Goal: Task Accomplishment & Management: Manage account settings

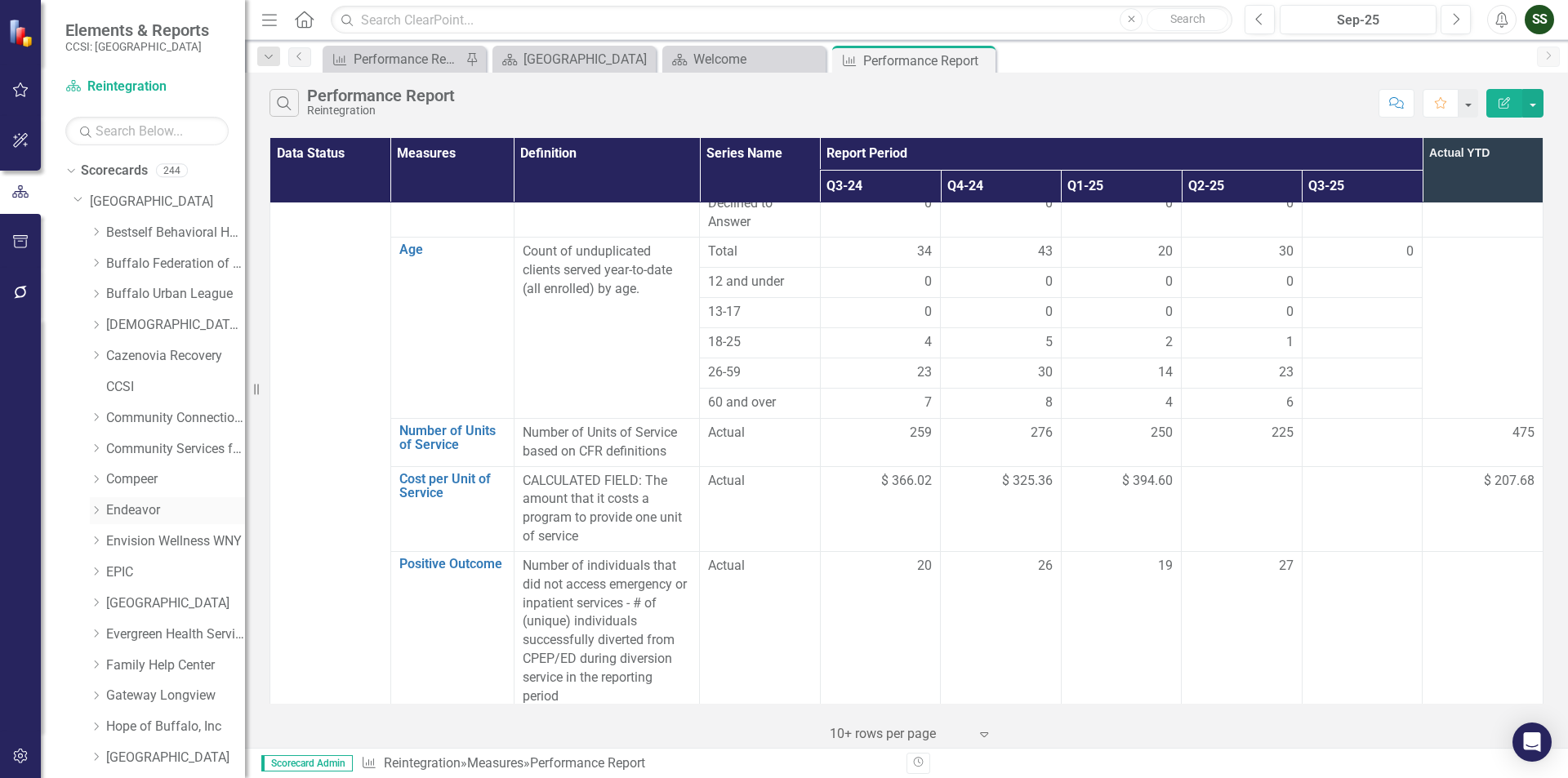
click at [118, 507] on link "Endeavor" at bounding box center [175, 511] width 139 height 19
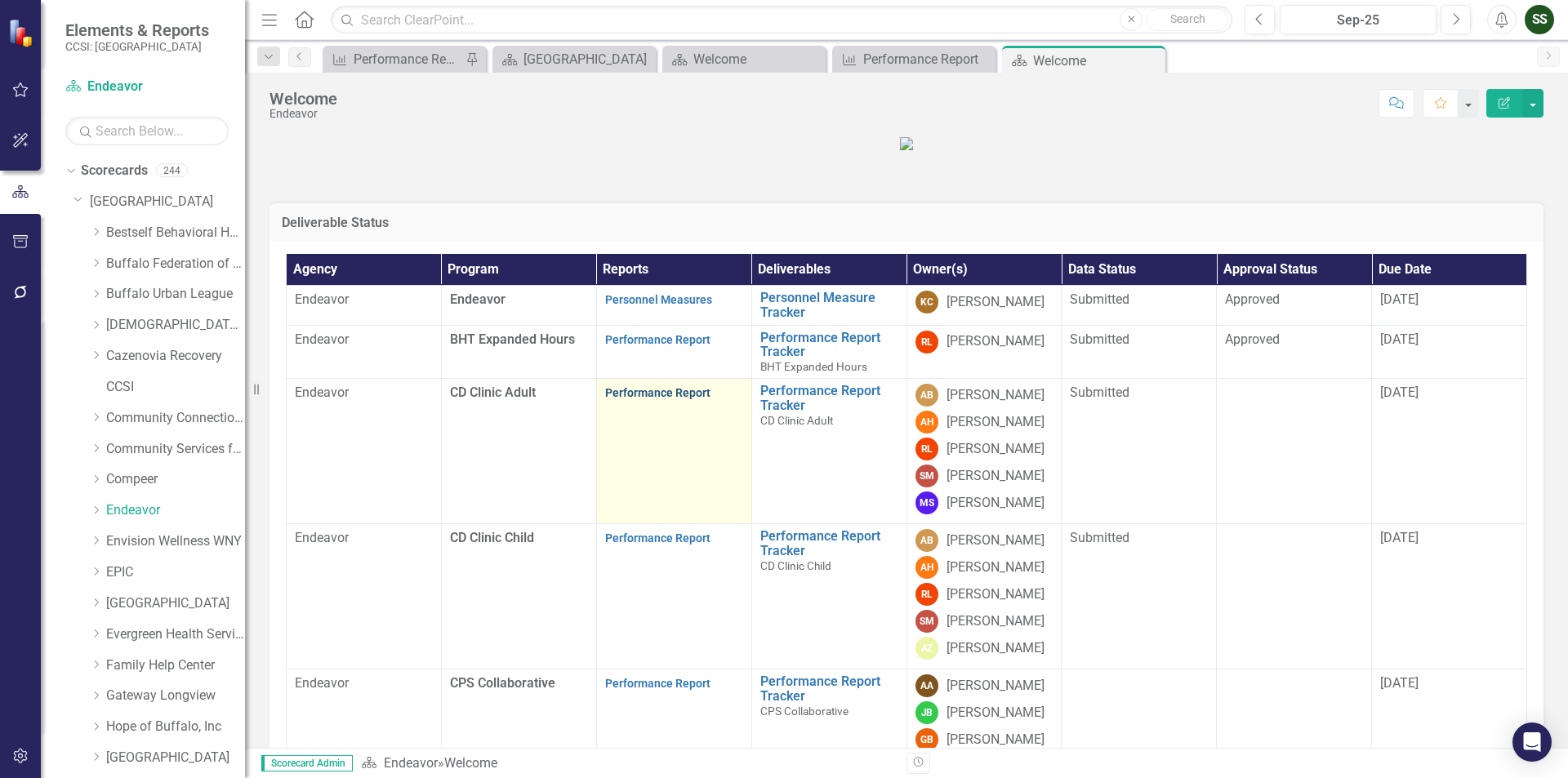
click at [655, 400] on link "Performance Report" at bounding box center [658, 392] width 105 height 13
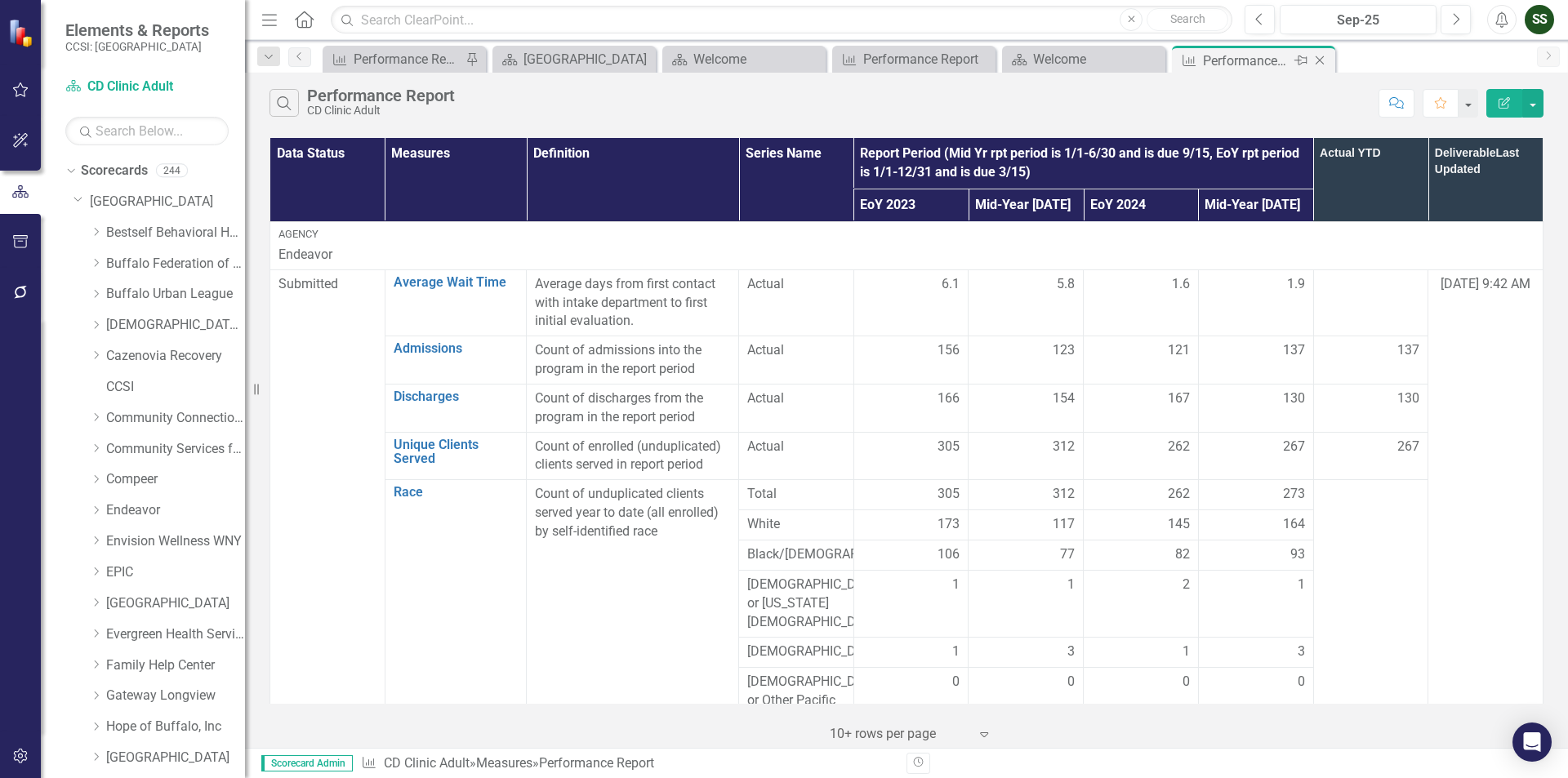
click at [1319, 57] on icon "Close" at bounding box center [1319, 60] width 16 height 13
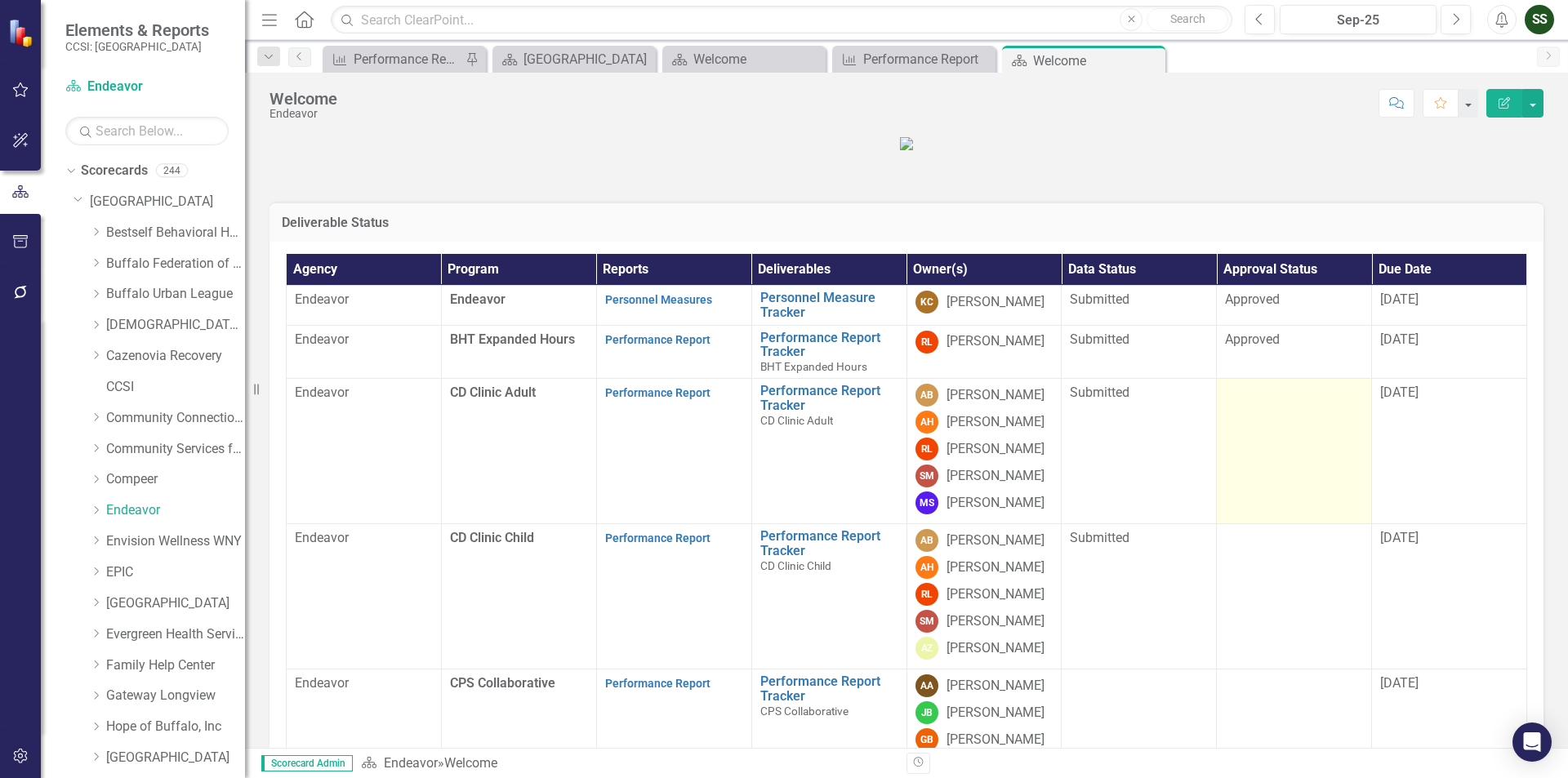
click at [1270, 489] on td at bounding box center [1294, 451] width 155 height 145
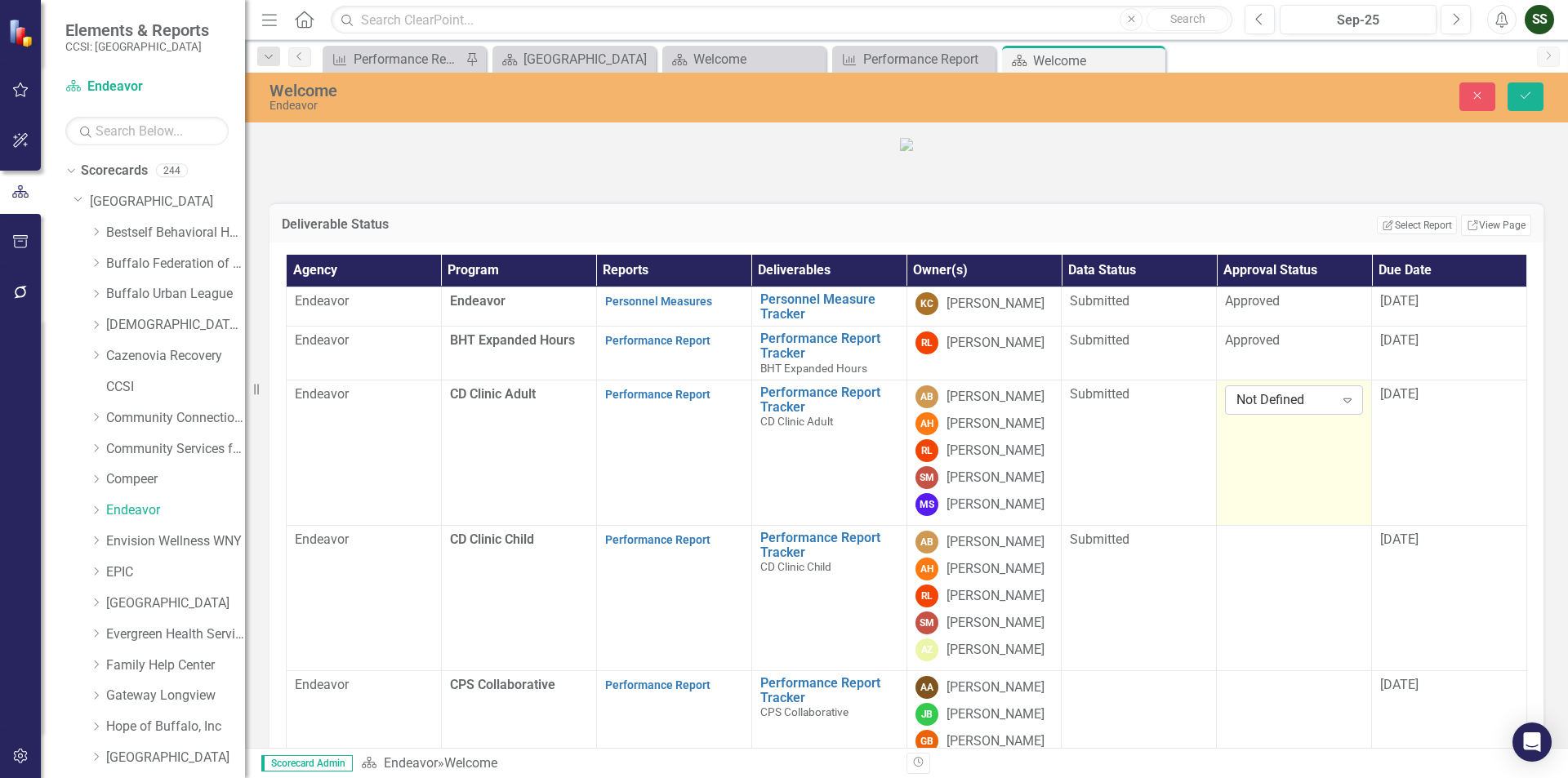
click at [1339, 406] on icon "Expand" at bounding box center [1347, 400] width 16 height 13
click at [1281, 533] on div "Approved" at bounding box center [1287, 537] width 111 height 19
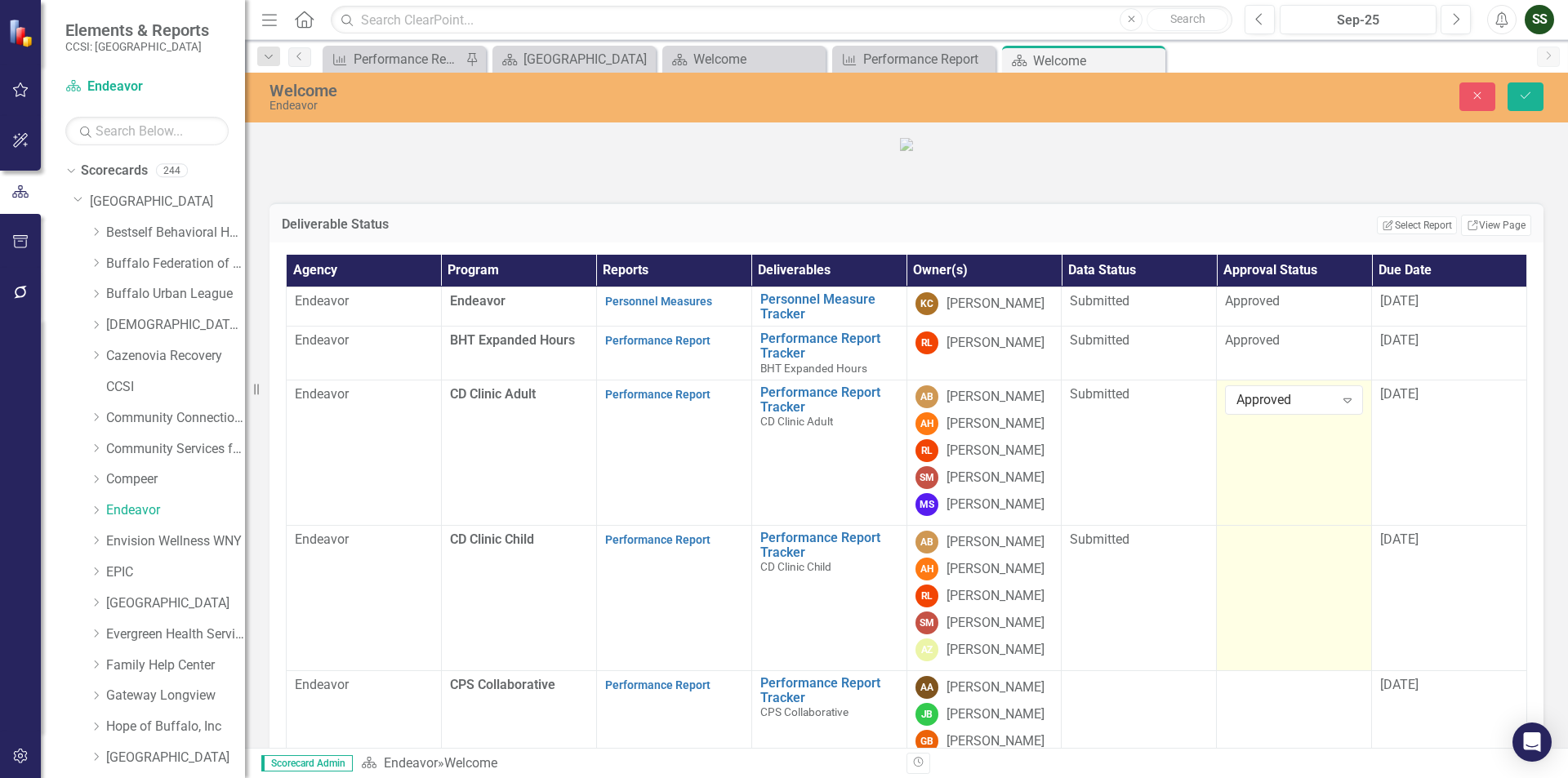
click at [1298, 656] on td at bounding box center [1294, 599] width 155 height 145
click at [1344, 552] on icon "Expand" at bounding box center [1347, 545] width 16 height 13
click at [1294, 571] on div "Approved" at bounding box center [1287, 573] width 111 height 19
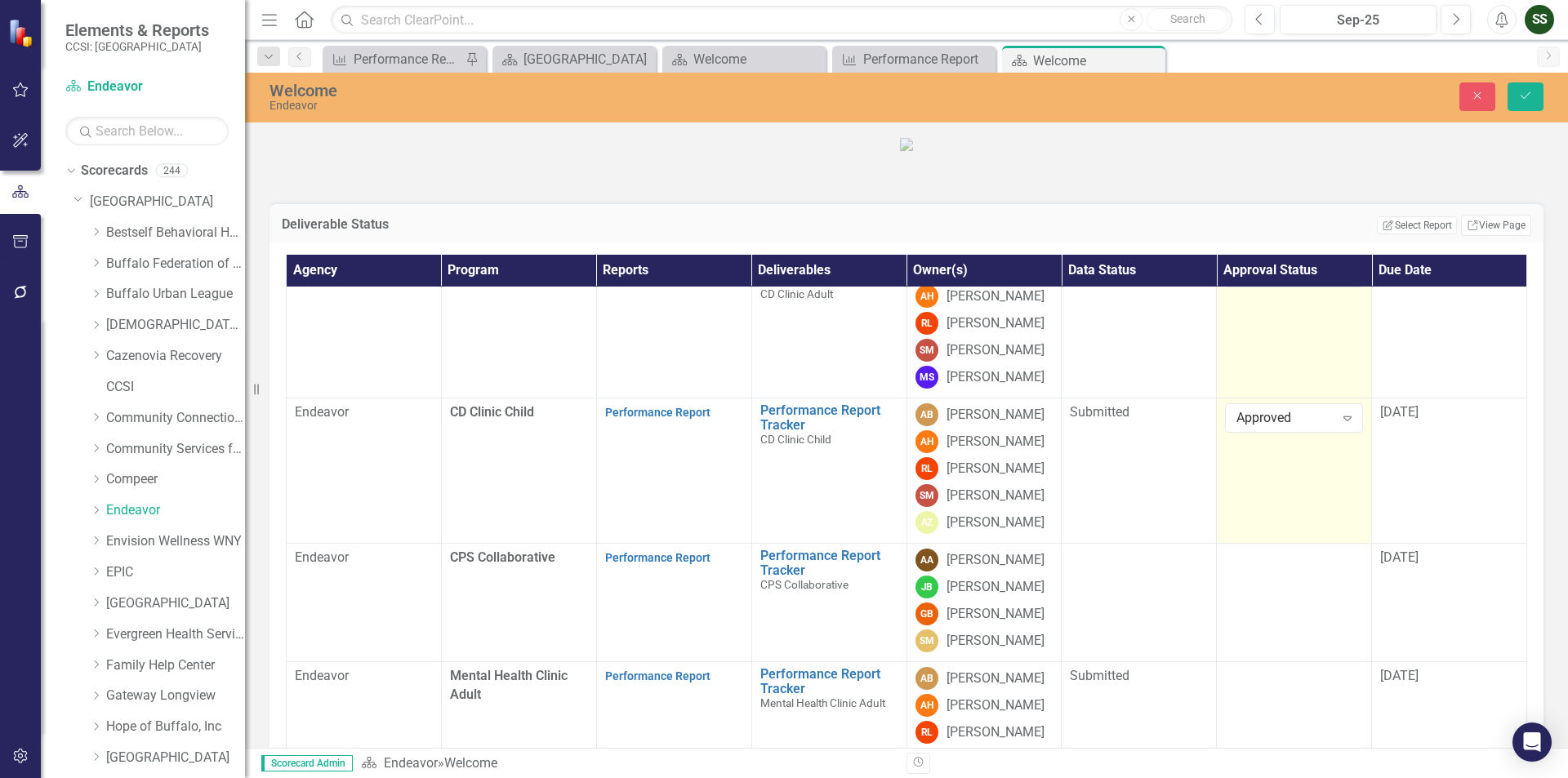
scroll to position [245, 0]
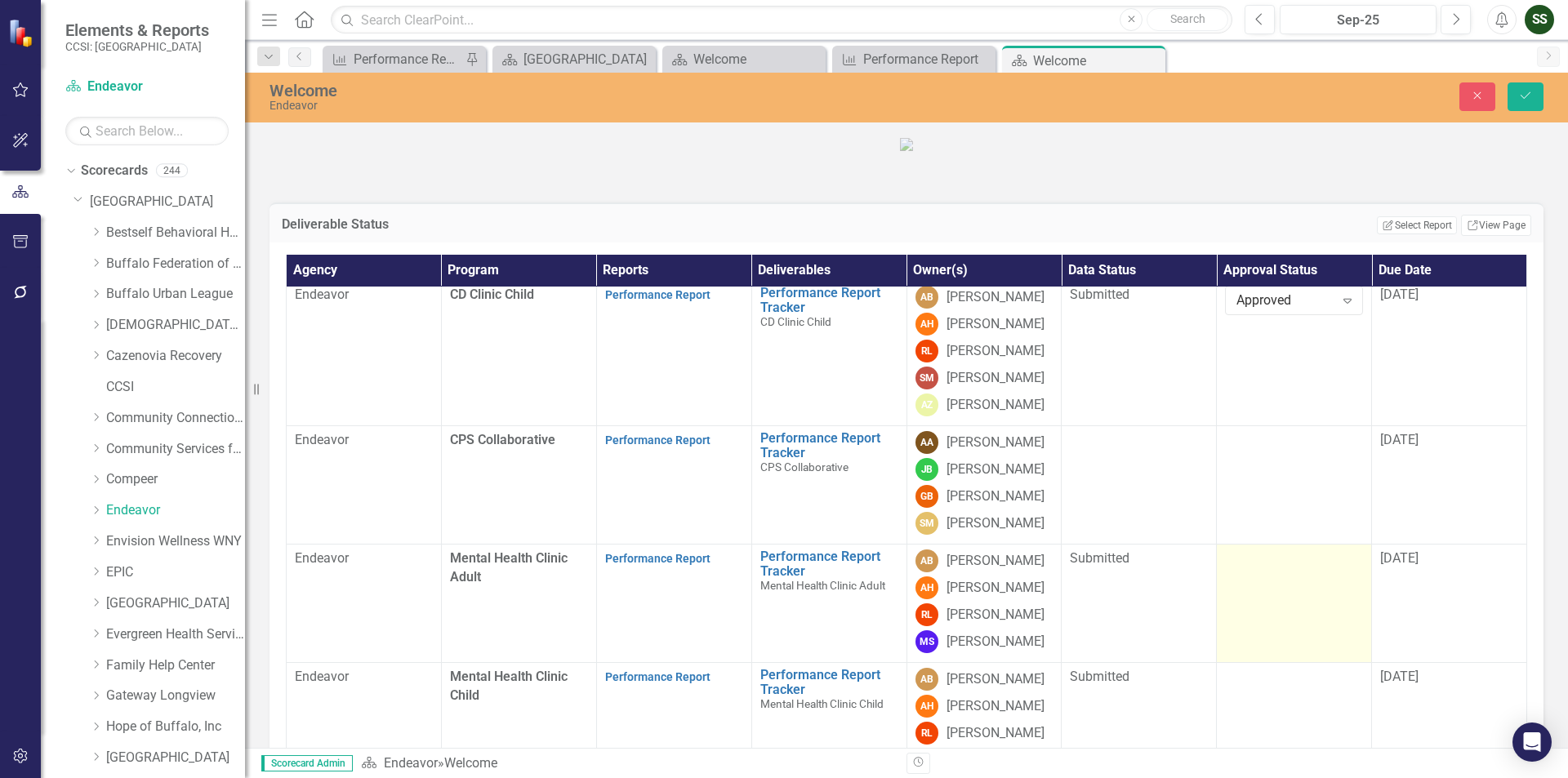
click at [1259, 569] on div at bounding box center [1294, 559] width 138 height 20
click at [1339, 571] on icon "Expand" at bounding box center [1347, 564] width 16 height 13
click at [1292, 578] on div "Approved" at bounding box center [1284, 592] width 136 height 27
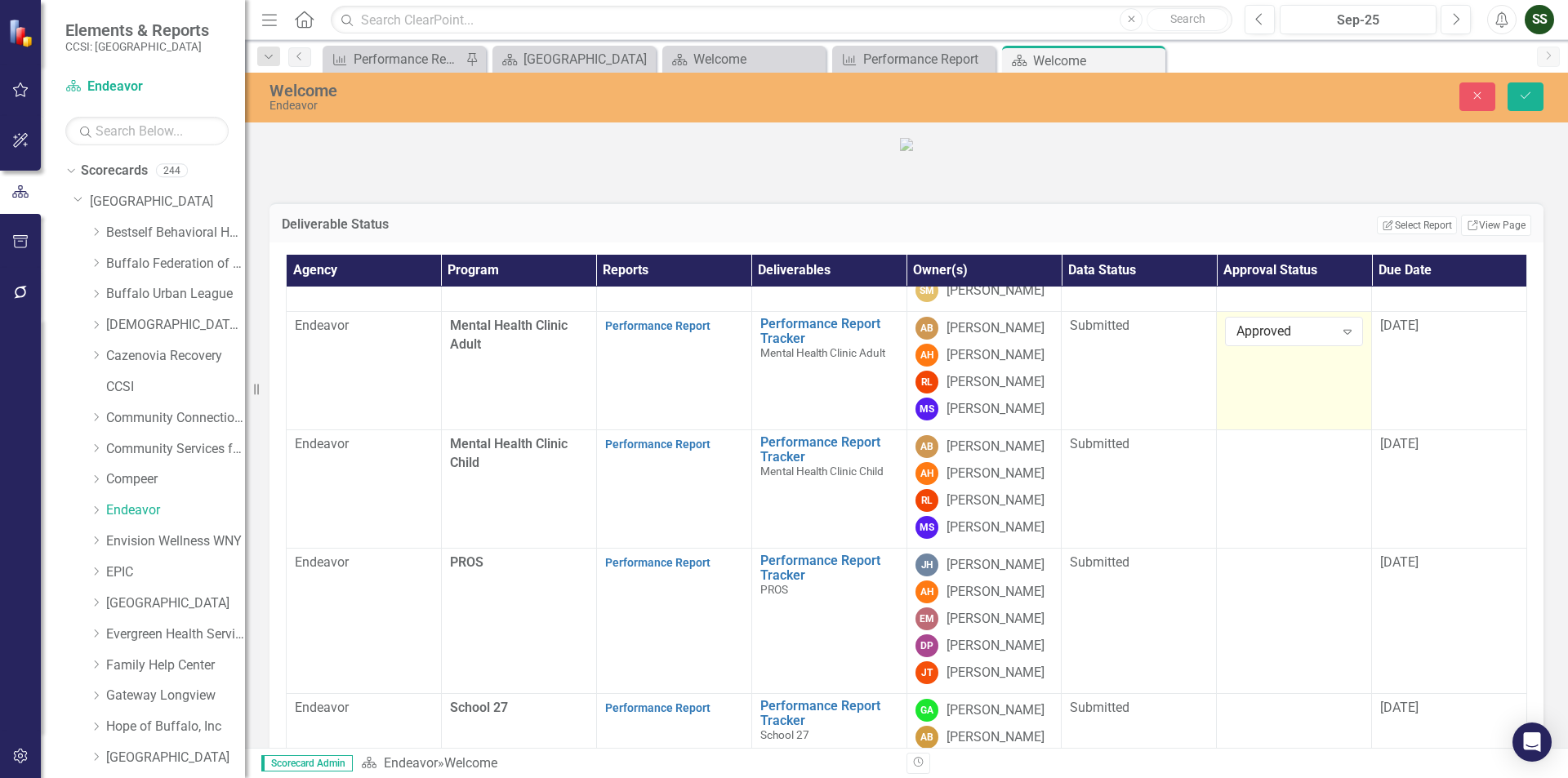
scroll to position [571, 0]
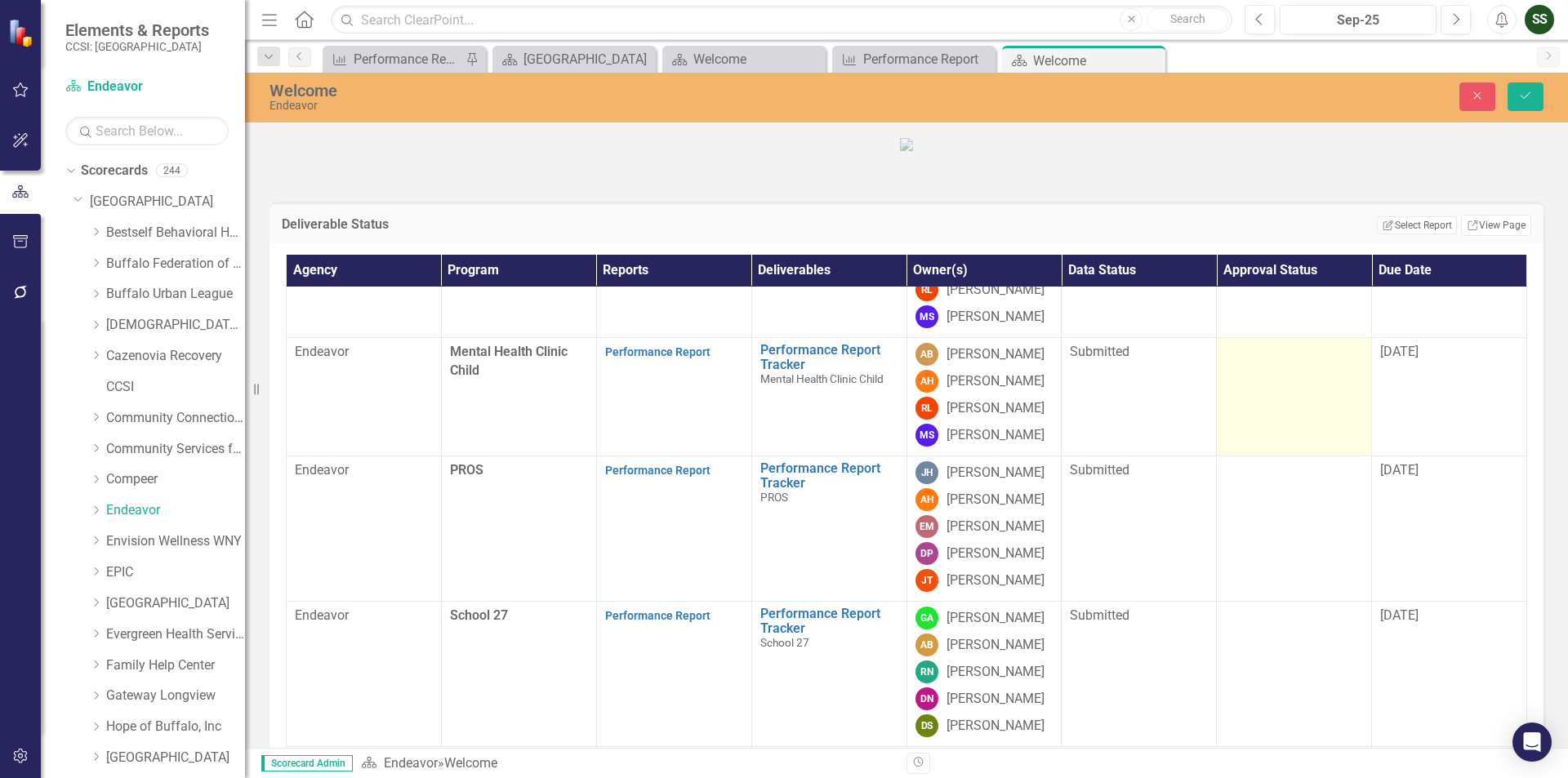
click at [1293, 457] on td at bounding box center [1294, 397] width 155 height 118
click at [1339, 364] on icon "Expand" at bounding box center [1347, 357] width 16 height 13
click at [1304, 485] on div "Approved" at bounding box center [1287, 494] width 111 height 19
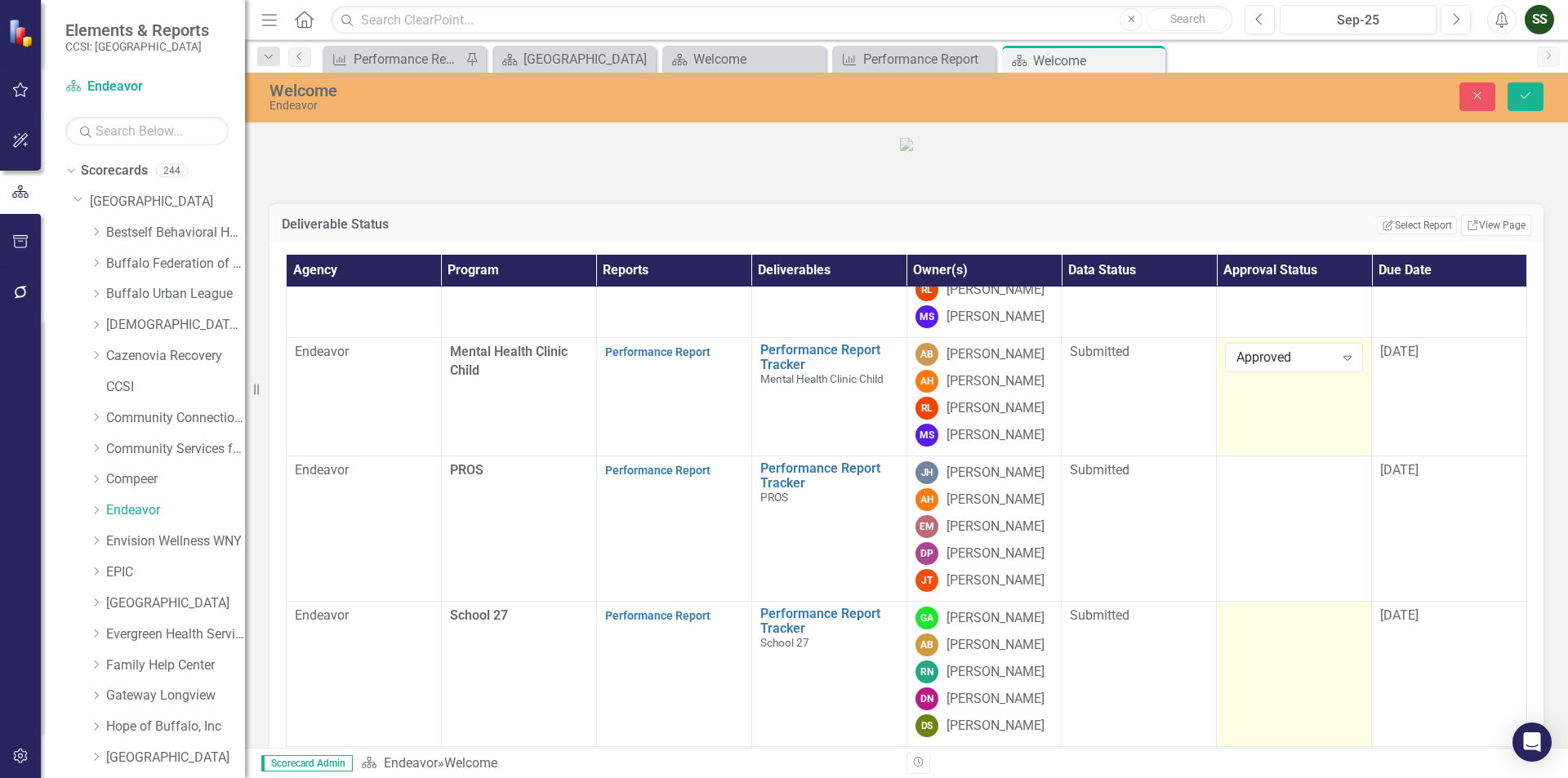
scroll to position [597, 0]
click at [1257, 627] on div at bounding box center [1294, 616] width 138 height 20
click at [1339, 628] on icon "Expand" at bounding box center [1347, 621] width 16 height 13
click at [1273, 612] on div "Approved" at bounding box center [1287, 622] width 111 height 19
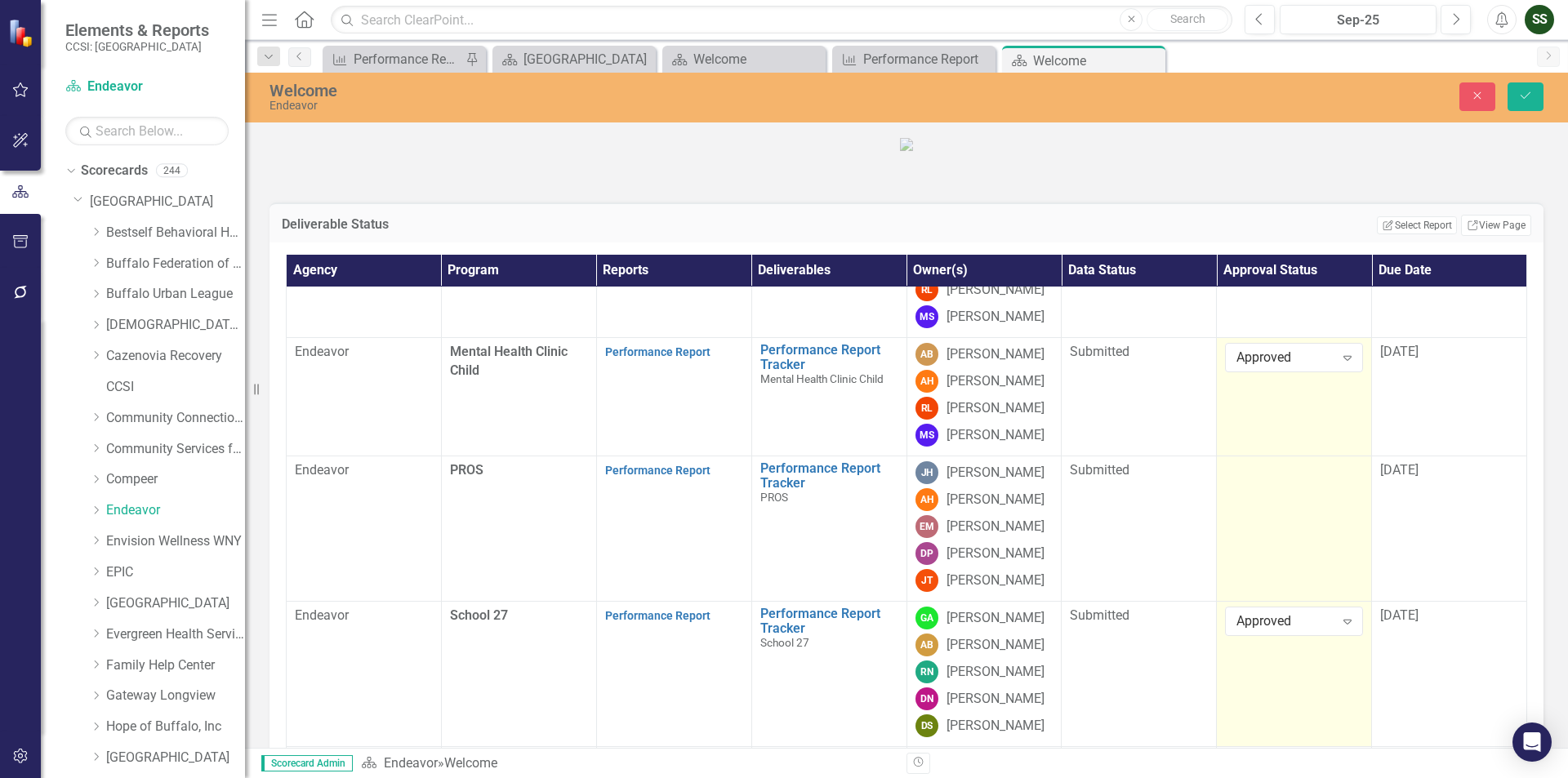
click at [1283, 481] on div at bounding box center [1294, 471] width 138 height 20
click at [1341, 483] on icon "Expand" at bounding box center [1347, 475] width 16 height 13
click at [1284, 469] on div "Approved" at bounding box center [1287, 476] width 111 height 19
click at [1517, 89] on button "Save" at bounding box center [1525, 97] width 36 height 29
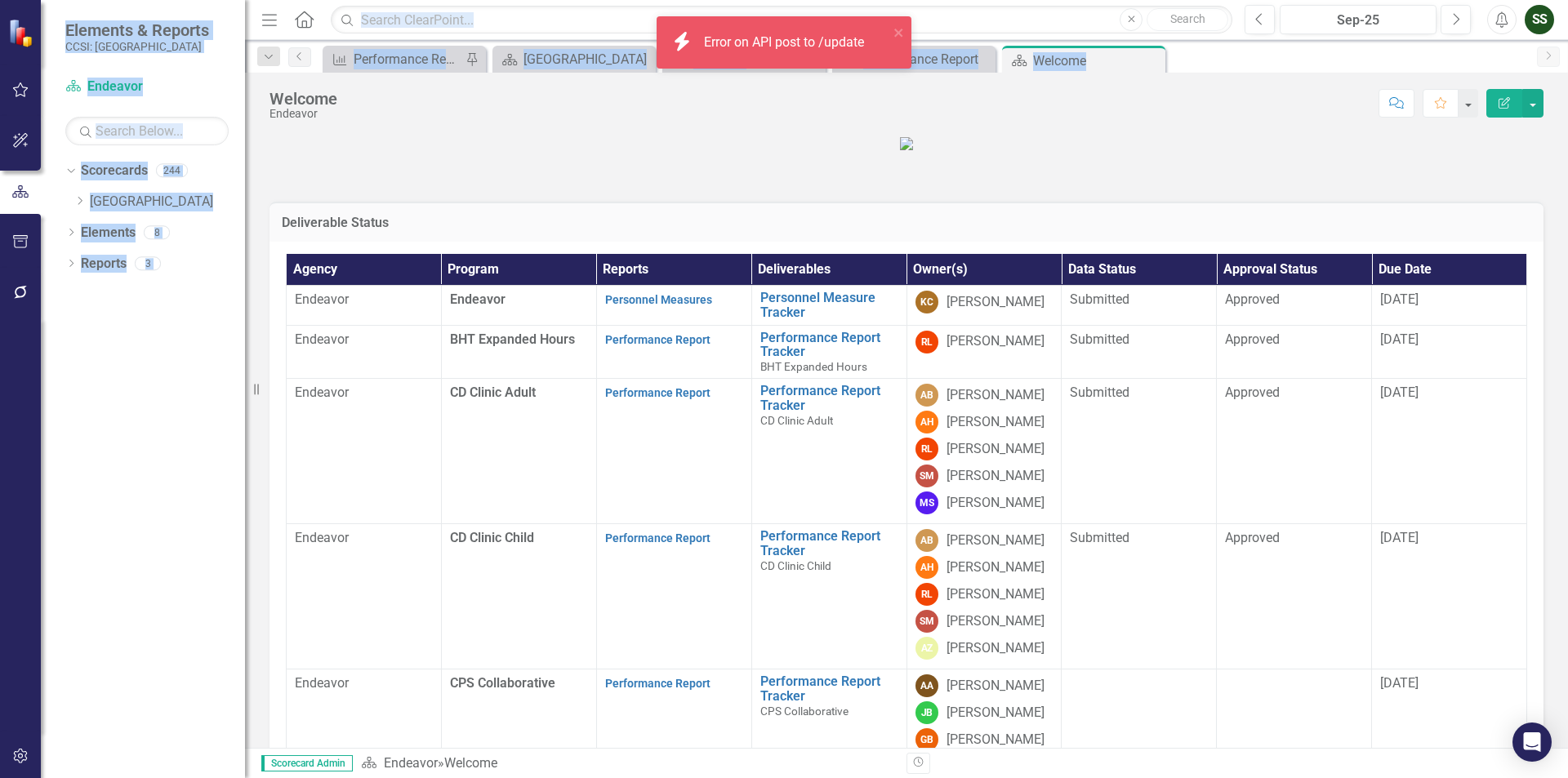
drag, startPoint x: 1116, startPoint y: 65, endPoint x: -745, endPoint y: 218, distance: 1867.3
click at [0, 218] on html "icon.bolt Error on API post to /update Elements & Reports CCSI: Erie Scorecard …" at bounding box center [784, 389] width 1568 height 778
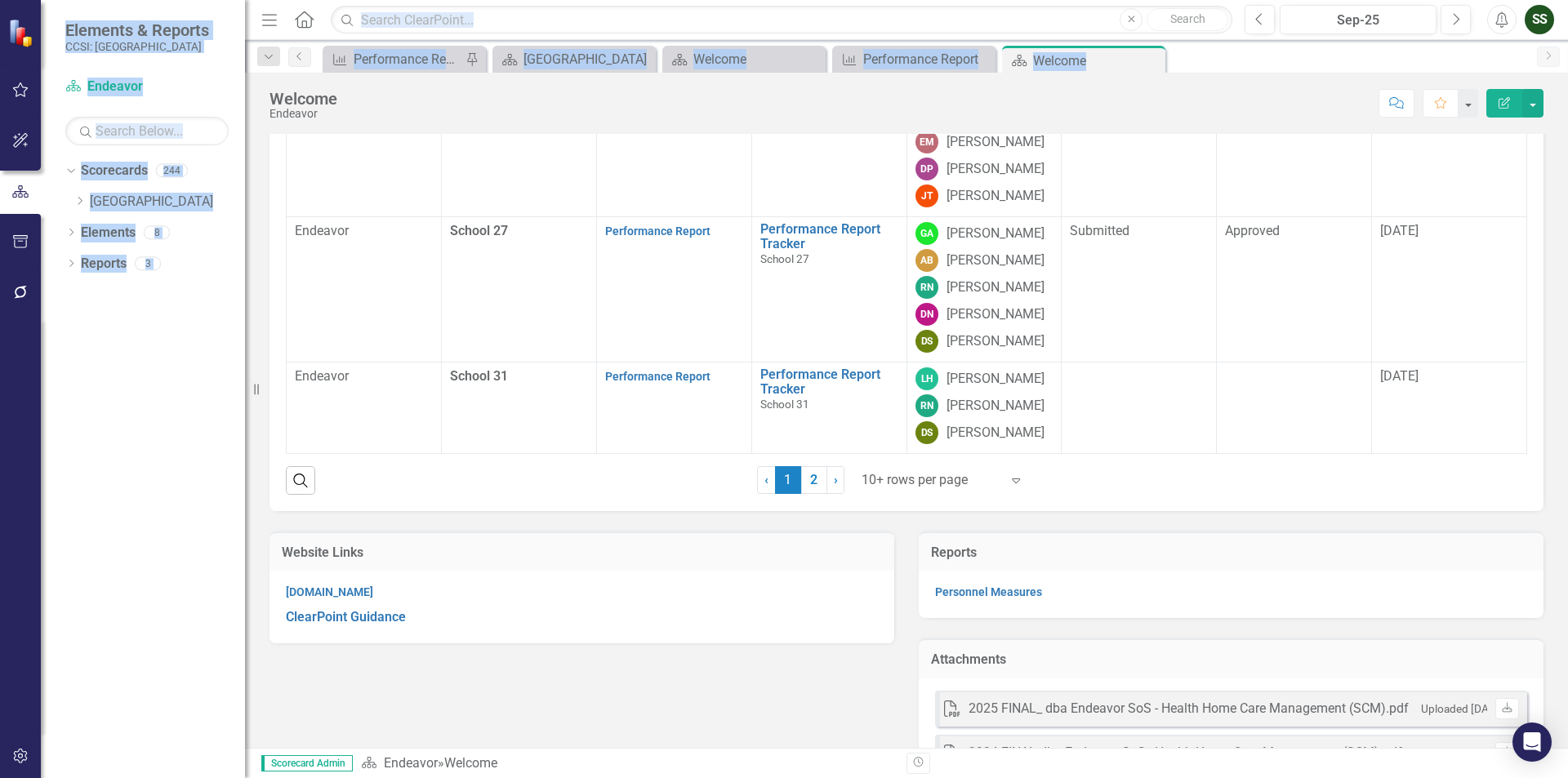
scroll to position [383, 0]
click at [1122, 386] on div at bounding box center [1139, 376] width 138 height 20
drag, startPoint x: 1122, startPoint y: 459, endPoint x: 1111, endPoint y: 497, distance: 39.6
click at [1111, 453] on td at bounding box center [1139, 407] width 155 height 92
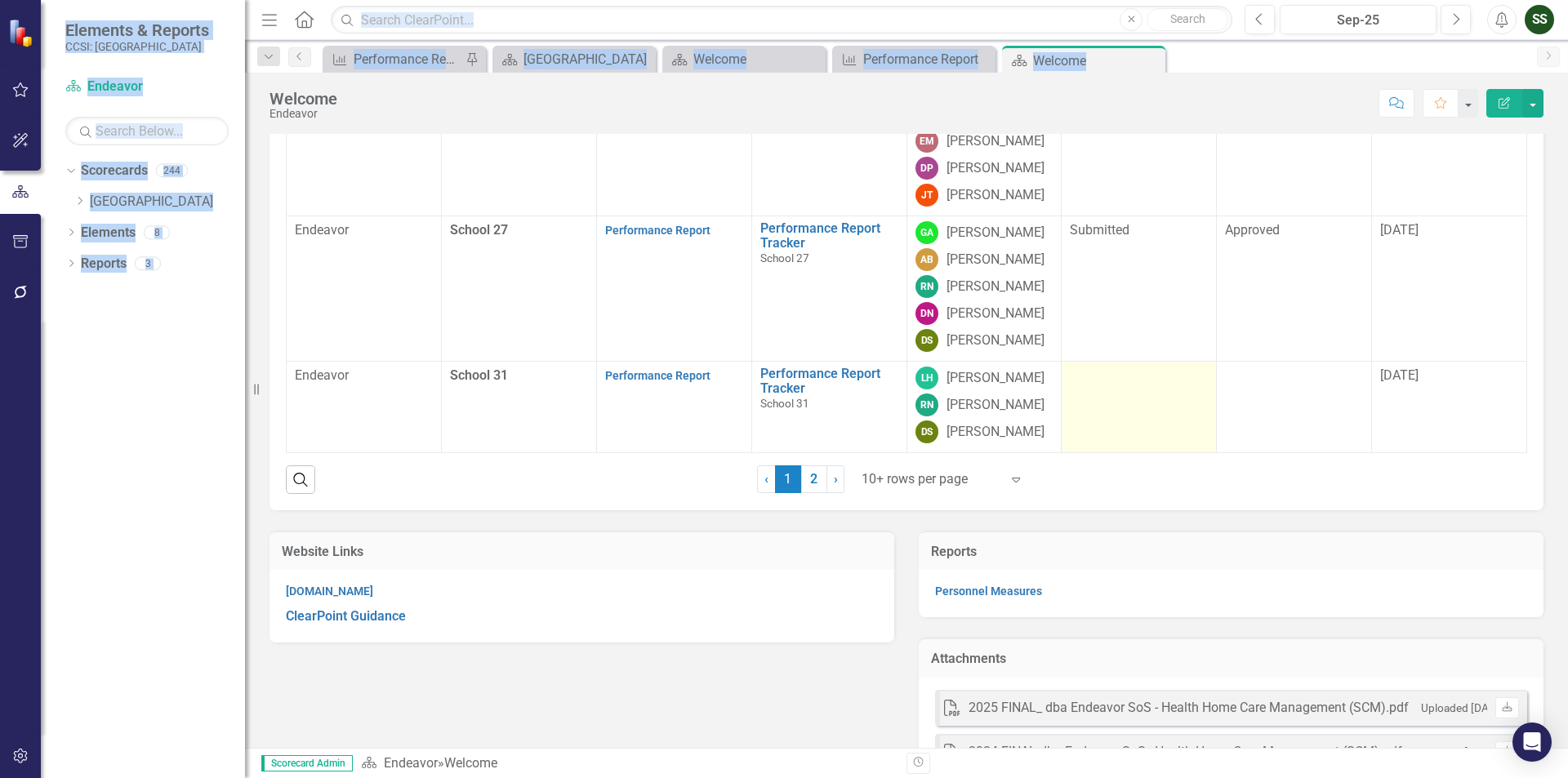
click at [1129, 453] on td at bounding box center [1139, 407] width 155 height 92
click at [1156, 453] on td at bounding box center [1139, 407] width 155 height 92
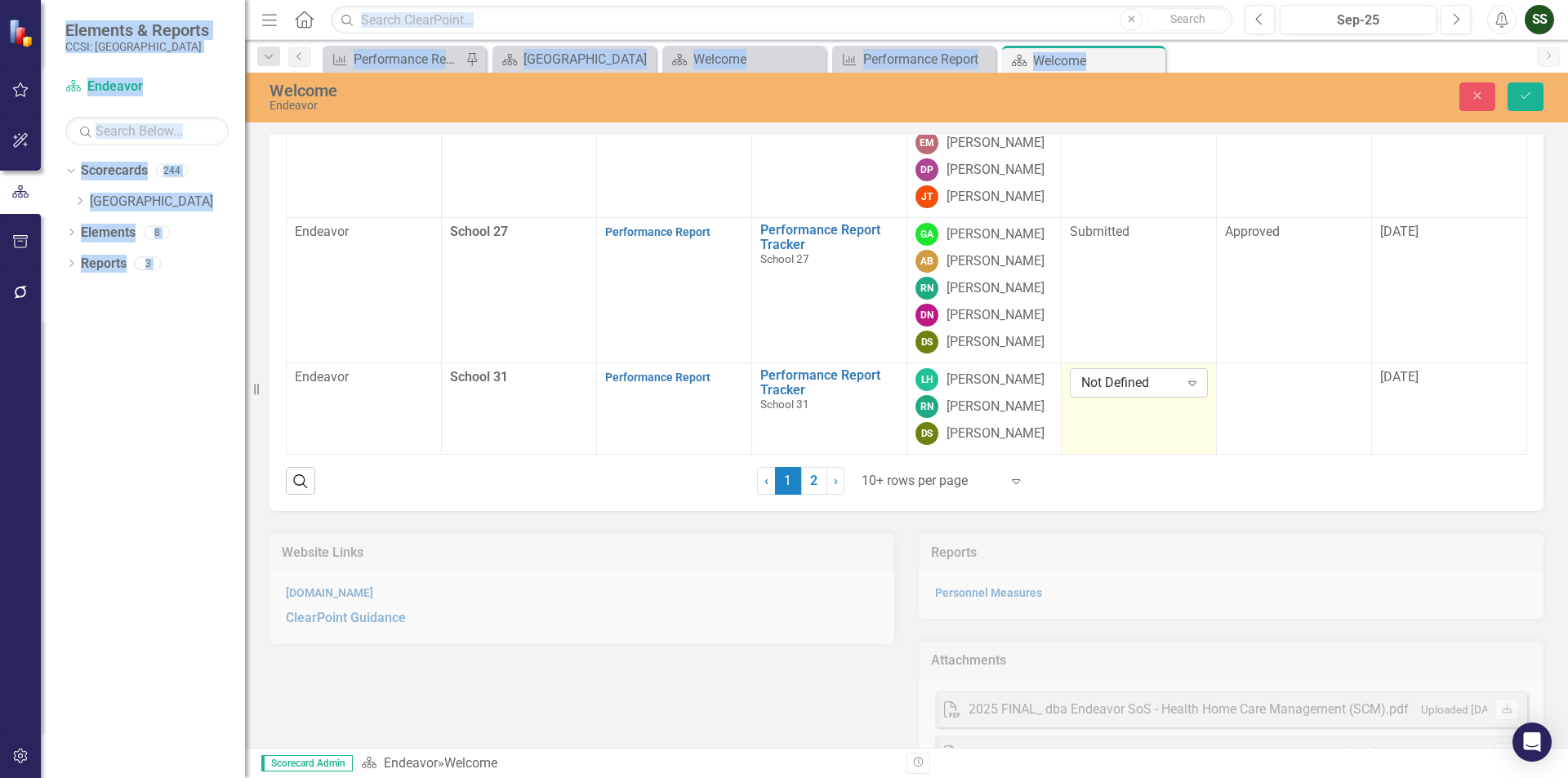
click at [1184, 396] on div "Expand" at bounding box center [1192, 383] width 30 height 26
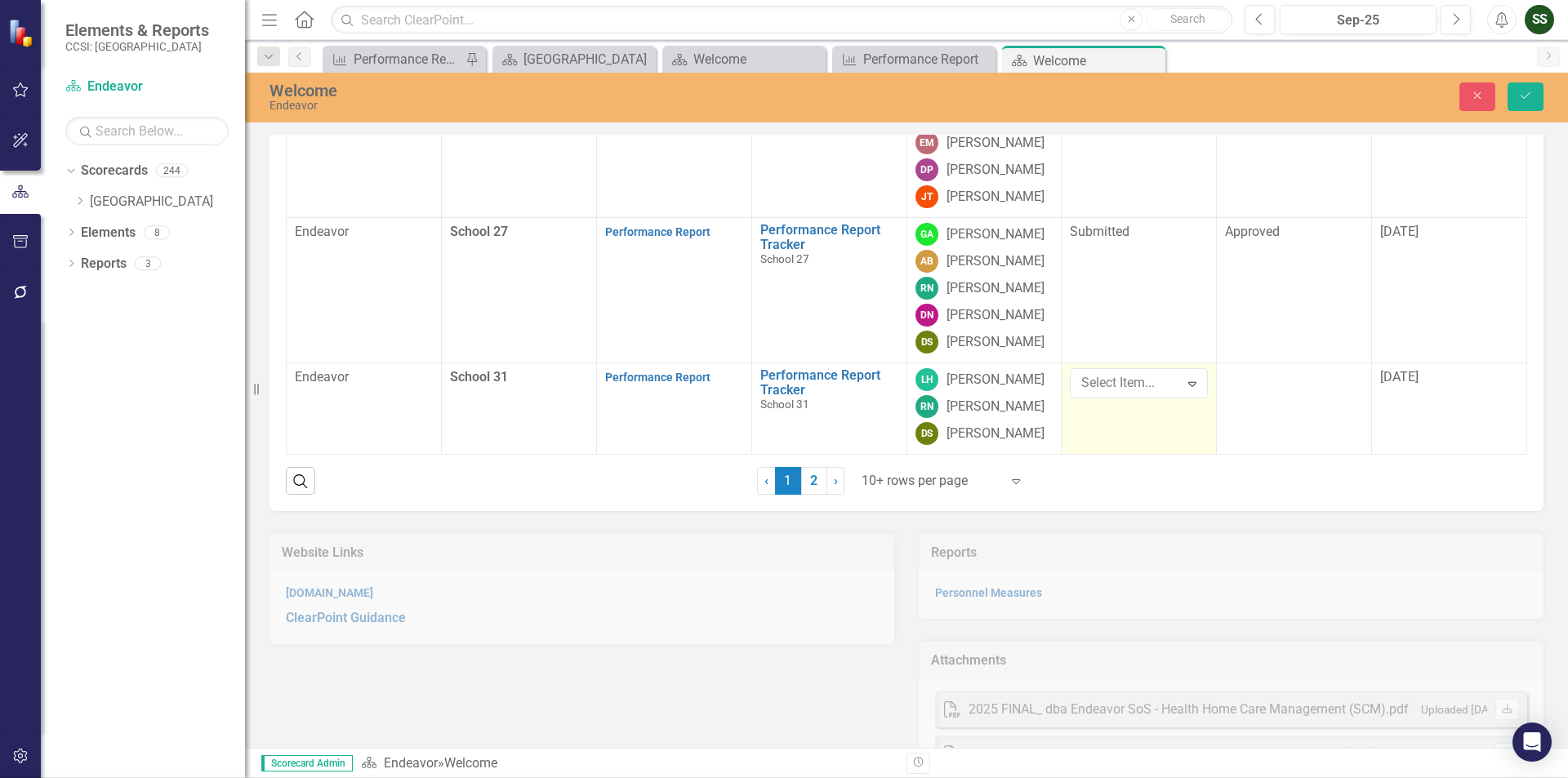
click at [1287, 455] on td at bounding box center [1294, 409] width 155 height 92
click at [1339, 389] on icon "Expand" at bounding box center [1347, 383] width 16 height 13
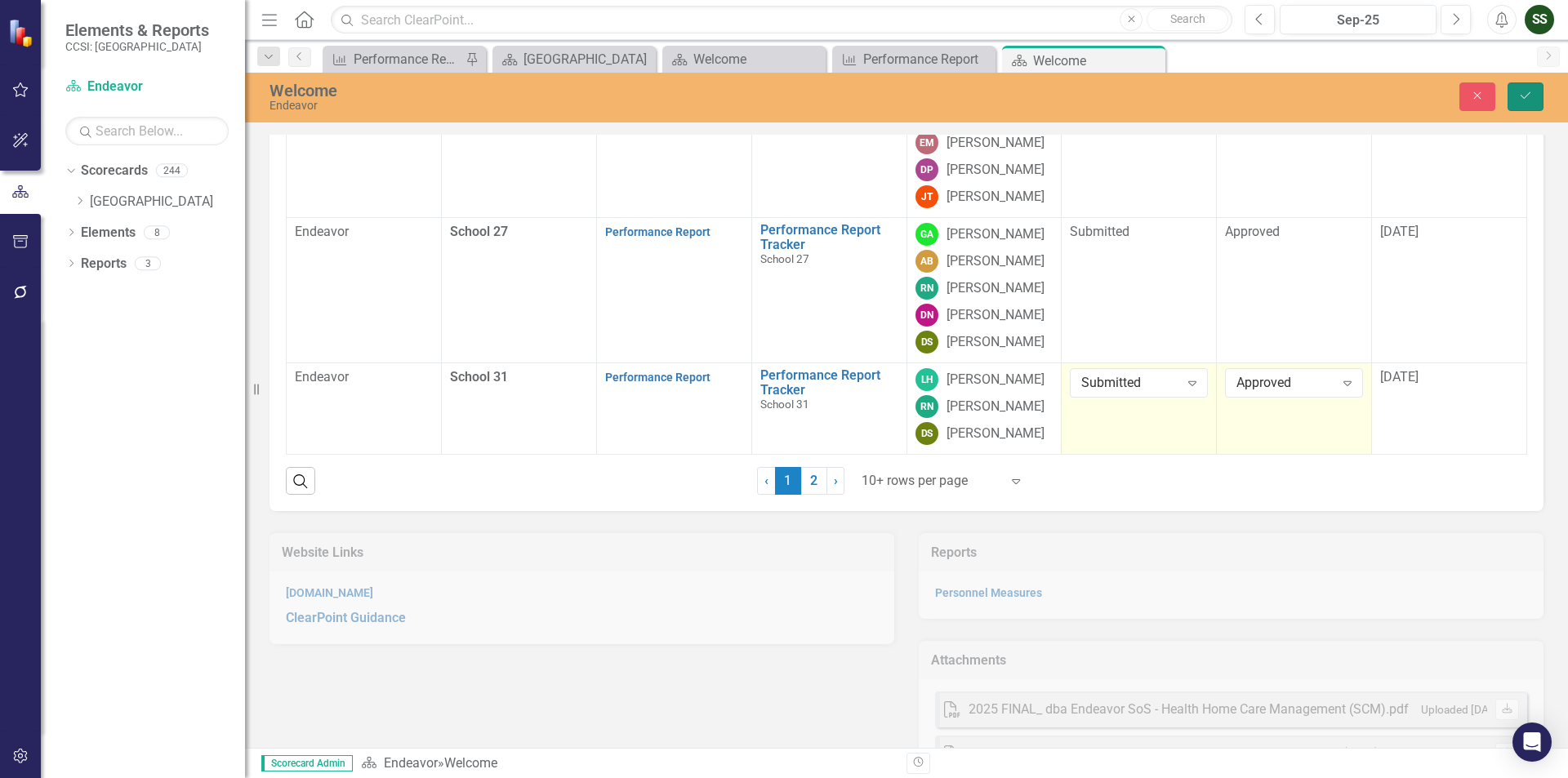
click at [1524, 95] on icon "Save" at bounding box center [1525, 95] width 14 height 11
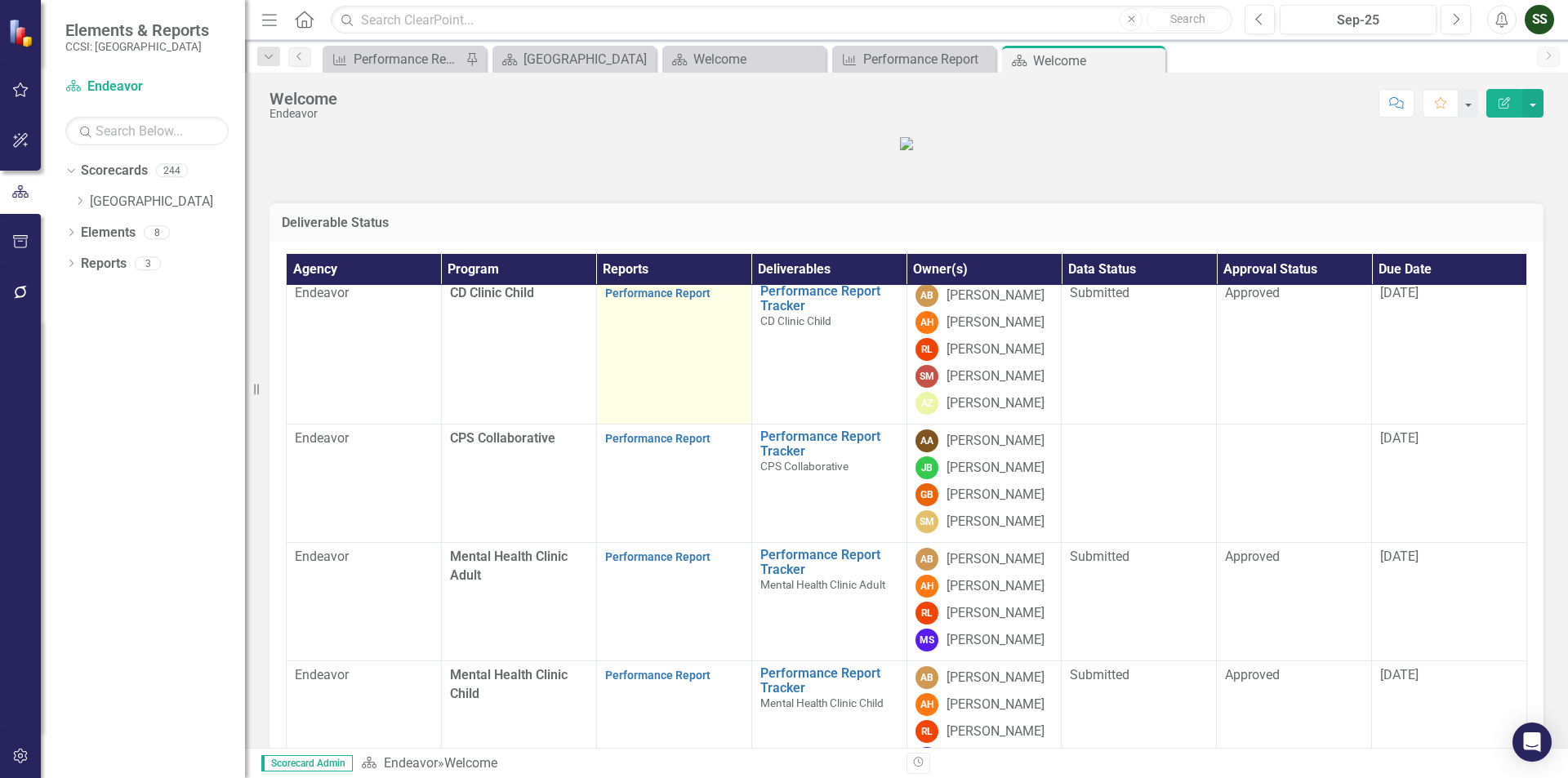
scroll to position [163, 0]
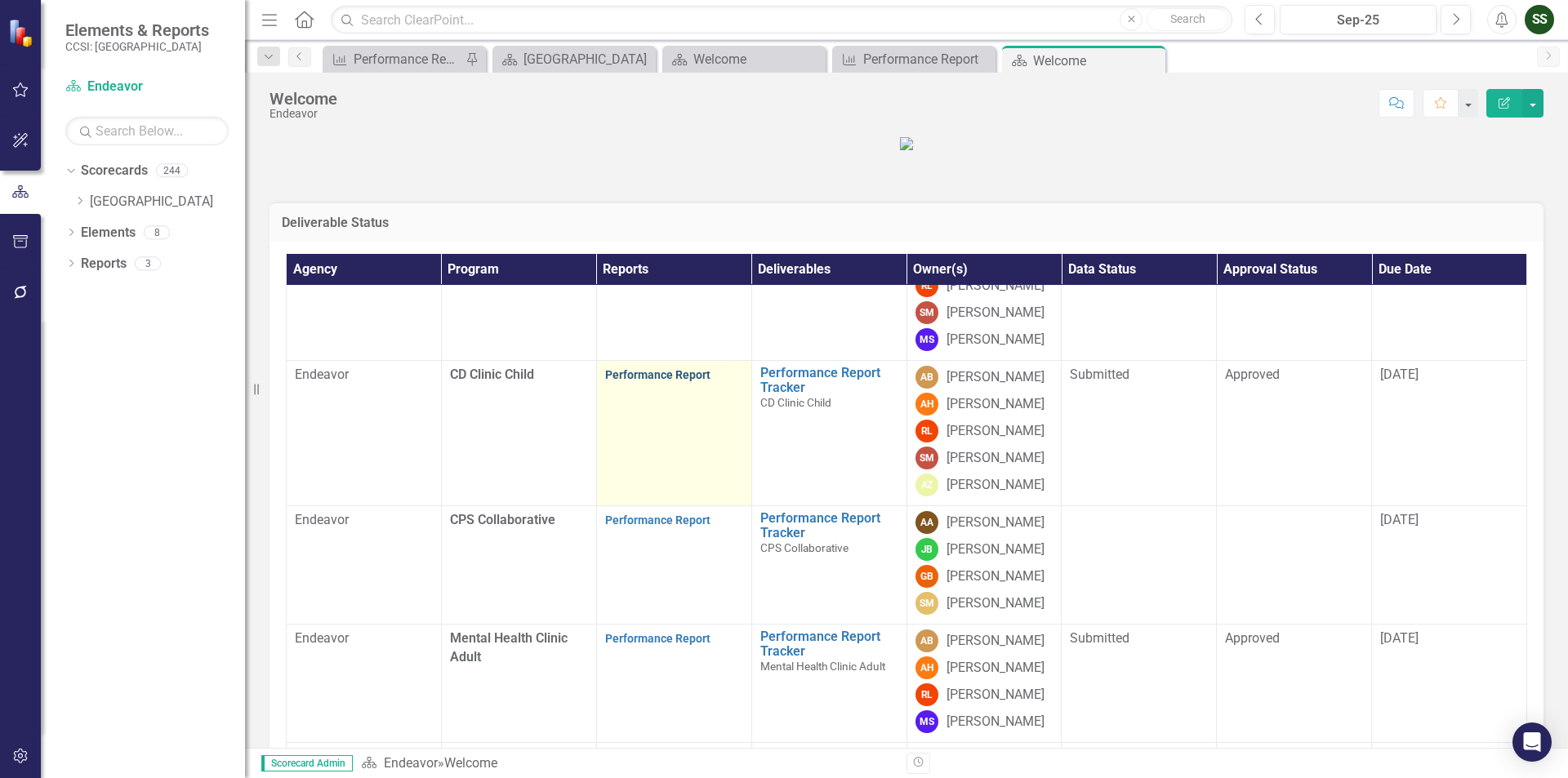
click at [682, 382] on link "Performance Report" at bounding box center [658, 374] width 105 height 13
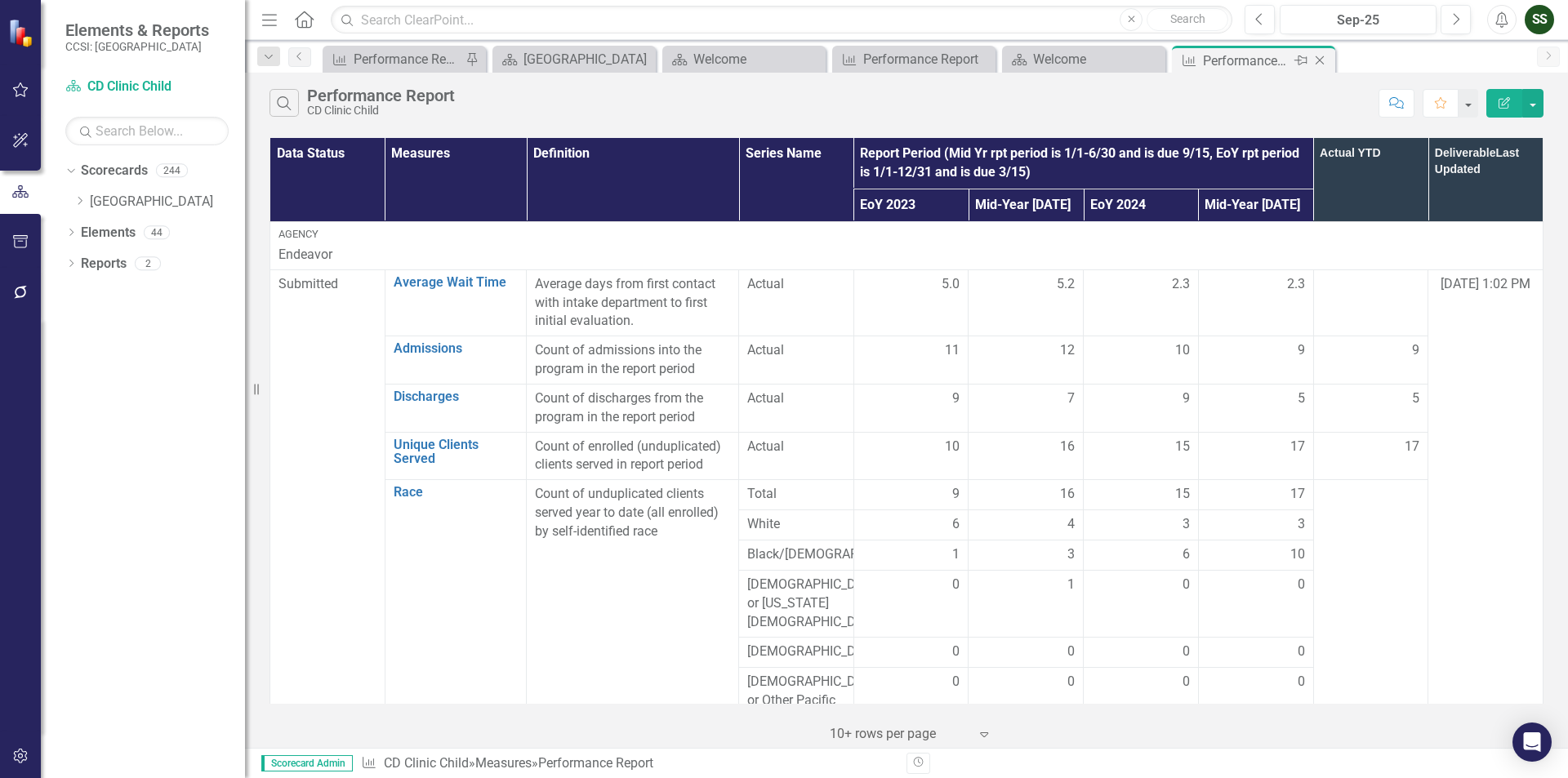
click at [1323, 61] on icon "Close" at bounding box center [1319, 60] width 16 height 13
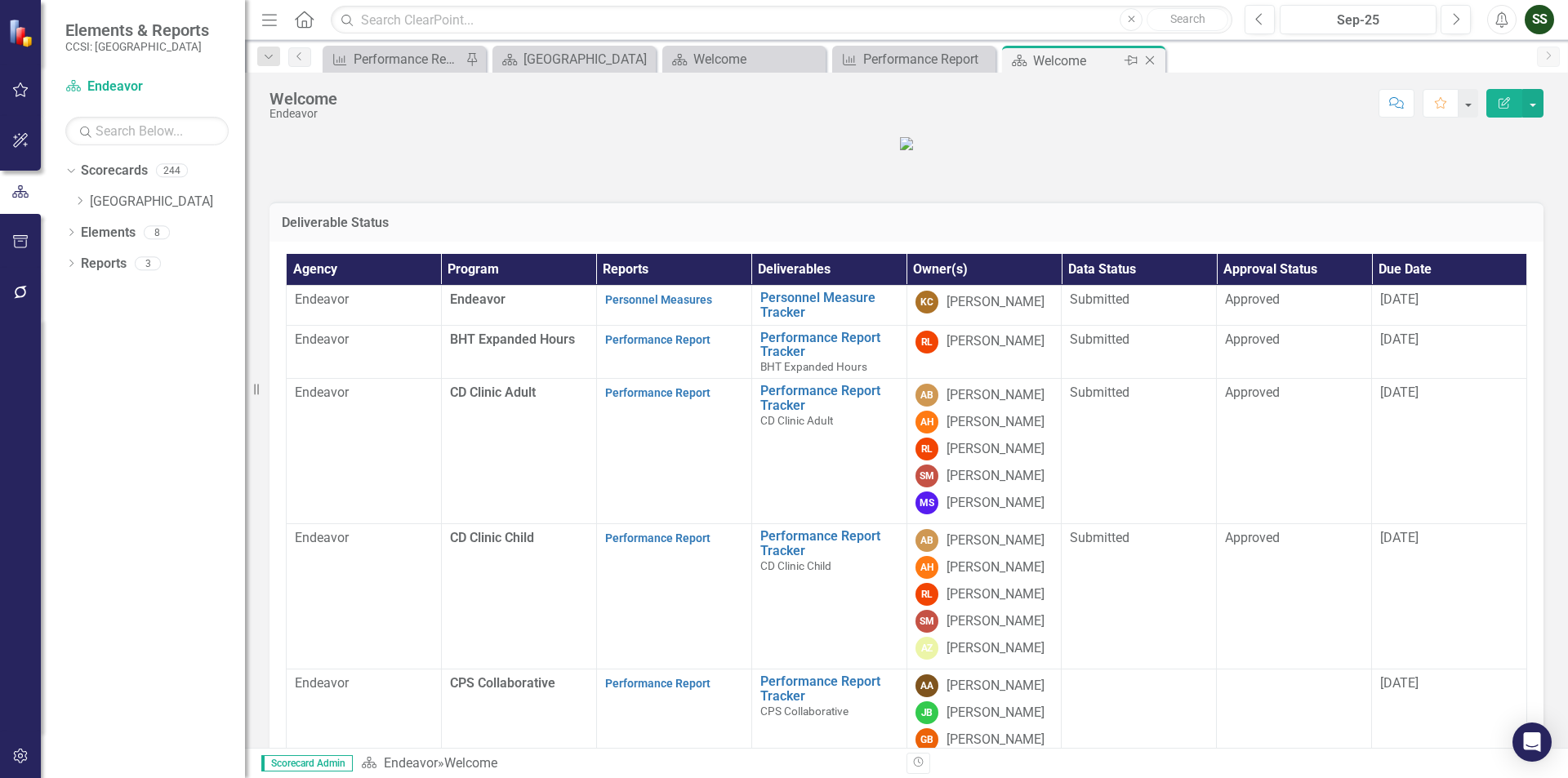
click at [1154, 62] on icon "Close" at bounding box center [1150, 60] width 16 height 13
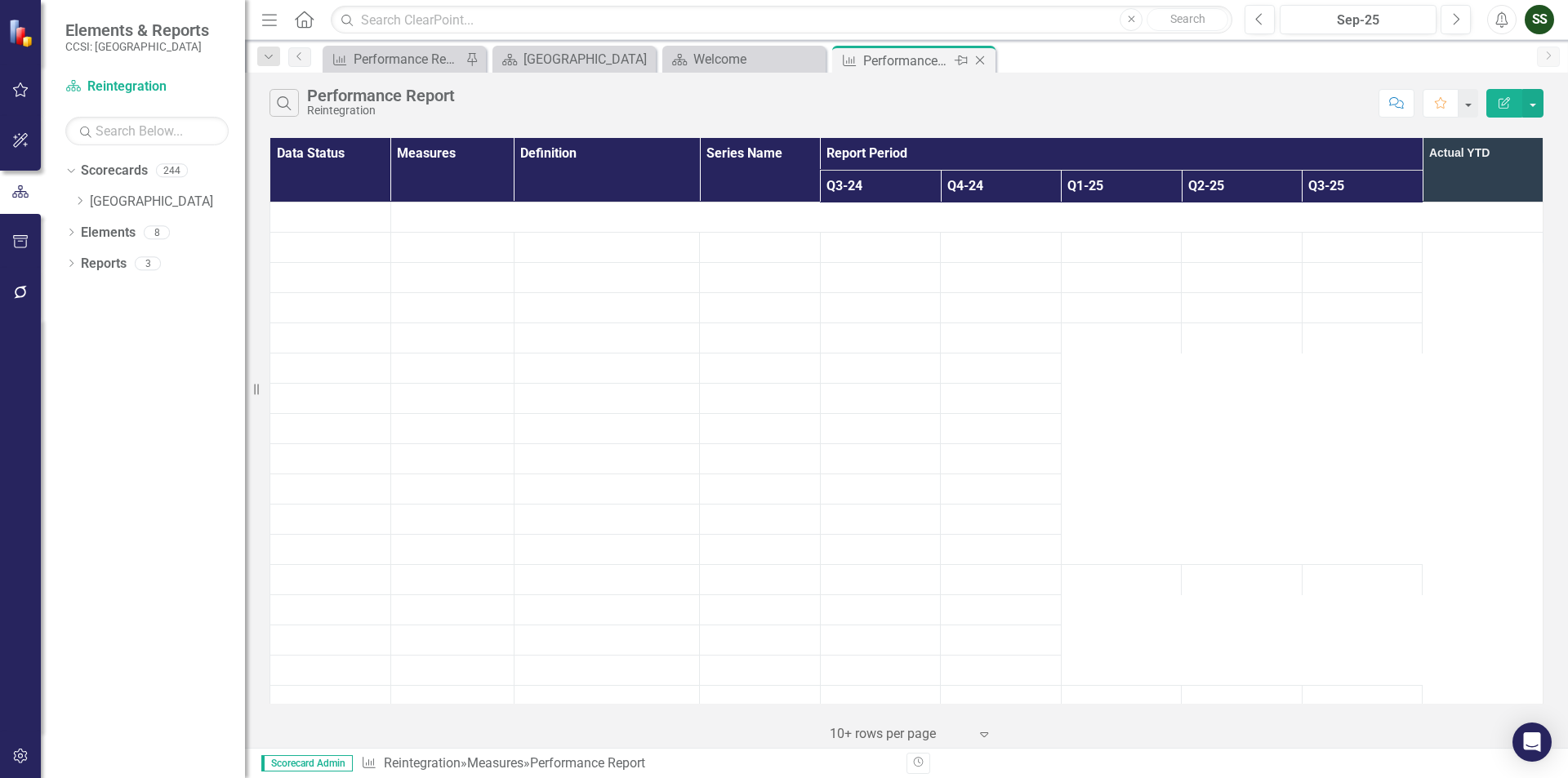
click at [975, 62] on icon "Close" at bounding box center [980, 60] width 16 height 13
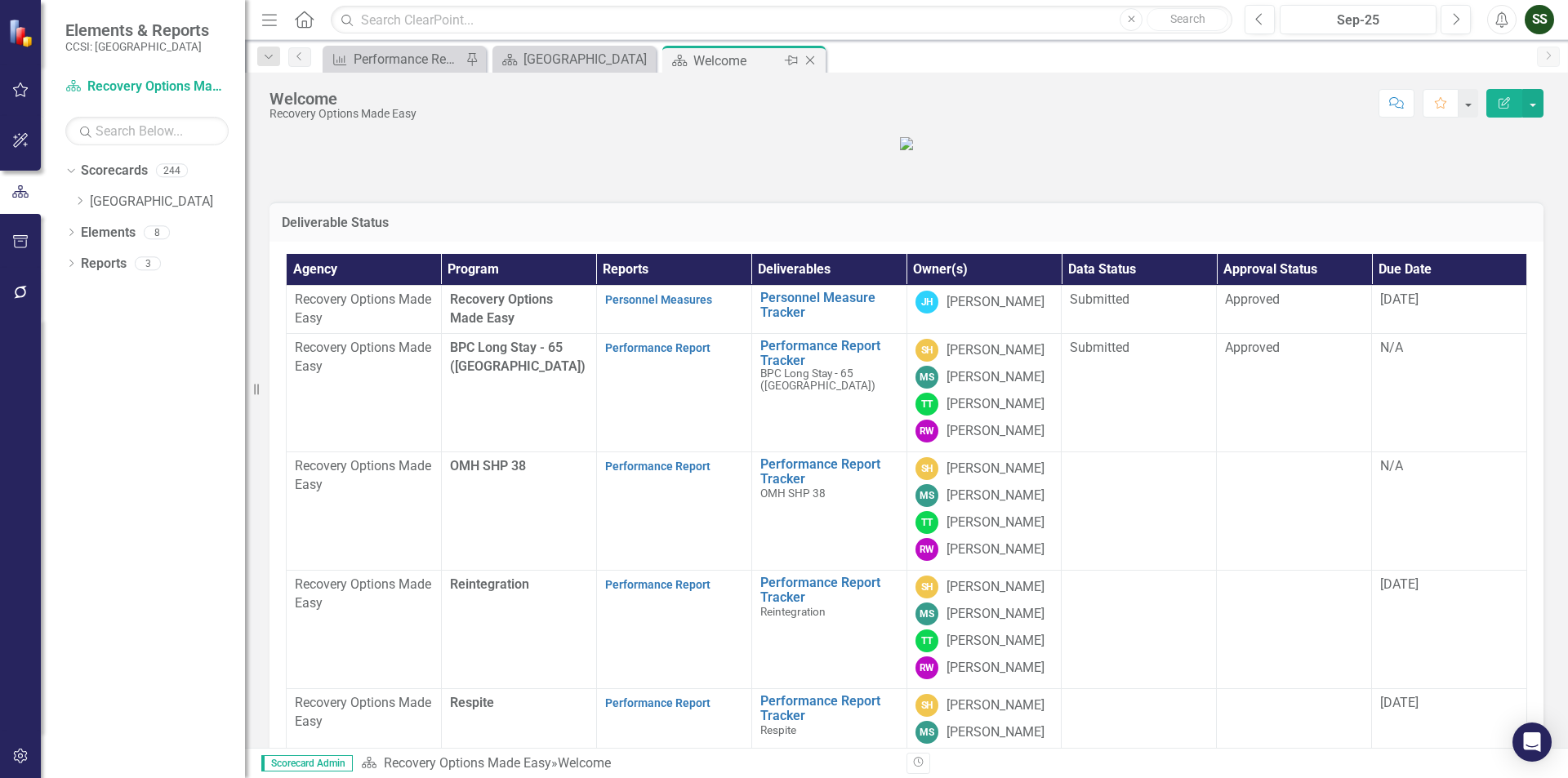
click at [814, 65] on icon "Close" at bounding box center [810, 60] width 16 height 13
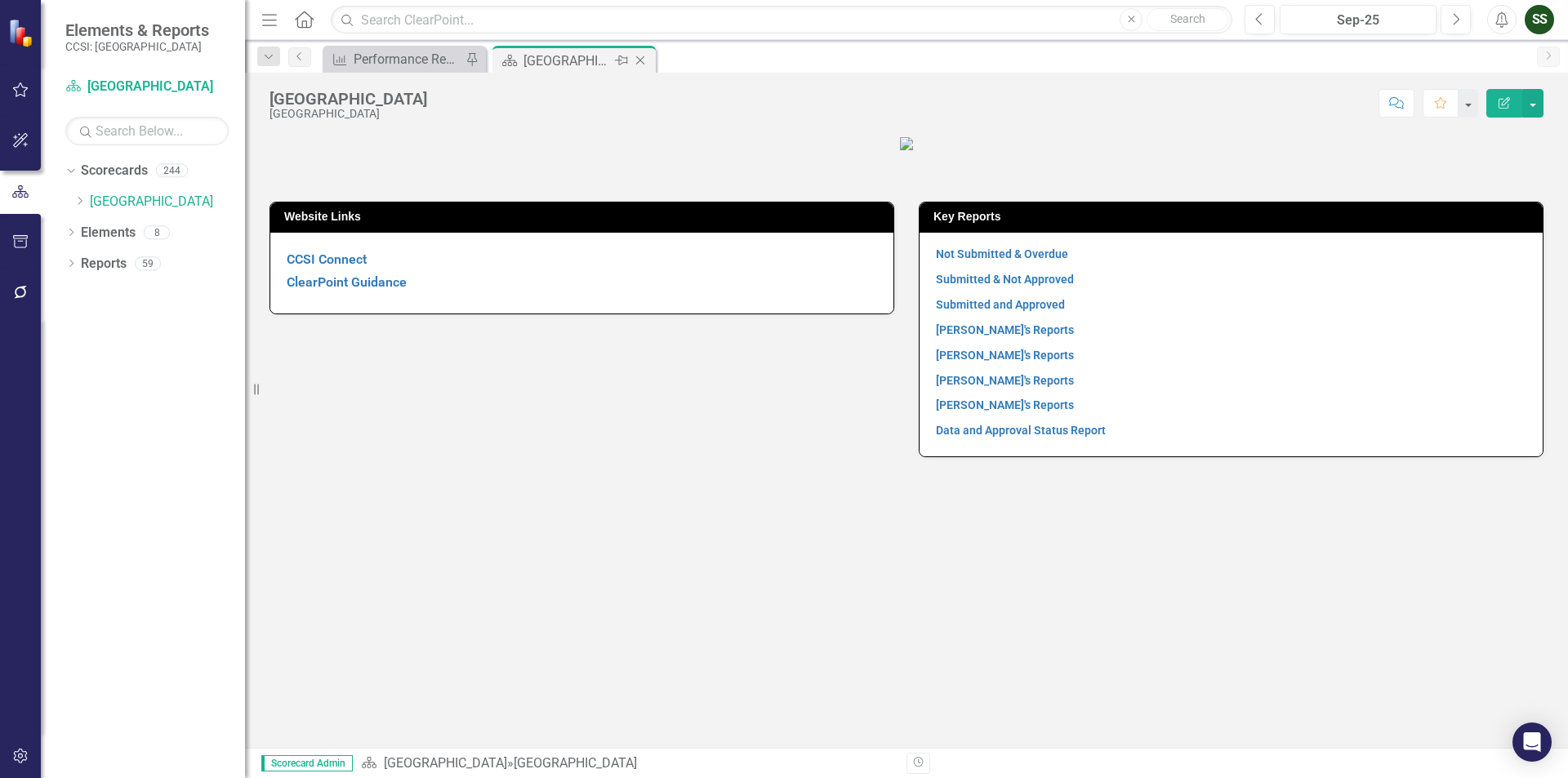
click at [638, 62] on icon "Close" at bounding box center [639, 60] width 16 height 13
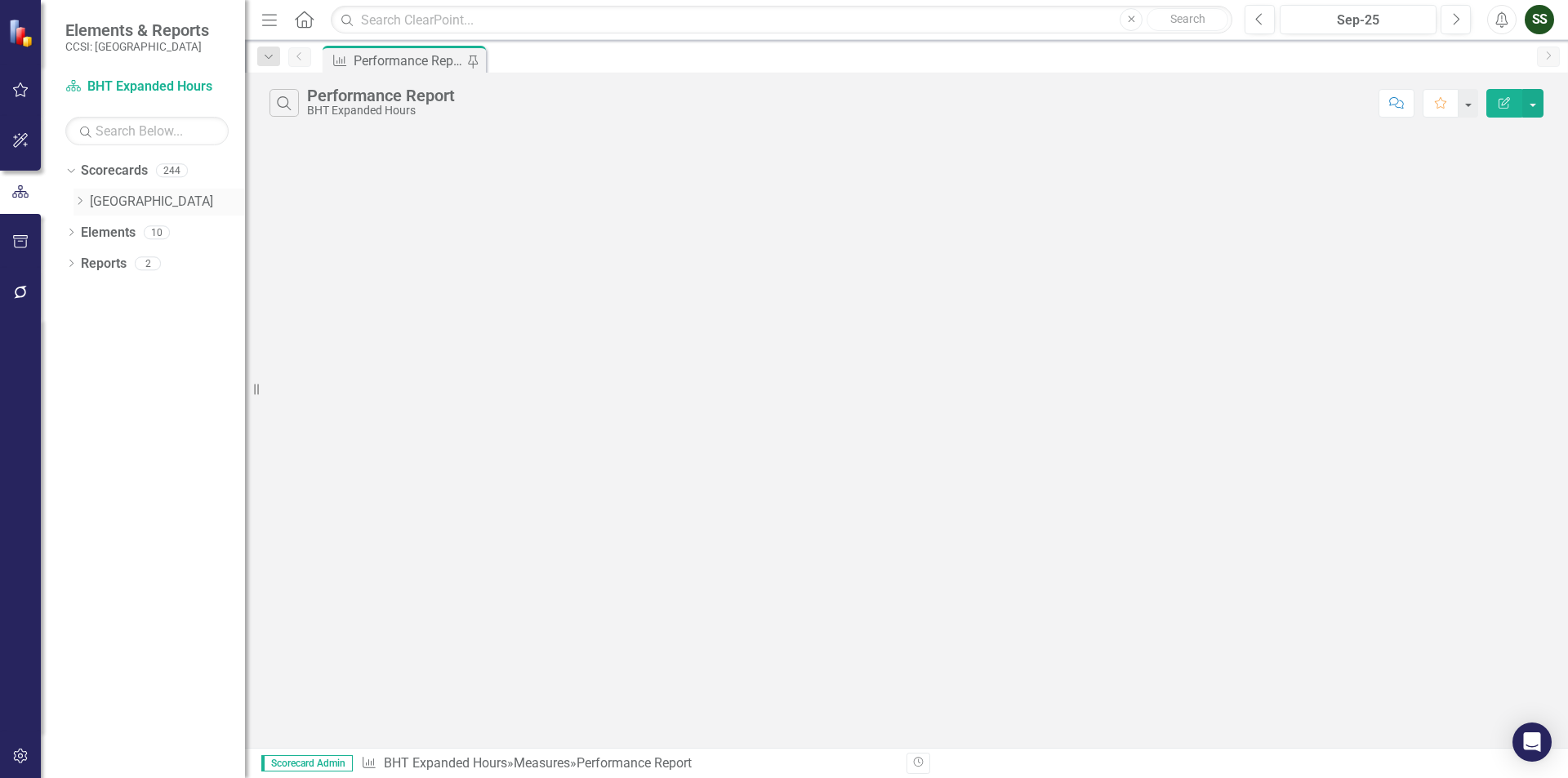
click at [76, 202] on icon "Dropdown" at bounding box center [79, 201] width 12 height 10
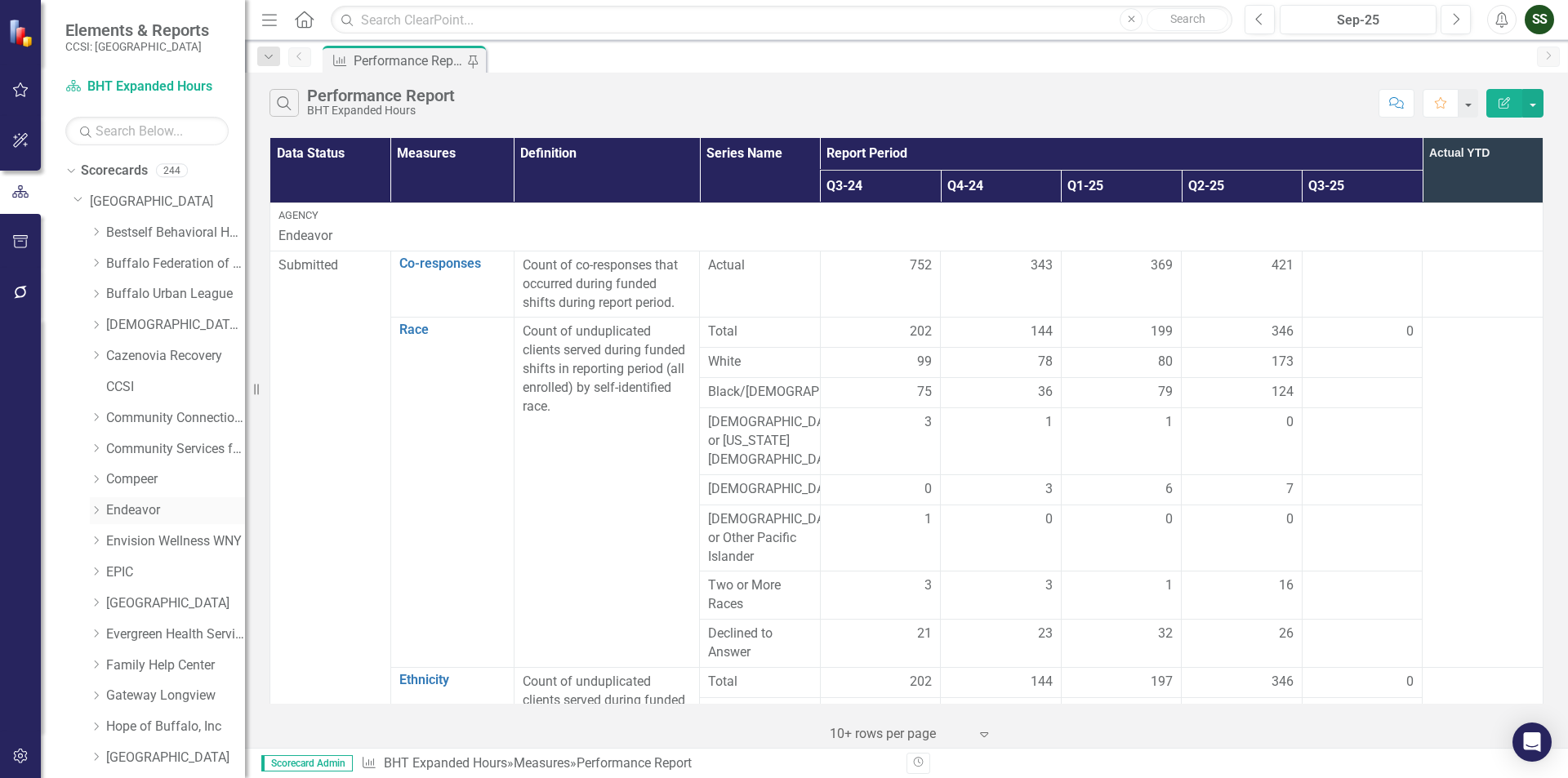
click at [124, 506] on link "Endeavor" at bounding box center [175, 511] width 139 height 19
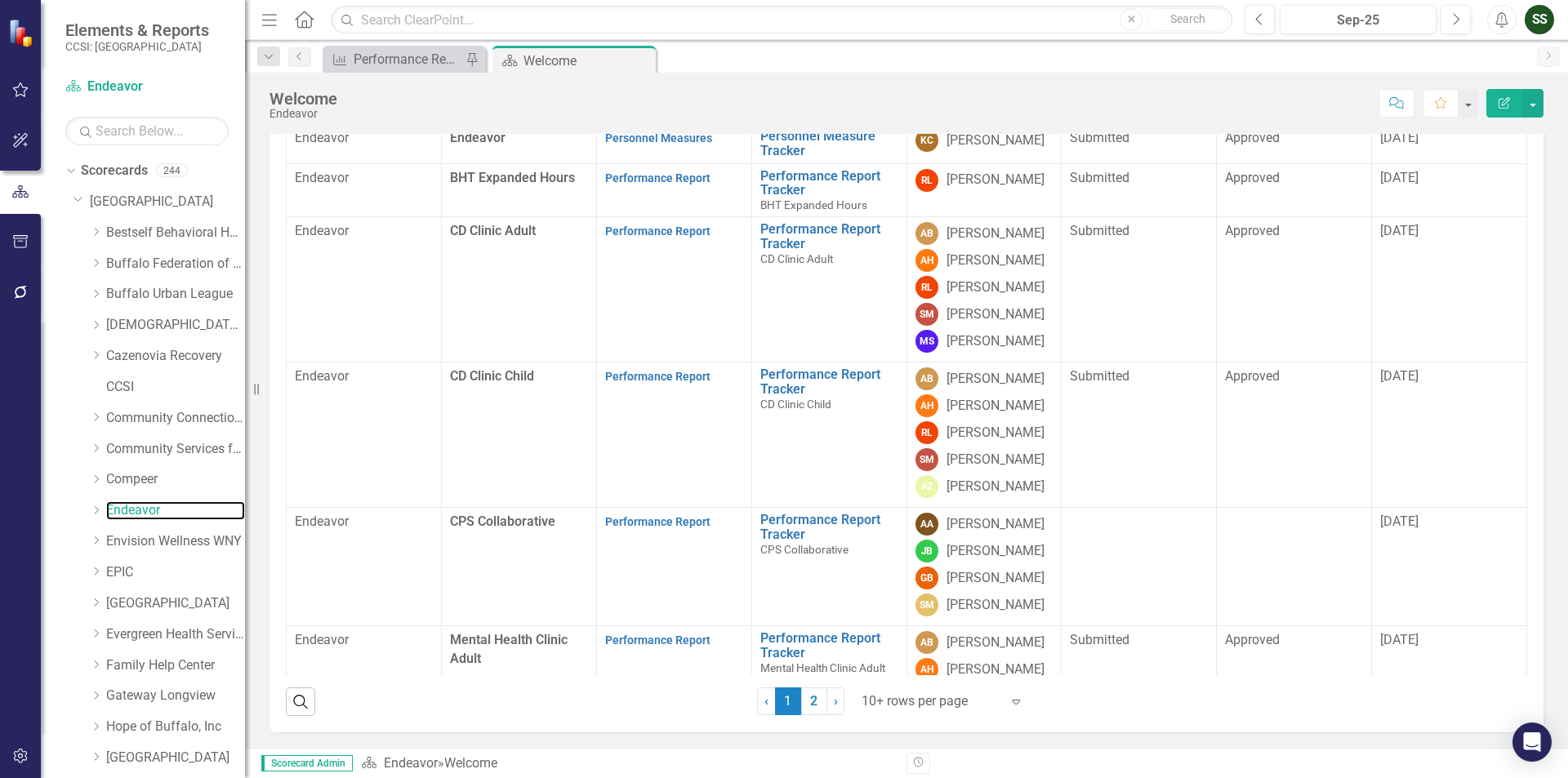
scroll to position [163, 0]
click at [1407, 184] on span "[DATE]" at bounding box center [1399, 176] width 38 height 15
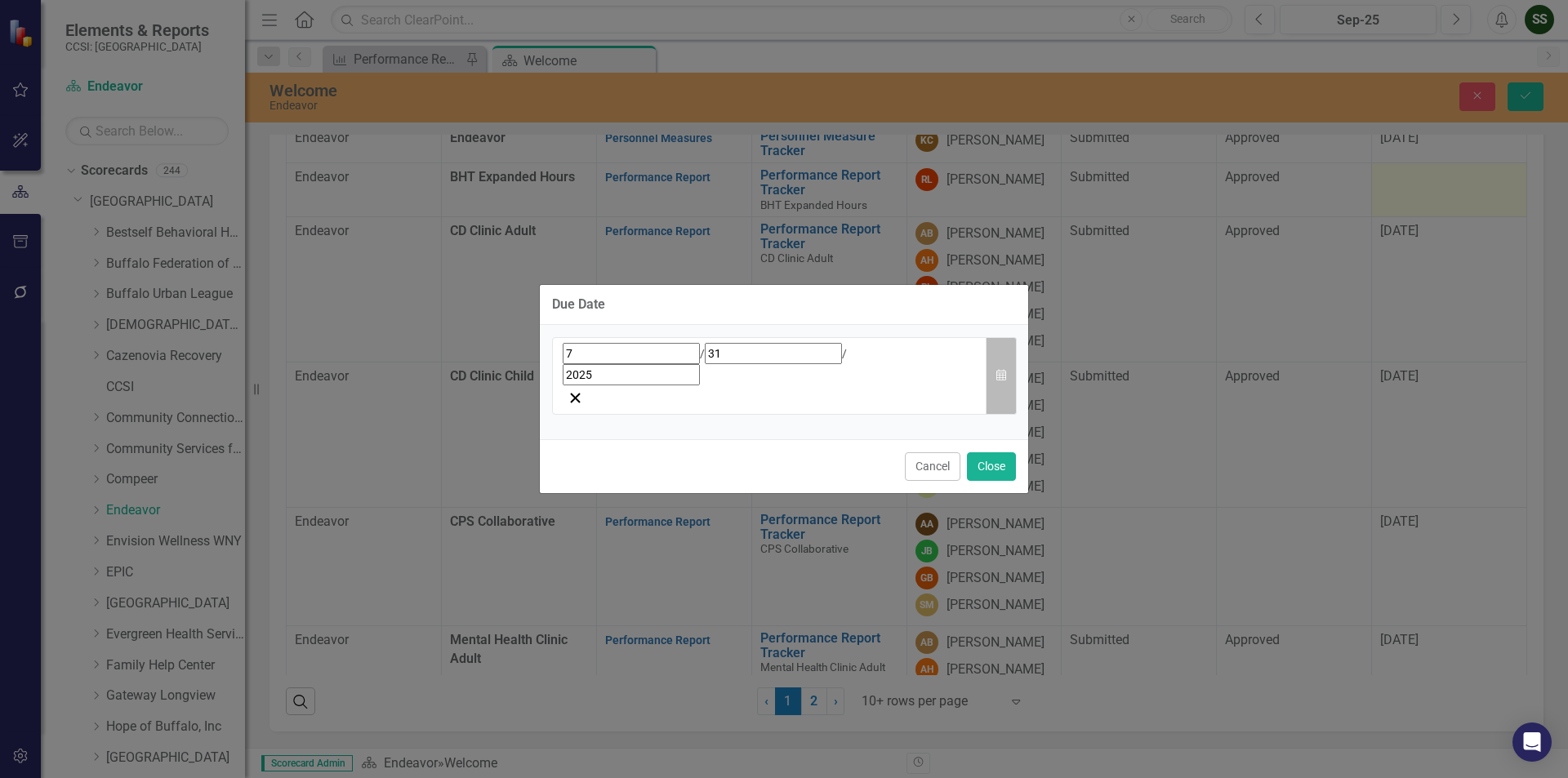
click at [1001, 378] on icon "Calendar" at bounding box center [1002, 375] width 10 height 11
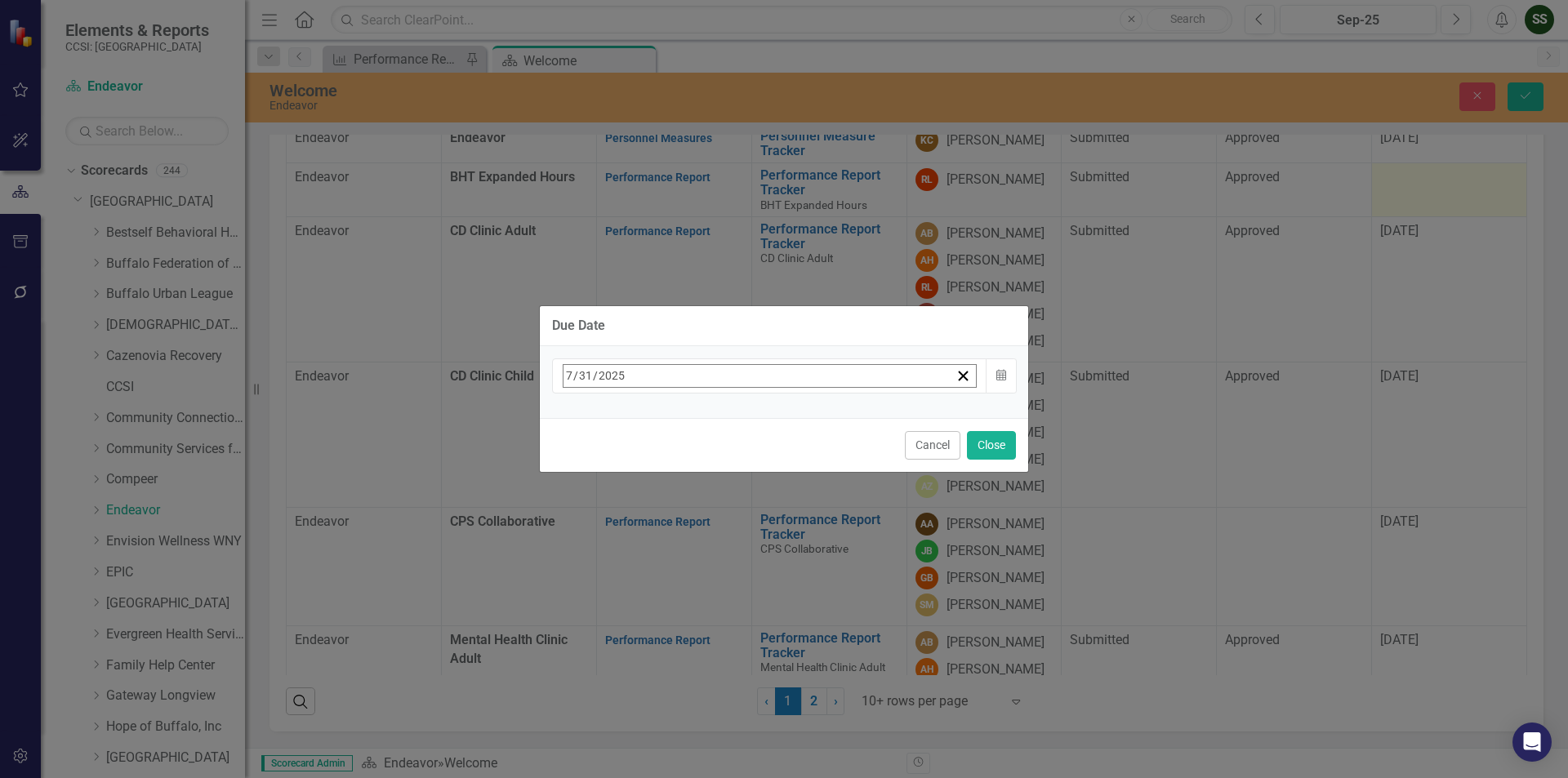
click at [802, 423] on button "›" at bounding box center [784, 412] width 36 height 36
click at [802, 405] on button "›" at bounding box center [784, 412] width 36 height 36
click at [784, 593] on abbr "31" at bounding box center [777, 593] width 13 height 13
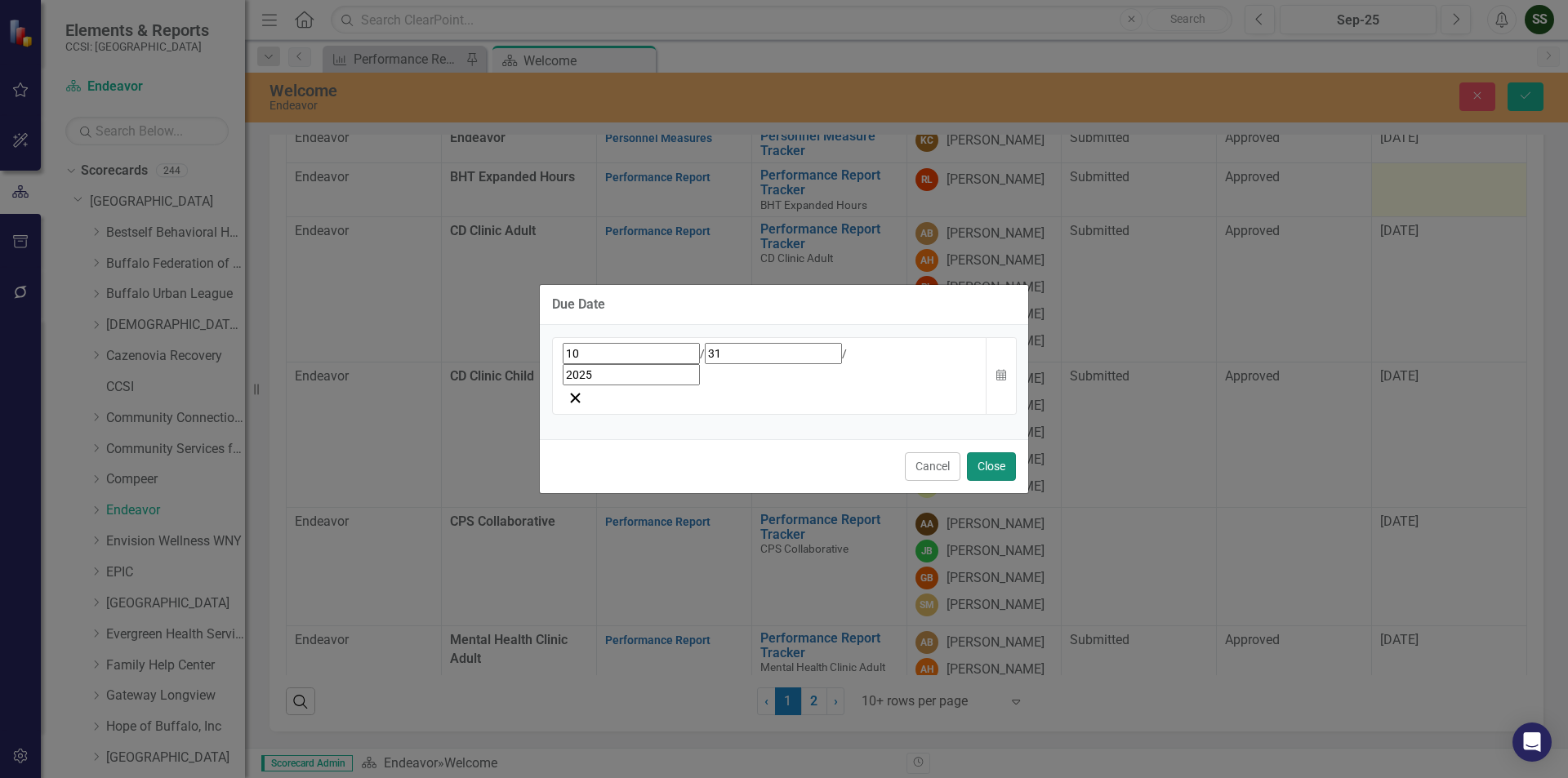
click at [983, 452] on button "Close" at bounding box center [991, 467] width 49 height 29
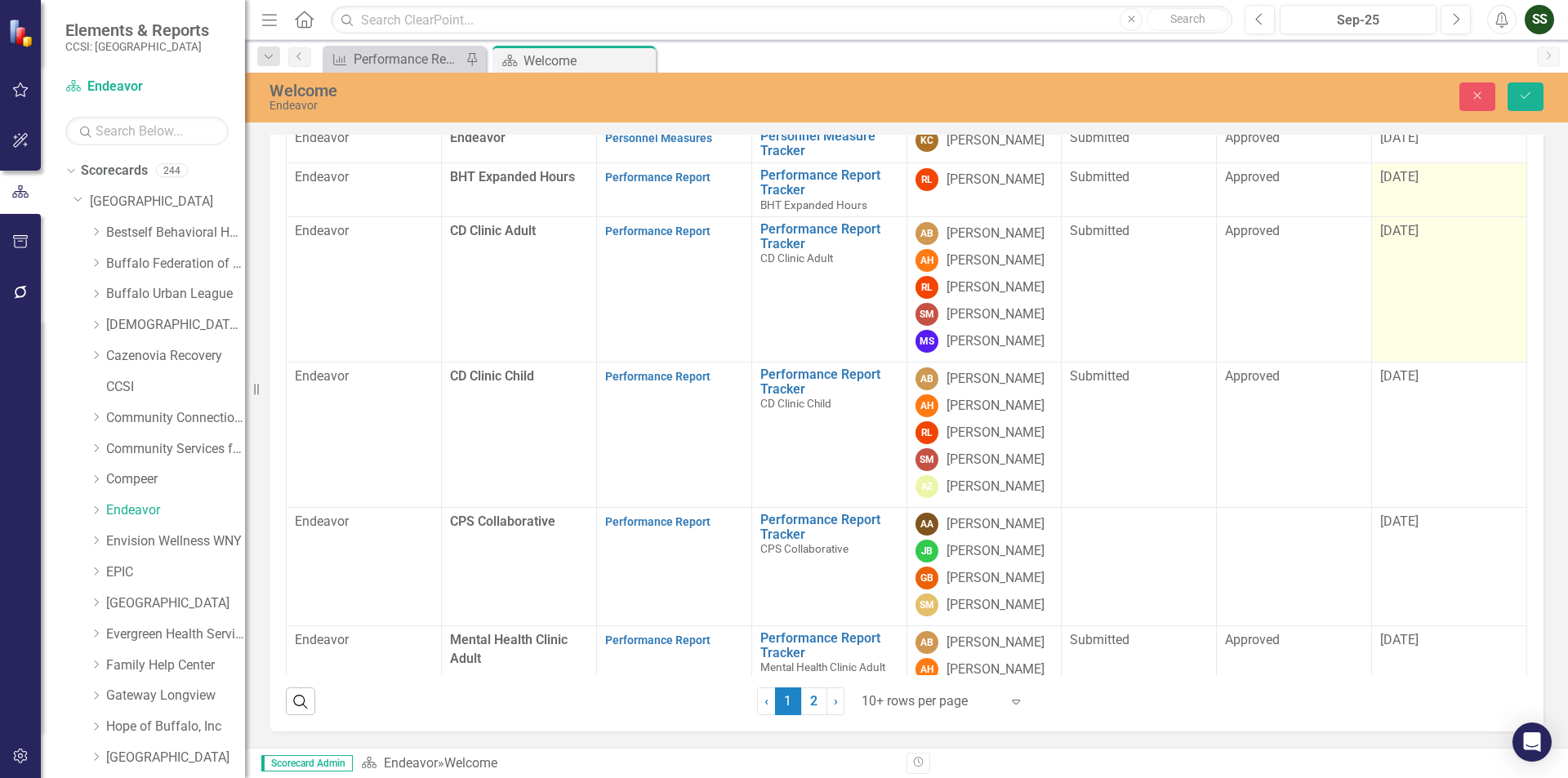
click at [1417, 238] on span "[DATE]" at bounding box center [1399, 230] width 38 height 15
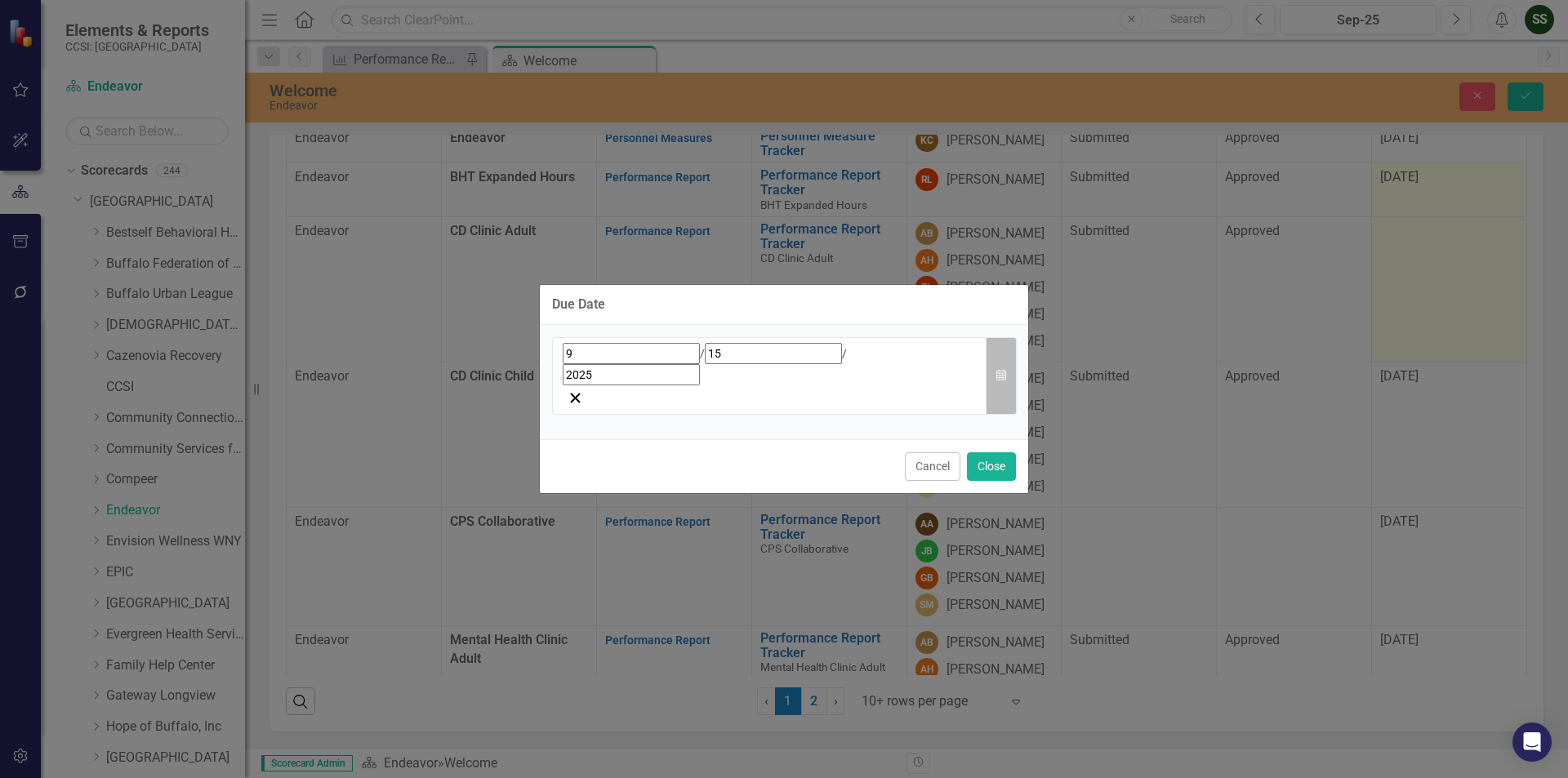
click at [997, 372] on icon "Calendar" at bounding box center [1002, 375] width 10 height 11
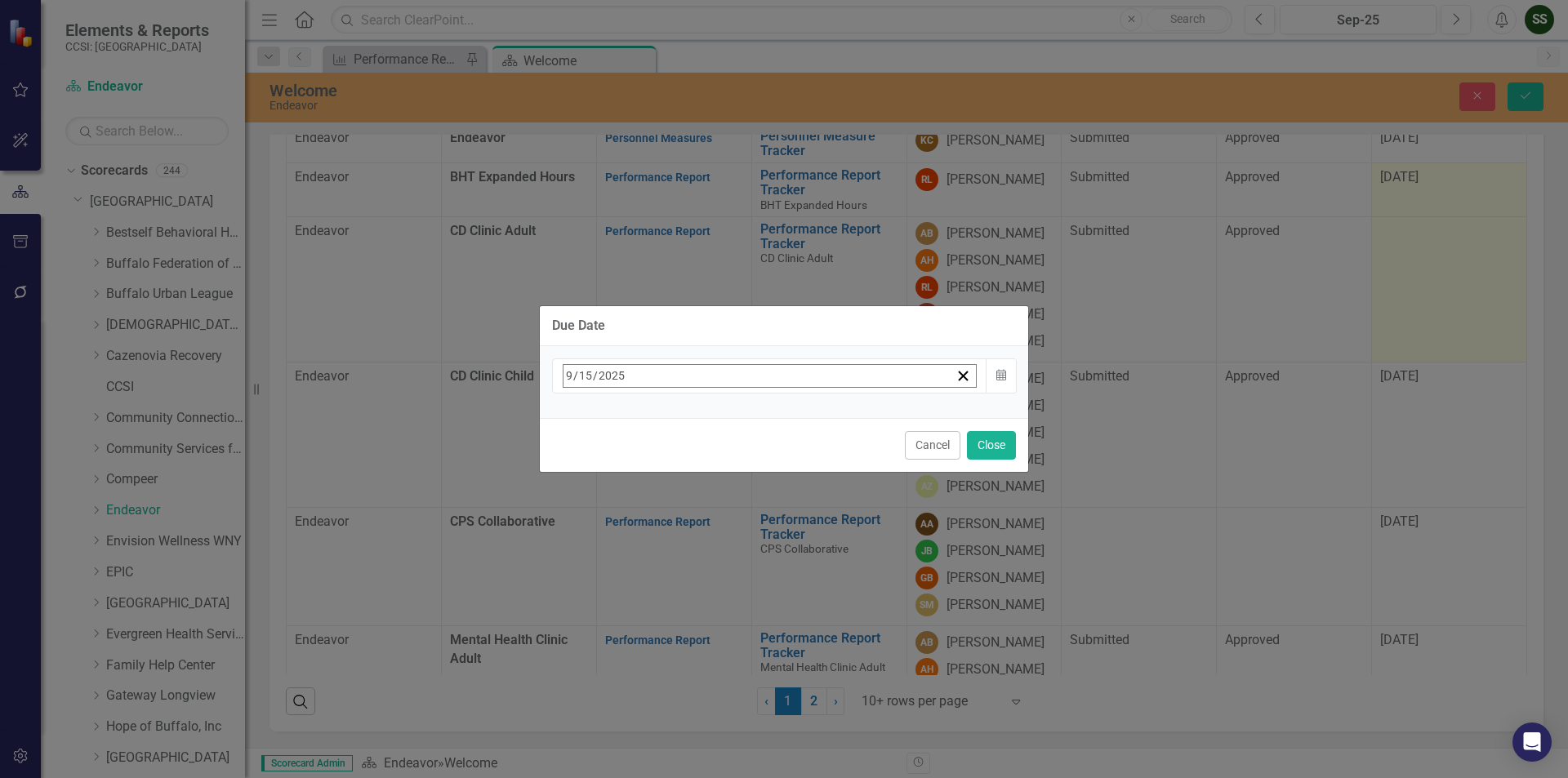
click at [838, 417] on button "»" at bounding box center [820, 412] width 36 height 36
click at [589, 421] on button "«" at bounding box center [571, 412] width 36 height 36
click at [802, 421] on button "›" at bounding box center [784, 412] width 36 height 36
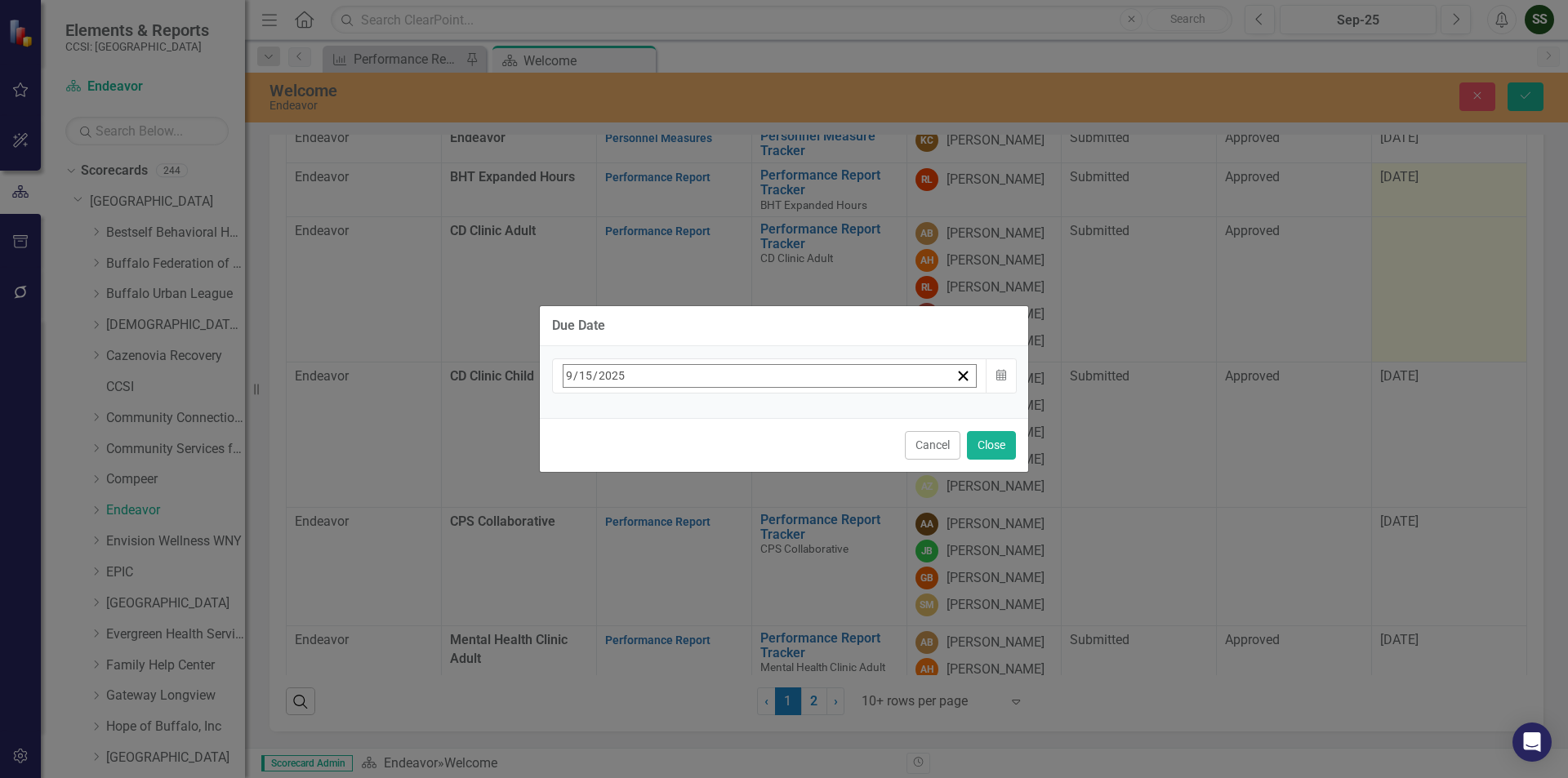
click at [802, 421] on button "›" at bounding box center [784, 412] width 36 height 36
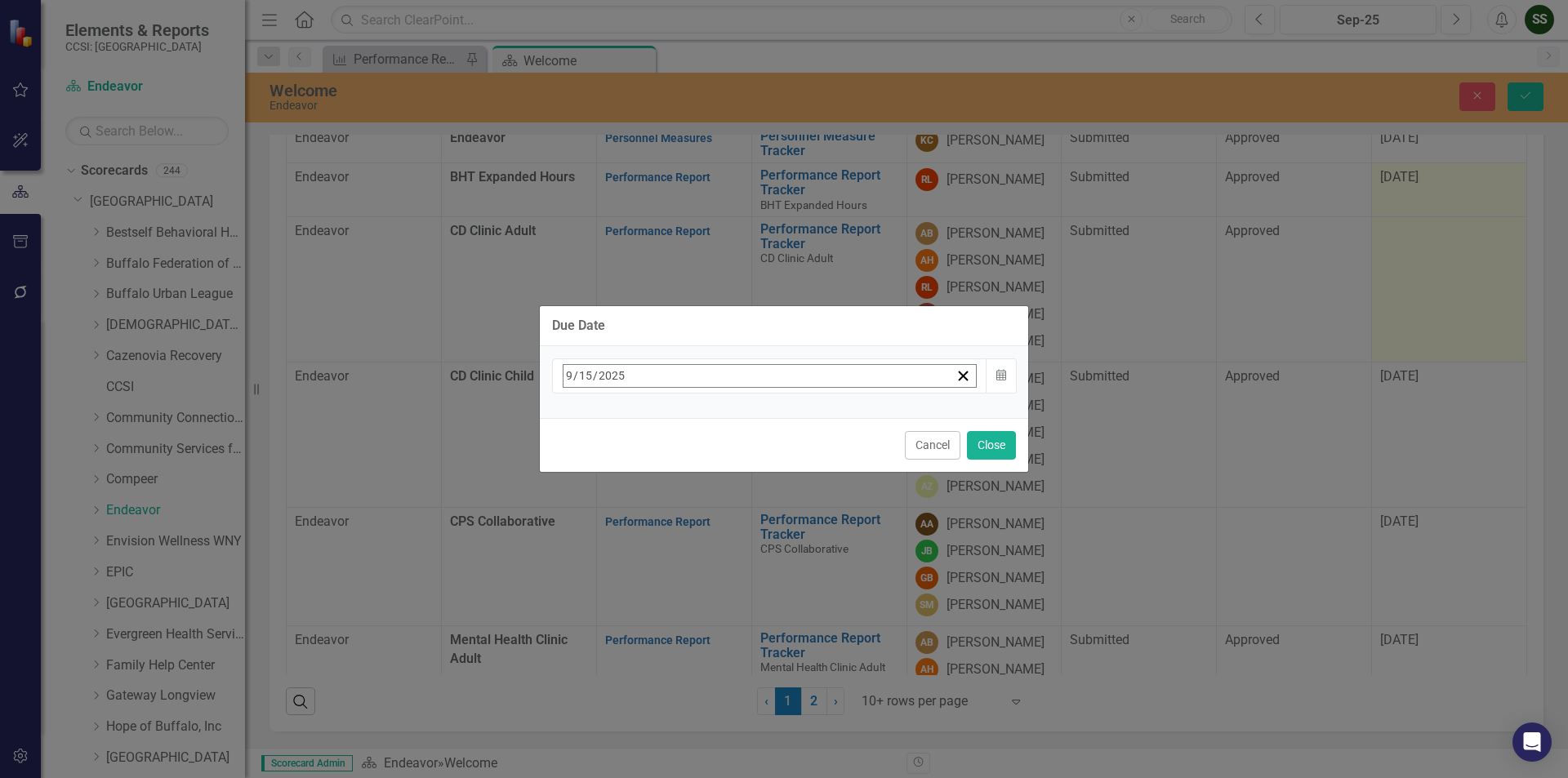
click at [581, 532] on abbr "15" at bounding box center [573, 535] width 13 height 13
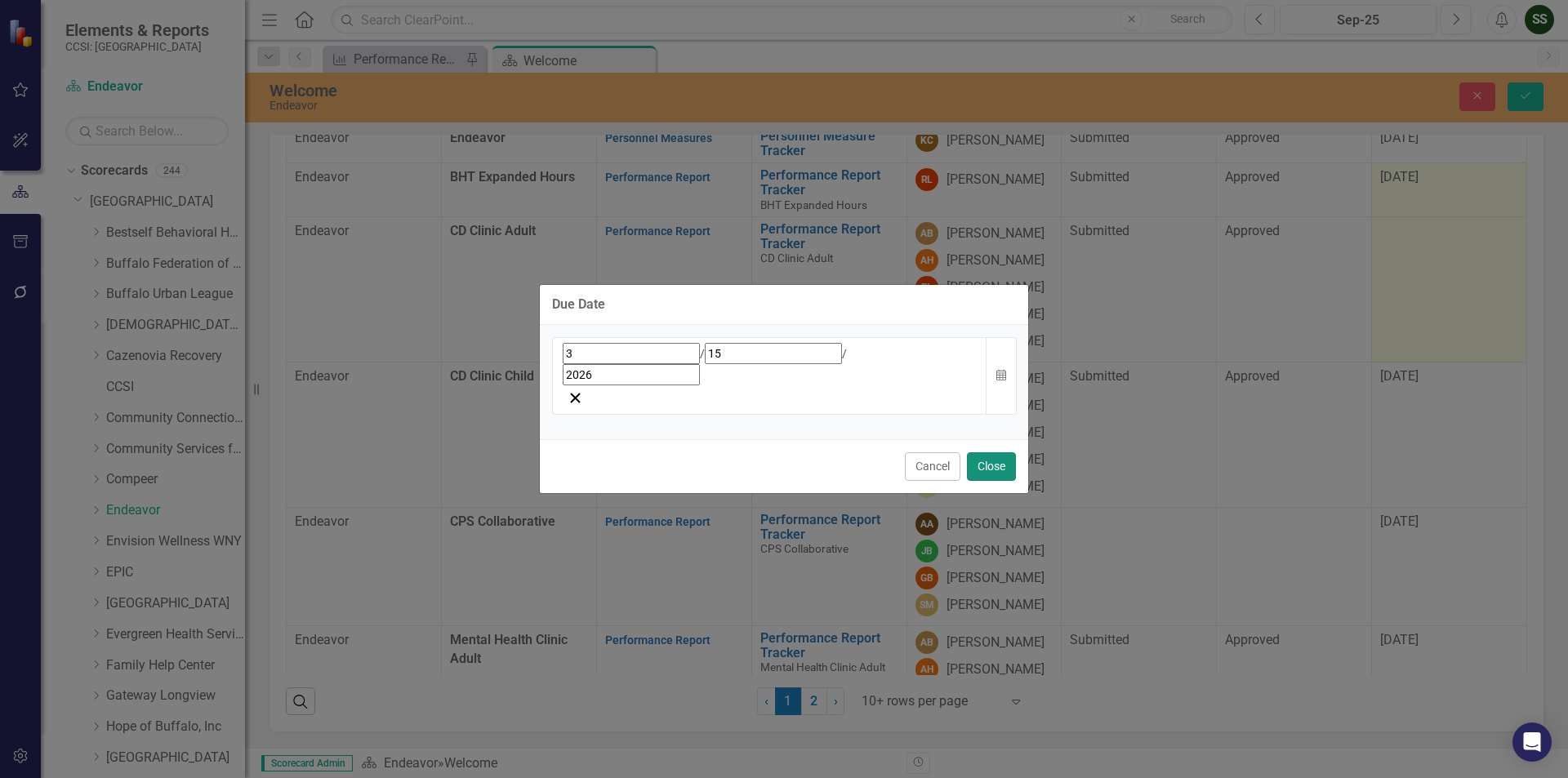
click at [984, 452] on button "Close" at bounding box center [991, 467] width 49 height 29
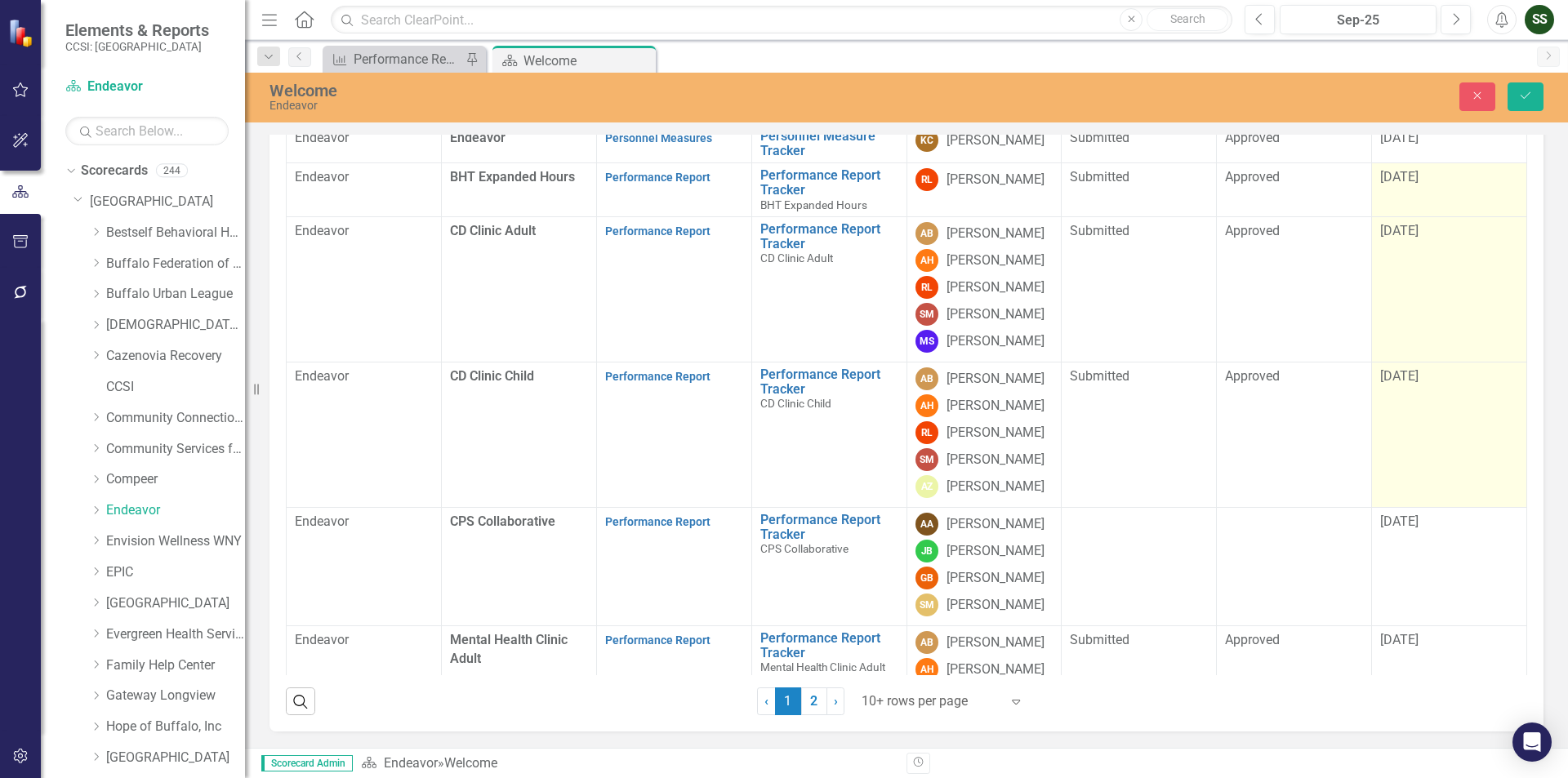
click at [1391, 383] on span "[DATE]" at bounding box center [1399, 376] width 38 height 15
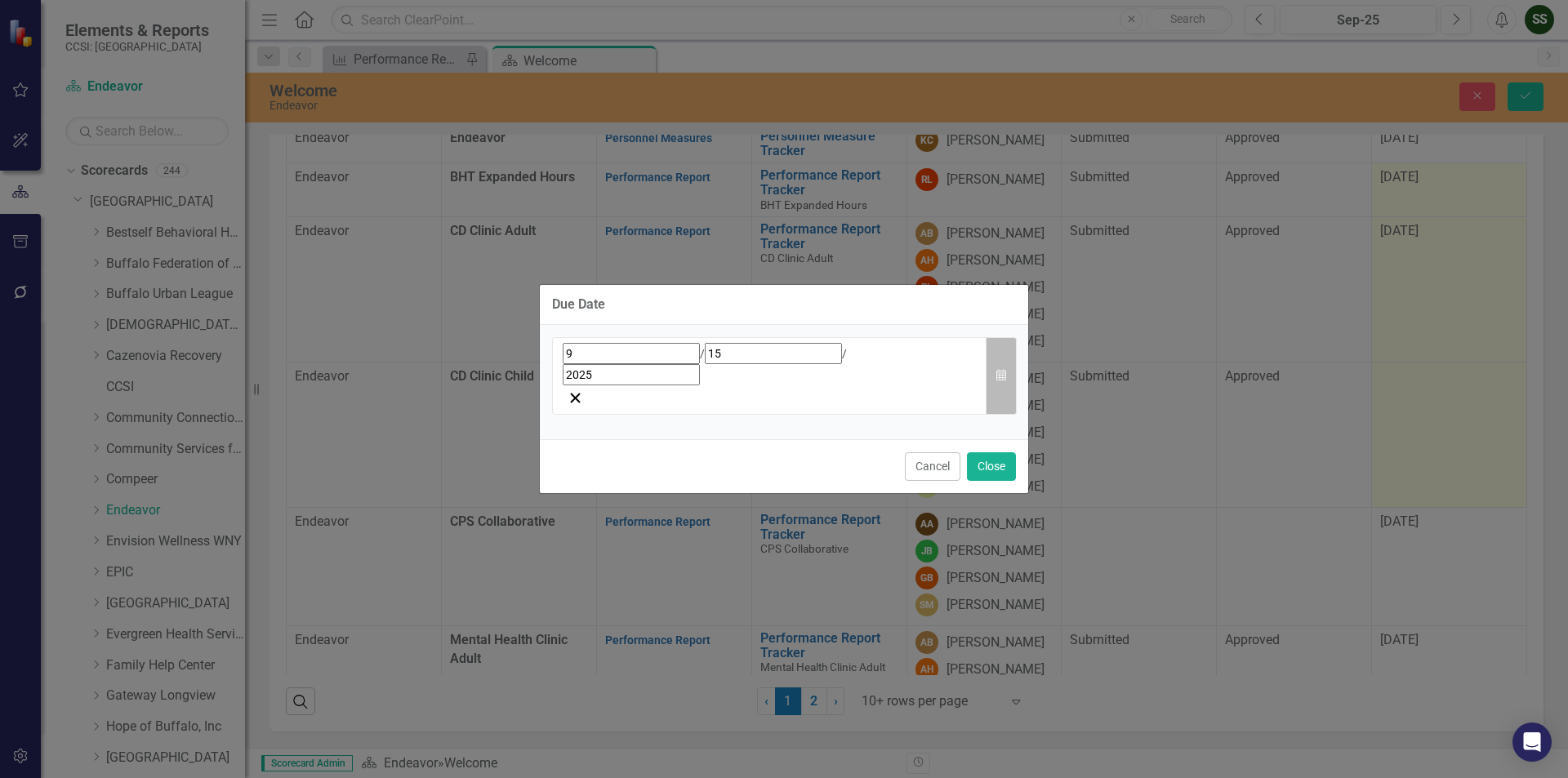
click at [1003, 372] on icon "Calendar" at bounding box center [1002, 375] width 10 height 11
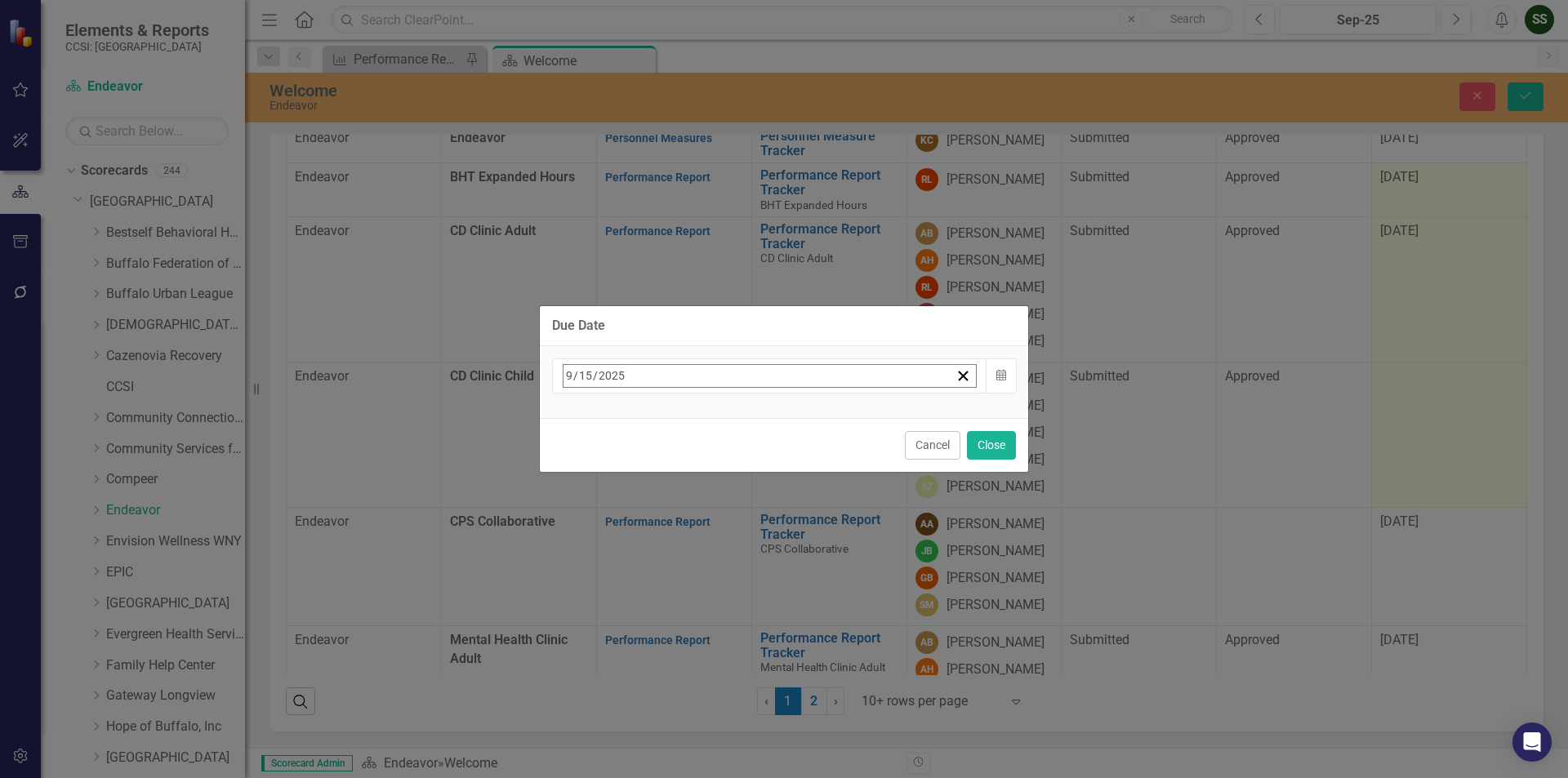
click at [802, 414] on button "›" at bounding box center [784, 412] width 36 height 36
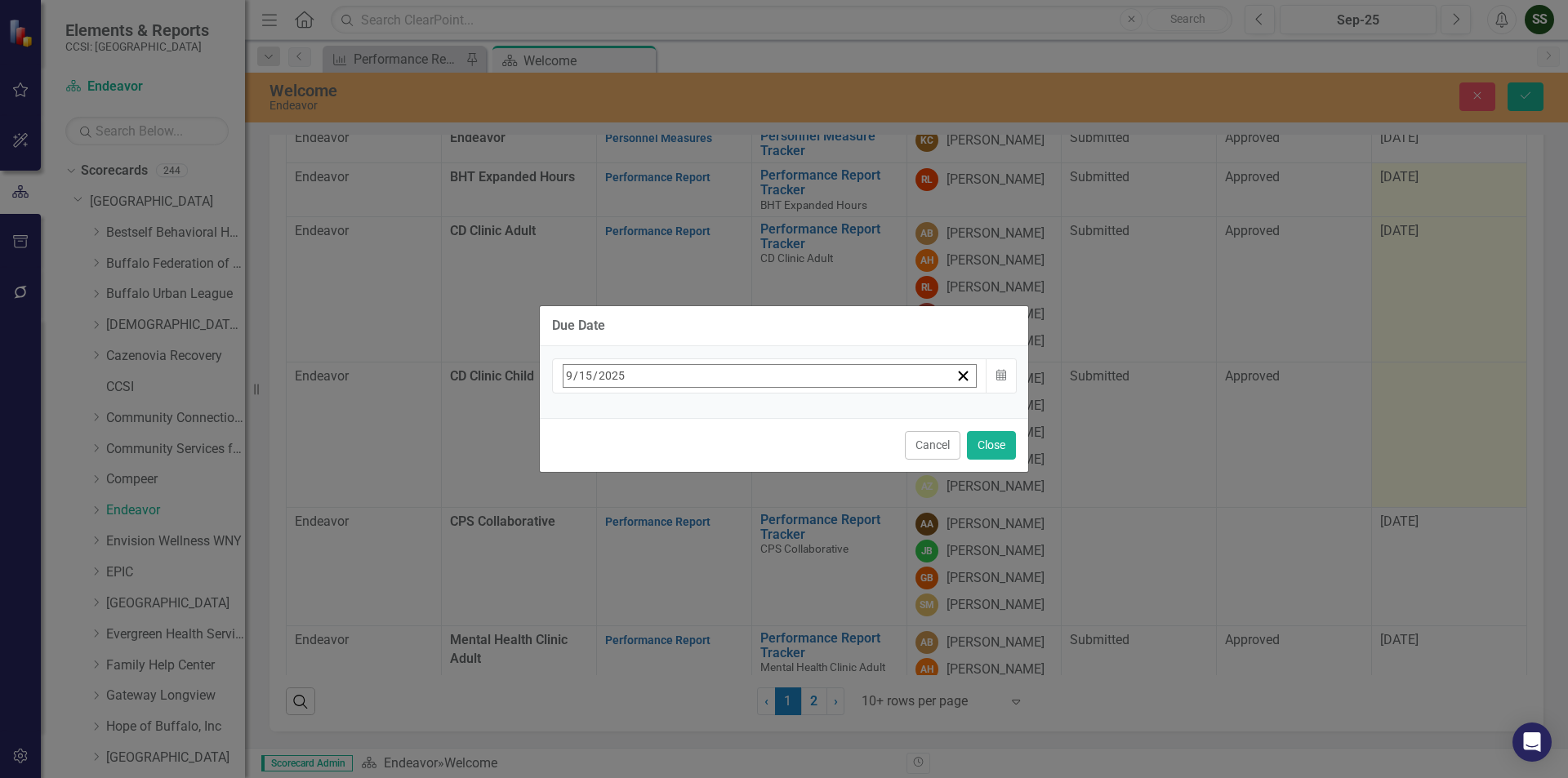
click at [802, 414] on button "›" at bounding box center [784, 412] width 36 height 36
click at [594, 533] on button "15" at bounding box center [574, 536] width 41 height 30
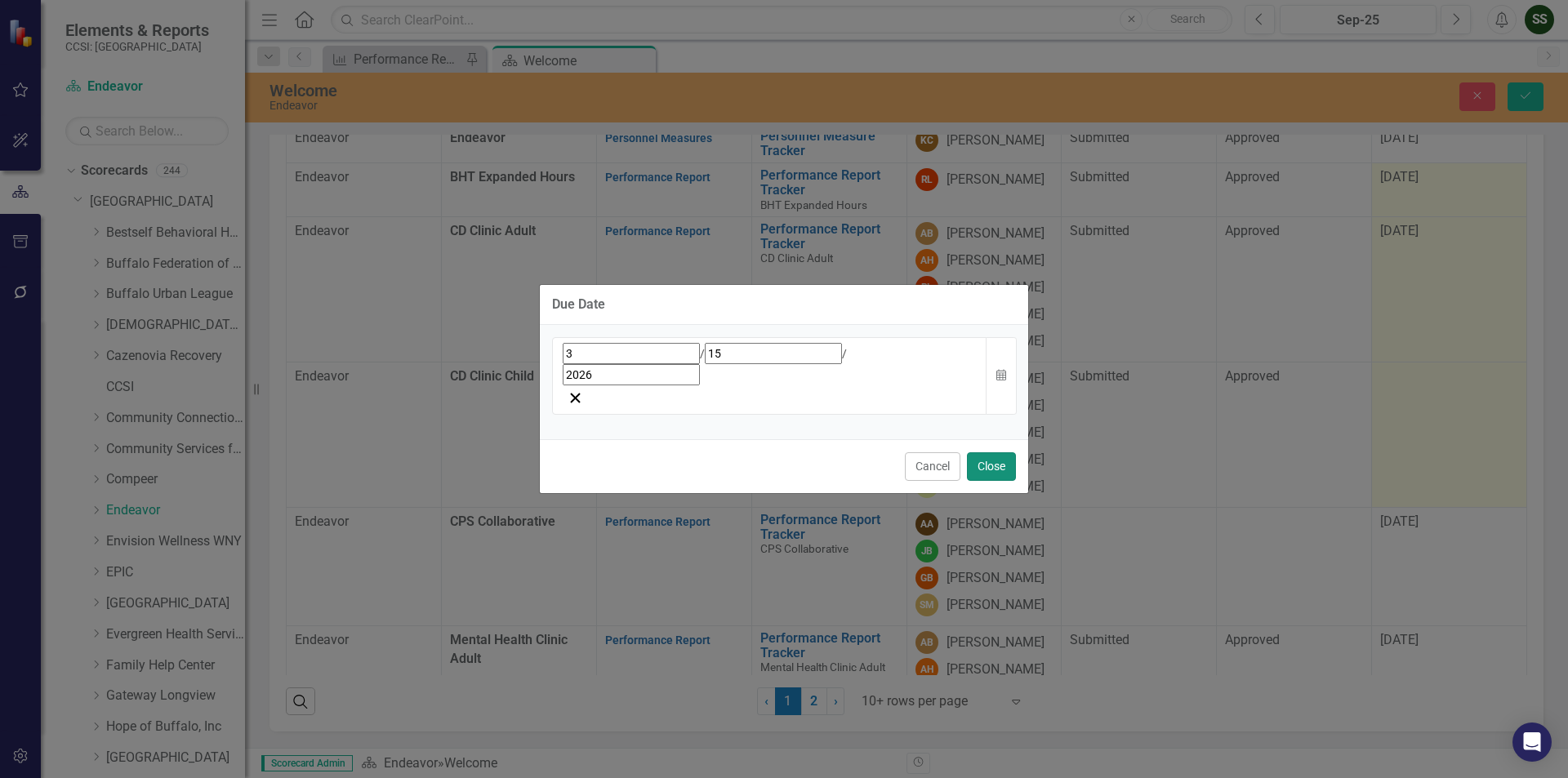
click at [980, 452] on button "Close" at bounding box center [991, 467] width 49 height 29
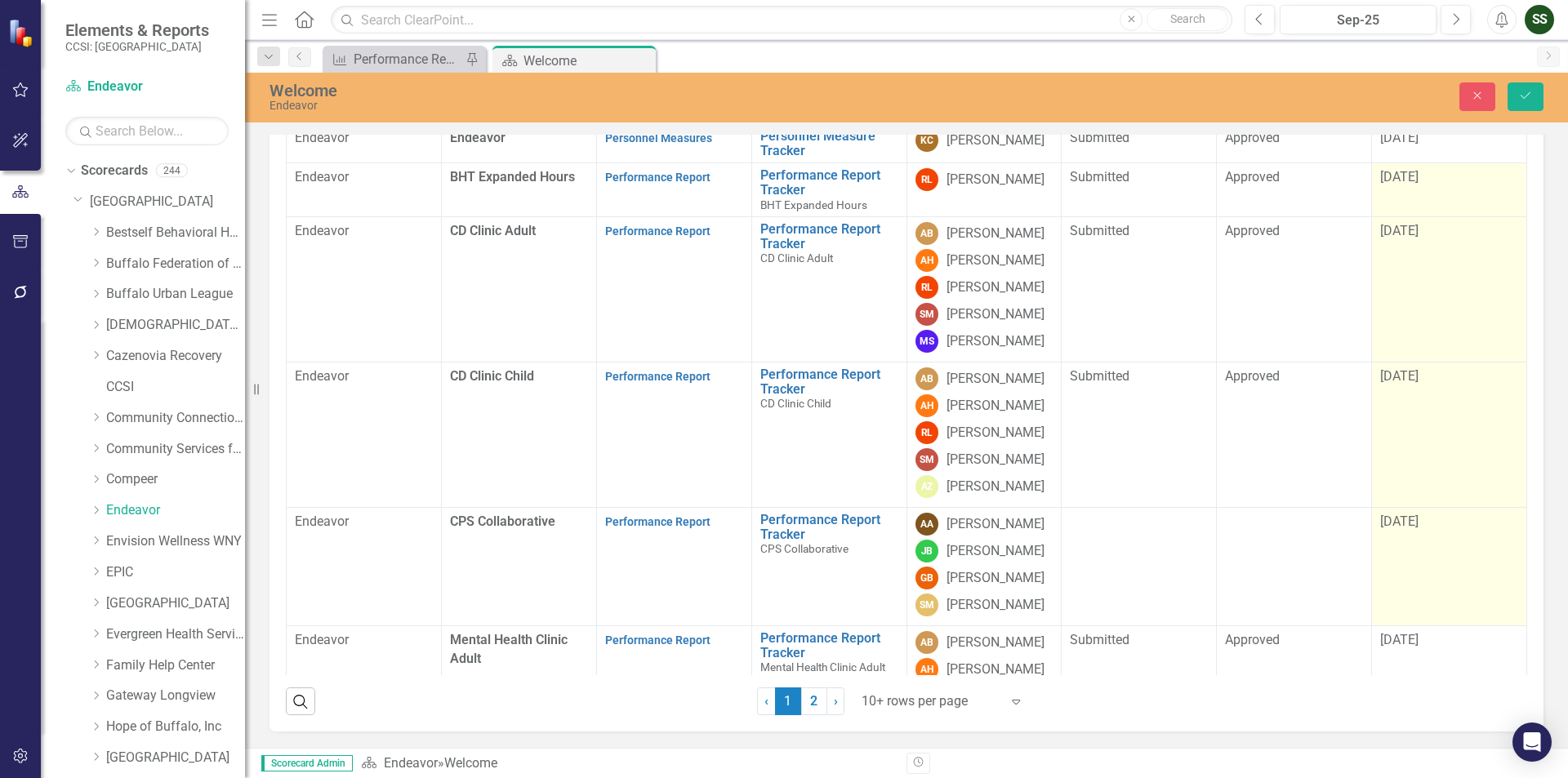
click at [1395, 529] on span "[DATE]" at bounding box center [1399, 521] width 38 height 15
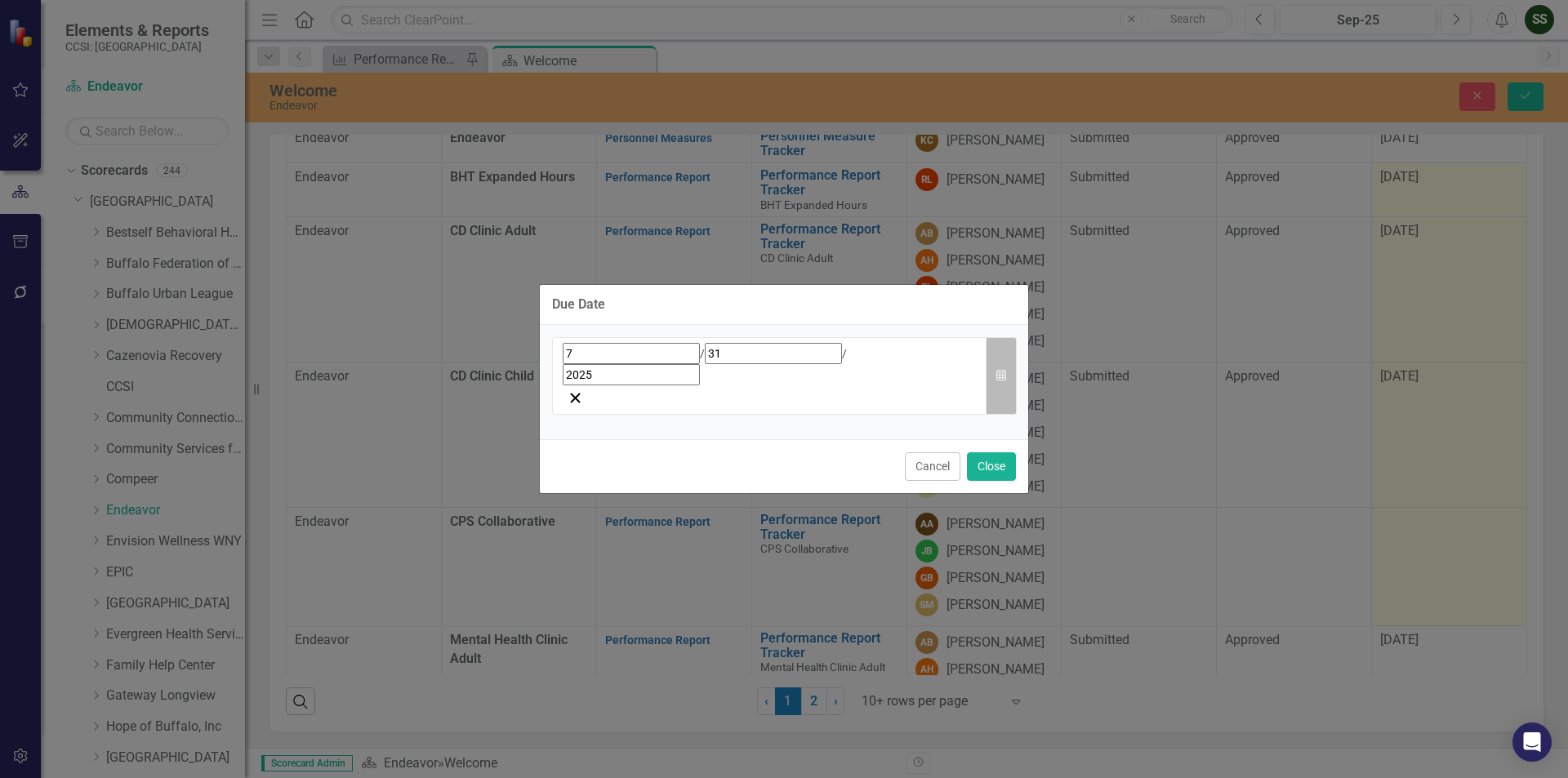
click at [1012, 379] on button "Calendar" at bounding box center [1001, 376] width 31 height 77
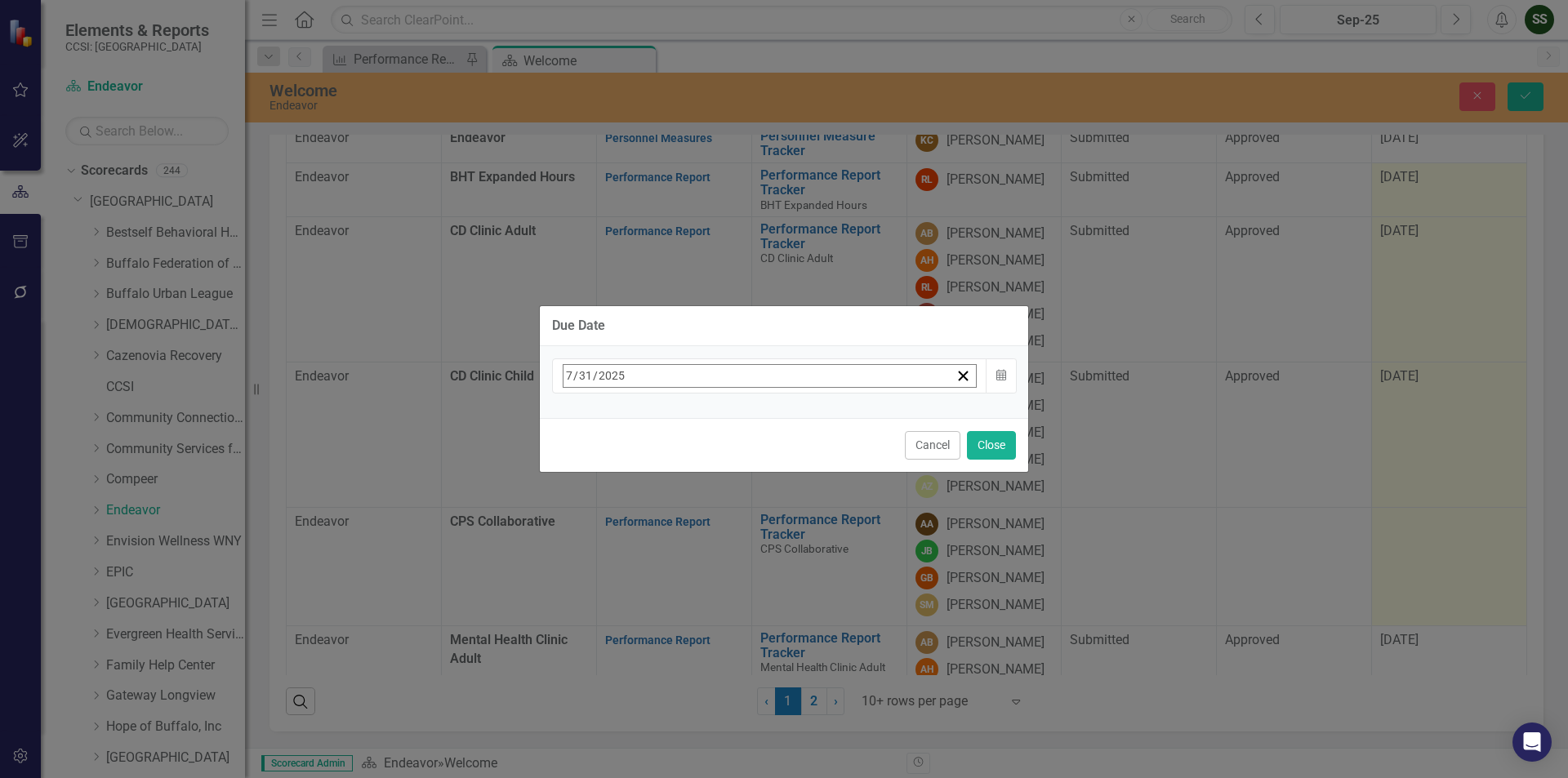
click at [802, 423] on button "›" at bounding box center [784, 412] width 36 height 36
click at [784, 588] on abbr "31" at bounding box center [777, 593] width 13 height 13
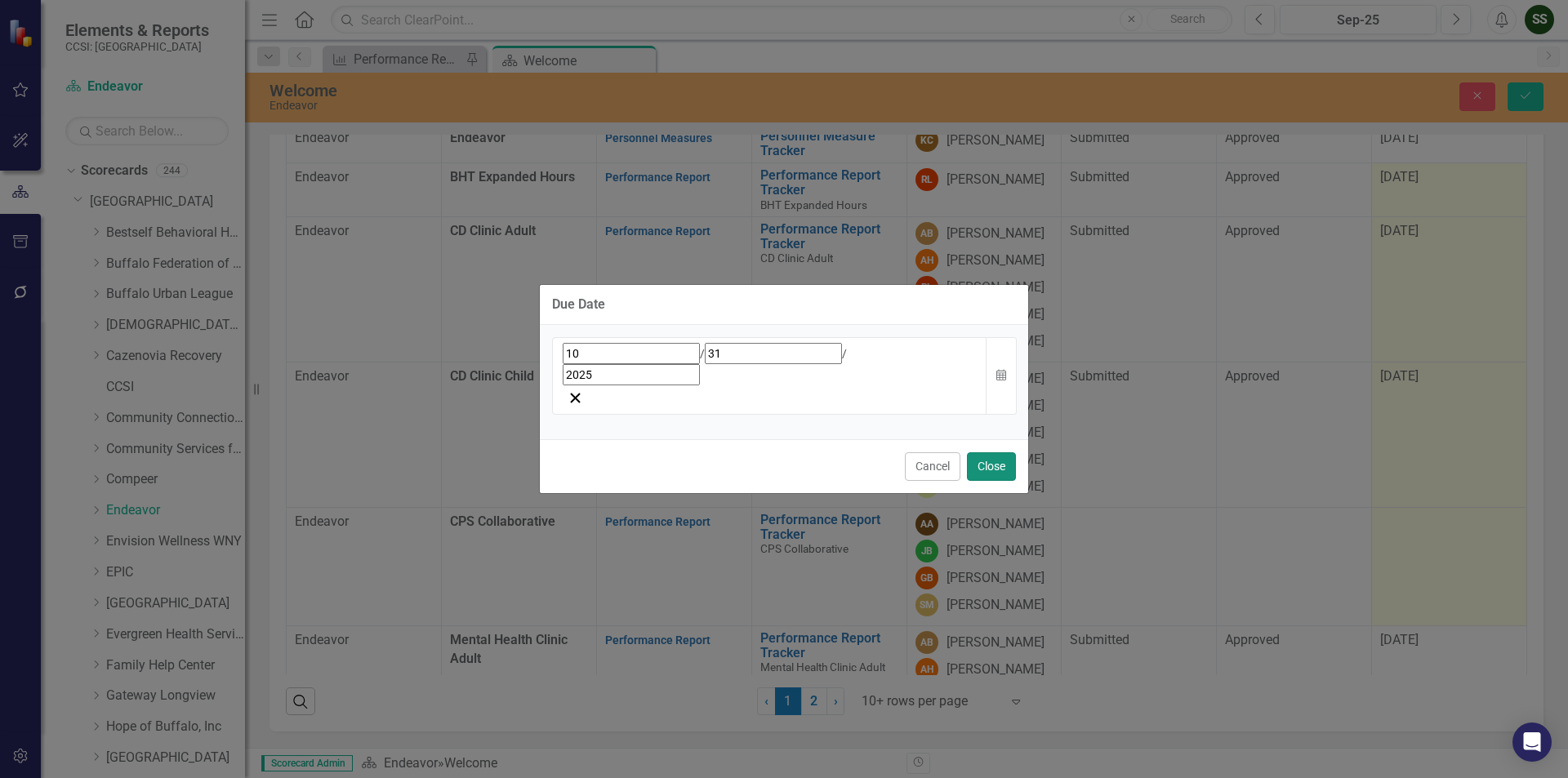
click at [1002, 452] on button "Close" at bounding box center [991, 467] width 49 height 29
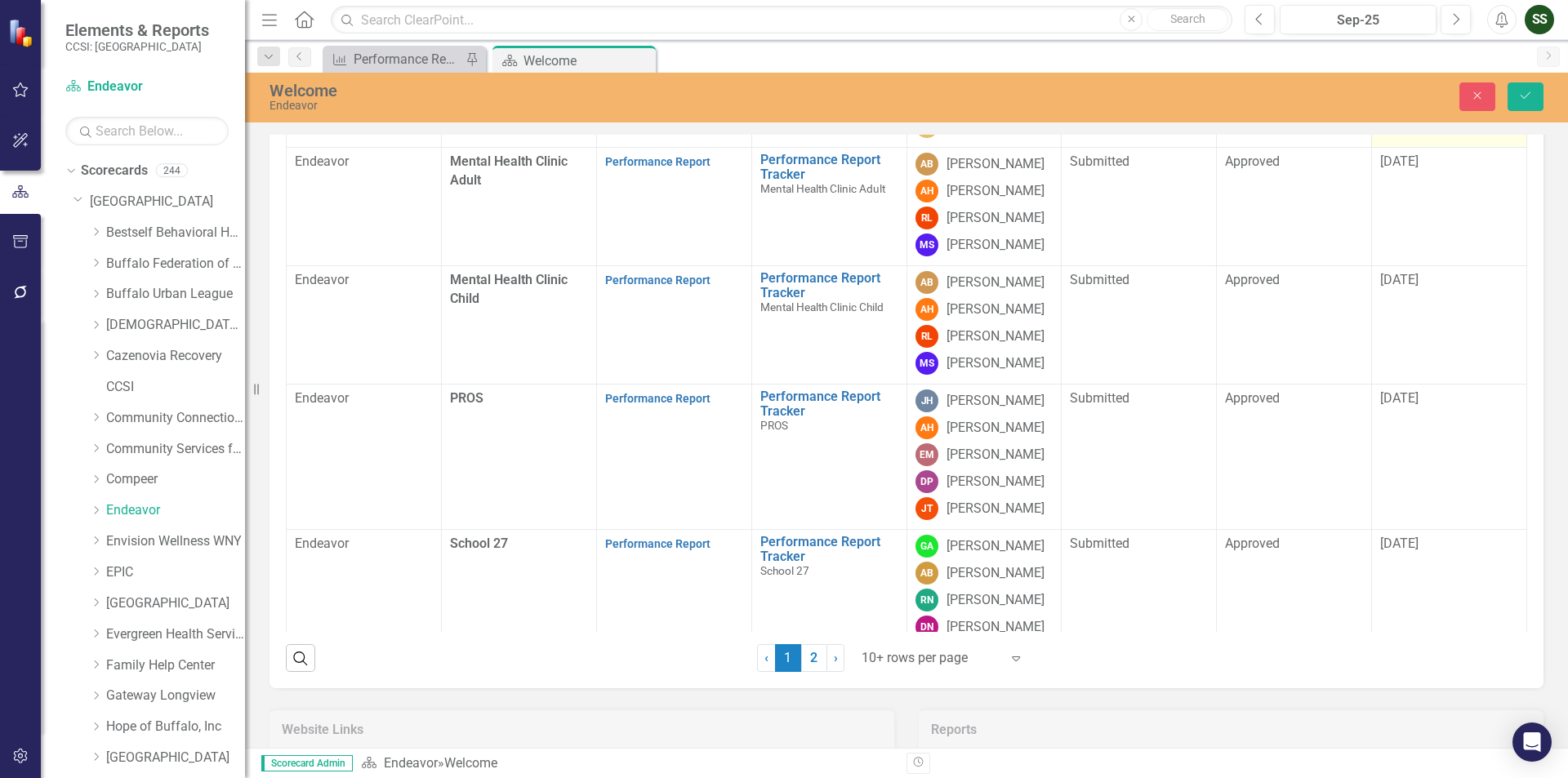
scroll to position [455, 0]
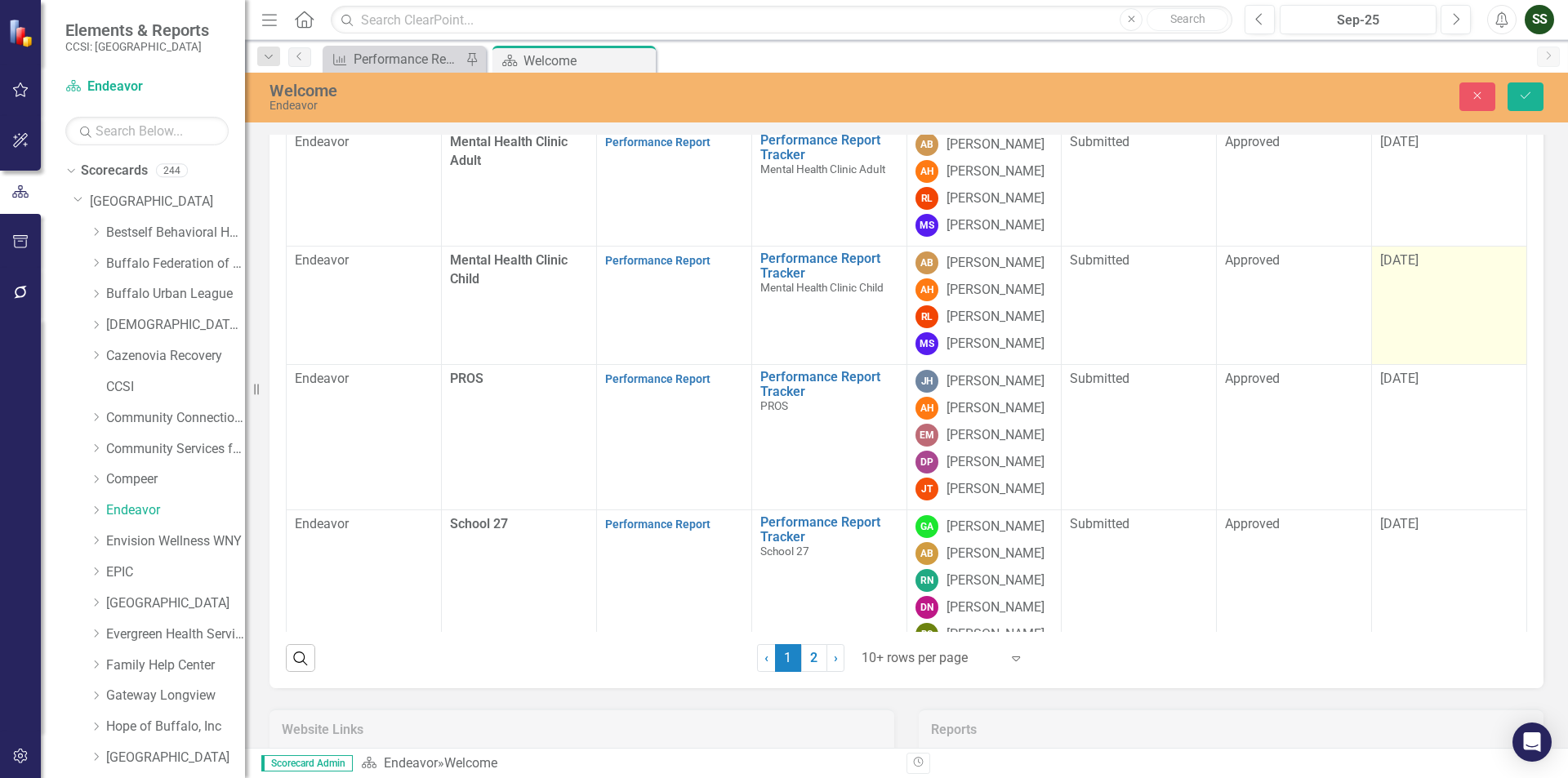
click at [1418, 270] on div "[DATE]" at bounding box center [1449, 261] width 138 height 19
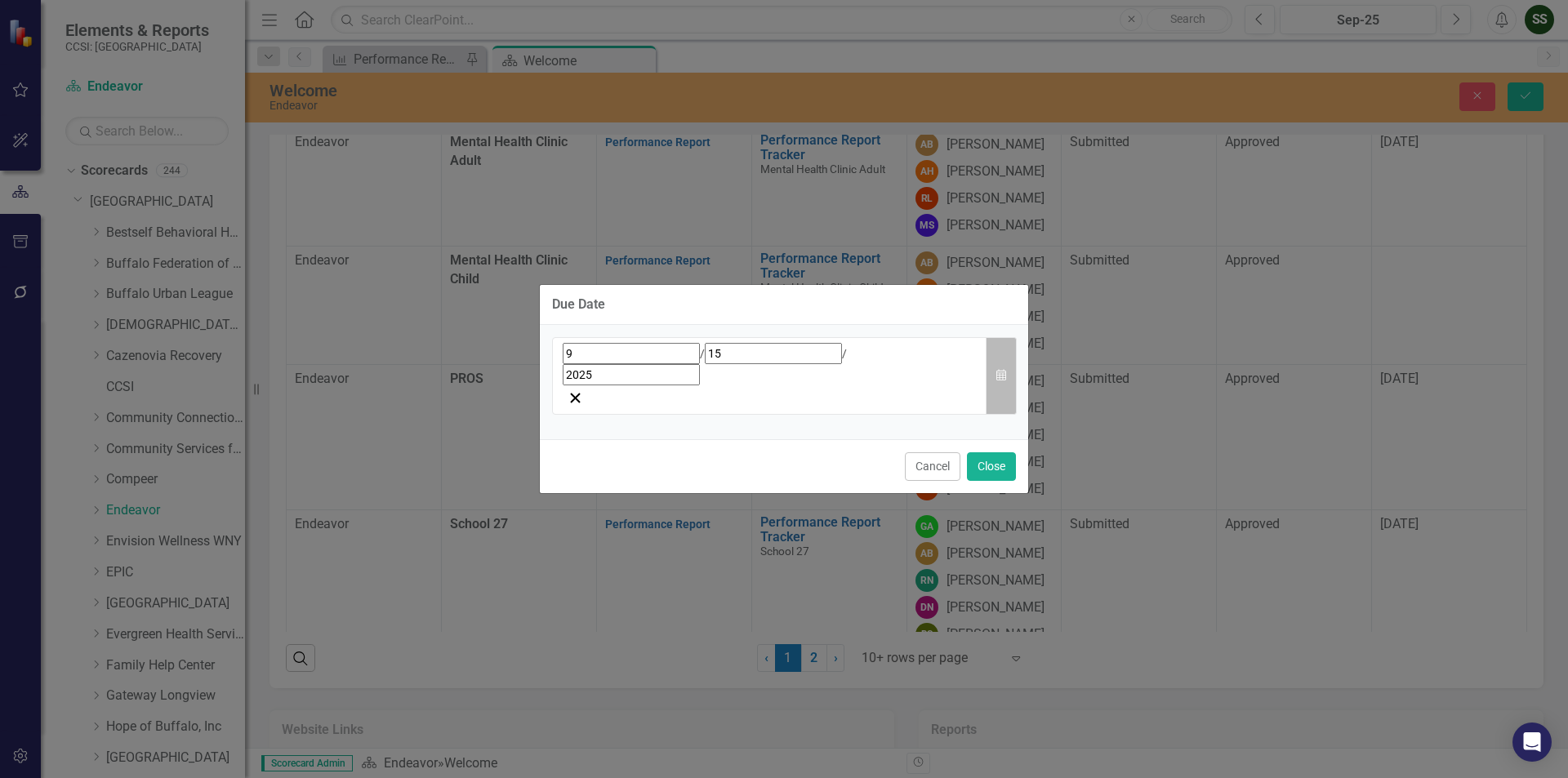
click at [997, 371] on icon "Calendar" at bounding box center [1002, 375] width 10 height 11
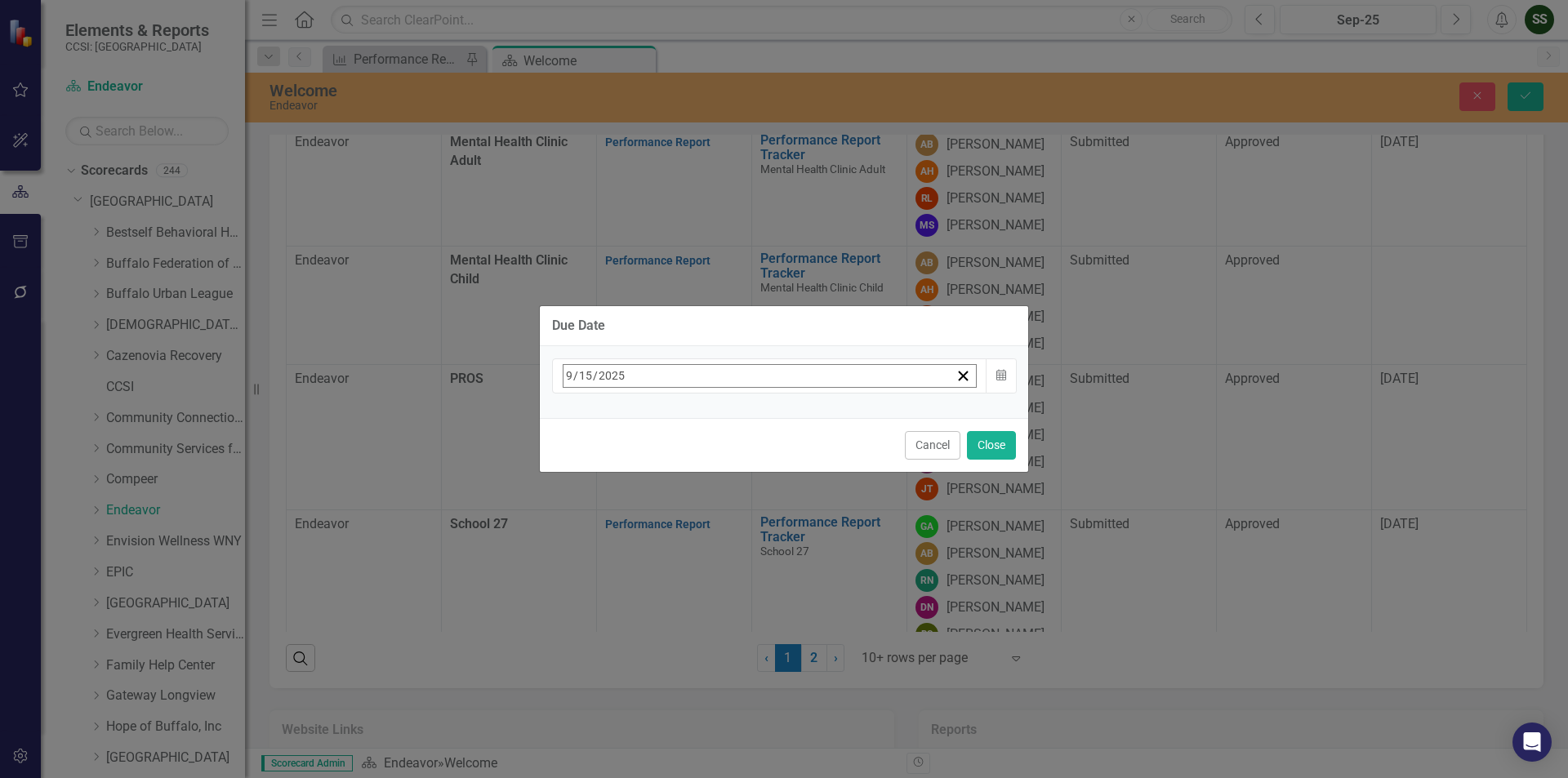
click at [802, 421] on button "›" at bounding box center [784, 412] width 36 height 36
click at [802, 429] on button "›" at bounding box center [784, 412] width 36 height 36
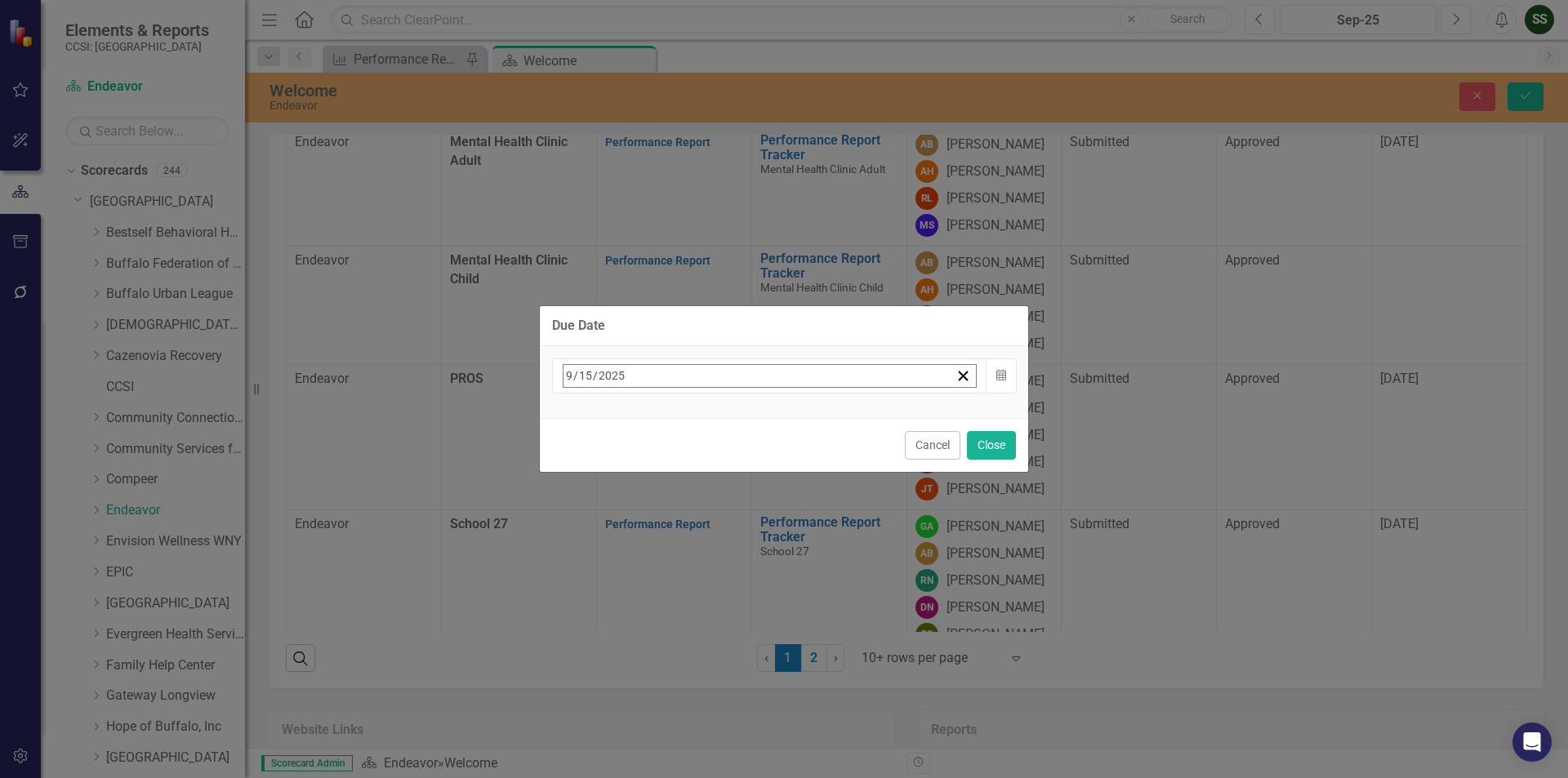
click at [802, 429] on button "›" at bounding box center [784, 412] width 36 height 36
click at [662, 588] on abbr "31" at bounding box center [655, 593] width 13 height 13
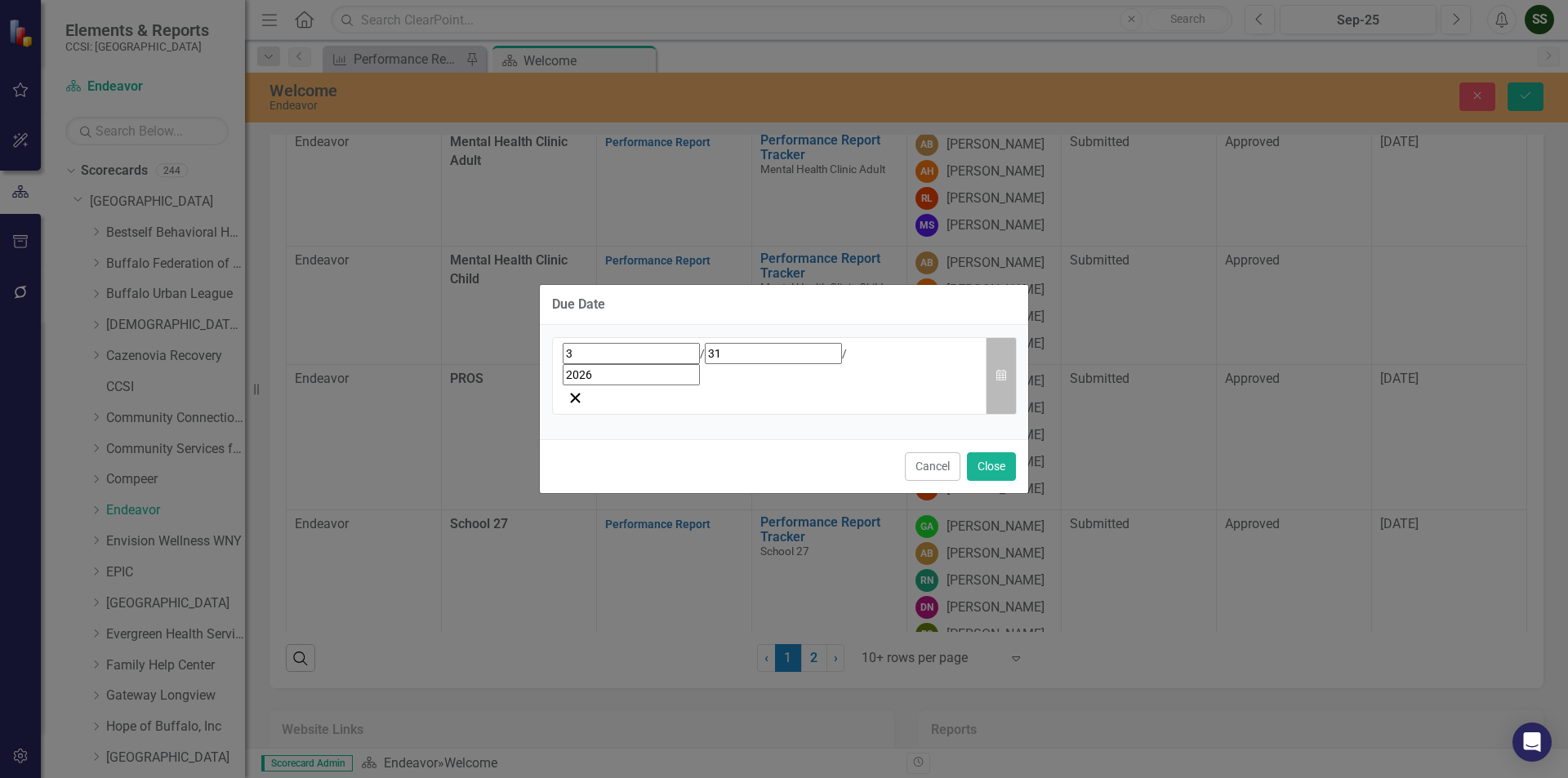
click at [991, 378] on button "Calendar" at bounding box center [1001, 376] width 31 height 77
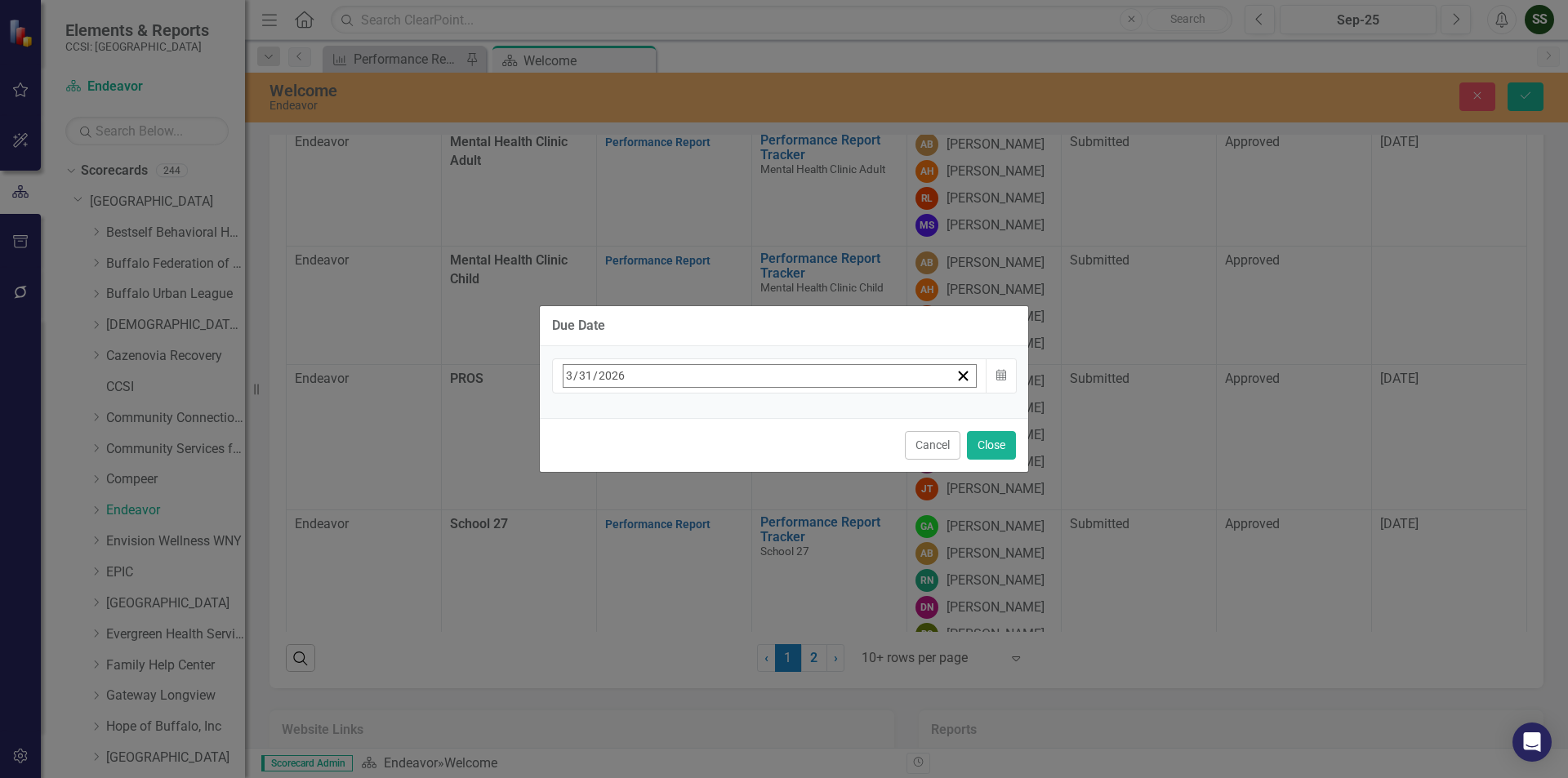
click at [581, 529] on abbr "15" at bounding box center [573, 535] width 13 height 13
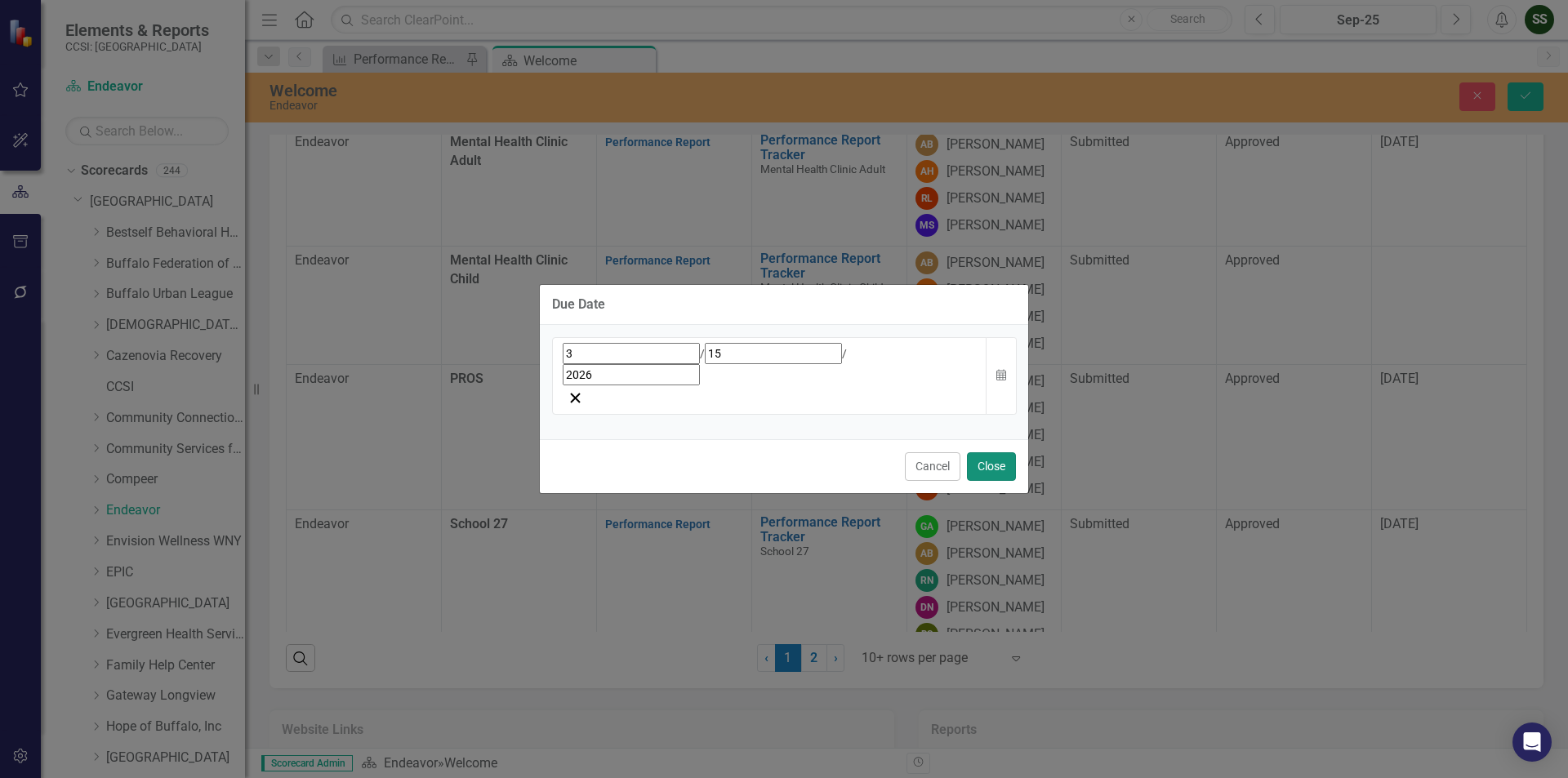
click at [973, 452] on button "Close" at bounding box center [991, 467] width 49 height 29
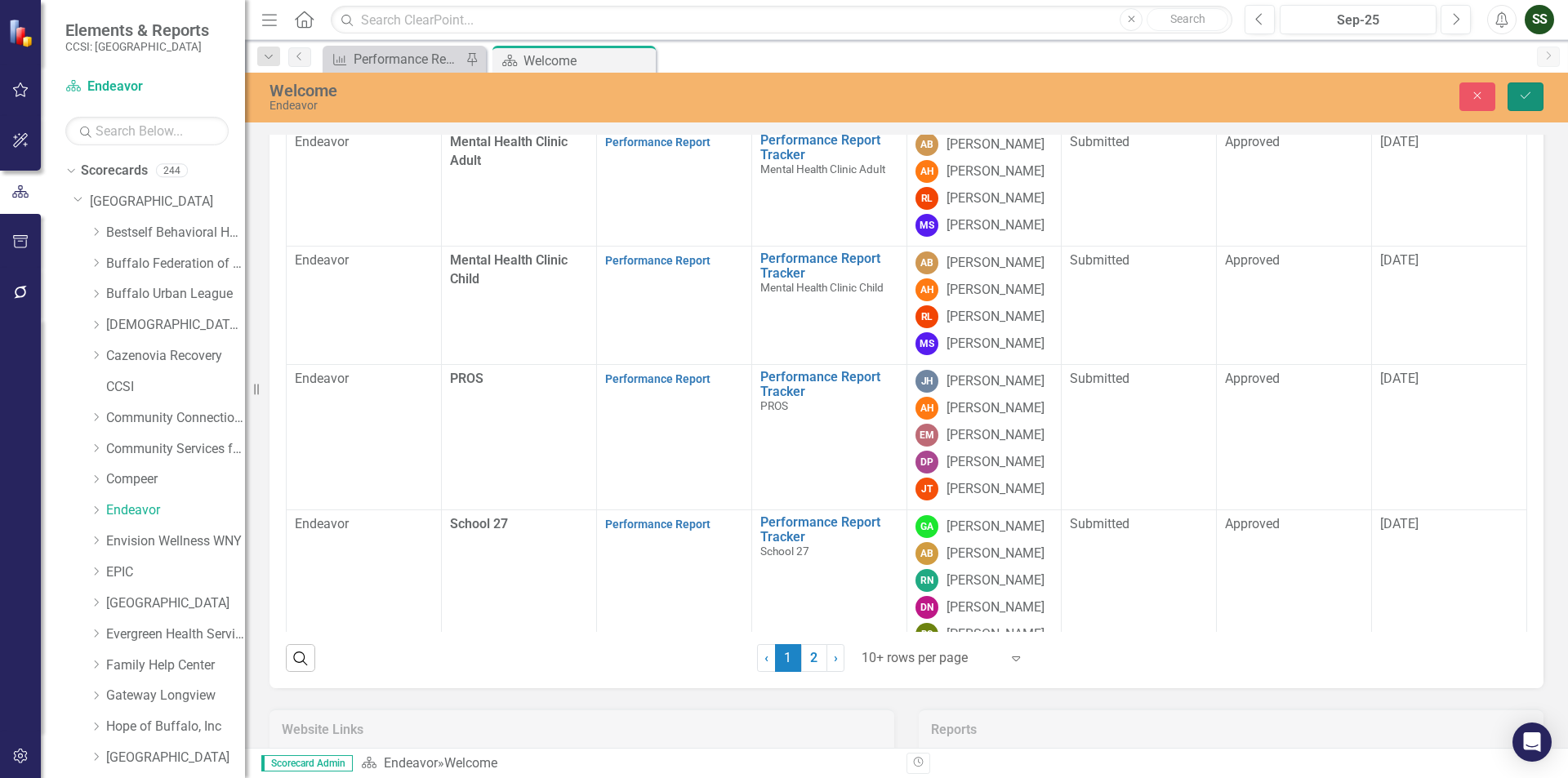
click at [1528, 104] on button "Save" at bounding box center [1525, 97] width 36 height 29
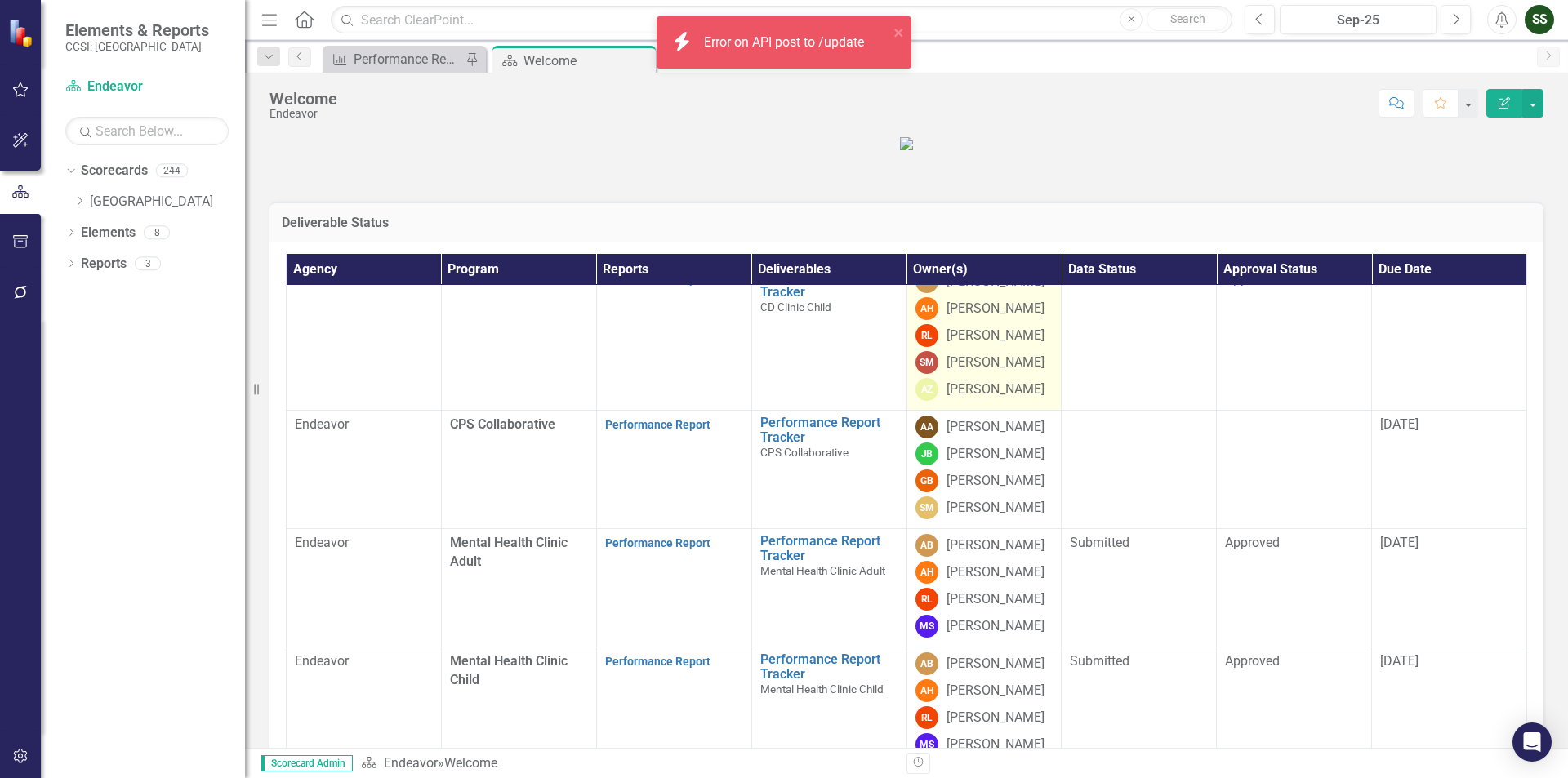
scroll to position [327, 0]
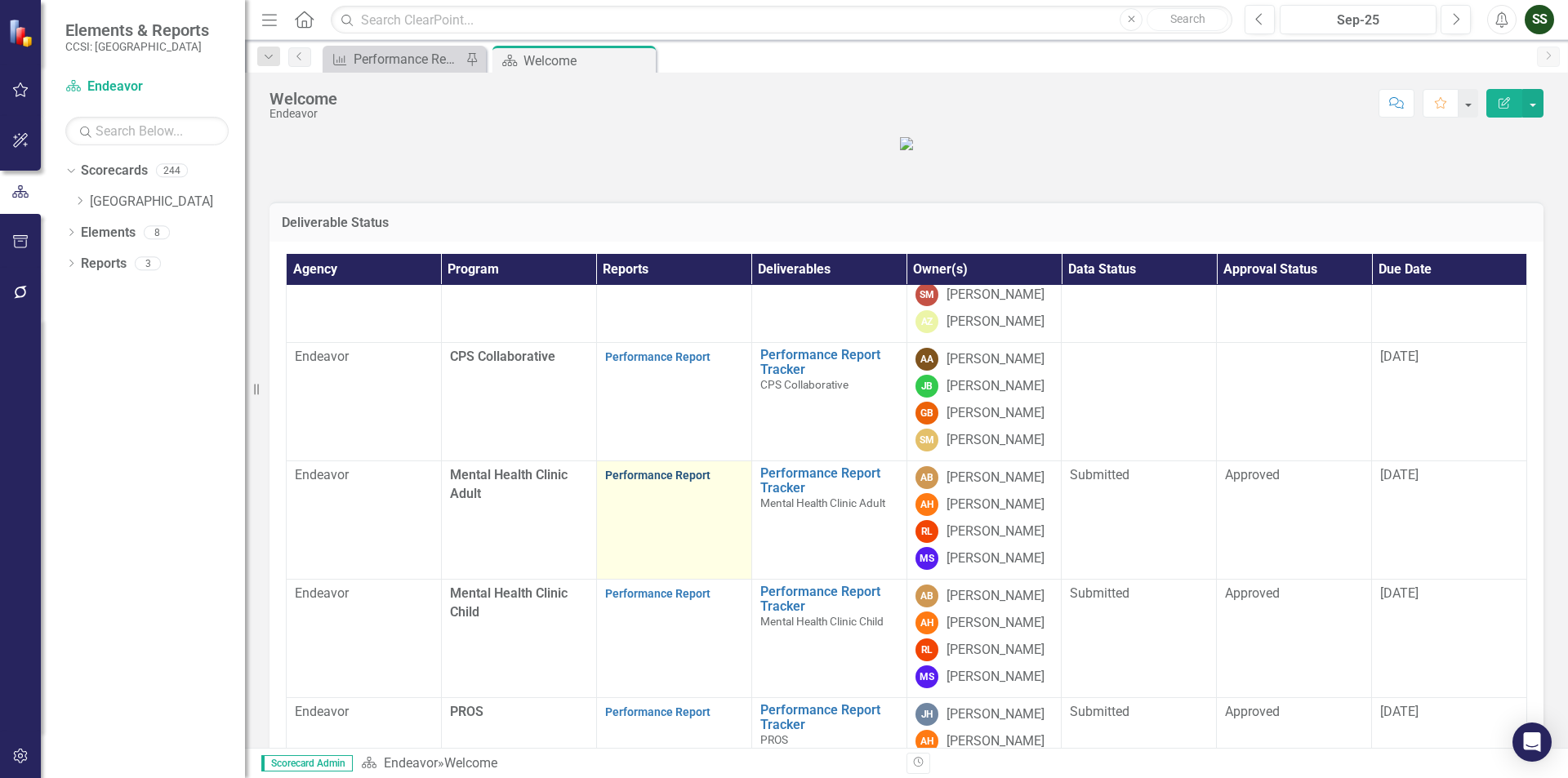
click at [643, 482] on link "Performance Report" at bounding box center [658, 474] width 105 height 13
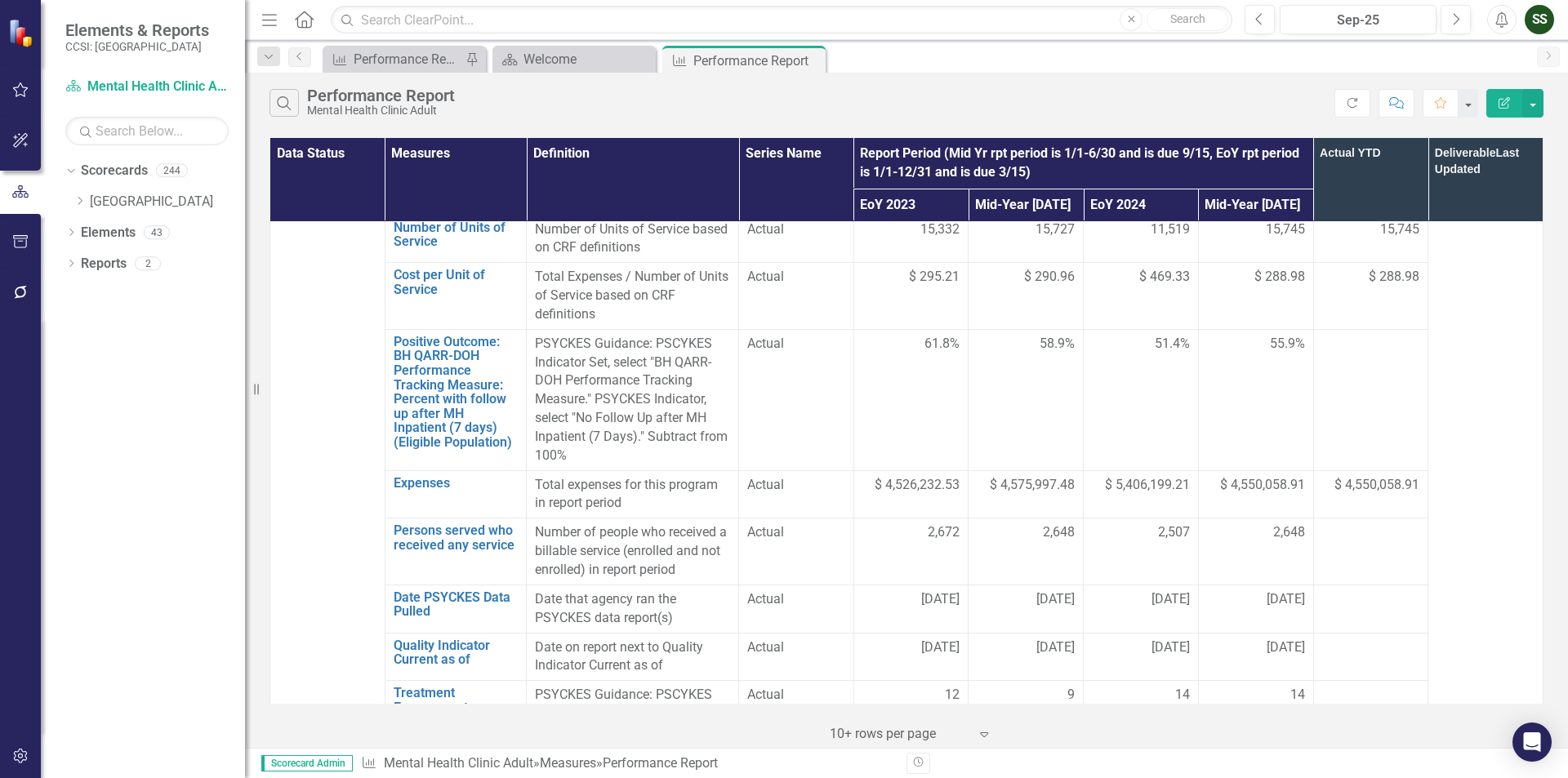
scroll to position [1225, 0]
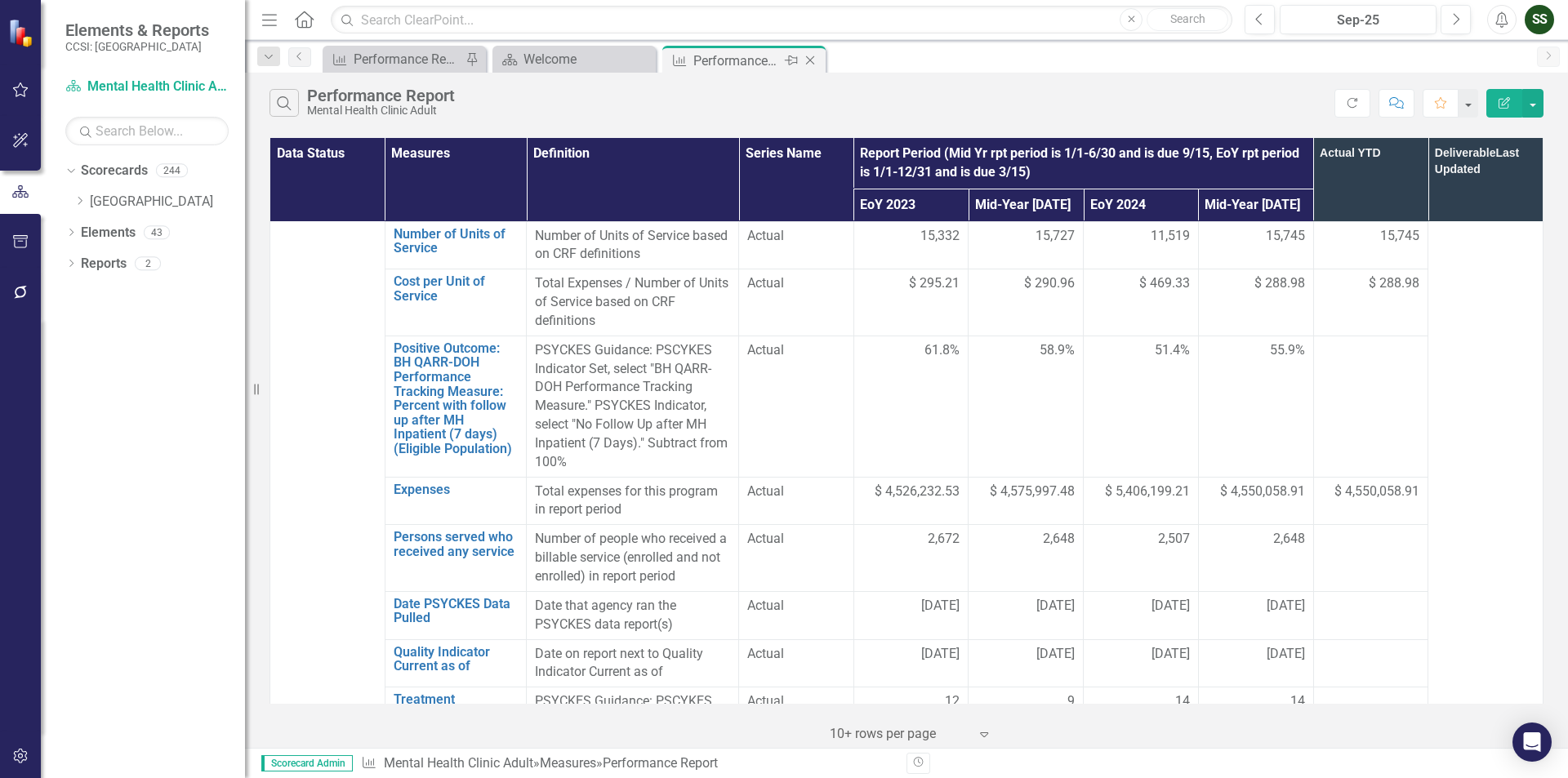
click at [810, 65] on icon "Close" at bounding box center [810, 60] width 16 height 13
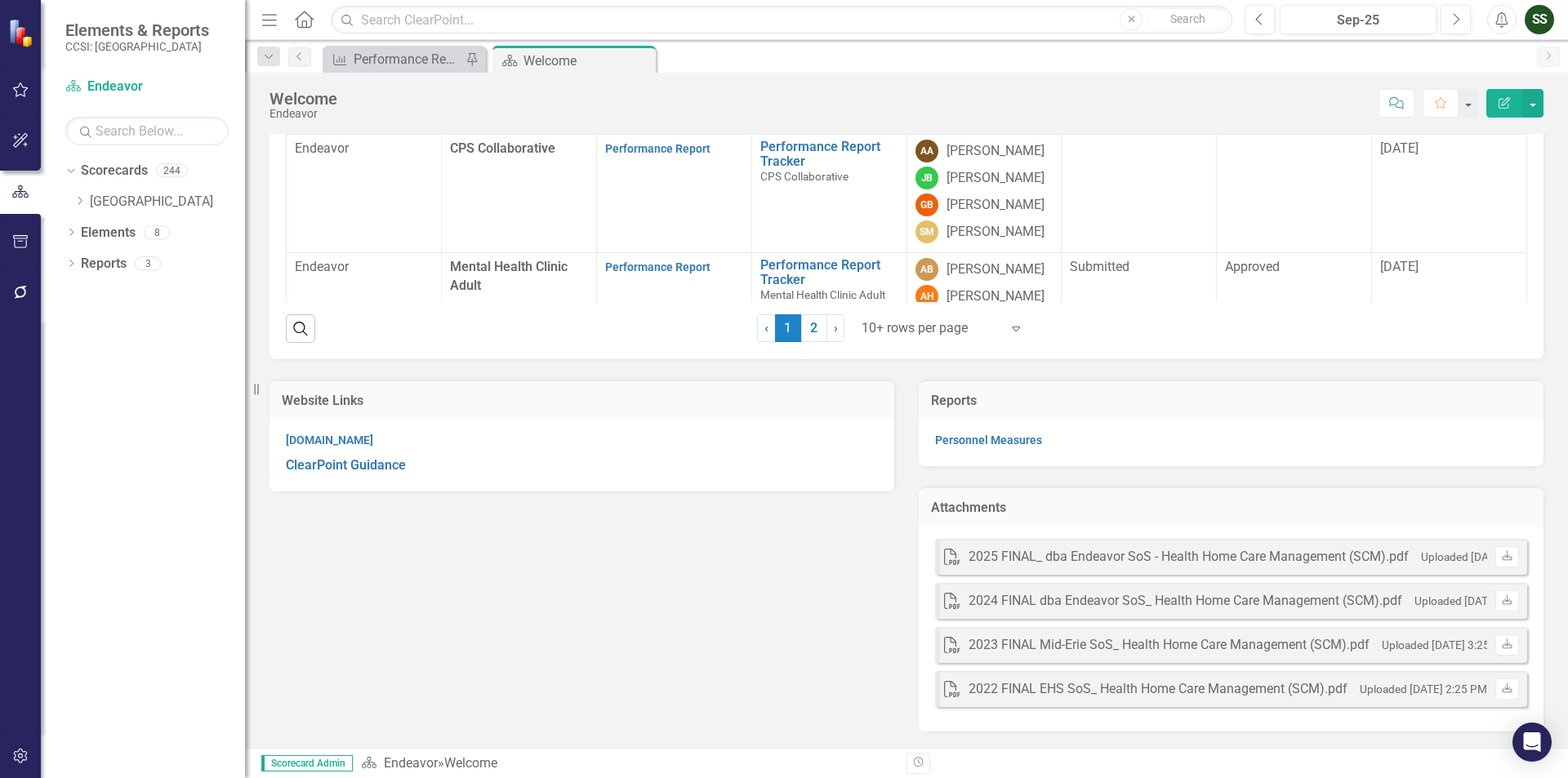
scroll to position [531, 0]
click at [1010, 338] on icon "Expand" at bounding box center [1015, 331] width 16 height 13
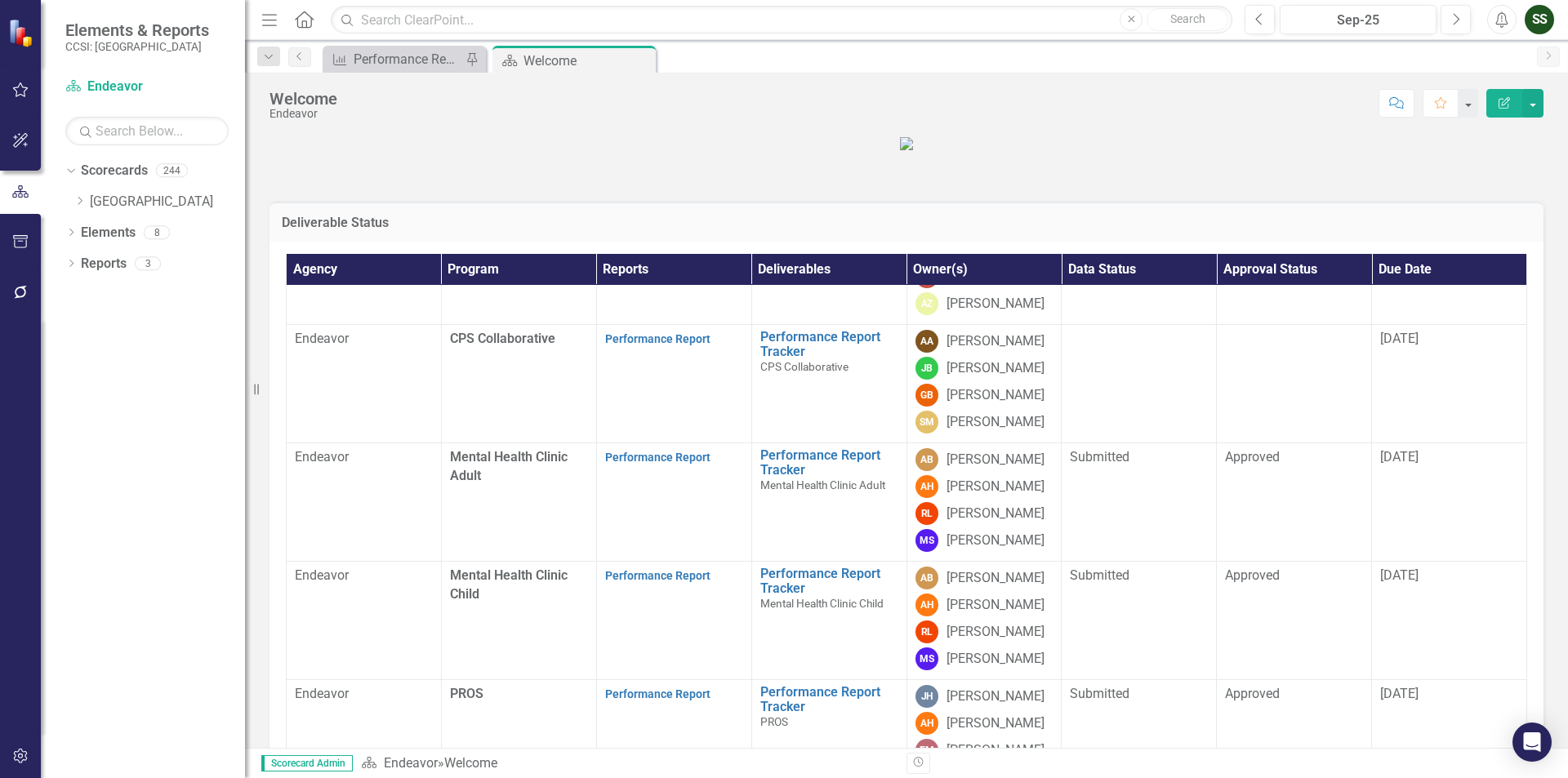
scroll to position [490, 0]
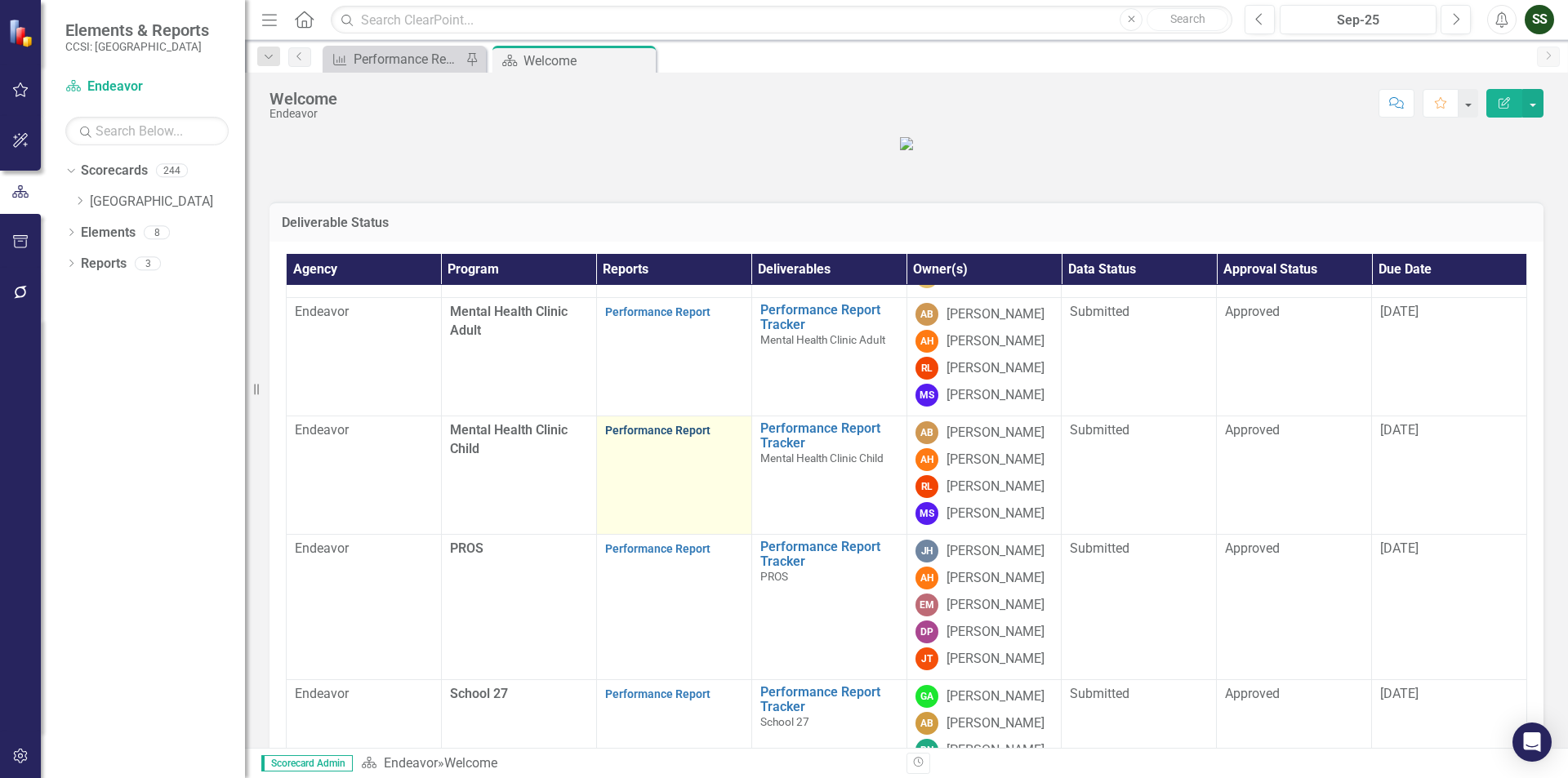
click at [660, 437] on link "Performance Report" at bounding box center [658, 429] width 105 height 13
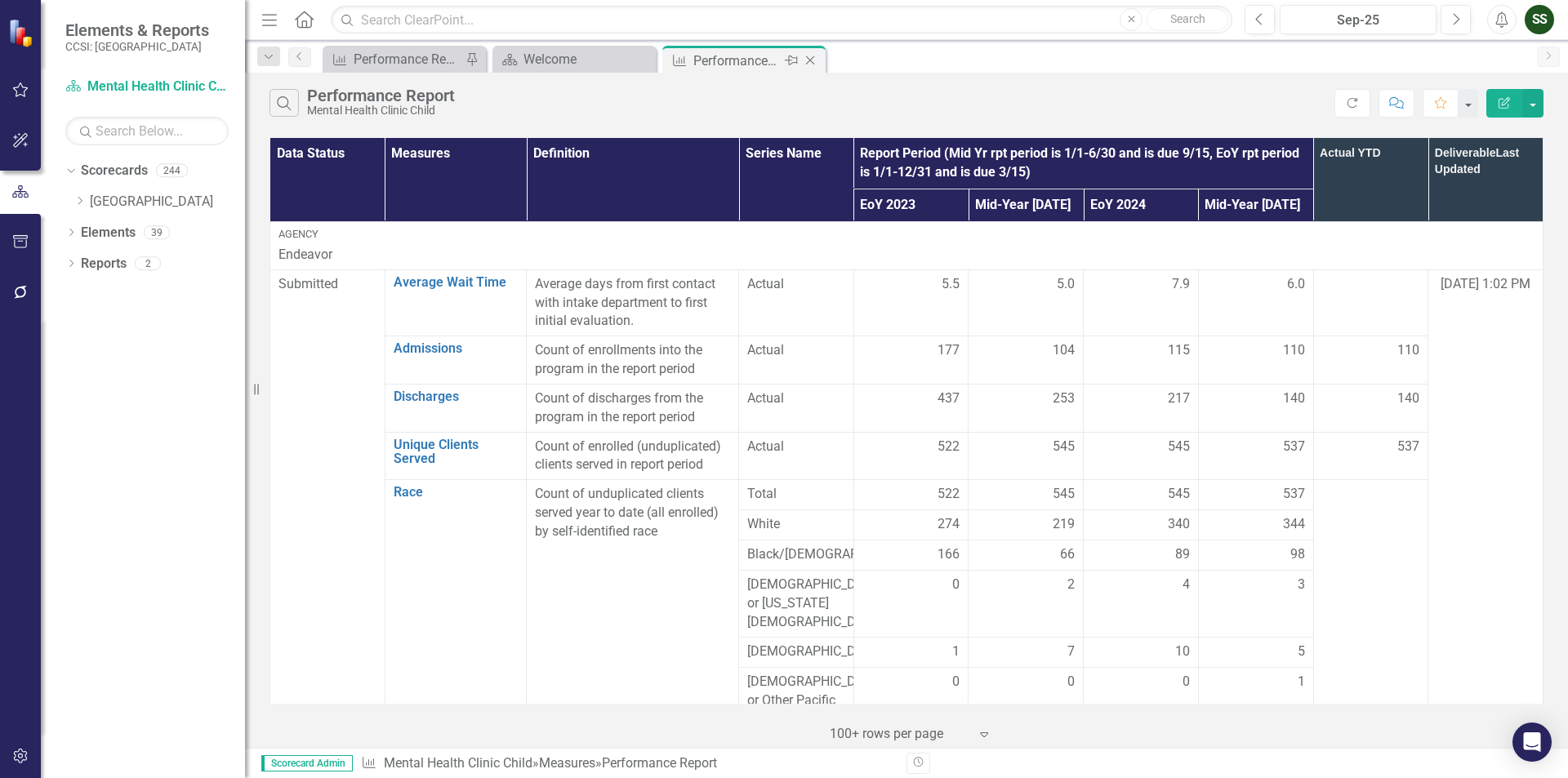
click at [811, 56] on icon "Close" at bounding box center [810, 60] width 16 height 13
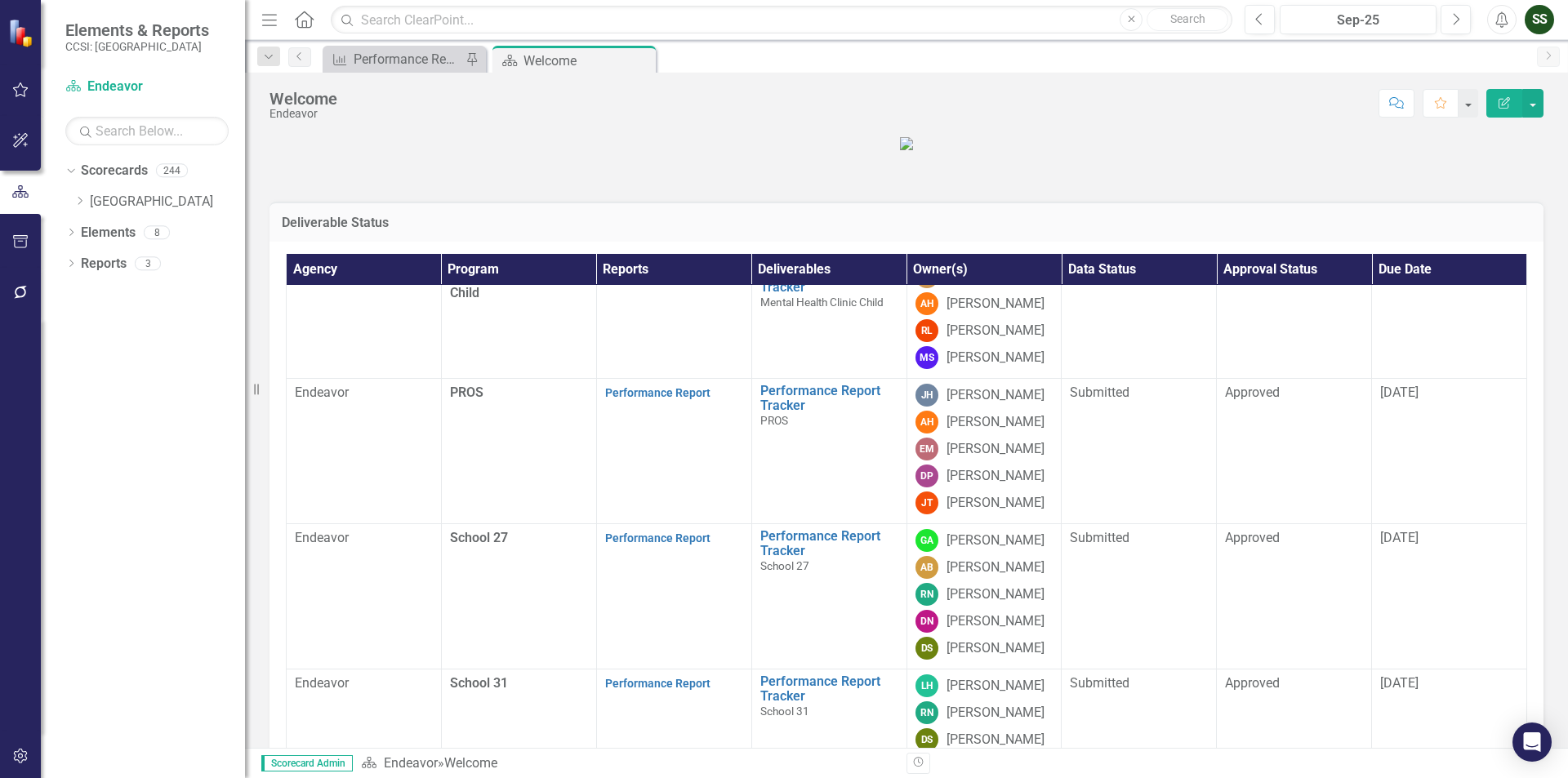
scroll to position [653, 0]
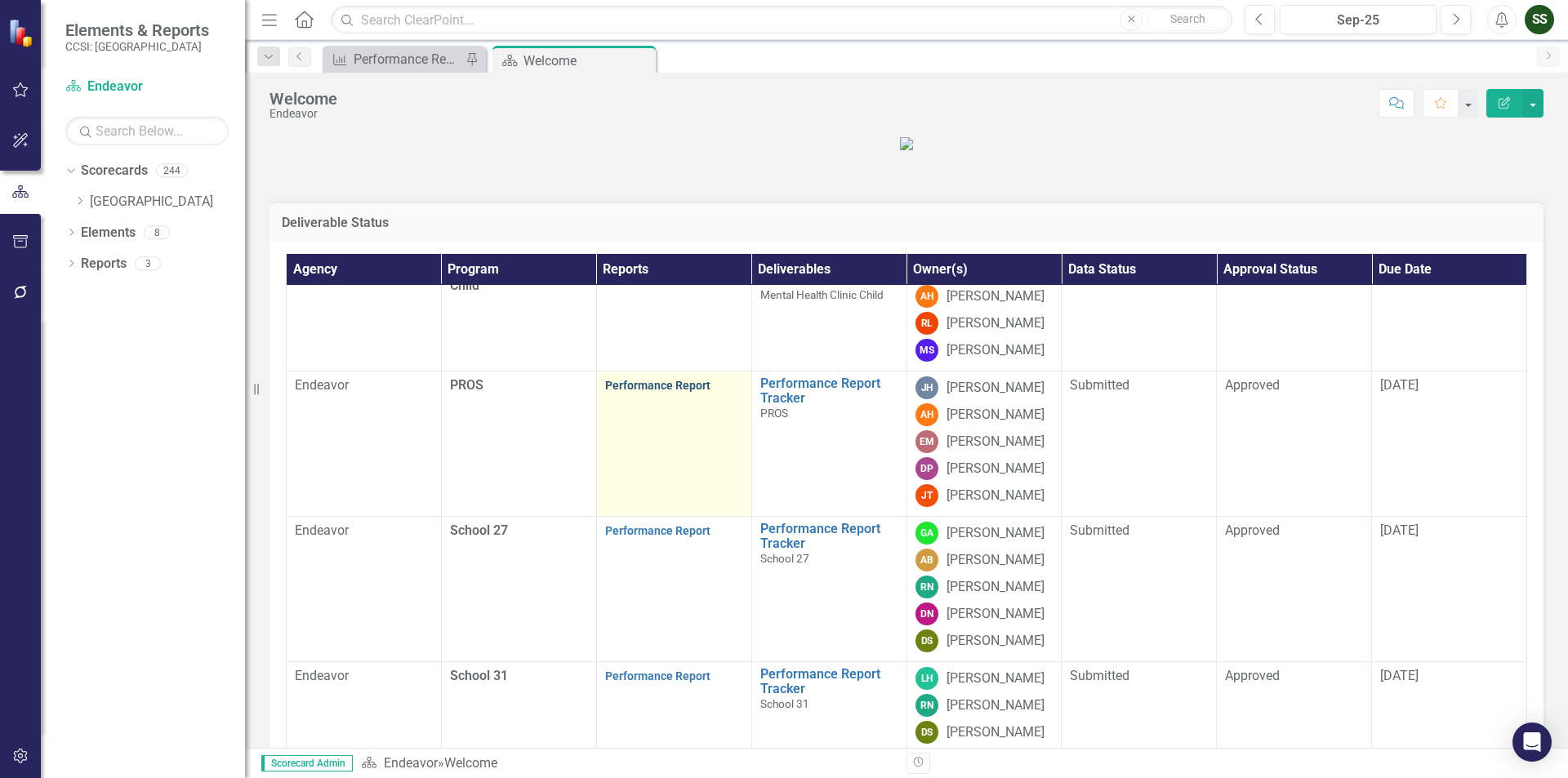
click at [658, 392] on link "Performance Report" at bounding box center [658, 385] width 105 height 13
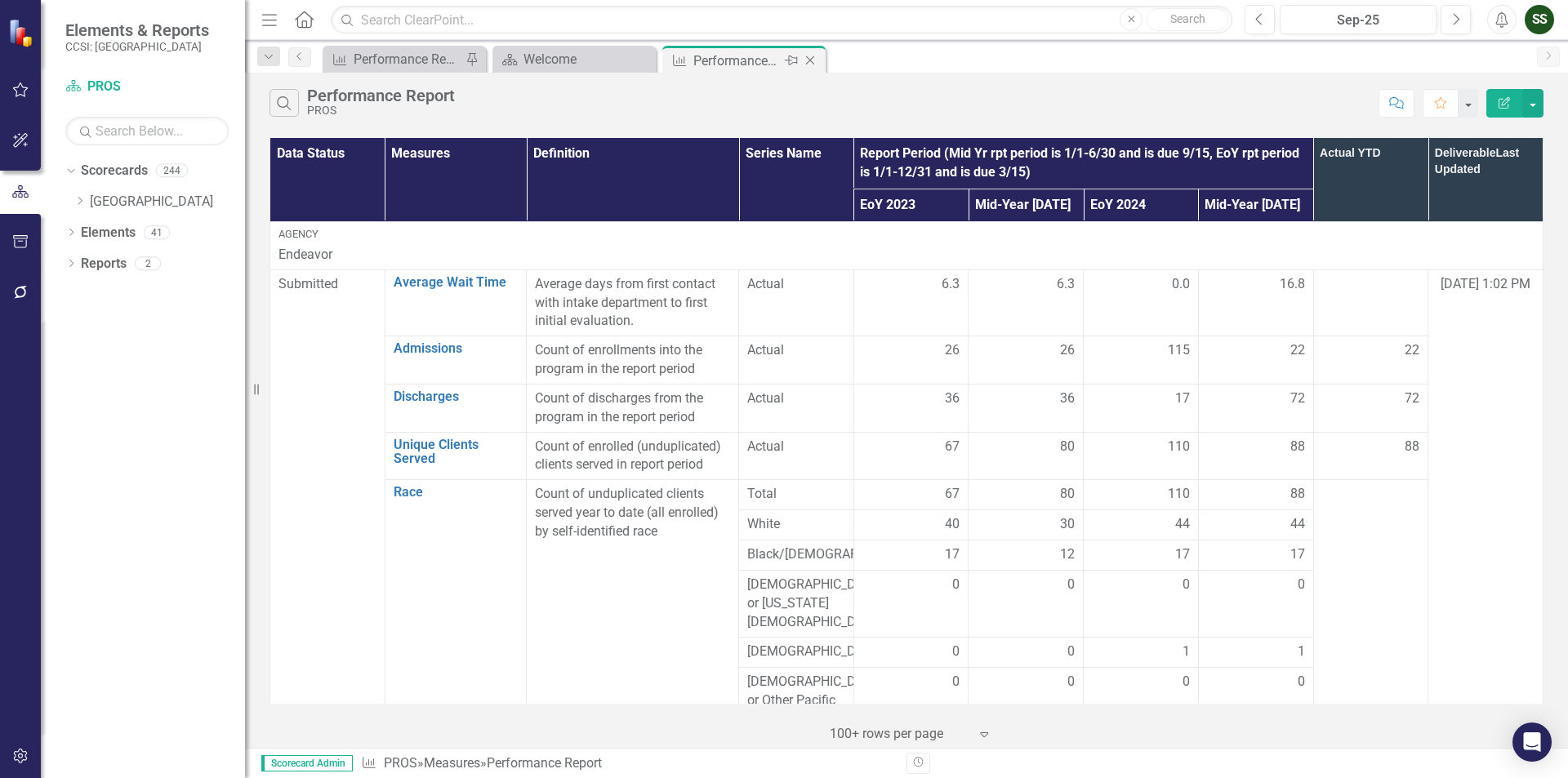
click at [808, 59] on icon "Close" at bounding box center [810, 60] width 16 height 13
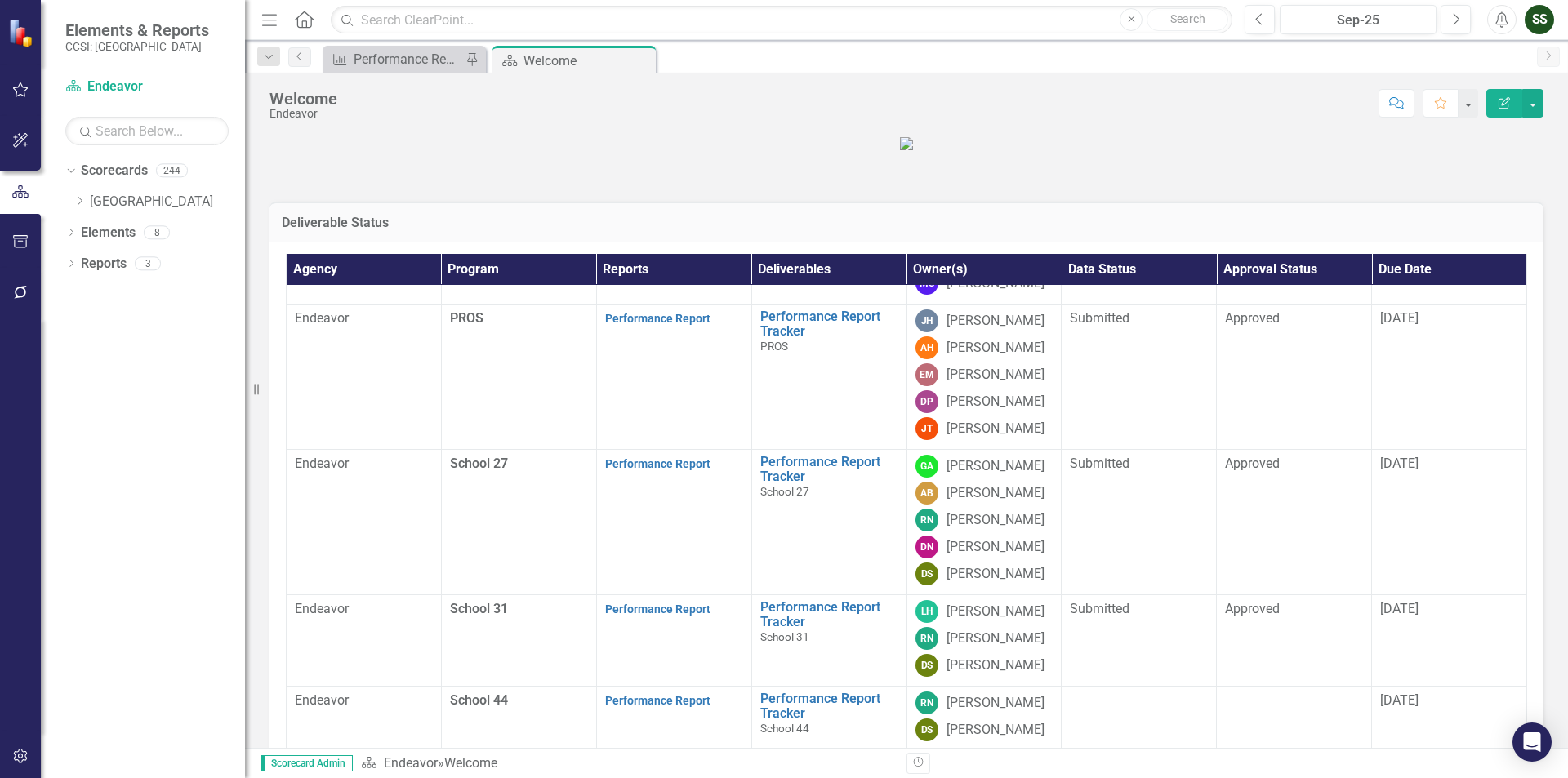
scroll to position [642, 0]
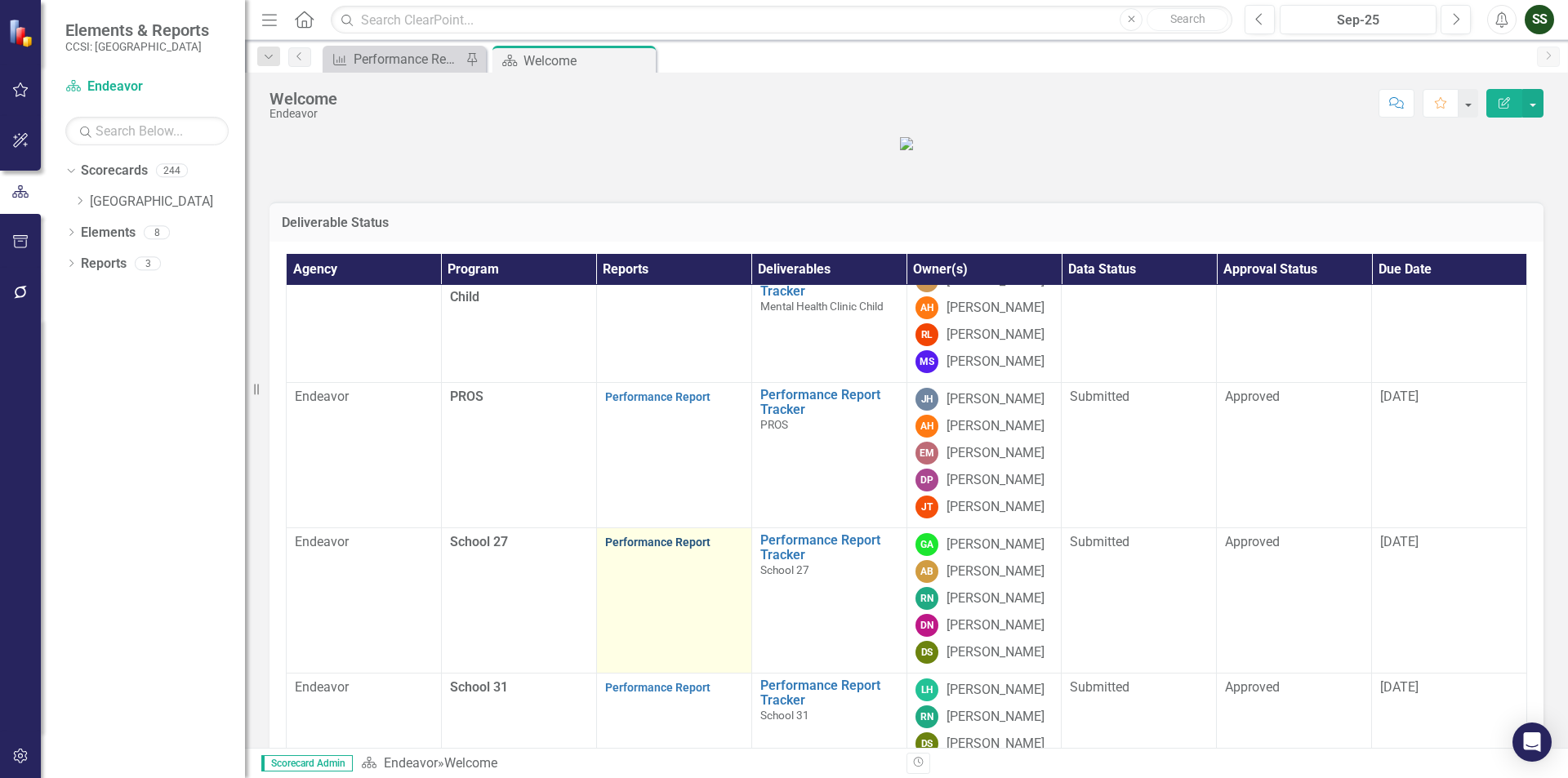
click at [661, 548] on link "Performance Report" at bounding box center [658, 542] width 105 height 13
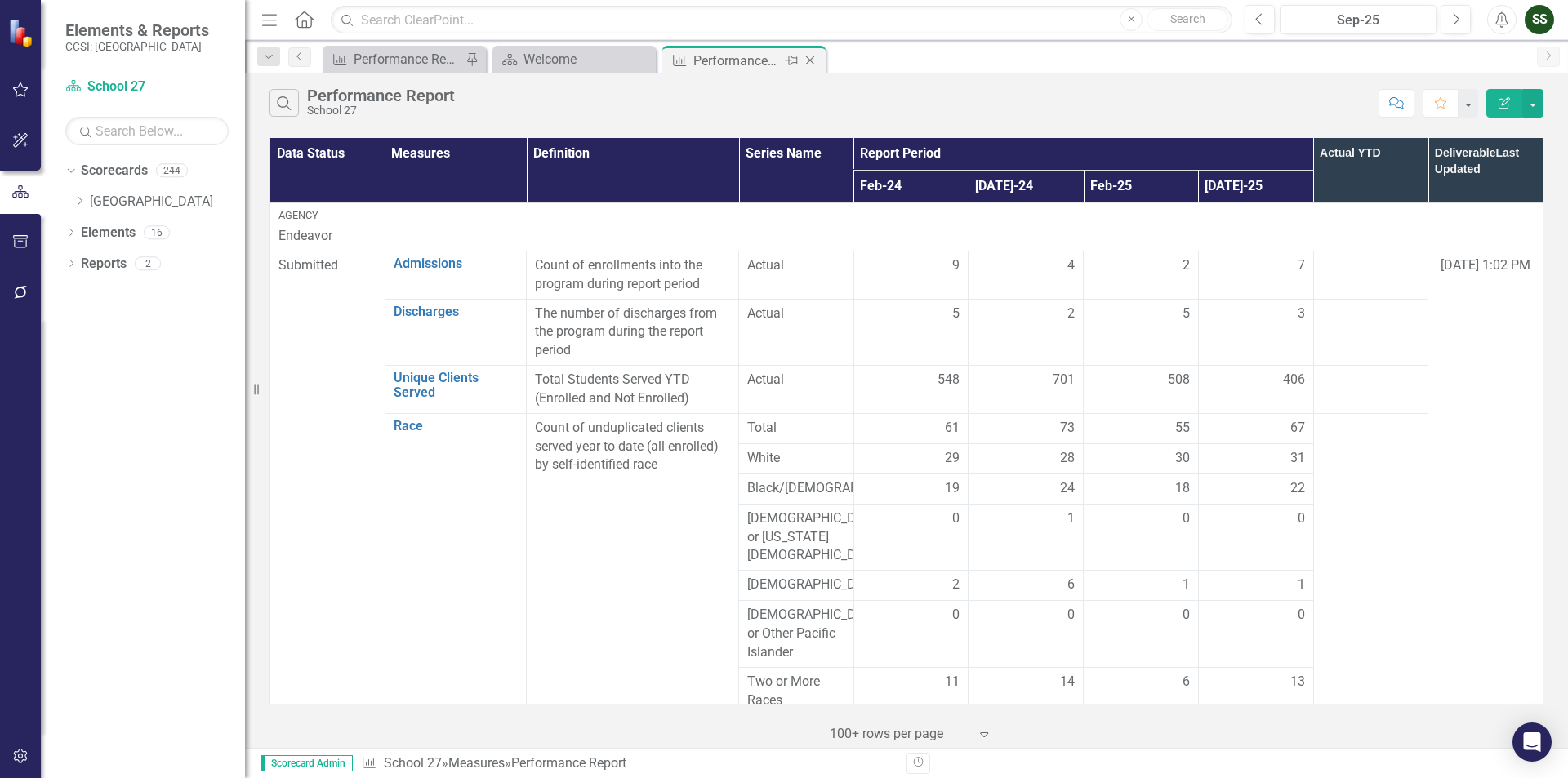
click at [810, 61] on icon "Close" at bounding box center [810, 60] width 16 height 13
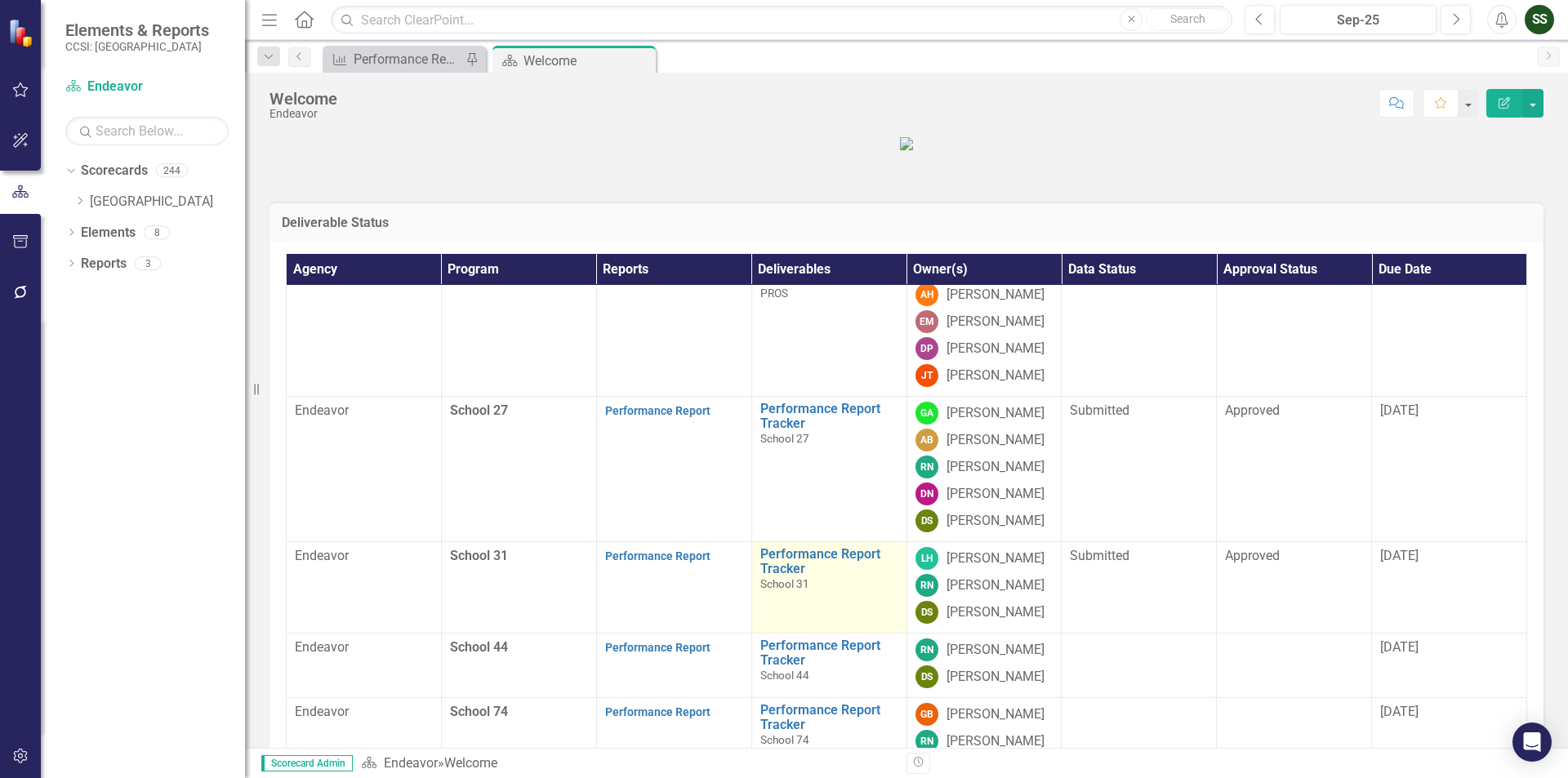
scroll to position [805, 0]
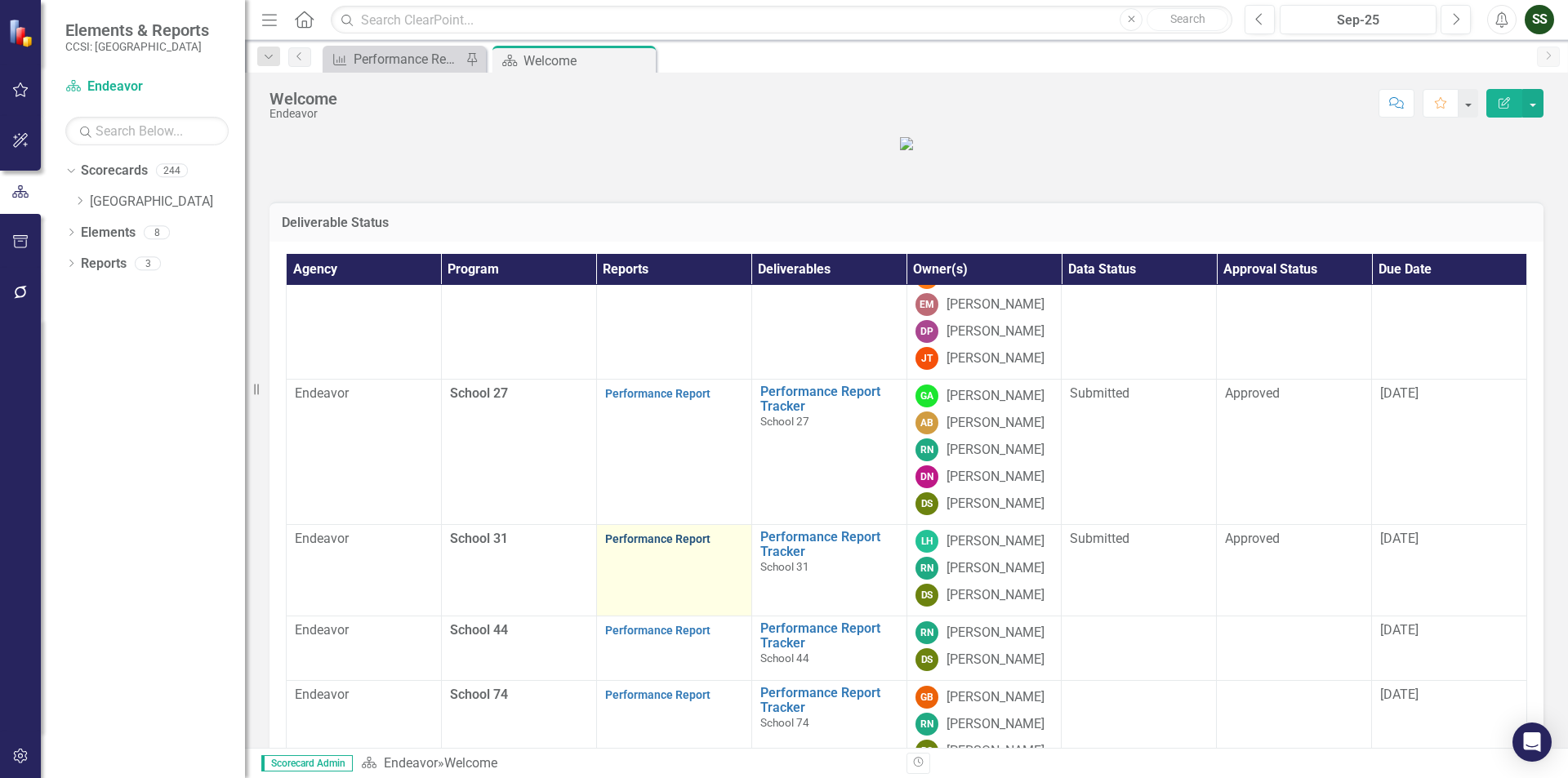
click at [658, 546] on link "Performance Report" at bounding box center [658, 538] width 105 height 13
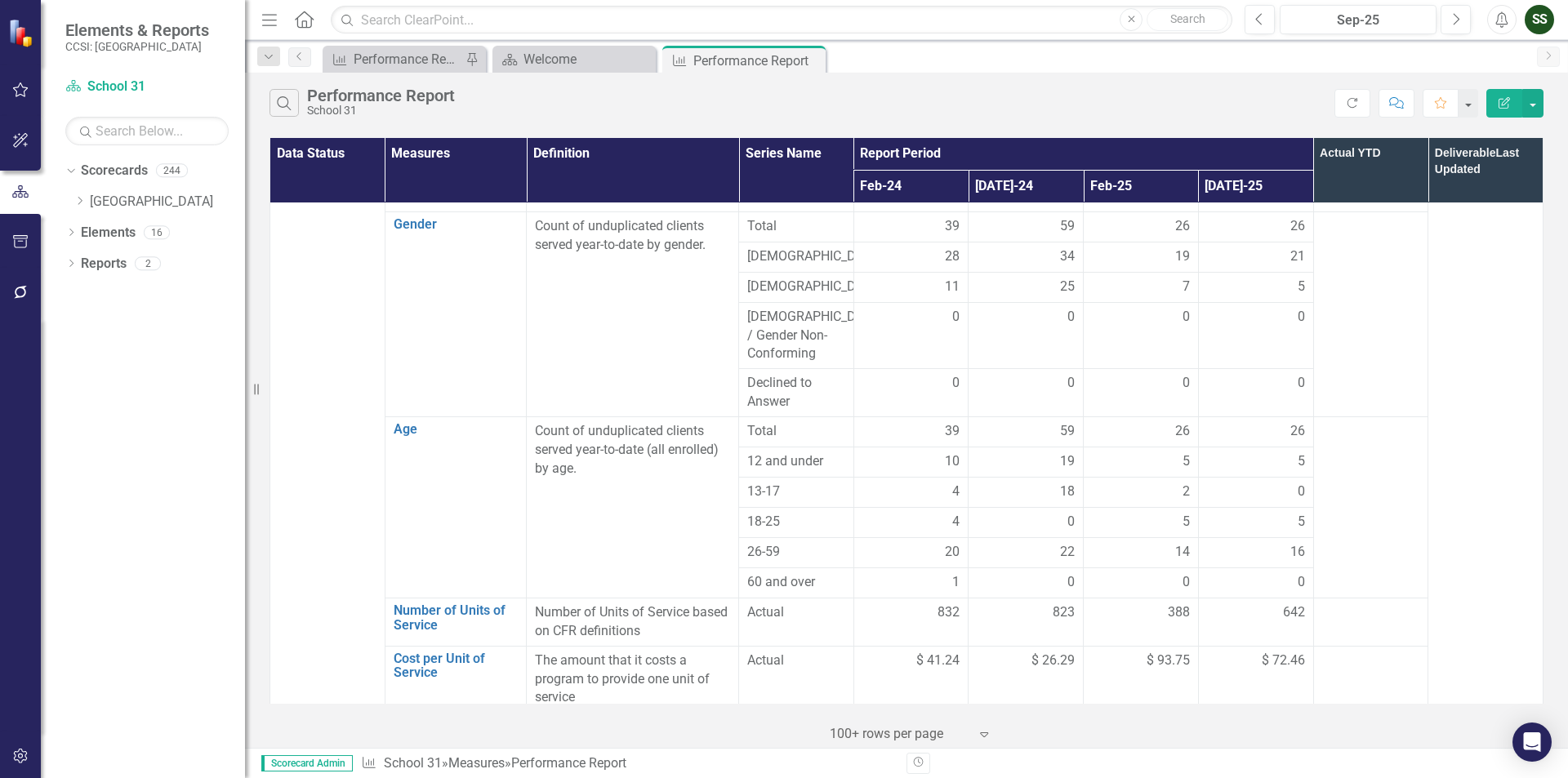
scroll to position [292, 0]
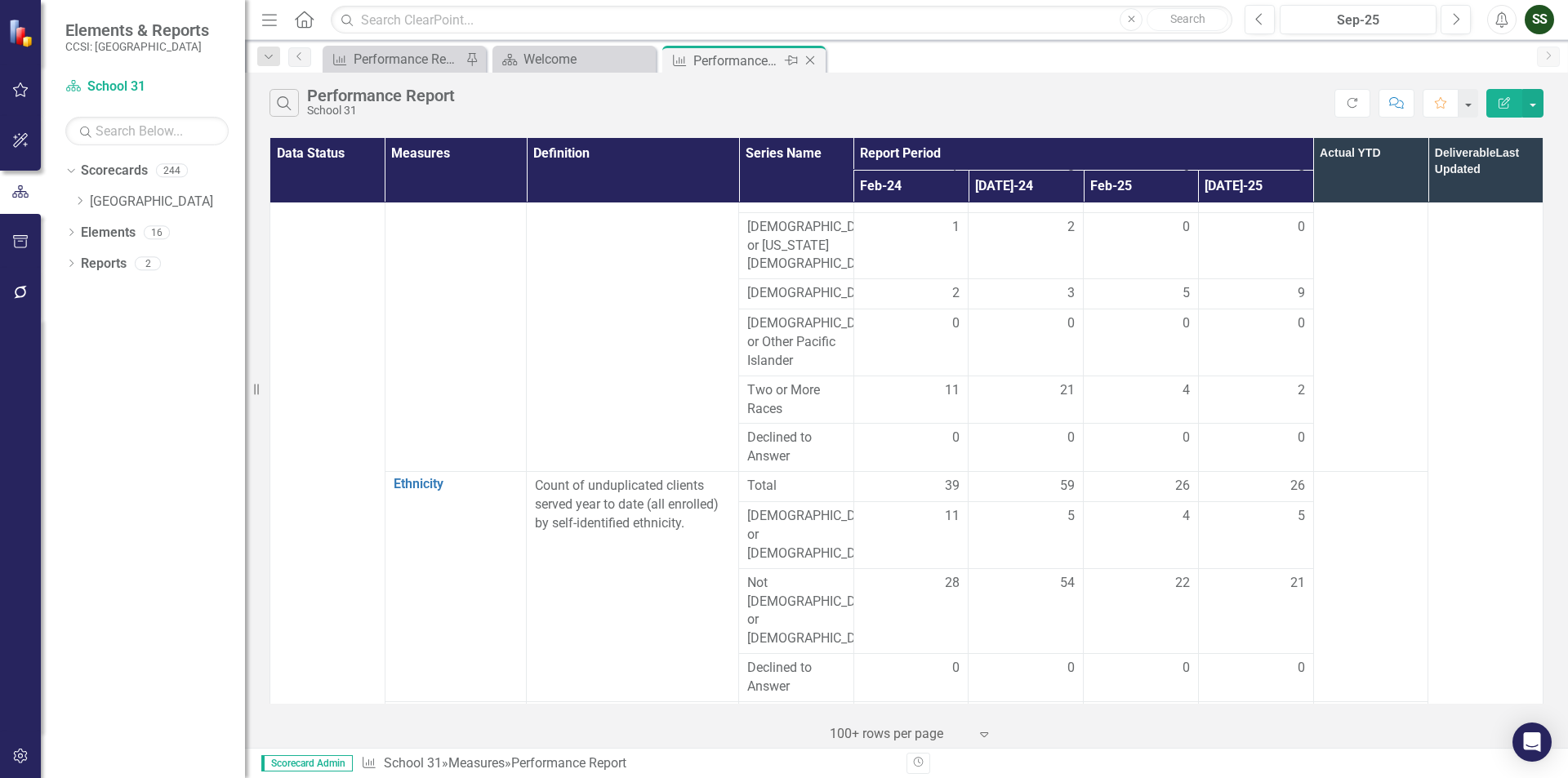
click at [809, 60] on icon "Close" at bounding box center [810, 60] width 16 height 13
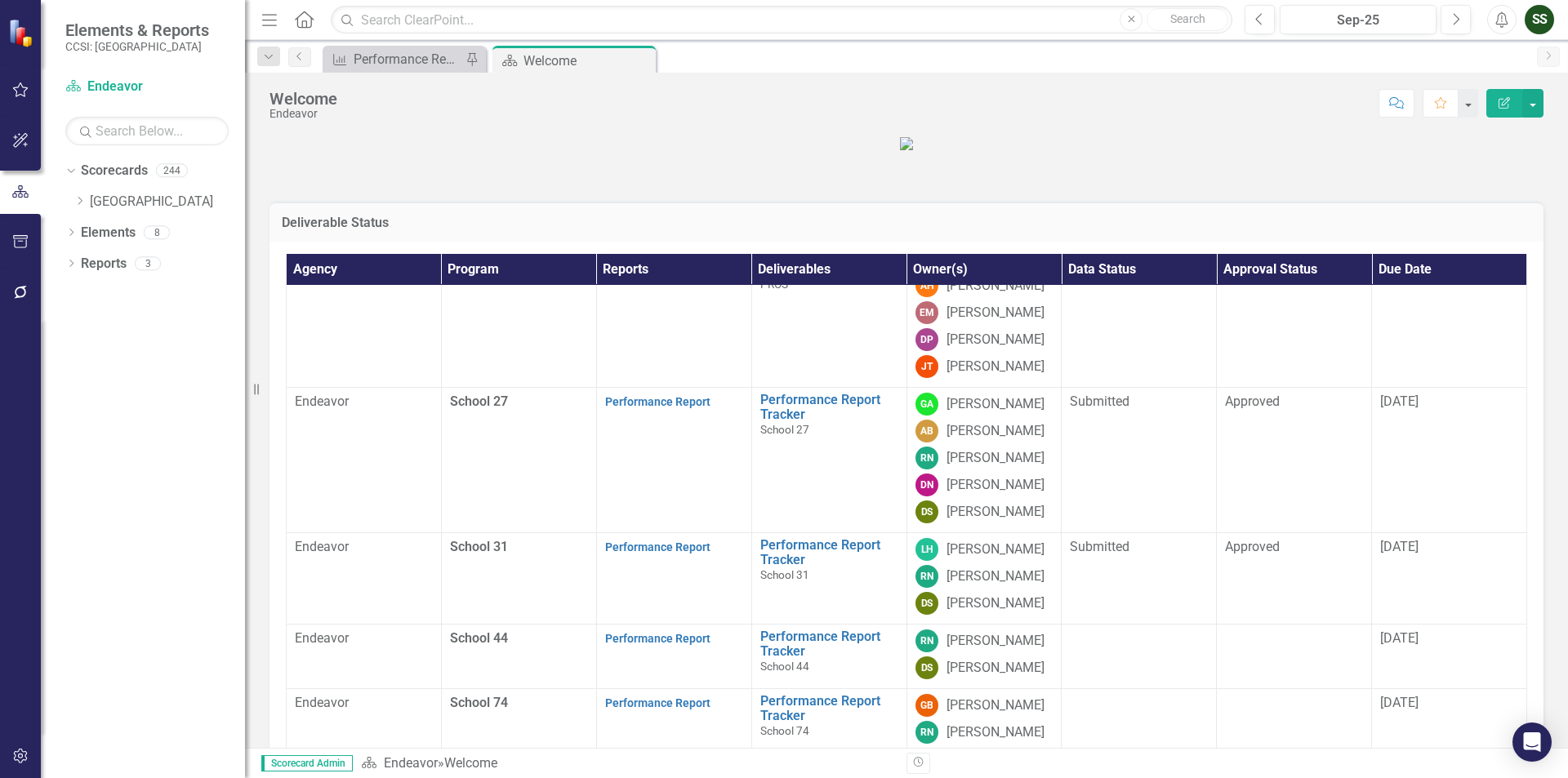
scroll to position [805, 0]
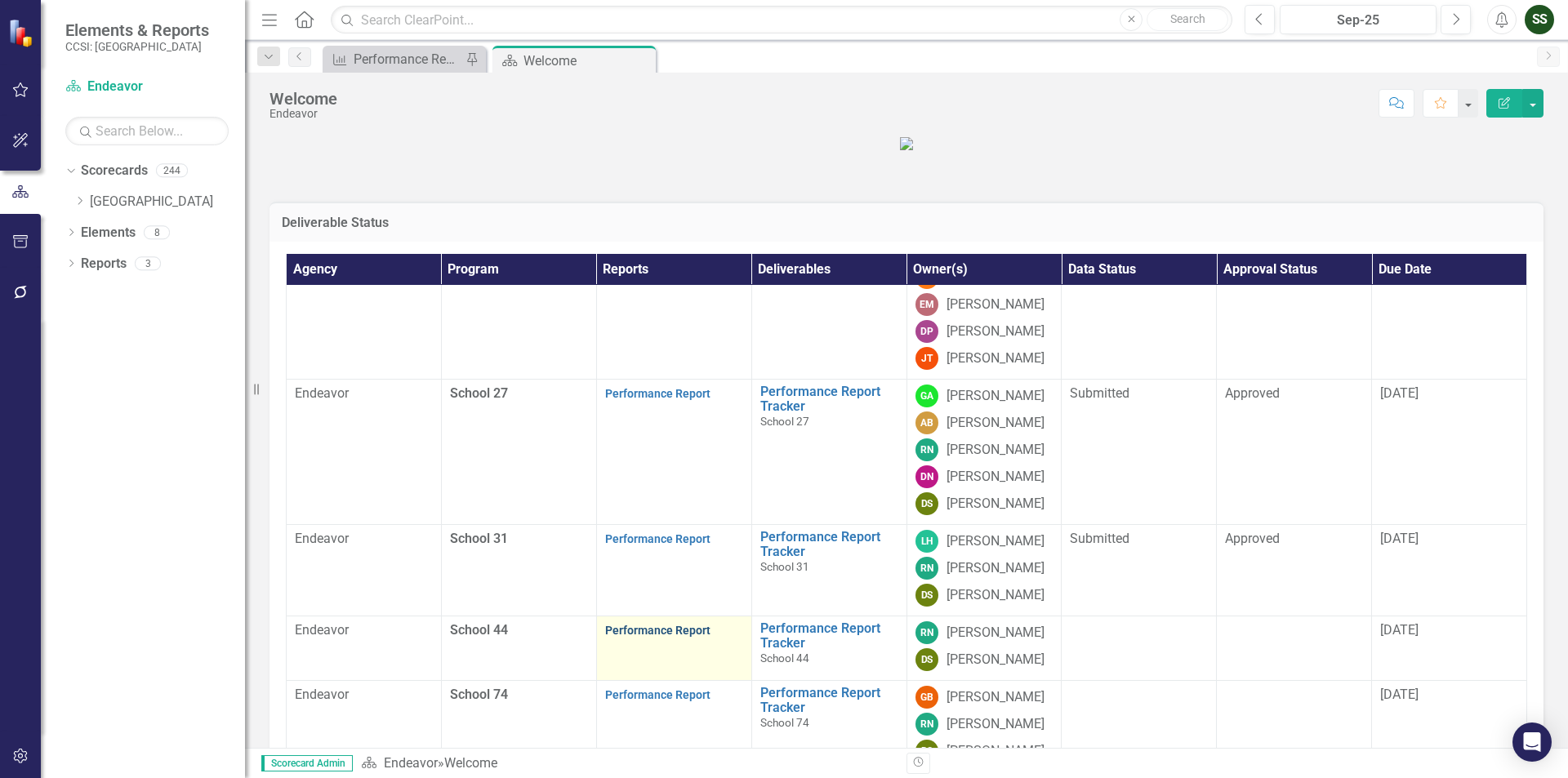
click at [629, 637] on link "Performance Report" at bounding box center [658, 630] width 105 height 13
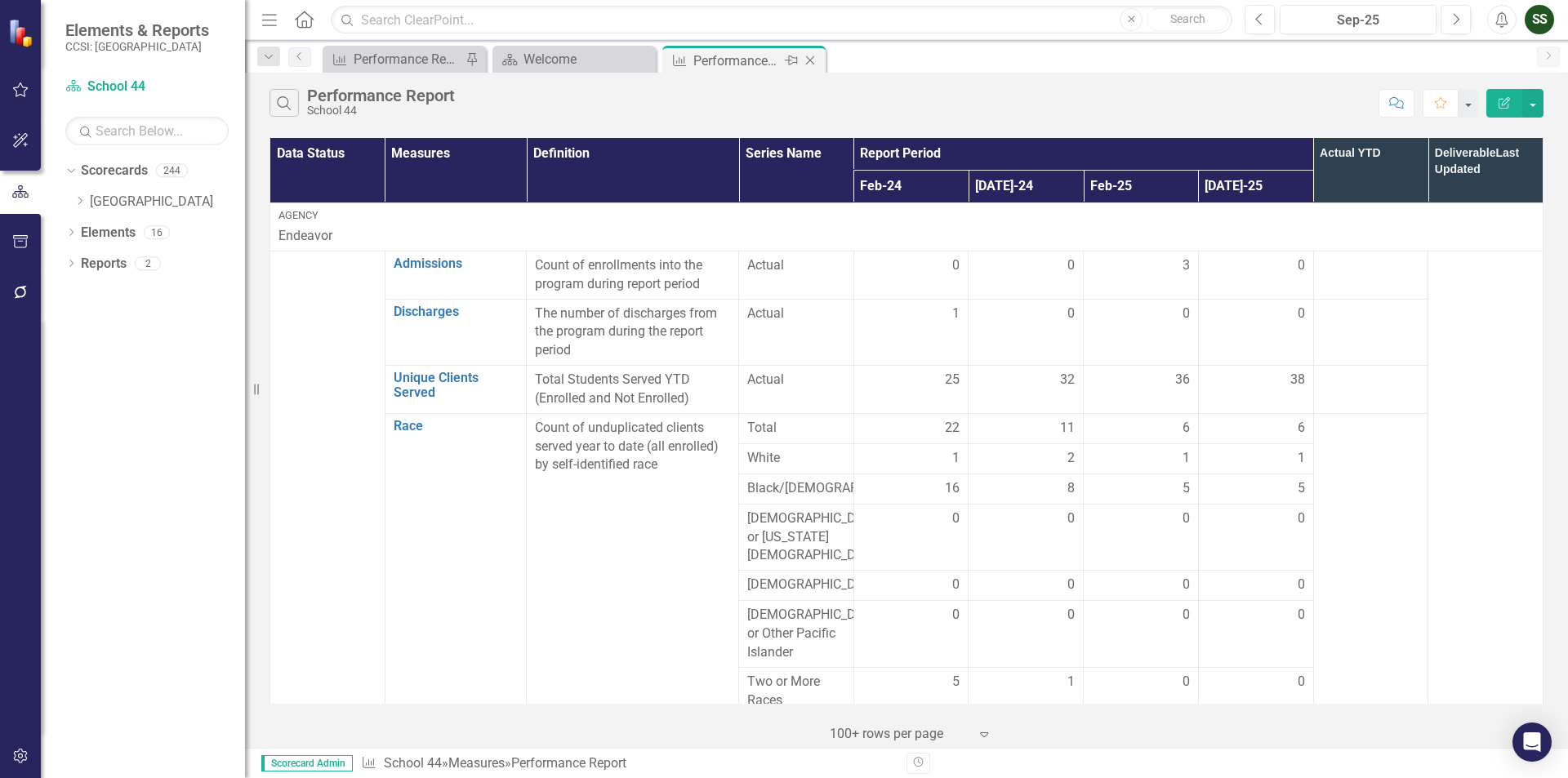
click at [809, 55] on icon "Close" at bounding box center [810, 60] width 16 height 13
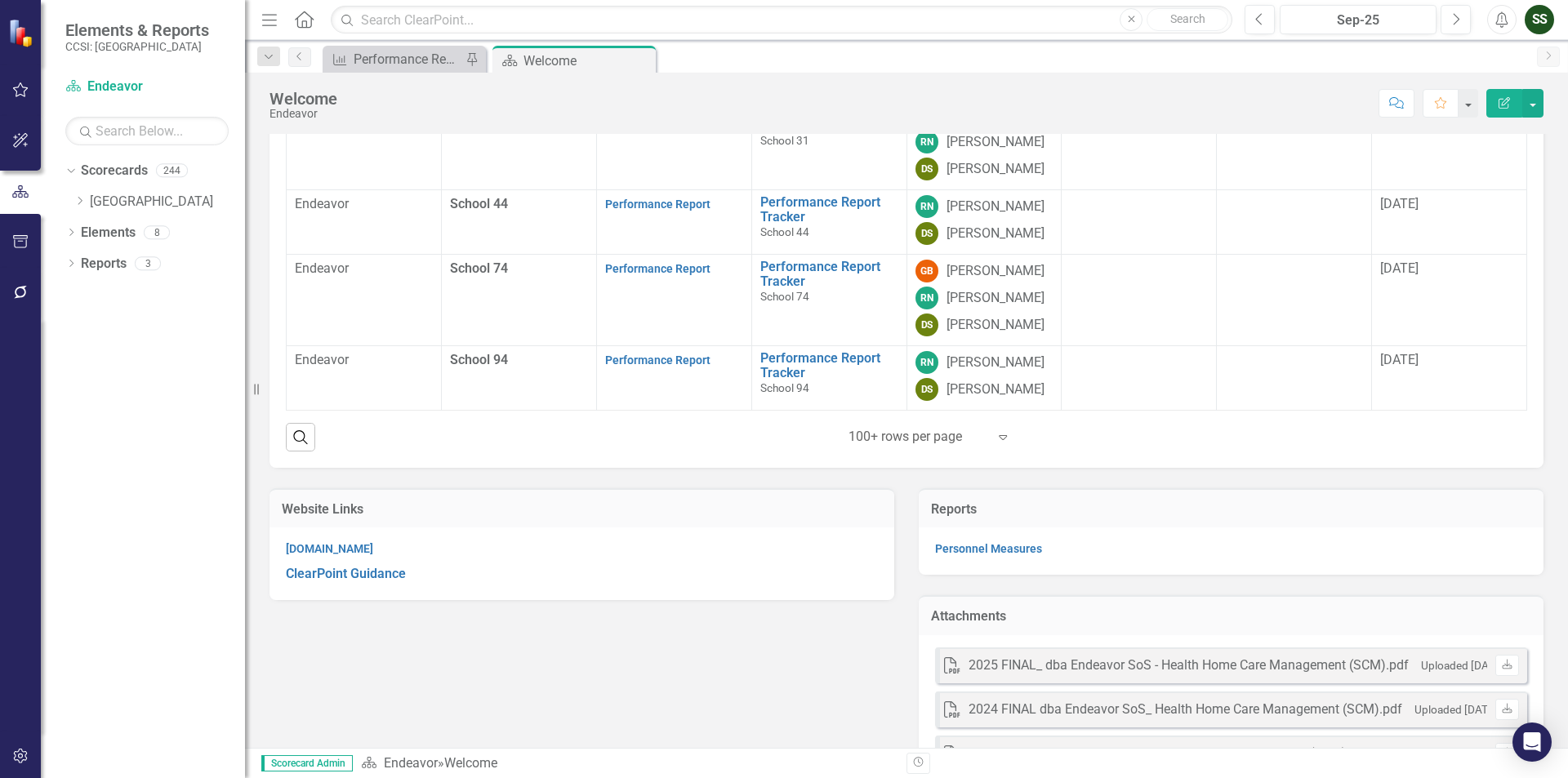
scroll to position [327, 0]
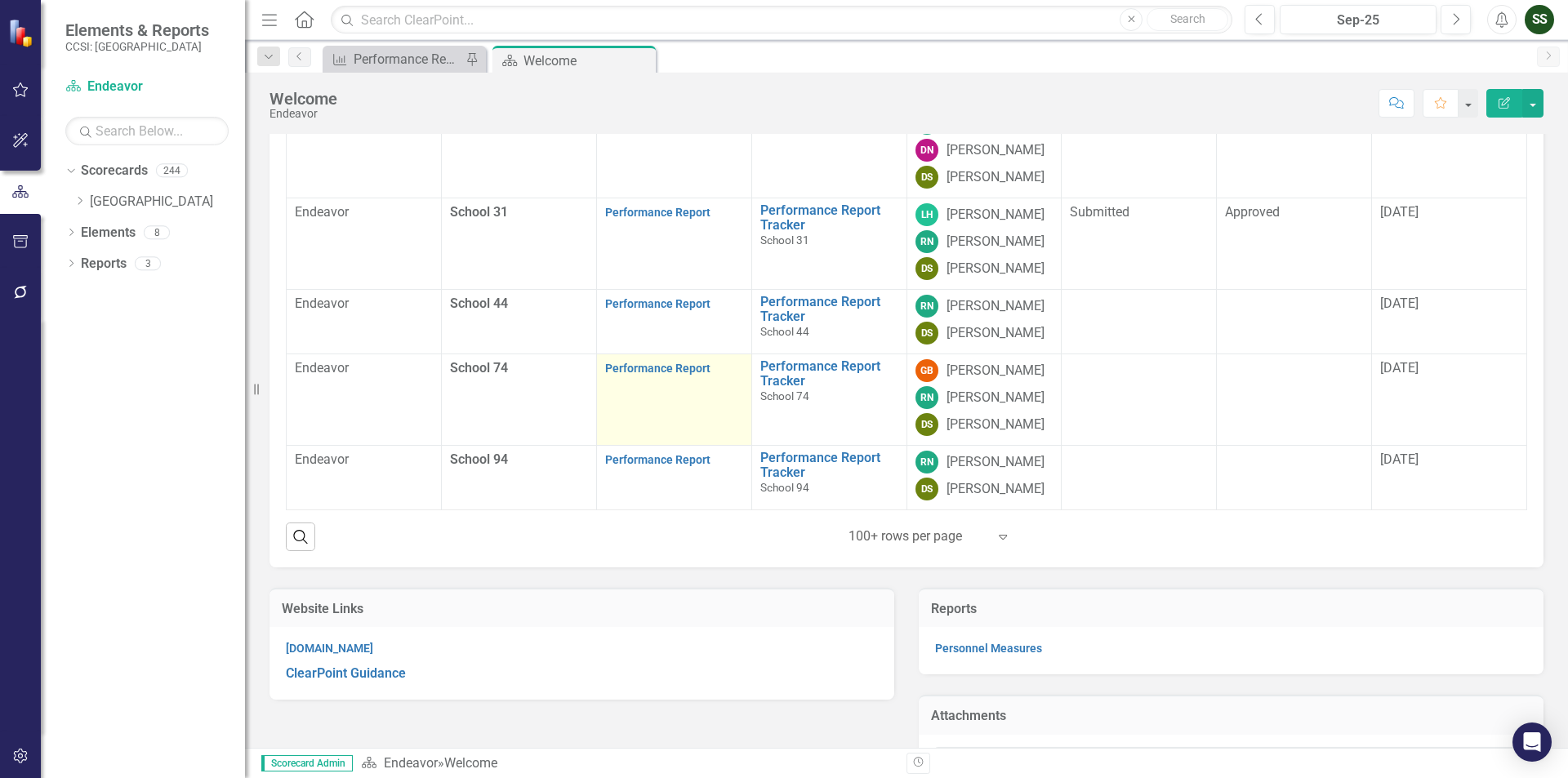
click at [642, 378] on p "Performance Report" at bounding box center [674, 369] width 138 height 19
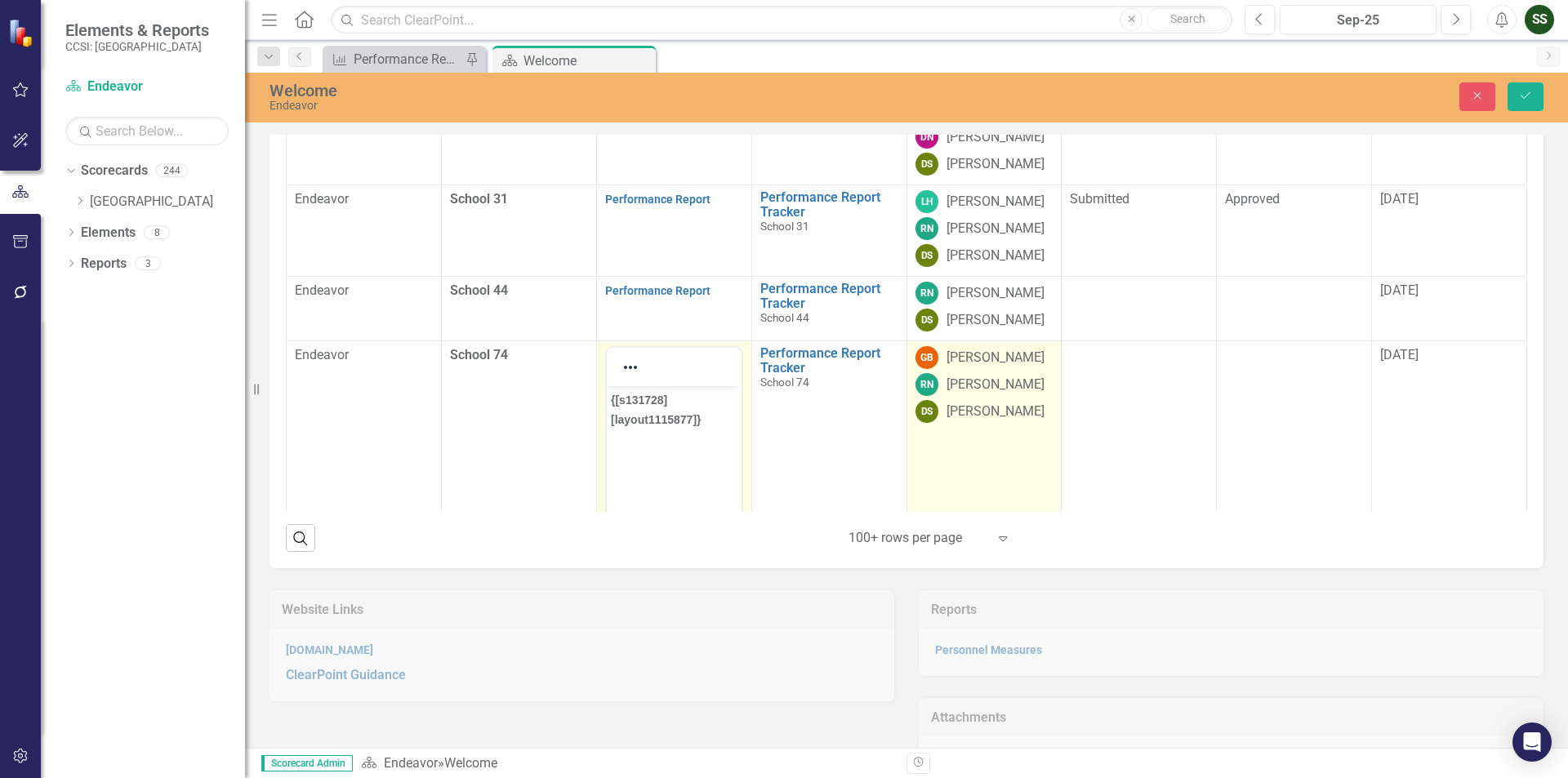
scroll to position [0, 0]
click at [1012, 524] on td "GB [PERSON_NAME] RN [PERSON_NAME] DS [PERSON_NAME]" at bounding box center [984, 558] width 155 height 434
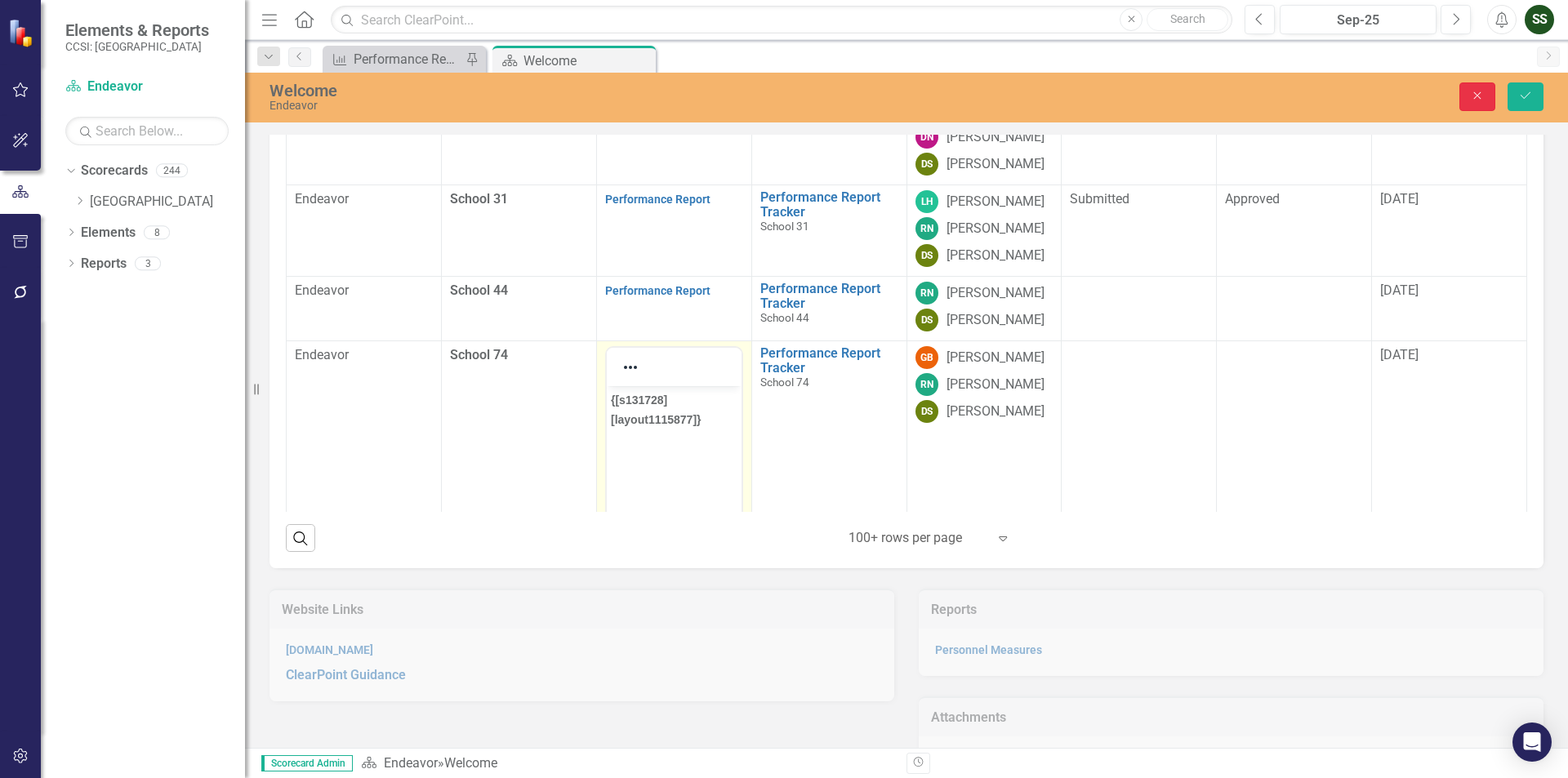
click at [1480, 85] on button "Close" at bounding box center [1477, 97] width 36 height 29
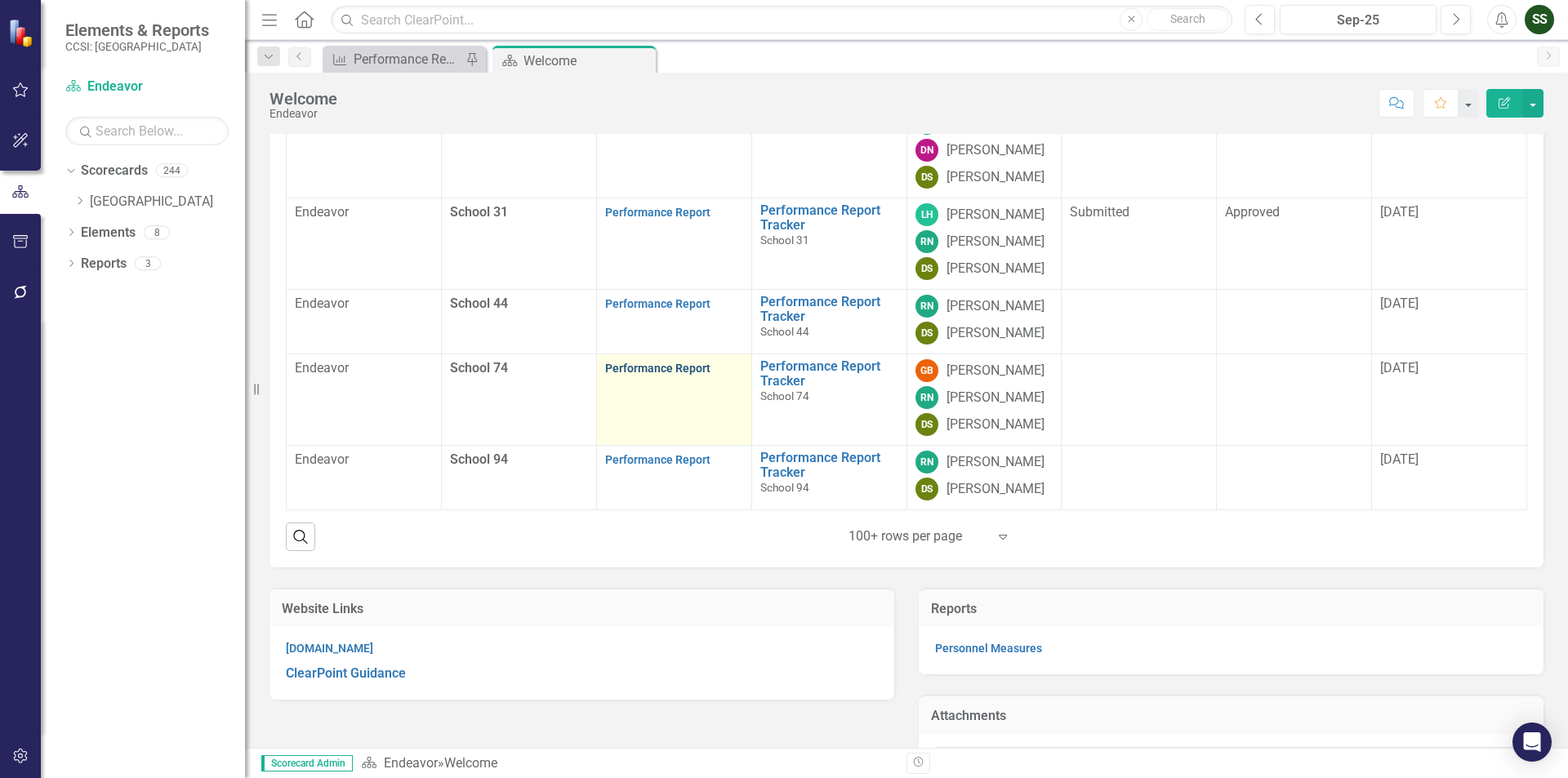
click at [629, 375] on link "Performance Report" at bounding box center [658, 367] width 105 height 13
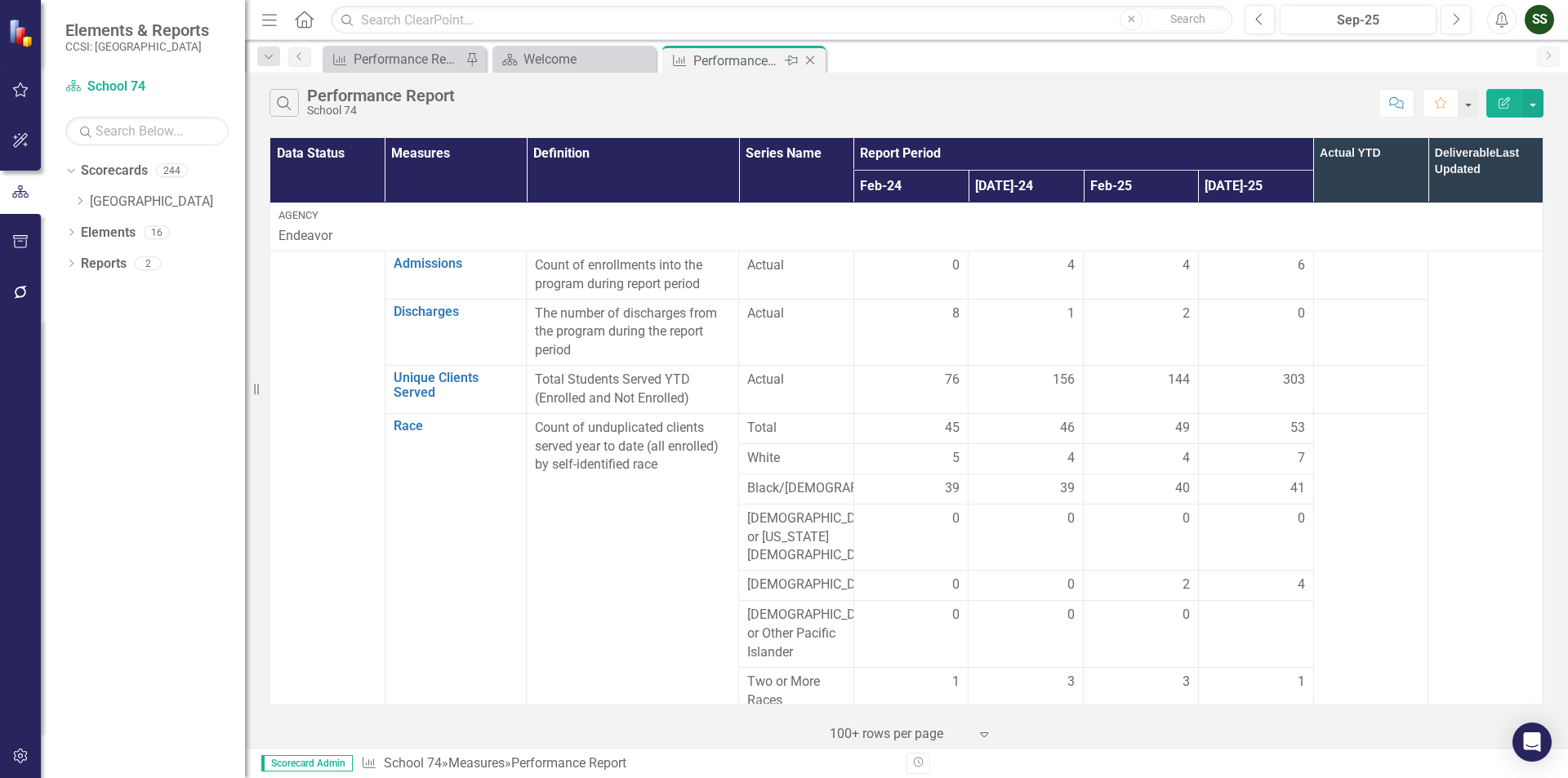
click at [814, 65] on icon "Close" at bounding box center [810, 60] width 16 height 13
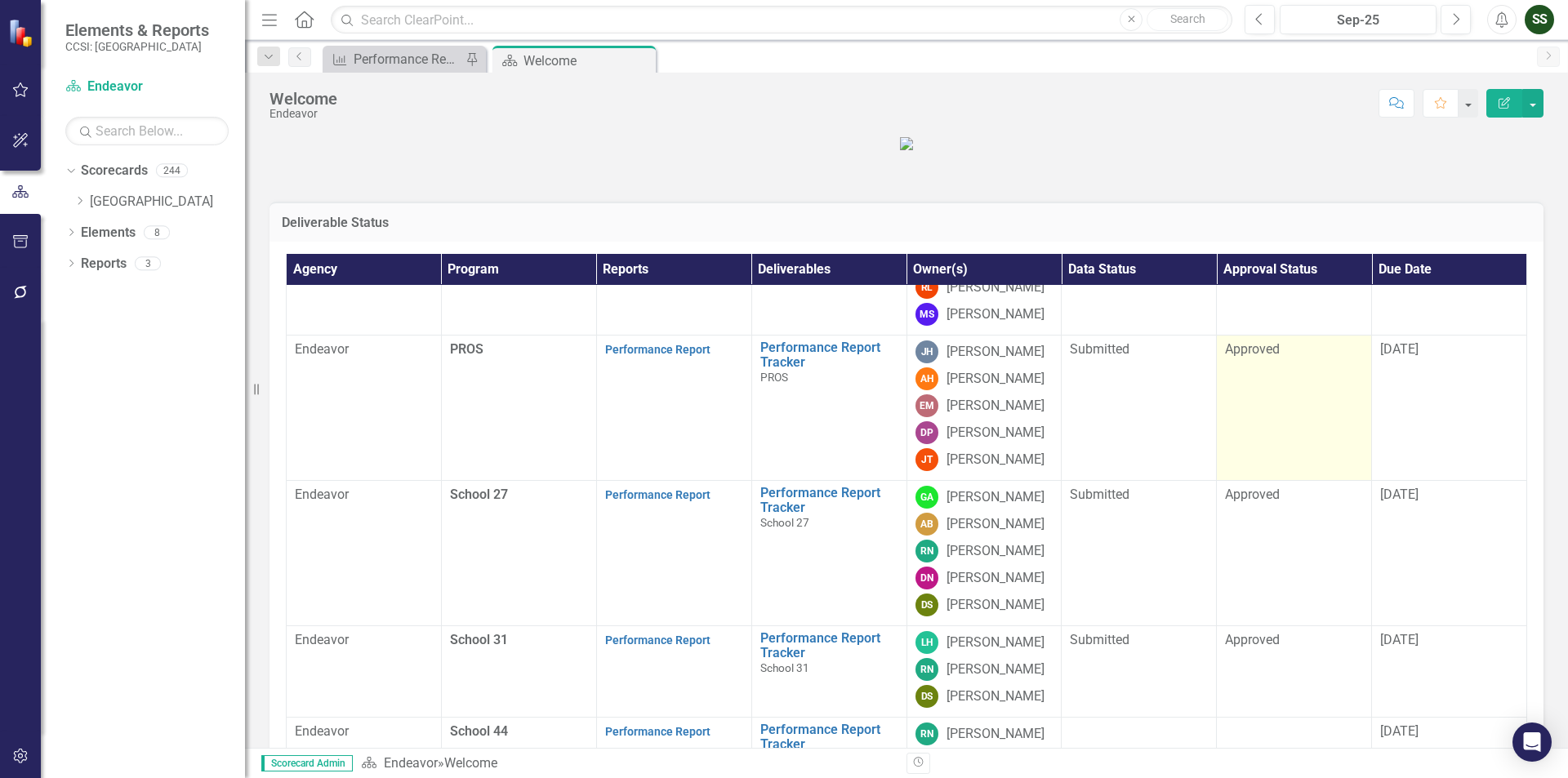
scroll to position [805, 0]
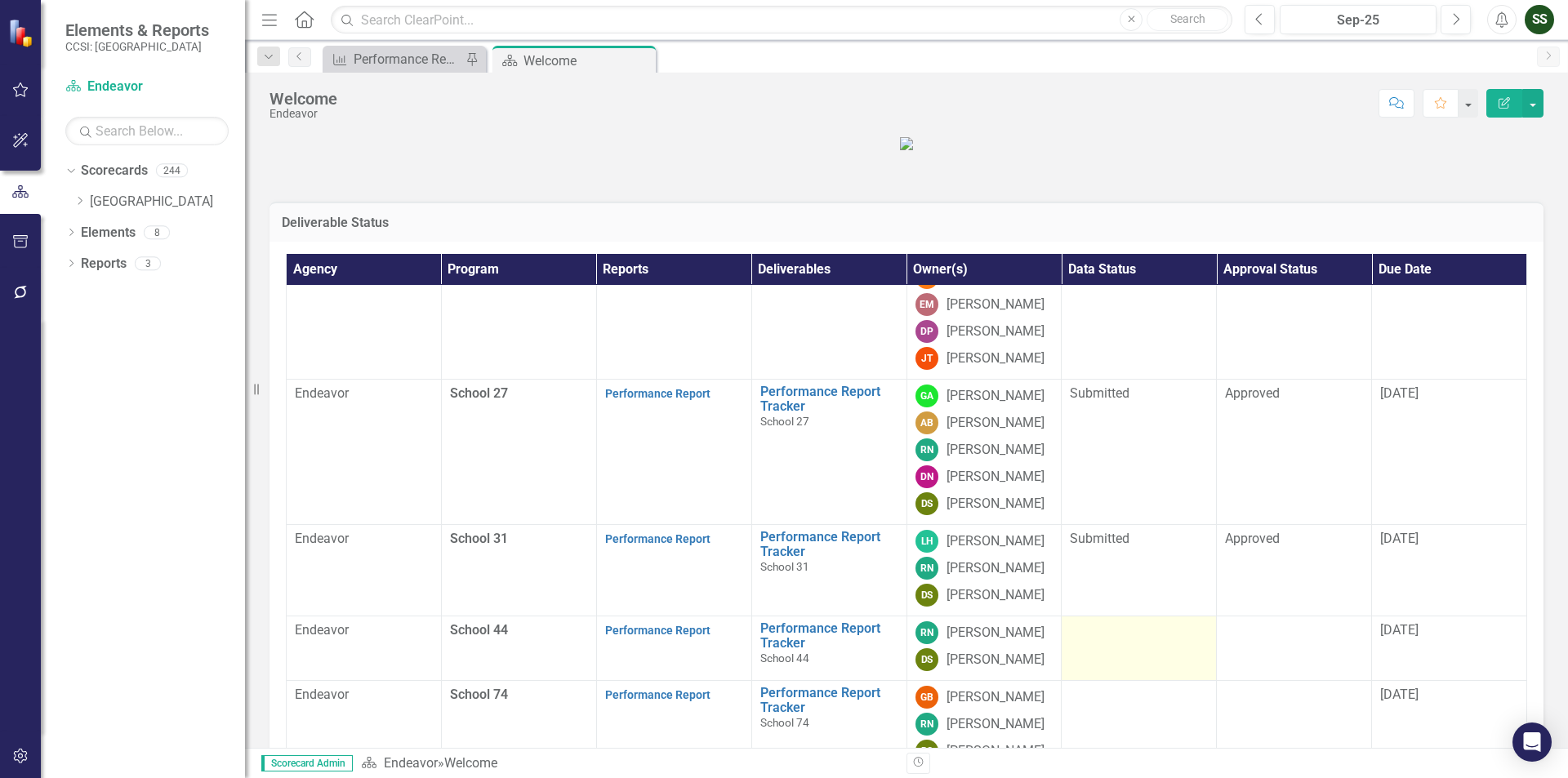
click at [1133, 641] on div at bounding box center [1139, 631] width 138 height 20
click at [1167, 641] on div at bounding box center [1139, 631] width 138 height 20
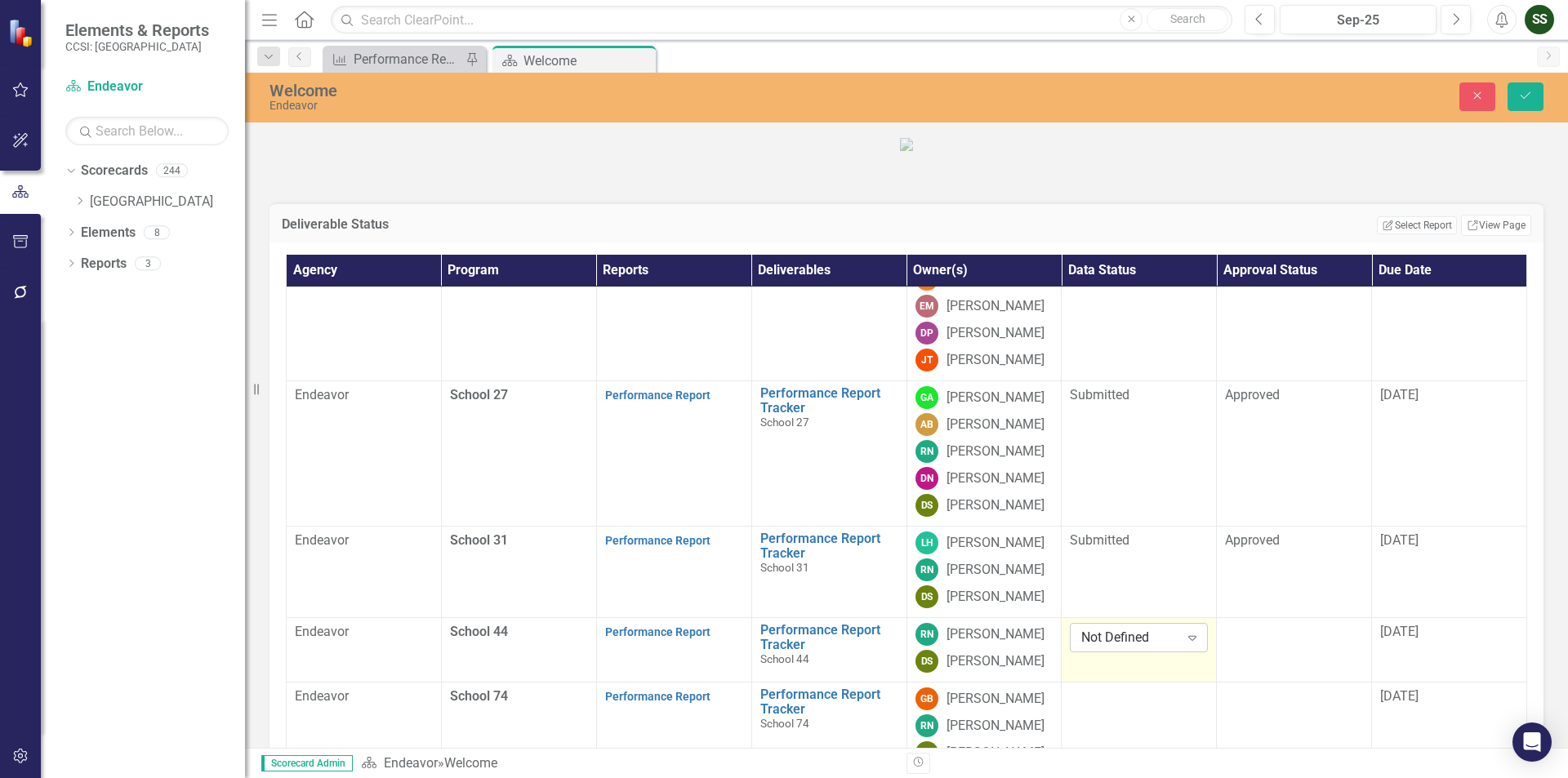
click at [1185, 645] on icon "Expand" at bounding box center [1192, 637] width 16 height 13
click at [1306, 683] on td at bounding box center [1294, 650] width 155 height 65
click at [1339, 645] on icon "Expand" at bounding box center [1347, 637] width 16 height 13
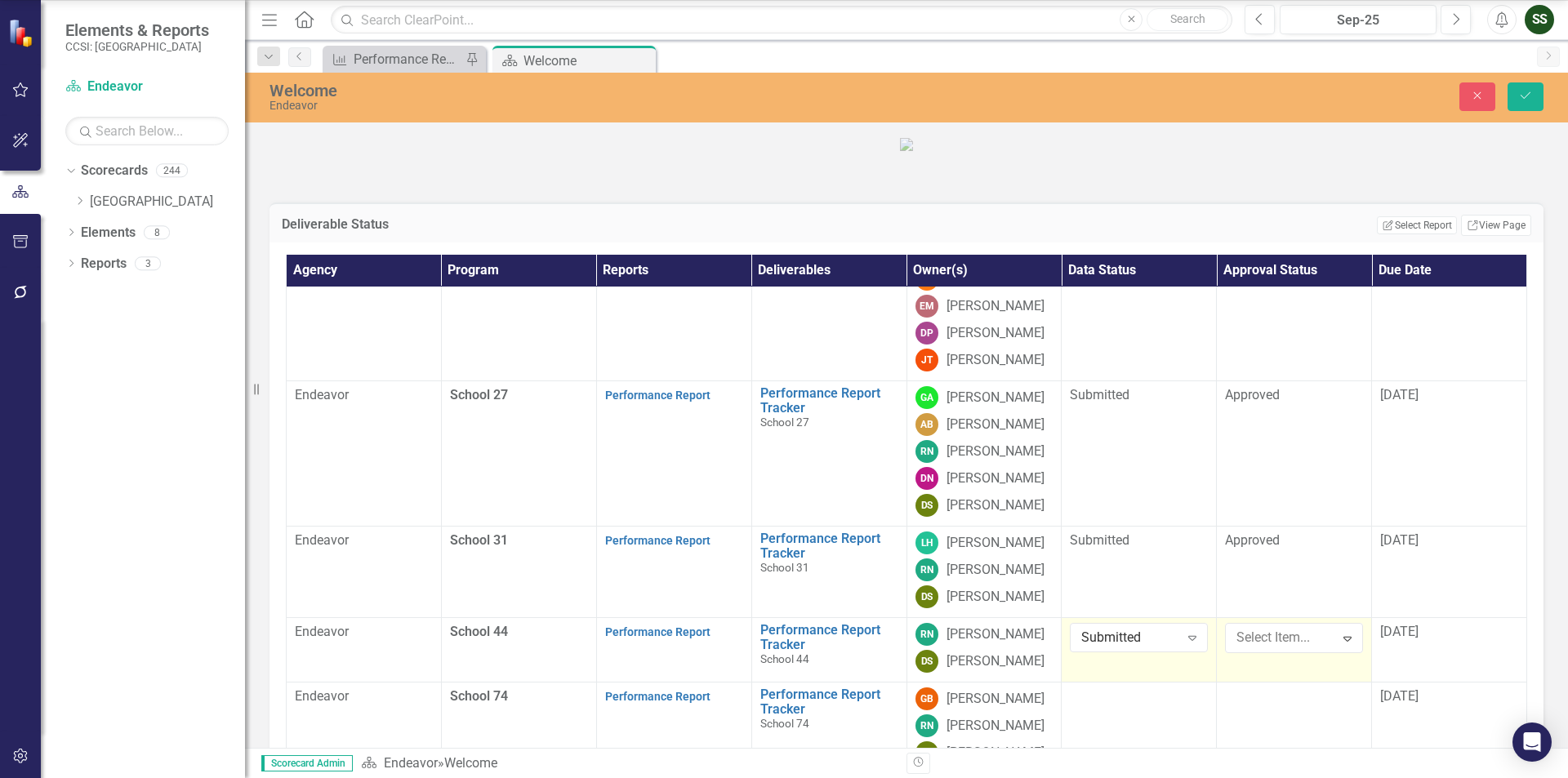
click at [1531, 94] on icon "Save" at bounding box center [1525, 95] width 14 height 11
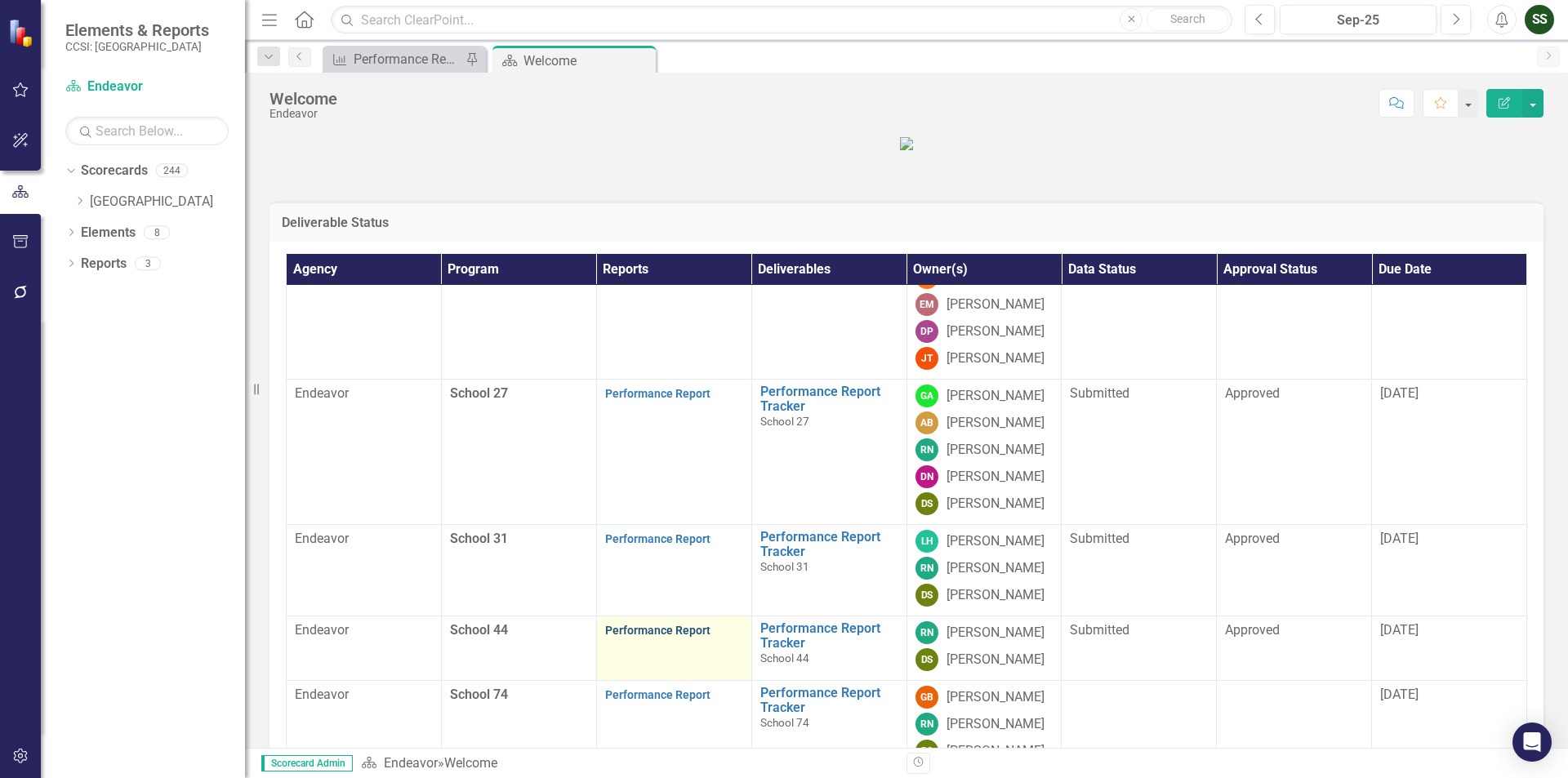
click at [670, 637] on link "Performance Report" at bounding box center [658, 630] width 105 height 13
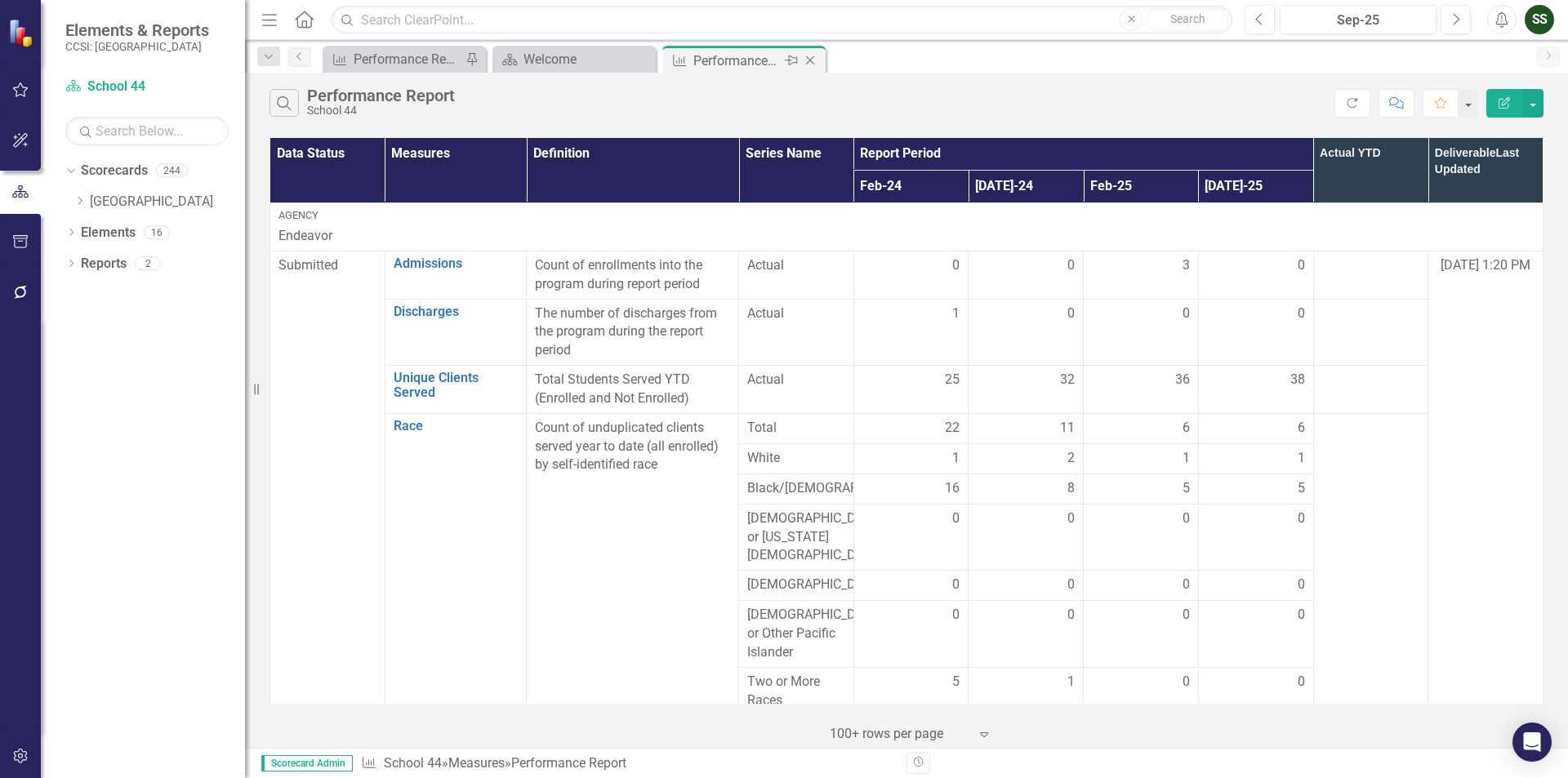
click at [813, 60] on icon "Close" at bounding box center [810, 60] width 16 height 13
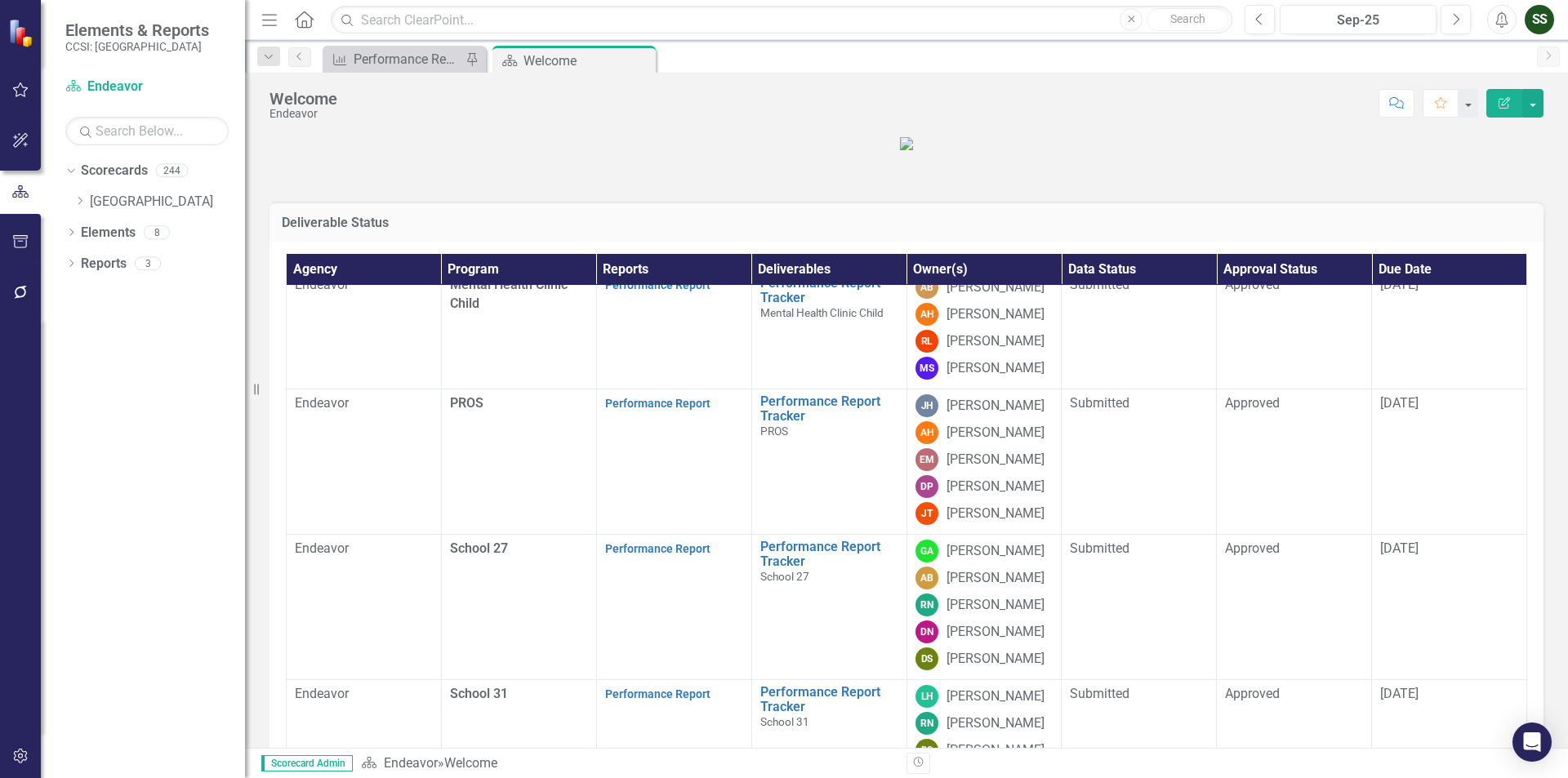
scroll to position [805, 0]
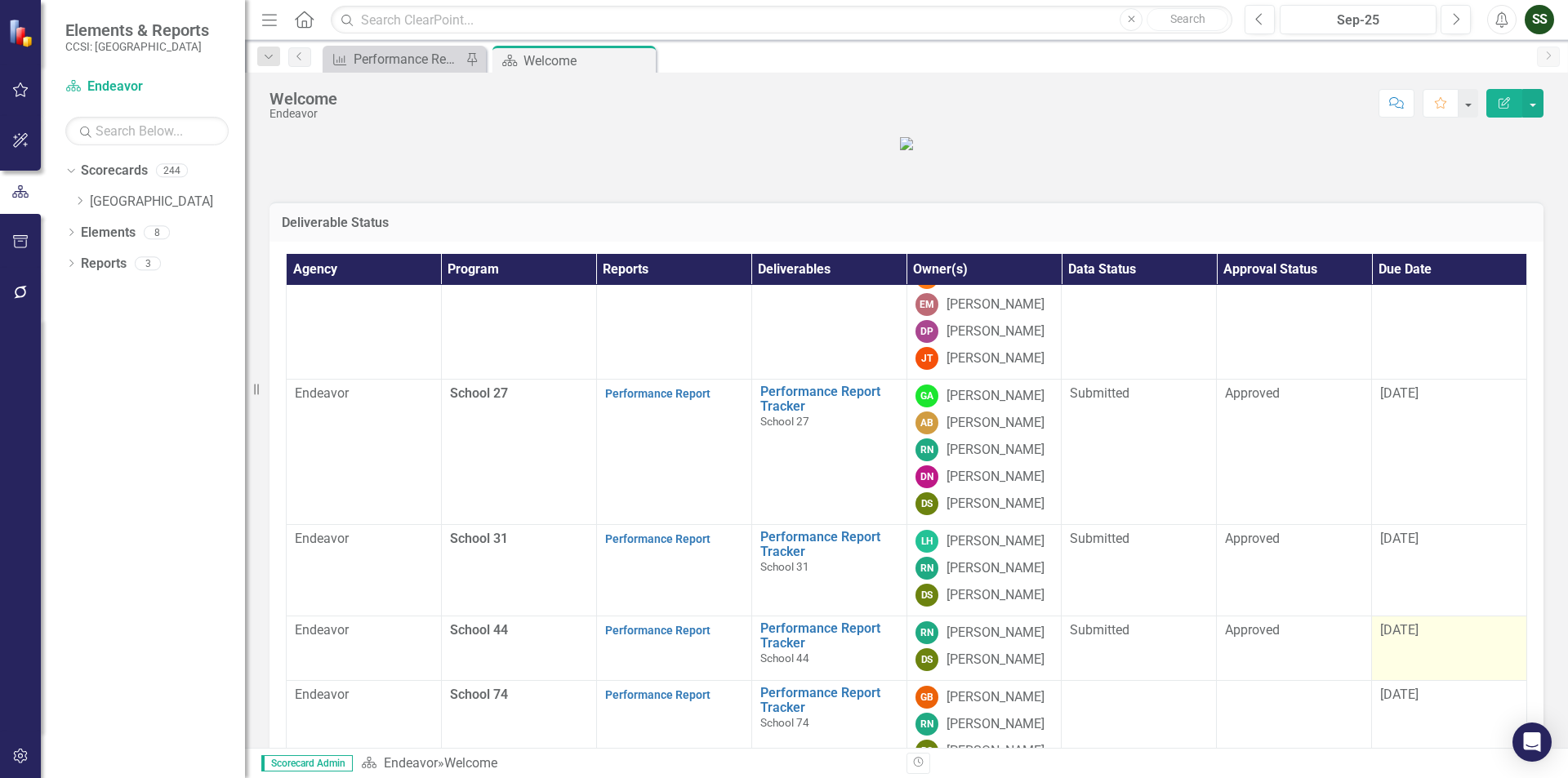
click at [1392, 638] on span "[DATE]" at bounding box center [1399, 630] width 38 height 15
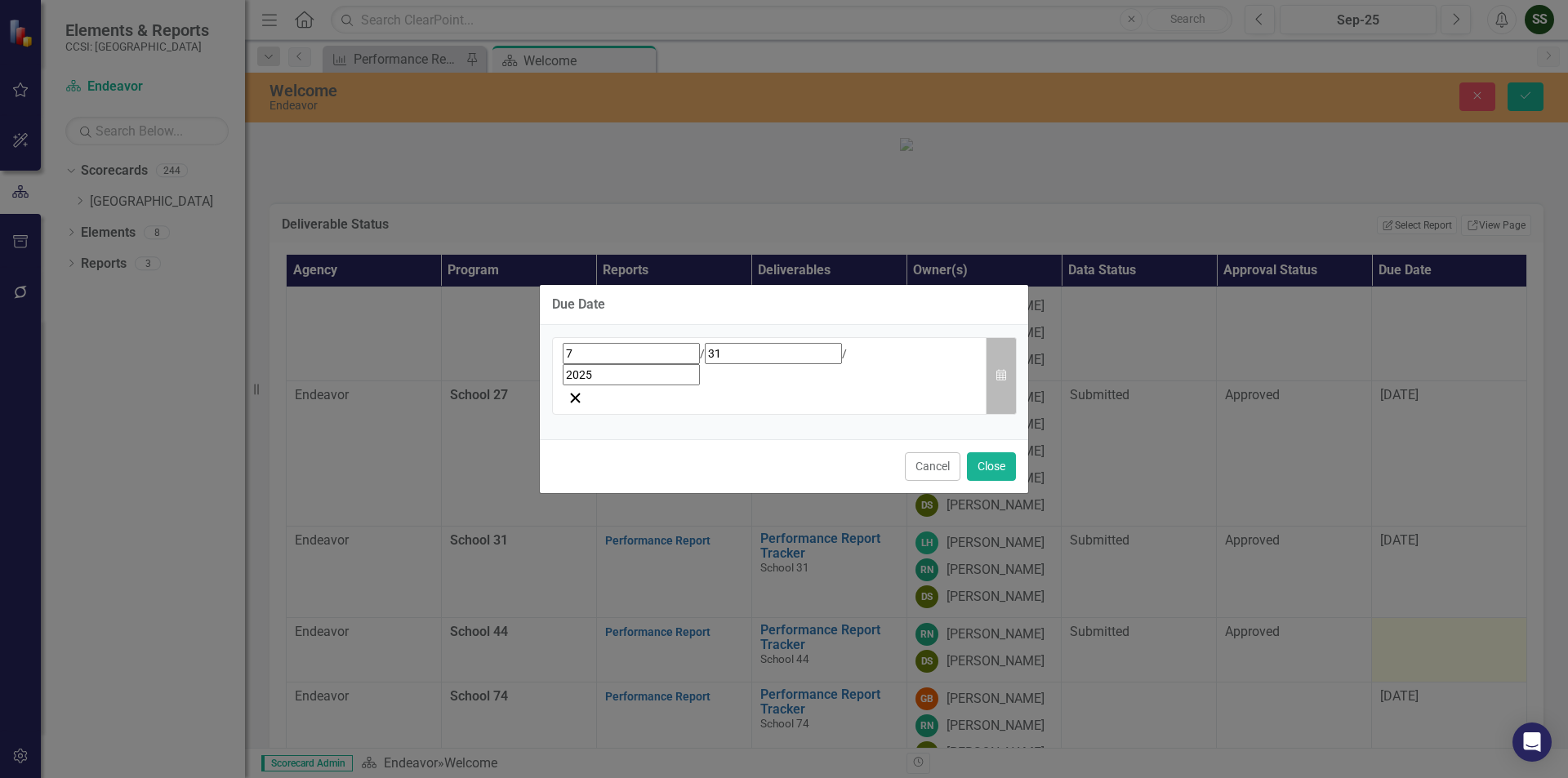
click at [1004, 374] on icon "Calendar" at bounding box center [1002, 375] width 10 height 11
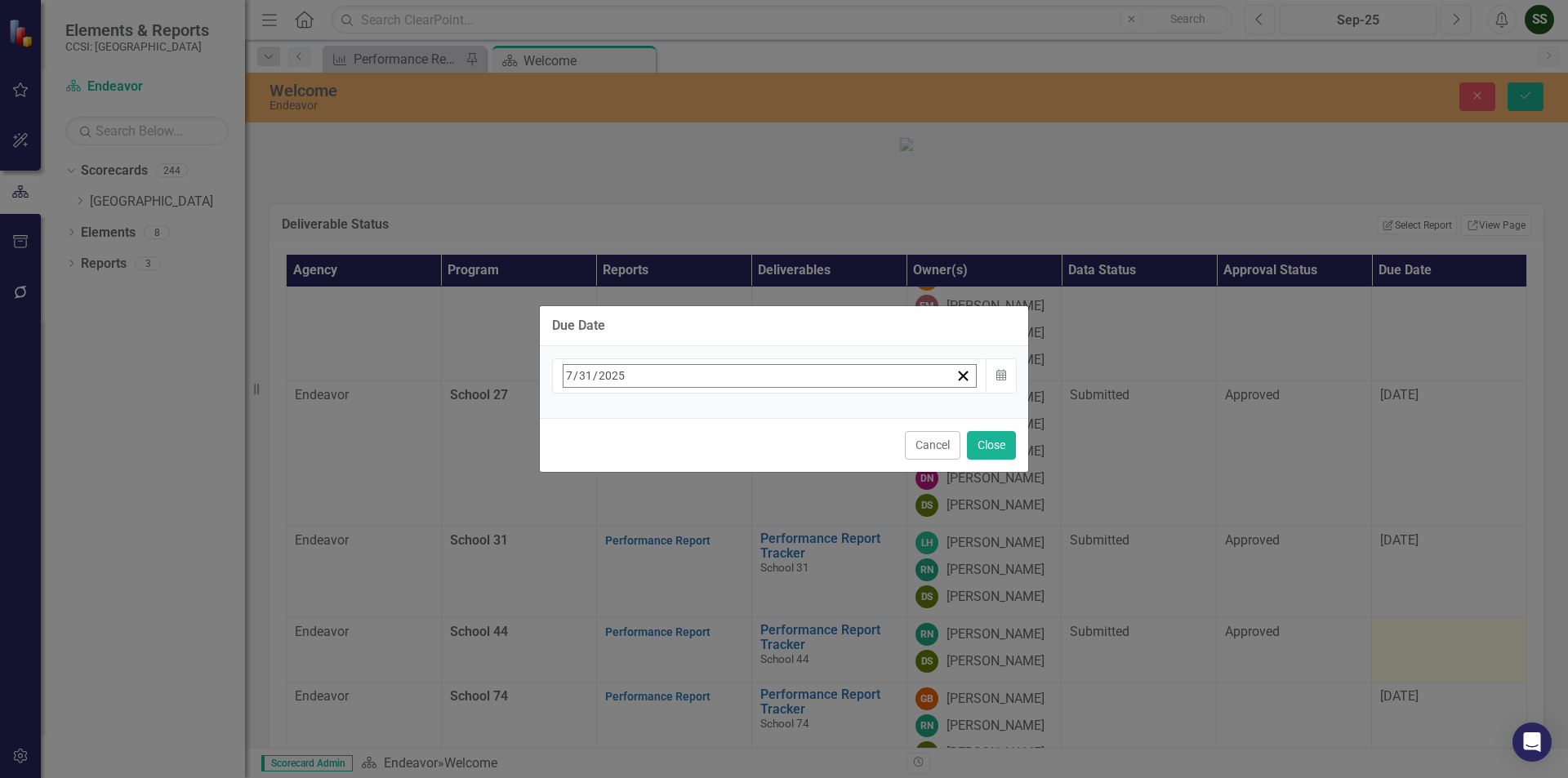
click at [802, 417] on button "›" at bounding box center [784, 412] width 36 height 36
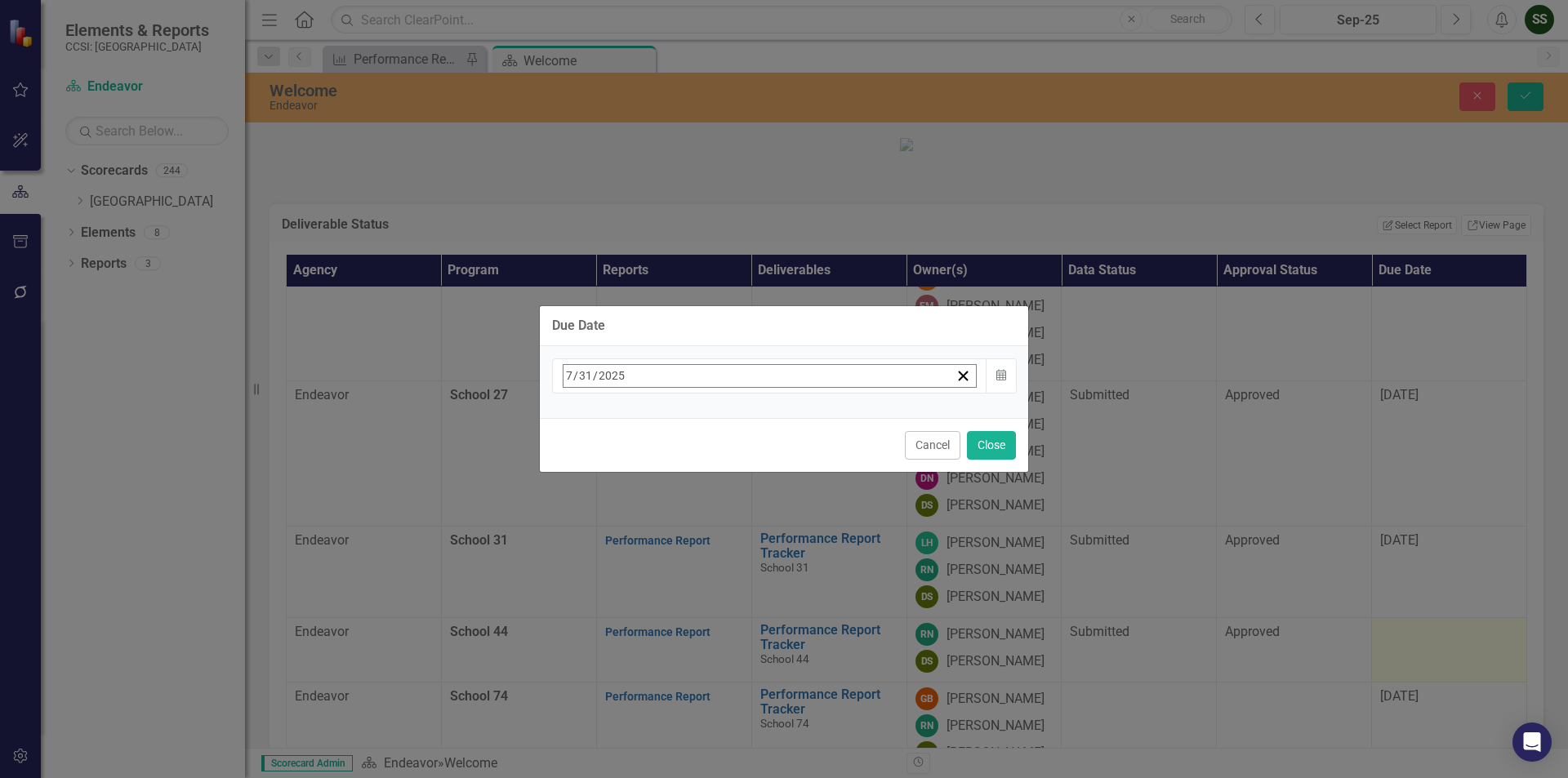
click at [802, 417] on button "›" at bounding box center [784, 412] width 36 height 36
click at [581, 530] on abbr "15" at bounding box center [573, 535] width 13 height 13
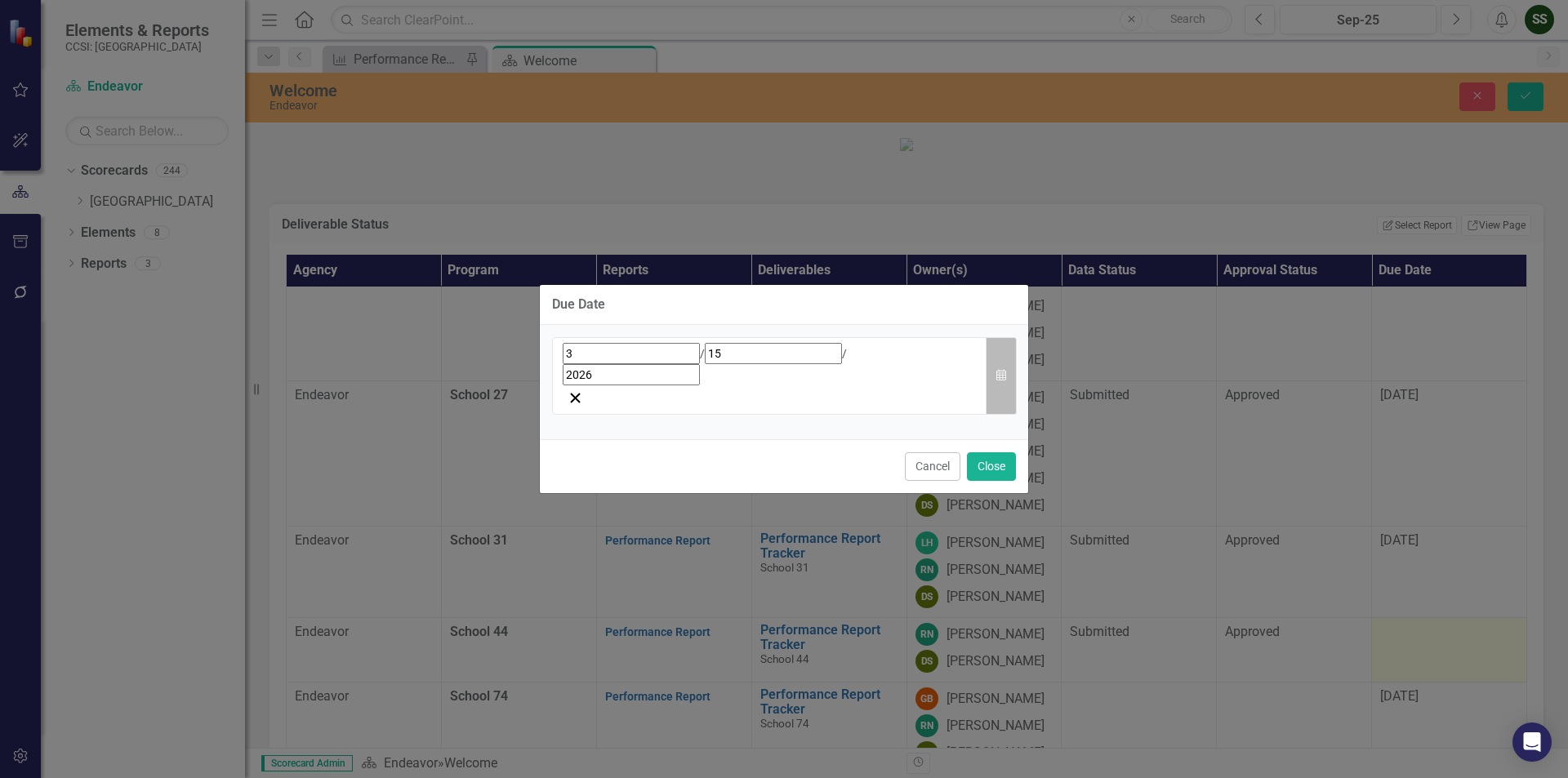
click at [997, 377] on icon "Calendar" at bounding box center [1002, 375] width 10 height 11
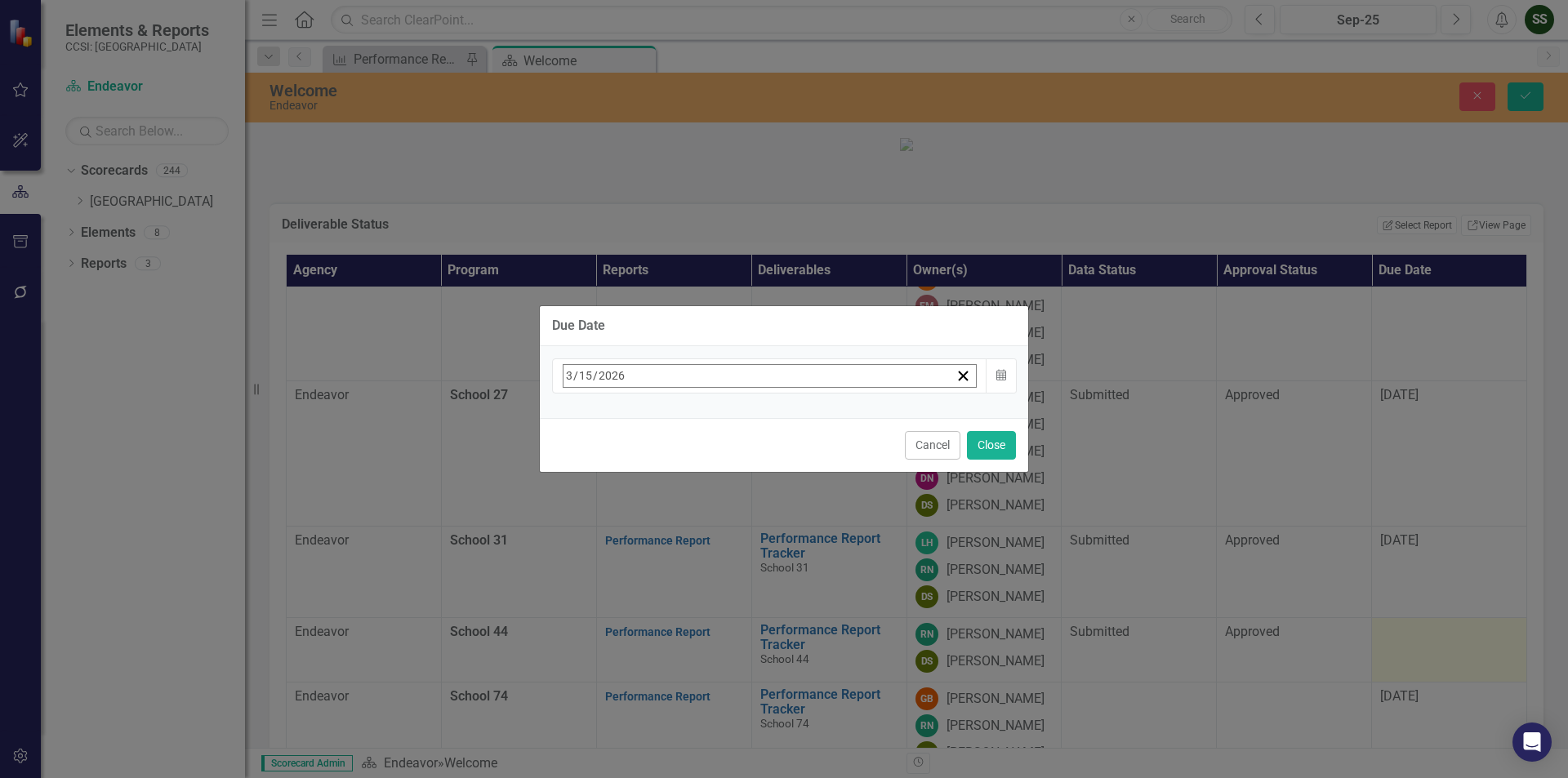
click at [626, 427] on button "‹" at bounding box center [607, 412] width 36 height 36
click at [594, 622] on button "30" at bounding box center [574, 623] width 41 height 30
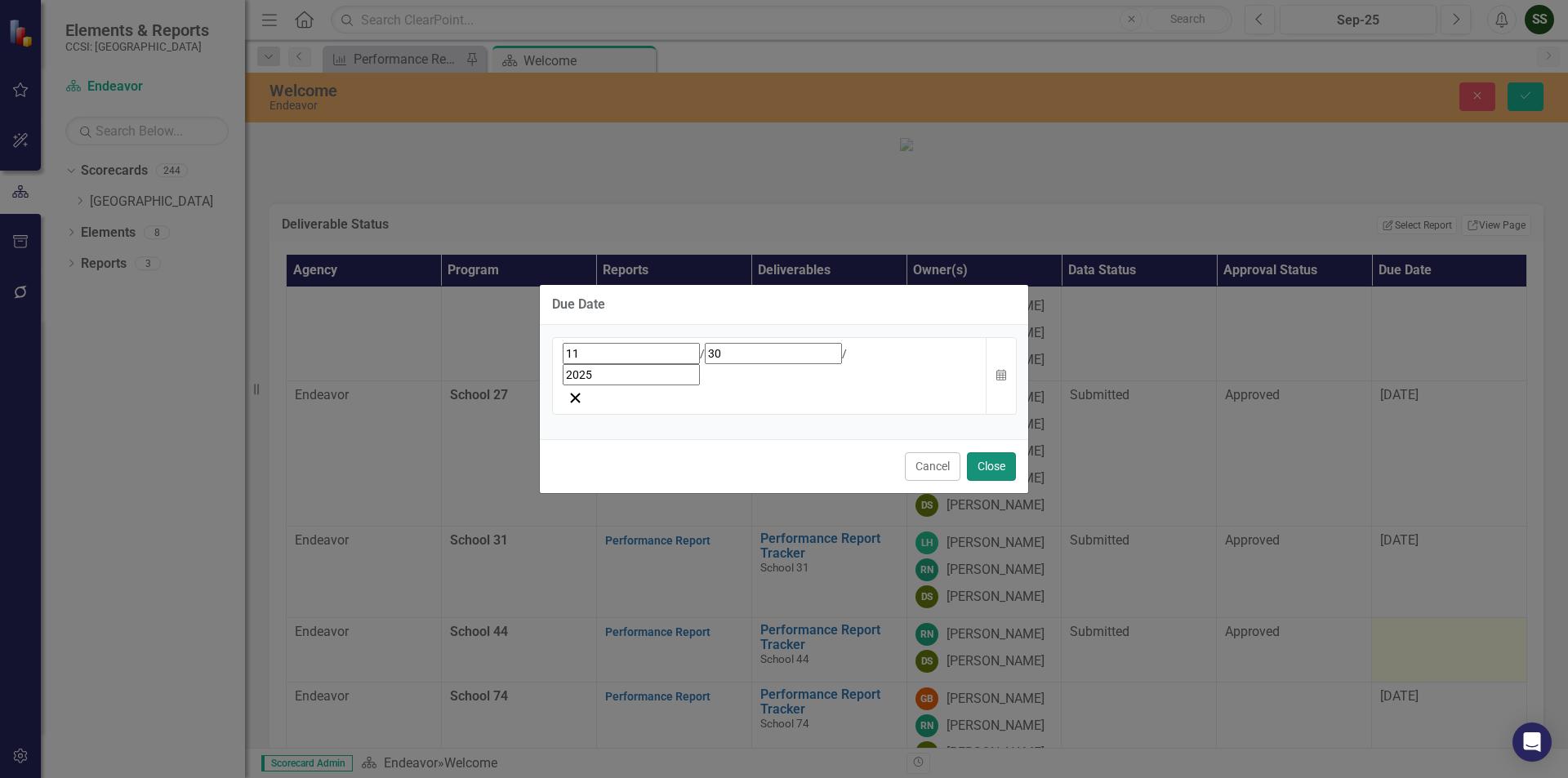
click at [1001, 452] on button "Close" at bounding box center [991, 467] width 49 height 29
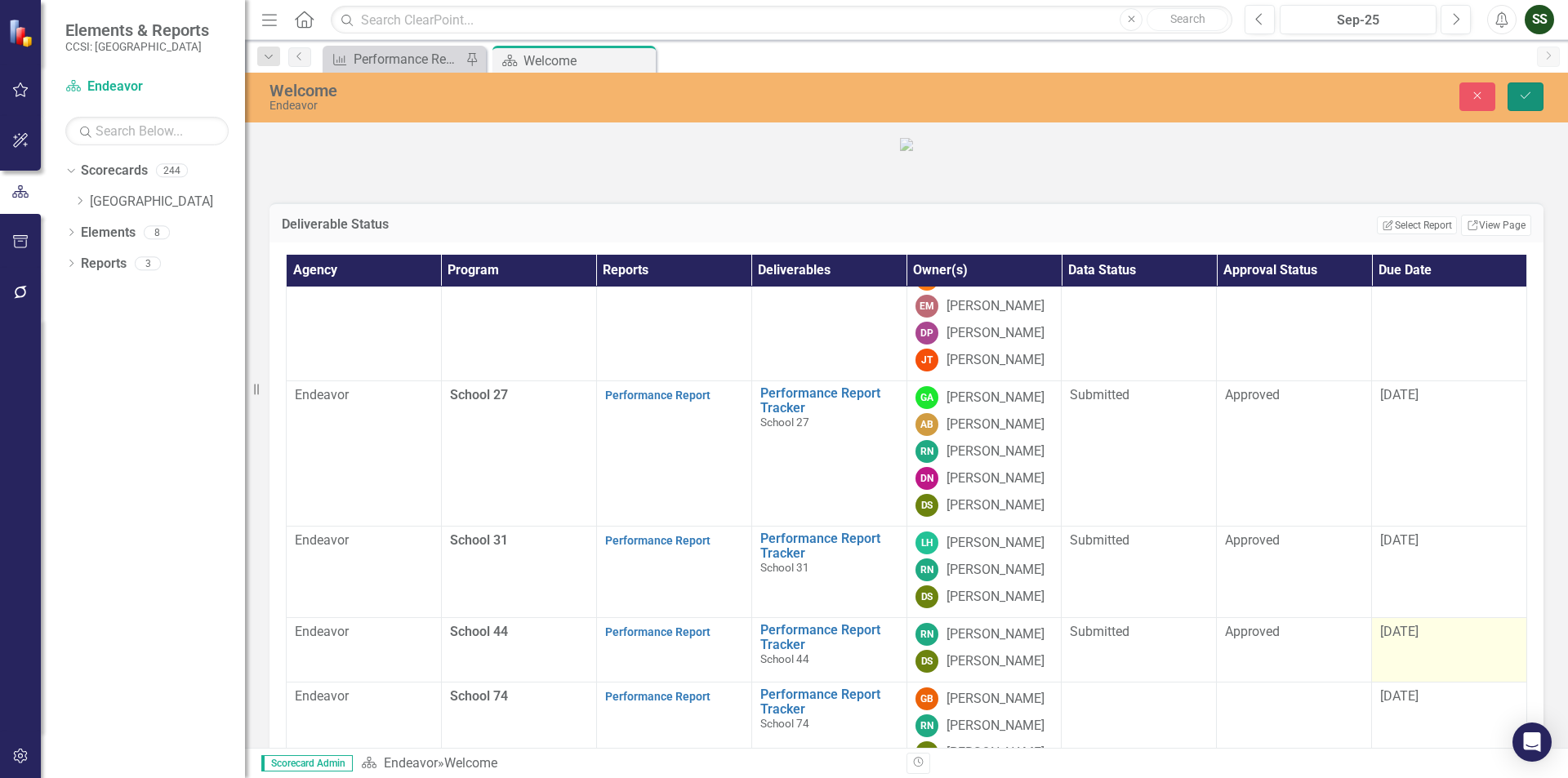
click at [1525, 101] on icon "Save" at bounding box center [1525, 95] width 14 height 11
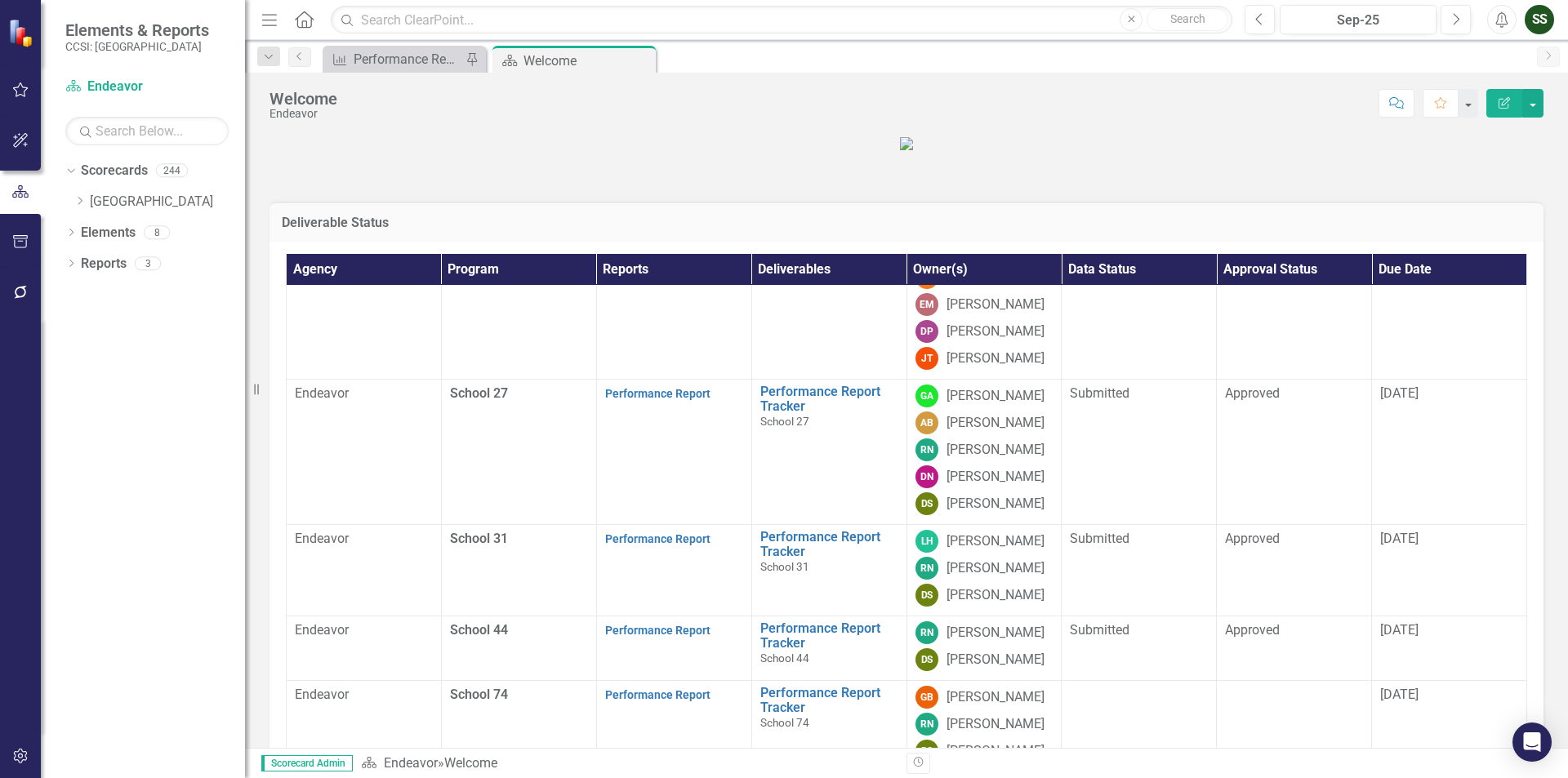
scroll to position [245, 0]
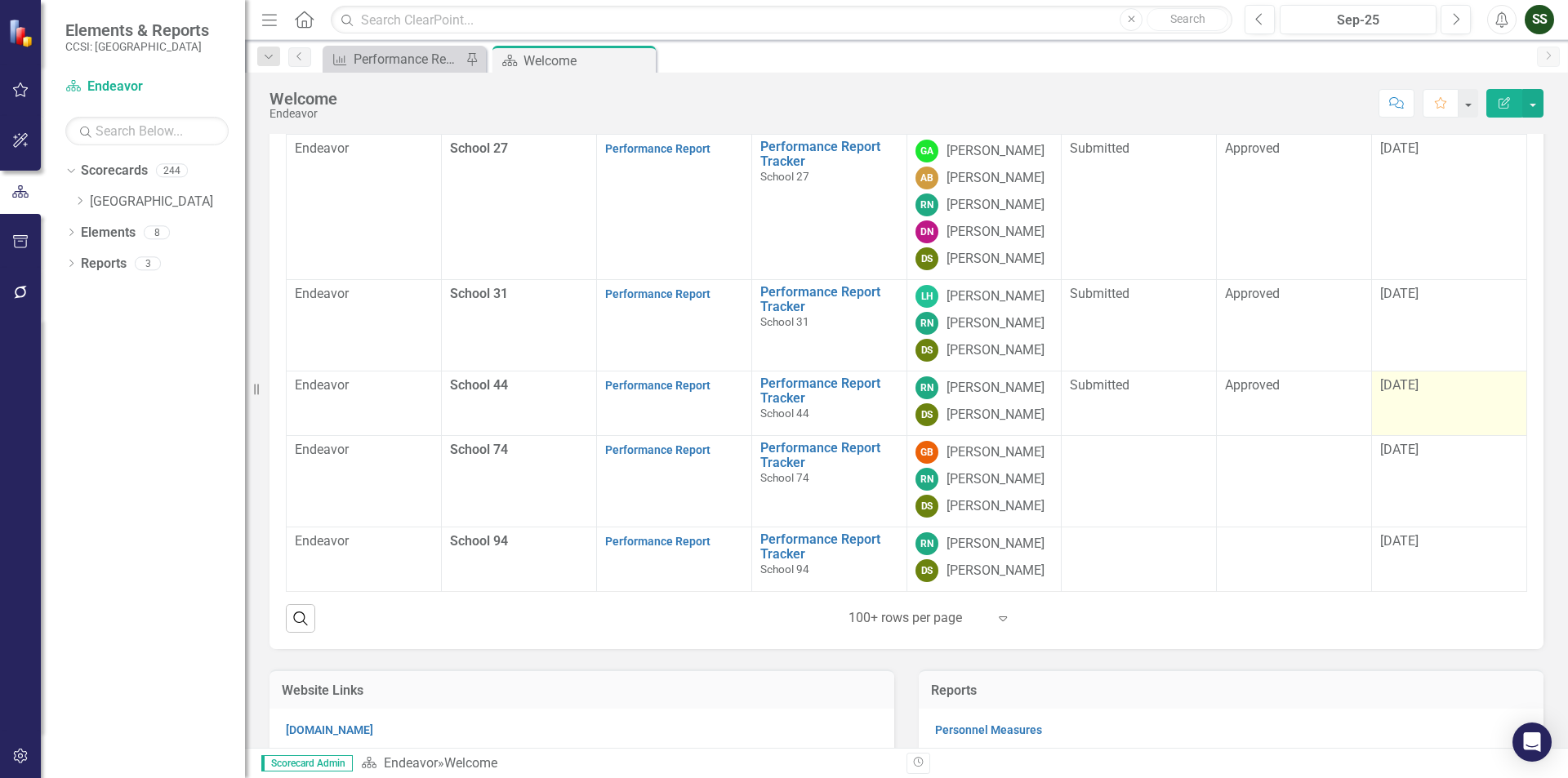
click at [1395, 393] on span "[DATE]" at bounding box center [1399, 385] width 38 height 15
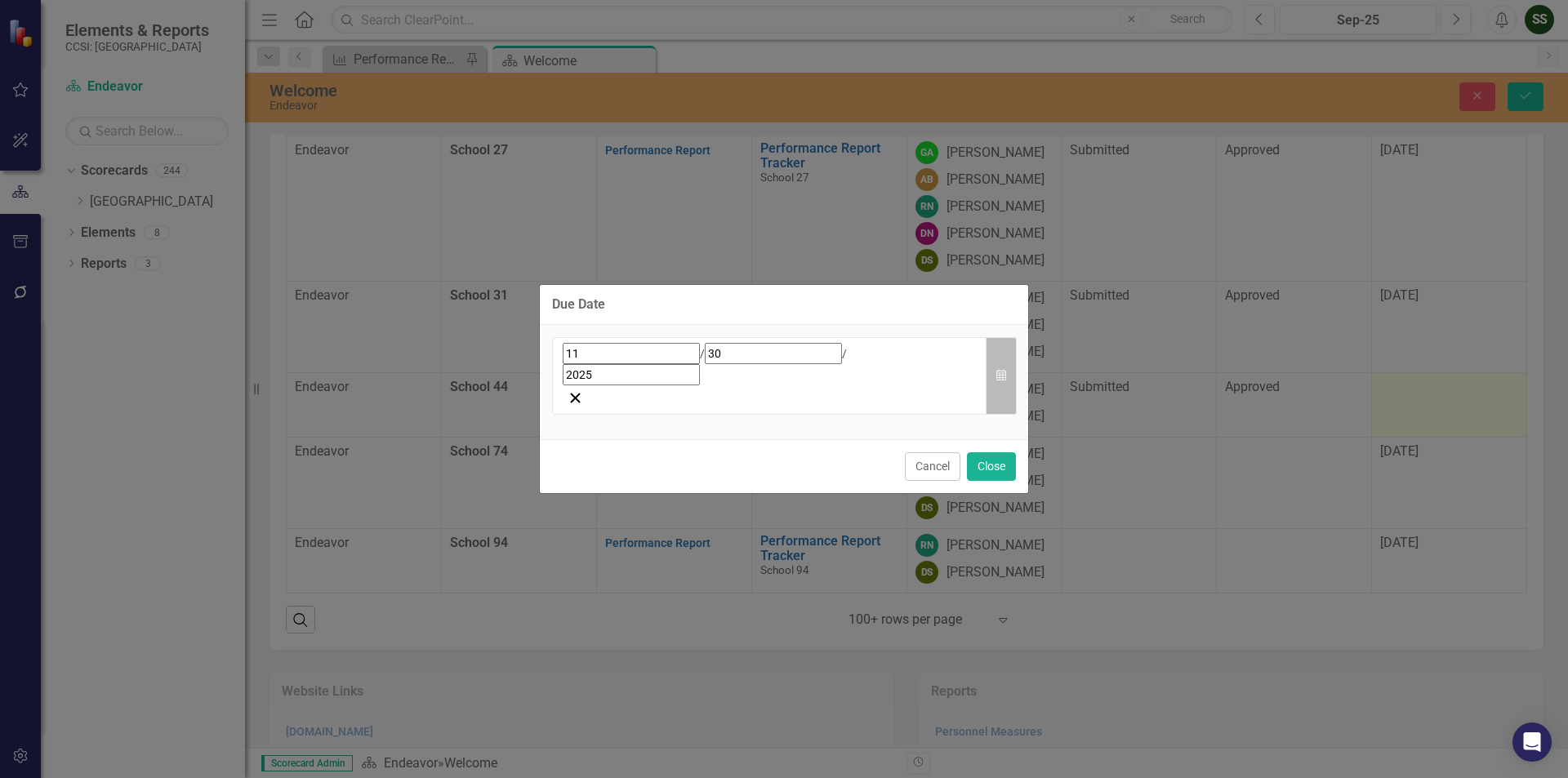
click at [1002, 368] on button "Calendar" at bounding box center [1001, 376] width 31 height 77
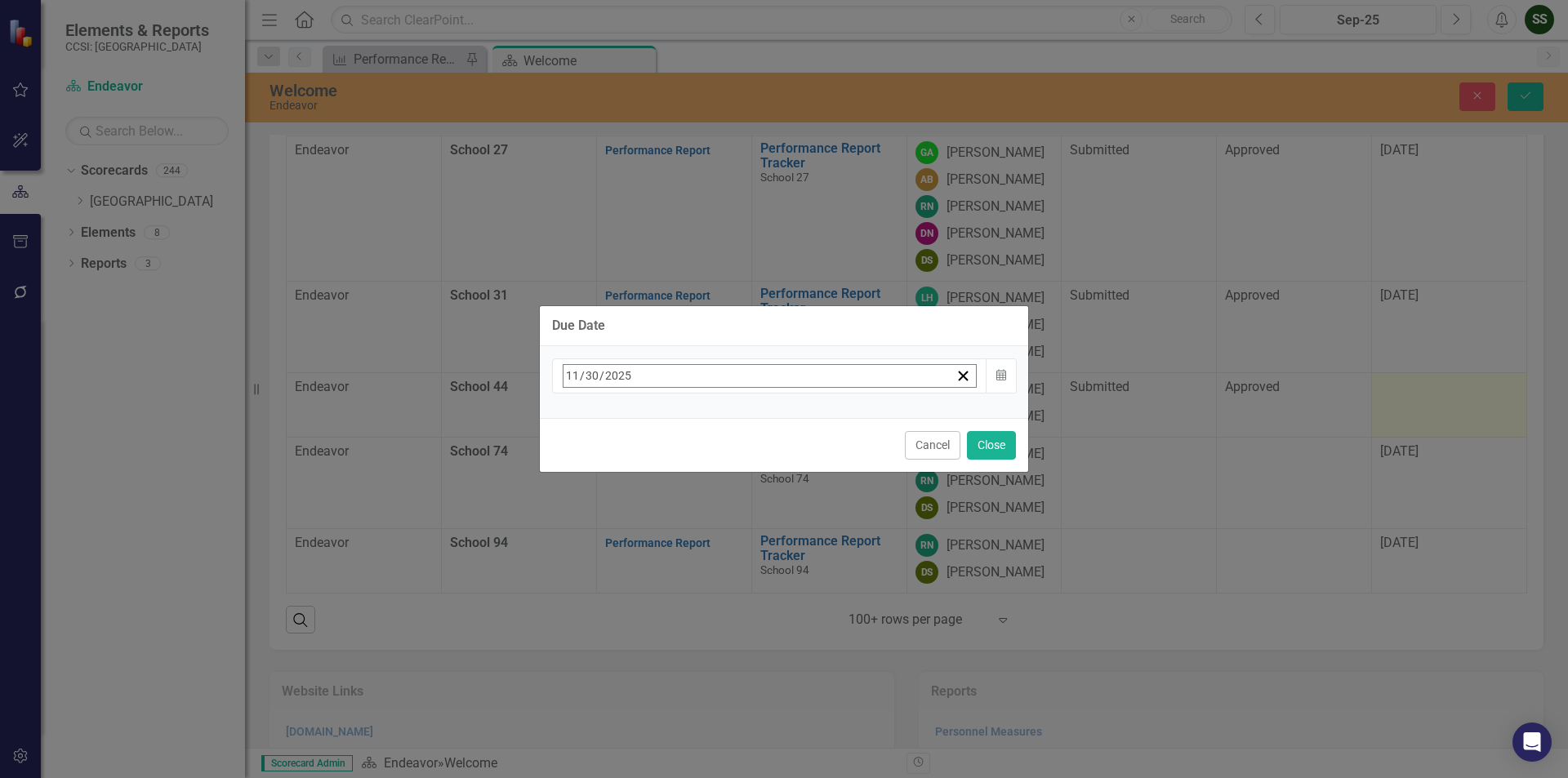
click at [626, 413] on button "‹" at bounding box center [607, 412] width 36 height 36
click at [798, 583] on button "31" at bounding box center [777, 594] width 41 height 30
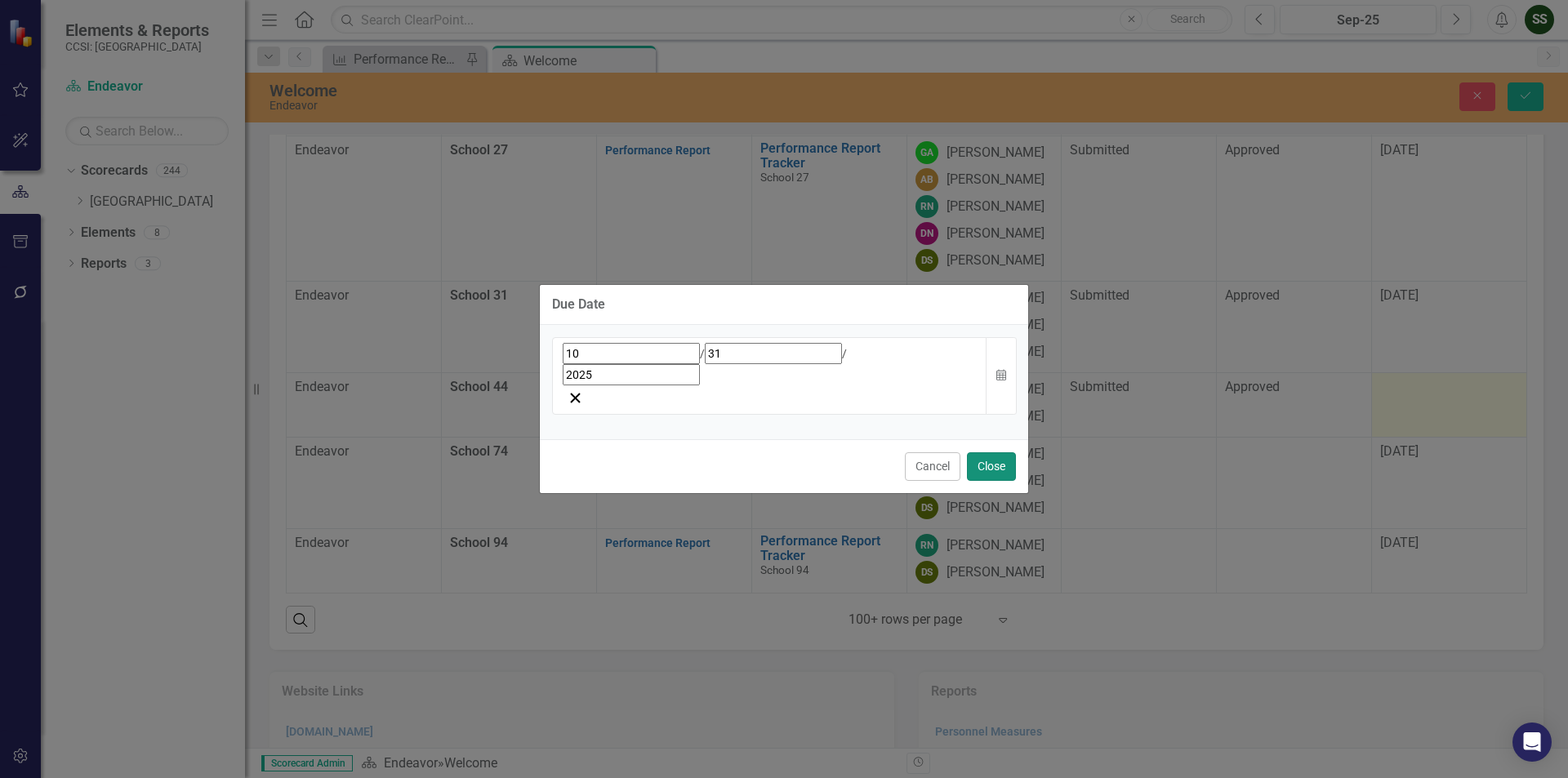
click at [986, 452] on button "Close" at bounding box center [991, 467] width 49 height 29
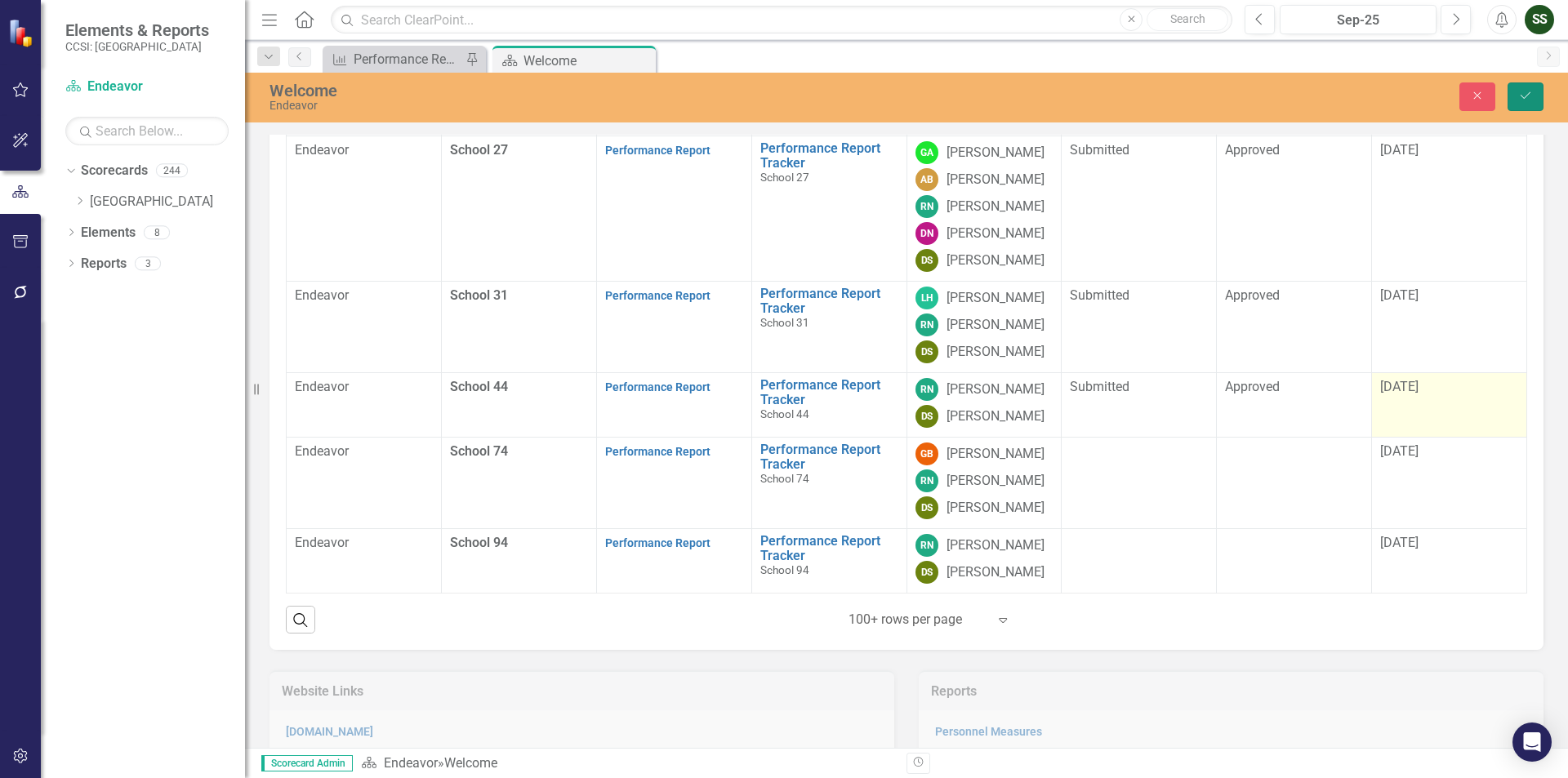
click at [1514, 100] on button "Save" at bounding box center [1525, 97] width 36 height 29
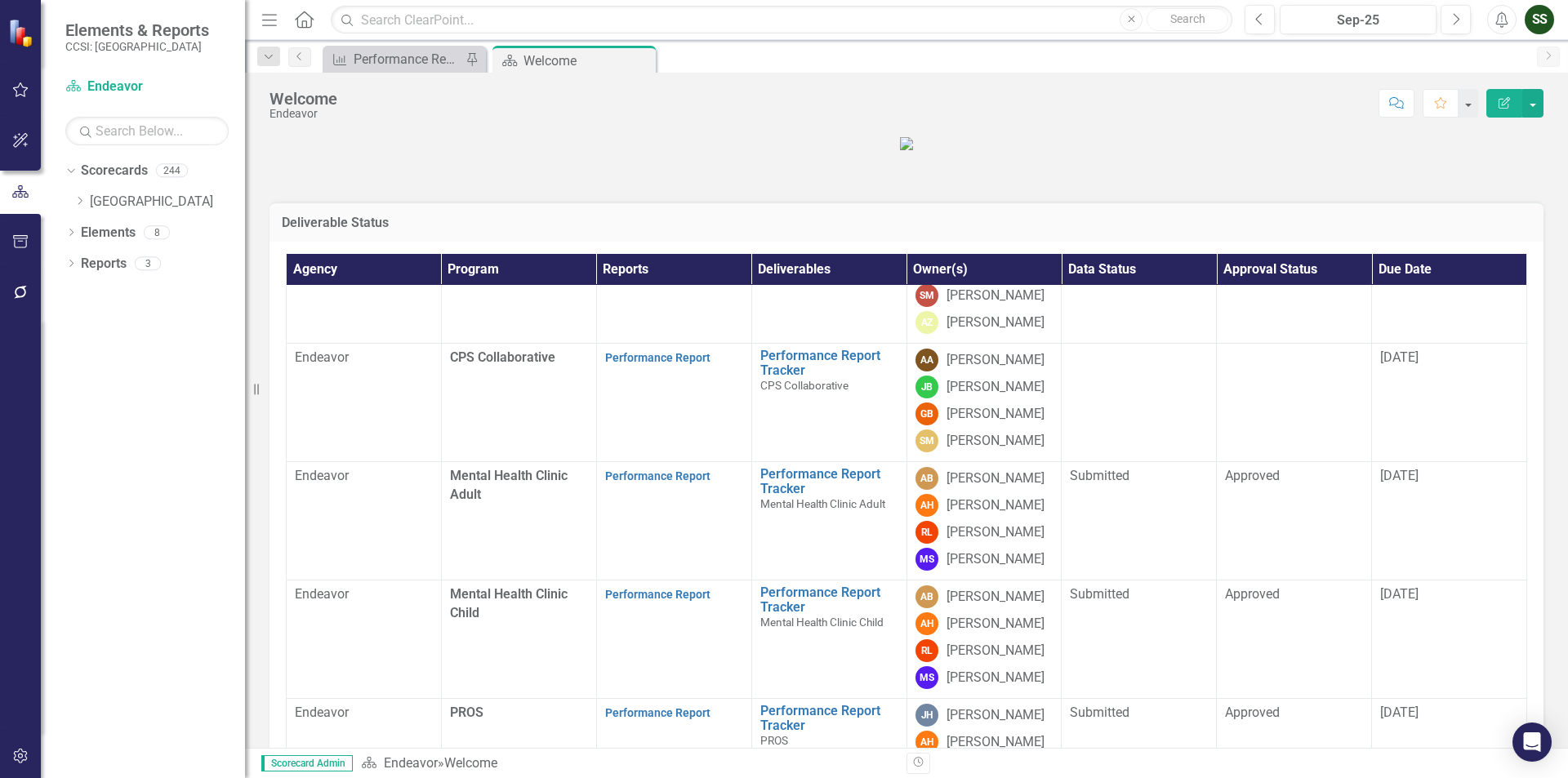
scroll to position [327, 0]
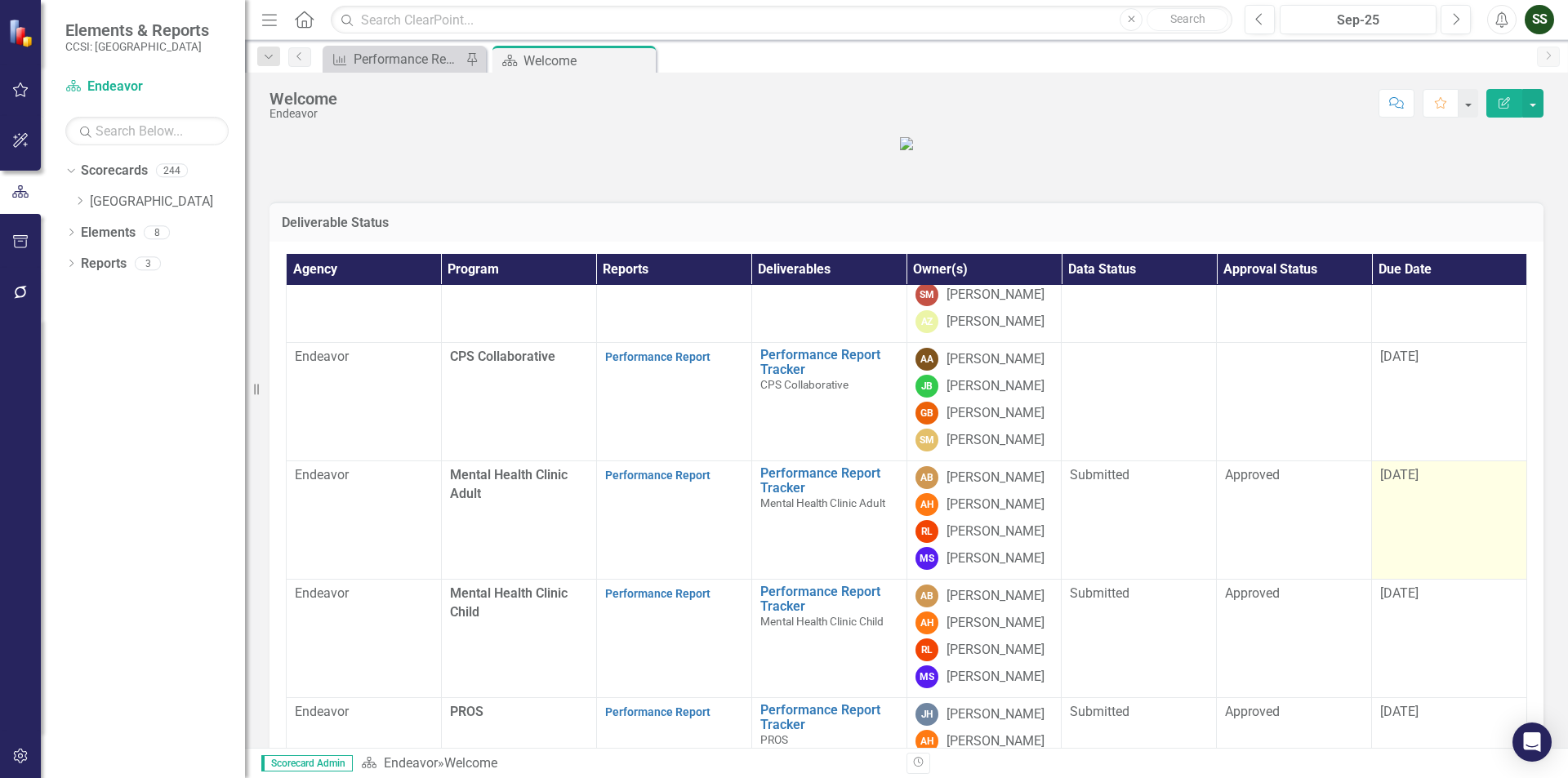
click at [1392, 483] on span "[DATE]" at bounding box center [1399, 474] width 38 height 15
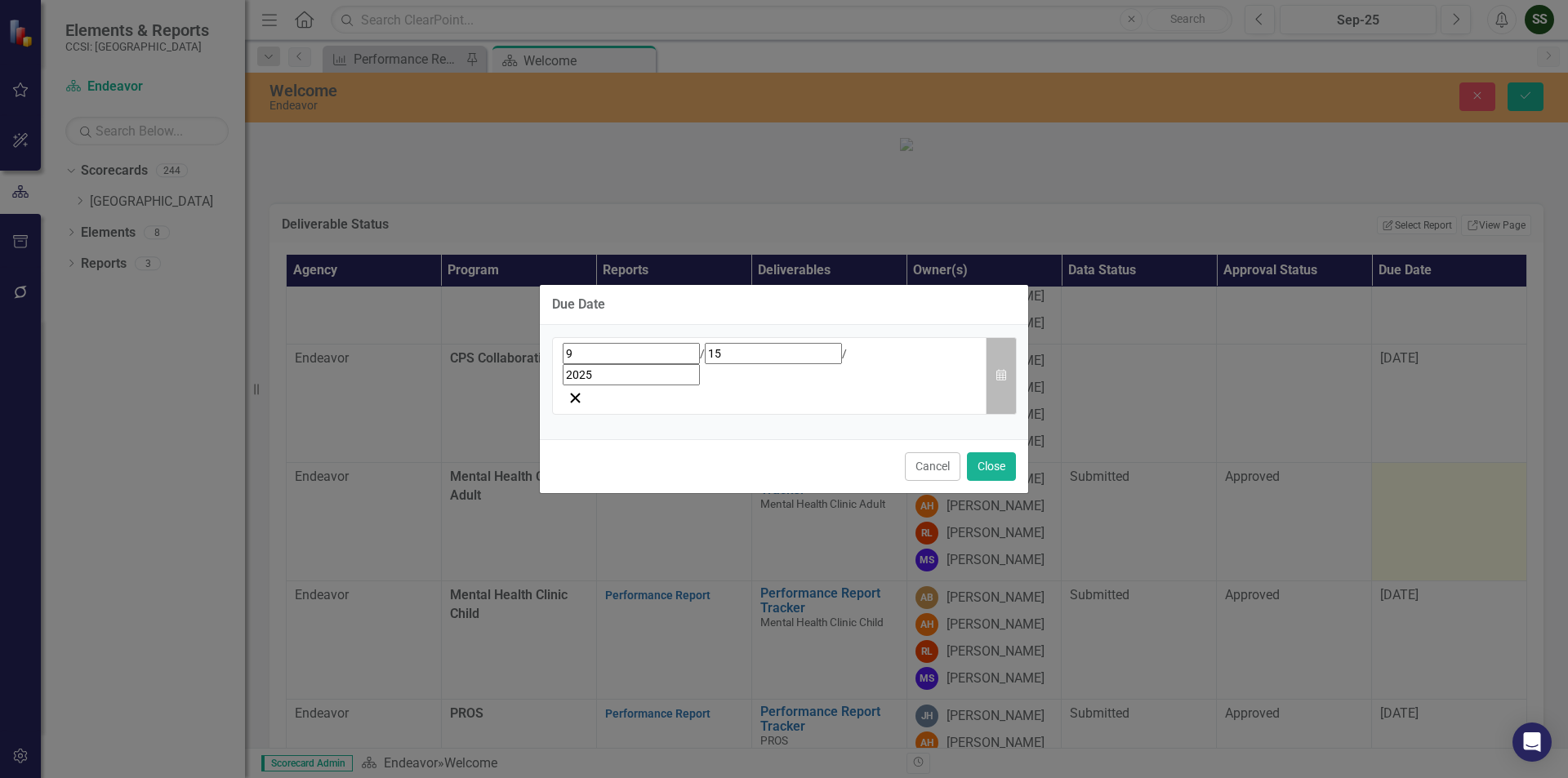
click at [1004, 368] on button "Calendar" at bounding box center [1001, 376] width 31 height 77
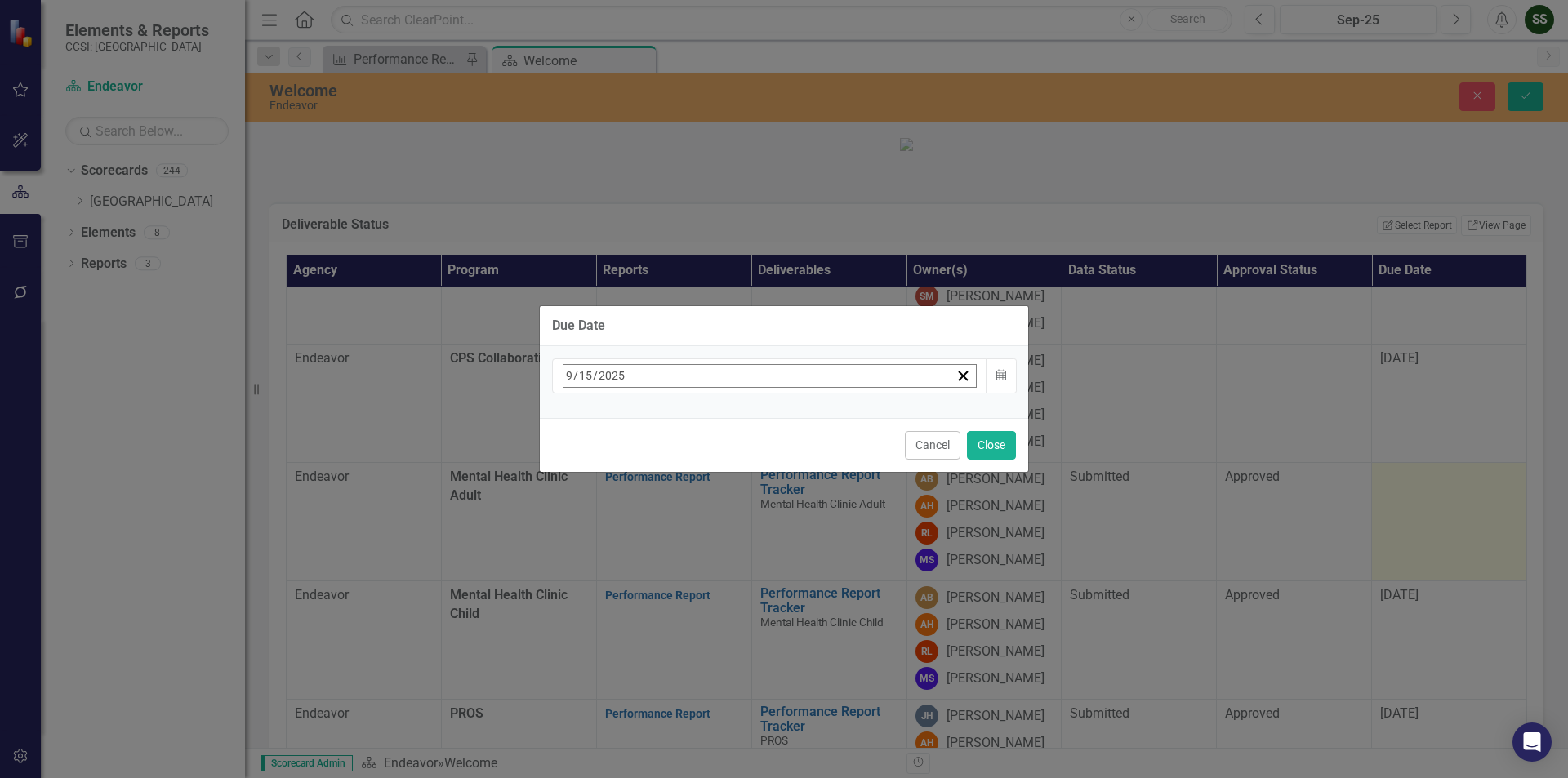
click at [802, 429] on button "›" at bounding box center [784, 412] width 36 height 36
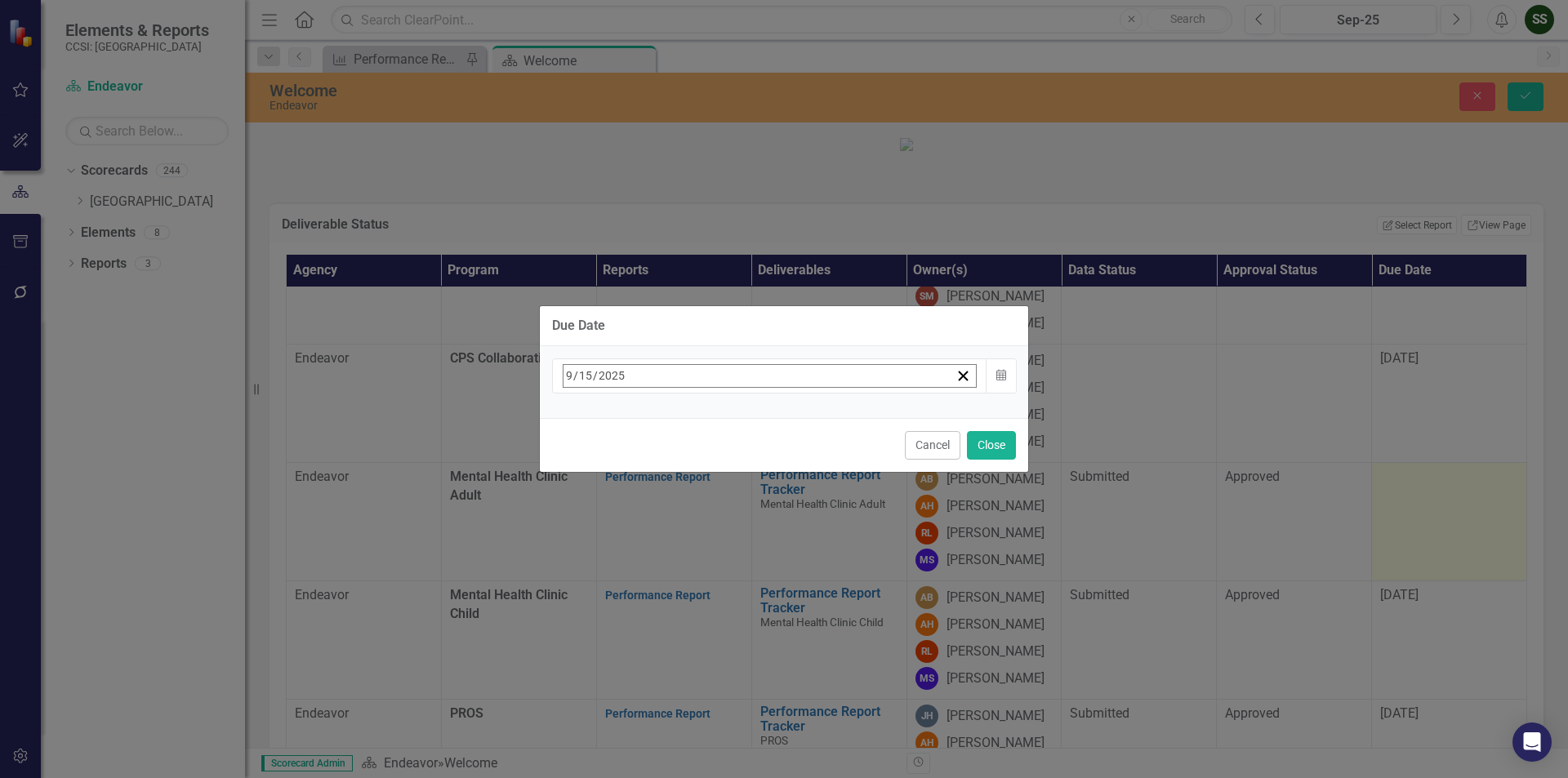
click at [802, 429] on button "›" at bounding box center [784, 412] width 36 height 36
click at [594, 526] on button "15" at bounding box center [574, 536] width 41 height 30
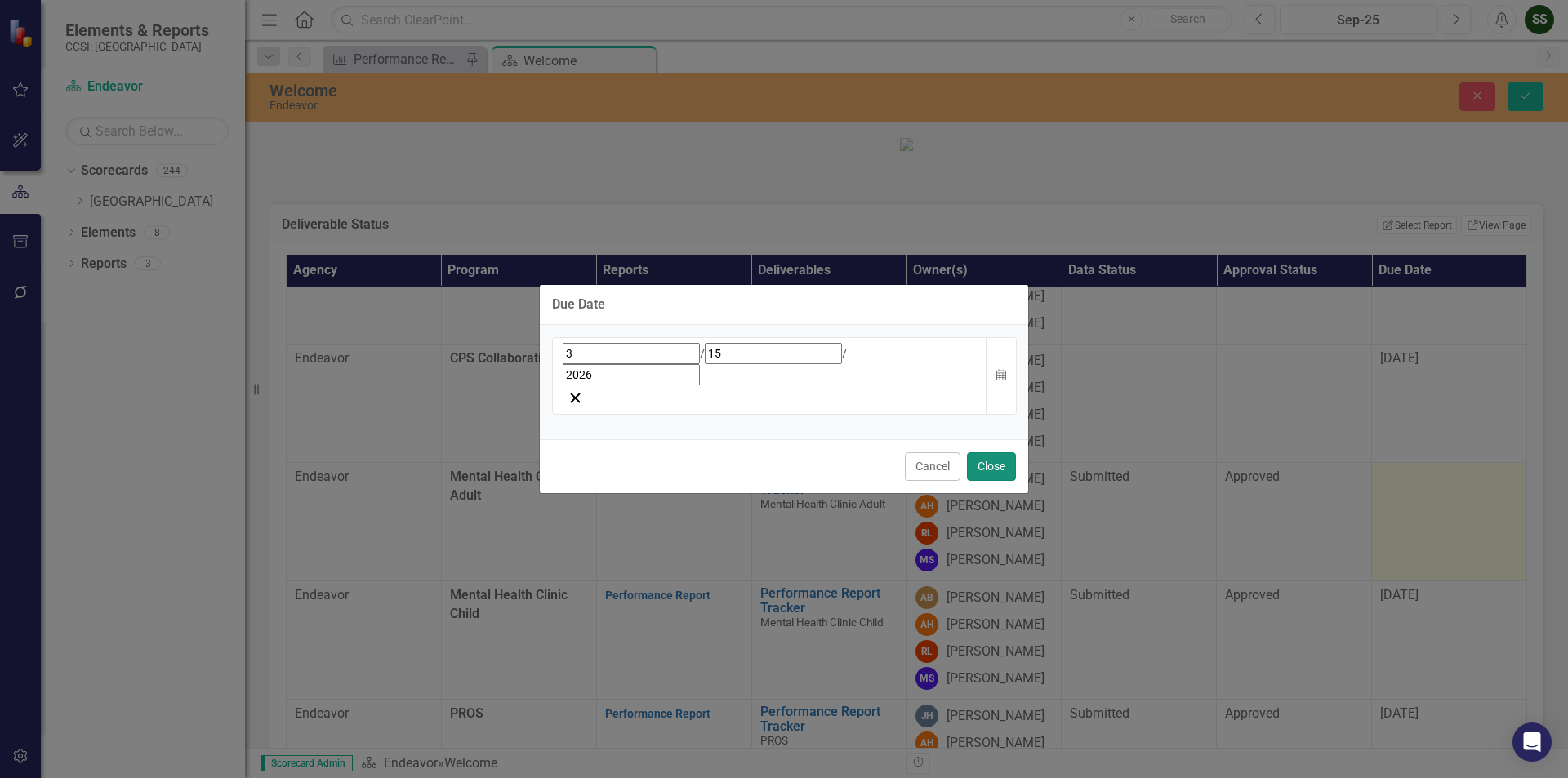
click at [1013, 452] on button "Close" at bounding box center [991, 467] width 49 height 29
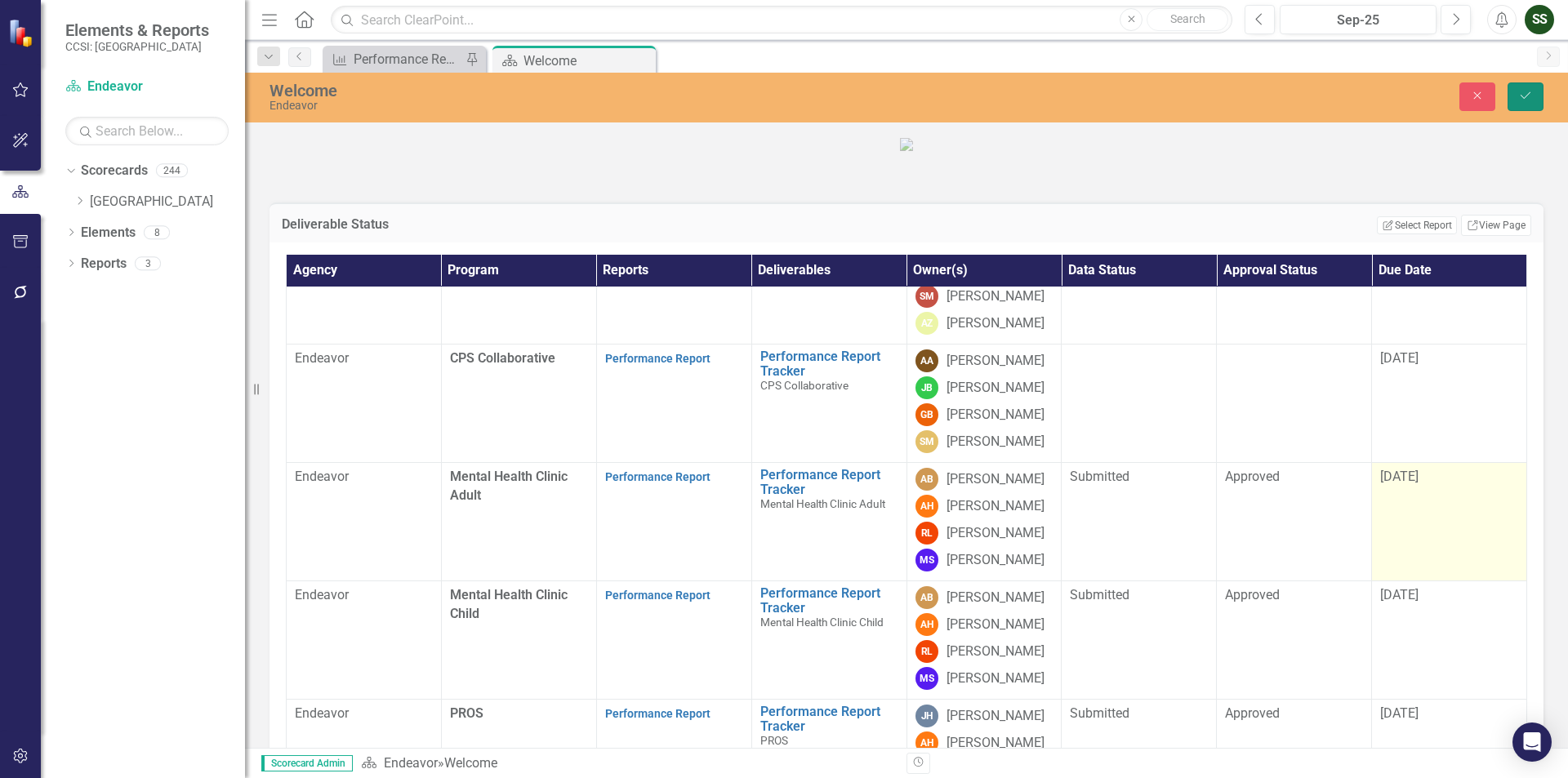
click at [1528, 97] on icon "Save" at bounding box center [1525, 95] width 14 height 11
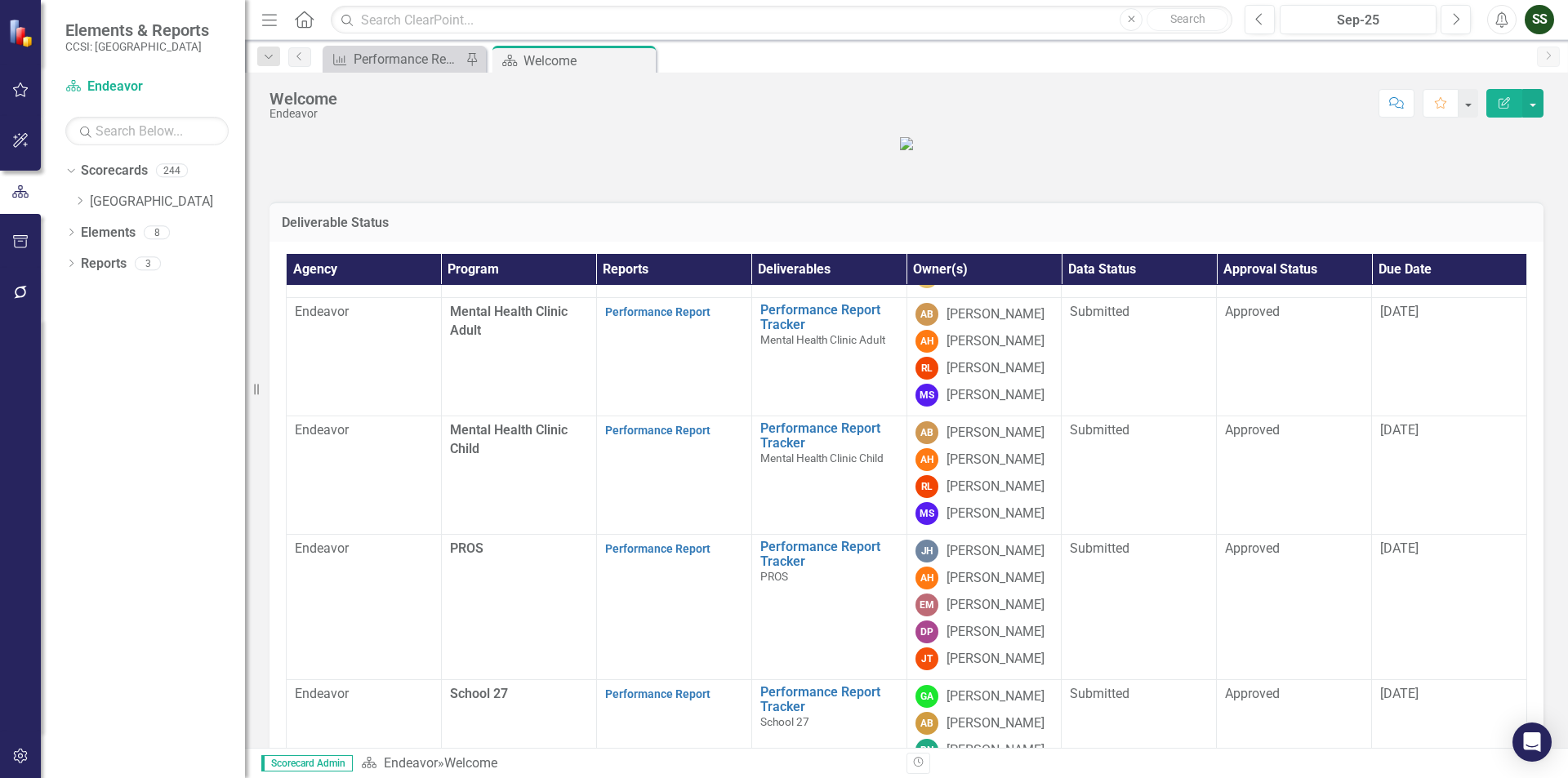
scroll to position [571, 0]
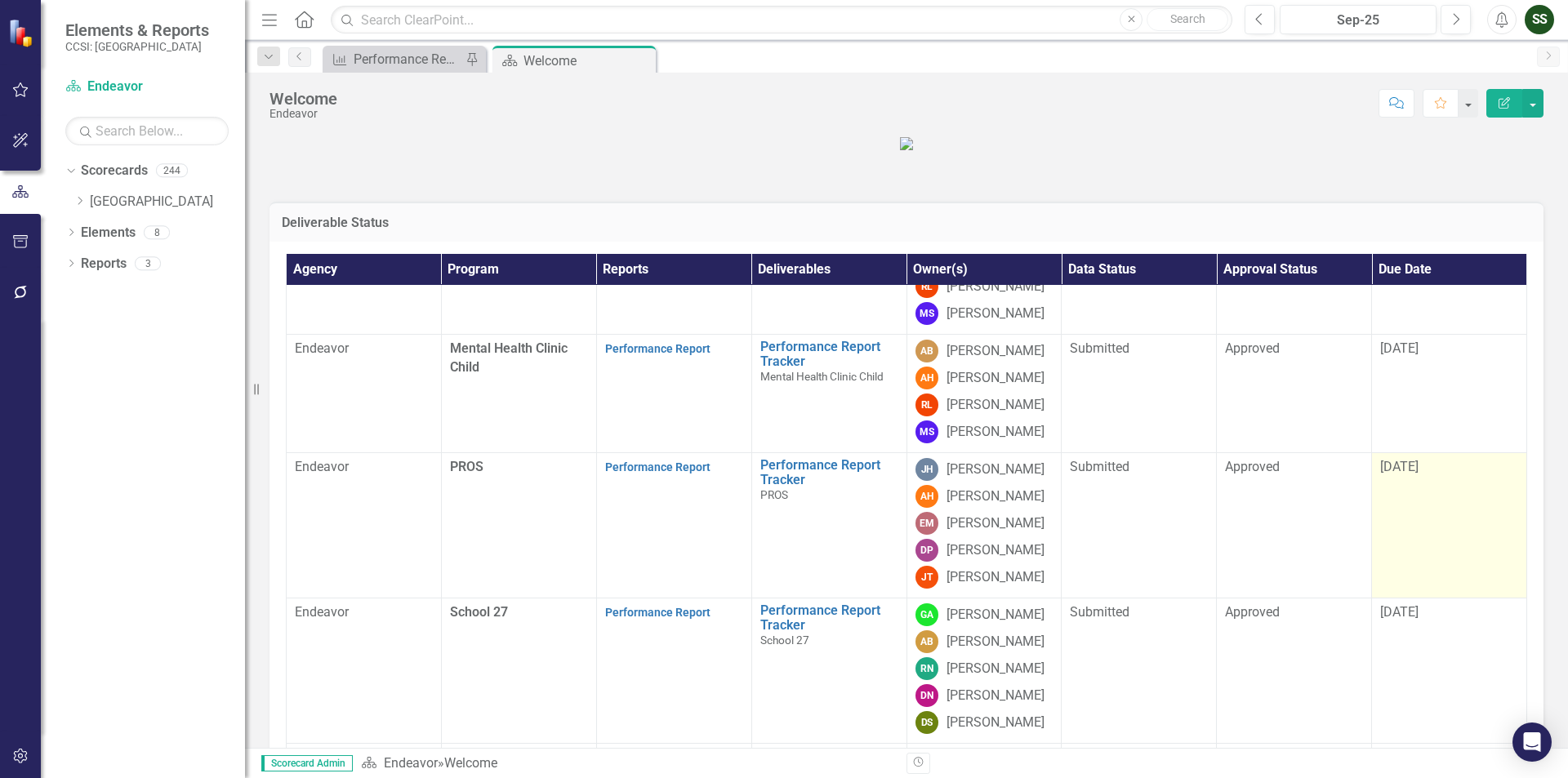
click at [1392, 474] on span "[DATE]" at bounding box center [1399, 467] width 38 height 15
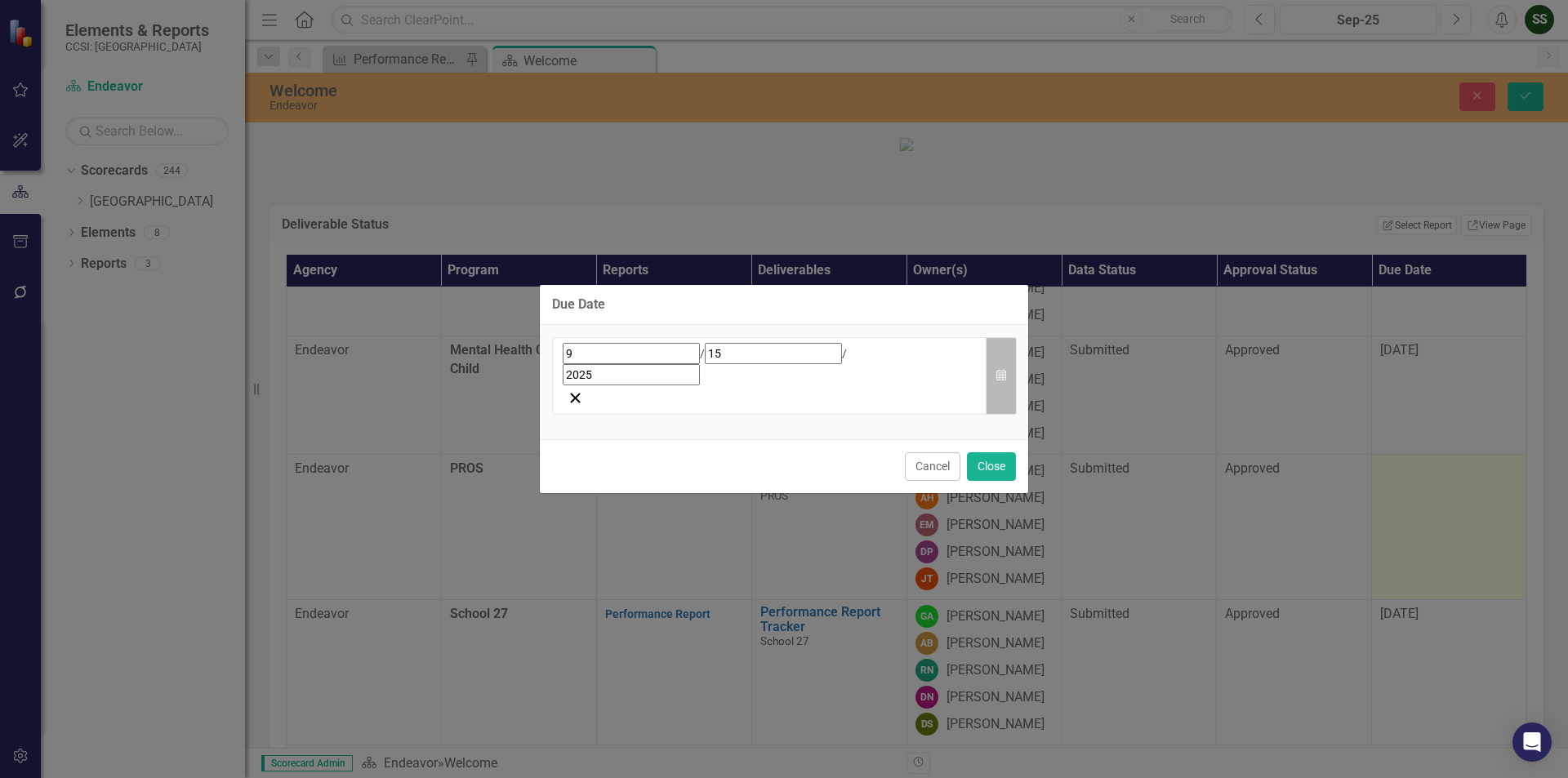
click at [1004, 374] on icon "Calendar" at bounding box center [1002, 375] width 10 height 11
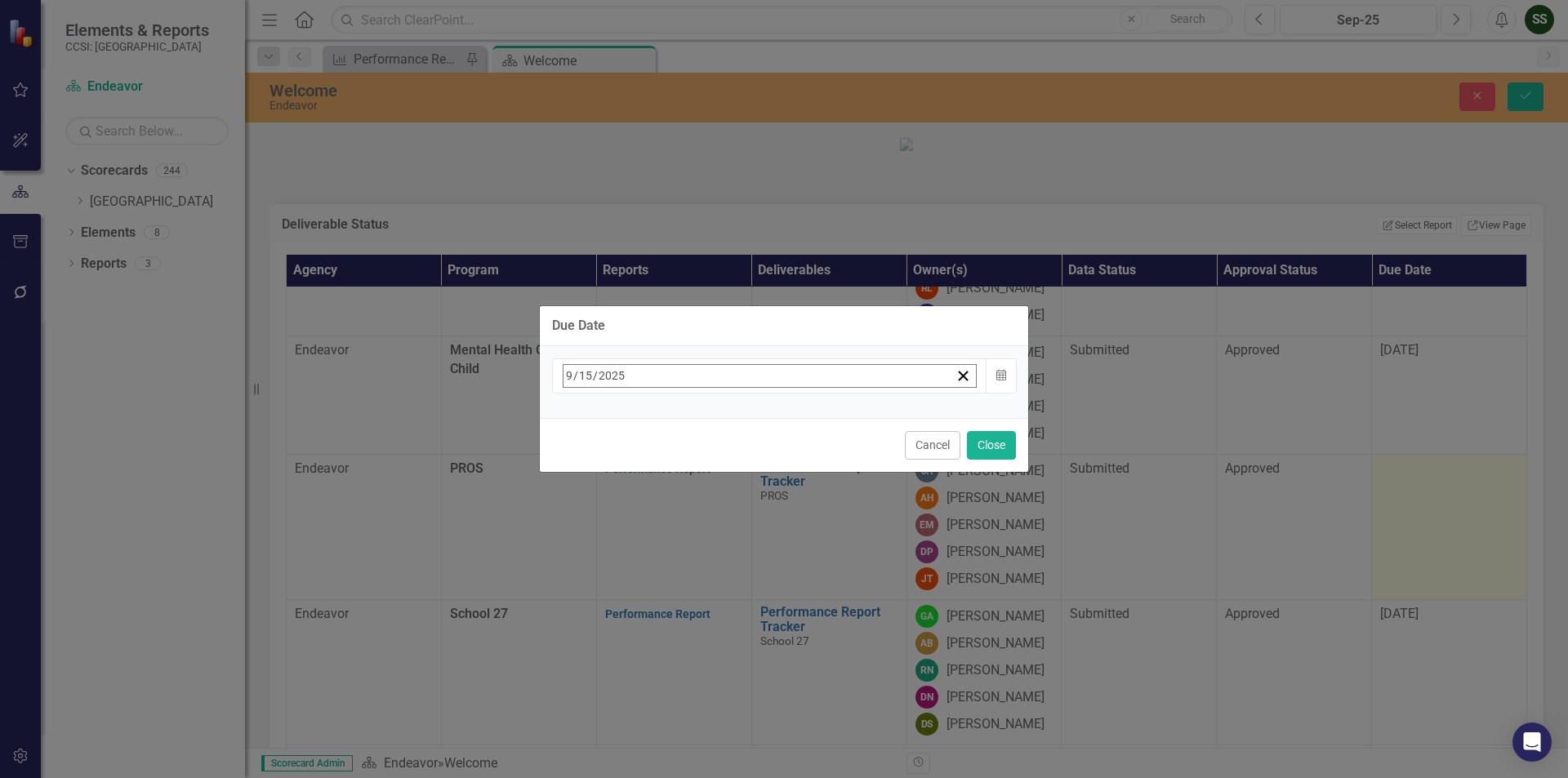
click at [802, 416] on button "›" at bounding box center [784, 412] width 36 height 36
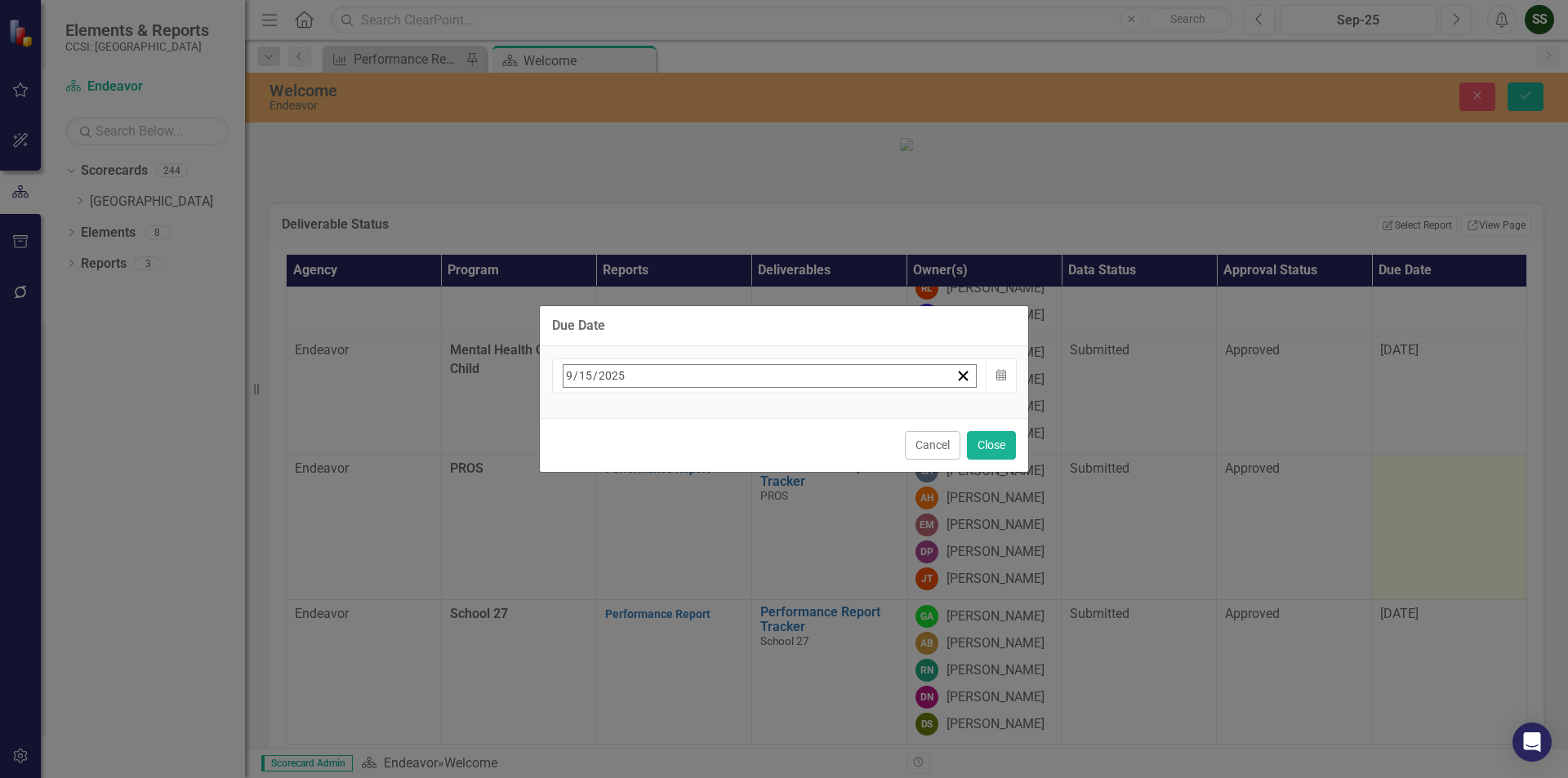
click at [802, 416] on button "›" at bounding box center [784, 412] width 36 height 36
click at [581, 529] on abbr "15" at bounding box center [573, 535] width 13 height 13
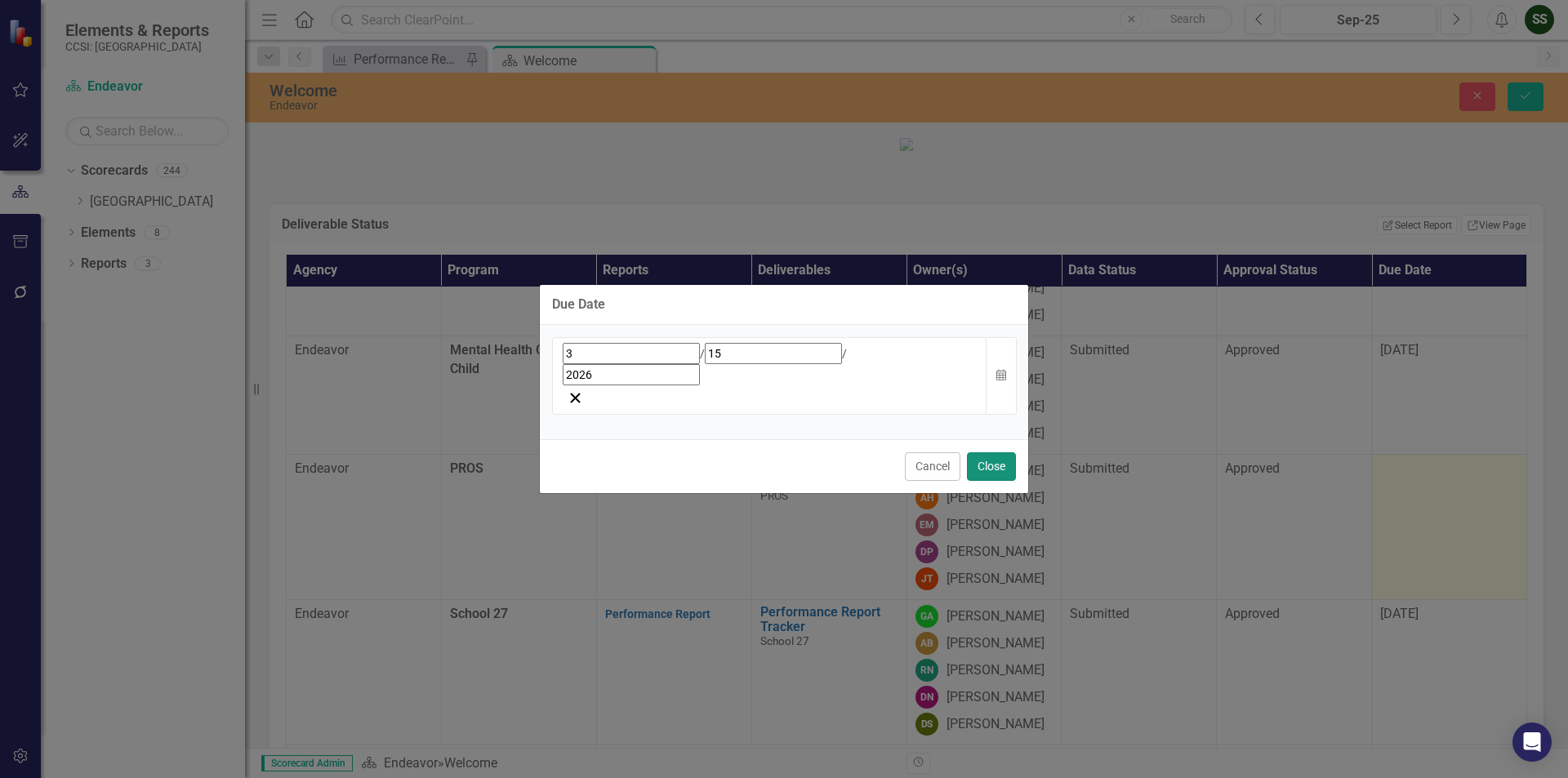
click at [985, 452] on button "Close" at bounding box center [991, 467] width 49 height 29
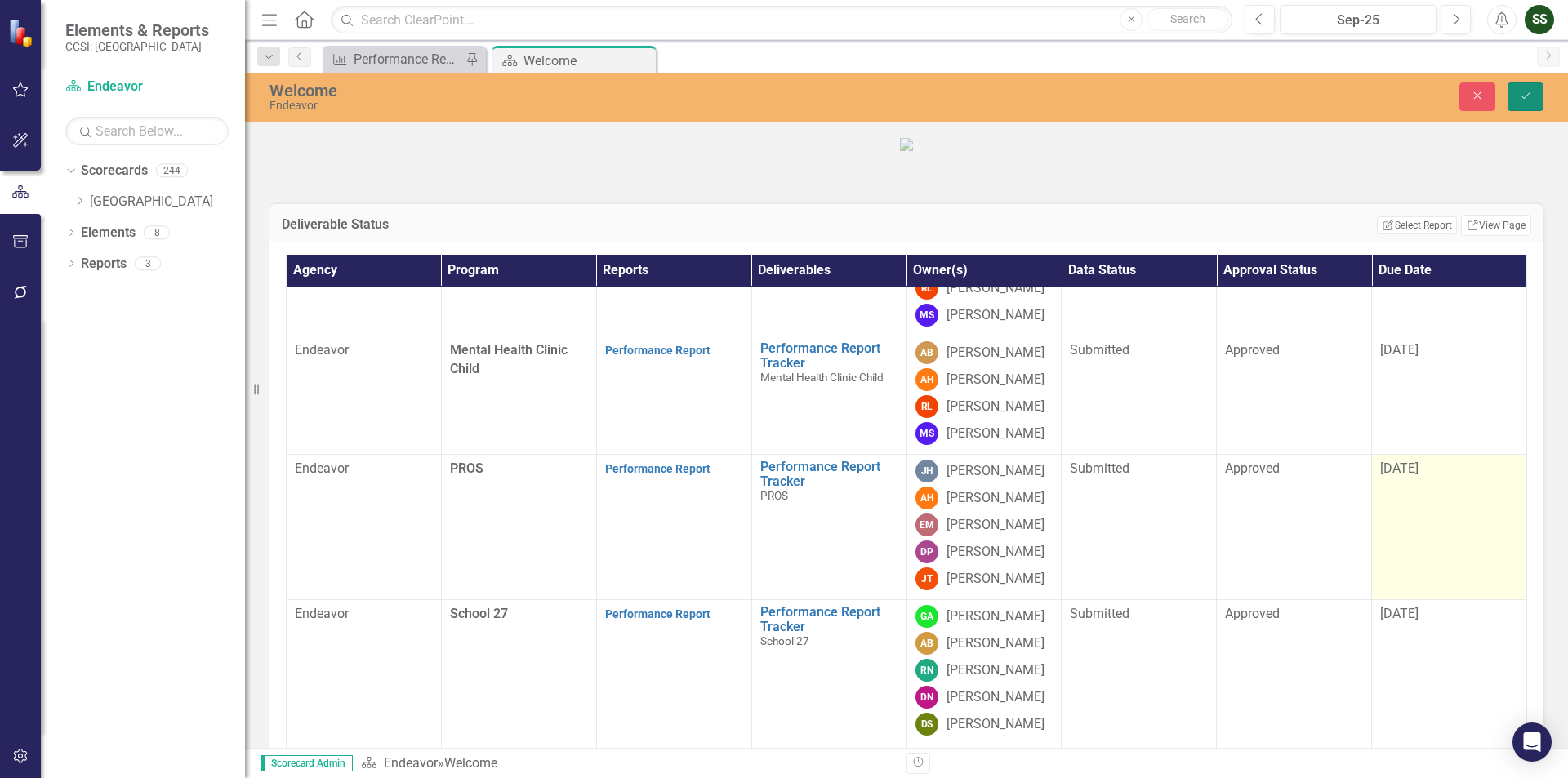
click at [1517, 97] on button "Save" at bounding box center [1525, 97] width 36 height 29
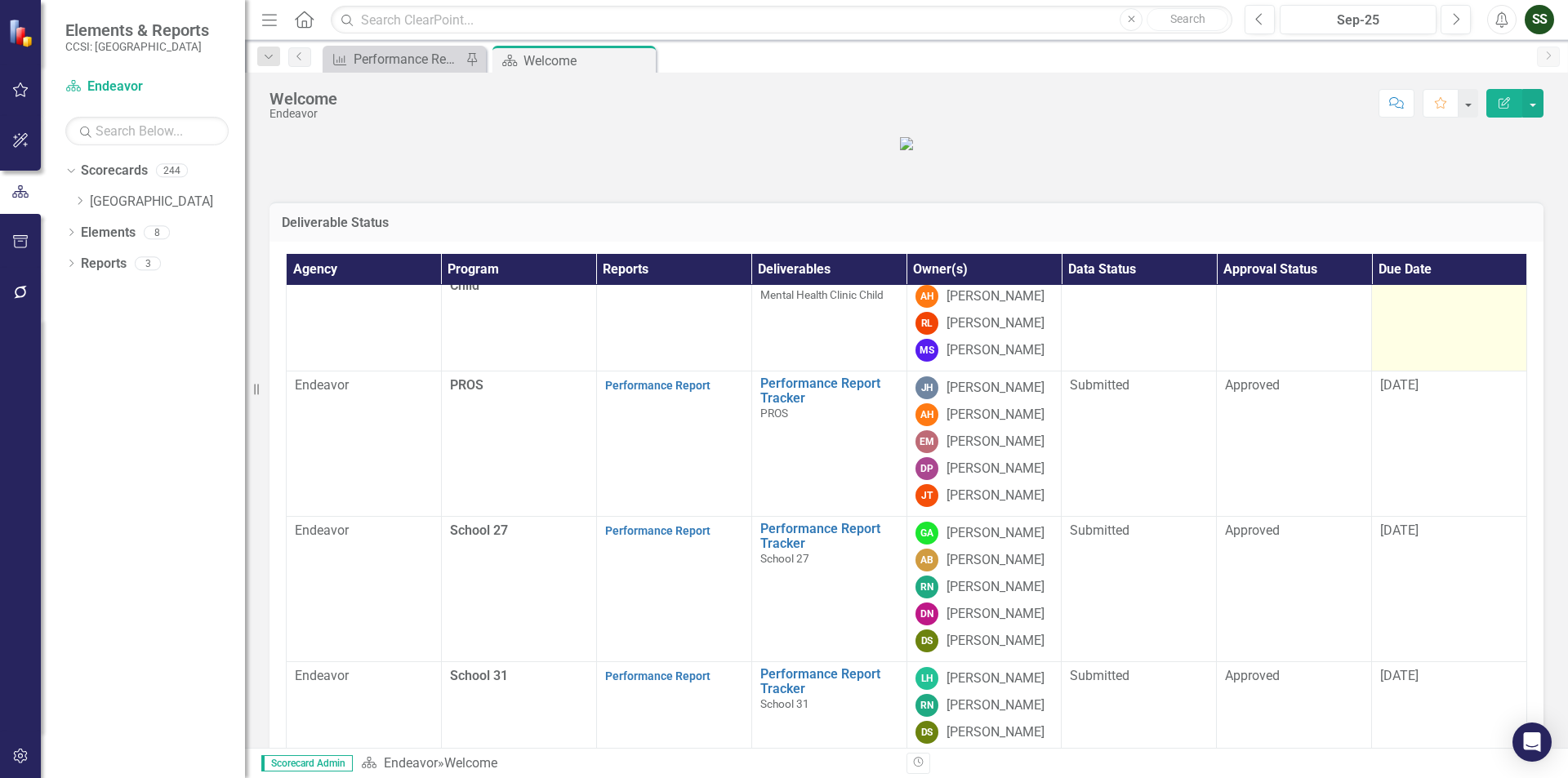
scroll to position [735, 0]
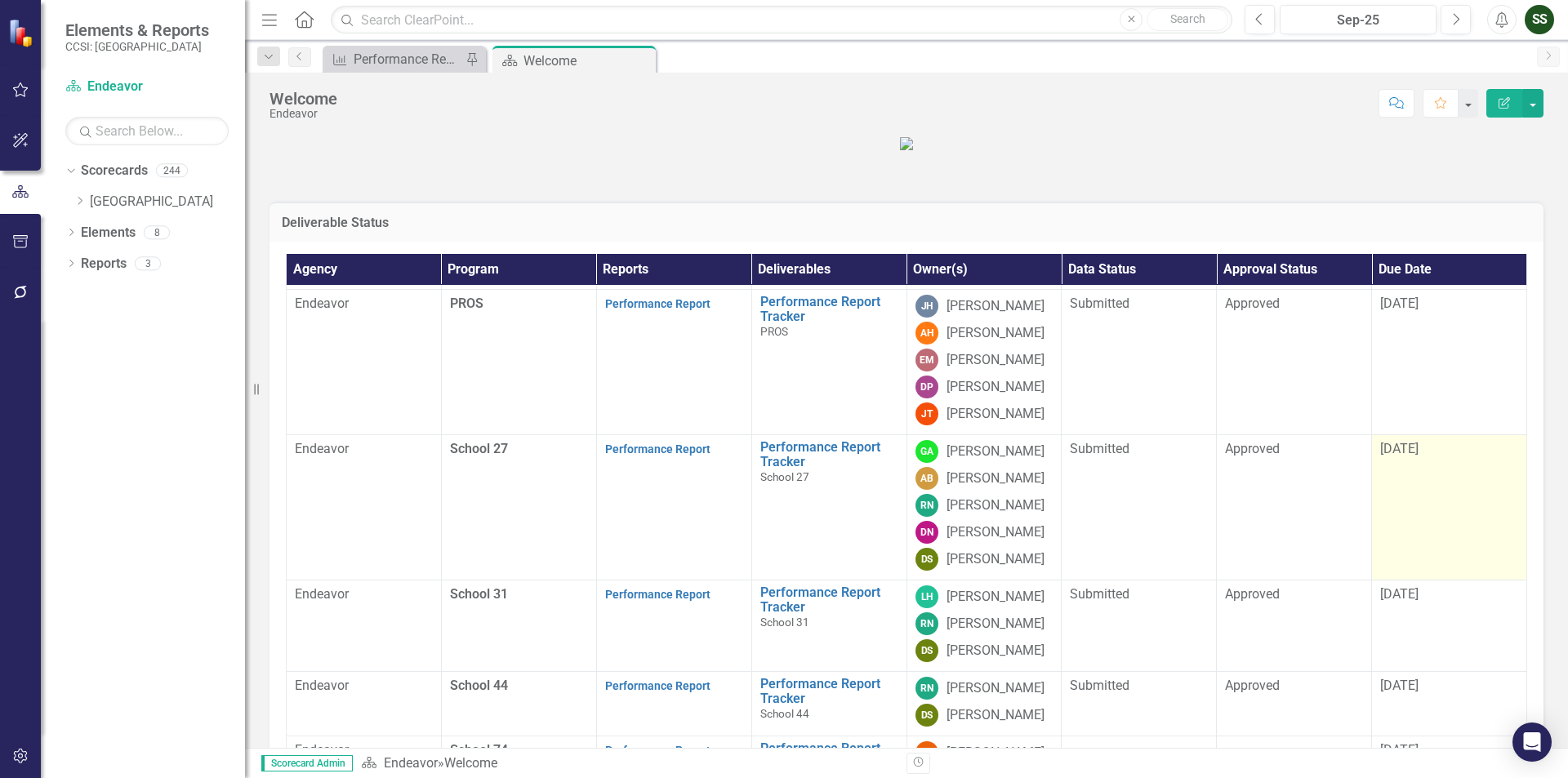
click at [1385, 457] on span "[DATE]" at bounding box center [1399, 449] width 38 height 15
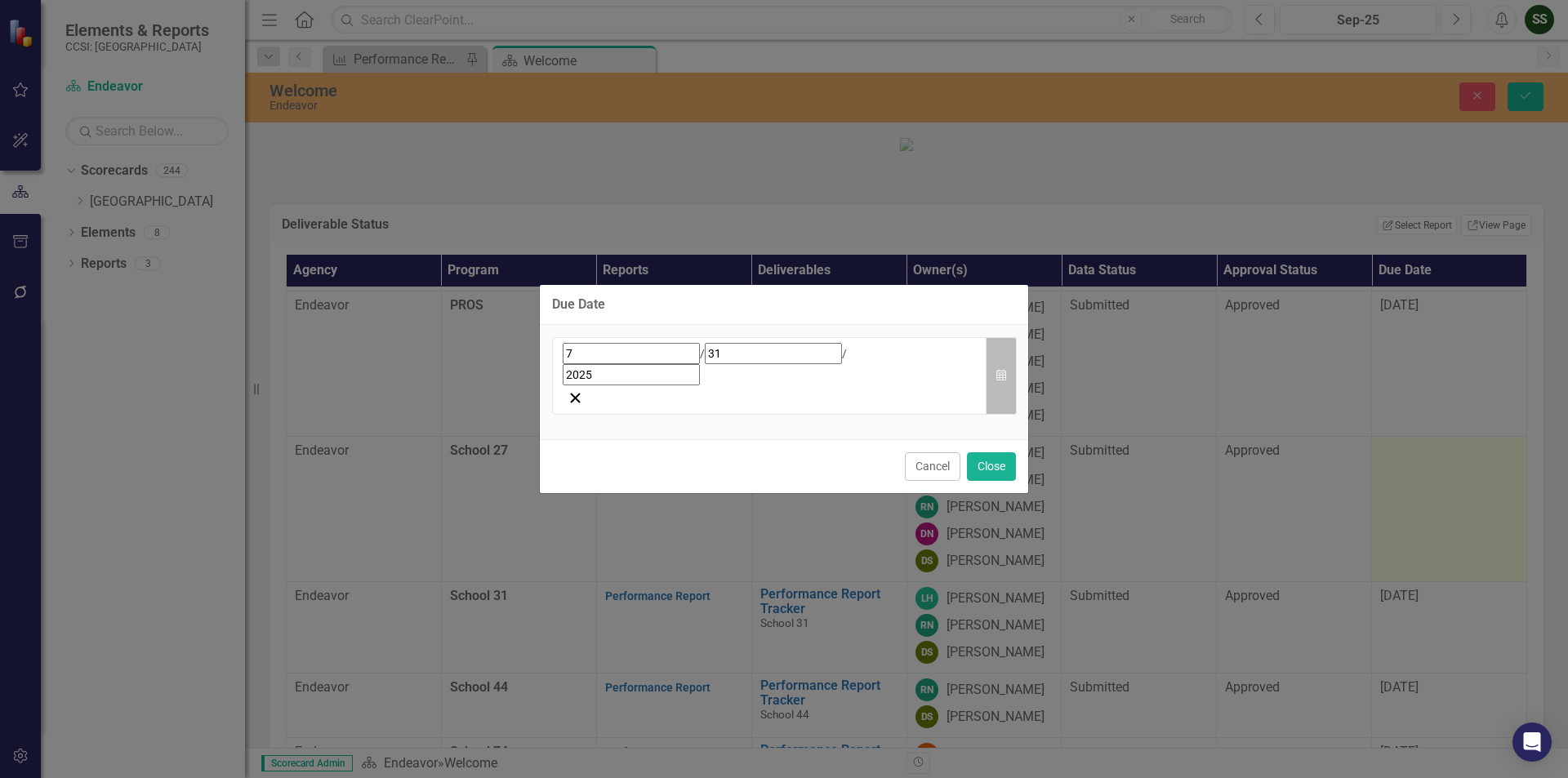
click at [997, 372] on icon "Calendar" at bounding box center [1002, 375] width 10 height 11
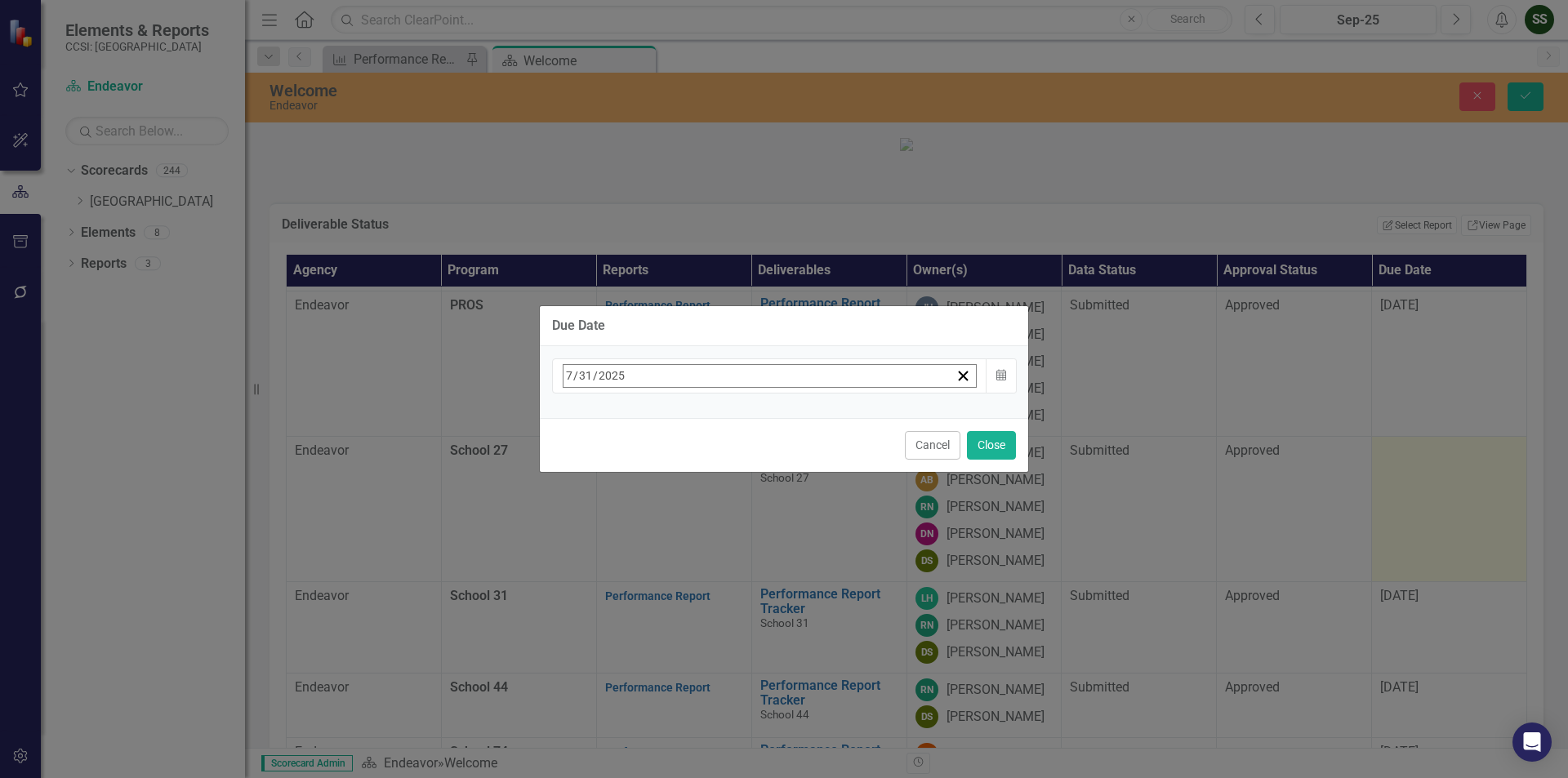
click at [802, 426] on button "›" at bounding box center [784, 412] width 36 height 36
click at [784, 588] on abbr "31" at bounding box center [777, 593] width 13 height 13
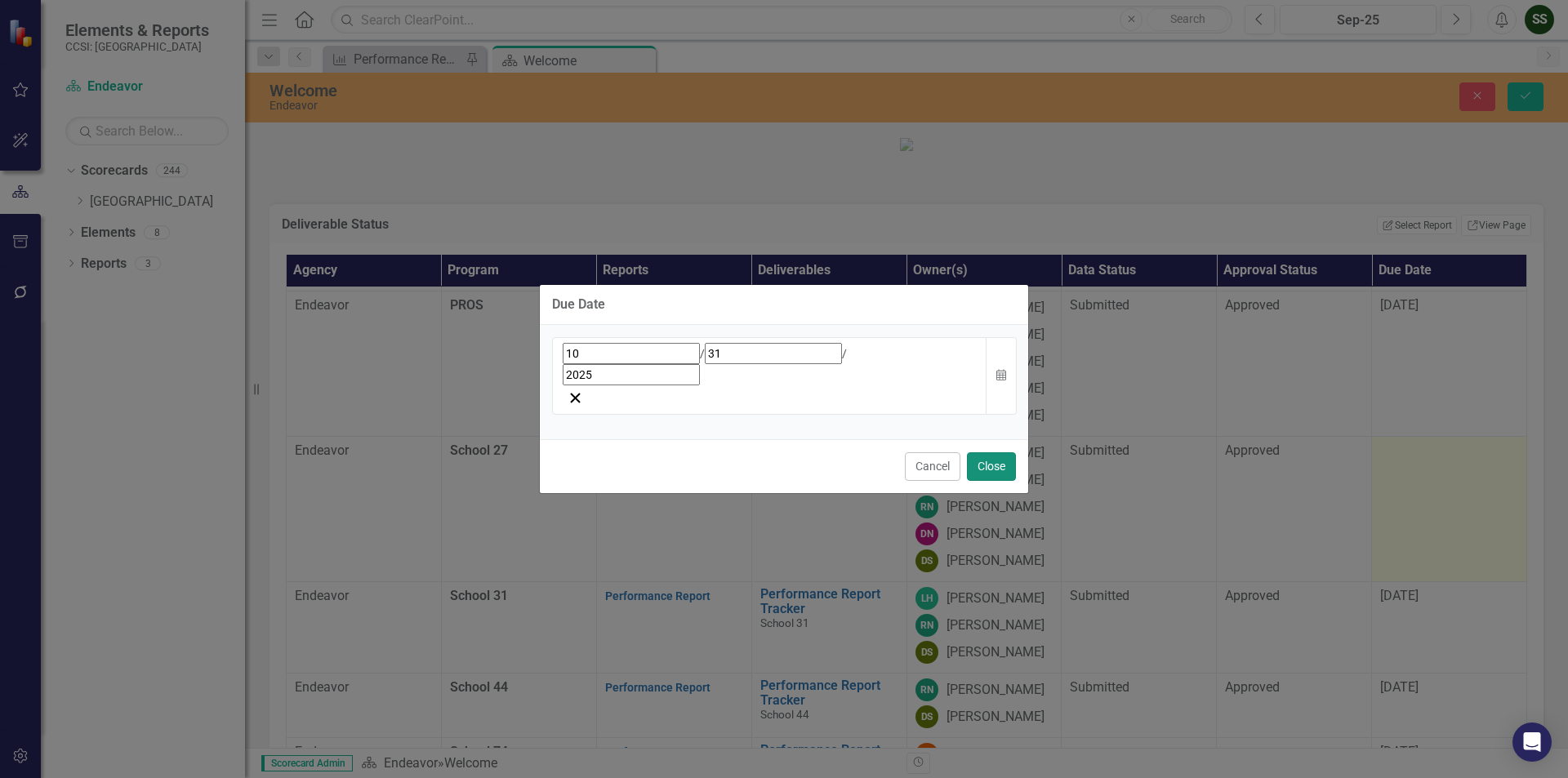
click at [992, 452] on button "Close" at bounding box center [991, 467] width 49 height 29
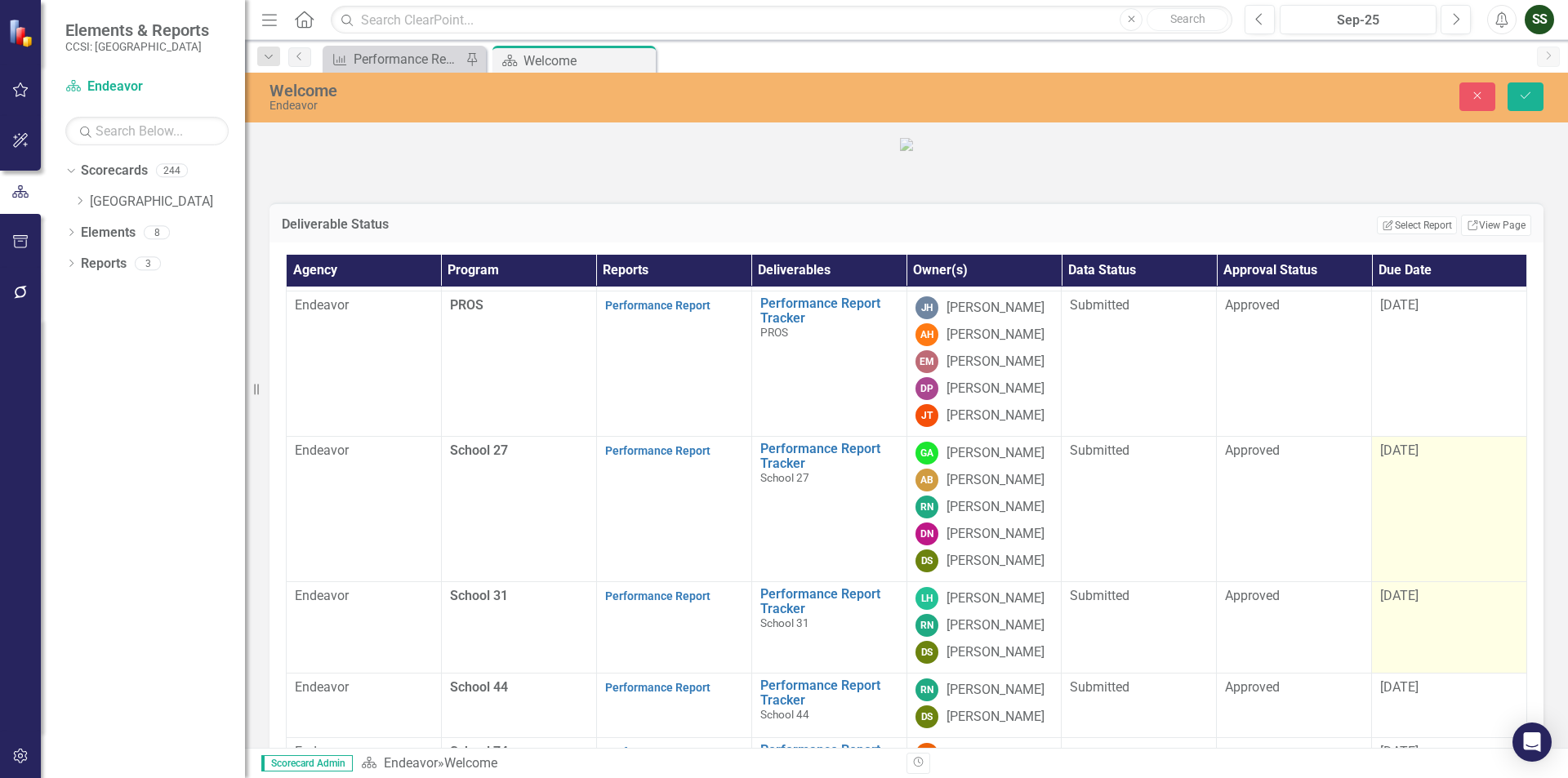
click at [1386, 604] on span "[DATE]" at bounding box center [1399, 595] width 38 height 15
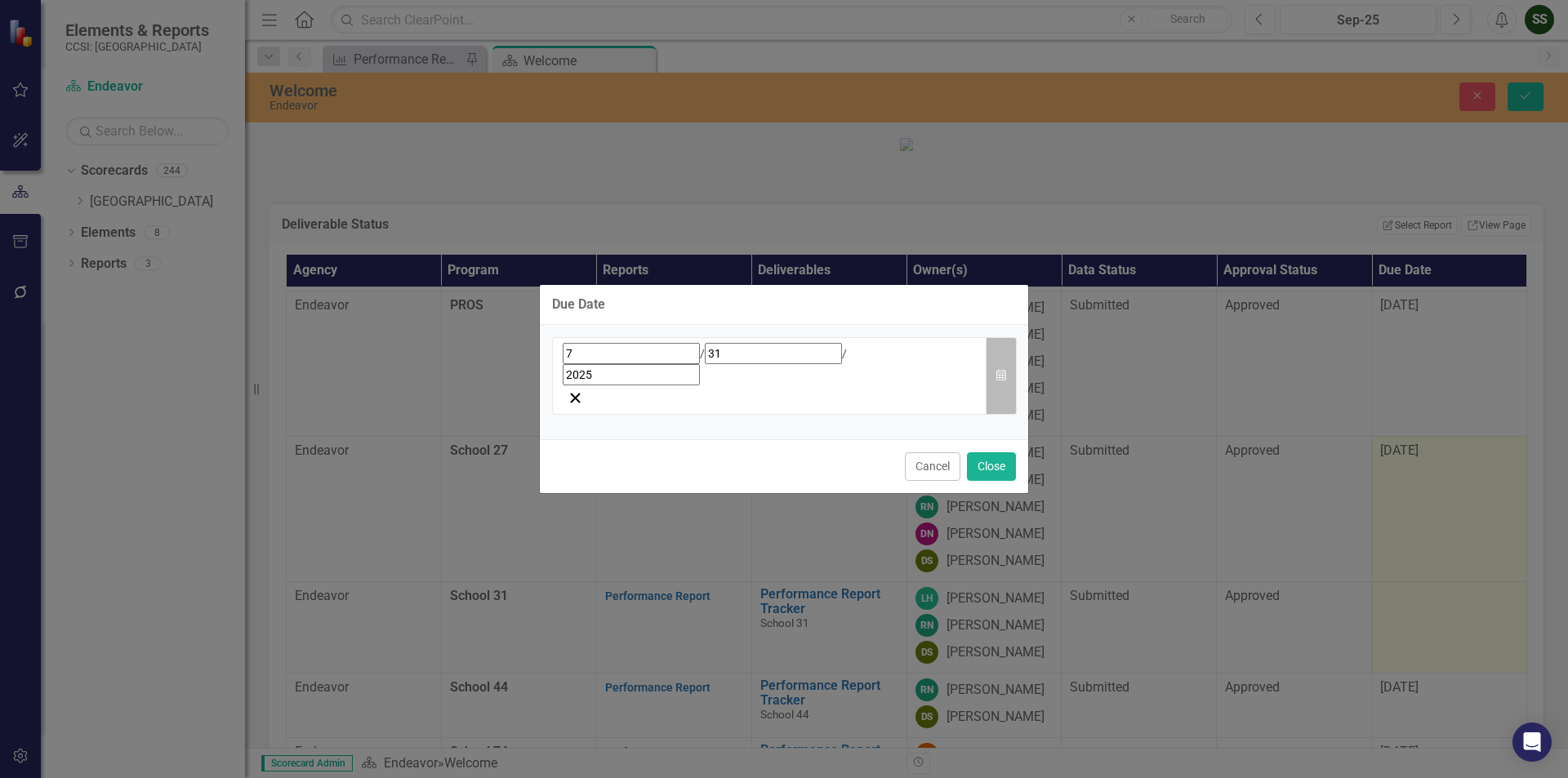
click at [1005, 384] on button "Calendar" at bounding box center [1001, 376] width 31 height 77
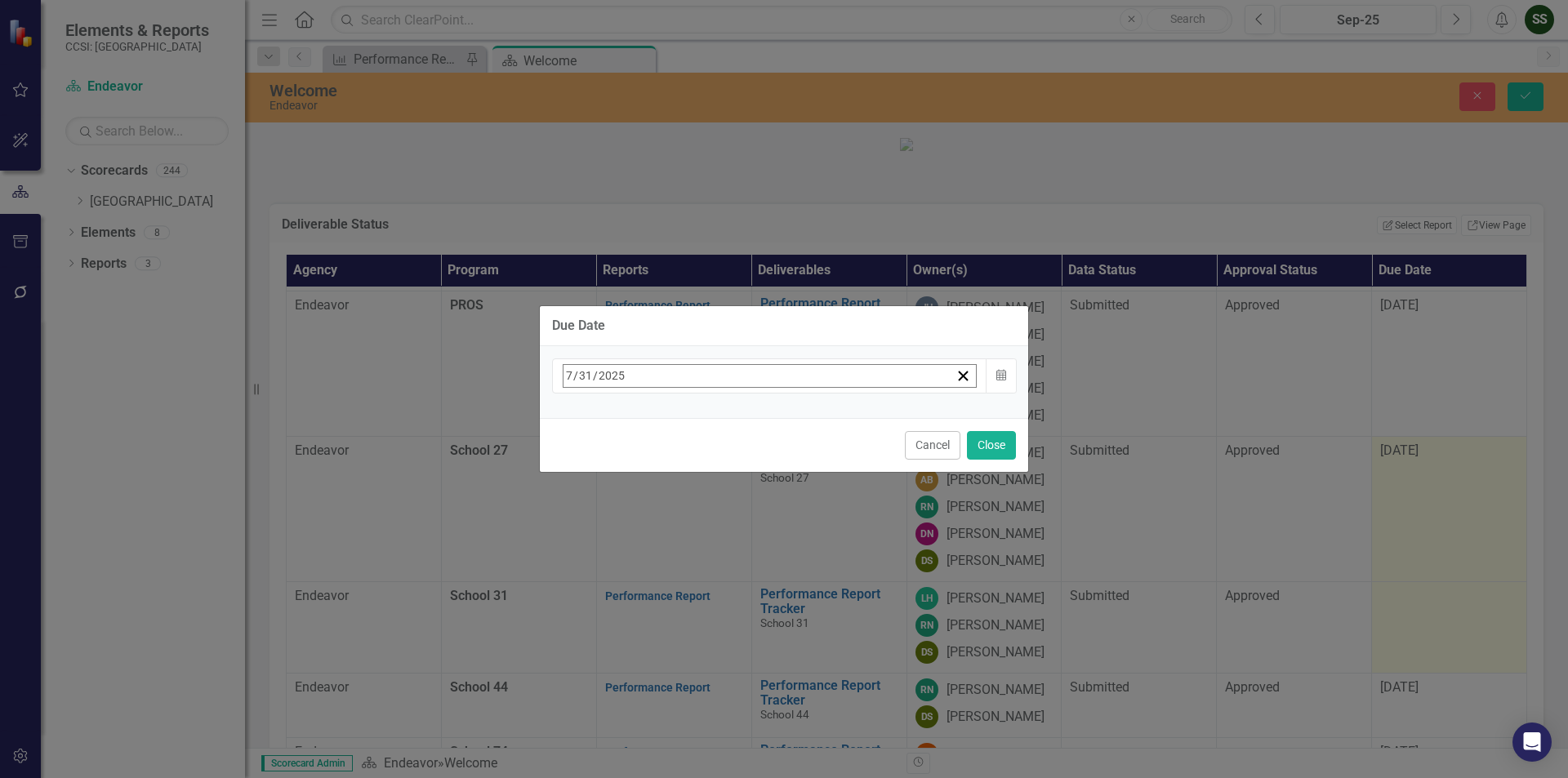
click at [802, 423] on button "›" at bounding box center [784, 412] width 36 height 36
click at [784, 594] on abbr "31" at bounding box center [777, 593] width 13 height 13
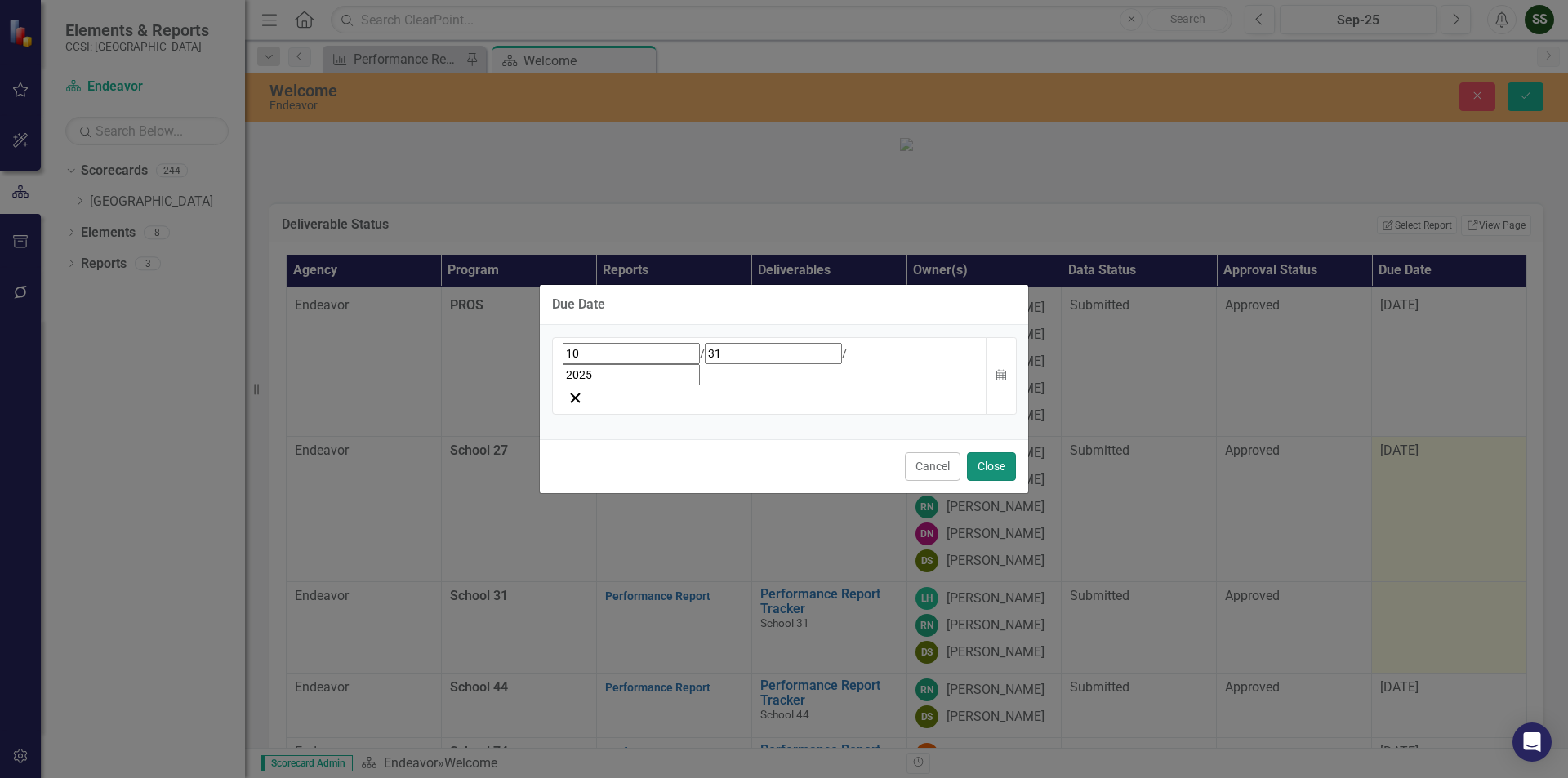
click at [993, 452] on button "Close" at bounding box center [991, 467] width 49 height 29
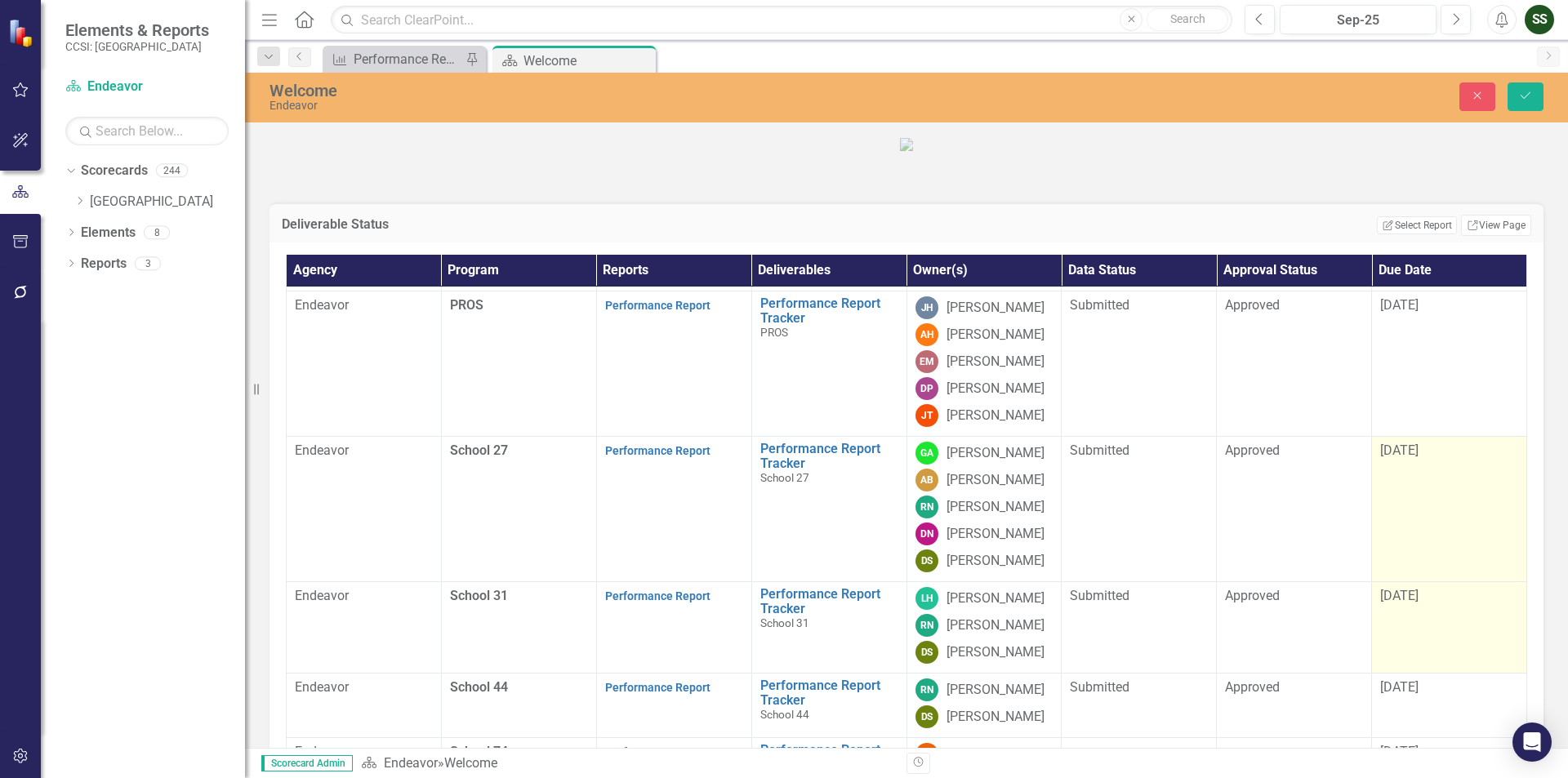
click at [1558, 372] on div "Deliverable Status Edit Report Select Report Link View Page Agency Program Repo…" at bounding box center [906, 440] width 1323 height 613
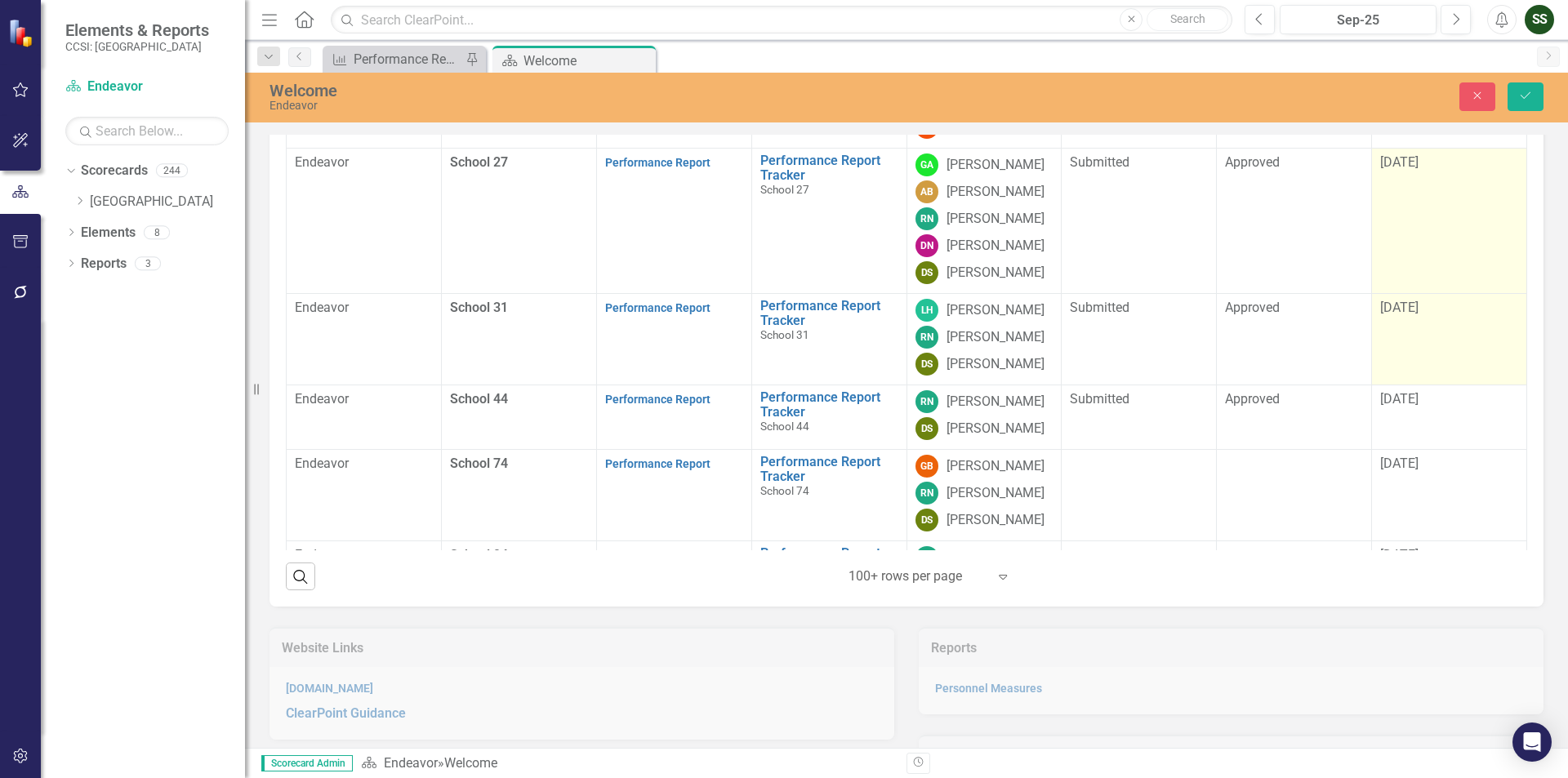
scroll to position [324, 0]
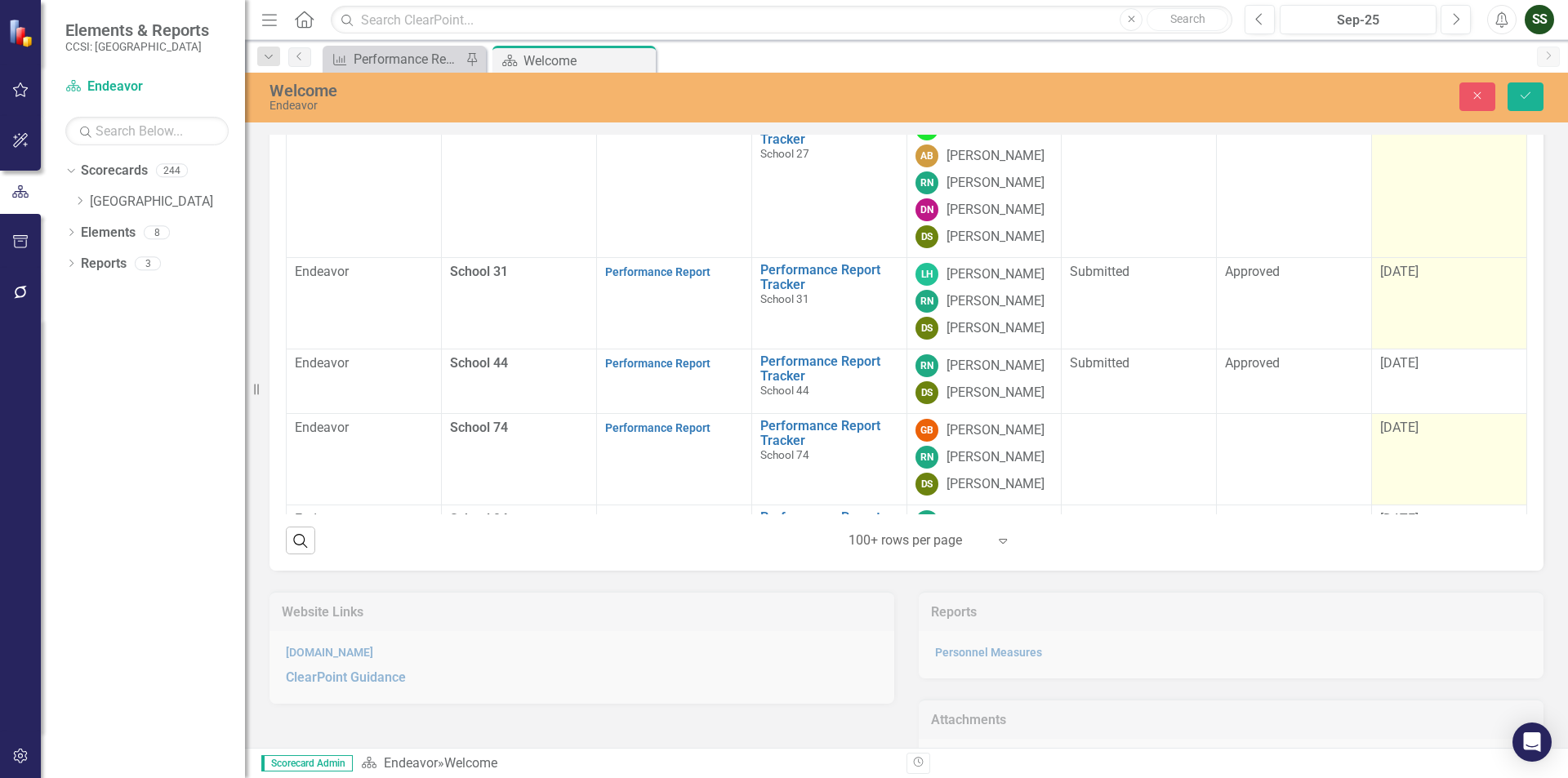
click at [1386, 435] on span "[DATE]" at bounding box center [1399, 428] width 38 height 15
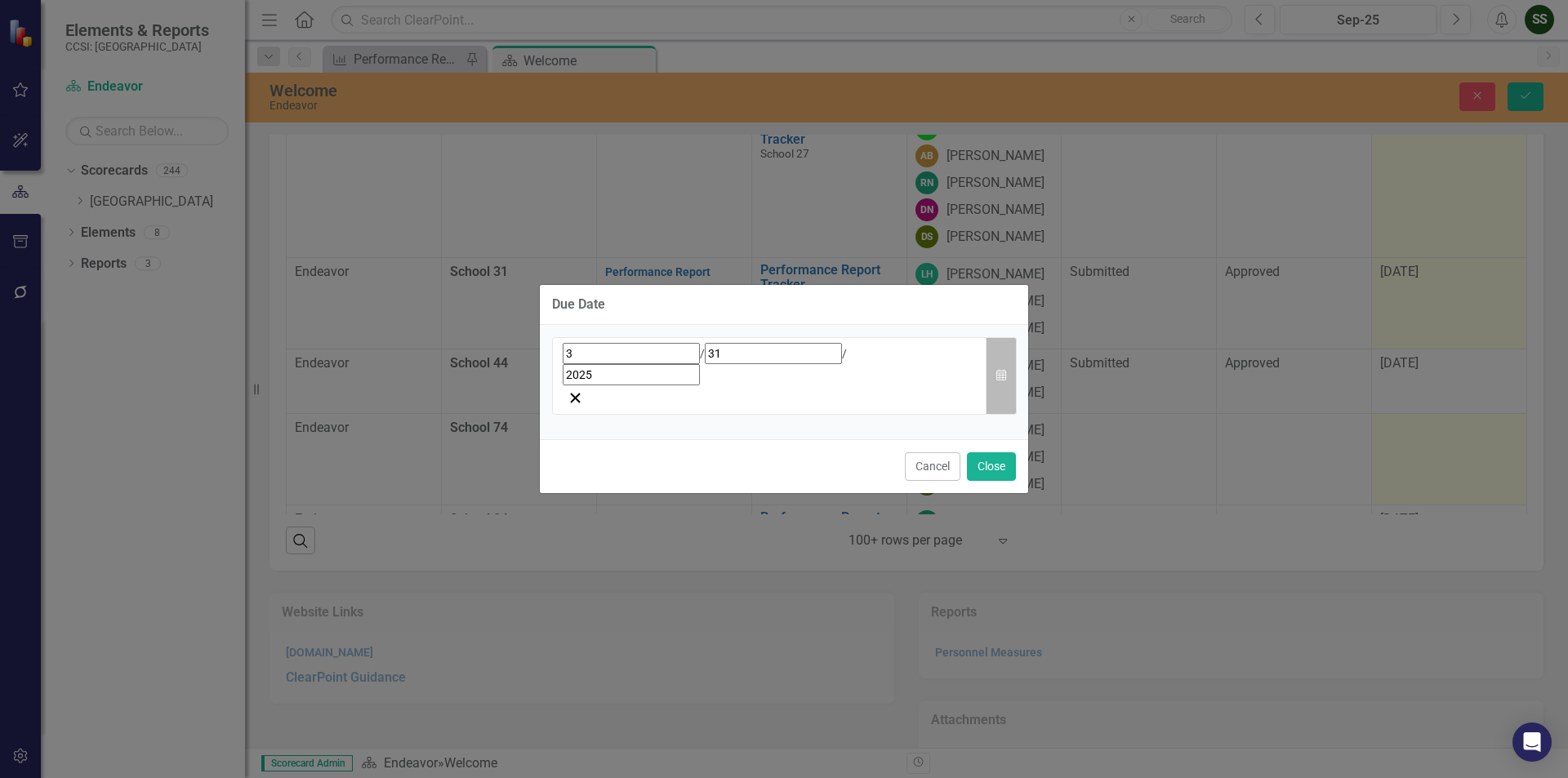
click at [1013, 376] on button "Calendar" at bounding box center [1001, 376] width 31 height 77
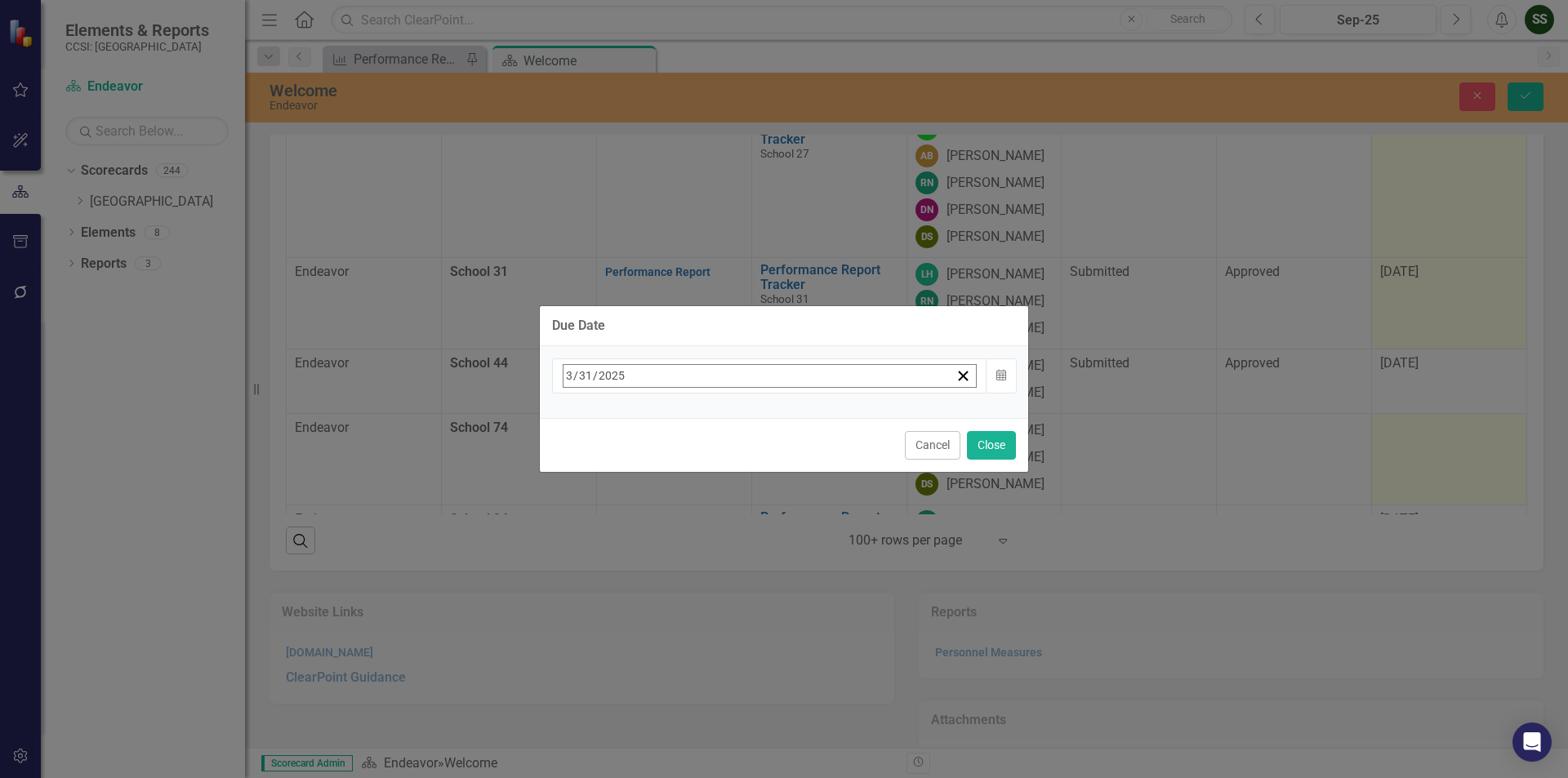
click at [626, 425] on button "‹" at bounding box center [607, 412] width 36 height 36
click at [802, 415] on button "›" at bounding box center [784, 412] width 36 height 36
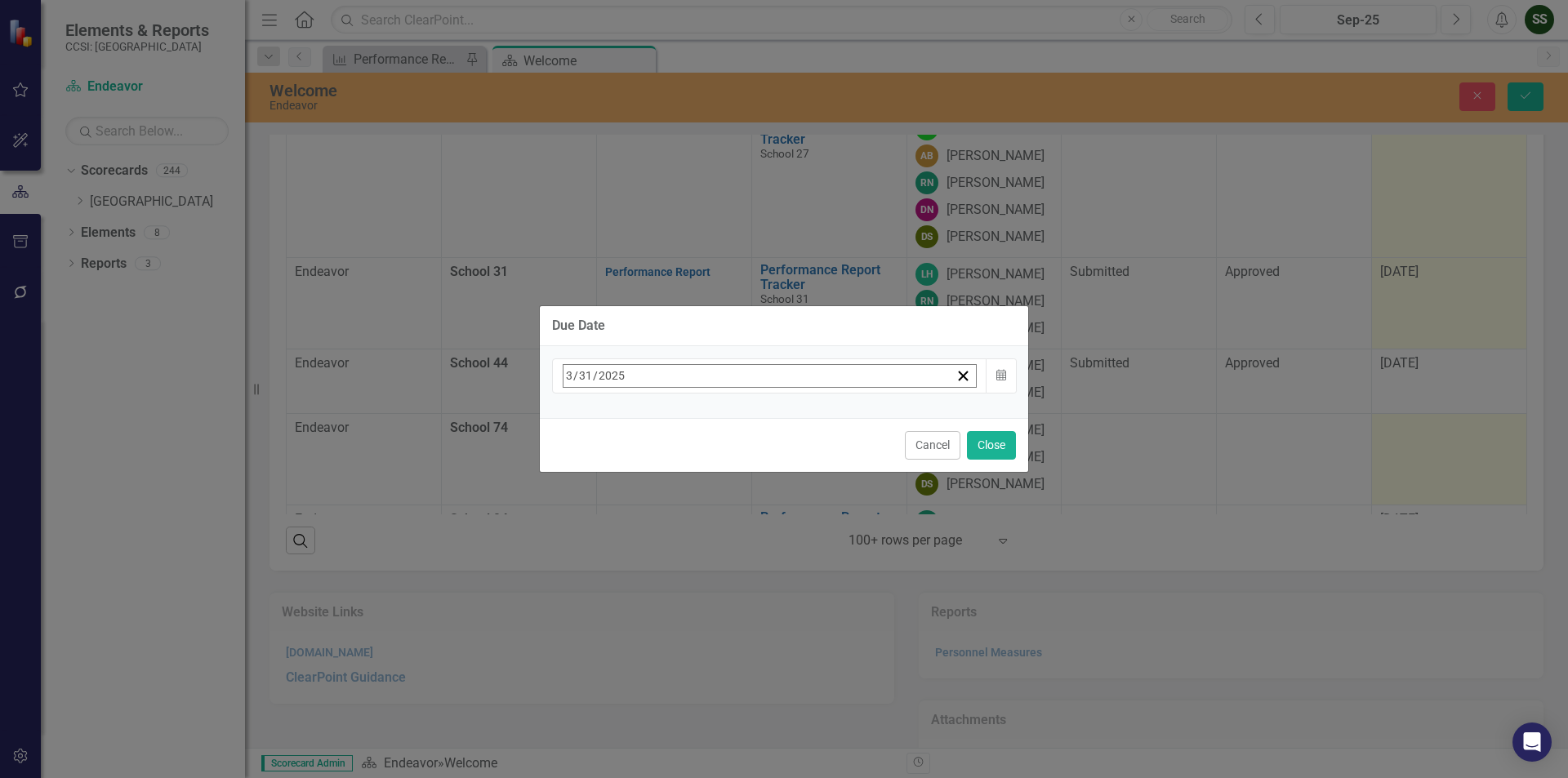
click at [802, 415] on button "›" at bounding box center [784, 412] width 36 height 36
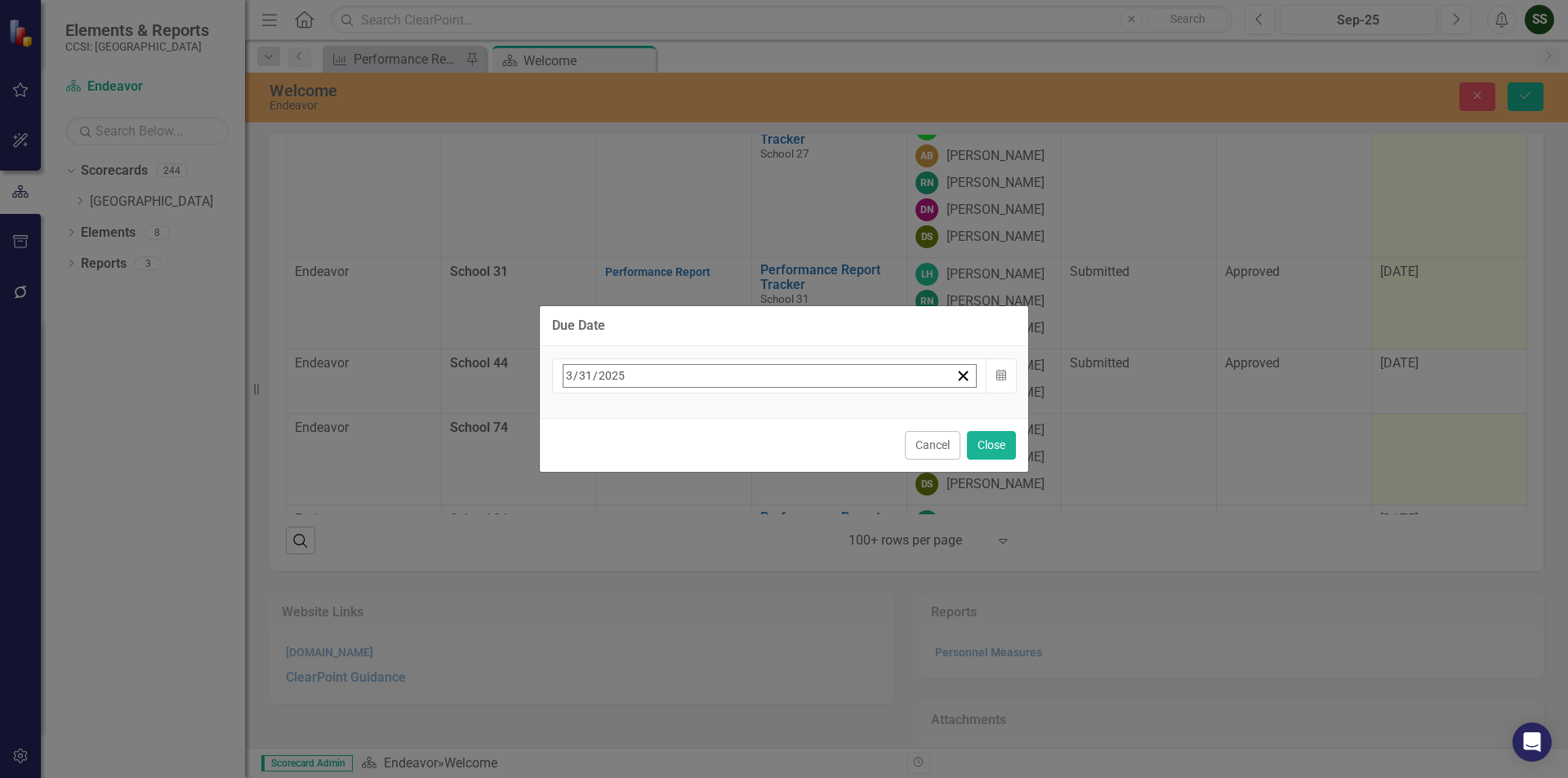
click at [802, 415] on button "›" at bounding box center [784, 412] width 36 height 36
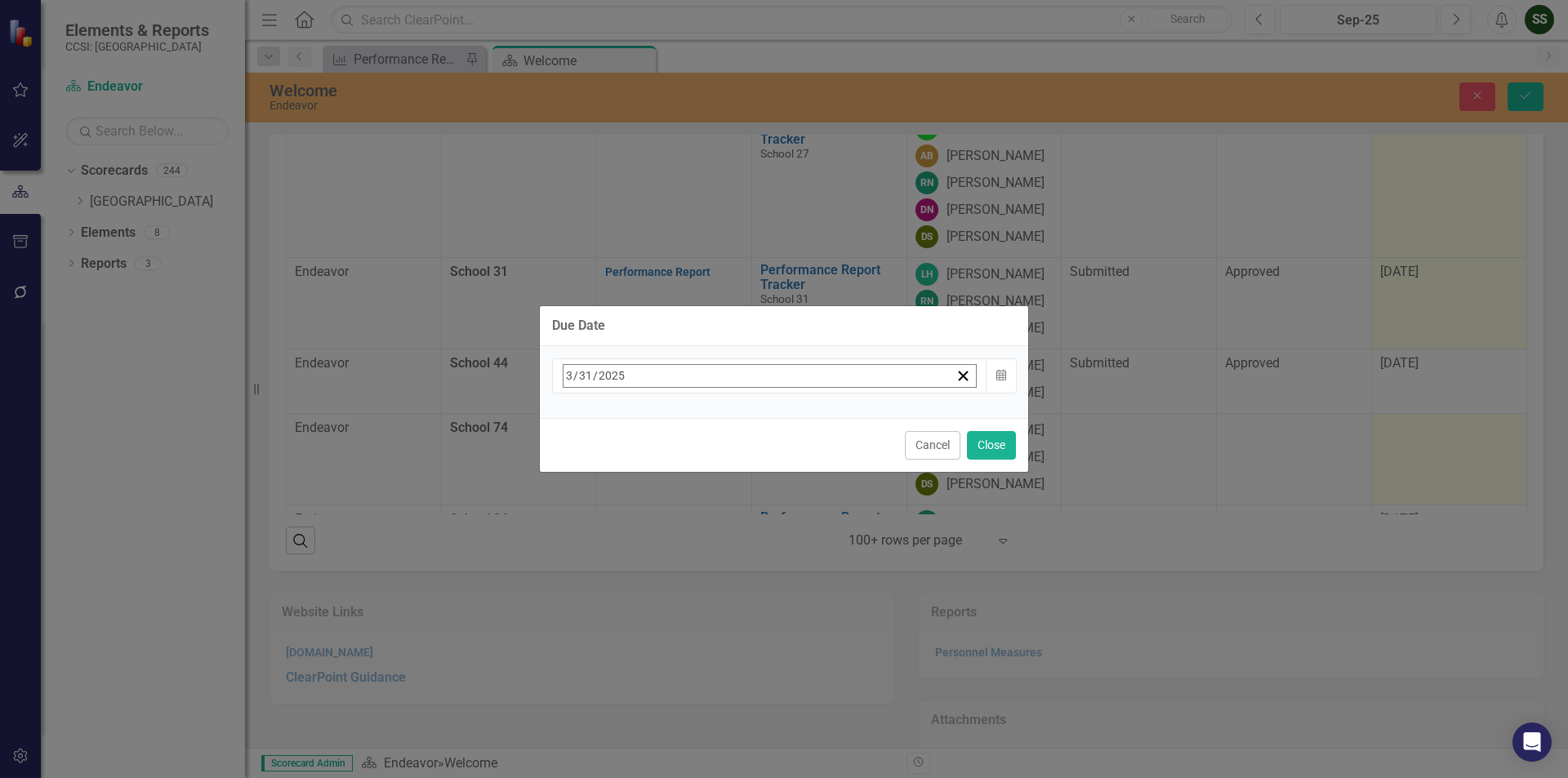
click at [802, 415] on button "›" at bounding box center [784, 412] width 36 height 36
click at [626, 420] on button "‹" at bounding box center [607, 412] width 36 height 36
click at [784, 594] on abbr "31" at bounding box center [777, 593] width 13 height 13
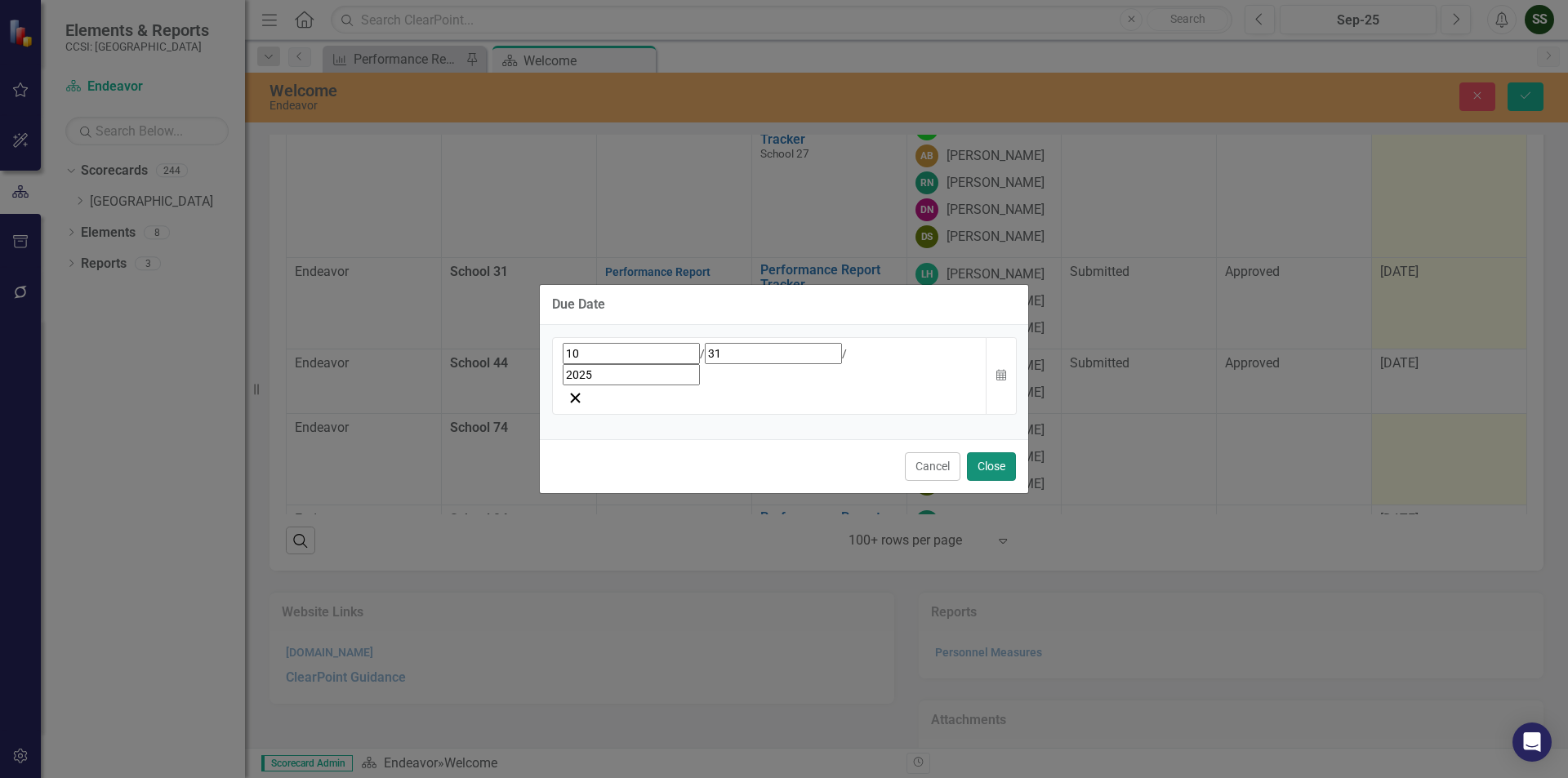
click at [986, 452] on button "Close" at bounding box center [991, 467] width 49 height 29
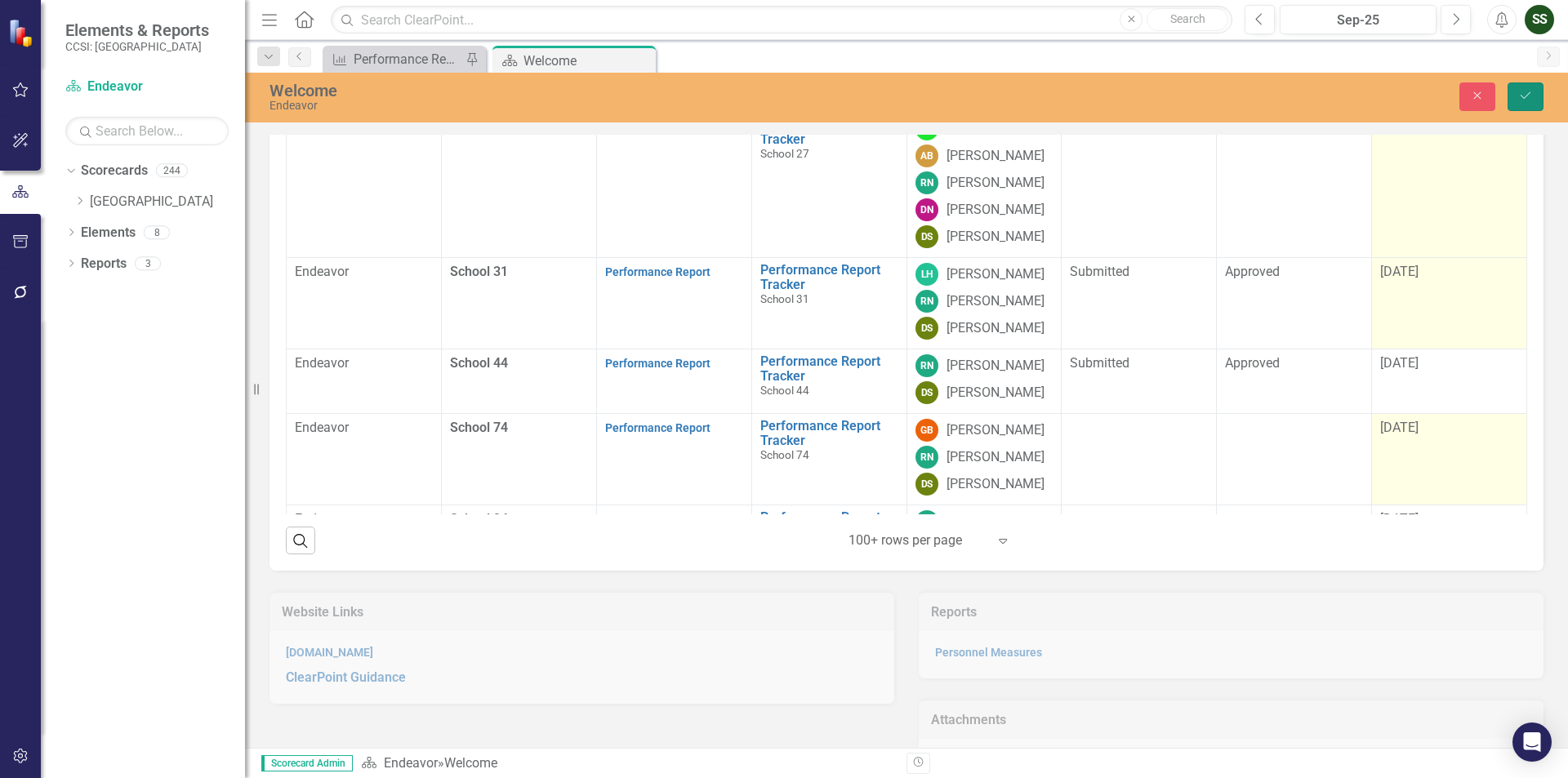
click at [1527, 102] on button "Save" at bounding box center [1525, 97] width 36 height 29
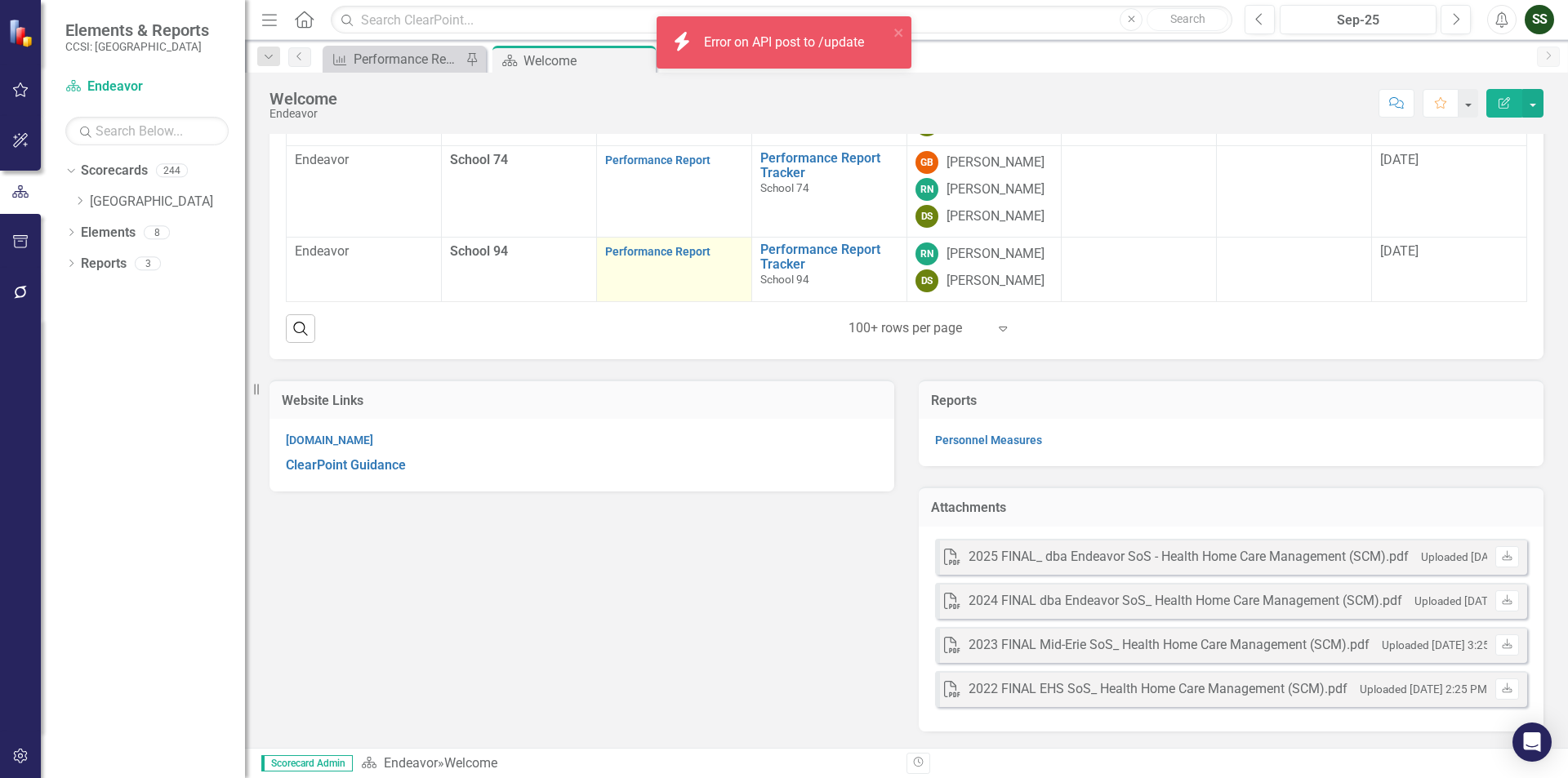
scroll to position [453, 0]
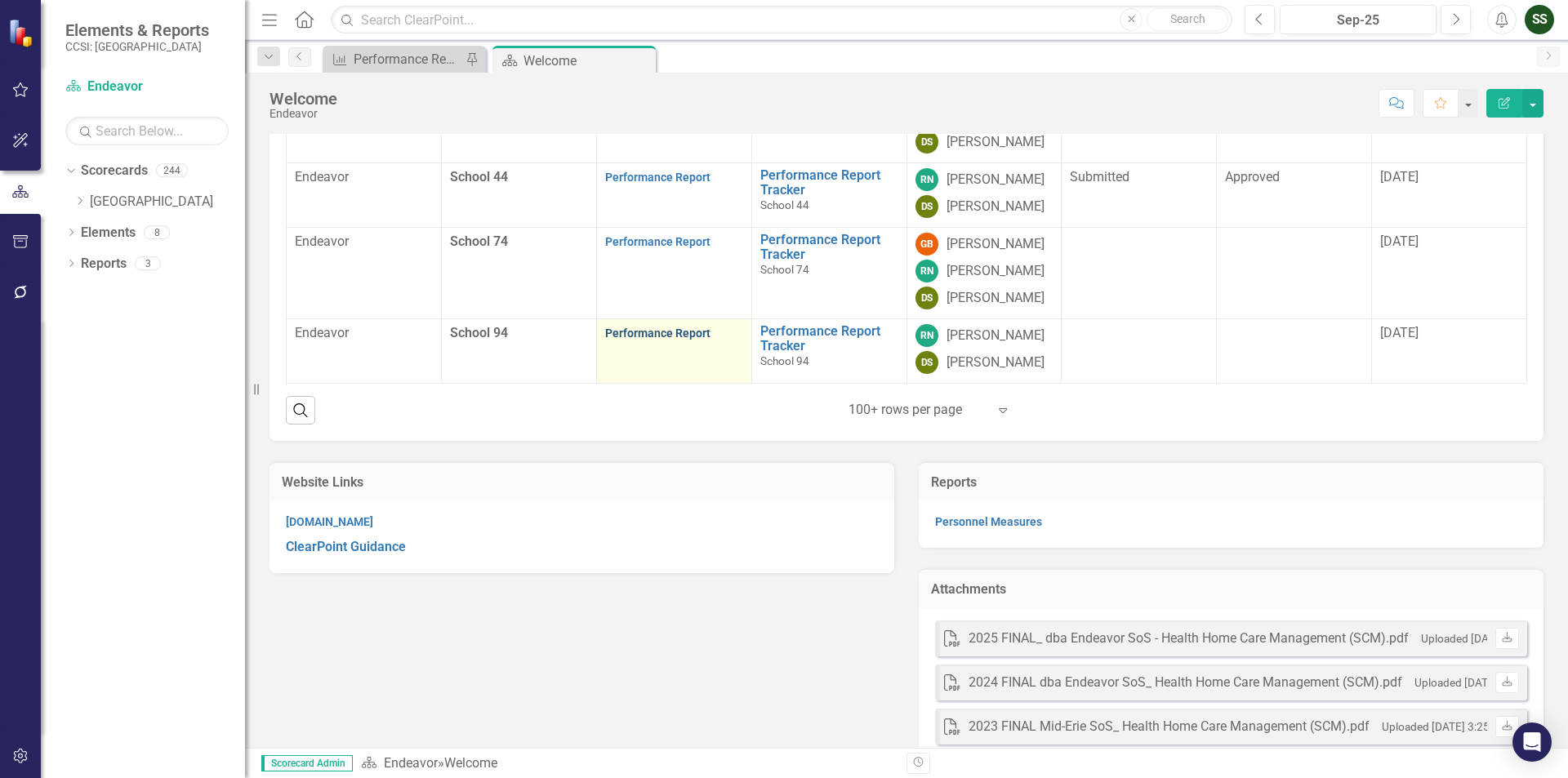
click at [667, 340] on link "Performance Report" at bounding box center [658, 332] width 105 height 13
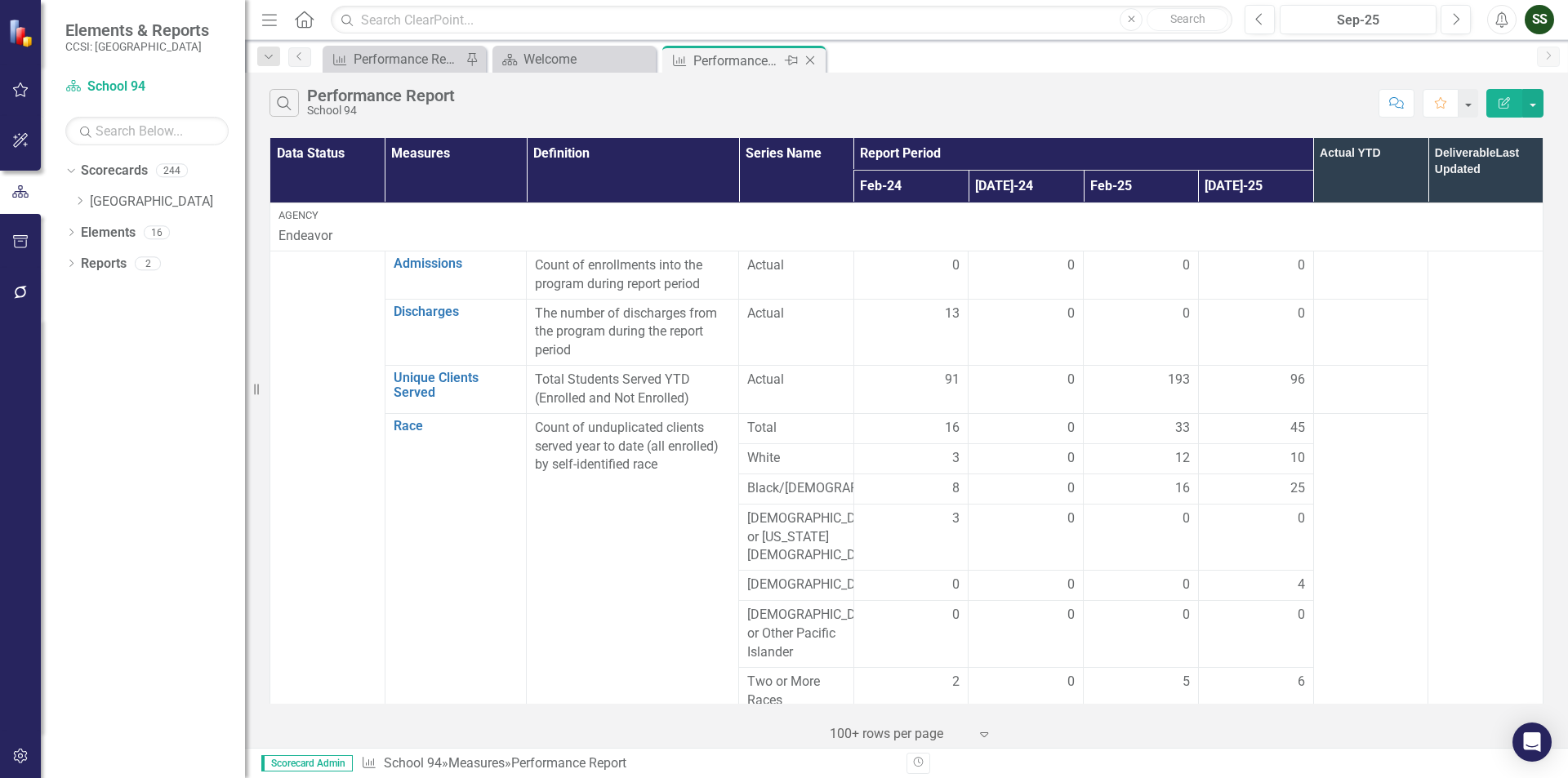
click at [815, 60] on icon "Close" at bounding box center [810, 60] width 16 height 13
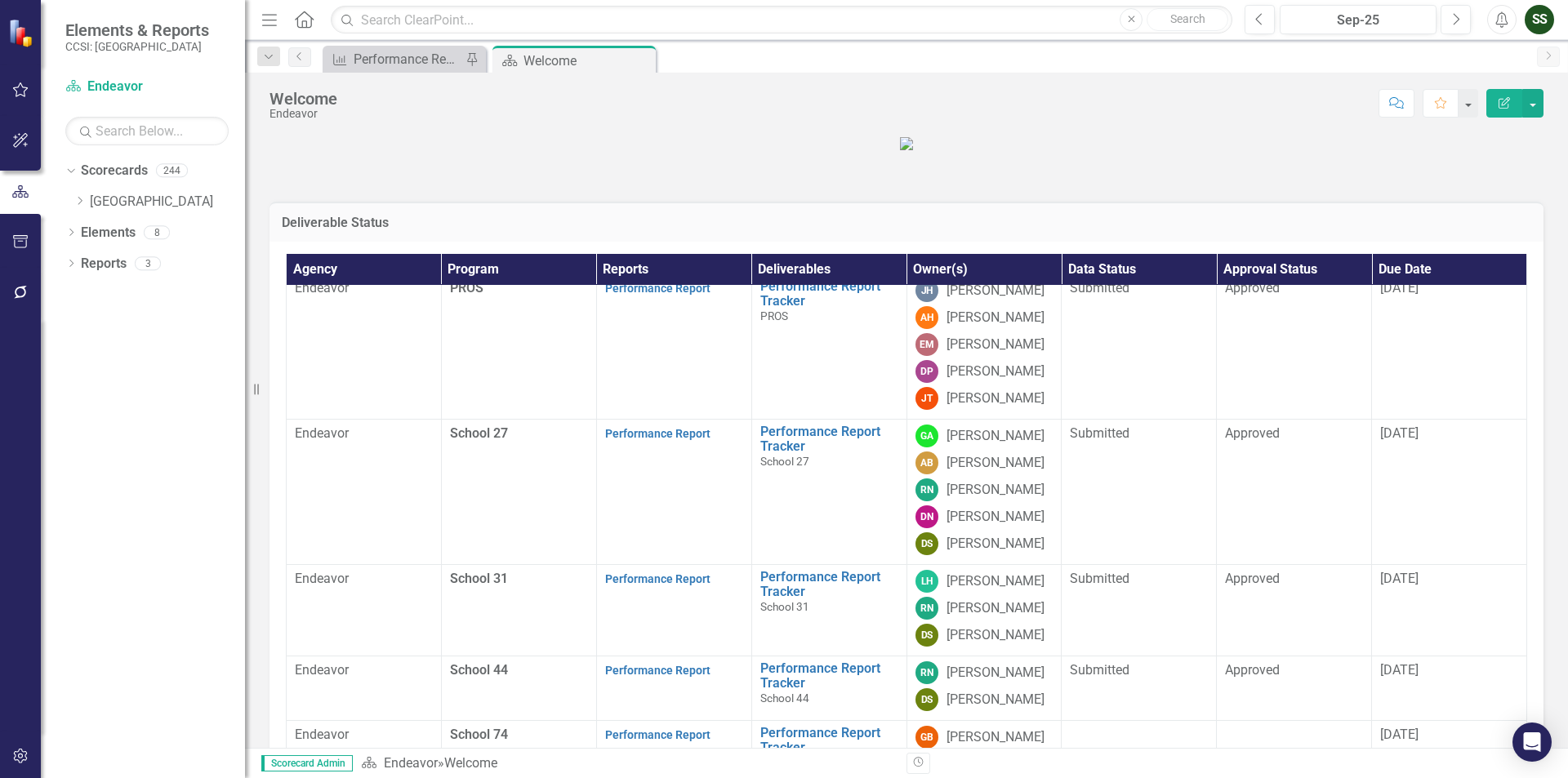
scroll to position [805, 0]
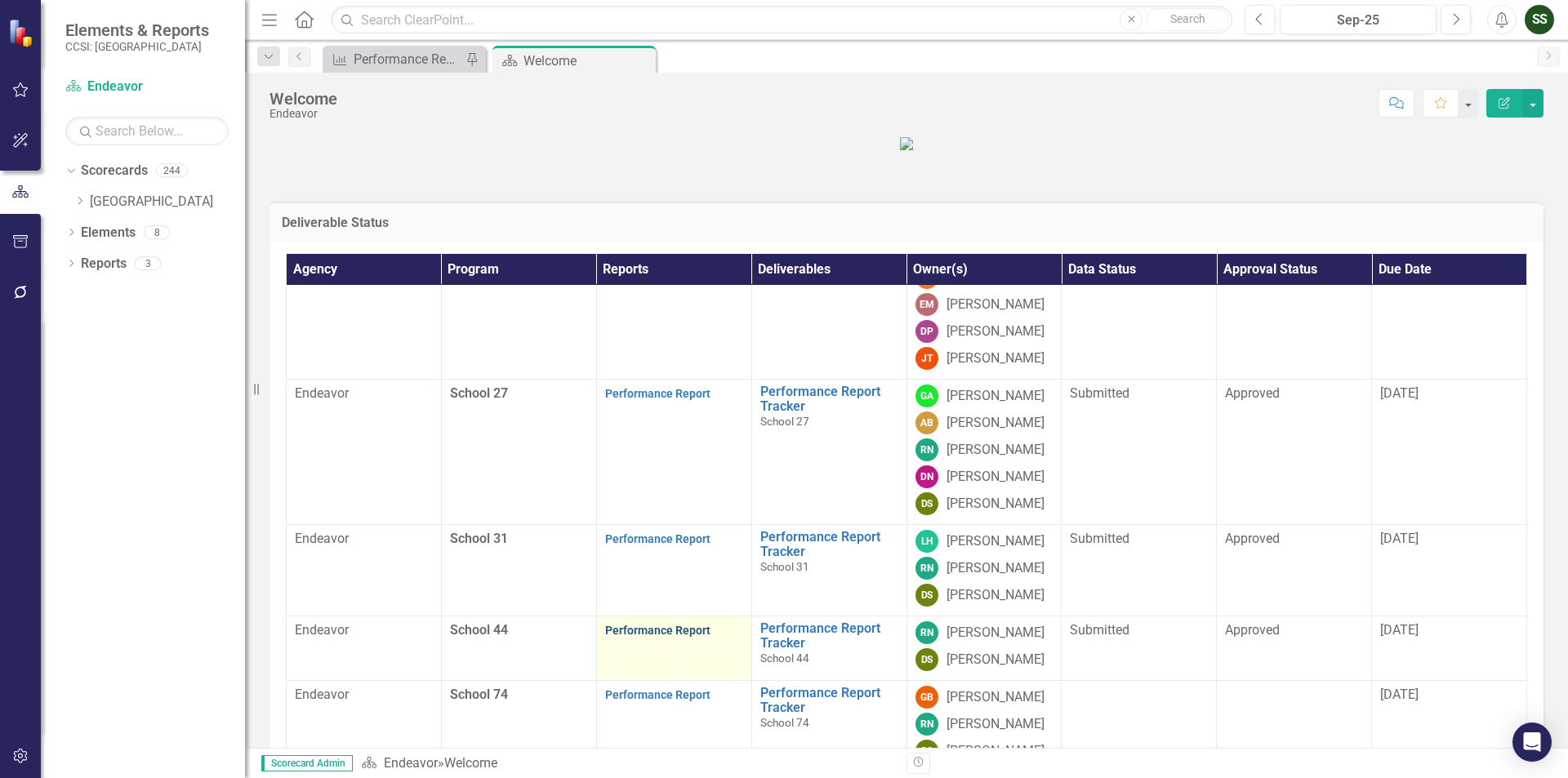
click at [650, 637] on link "Performance Report" at bounding box center [658, 630] width 105 height 13
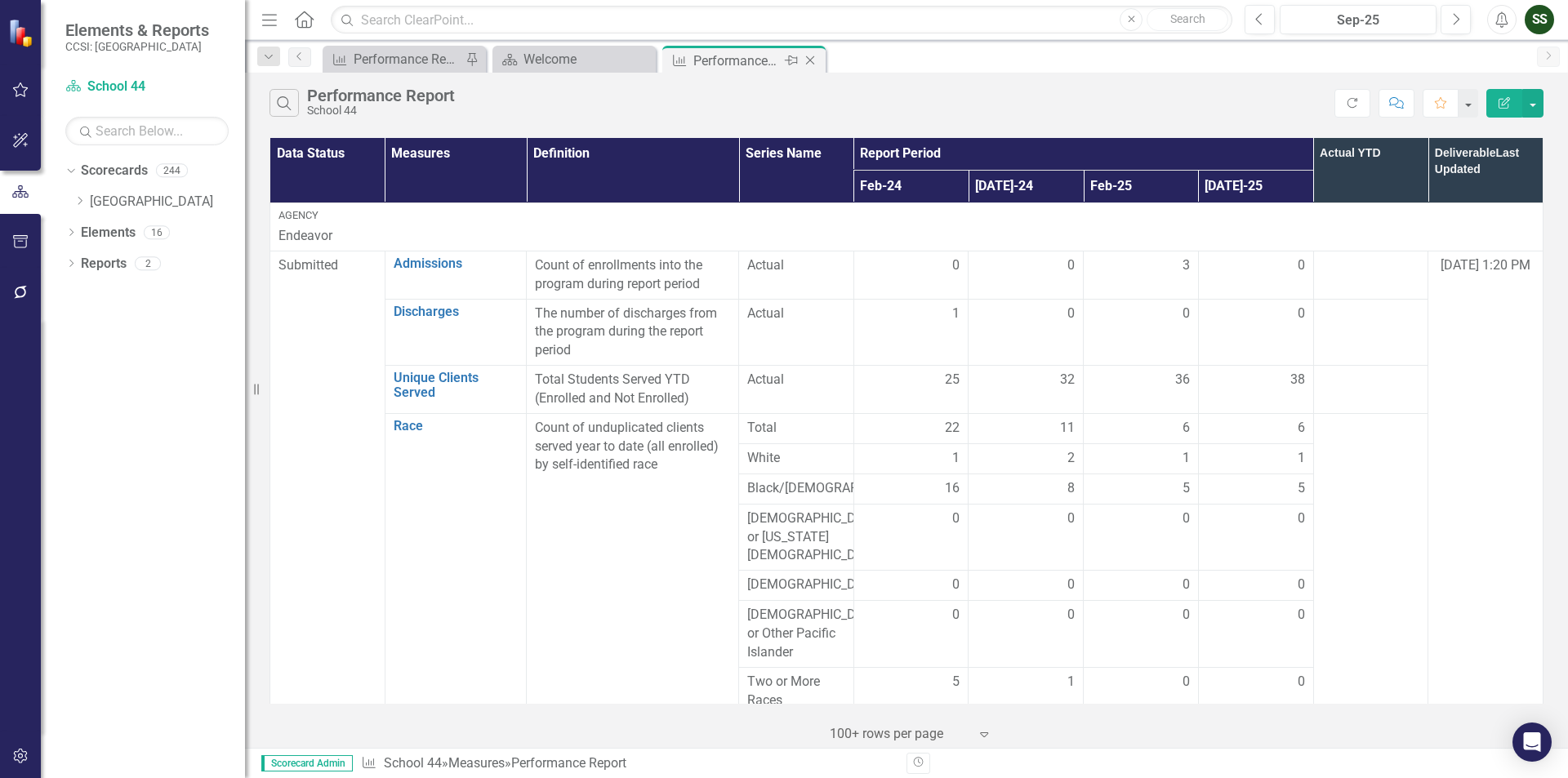
click at [814, 64] on icon at bounding box center [810, 60] width 9 height 9
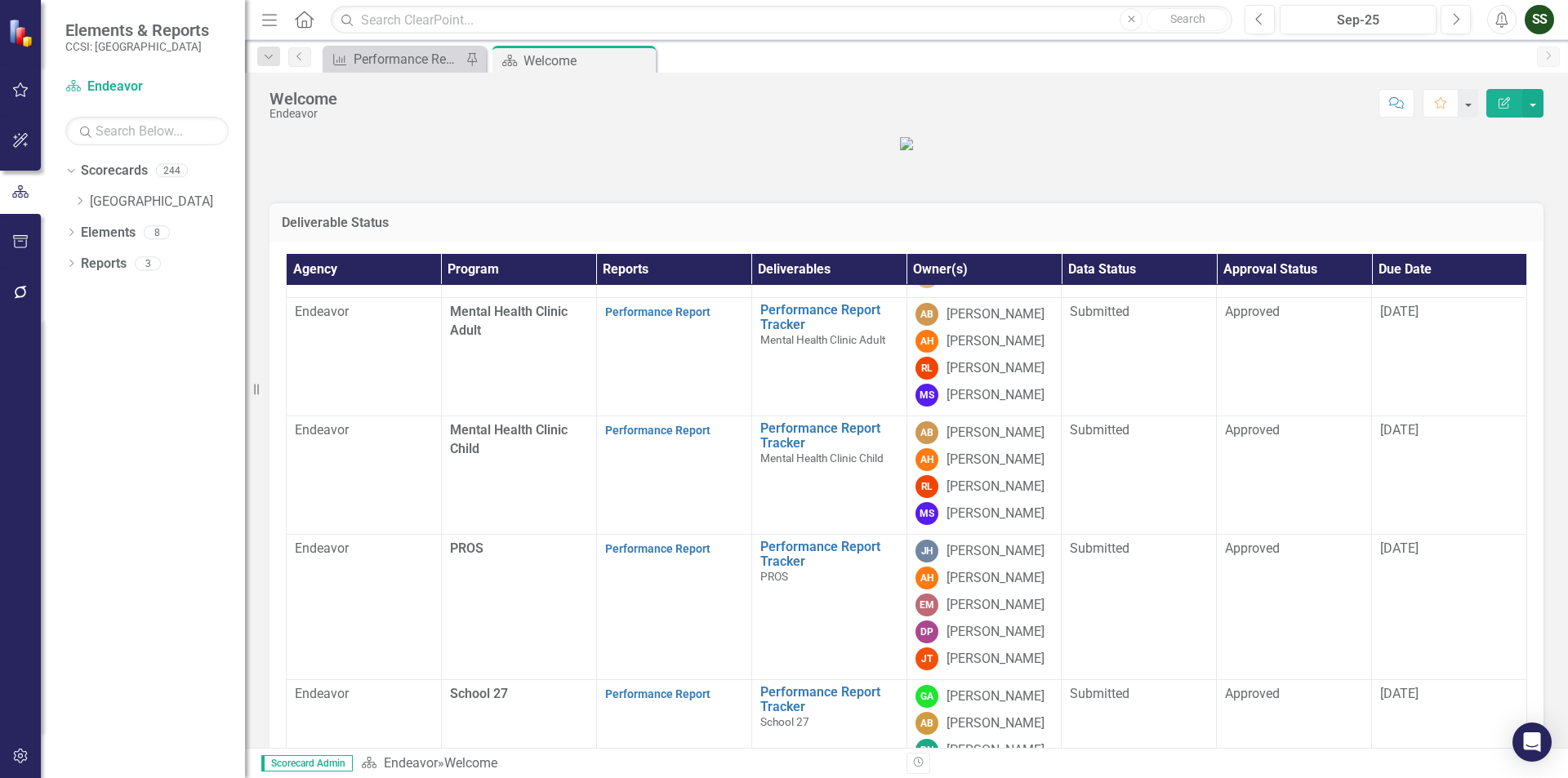
scroll to position [805, 0]
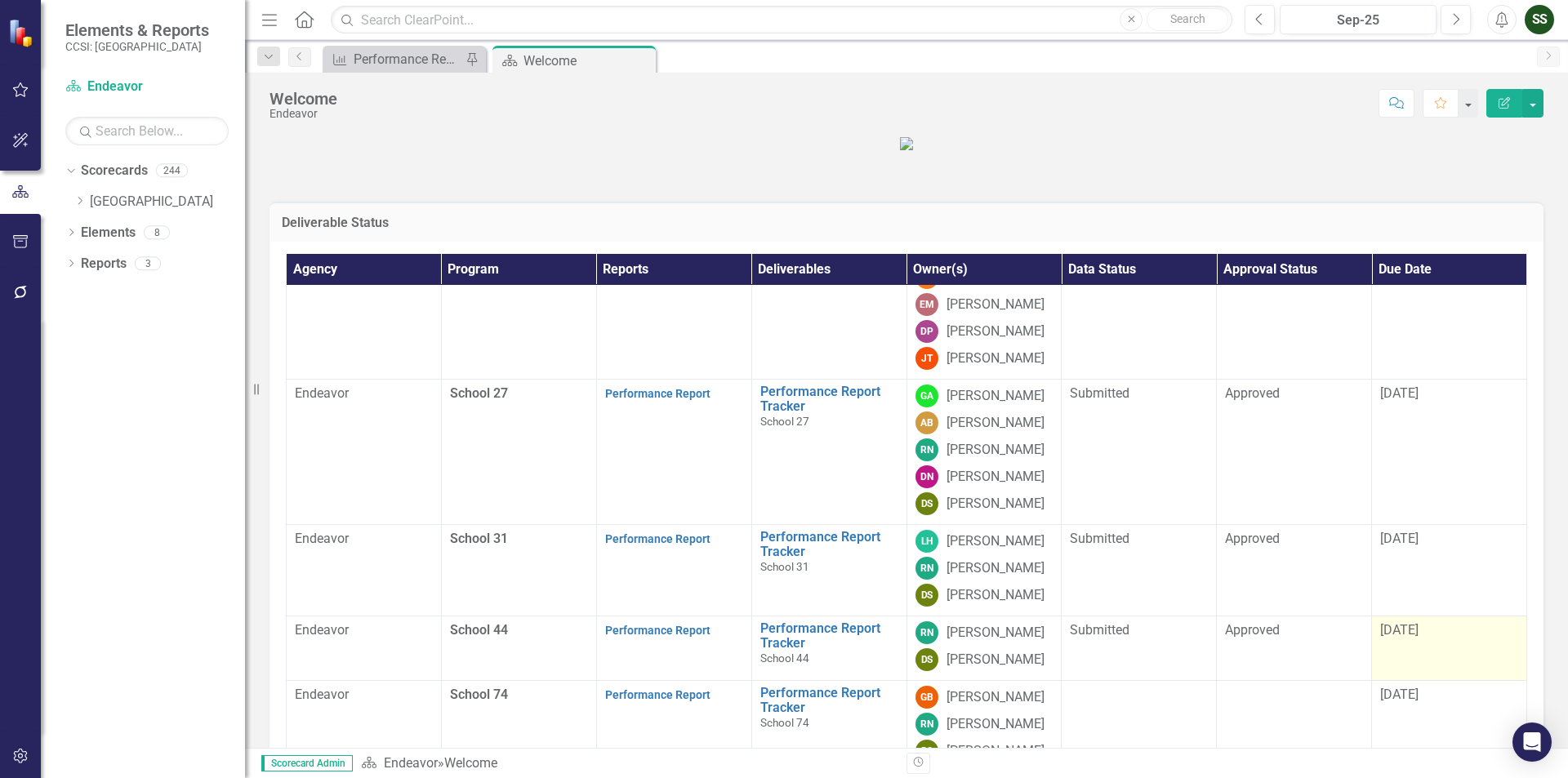
click at [1395, 638] on span "[DATE]" at bounding box center [1399, 630] width 38 height 15
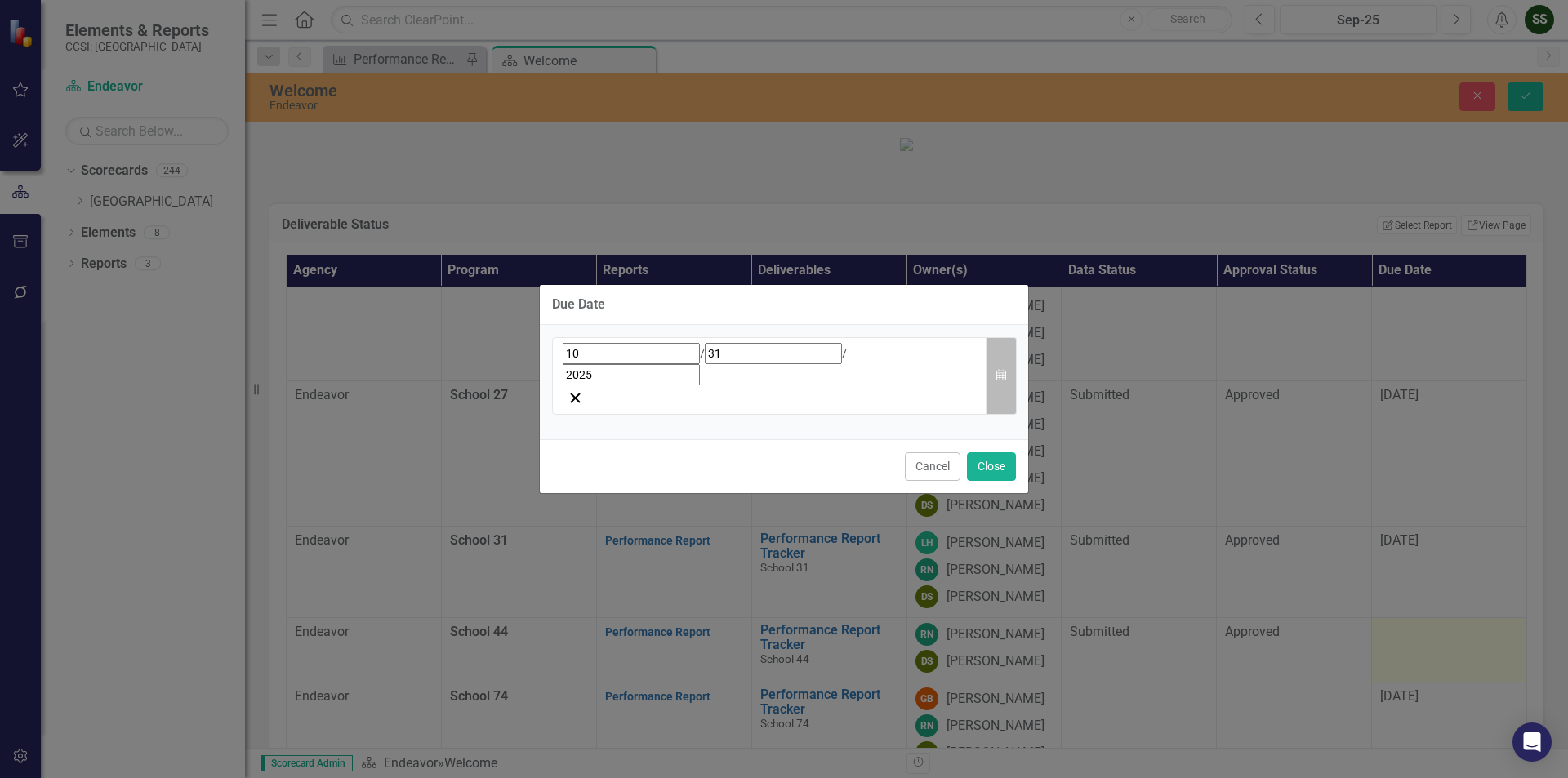
click at [1003, 378] on icon "Calendar" at bounding box center [1002, 375] width 10 height 11
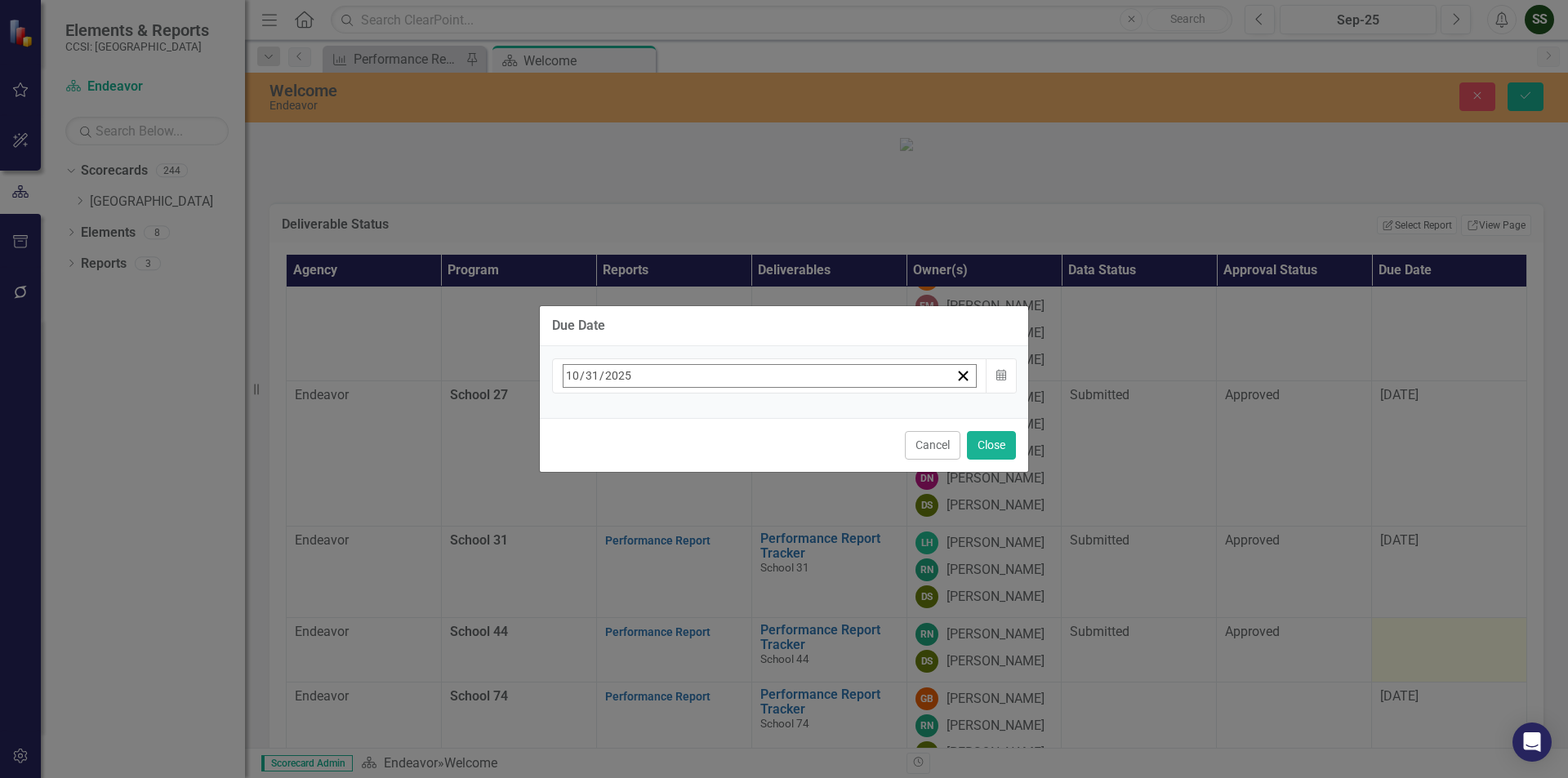
click at [802, 410] on button "›" at bounding box center [784, 412] width 36 height 36
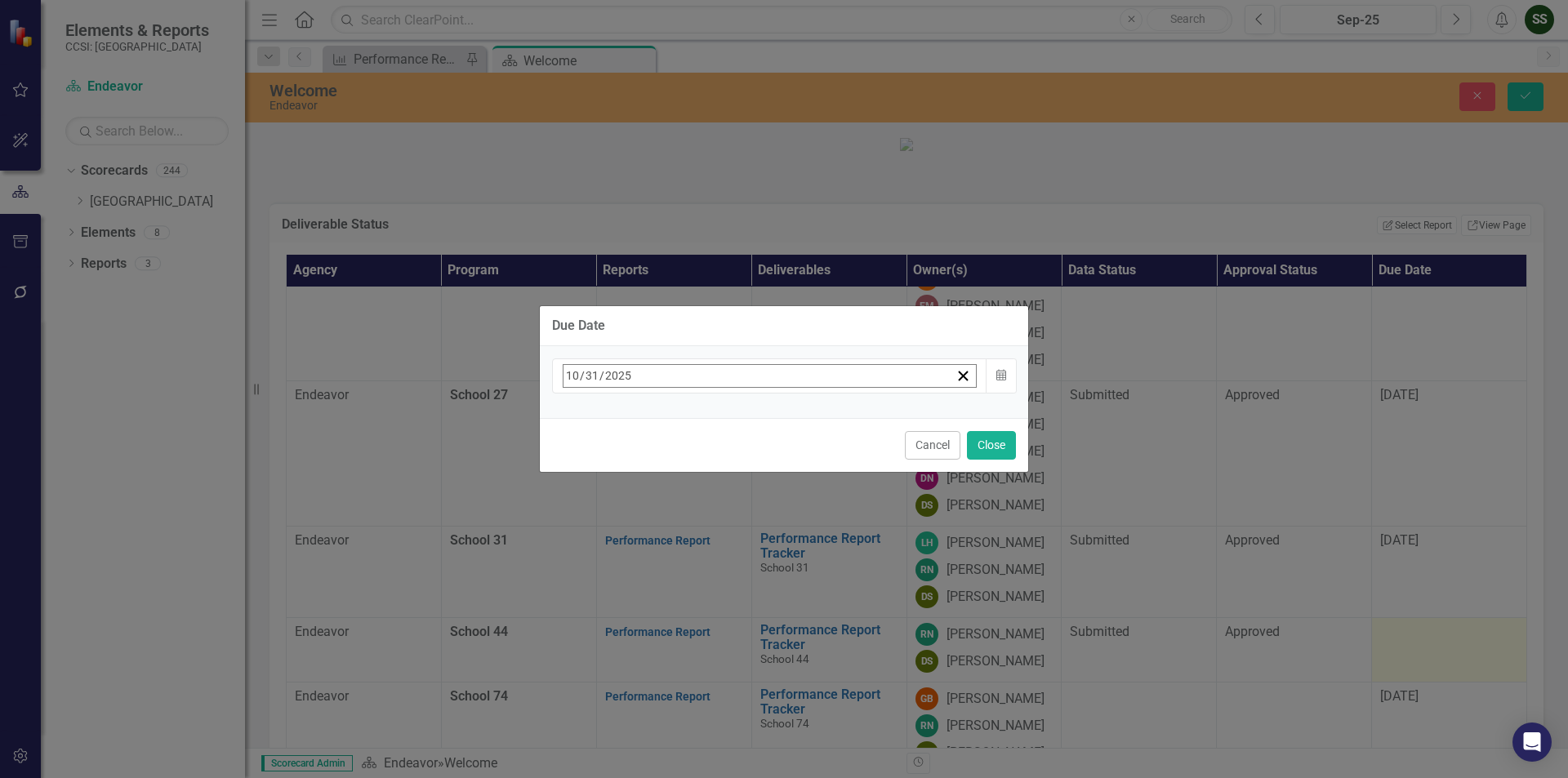
click at [594, 524] on button "15" at bounding box center [574, 536] width 41 height 30
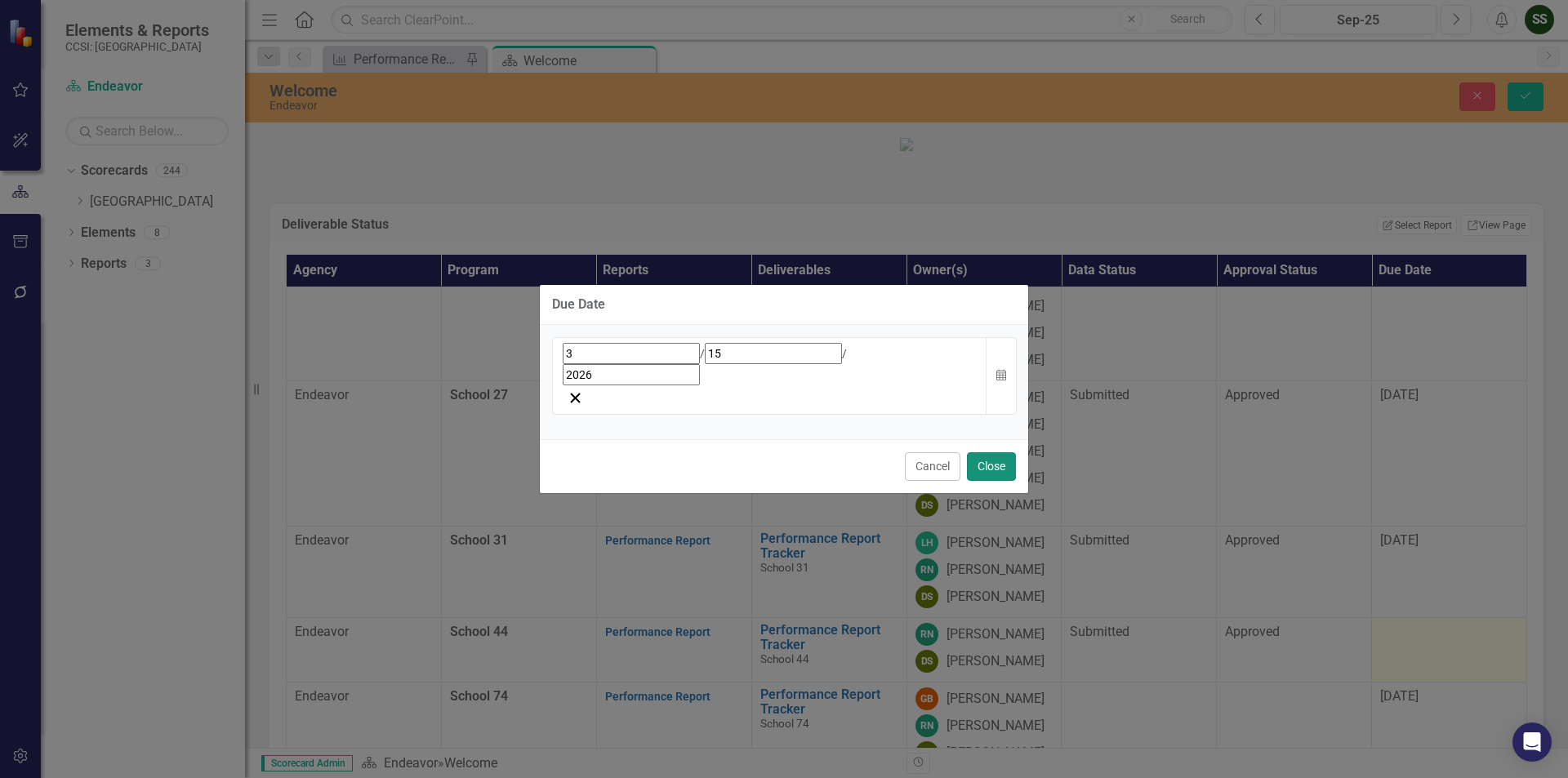
click at [1006, 452] on button "Close" at bounding box center [991, 467] width 49 height 29
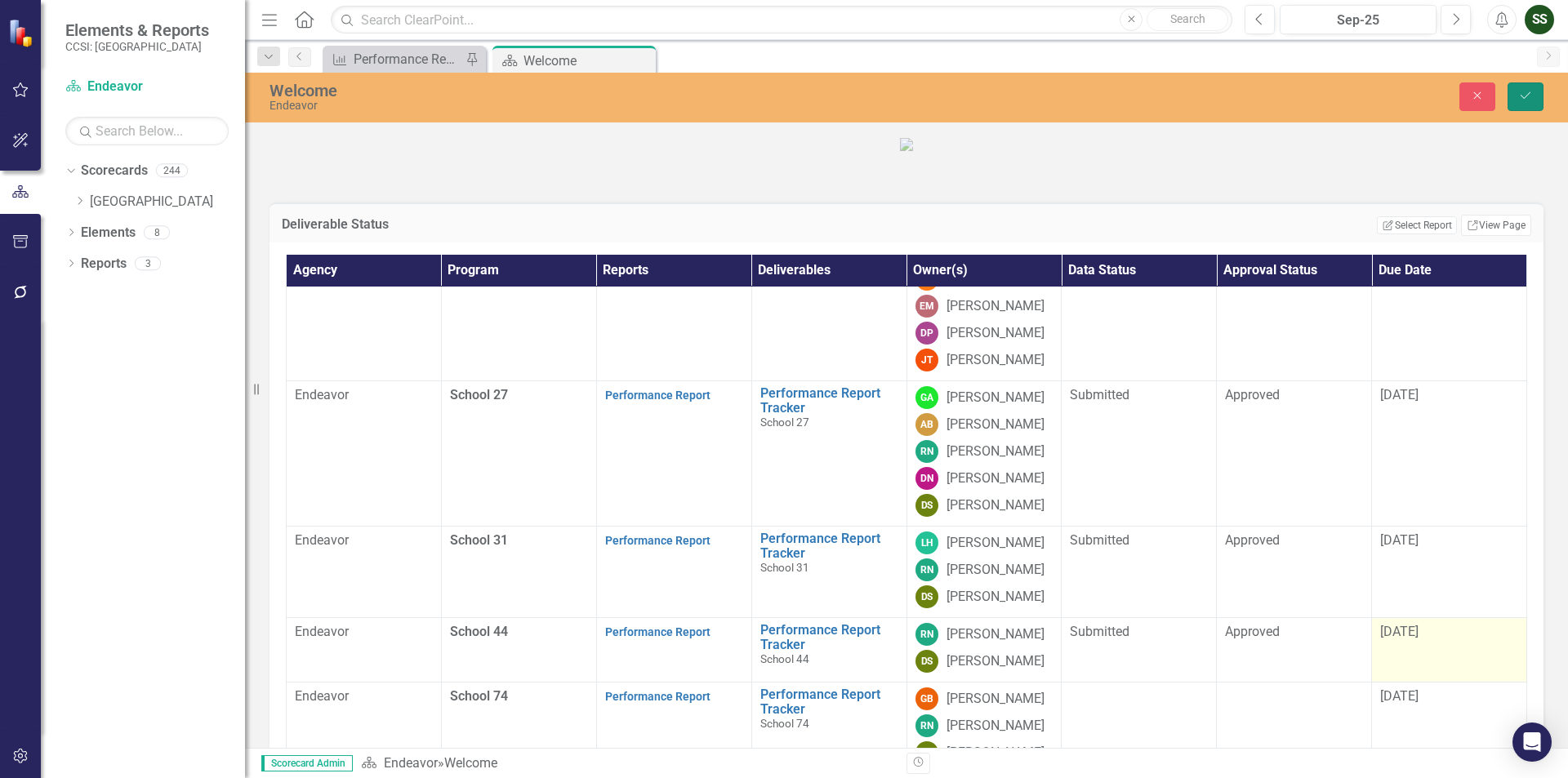
click at [1520, 90] on icon "Save" at bounding box center [1525, 95] width 14 height 11
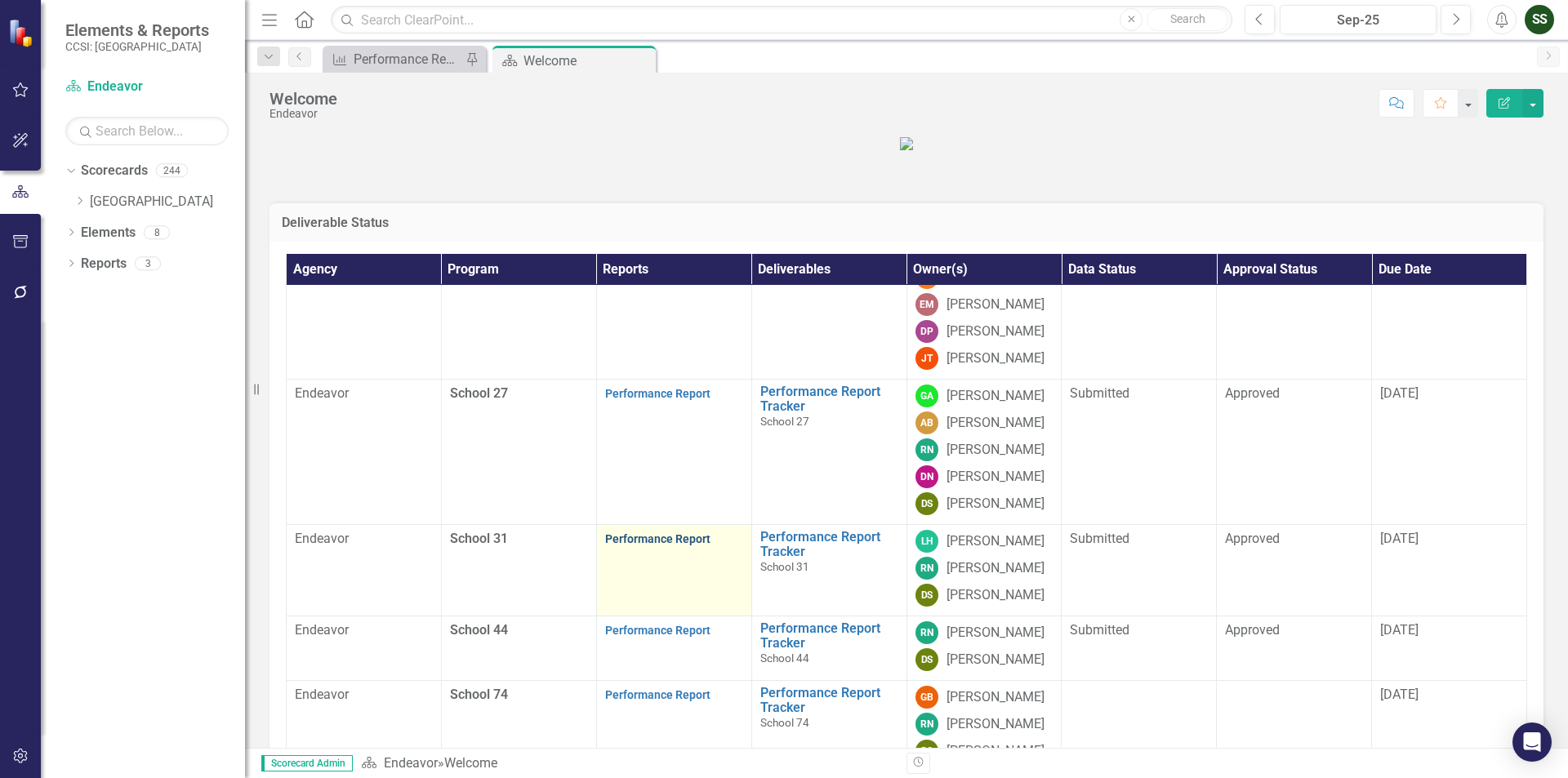
click at [652, 546] on link "Performance Report" at bounding box center [658, 538] width 105 height 13
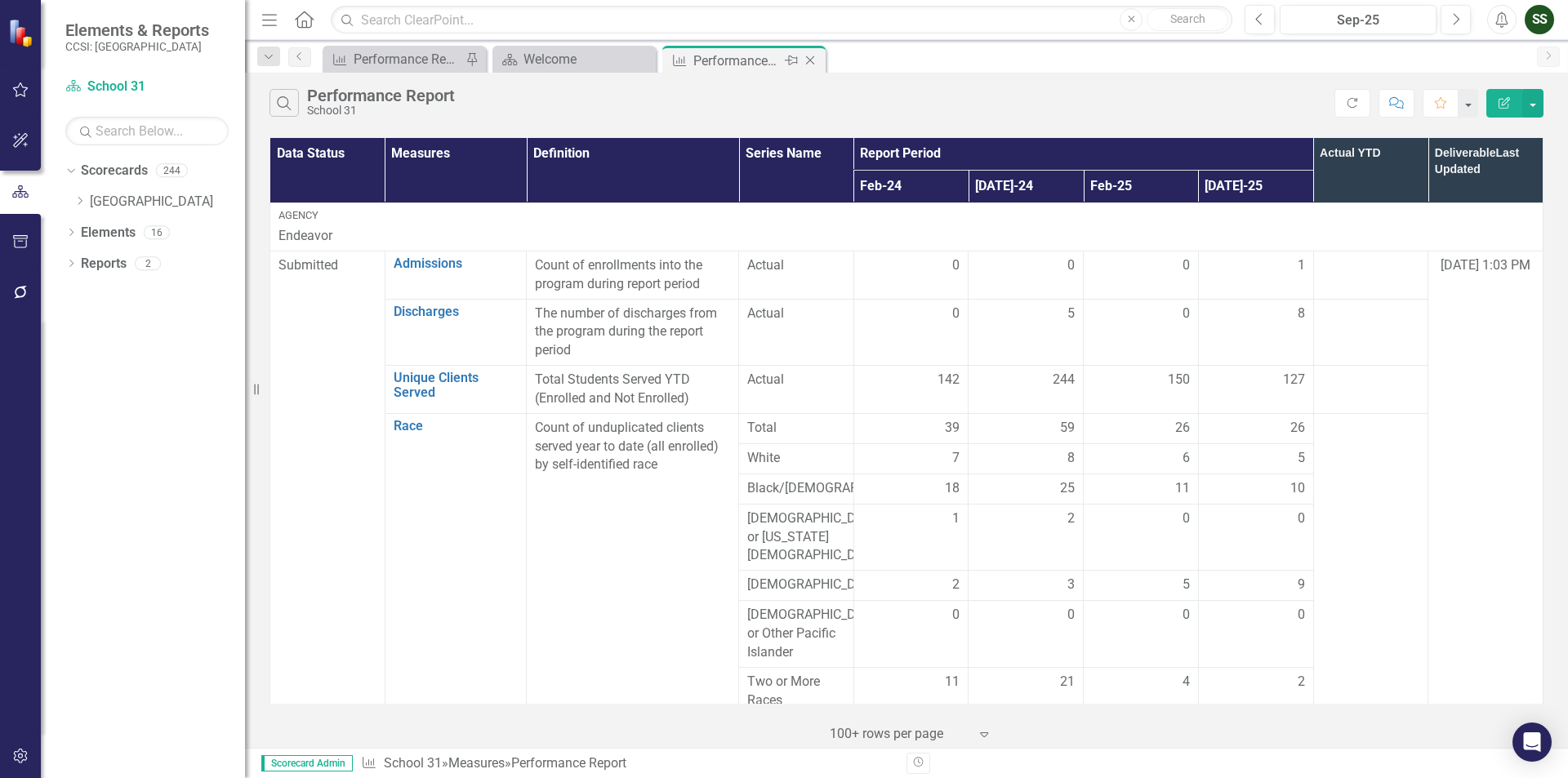
click at [804, 60] on icon "Close" at bounding box center [810, 60] width 16 height 13
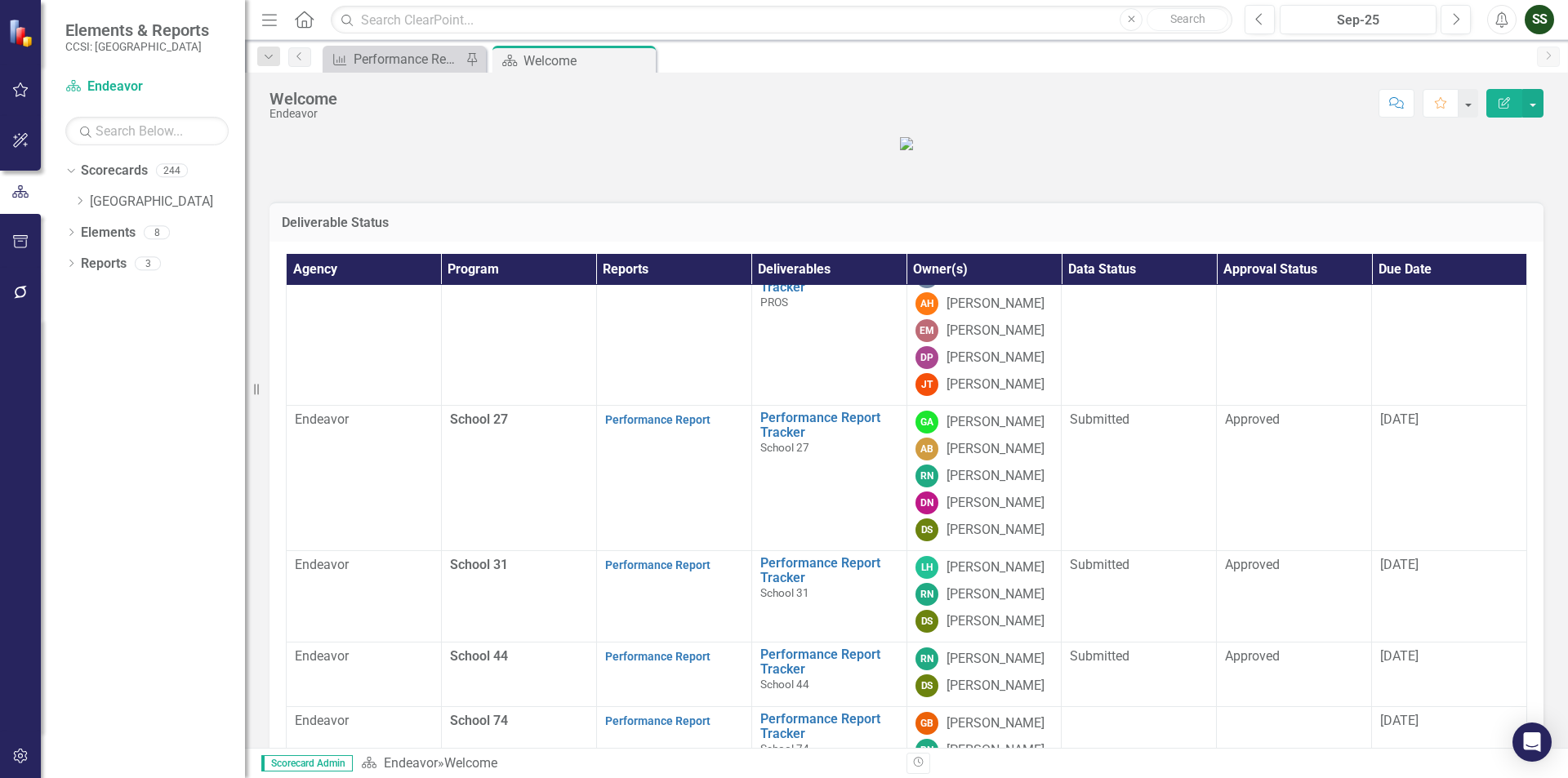
scroll to position [805, 0]
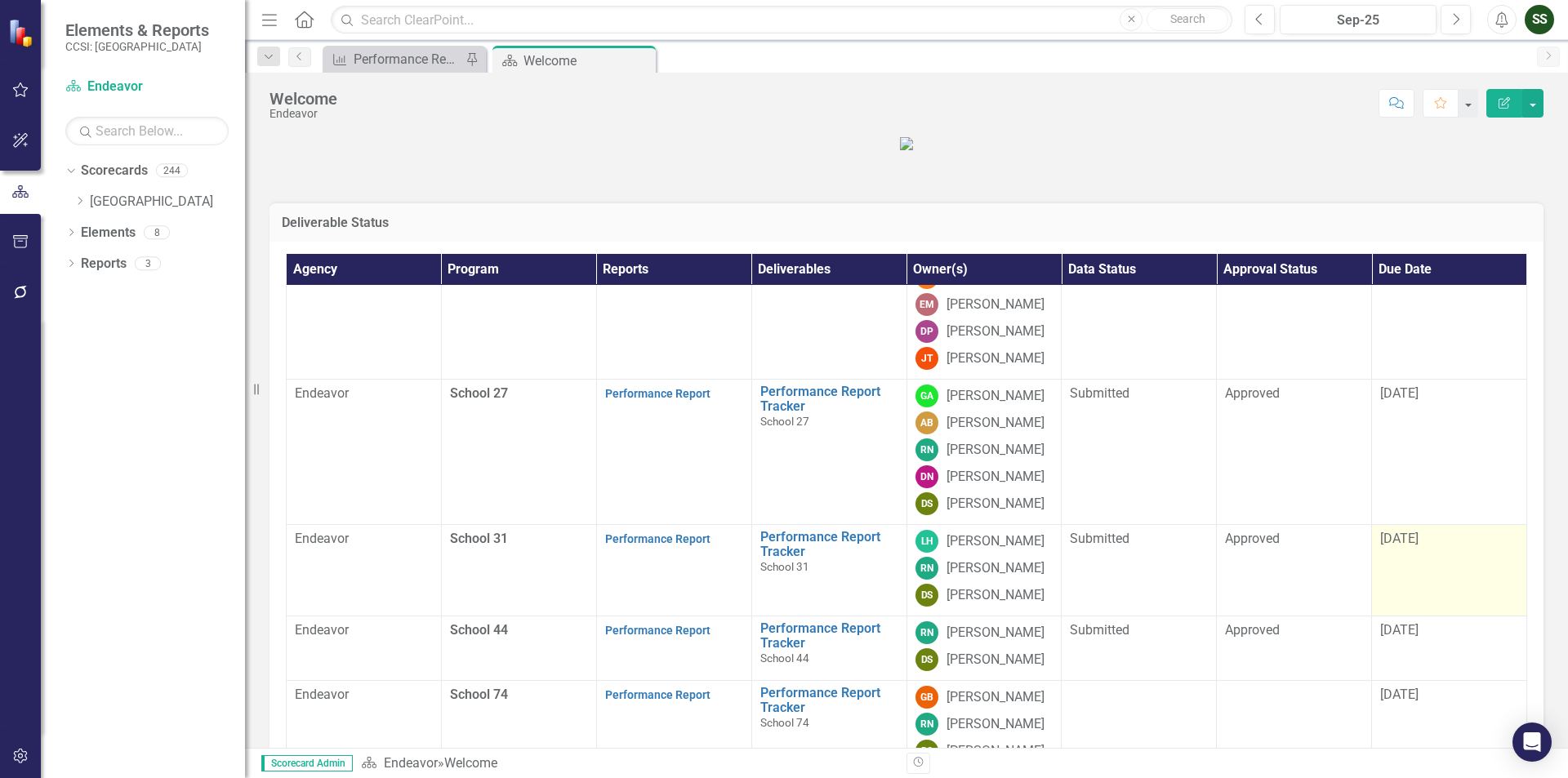
click at [1413, 547] on span "[DATE]" at bounding box center [1399, 538] width 38 height 15
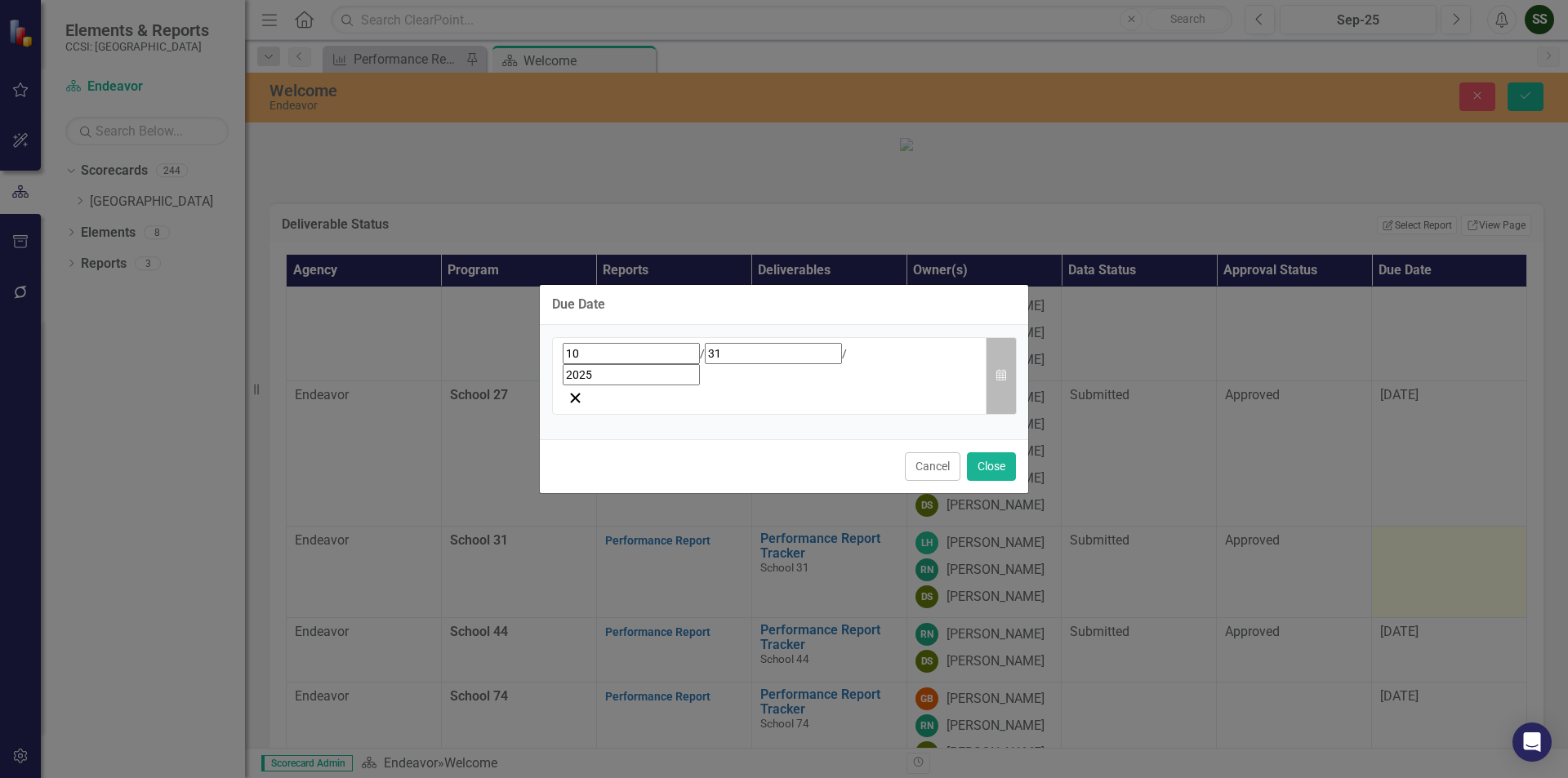
click at [1003, 367] on button "Calendar" at bounding box center [1001, 376] width 31 height 77
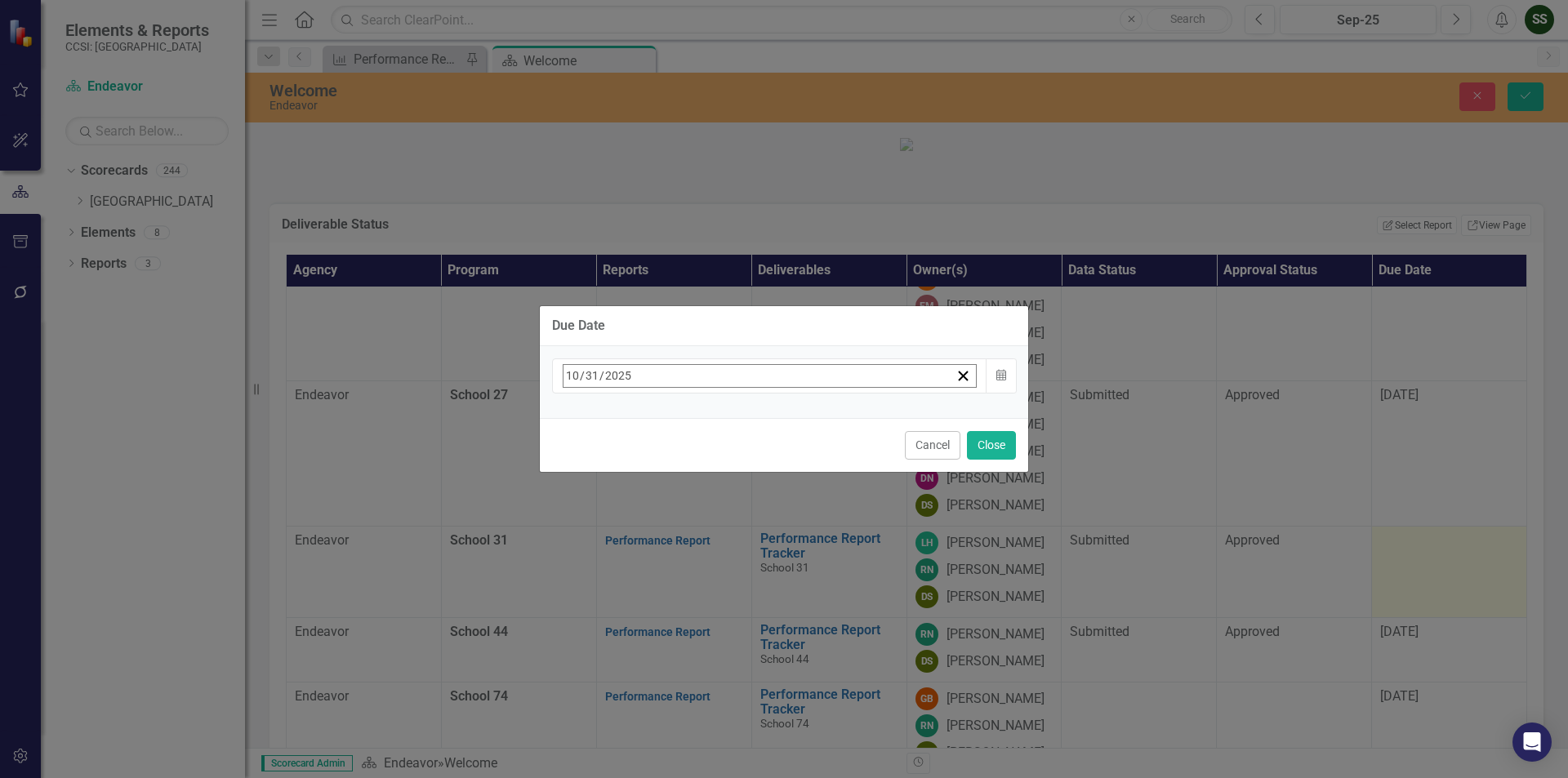
click at [802, 420] on button "›" at bounding box center [784, 412] width 36 height 36
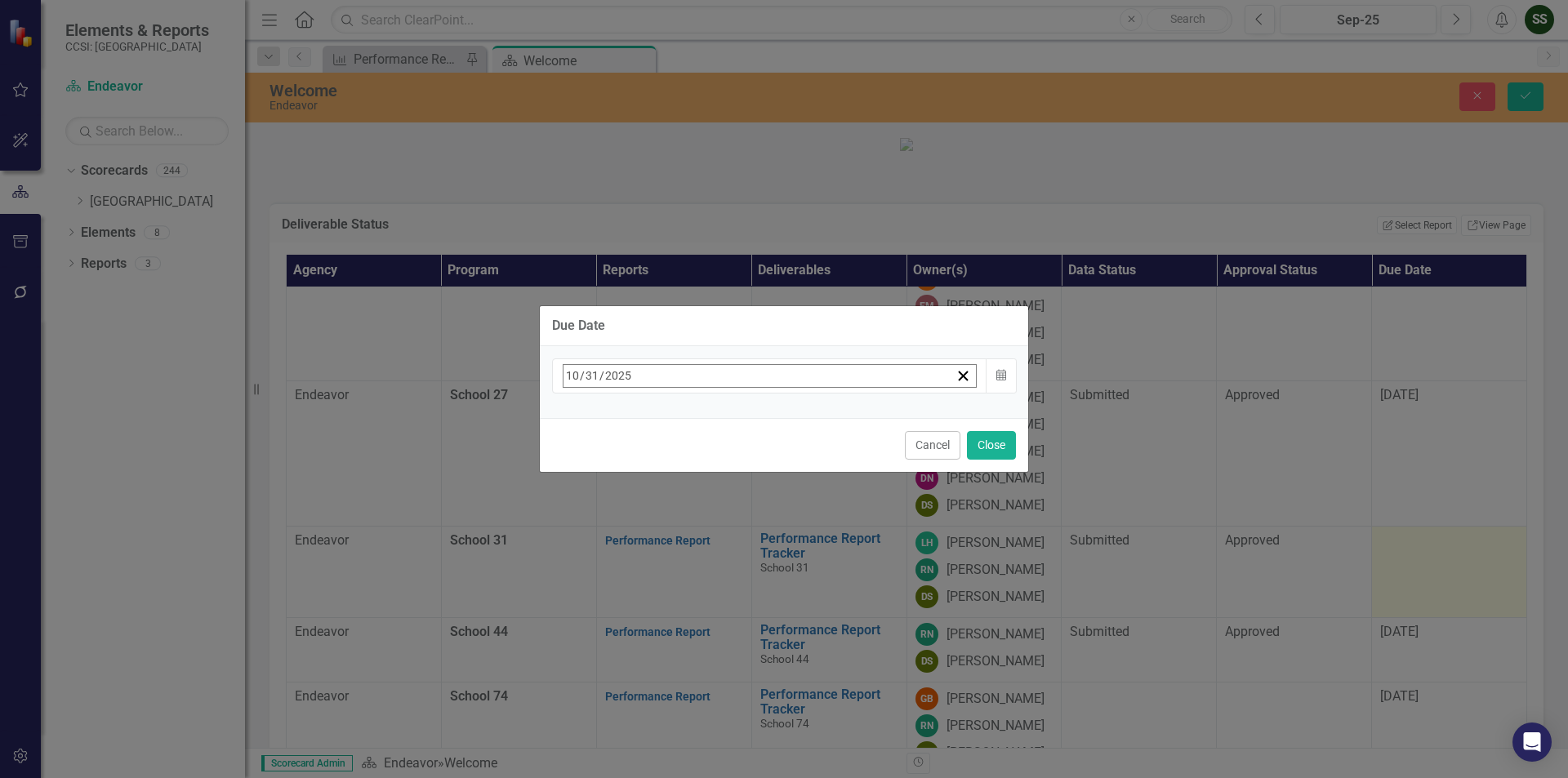
click at [594, 529] on button "15" at bounding box center [574, 536] width 41 height 30
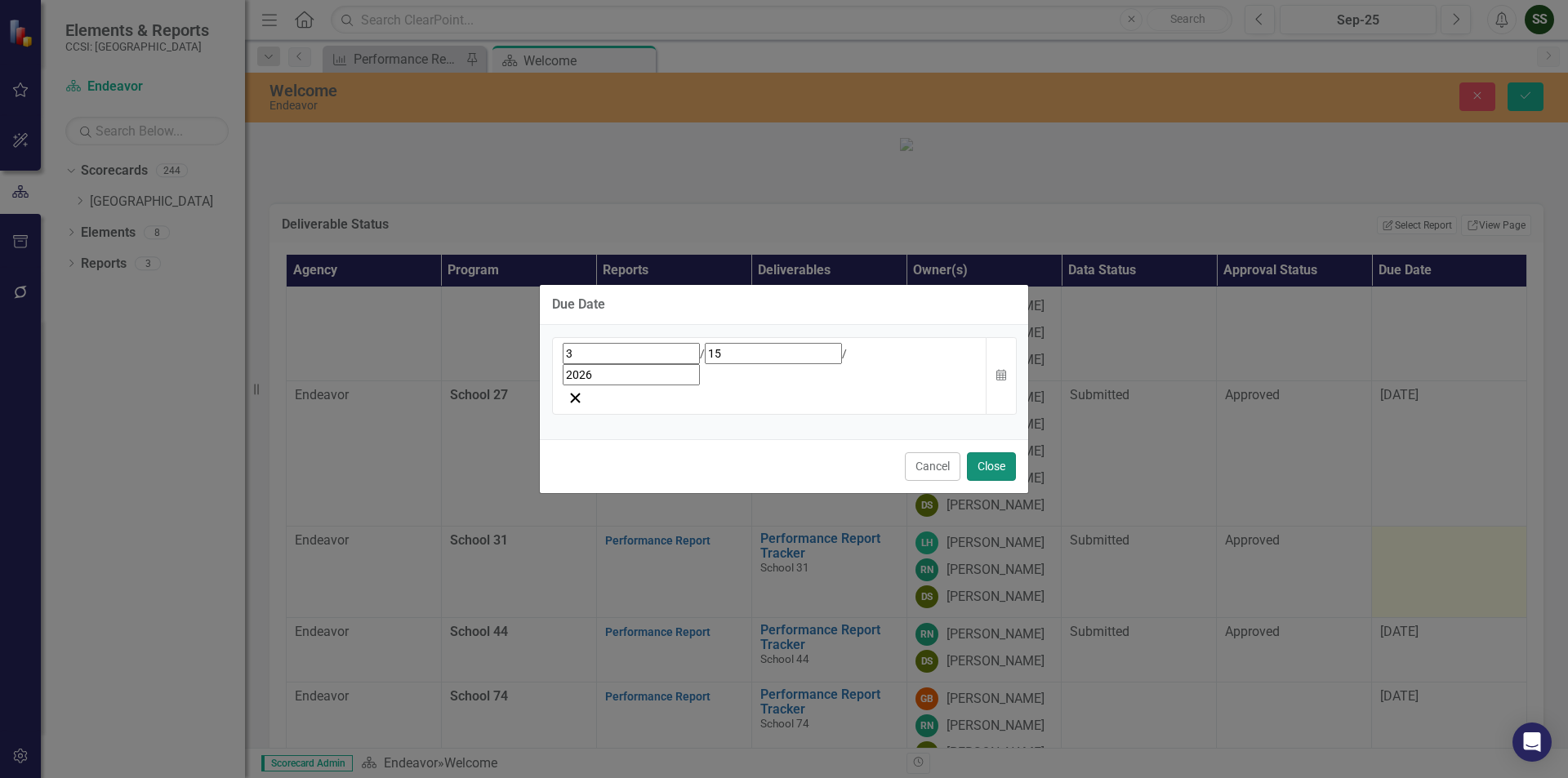
click at [990, 452] on button "Close" at bounding box center [991, 467] width 49 height 29
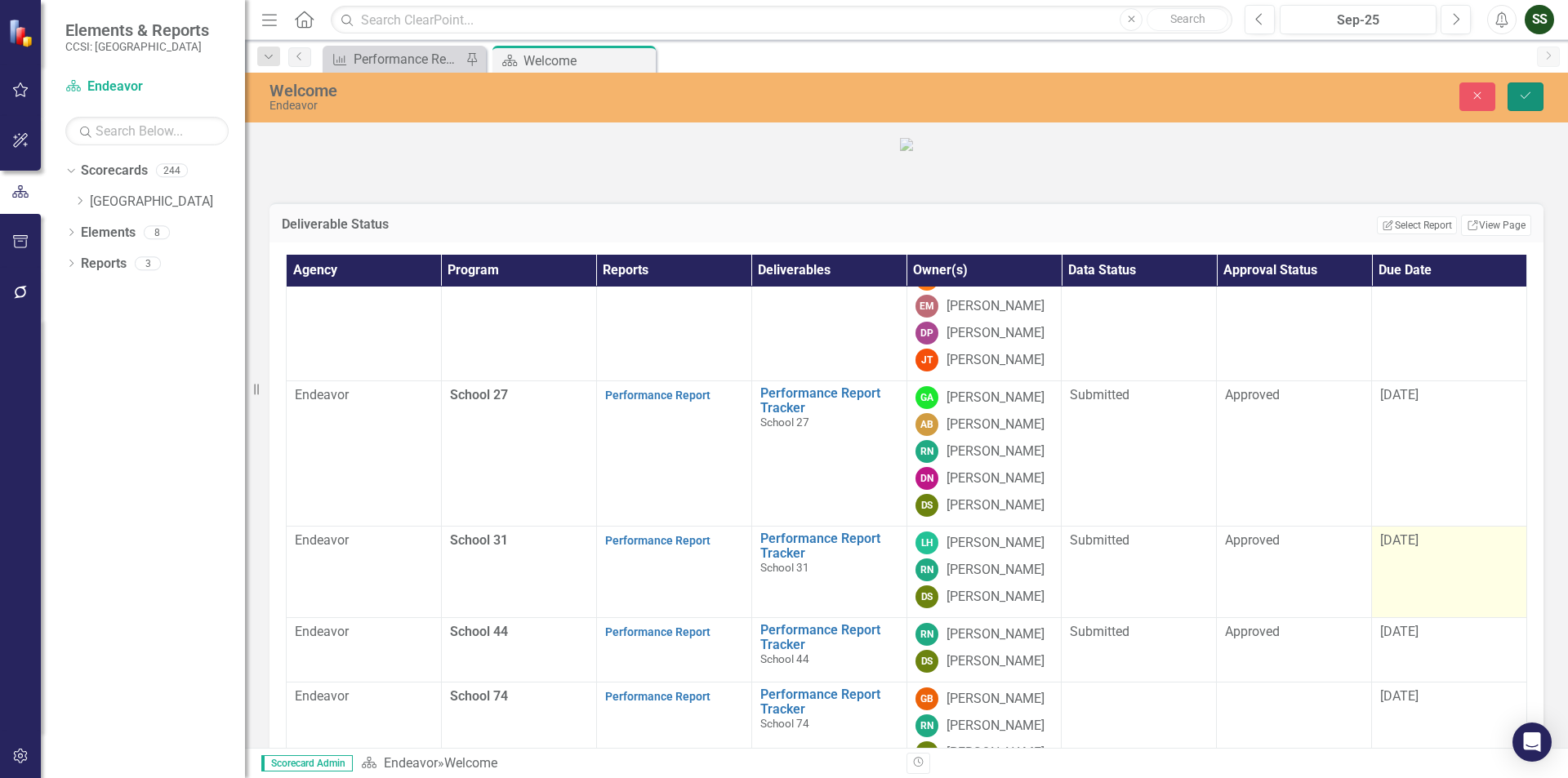
click at [1515, 94] on button "Save" at bounding box center [1525, 97] width 36 height 29
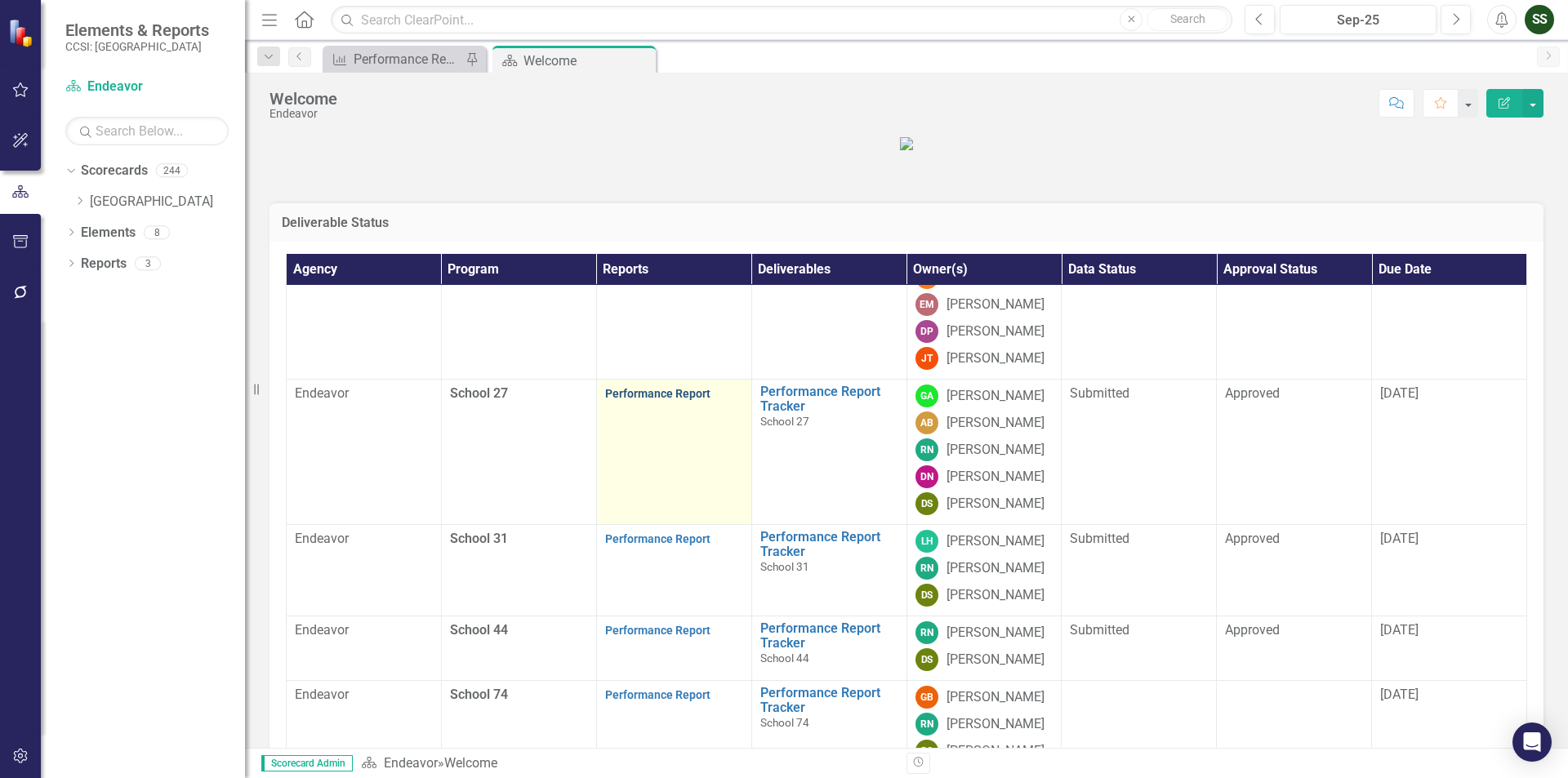
click at [667, 400] on link "Performance Report" at bounding box center [658, 393] width 105 height 13
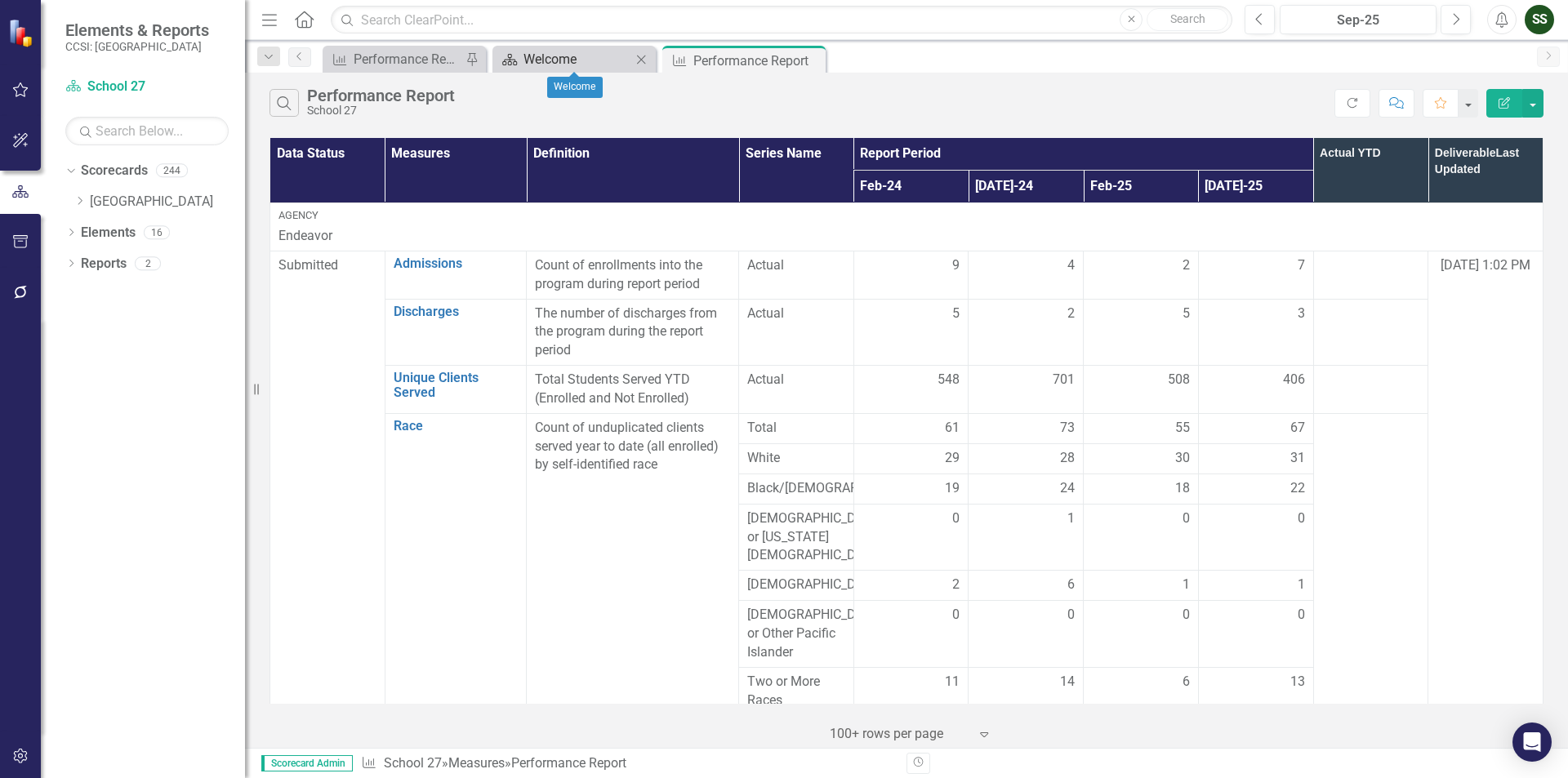
click at [588, 68] on div "Welcome" at bounding box center [577, 60] width 108 height 20
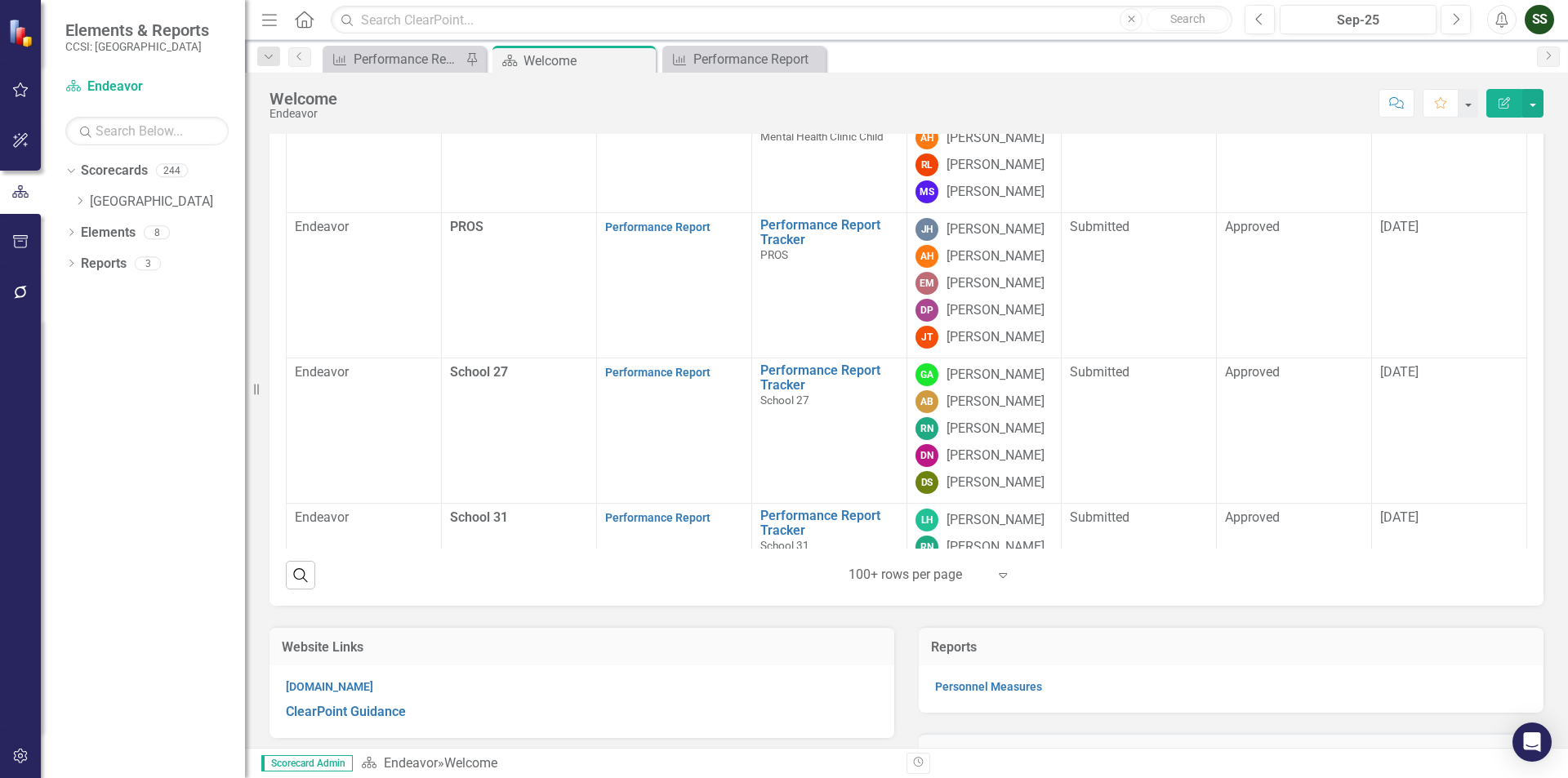
scroll to position [805, 0]
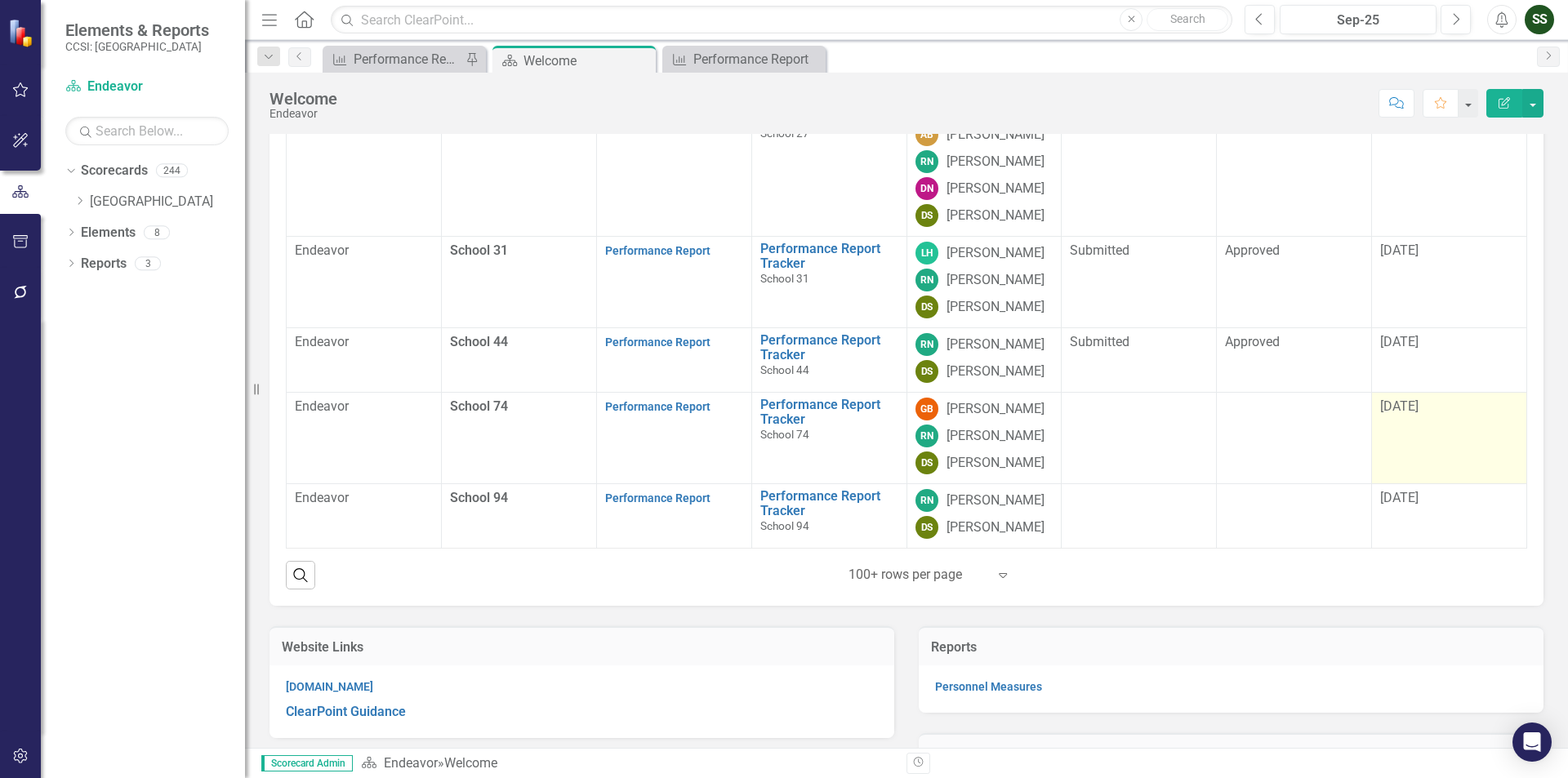
click at [1407, 414] on span "[DATE]" at bounding box center [1399, 406] width 38 height 15
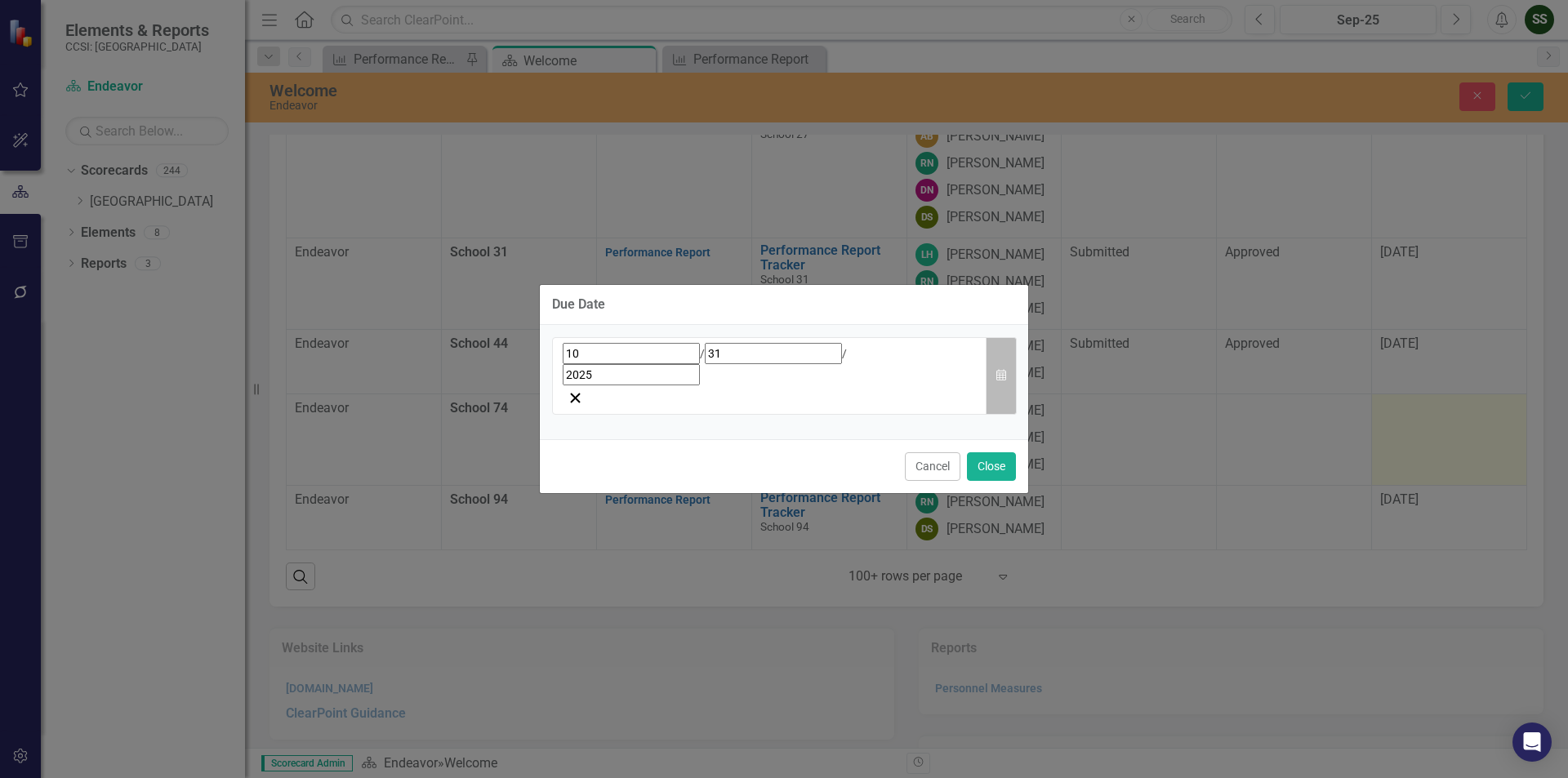
click at [1004, 371] on icon "Calendar" at bounding box center [1002, 375] width 10 height 11
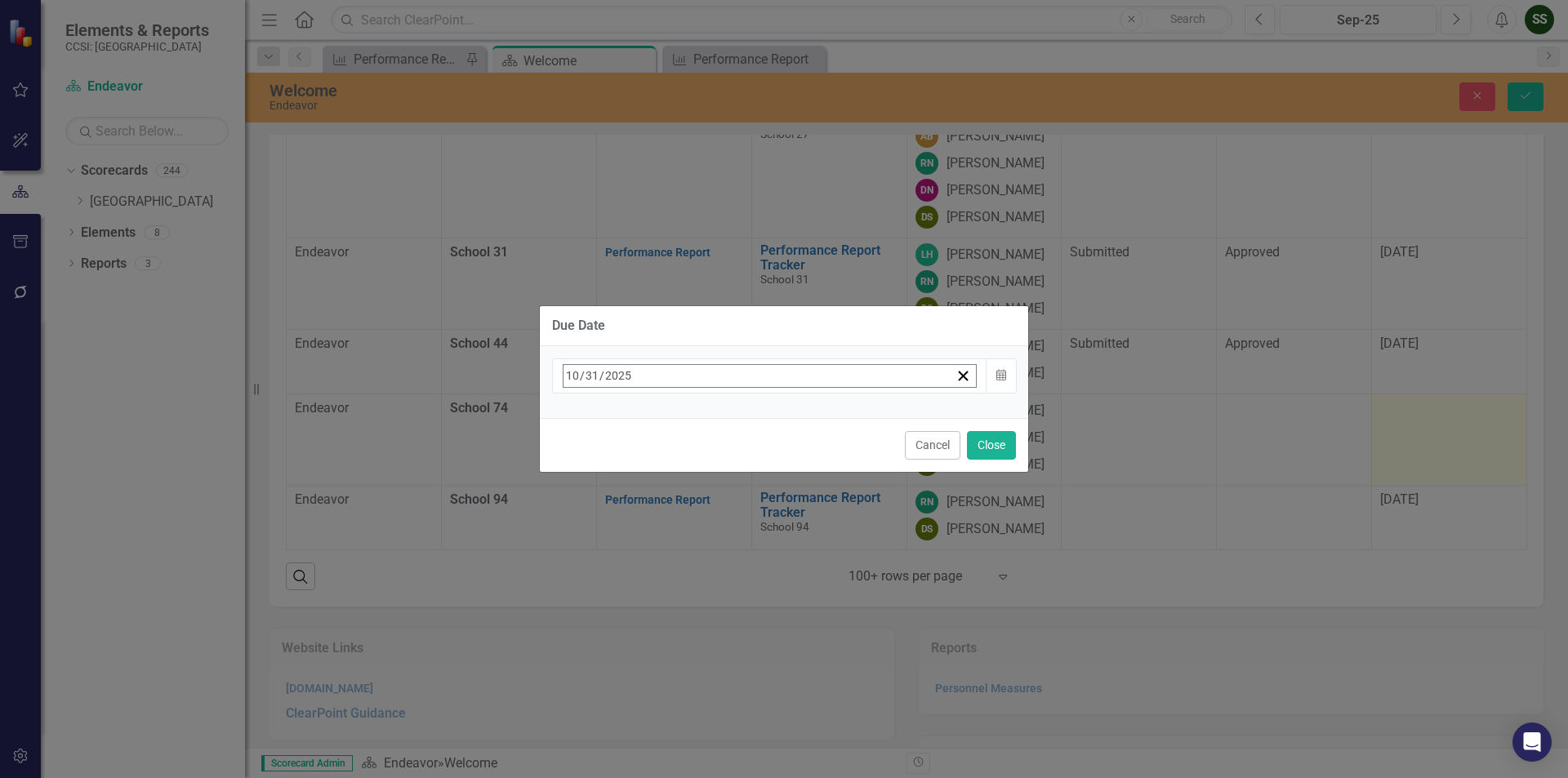
click at [802, 417] on button "›" at bounding box center [784, 412] width 36 height 36
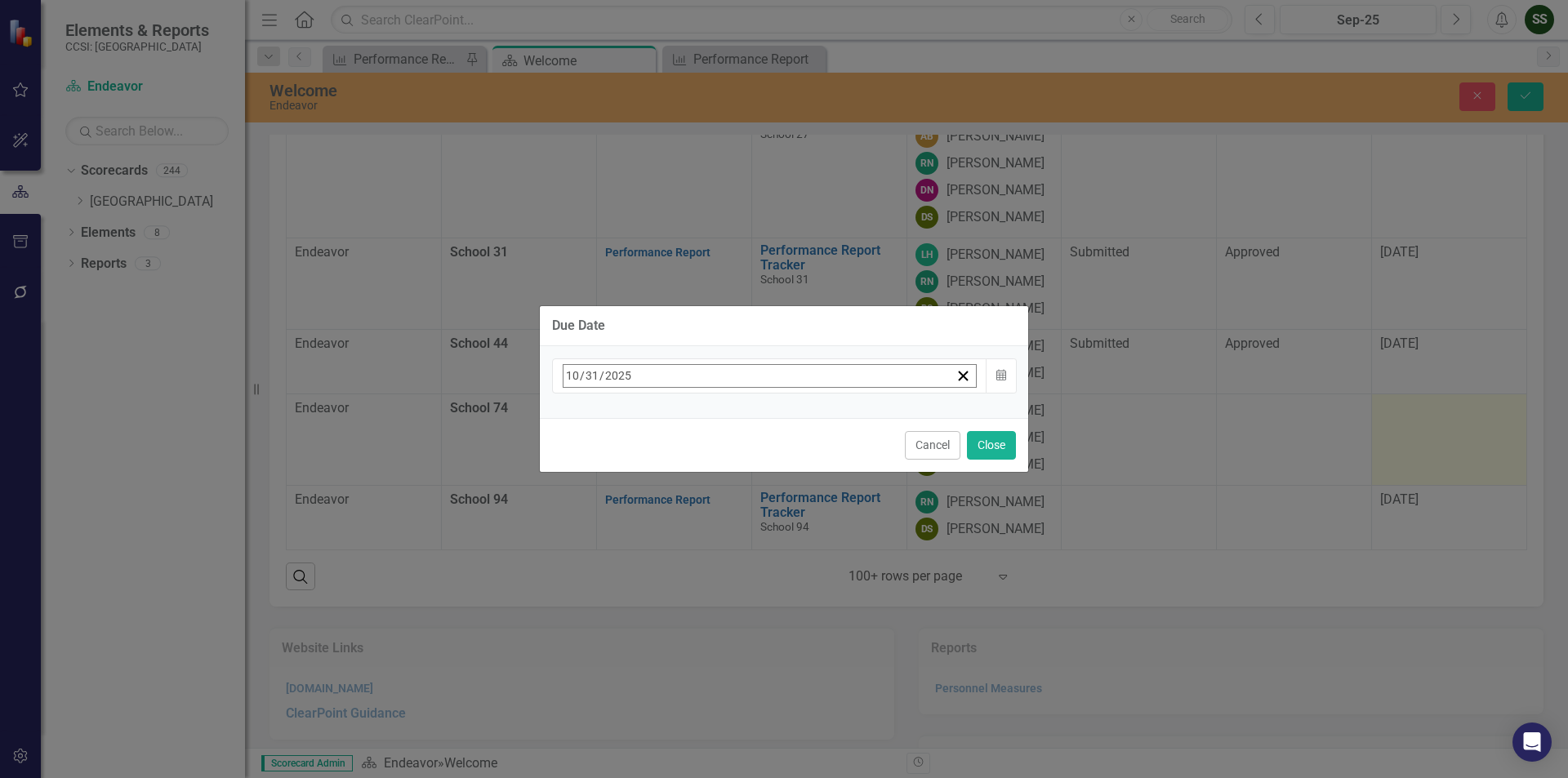
click at [594, 521] on button "15" at bounding box center [574, 536] width 41 height 30
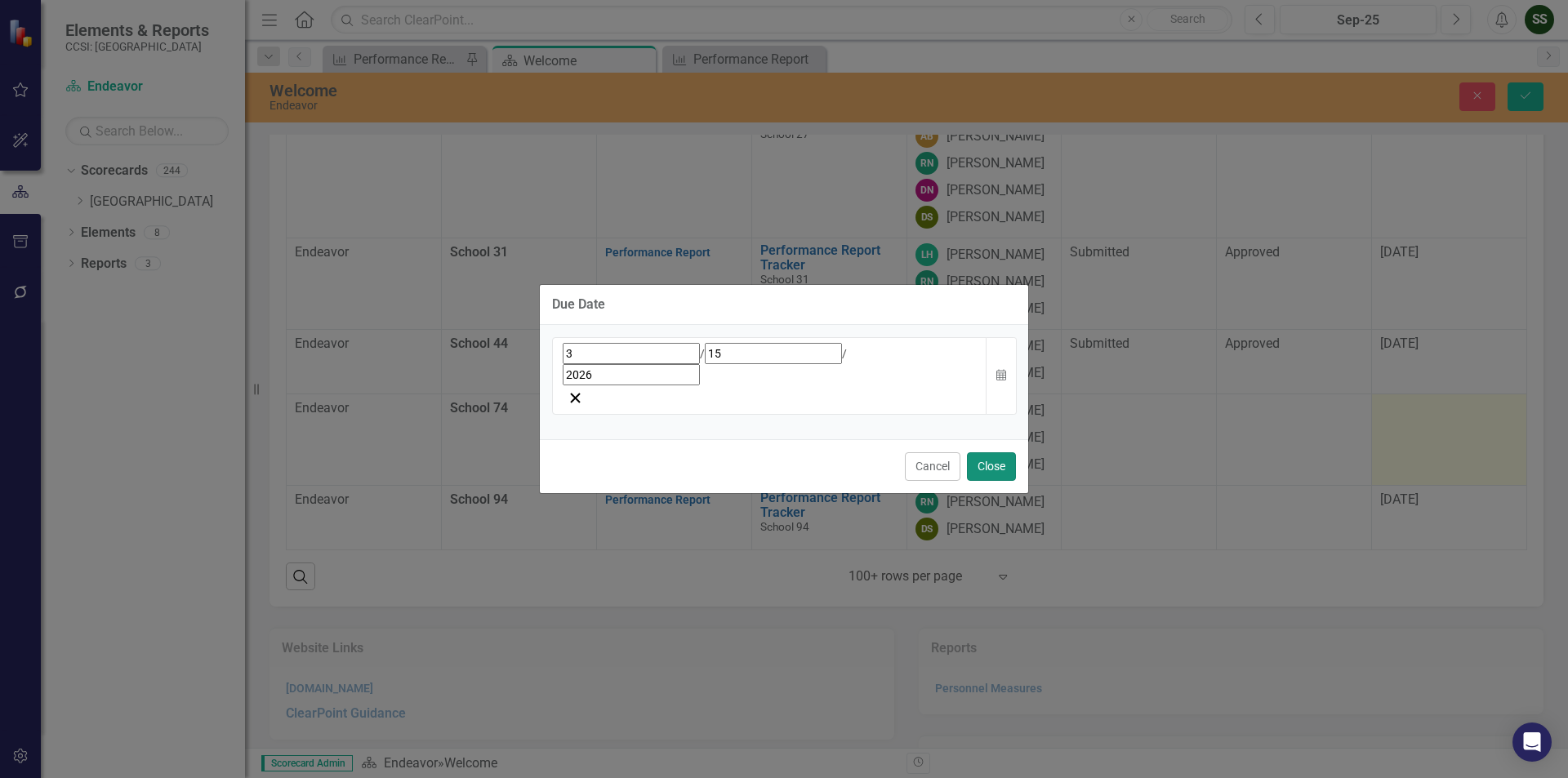
click at [986, 452] on button "Close" at bounding box center [991, 467] width 49 height 29
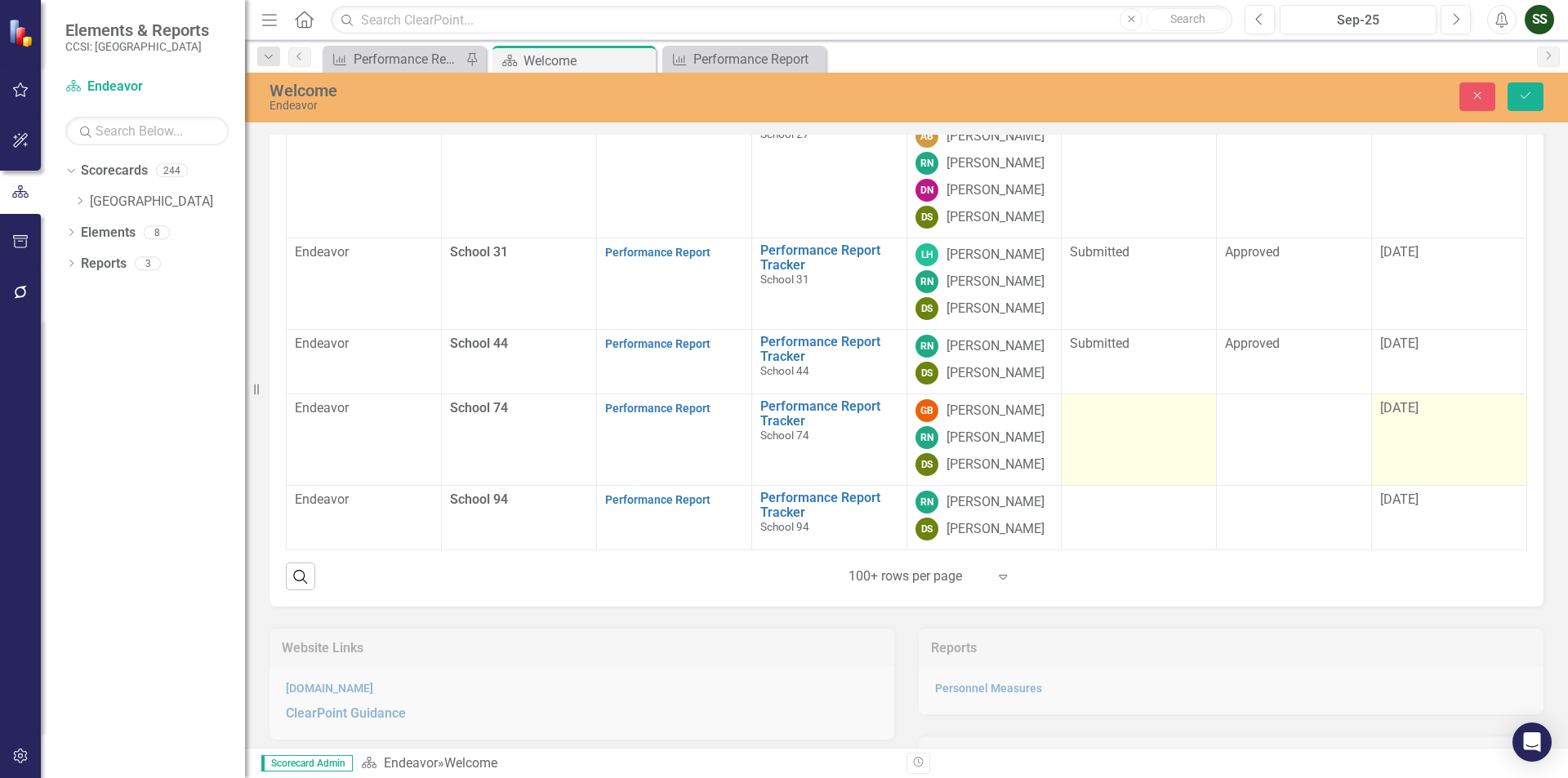
click at [1150, 486] on td at bounding box center [1139, 440] width 155 height 92
click at [1185, 421] on icon "Expand" at bounding box center [1192, 413] width 16 height 13
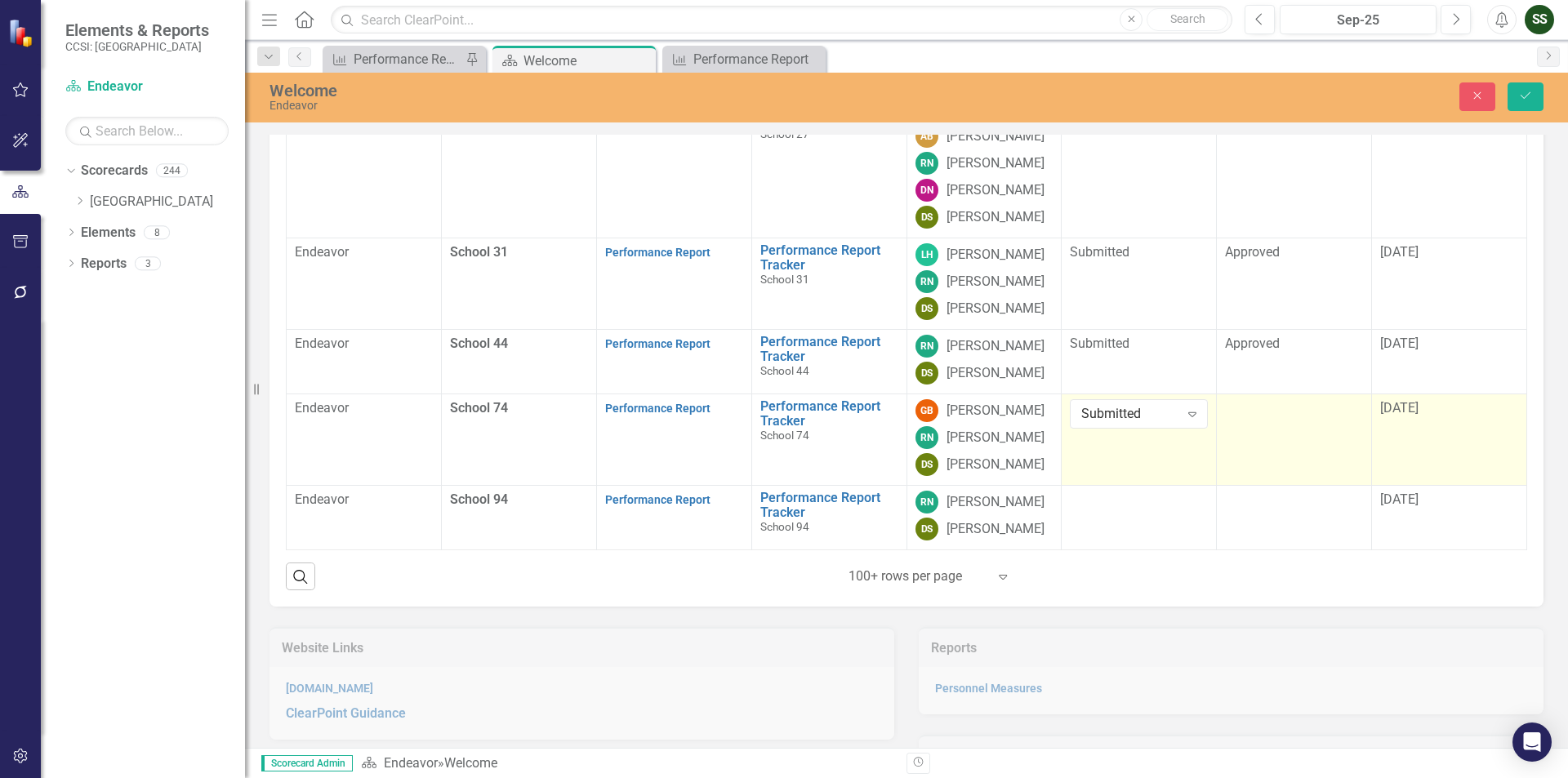
click at [1332, 419] on div at bounding box center [1294, 409] width 138 height 20
click at [1339, 421] on icon "Expand" at bounding box center [1347, 413] width 16 height 13
click at [1165, 550] on td at bounding box center [1139, 518] width 155 height 65
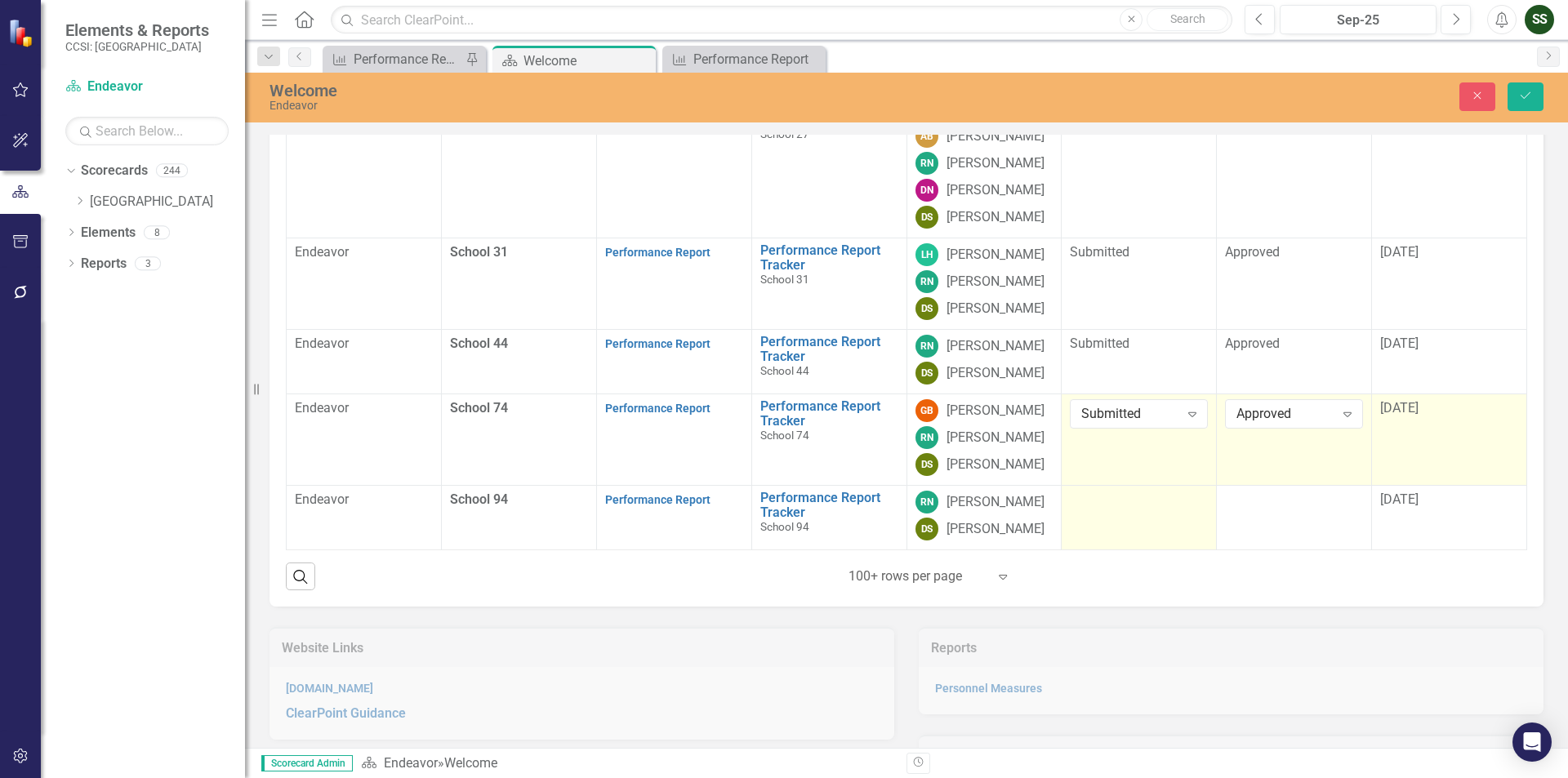
click at [1165, 550] on td at bounding box center [1139, 518] width 155 height 65
click at [1188, 508] on icon at bounding box center [1192, 507] width 9 height 5
click at [1281, 510] on div at bounding box center [1294, 500] width 138 height 20
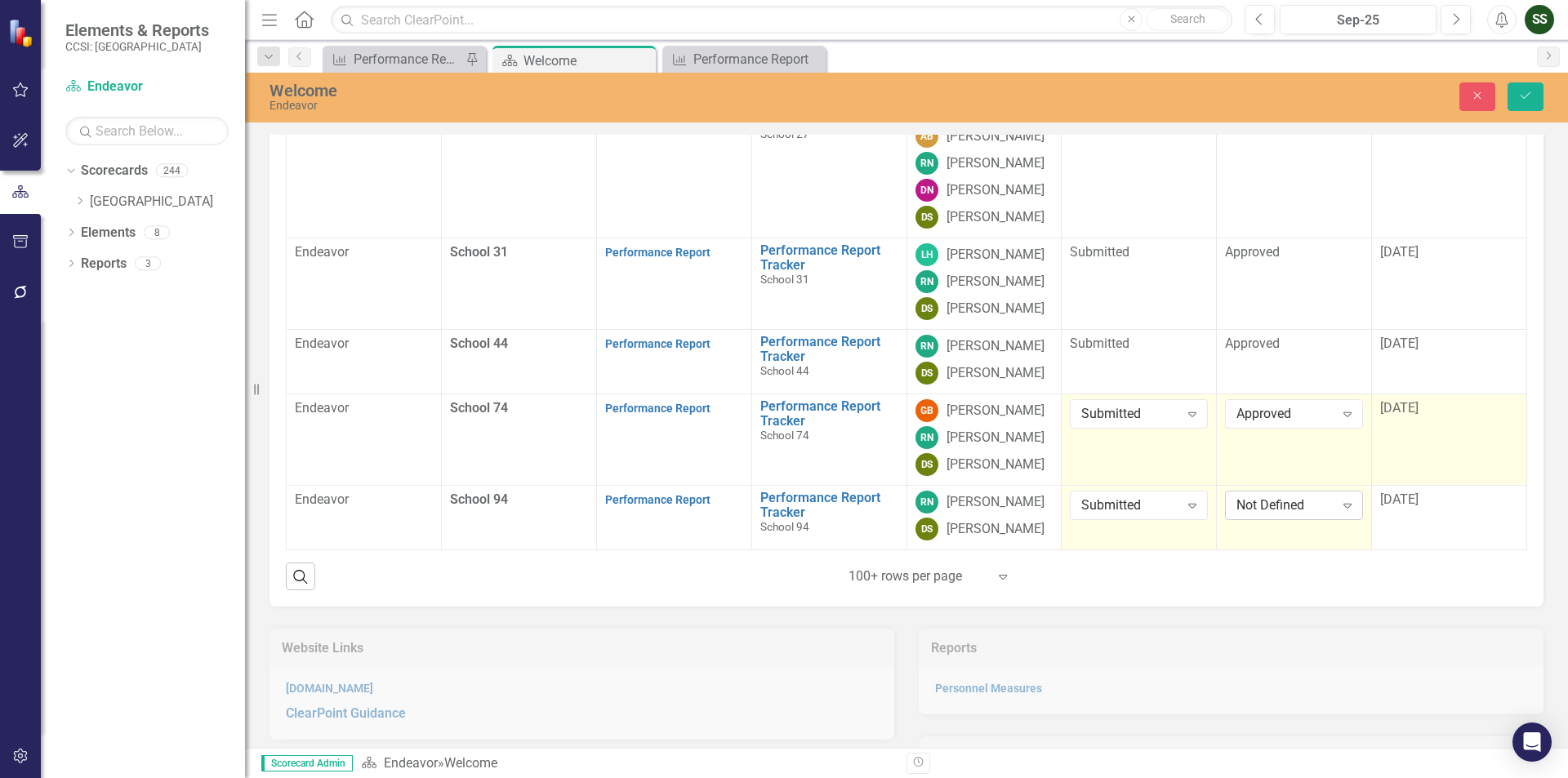
click at [1338, 519] on div "Expand" at bounding box center [1347, 505] width 30 height 26
click at [1525, 91] on icon "Save" at bounding box center [1525, 95] width 14 height 11
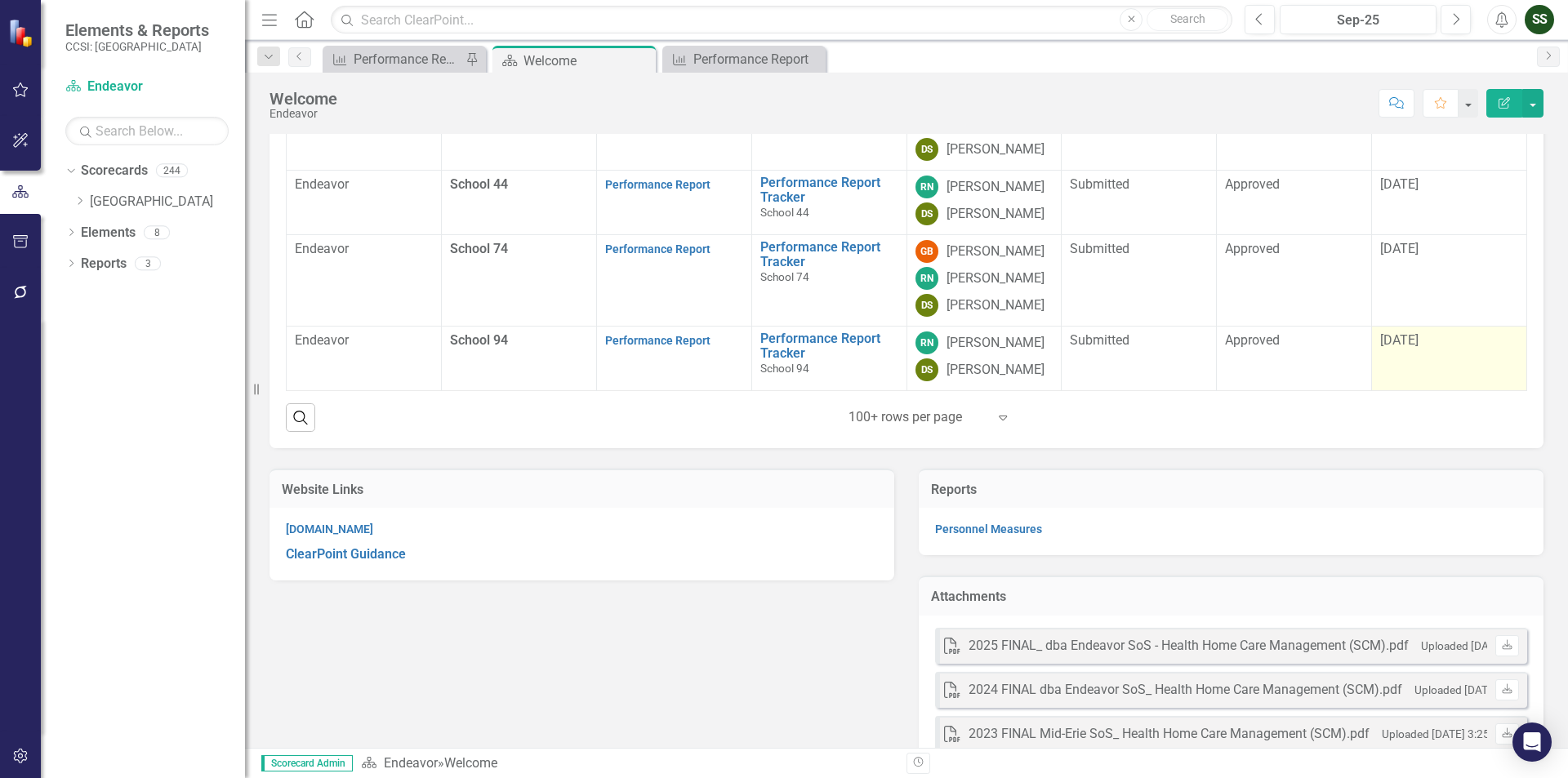
click at [1392, 348] on span "[DATE]" at bounding box center [1399, 340] width 38 height 15
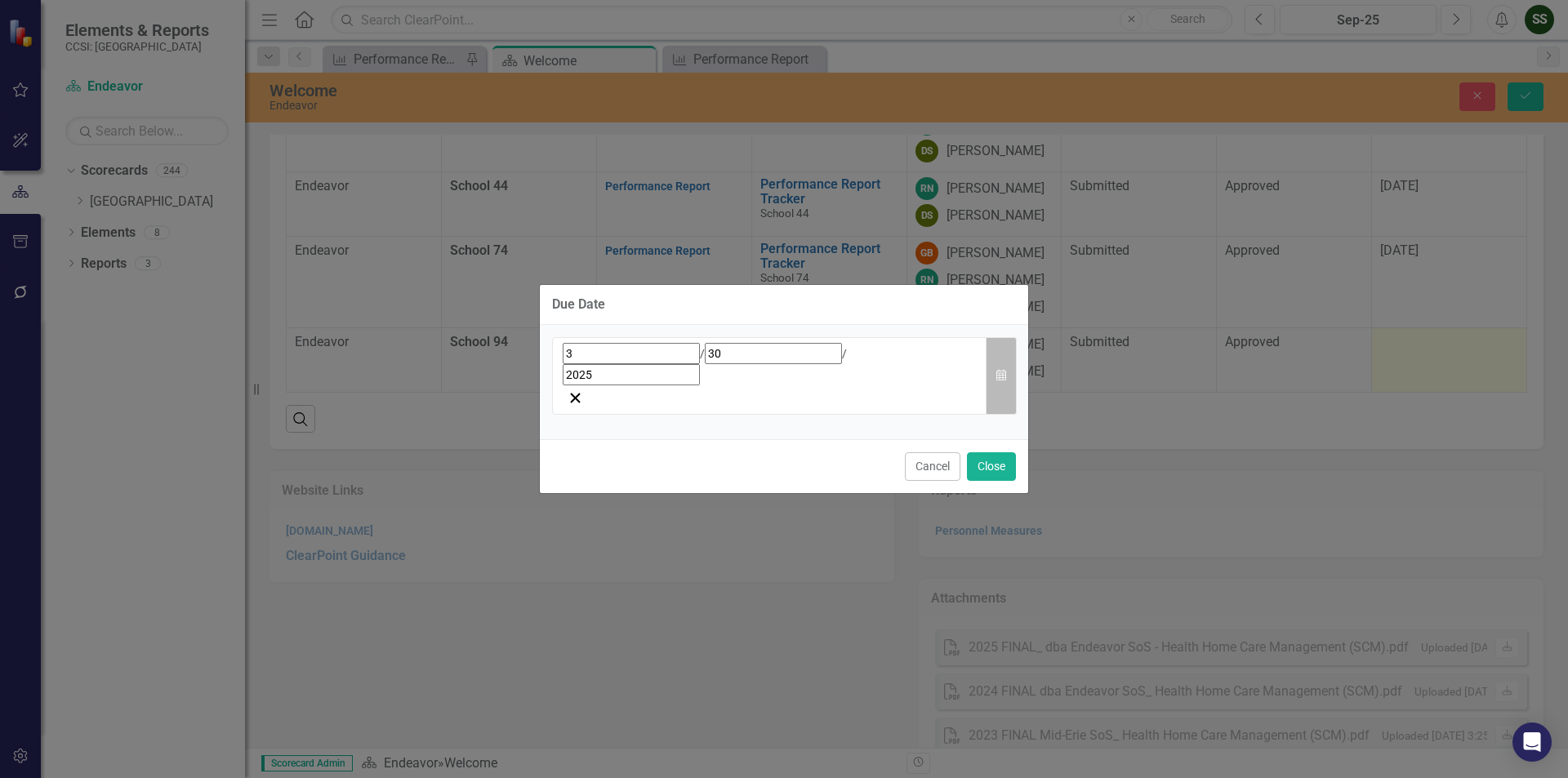
click at [1011, 364] on button "Calendar" at bounding box center [1001, 376] width 31 height 77
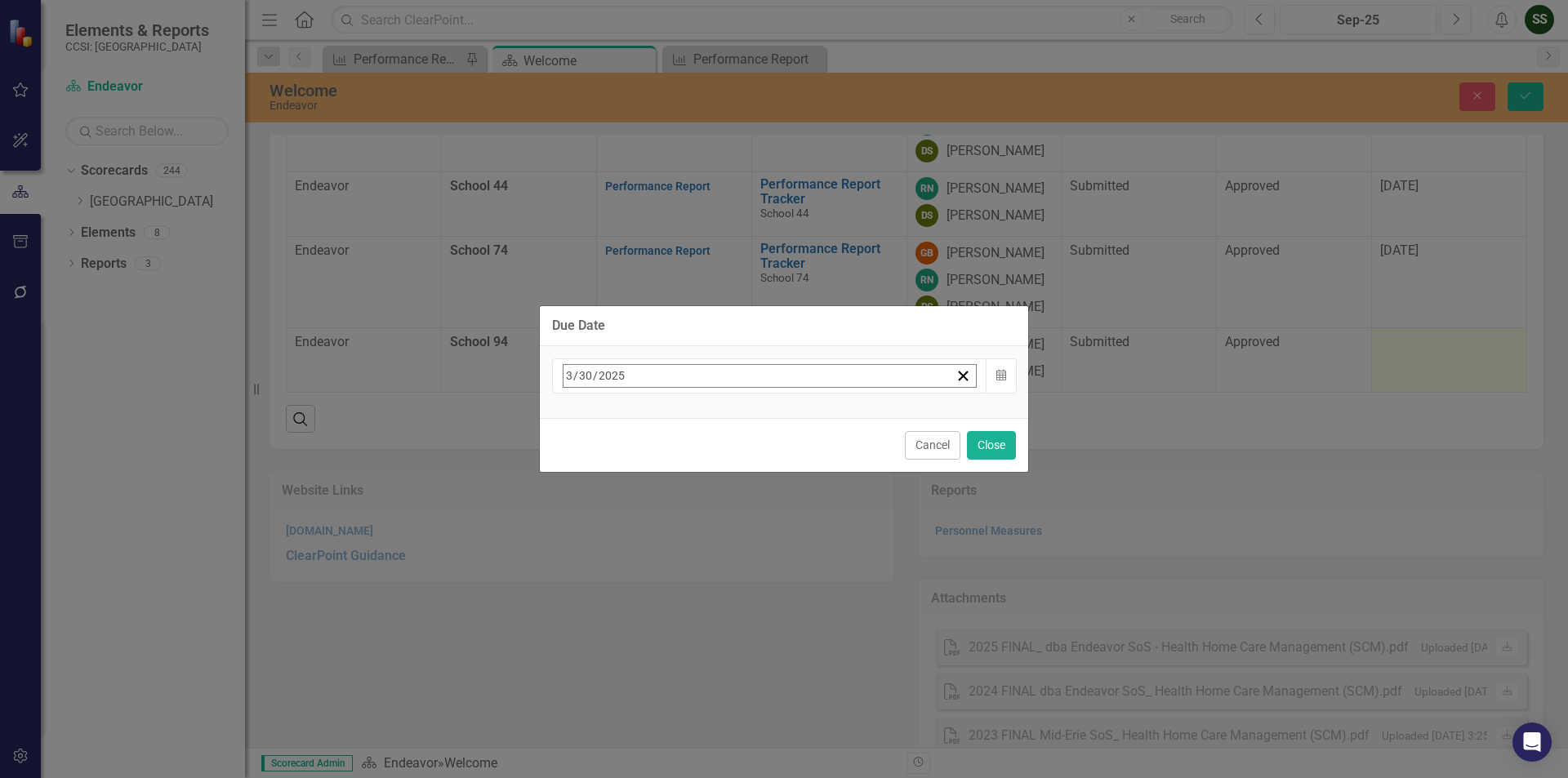
click at [838, 412] on button "»" at bounding box center [820, 412] width 36 height 36
click at [581, 536] on abbr "15" at bounding box center [573, 535] width 13 height 13
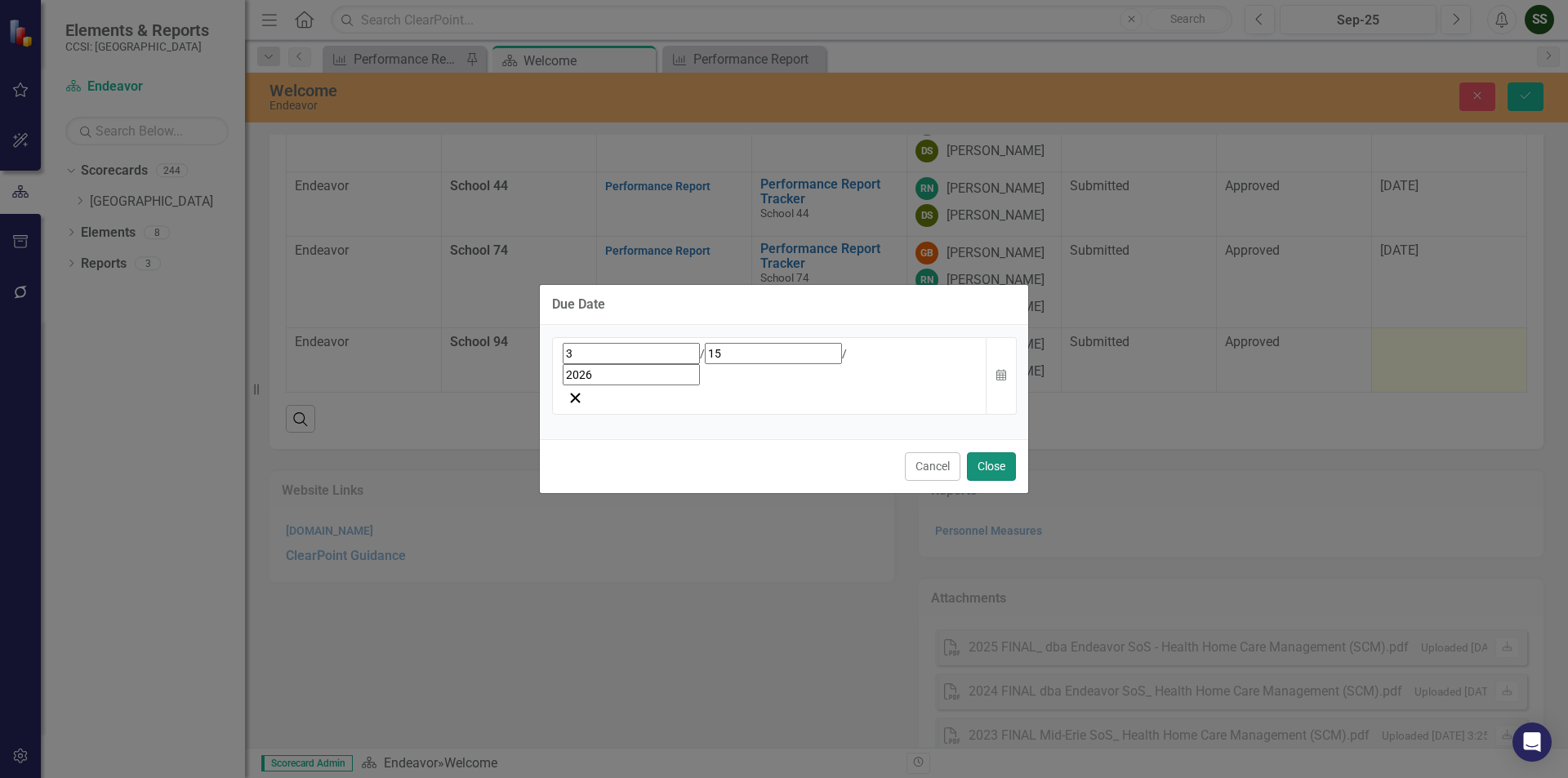
click at [987, 452] on button "Close" at bounding box center [991, 467] width 49 height 29
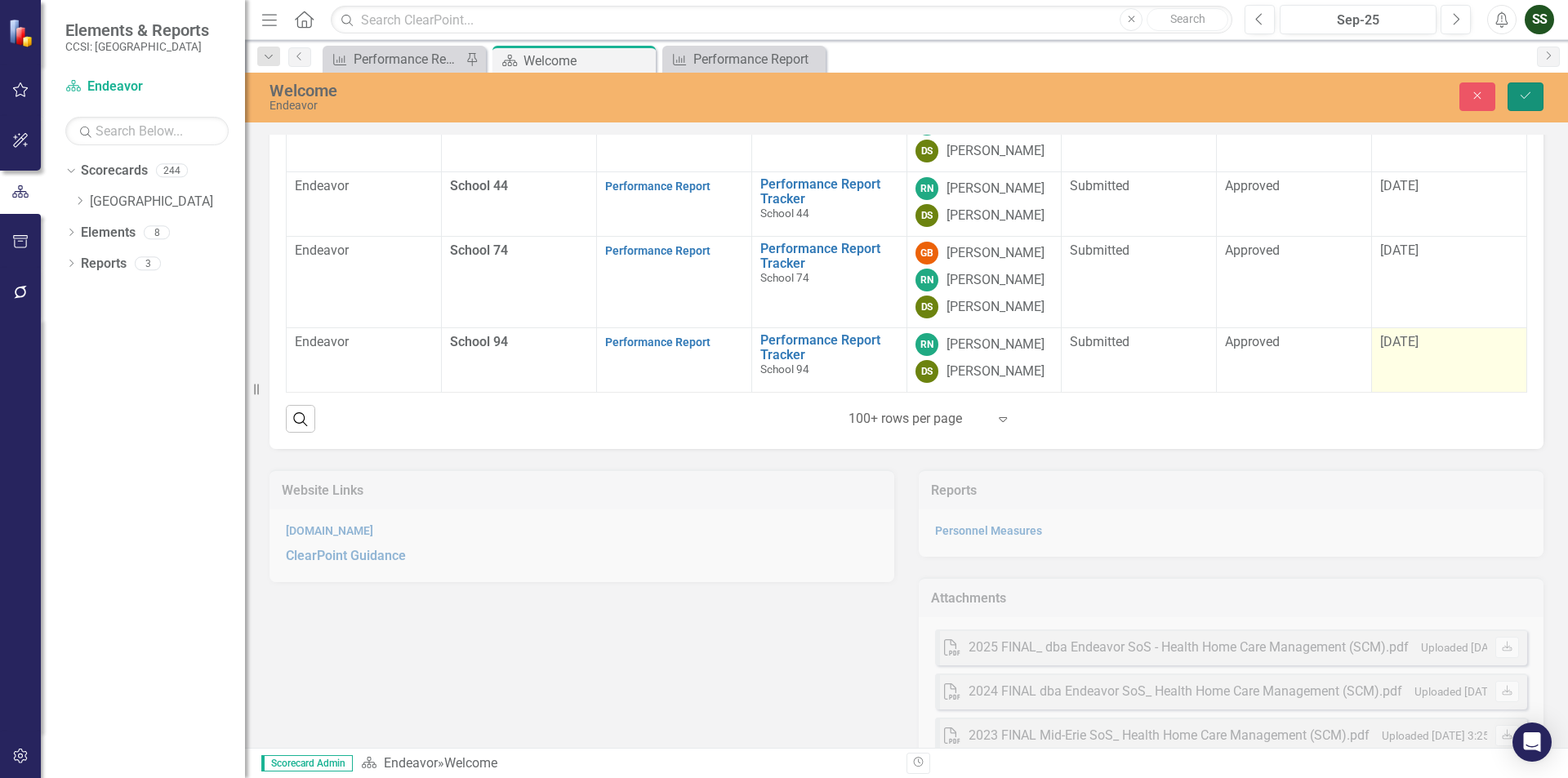
click at [1526, 99] on icon "Save" at bounding box center [1525, 95] width 14 height 11
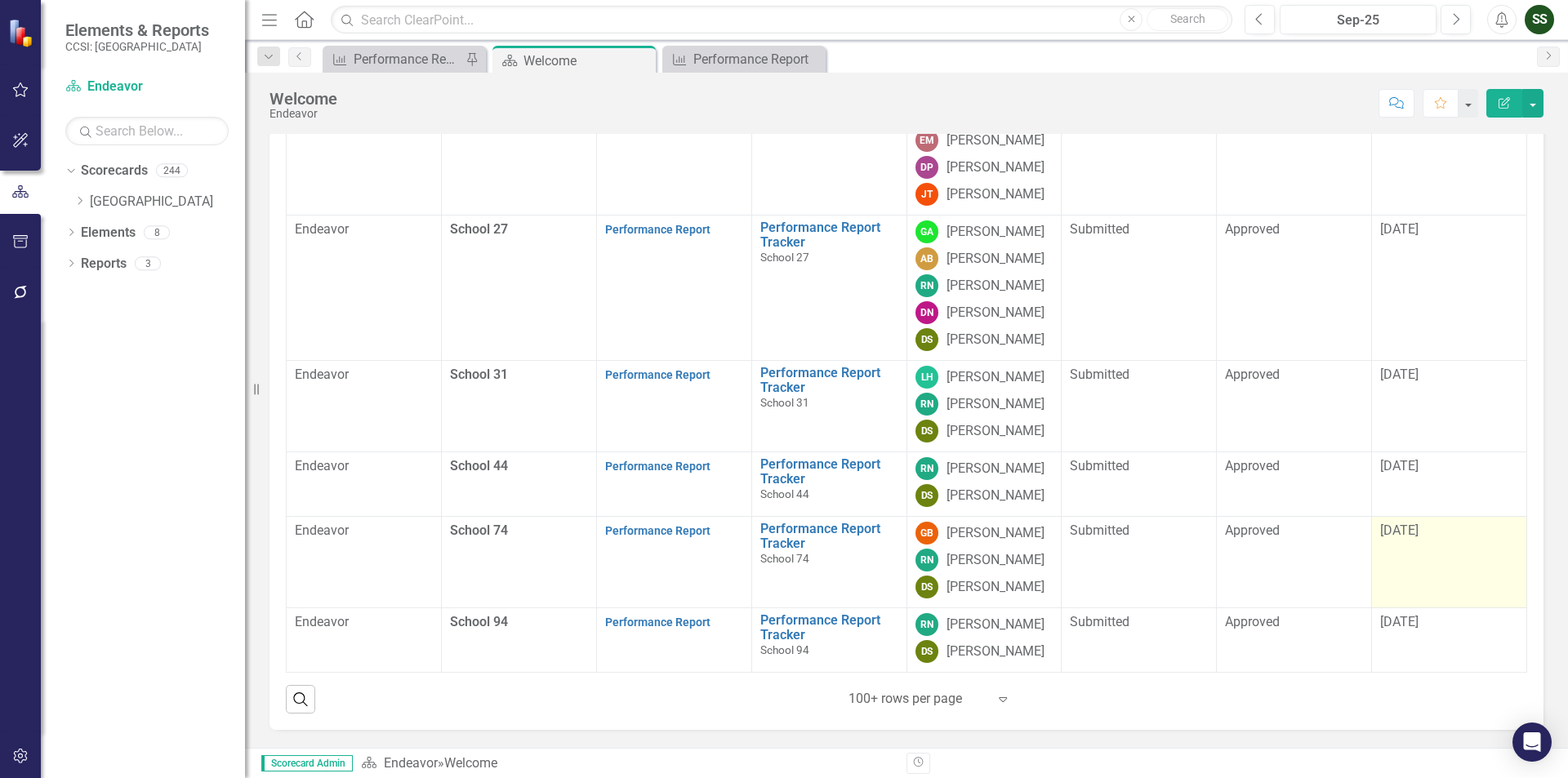
scroll to position [127, 0]
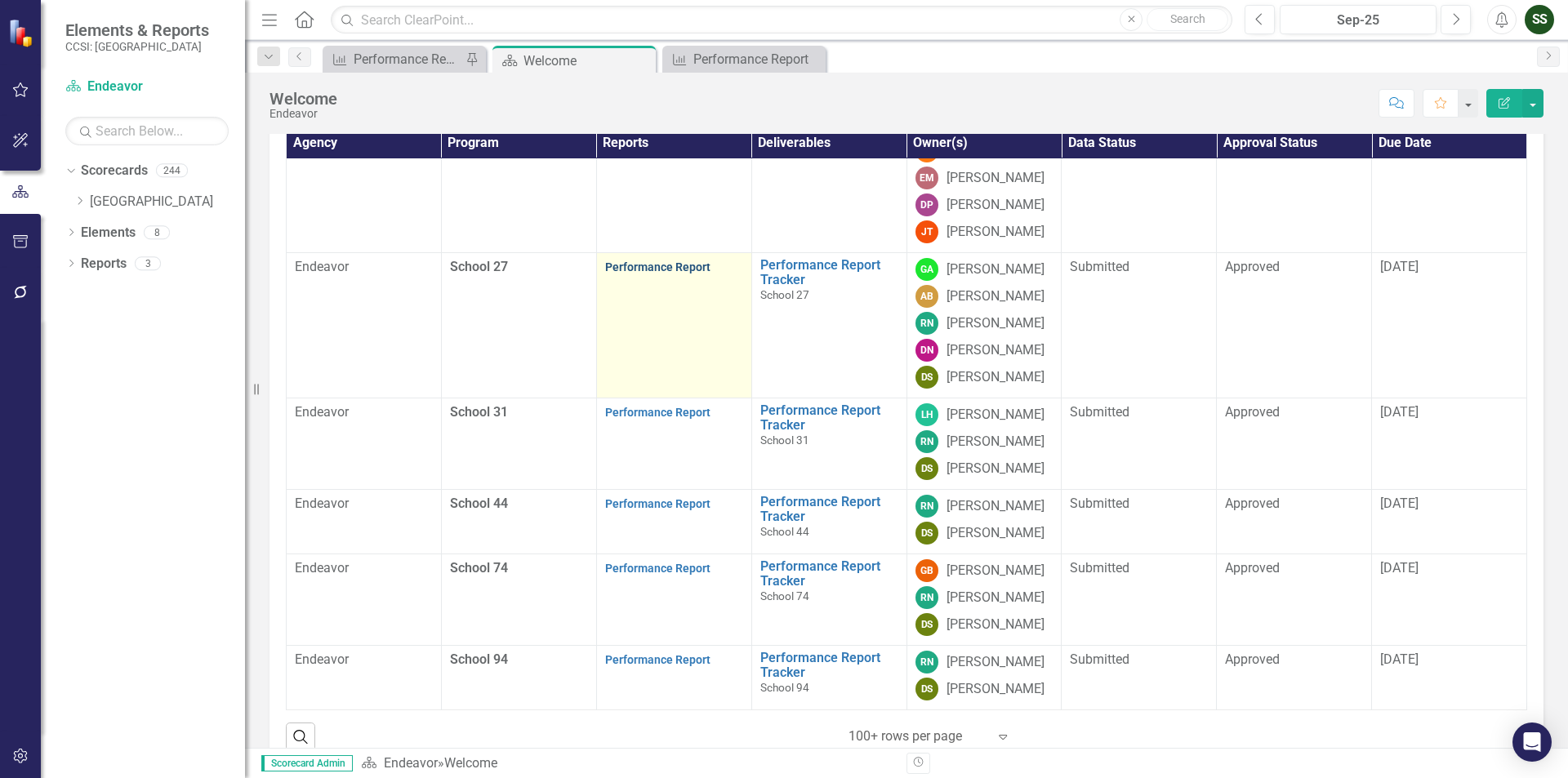
click at [662, 274] on link "Performance Report" at bounding box center [658, 266] width 105 height 13
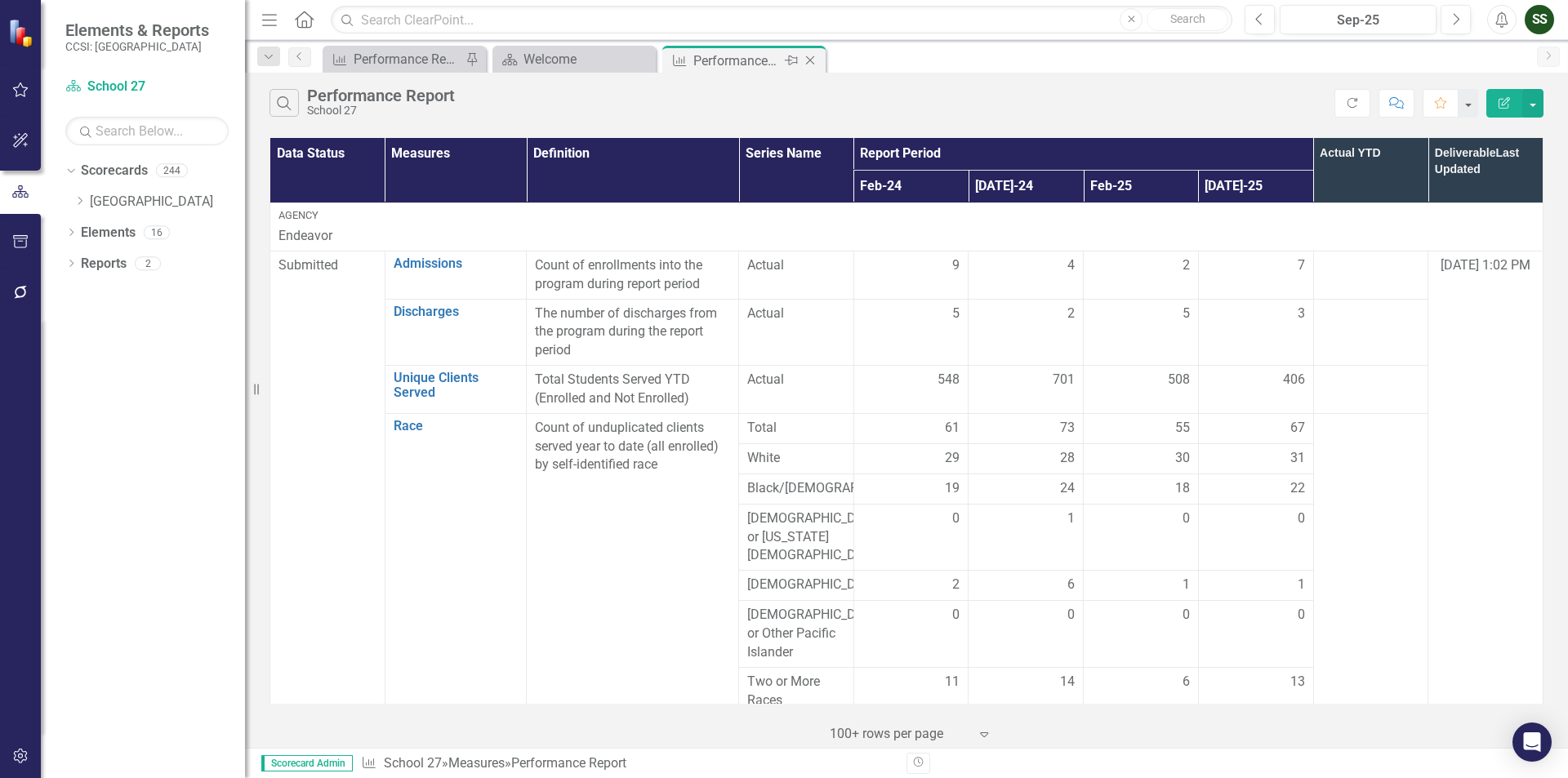
click at [808, 57] on icon "Close" at bounding box center [810, 60] width 16 height 13
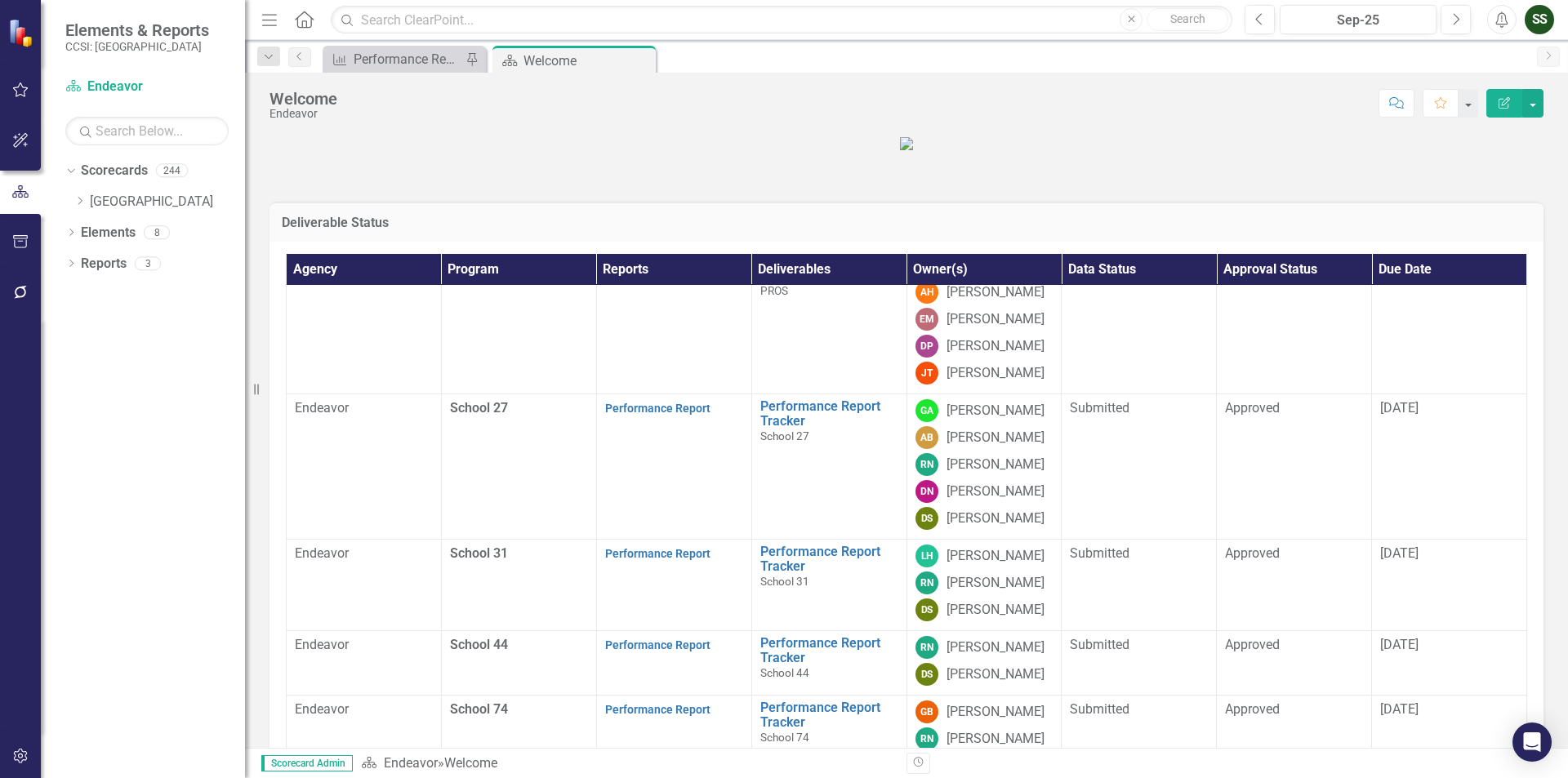
scroll to position [805, 0]
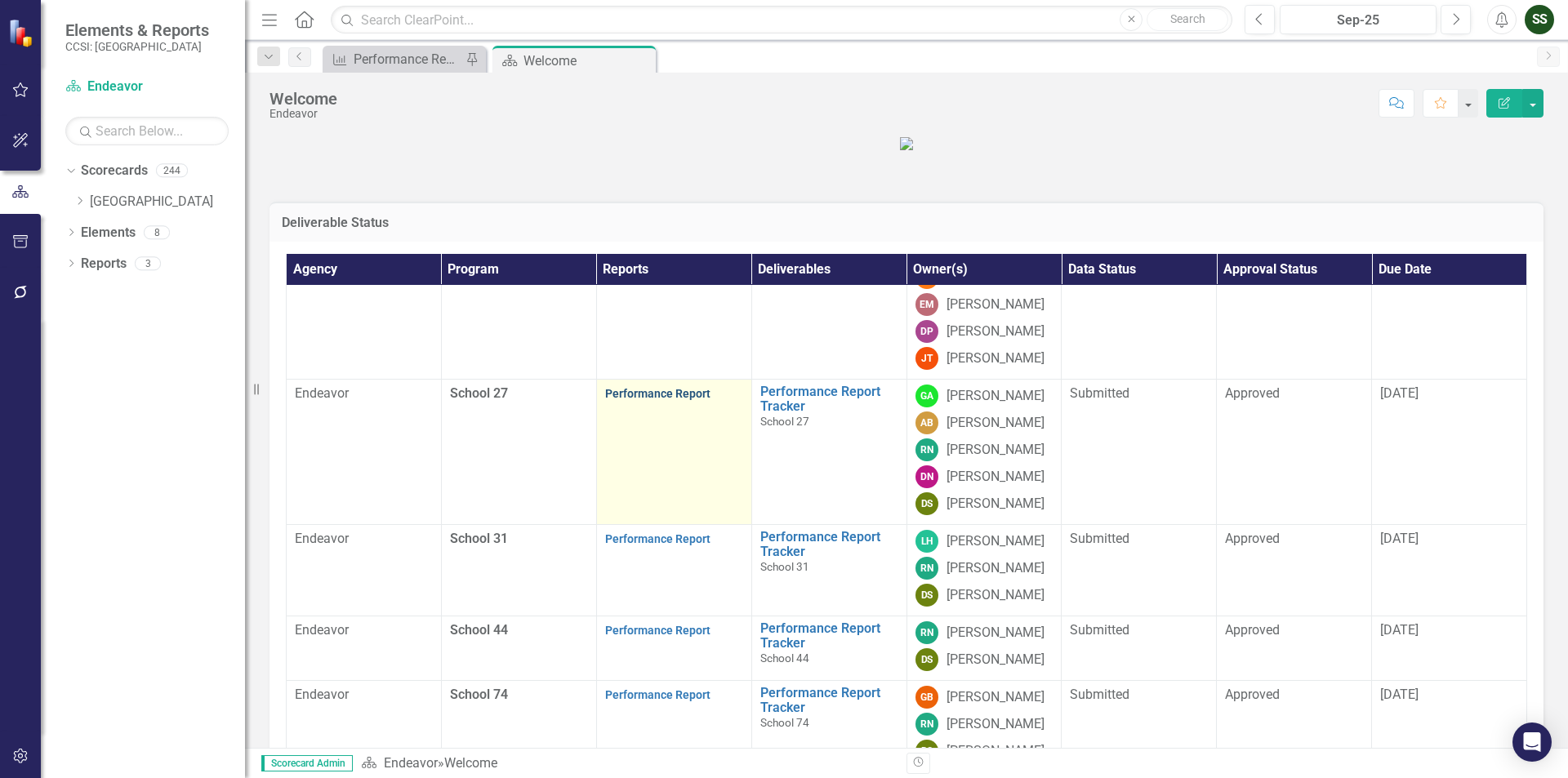
click at [658, 400] on link "Performance Report" at bounding box center [658, 393] width 105 height 13
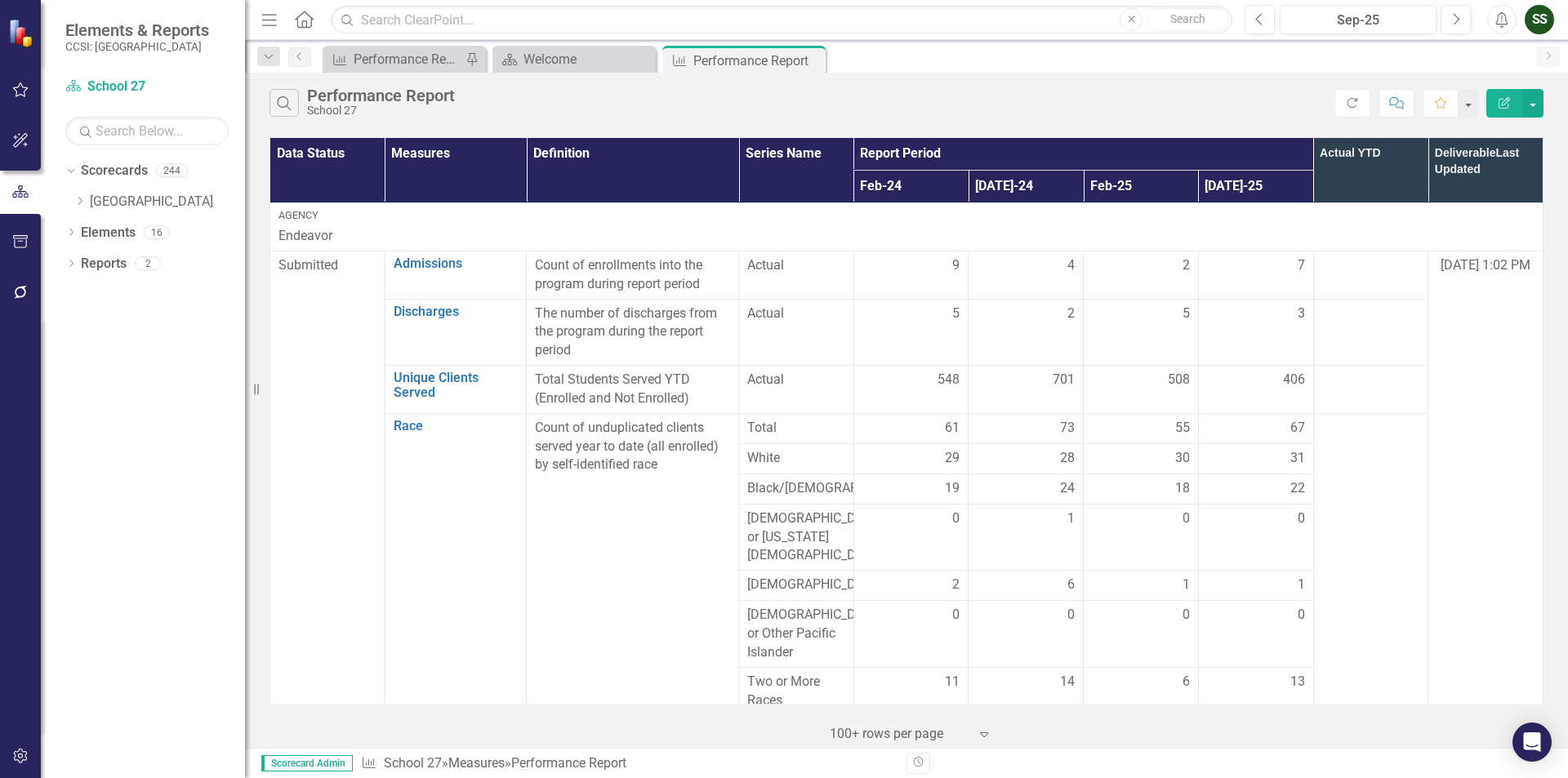
click at [0, 0] on icon "Close" at bounding box center [0, 0] width 0 height 0
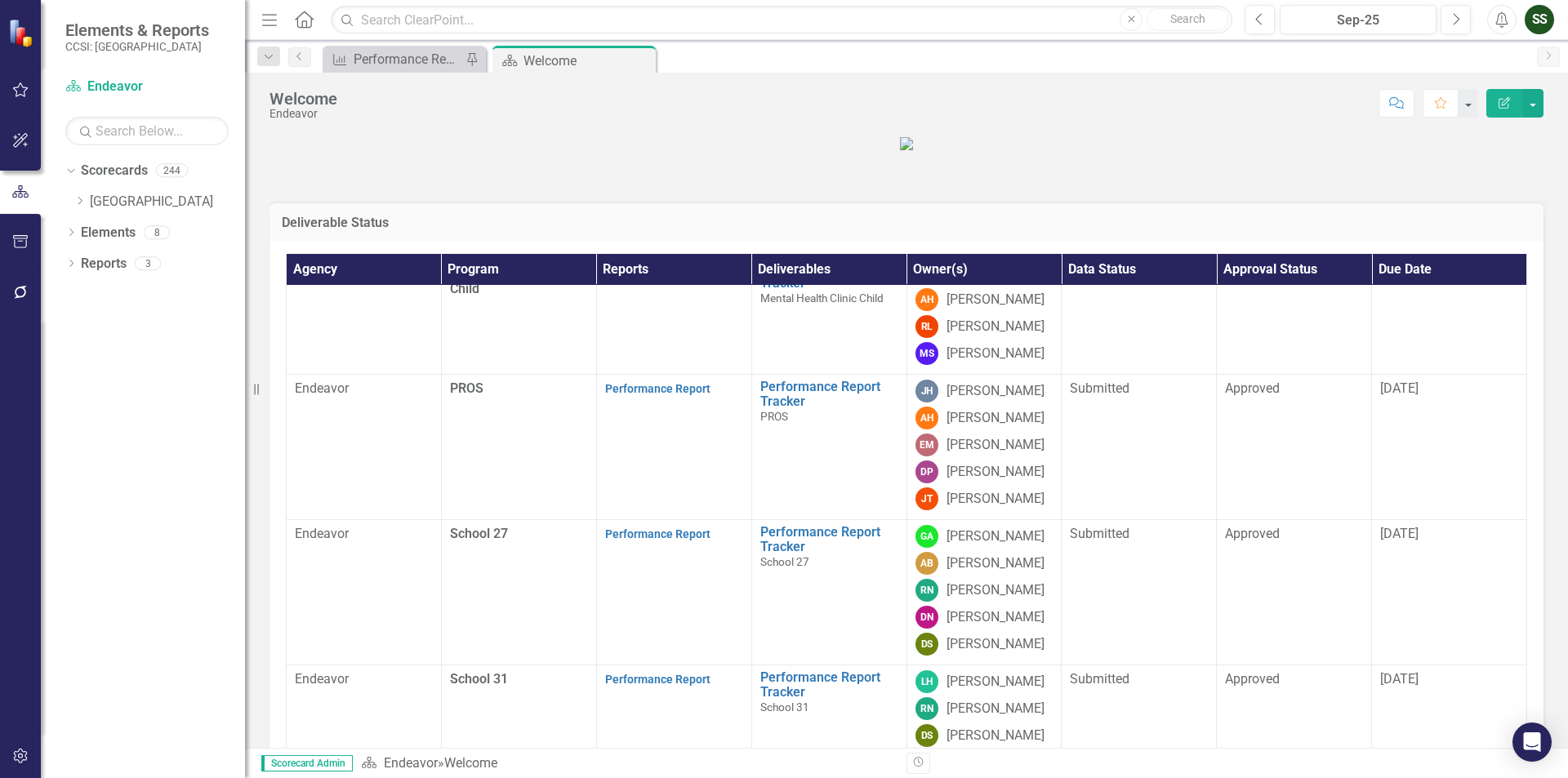
scroll to position [805, 0]
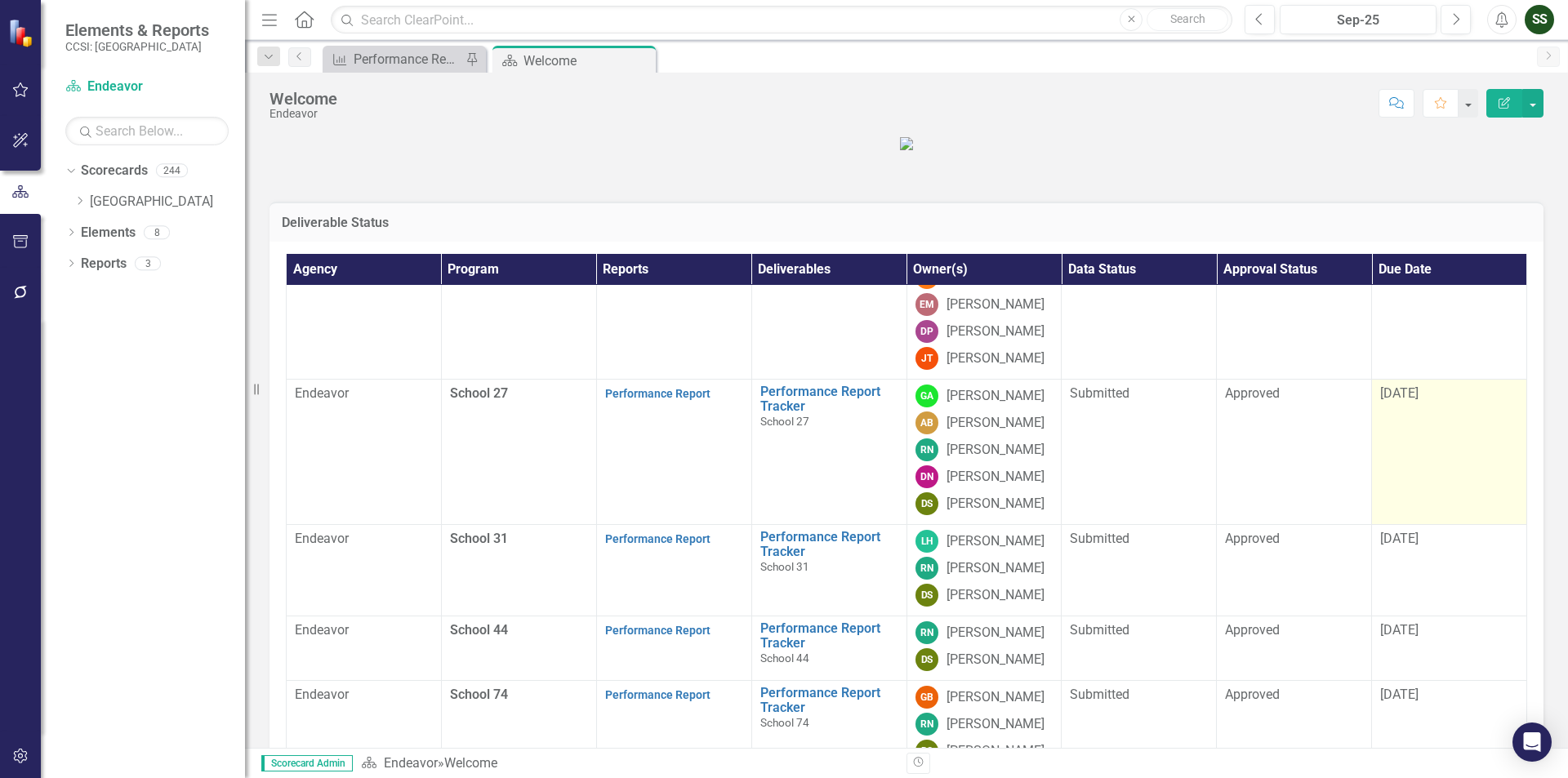
click at [1407, 401] on span "[DATE]" at bounding box center [1399, 393] width 38 height 15
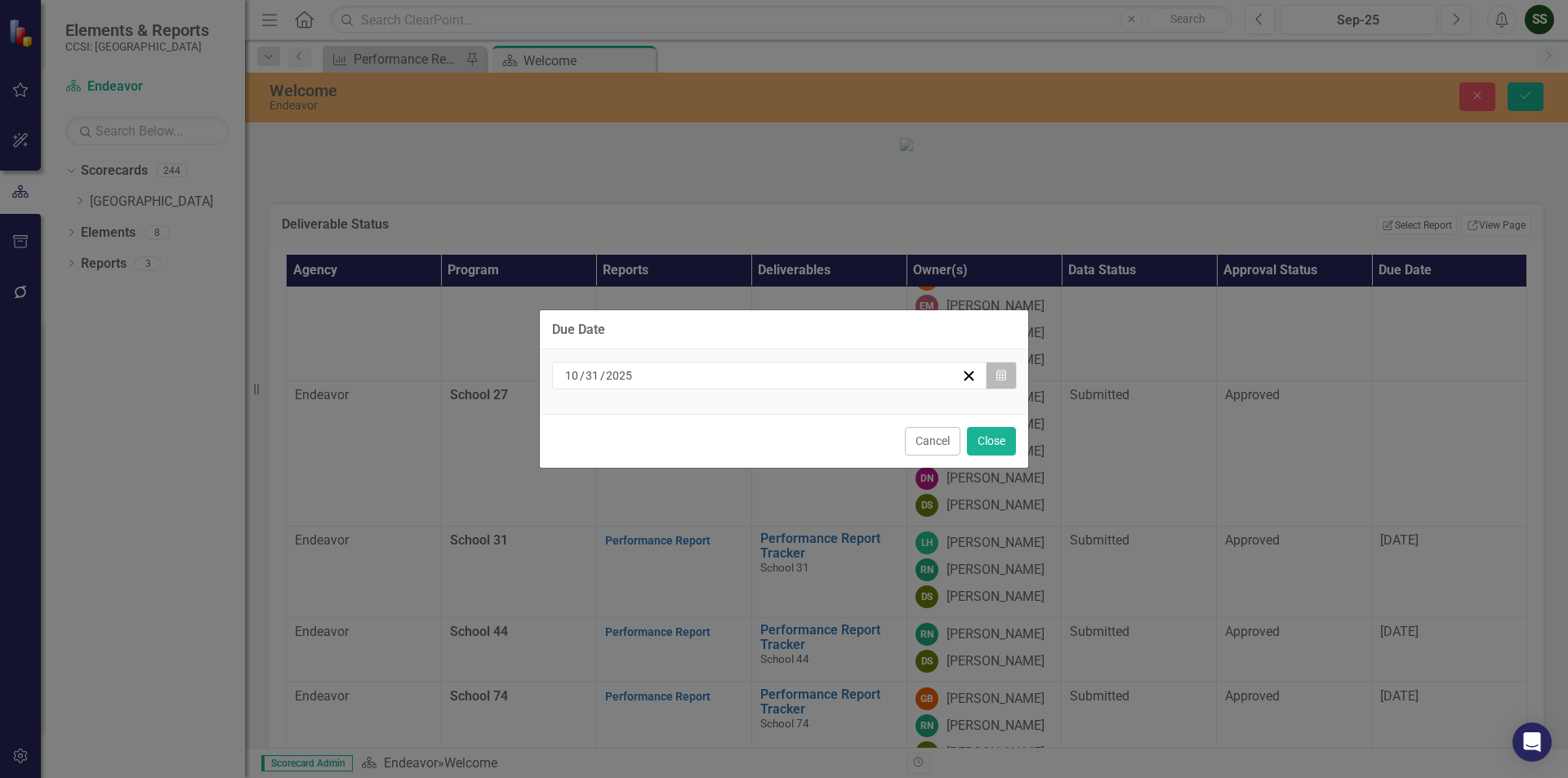
click at [1015, 375] on button "Calendar" at bounding box center [1001, 375] width 31 height 28
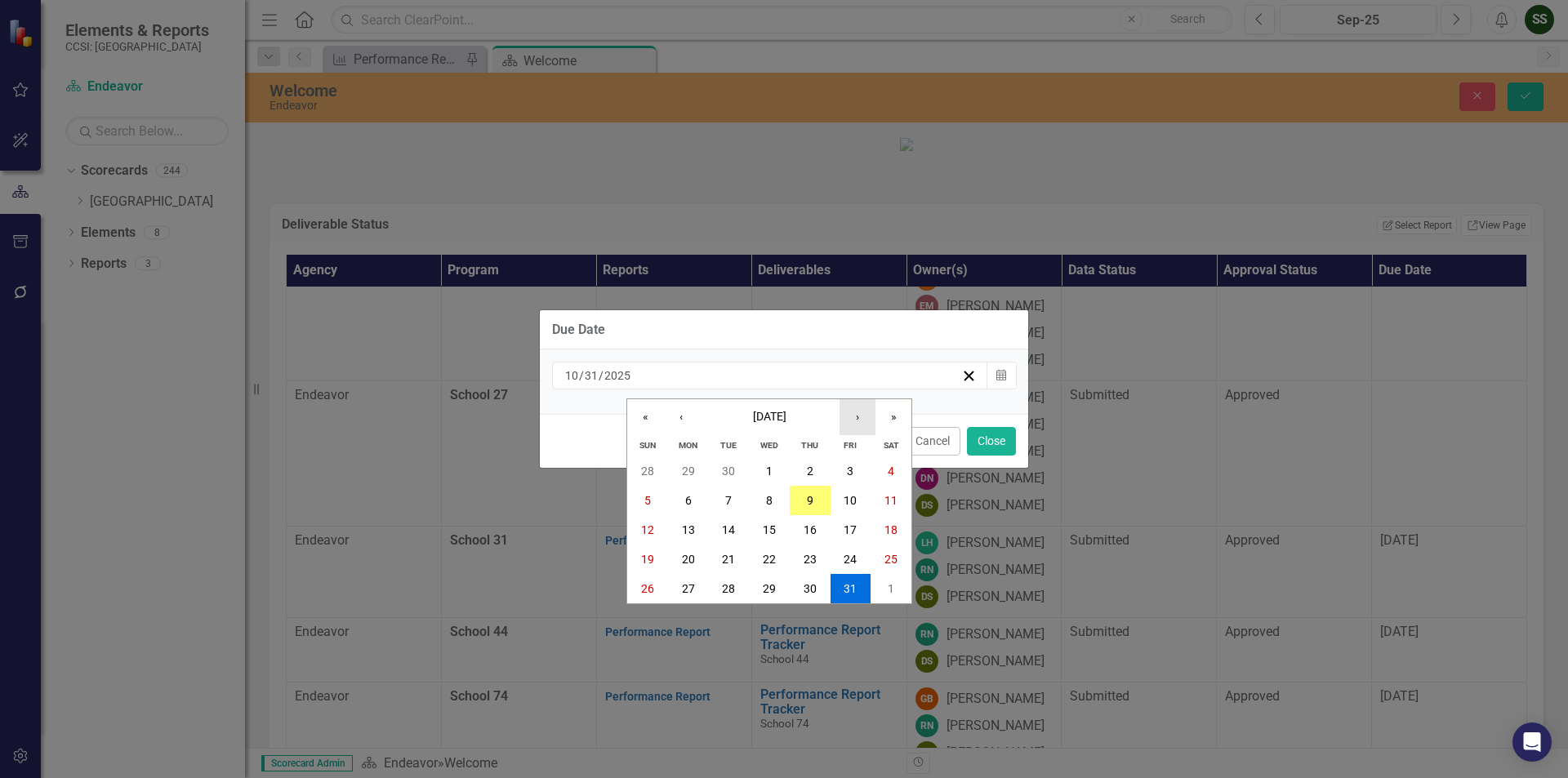
click at [856, 420] on button "›" at bounding box center [857, 417] width 36 height 36
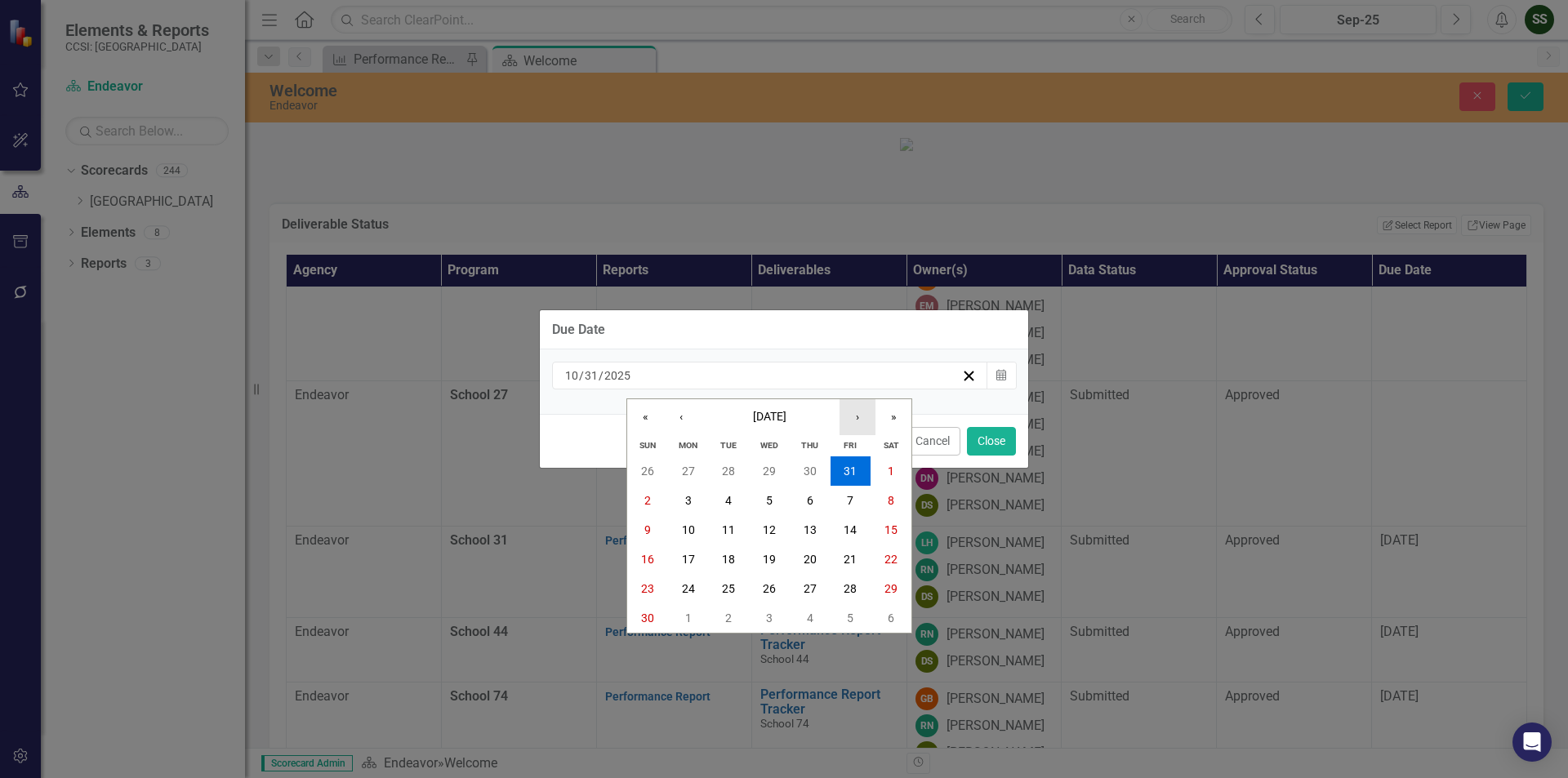
click at [856, 420] on button "›" at bounding box center [857, 417] width 36 height 36
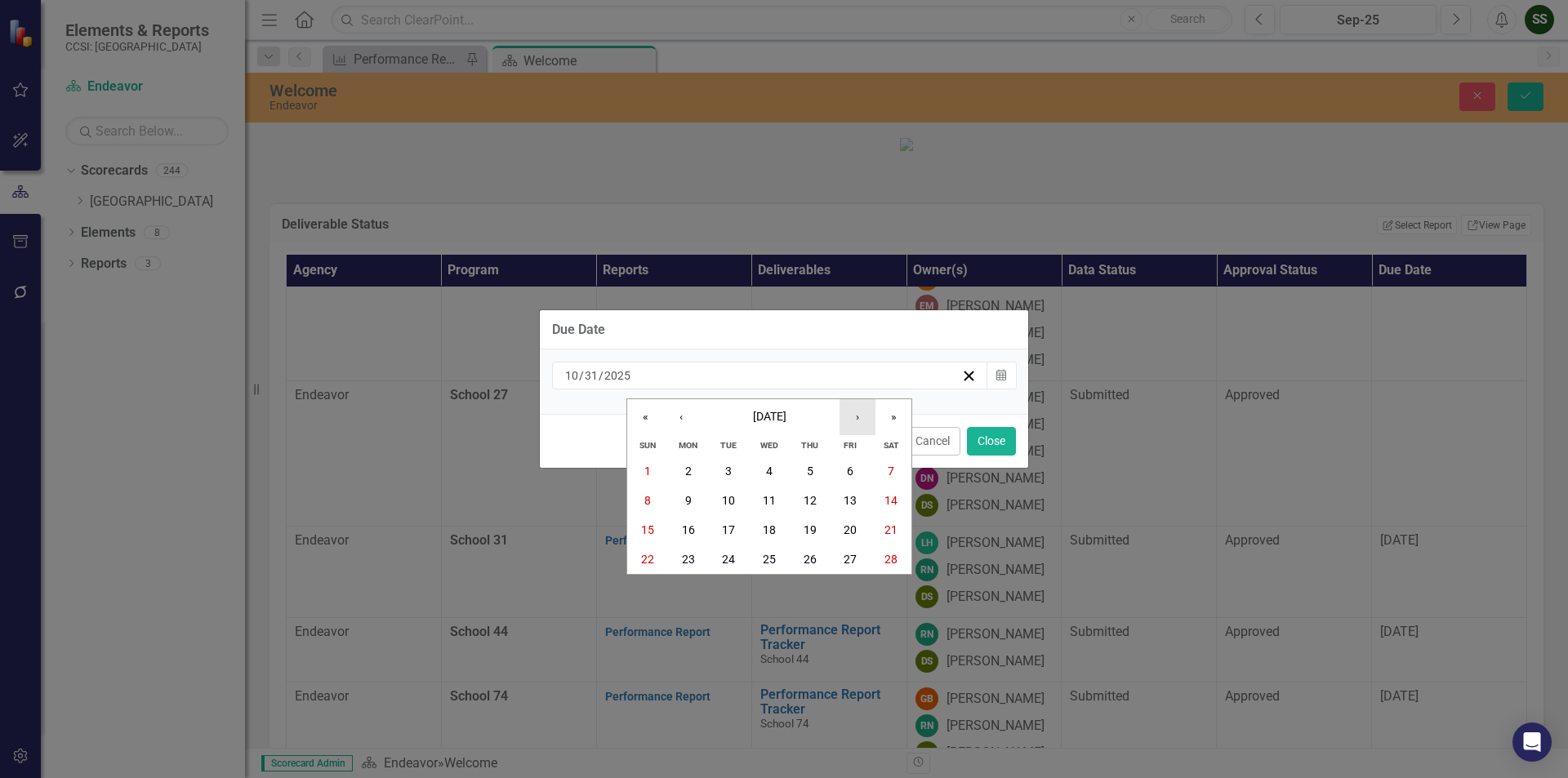
click at [856, 420] on button "›" at bounding box center [857, 417] width 36 height 36
click at [654, 531] on button "15" at bounding box center [648, 530] width 41 height 30
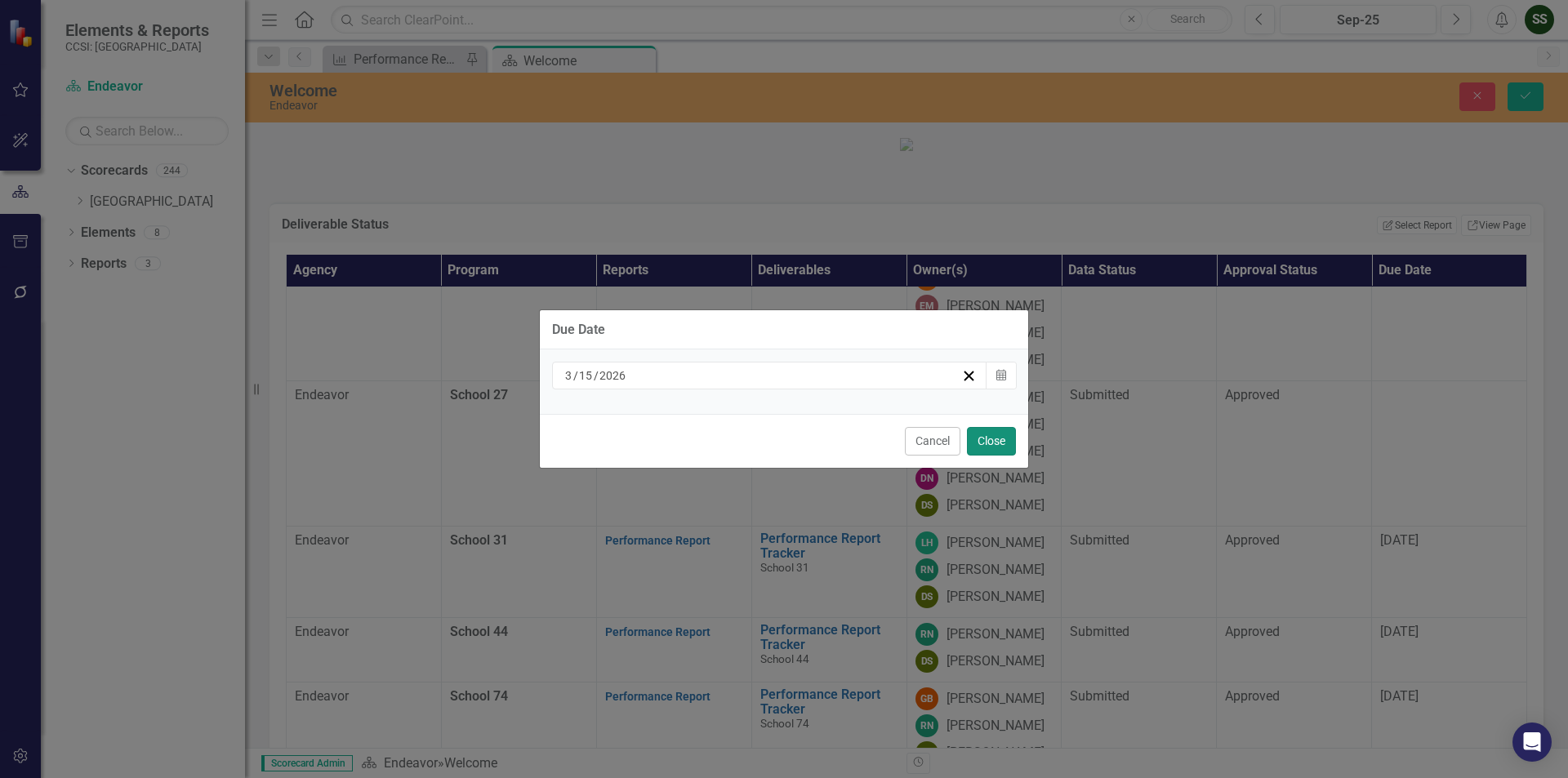
click at [980, 439] on button "Close" at bounding box center [991, 441] width 49 height 29
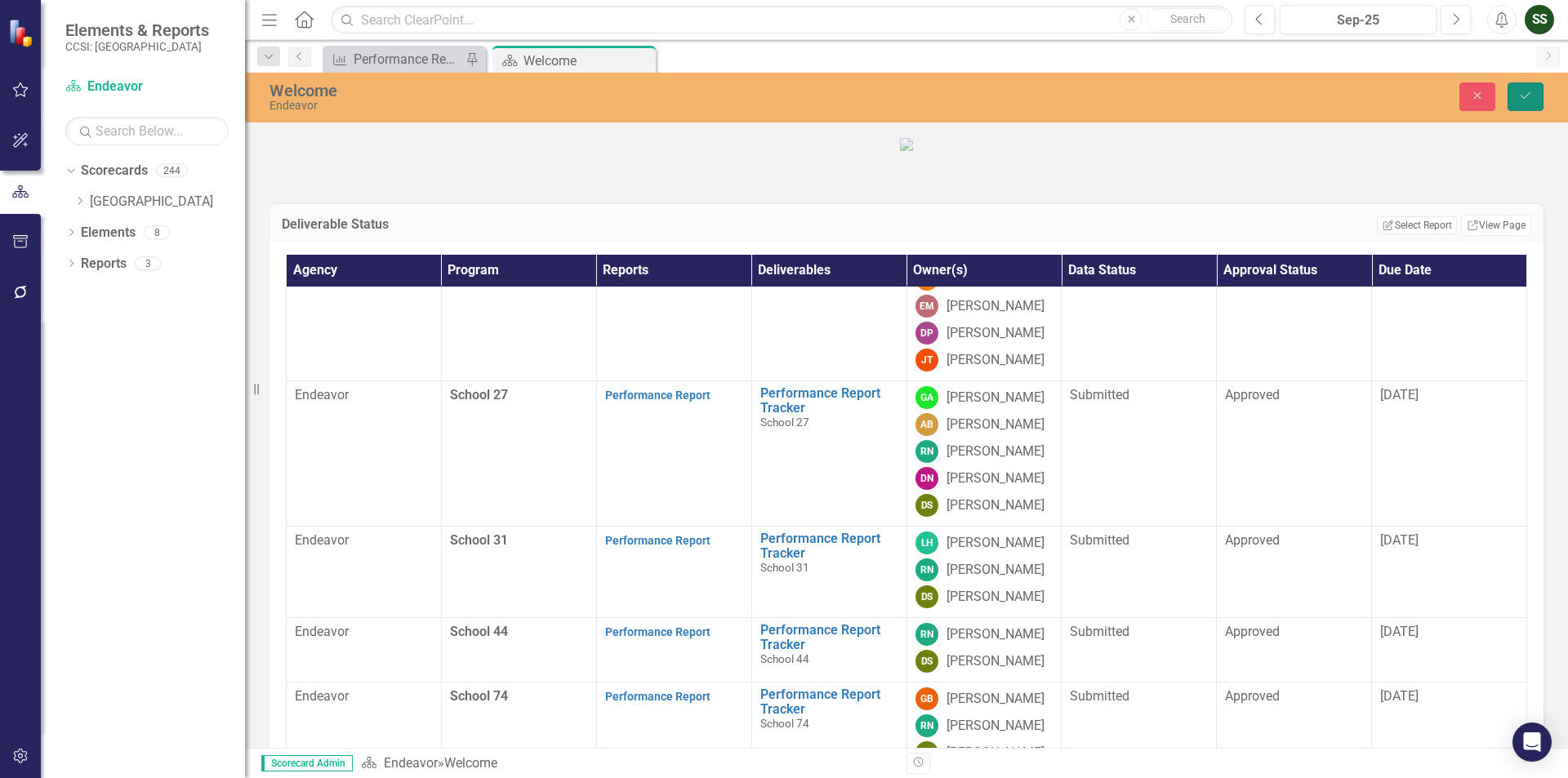
click at [1538, 100] on button "Save" at bounding box center [1525, 97] width 36 height 29
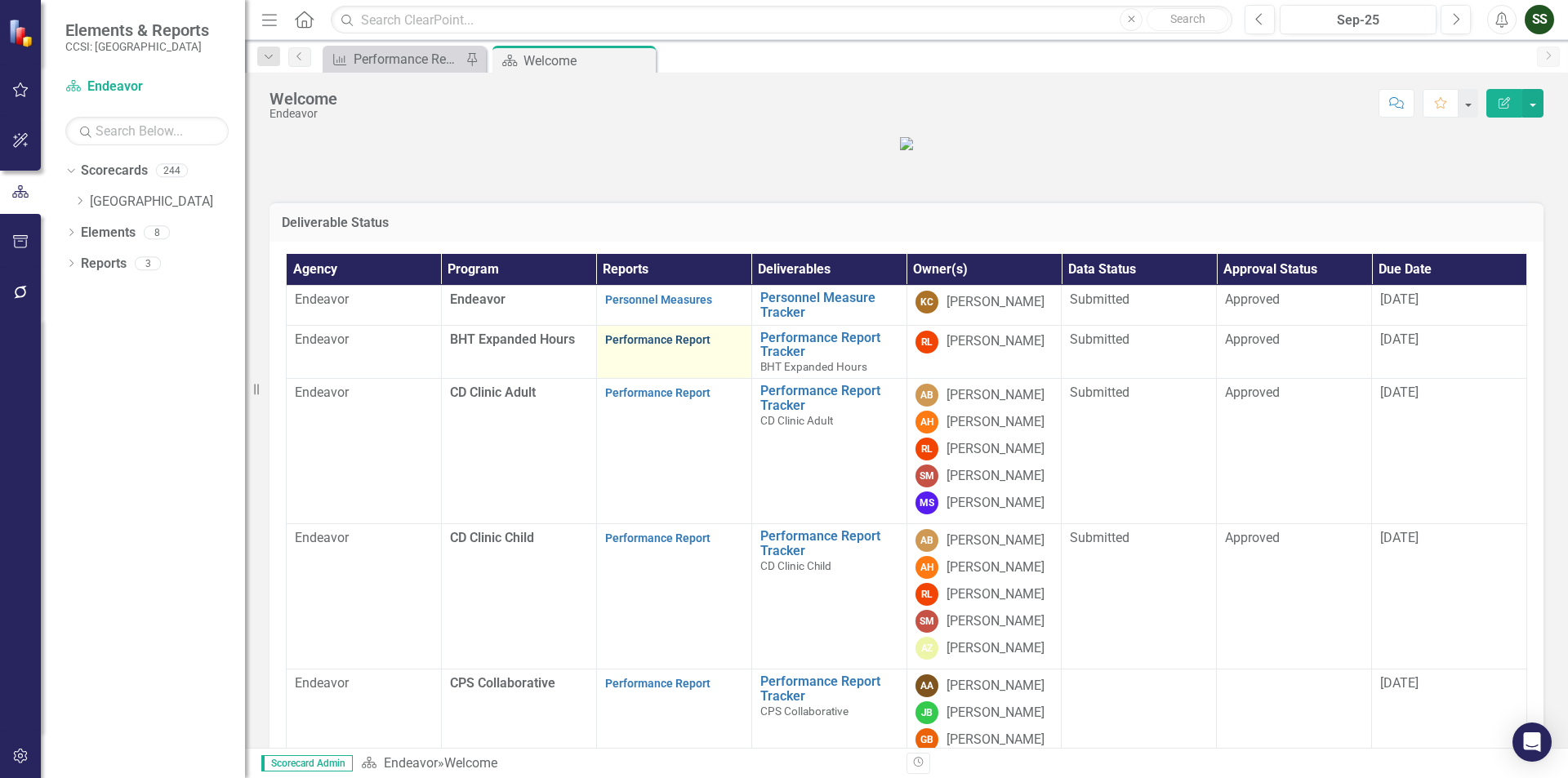
click at [669, 346] on link "Performance Report" at bounding box center [658, 339] width 105 height 13
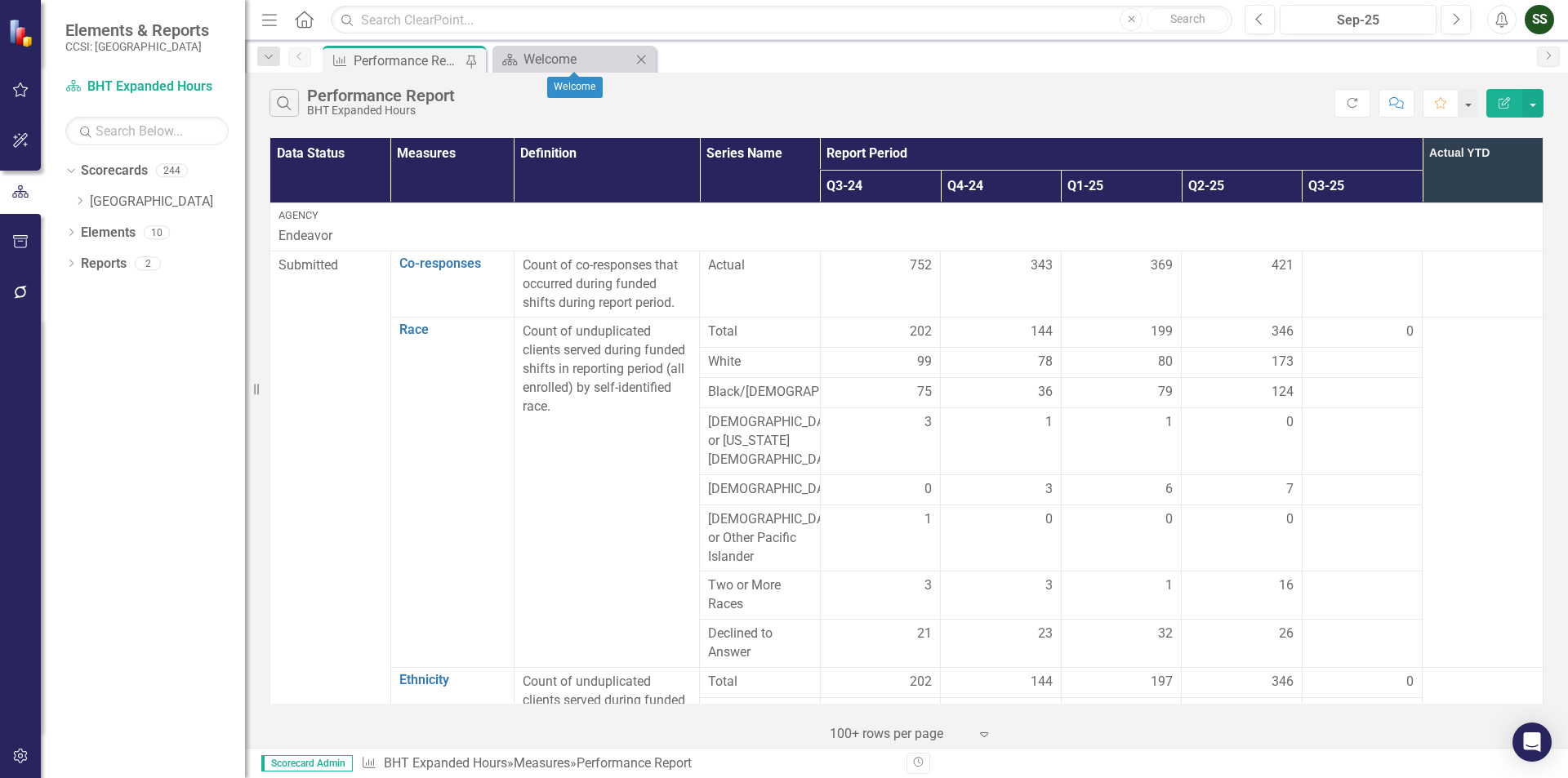
click at [643, 60] on icon "Close" at bounding box center [640, 59] width 16 height 13
click at [98, 193] on link "[GEOGRAPHIC_DATA]" at bounding box center [168, 202] width 155 height 19
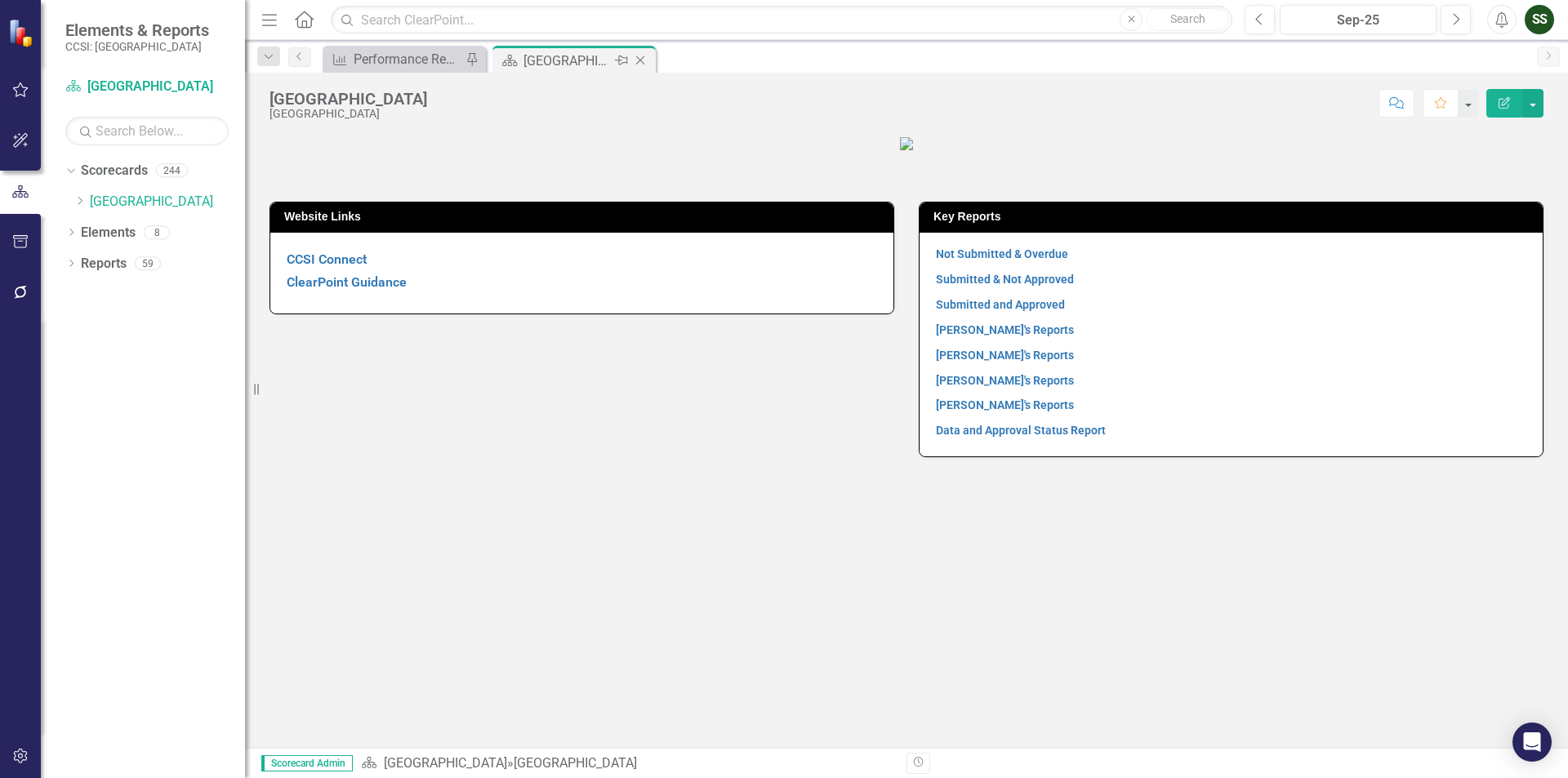
click at [639, 61] on icon "Close" at bounding box center [639, 60] width 16 height 13
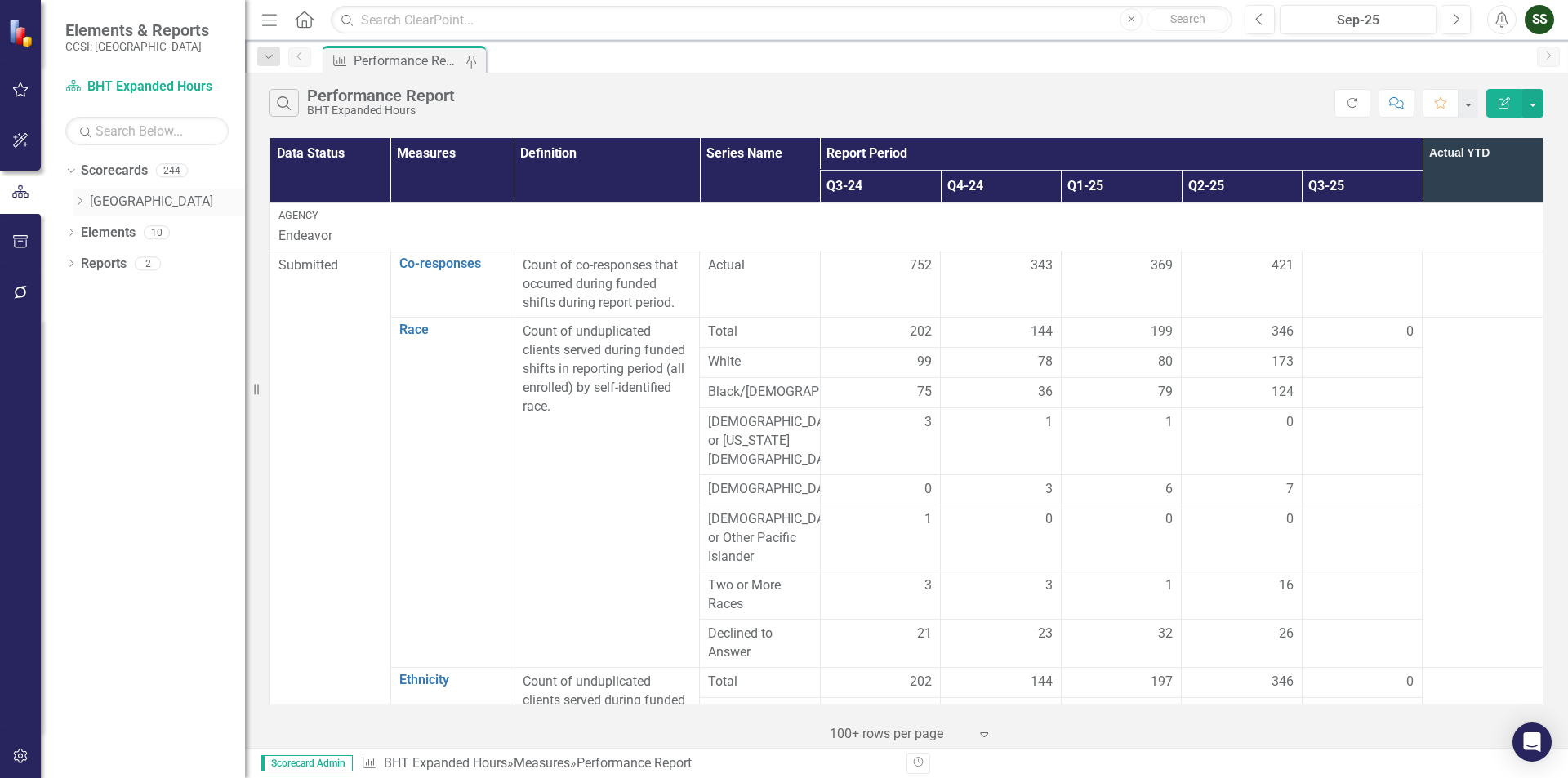
click at [79, 202] on icon "Dropdown" at bounding box center [79, 201] width 12 height 10
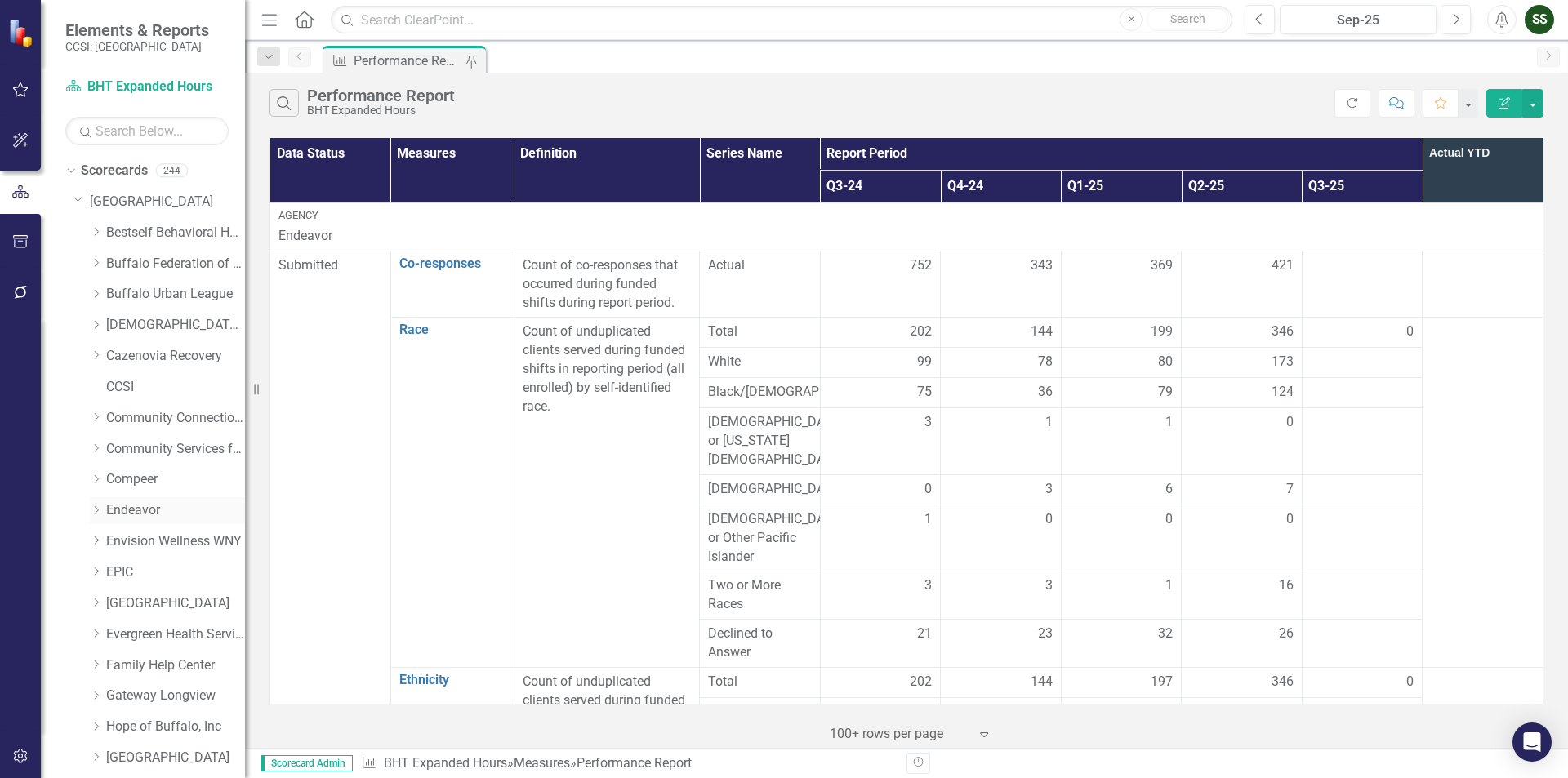
click at [139, 514] on link "Endeavor" at bounding box center [175, 511] width 139 height 19
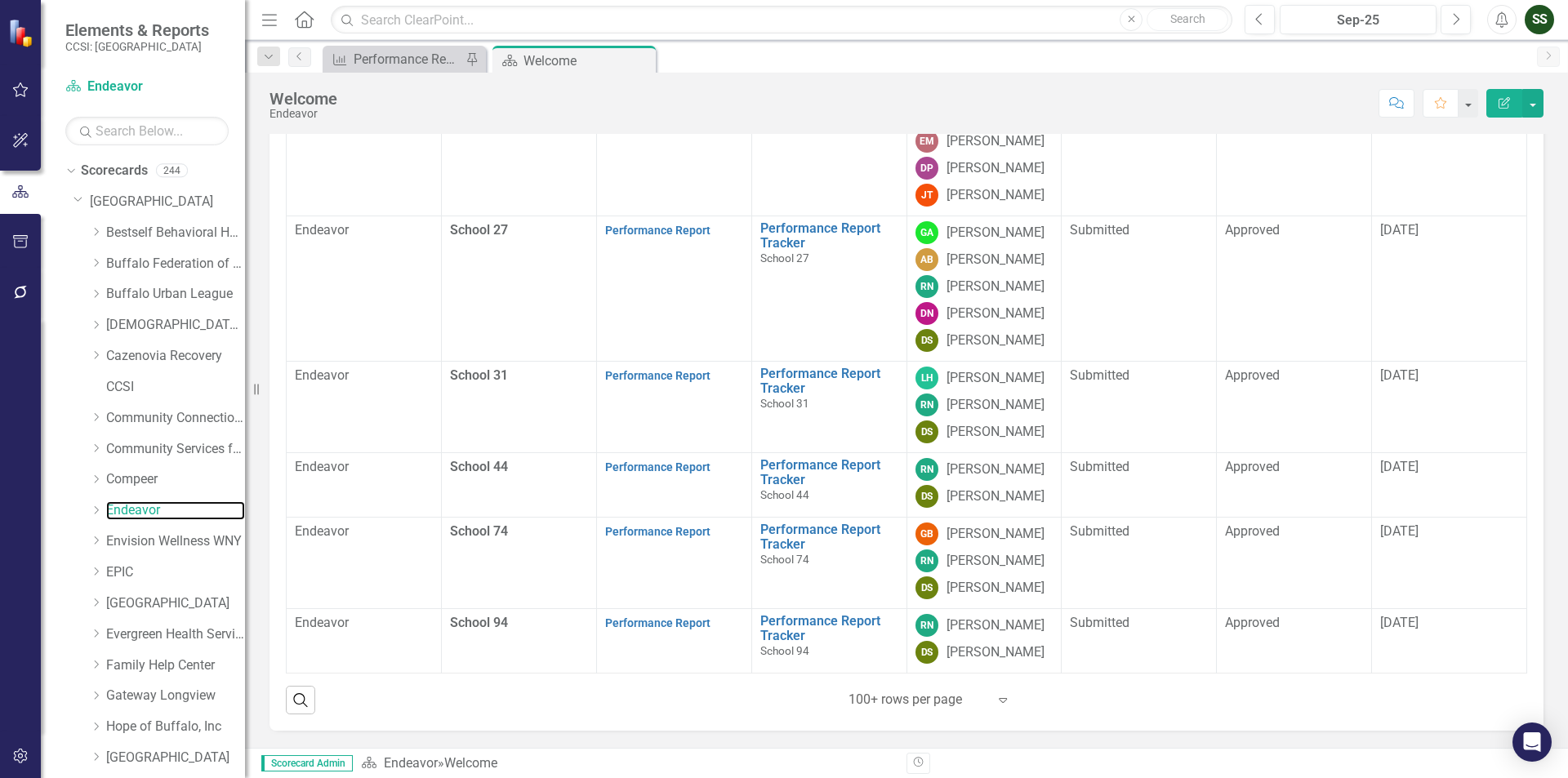
scroll to position [327, 0]
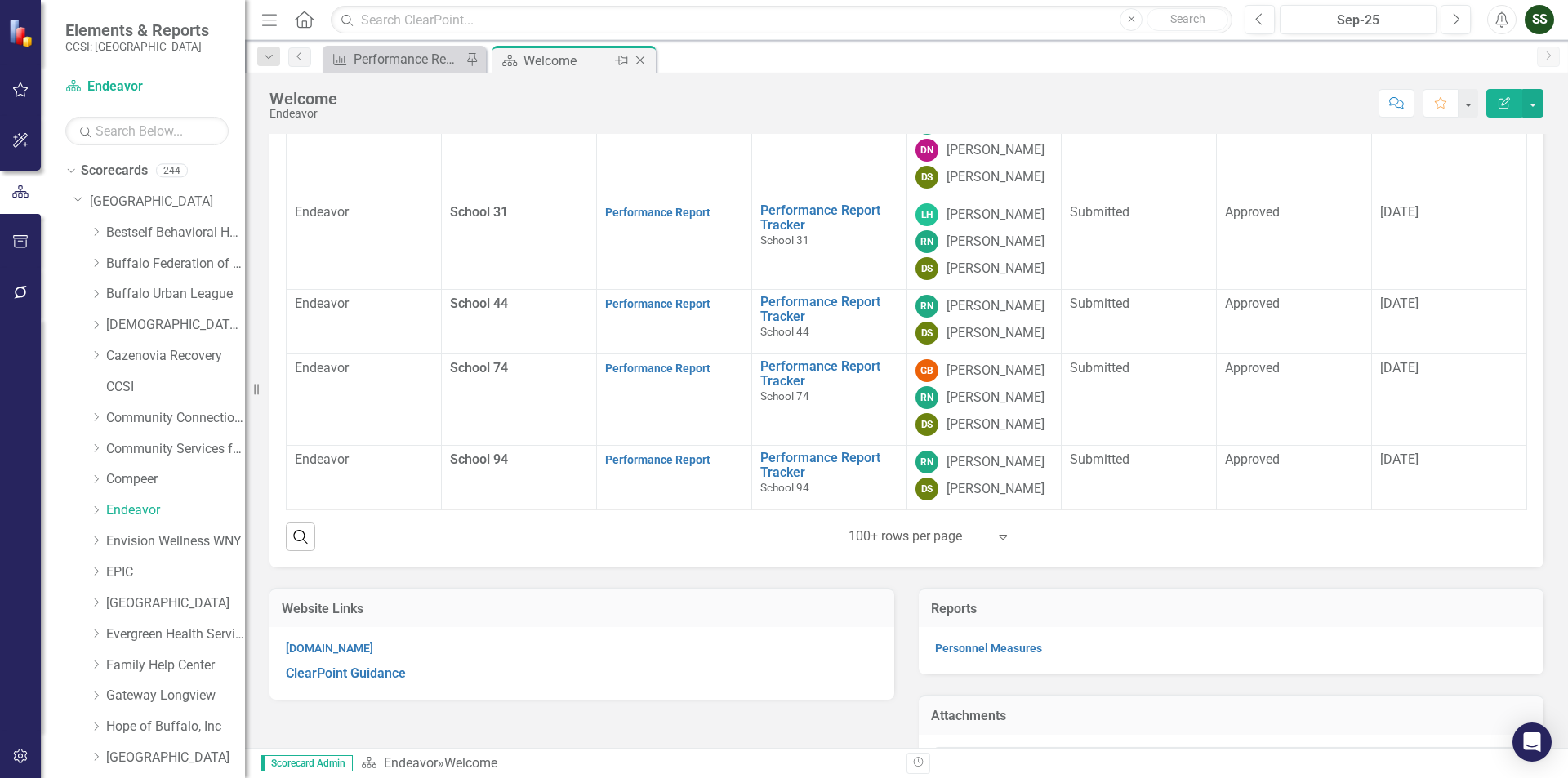
click at [641, 58] on icon "Close" at bounding box center [639, 60] width 16 height 13
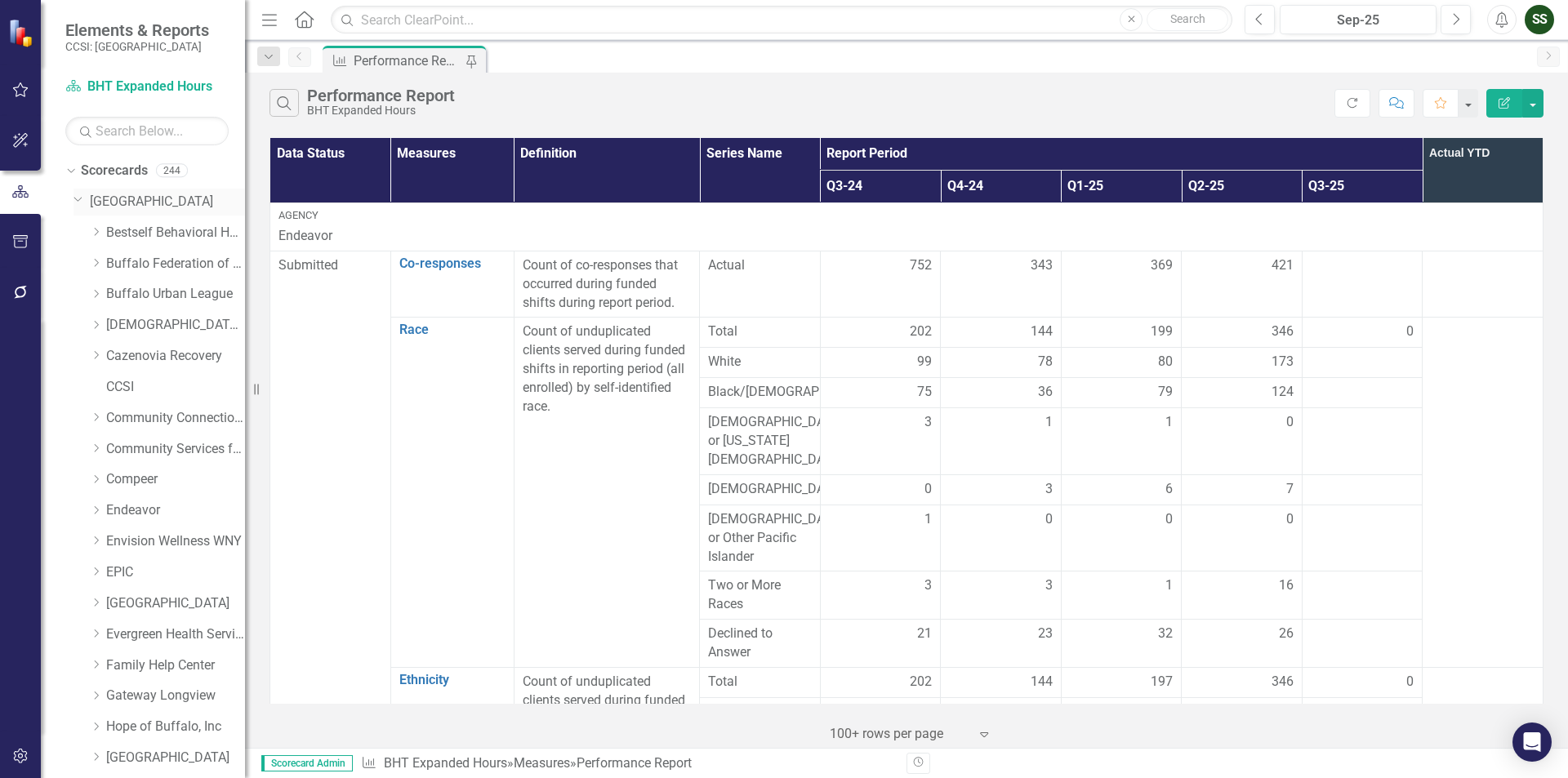
click at [104, 205] on link "[GEOGRAPHIC_DATA]" at bounding box center [168, 202] width 155 height 19
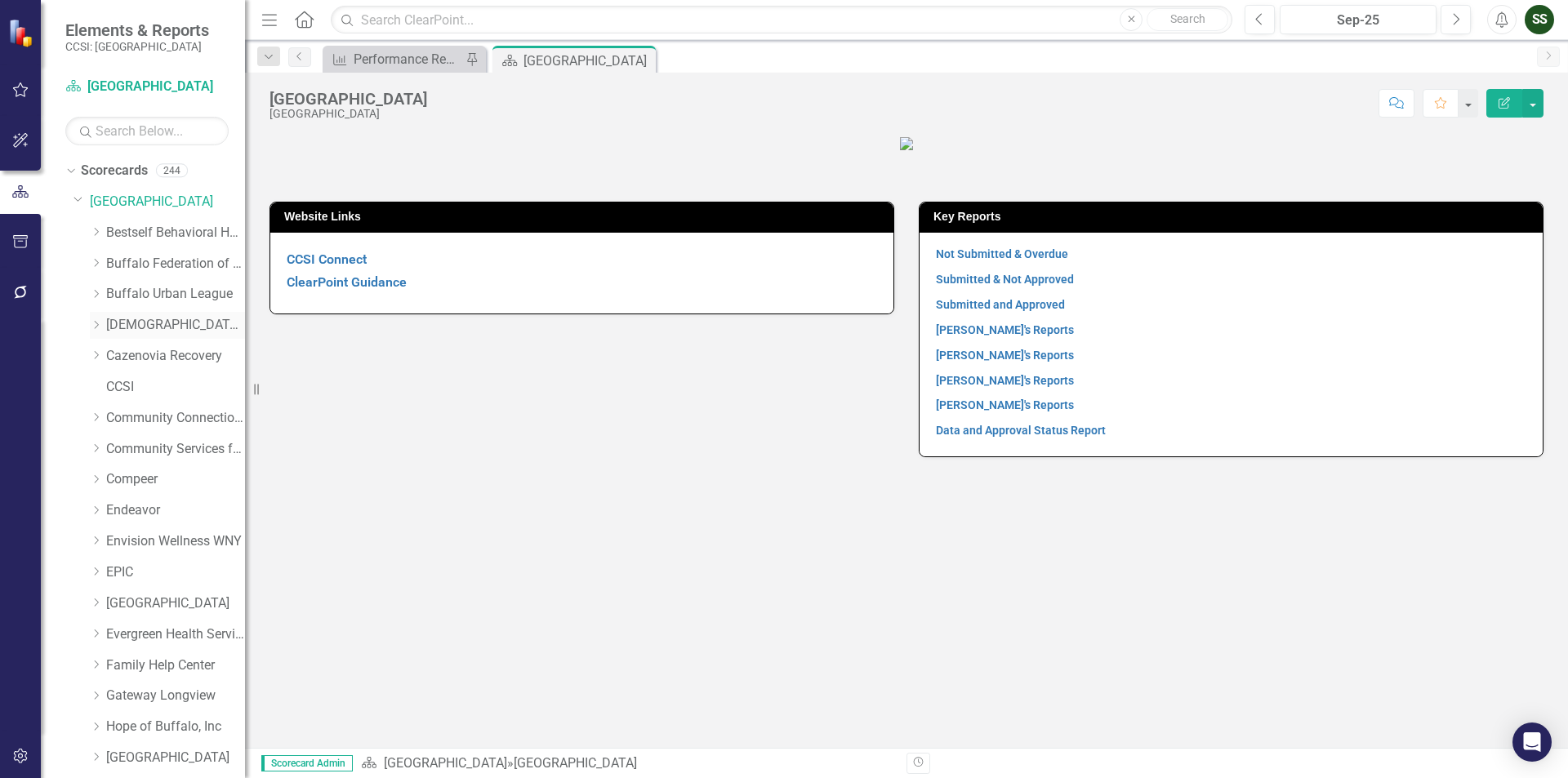
click at [149, 324] on link "[DEMOGRAPHIC_DATA] Charities of [GEOGRAPHIC_DATA]" at bounding box center [175, 326] width 139 height 19
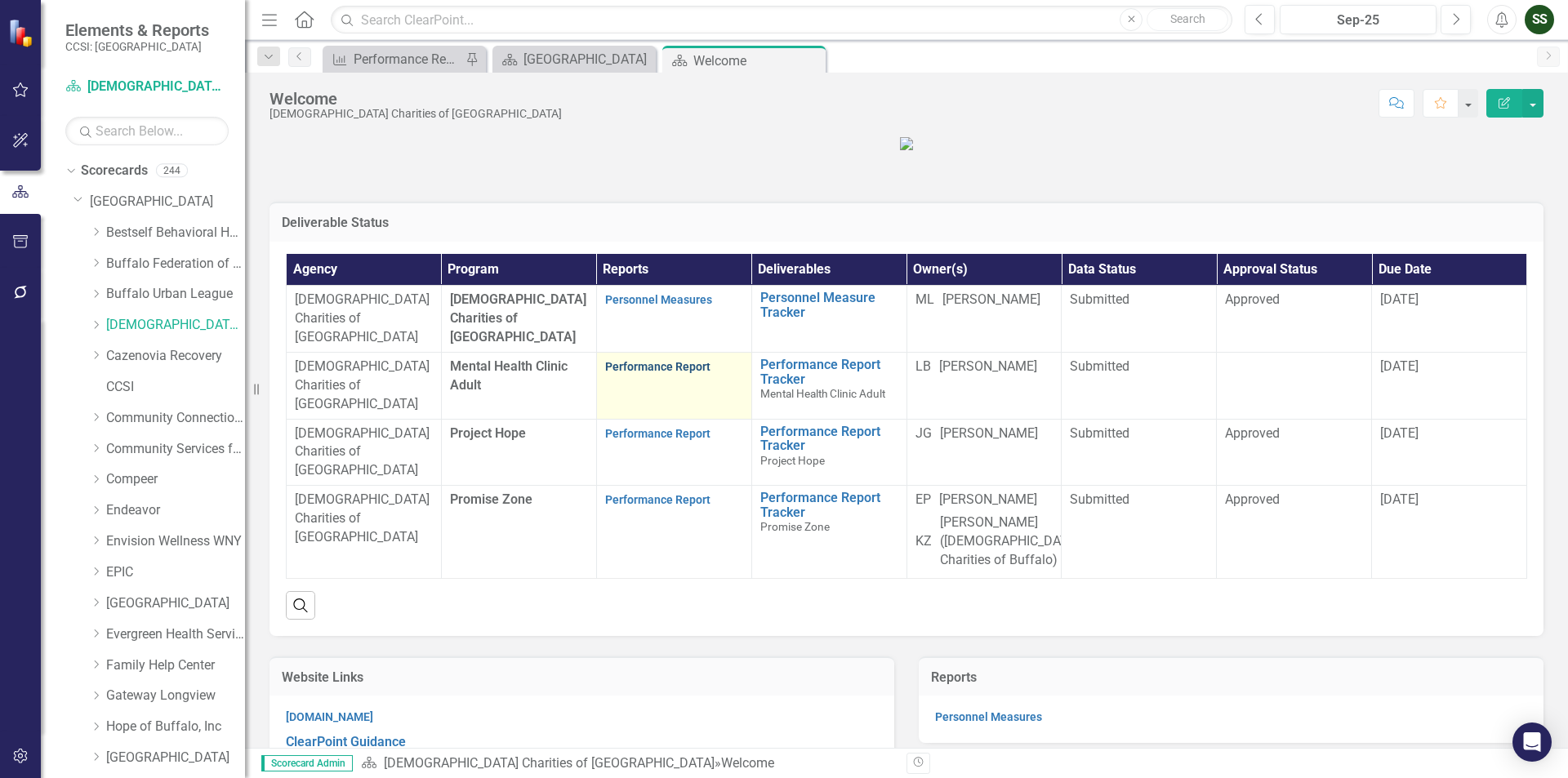
click at [640, 373] on link "Performance Report" at bounding box center [658, 366] width 105 height 13
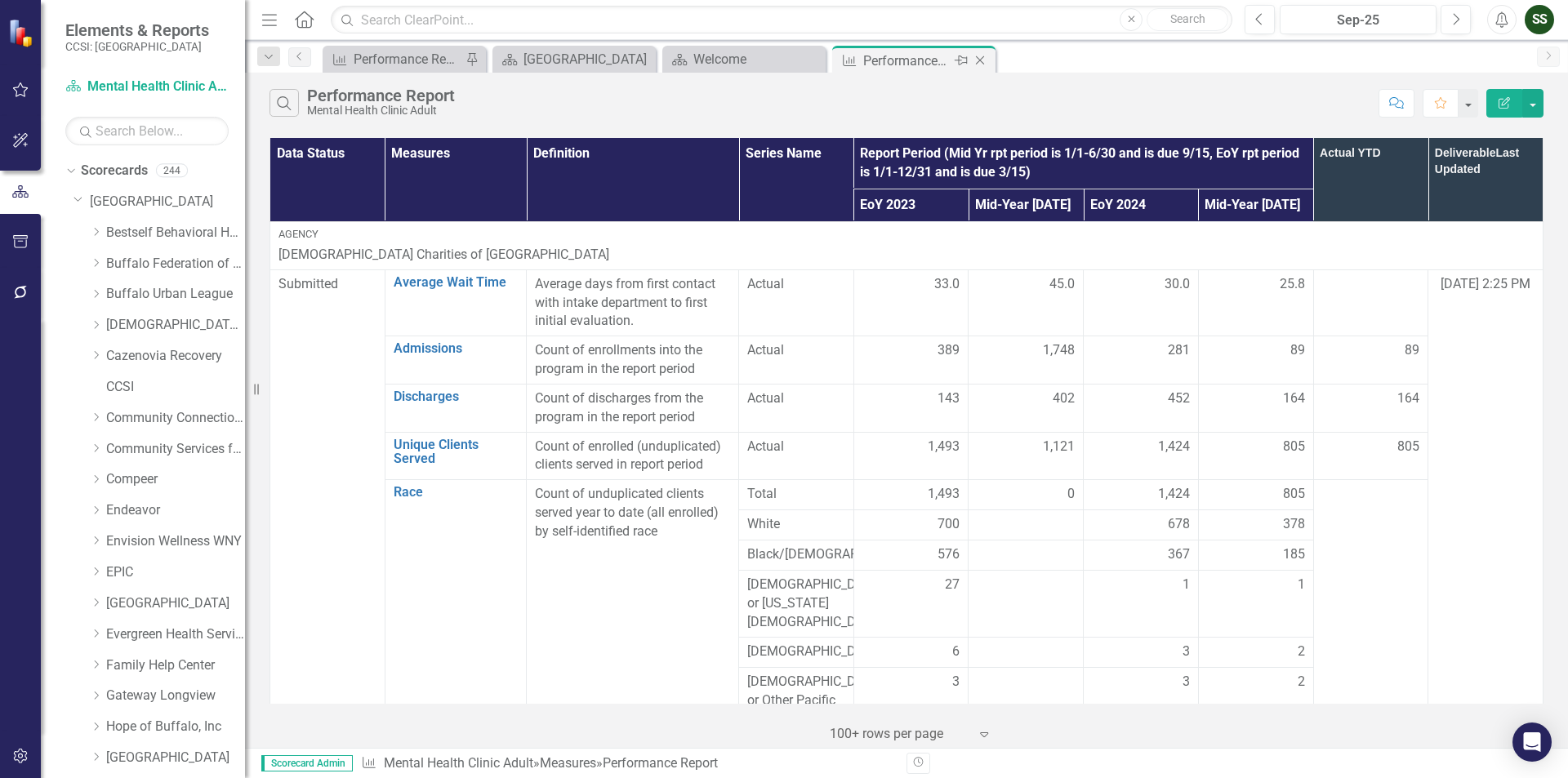
click at [980, 60] on icon at bounding box center [980, 60] width 9 height 9
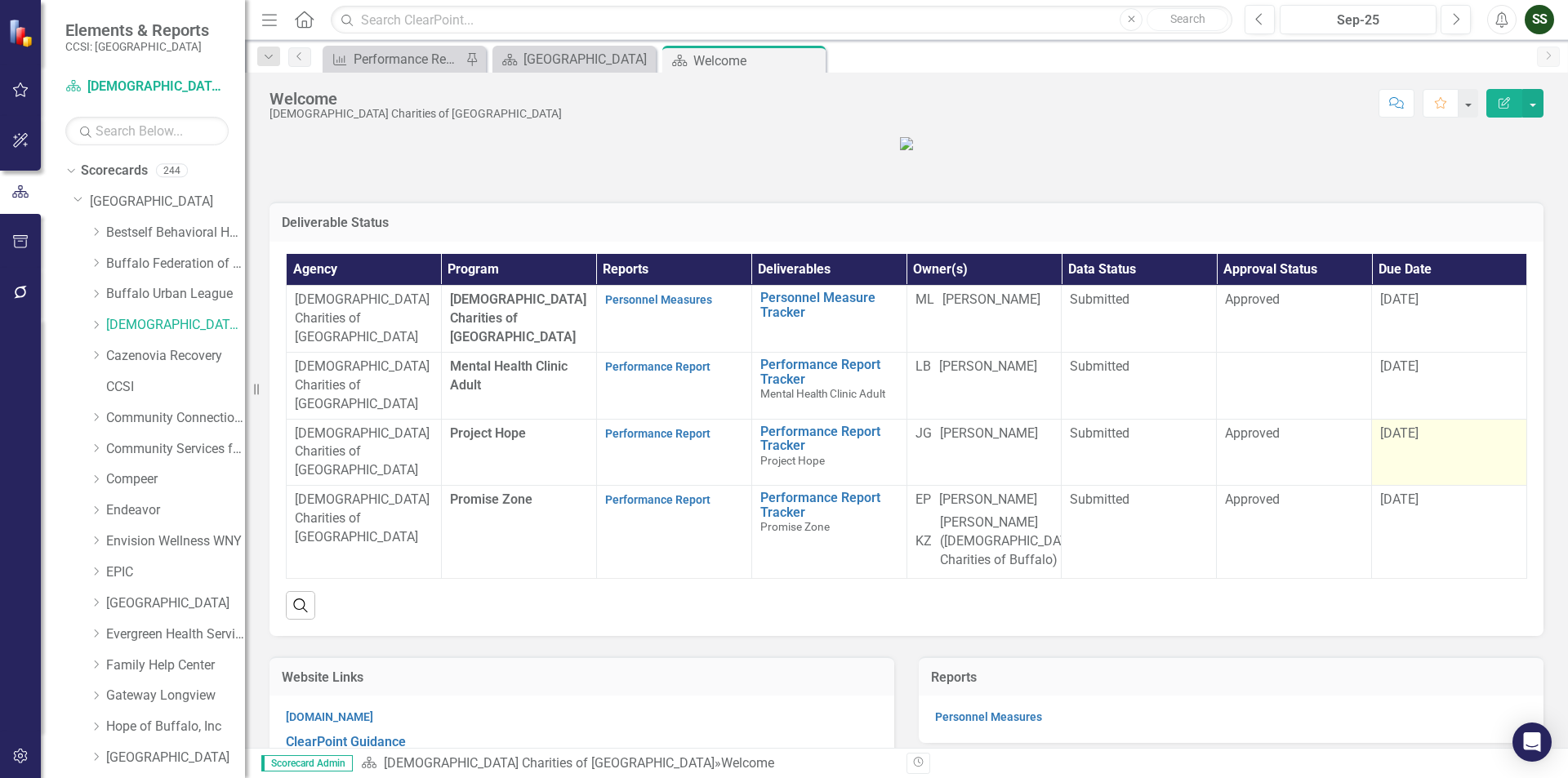
click at [1393, 441] on span "[DATE]" at bounding box center [1399, 433] width 38 height 15
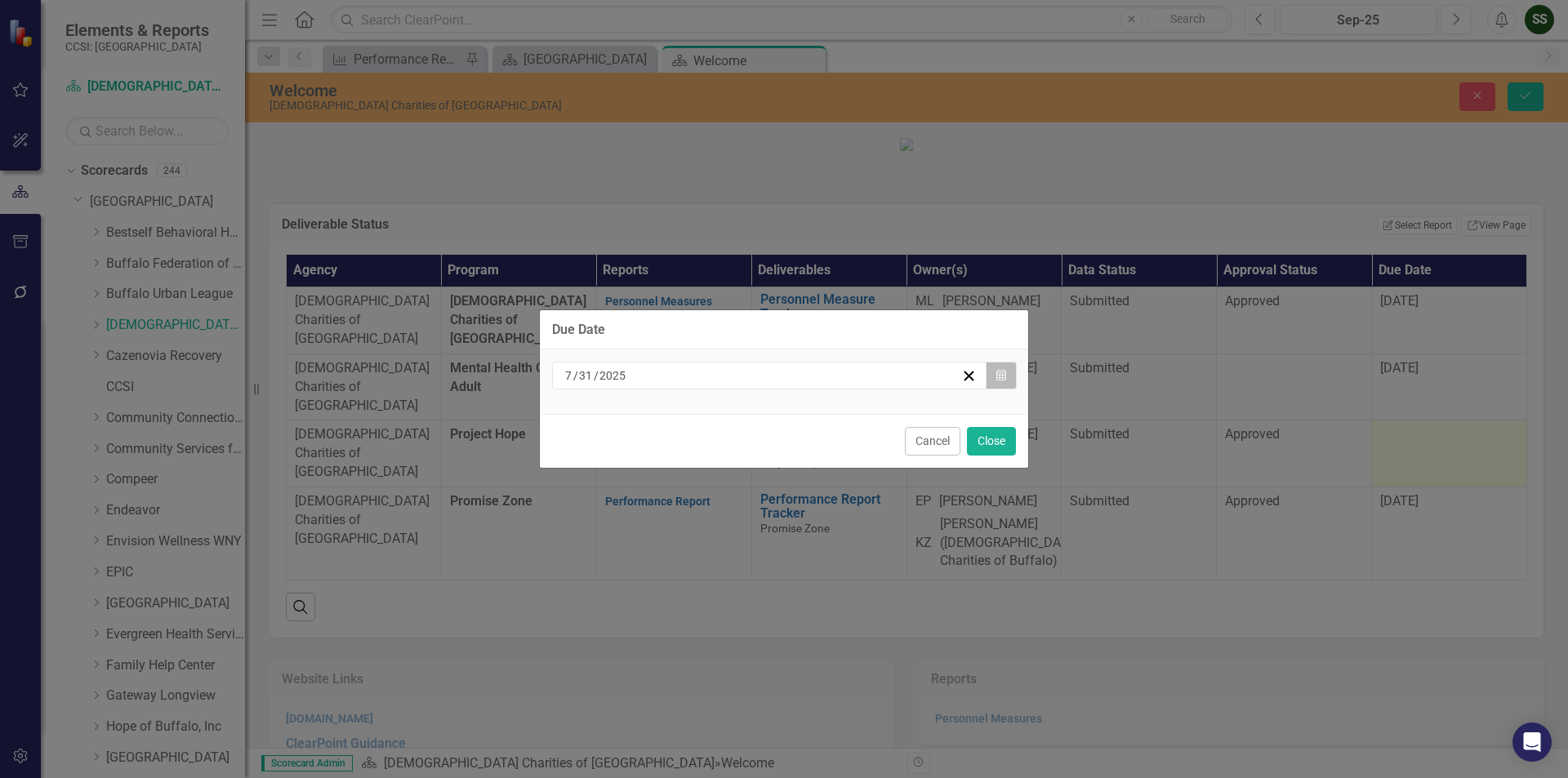
click at [1006, 377] on button "Calendar" at bounding box center [1001, 375] width 31 height 28
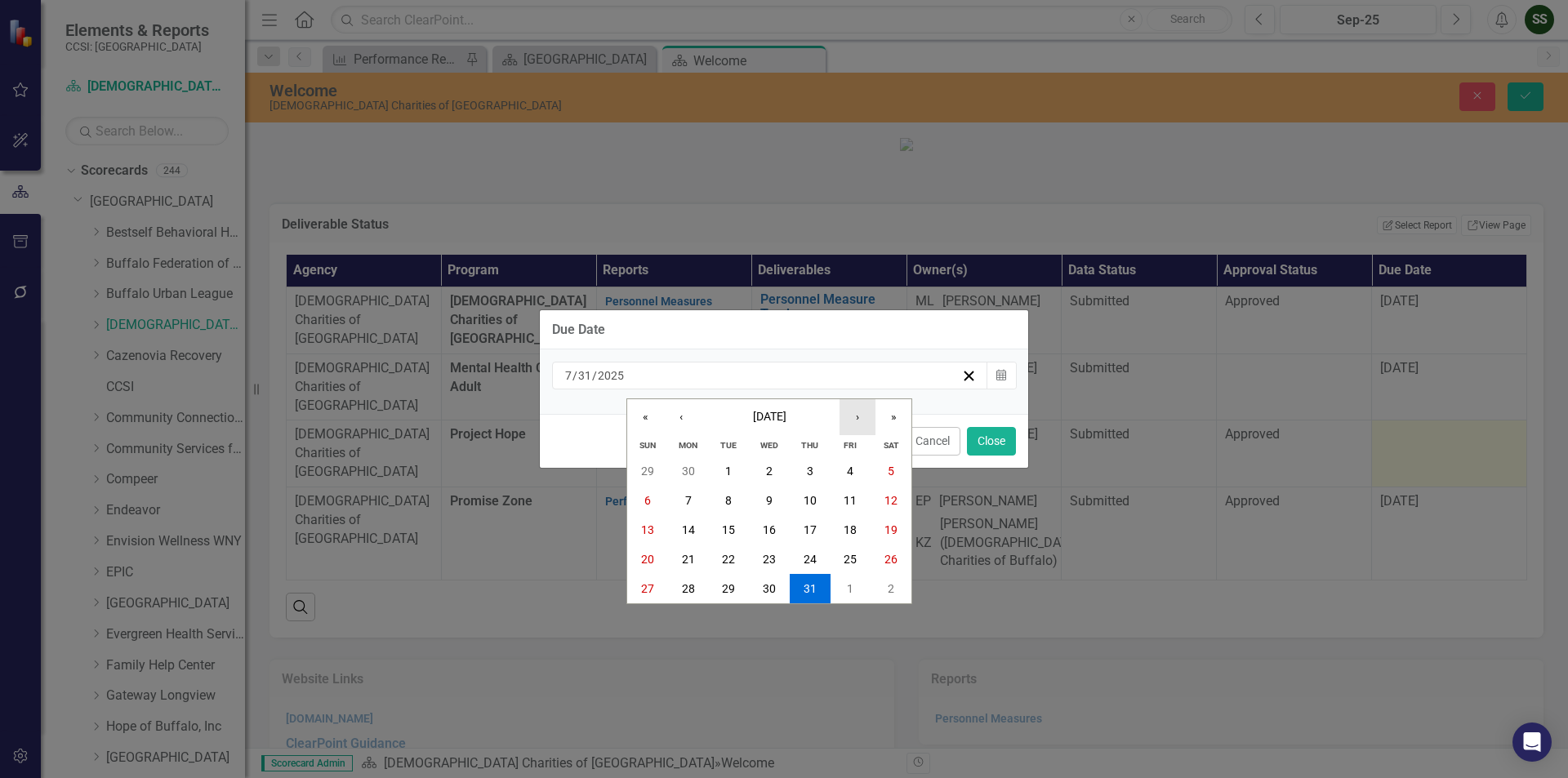
click at [871, 424] on button "›" at bounding box center [857, 417] width 36 height 36
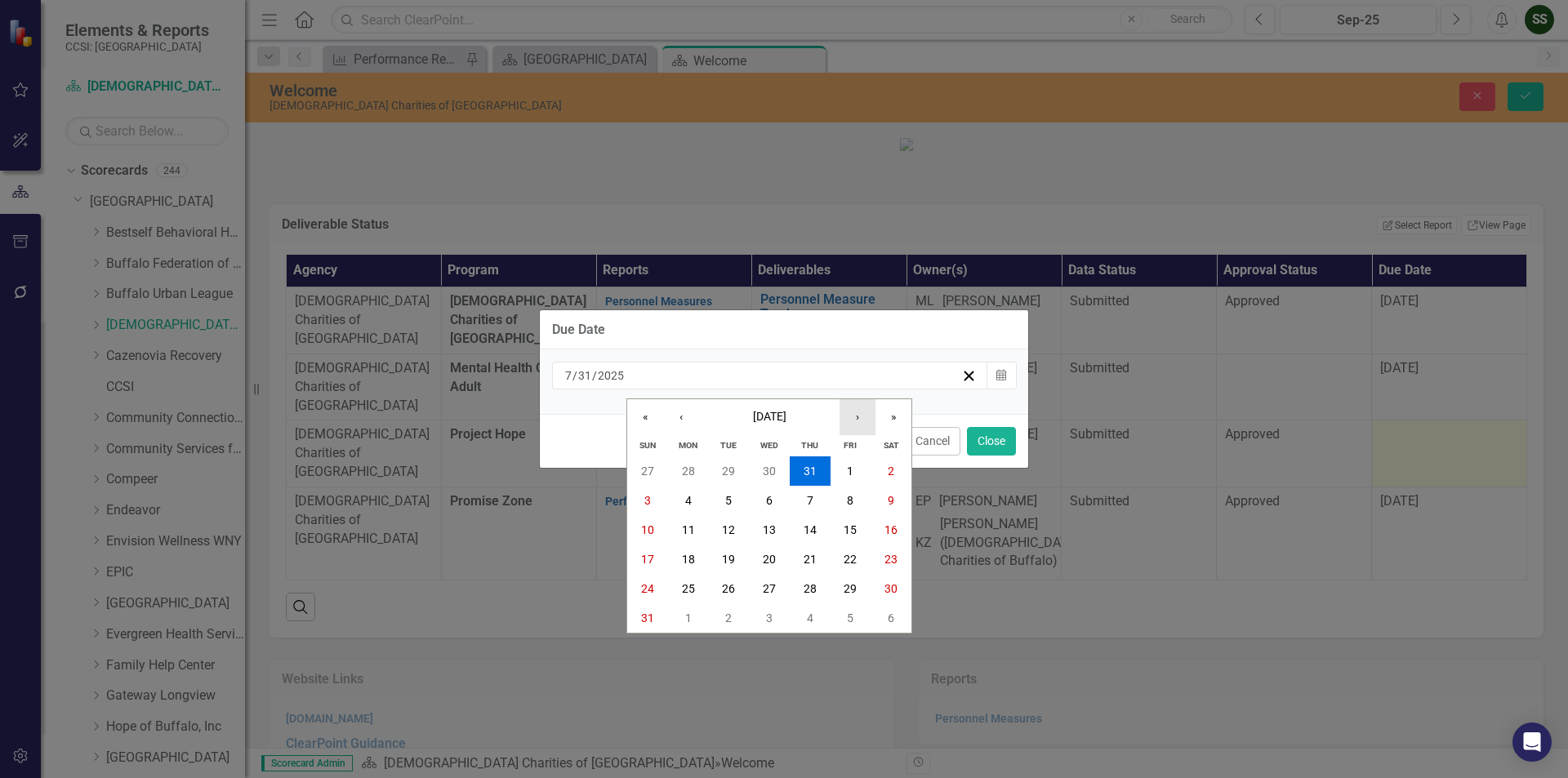
click at [871, 424] on button "›" at bounding box center [857, 417] width 36 height 36
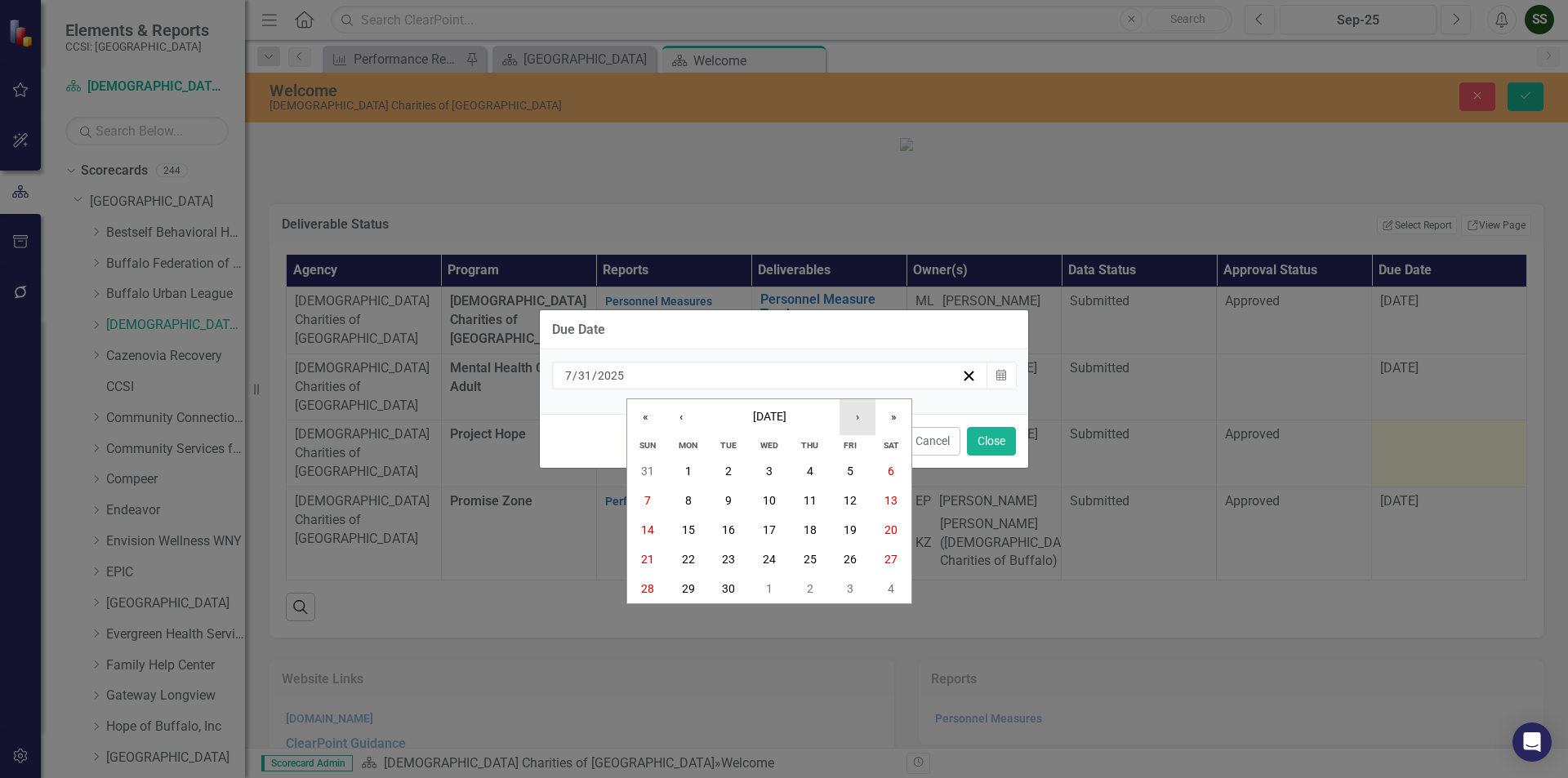
click at [871, 424] on button "›" at bounding box center [857, 417] width 36 height 36
click at [850, 589] on abbr "31" at bounding box center [849, 588] width 13 height 13
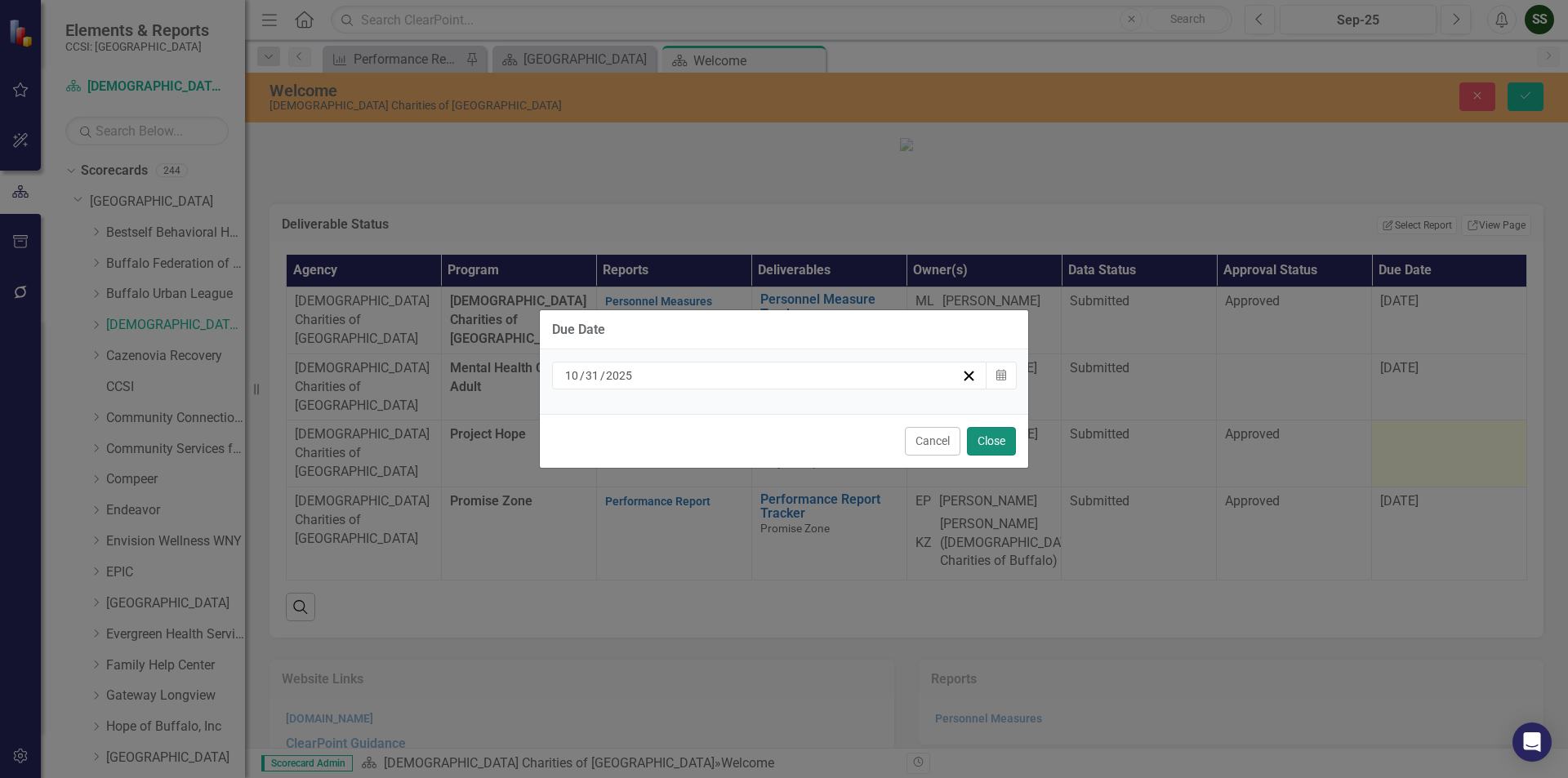
click at [987, 436] on button "Close" at bounding box center [991, 441] width 49 height 29
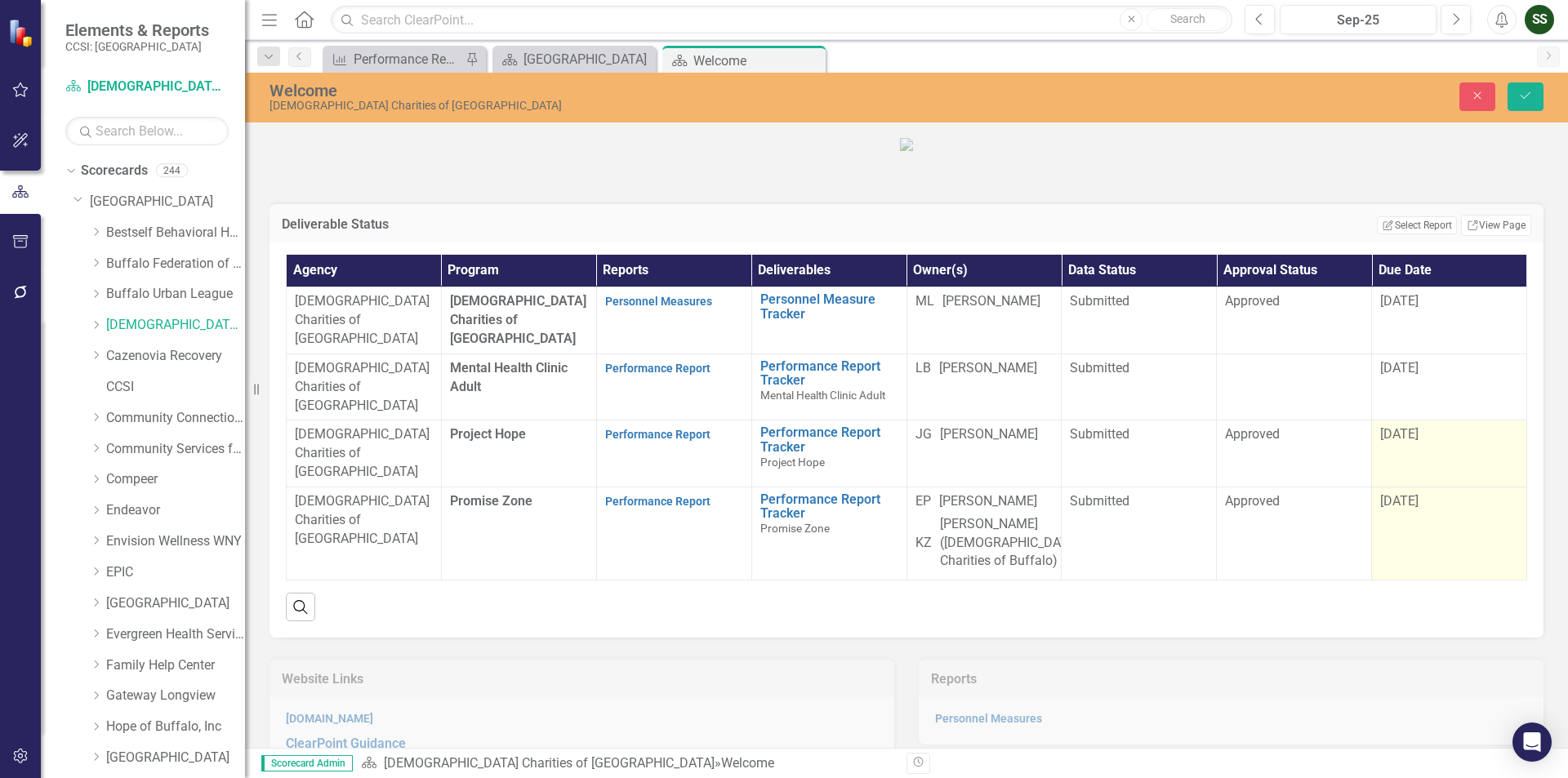
click at [1410, 508] on span "[DATE]" at bounding box center [1399, 501] width 38 height 15
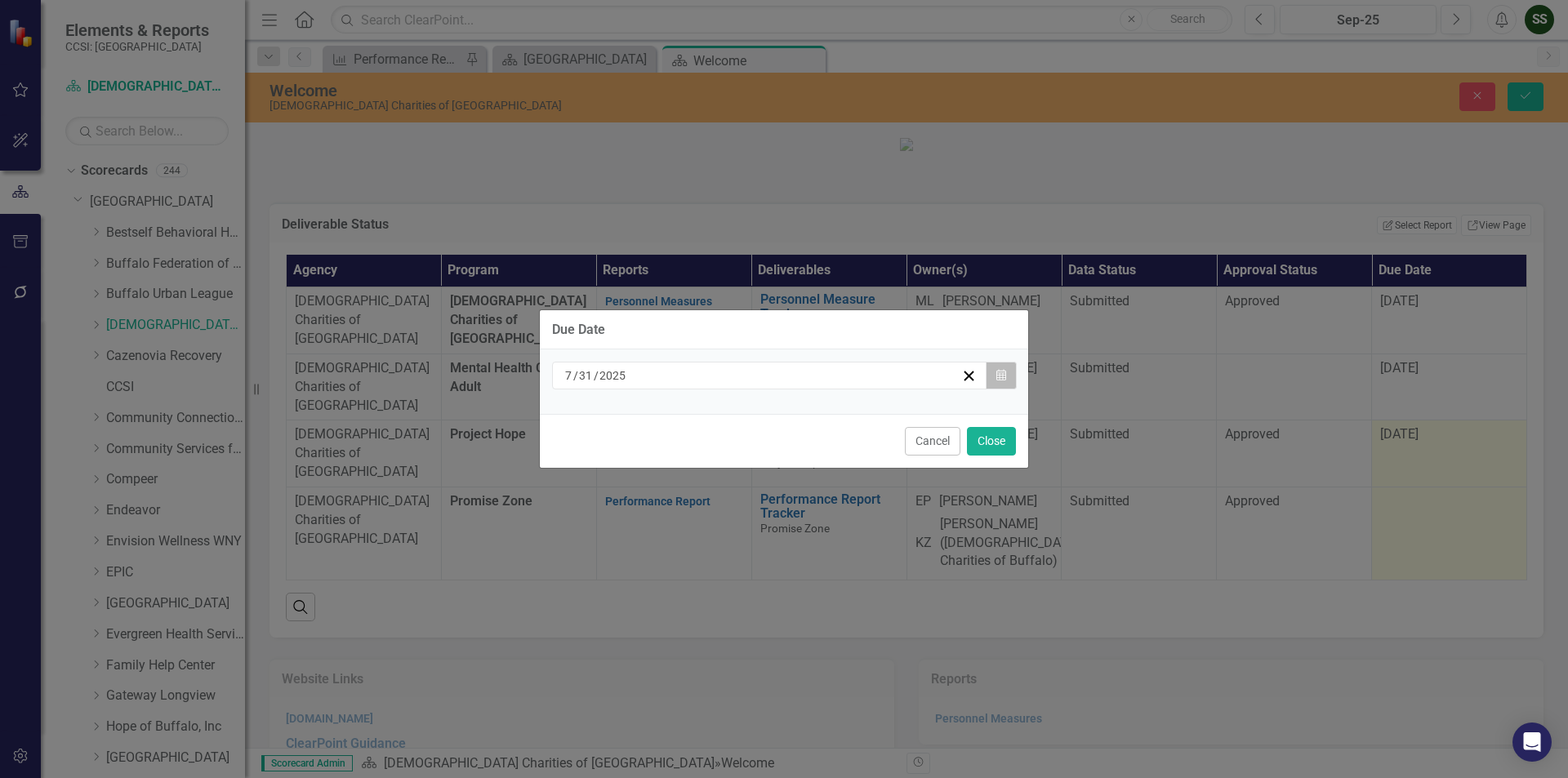
click at [1008, 381] on button "Calendar" at bounding box center [1001, 375] width 31 height 28
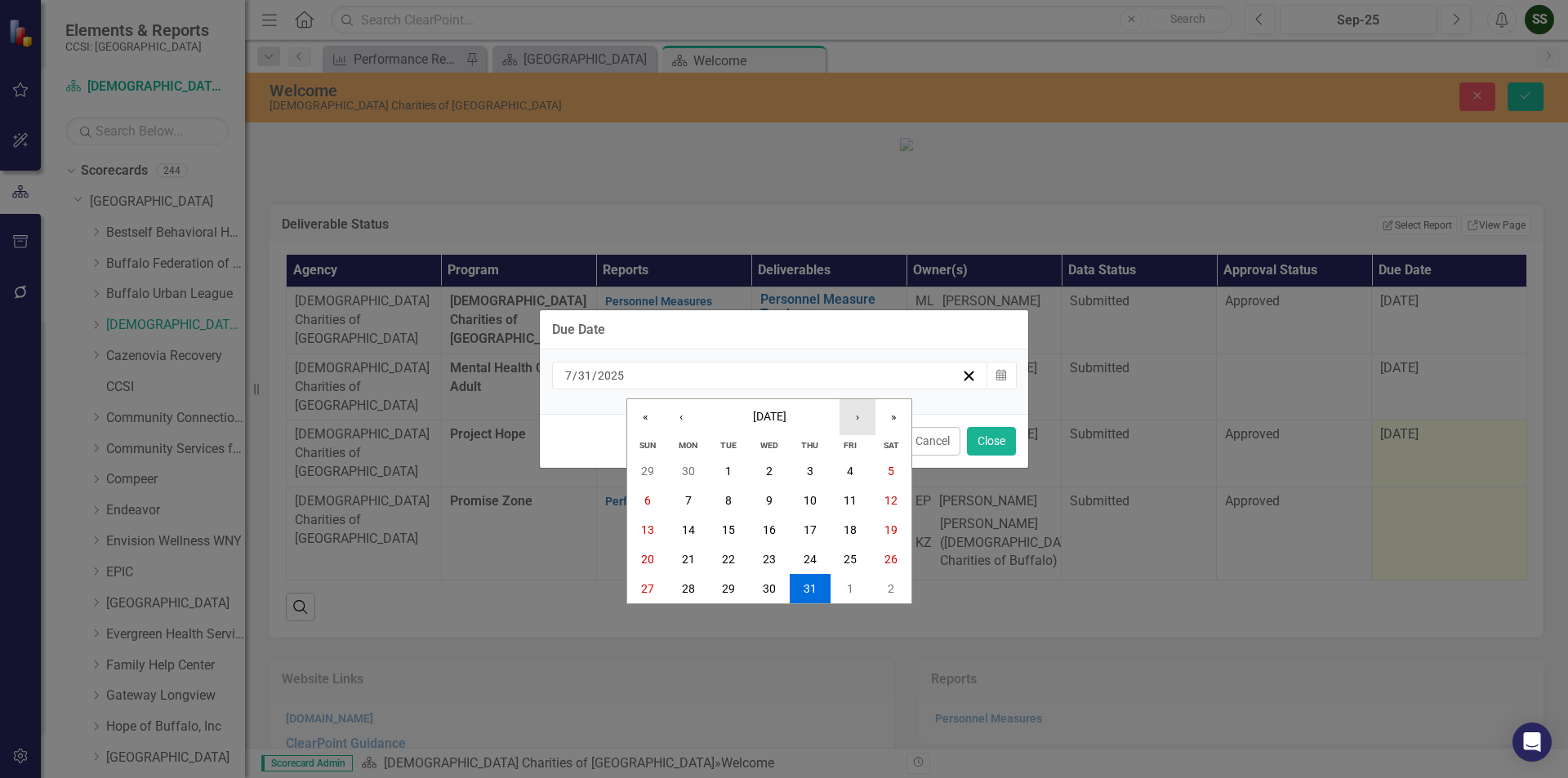
click at [866, 421] on button "›" at bounding box center [857, 417] width 36 height 36
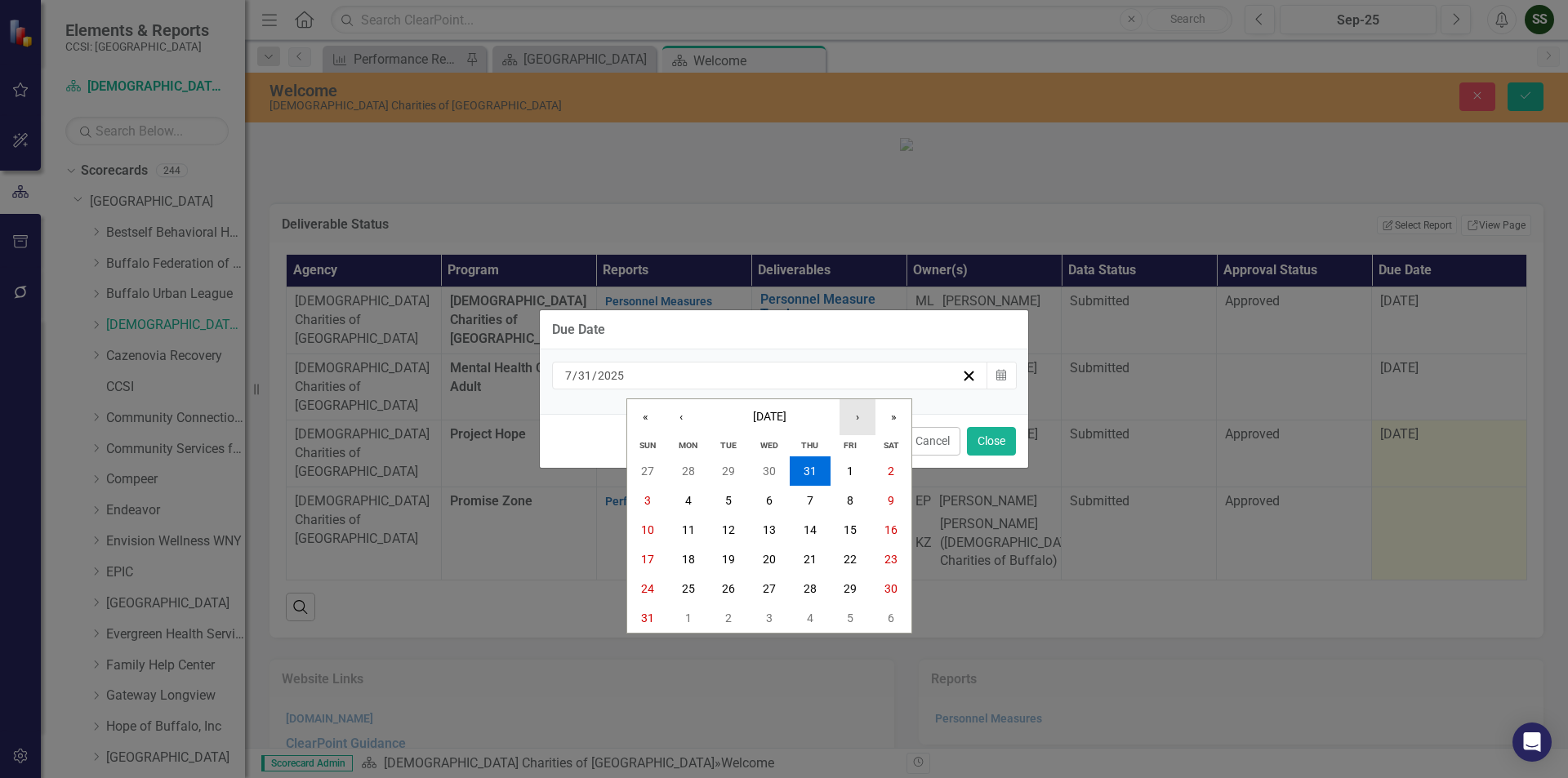
click at [866, 421] on button "›" at bounding box center [857, 417] width 36 height 36
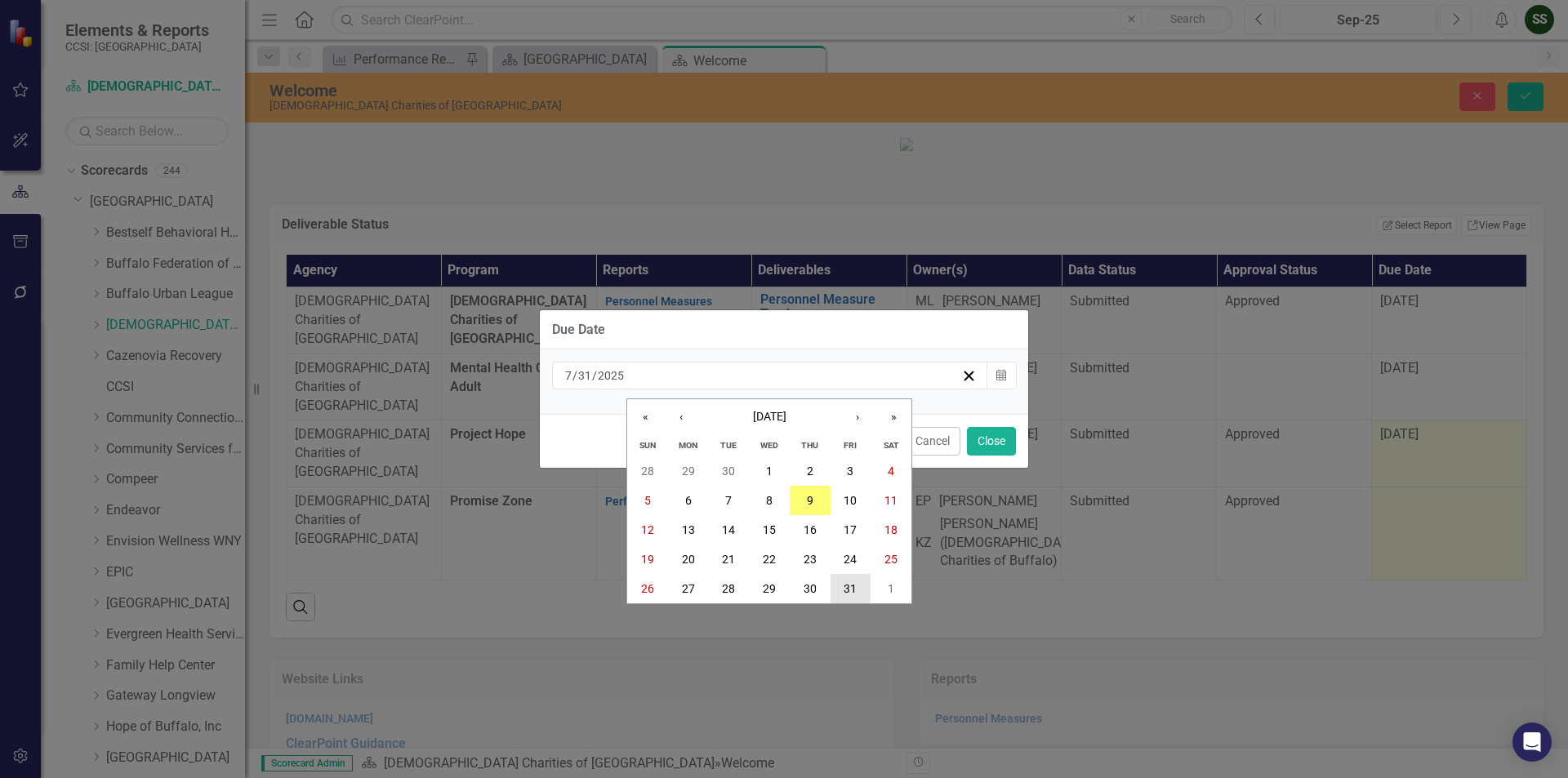
click at [845, 592] on abbr "31" at bounding box center [849, 588] width 13 height 13
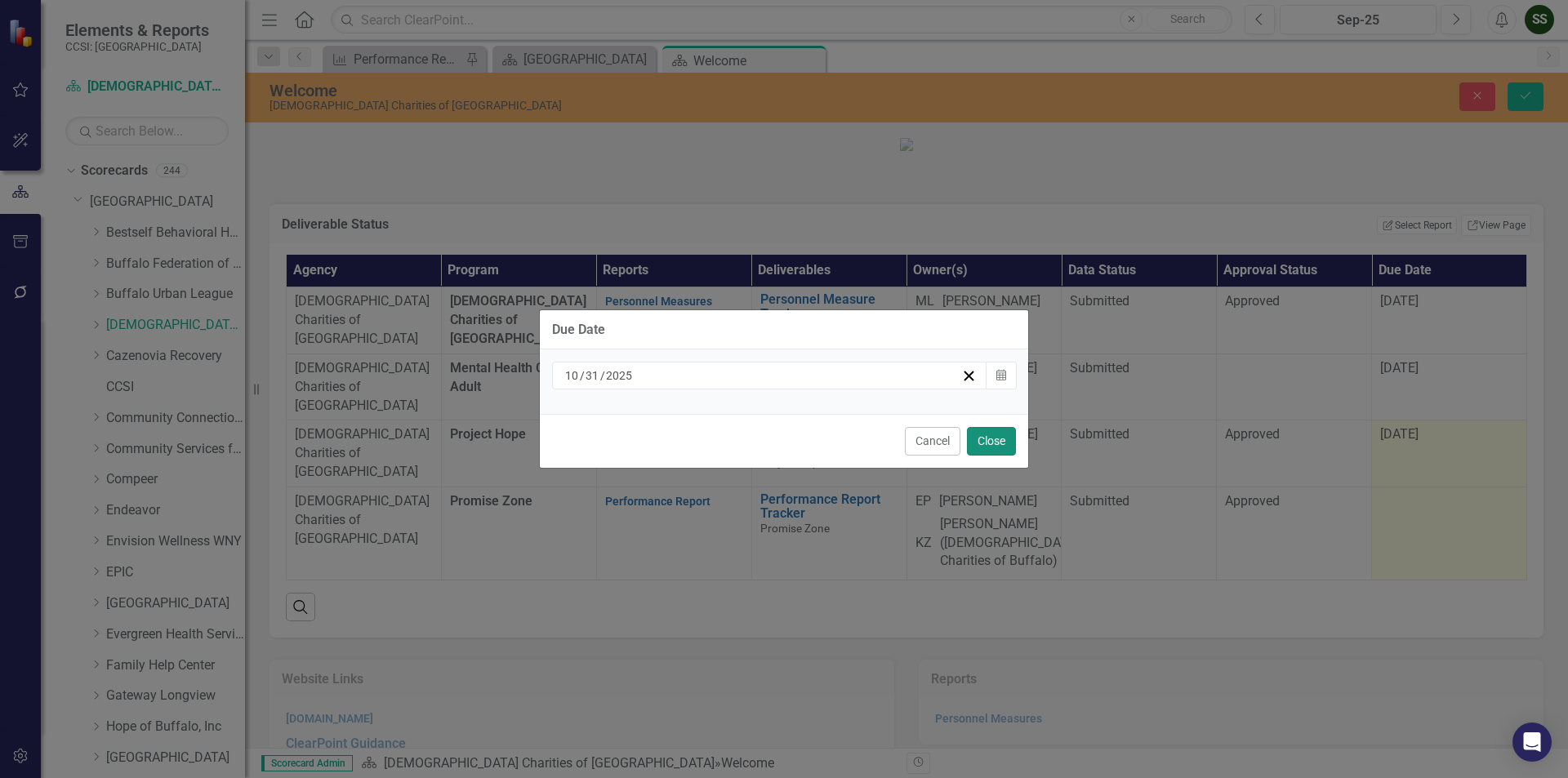
click at [1006, 439] on button "Close" at bounding box center [991, 441] width 49 height 29
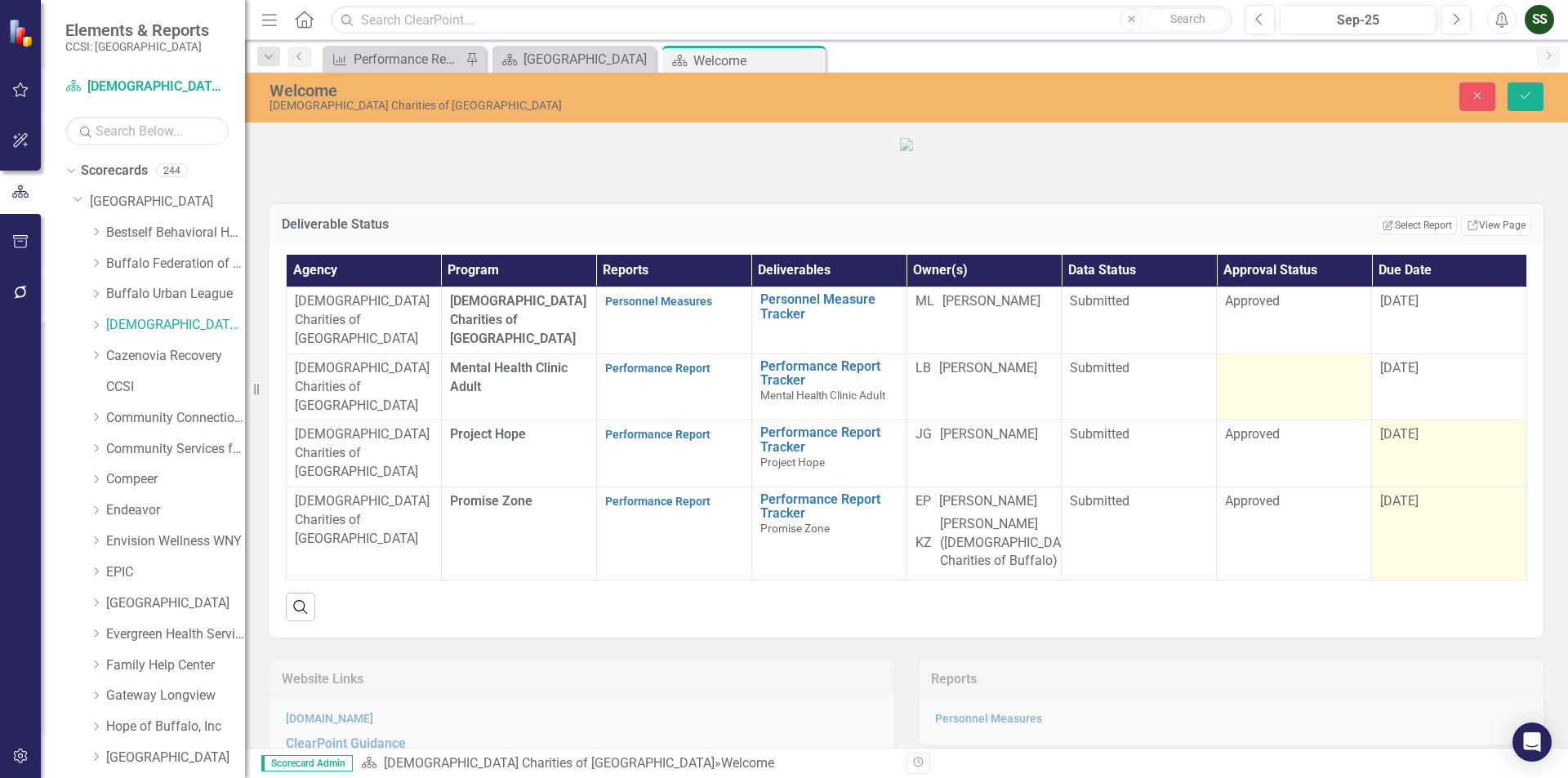
click at [1265, 379] on div at bounding box center [1294, 369] width 138 height 20
click at [1339, 381] on icon "Expand" at bounding box center [1347, 373] width 16 height 13
click at [1522, 96] on icon "Save" at bounding box center [1525, 95] width 14 height 11
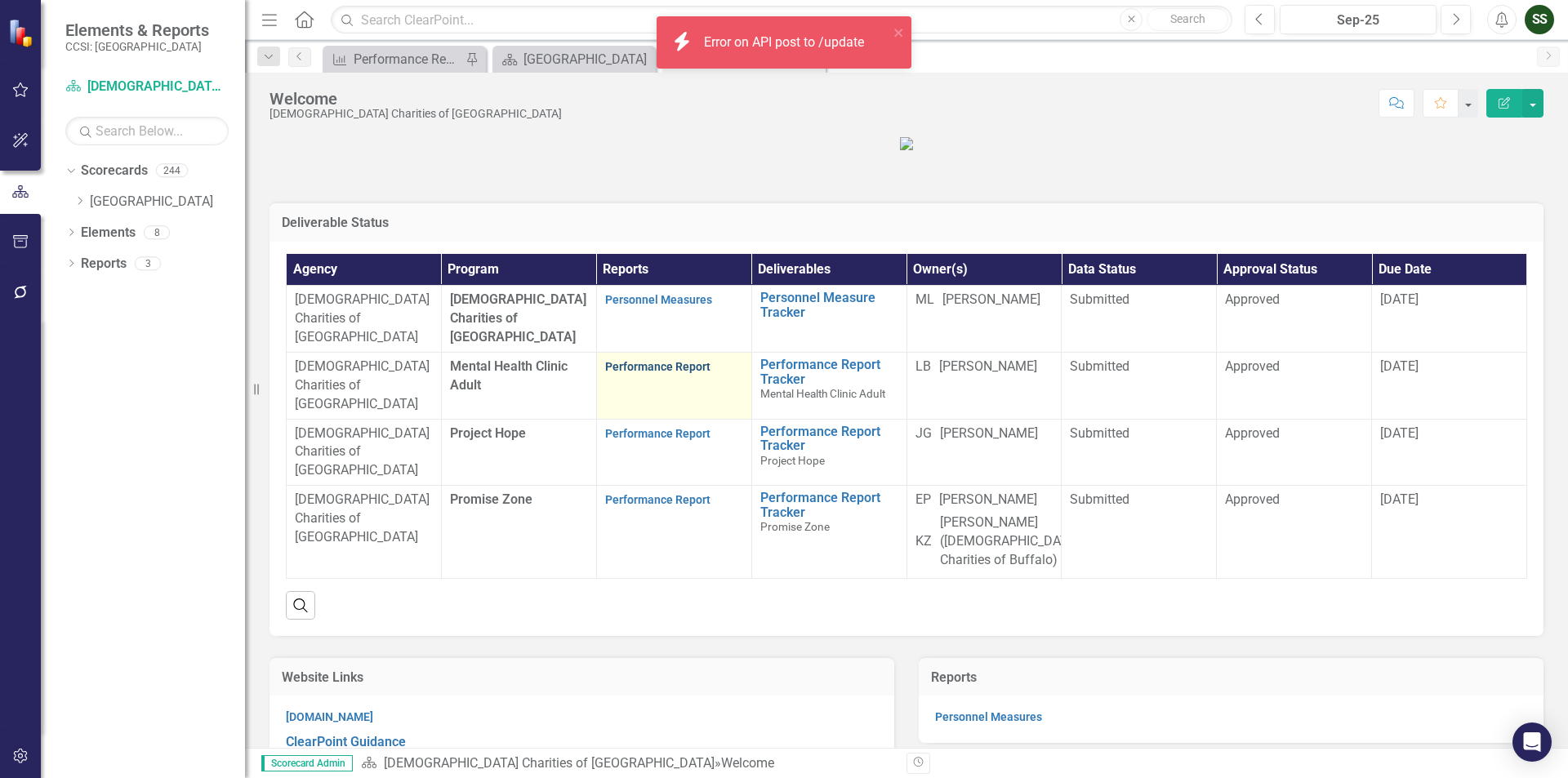
click at [659, 373] on link "Performance Report" at bounding box center [658, 366] width 105 height 13
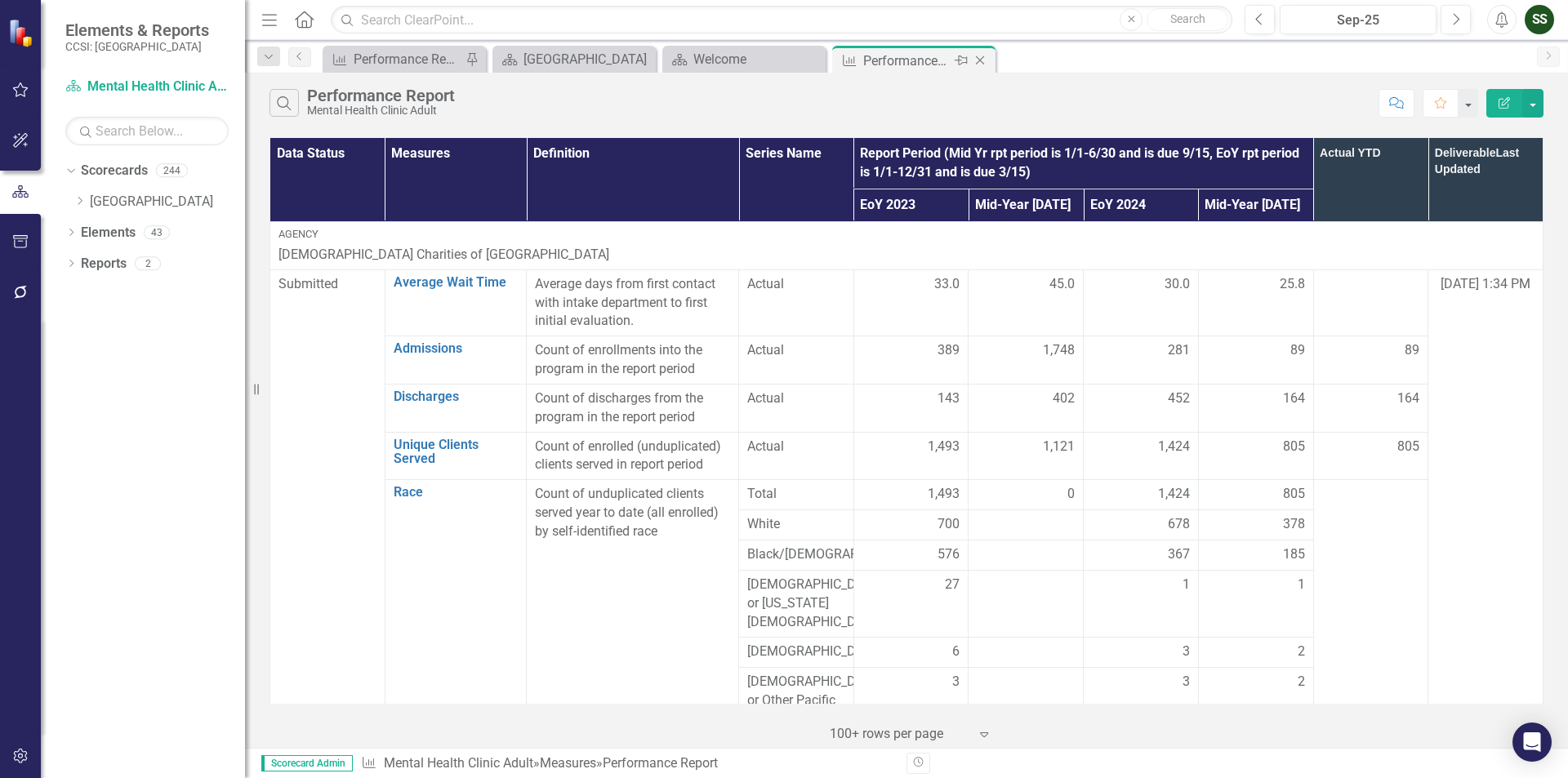
click at [977, 60] on icon "Close" at bounding box center [980, 60] width 16 height 13
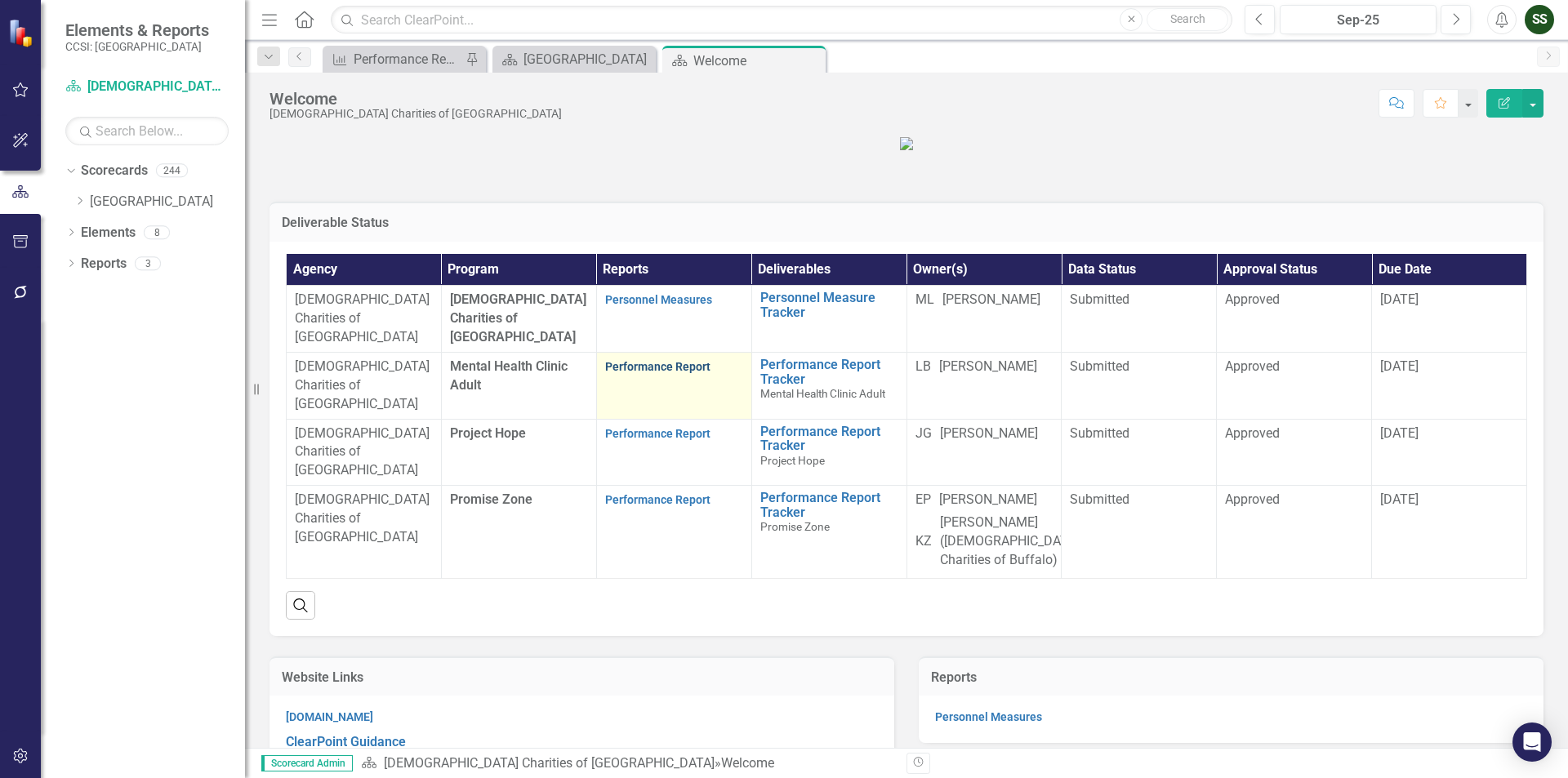
click at [681, 373] on link "Performance Report" at bounding box center [658, 366] width 105 height 13
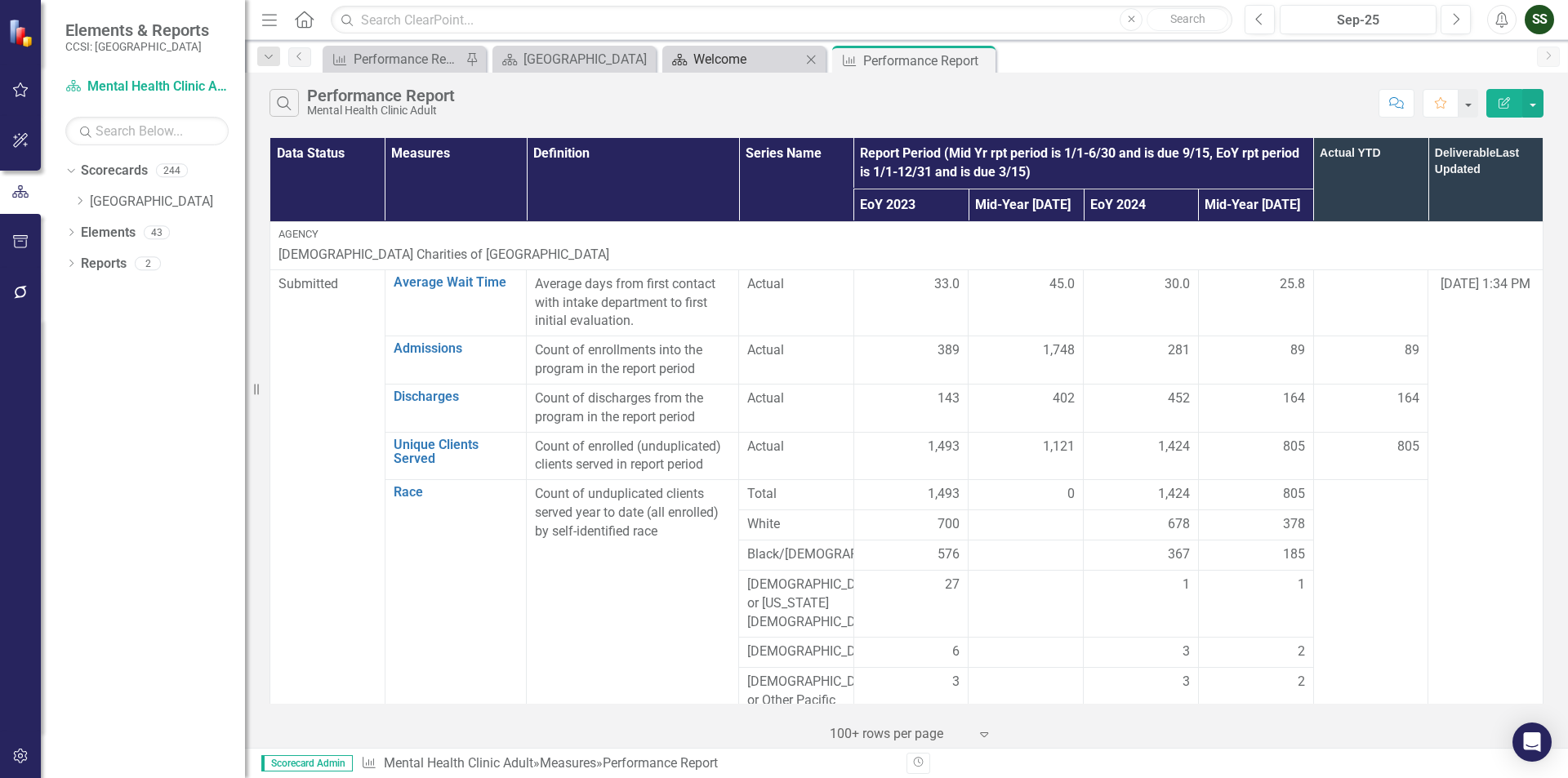
click at [783, 59] on div "Welcome" at bounding box center [747, 60] width 108 height 20
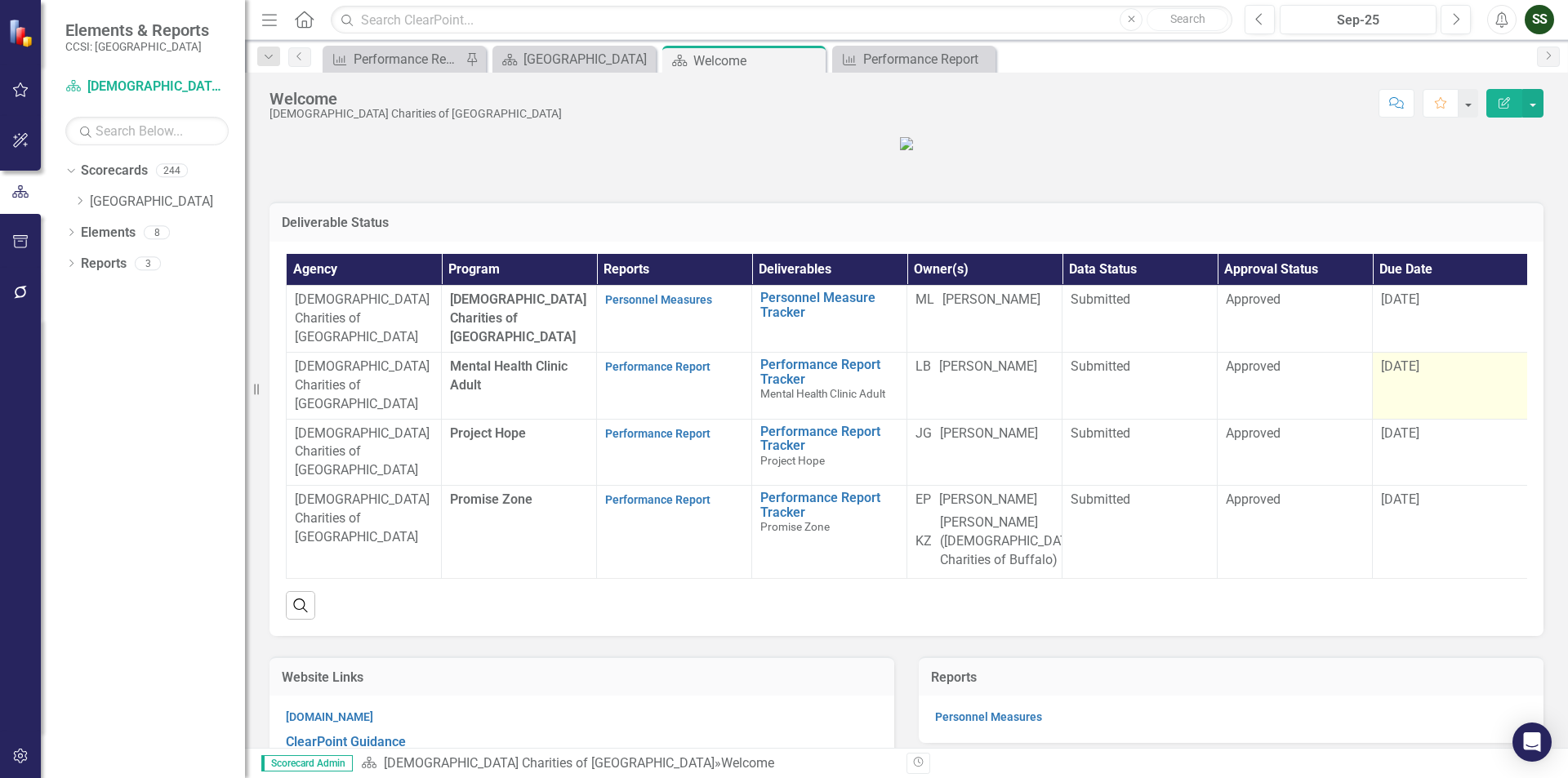
click at [1399, 374] on span "[DATE]" at bounding box center [1400, 366] width 38 height 15
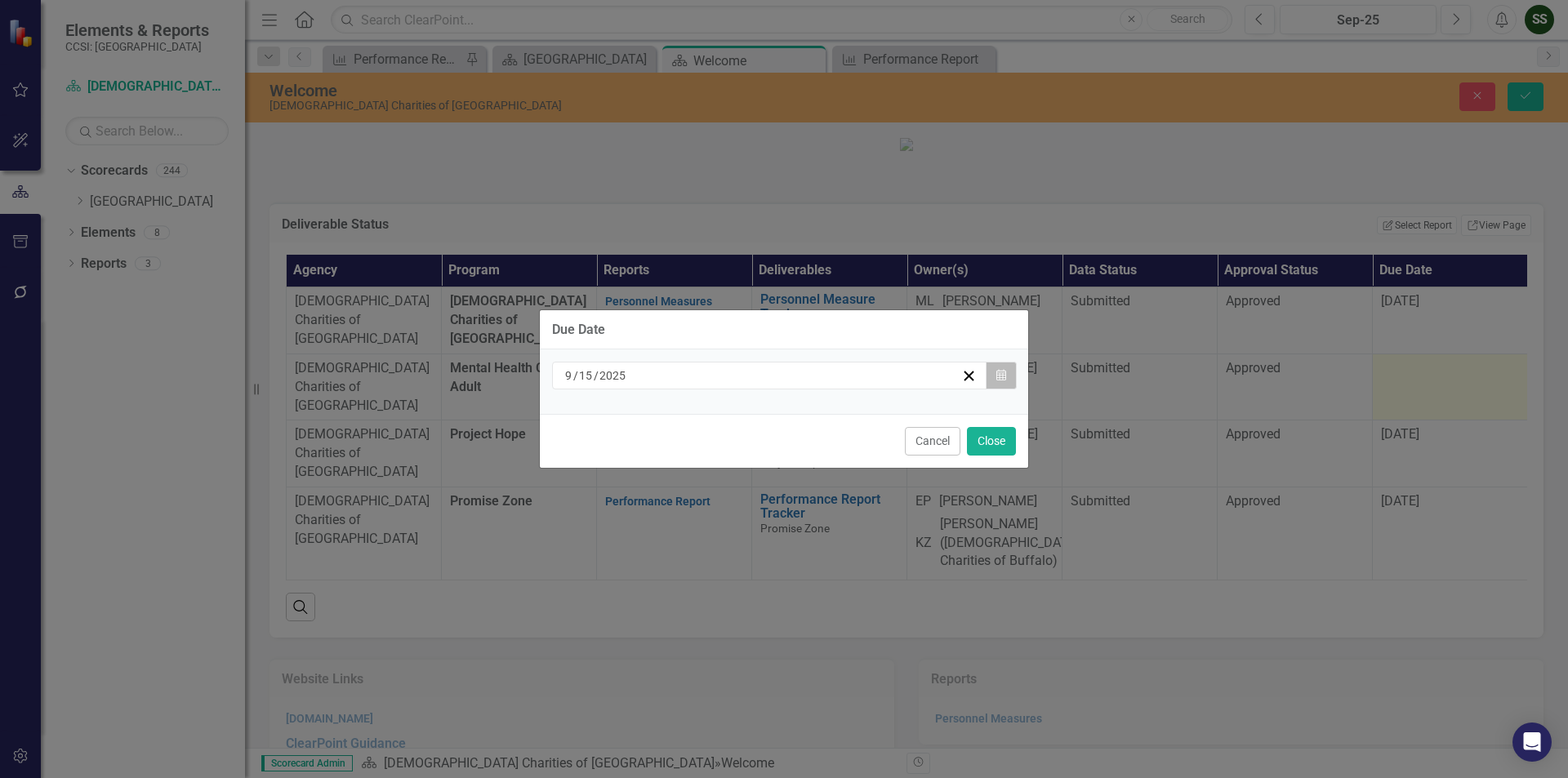
click at [1005, 367] on button "Calendar" at bounding box center [1001, 375] width 31 height 28
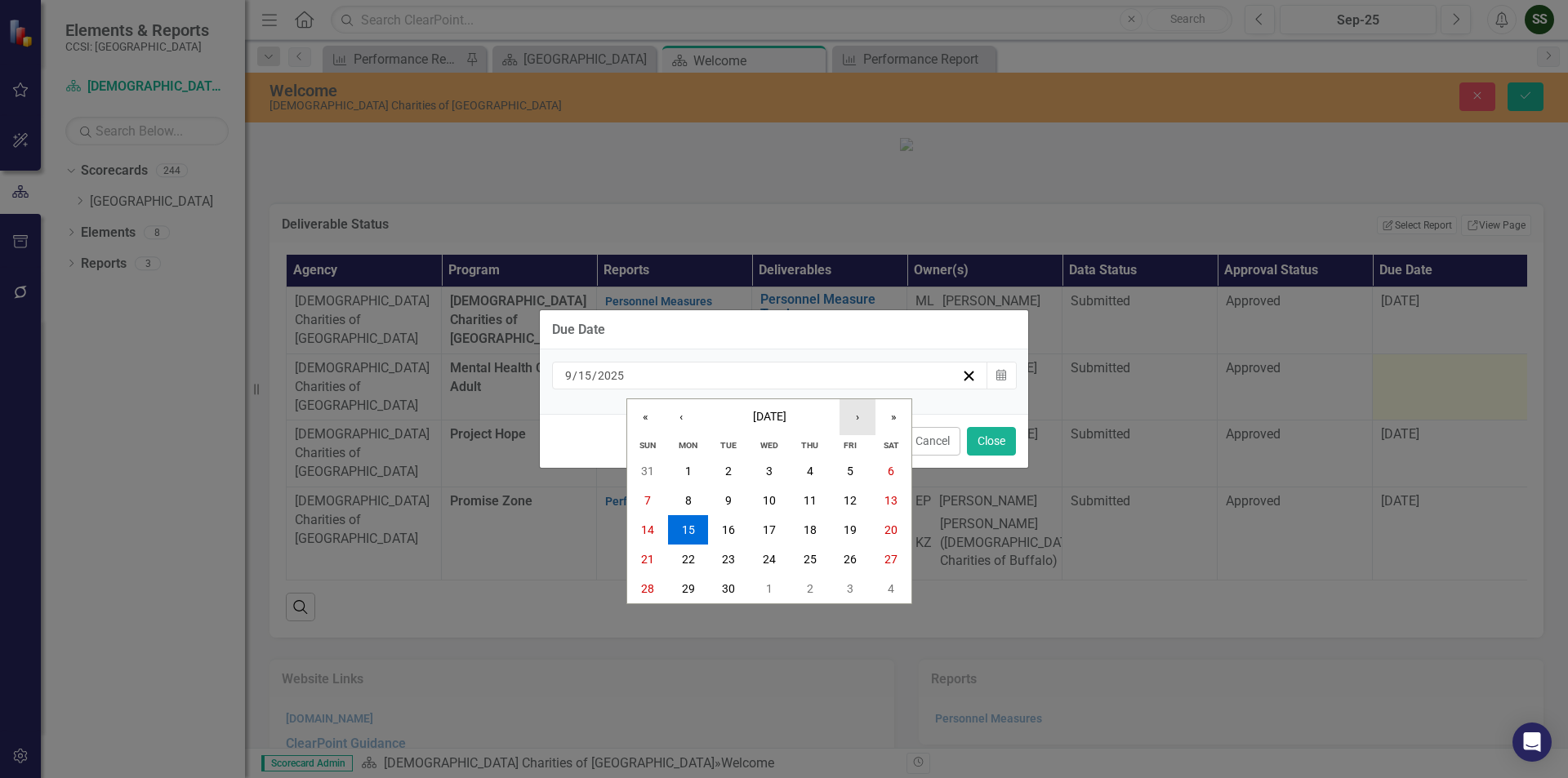
click at [854, 413] on button "›" at bounding box center [857, 417] width 36 height 36
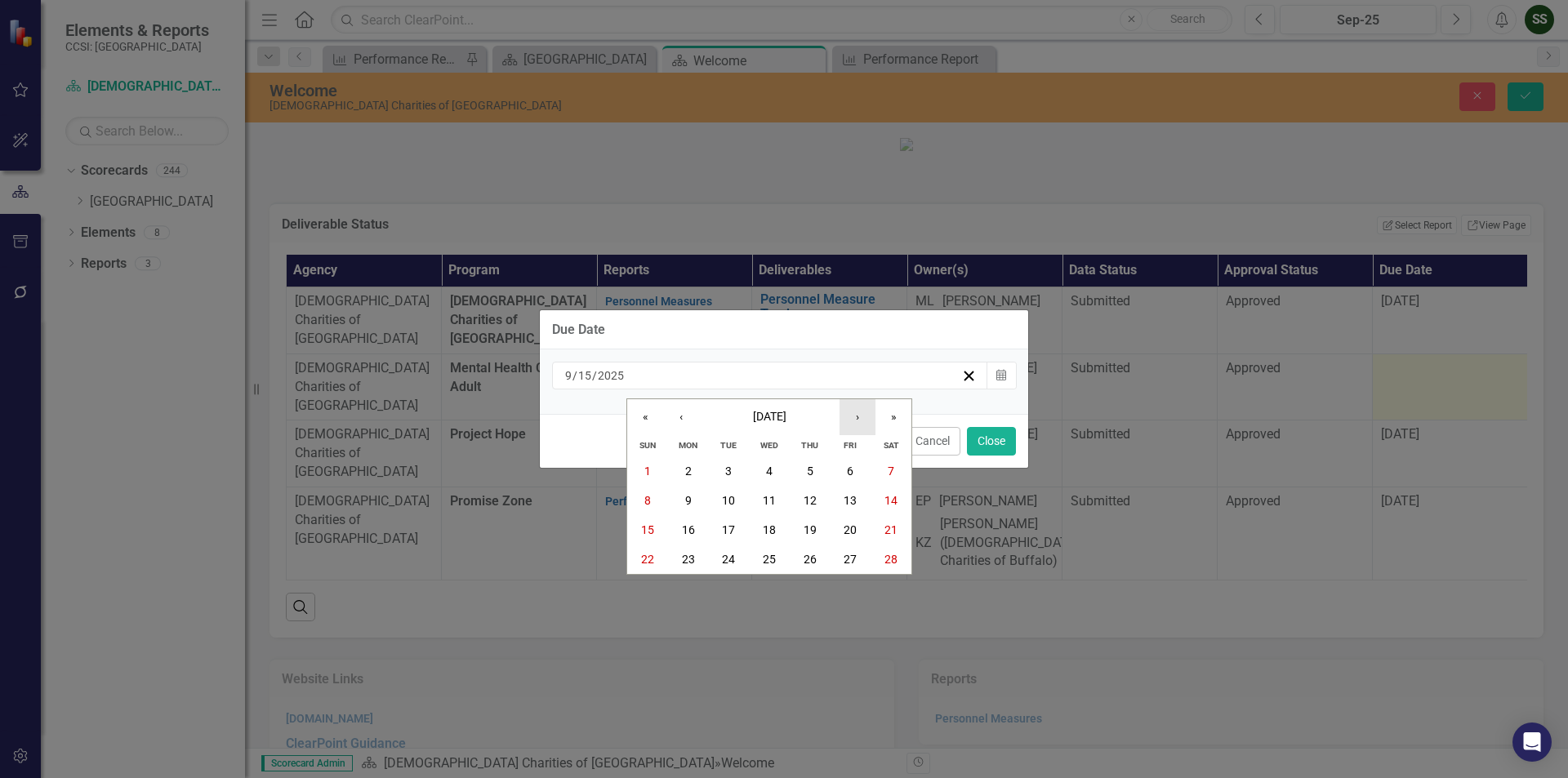
click at [854, 413] on button "›" at bounding box center [857, 417] width 36 height 36
click at [650, 535] on button "15" at bounding box center [648, 530] width 41 height 30
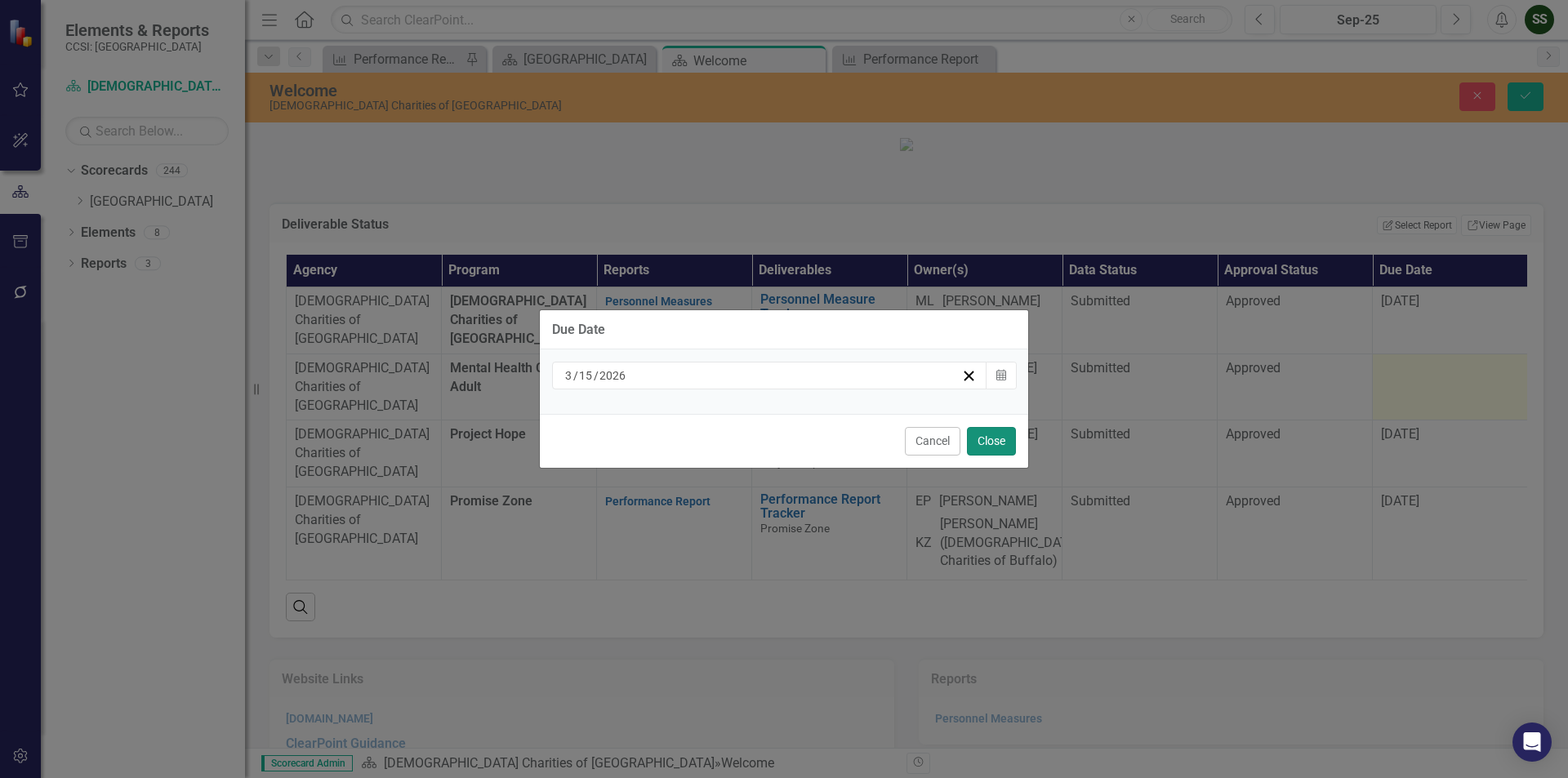
click at [979, 441] on button "Close" at bounding box center [991, 441] width 49 height 29
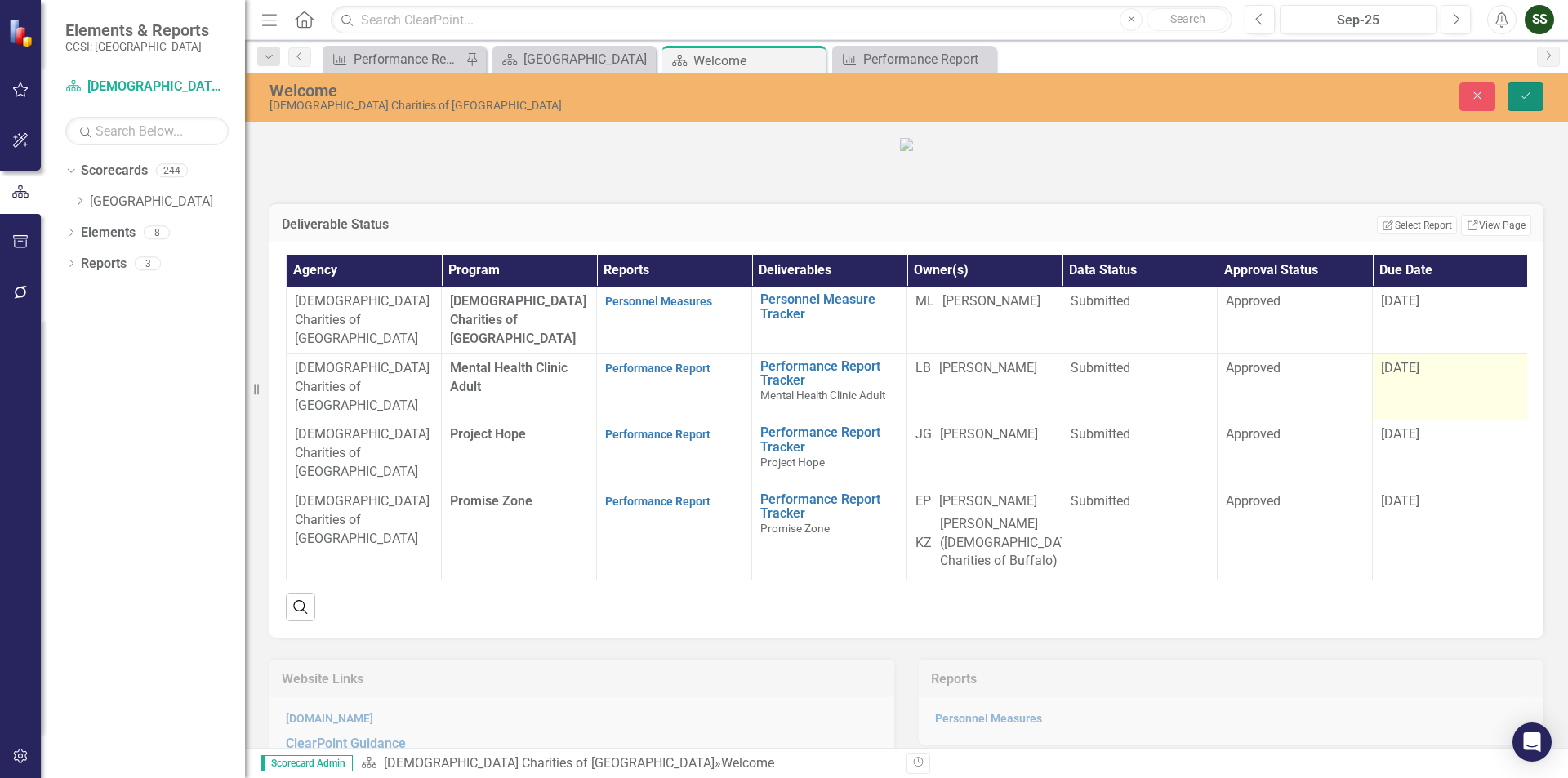
click at [1520, 98] on icon "Save" at bounding box center [1525, 95] width 14 height 11
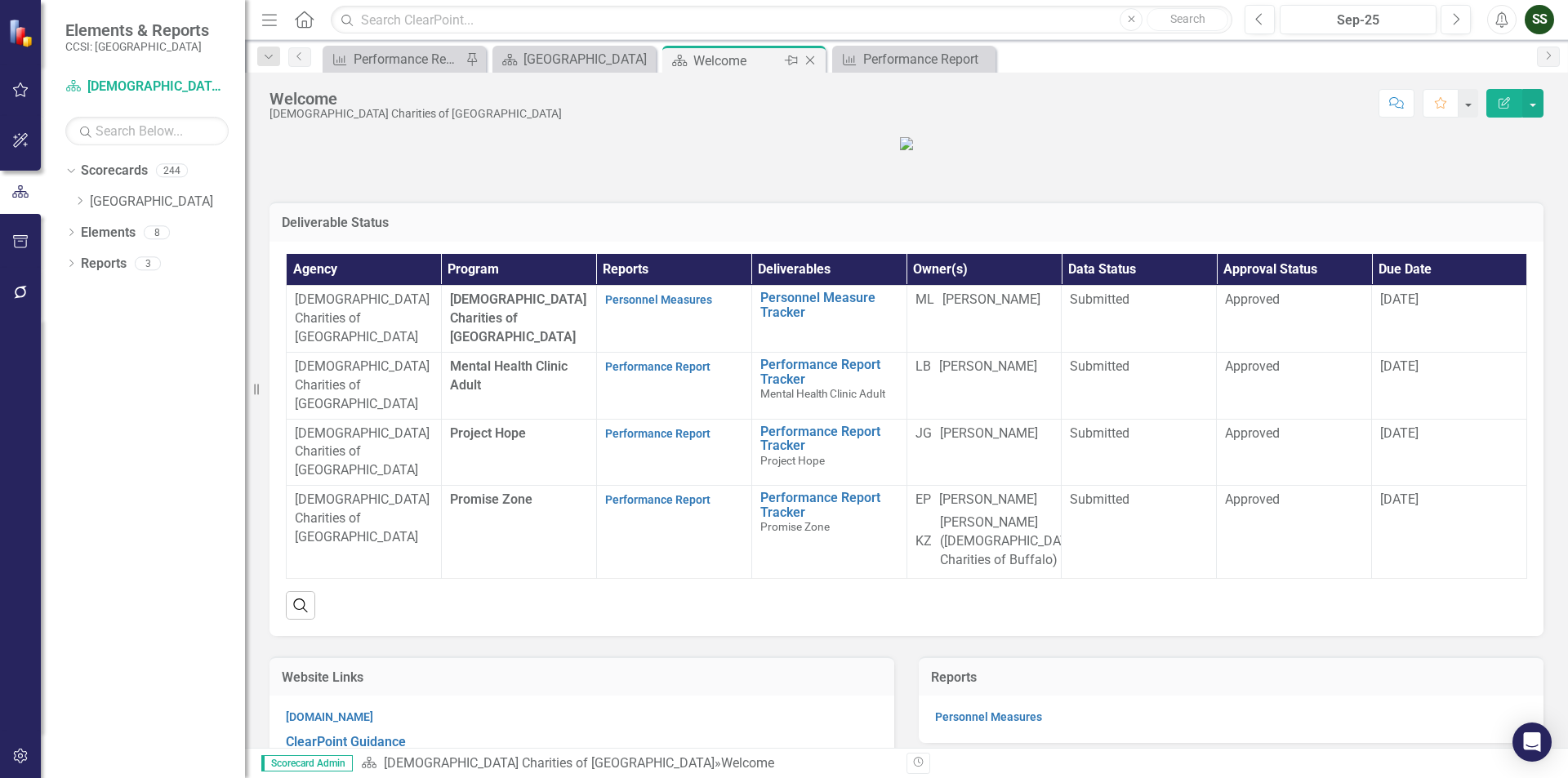
click at [810, 57] on icon "Close" at bounding box center [810, 60] width 16 height 13
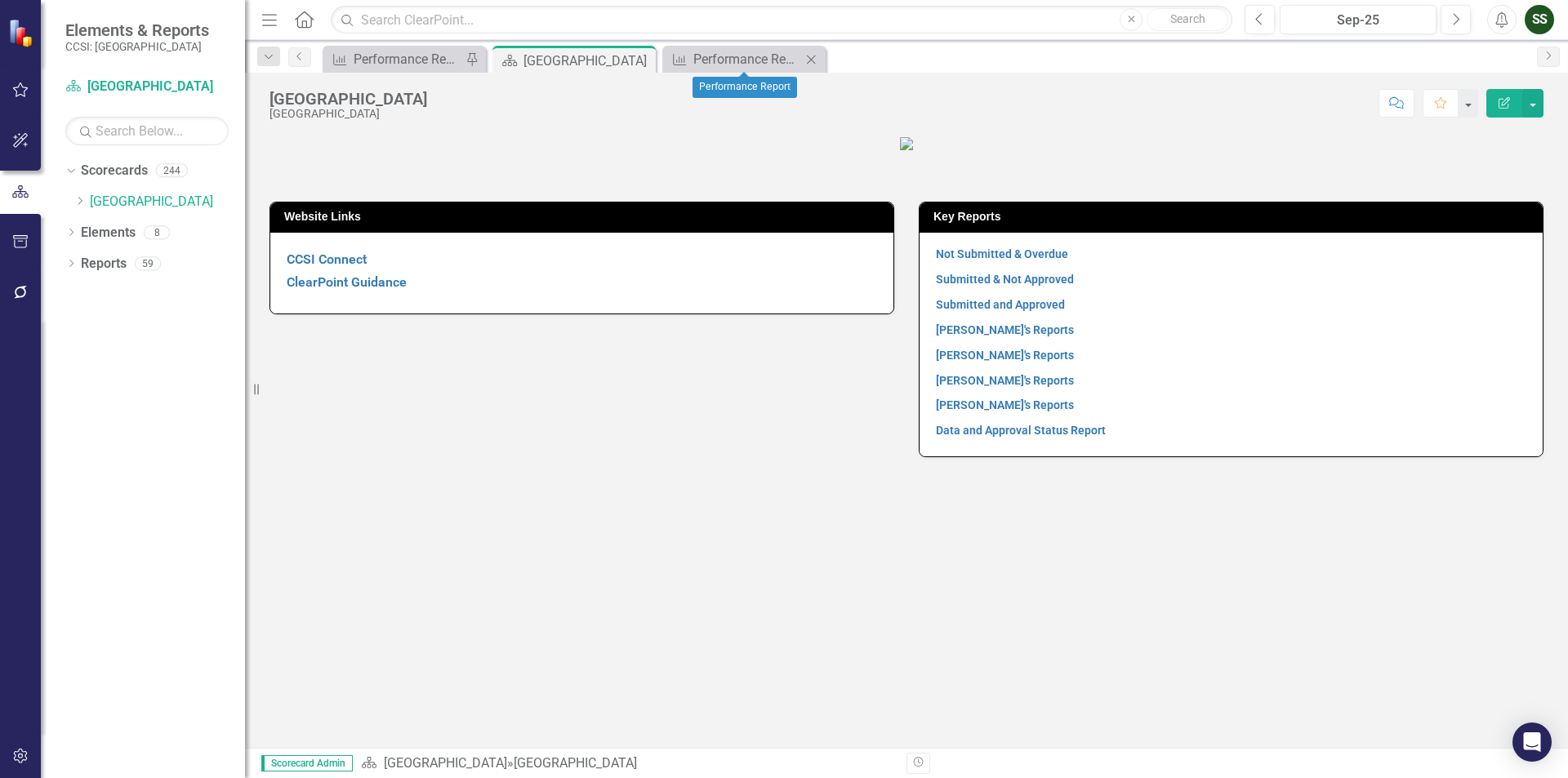
click at [810, 57] on icon "Close" at bounding box center [810, 59] width 16 height 13
click at [633, 58] on icon "Close" at bounding box center [639, 60] width 16 height 13
click at [86, 199] on icon "Dropdown" at bounding box center [79, 201] width 12 height 10
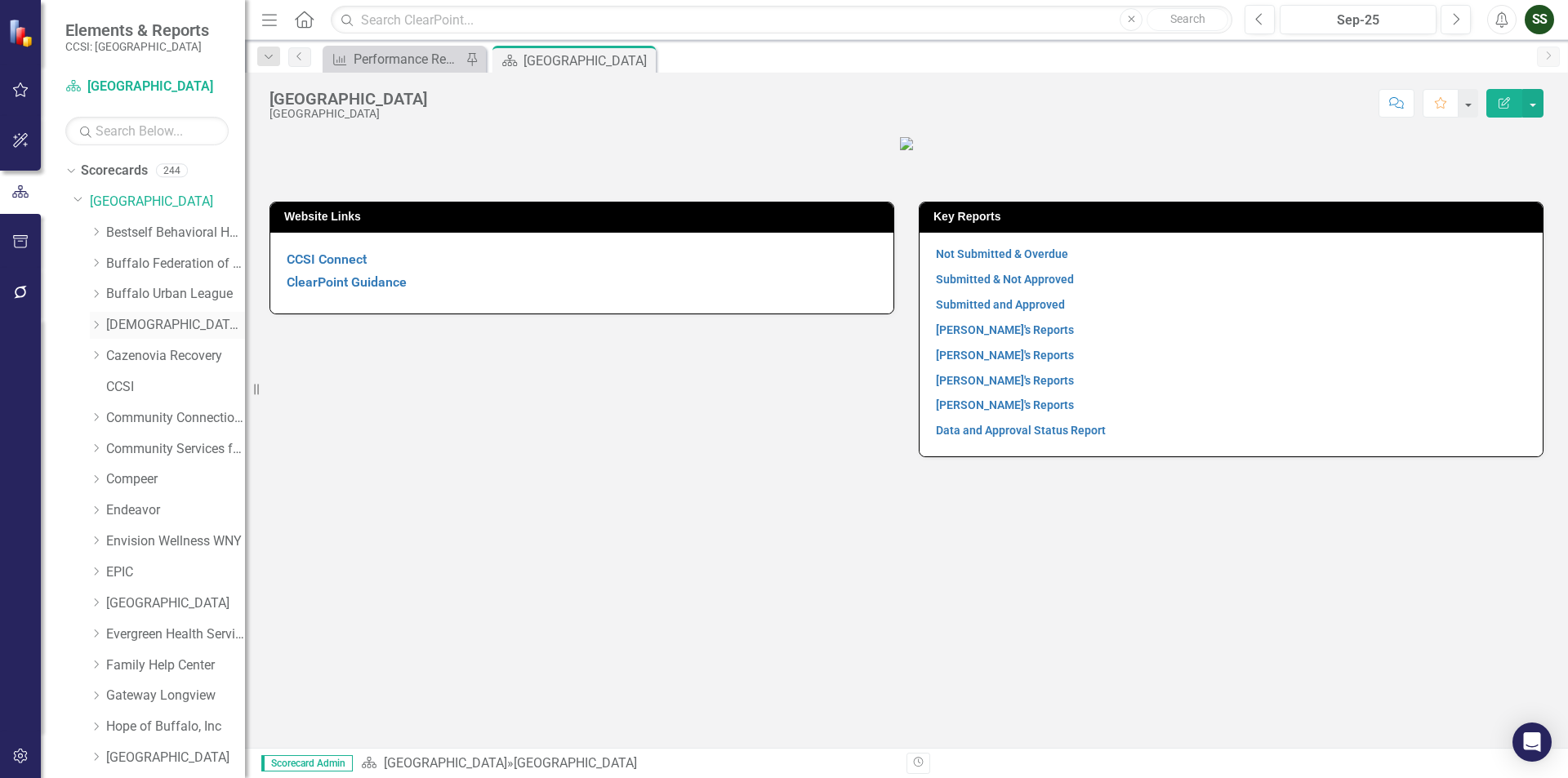
click at [150, 322] on link "[DEMOGRAPHIC_DATA] Charities of [GEOGRAPHIC_DATA]" at bounding box center [175, 326] width 139 height 19
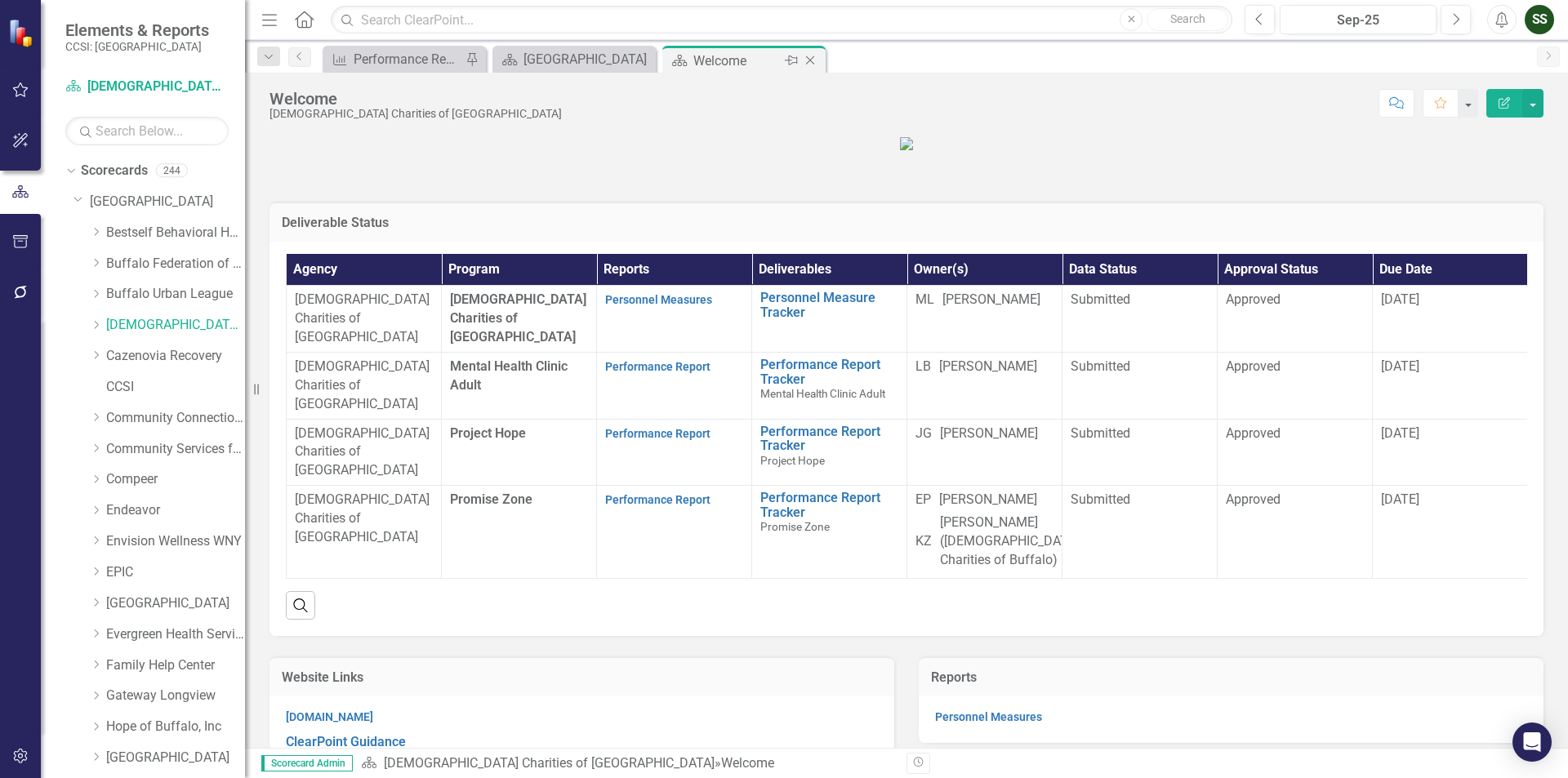
click at [807, 63] on icon "Close" at bounding box center [810, 60] width 16 height 13
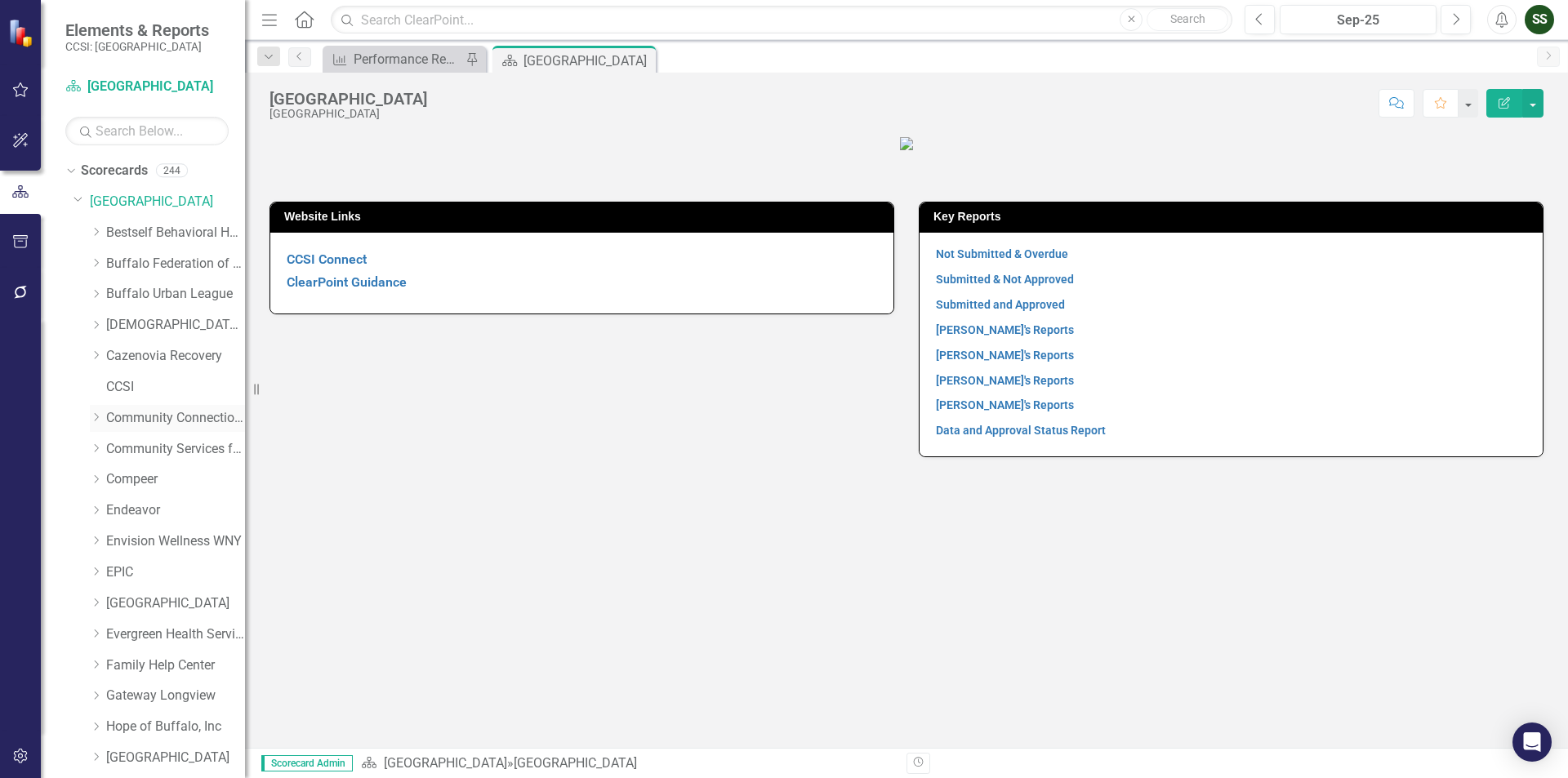
click at [134, 418] on link "Community Connections of [GEOGRAPHIC_DATA]" at bounding box center [175, 418] width 139 height 19
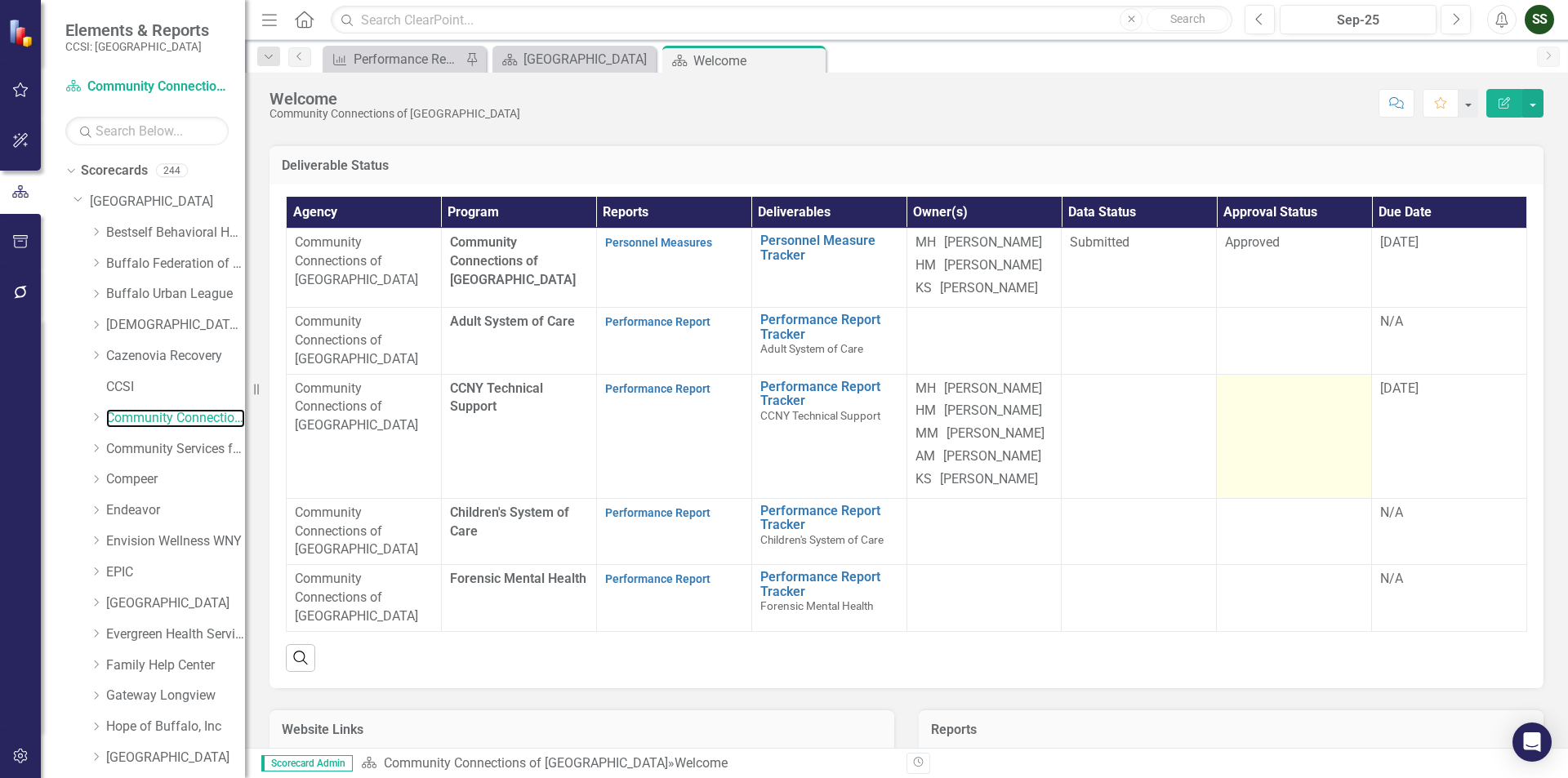
scroll to position [82, 0]
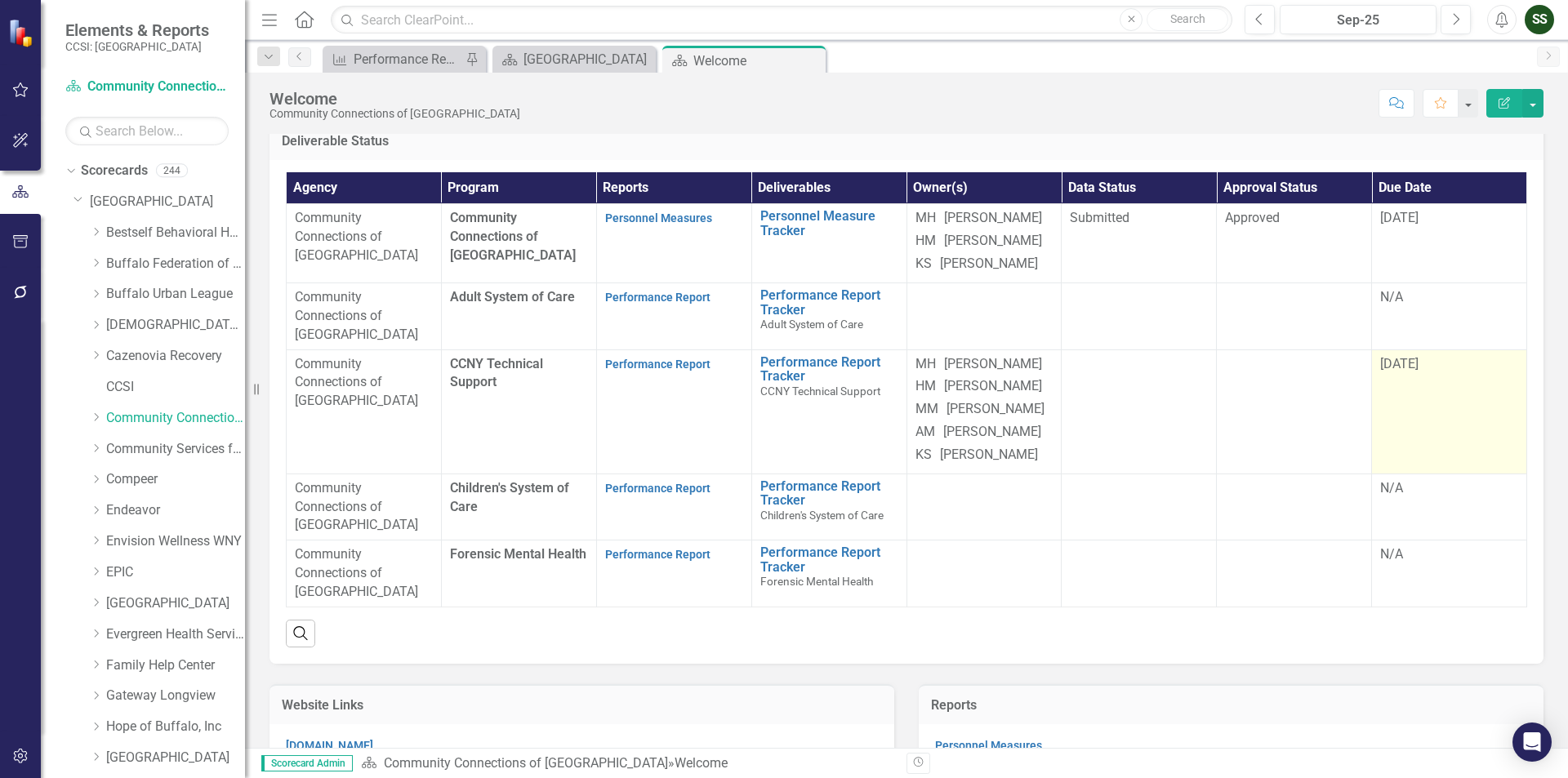
click at [1400, 372] on span "[DATE]" at bounding box center [1399, 364] width 38 height 15
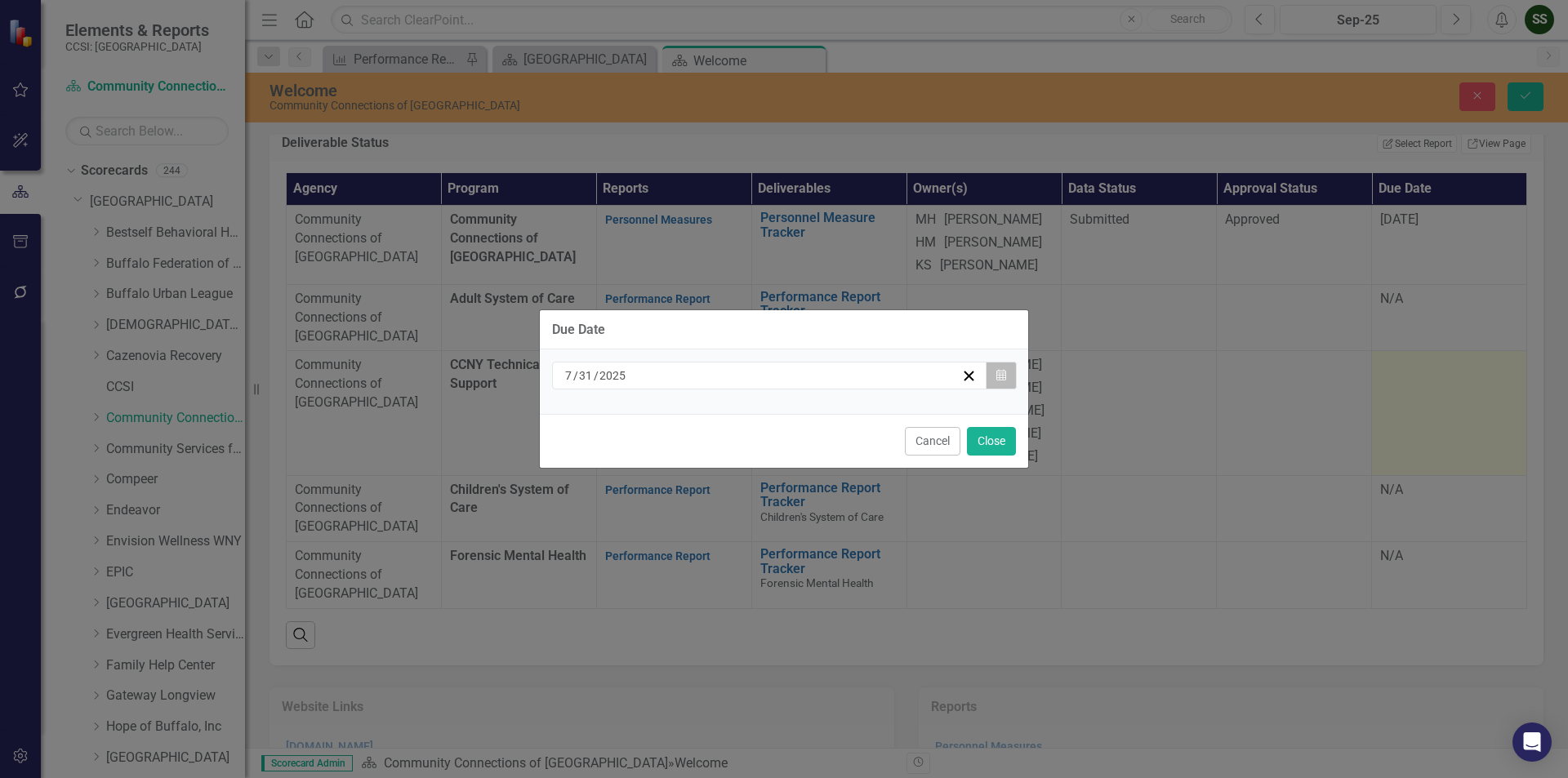
click at [999, 375] on icon "Calendar" at bounding box center [1002, 375] width 10 height 11
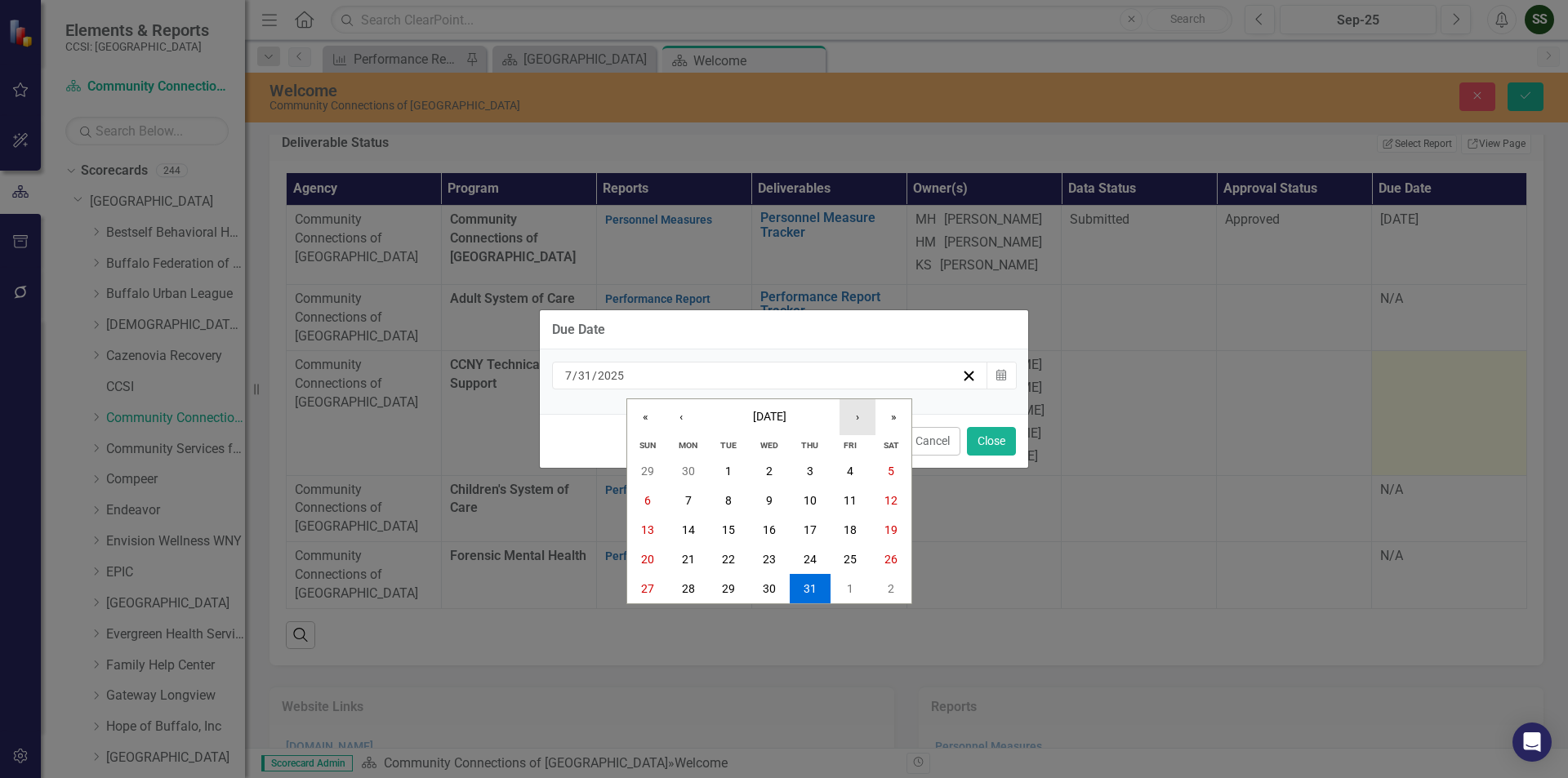
click at [859, 415] on button "›" at bounding box center [857, 417] width 36 height 36
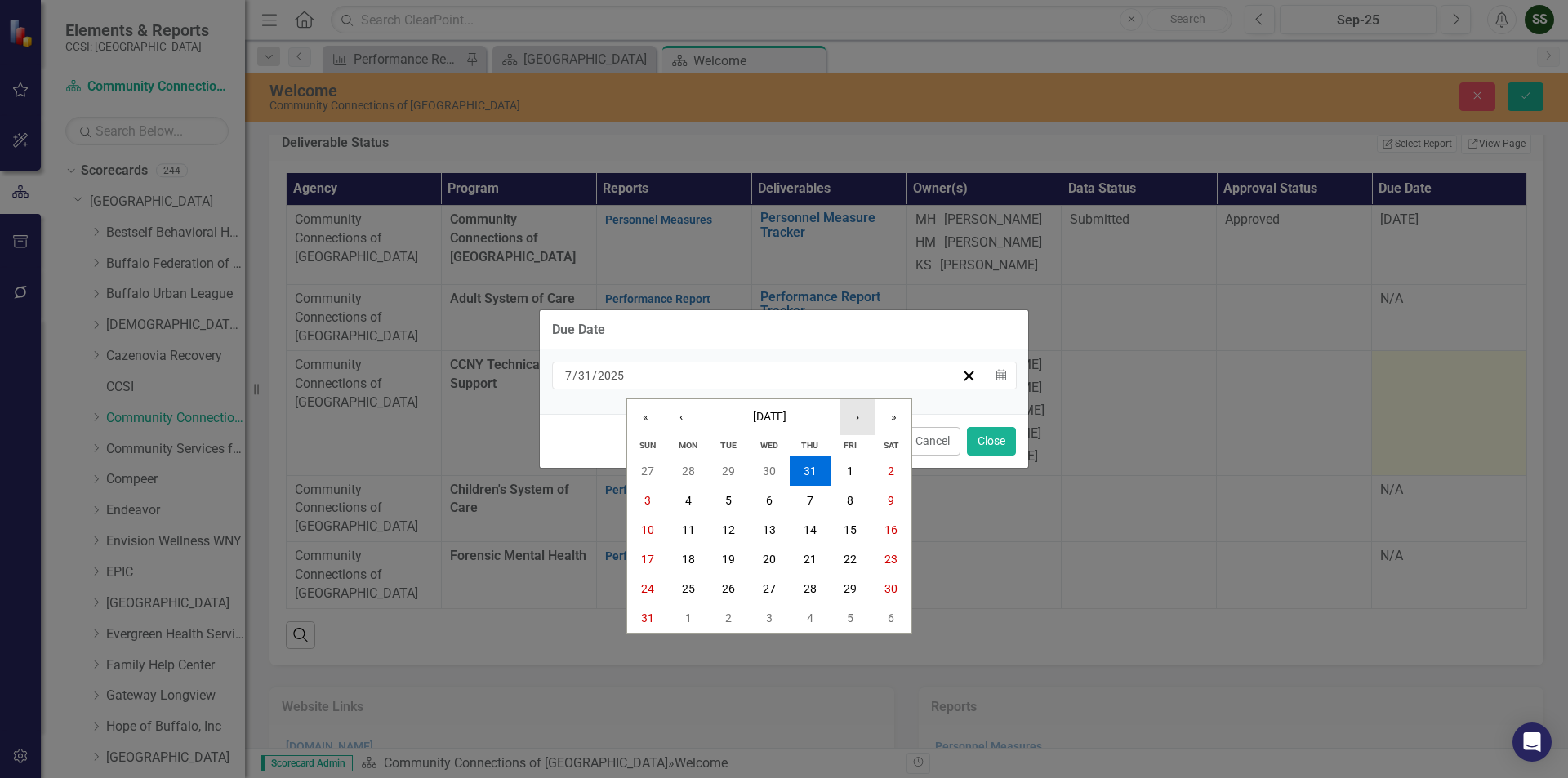
click at [859, 415] on button "›" at bounding box center [857, 417] width 36 height 36
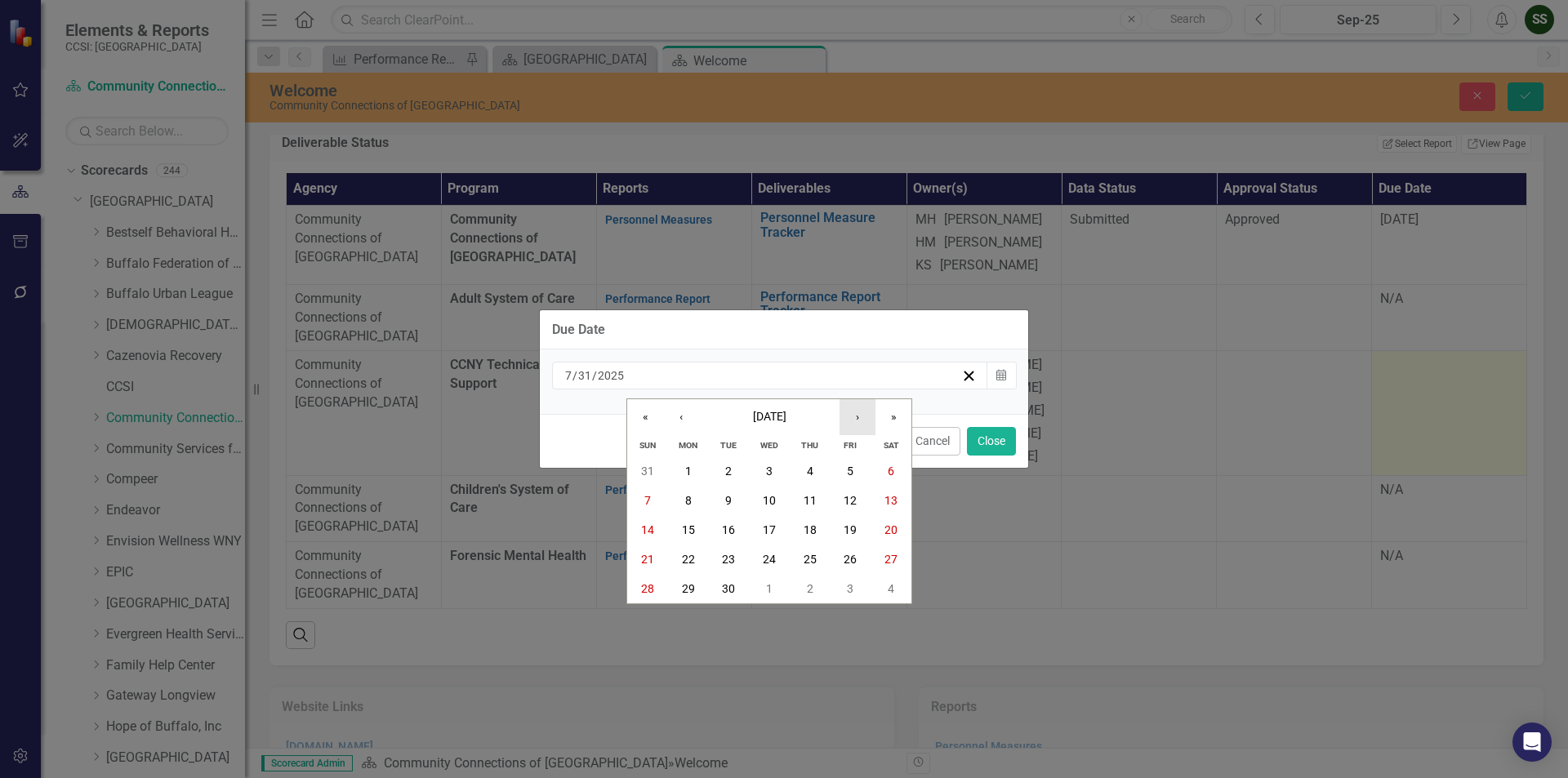
click at [859, 415] on button "›" at bounding box center [857, 417] width 36 height 36
click at [854, 578] on button "31" at bounding box center [851, 588] width 41 height 30
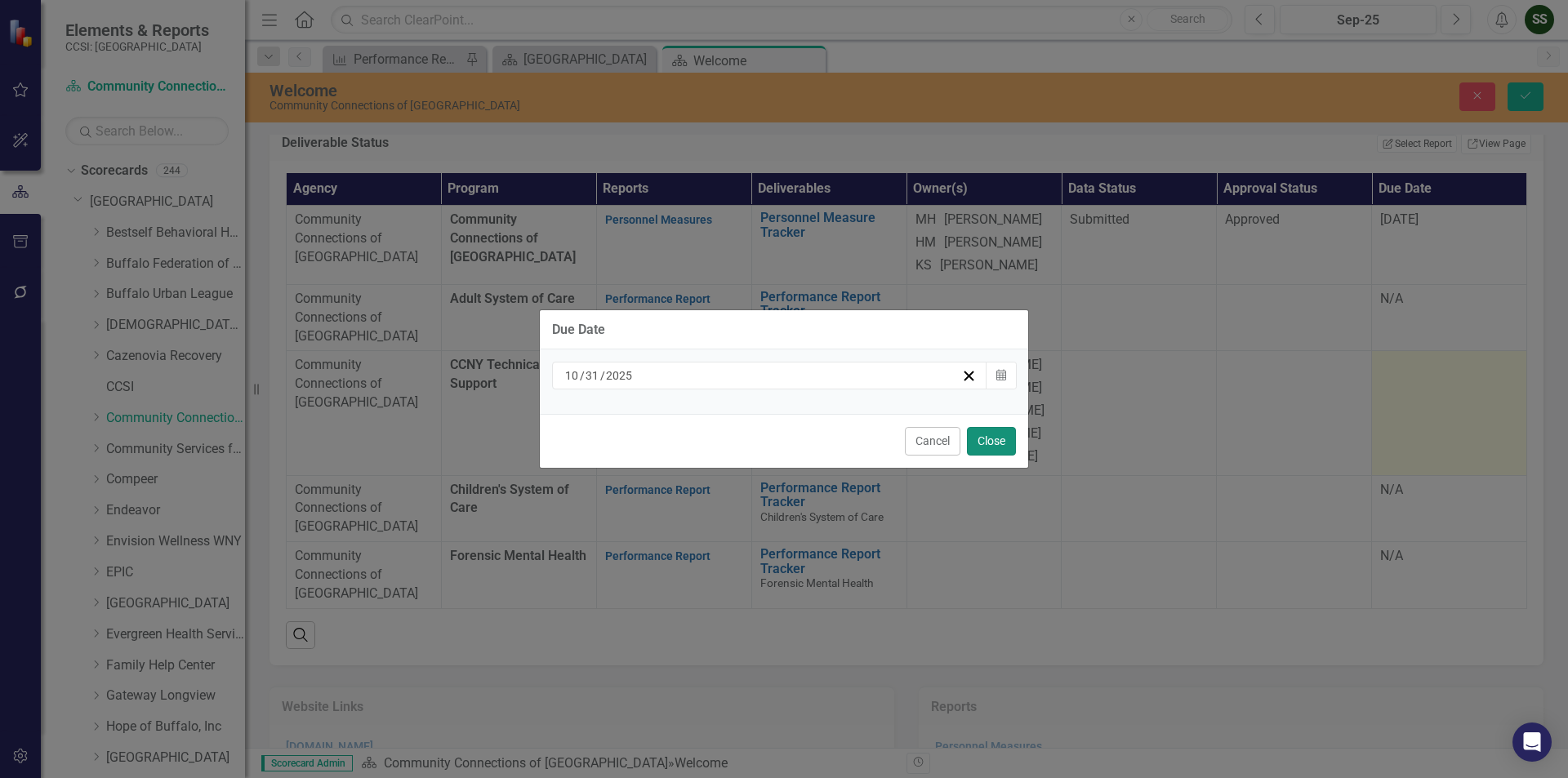
click at [1001, 440] on button "Close" at bounding box center [991, 441] width 49 height 29
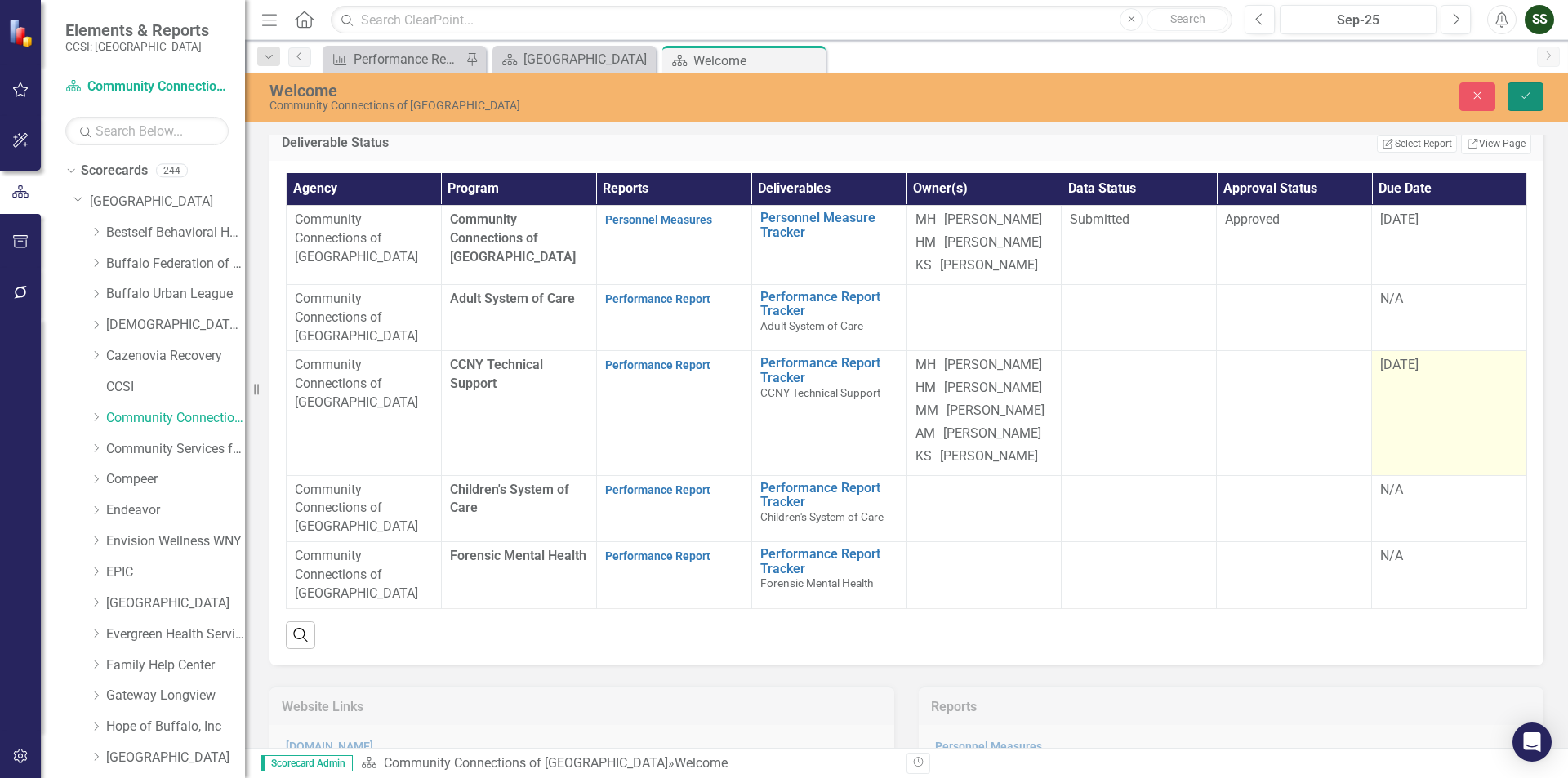
click at [1531, 87] on button "Save" at bounding box center [1525, 97] width 36 height 29
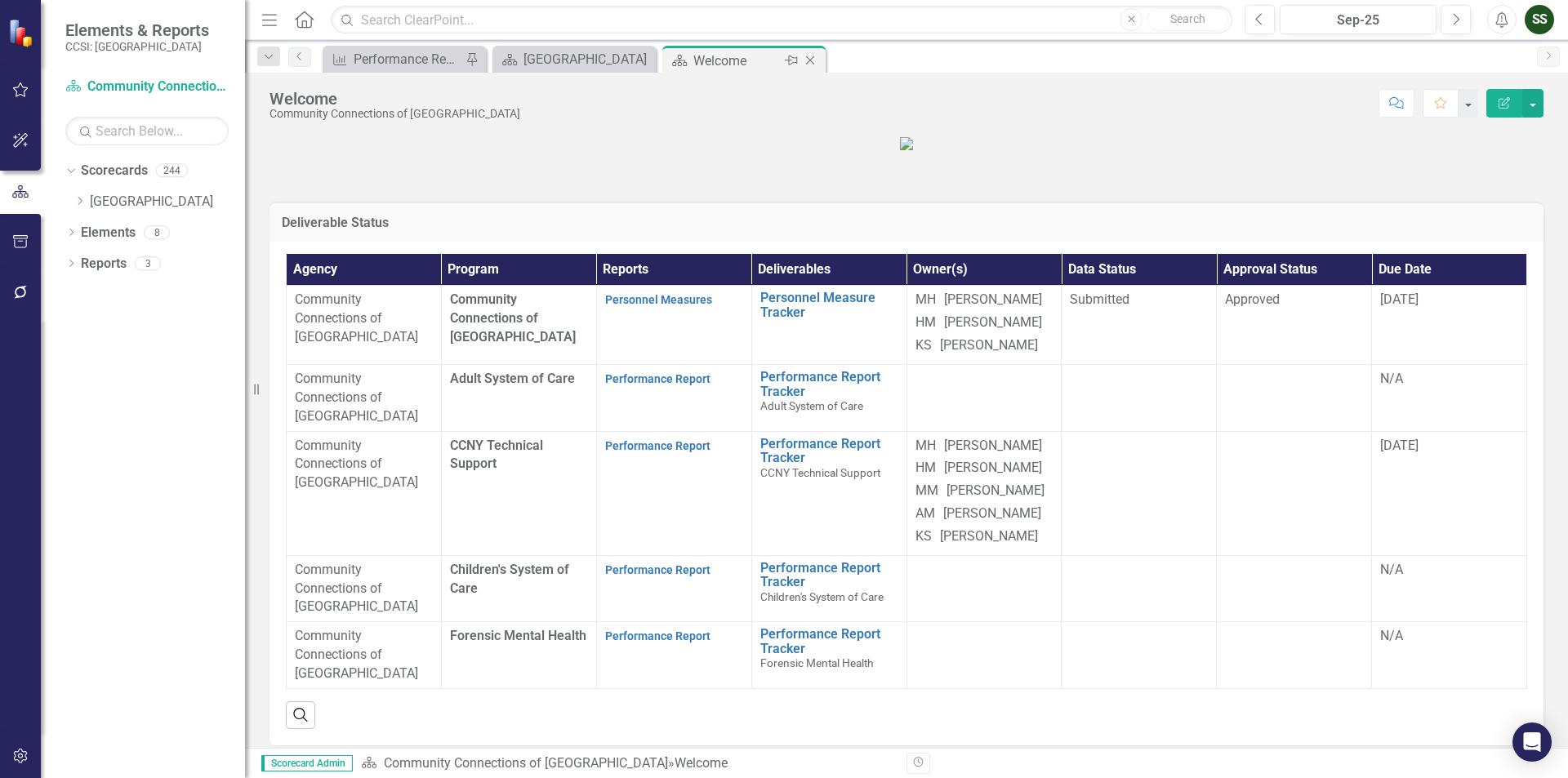
click at [801, 55] on div "Close" at bounding box center [811, 61] width 20 height 20
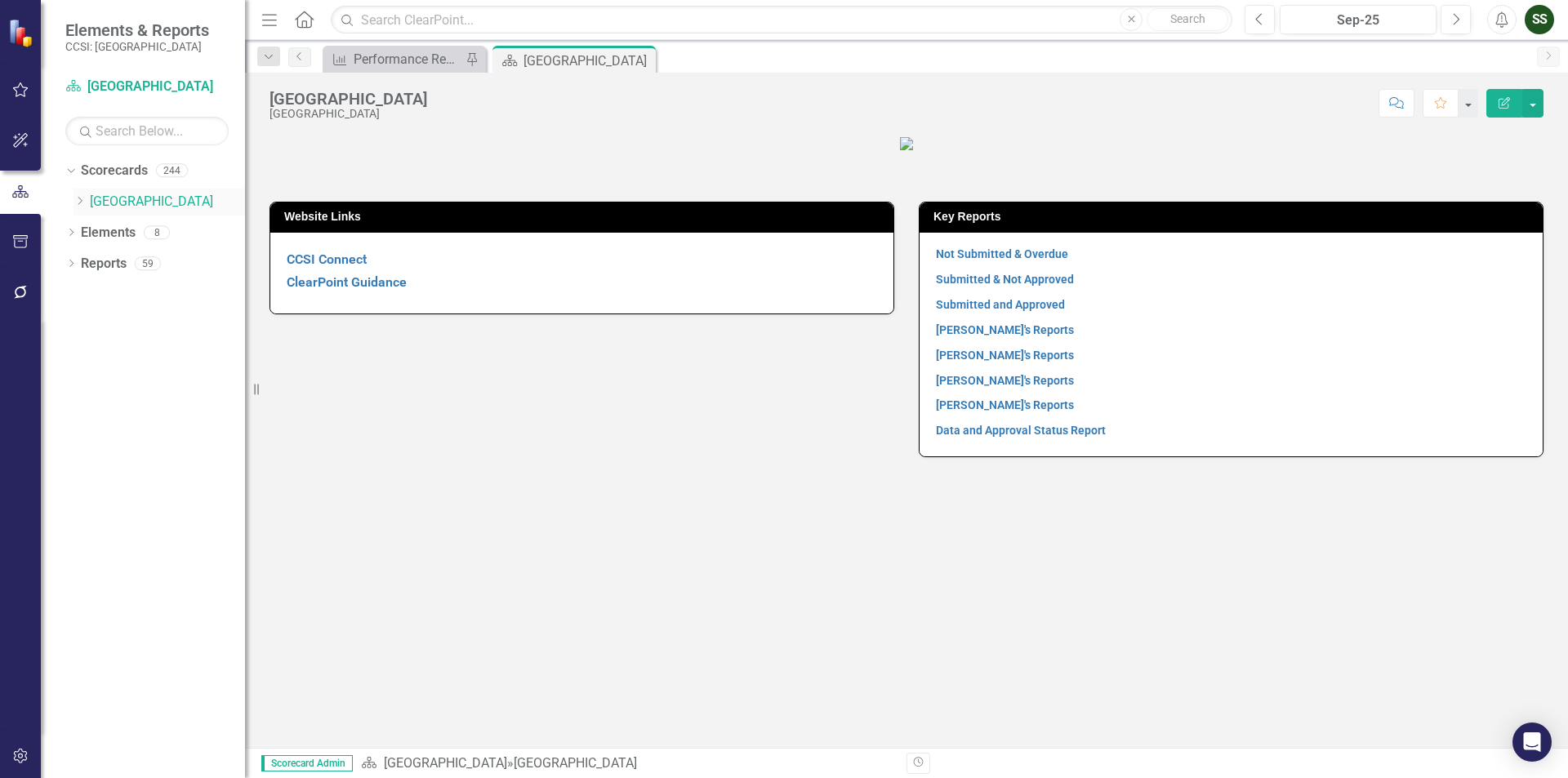
click at [84, 199] on icon "Dropdown" at bounding box center [79, 201] width 12 height 10
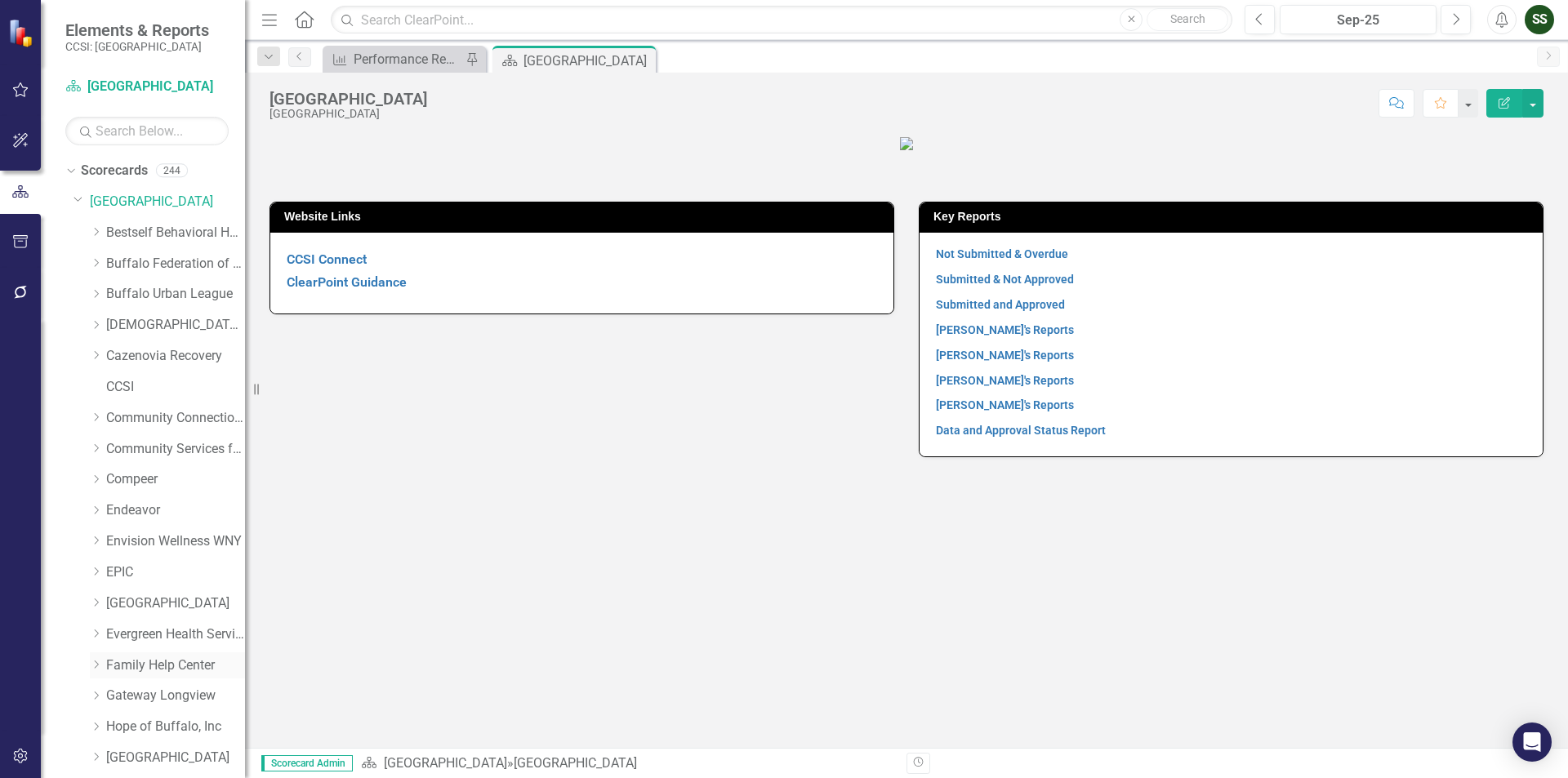
click at [146, 667] on link "Family Help Center" at bounding box center [175, 666] width 139 height 19
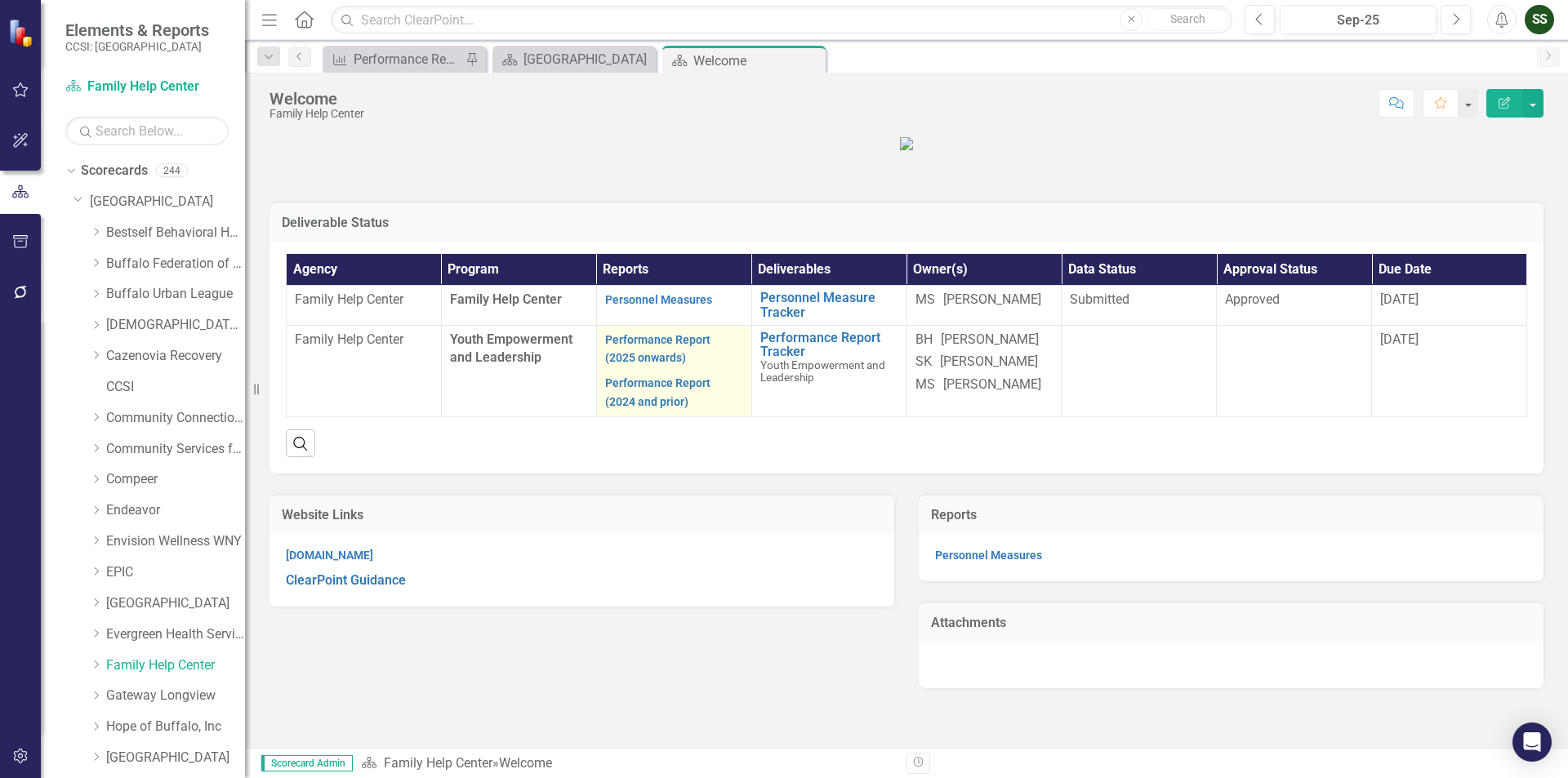
click at [629, 372] on p "Performance Report (2025 onwards)" at bounding box center [674, 351] width 138 height 41
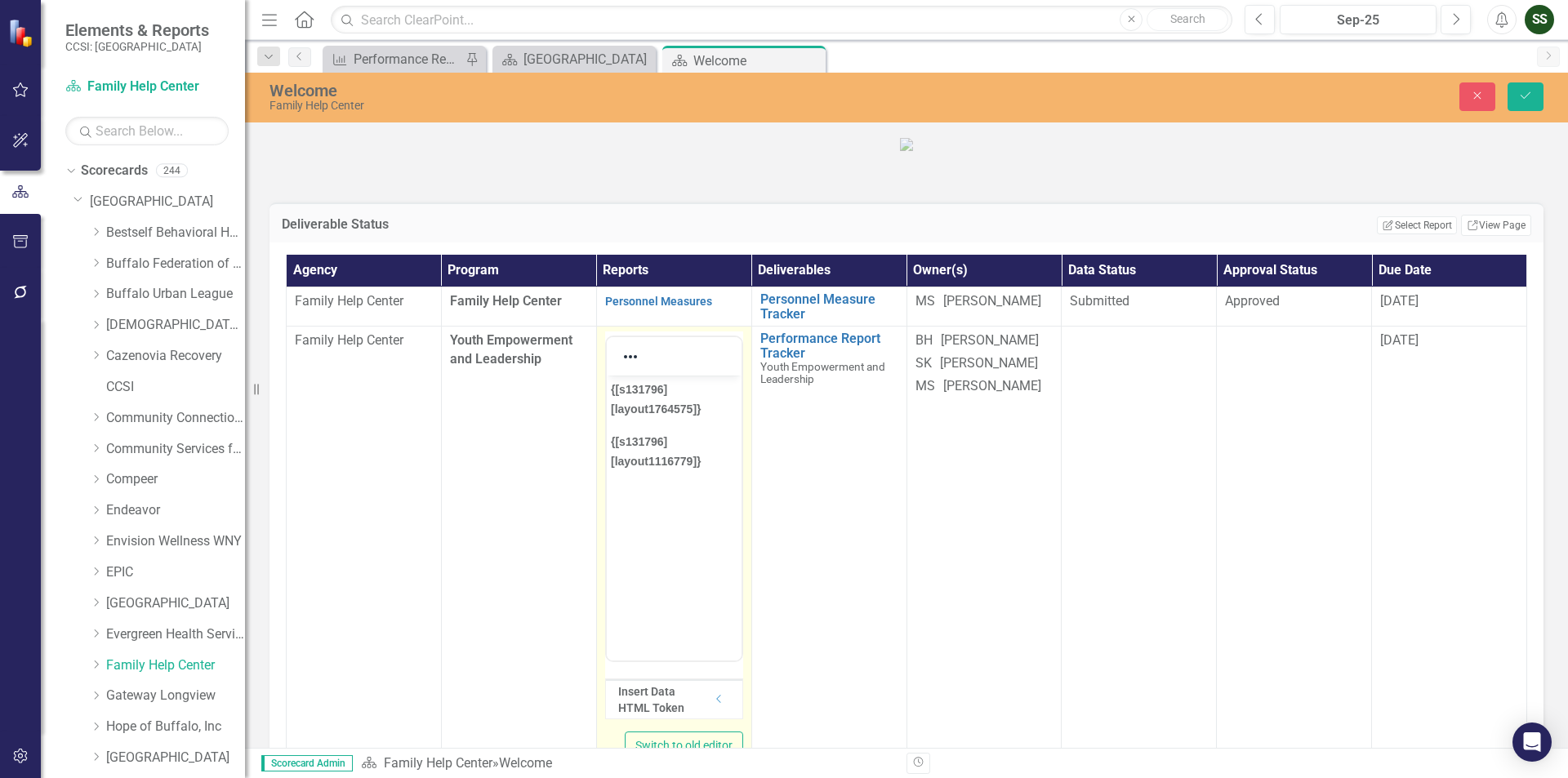
click at [509, 491] on td "Youth Empowerment and Leadership" at bounding box center [519, 552] width 155 height 451
click at [1486, 103] on button "Close" at bounding box center [1477, 97] width 36 height 29
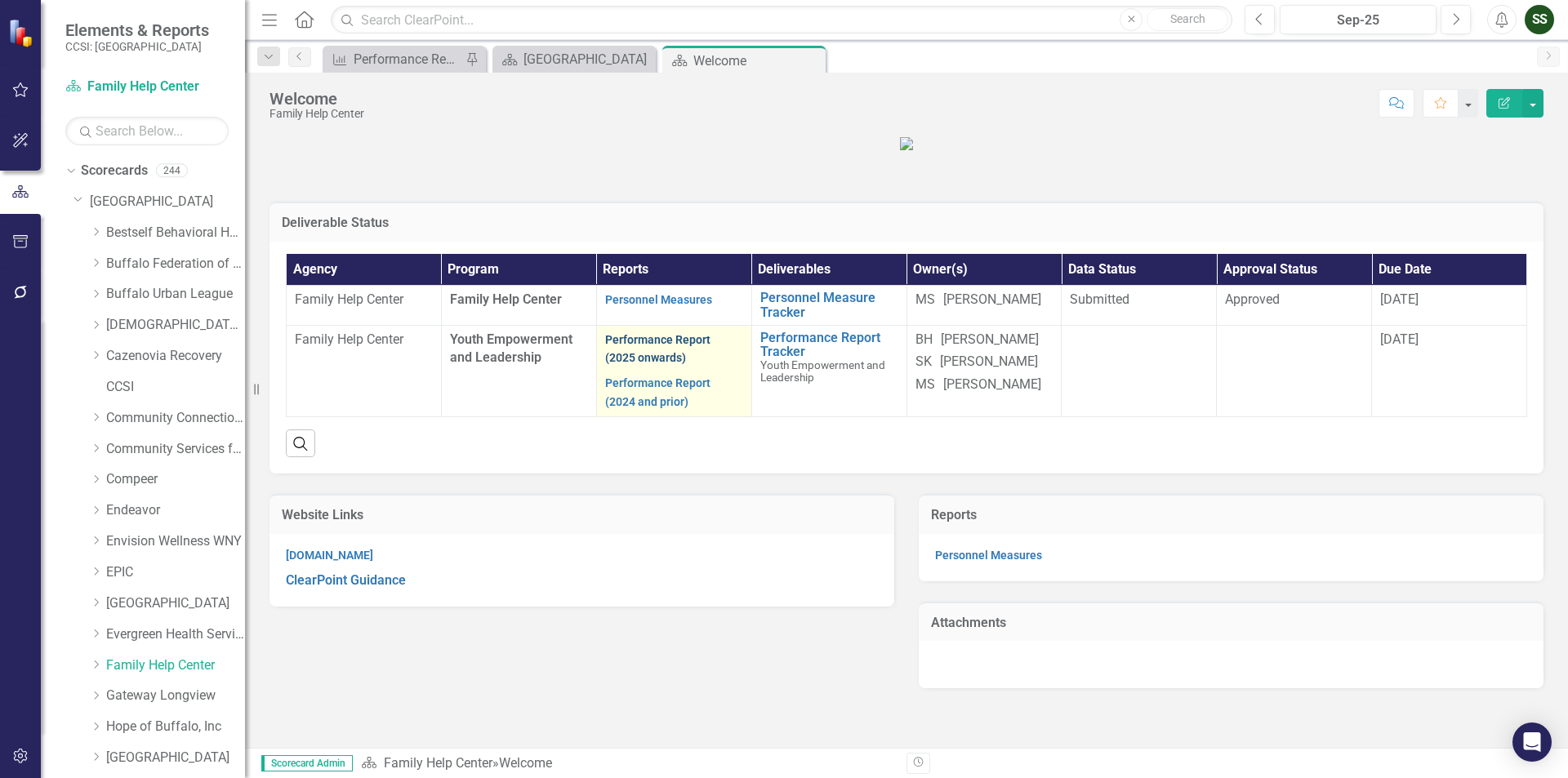
click at [629, 365] on link "Performance Report (2025 onwards)" at bounding box center [658, 349] width 105 height 31
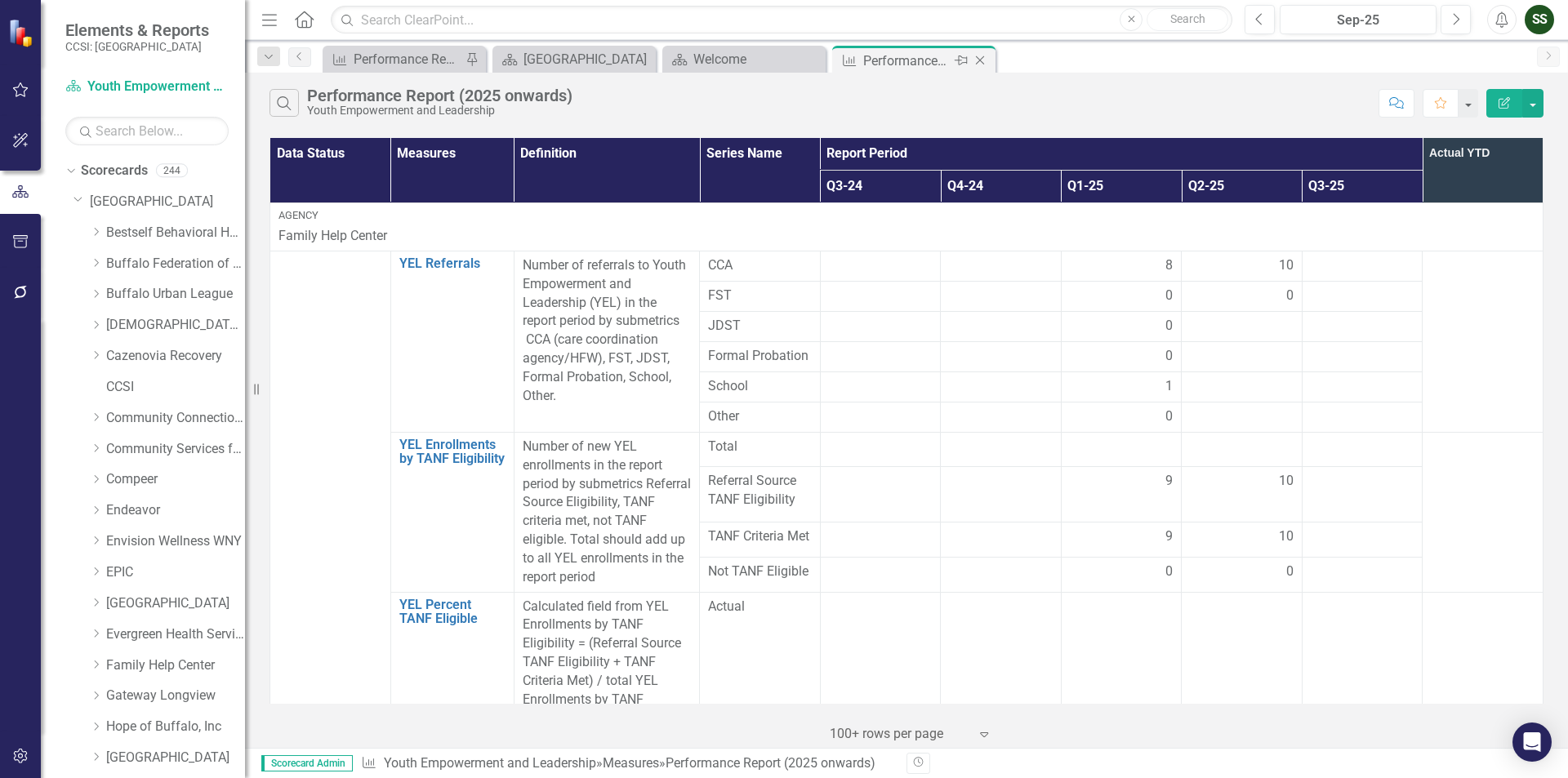
click at [980, 58] on icon "Close" at bounding box center [980, 60] width 16 height 13
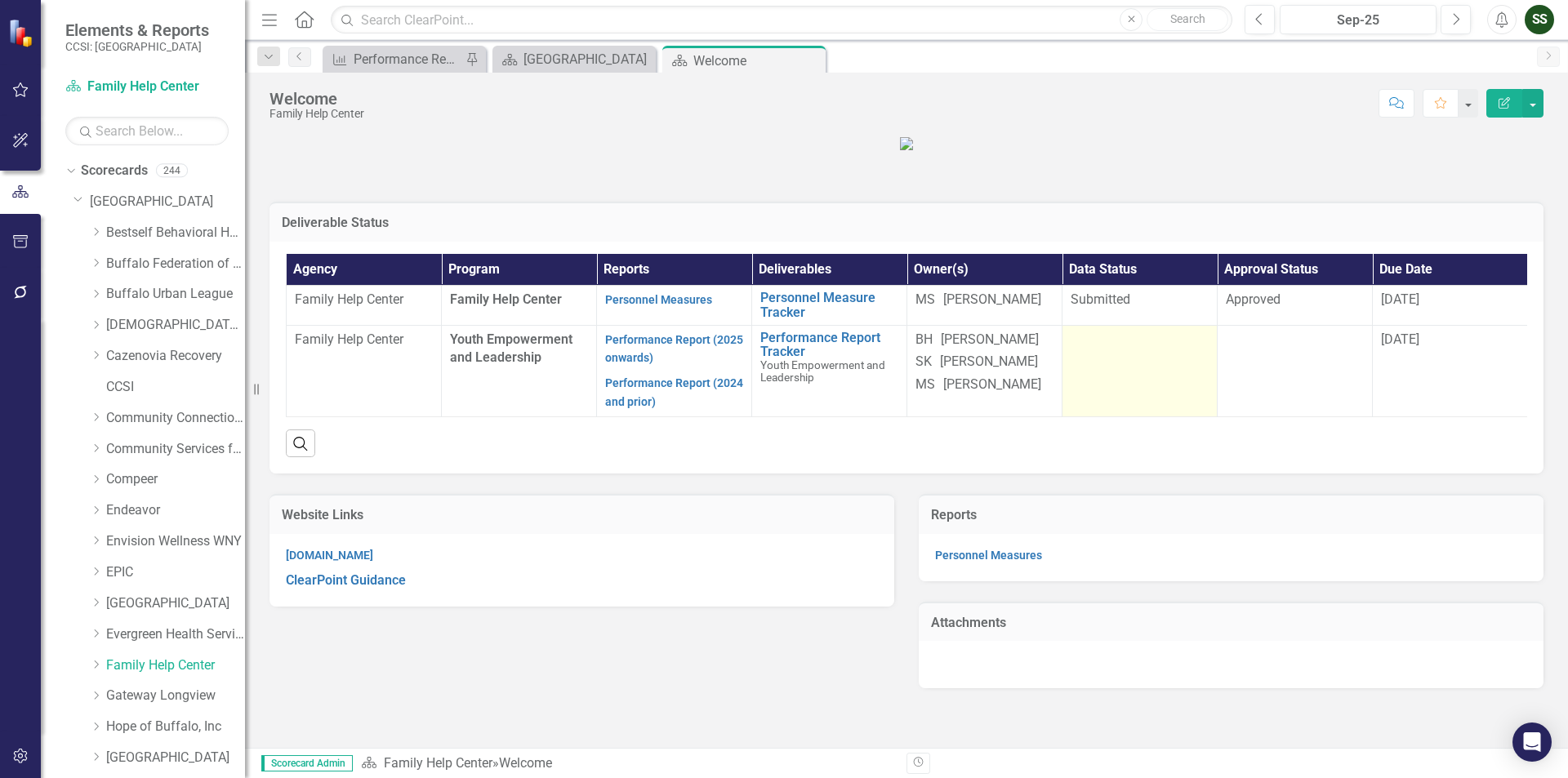
click at [1136, 416] on td at bounding box center [1139, 371] width 155 height 92
click at [1145, 417] on td at bounding box center [1139, 371] width 155 height 92
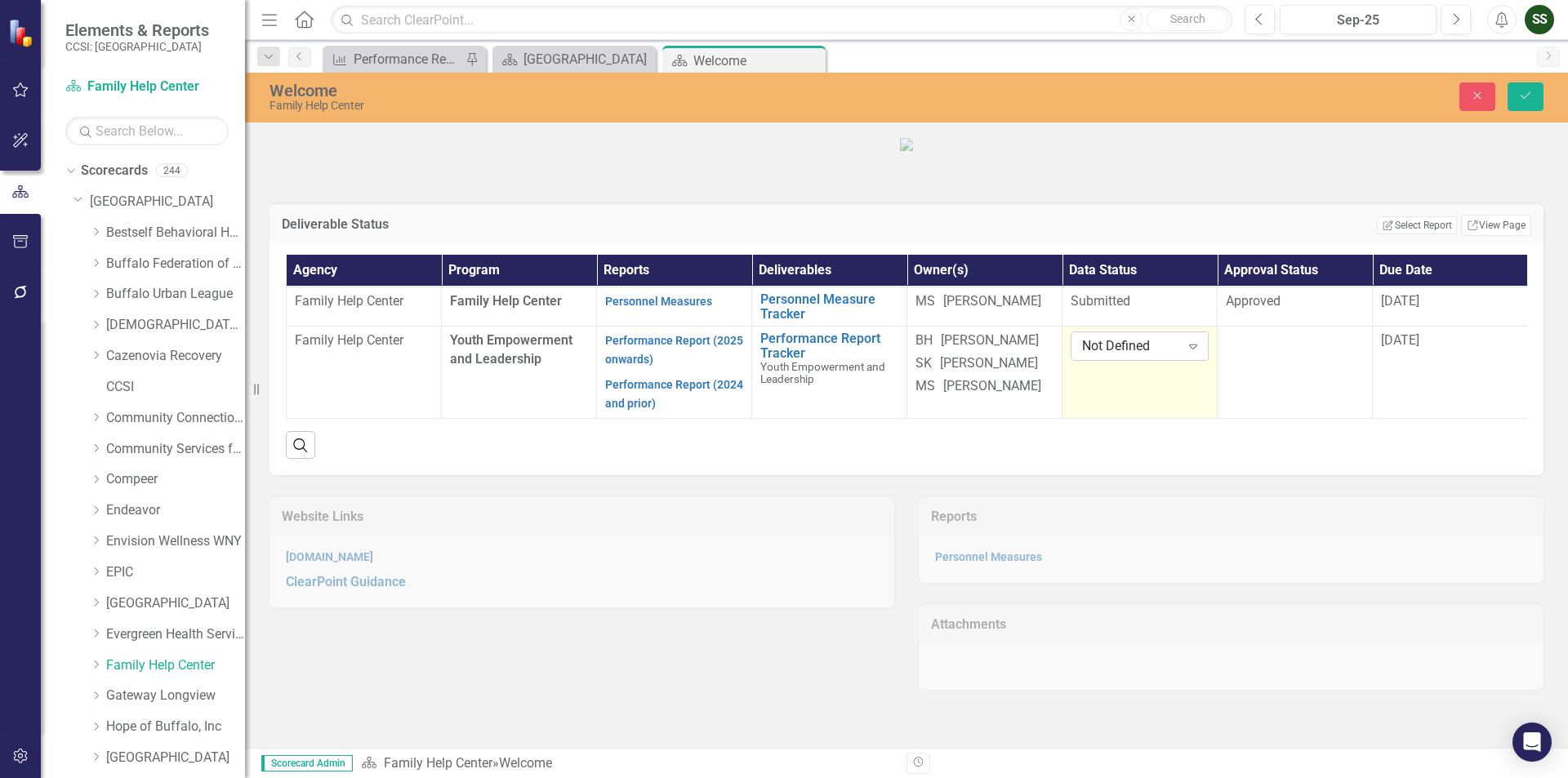
click at [1186, 353] on icon "Expand" at bounding box center [1193, 346] width 16 height 13
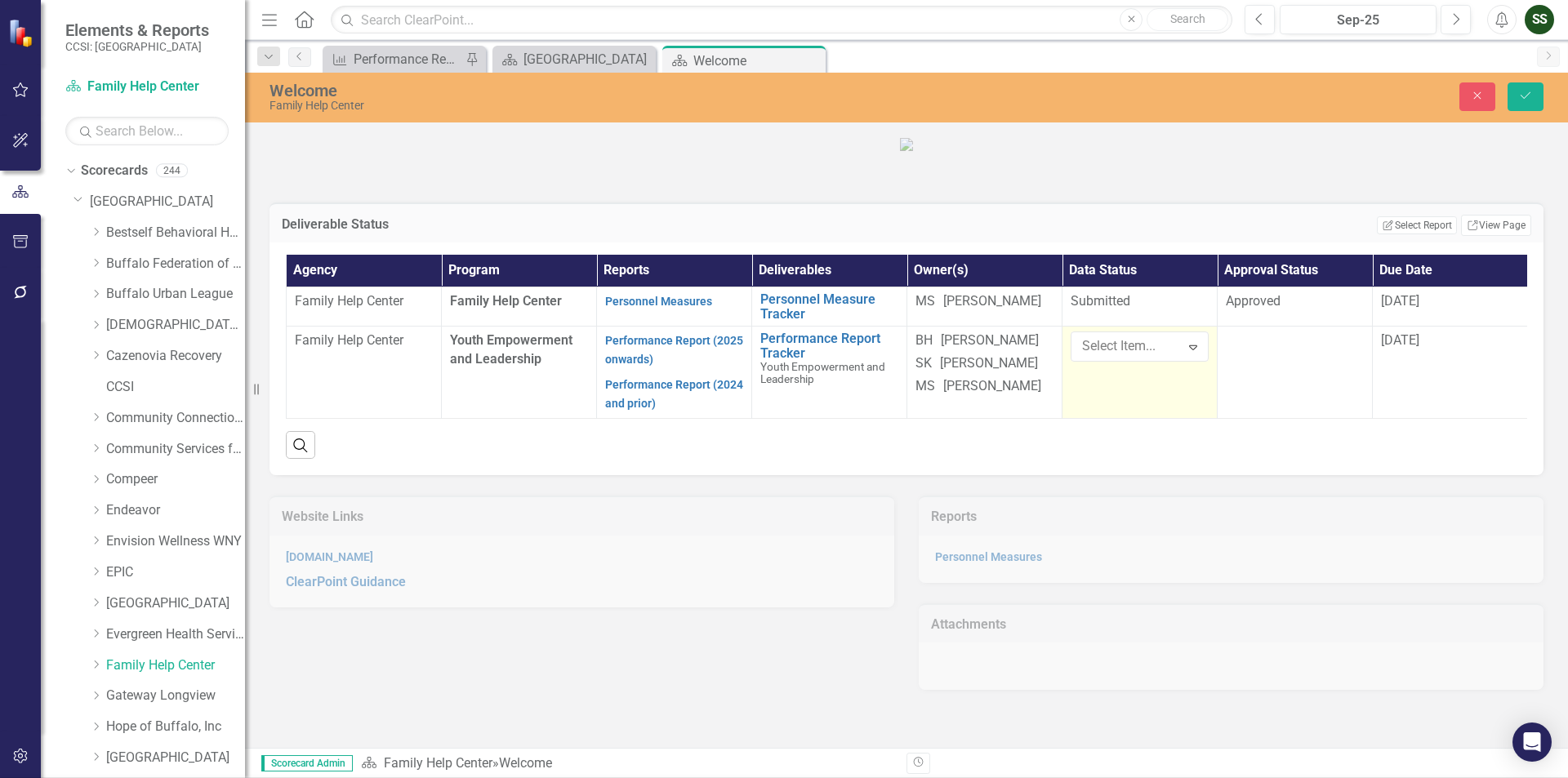
click at [1327, 418] on td at bounding box center [1295, 372] width 155 height 92
click at [1358, 360] on div "Expand" at bounding box center [1348, 346] width 30 height 26
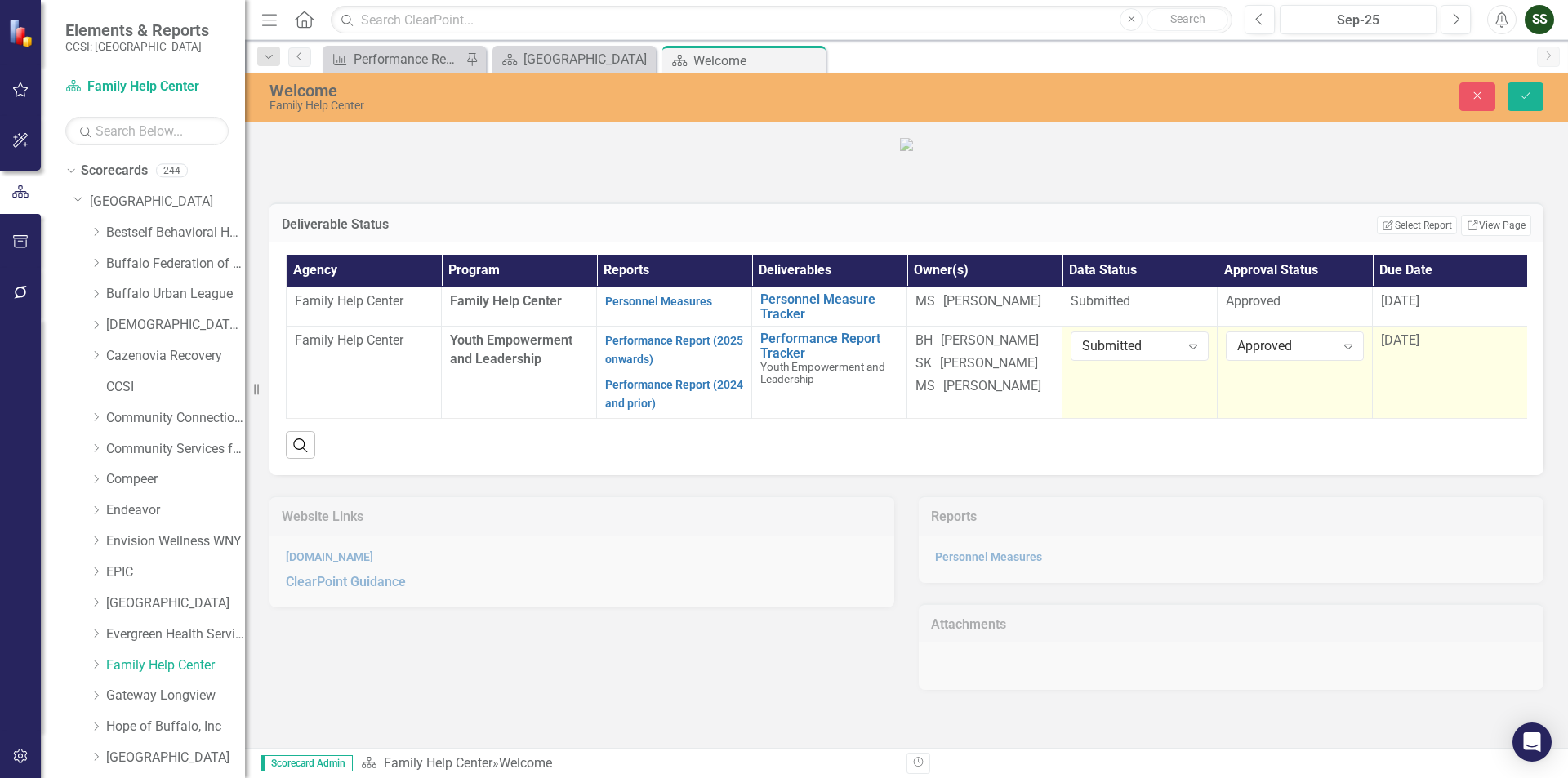
click at [1410, 348] on span "[DATE]" at bounding box center [1400, 340] width 38 height 15
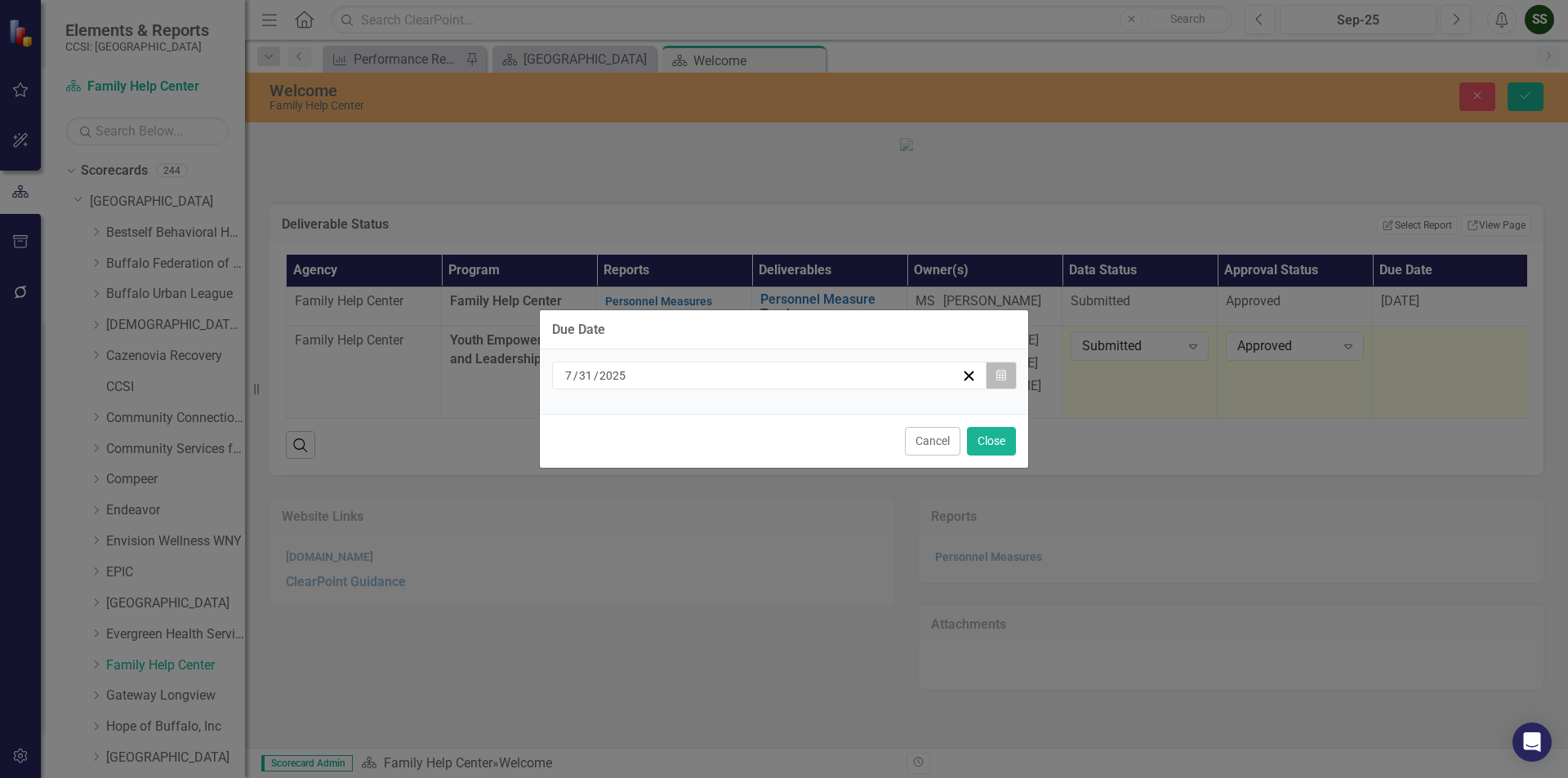
click at [1006, 375] on button "Calendar" at bounding box center [1001, 375] width 31 height 28
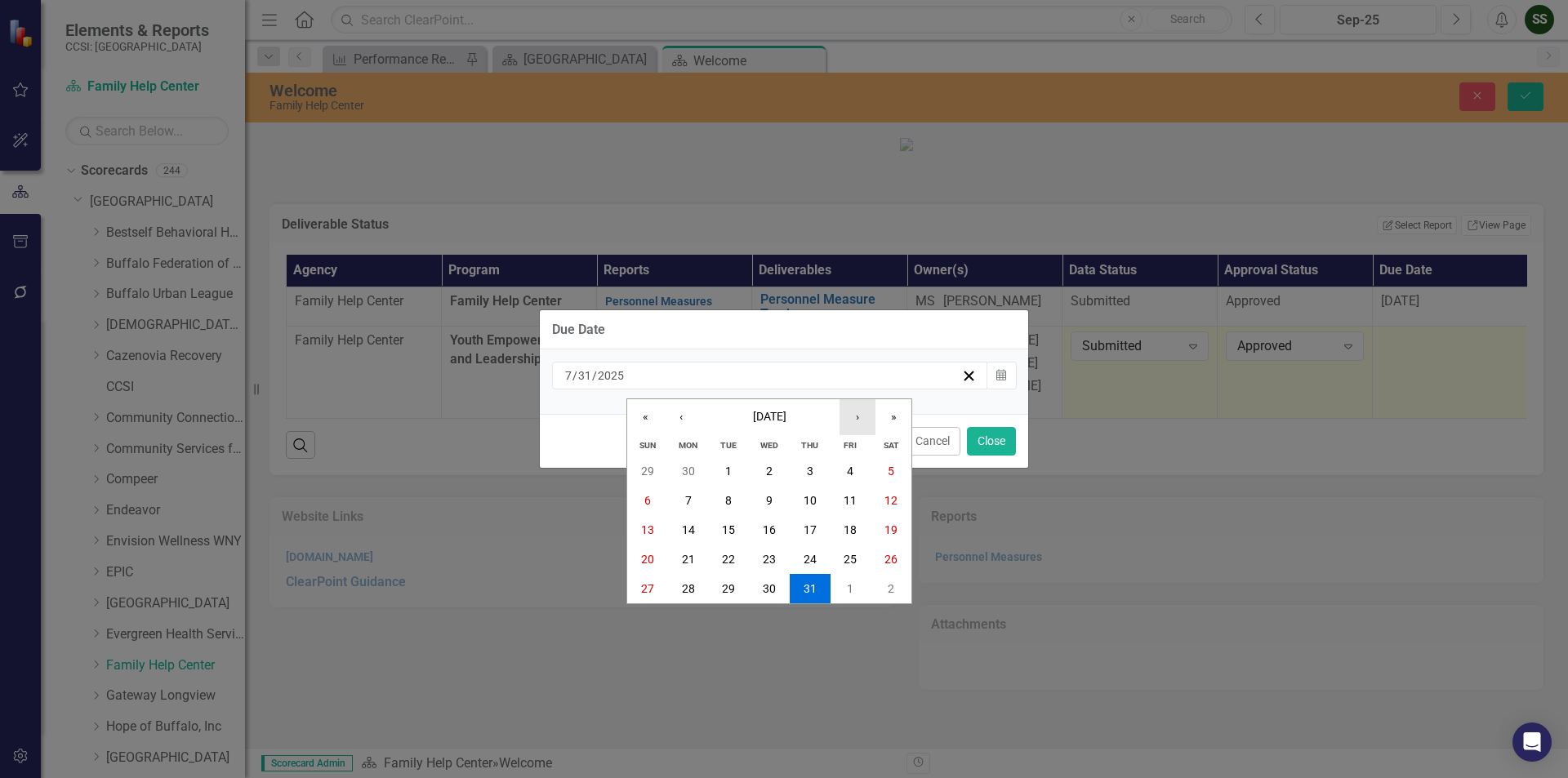
click at [867, 418] on button "›" at bounding box center [857, 417] width 36 height 36
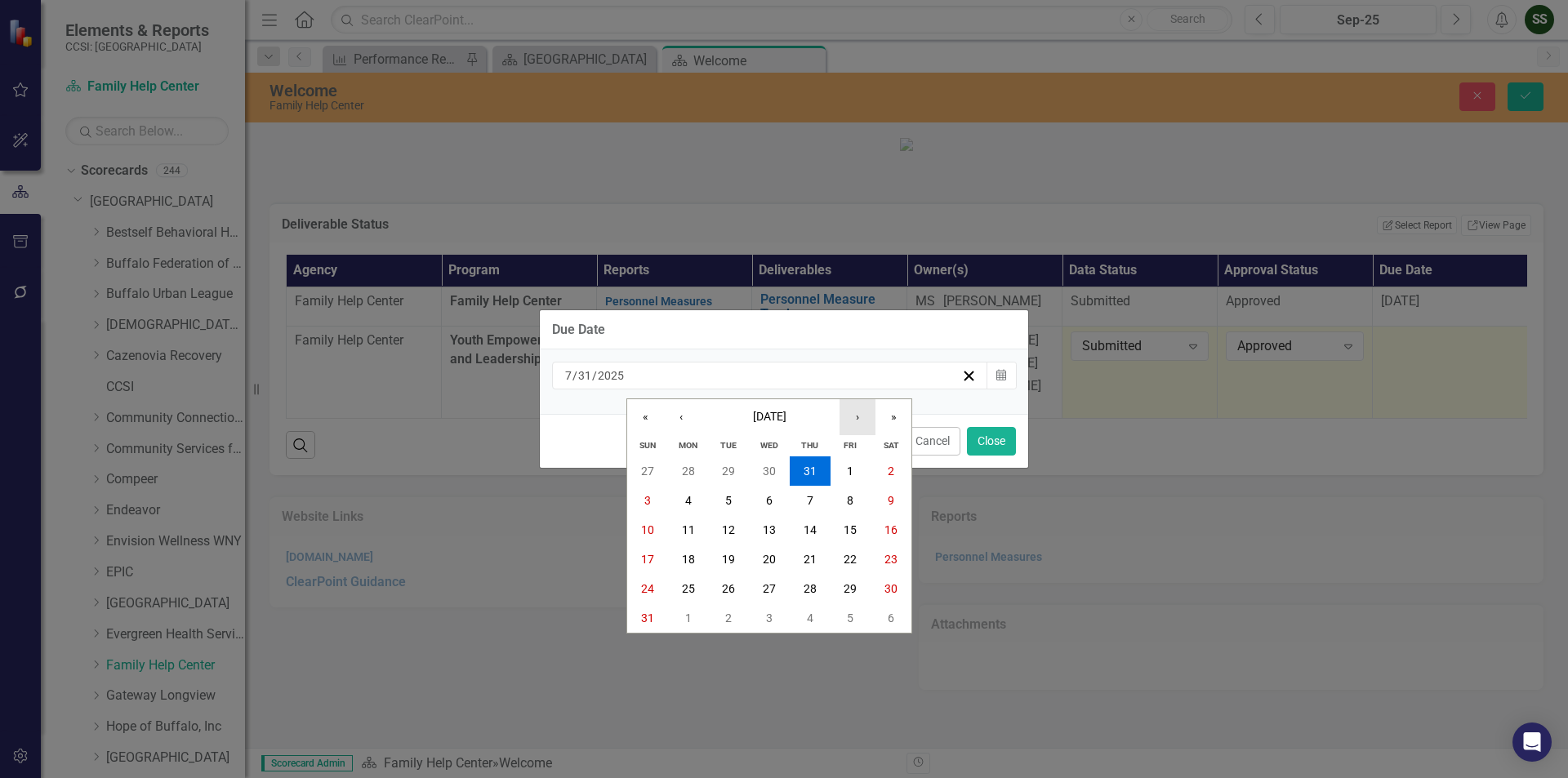
click at [867, 418] on button "›" at bounding box center [857, 417] width 36 height 36
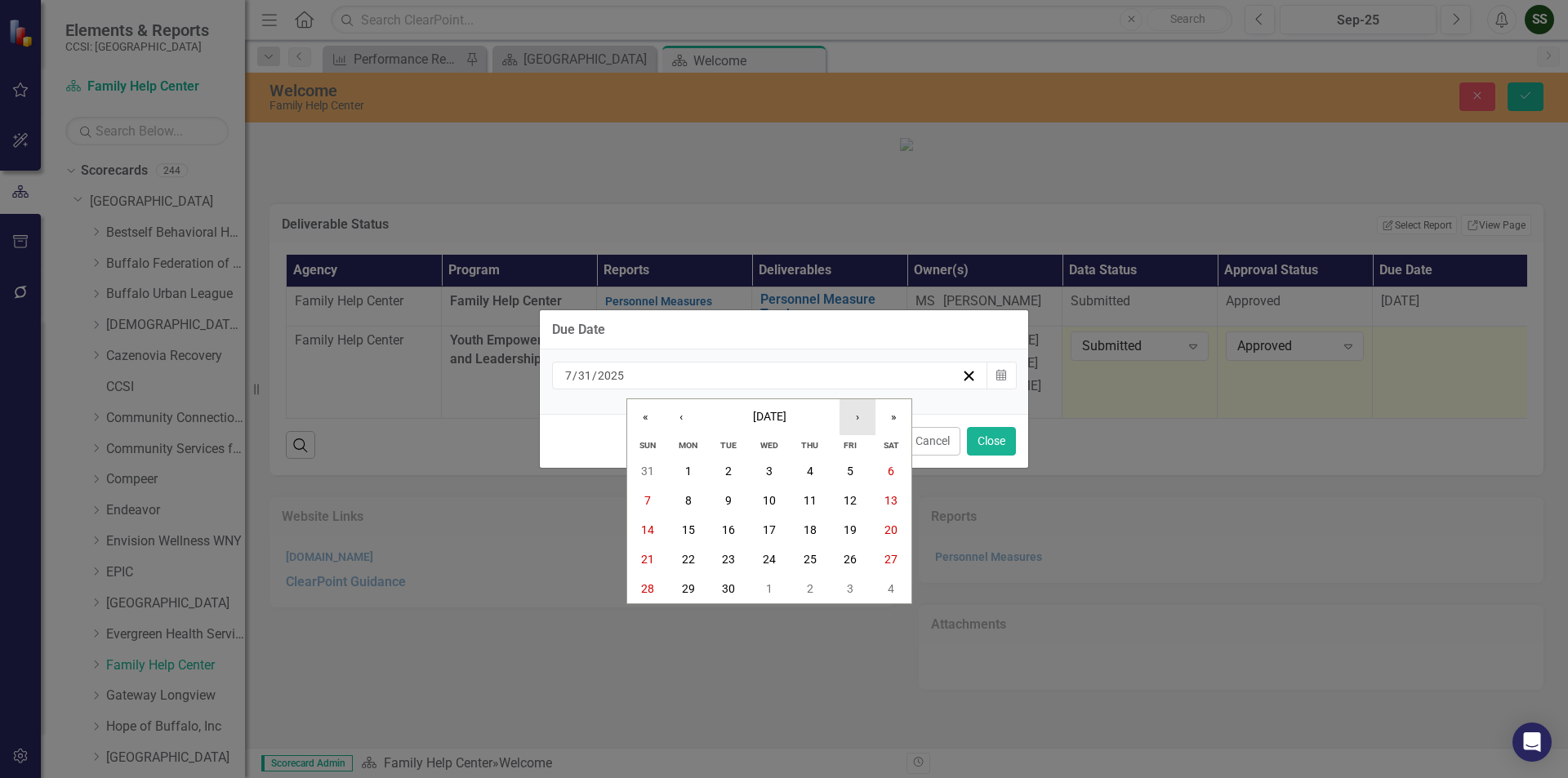
click at [867, 418] on button "›" at bounding box center [857, 417] width 36 height 36
click at [842, 582] on button "31" at bounding box center [851, 588] width 41 height 30
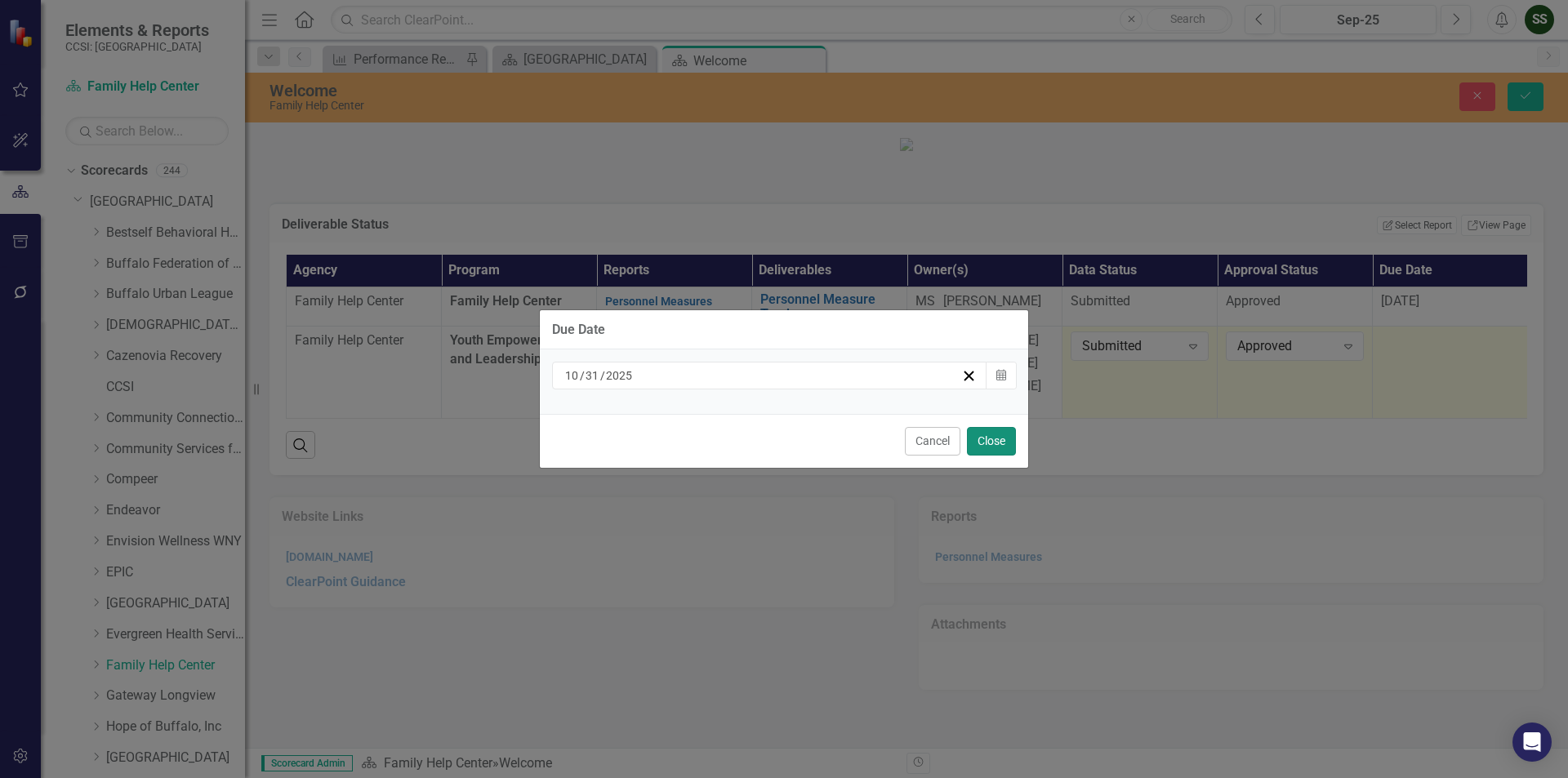
click at [990, 436] on button "Close" at bounding box center [991, 441] width 49 height 29
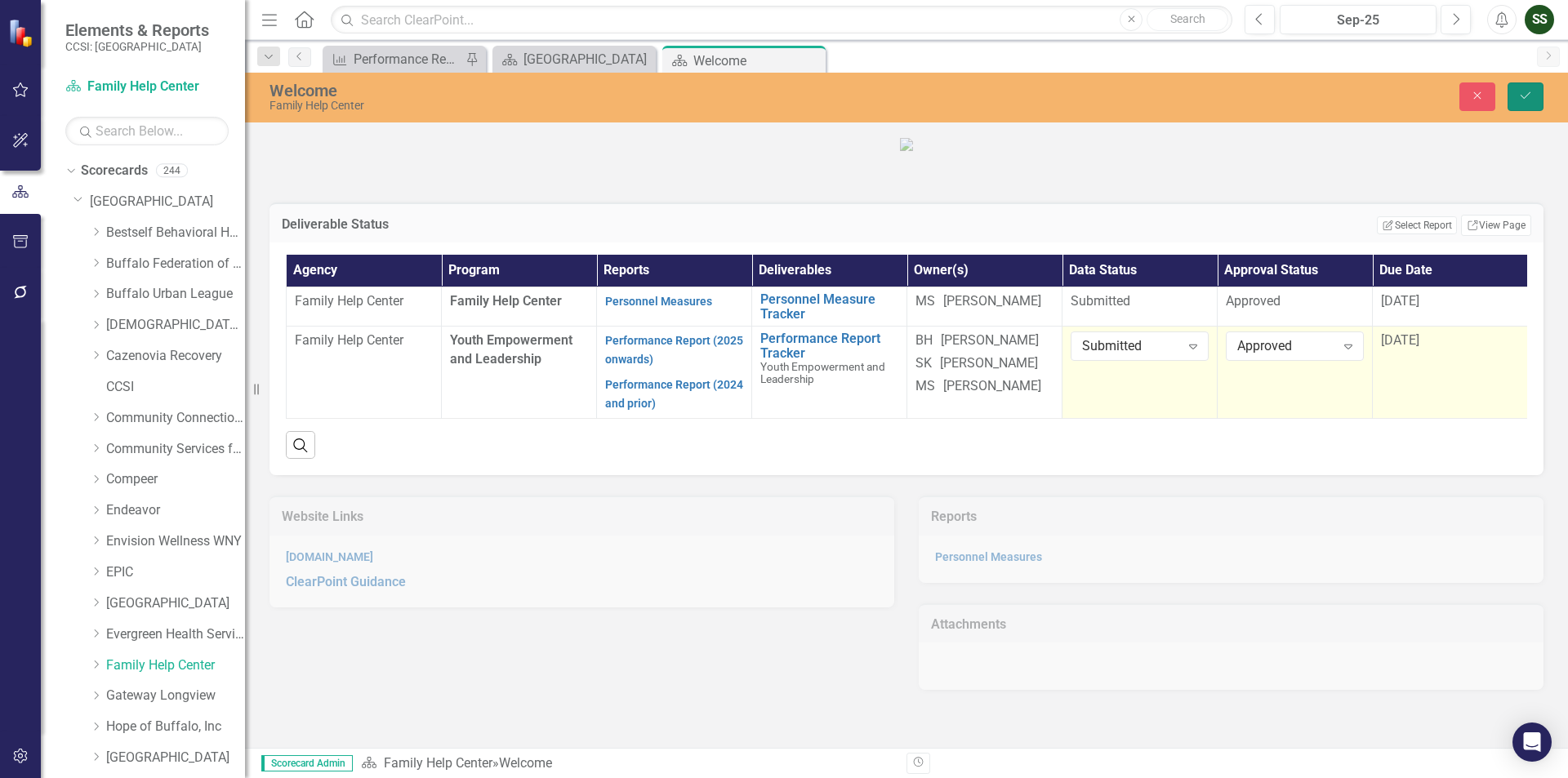
click at [1535, 84] on button "Save" at bounding box center [1525, 97] width 36 height 29
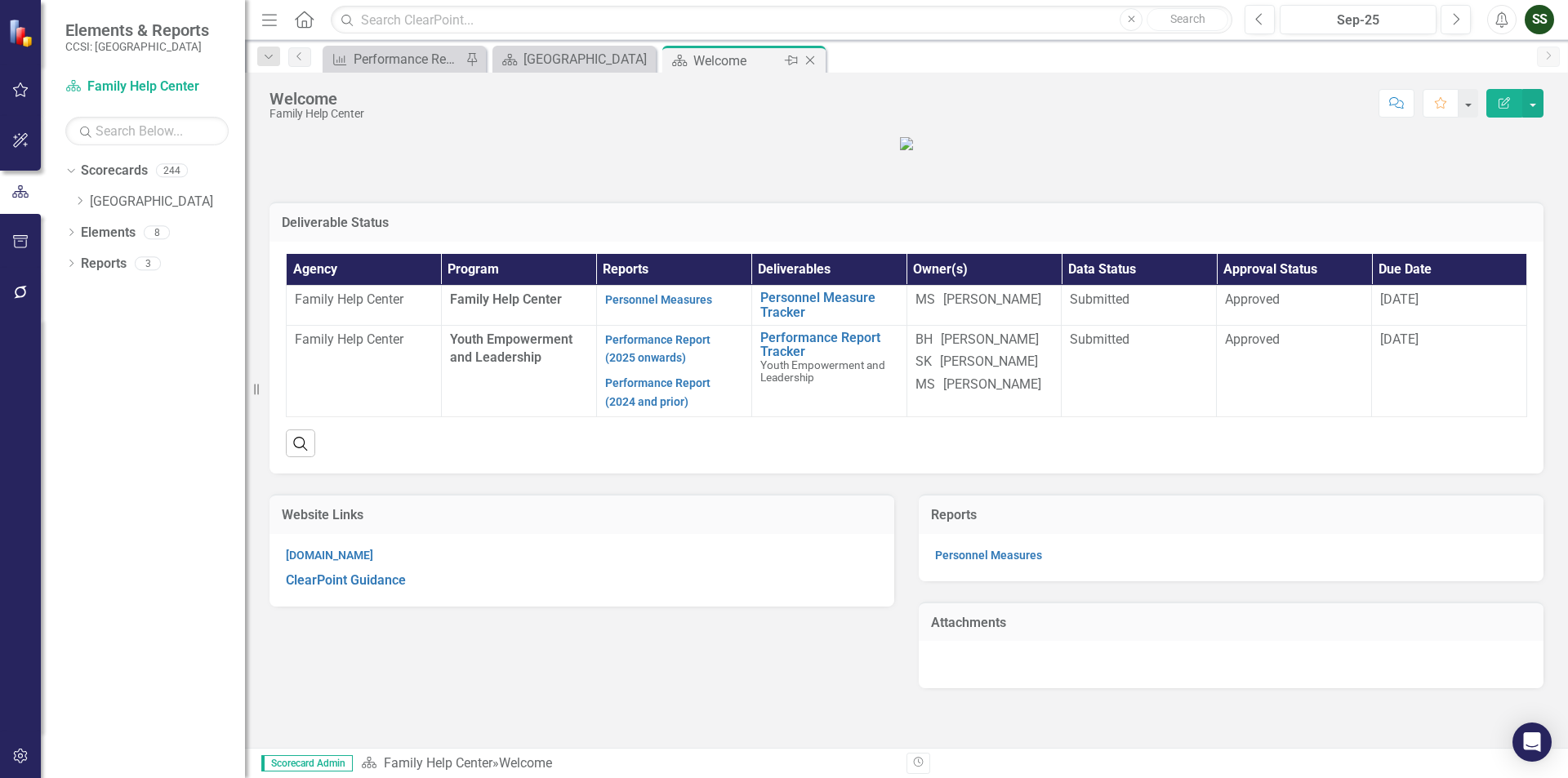
click at [805, 65] on icon "Close" at bounding box center [810, 60] width 16 height 13
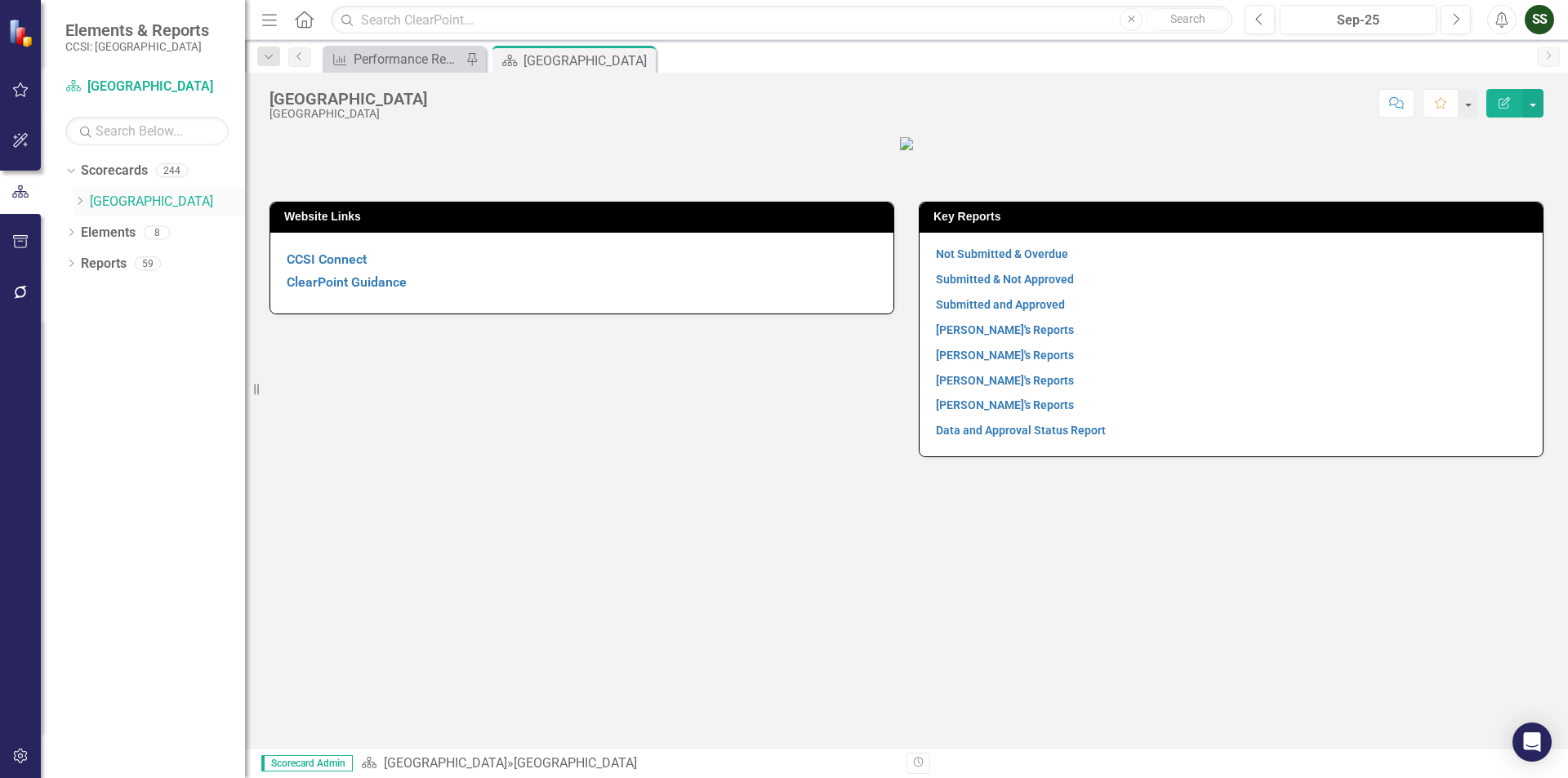
click at [79, 201] on icon "Dropdown" at bounding box center [79, 201] width 12 height 10
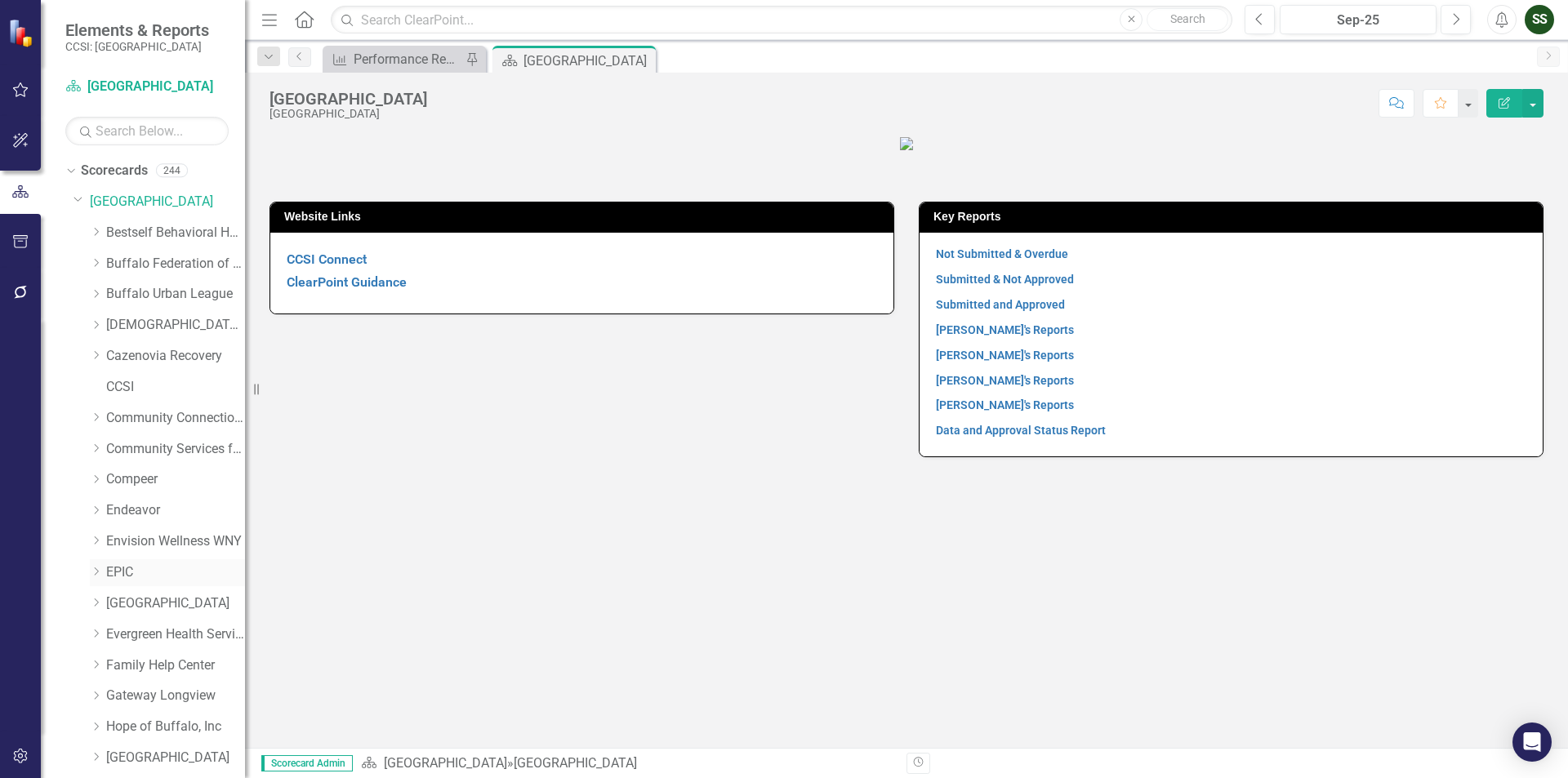
click at [117, 574] on link "EPIC" at bounding box center [175, 573] width 139 height 19
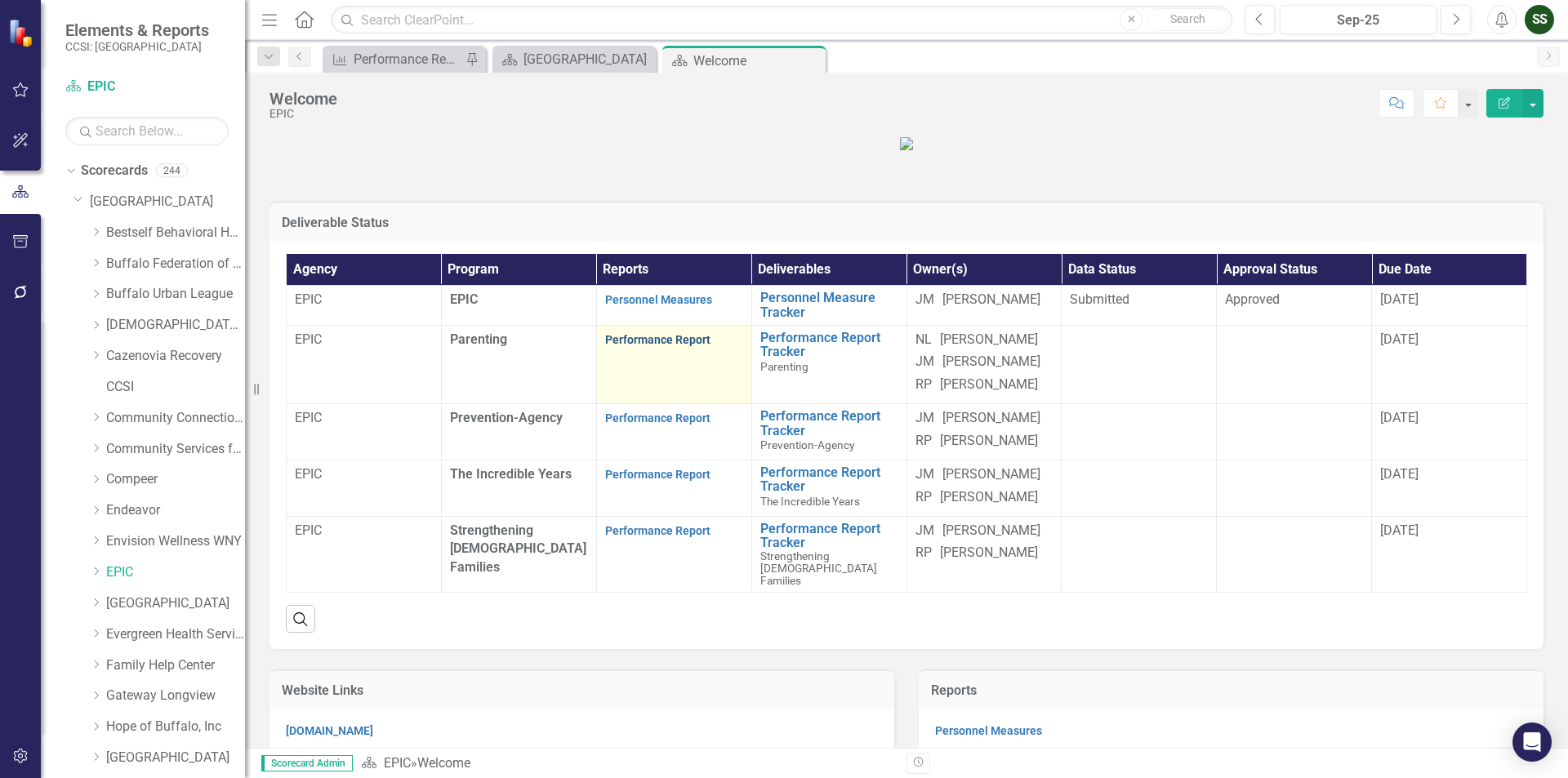
click at [662, 346] on link "Performance Report" at bounding box center [658, 339] width 105 height 13
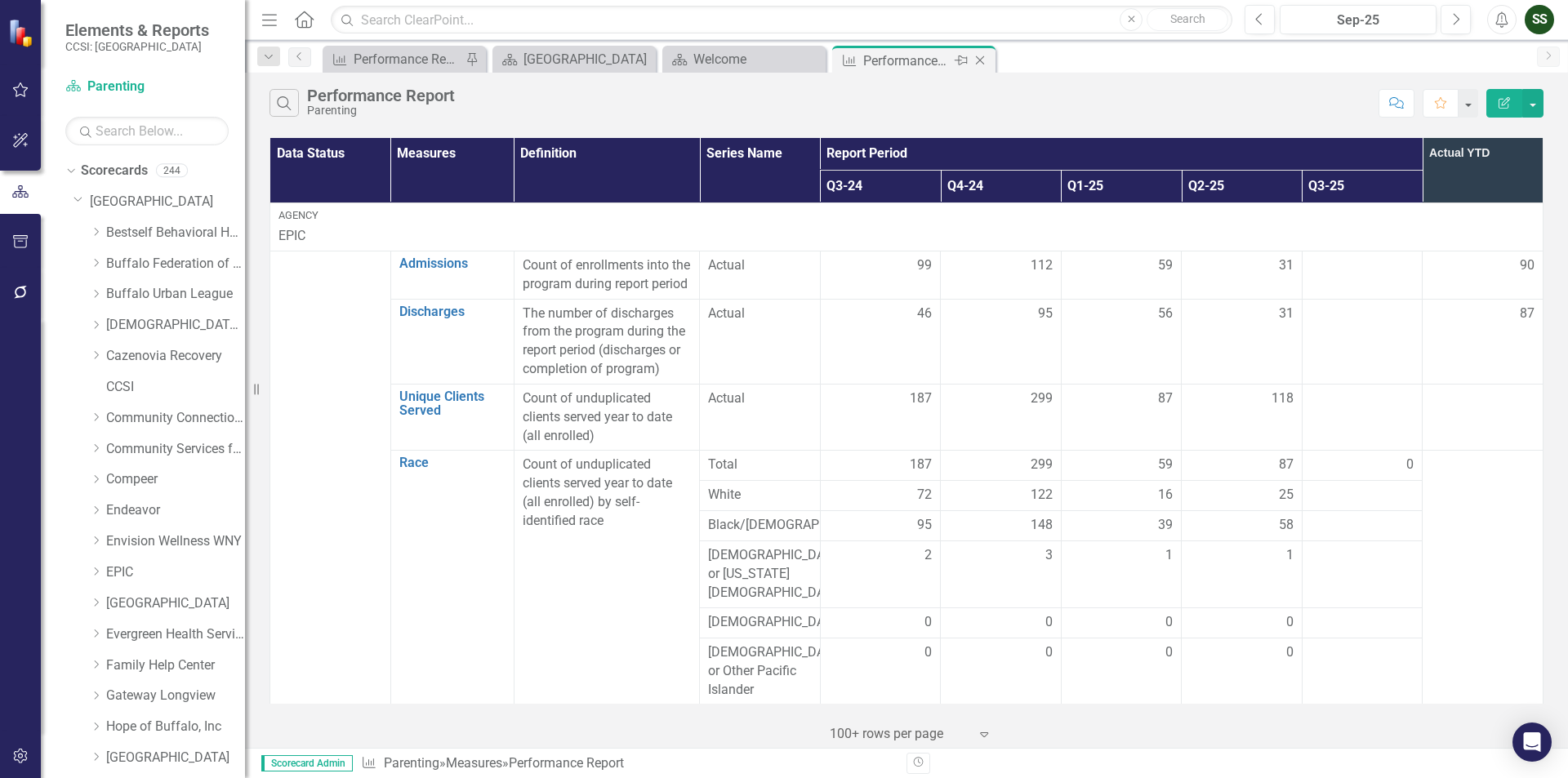
click at [980, 59] on icon "Close" at bounding box center [980, 60] width 16 height 13
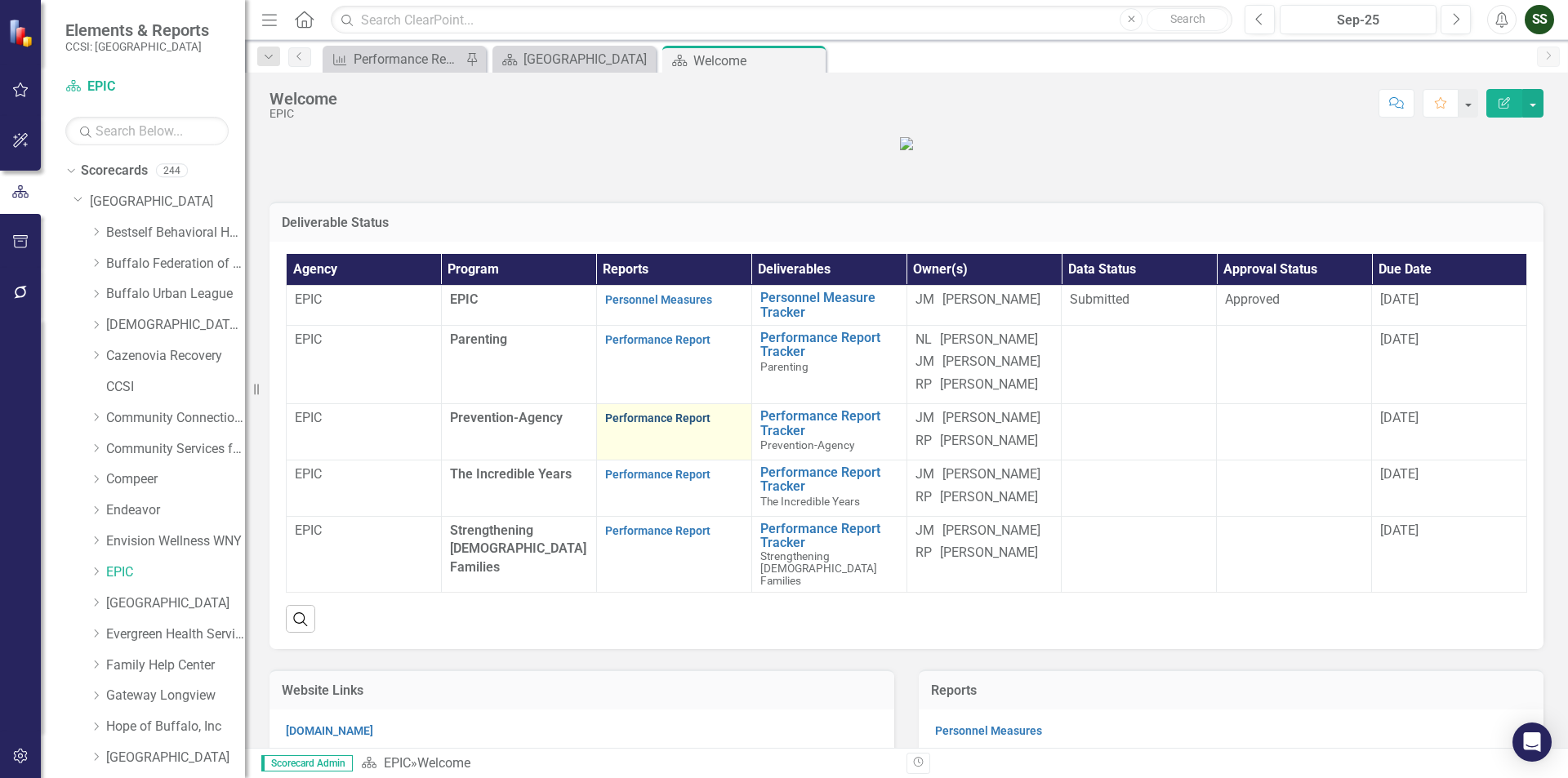
click at [662, 424] on link "Performance Report" at bounding box center [658, 417] width 105 height 13
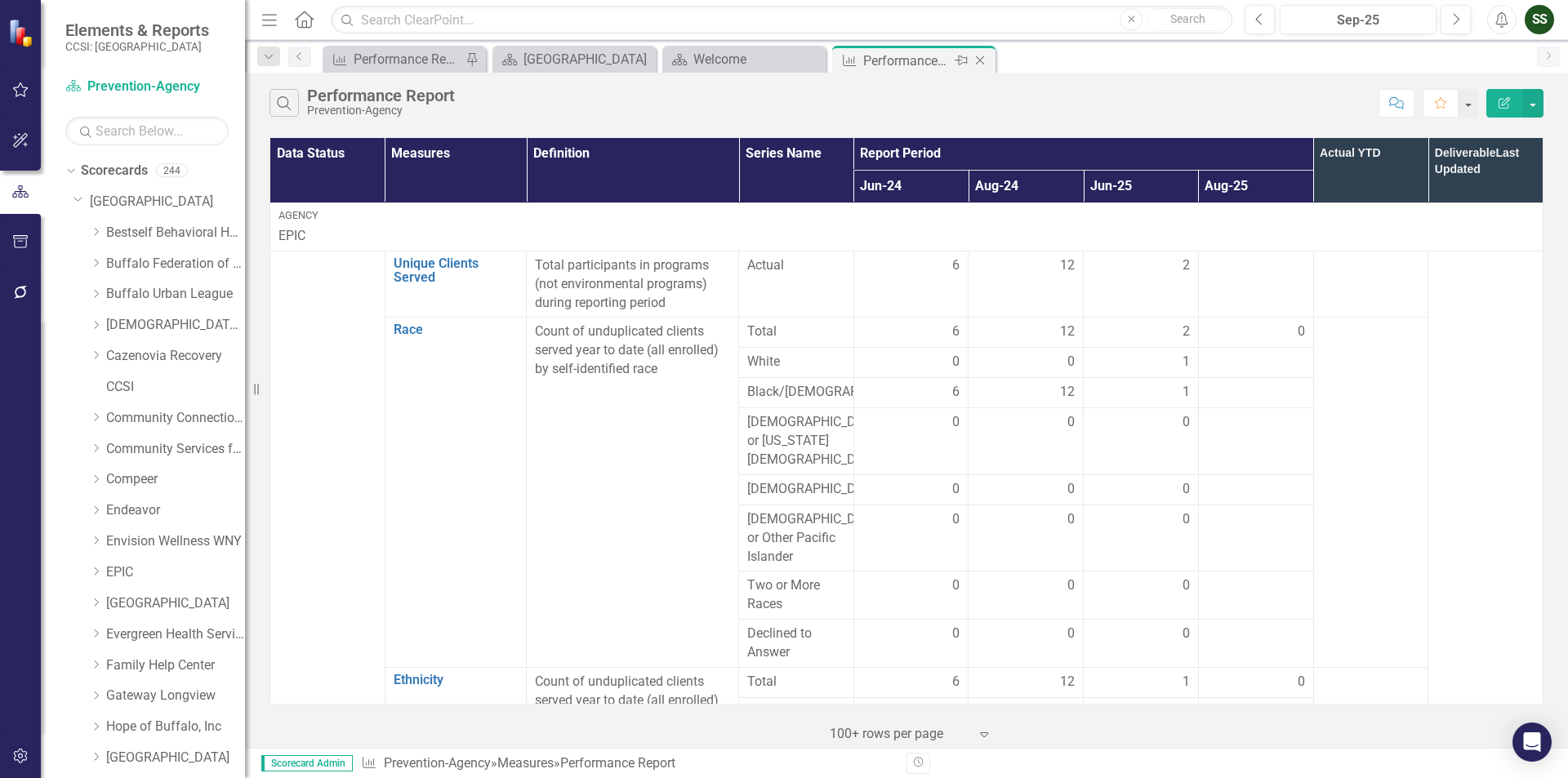
click at [986, 61] on icon "Close" at bounding box center [980, 60] width 16 height 13
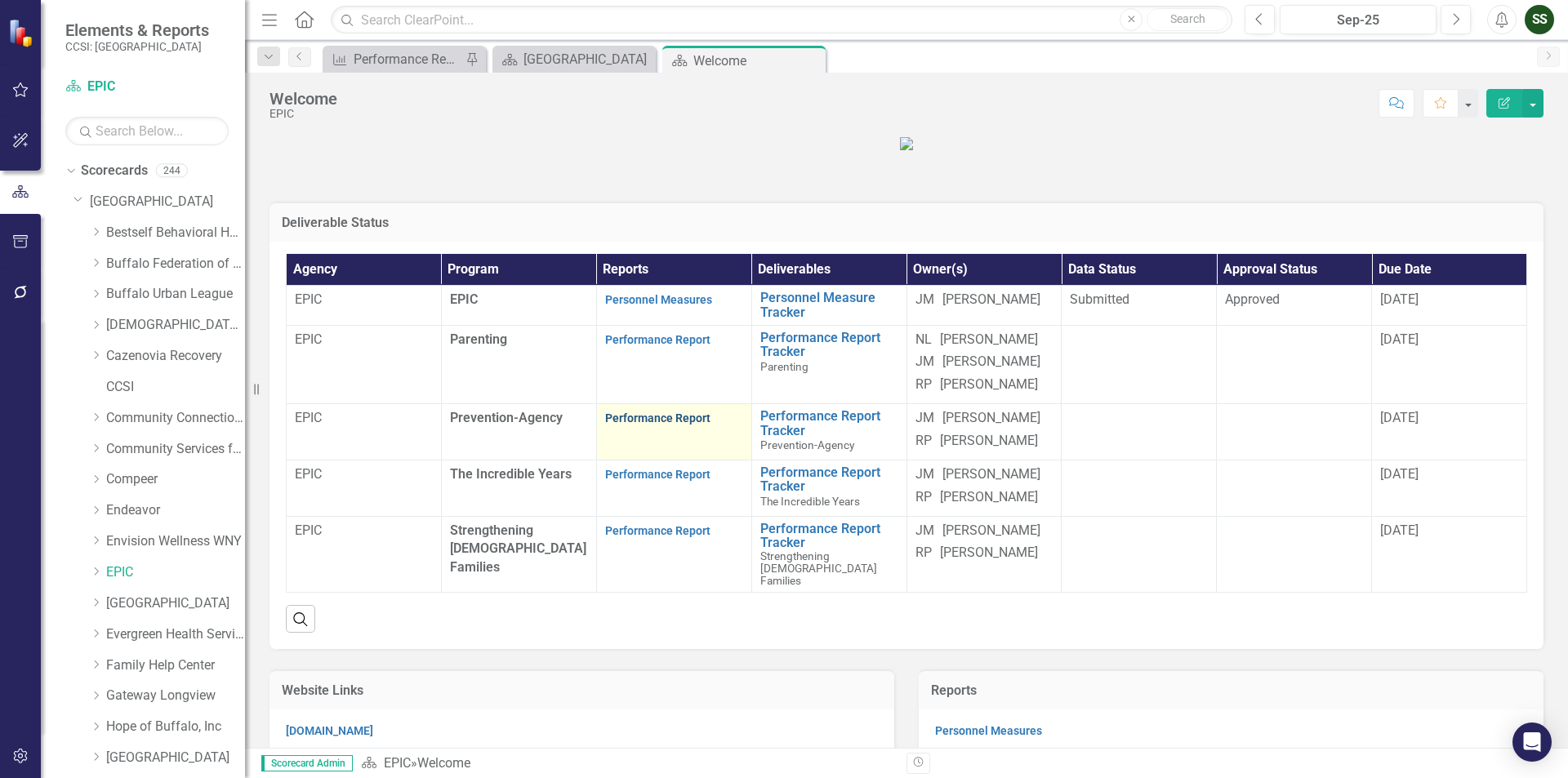
click at [665, 424] on link "Performance Report" at bounding box center [658, 417] width 105 height 13
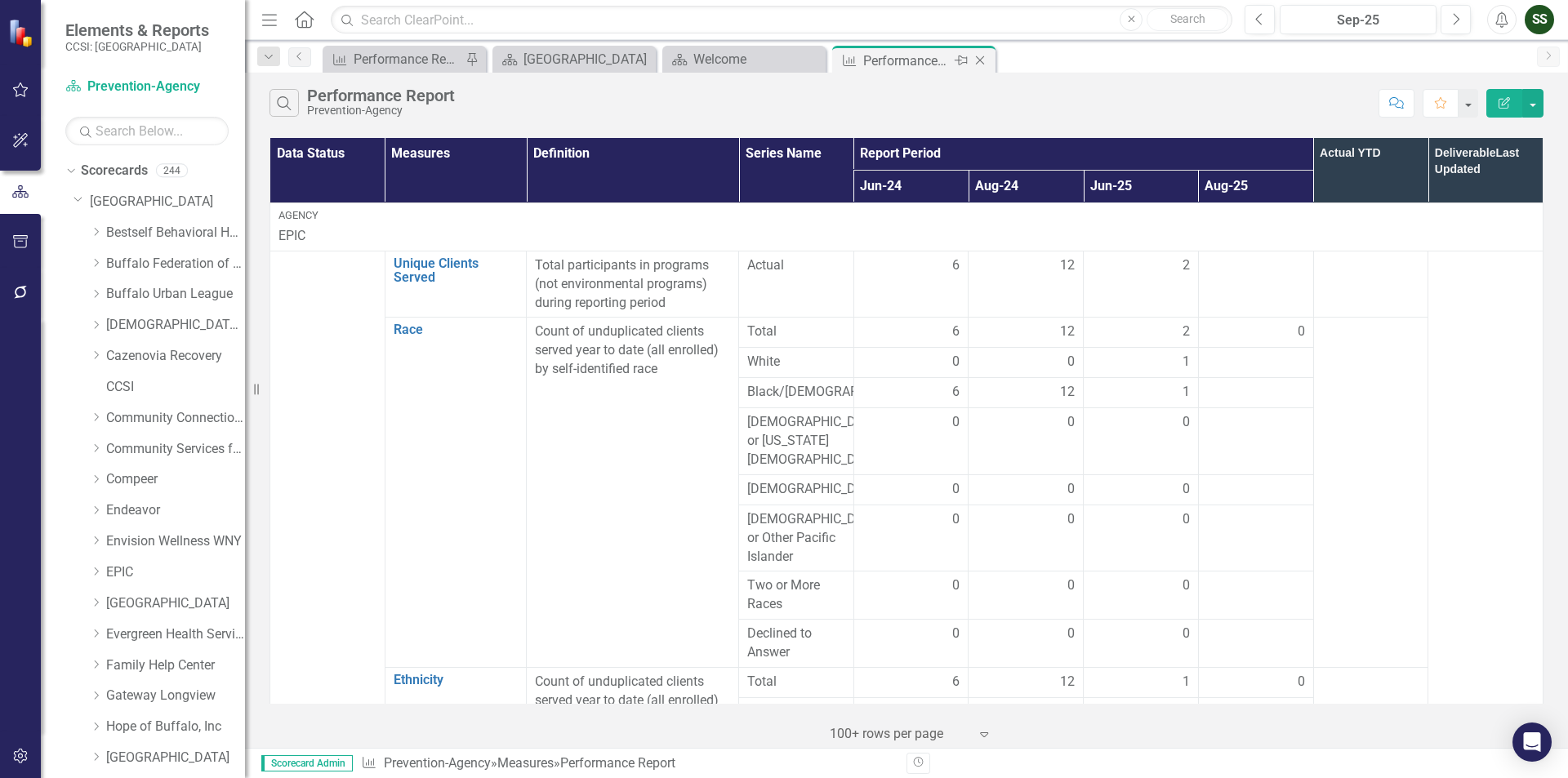
click at [981, 61] on icon "Close" at bounding box center [980, 60] width 16 height 13
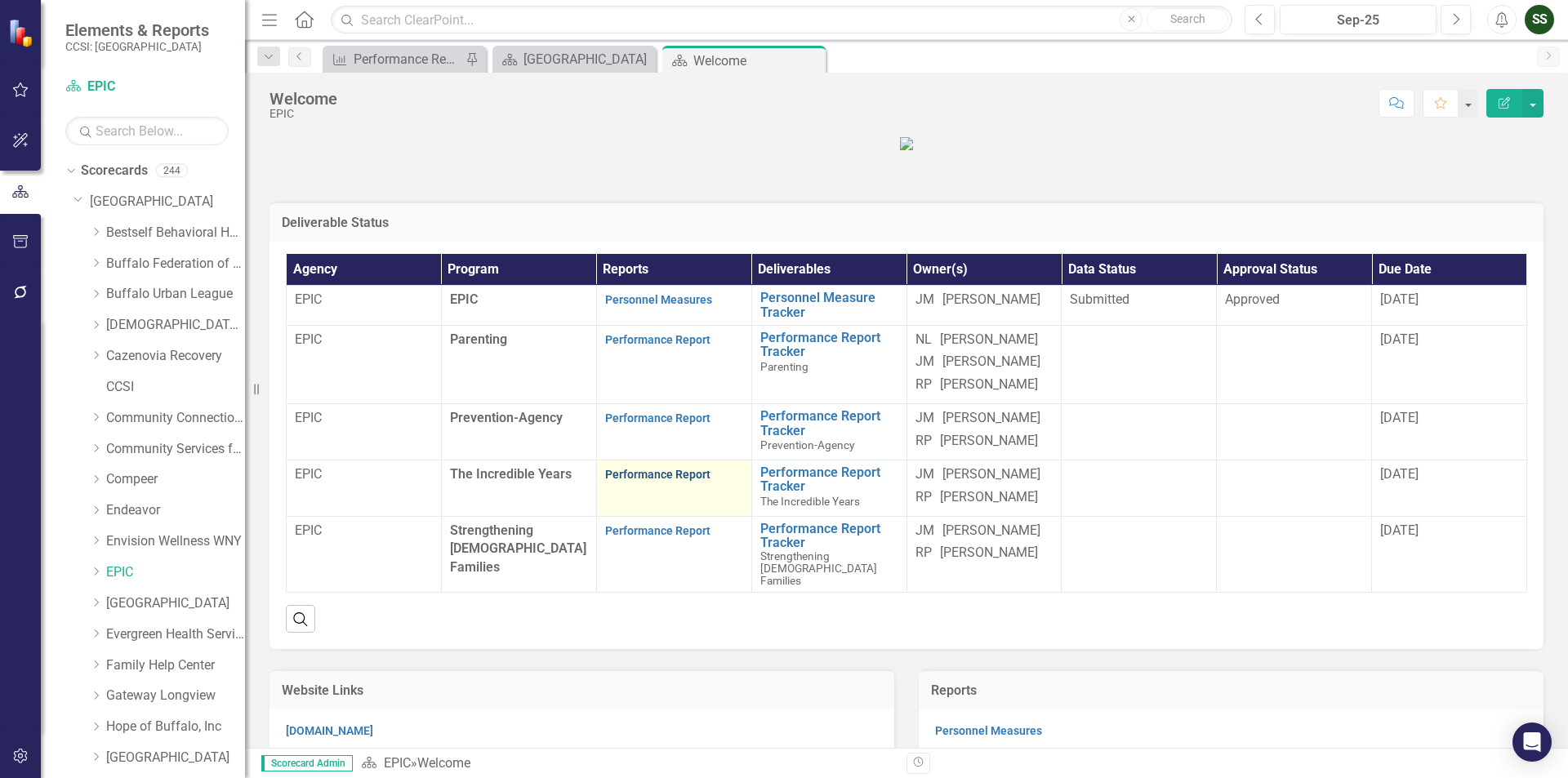
click at [679, 481] on link "Performance Report" at bounding box center [658, 474] width 105 height 13
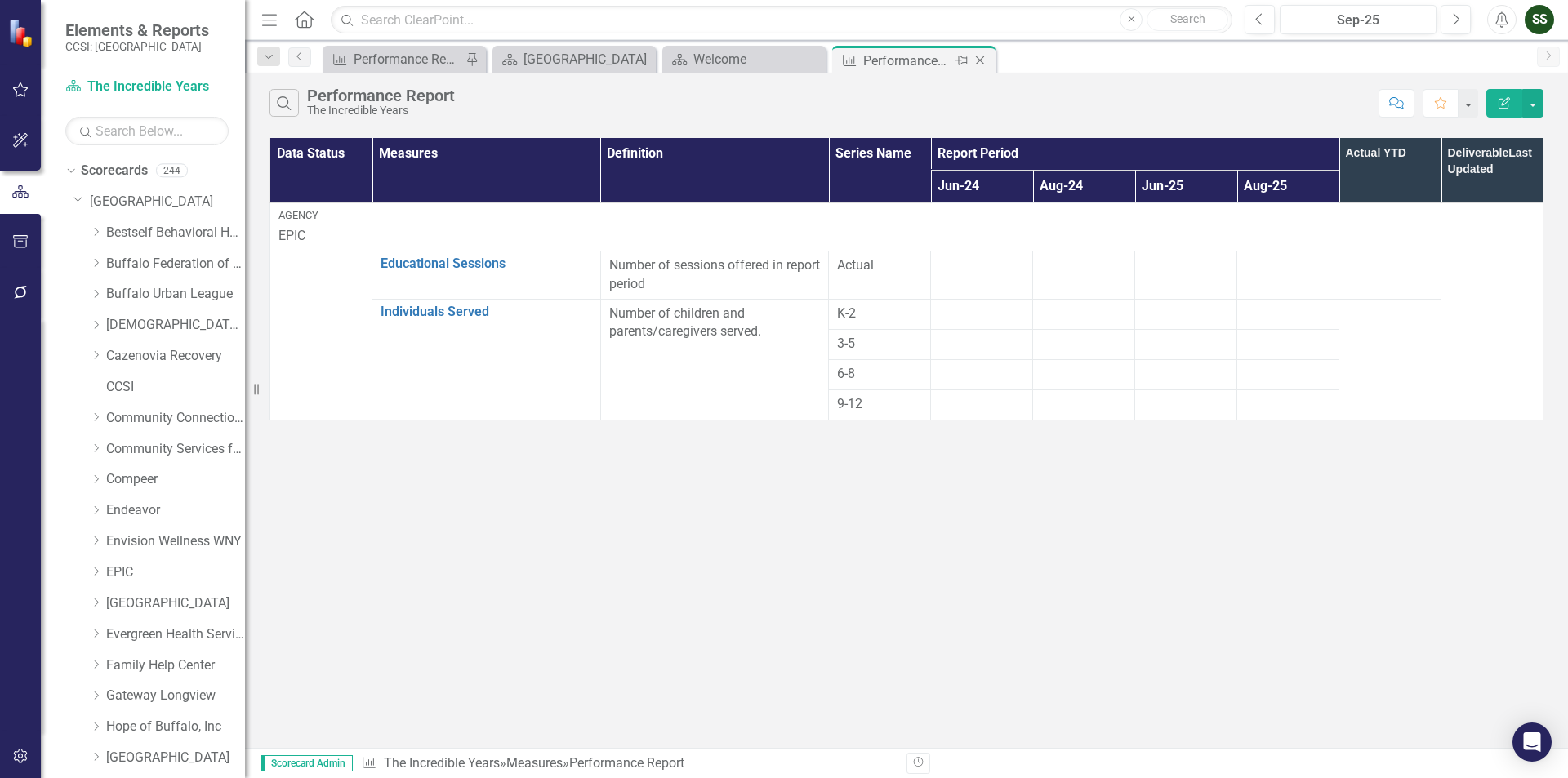
click at [980, 61] on icon at bounding box center [980, 60] width 9 height 9
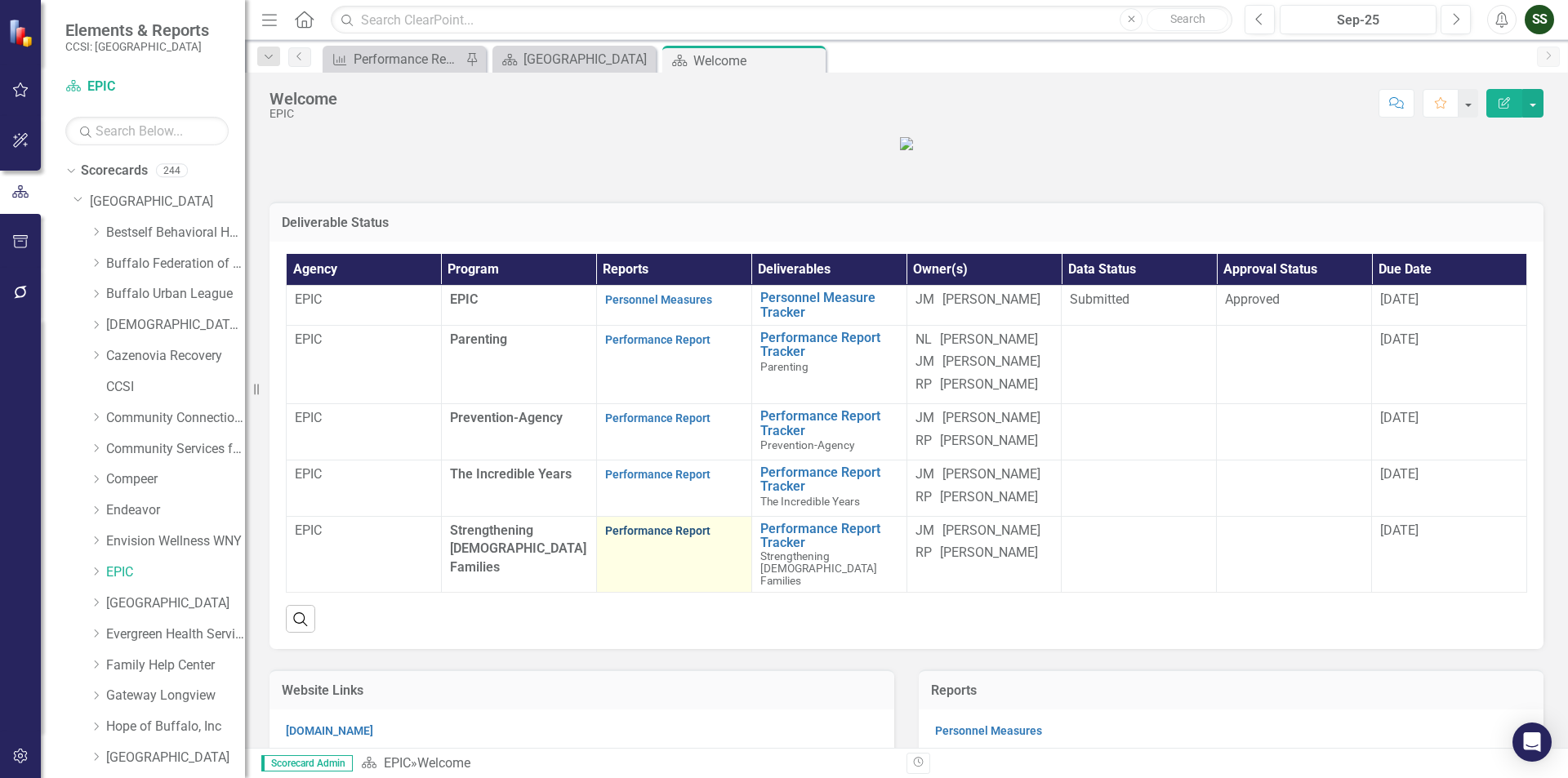
click at [680, 537] on link "Performance Report" at bounding box center [658, 531] width 105 height 13
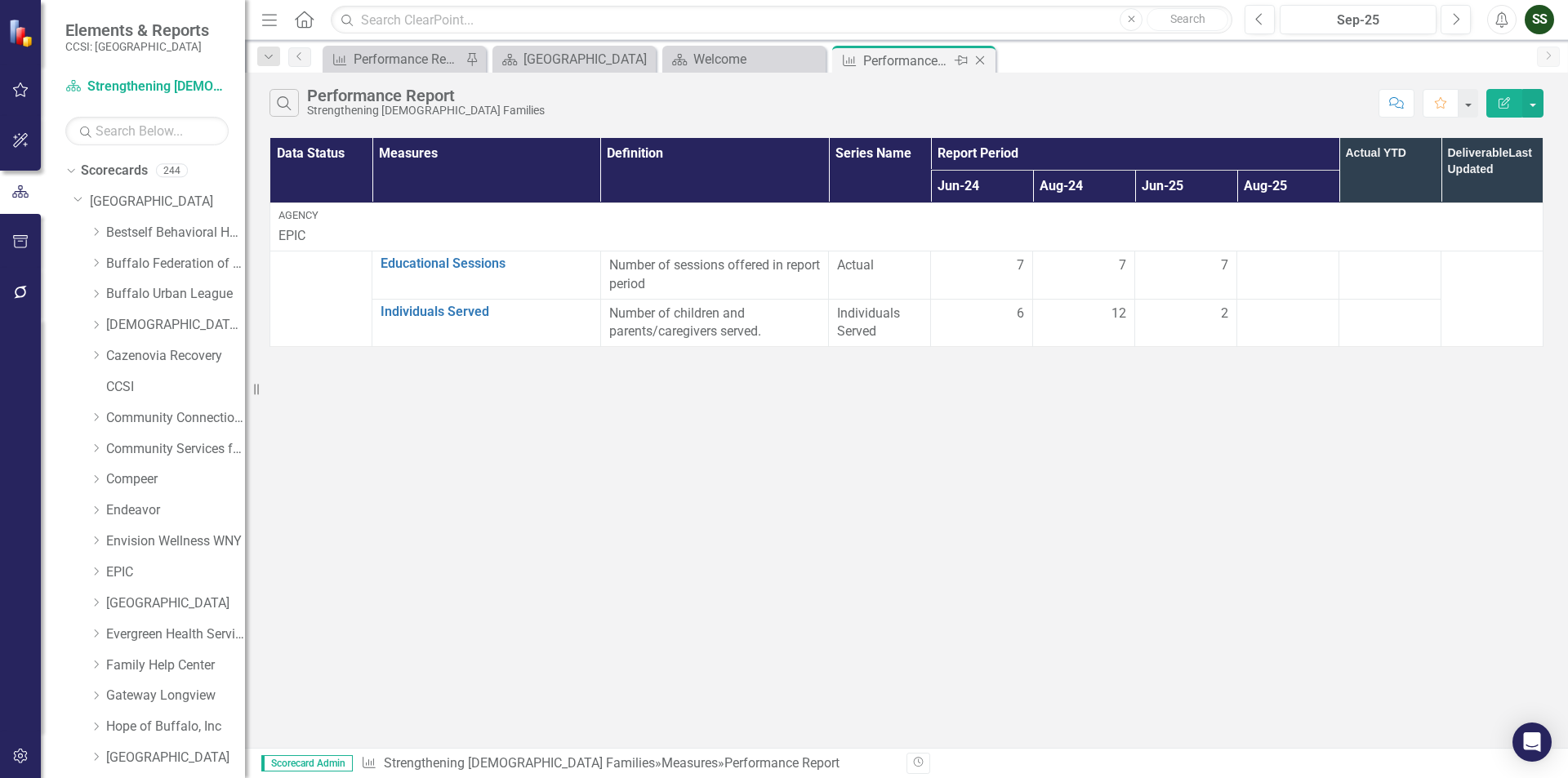
click at [980, 56] on icon "Close" at bounding box center [980, 60] width 16 height 13
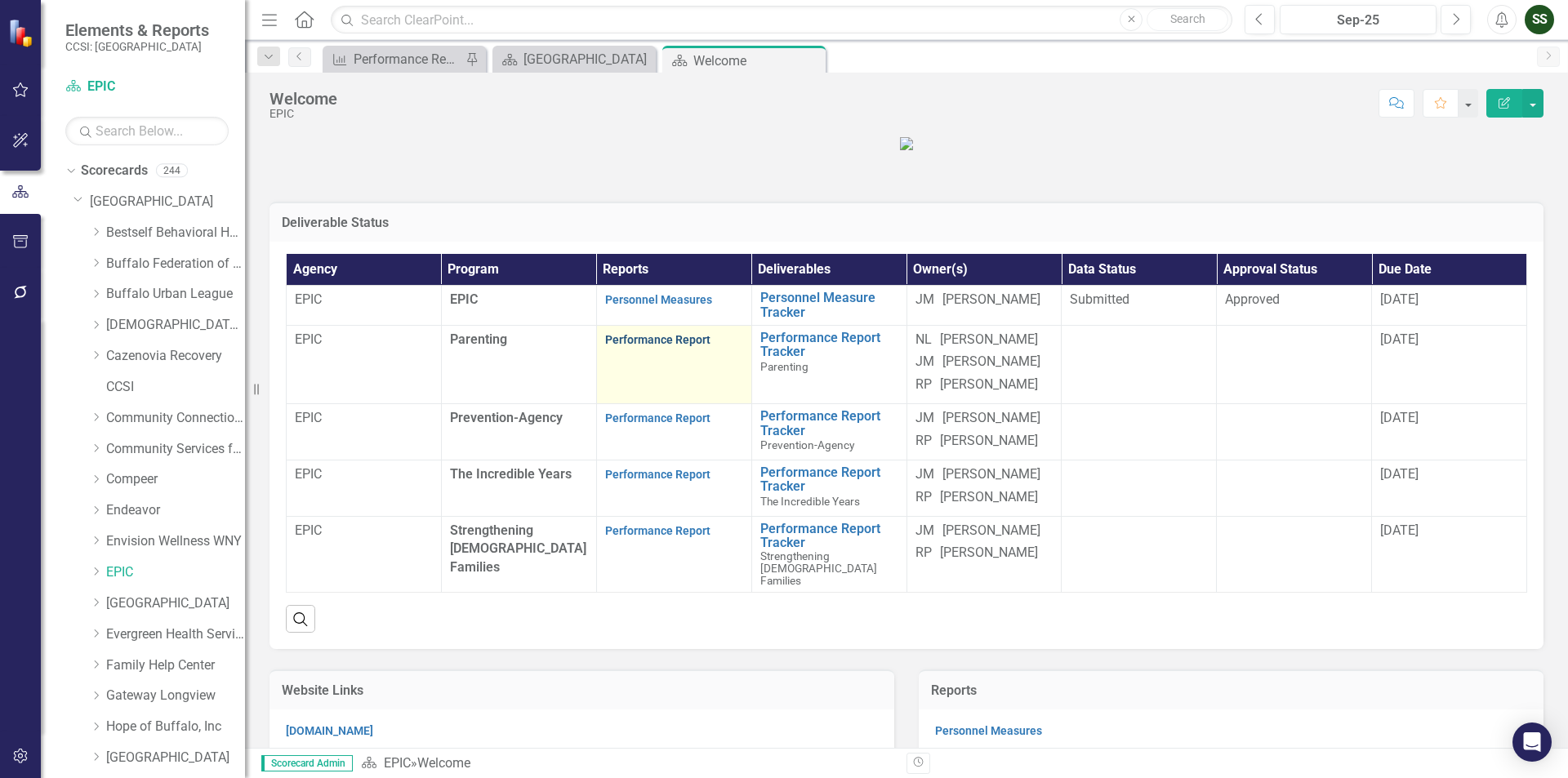
click at [653, 346] on link "Performance Report" at bounding box center [658, 339] width 105 height 13
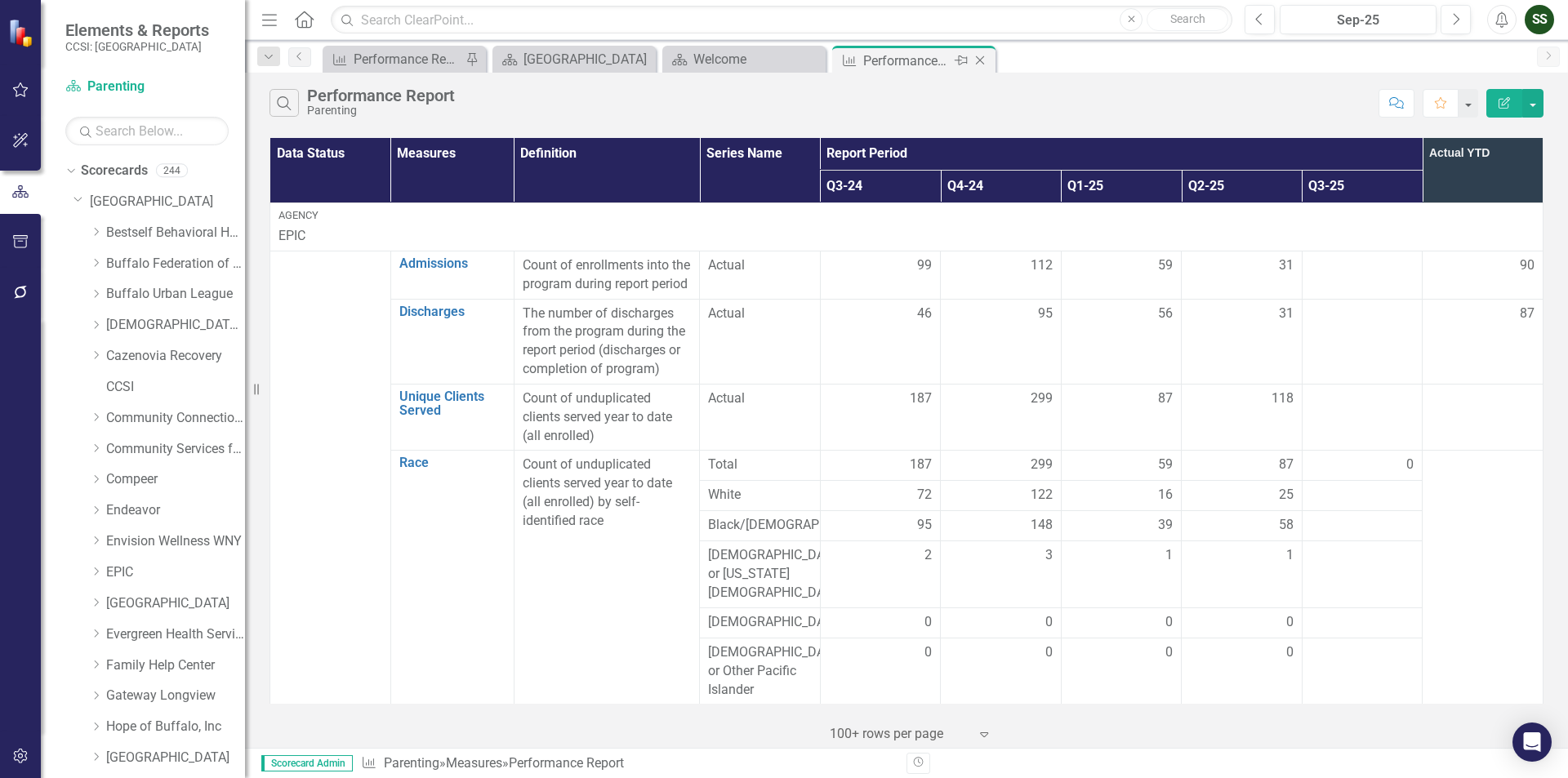
click at [980, 63] on icon "Close" at bounding box center [980, 60] width 16 height 13
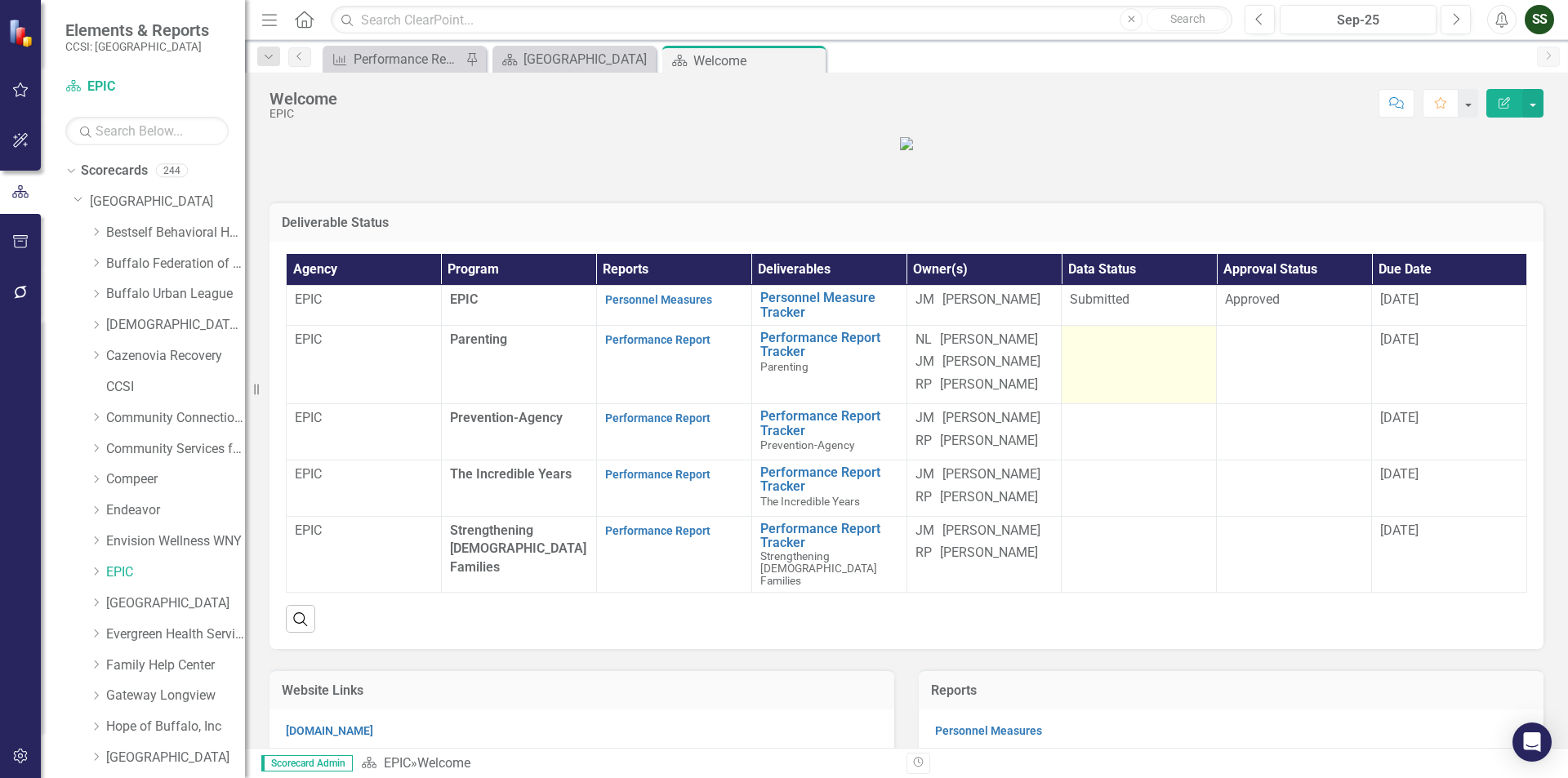
click at [1131, 404] on td at bounding box center [1139, 364] width 155 height 79
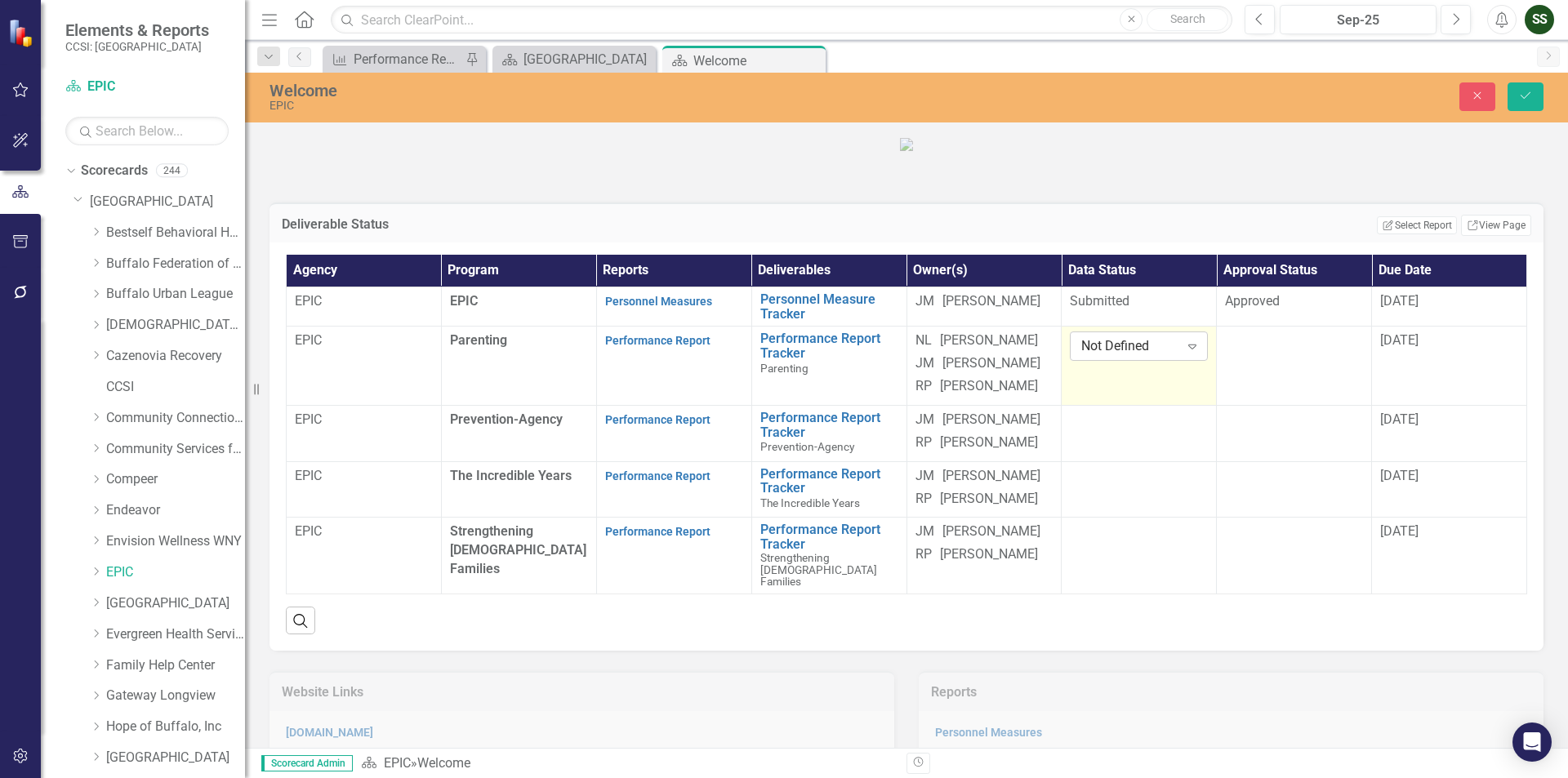
click at [1185, 353] on icon "Expand" at bounding box center [1192, 346] width 16 height 13
click at [1287, 406] on td at bounding box center [1294, 366] width 155 height 79
click at [1347, 360] on div "Expand" at bounding box center [1347, 346] width 30 height 26
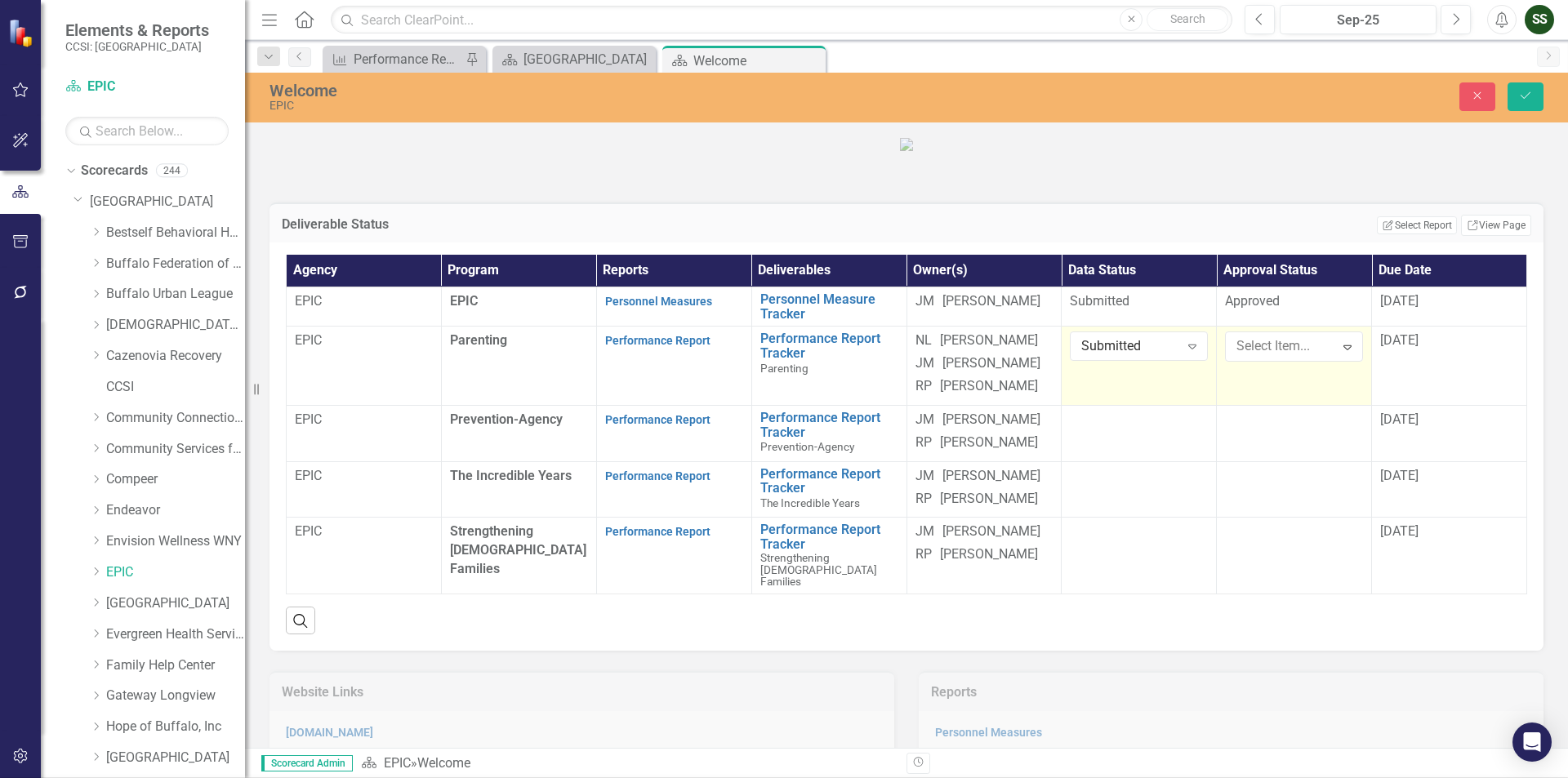
click at [1392, 348] on span "[DATE]" at bounding box center [1399, 340] width 38 height 15
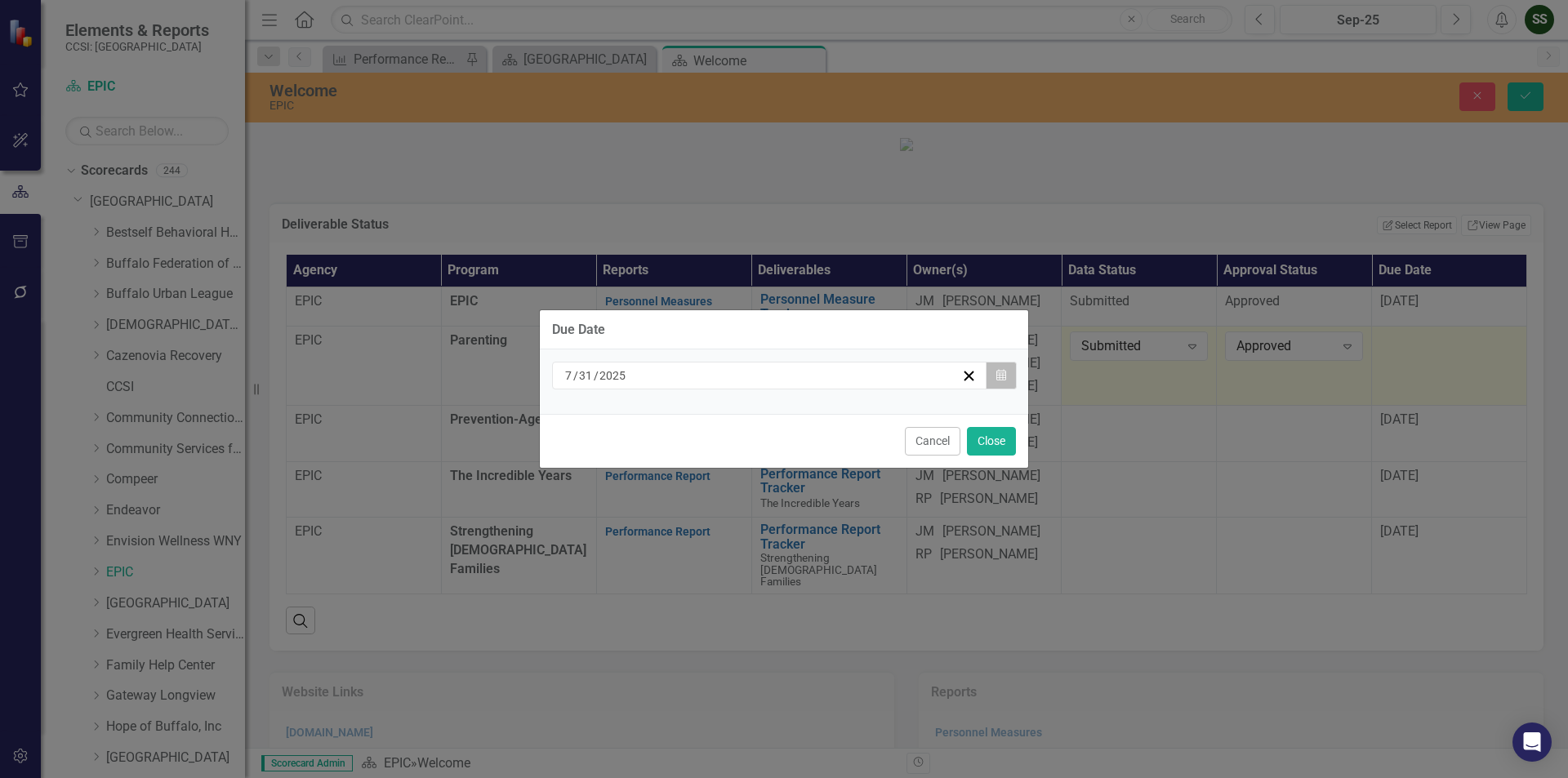
click at [1001, 378] on icon "button" at bounding box center [1002, 374] width 10 height 11
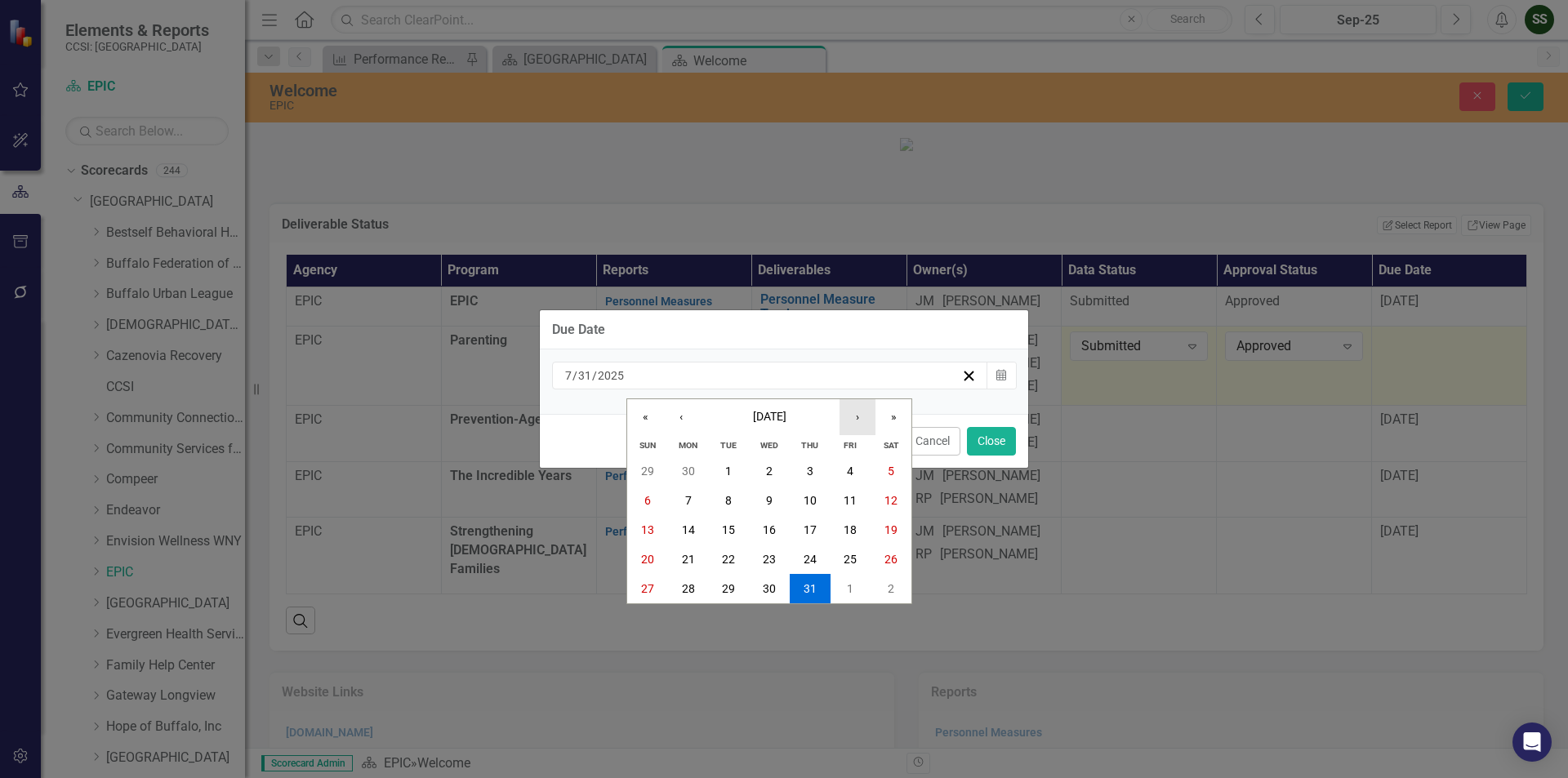
click at [849, 423] on button "›" at bounding box center [857, 417] width 36 height 36
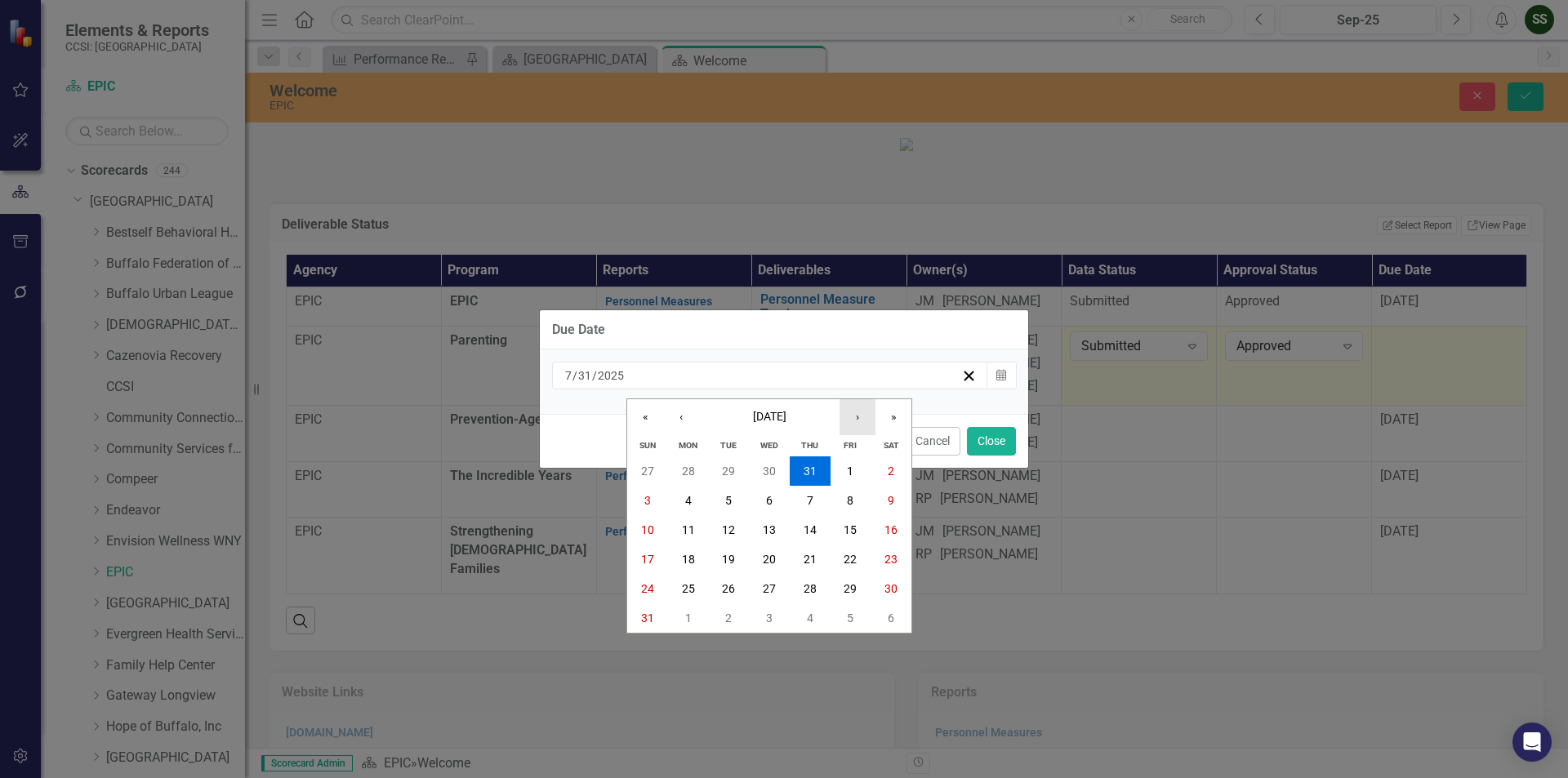
click at [849, 423] on button "›" at bounding box center [857, 417] width 36 height 36
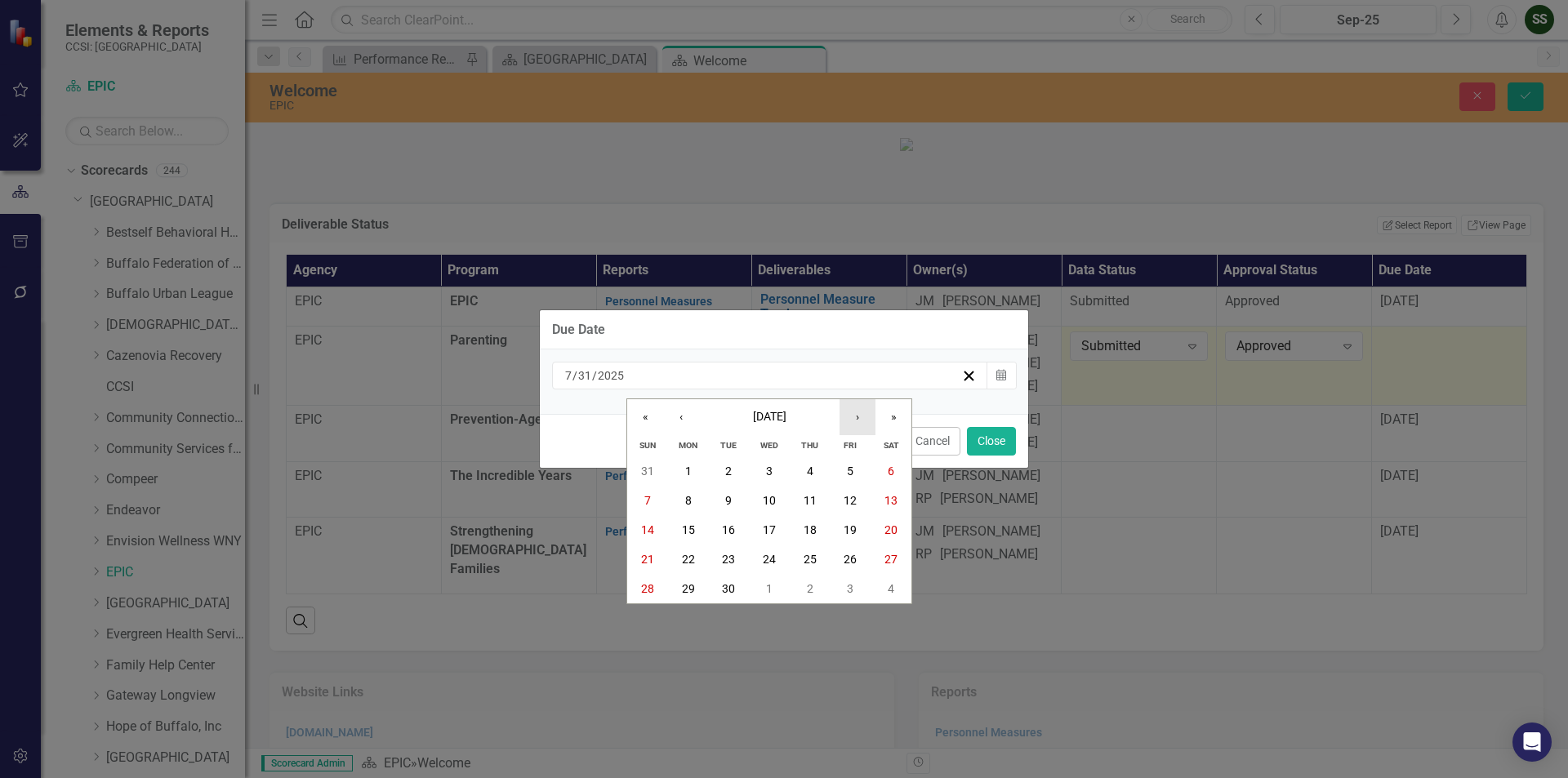
click at [849, 423] on button "›" at bounding box center [857, 417] width 36 height 36
click at [678, 413] on button "‹" at bounding box center [681, 417] width 36 height 36
click at [842, 588] on button "31" at bounding box center [851, 588] width 41 height 30
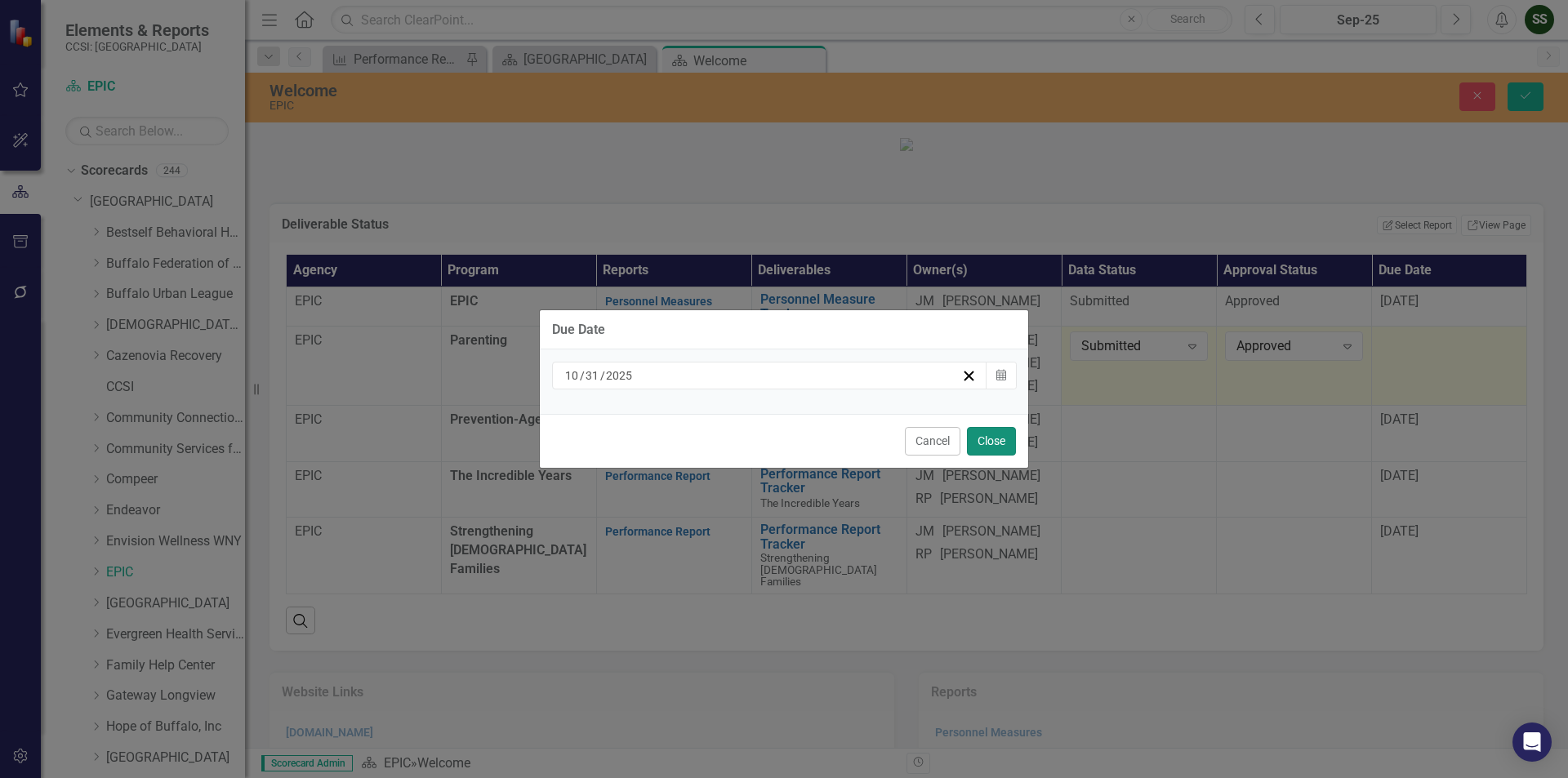
click at [992, 434] on button "Close" at bounding box center [991, 441] width 49 height 29
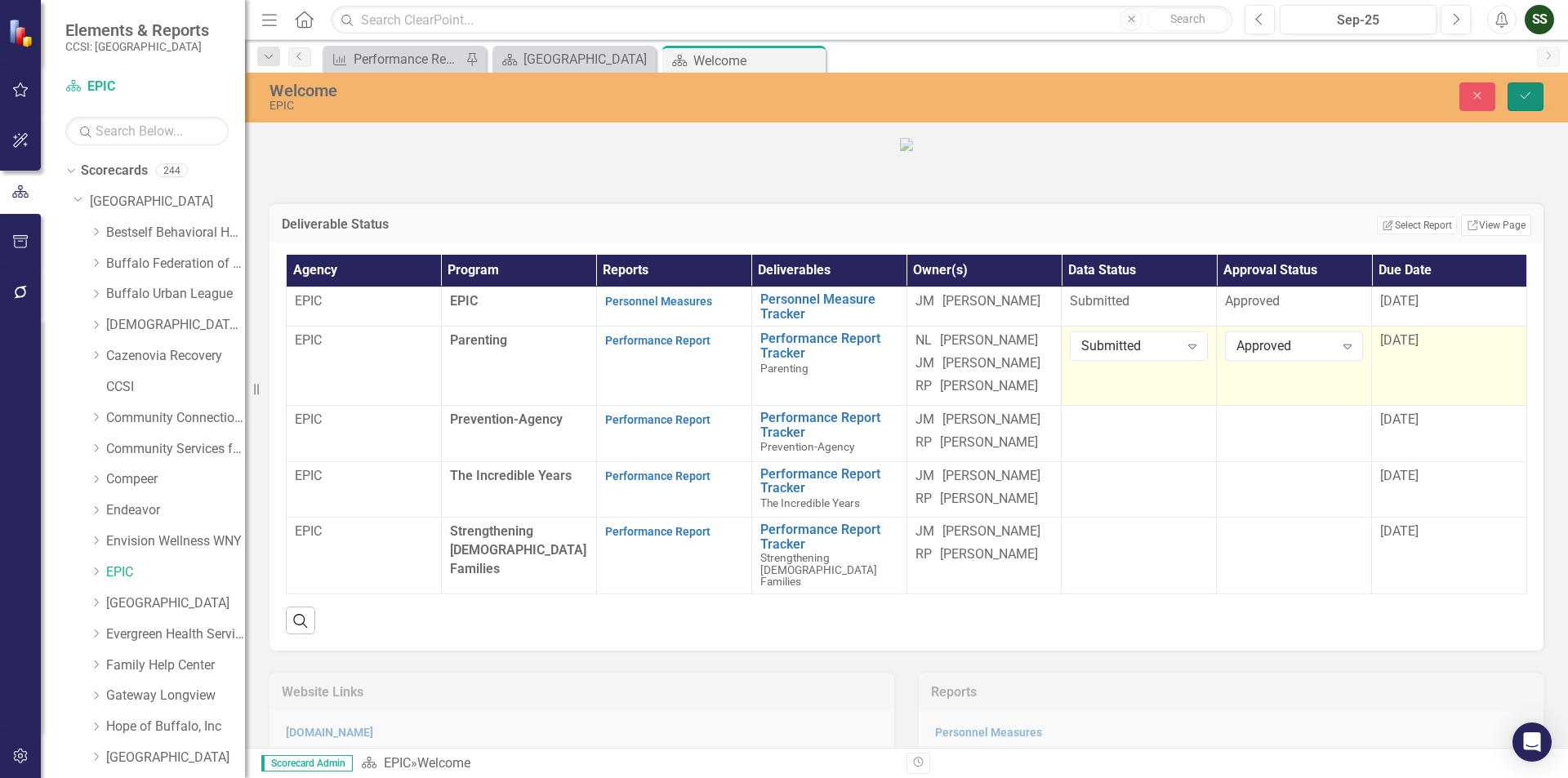
click at [1525, 107] on button "Save" at bounding box center [1525, 97] width 36 height 29
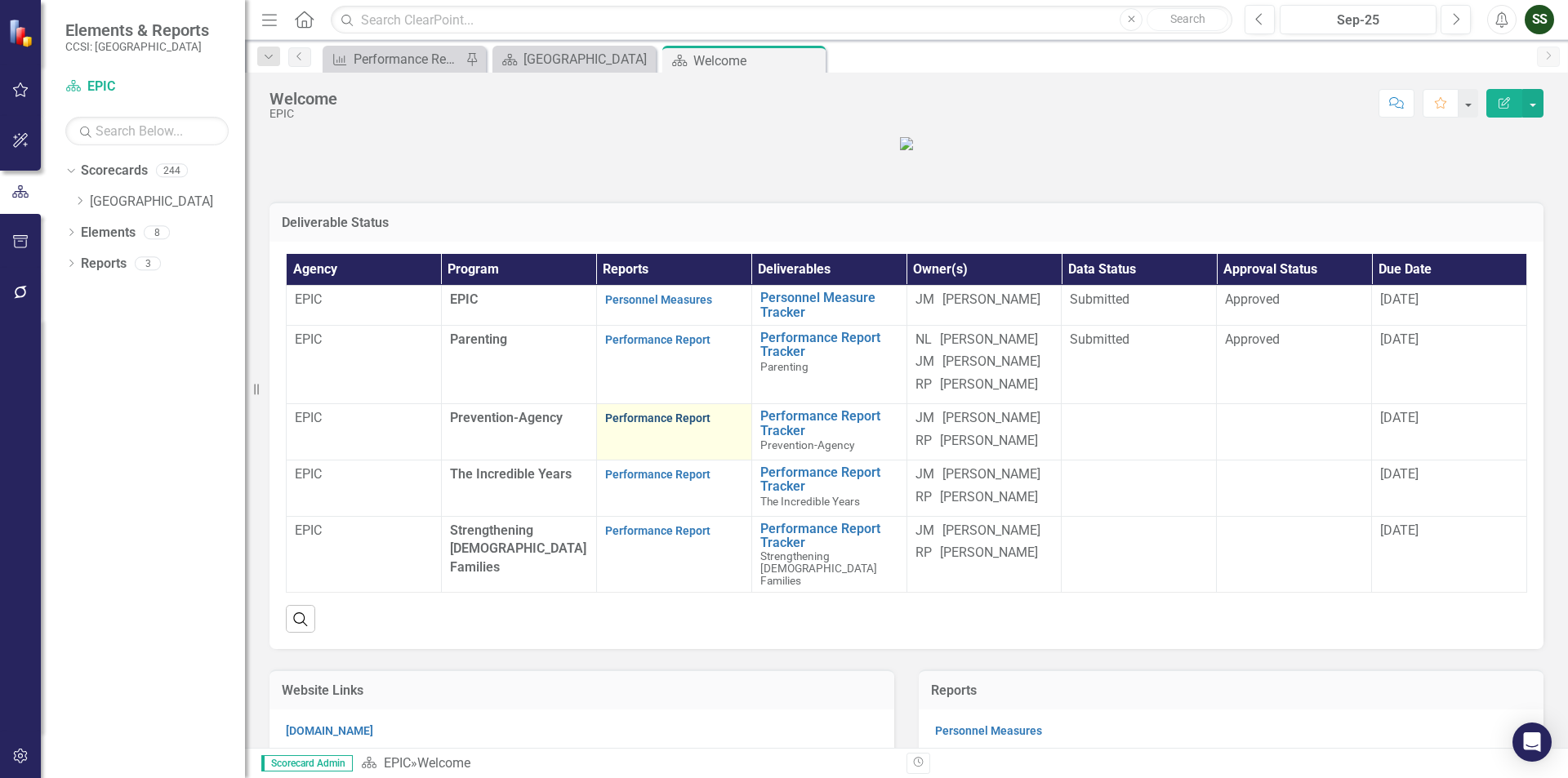
click at [650, 424] on link "Performance Report" at bounding box center [658, 417] width 105 height 13
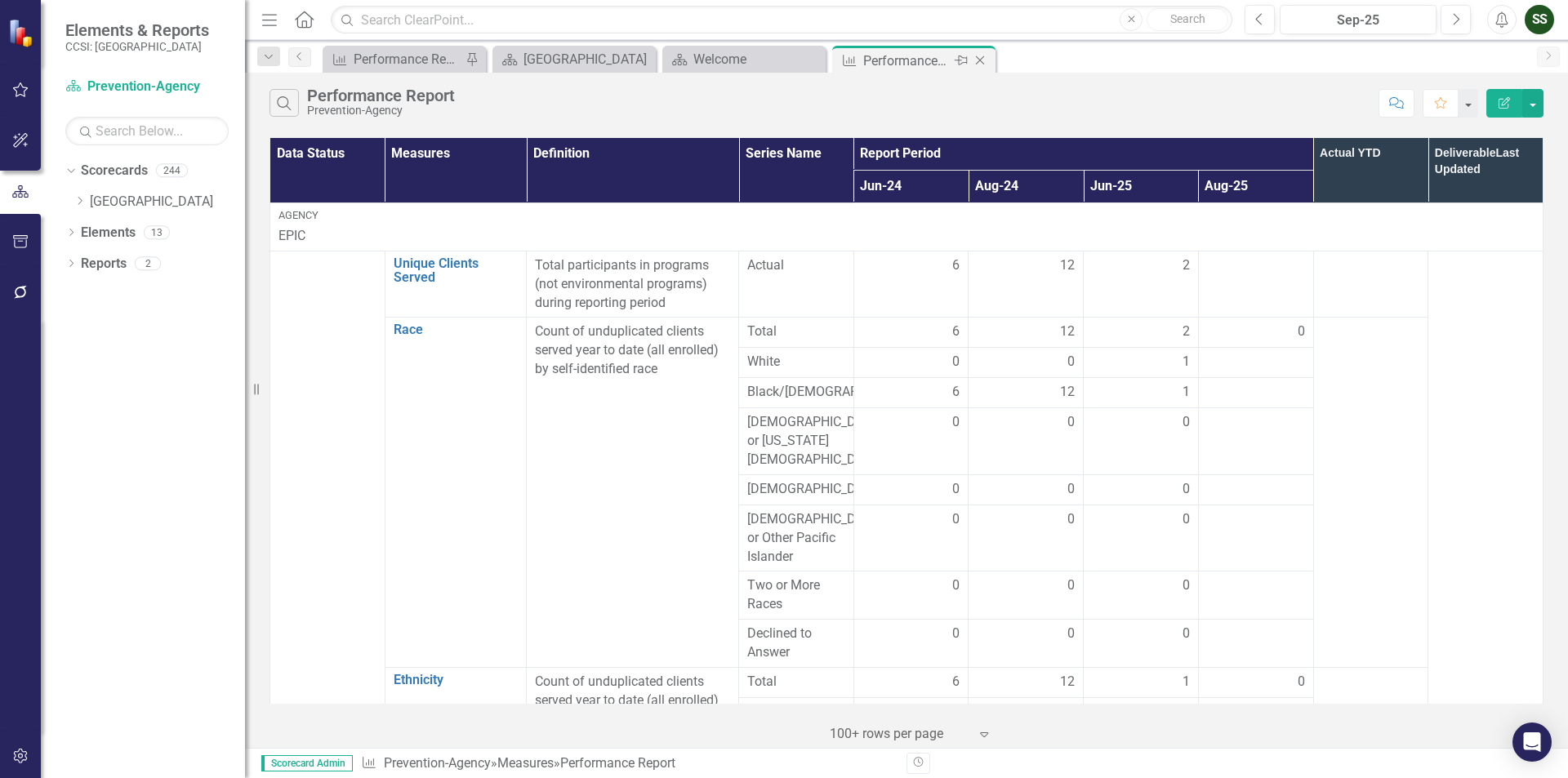
click at [985, 53] on div "Close" at bounding box center [981, 61] width 20 height 20
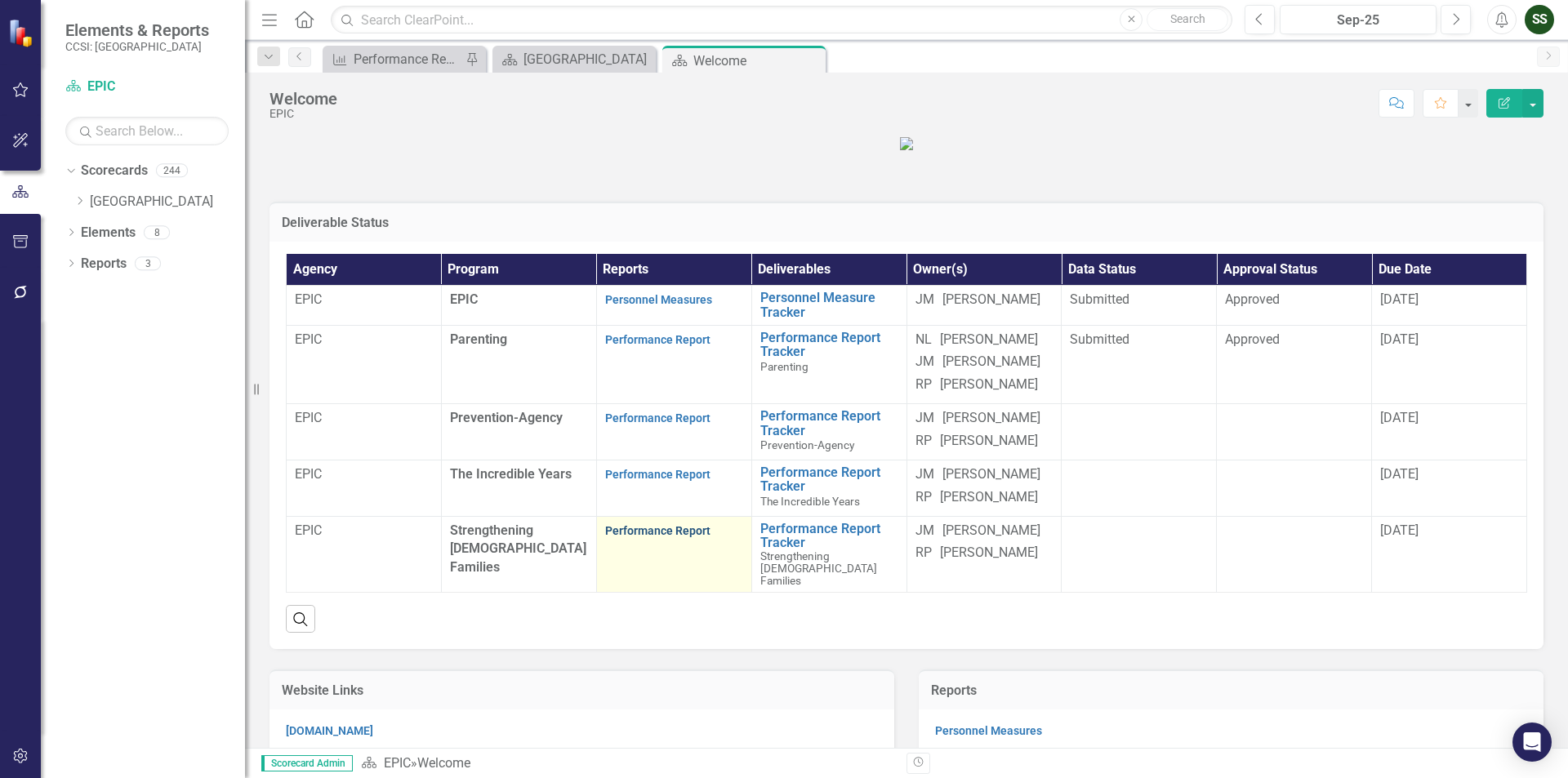
click at [640, 537] on link "Performance Report" at bounding box center [658, 531] width 105 height 13
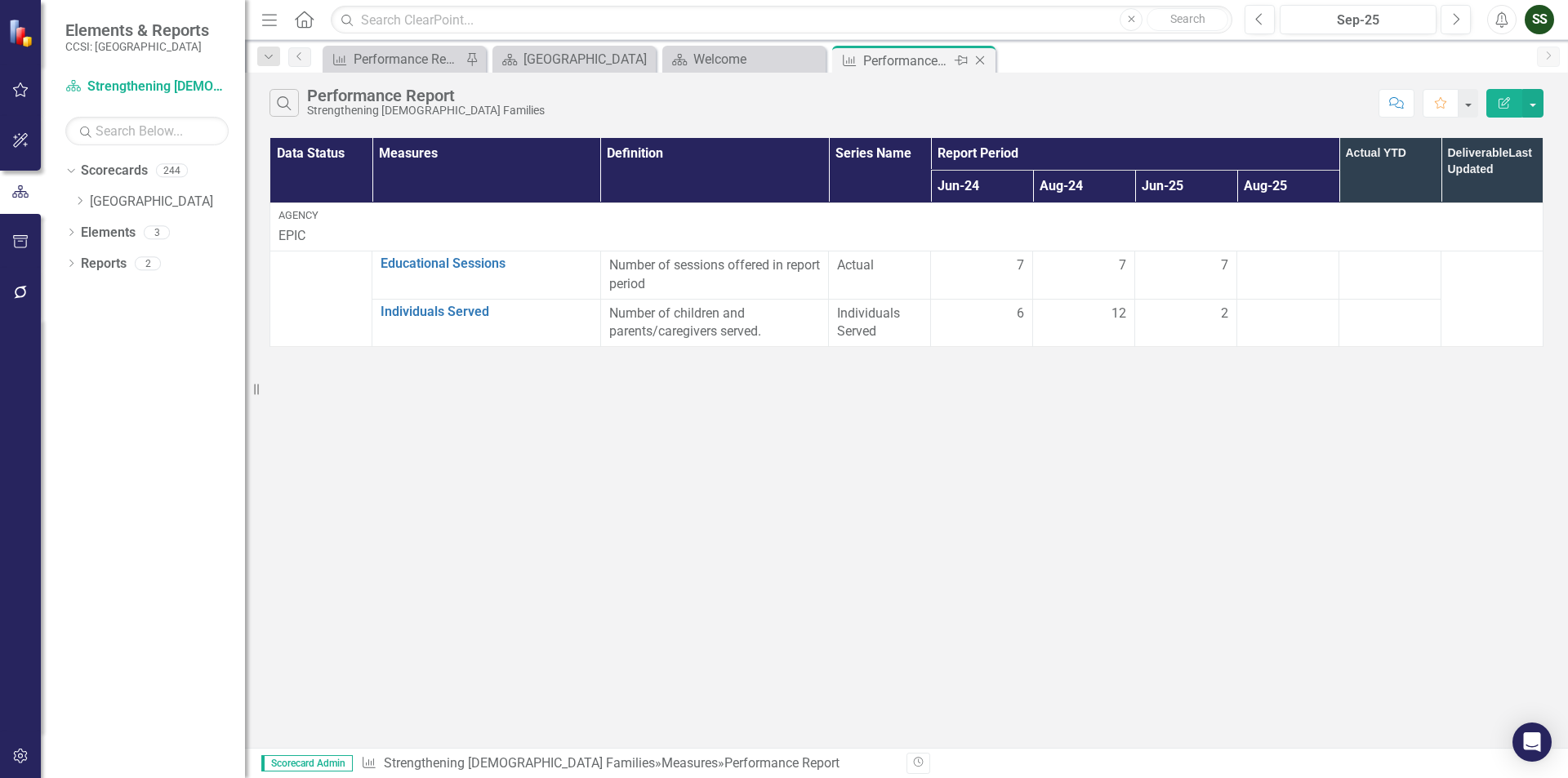
click at [981, 57] on icon "Close" at bounding box center [980, 60] width 16 height 13
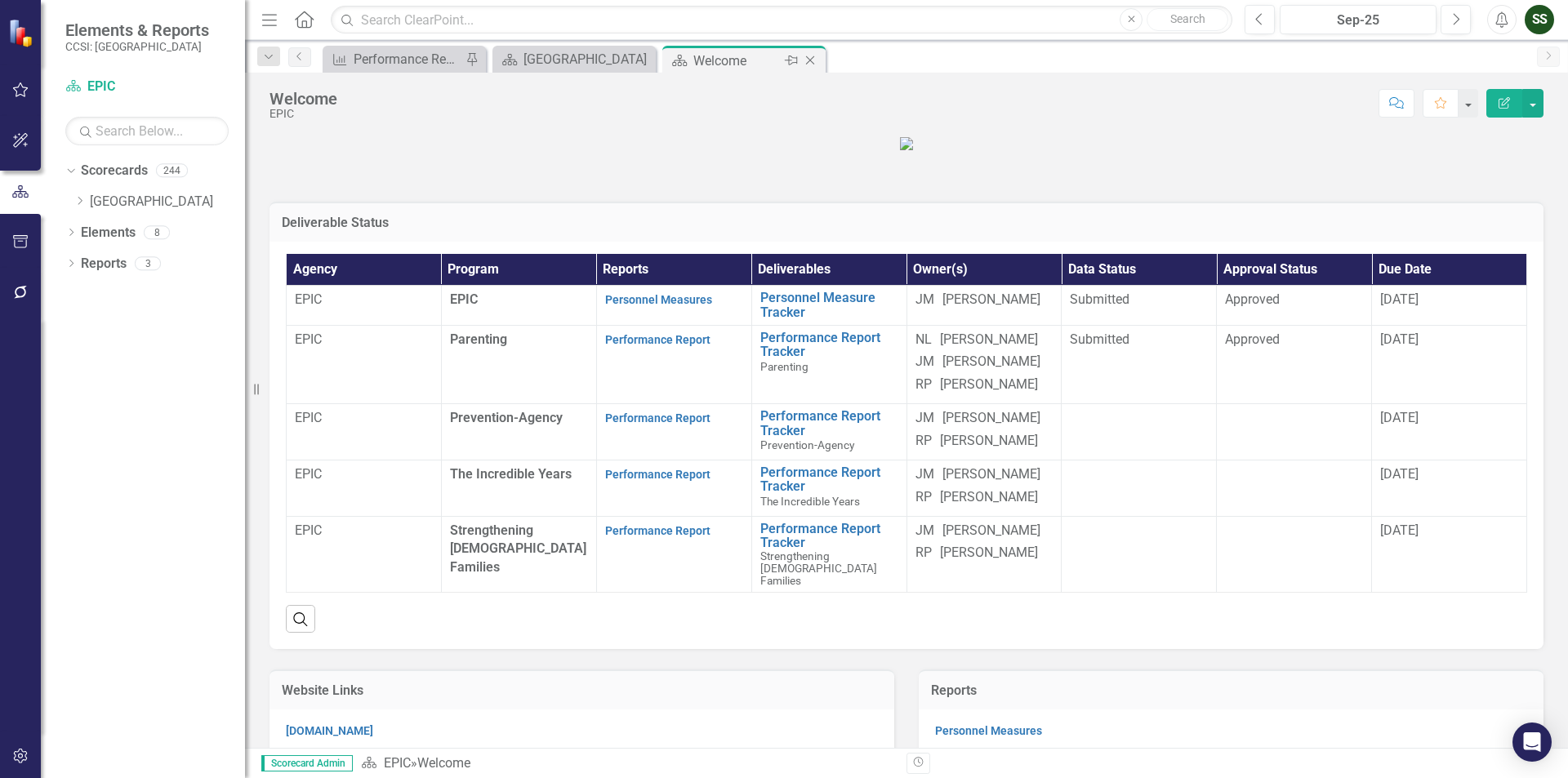
click at [811, 66] on icon "Close" at bounding box center [810, 60] width 16 height 13
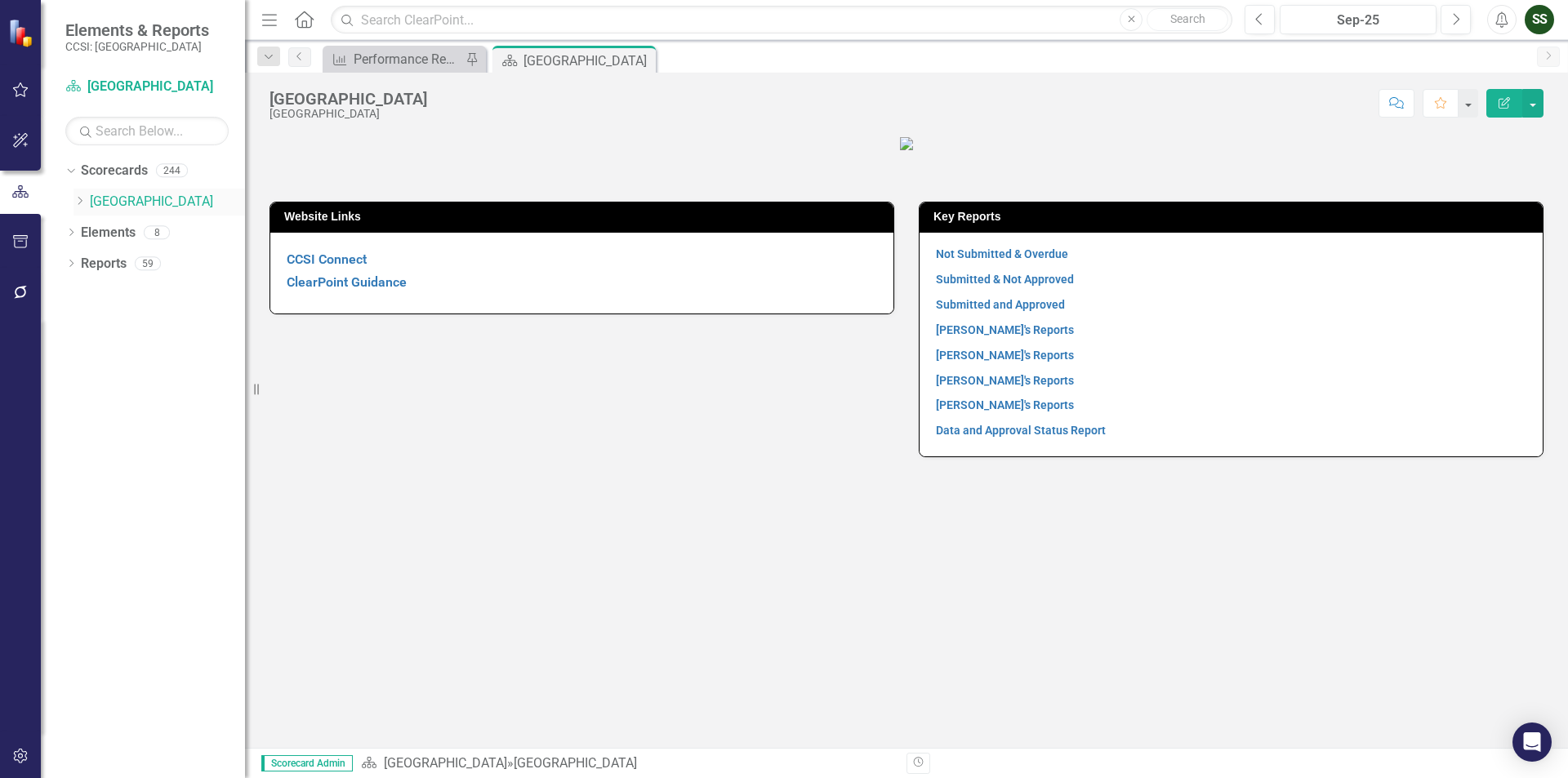
click at [77, 201] on icon "Dropdown" at bounding box center [79, 201] width 12 height 10
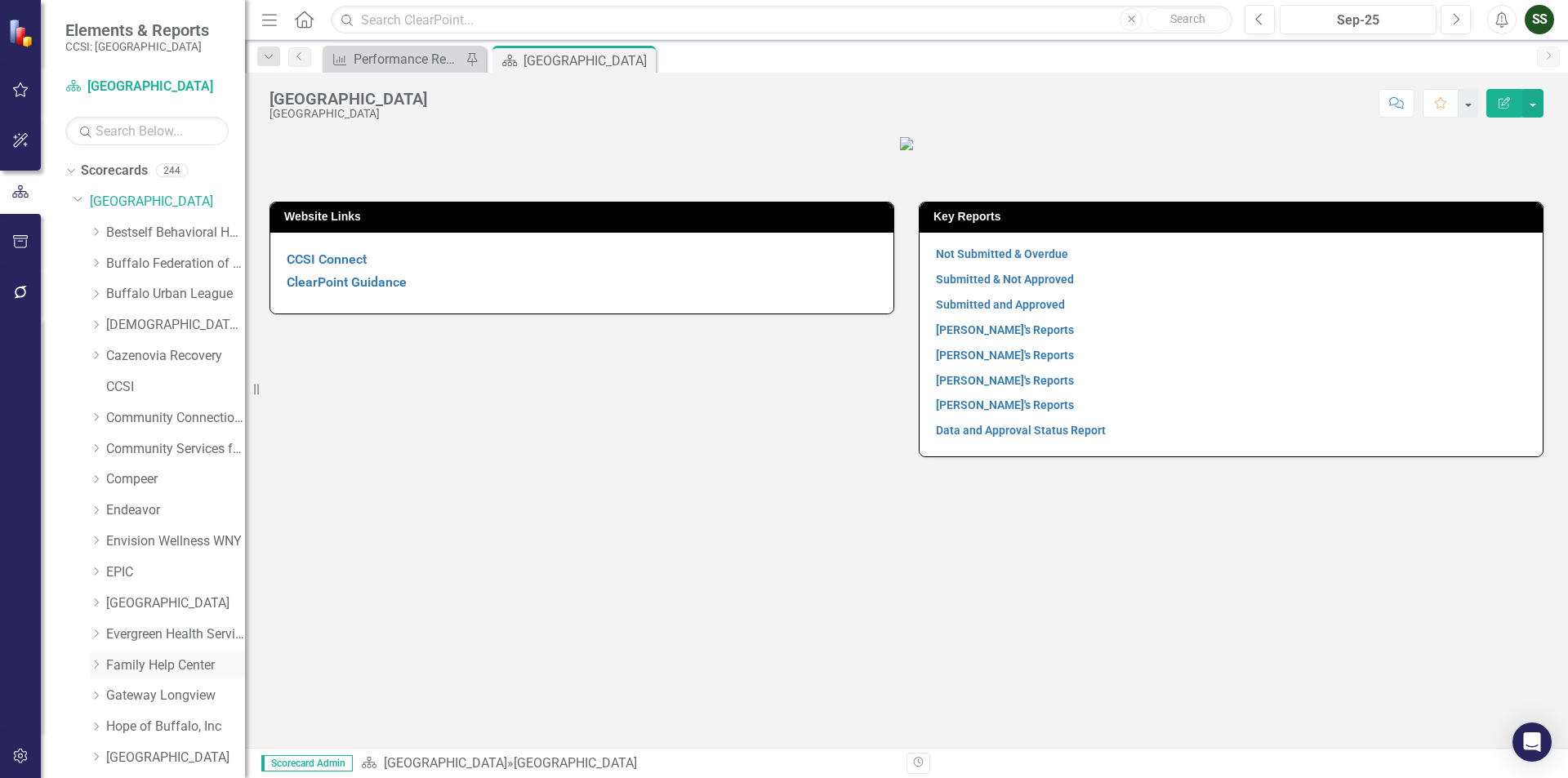
click at [127, 657] on link "Family Help Center" at bounding box center [175, 666] width 139 height 19
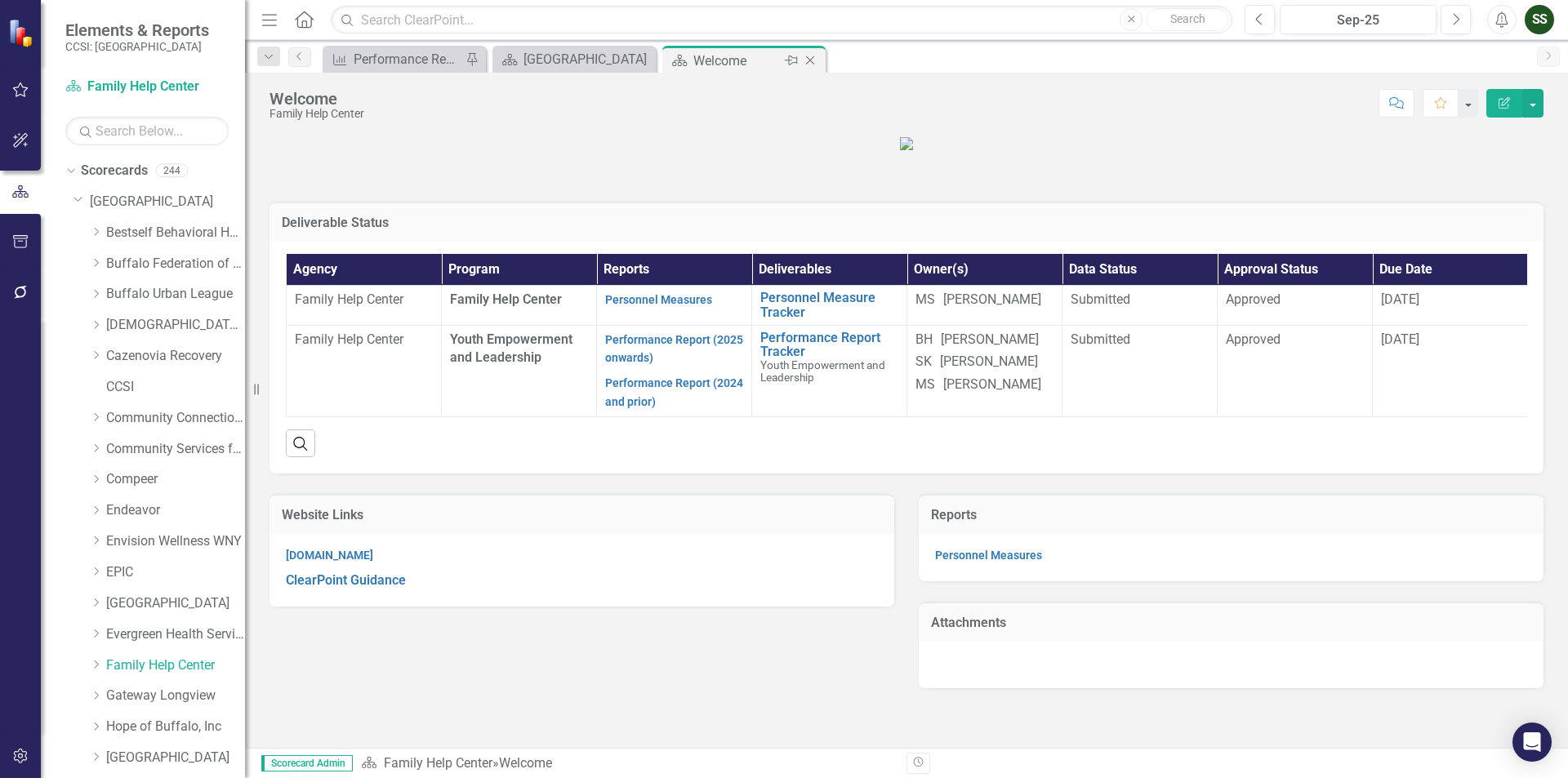
click at [807, 64] on icon at bounding box center [810, 60] width 9 height 9
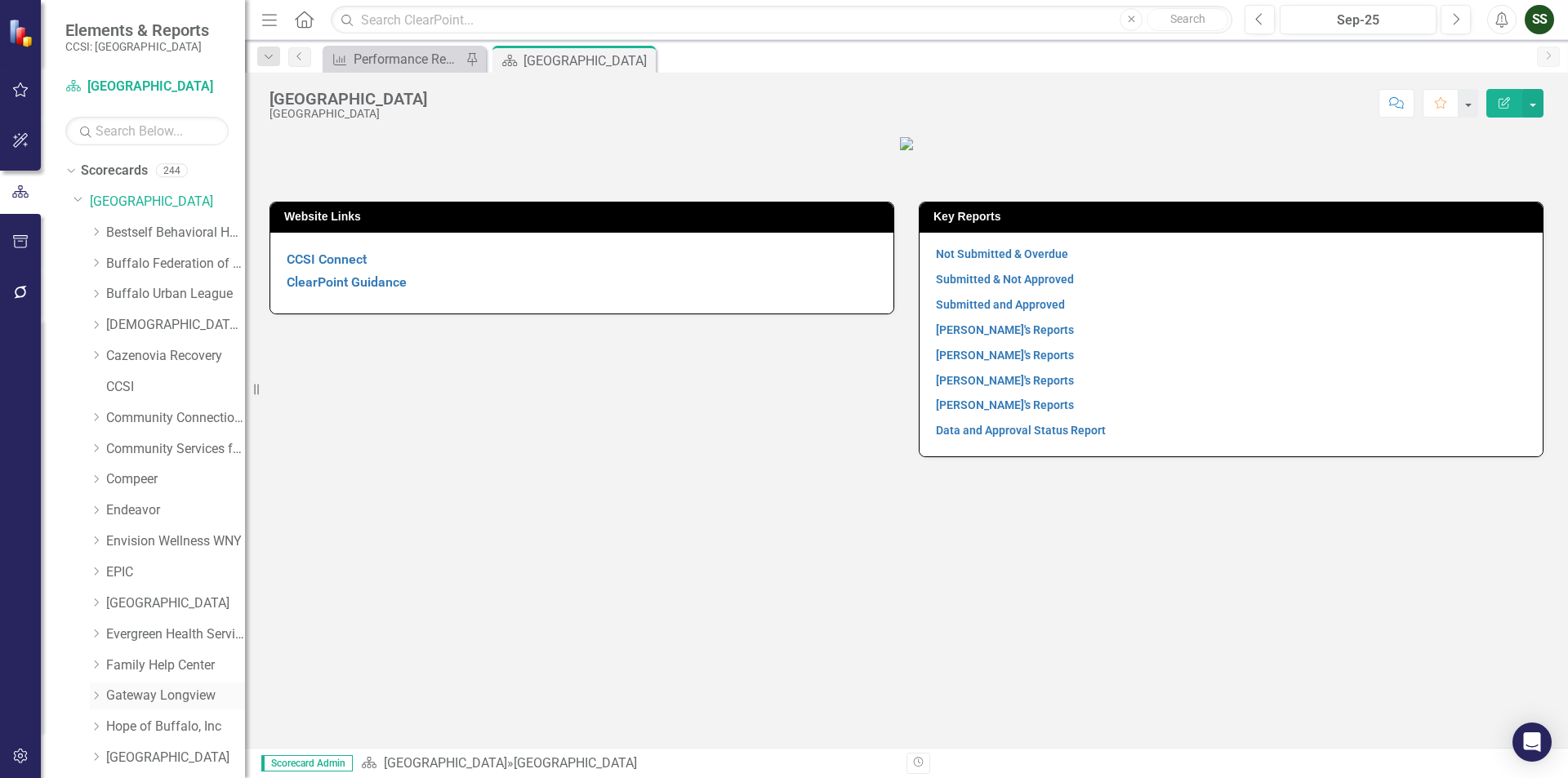
click at [134, 689] on link "Gateway Longview" at bounding box center [175, 696] width 139 height 19
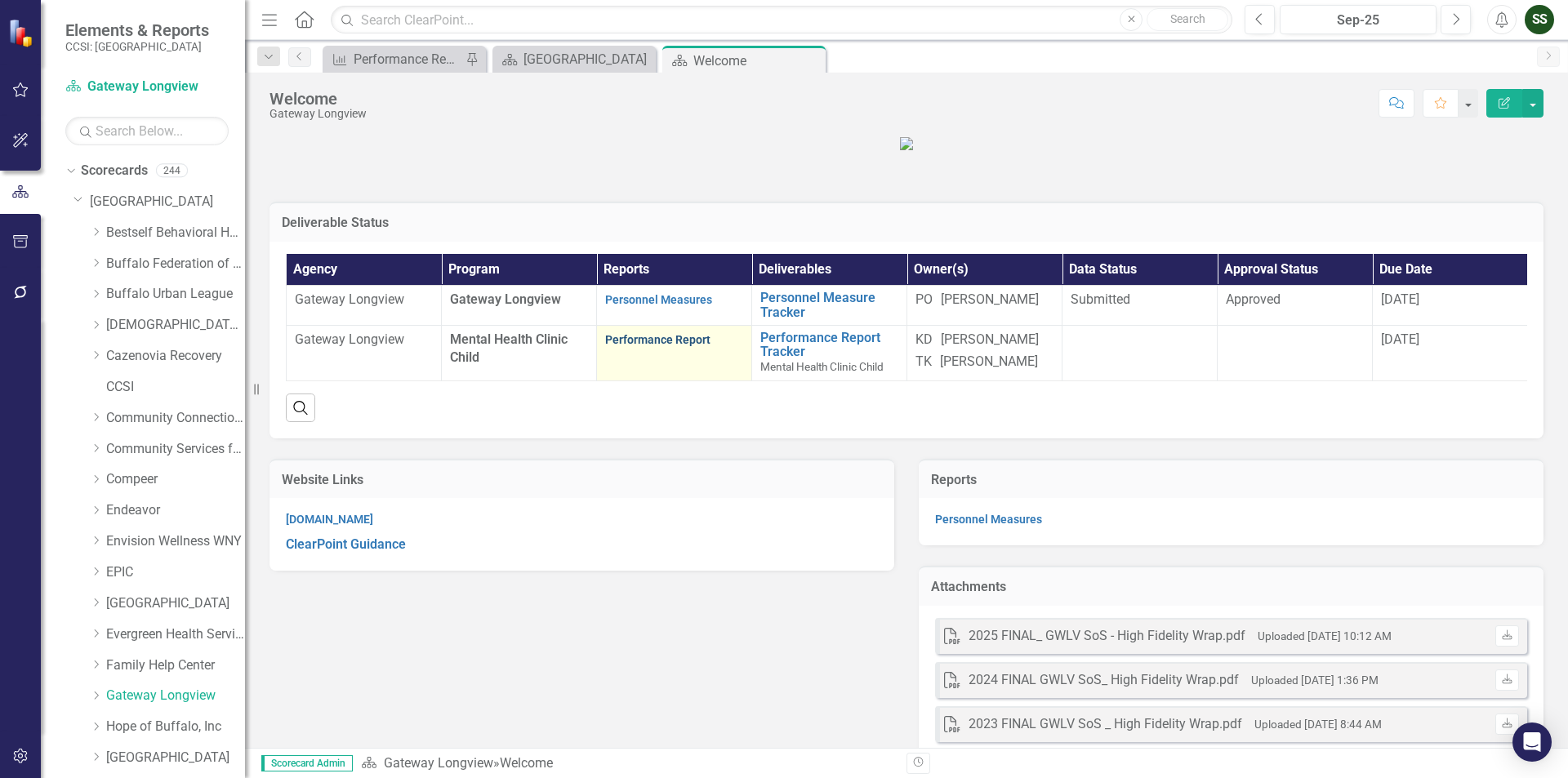
click at [676, 346] on link "Performance Report" at bounding box center [658, 339] width 105 height 13
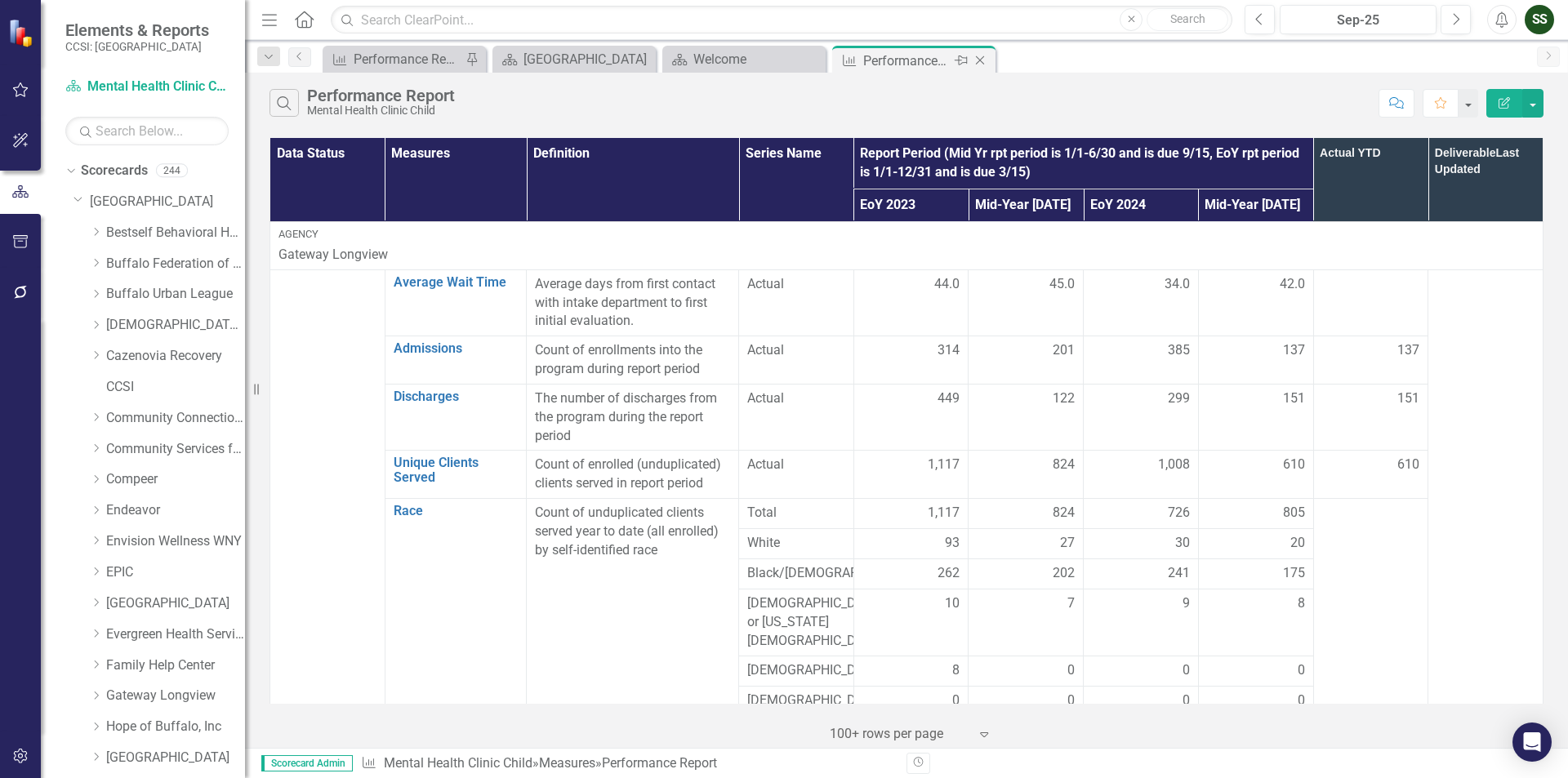
click at [984, 55] on icon "Close" at bounding box center [980, 60] width 16 height 13
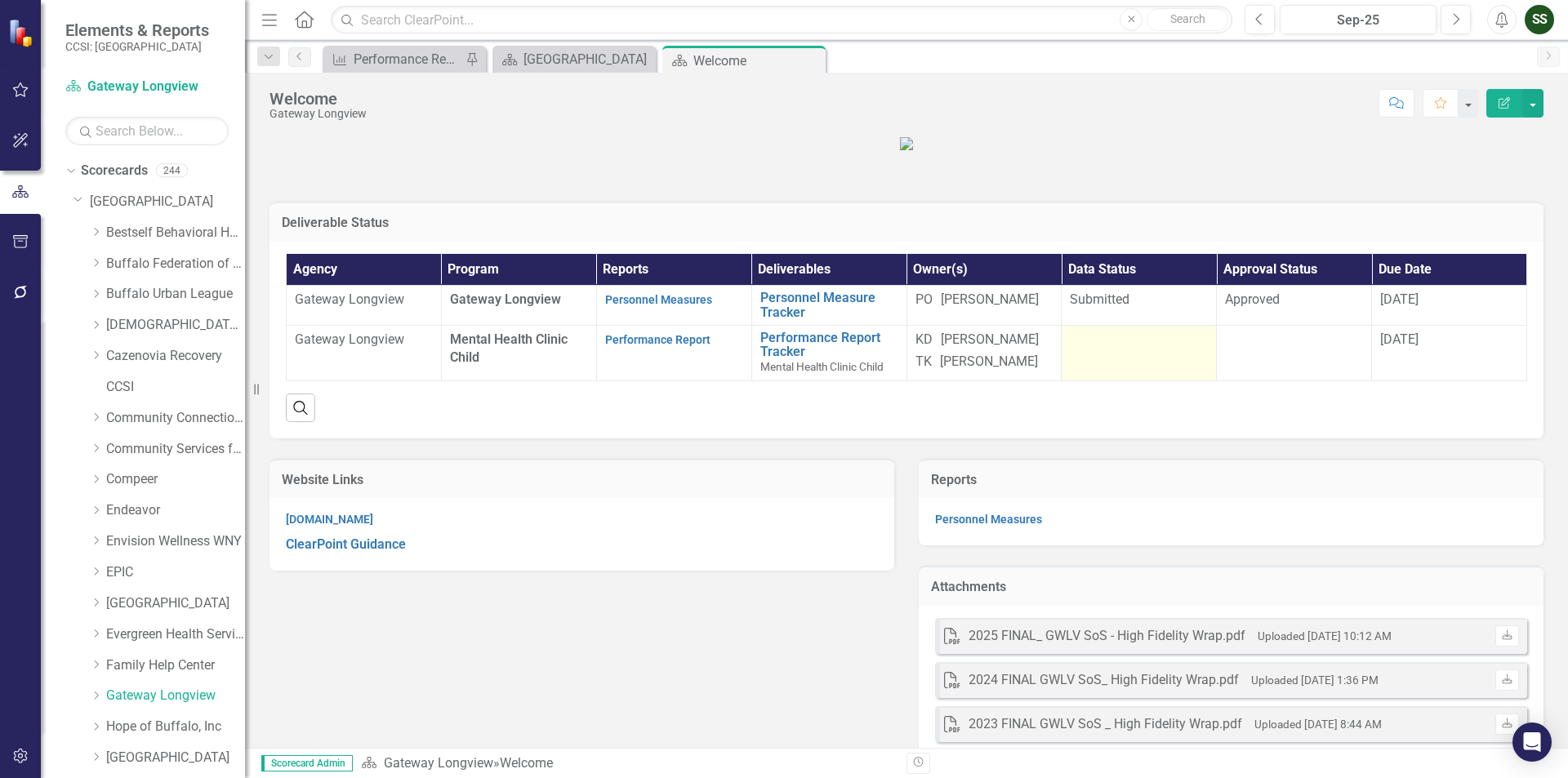
click at [1106, 350] on div at bounding box center [1139, 340] width 138 height 20
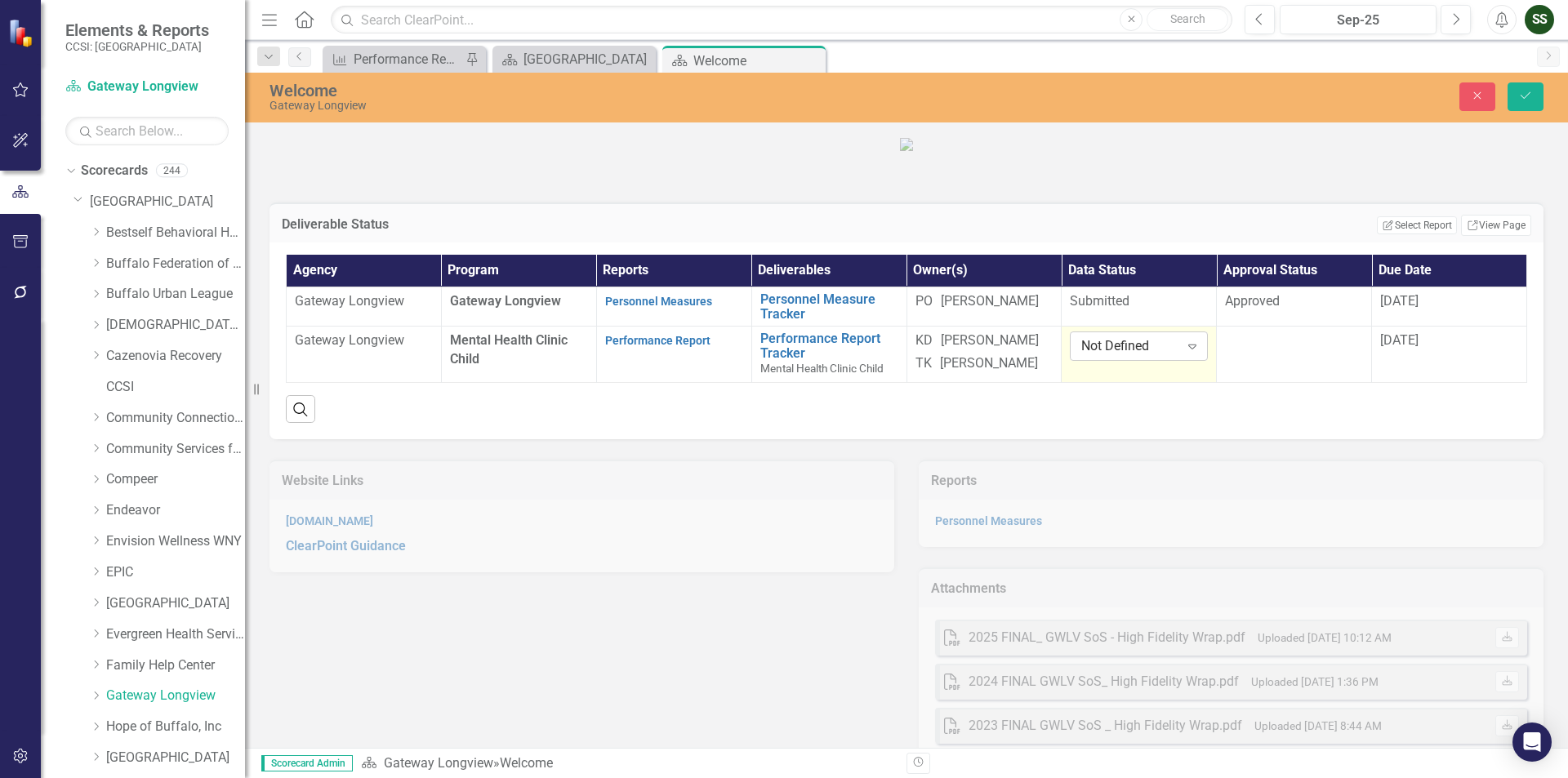
click at [1185, 353] on icon "Expand" at bounding box center [1192, 346] width 16 height 13
click at [1269, 383] on td at bounding box center [1294, 355] width 155 height 56
click at [1317, 356] on div "Not Defined" at bounding box center [1285, 347] width 97 height 19
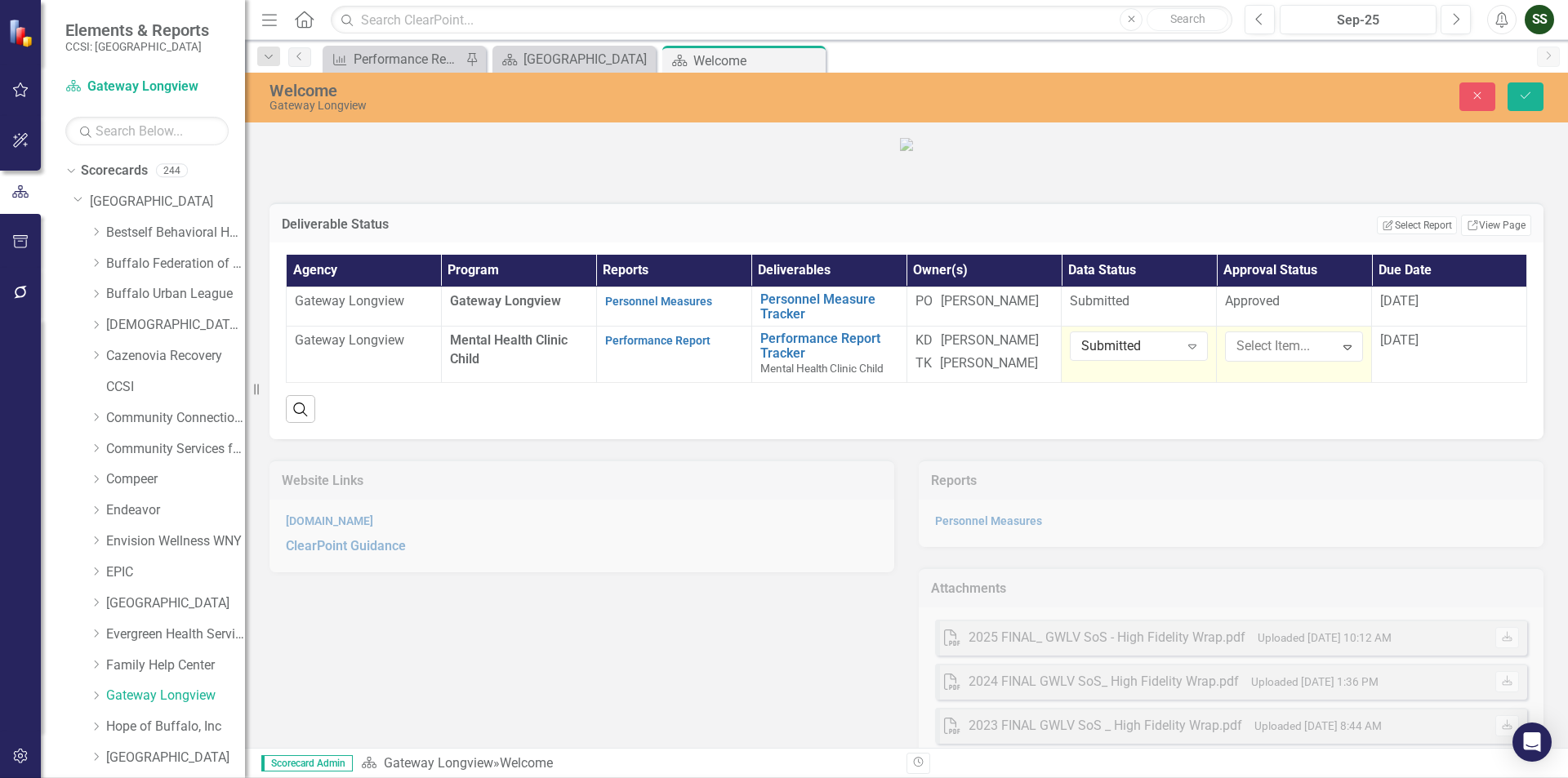
click at [1403, 348] on span "[DATE]" at bounding box center [1399, 340] width 38 height 15
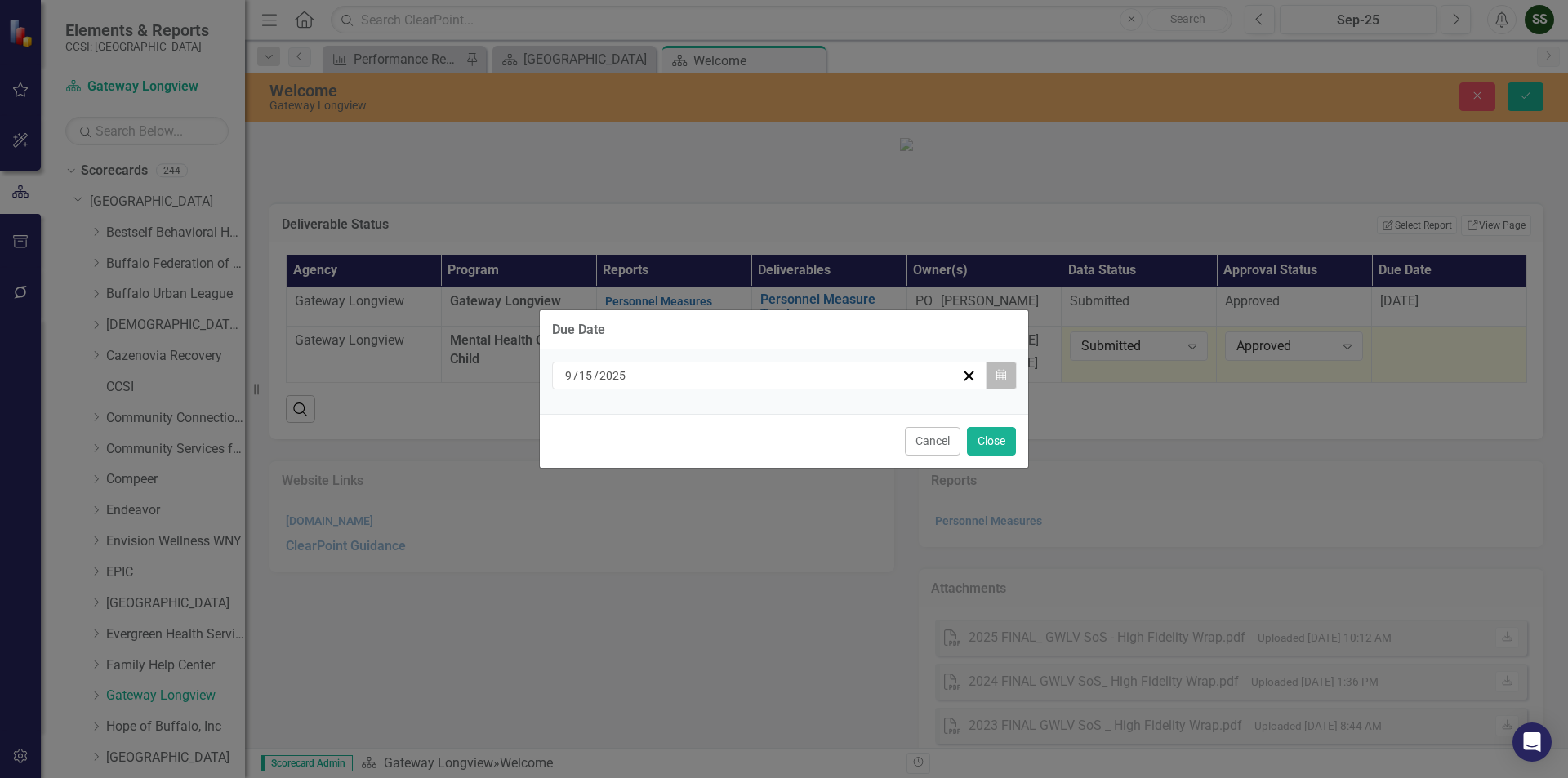
click at [996, 367] on button "Calendar" at bounding box center [1001, 375] width 31 height 28
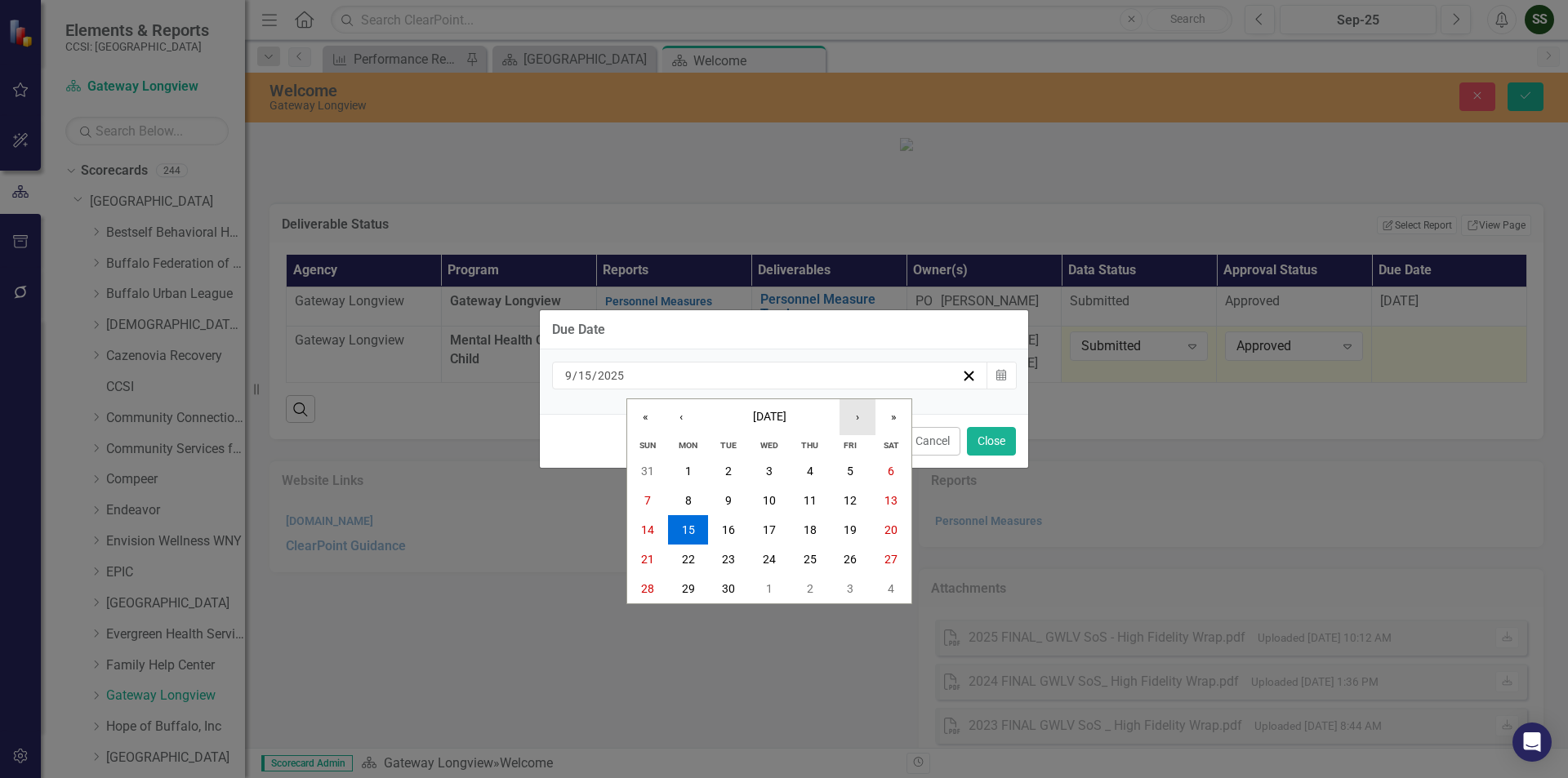
click at [839, 416] on button "›" at bounding box center [857, 417] width 36 height 36
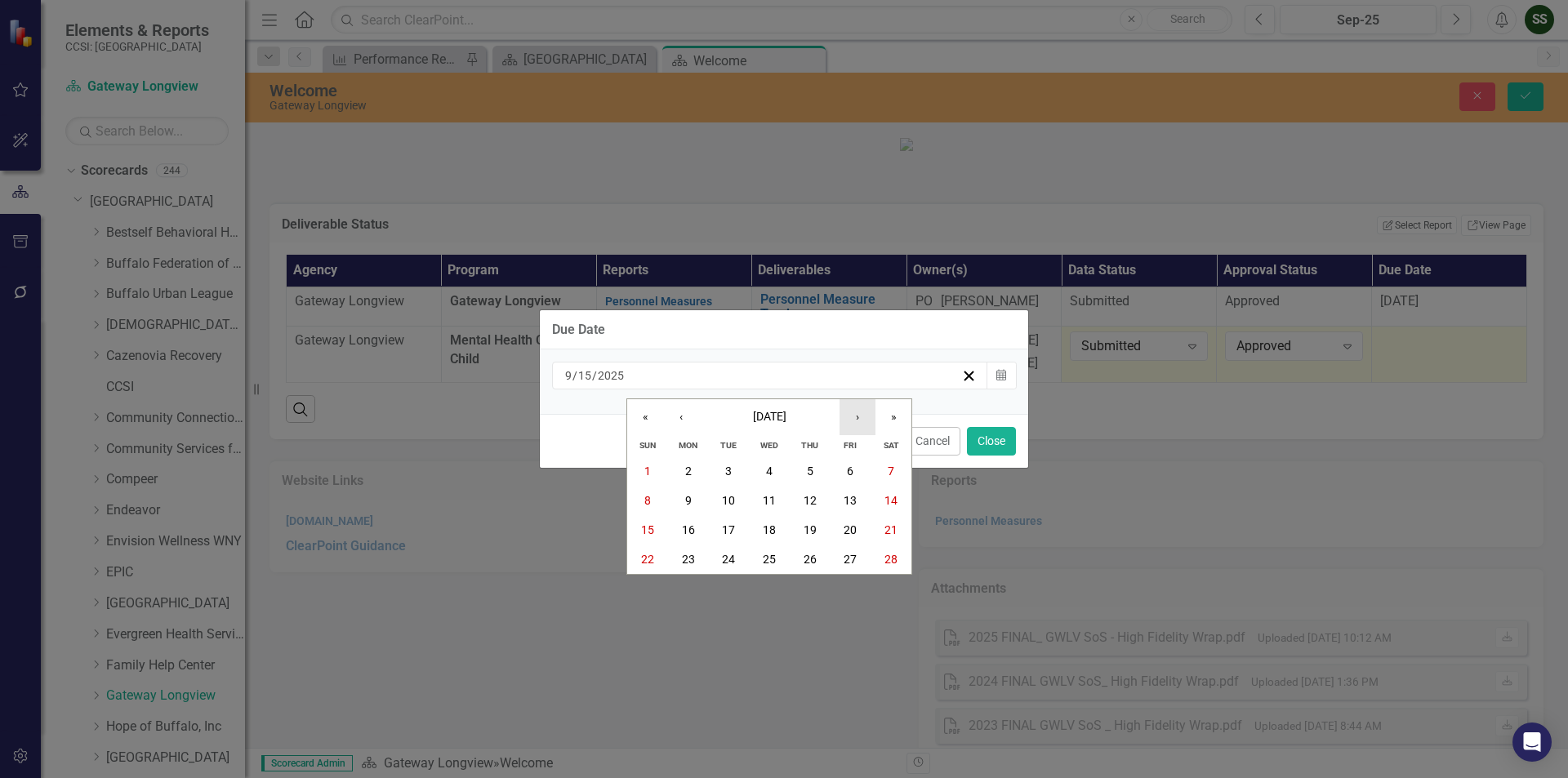
click at [839, 416] on button "›" at bounding box center [857, 417] width 36 height 36
click at [642, 531] on abbr "15" at bounding box center [647, 530] width 13 height 13
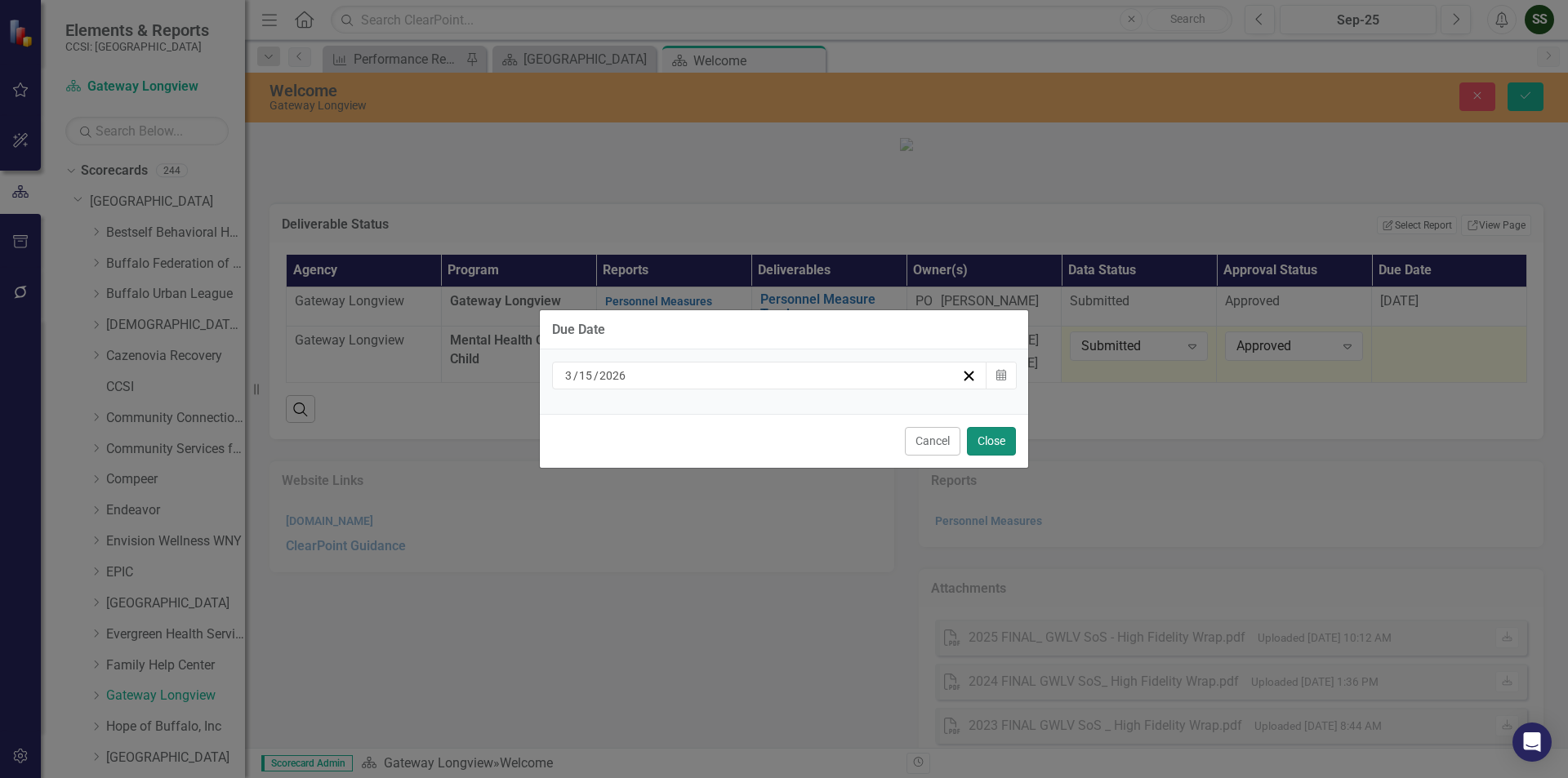
click at [1008, 429] on button "Close" at bounding box center [991, 441] width 49 height 29
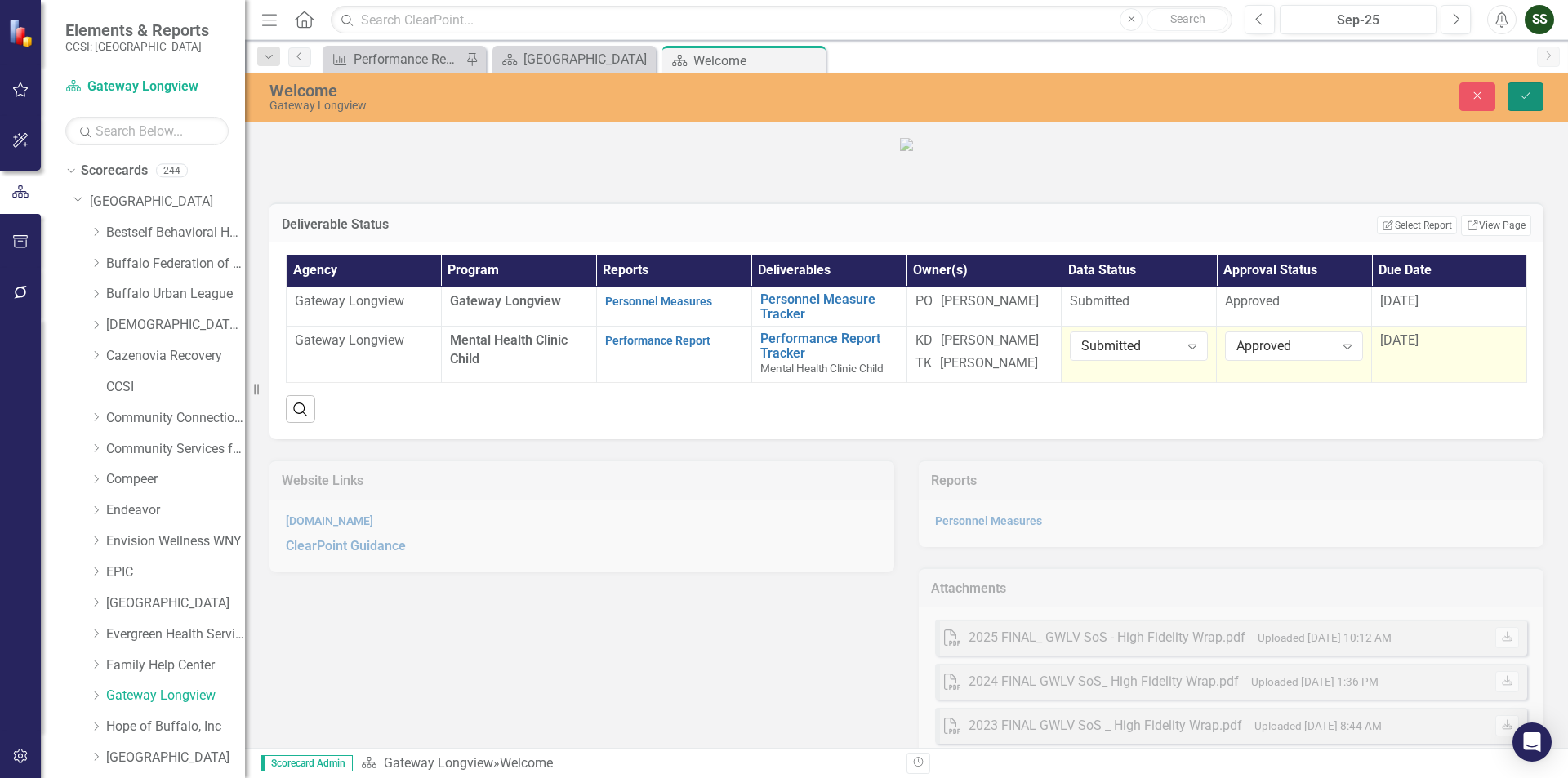
click at [1526, 83] on button "Save" at bounding box center [1525, 97] width 36 height 29
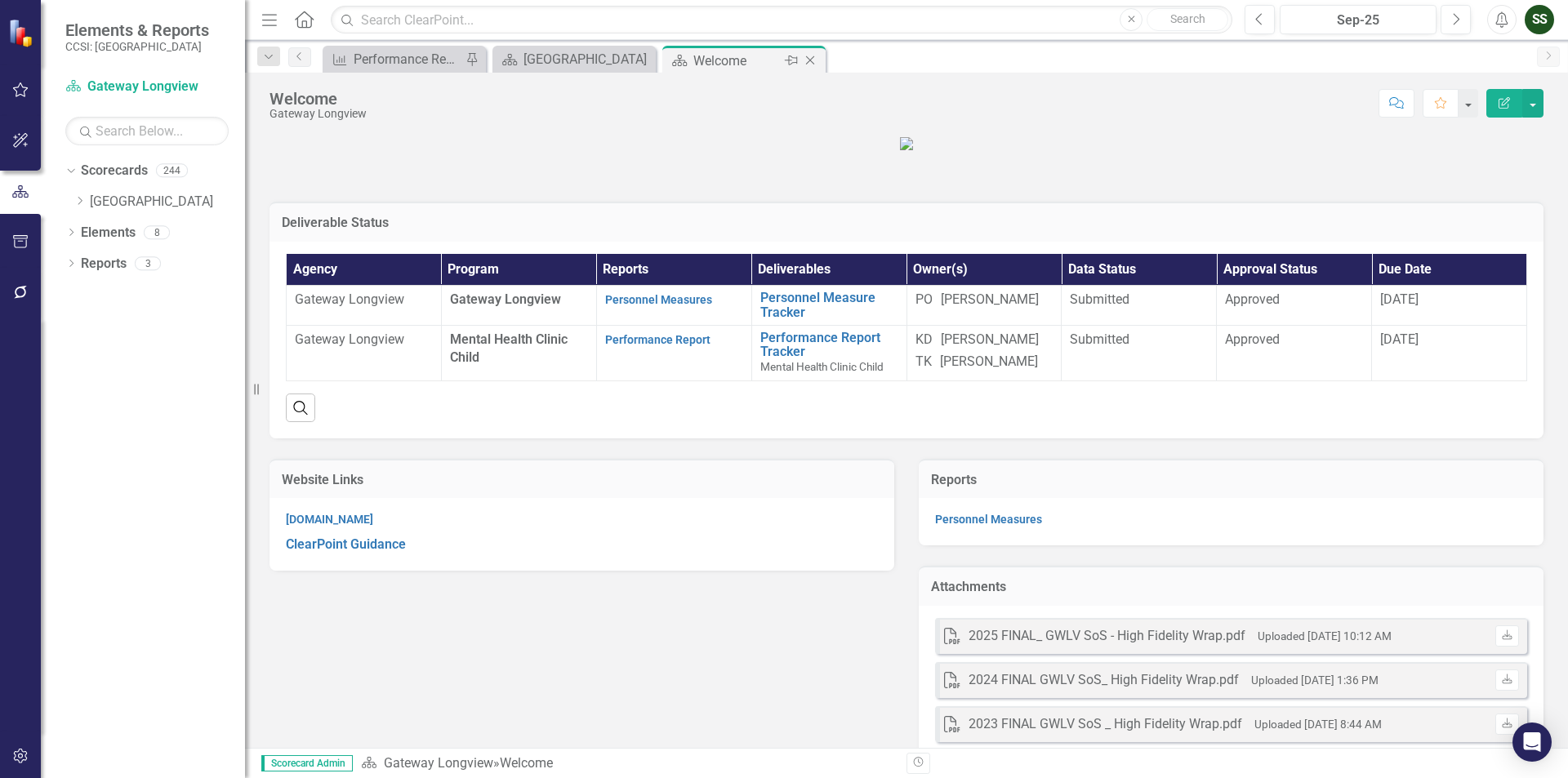
click at [815, 53] on div "Close" at bounding box center [811, 61] width 20 height 20
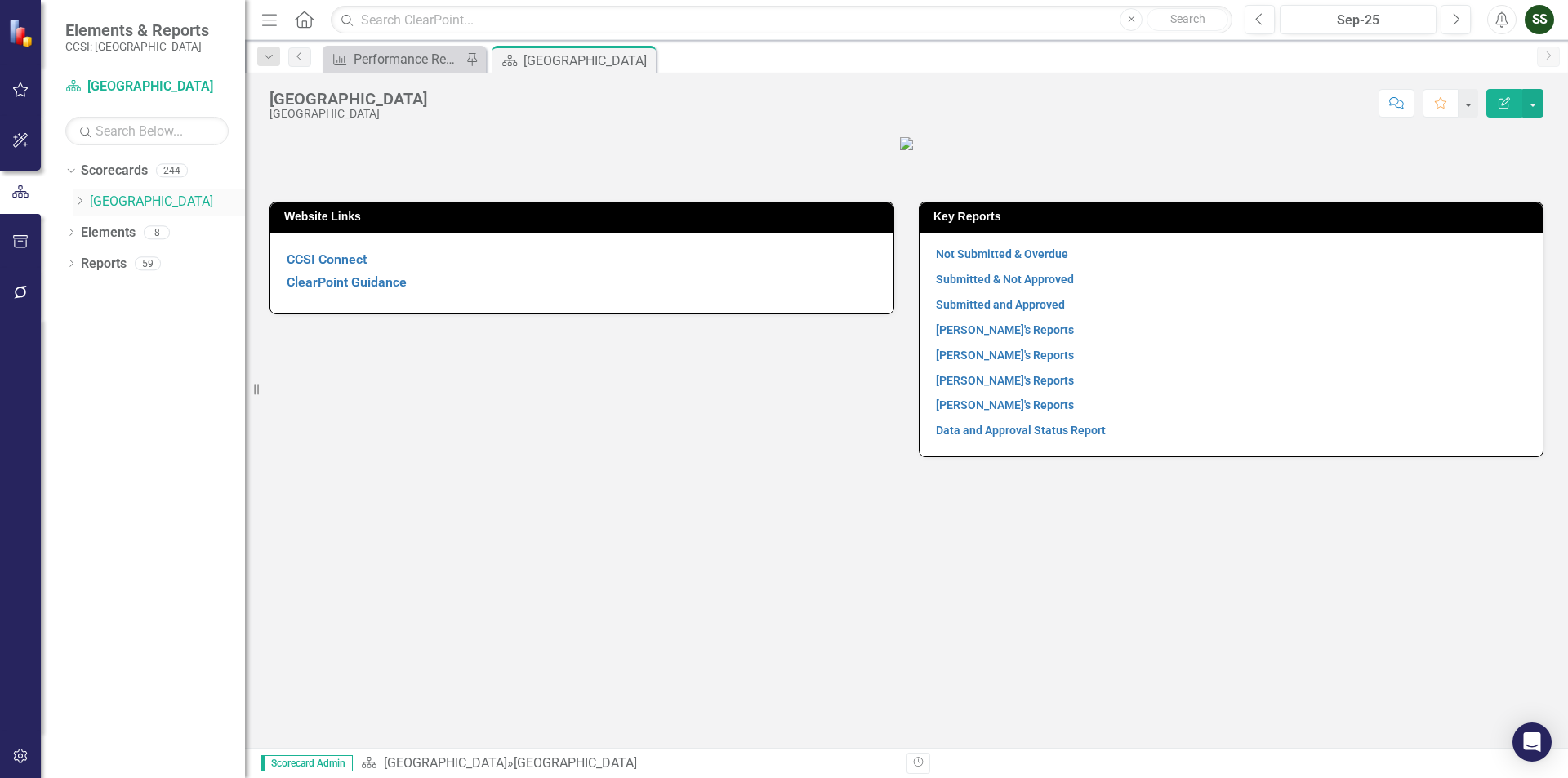
click at [82, 200] on icon at bounding box center [80, 201] width 4 height 9
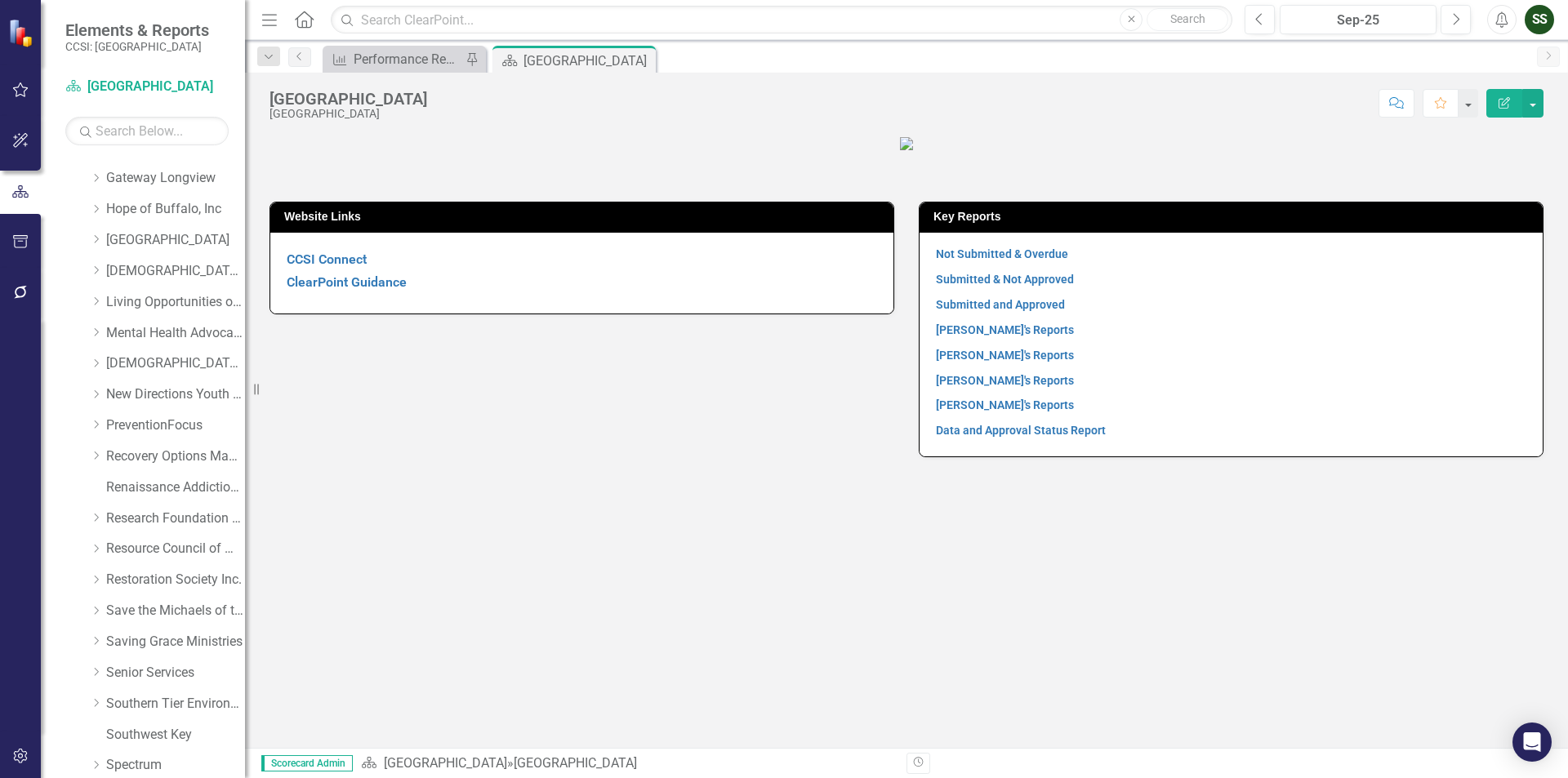
scroll to position [542, 0]
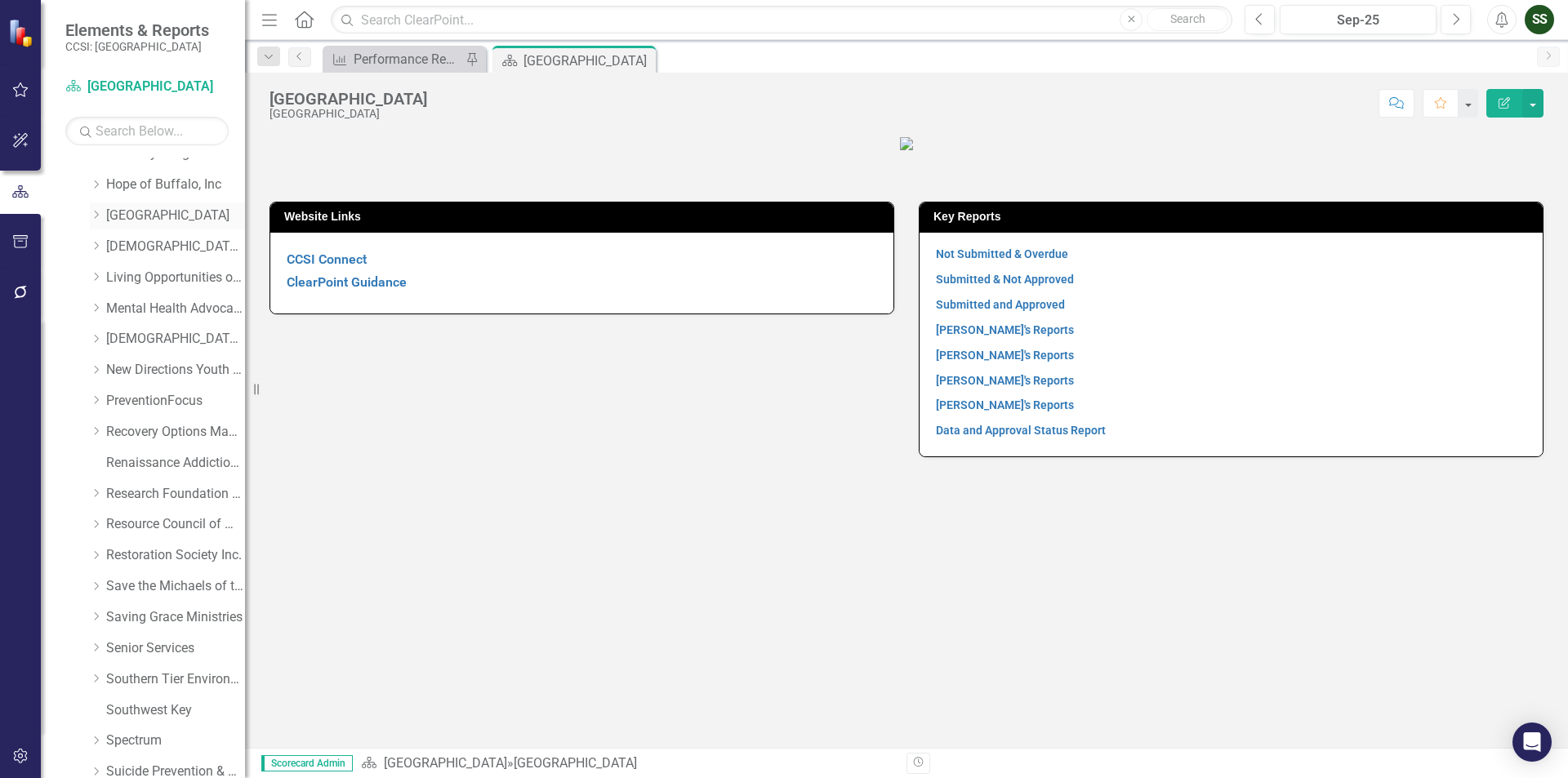
click at [122, 206] on div "Dropdown Horizon Village" at bounding box center [168, 216] width 155 height 27
click at [181, 218] on link "[GEOGRAPHIC_DATA]" at bounding box center [175, 216] width 139 height 19
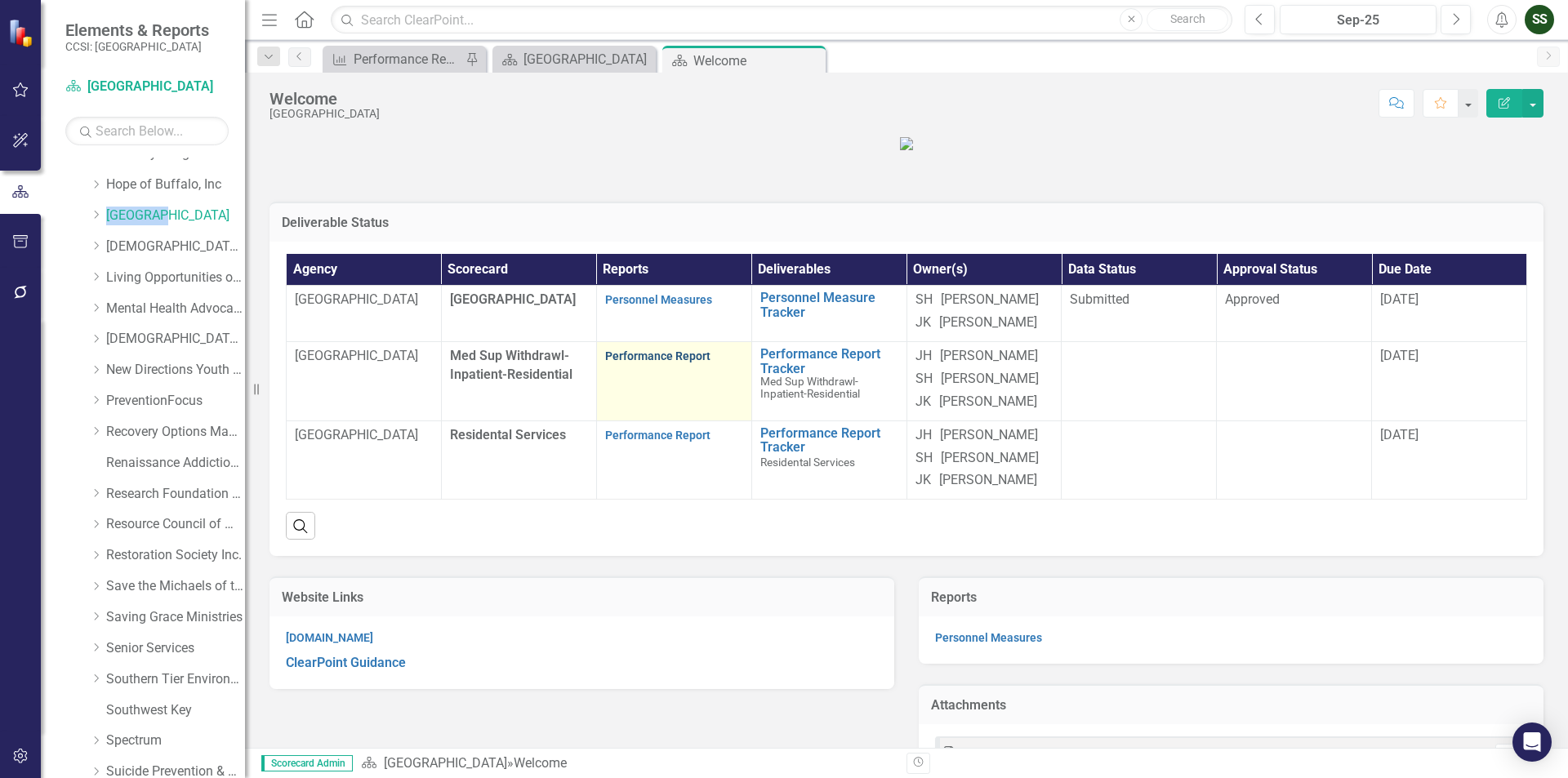
click at [625, 362] on link "Performance Report" at bounding box center [658, 355] width 105 height 13
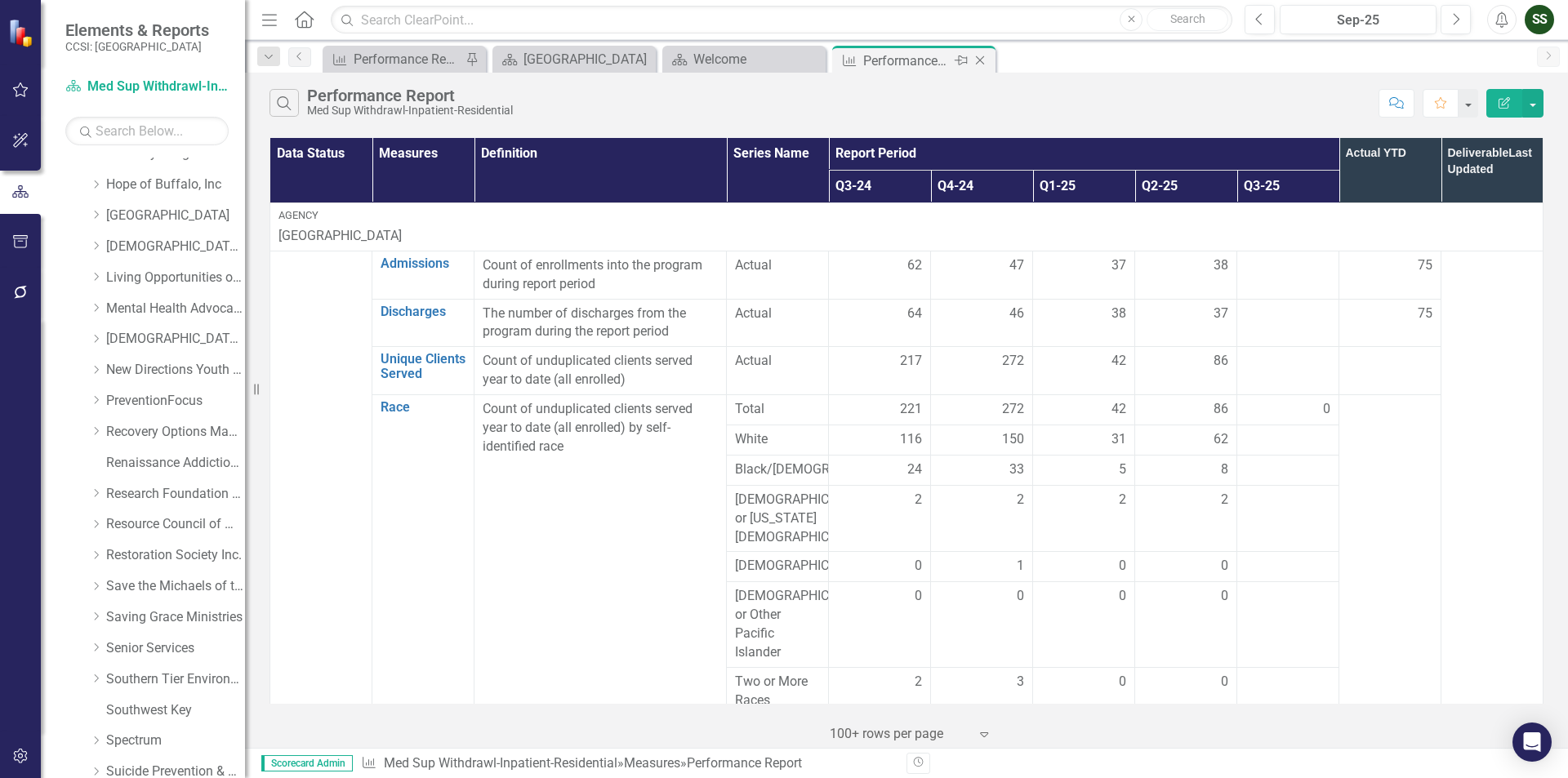
click at [979, 55] on icon "Close" at bounding box center [980, 60] width 16 height 13
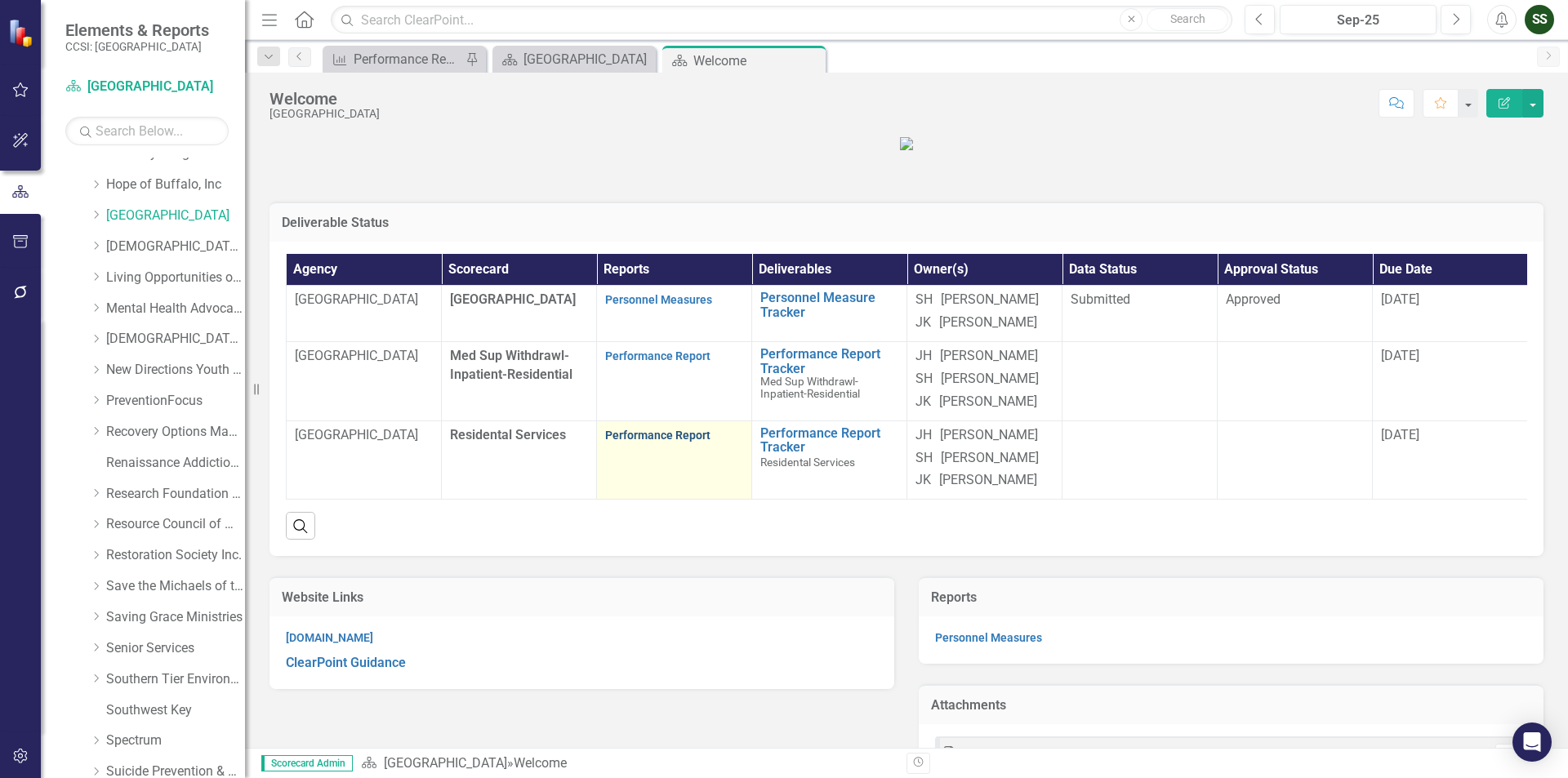
click at [677, 442] on link "Performance Report" at bounding box center [658, 434] width 105 height 13
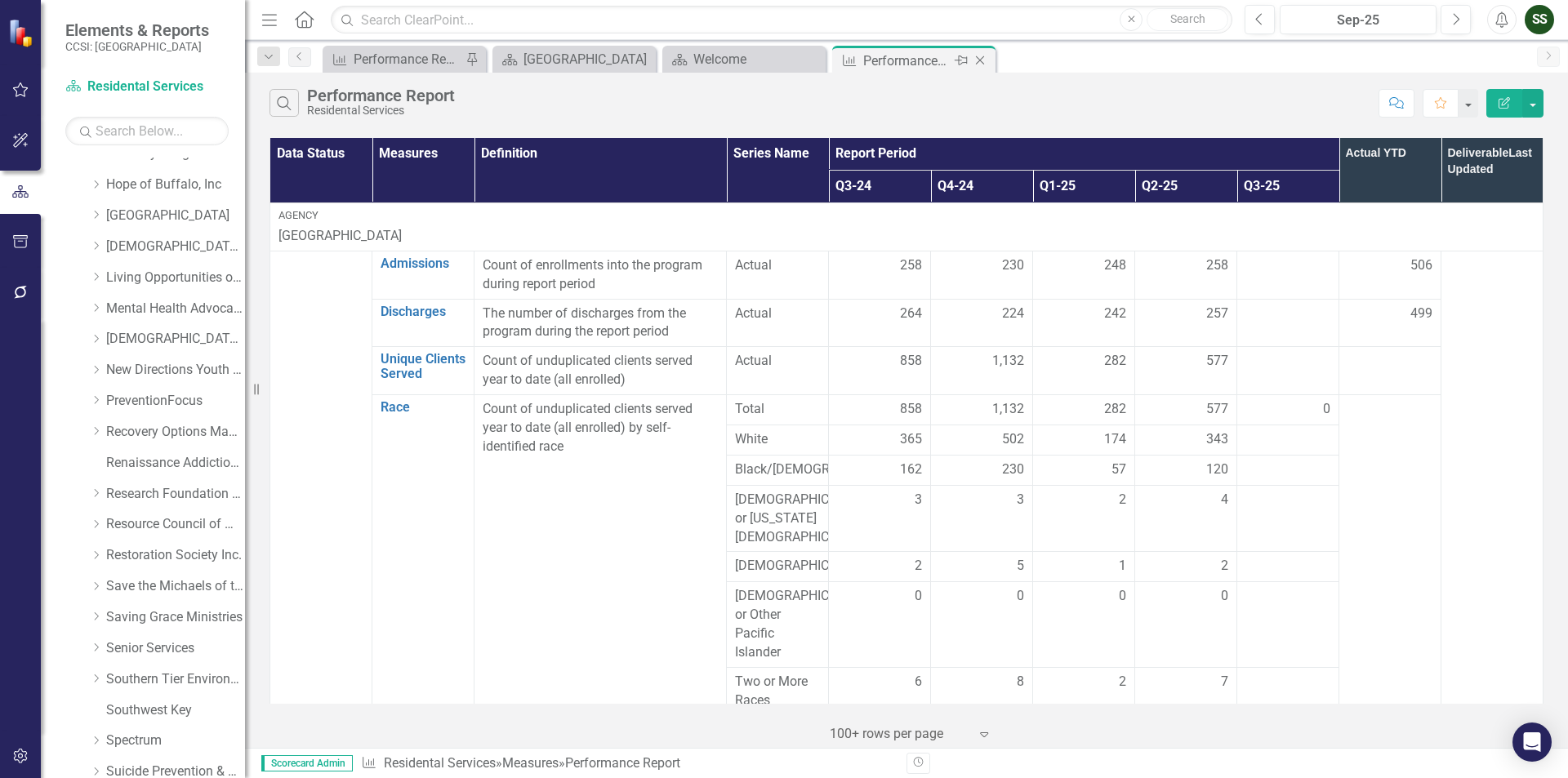
click at [979, 55] on icon "Close" at bounding box center [980, 60] width 16 height 13
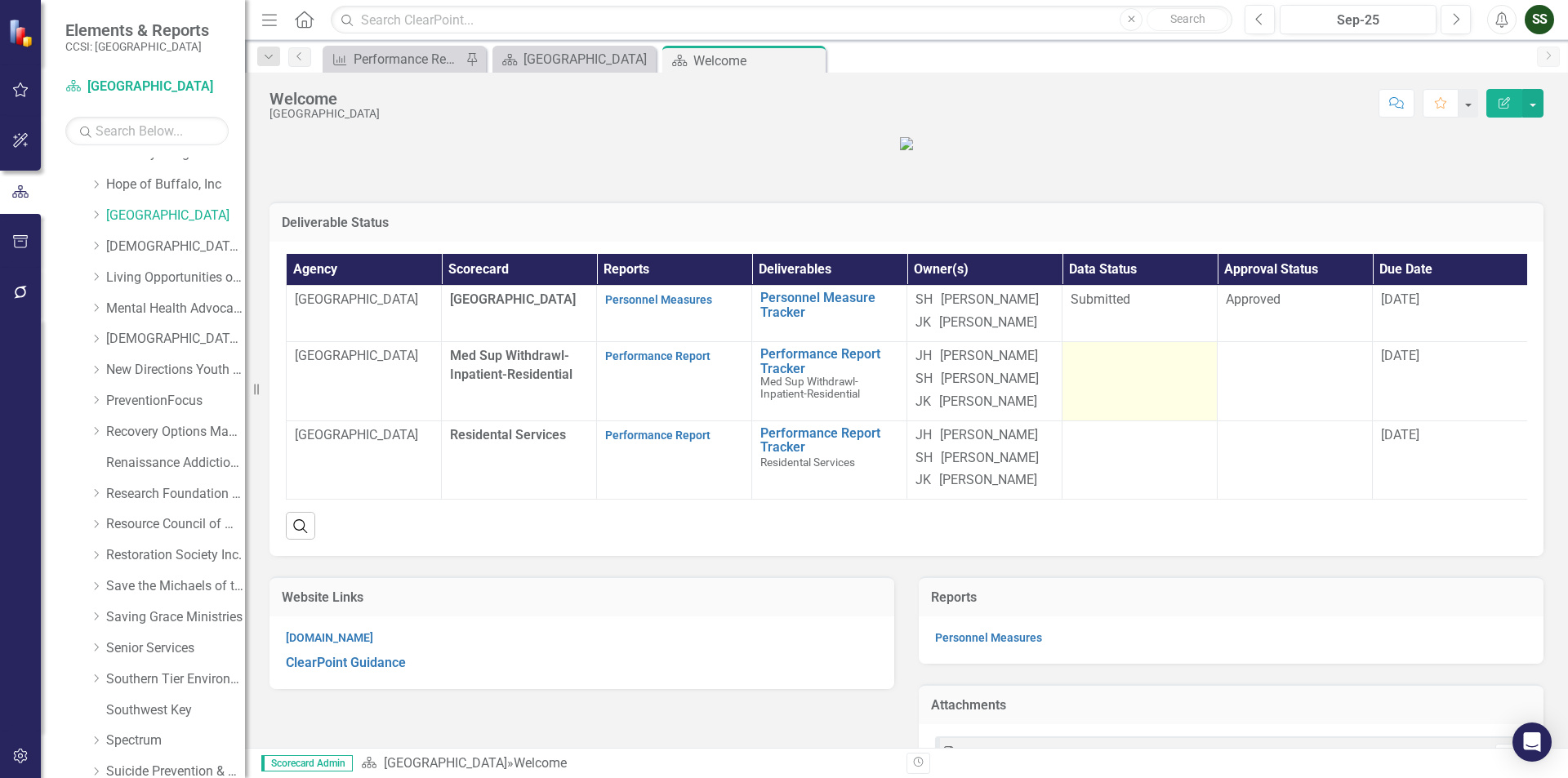
click at [1141, 366] on div at bounding box center [1139, 356] width 138 height 20
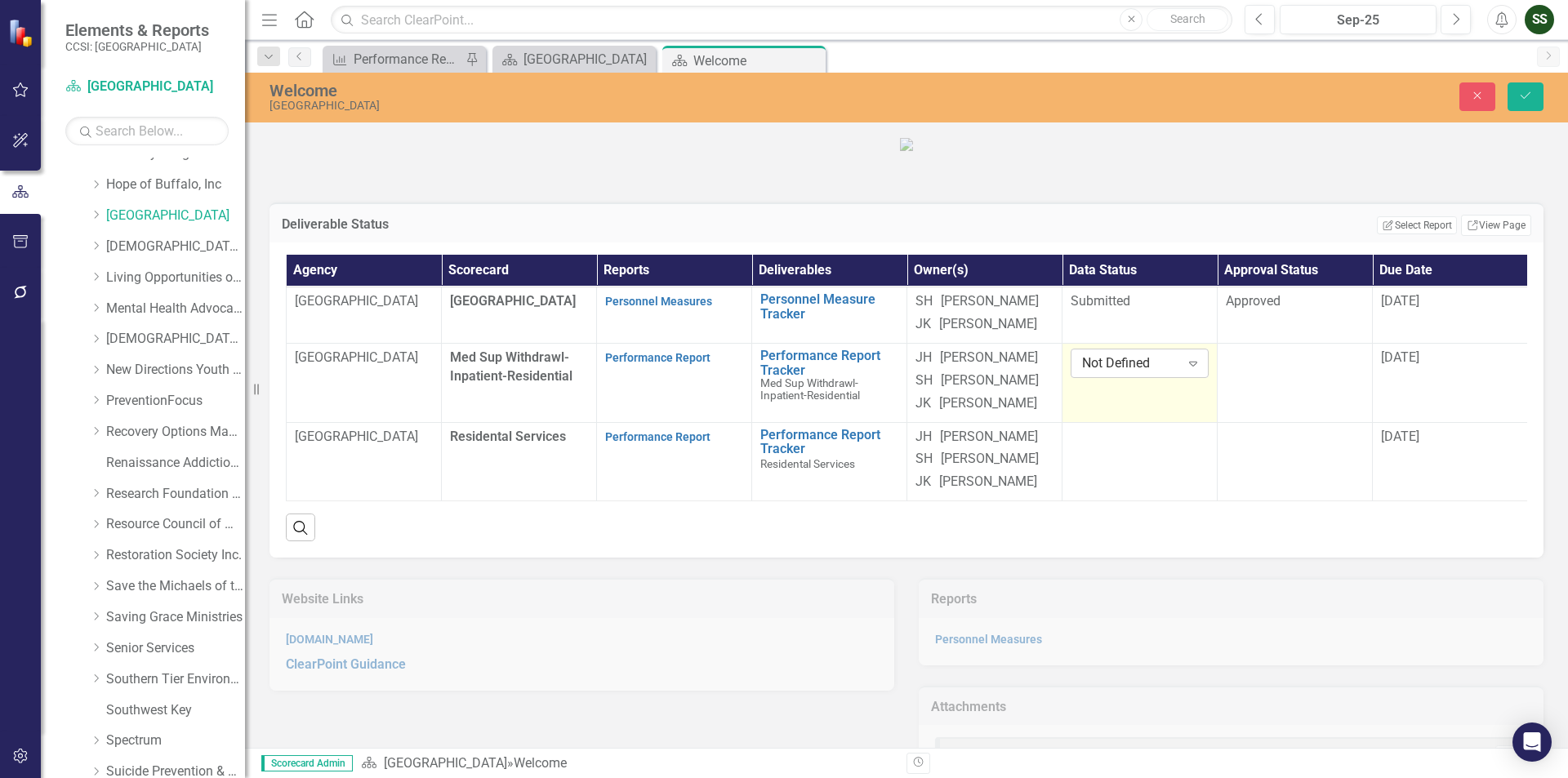
click at [1189, 370] on icon "Expand" at bounding box center [1193, 363] width 16 height 13
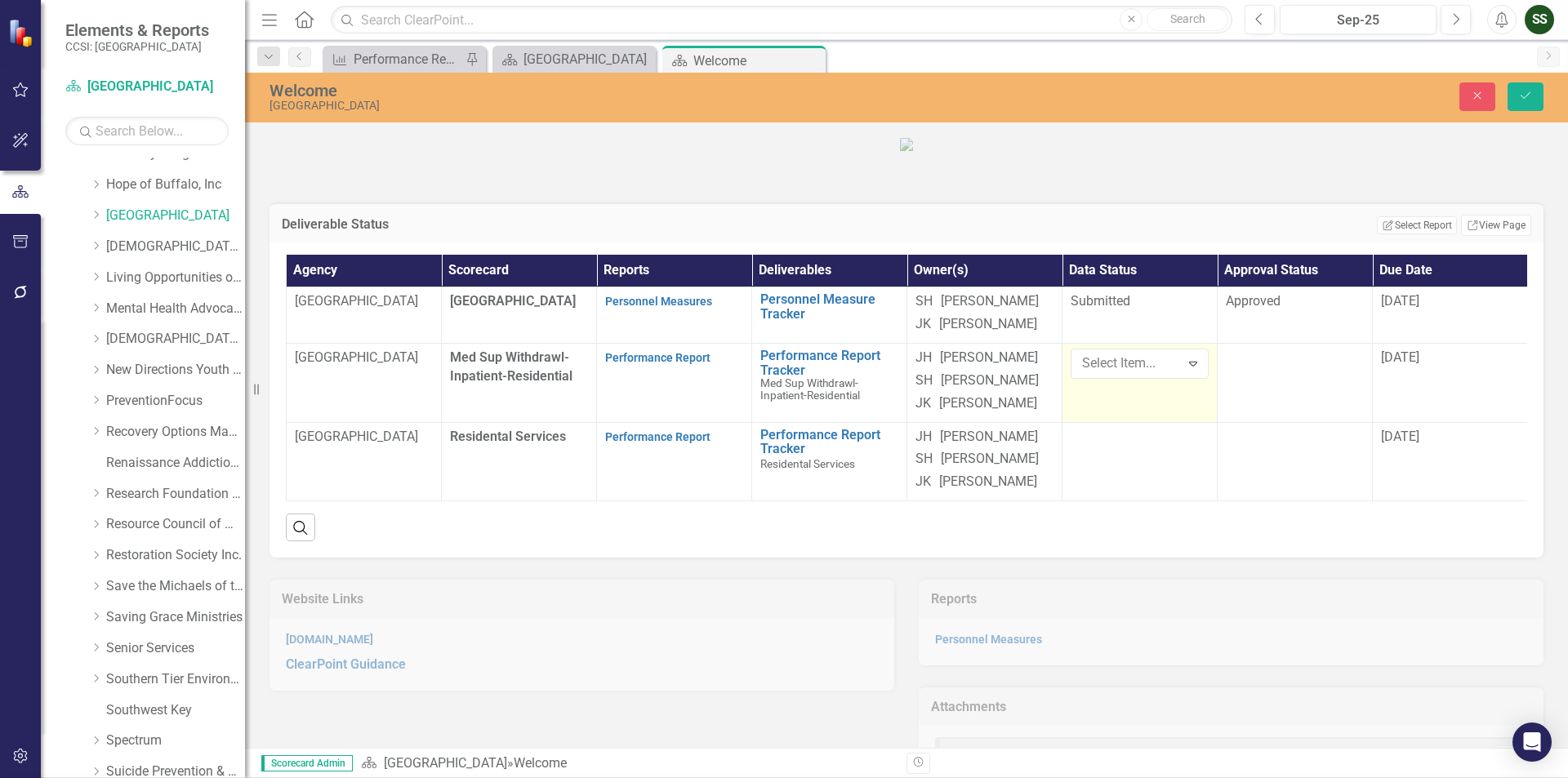
click at [1341, 368] on div at bounding box center [1295, 358] width 138 height 20
click at [1349, 370] on icon "Expand" at bounding box center [1348, 363] width 16 height 13
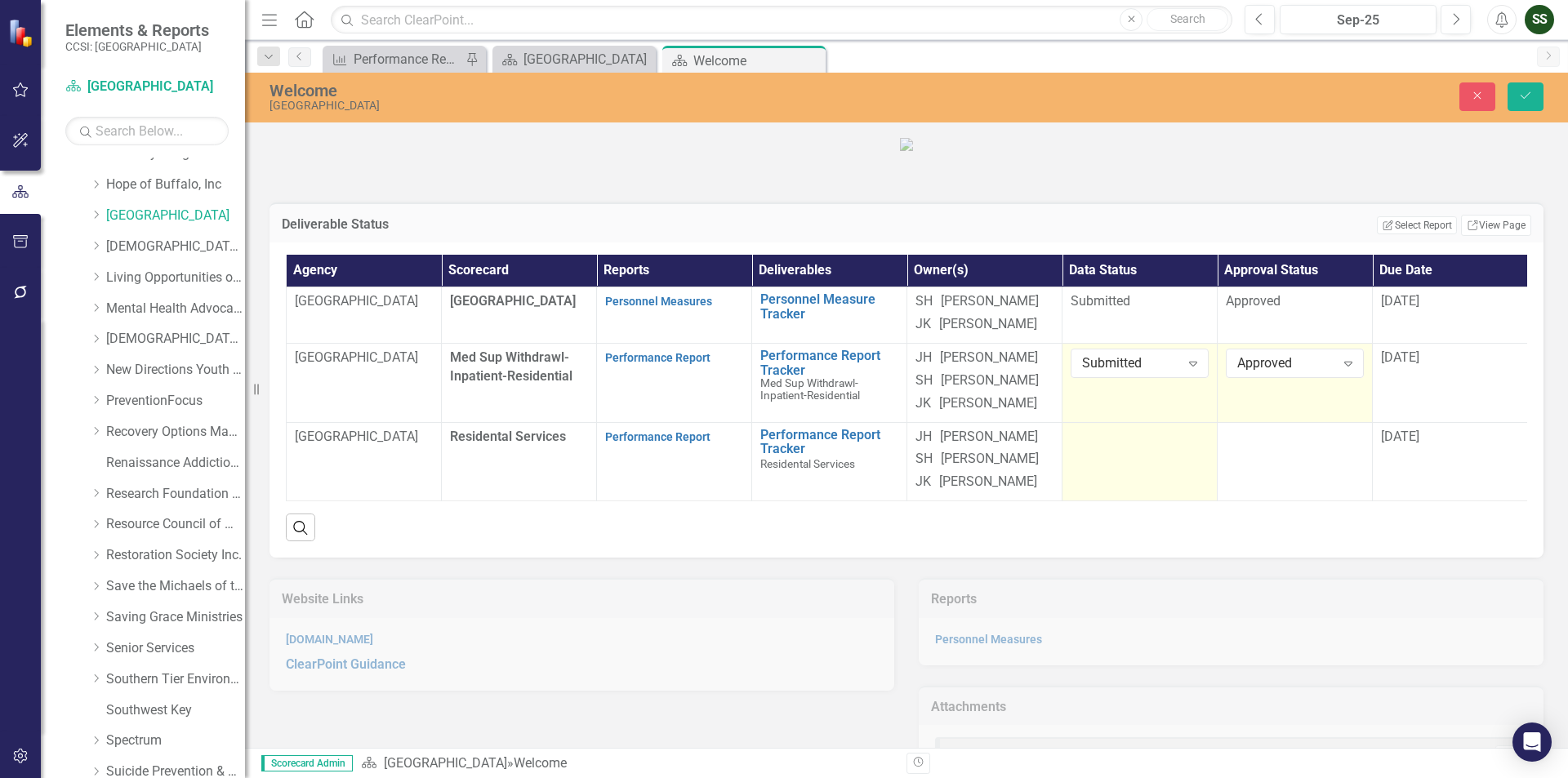
click at [1159, 502] on td at bounding box center [1139, 462] width 155 height 79
click at [1193, 446] on icon at bounding box center [1193, 444] width 9 height 5
click at [1333, 502] on td at bounding box center [1295, 462] width 155 height 79
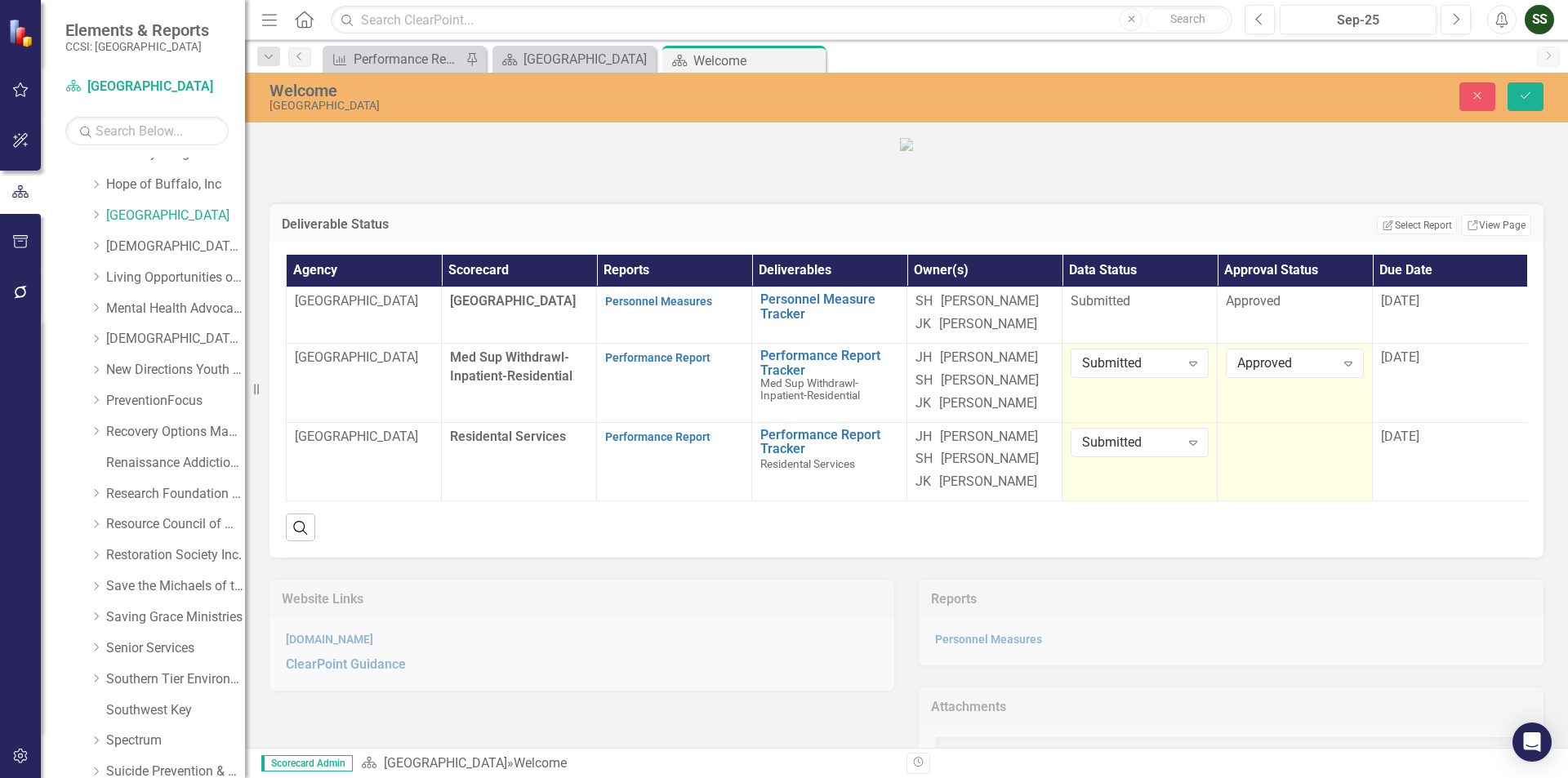
click at [1333, 502] on td at bounding box center [1295, 462] width 155 height 79
click at [1349, 449] on icon "Expand" at bounding box center [1348, 442] width 16 height 13
click at [1415, 365] on span "[DATE]" at bounding box center [1400, 357] width 38 height 15
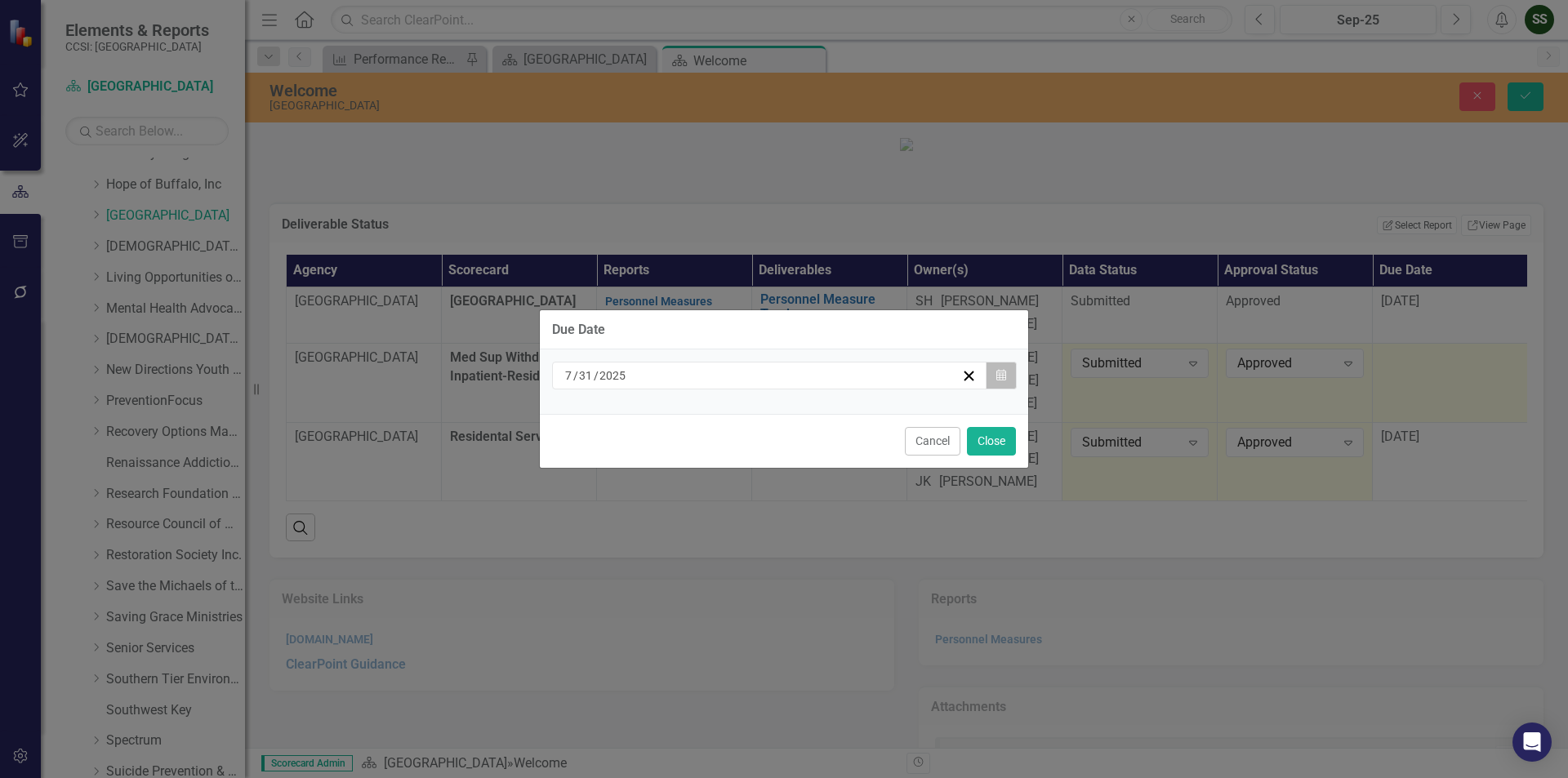
click at [1010, 372] on button "Calendar" at bounding box center [1001, 375] width 31 height 28
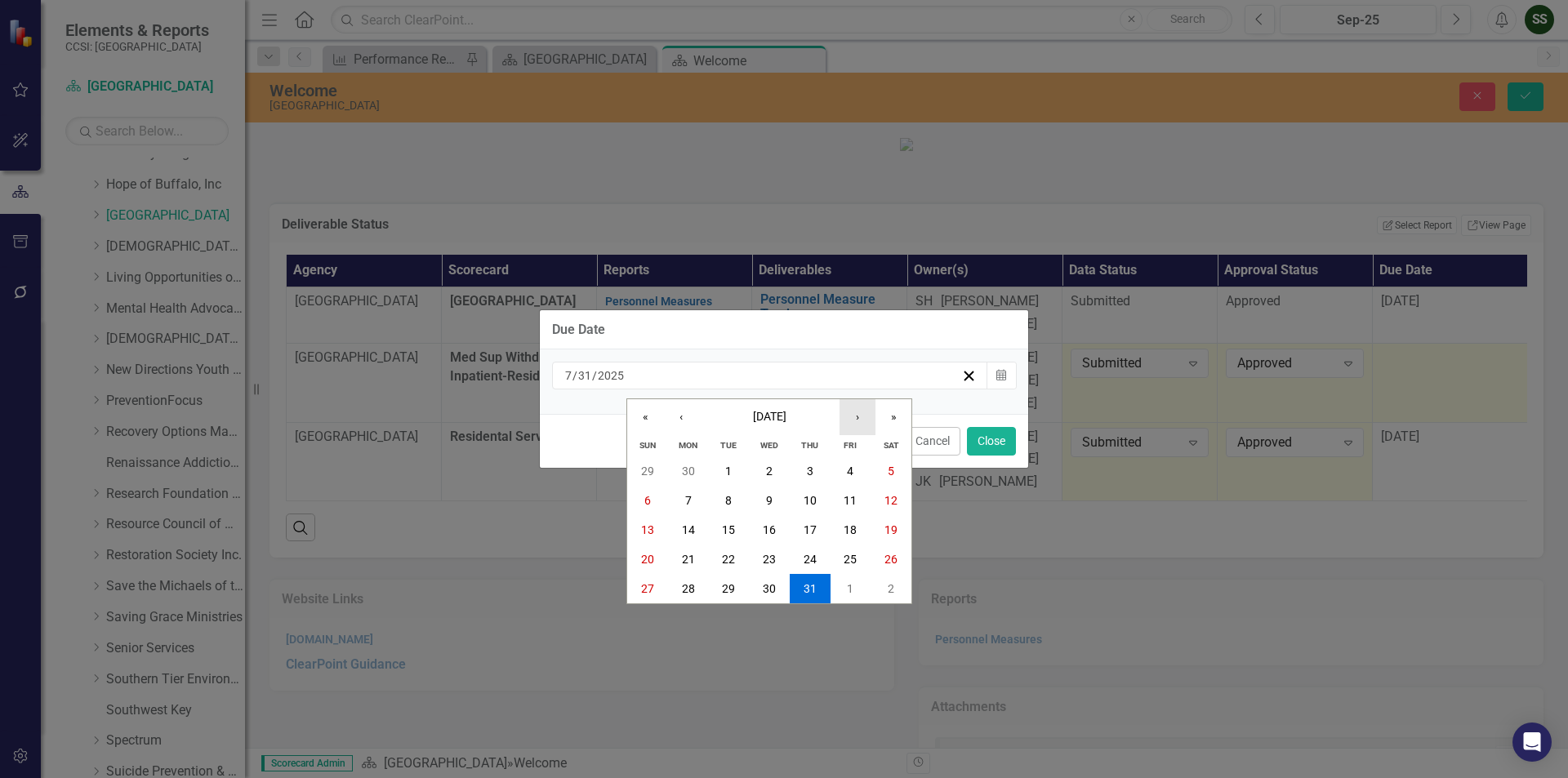
click at [853, 421] on button "›" at bounding box center [857, 417] width 36 height 36
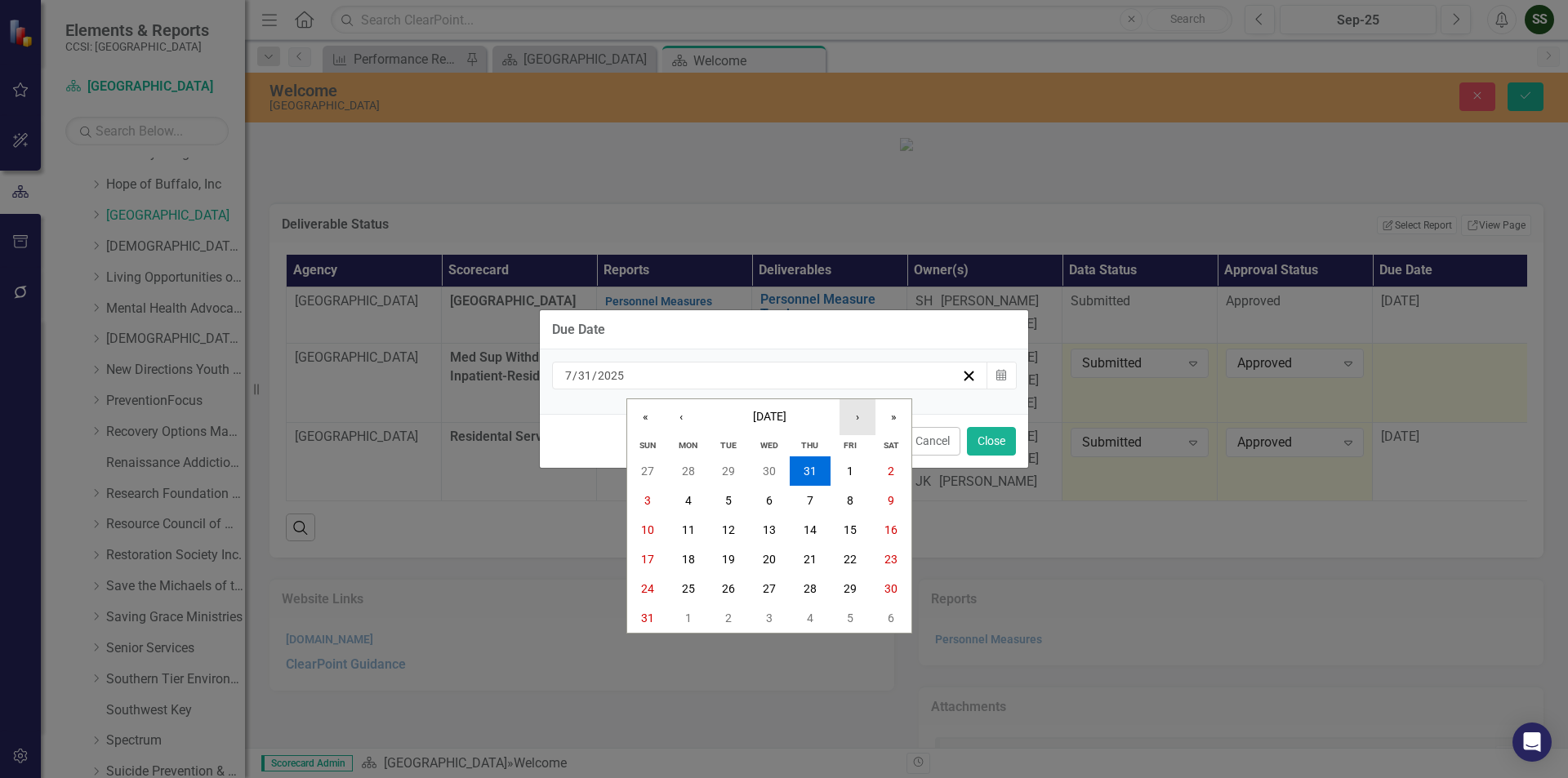
click at [853, 421] on button "›" at bounding box center [857, 417] width 36 height 36
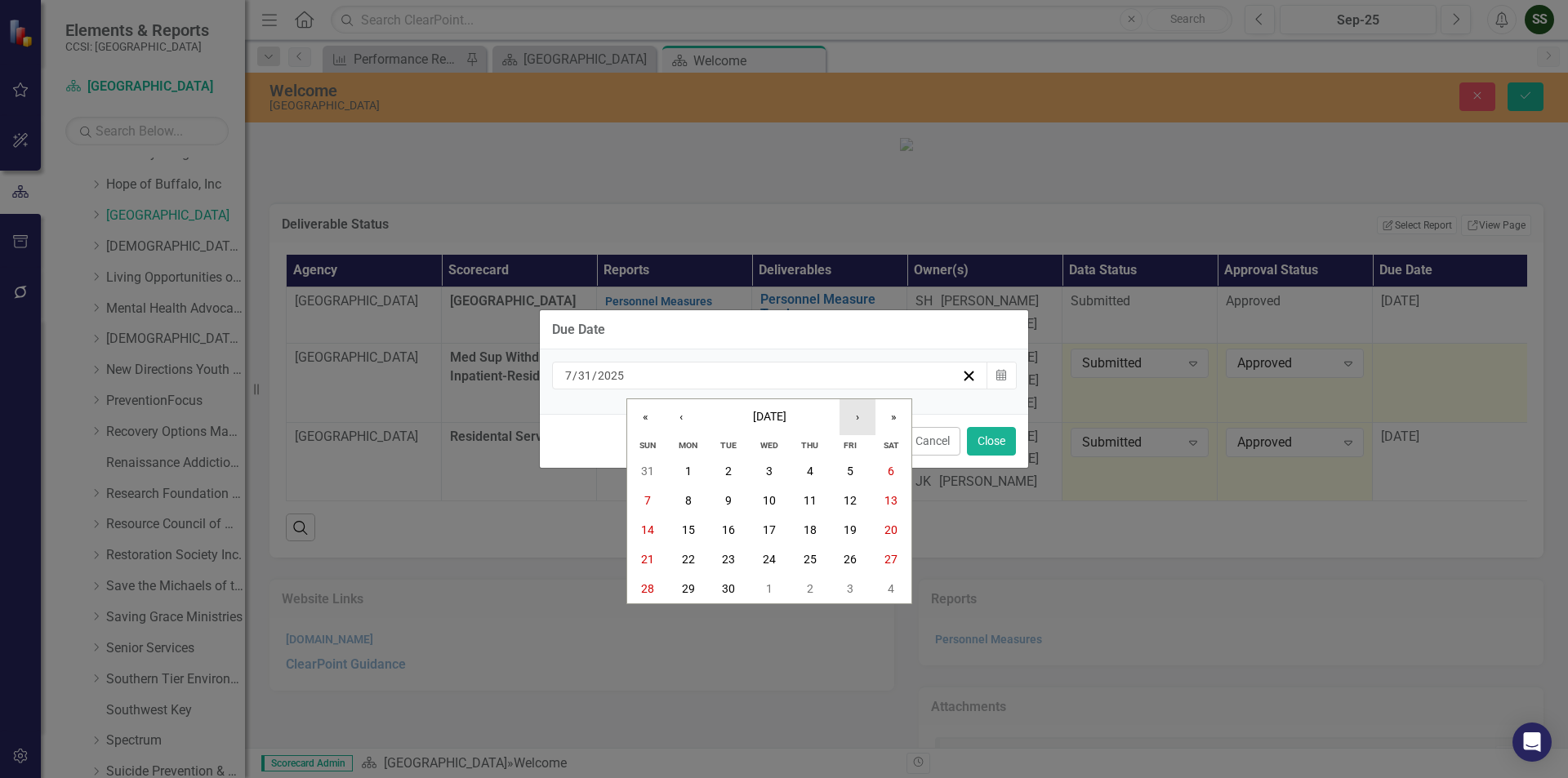
click at [853, 421] on button "›" at bounding box center [857, 417] width 36 height 36
click at [861, 590] on button "31" at bounding box center [851, 588] width 41 height 30
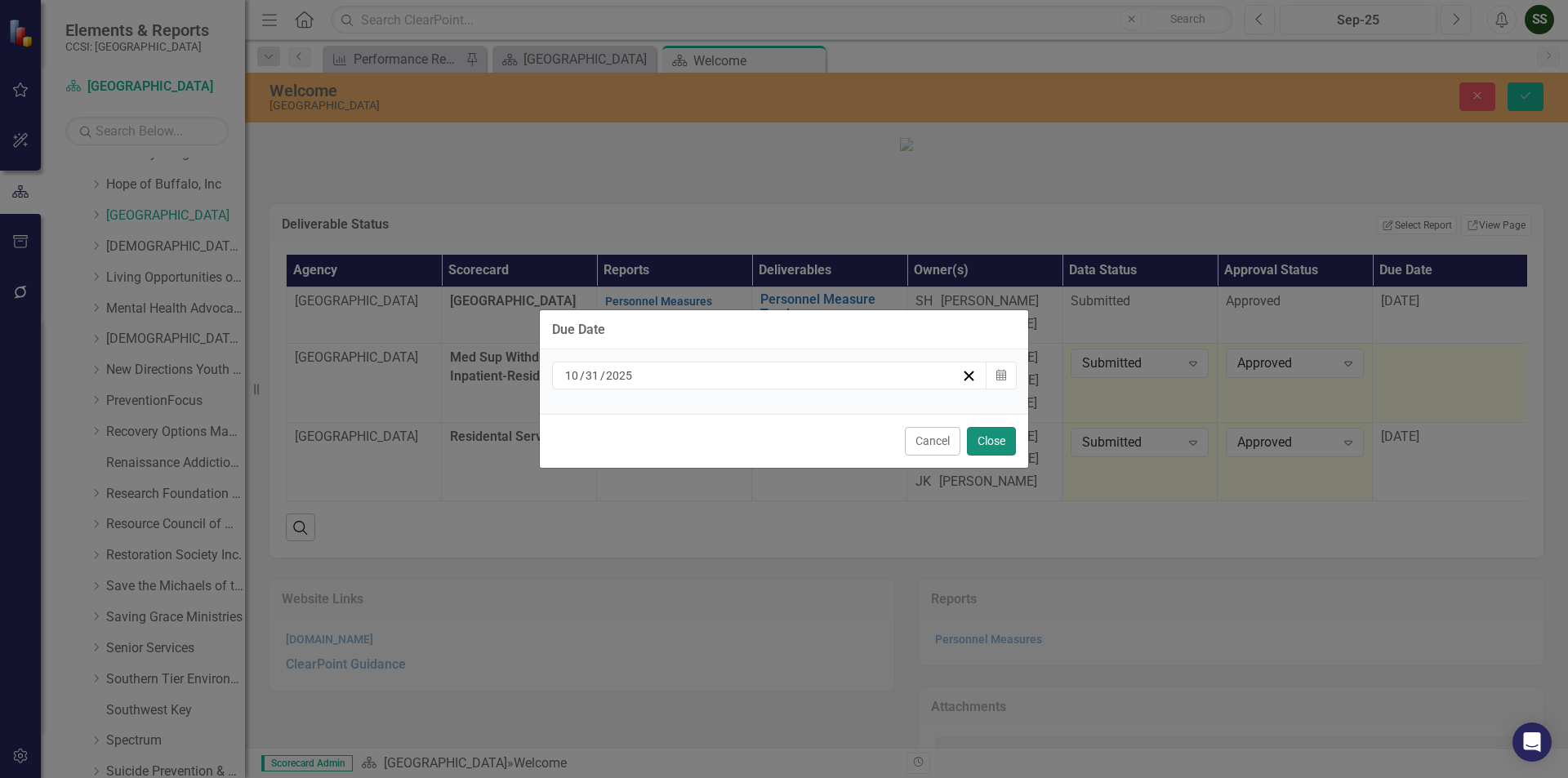
click at [981, 448] on button "Close" at bounding box center [991, 441] width 49 height 29
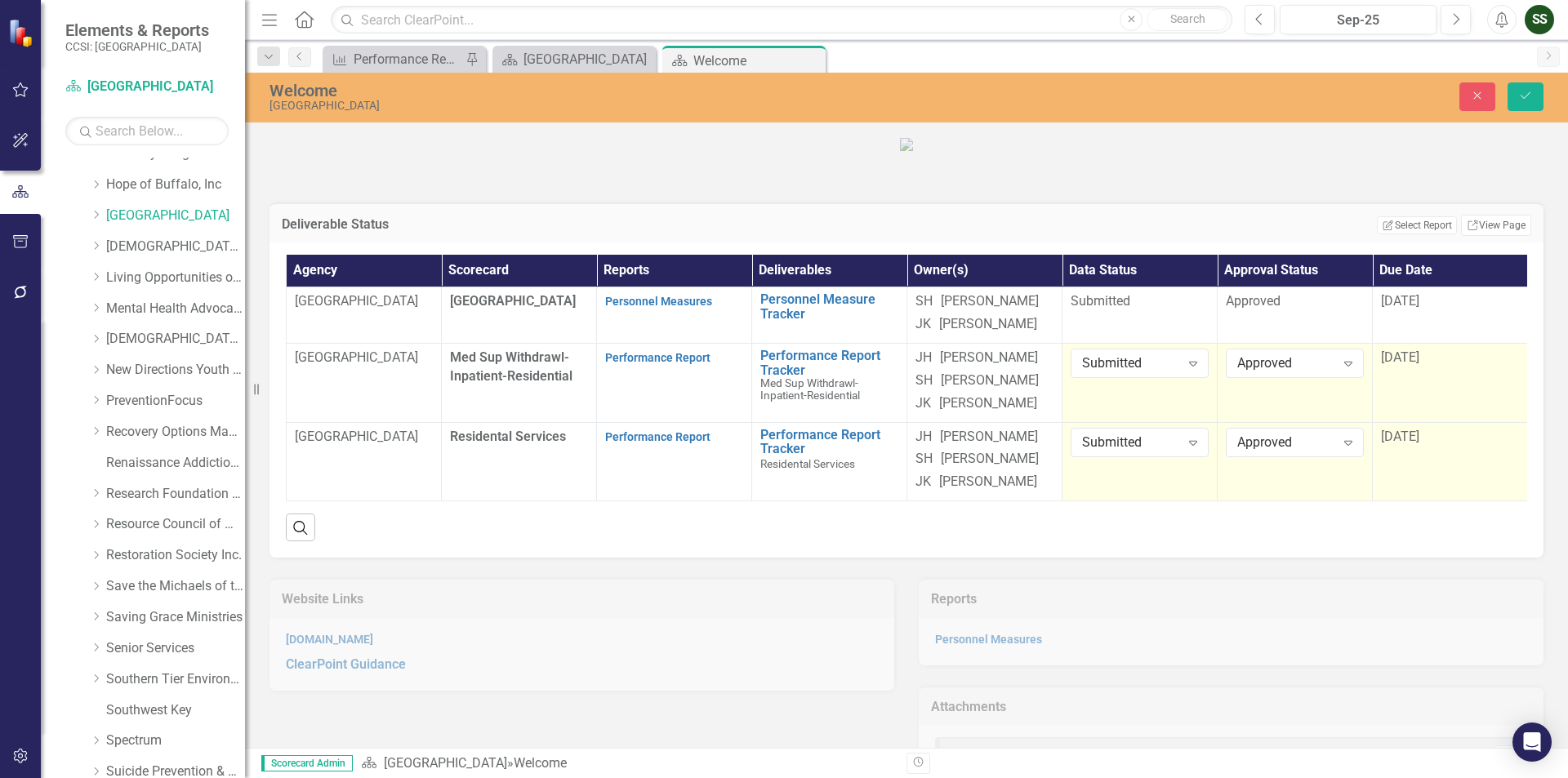
click at [1417, 444] on span "[DATE]" at bounding box center [1400, 436] width 38 height 15
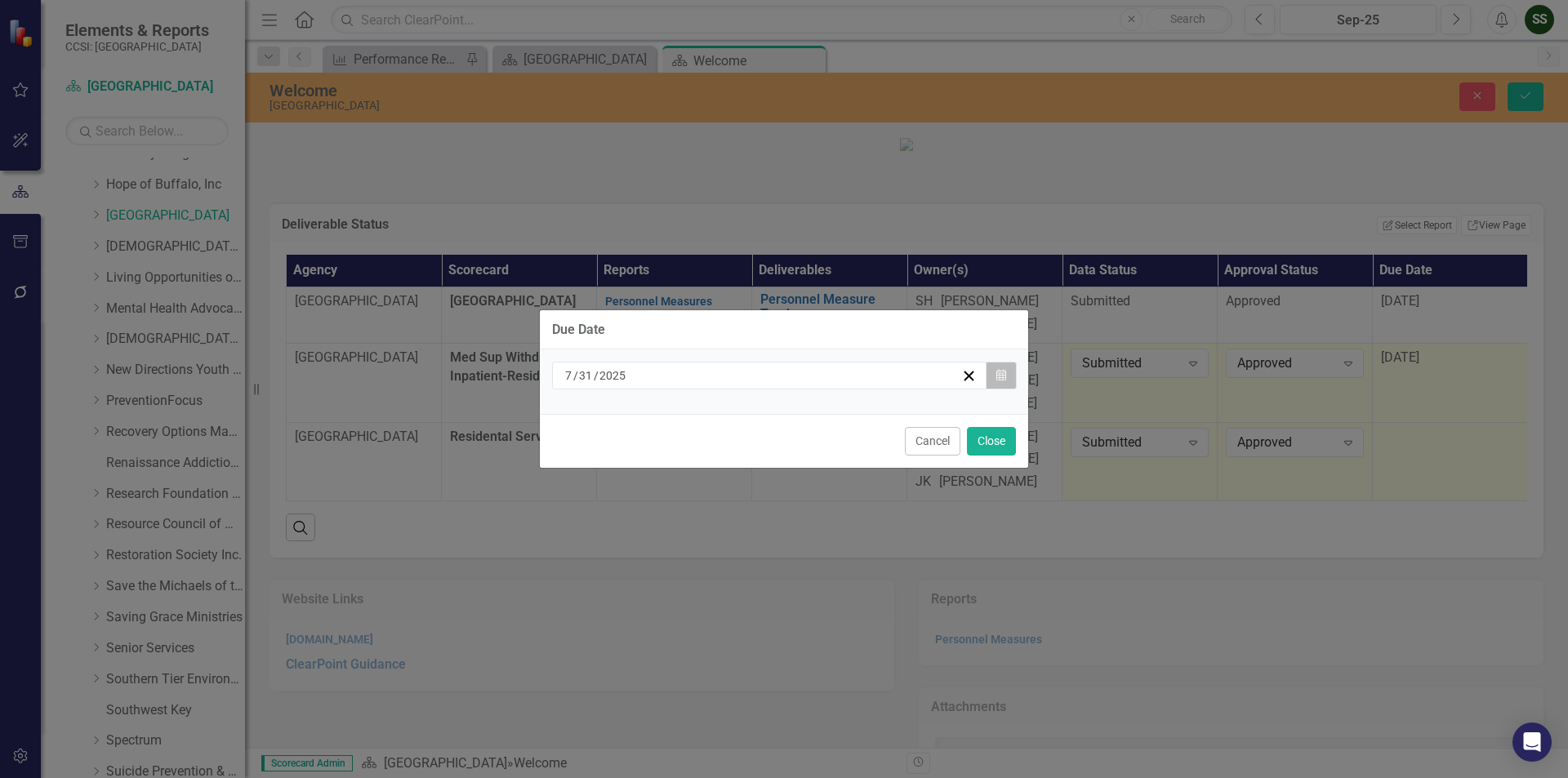
click at [995, 378] on button "Calendar" at bounding box center [1001, 375] width 31 height 28
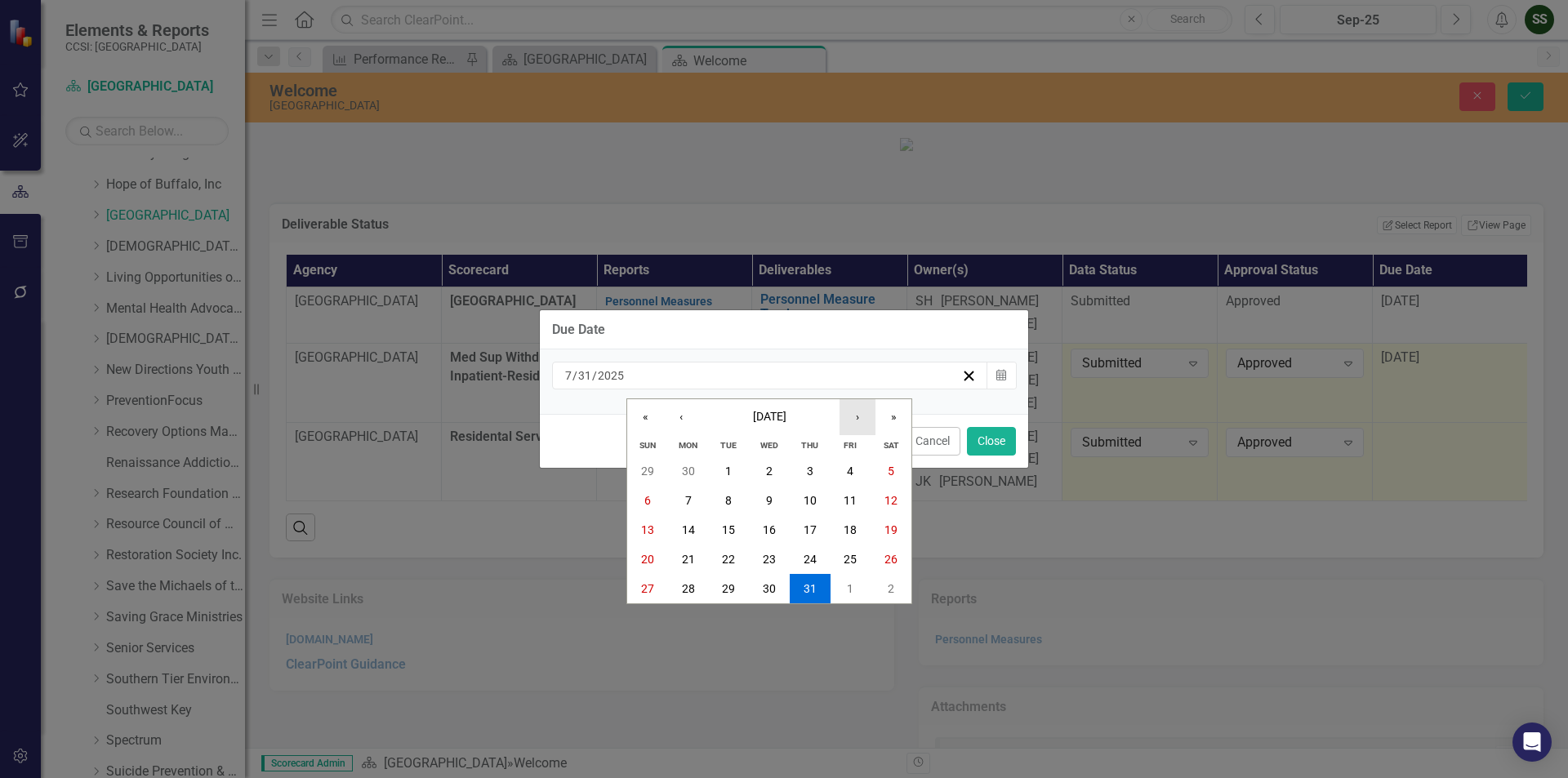
click at [852, 417] on button "›" at bounding box center [857, 417] width 36 height 36
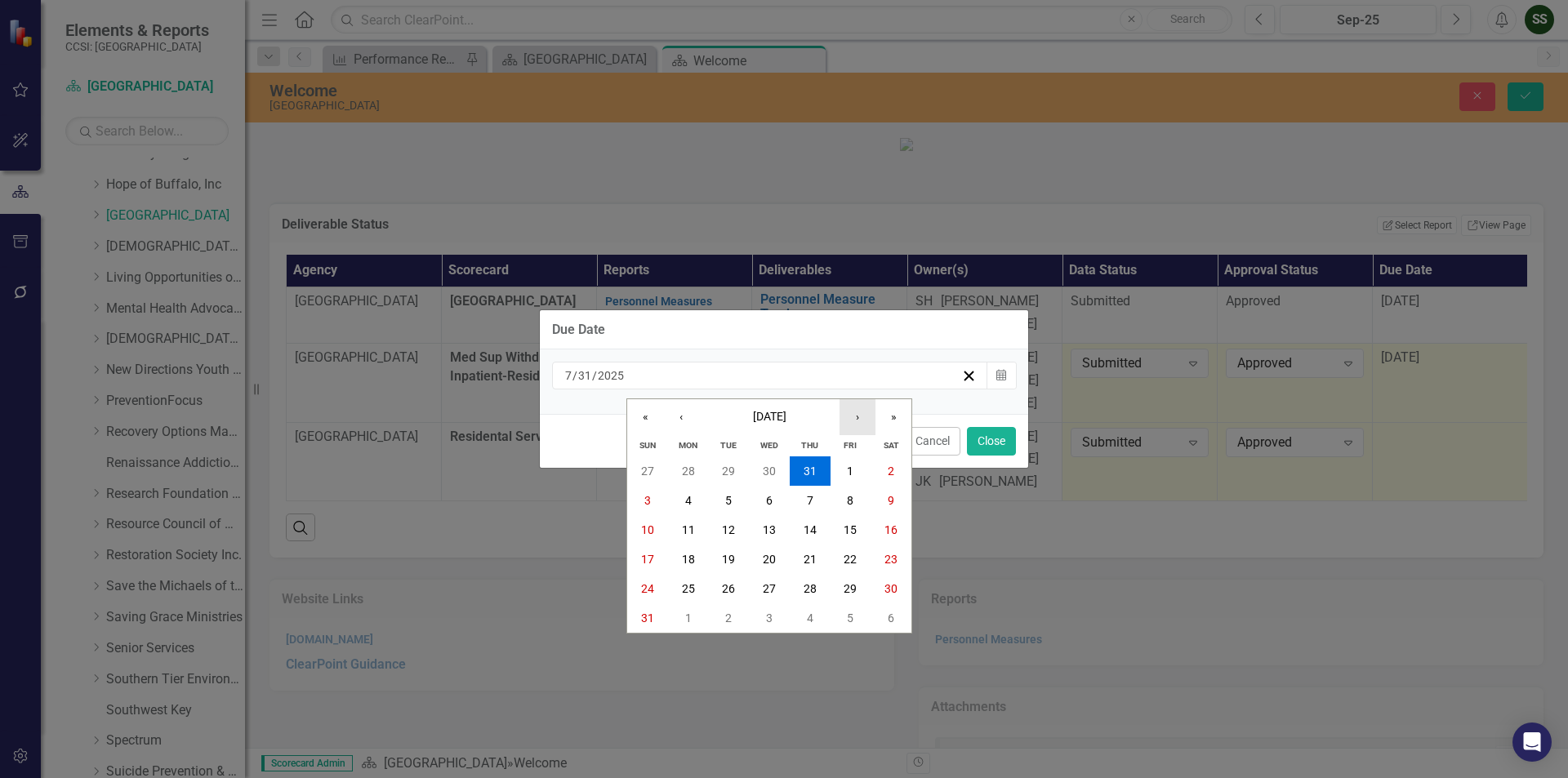
click at [852, 417] on button "›" at bounding box center [857, 417] width 36 height 36
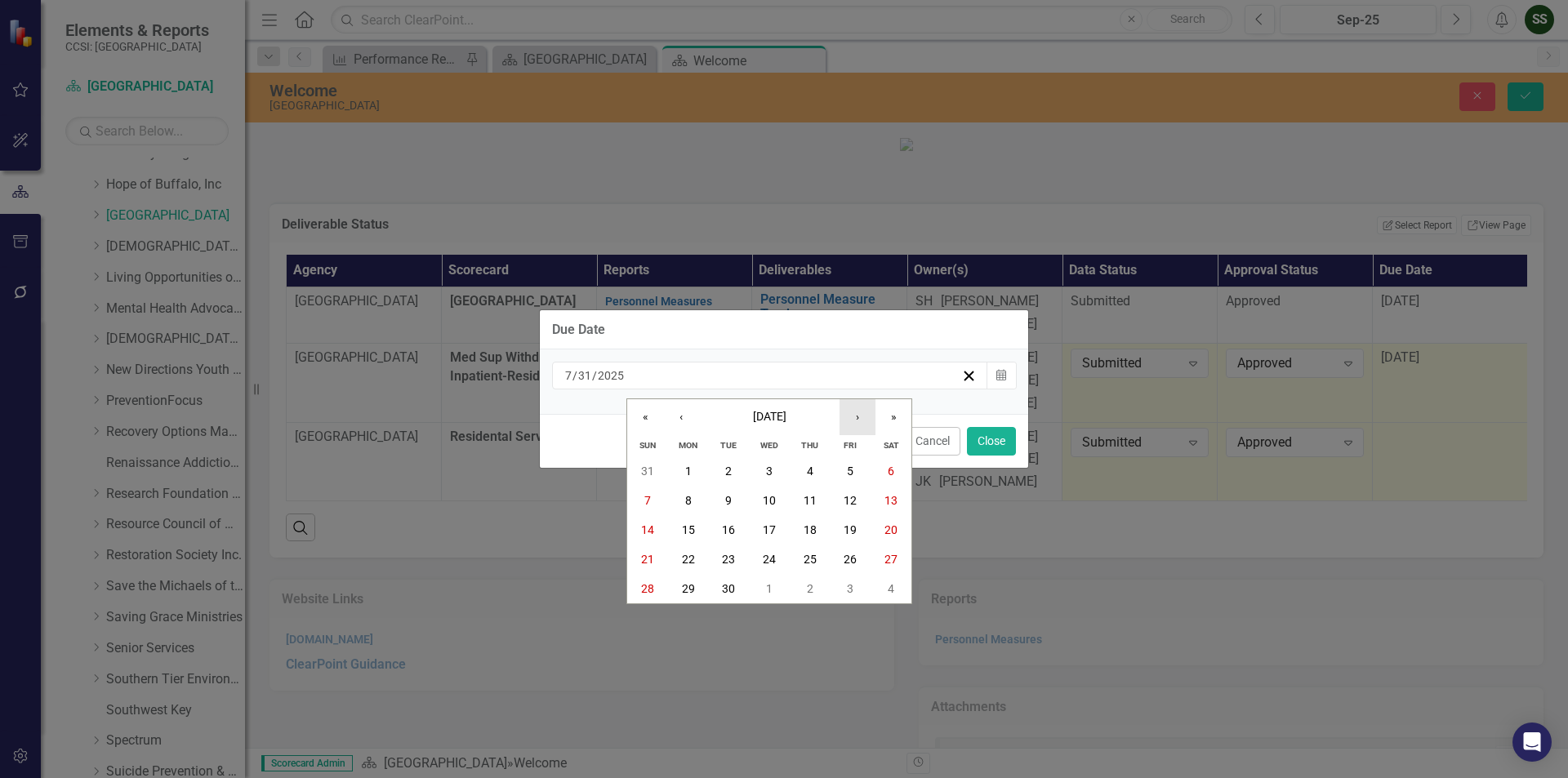
click at [852, 417] on button "›" at bounding box center [857, 417] width 36 height 36
click at [846, 595] on button "31" at bounding box center [851, 588] width 41 height 30
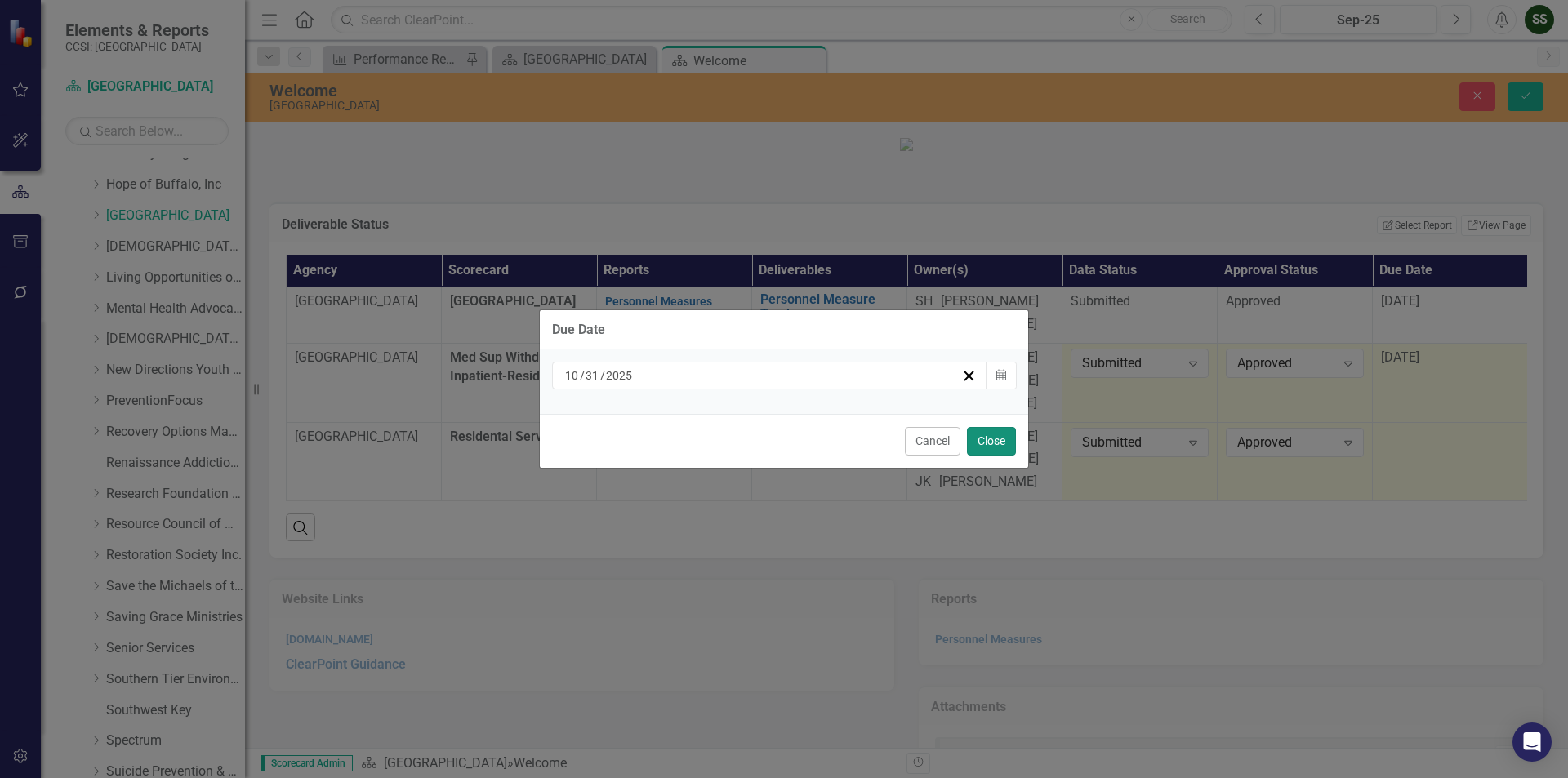
click at [989, 444] on button "Close" at bounding box center [991, 441] width 49 height 29
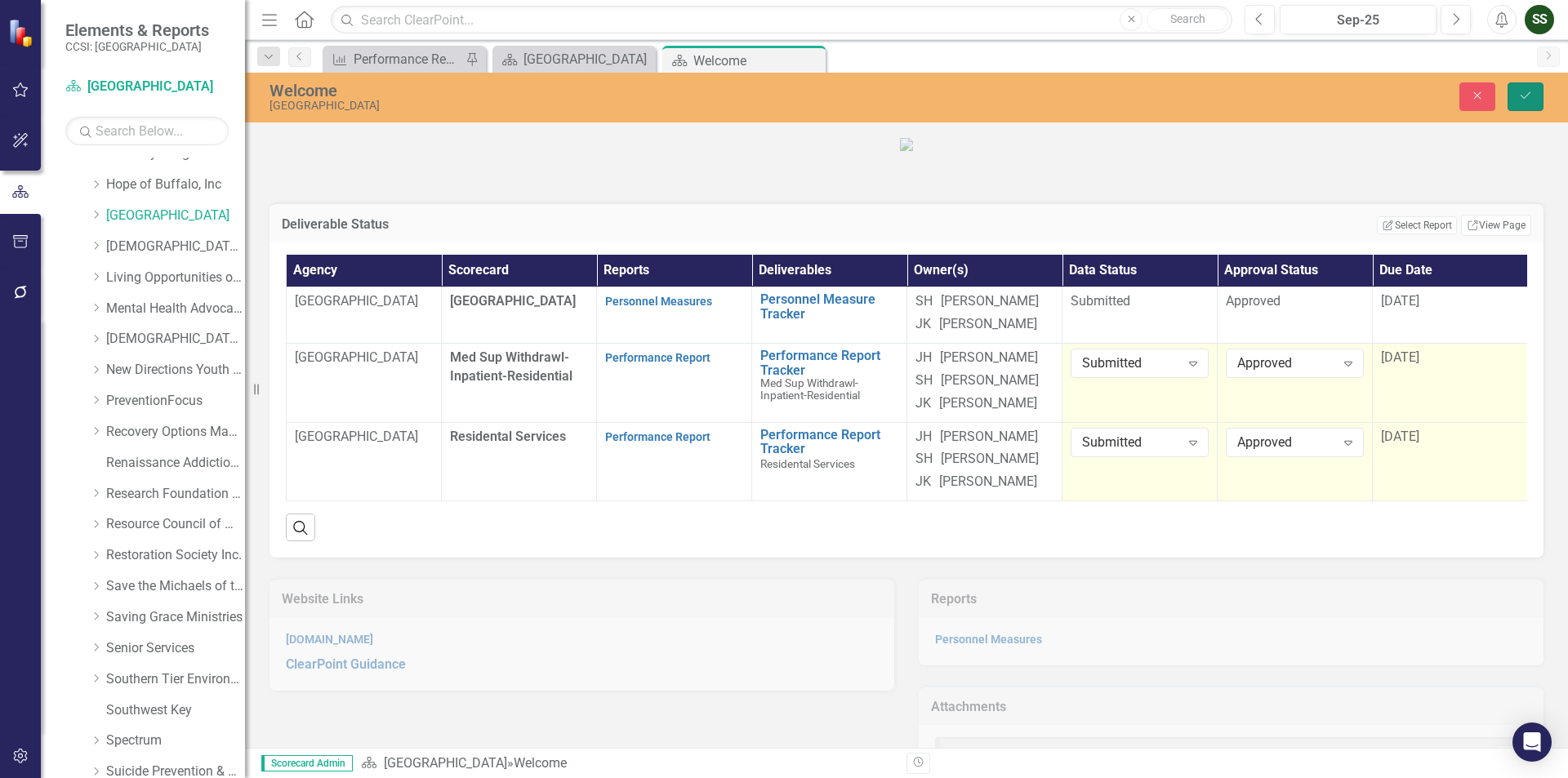
click at [1534, 98] on button "Save" at bounding box center [1525, 97] width 36 height 29
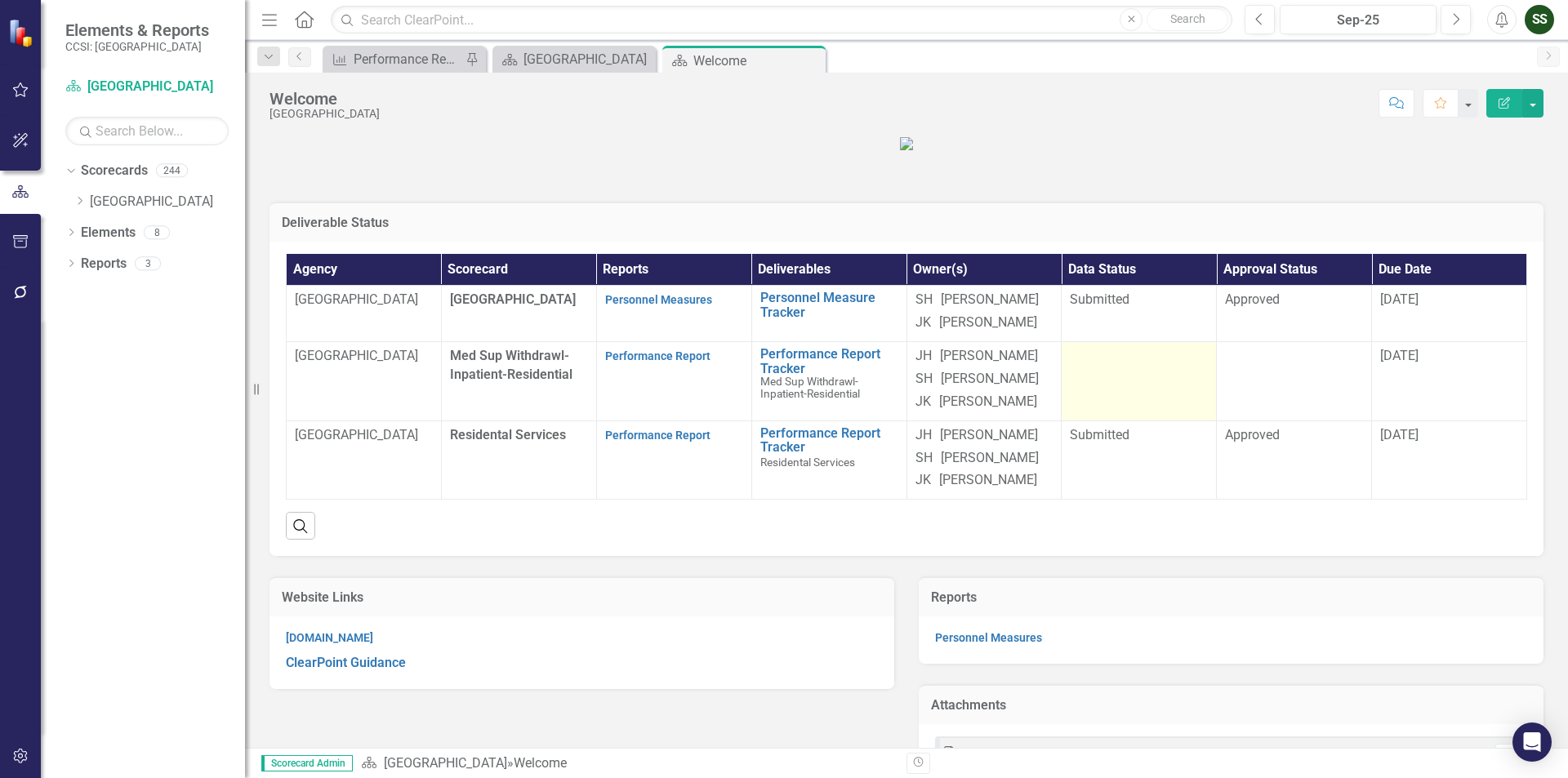
click at [1155, 366] on div at bounding box center [1139, 356] width 138 height 20
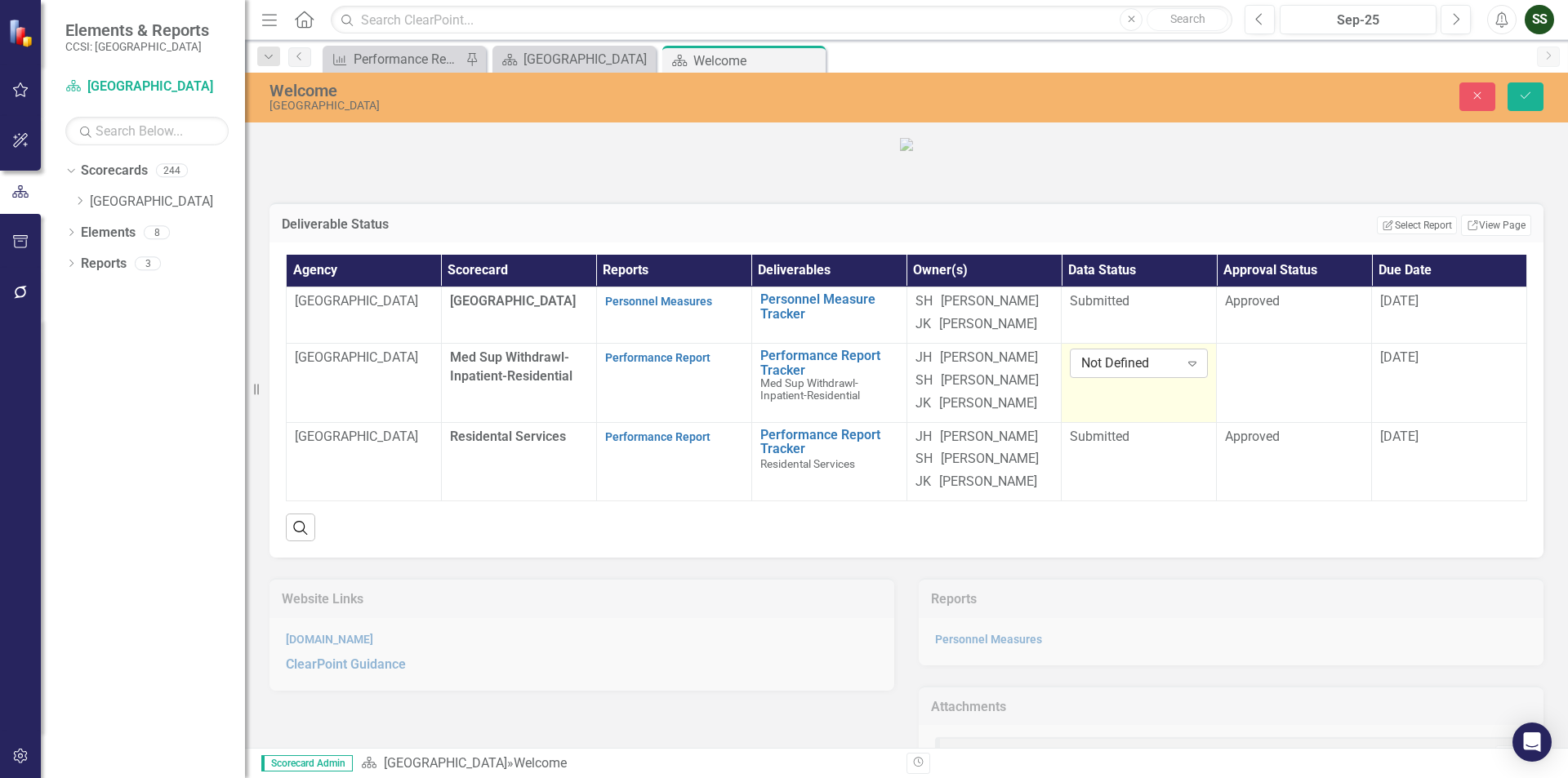
click at [1185, 370] on icon "Expand" at bounding box center [1192, 363] width 16 height 13
click at [1323, 368] on div at bounding box center [1294, 358] width 138 height 20
click at [1343, 370] on icon "Expand" at bounding box center [1347, 363] width 16 height 13
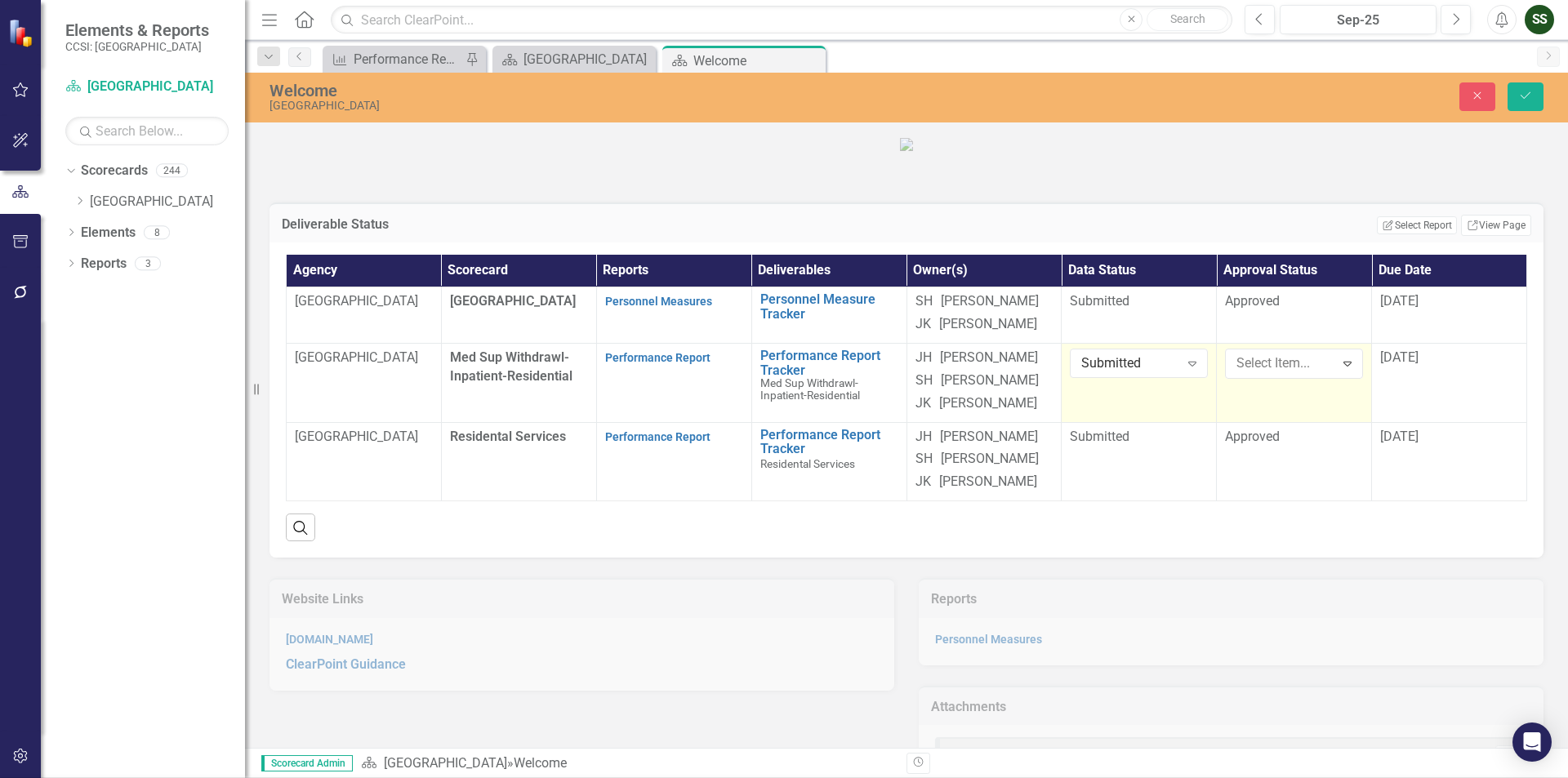
click at [1532, 104] on button "Save" at bounding box center [1525, 97] width 36 height 29
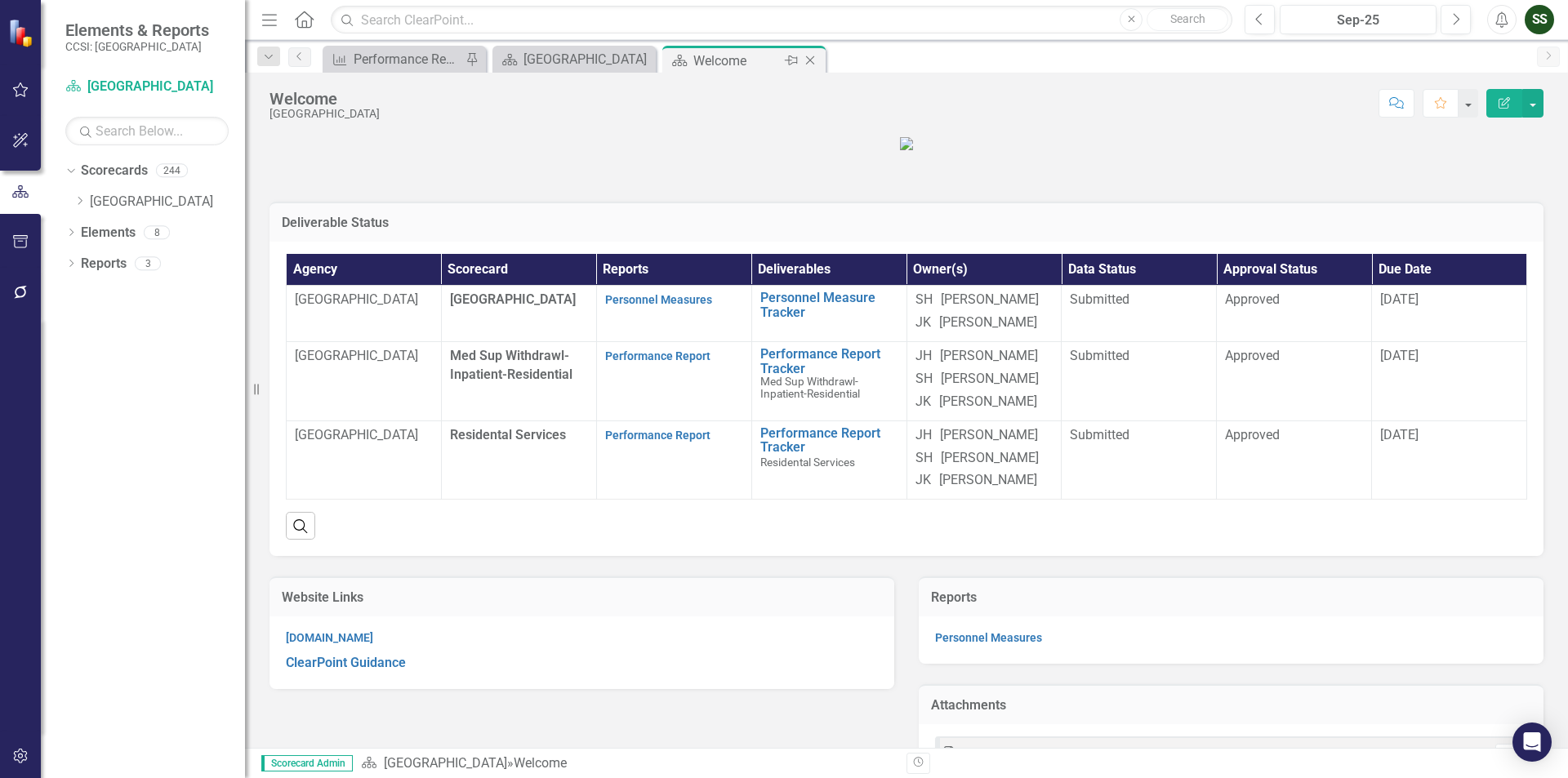
click at [815, 56] on icon "Close" at bounding box center [810, 60] width 16 height 13
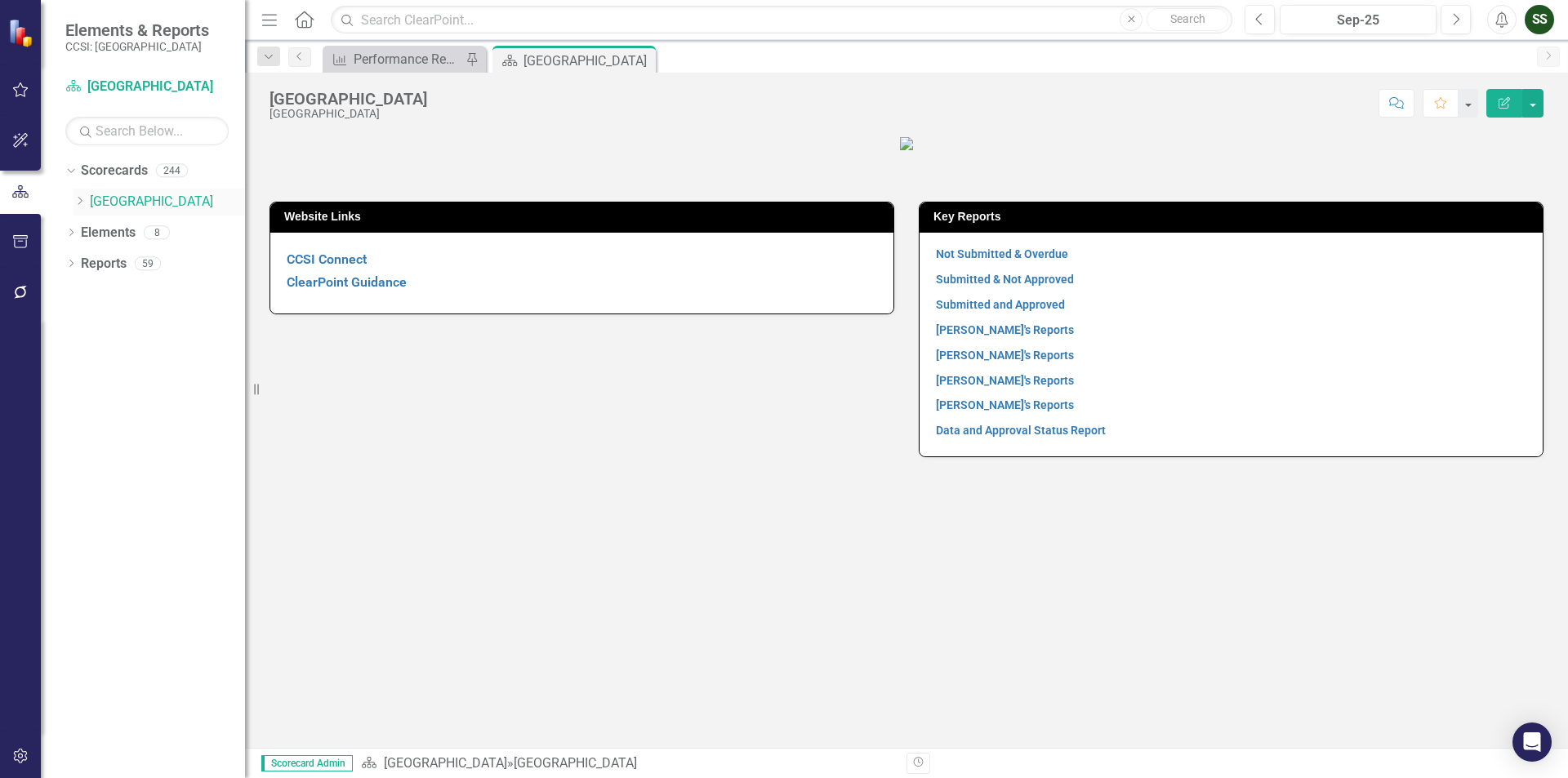
click at [81, 205] on icon "Dropdown" at bounding box center [79, 201] width 12 height 10
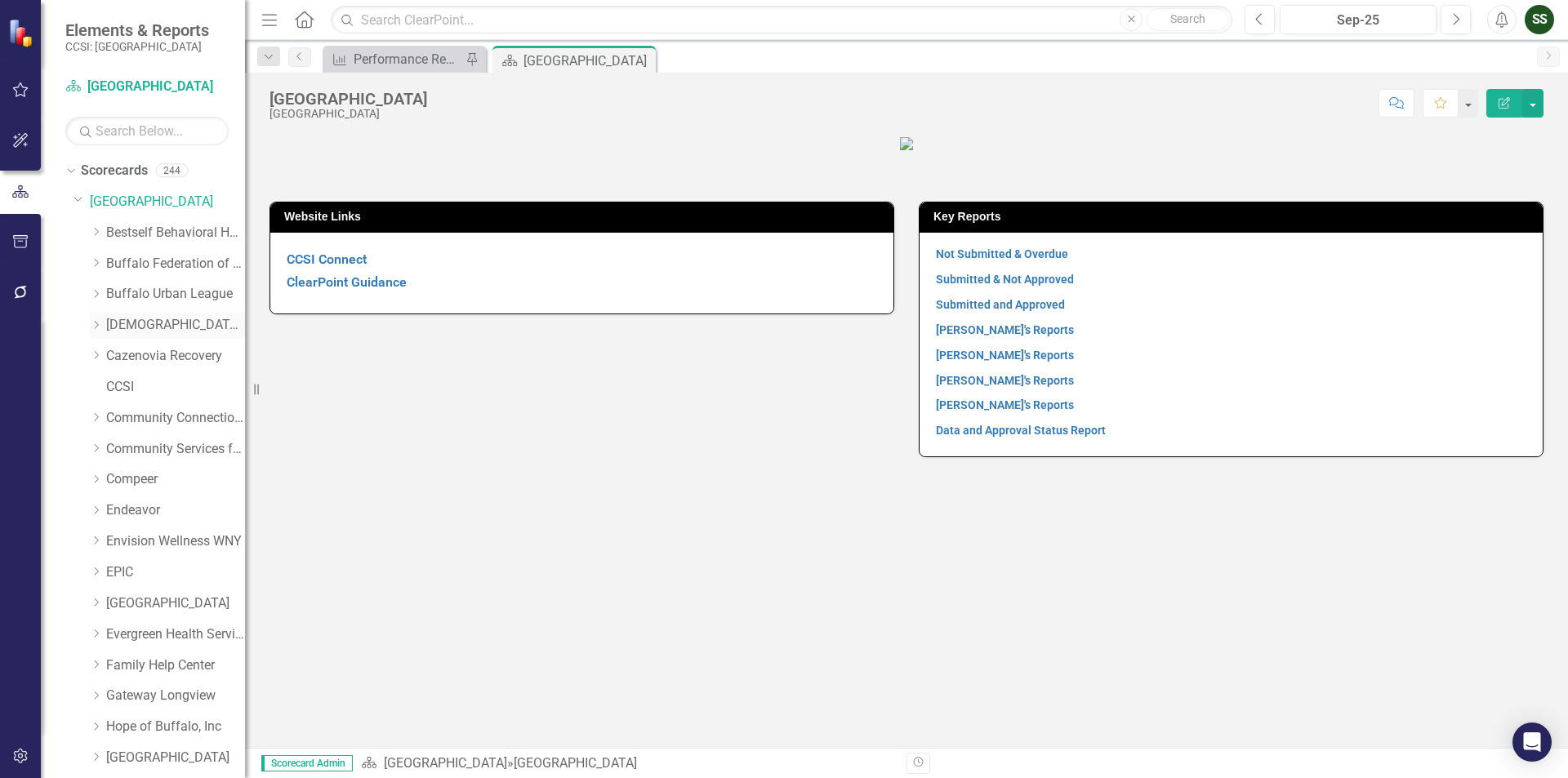
click at [140, 318] on link "[DEMOGRAPHIC_DATA] Charities of [GEOGRAPHIC_DATA]" at bounding box center [175, 326] width 139 height 19
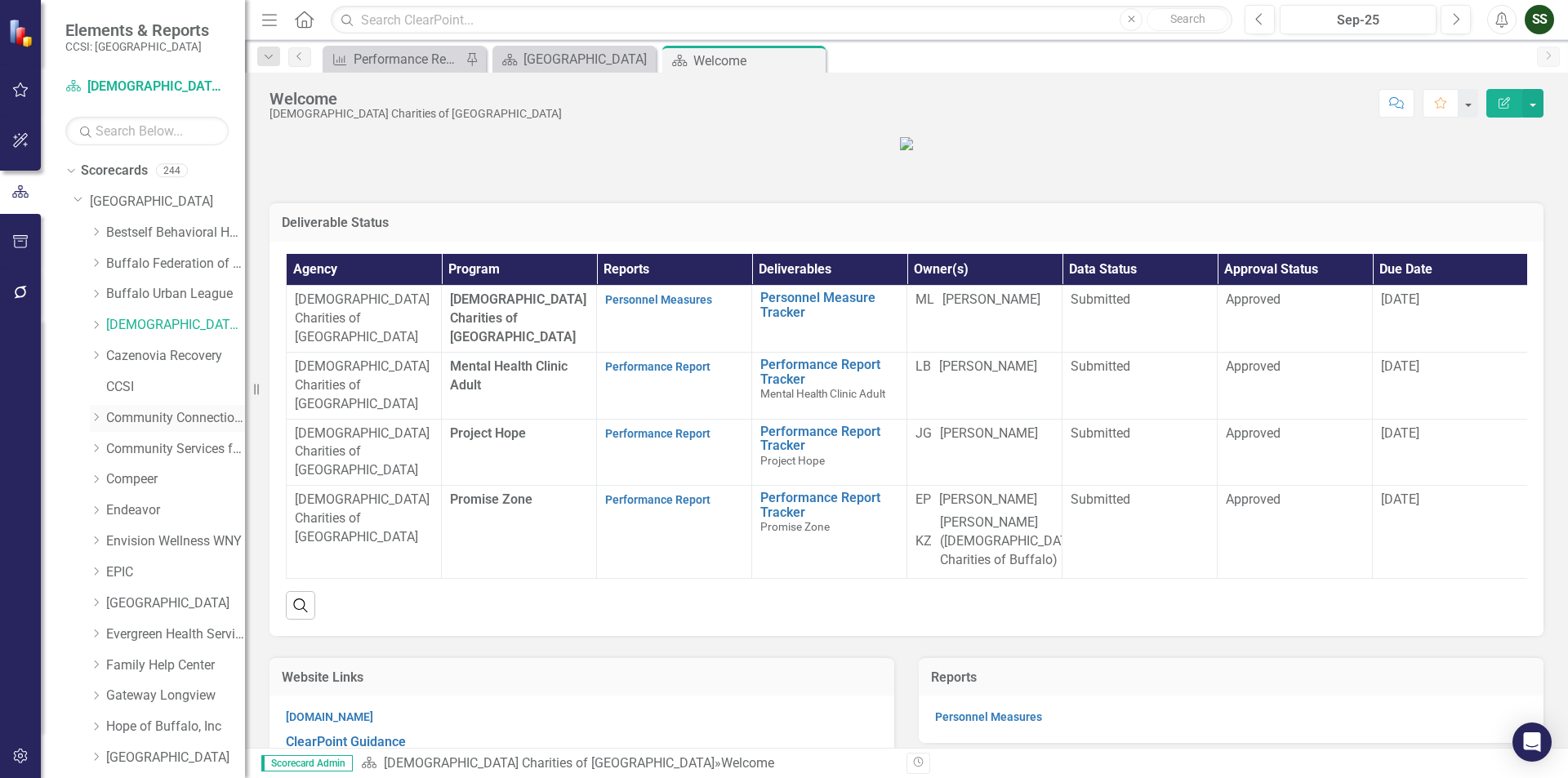
click at [134, 413] on link "Community Connections of [GEOGRAPHIC_DATA]" at bounding box center [175, 418] width 139 height 19
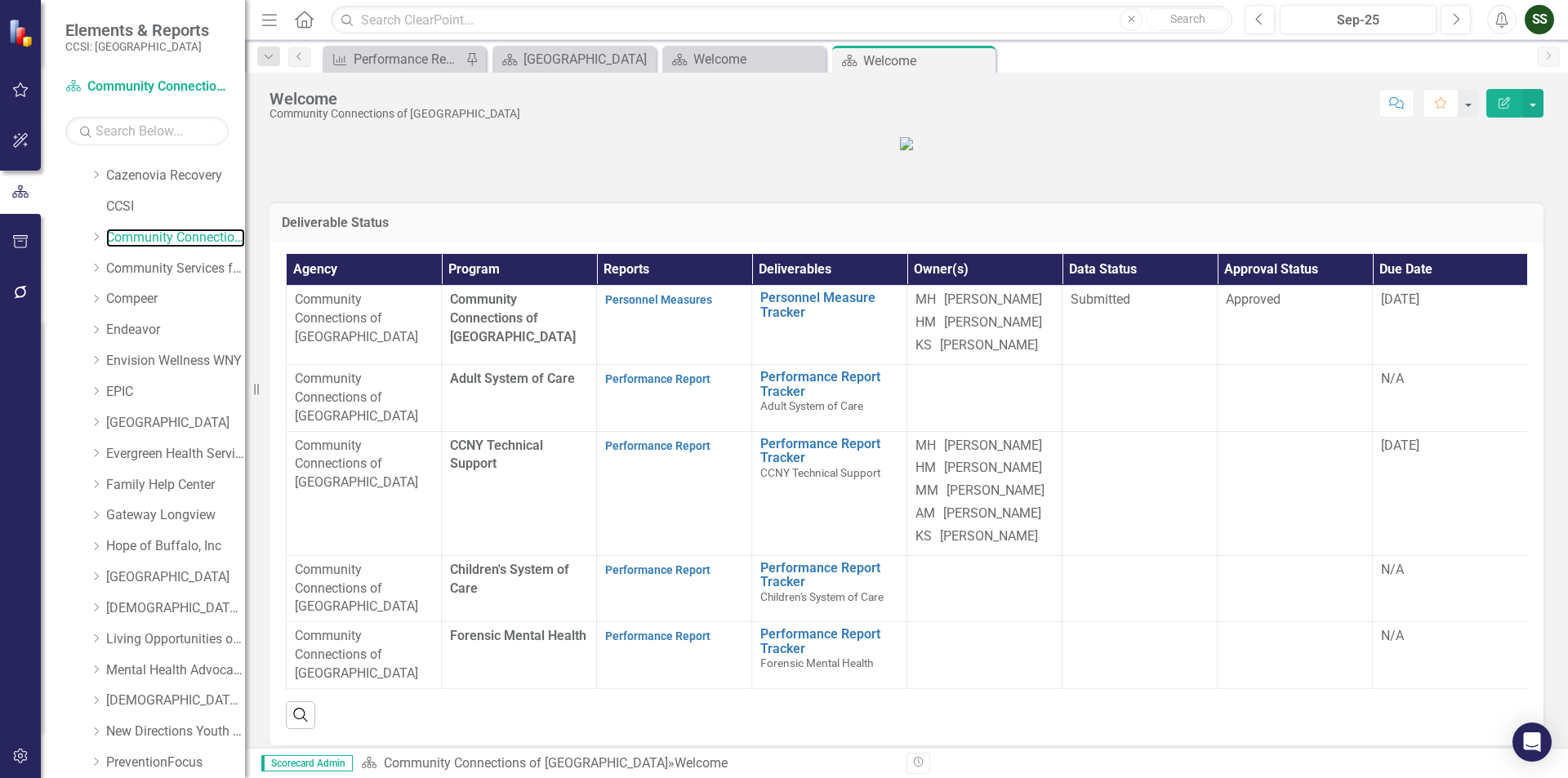
scroll to position [82, 0]
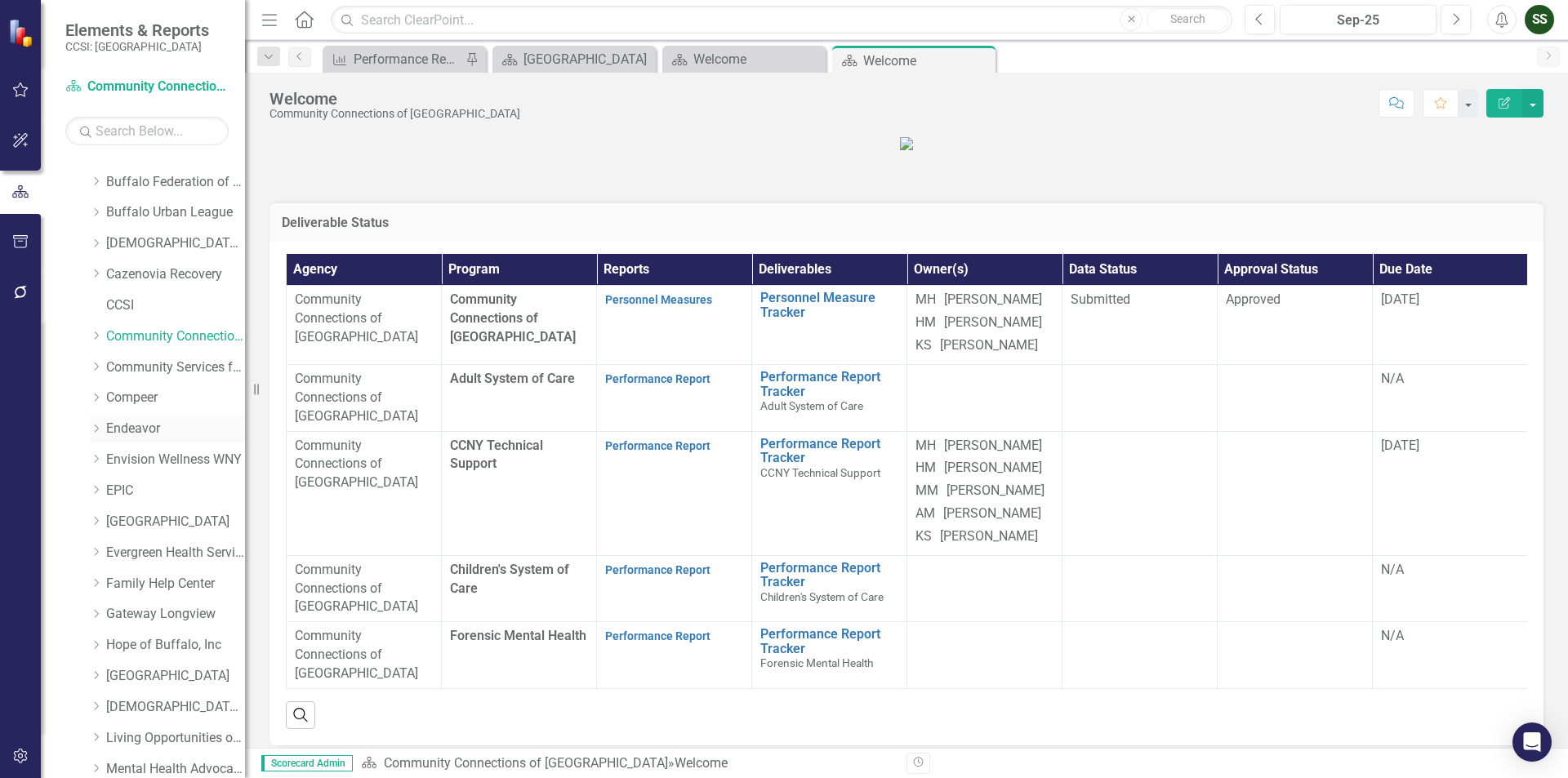
click at [131, 423] on link "Endeavor" at bounding box center [175, 429] width 139 height 19
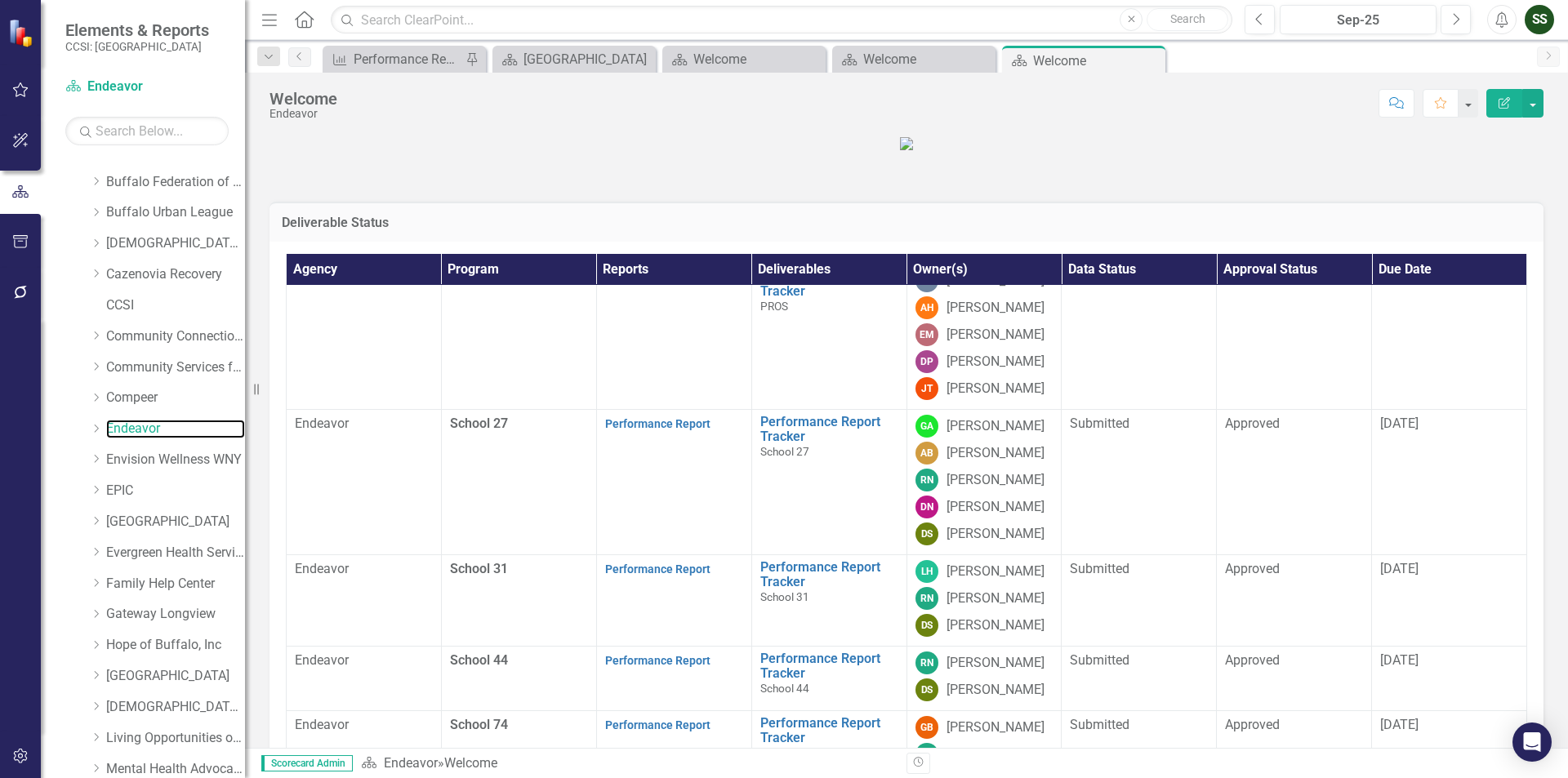
scroll to position [805, 0]
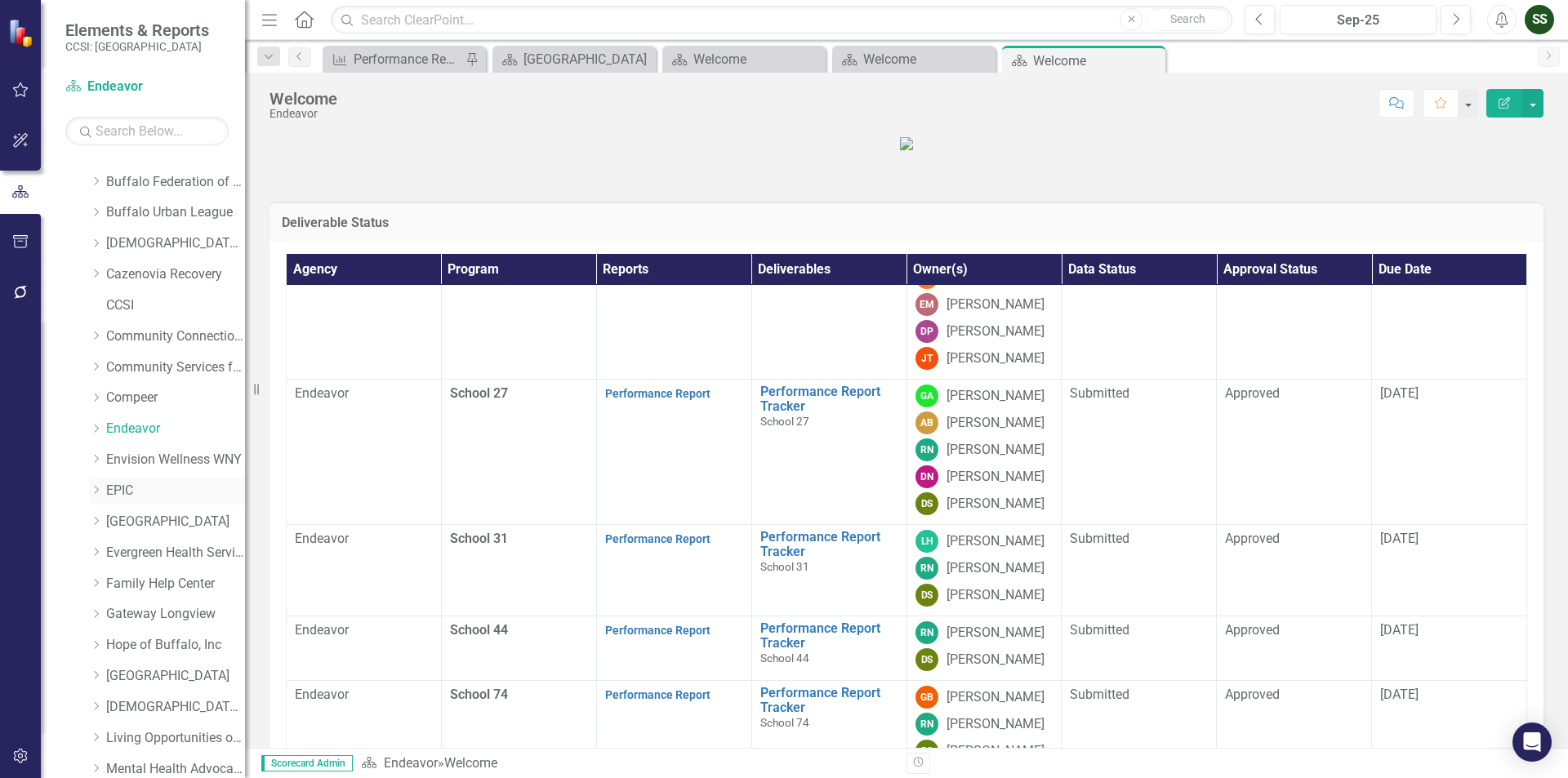
click at [122, 489] on link "EPIC" at bounding box center [175, 491] width 139 height 19
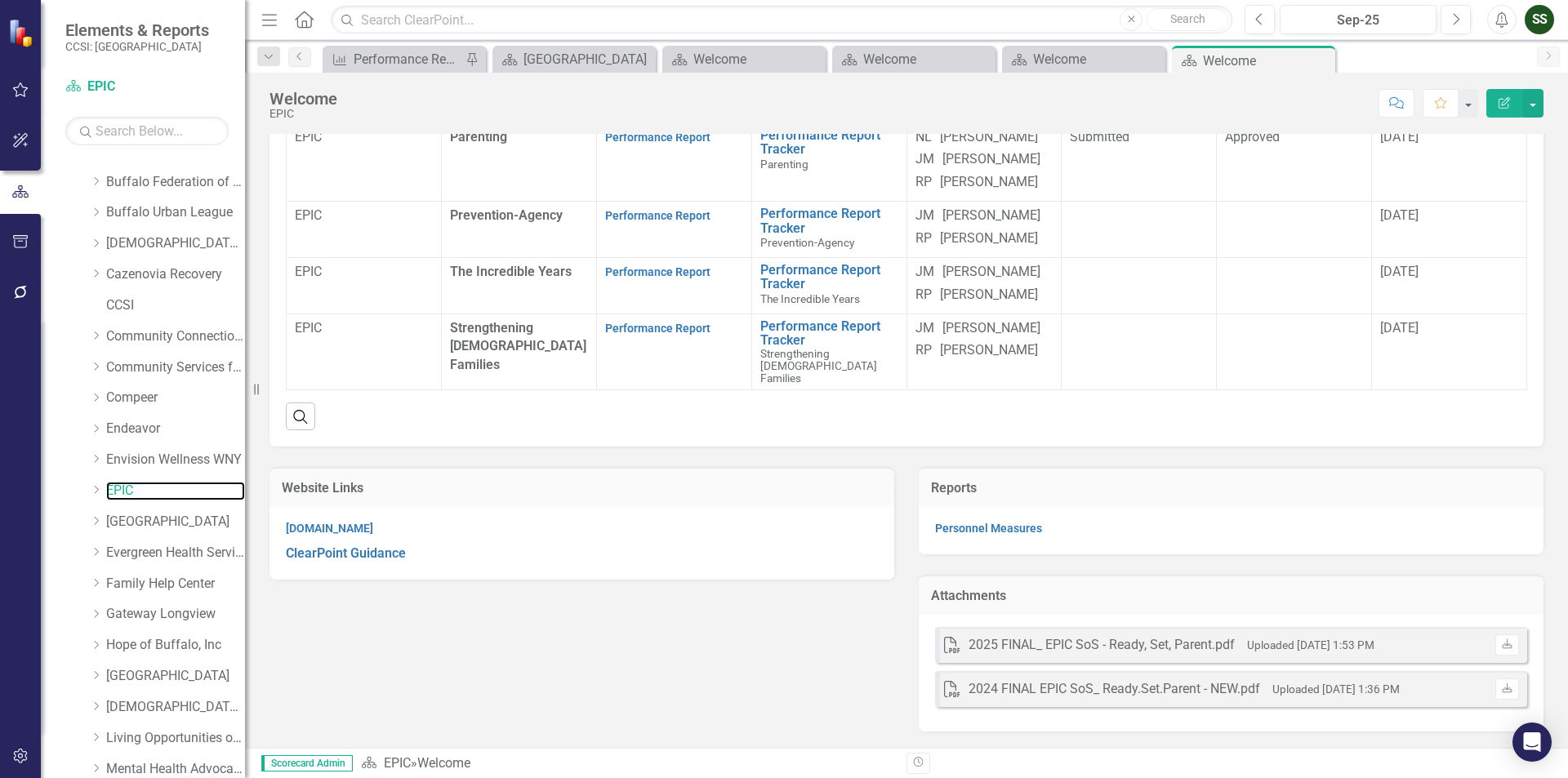
scroll to position [131, 0]
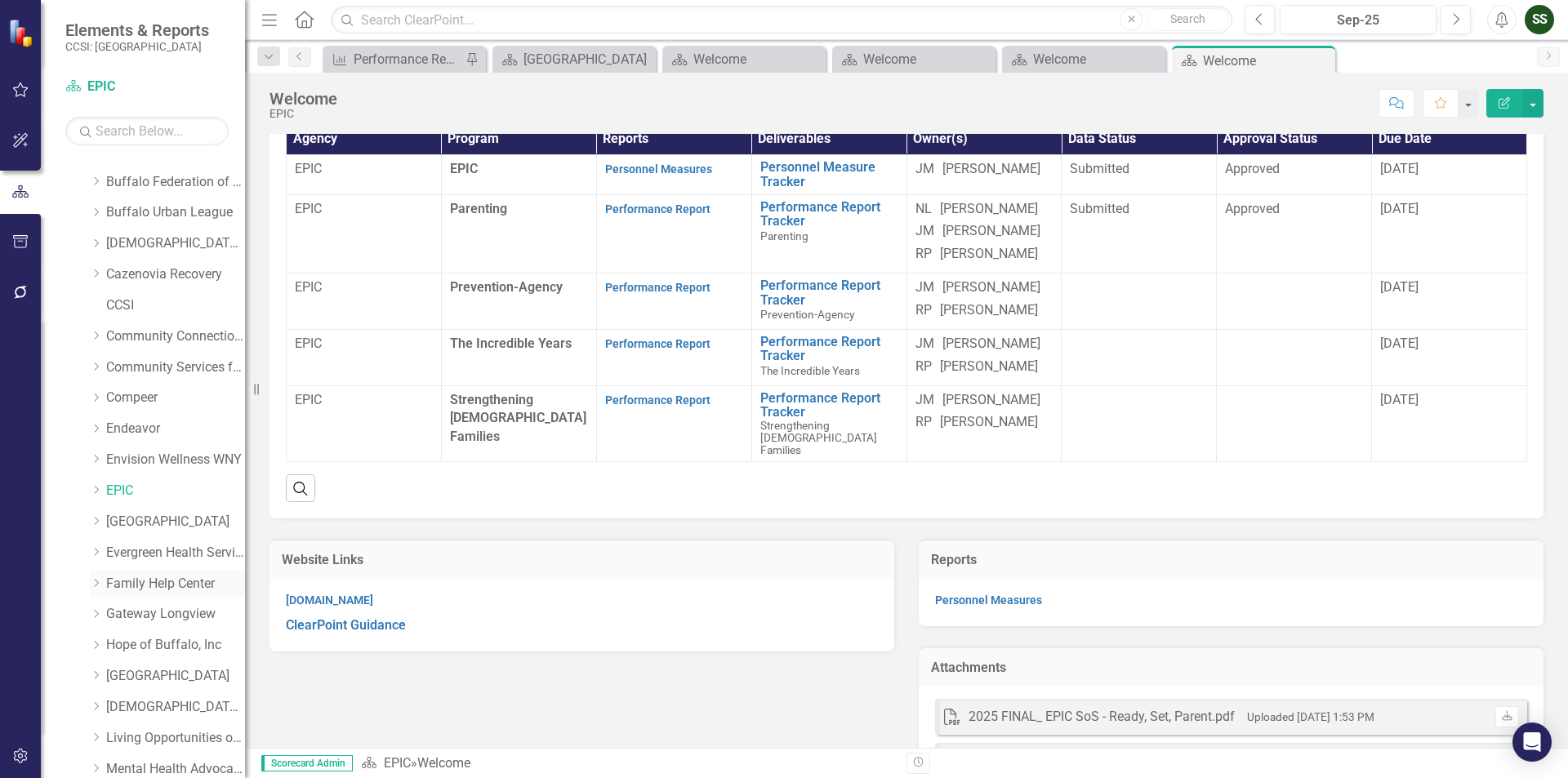
click at [152, 588] on link "Family Help Center" at bounding box center [175, 584] width 139 height 19
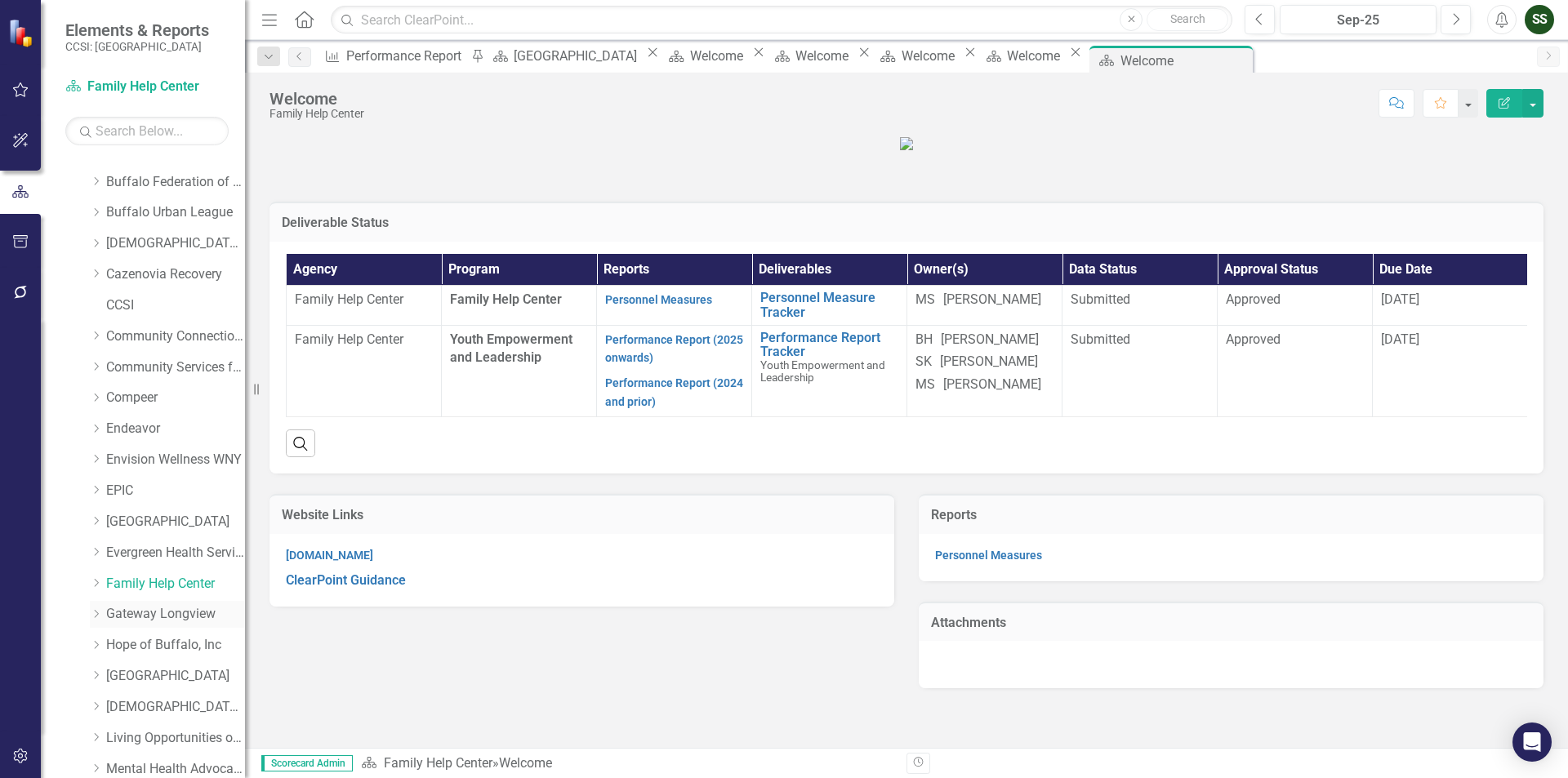
click at [152, 616] on link "Gateway Longview" at bounding box center [175, 615] width 139 height 19
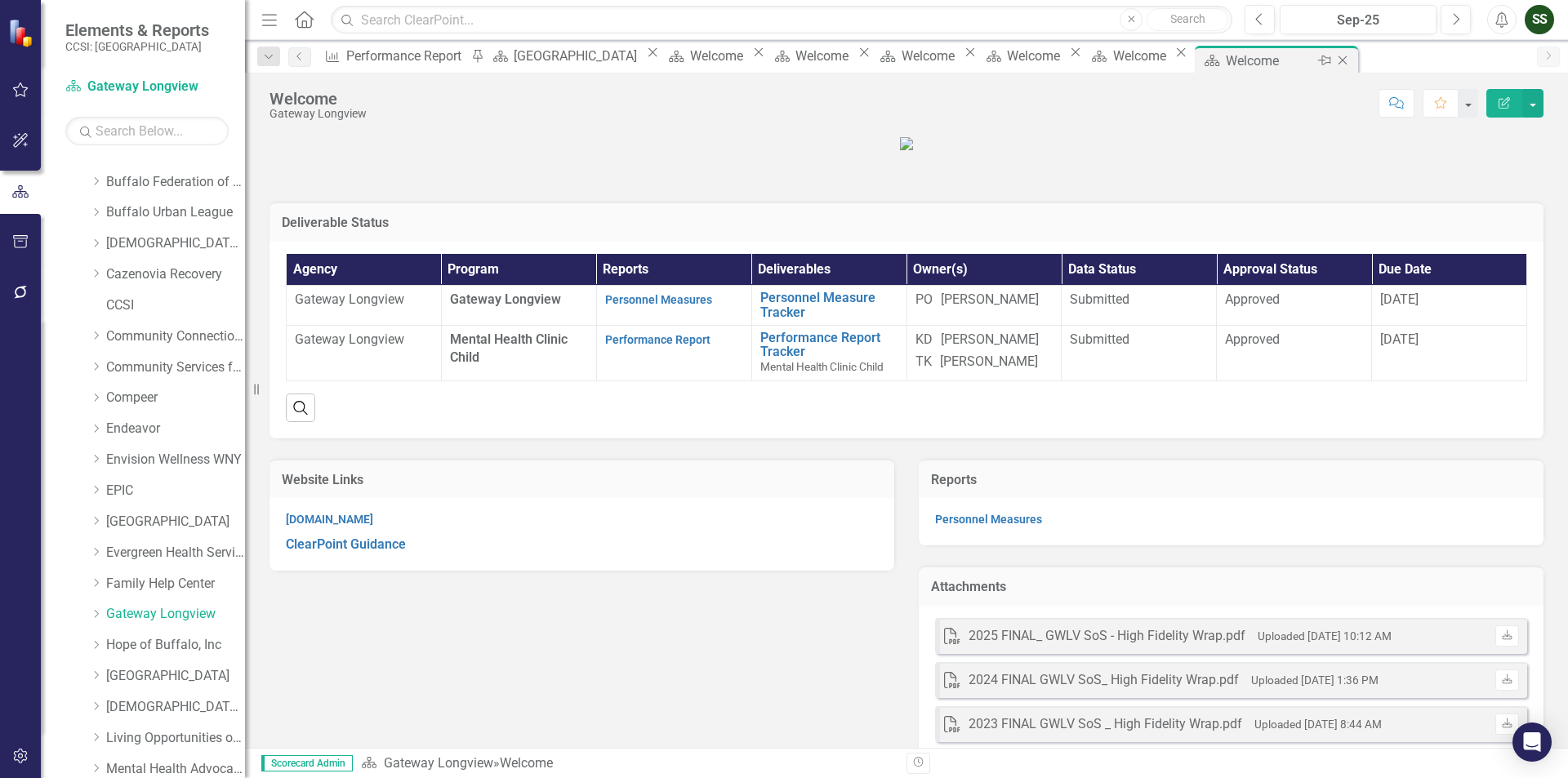
click at [1351, 55] on icon "Close" at bounding box center [1342, 60] width 16 height 13
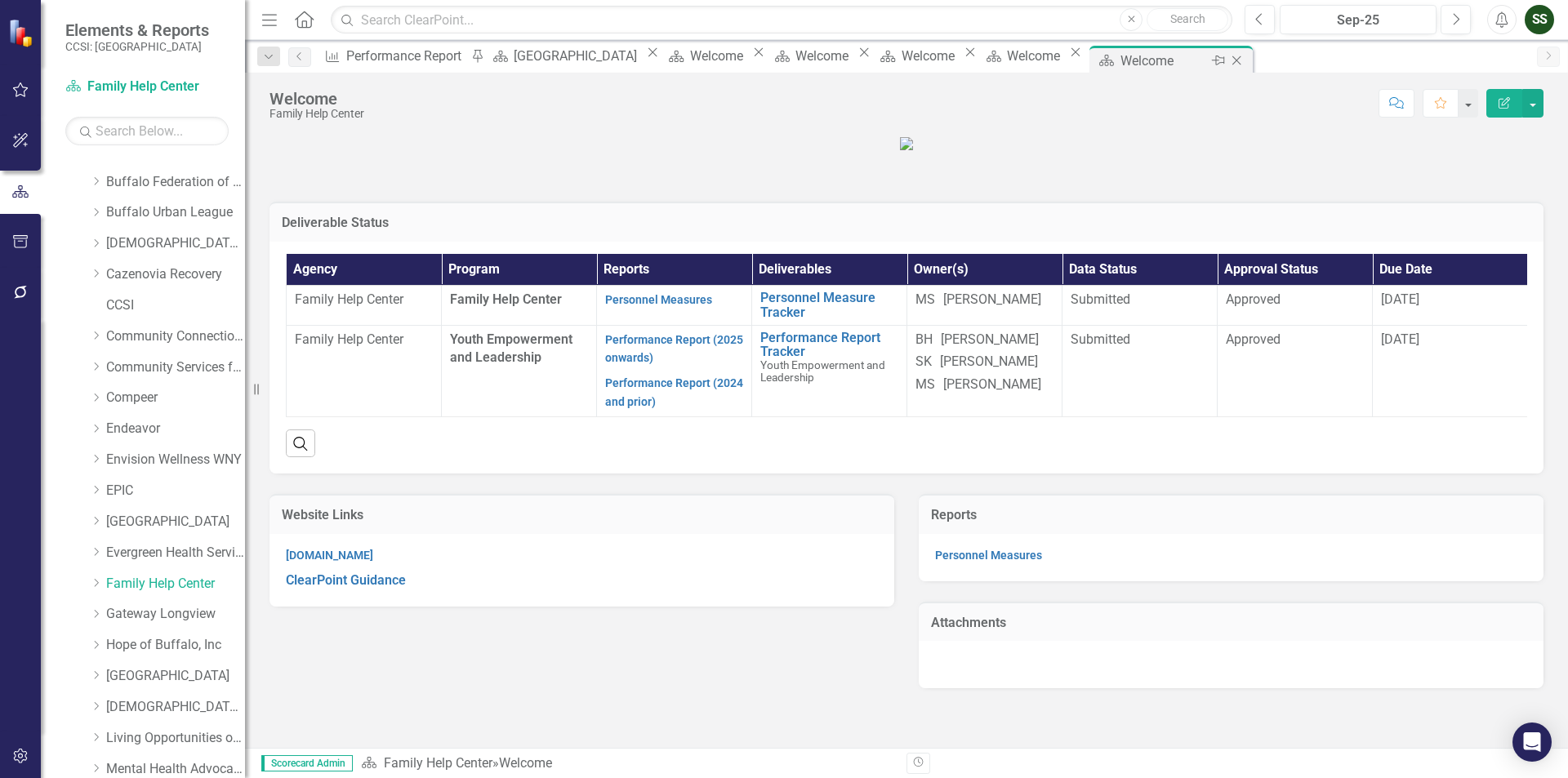
click at [1248, 53] on div "Close" at bounding box center [1238, 61] width 20 height 20
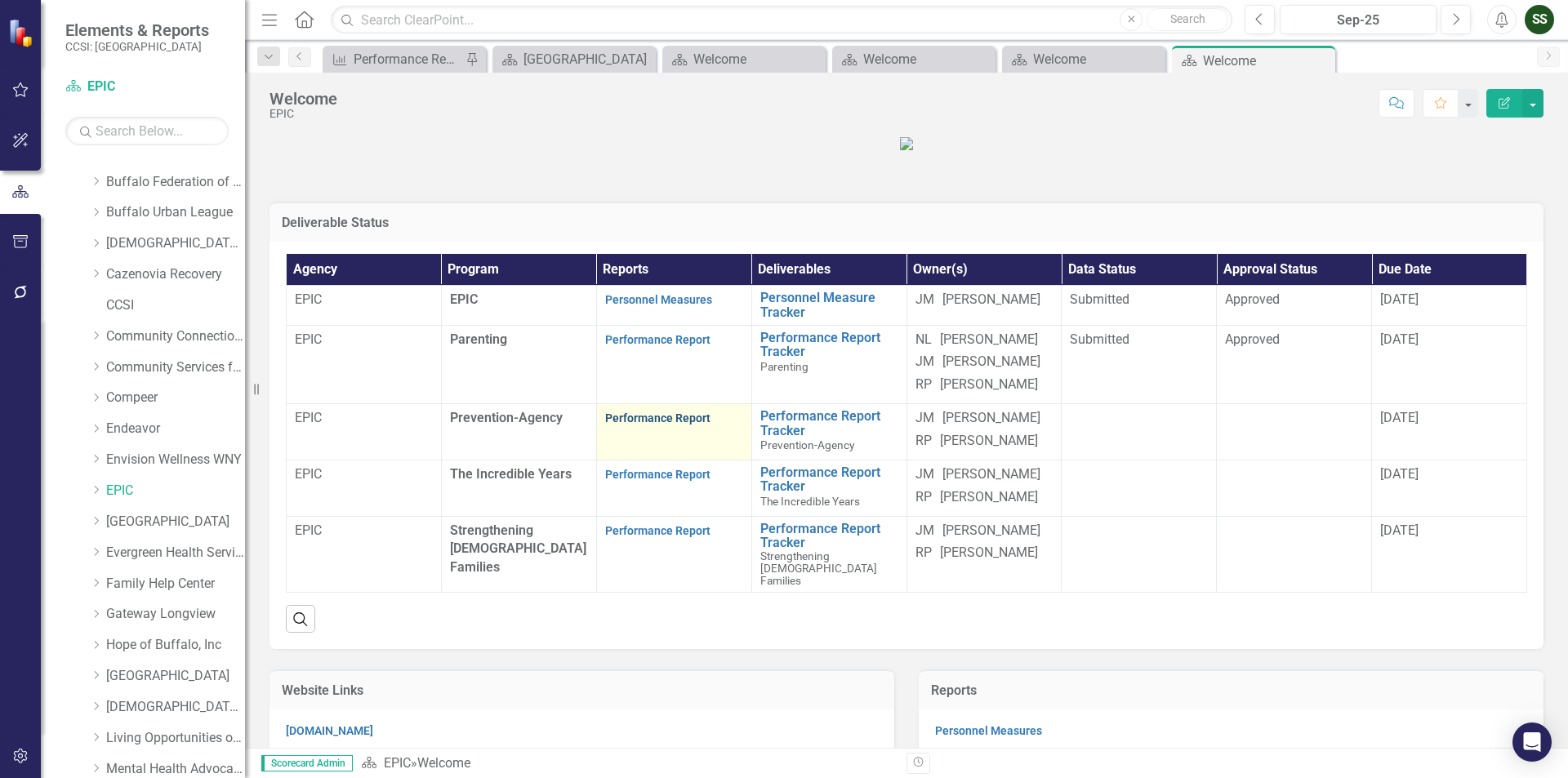
click at [638, 424] on link "Performance Report" at bounding box center [658, 417] width 105 height 13
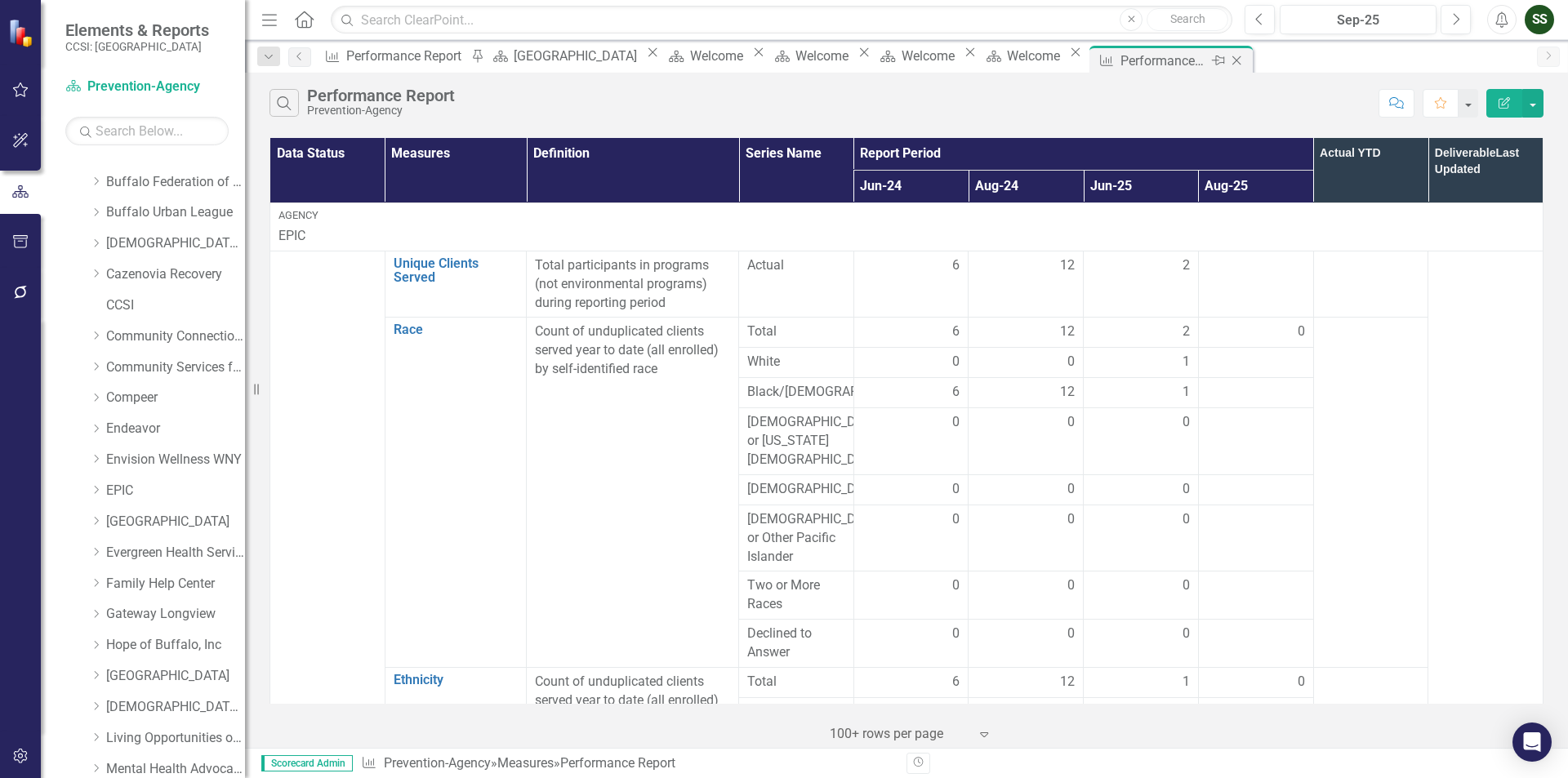
click at [1245, 60] on icon "Close" at bounding box center [1236, 60] width 16 height 13
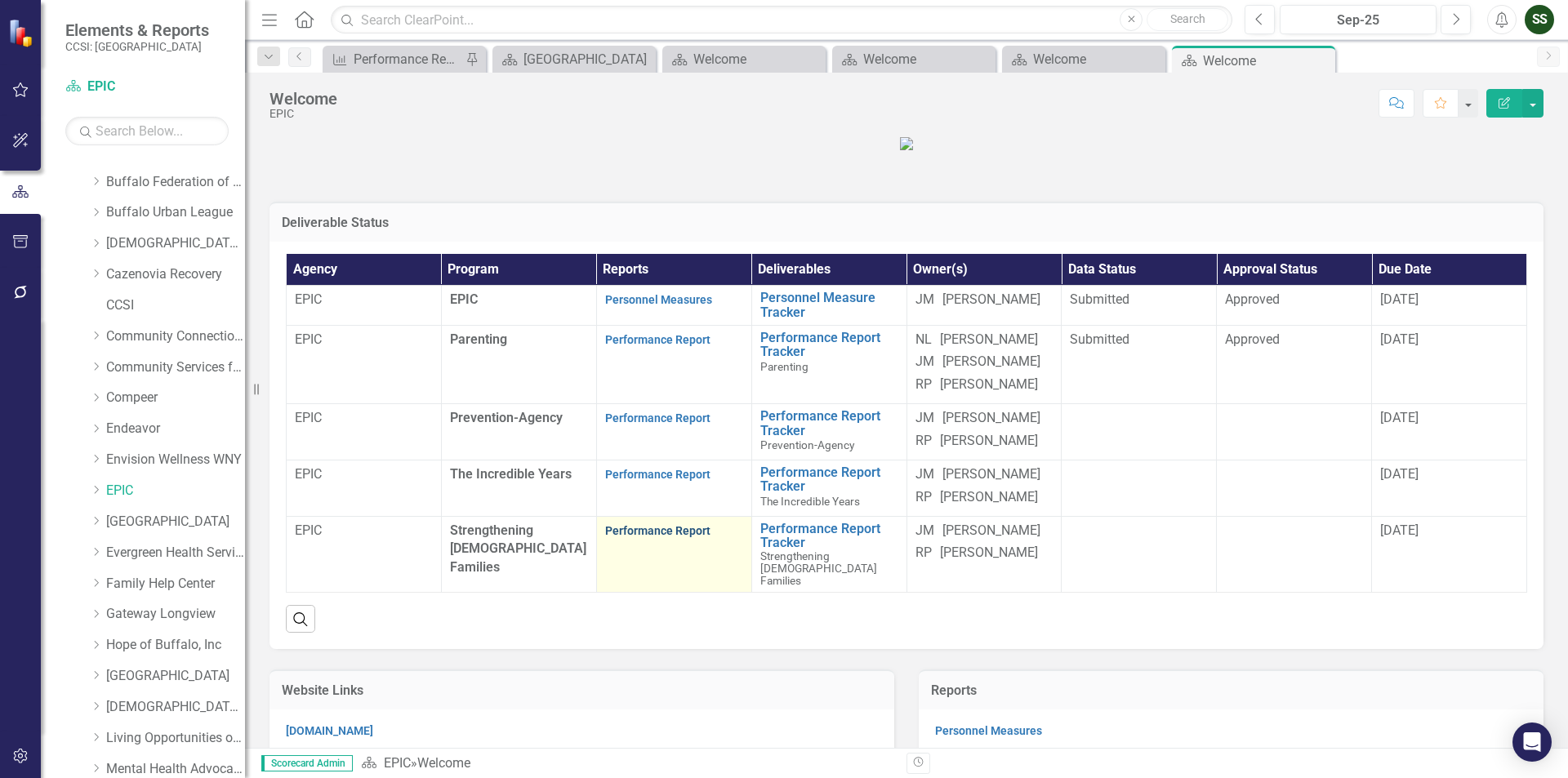
click at [662, 537] on link "Performance Report" at bounding box center [658, 531] width 105 height 13
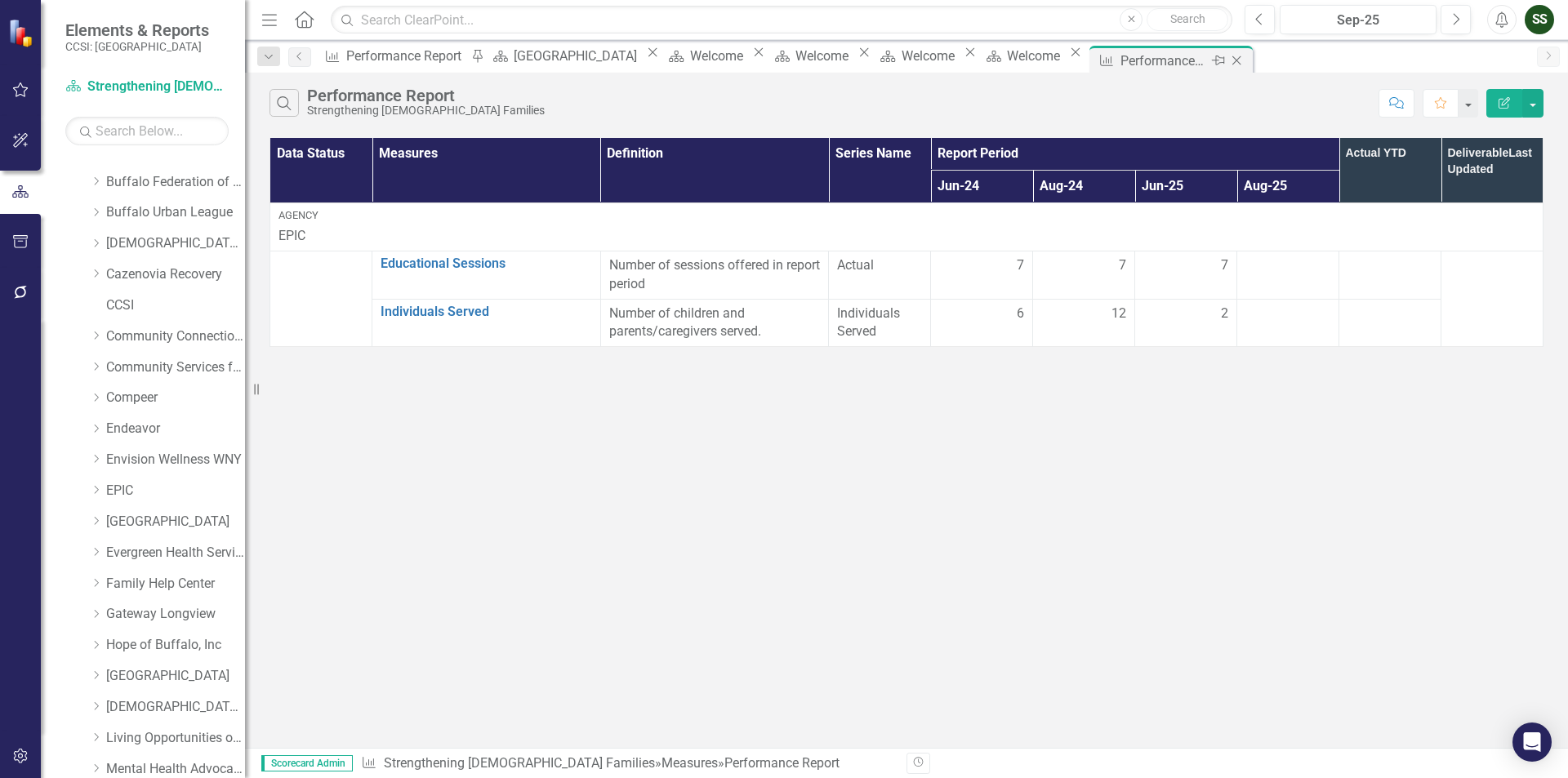
click at [1245, 62] on icon "Close" at bounding box center [1236, 60] width 16 height 13
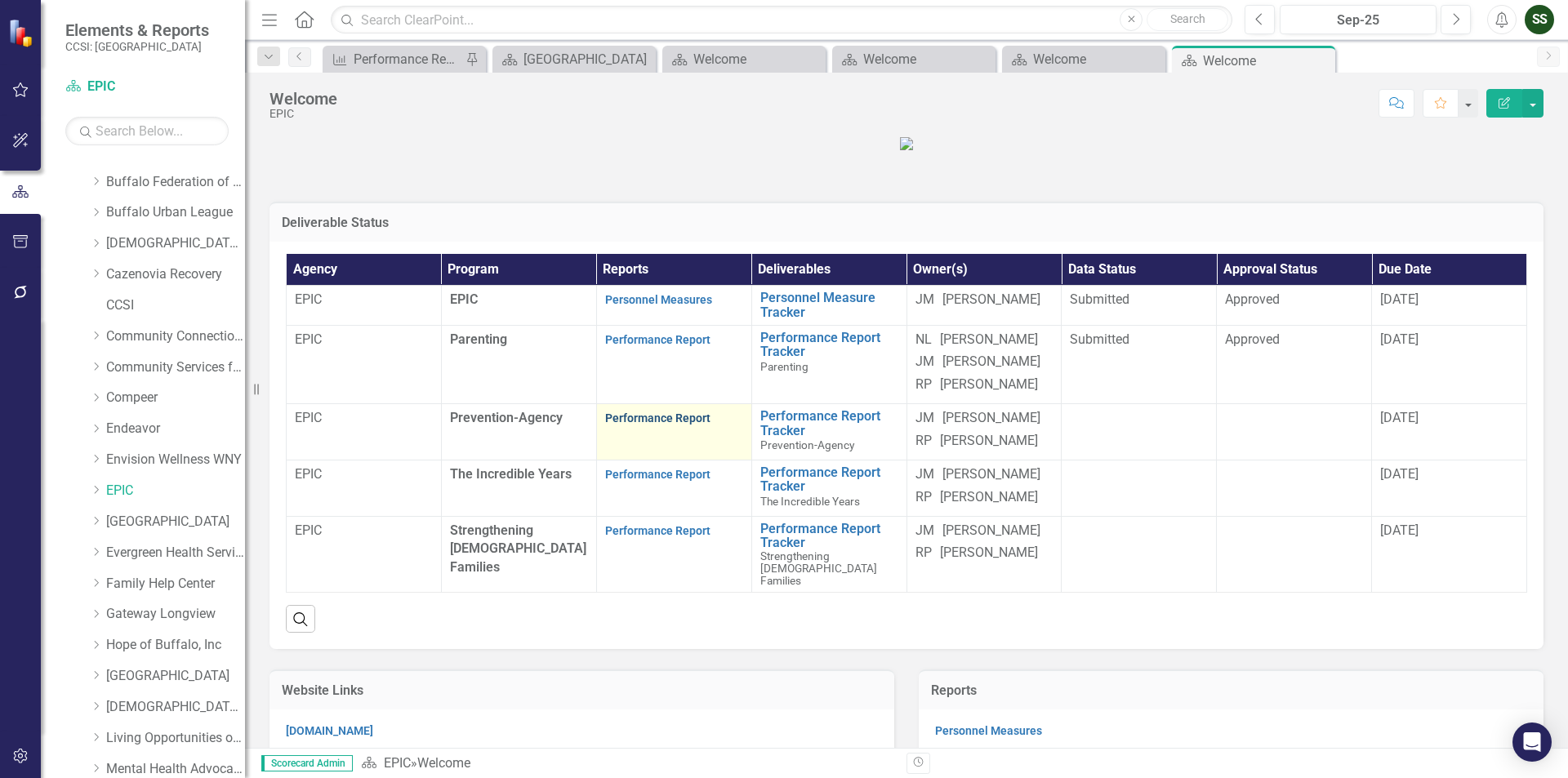
click at [656, 424] on link "Performance Report" at bounding box center [658, 417] width 105 height 13
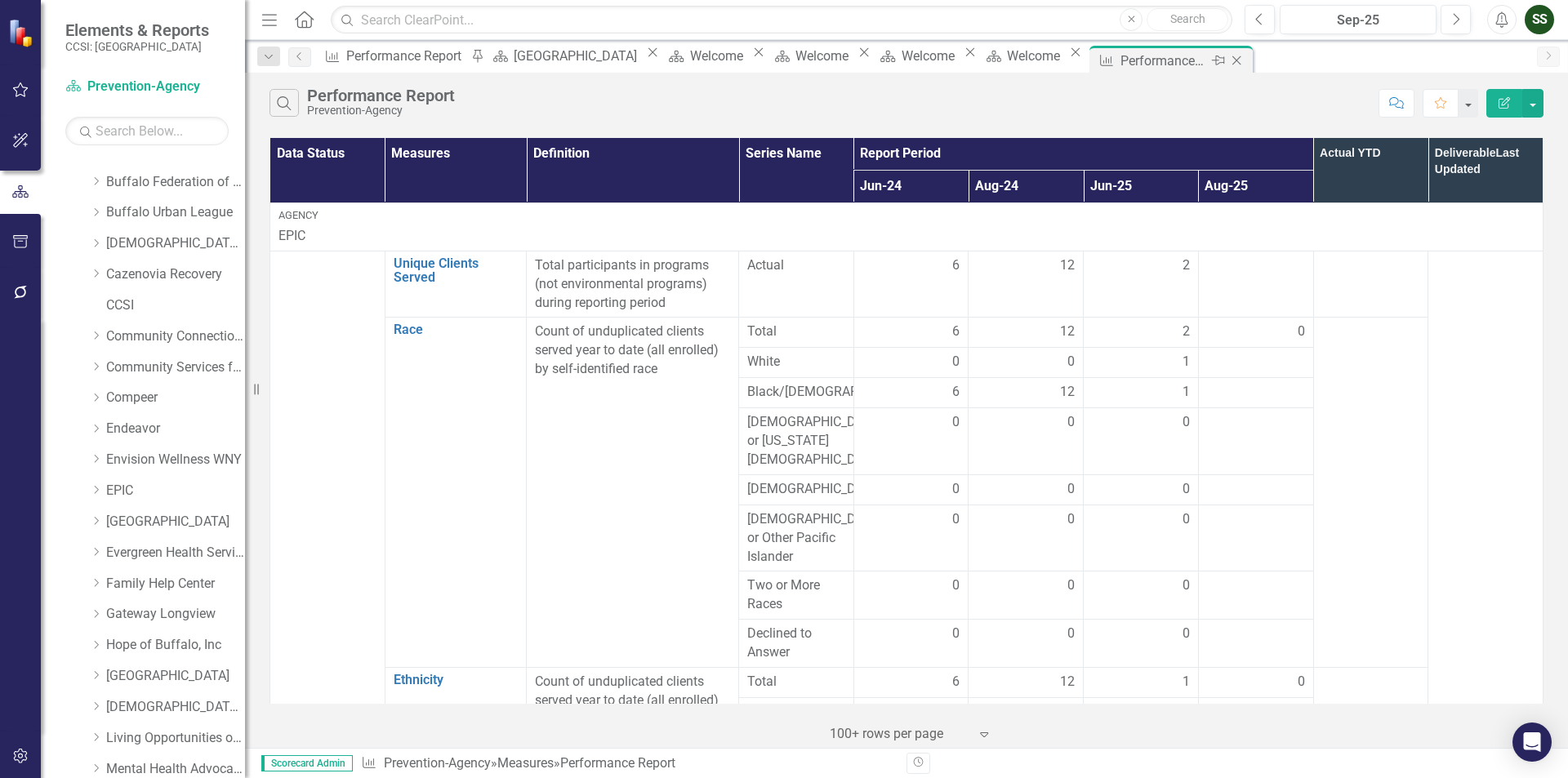
click at [1245, 55] on icon "Close" at bounding box center [1236, 60] width 16 height 13
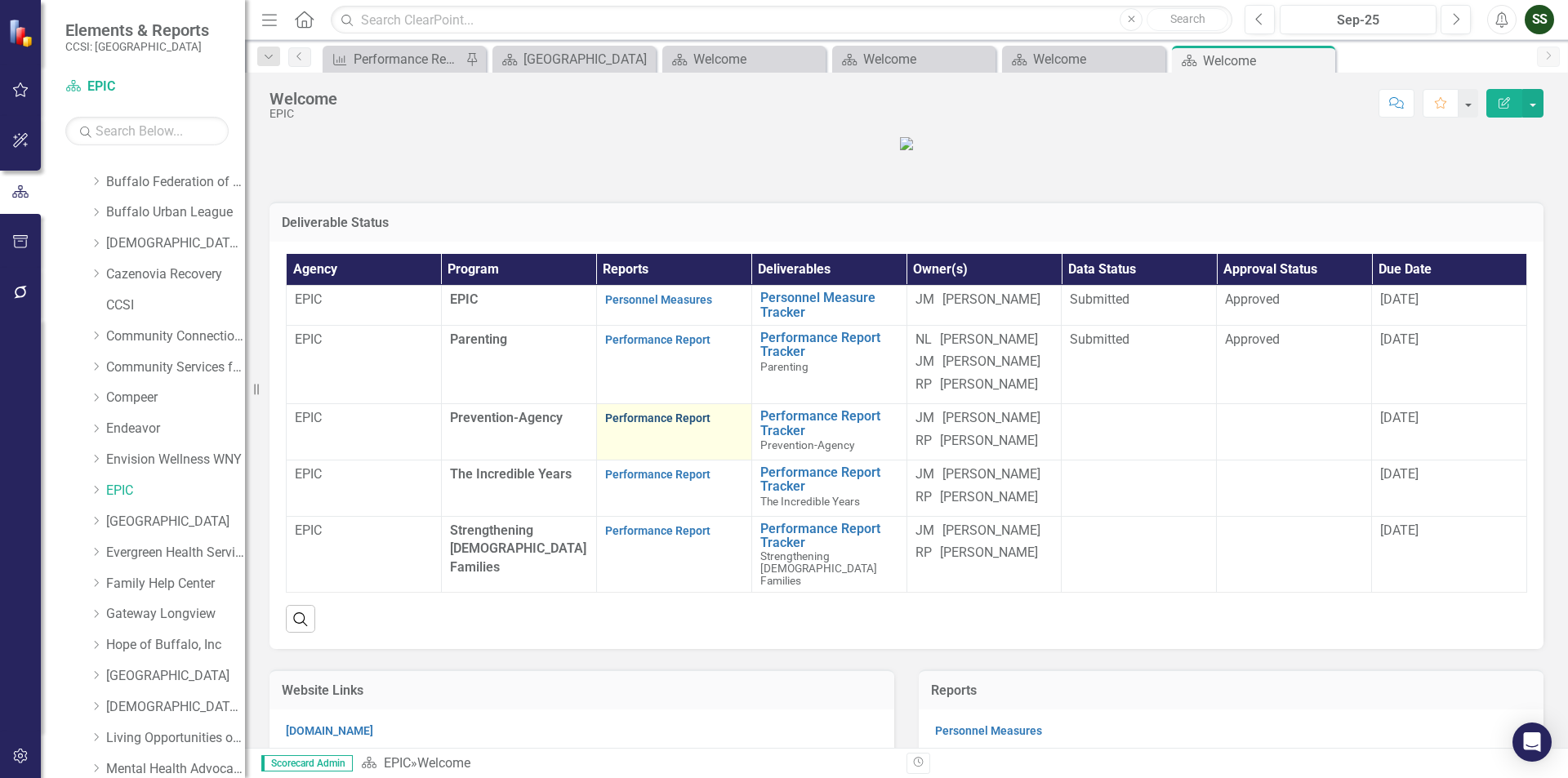
click at [640, 424] on link "Performance Report" at bounding box center [658, 417] width 105 height 13
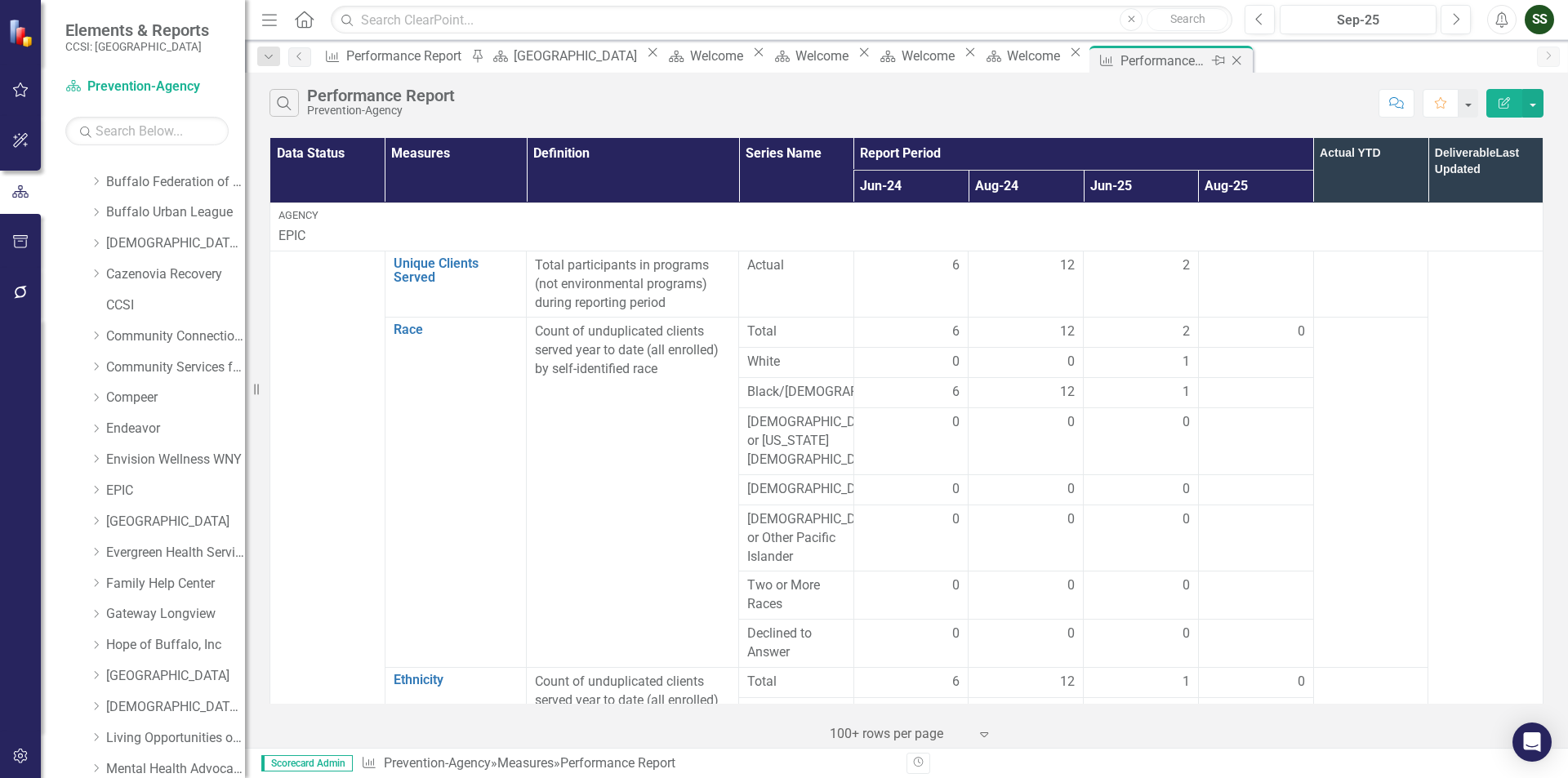
click at [1245, 60] on icon "Close" at bounding box center [1236, 60] width 16 height 13
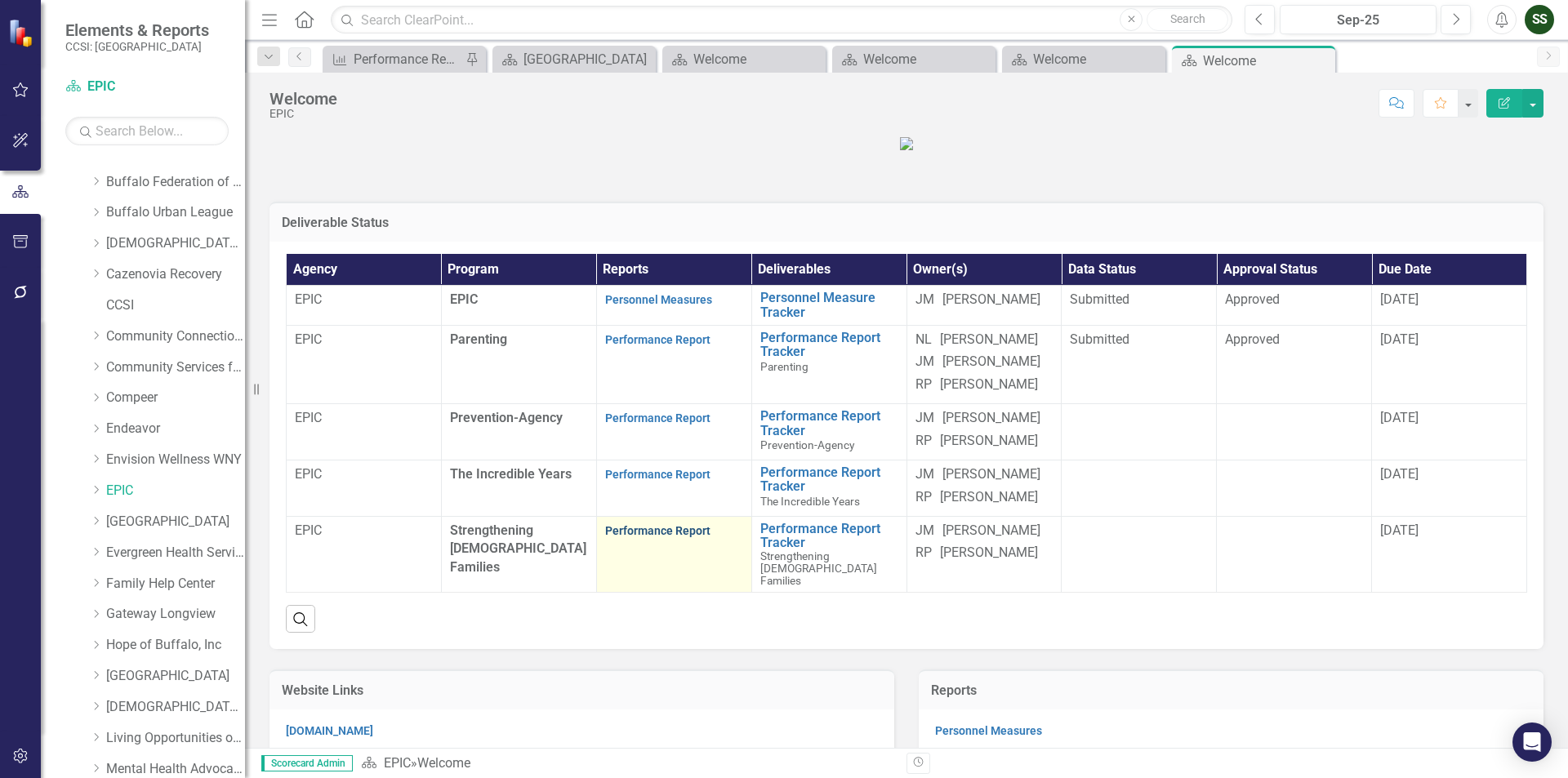
click at [678, 537] on link "Performance Report" at bounding box center [658, 531] width 105 height 13
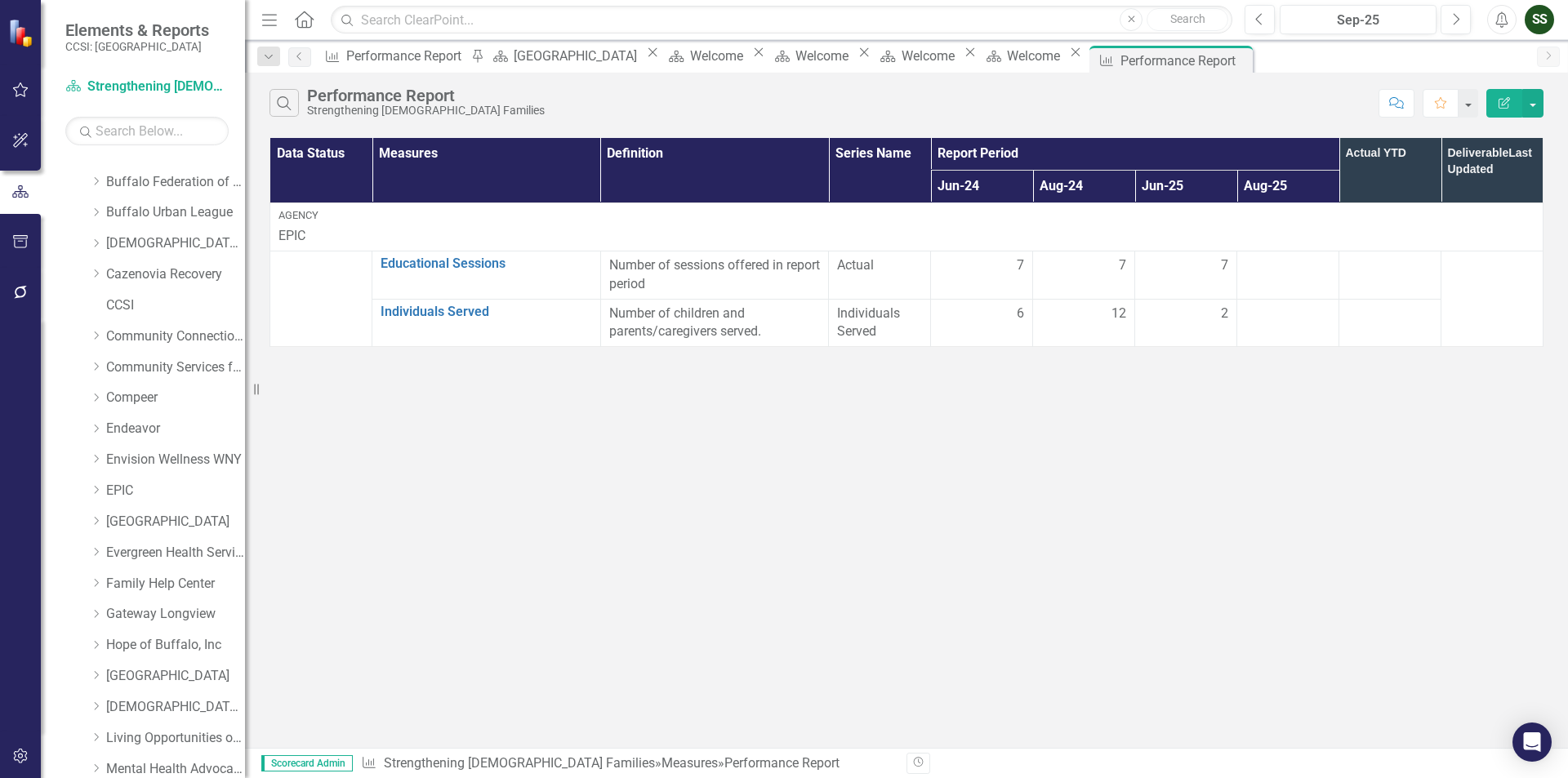
click at [1085, 66] on div "Scorecard Welcome Close" at bounding box center [1032, 56] width 105 height 20
click at [1065, 60] on div "Welcome" at bounding box center [1036, 56] width 58 height 20
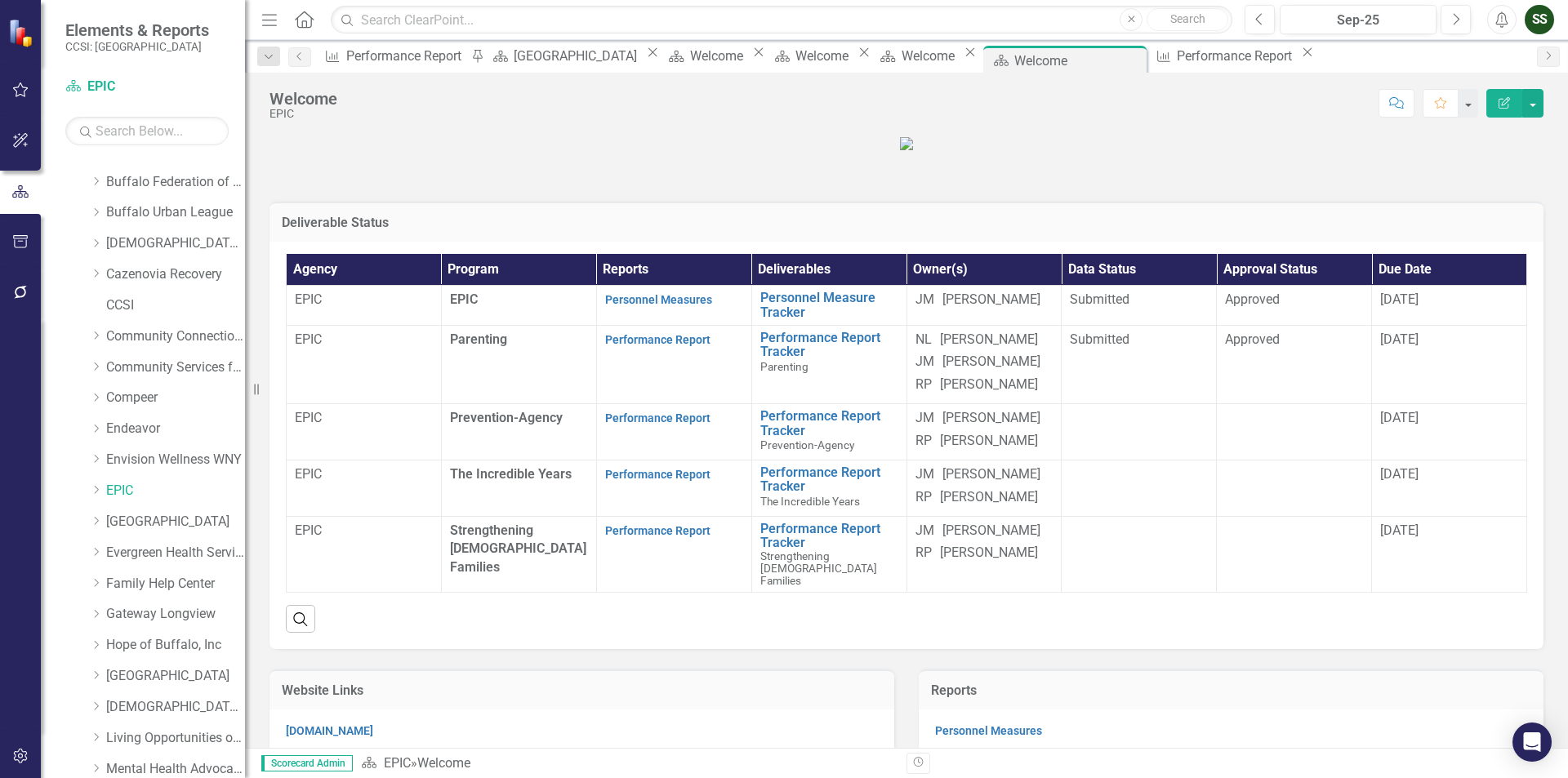
click at [505, 425] on span "Prevention-Agency" at bounding box center [506, 417] width 113 height 15
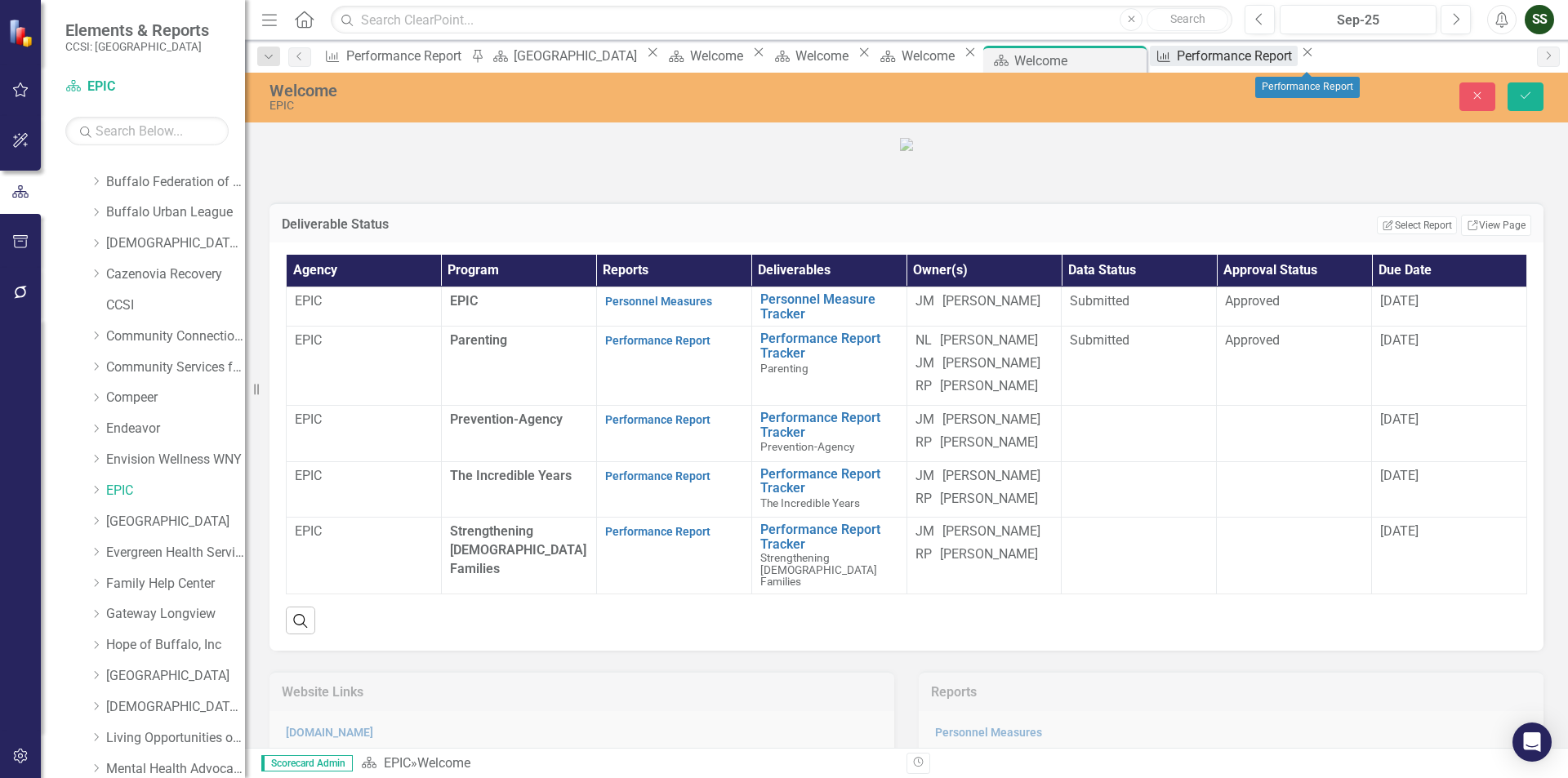
click at [1297, 54] on div "Performance Report" at bounding box center [1236, 56] width 120 height 20
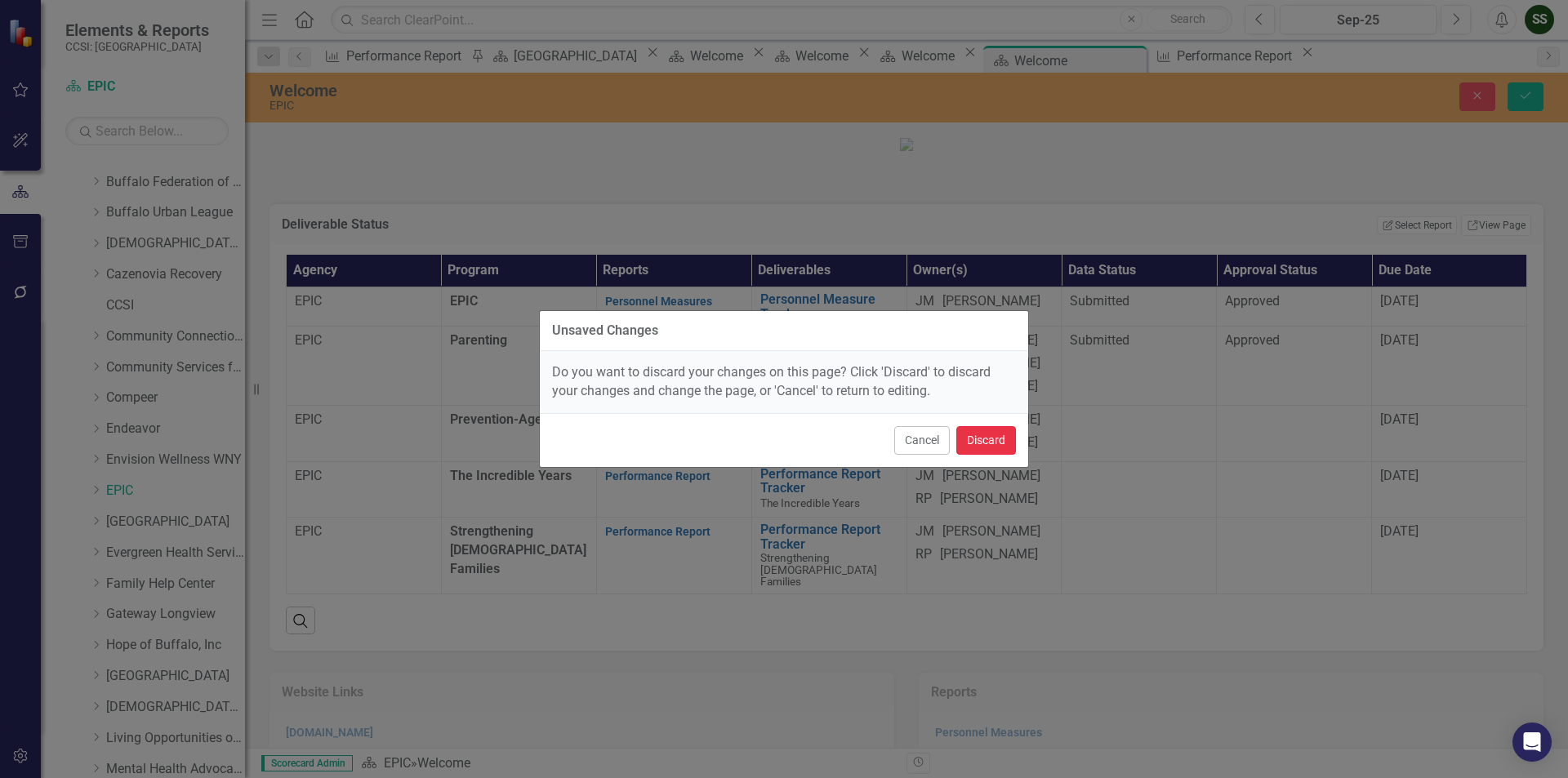
click at [990, 435] on button "Discard" at bounding box center [986, 440] width 60 height 29
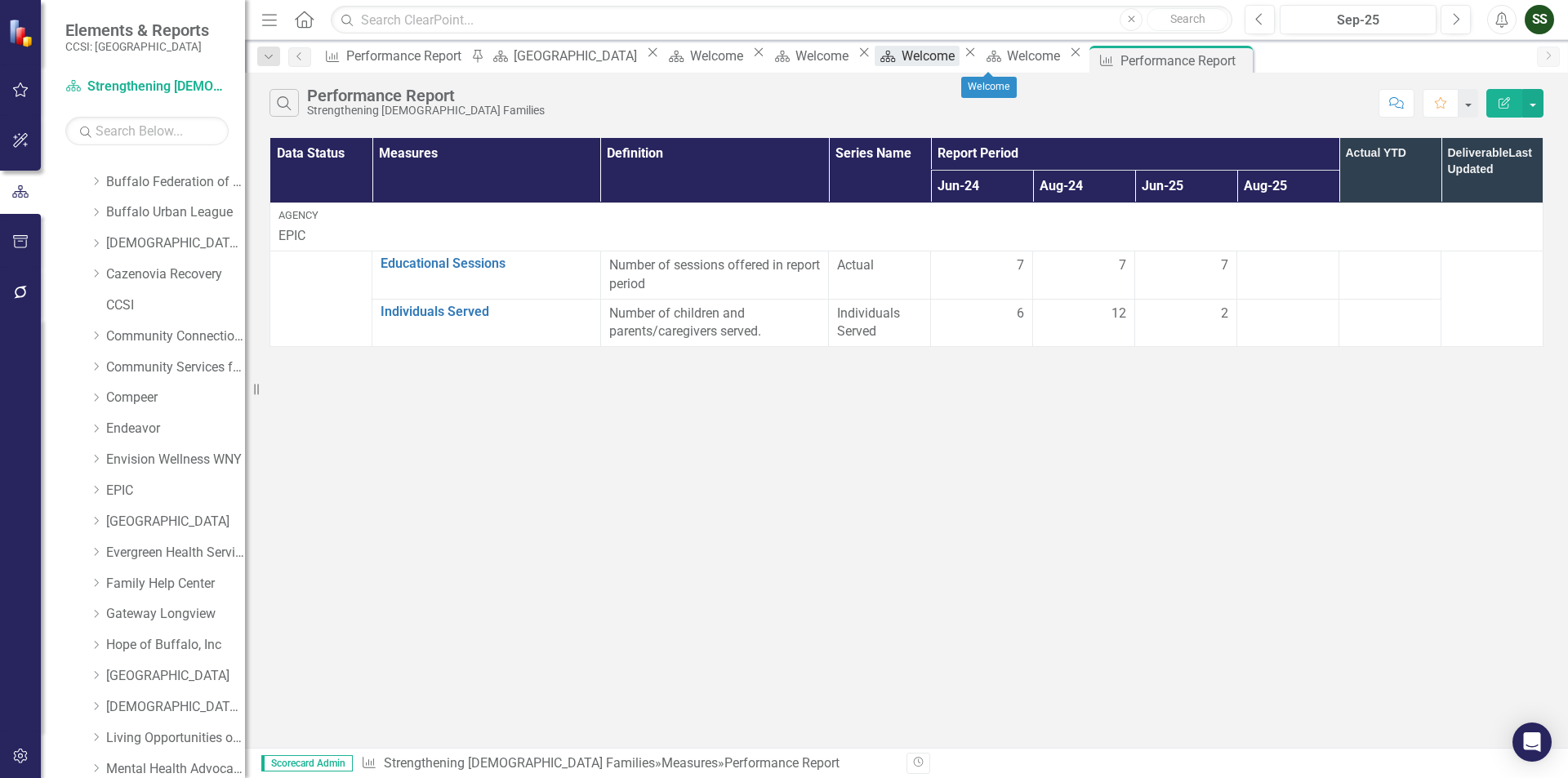
click at [959, 55] on div "Welcome" at bounding box center [930, 56] width 58 height 20
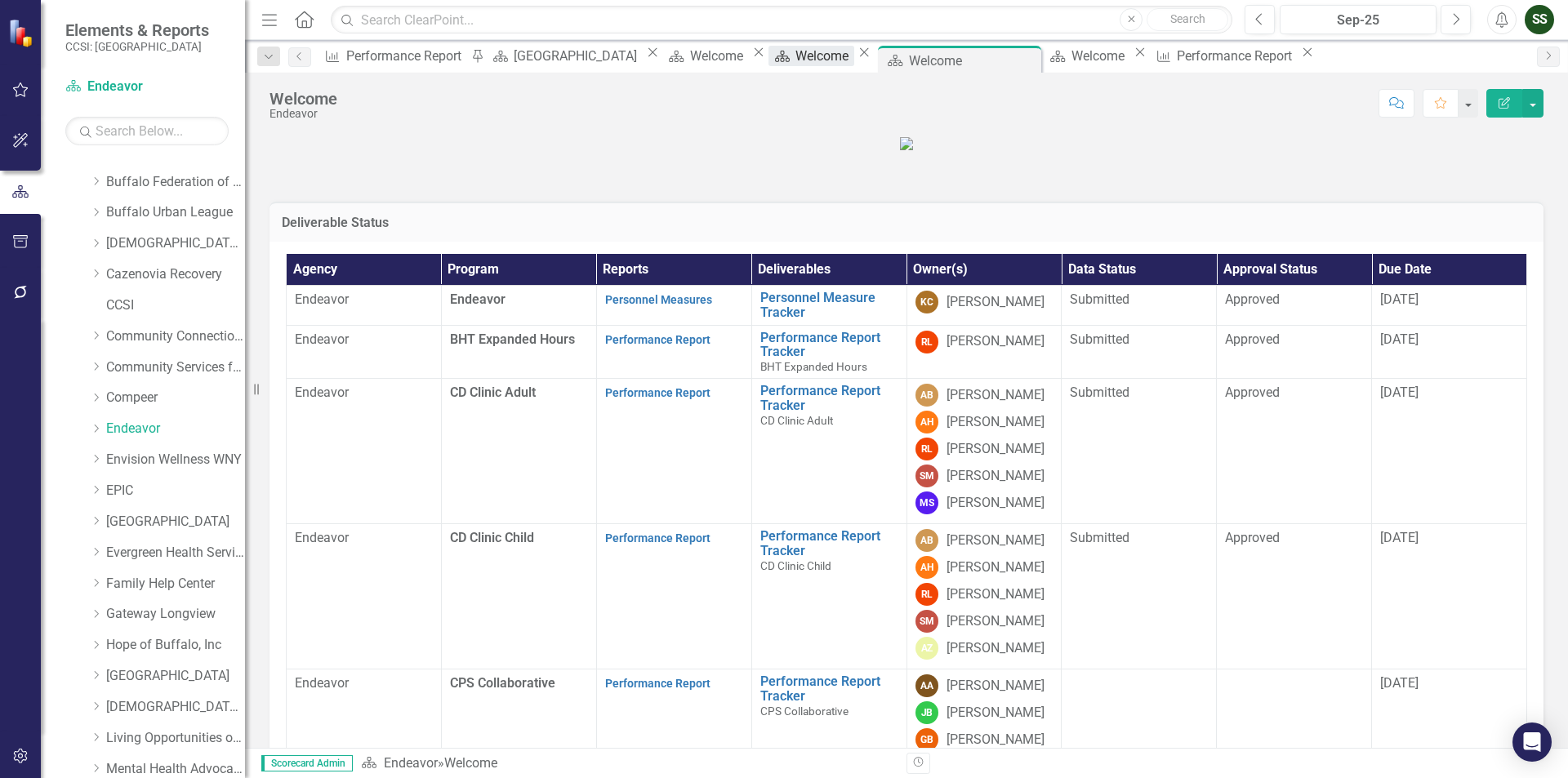
click at [835, 59] on div "Welcome" at bounding box center [824, 56] width 58 height 20
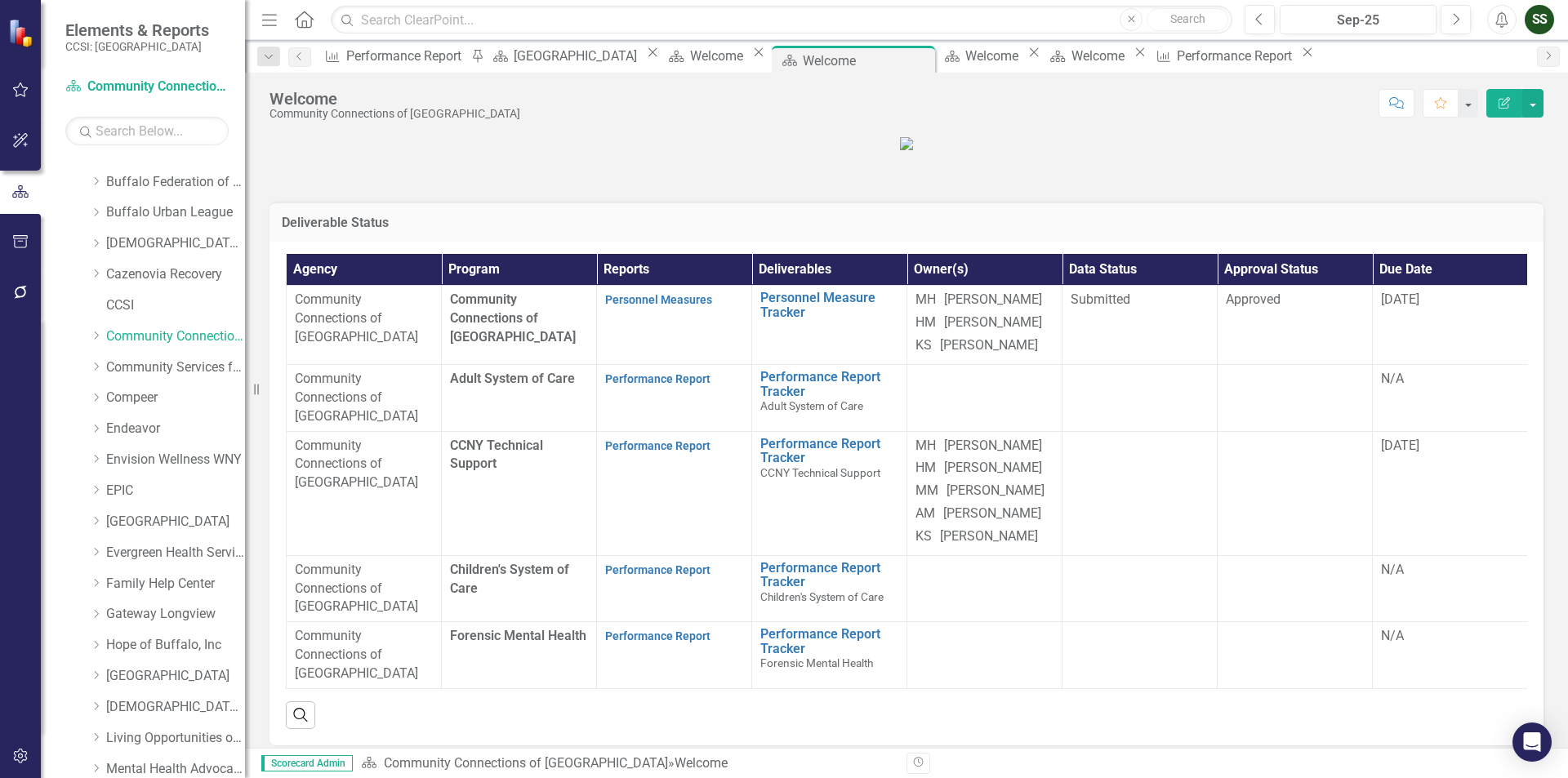
click at [1017, 72] on div "Welcome Community Connections of NY Score: N/A Sep-25 Completed Comment Favorit…" at bounding box center [906, 97] width 1323 height 49
click at [643, 50] on div "Close" at bounding box center [653, 52] width 20 height 13
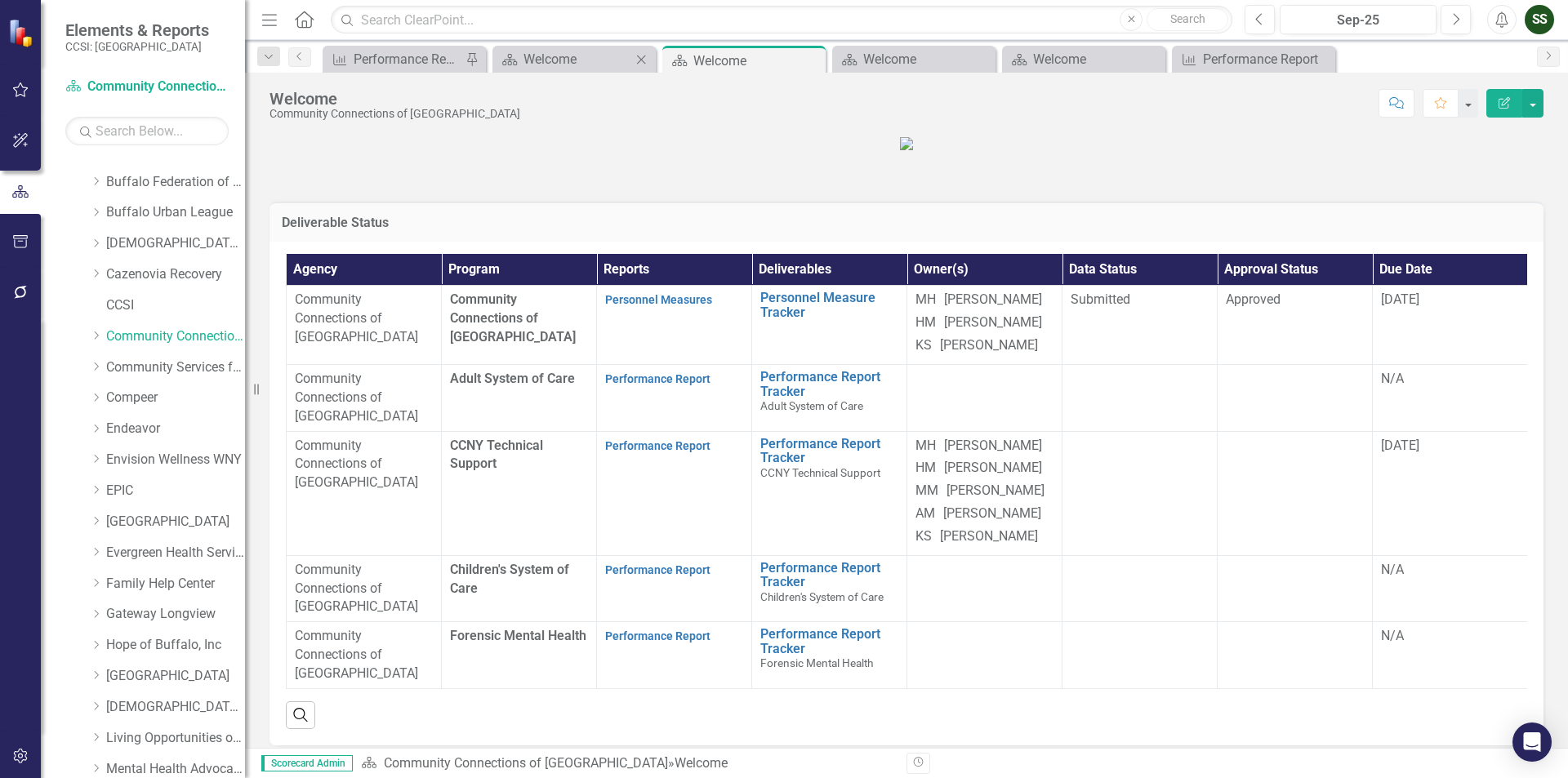
click at [636, 54] on icon "Close" at bounding box center [640, 59] width 16 height 13
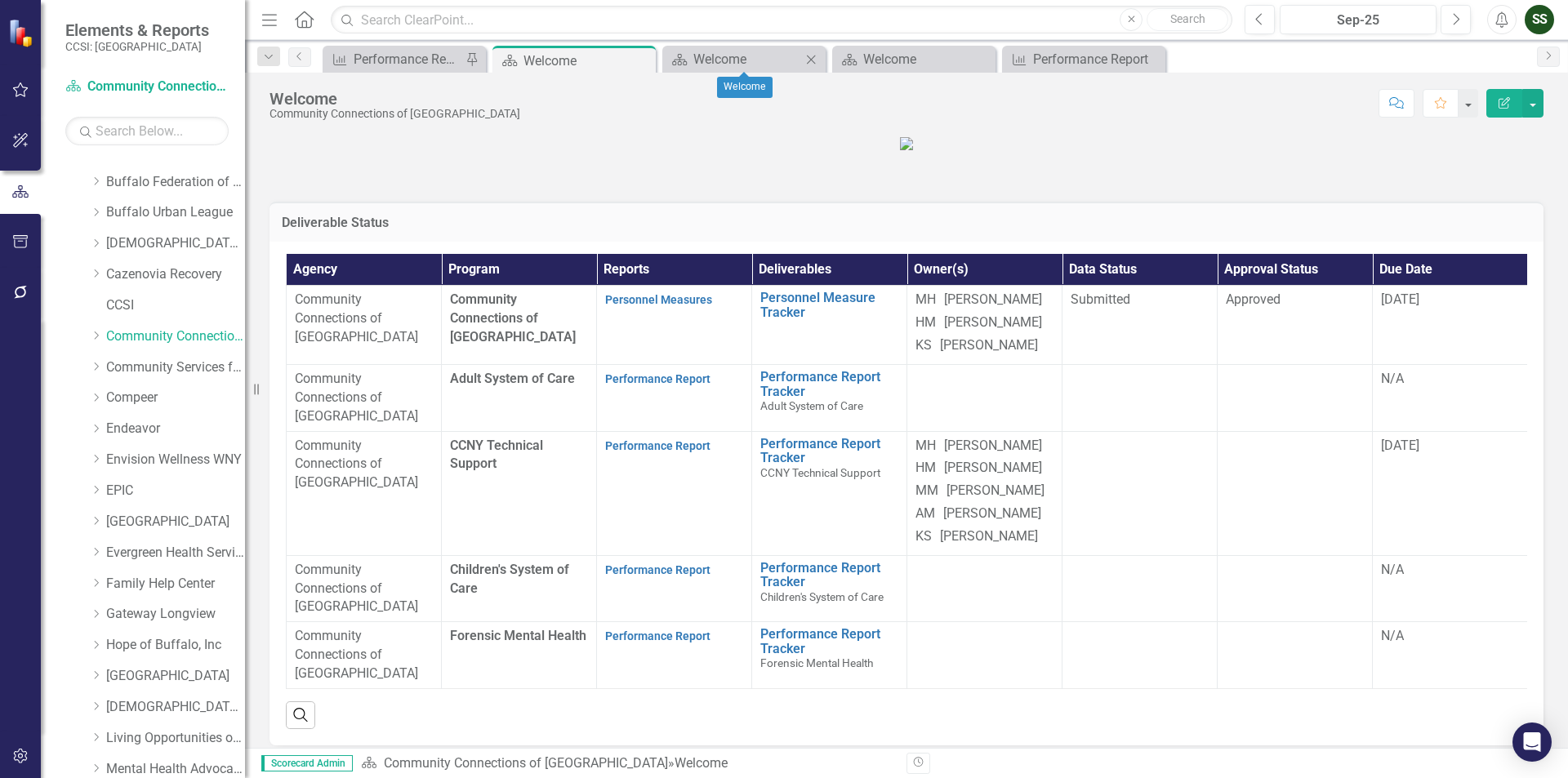
click at [806, 52] on div "Close" at bounding box center [811, 60] width 20 height 20
click at [809, 54] on icon "Close" at bounding box center [810, 59] width 16 height 13
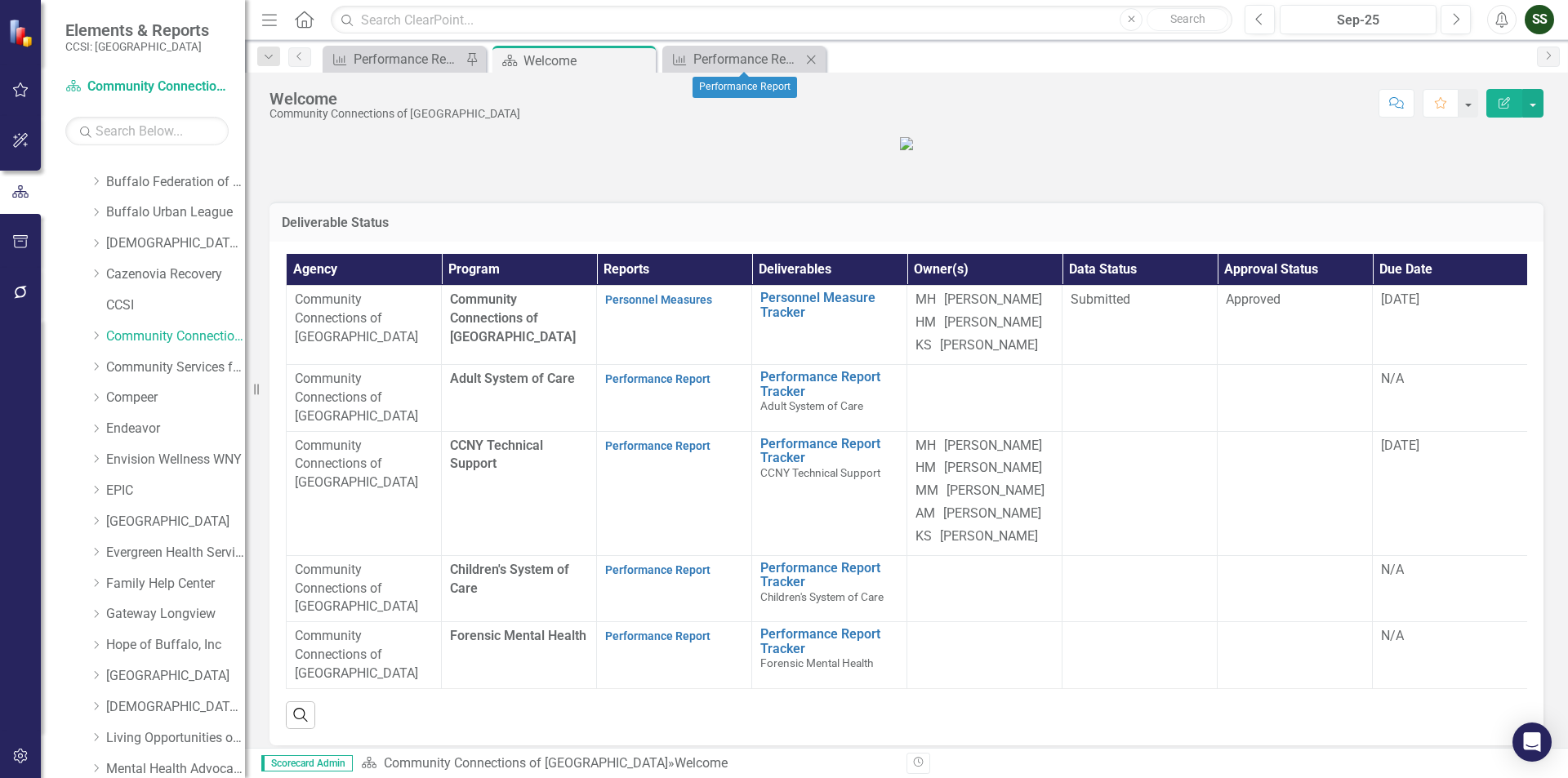
click at [819, 59] on icon "Close" at bounding box center [810, 59] width 16 height 13
click at [635, 55] on icon "Close" at bounding box center [639, 60] width 16 height 13
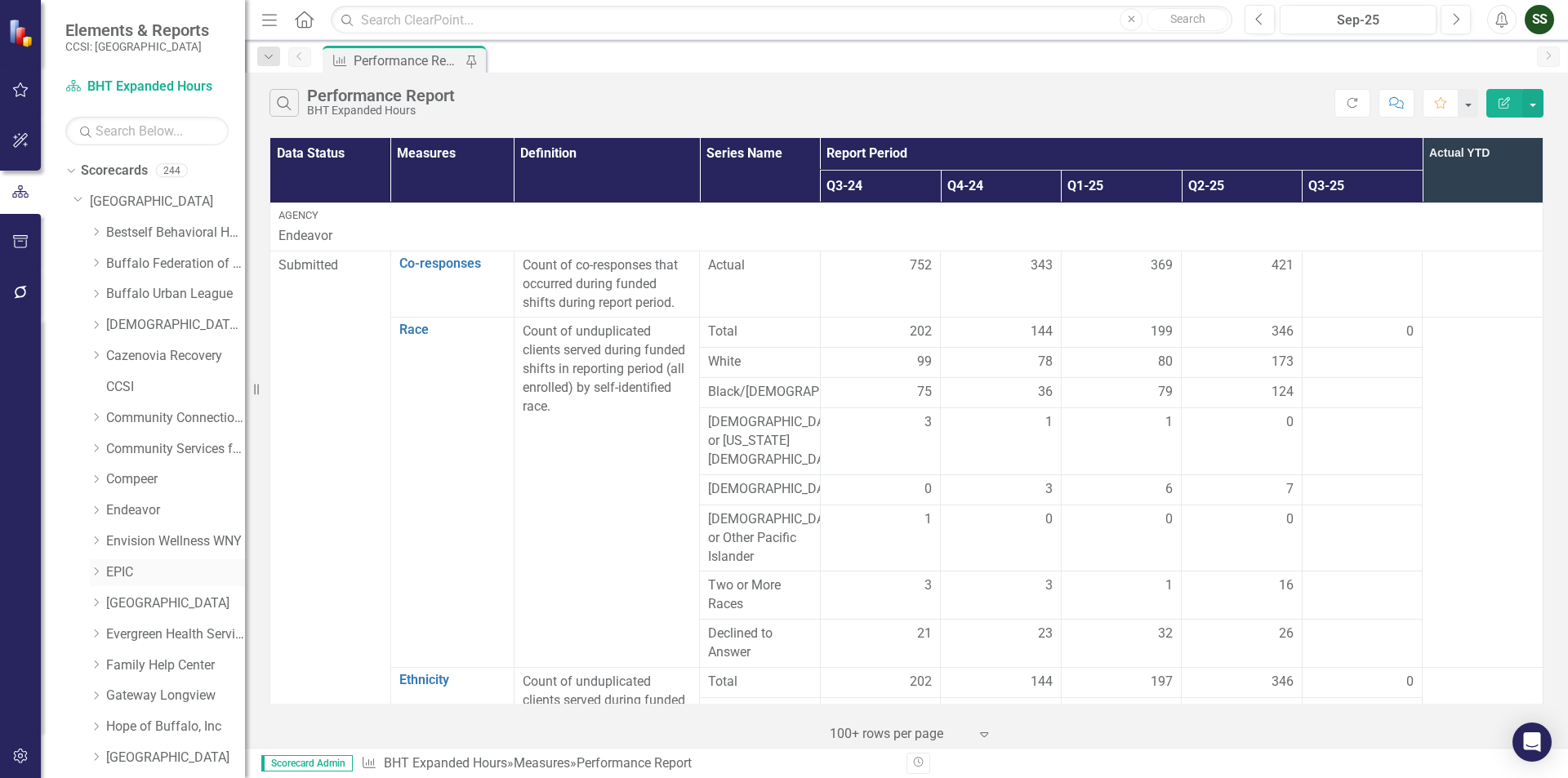
click at [126, 577] on link "EPIC" at bounding box center [175, 573] width 139 height 19
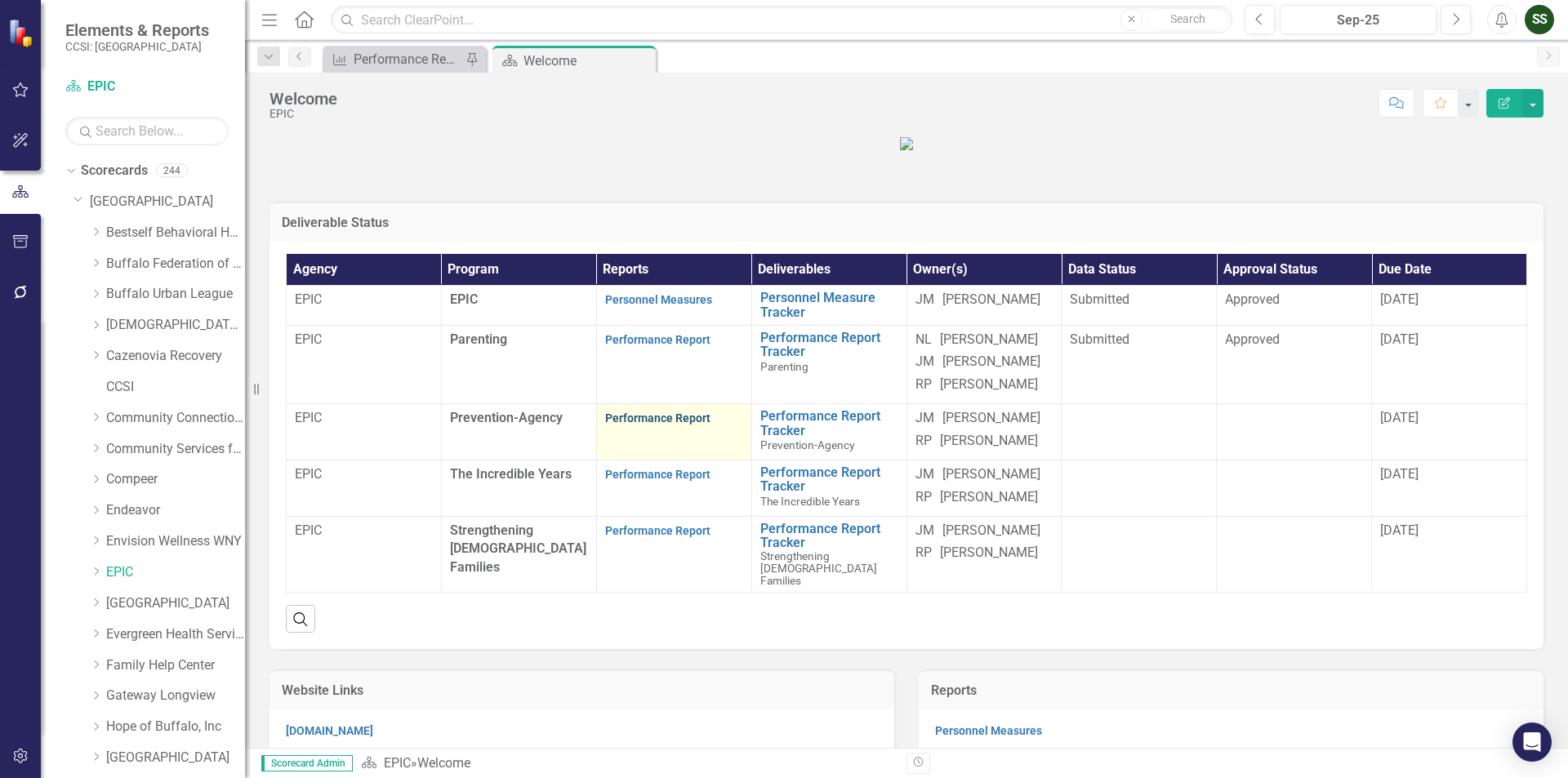
click at [640, 424] on link "Performance Report" at bounding box center [658, 417] width 105 height 13
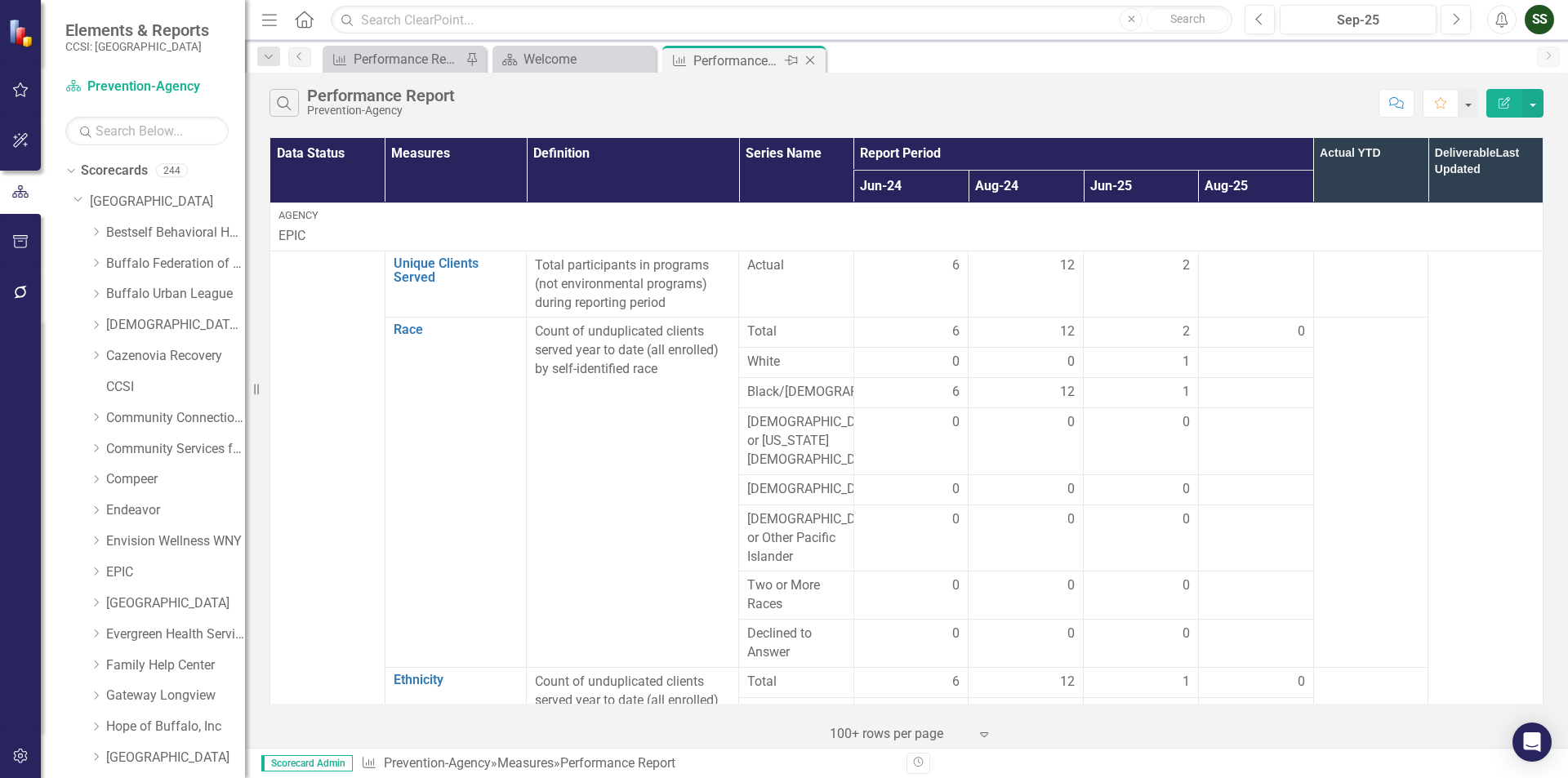
click at [811, 61] on icon at bounding box center [810, 60] width 9 height 9
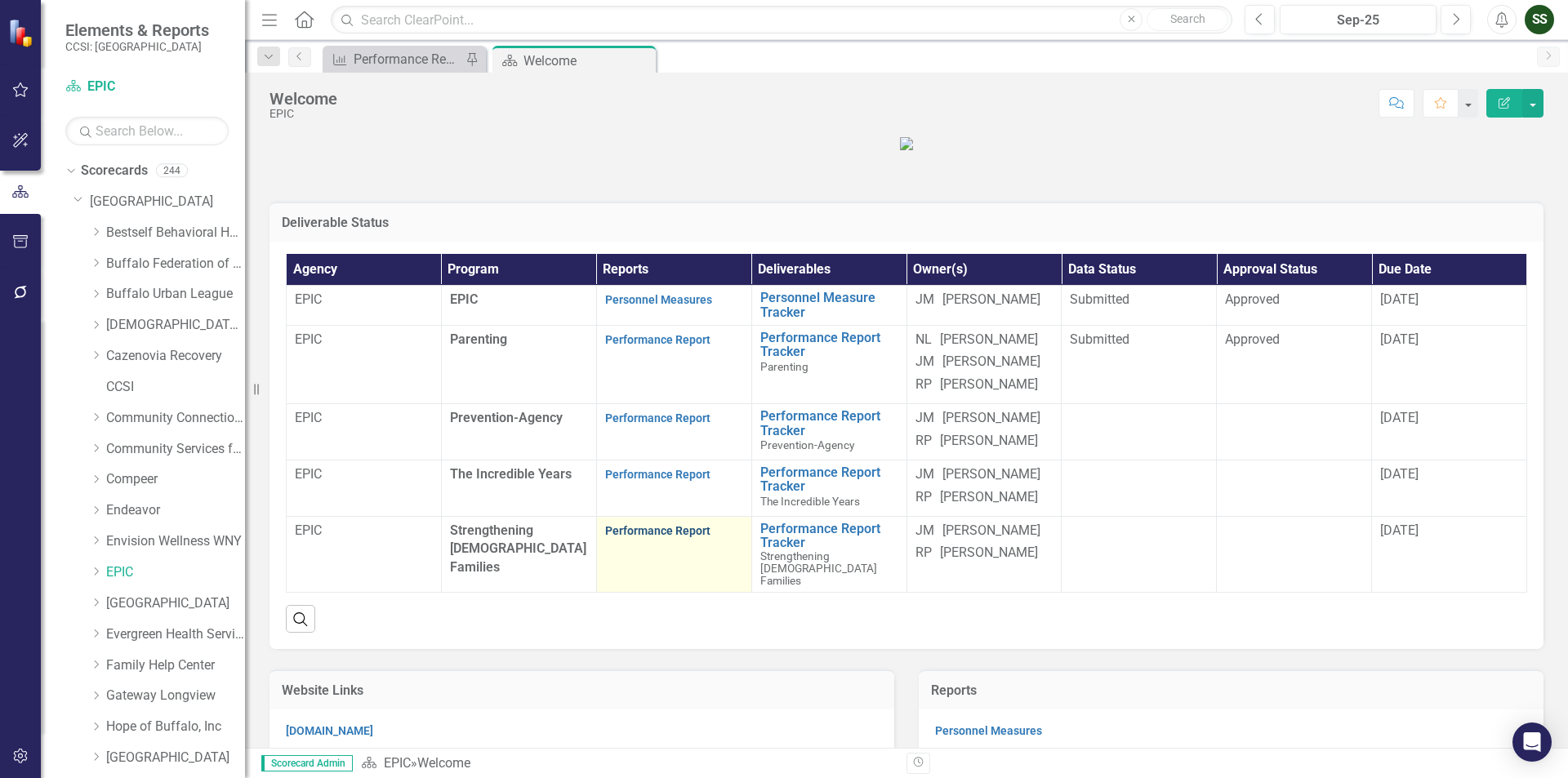
click at [611, 537] on link "Performance Report" at bounding box center [658, 531] width 105 height 13
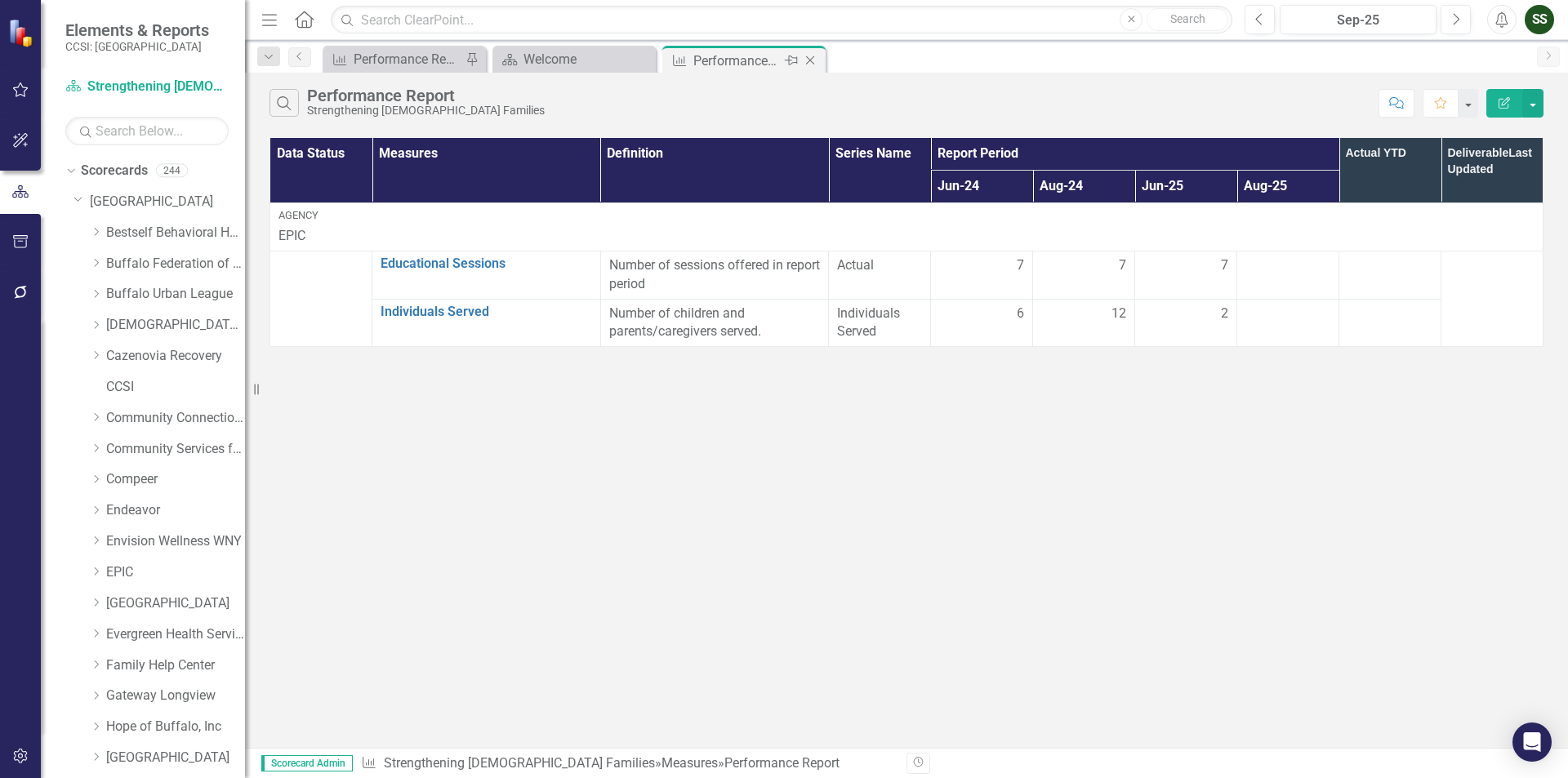
click at [814, 55] on icon "Close" at bounding box center [810, 60] width 16 height 13
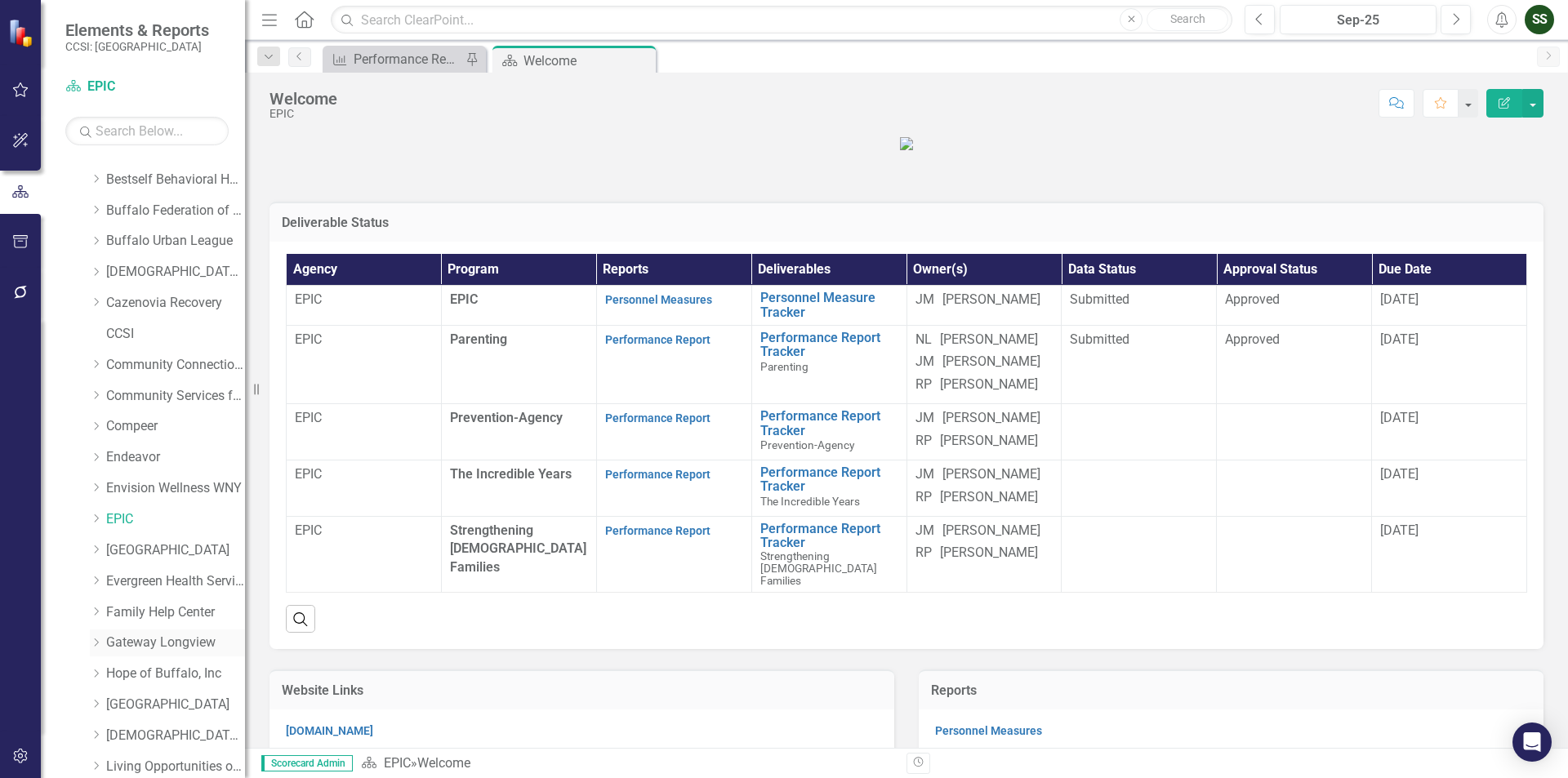
scroll to position [82, 0]
click at [166, 678] on link "[GEOGRAPHIC_DATA]" at bounding box center [175, 677] width 139 height 19
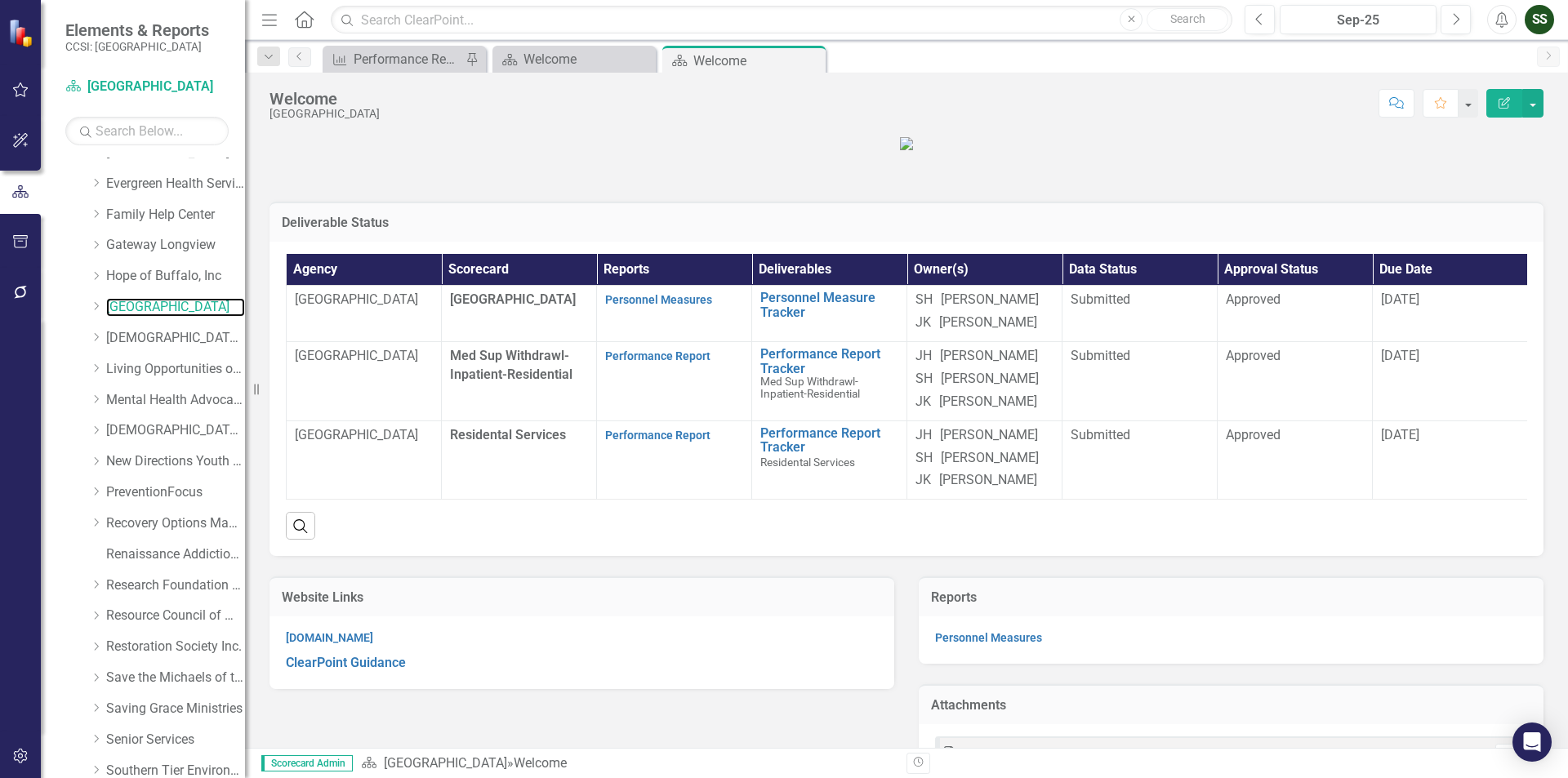
scroll to position [497, 0]
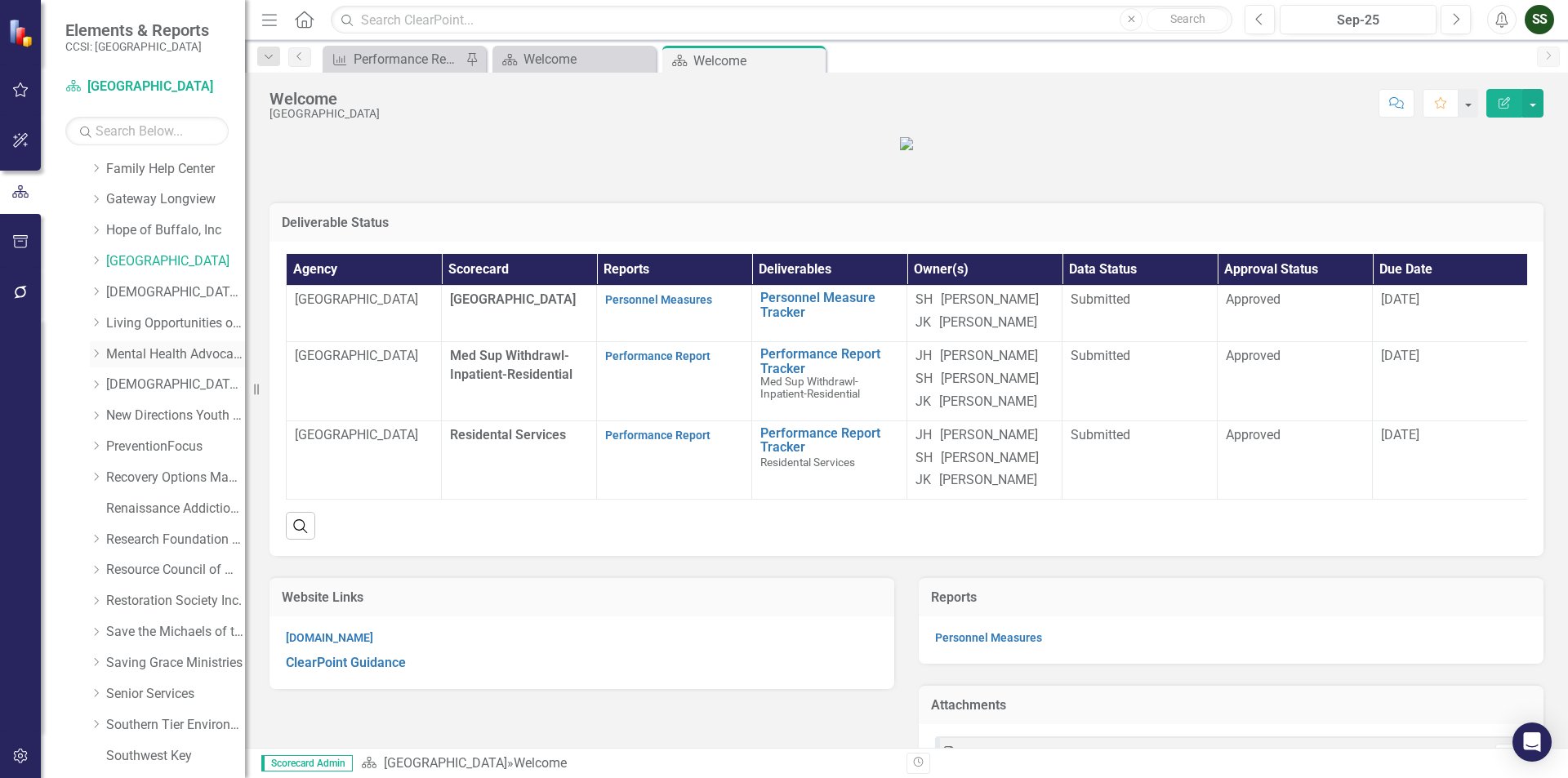
click at [173, 349] on link "Mental Health Advocates" at bounding box center [175, 355] width 139 height 19
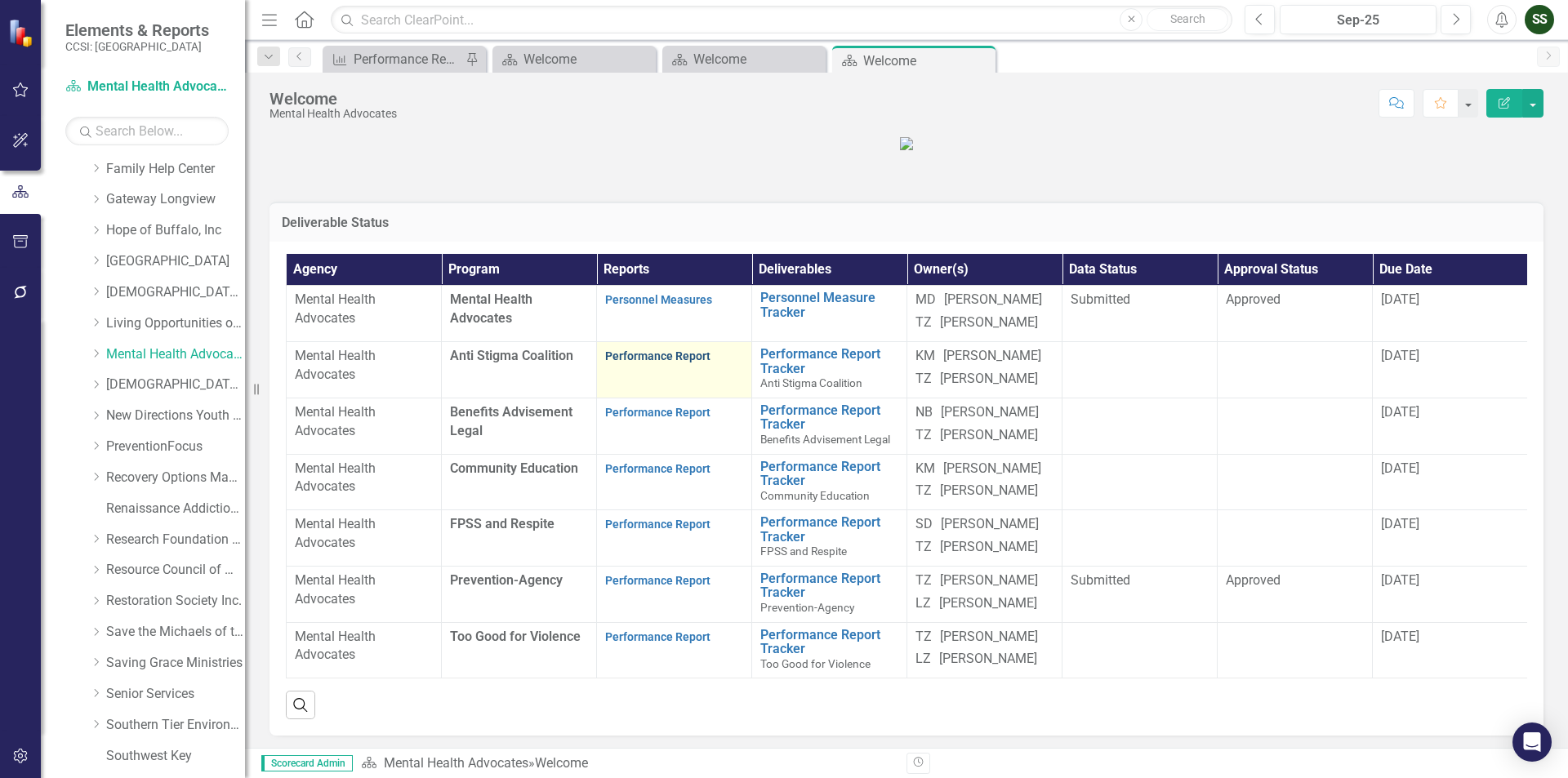
click at [662, 362] on link "Performance Report" at bounding box center [658, 355] width 105 height 13
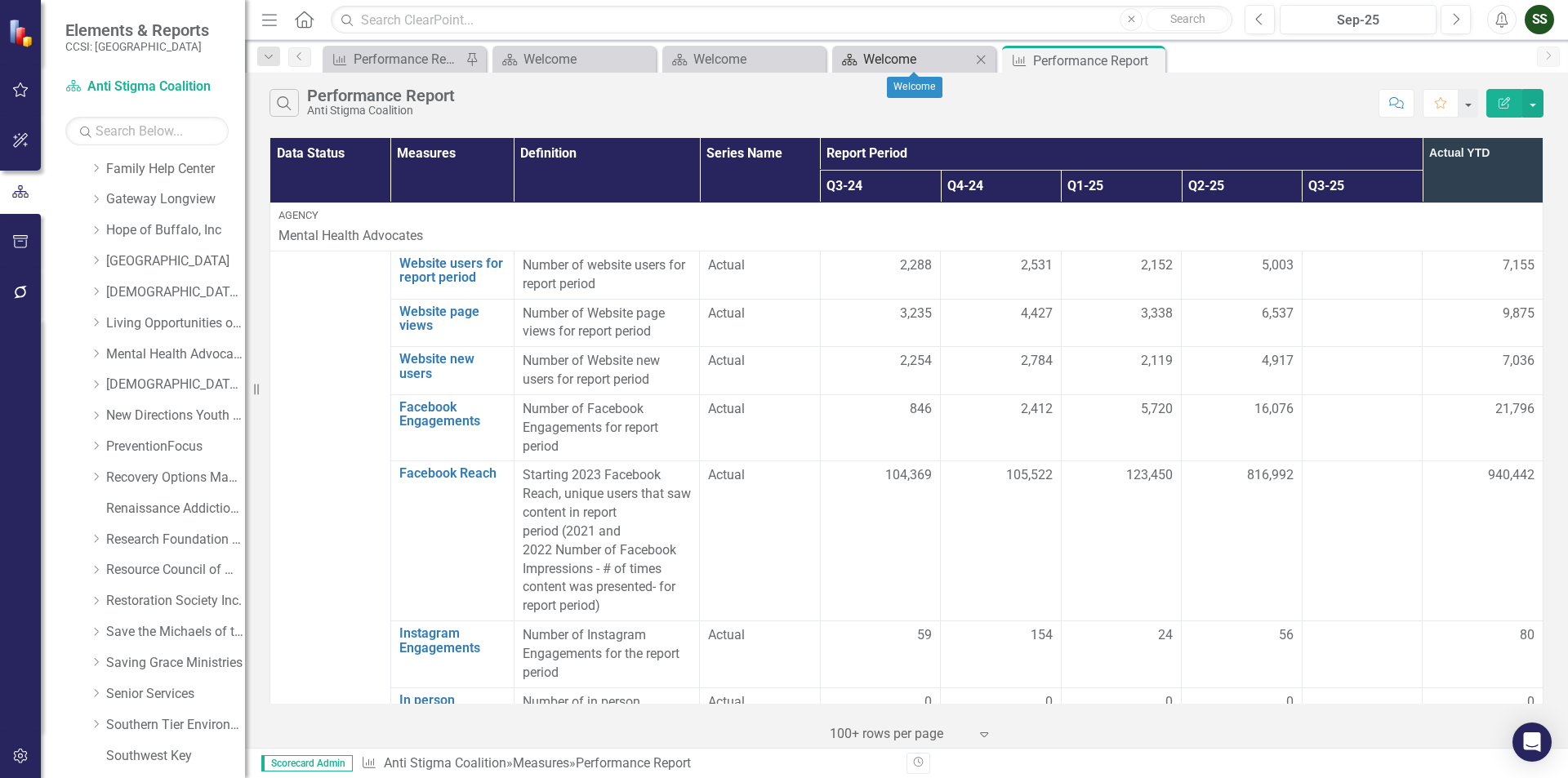
click at [954, 49] on div "Welcome" at bounding box center [917, 60] width 108 height 20
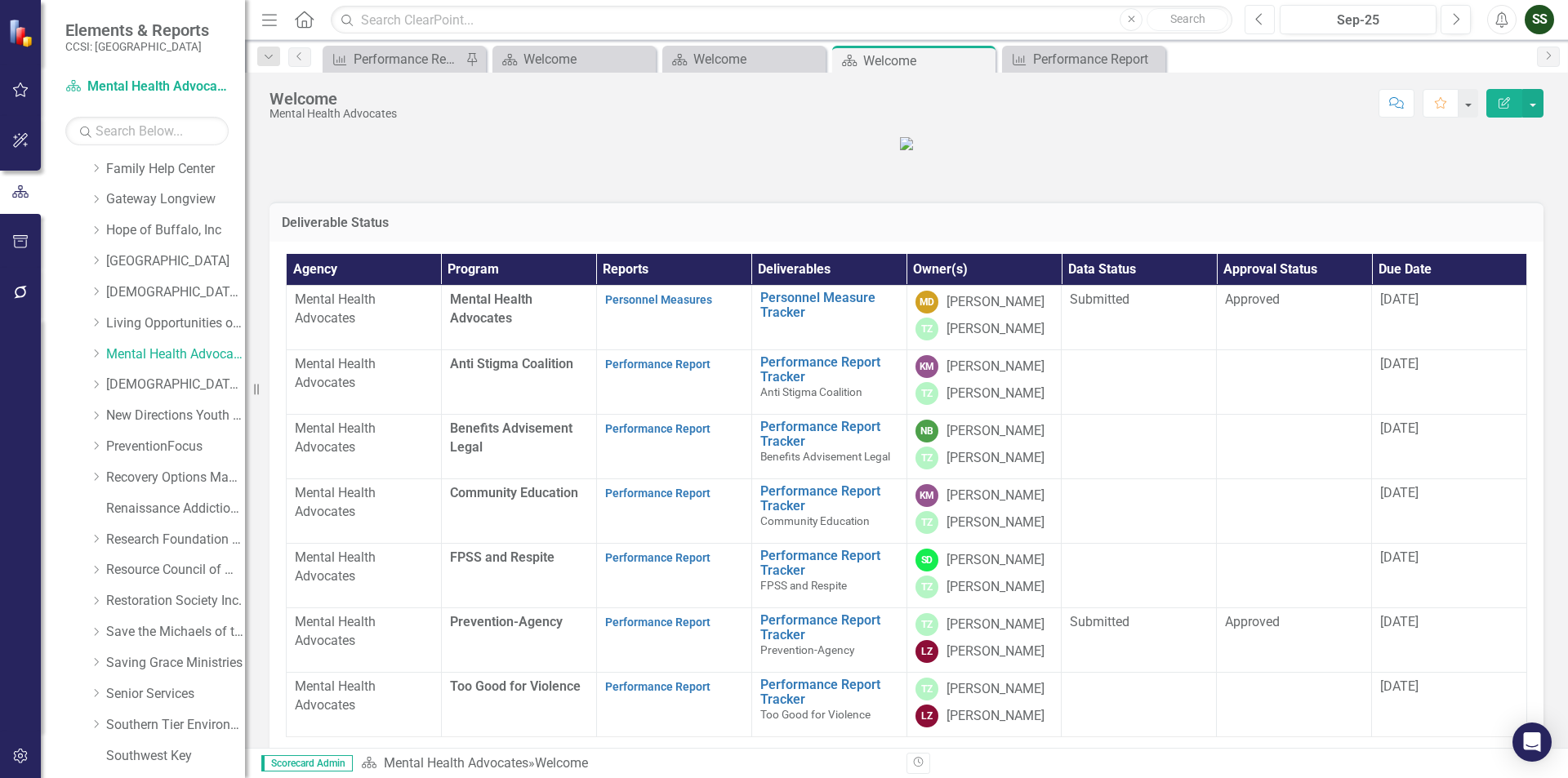
click at [1263, 16] on icon "Previous" at bounding box center [1259, 19] width 9 height 14
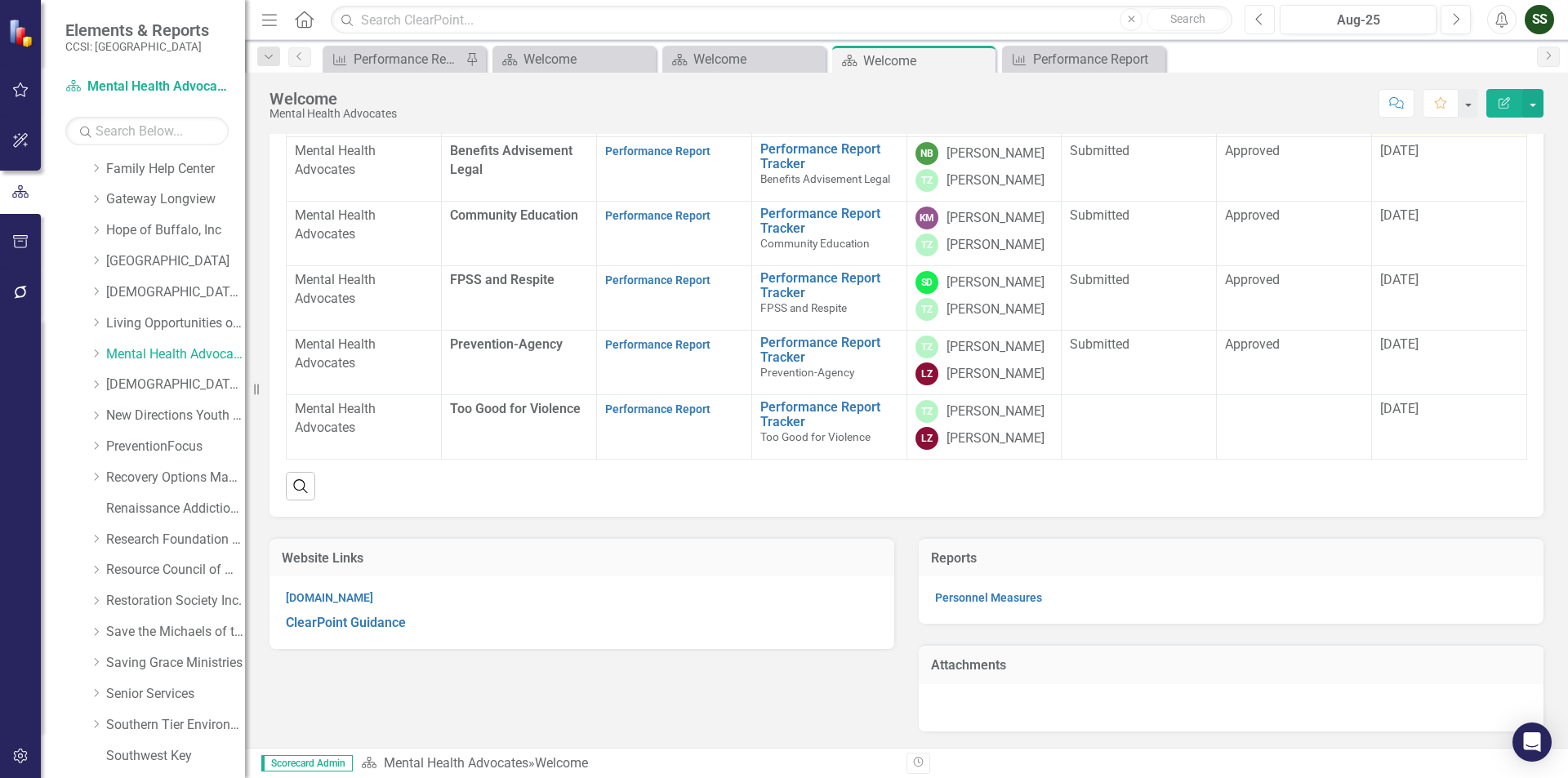
scroll to position [370, 0]
click at [653, 402] on link "Performance Report" at bounding box center [658, 408] width 105 height 13
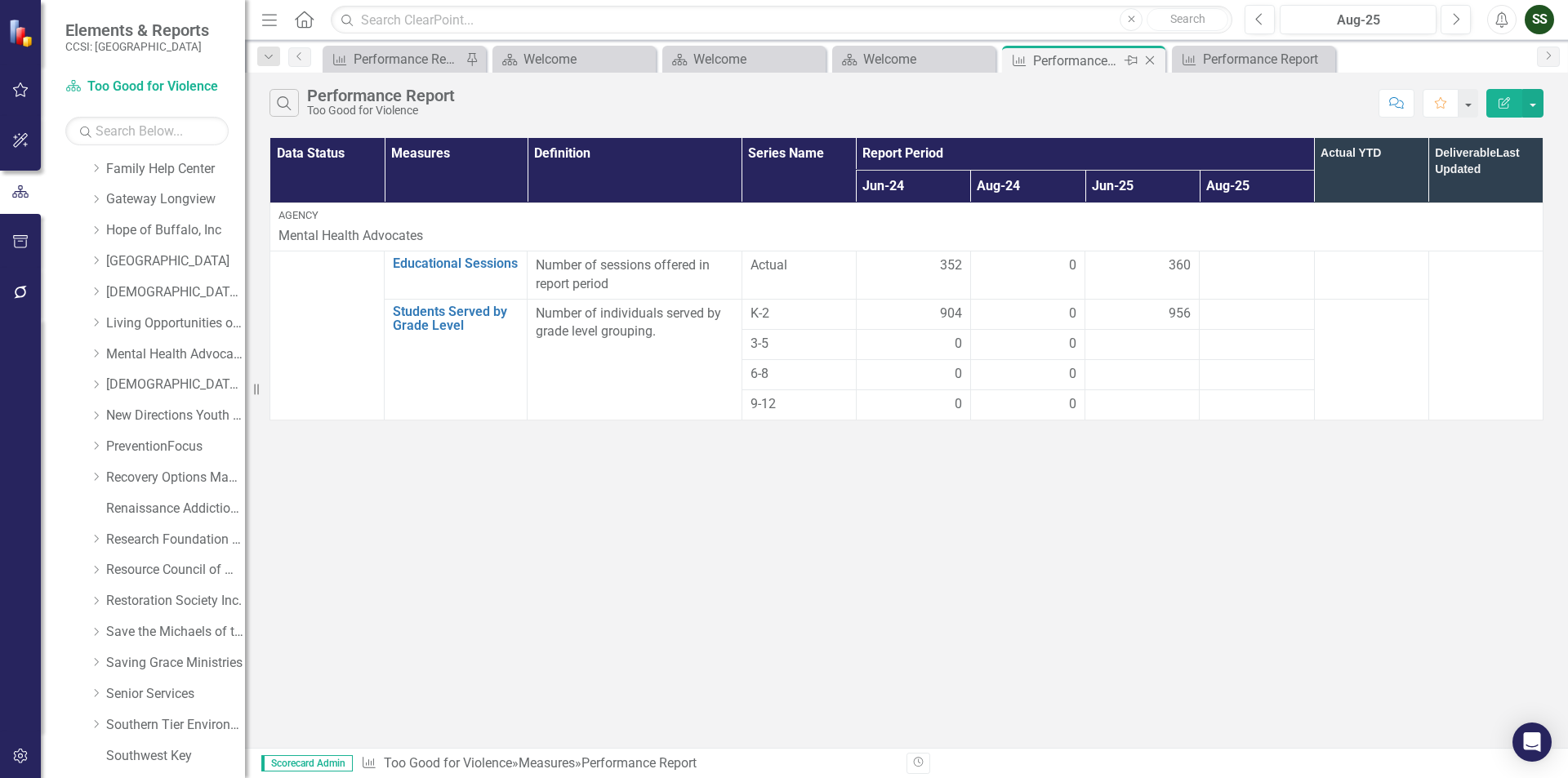
click at [1154, 60] on icon "Close" at bounding box center [1150, 60] width 16 height 13
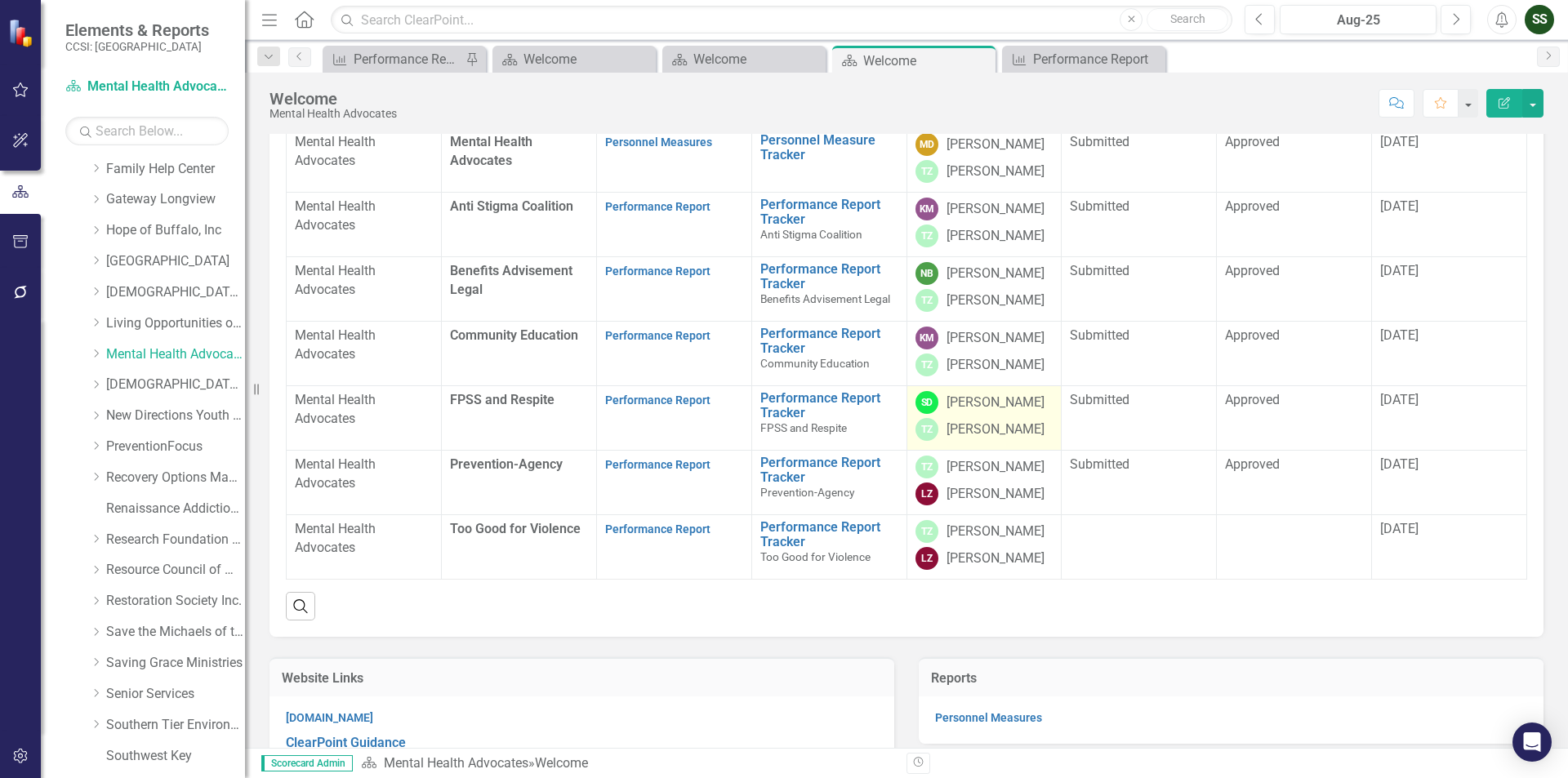
scroll to position [163, 0]
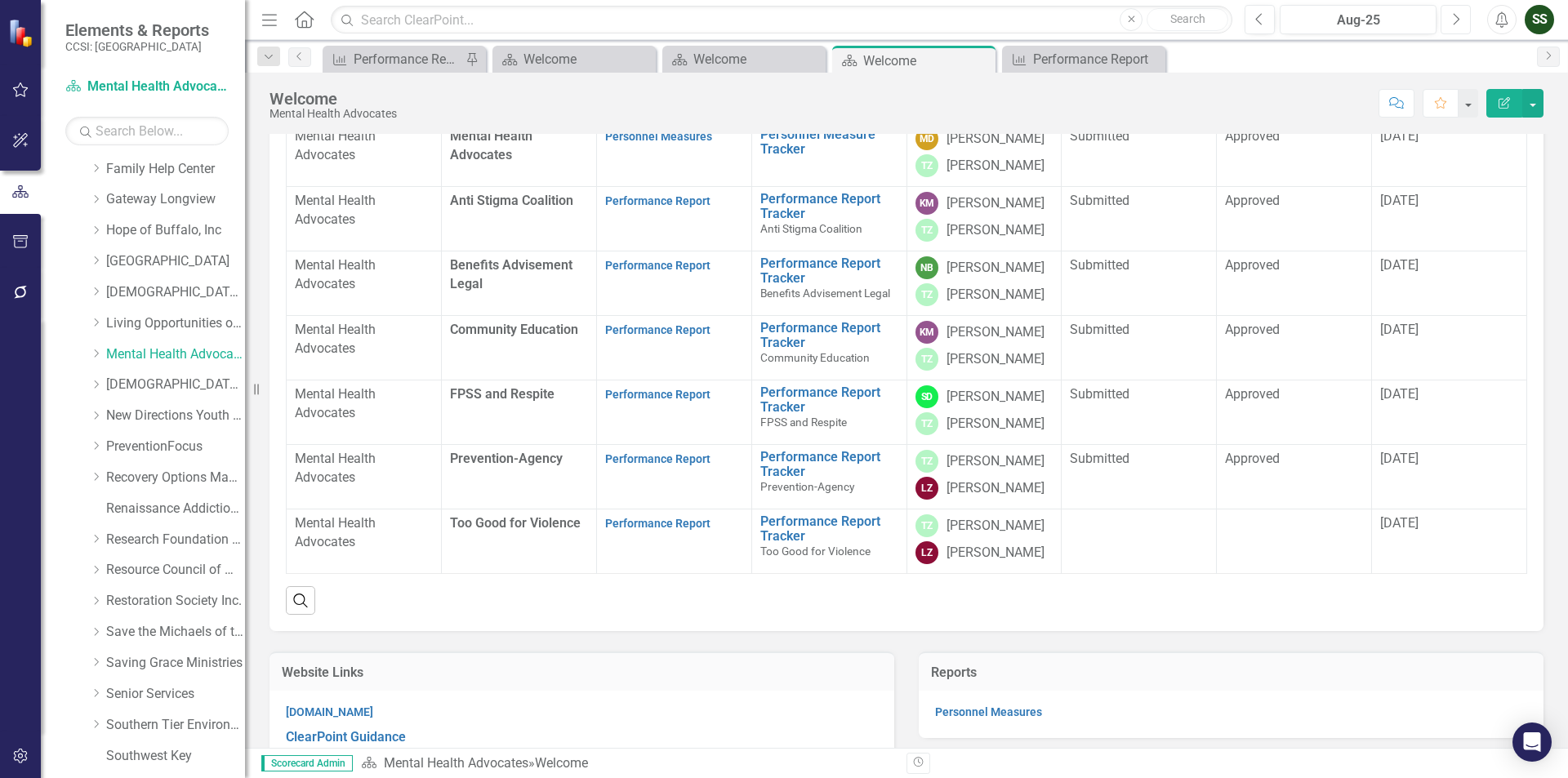
click at [1459, 21] on icon "Next" at bounding box center [1456, 19] width 9 height 14
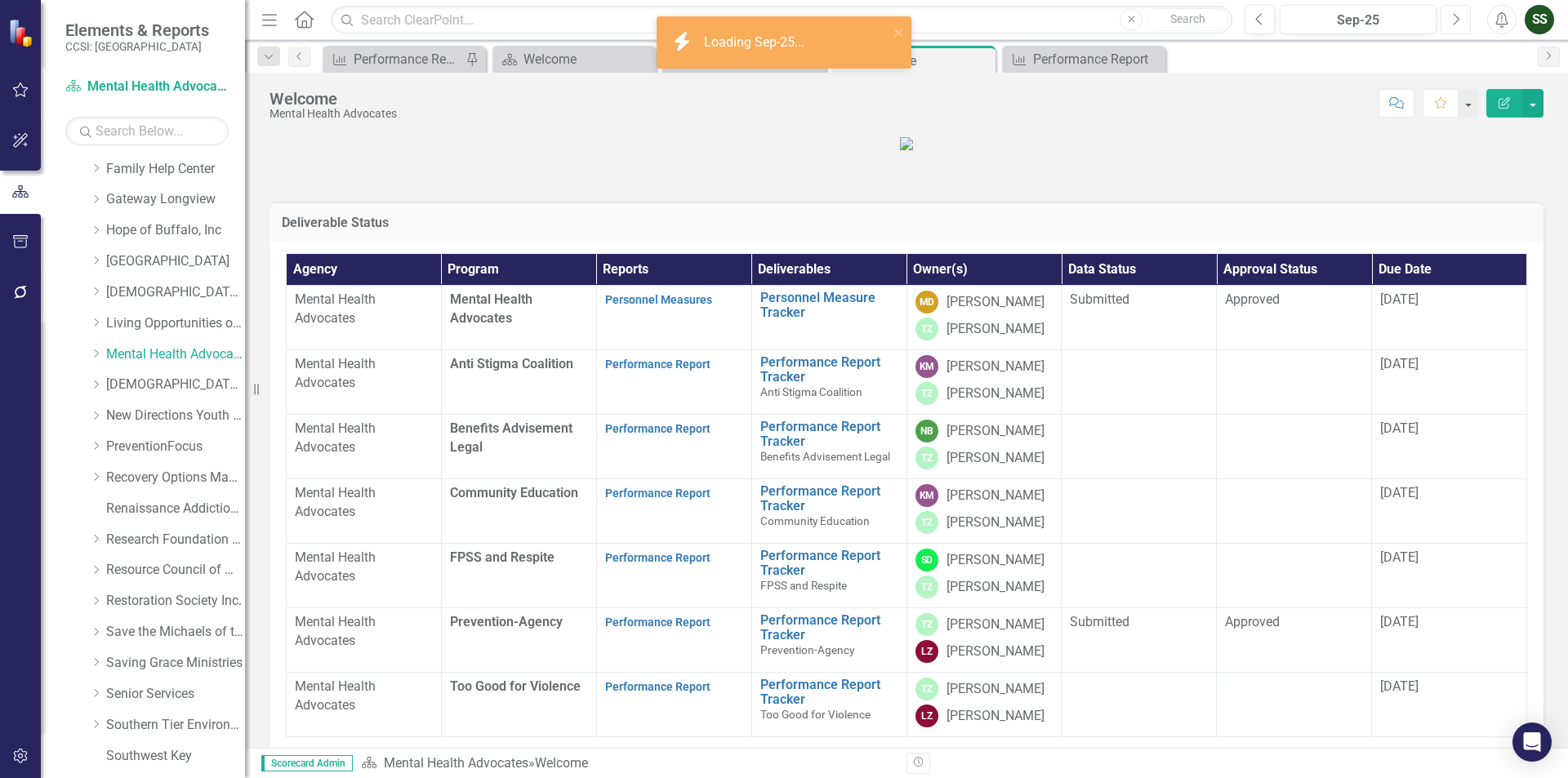
click at [1459, 20] on icon "Next" at bounding box center [1456, 19] width 9 height 14
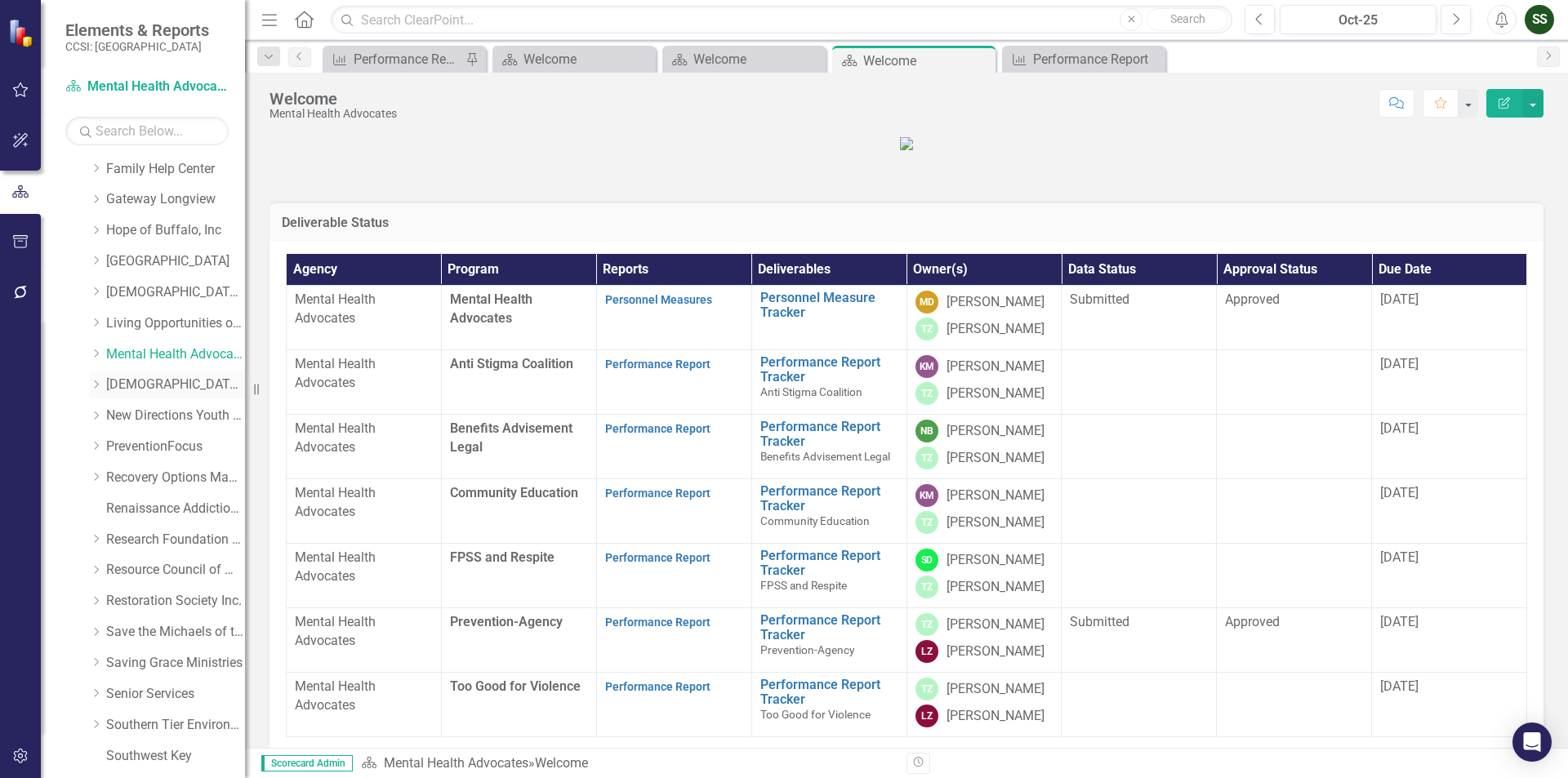
click at [199, 377] on link "[DEMOGRAPHIC_DATA] Comm Svces" at bounding box center [175, 385] width 139 height 19
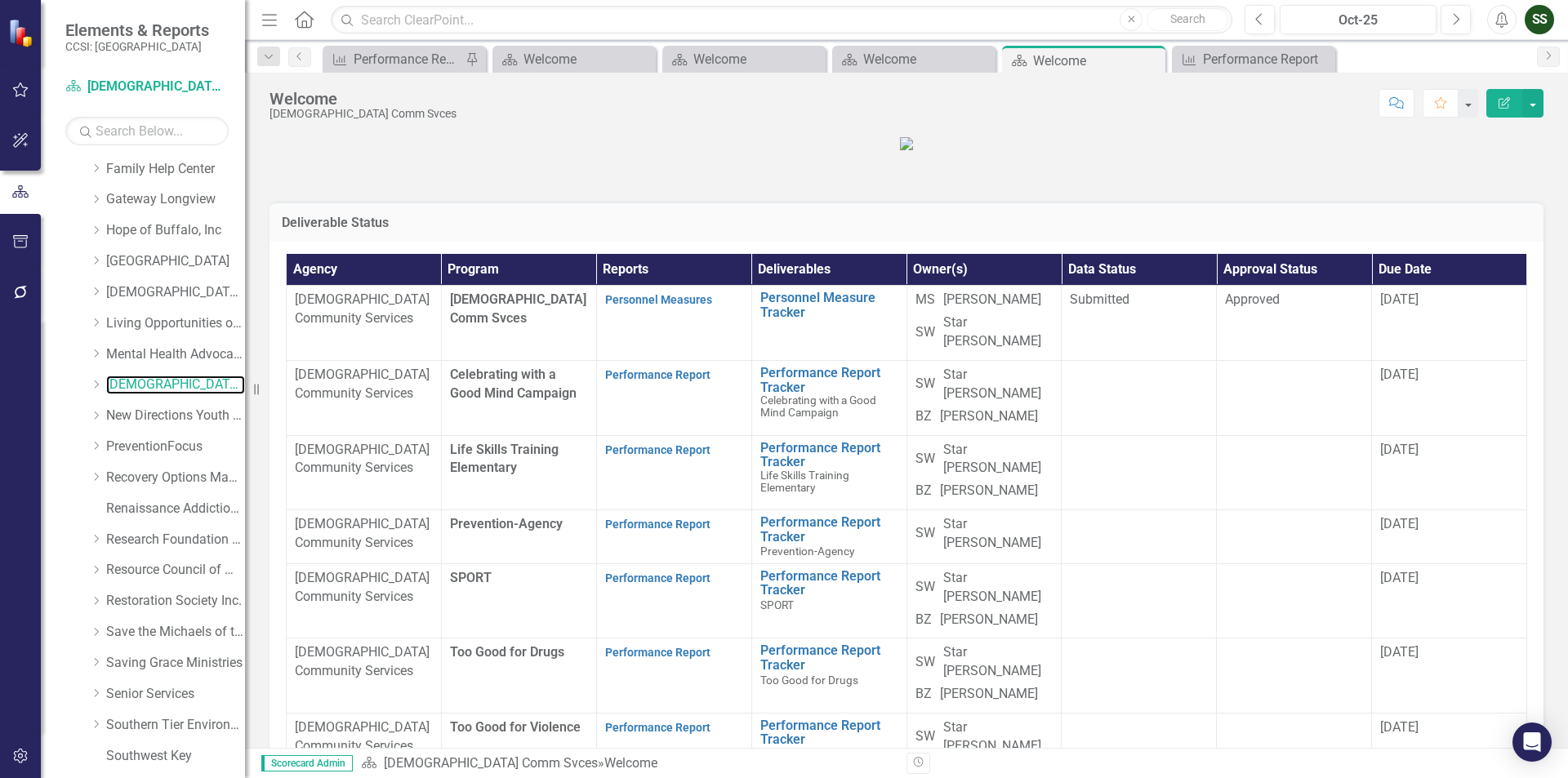
scroll to position [82, 0]
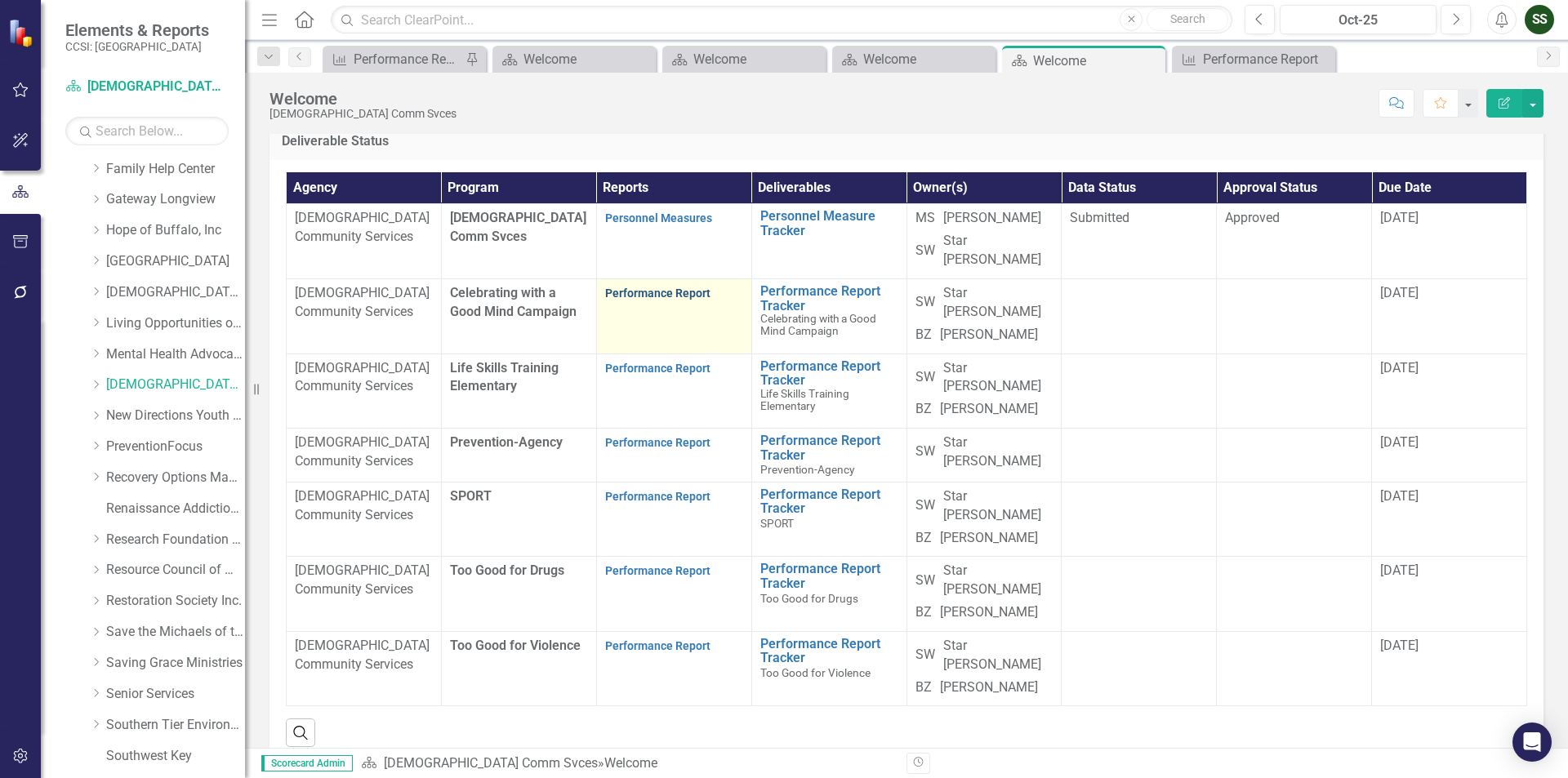
click at [681, 299] on link "Performance Report" at bounding box center [658, 292] width 105 height 13
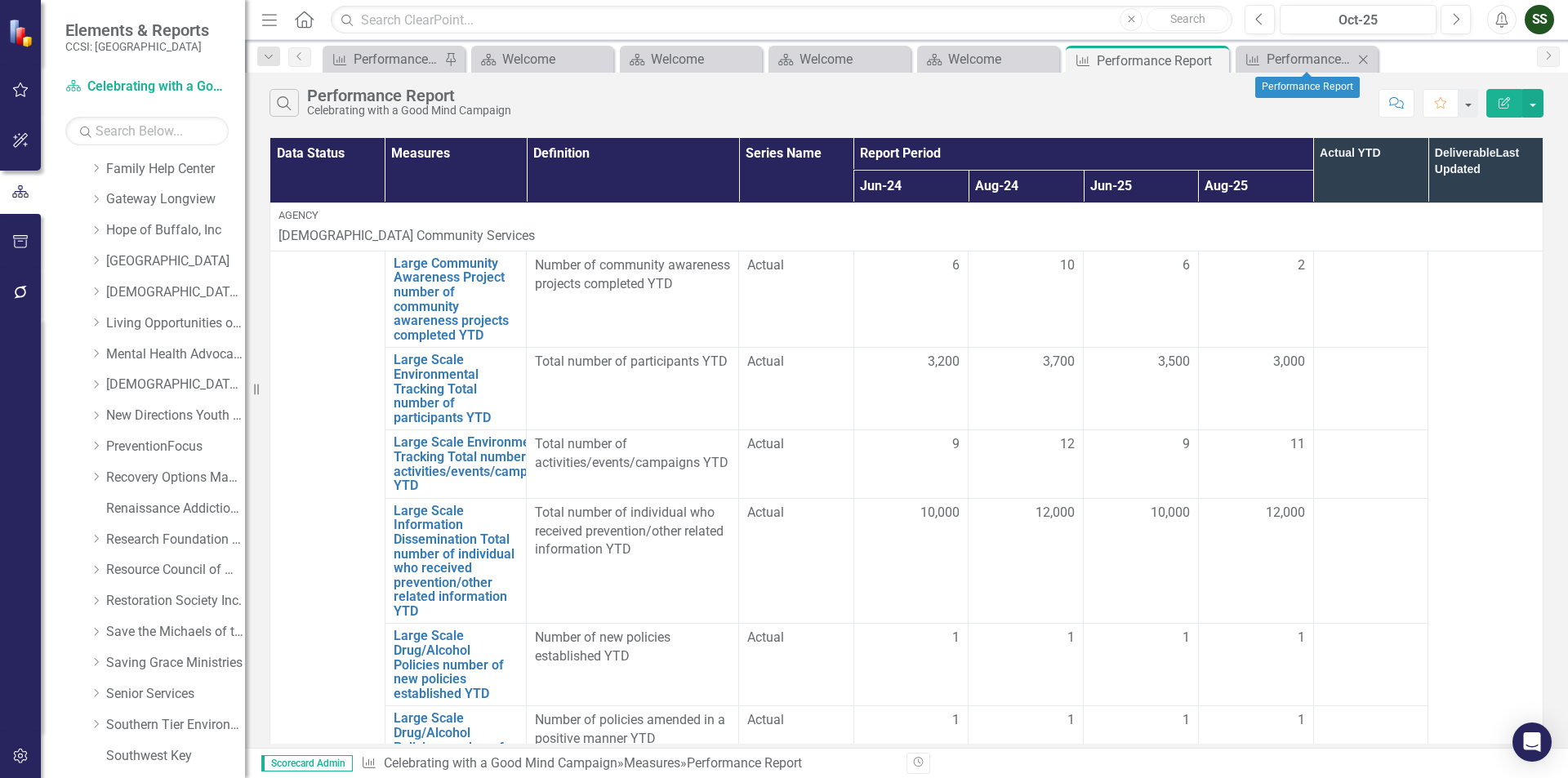
click at [1363, 57] on icon "Close" at bounding box center [1362, 59] width 16 height 13
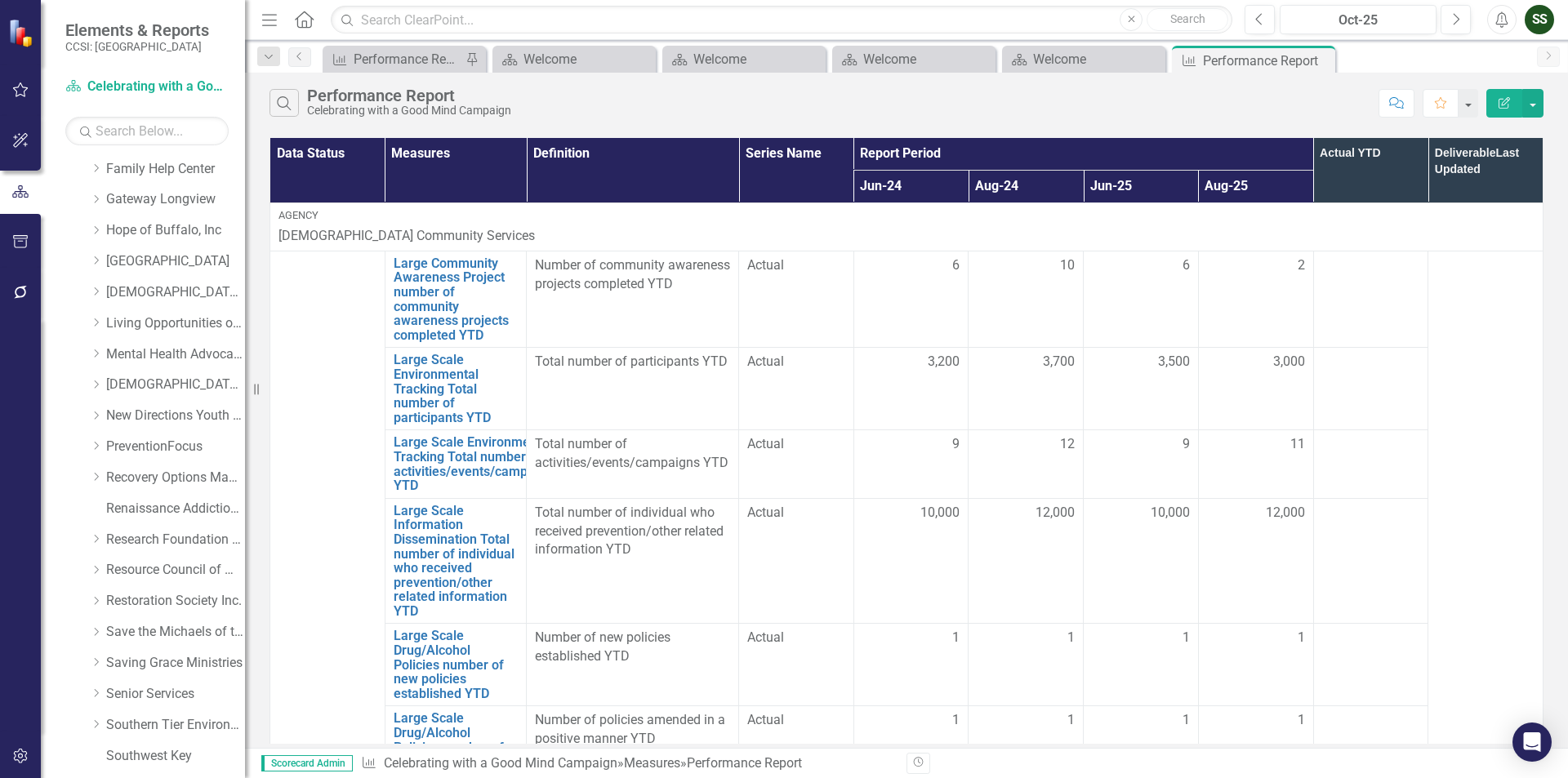
click at [0, 0] on icon "Close" at bounding box center [0, 0] width 0 height 0
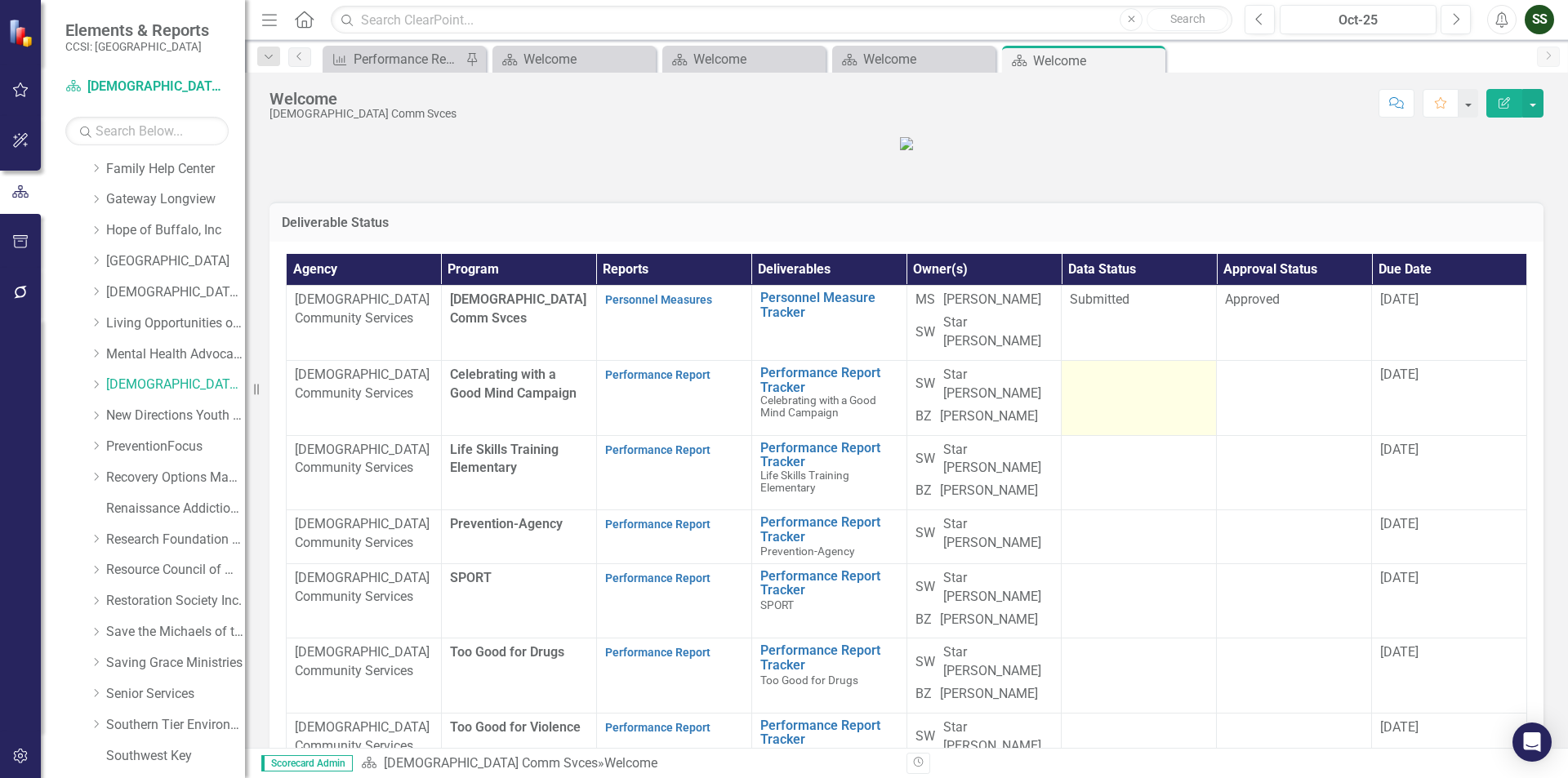
click at [1138, 435] on td at bounding box center [1139, 398] width 155 height 75
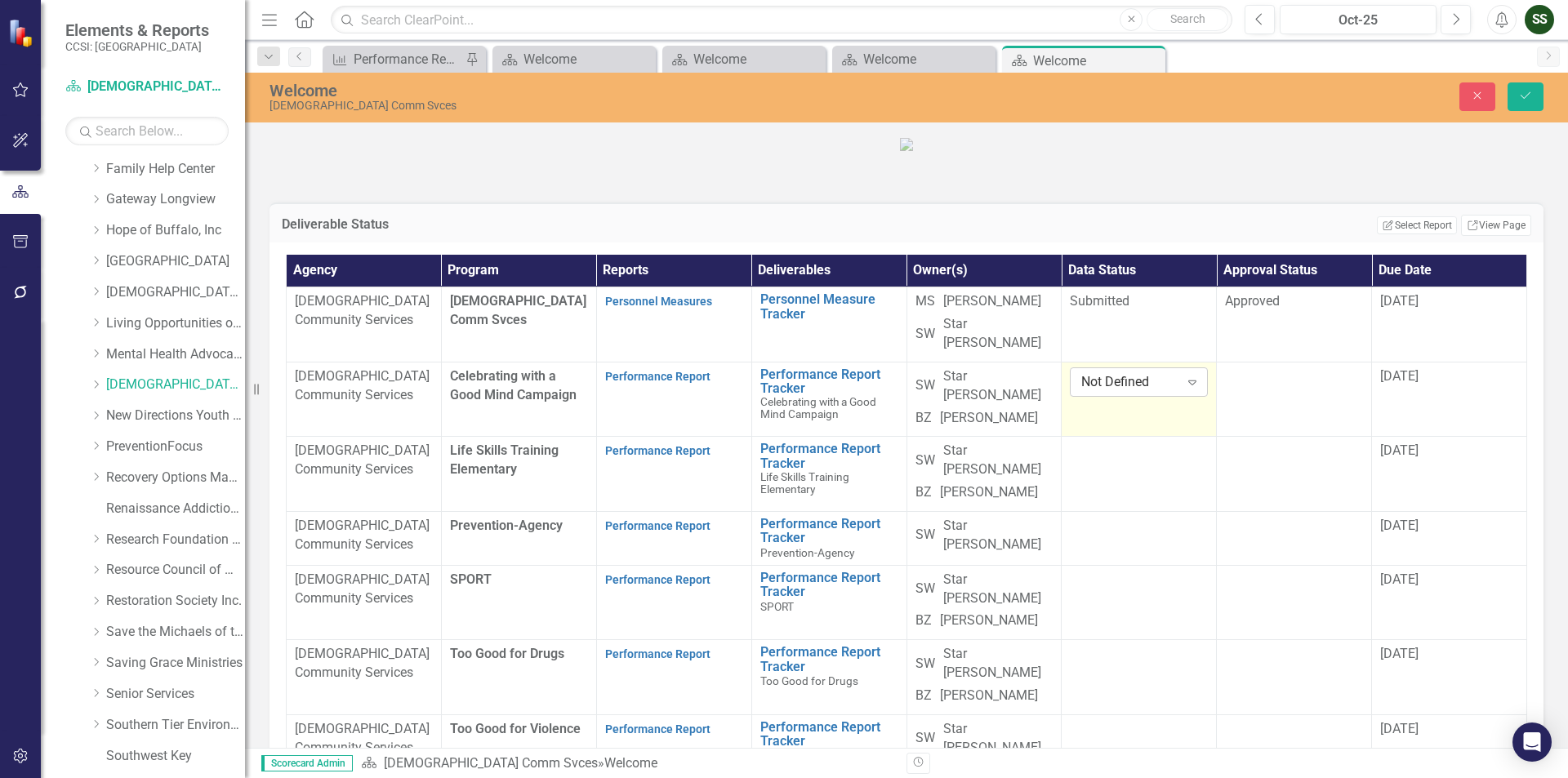
click at [1185, 389] on icon "Expand" at bounding box center [1192, 382] width 16 height 13
click at [1301, 437] on td at bounding box center [1294, 399] width 155 height 75
click at [1339, 389] on icon "Expand" at bounding box center [1347, 382] width 16 height 13
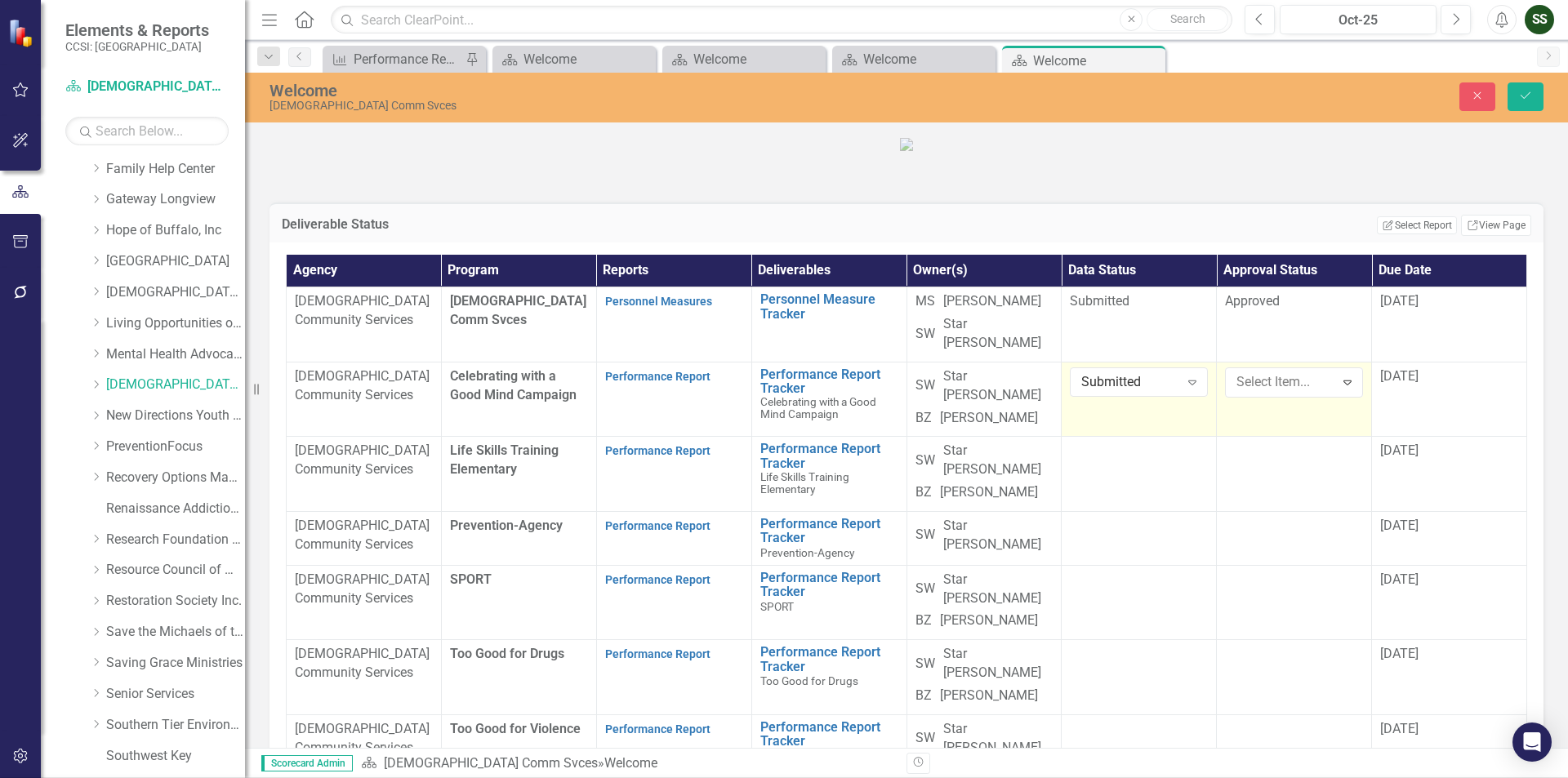
click at [1537, 96] on button "Save" at bounding box center [1525, 97] width 36 height 29
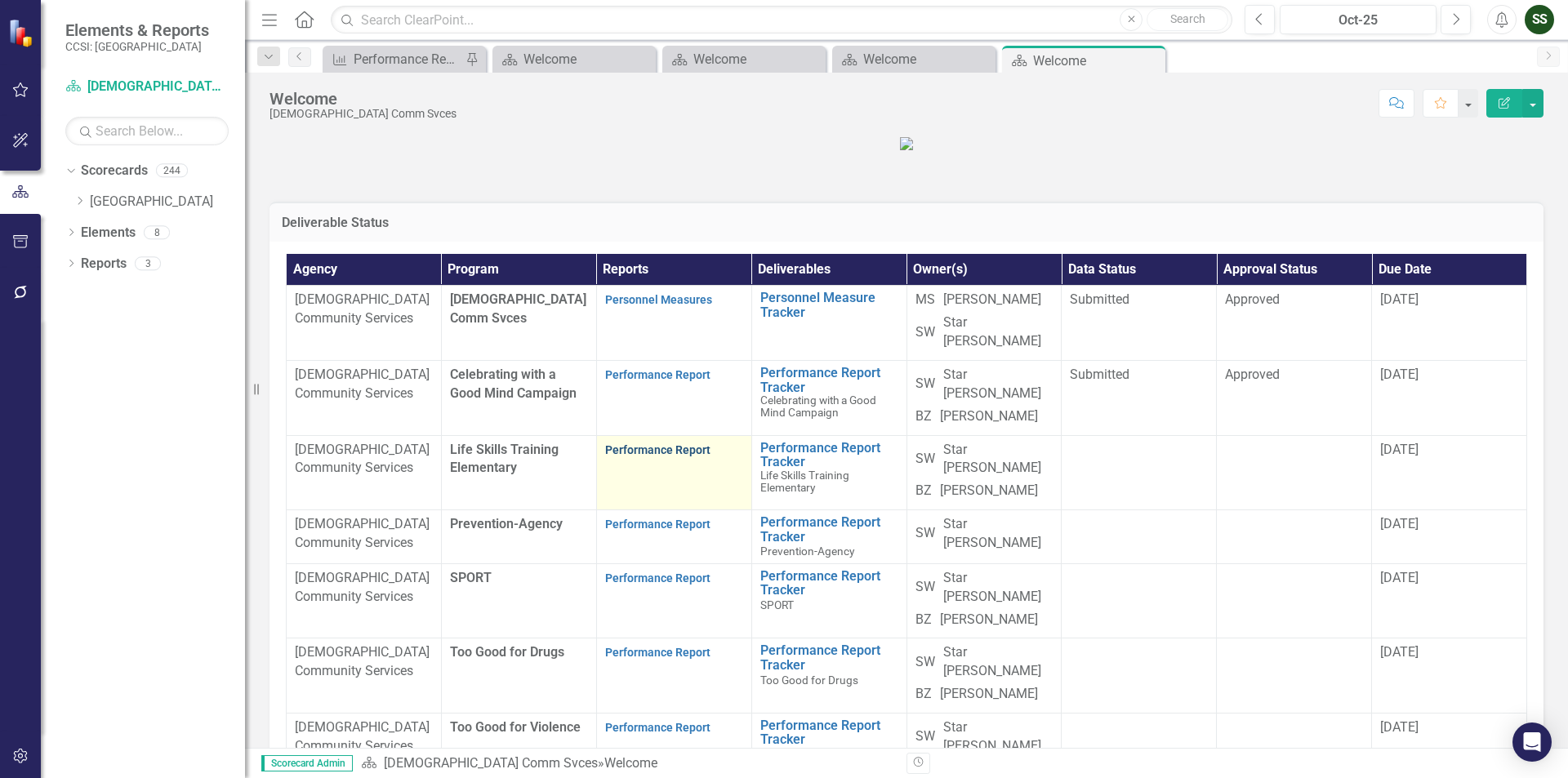
click at [686, 457] on link "Performance Report" at bounding box center [658, 450] width 105 height 13
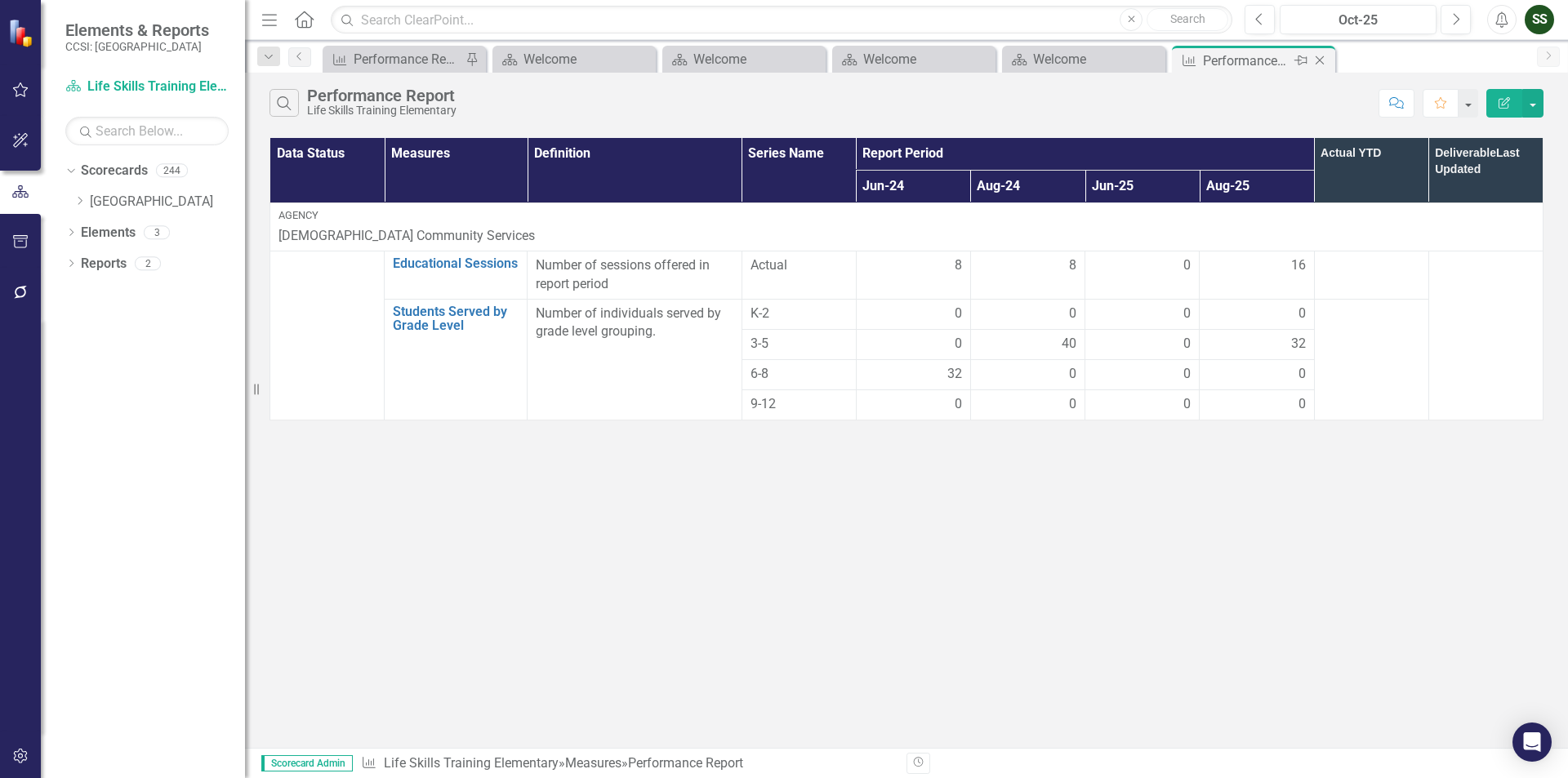
click at [1319, 60] on icon at bounding box center [1320, 60] width 9 height 9
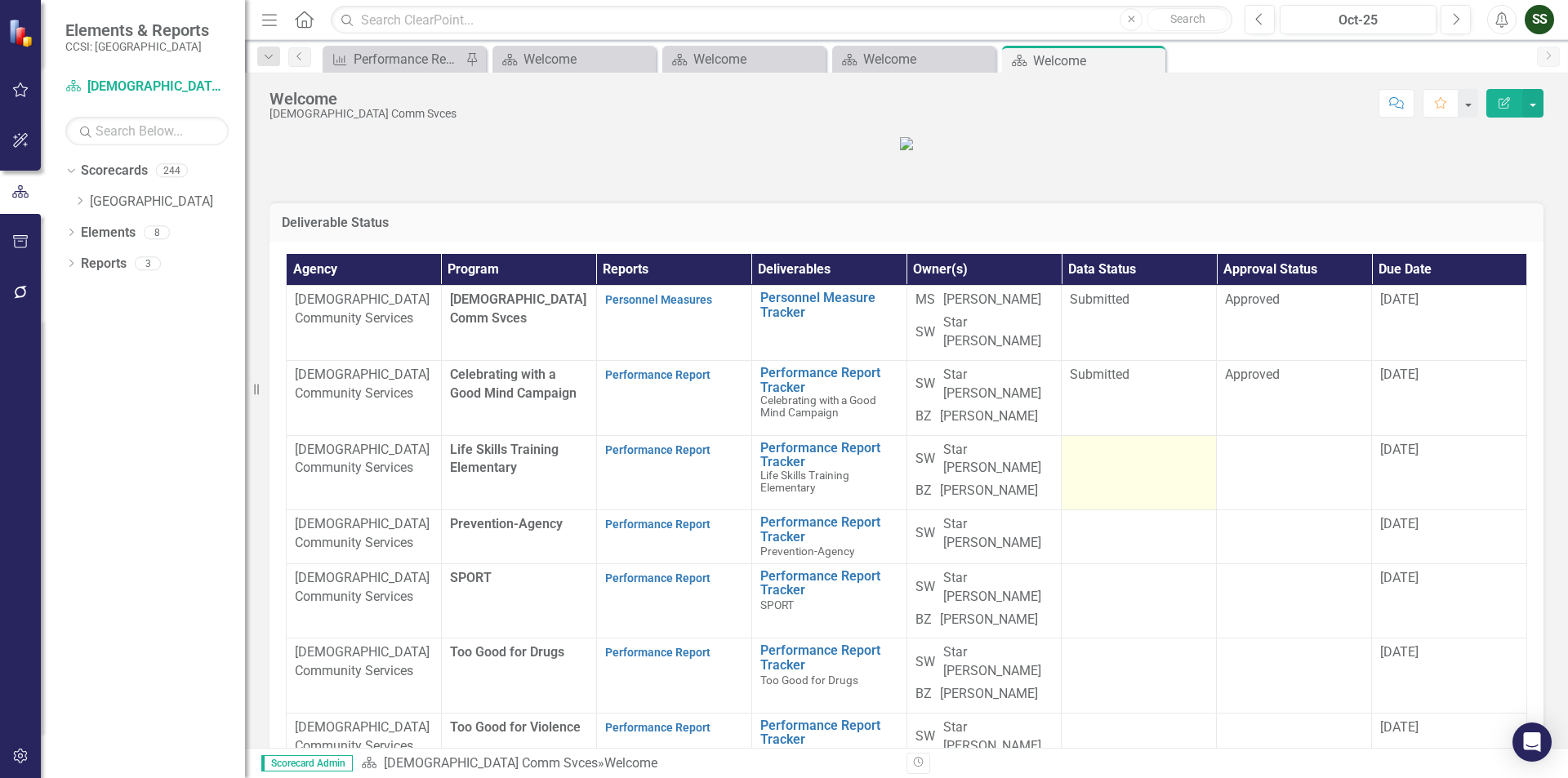
click at [1123, 461] on div at bounding box center [1139, 451] width 138 height 20
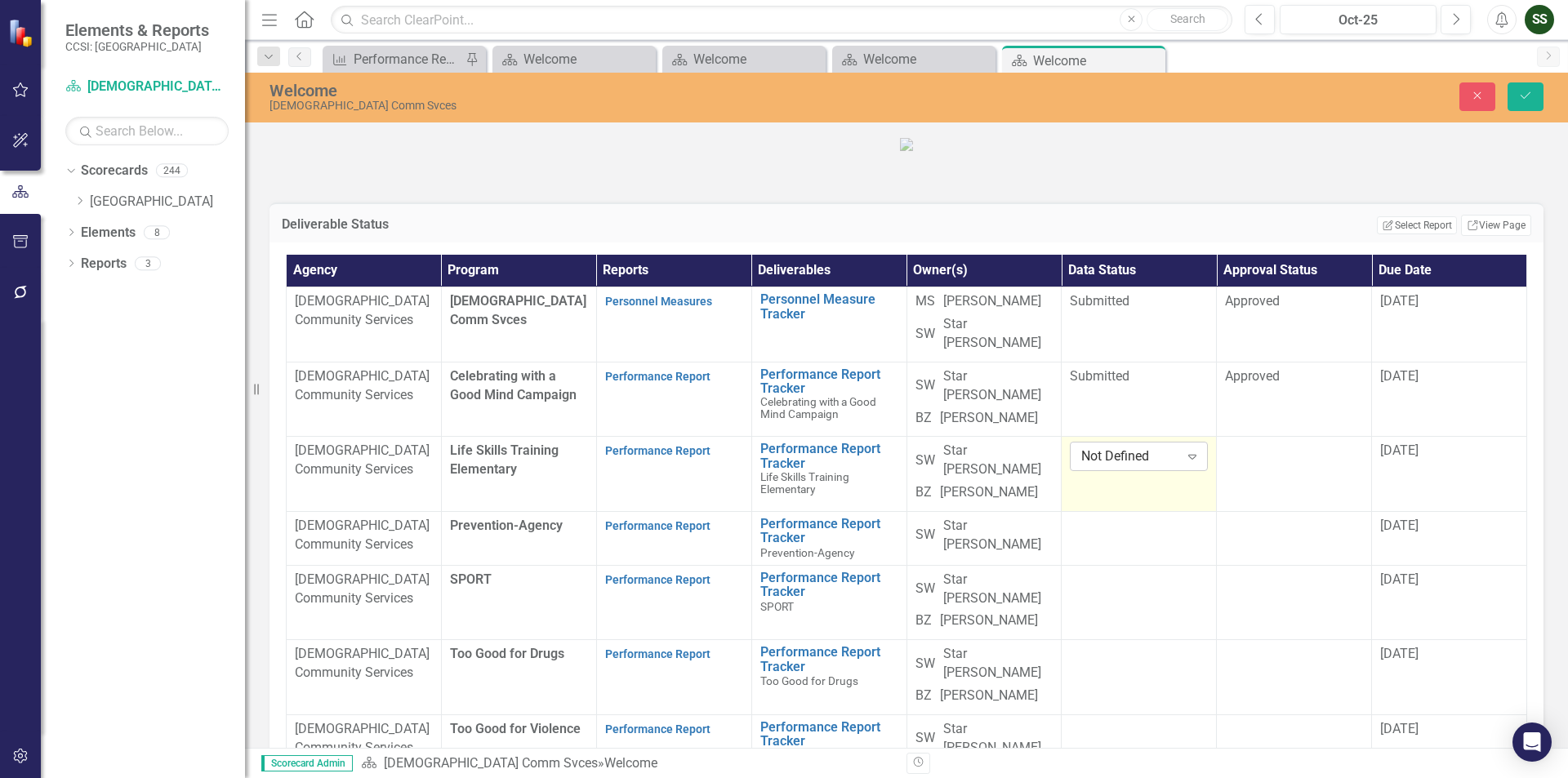
click at [1185, 463] on icon "Expand" at bounding box center [1192, 456] width 16 height 13
click at [1292, 512] on td at bounding box center [1294, 474] width 155 height 75
click at [1339, 463] on icon "Expand" at bounding box center [1347, 456] width 16 height 13
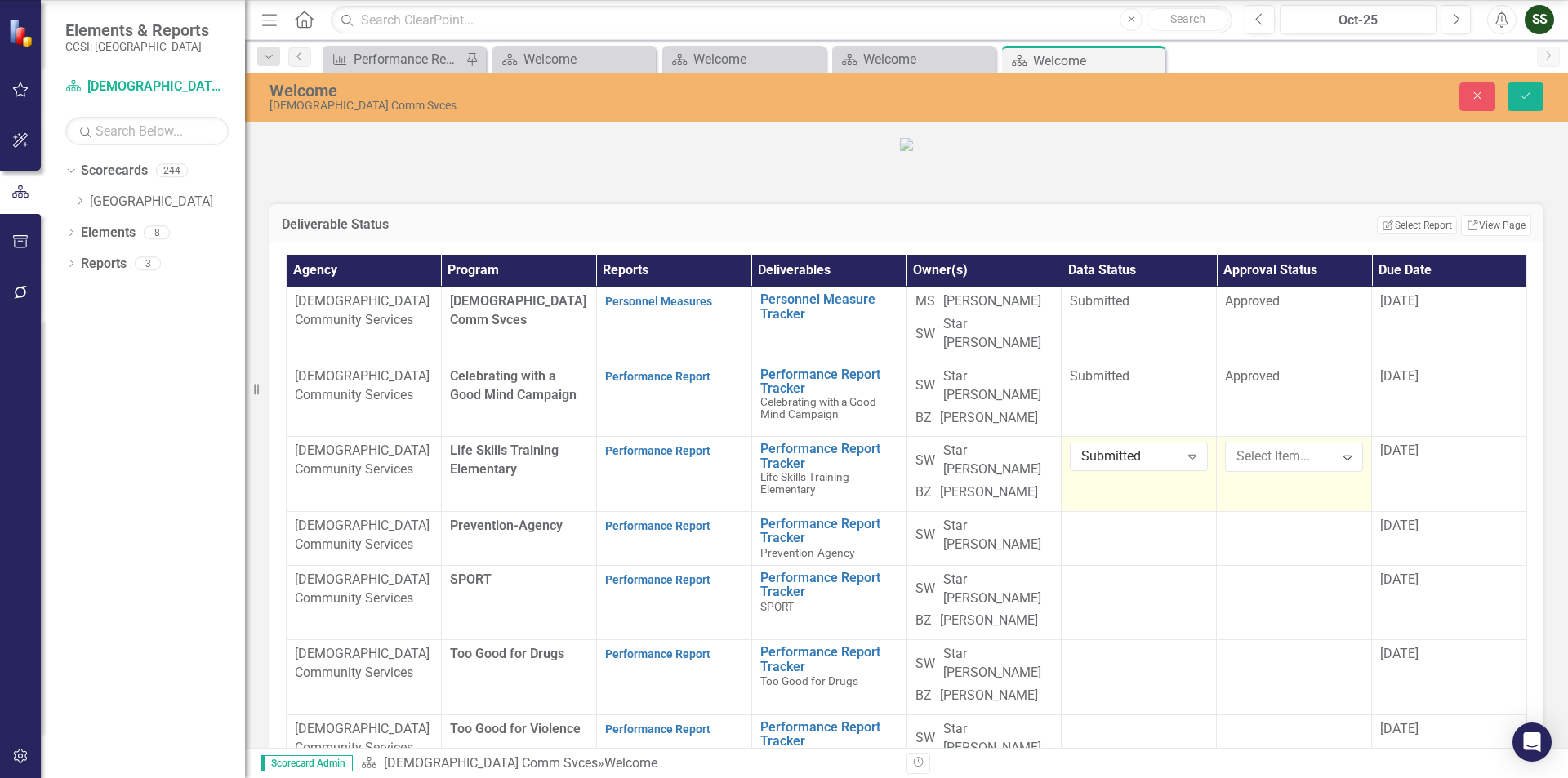
click at [1524, 103] on button "Save" at bounding box center [1525, 97] width 36 height 29
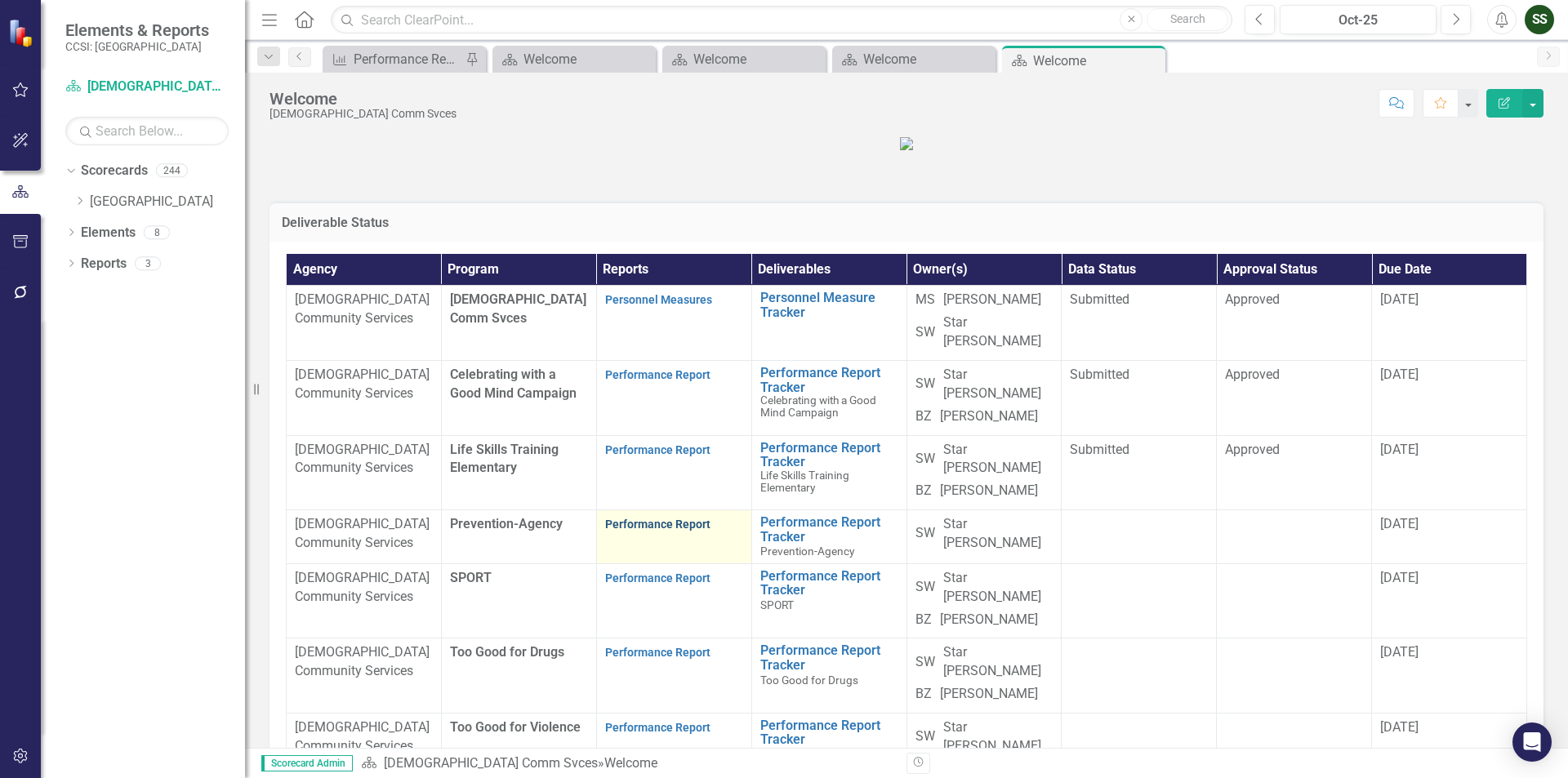
click at [676, 531] on link "Performance Report" at bounding box center [658, 524] width 105 height 13
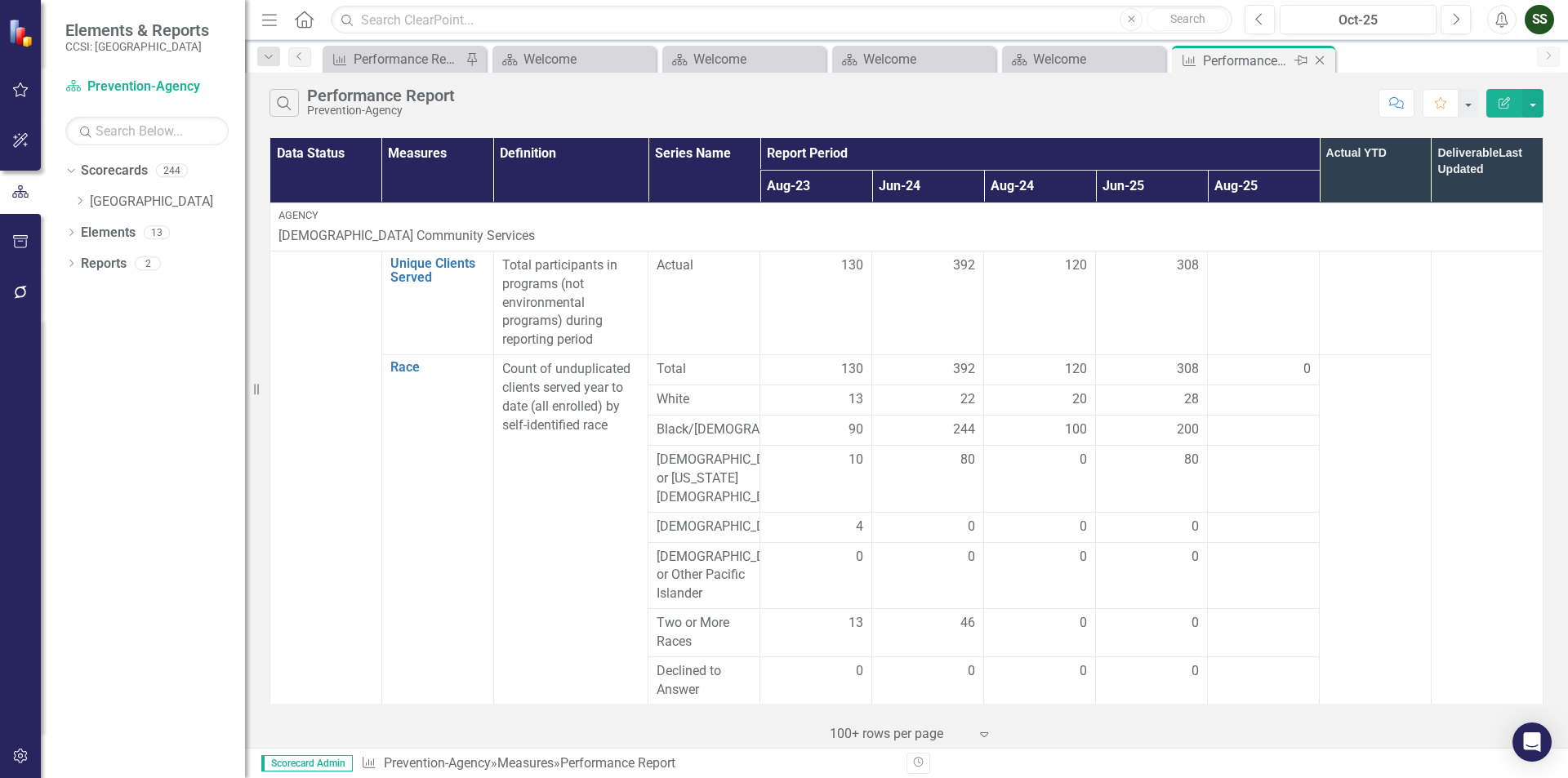
click at [1319, 55] on icon "Close" at bounding box center [1319, 60] width 16 height 13
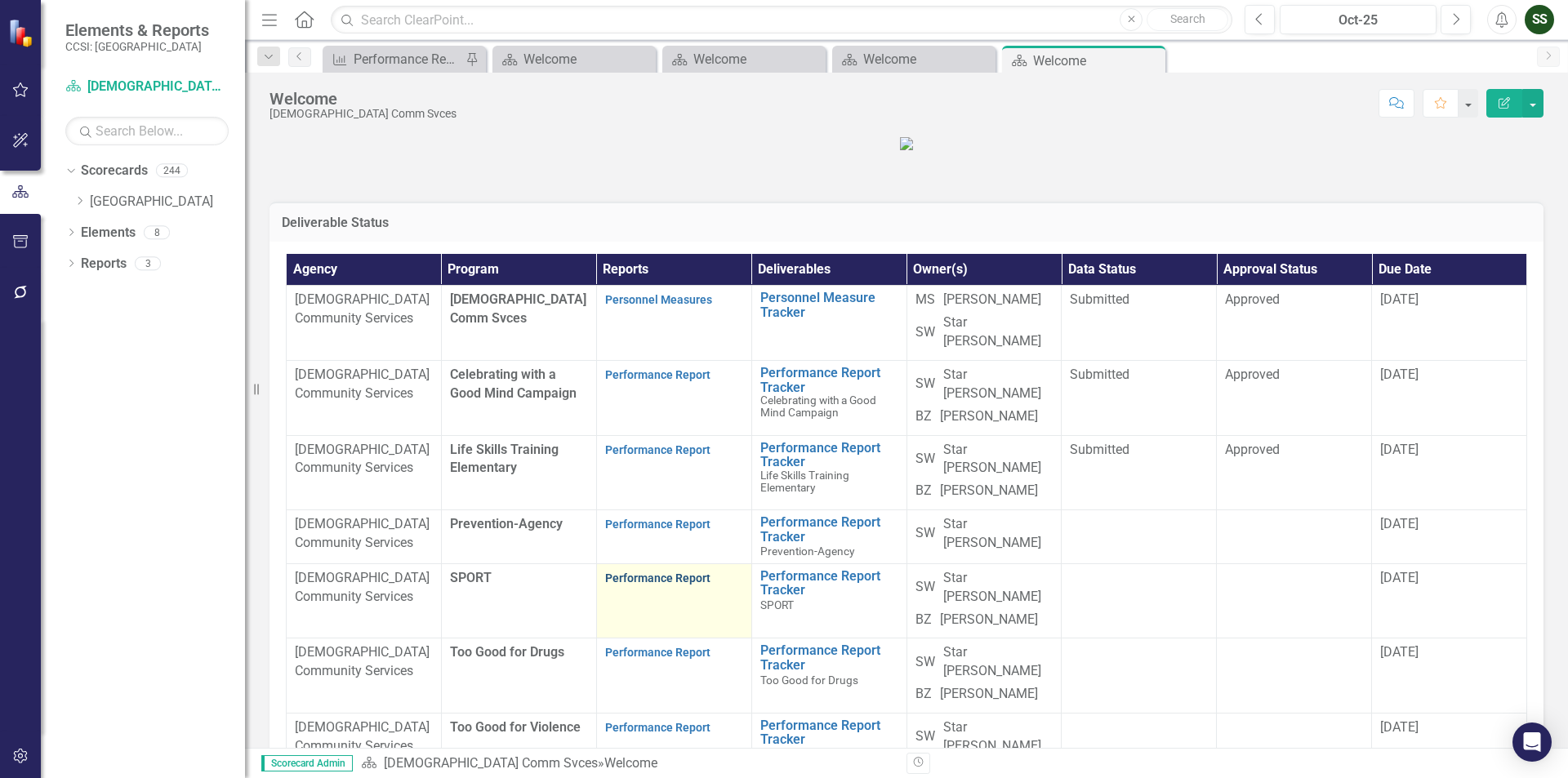
click at [688, 585] on link "Performance Report" at bounding box center [658, 577] width 105 height 13
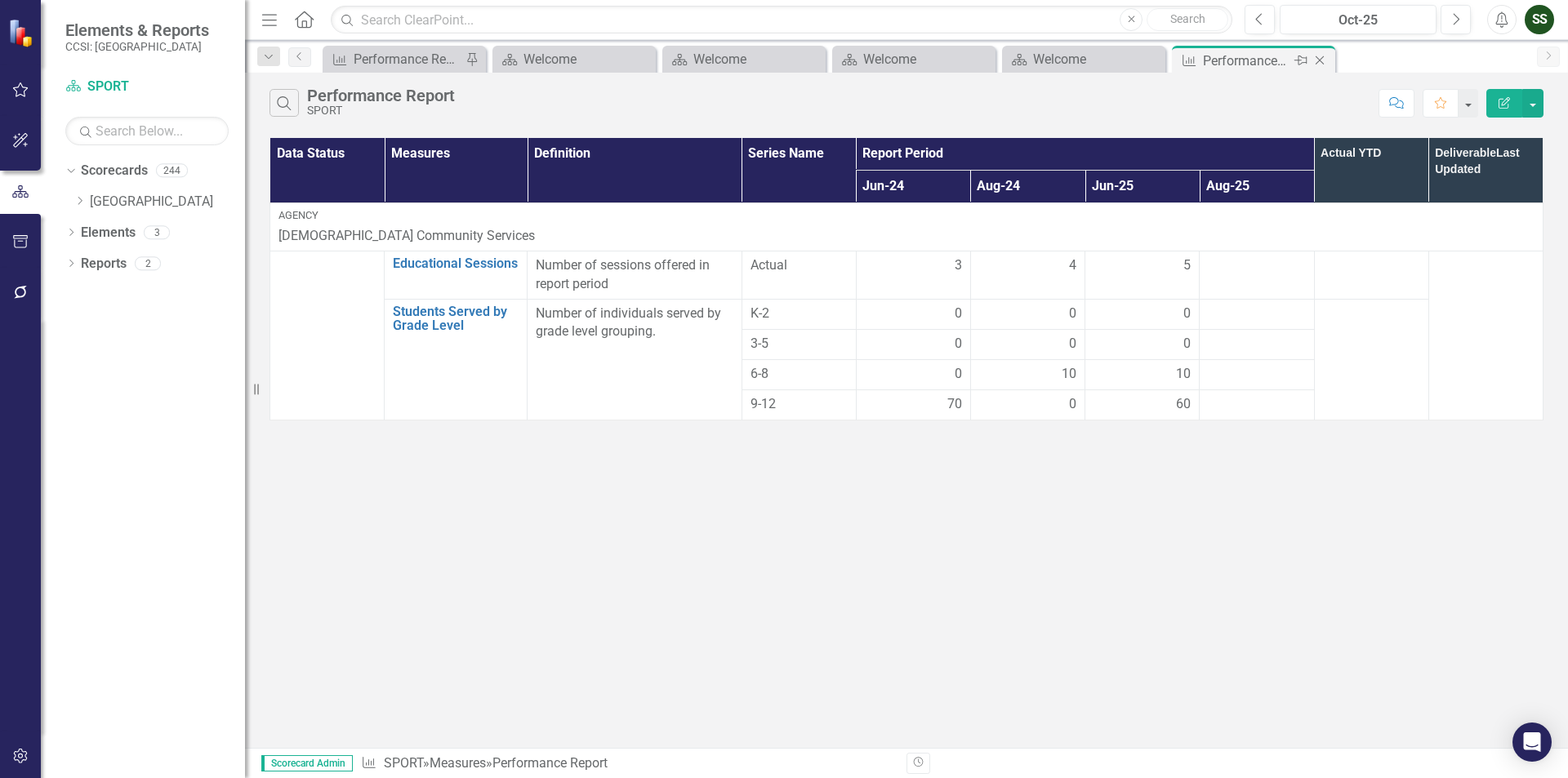
click at [1315, 58] on icon "Close" at bounding box center [1319, 60] width 16 height 13
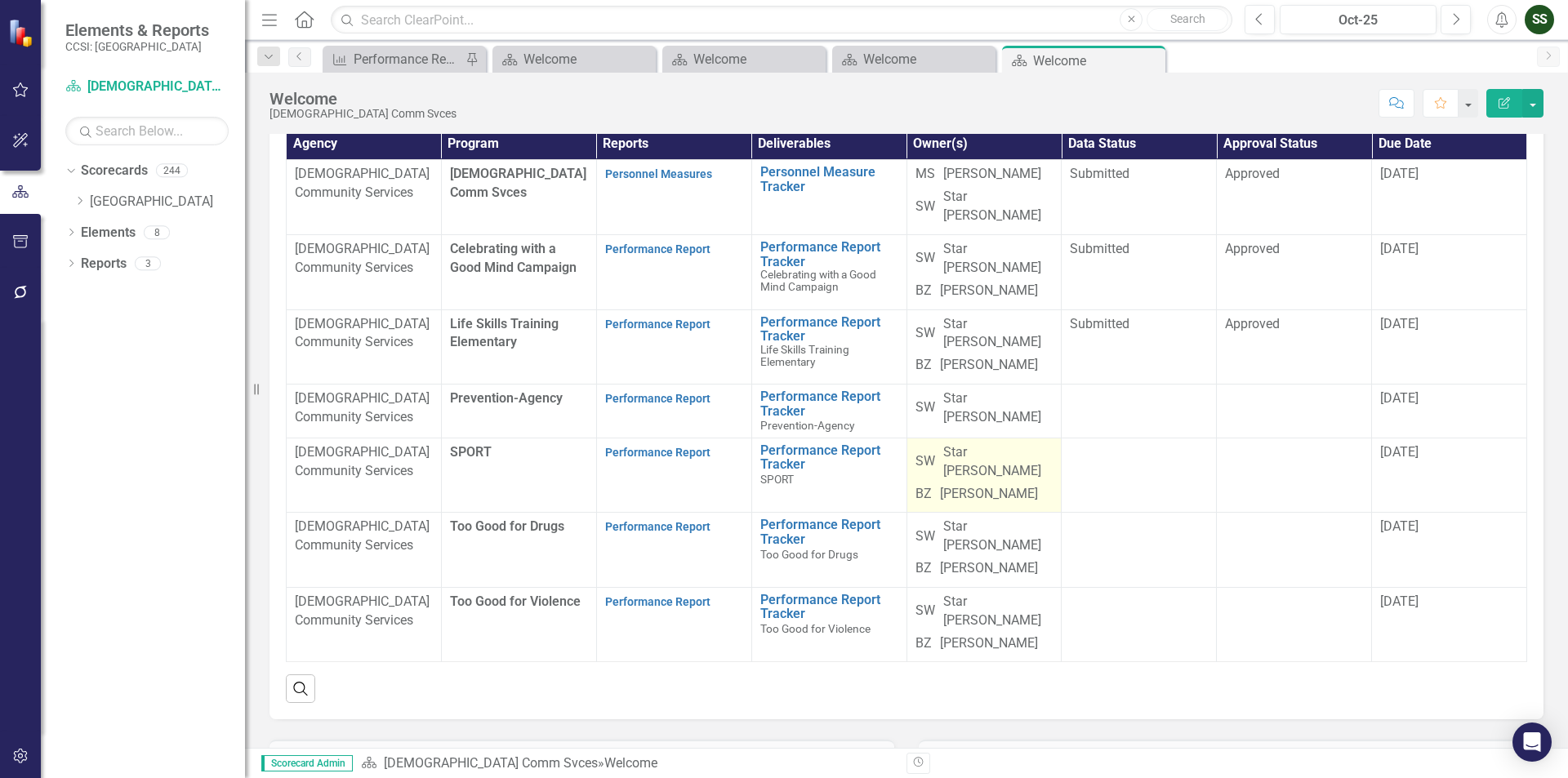
scroll to position [163, 0]
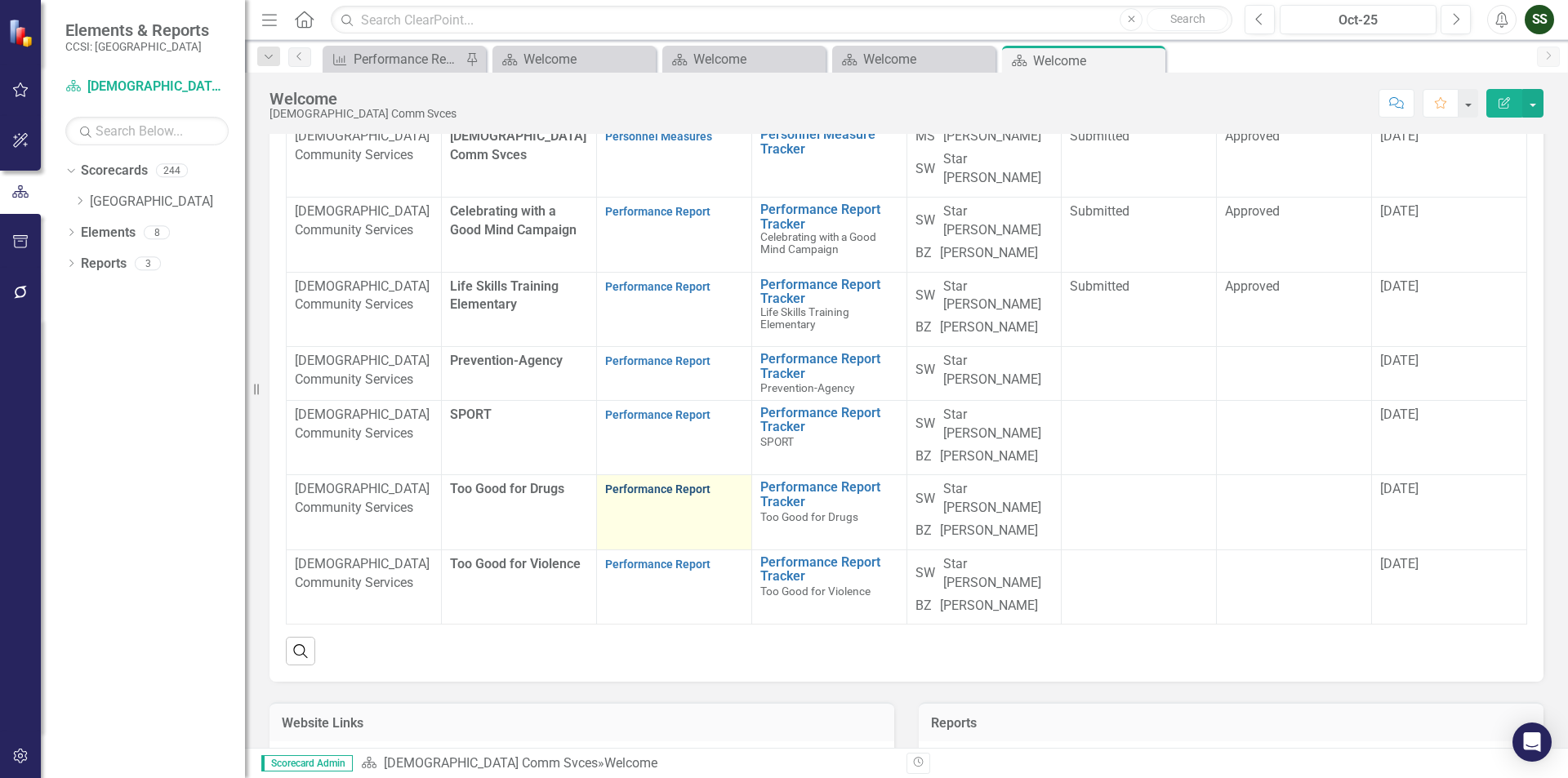
click at [681, 496] on link "Performance Report" at bounding box center [658, 489] width 105 height 13
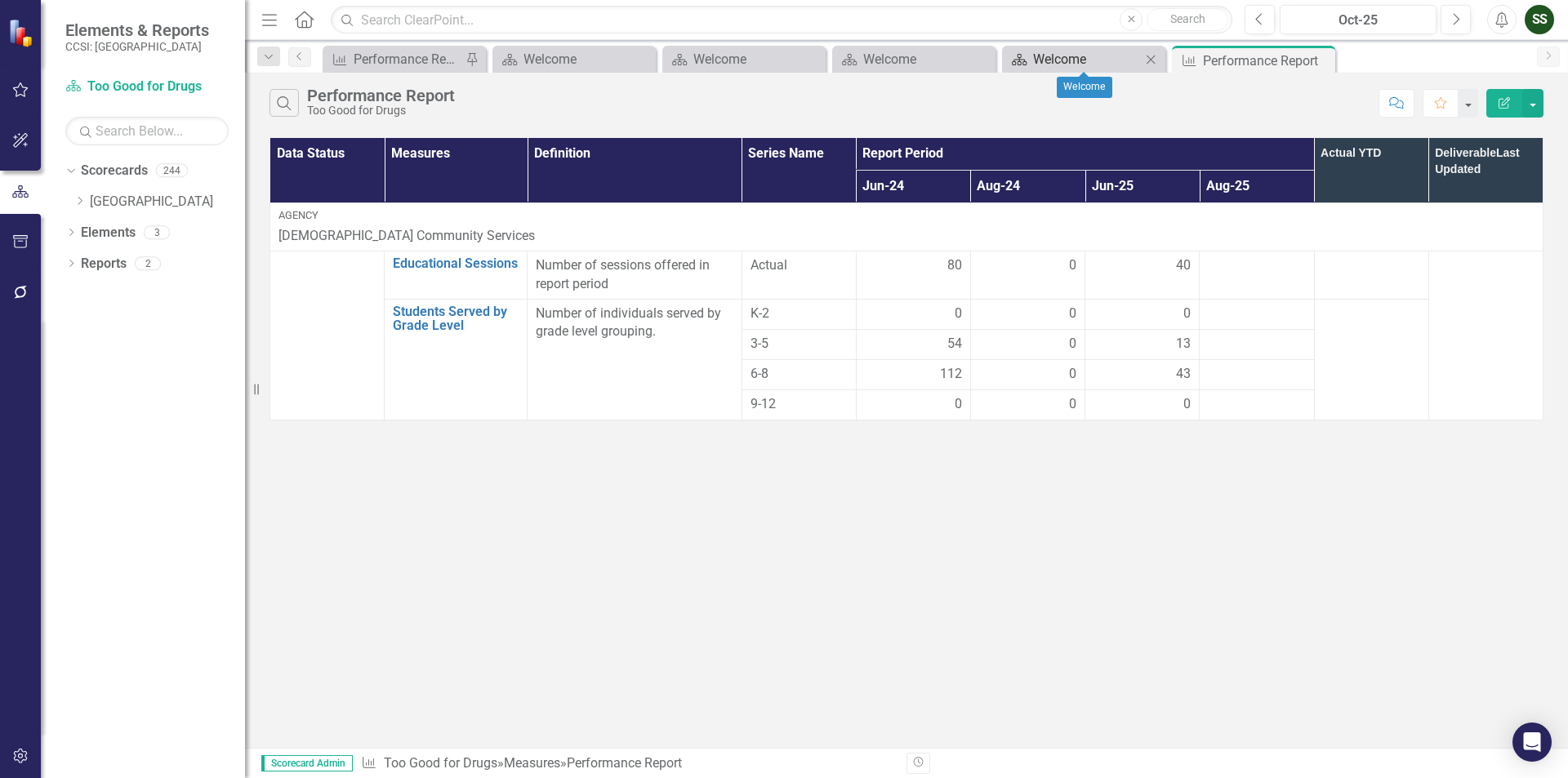
click at [1072, 54] on div "Welcome" at bounding box center [1087, 60] width 108 height 20
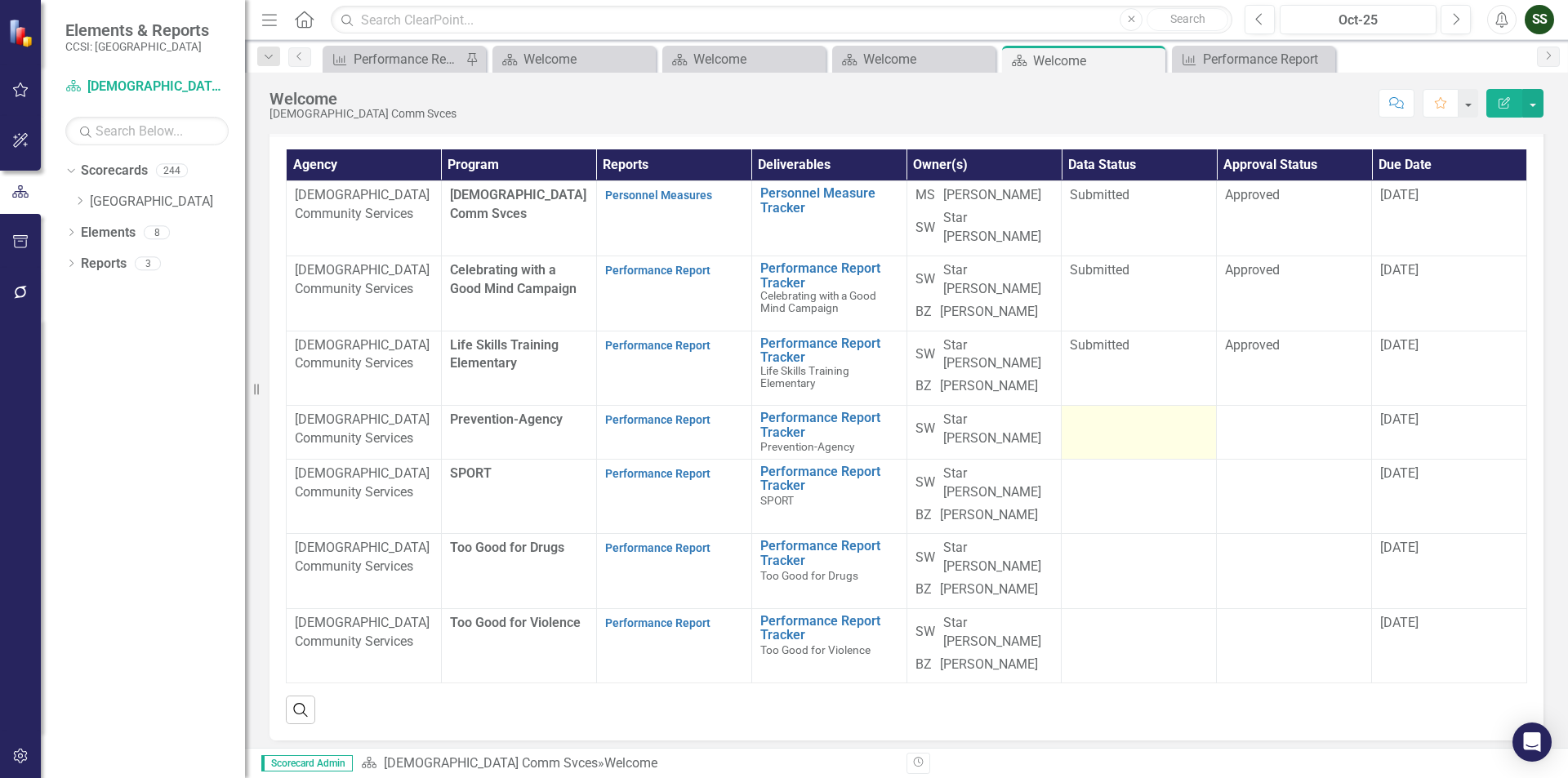
scroll to position [327, 0]
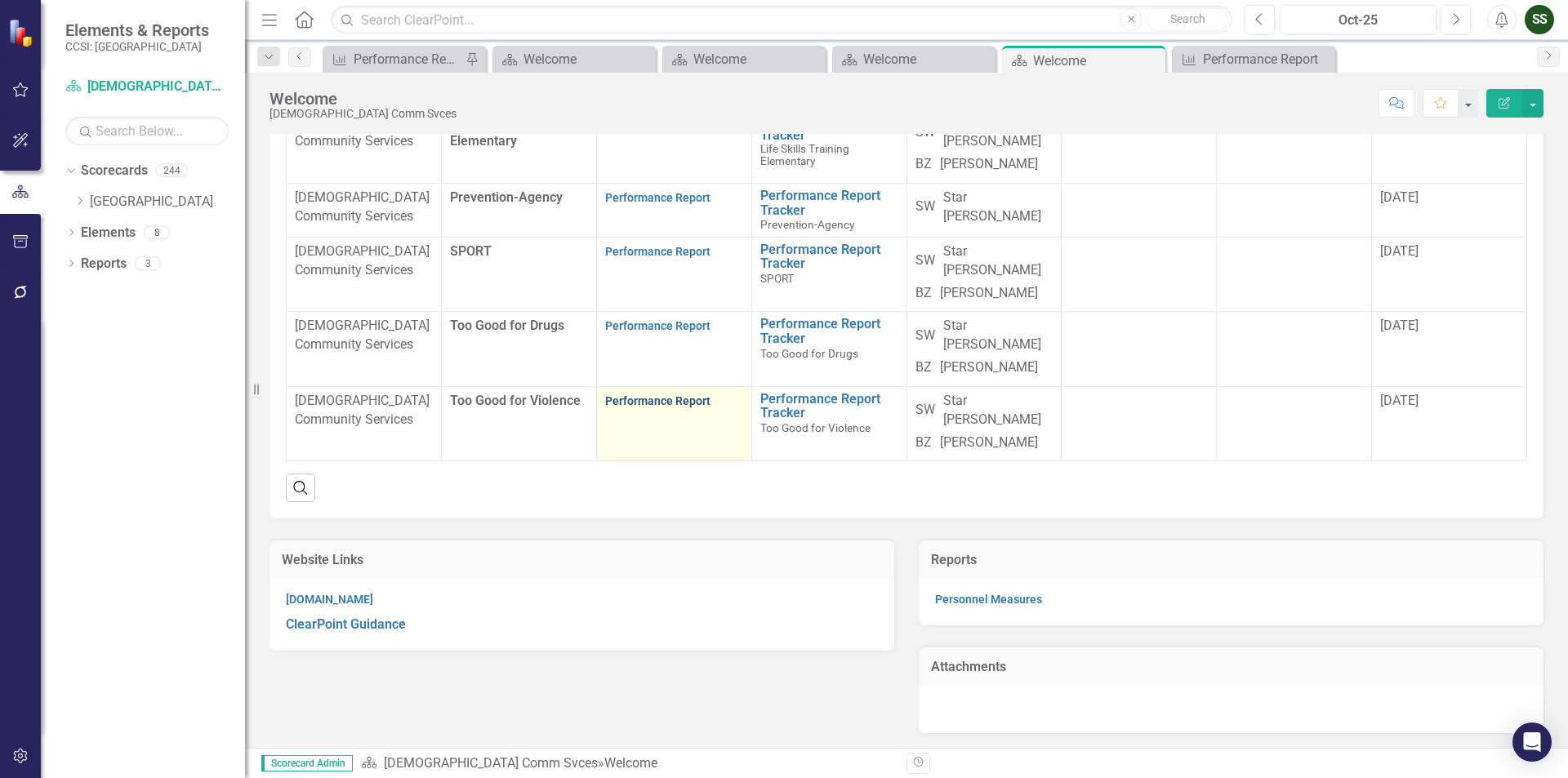
click at [673, 407] on link "Performance Report" at bounding box center [658, 400] width 105 height 13
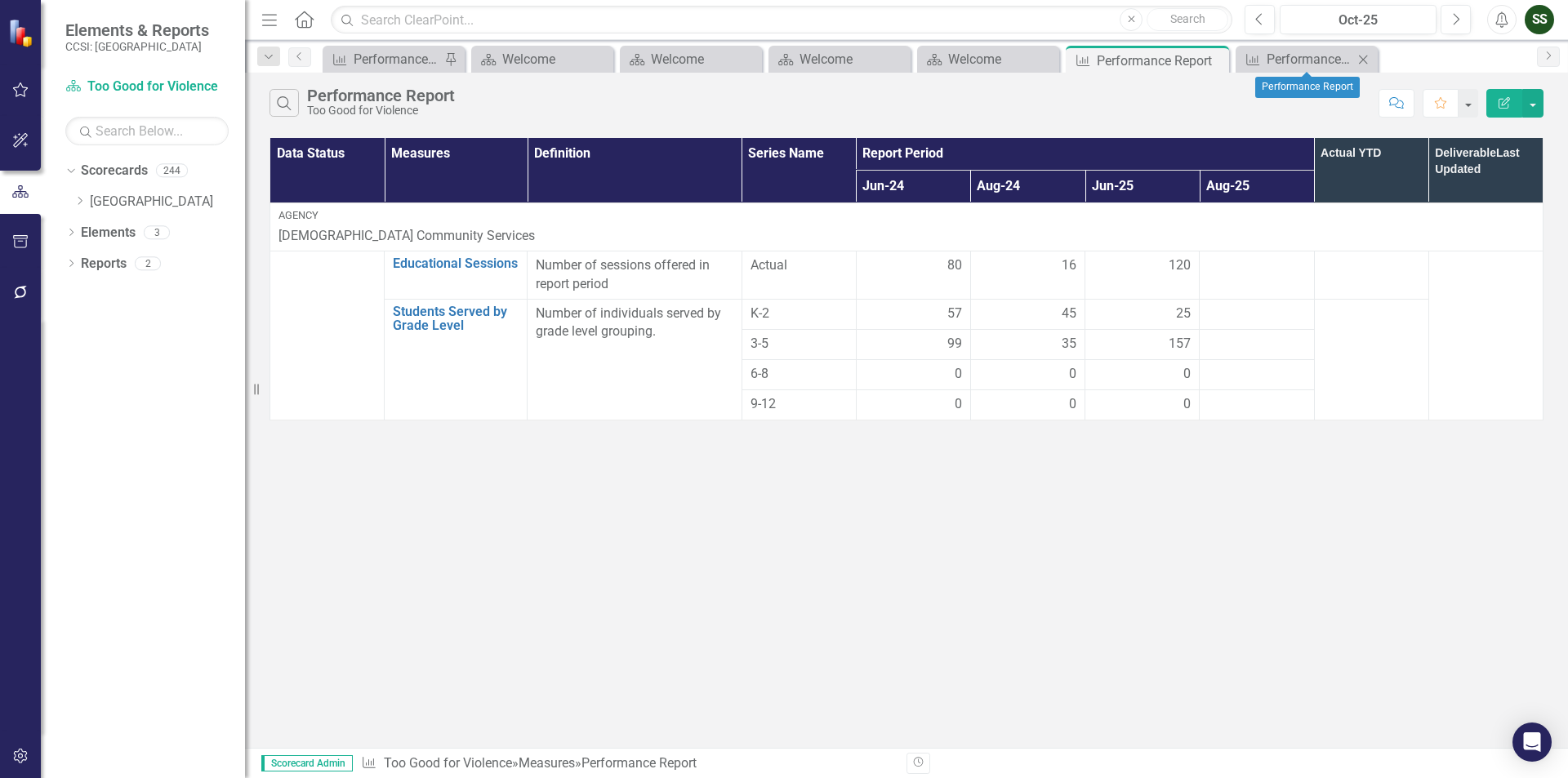
click at [1370, 54] on icon "Close" at bounding box center [1362, 59] width 16 height 13
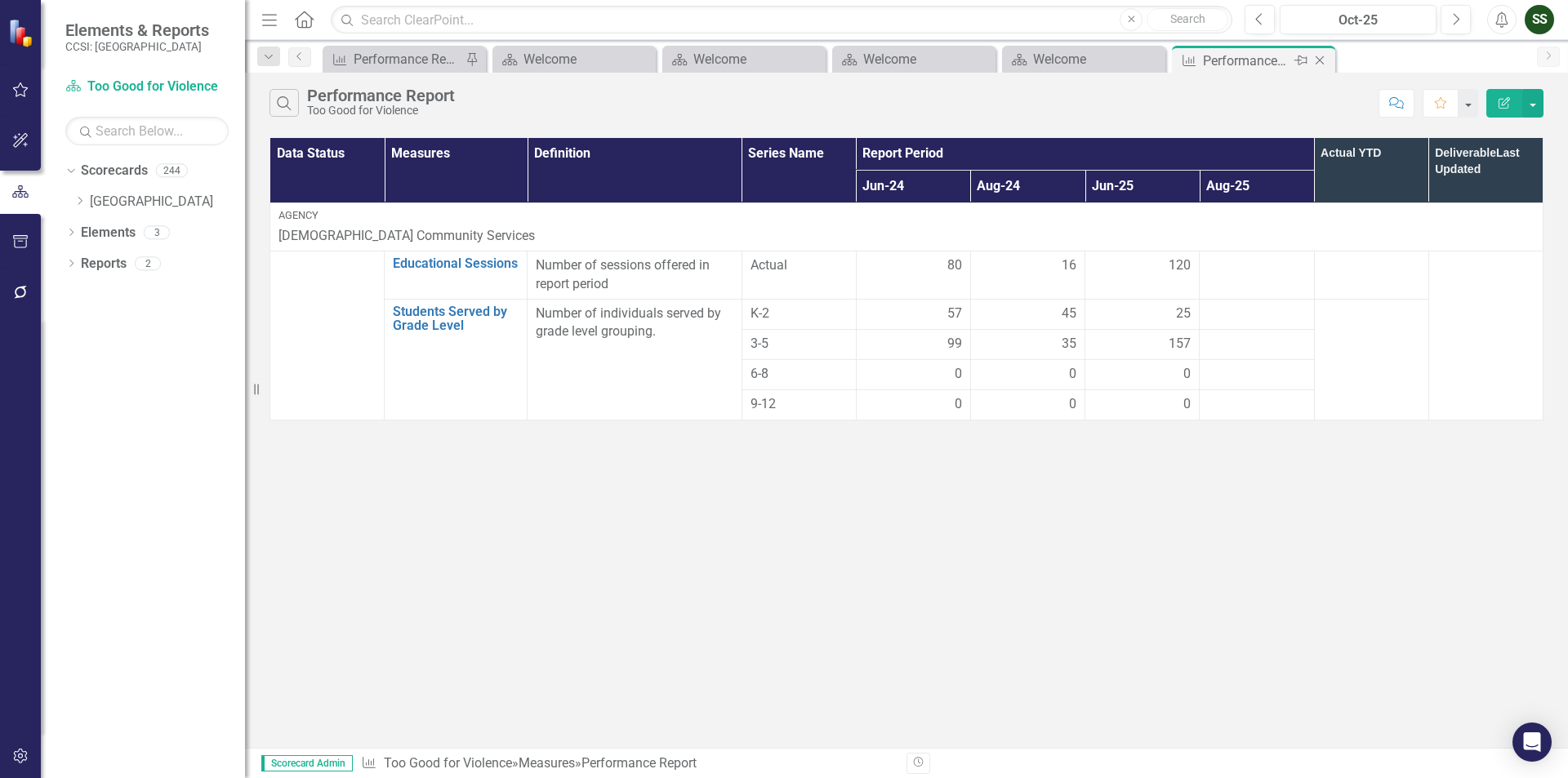
click at [1316, 59] on icon "Close" at bounding box center [1319, 60] width 16 height 13
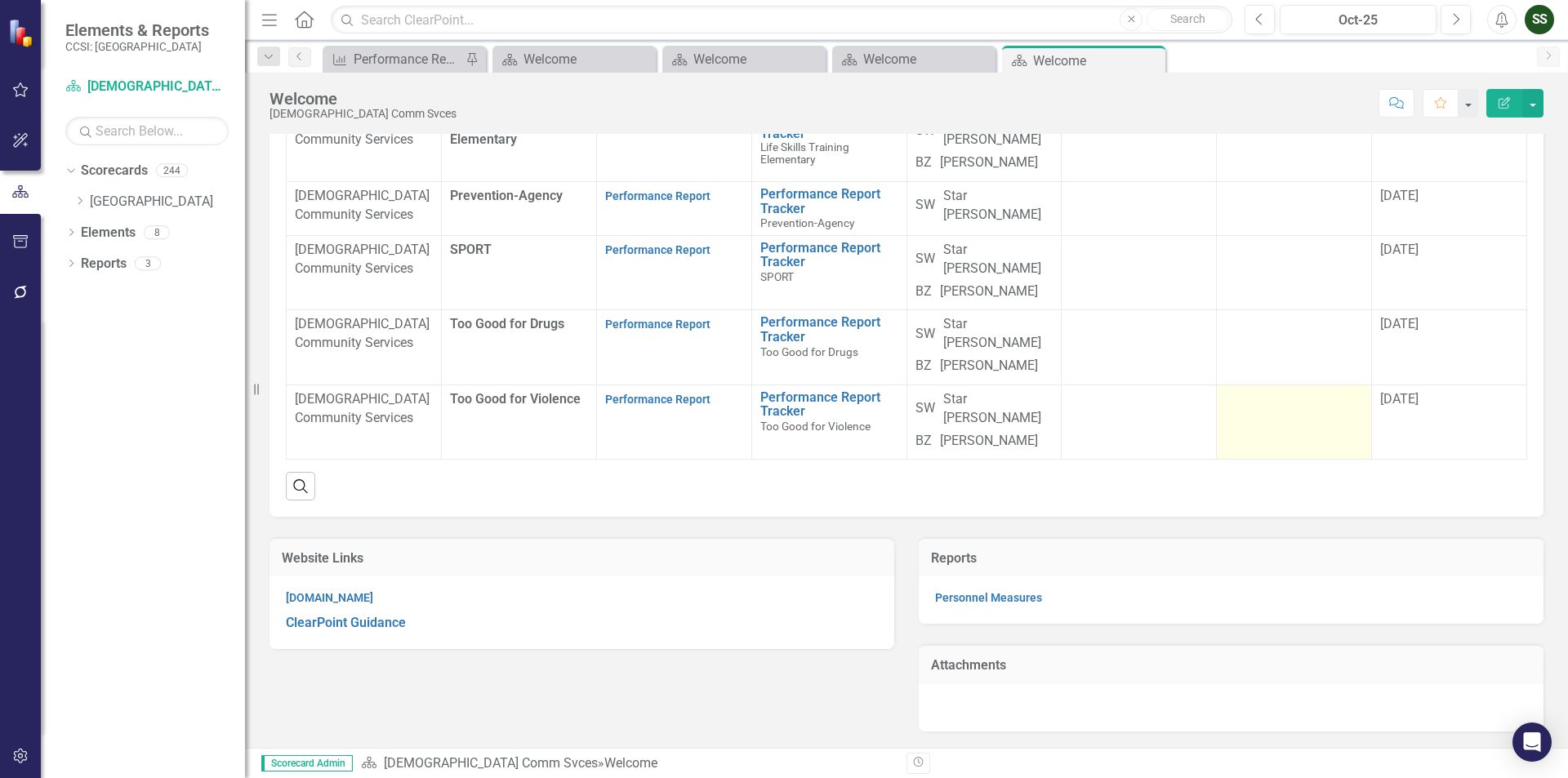
scroll to position [369, 0]
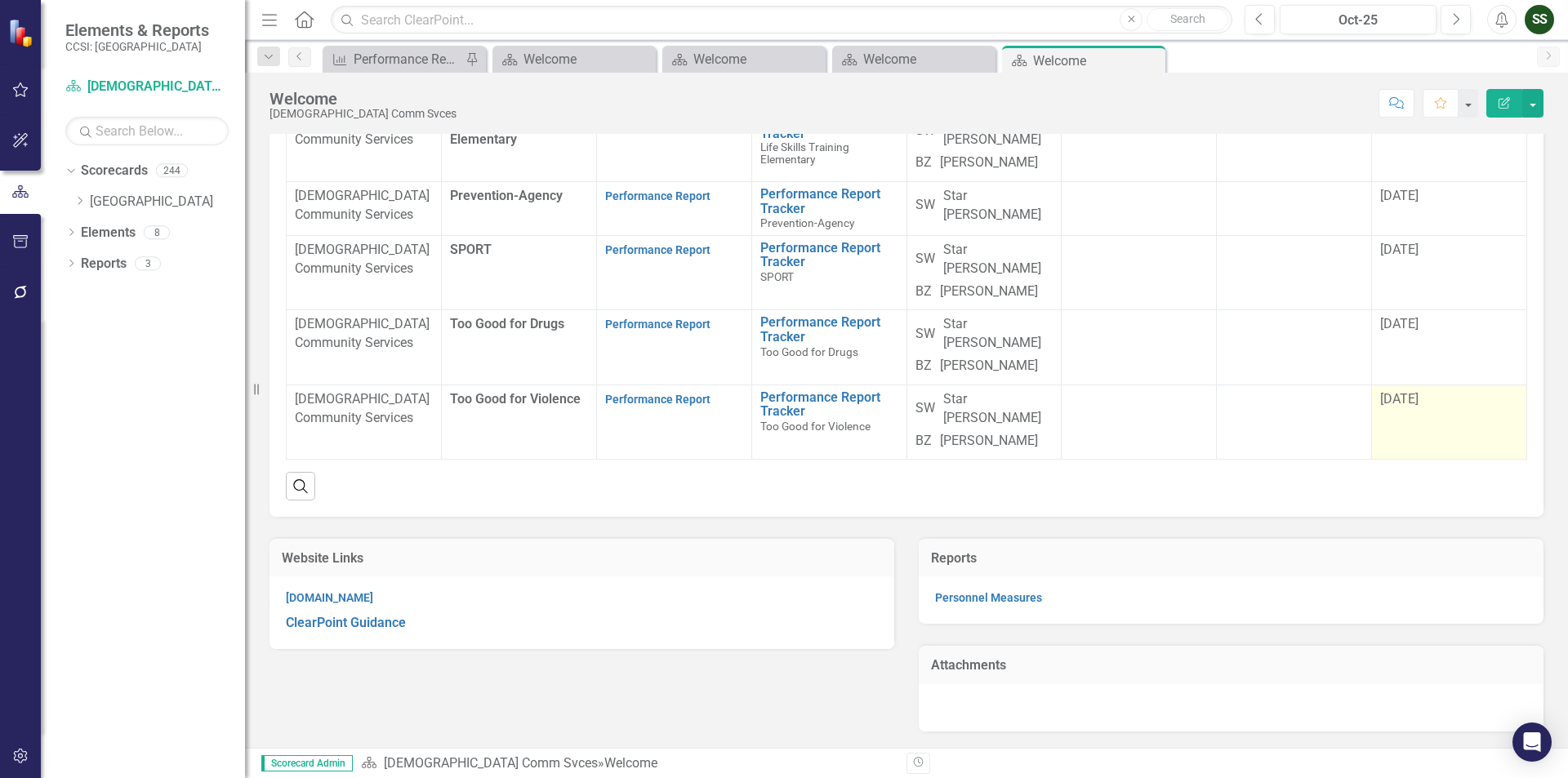
click at [1398, 404] on span "[DATE]" at bounding box center [1399, 399] width 38 height 15
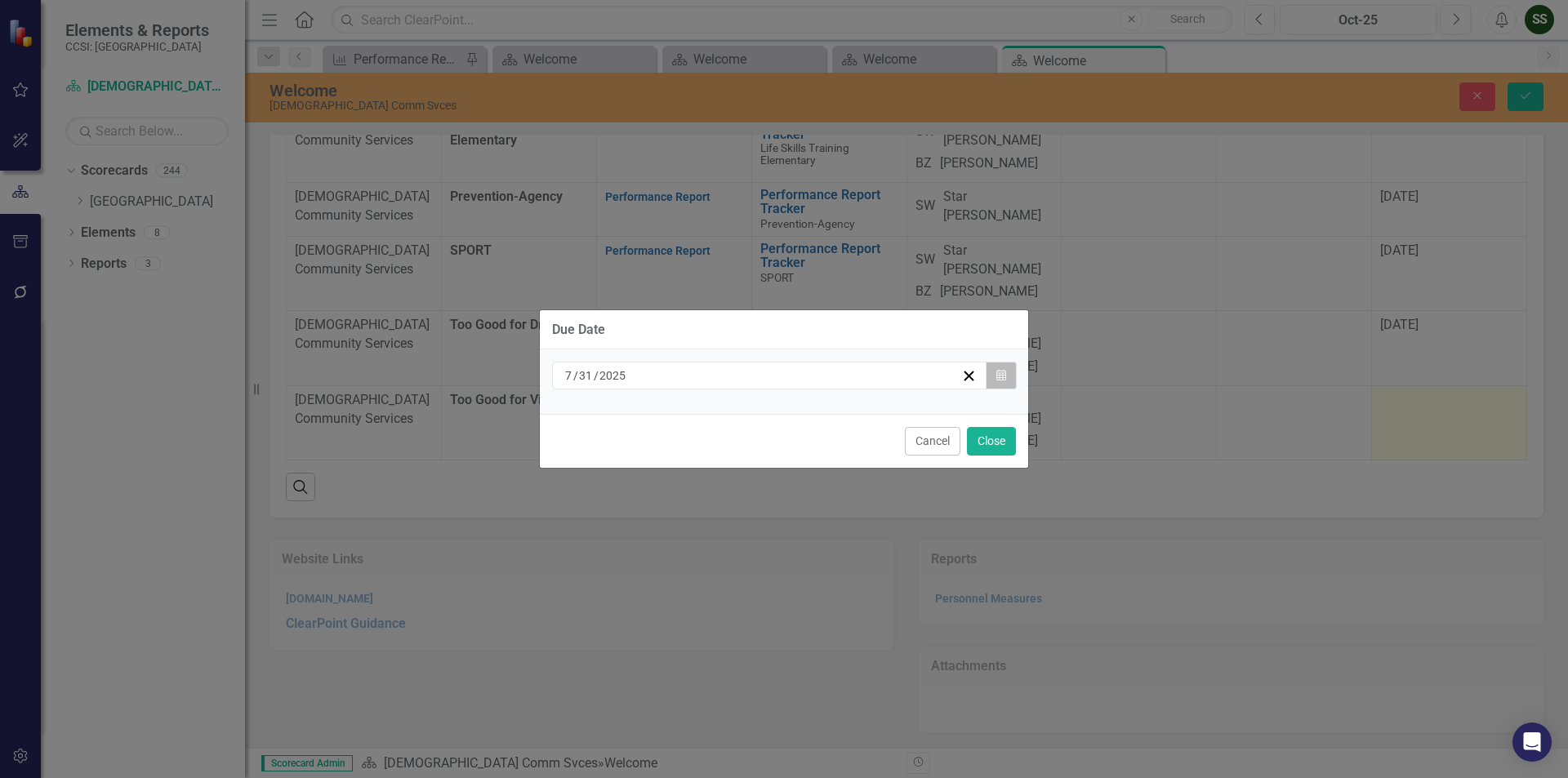
click at [1002, 381] on icon "button" at bounding box center [1002, 374] width 10 height 11
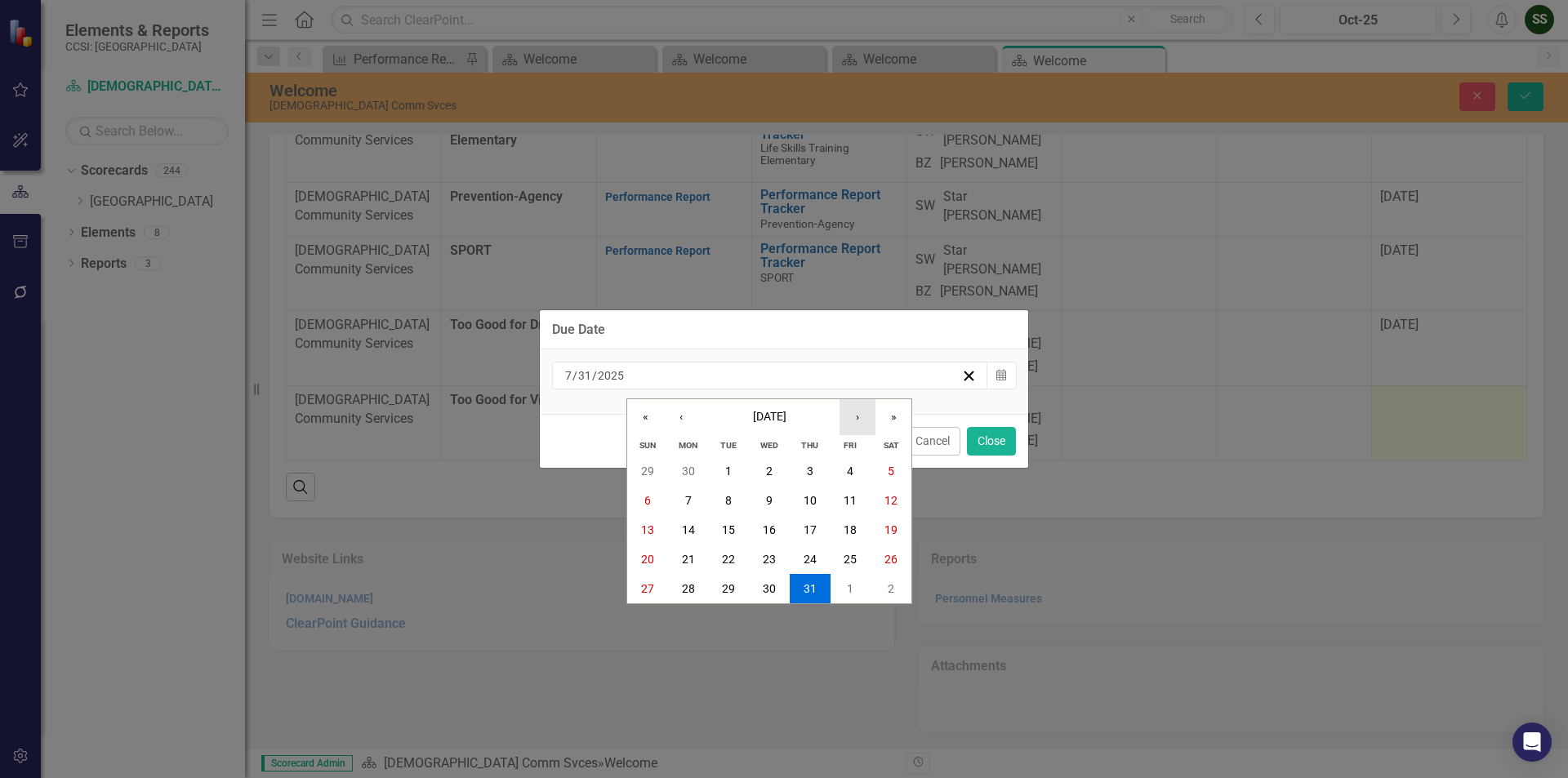
click at [852, 423] on button "›" at bounding box center [857, 417] width 36 height 36
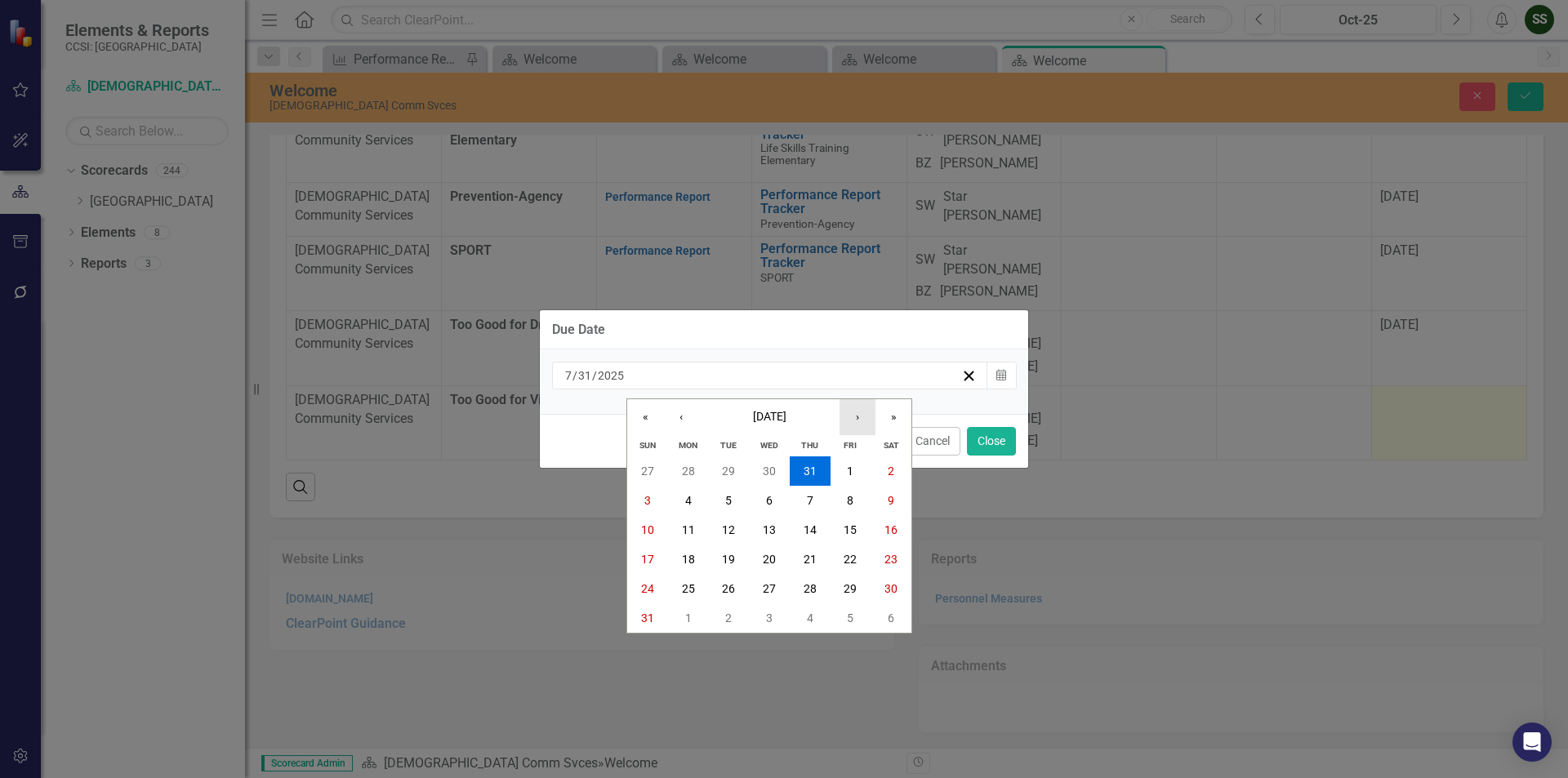
click at [858, 410] on button "›" at bounding box center [857, 417] width 36 height 36
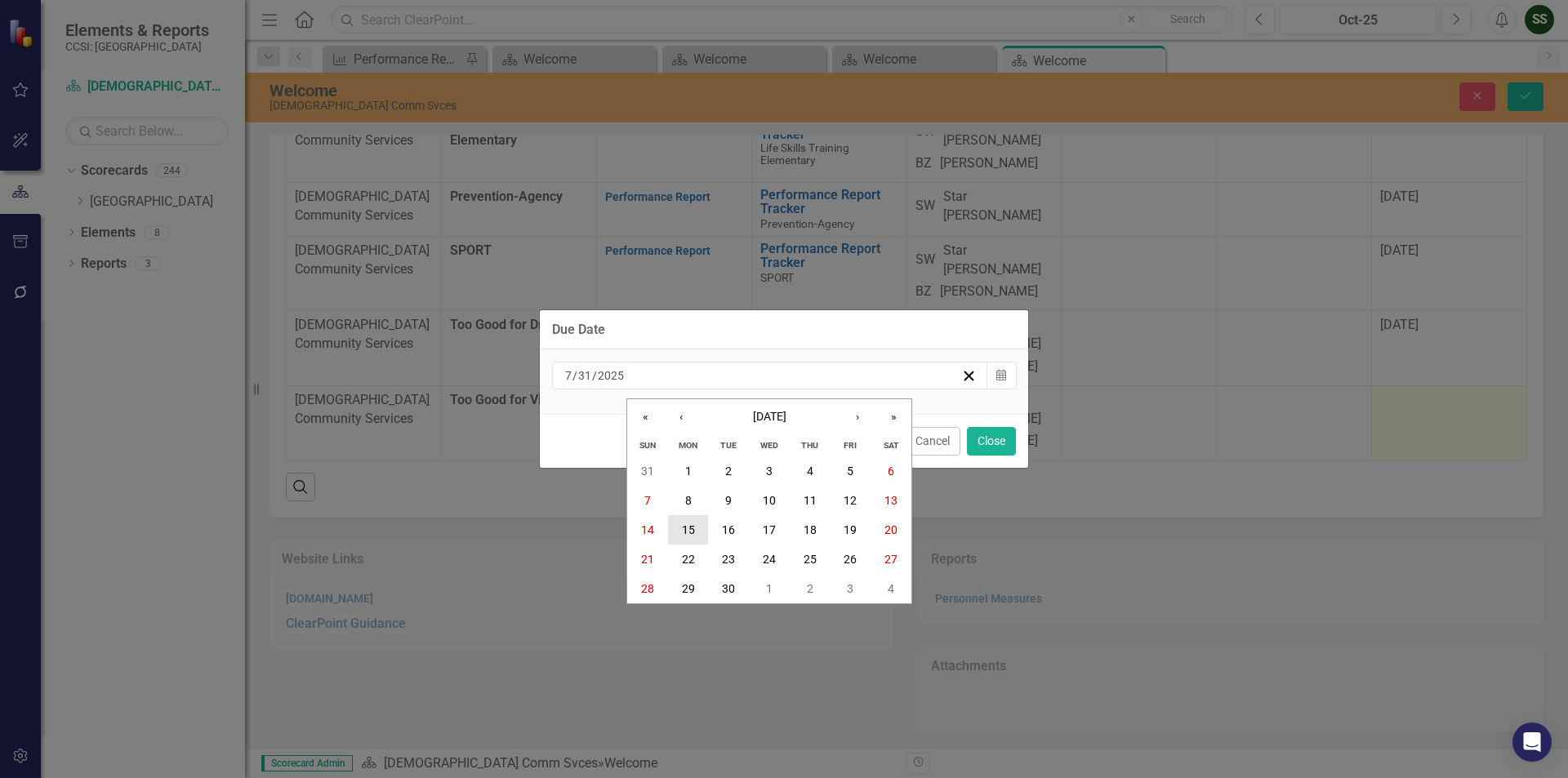
click at [677, 531] on button "15" at bounding box center [689, 530] width 41 height 30
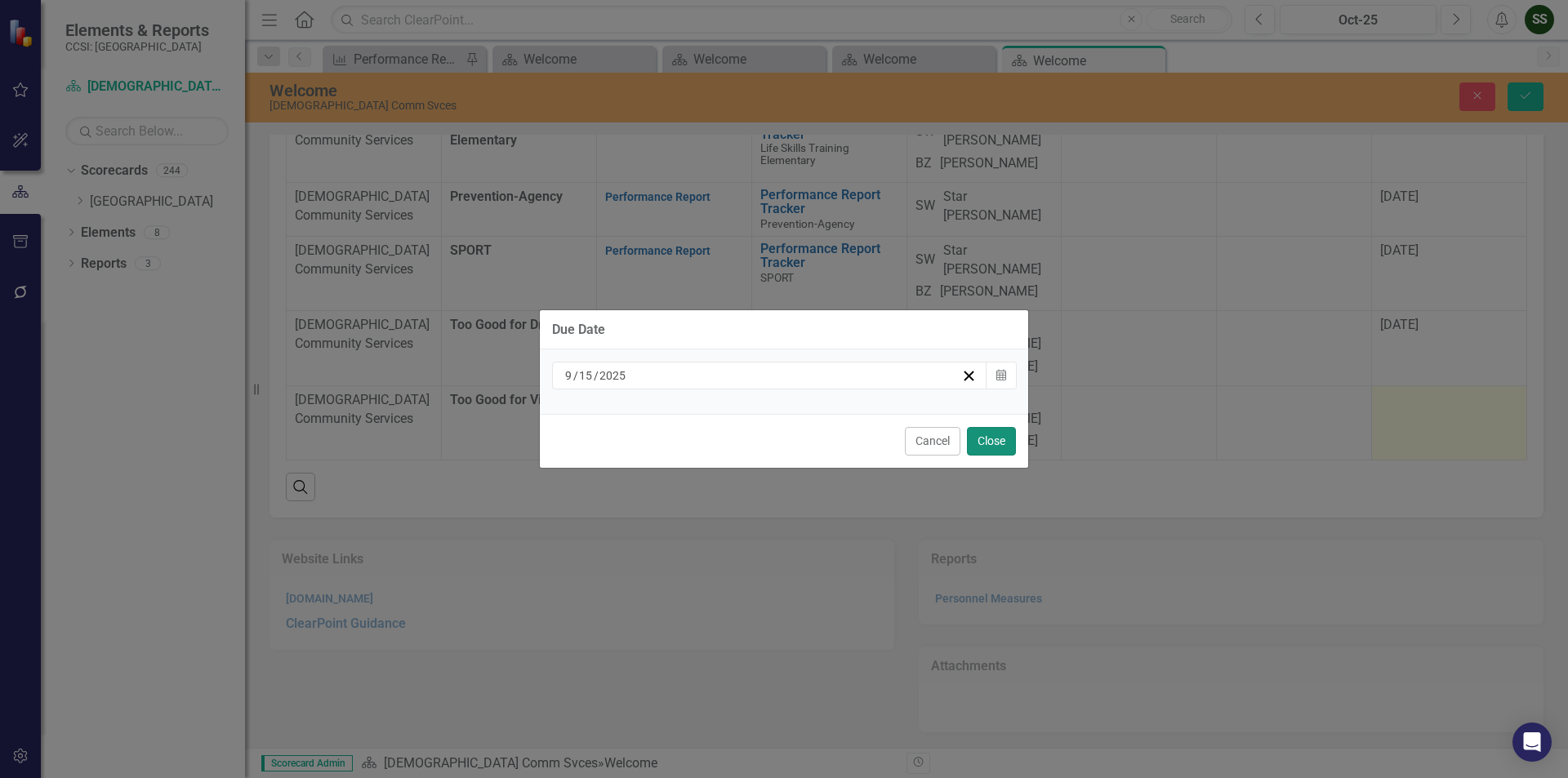
click at [993, 439] on button "Close" at bounding box center [991, 441] width 49 height 29
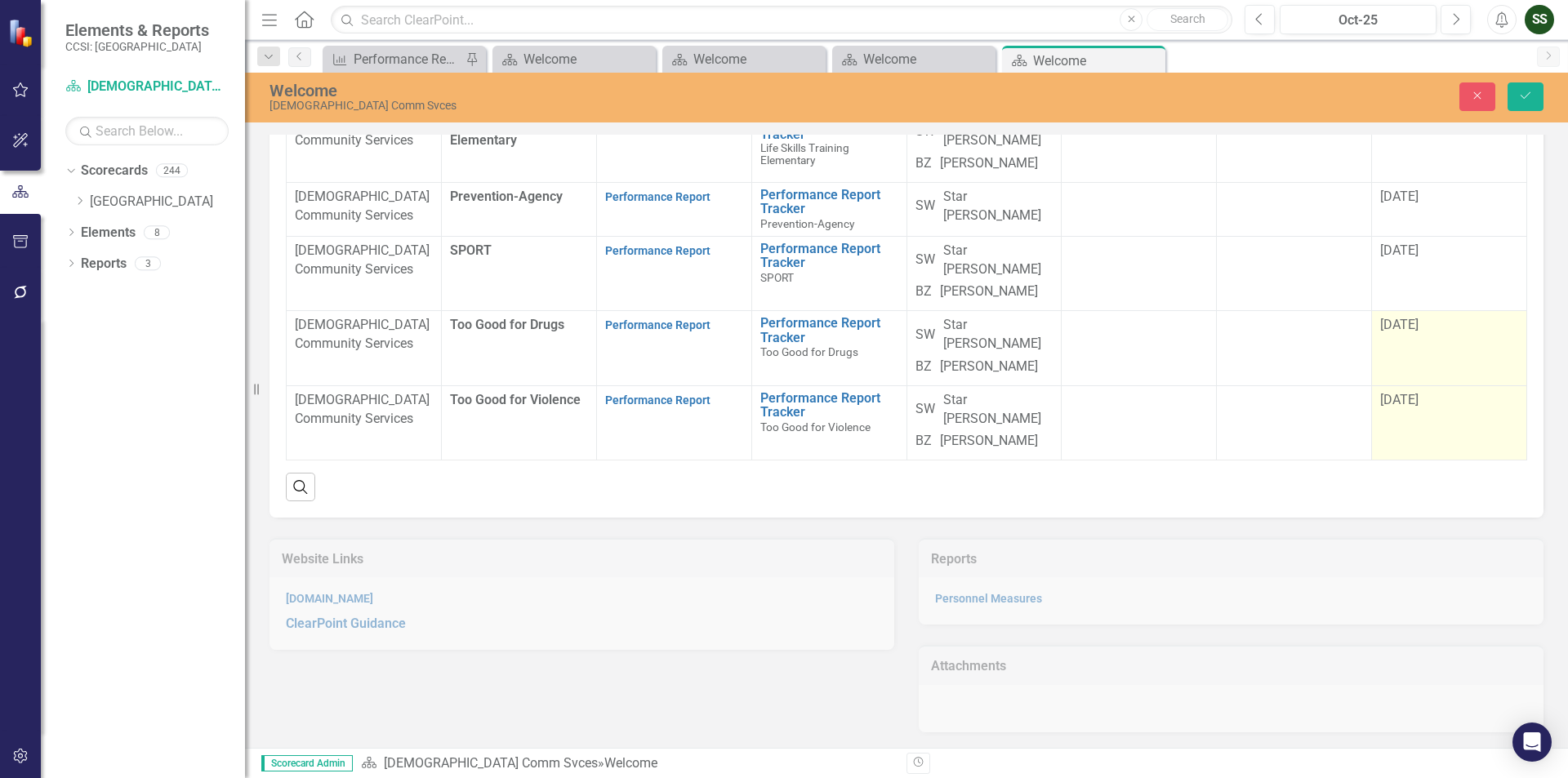
click at [1399, 332] on span "[DATE]" at bounding box center [1399, 325] width 38 height 15
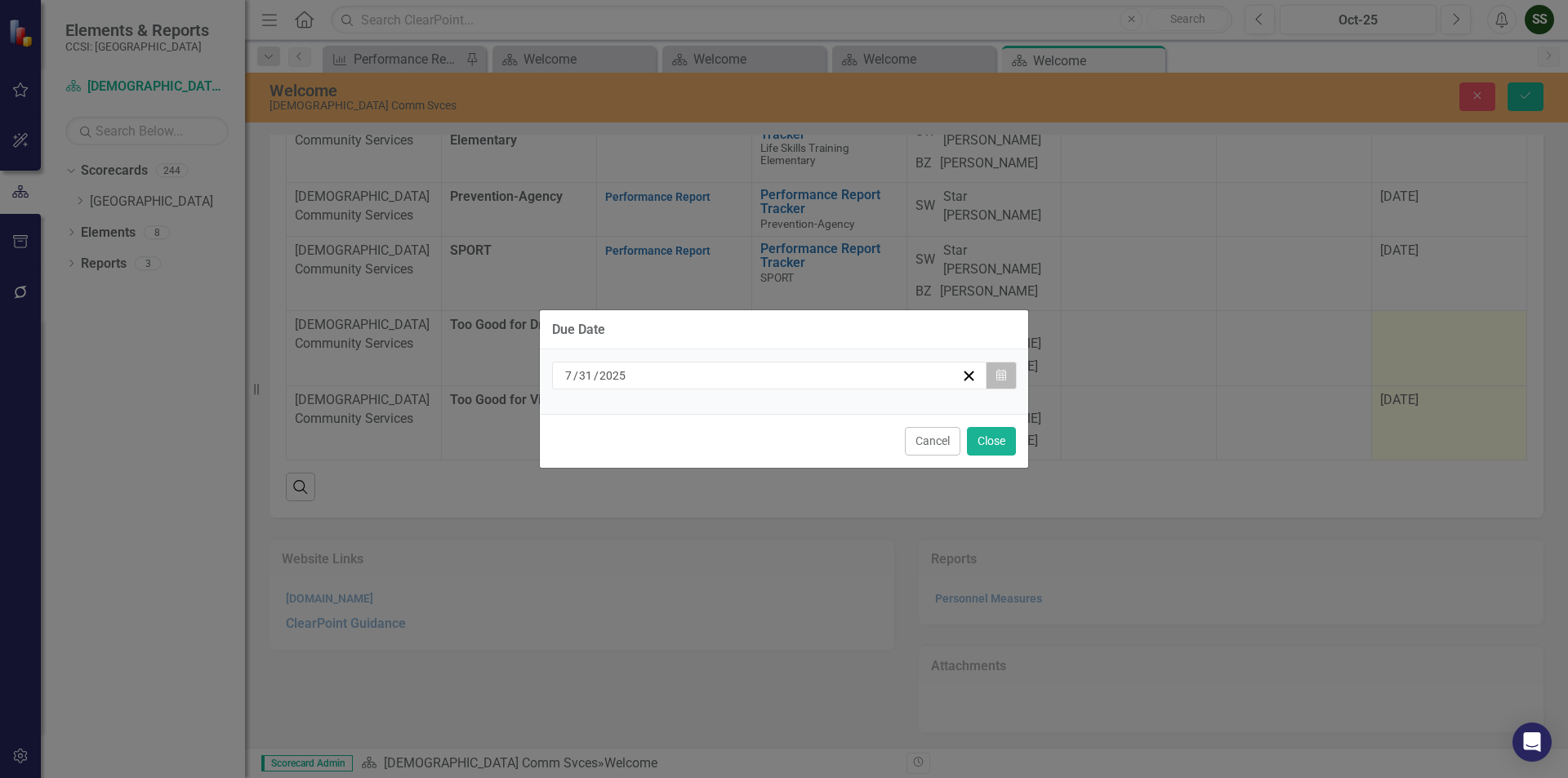
click at [1002, 382] on icon "Calendar" at bounding box center [1002, 375] width 10 height 11
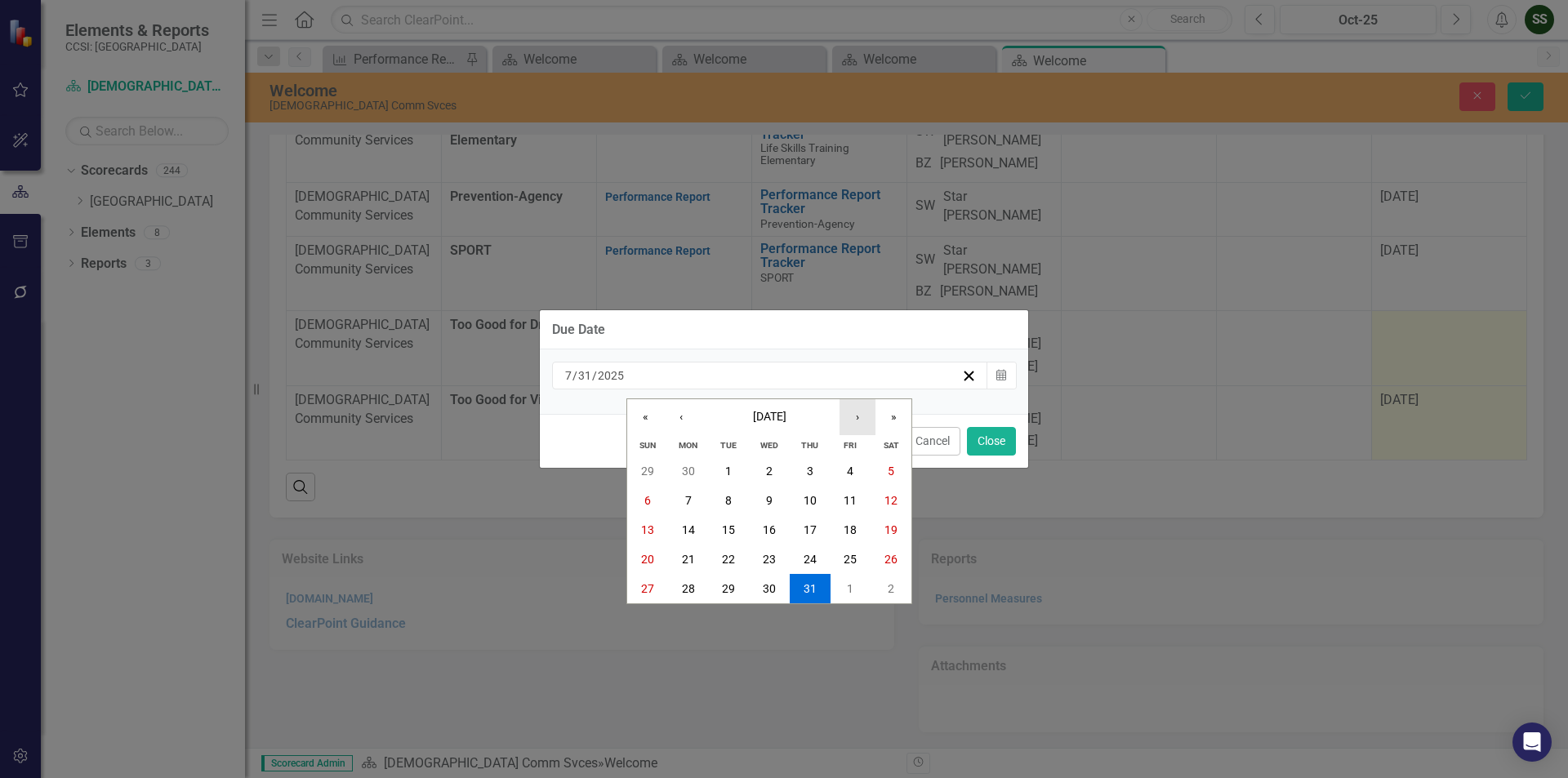
click at [855, 418] on button "›" at bounding box center [857, 417] width 36 height 36
click at [688, 530] on abbr "15" at bounding box center [688, 530] width 13 height 13
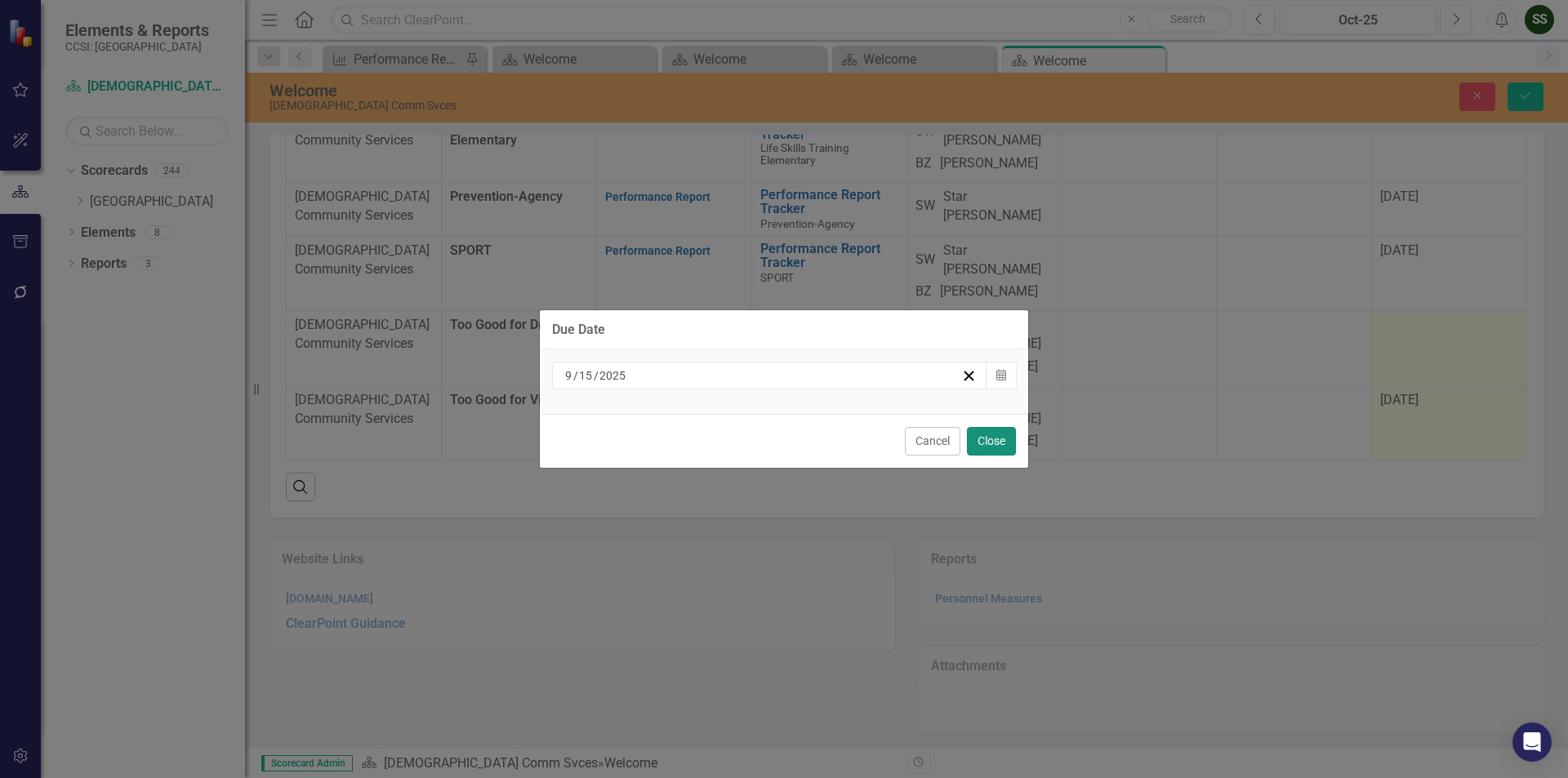
click at [1011, 444] on button "Close" at bounding box center [991, 441] width 49 height 29
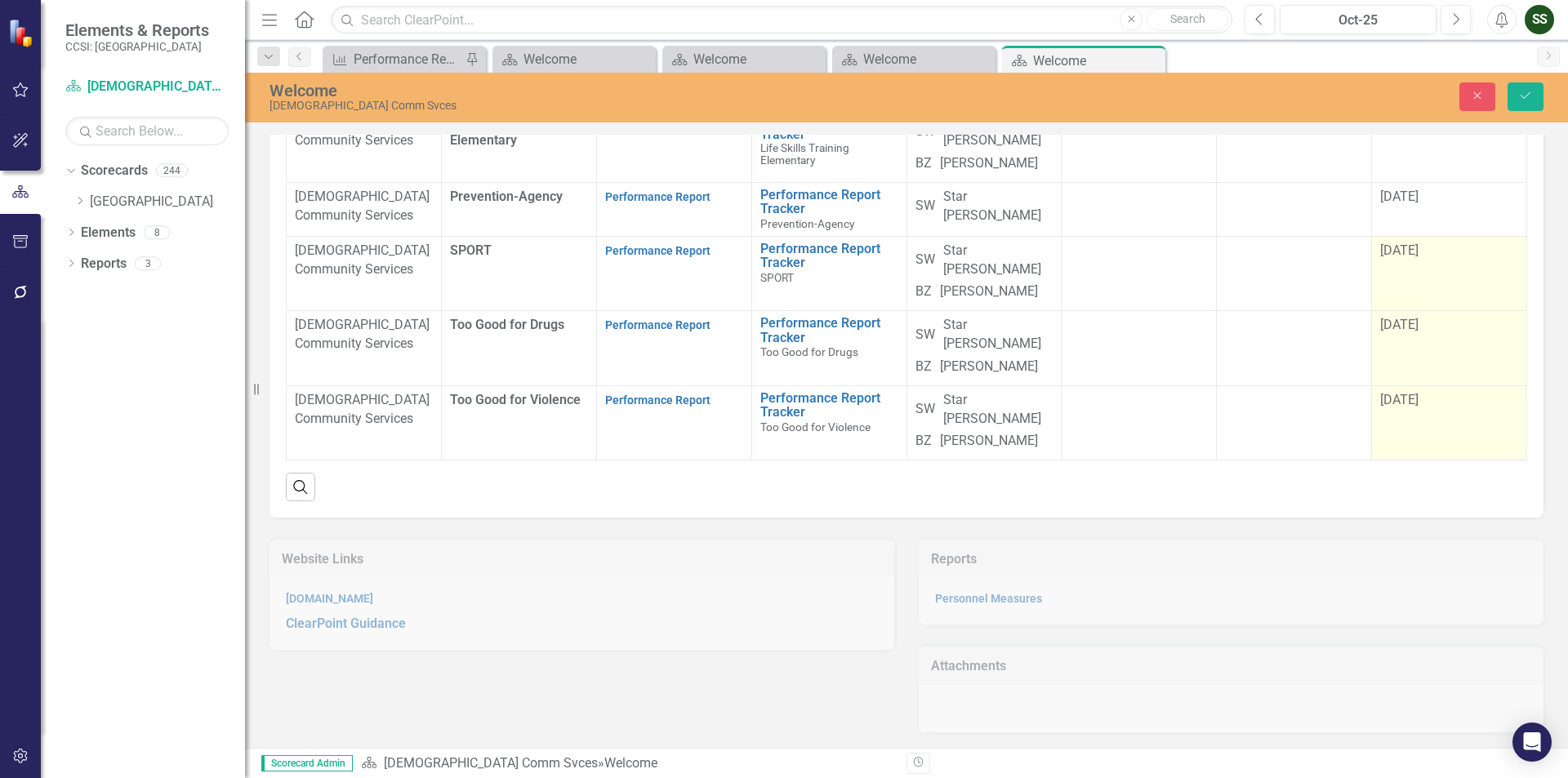
click at [1392, 258] on span "[DATE]" at bounding box center [1399, 250] width 38 height 15
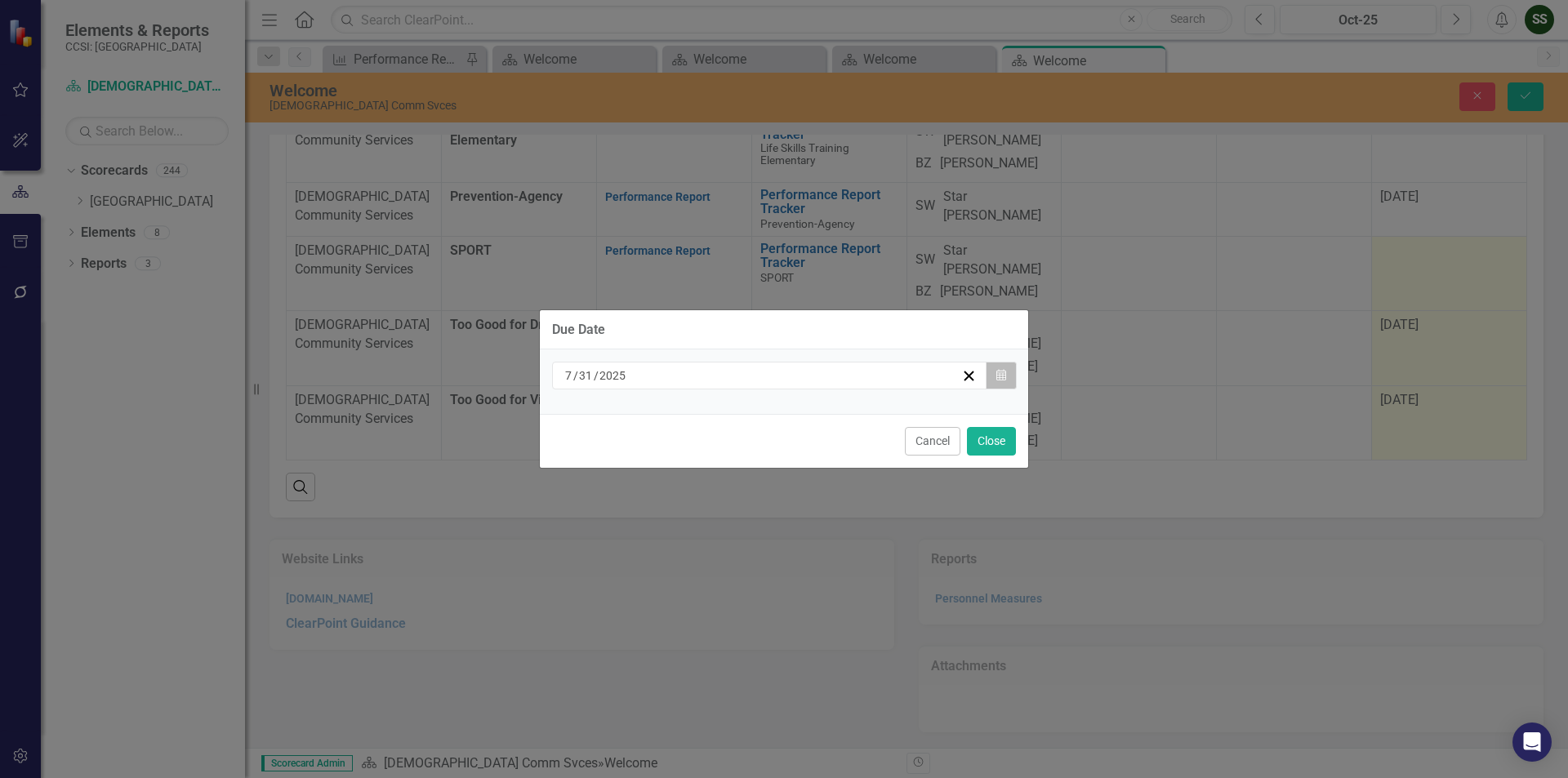
click at [997, 376] on icon "Calendar" at bounding box center [1002, 375] width 10 height 11
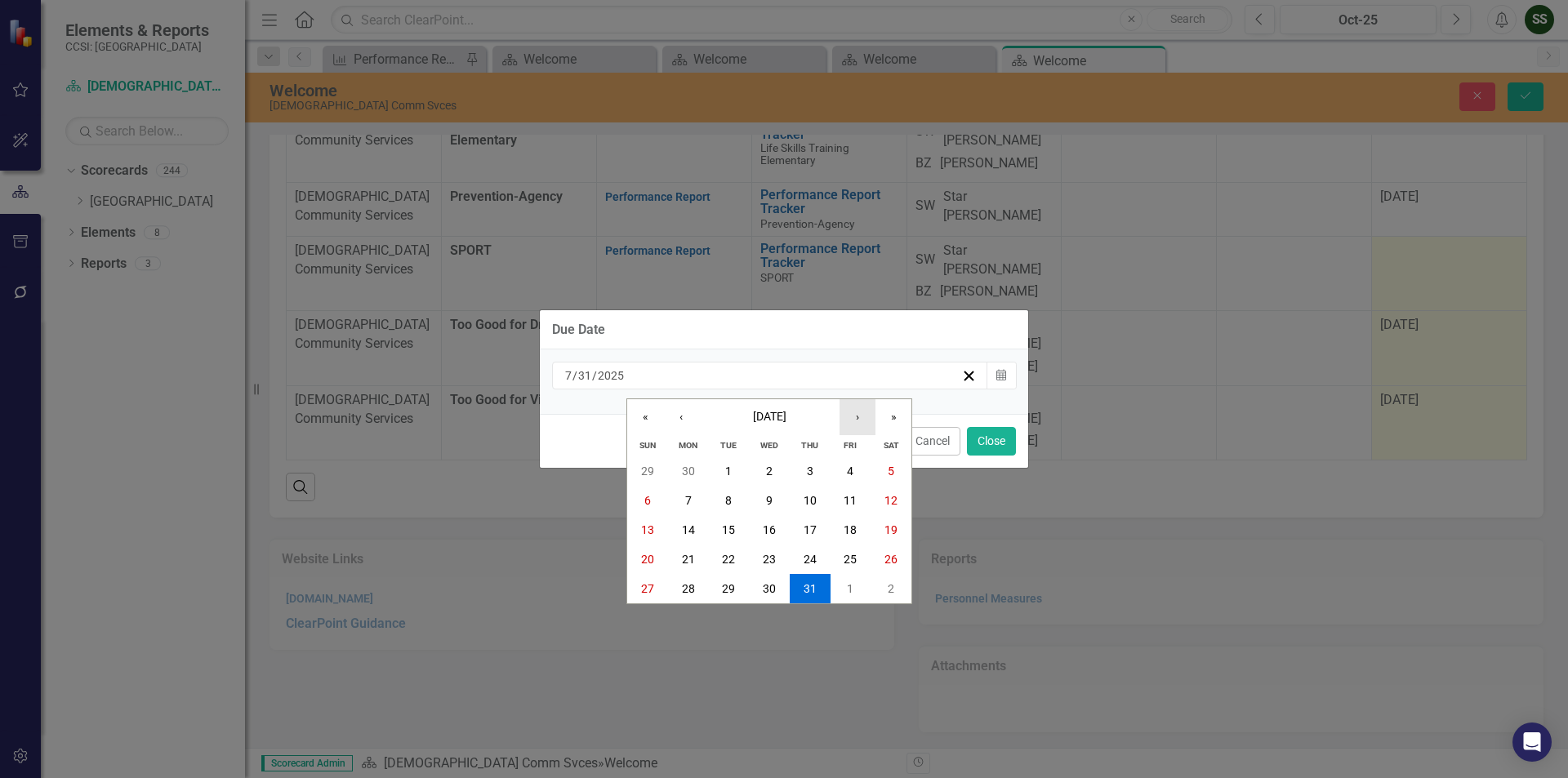
click at [860, 412] on button "›" at bounding box center [857, 417] width 36 height 36
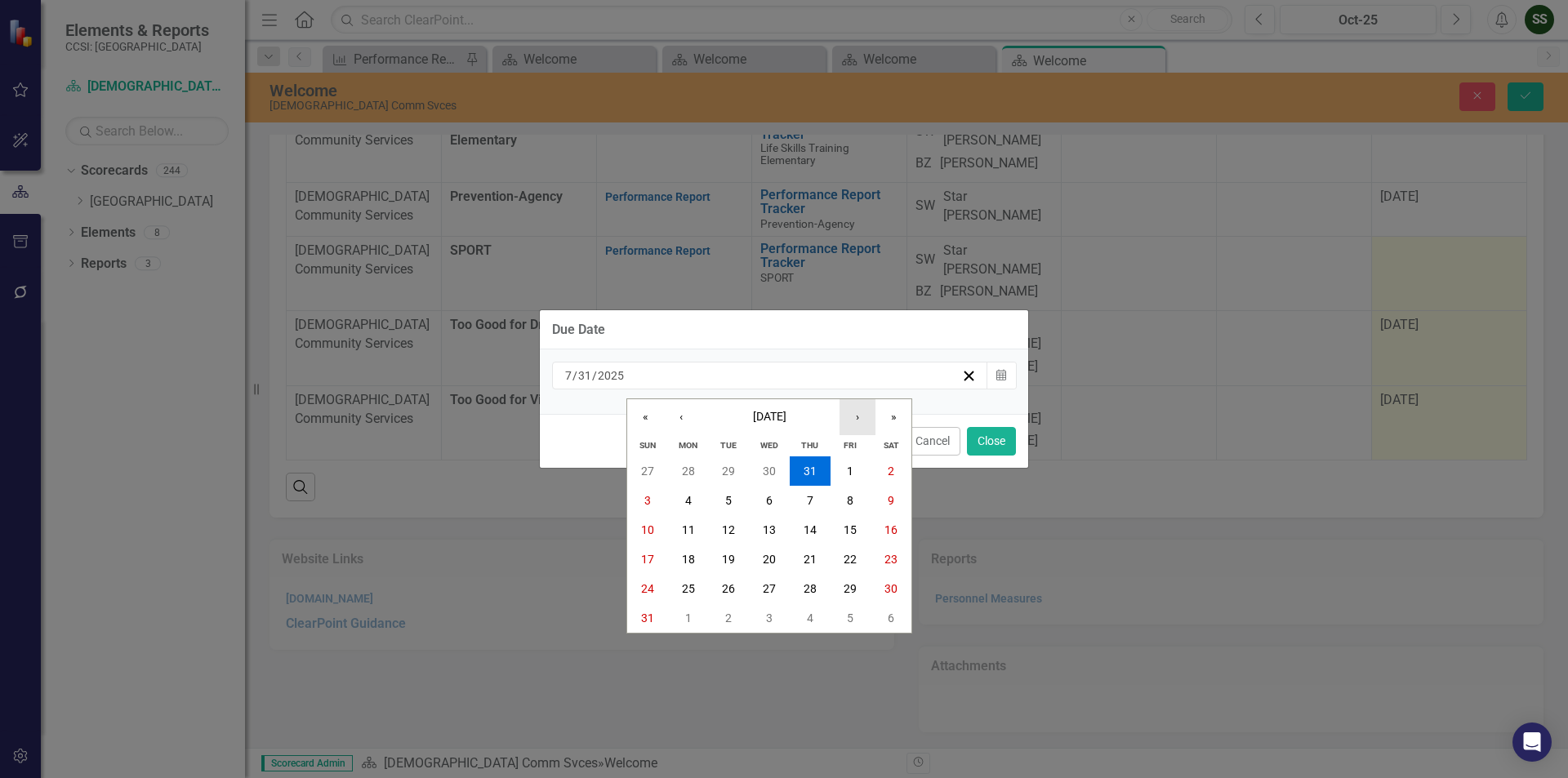
click at [860, 412] on button "›" at bounding box center [857, 417] width 36 height 36
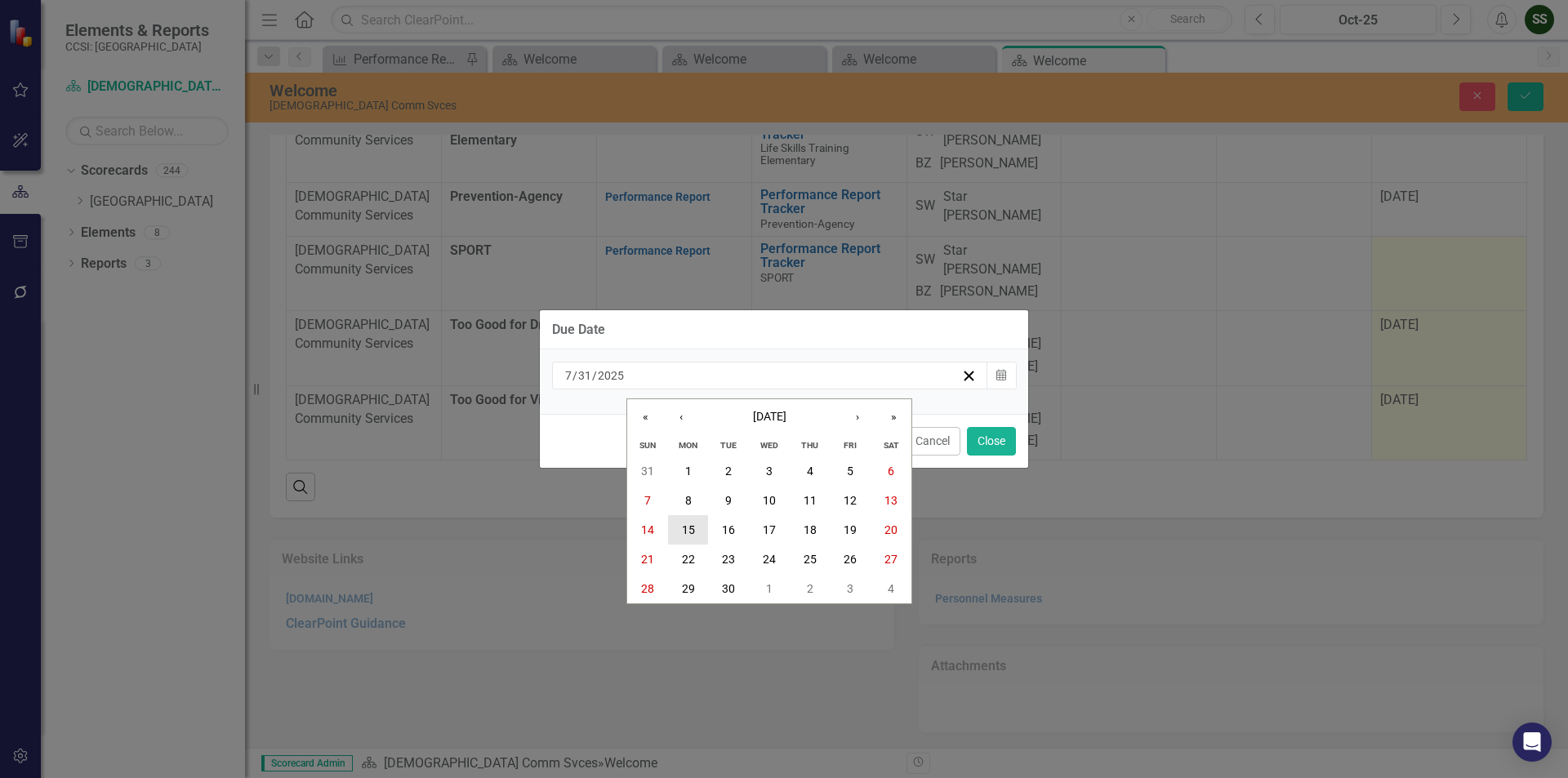
click at [690, 535] on abbr "15" at bounding box center [688, 530] width 13 height 13
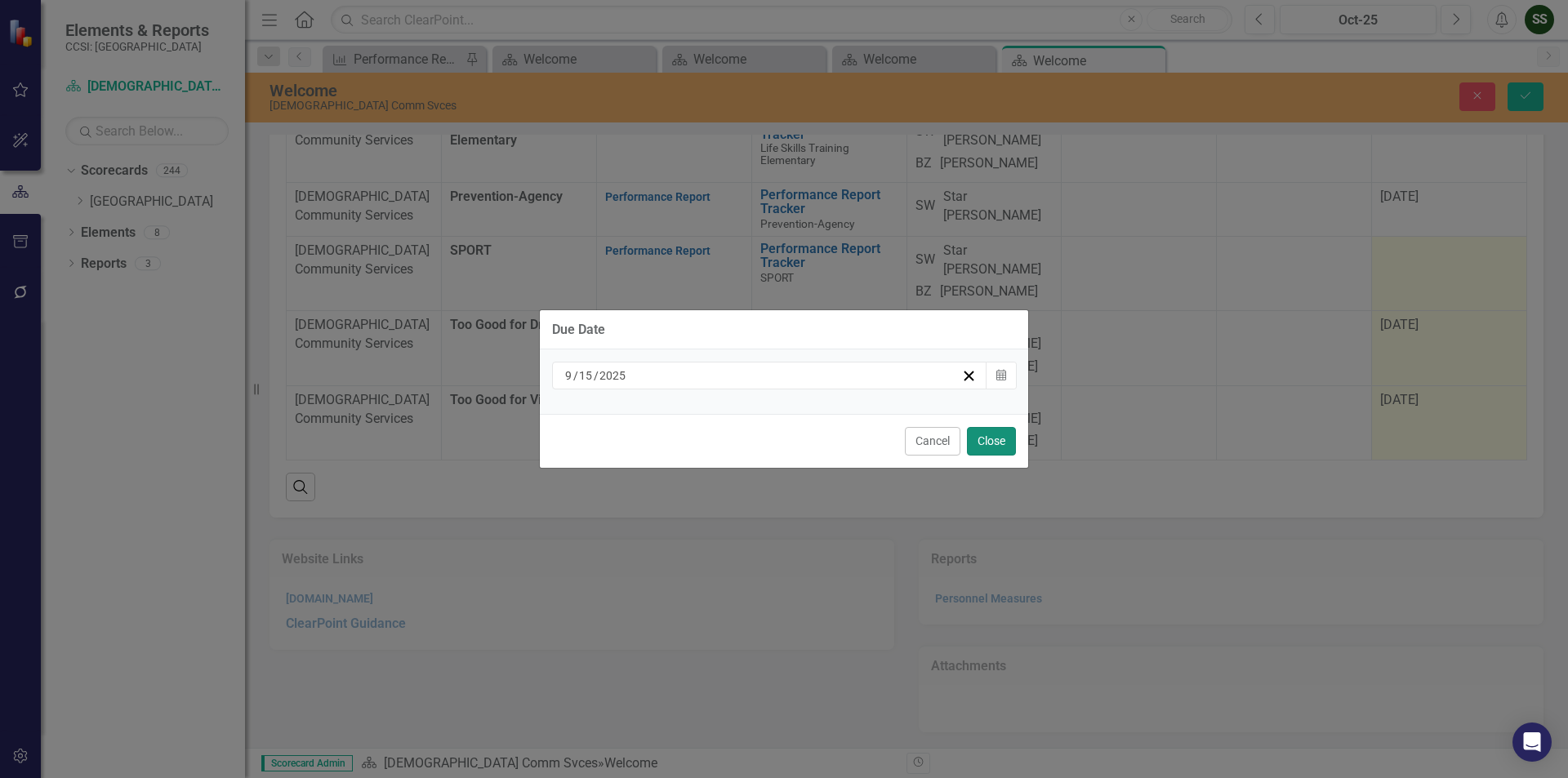
click at [995, 439] on button "Close" at bounding box center [991, 441] width 49 height 29
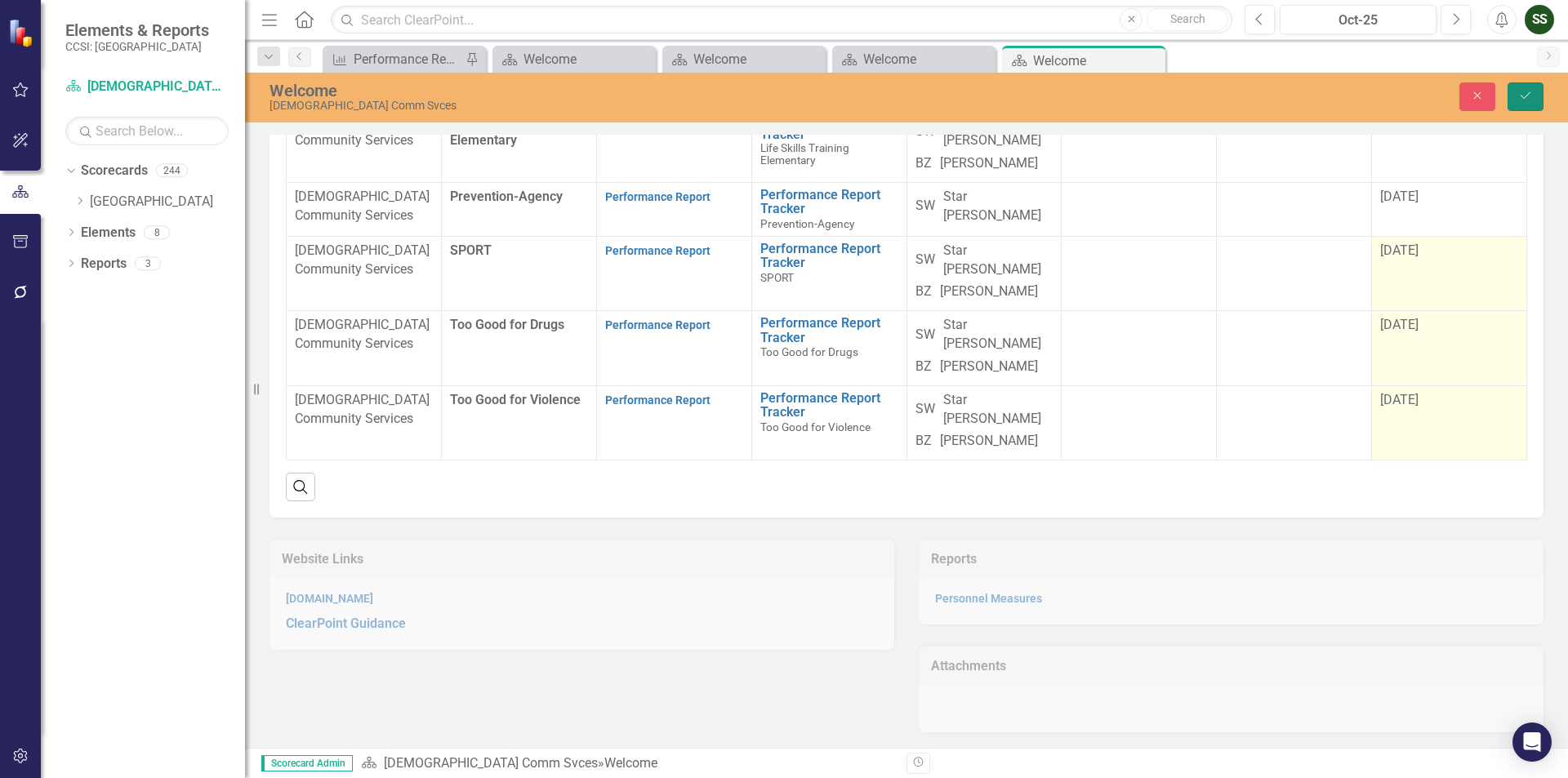
click at [1515, 101] on button "Save" at bounding box center [1525, 97] width 36 height 29
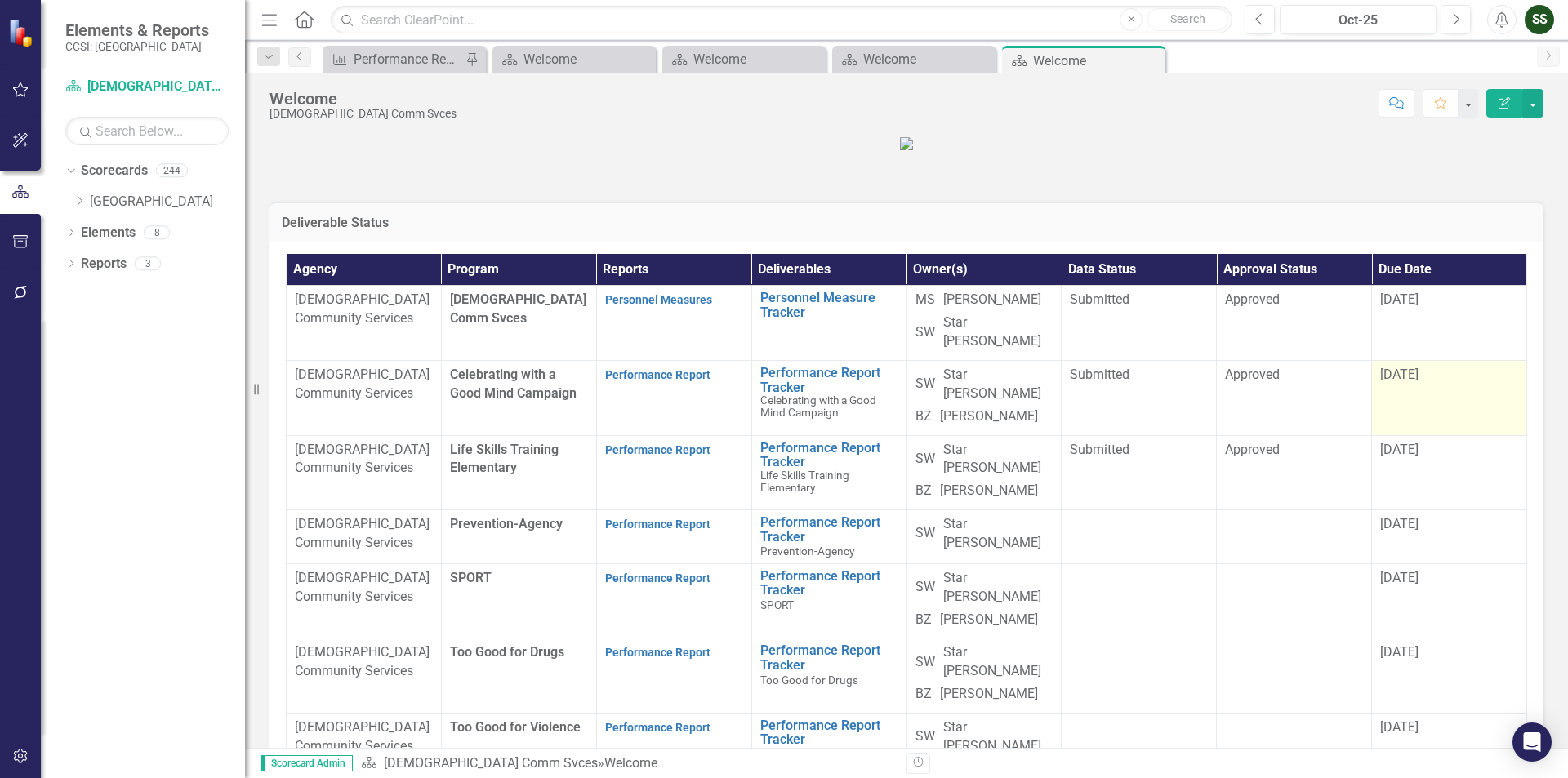
click at [1391, 382] on span "[DATE]" at bounding box center [1399, 374] width 38 height 15
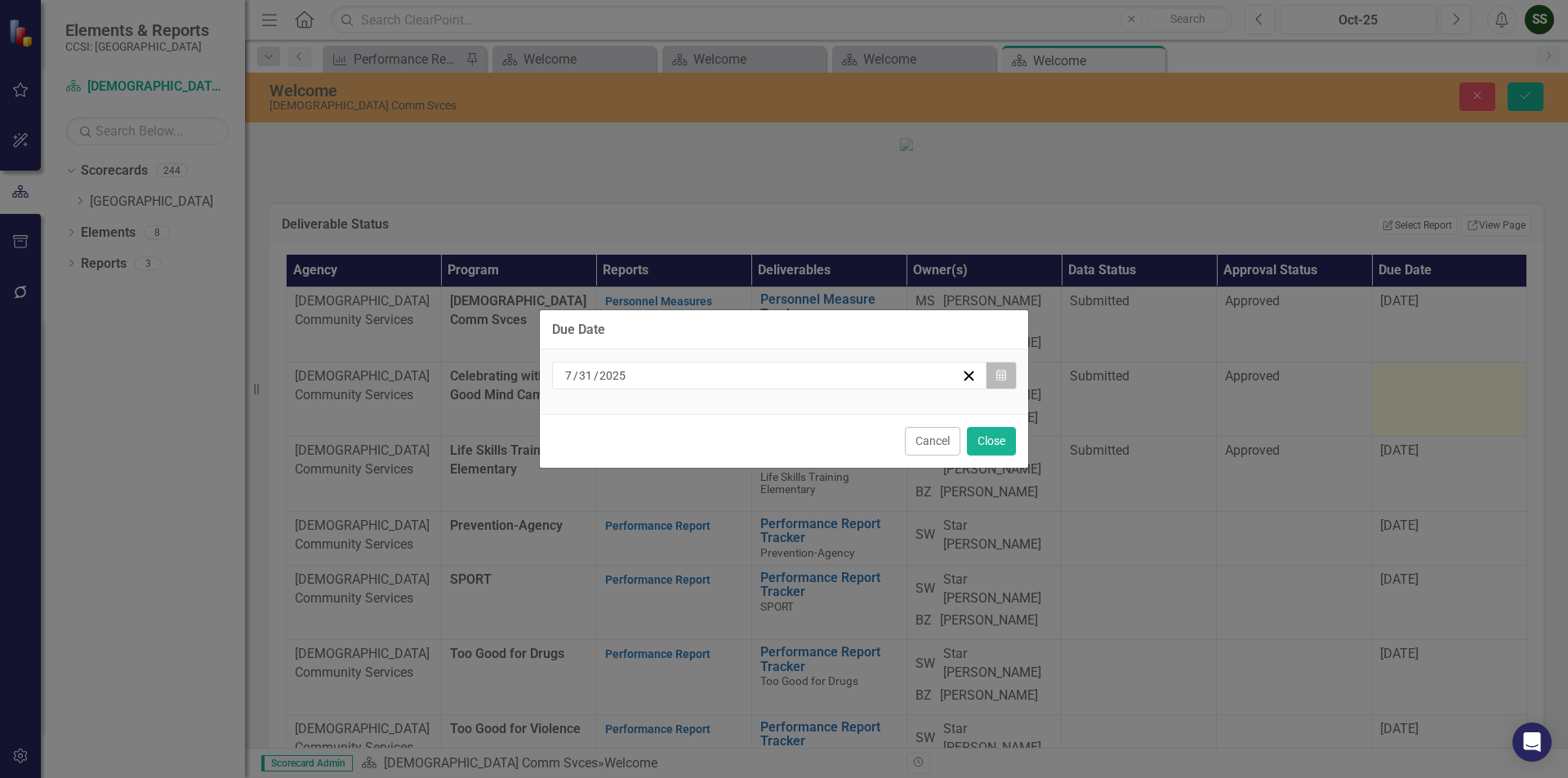
click at [1007, 387] on button "Calendar" at bounding box center [1001, 375] width 31 height 28
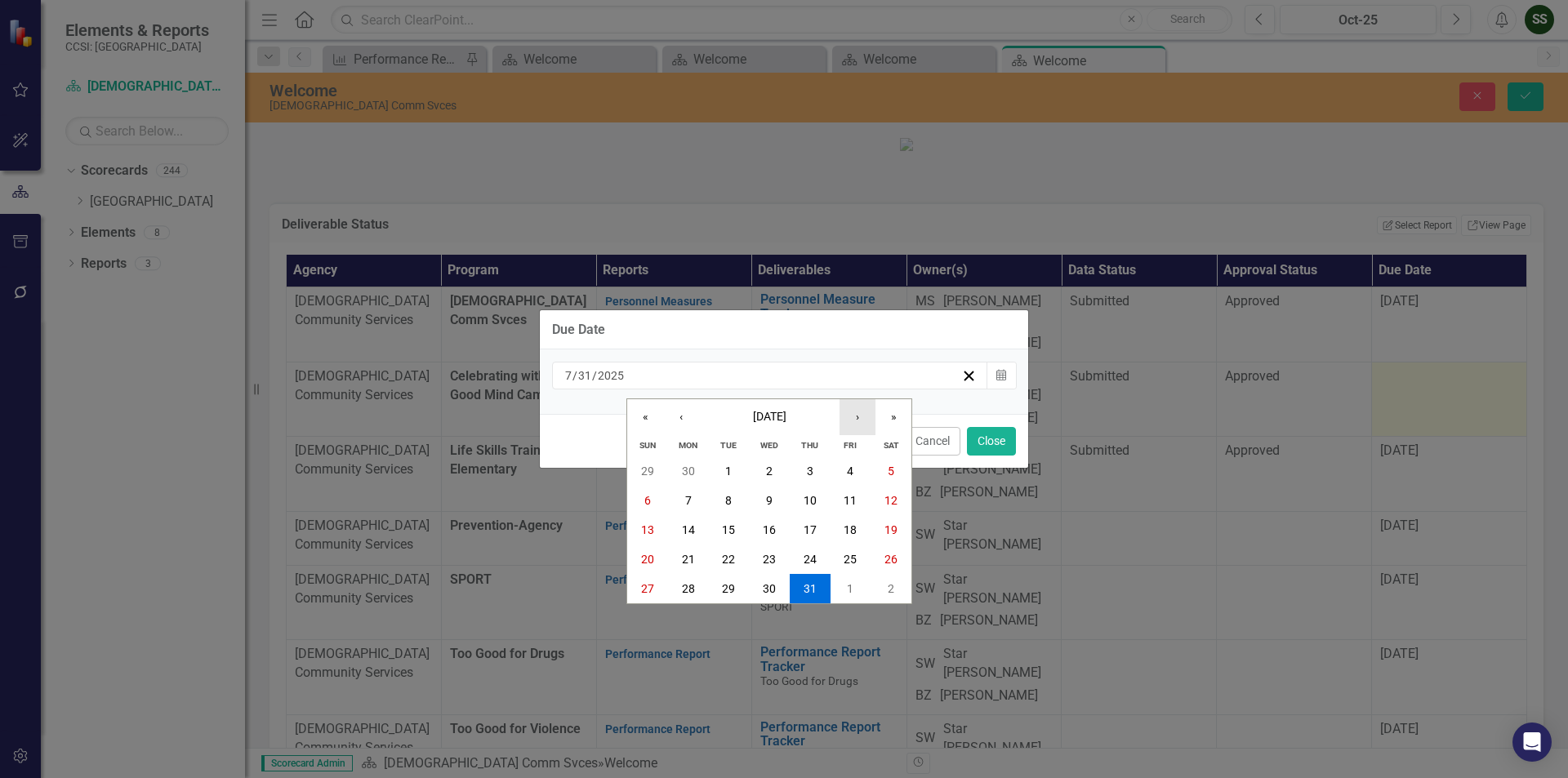
click at [853, 416] on button "›" at bounding box center [857, 417] width 36 height 36
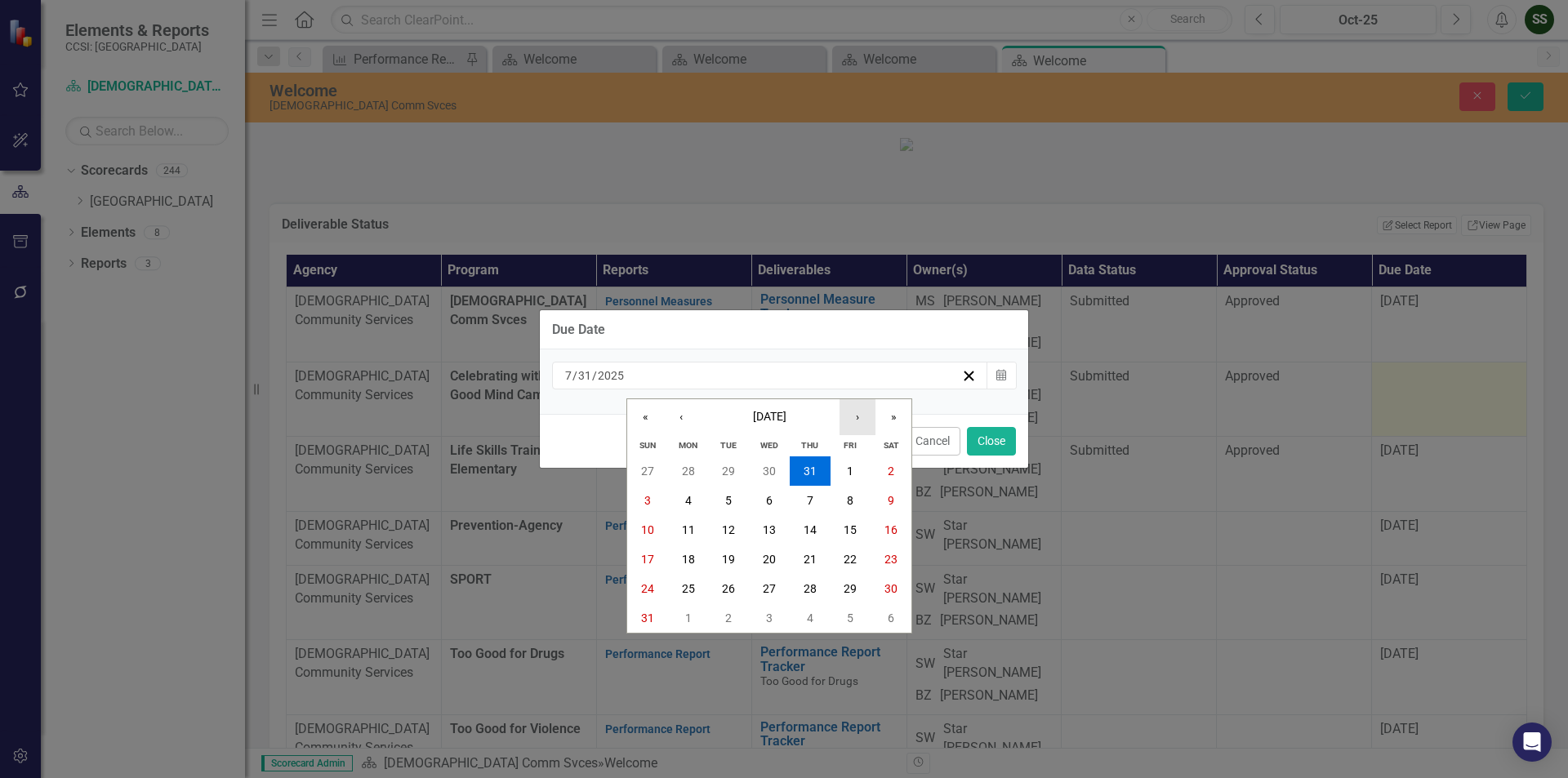
click at [853, 416] on button "›" at bounding box center [857, 417] width 36 height 36
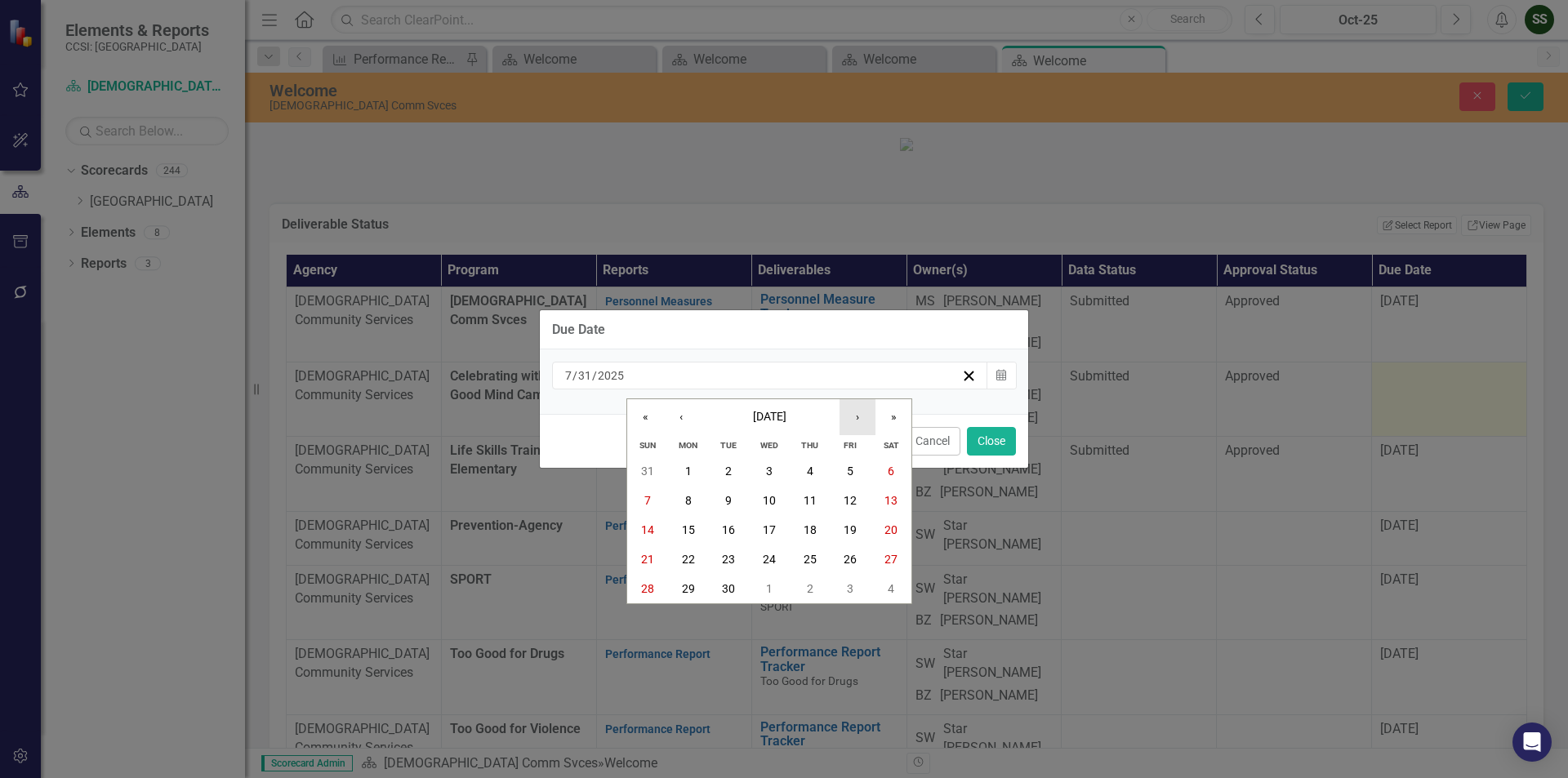
click at [853, 416] on button "›" at bounding box center [857, 417] width 36 height 36
click at [848, 591] on abbr "31" at bounding box center [849, 588] width 13 height 13
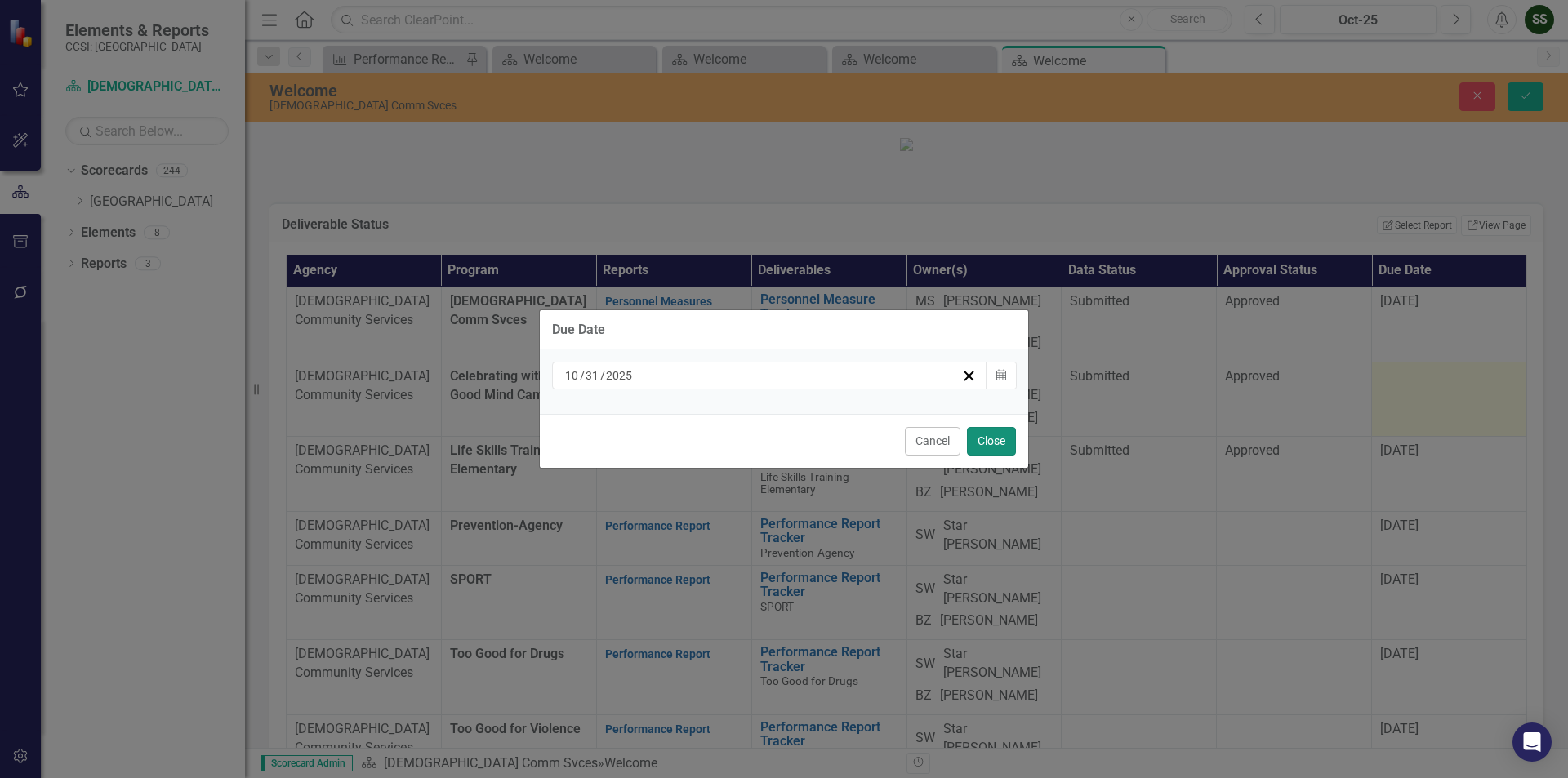
click at [991, 439] on button "Close" at bounding box center [991, 441] width 49 height 29
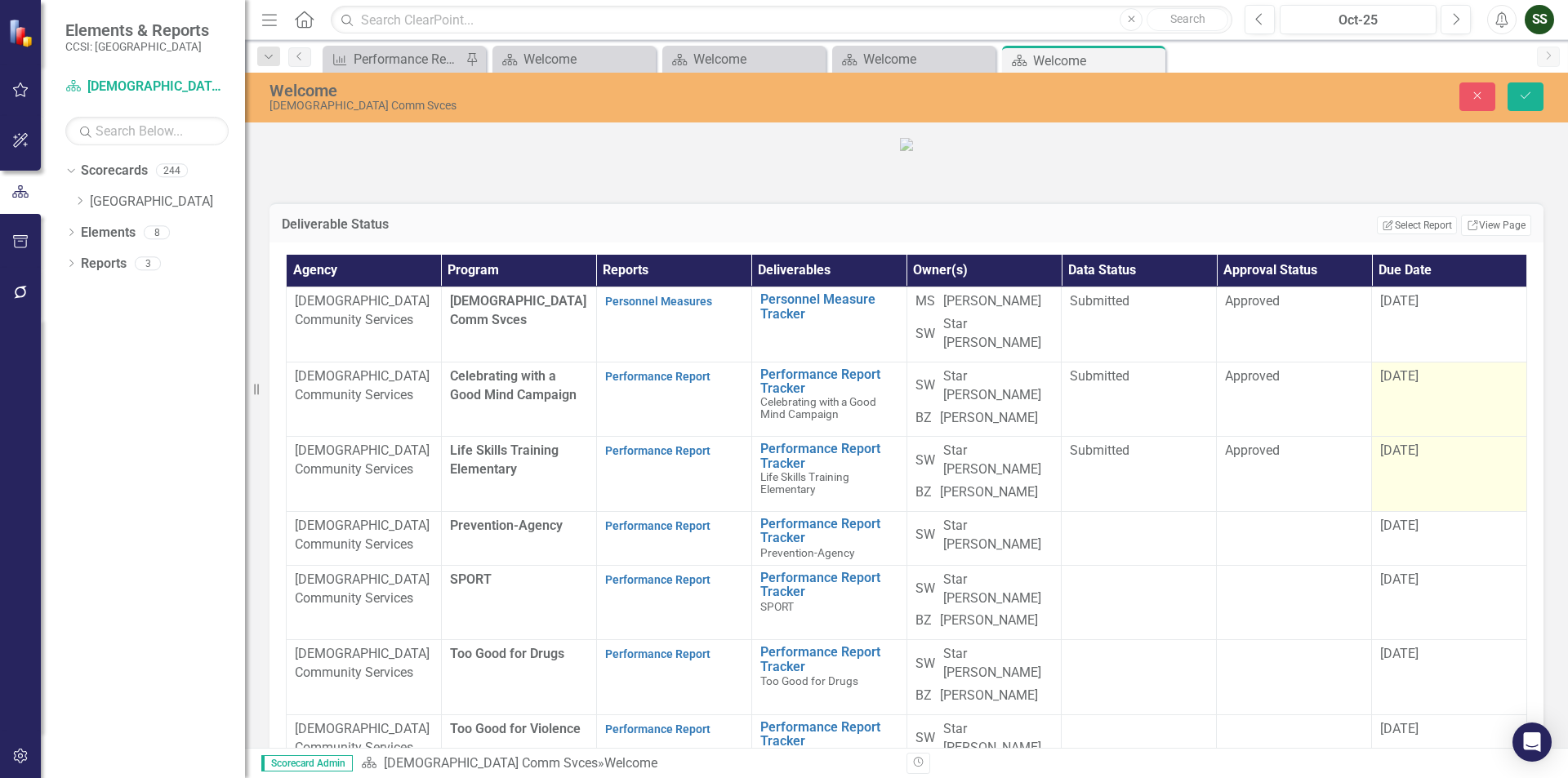
click at [1390, 458] on span "[DATE]" at bounding box center [1399, 451] width 38 height 15
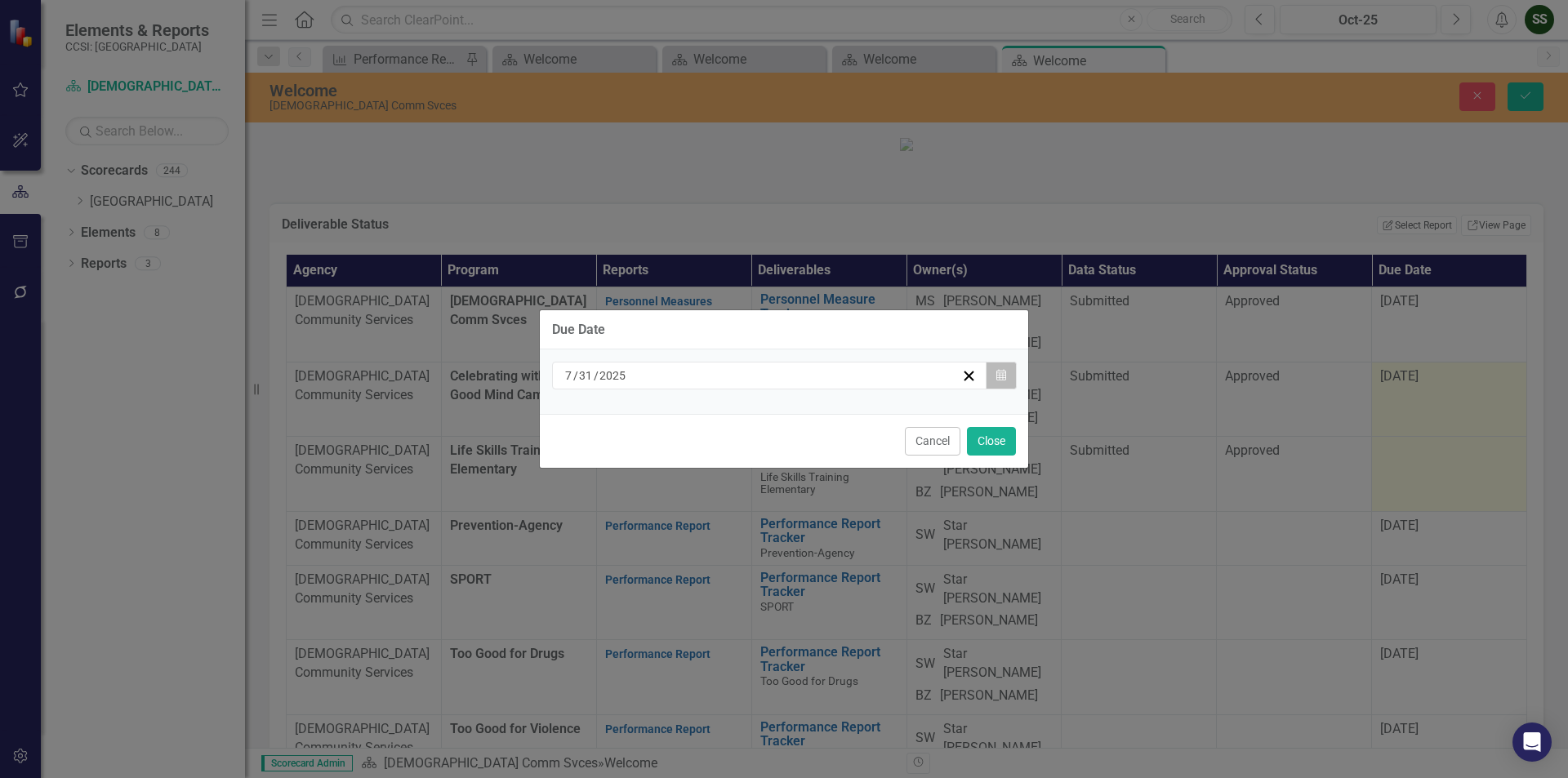
click at [991, 372] on button "Calendar" at bounding box center [1001, 375] width 31 height 28
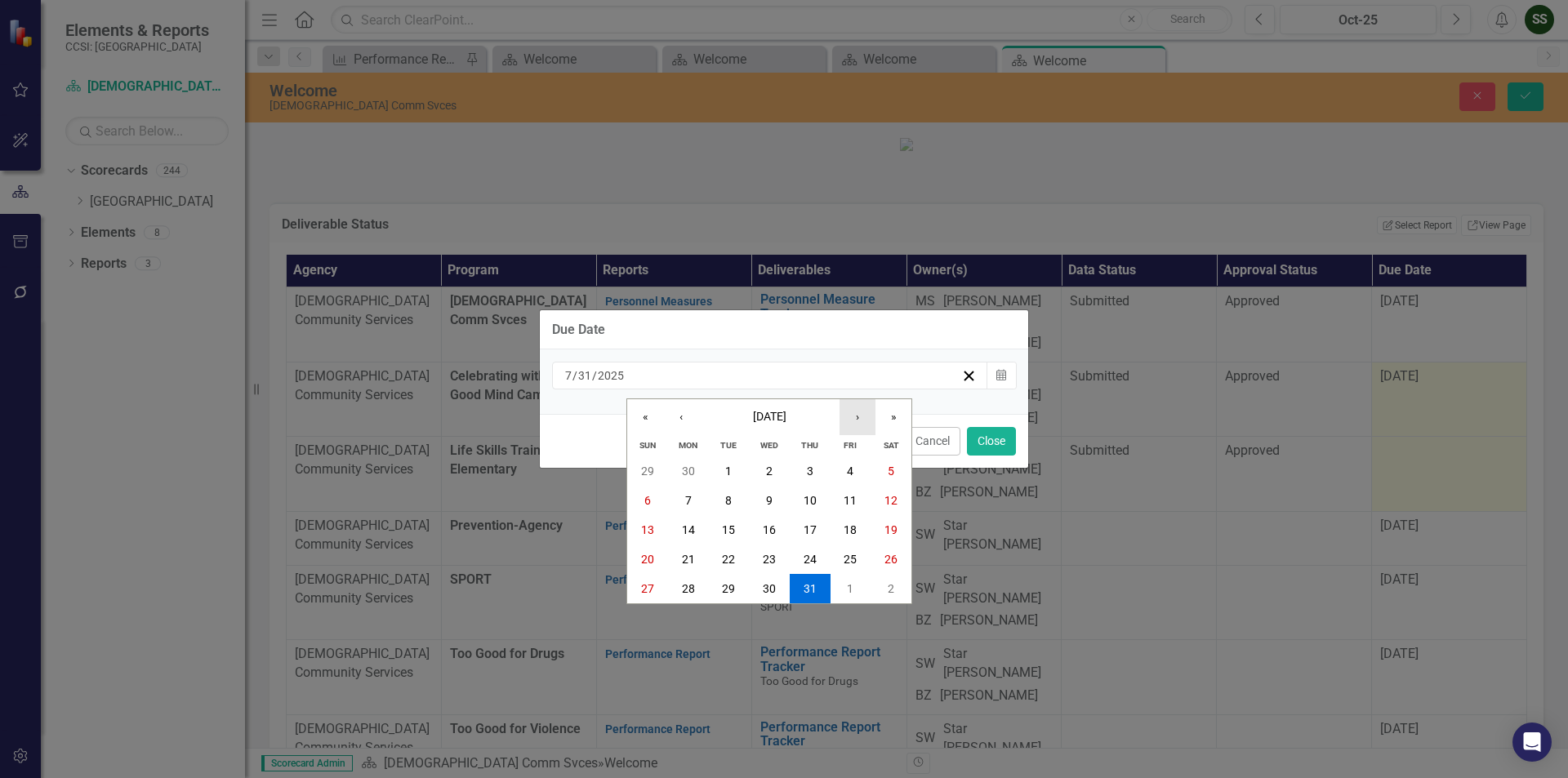
click at [854, 413] on button "›" at bounding box center [857, 417] width 36 height 36
click at [842, 586] on button "31" at bounding box center [851, 588] width 41 height 30
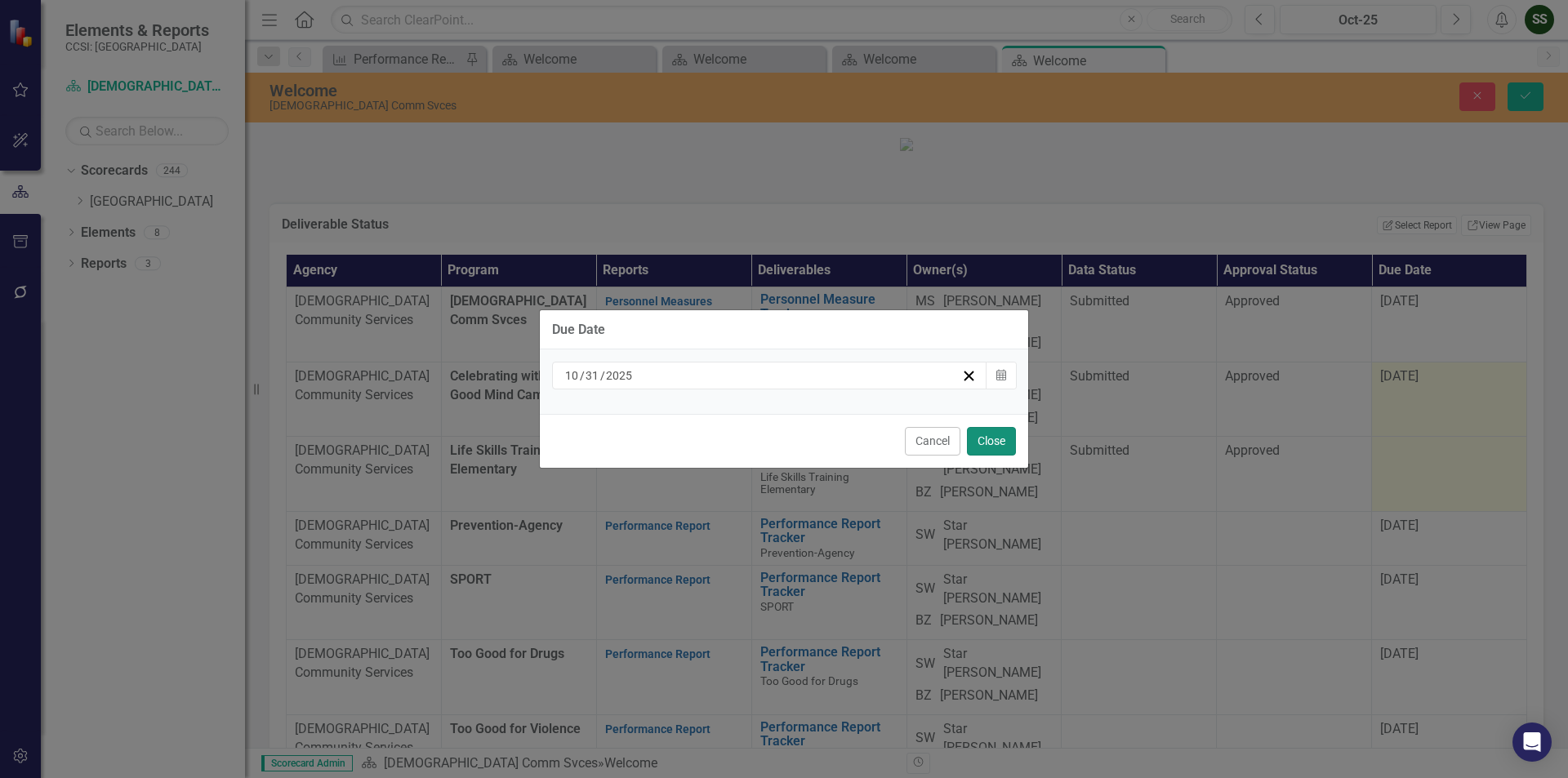
click at [994, 440] on button "Close" at bounding box center [991, 441] width 49 height 29
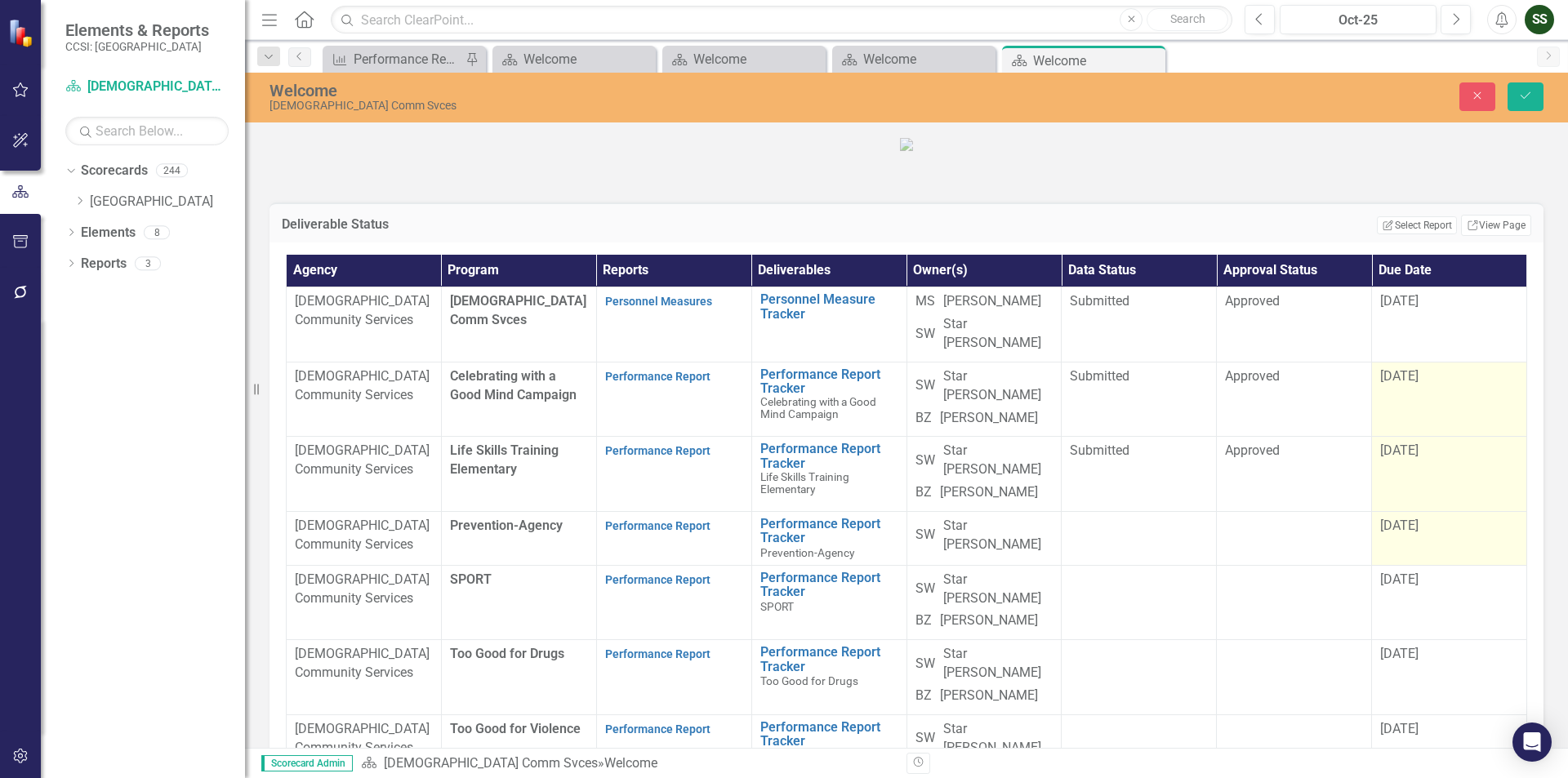
click at [1408, 533] on span "10/31/23" at bounding box center [1399, 525] width 38 height 15
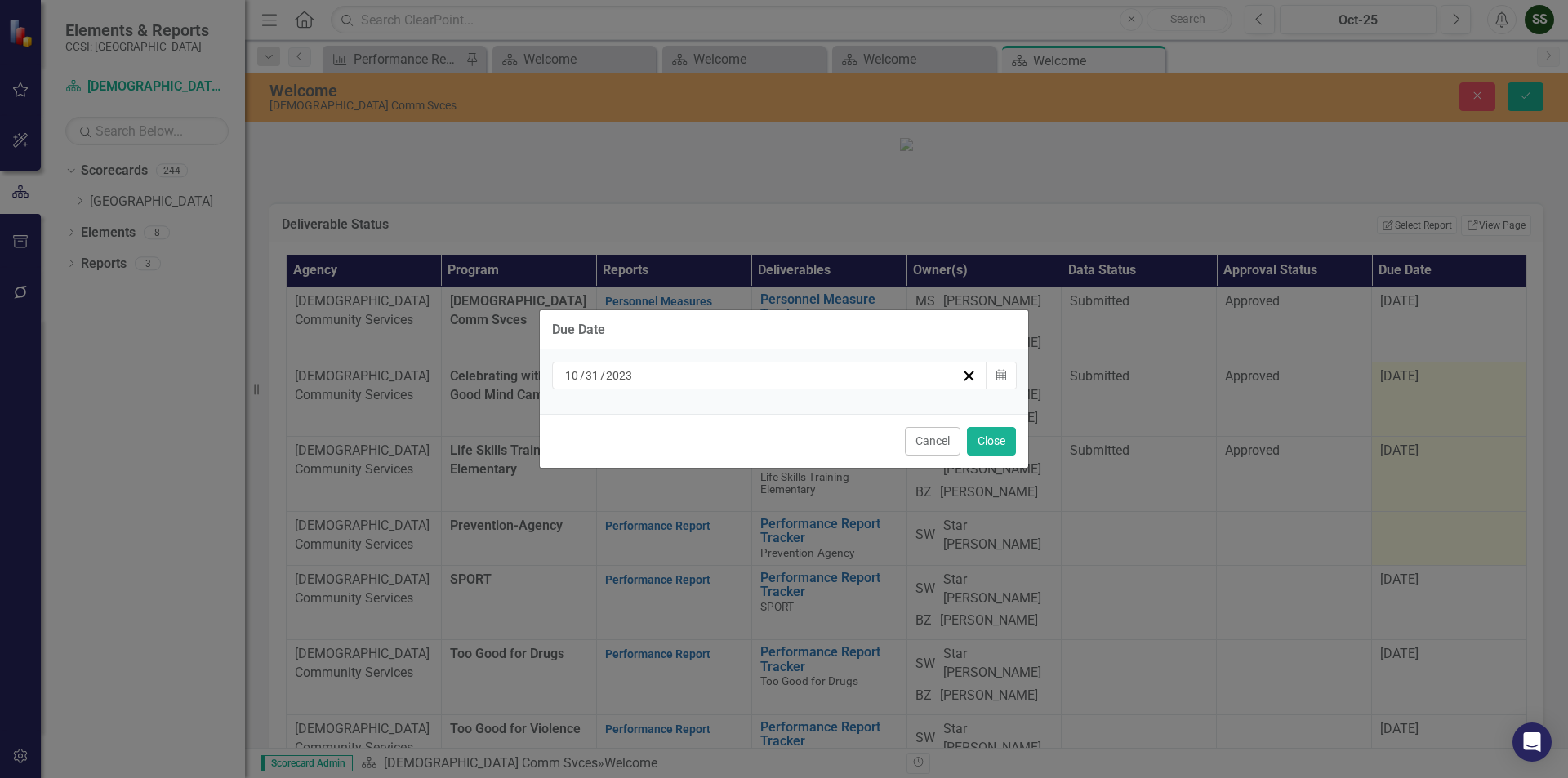
click at [658, 378] on div "10 / 31 / 2023" at bounding box center [762, 375] width 399 height 16
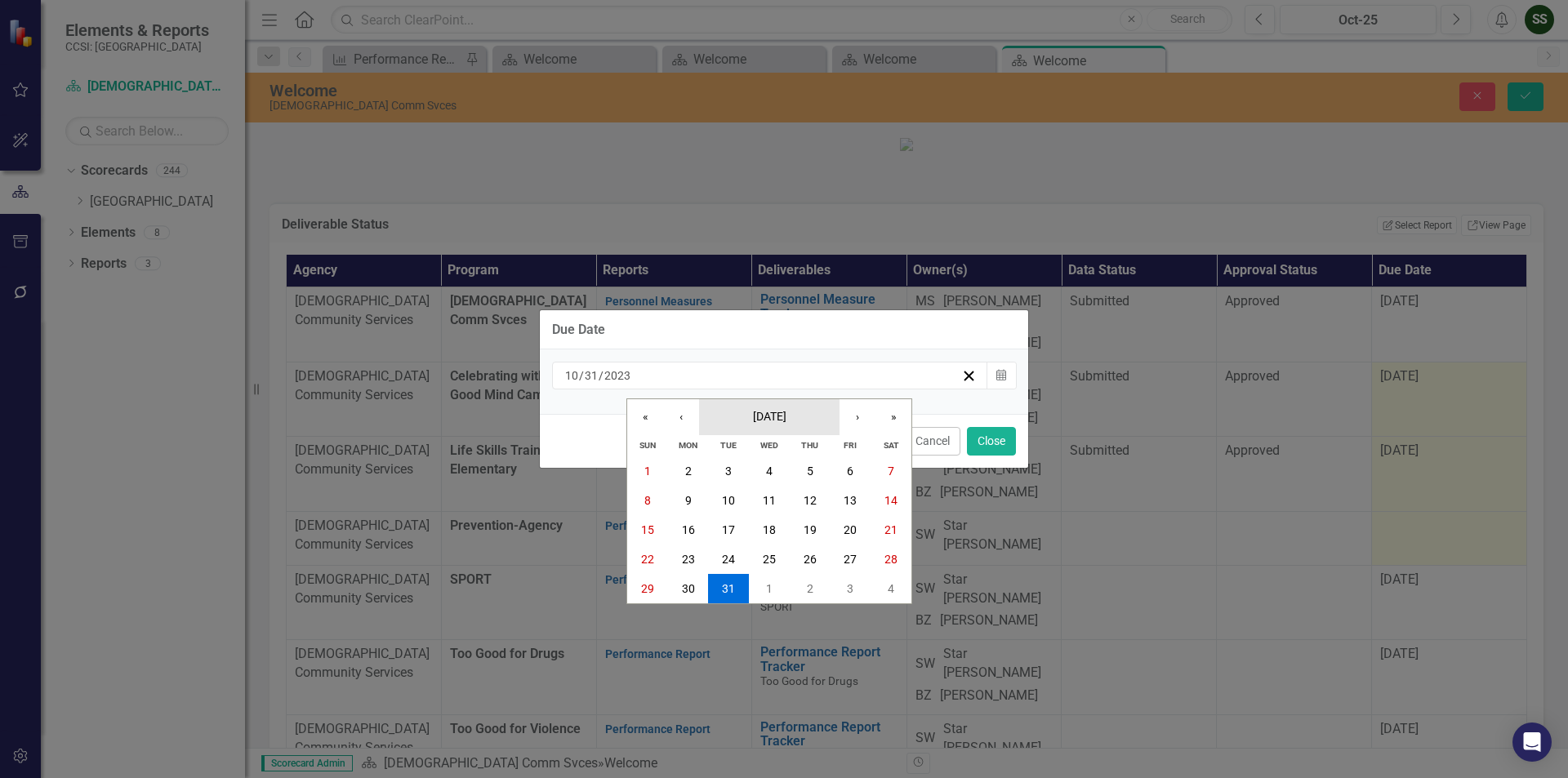
click at [787, 403] on button "October 2023" at bounding box center [769, 417] width 140 height 36
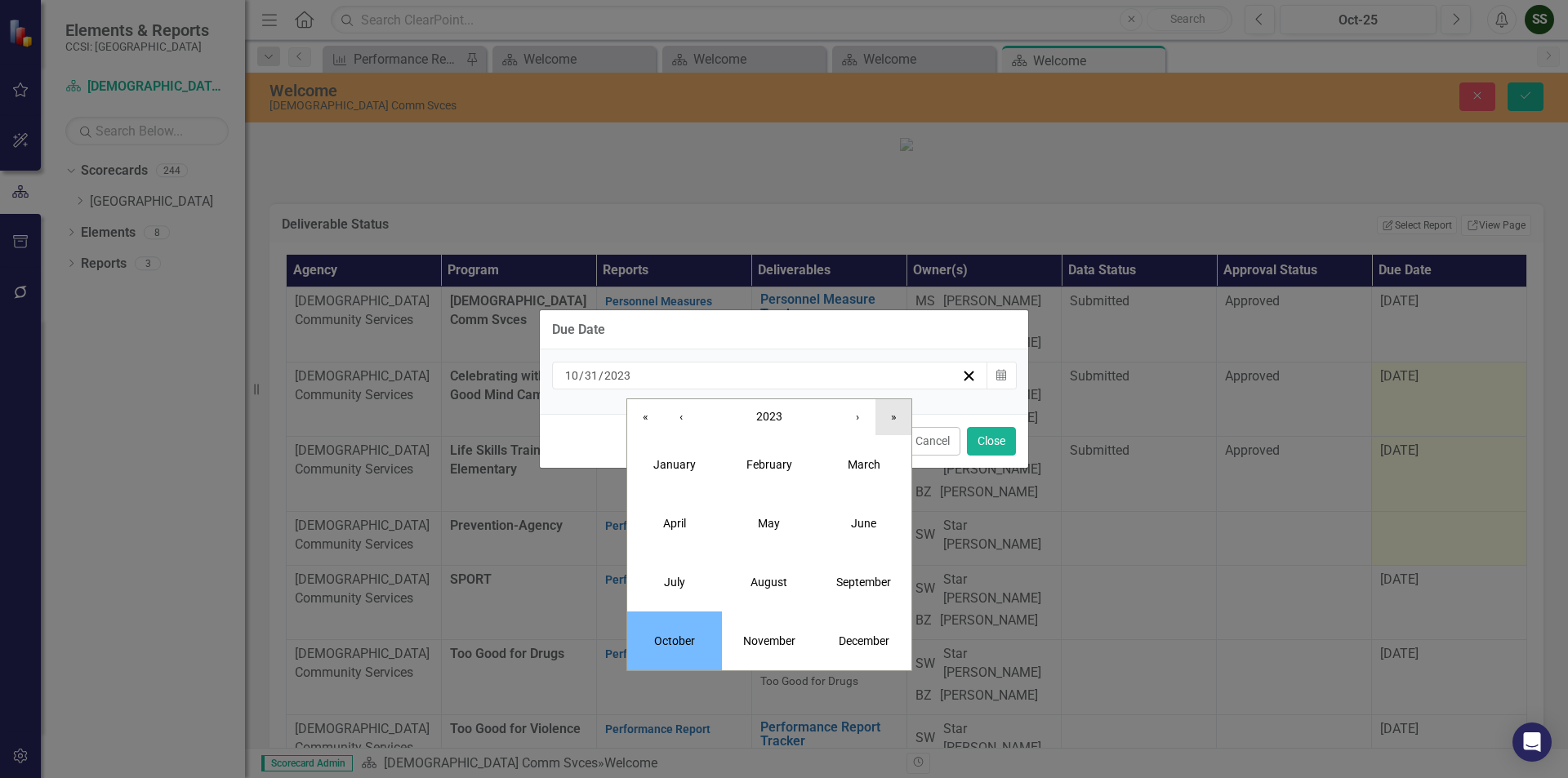
click at [898, 417] on button "»" at bounding box center [894, 417] width 36 height 36
click at [646, 413] on button "«" at bounding box center [645, 417] width 36 height 36
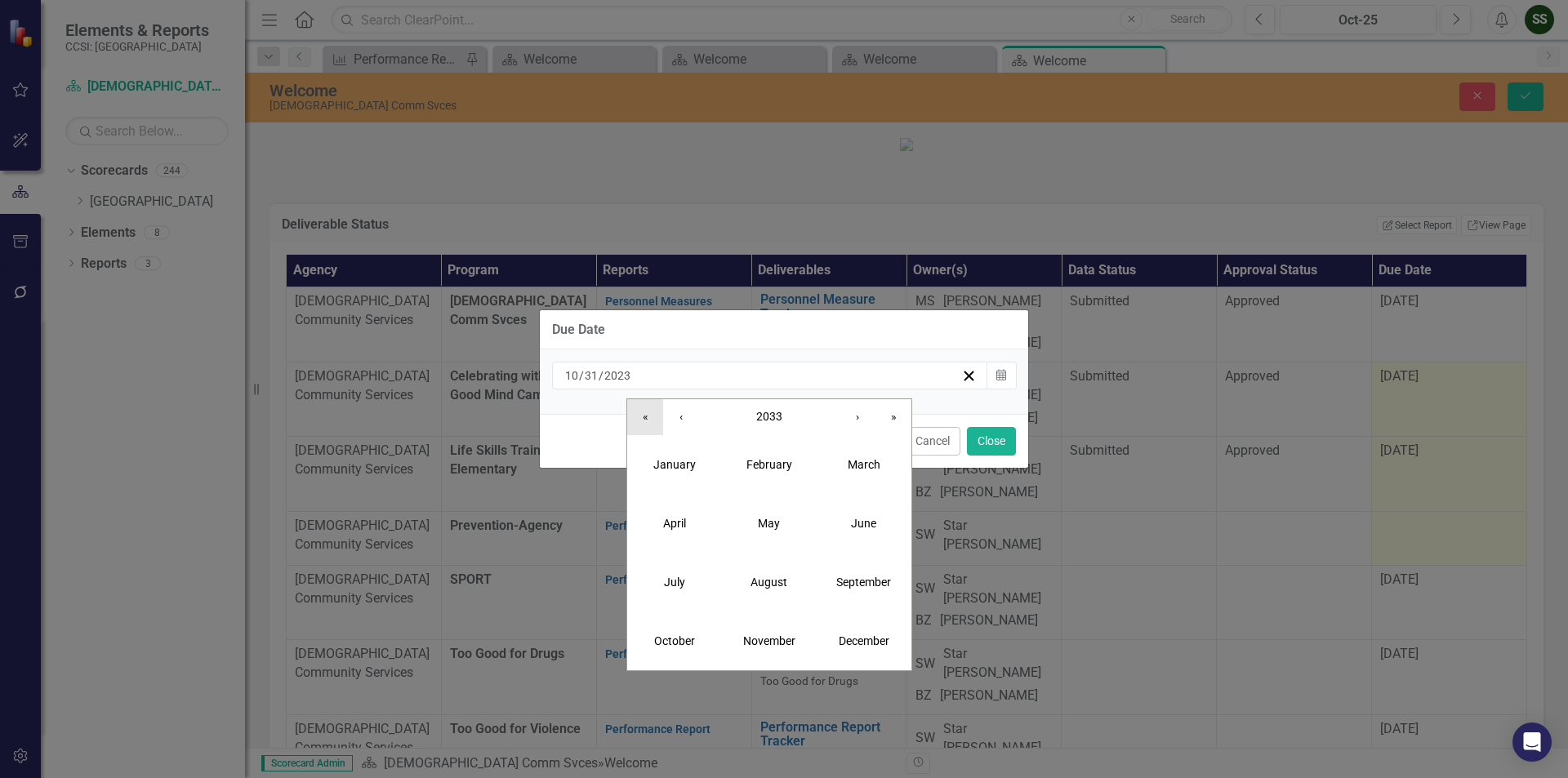
click at [646, 413] on button "«" at bounding box center [645, 417] width 36 height 36
click at [775, 415] on span "2023" at bounding box center [769, 416] width 26 height 13
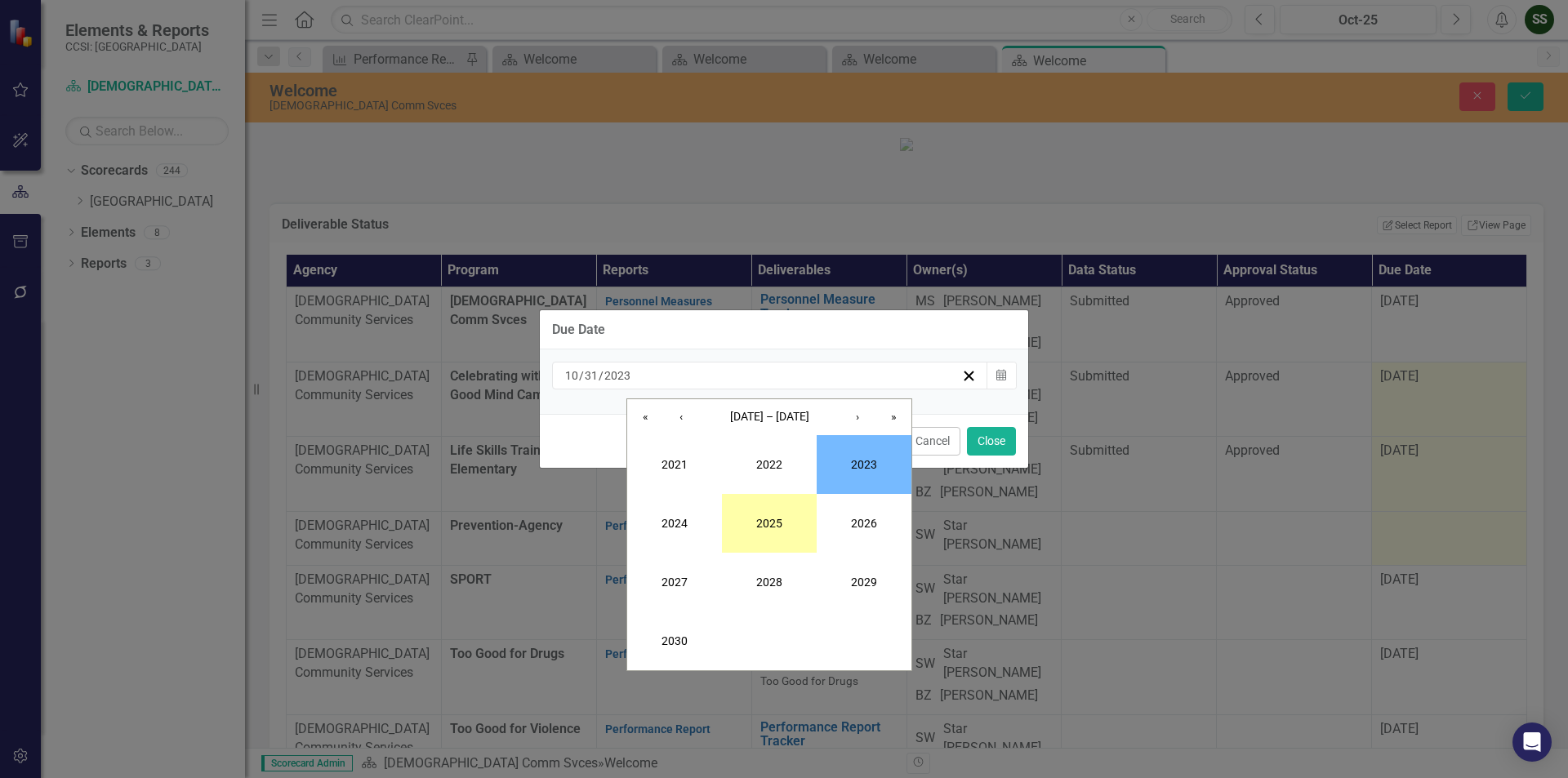
click at [785, 542] on button "2025" at bounding box center [769, 523] width 94 height 59
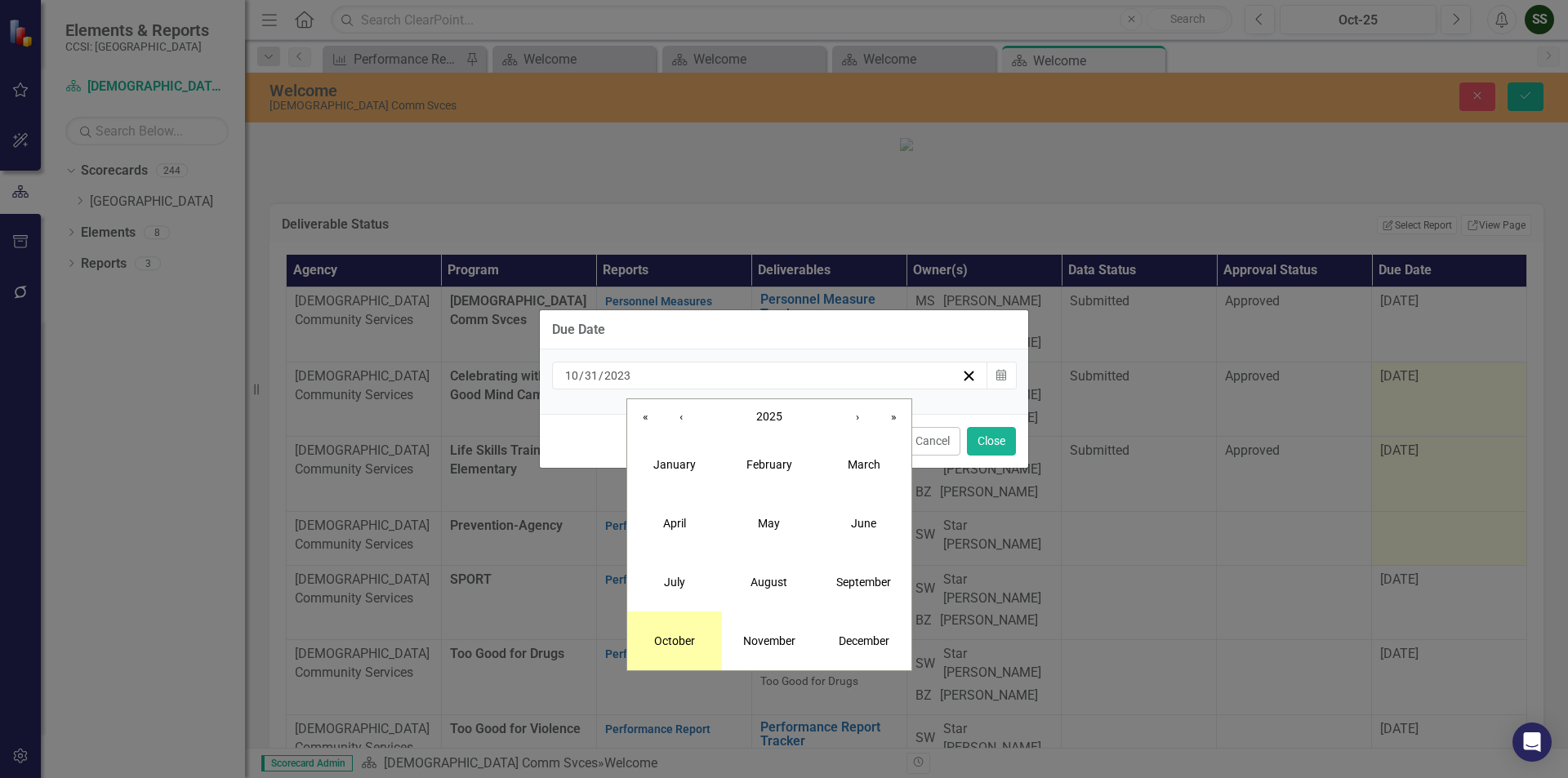
click at [673, 629] on button "October" at bounding box center [674, 640] width 94 height 59
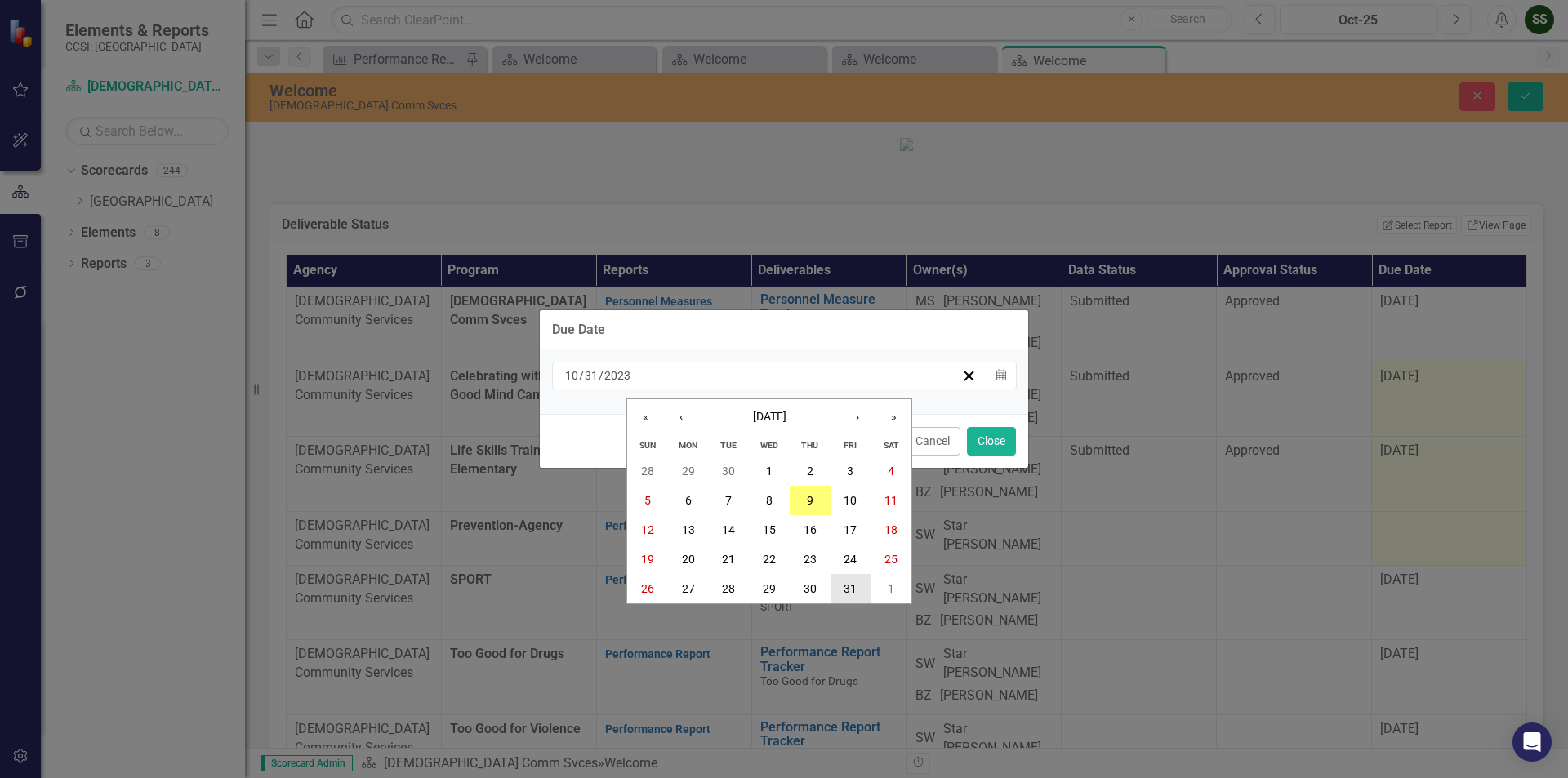
click at [847, 579] on button "31" at bounding box center [851, 588] width 41 height 30
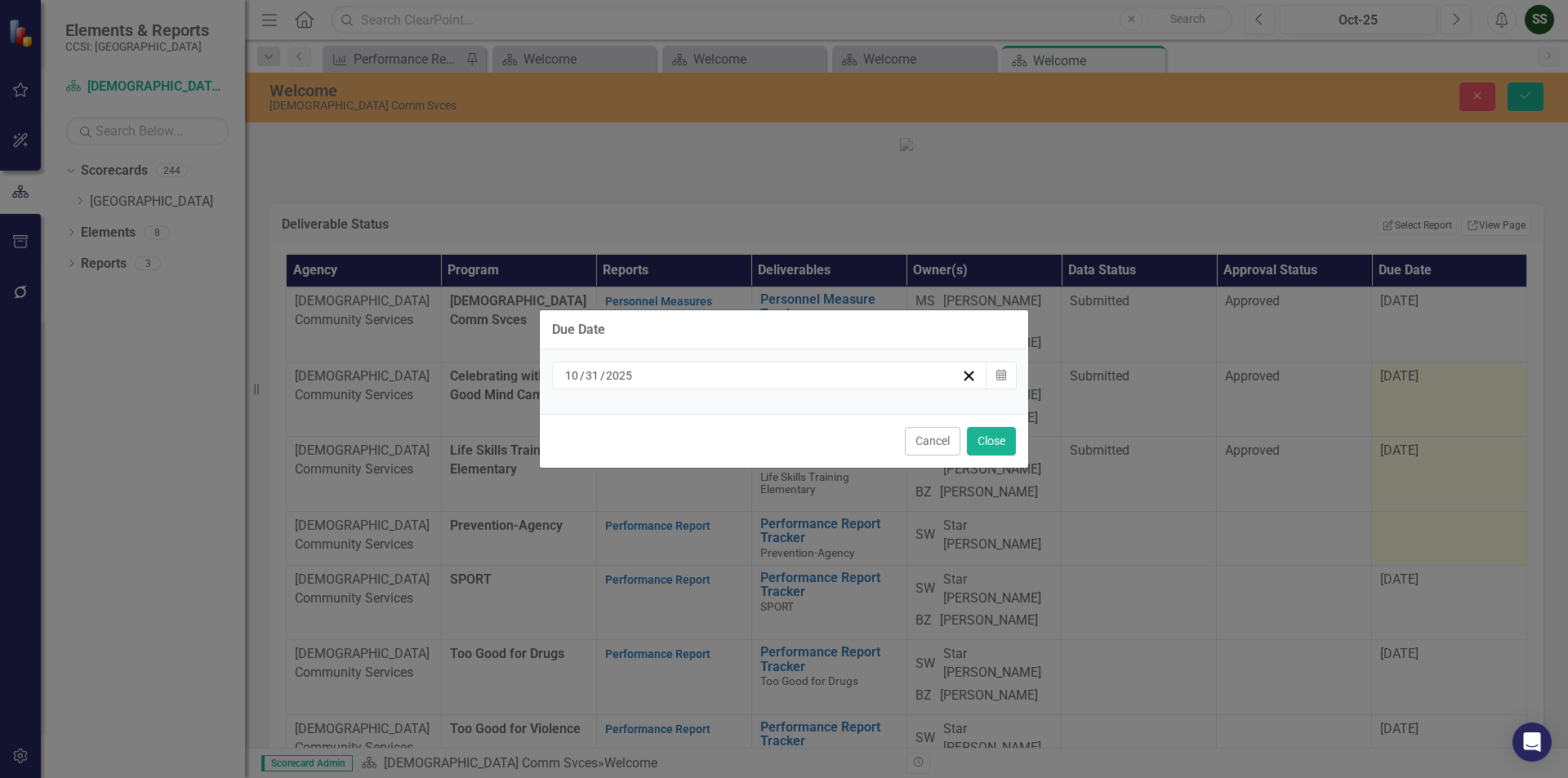
click at [985, 457] on div "Cancel Close" at bounding box center [784, 440] width 488 height 54
click at [991, 444] on button "Close" at bounding box center [991, 441] width 49 height 29
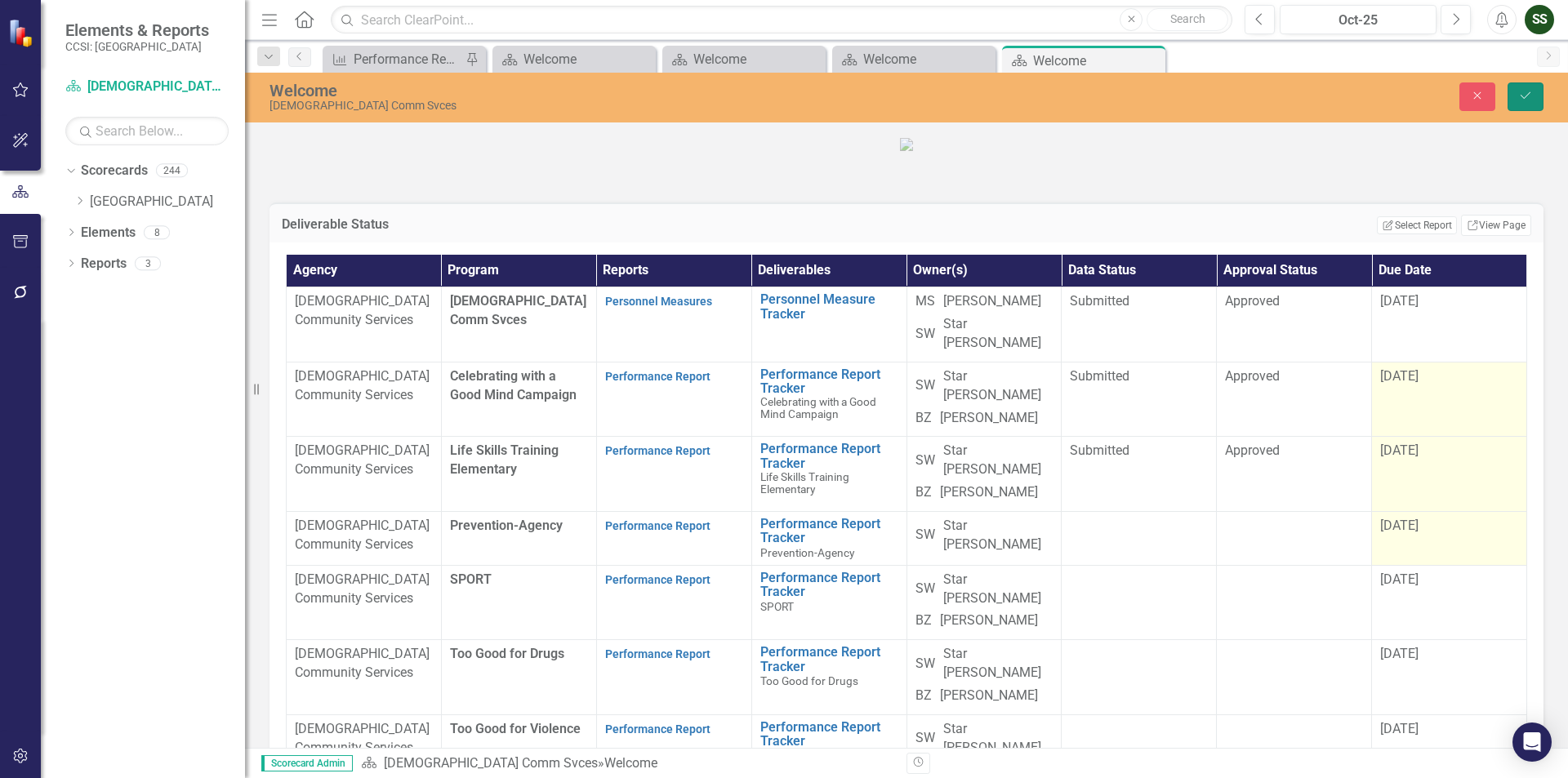
click at [1535, 99] on button "Save" at bounding box center [1525, 97] width 36 height 29
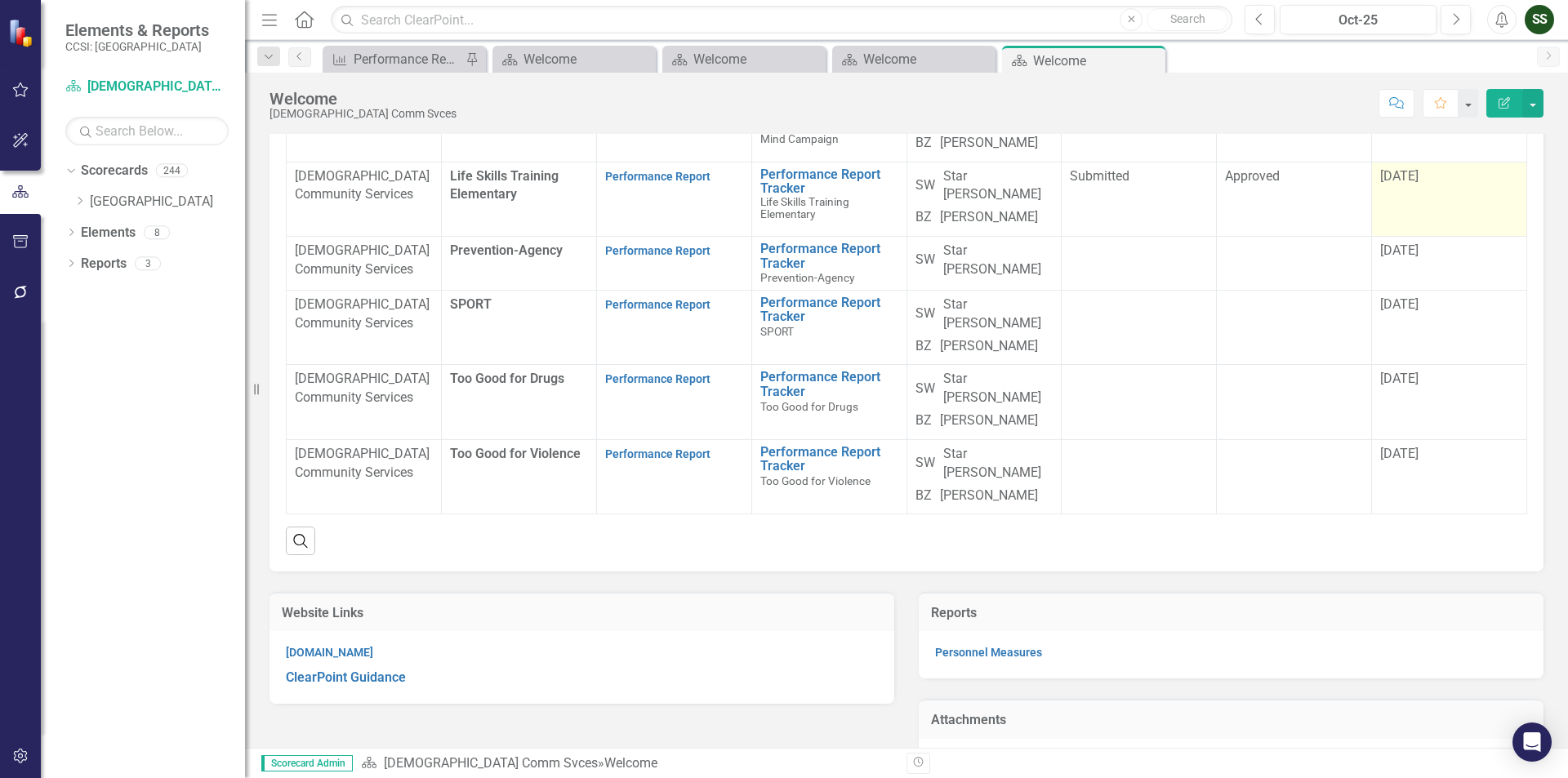
scroll to position [124, 0]
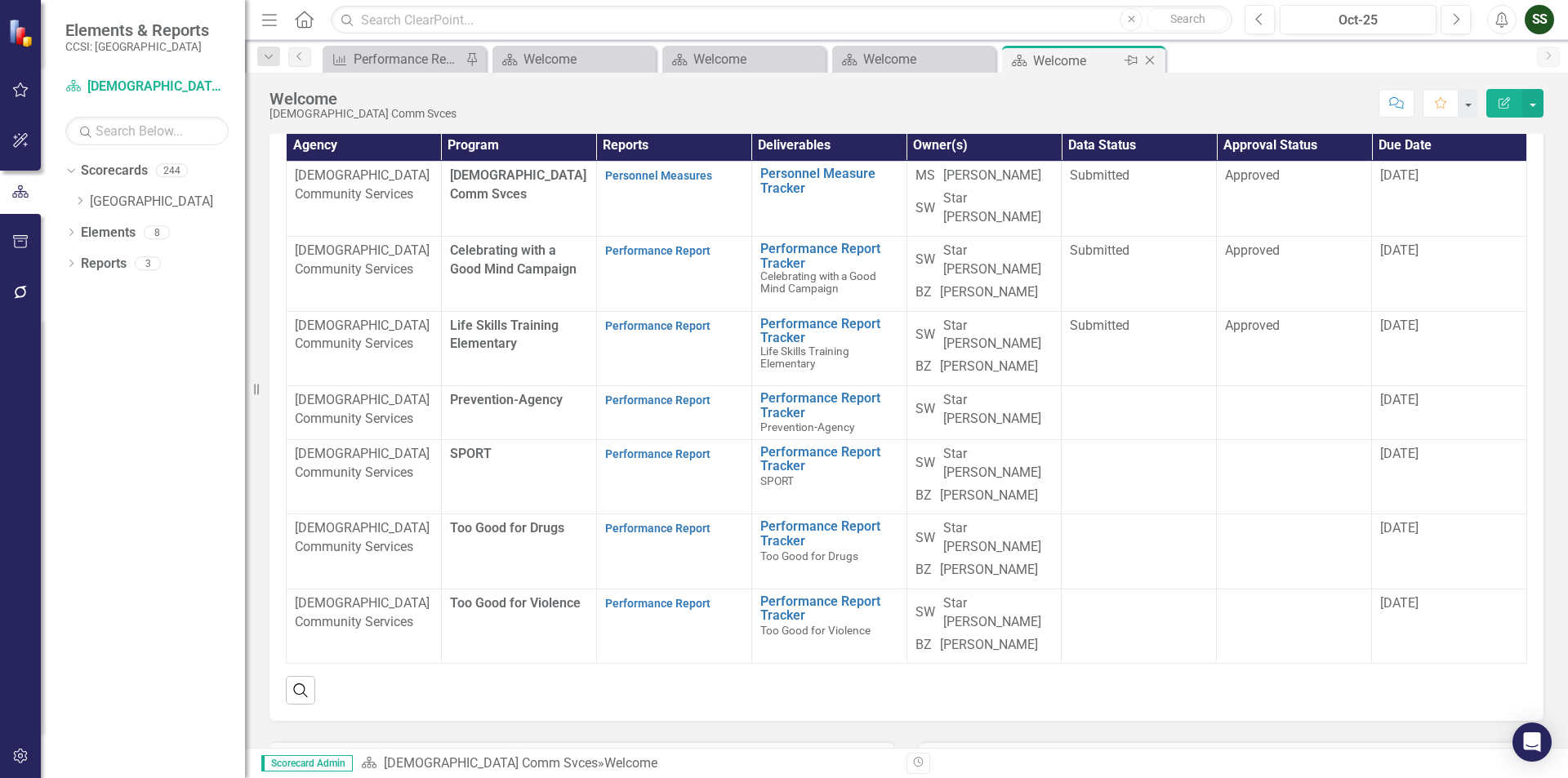
click at [1147, 59] on icon "Close" at bounding box center [1150, 60] width 16 height 13
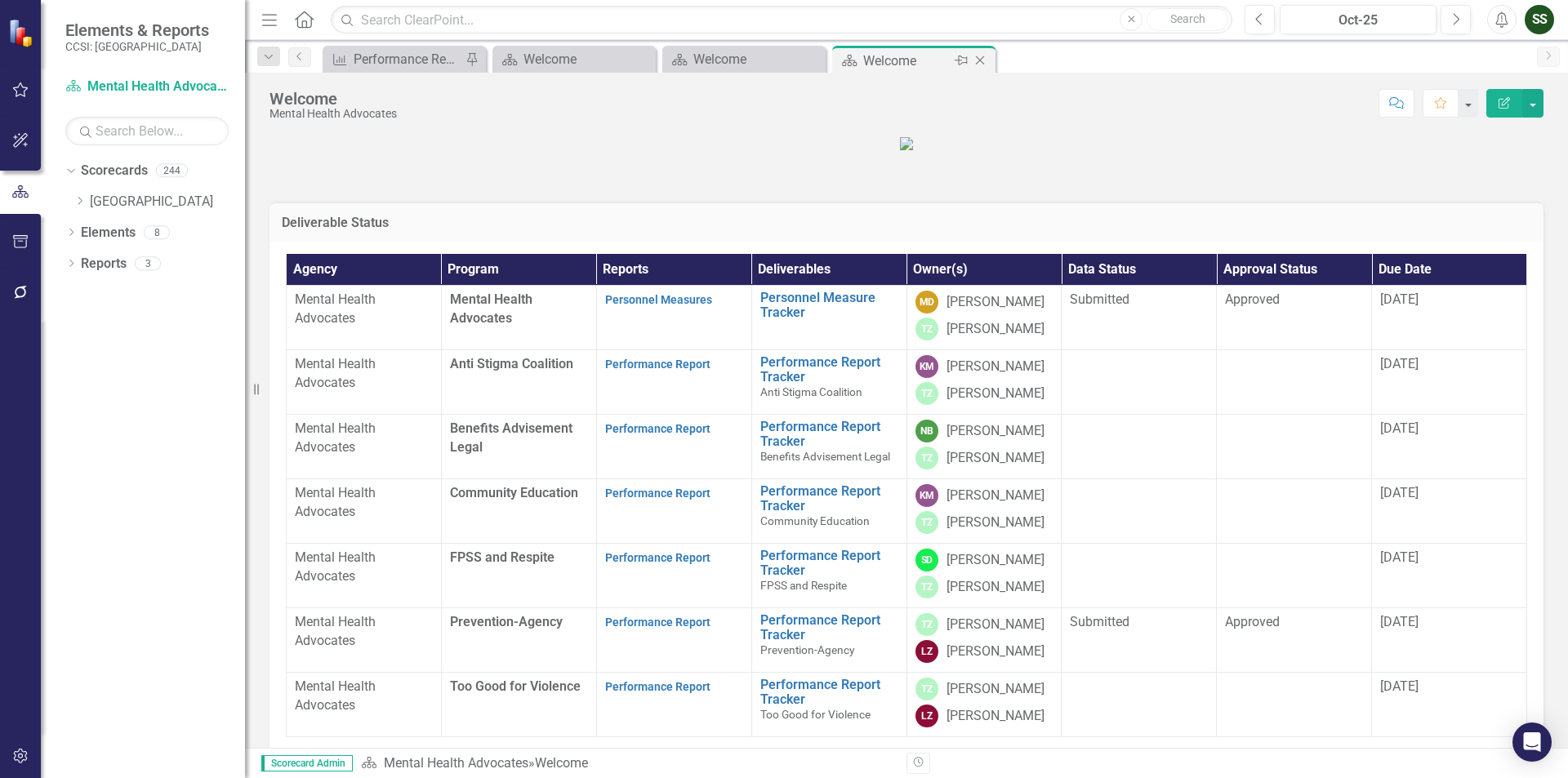
click at [986, 60] on icon "Close" at bounding box center [980, 60] width 16 height 13
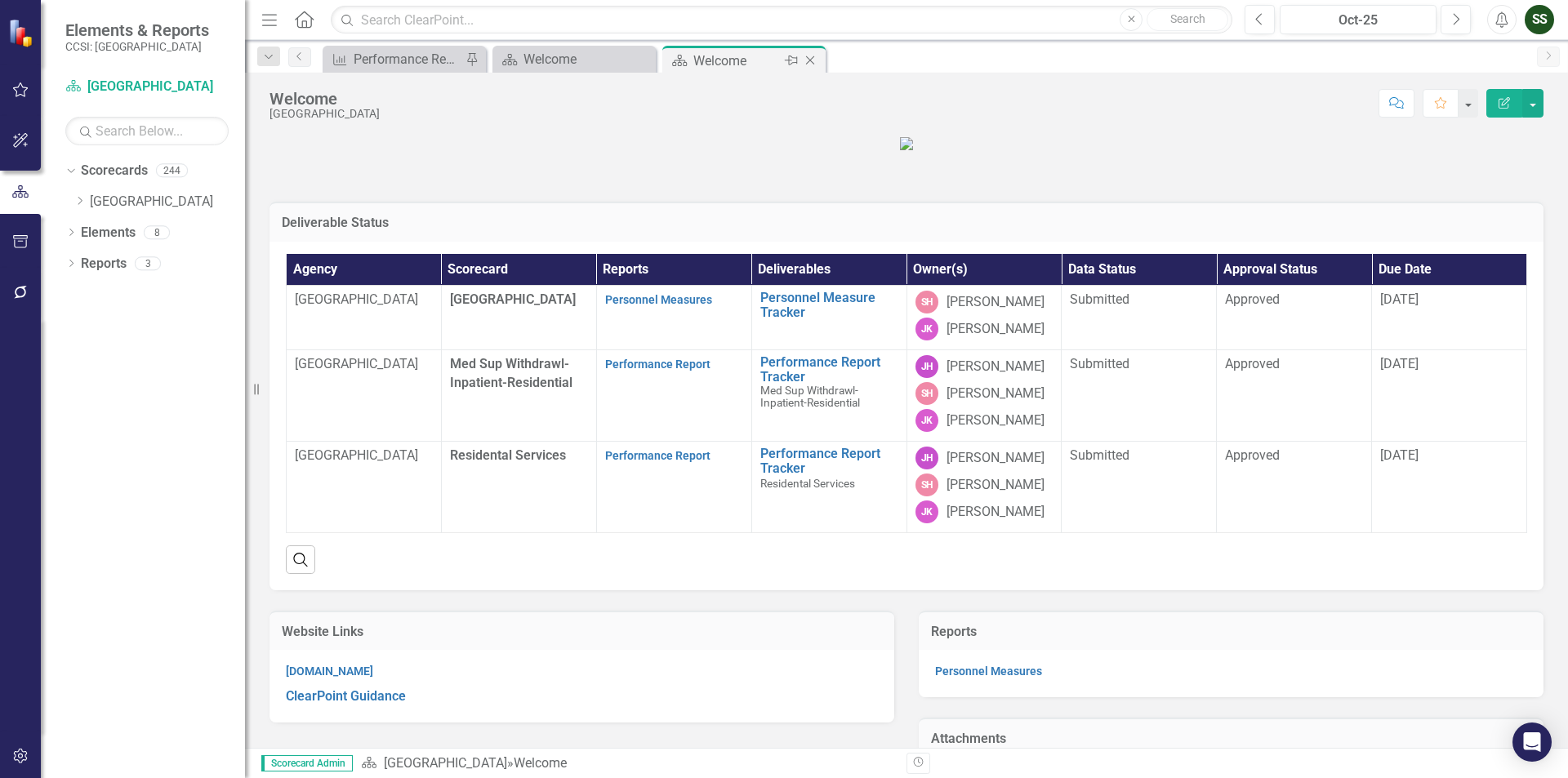
click at [810, 58] on icon "Close" at bounding box center [810, 60] width 16 height 13
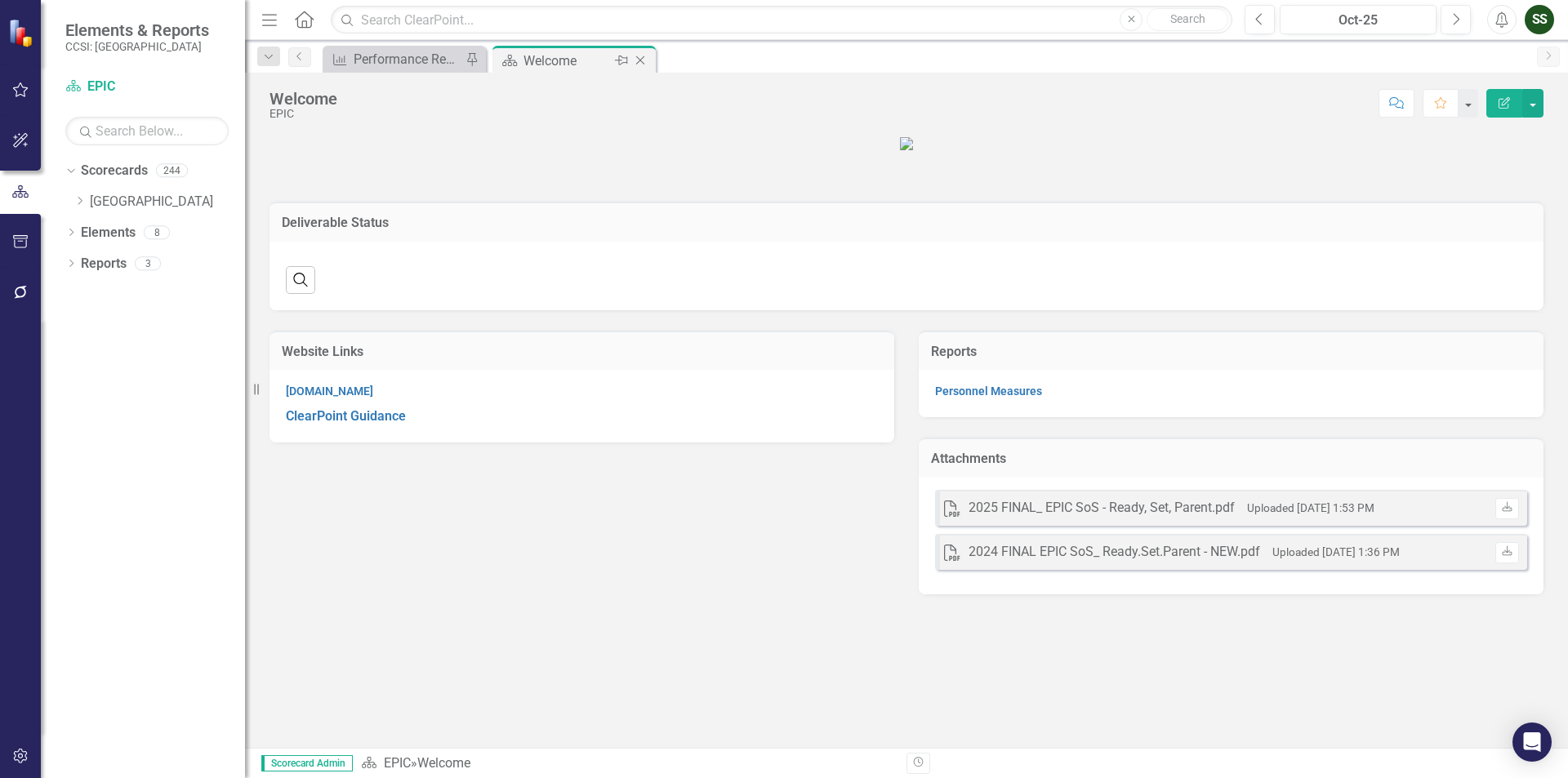
click at [639, 66] on icon "Close" at bounding box center [639, 60] width 16 height 13
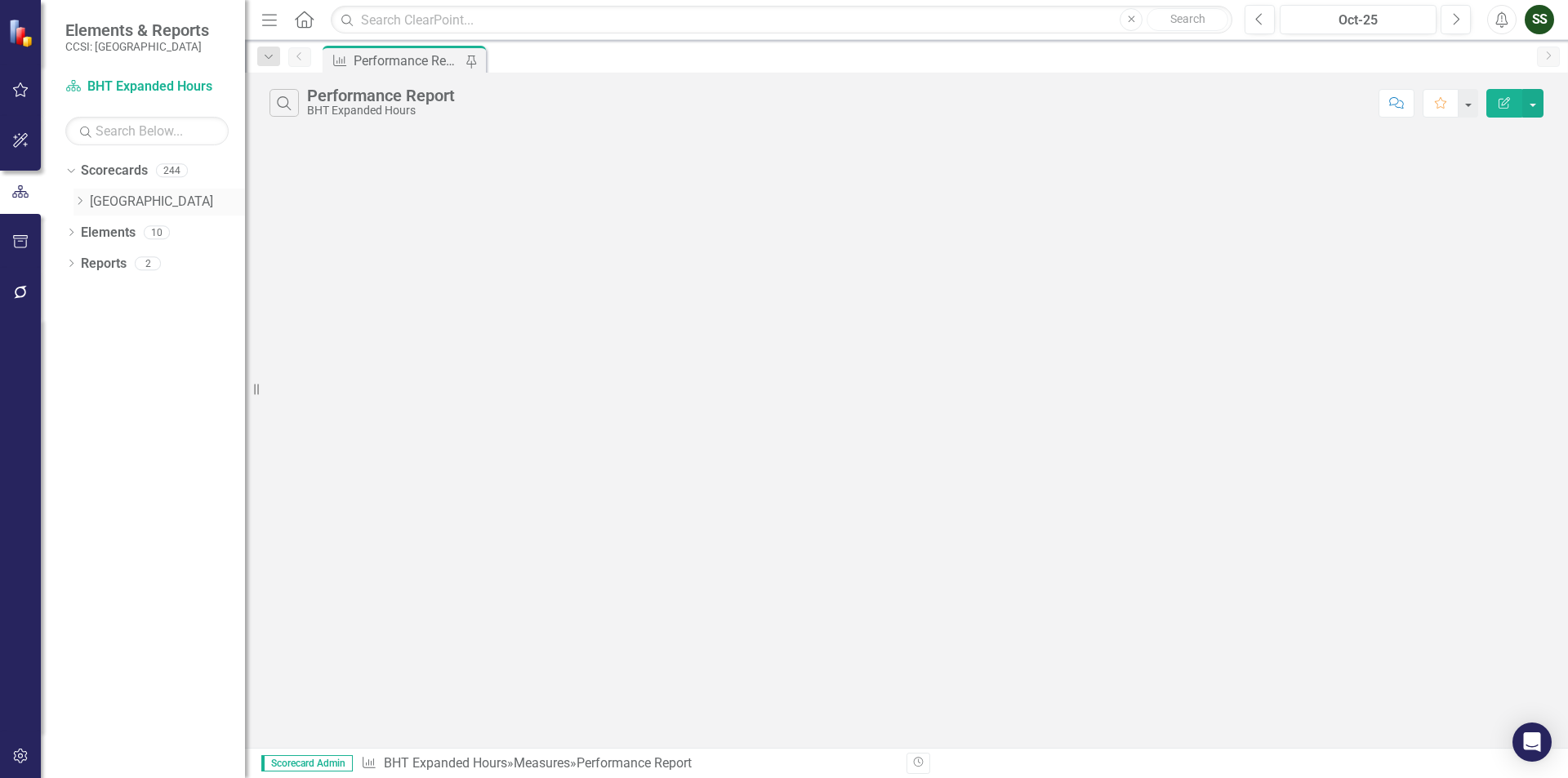
click at [83, 196] on div "Dropdown" at bounding box center [79, 202] width 12 height 14
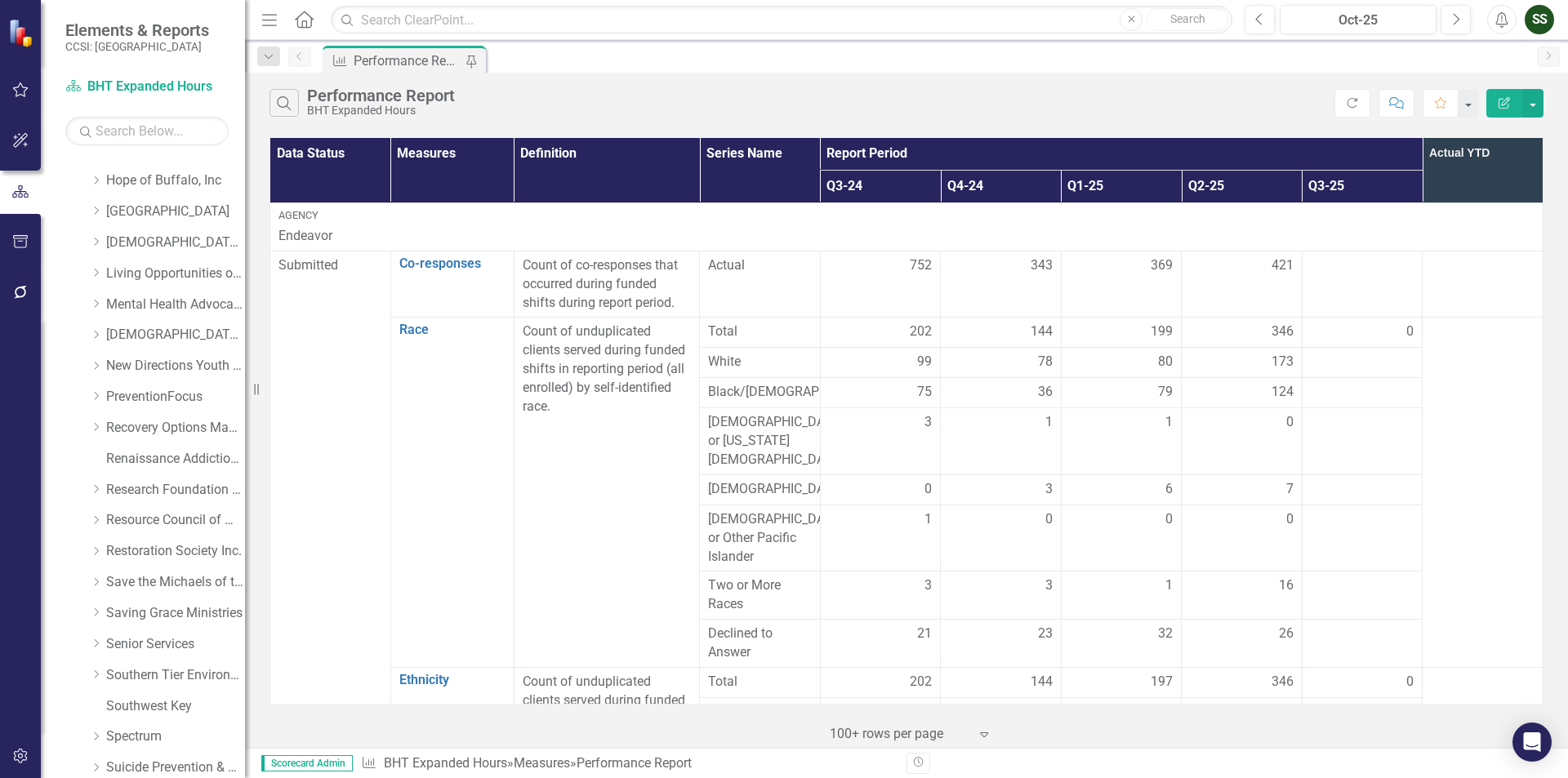
scroll to position [894, 0]
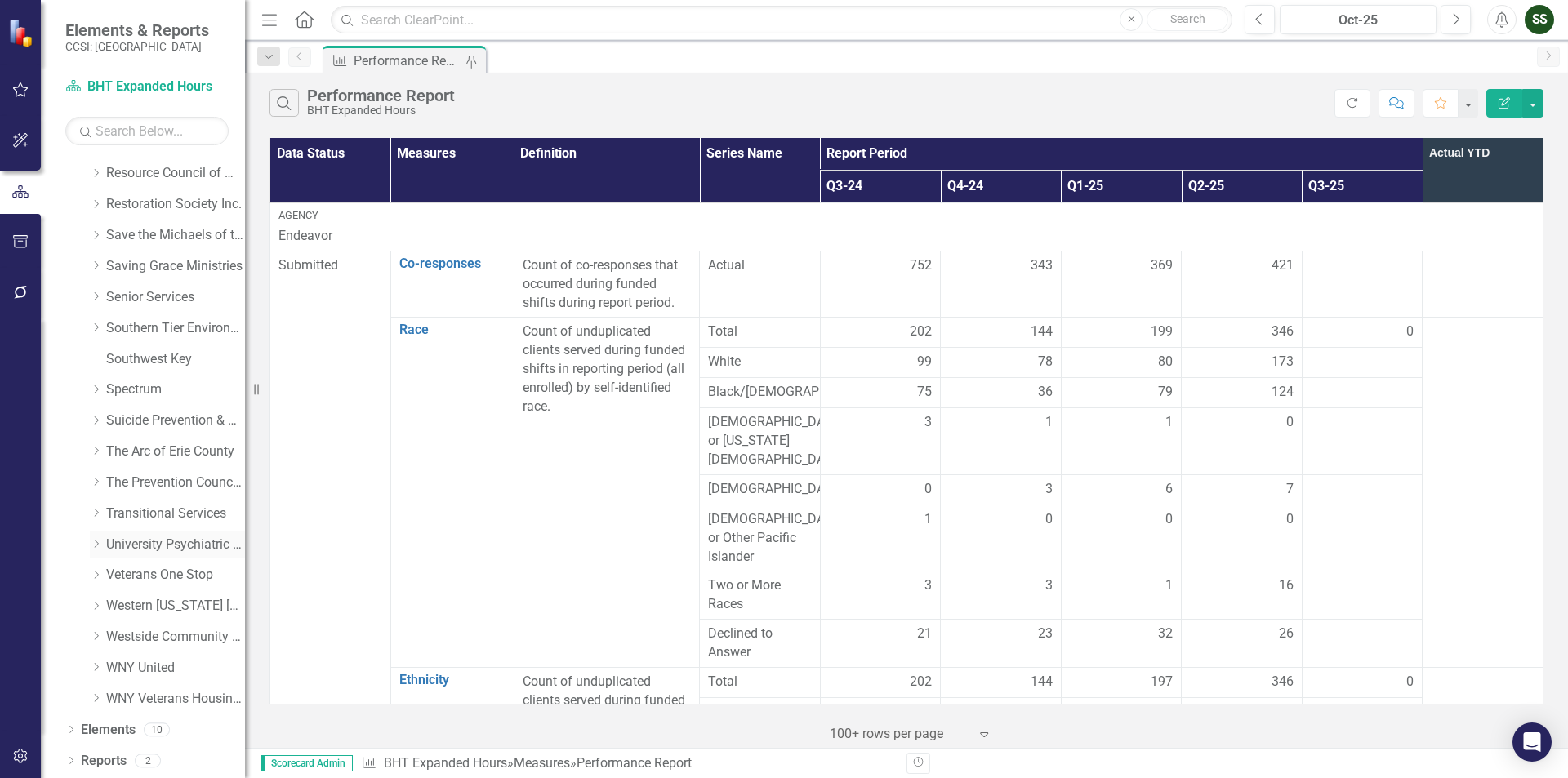
click at [182, 539] on link "University Psychiatric Practice" at bounding box center [175, 545] width 139 height 19
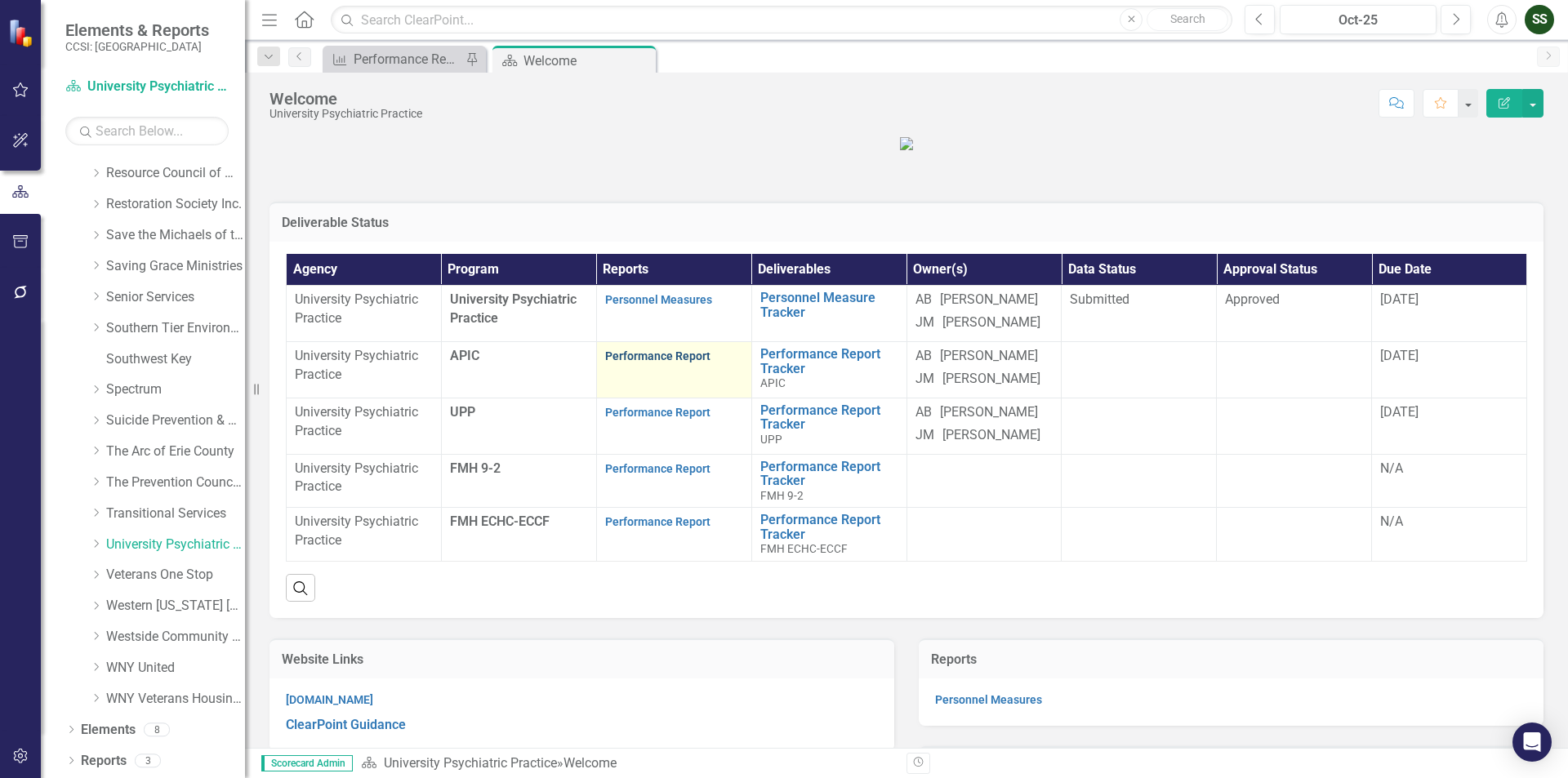
click at [673, 362] on link "Performance Report" at bounding box center [658, 355] width 105 height 13
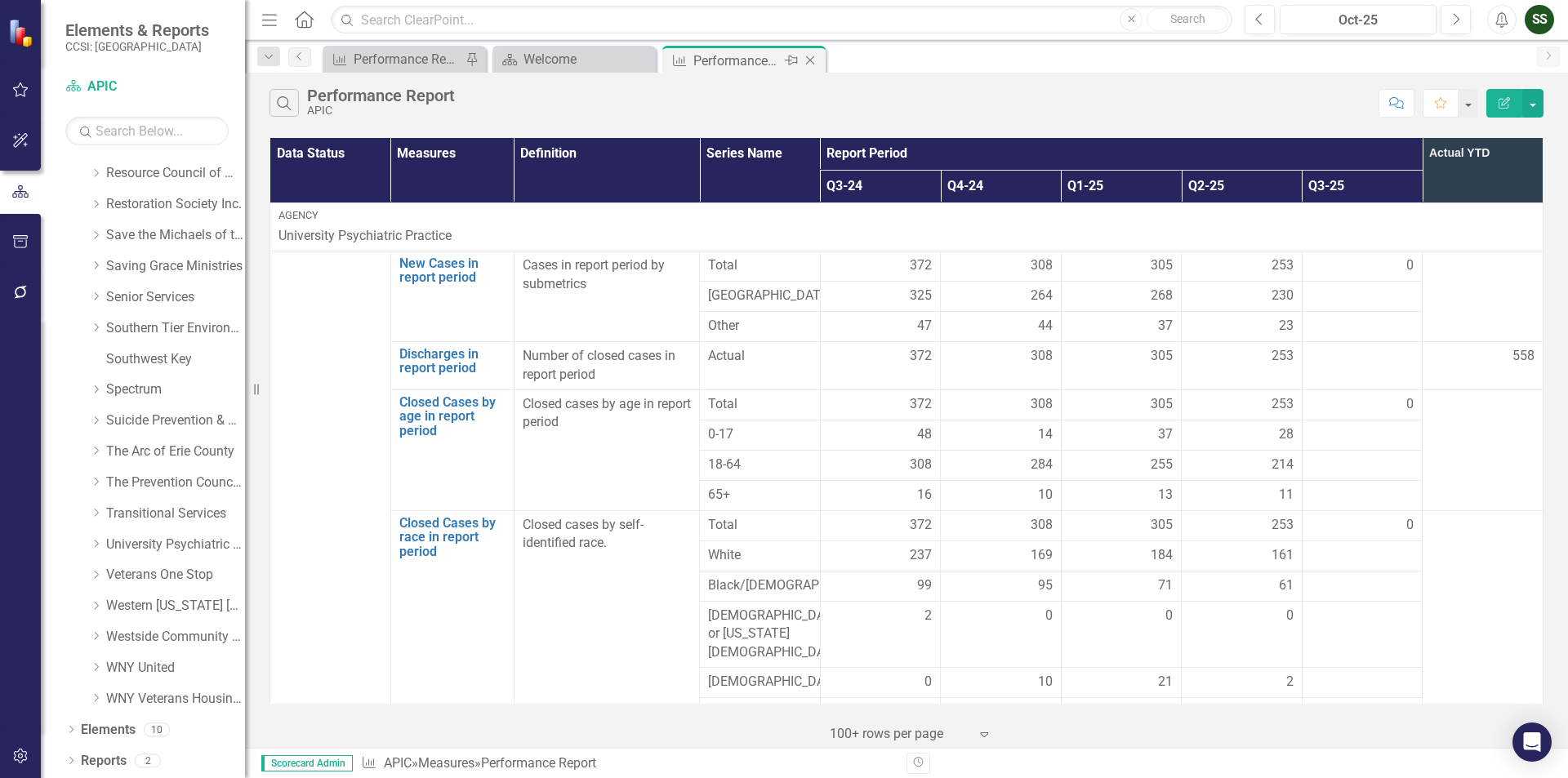
click at [807, 55] on icon "Close" at bounding box center [810, 60] width 16 height 13
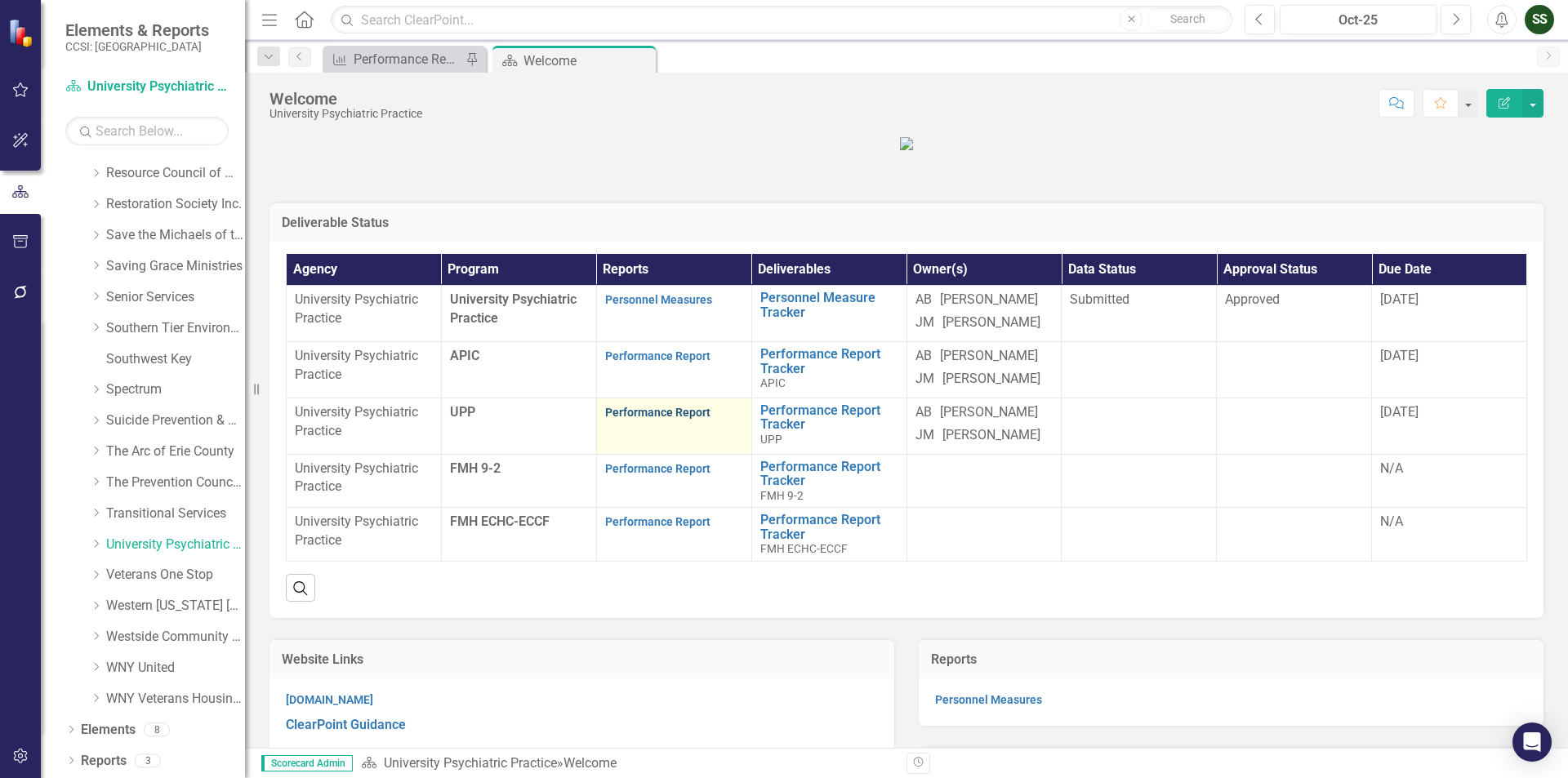
click at [650, 419] on link "Performance Report" at bounding box center [658, 412] width 105 height 13
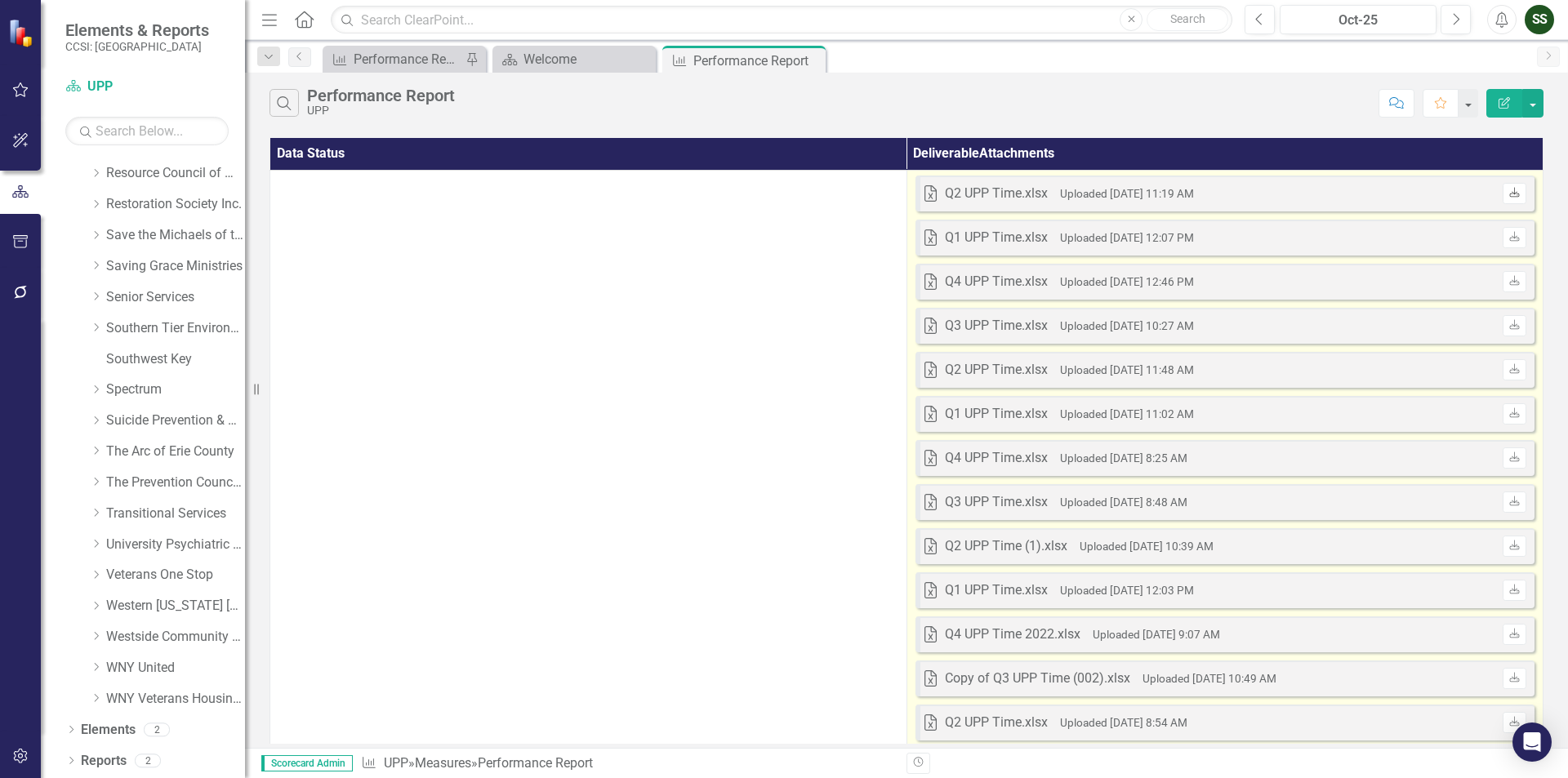
click at [1516, 187] on link "Download" at bounding box center [1514, 193] width 24 height 21
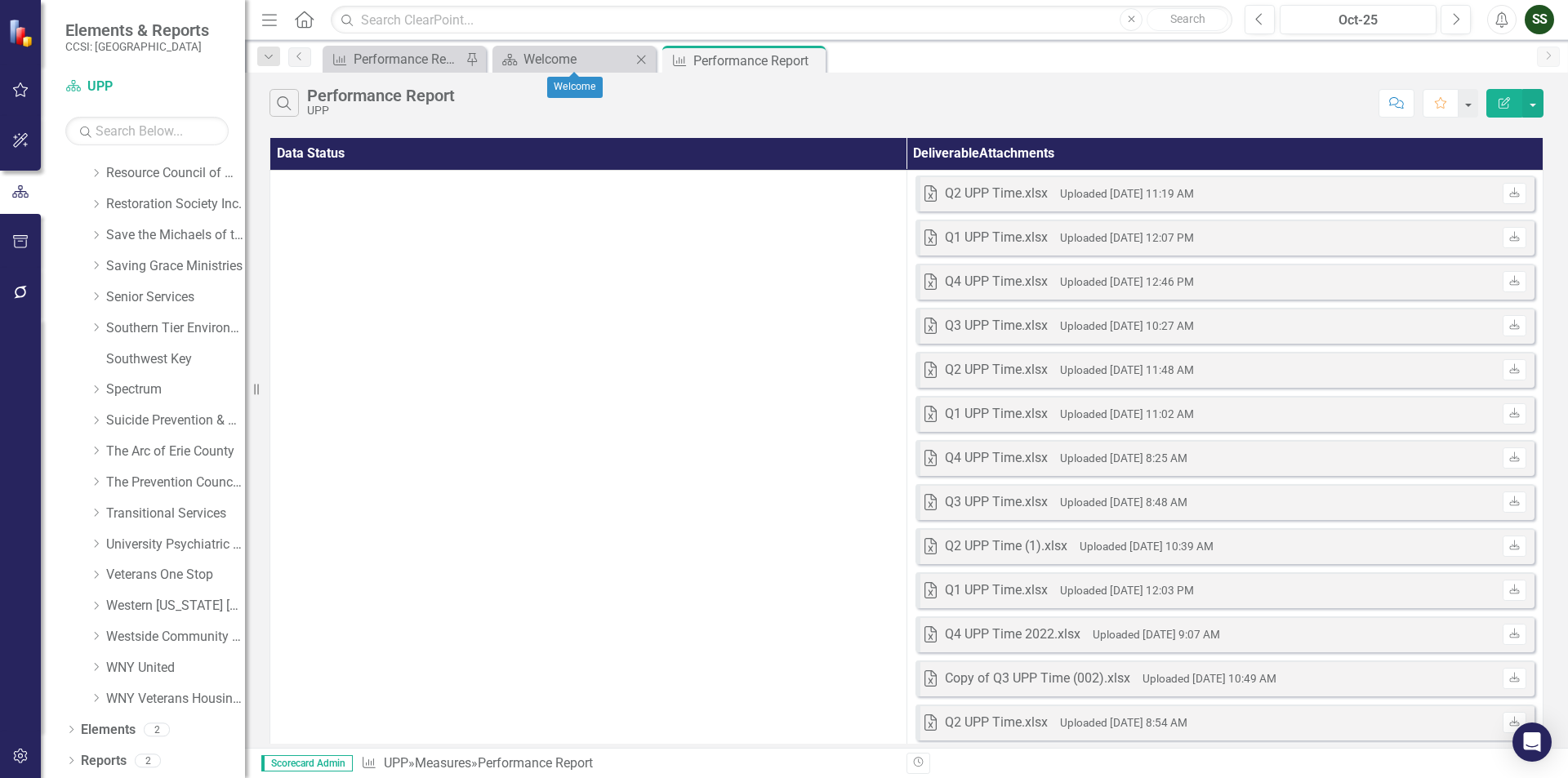
click at [628, 48] on div "Scorecard Welcome Close" at bounding box center [574, 60] width 163 height 27
click at [593, 62] on div "Welcome" at bounding box center [577, 60] width 108 height 20
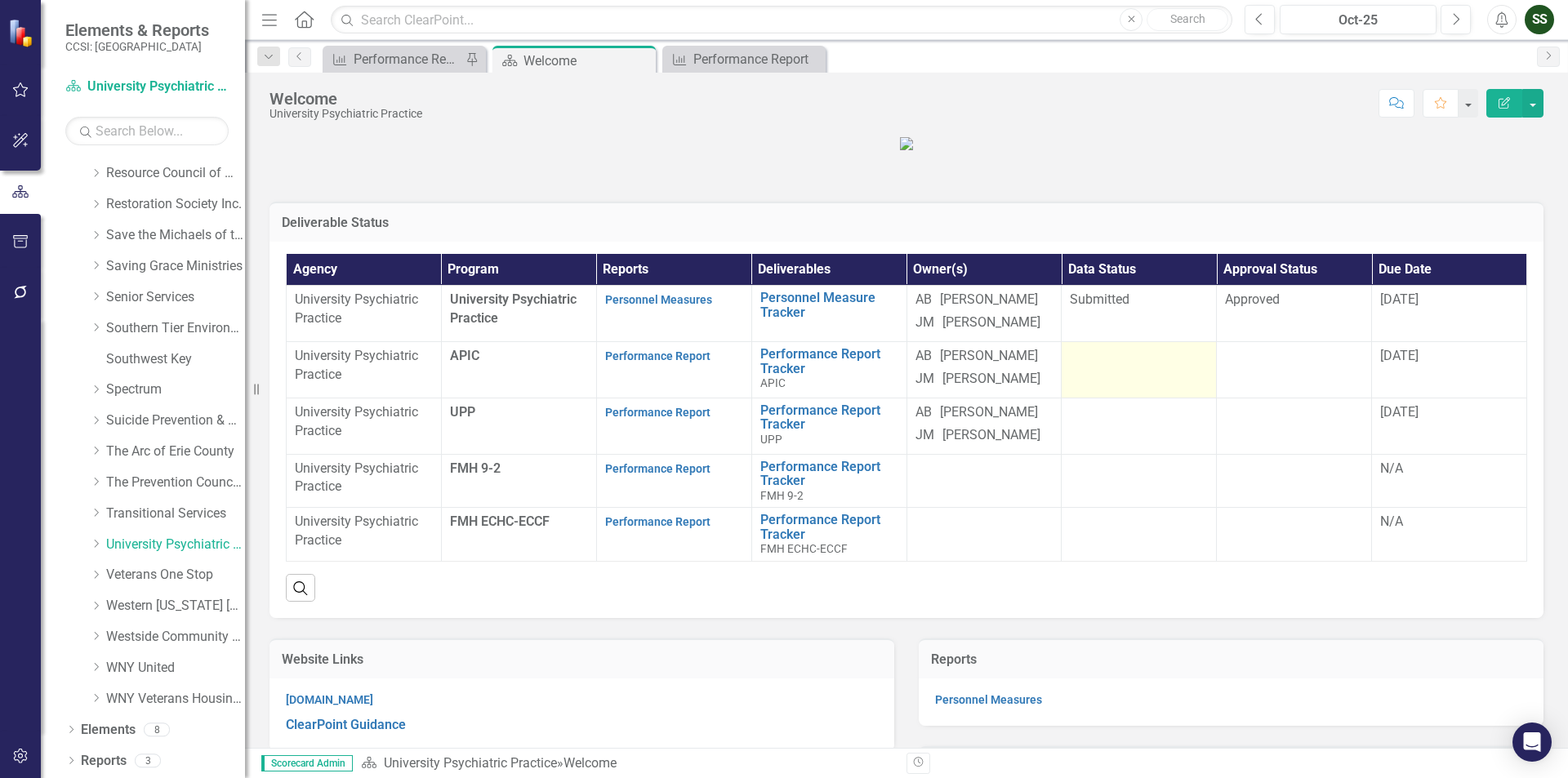
click at [1111, 366] on div at bounding box center [1139, 356] width 138 height 20
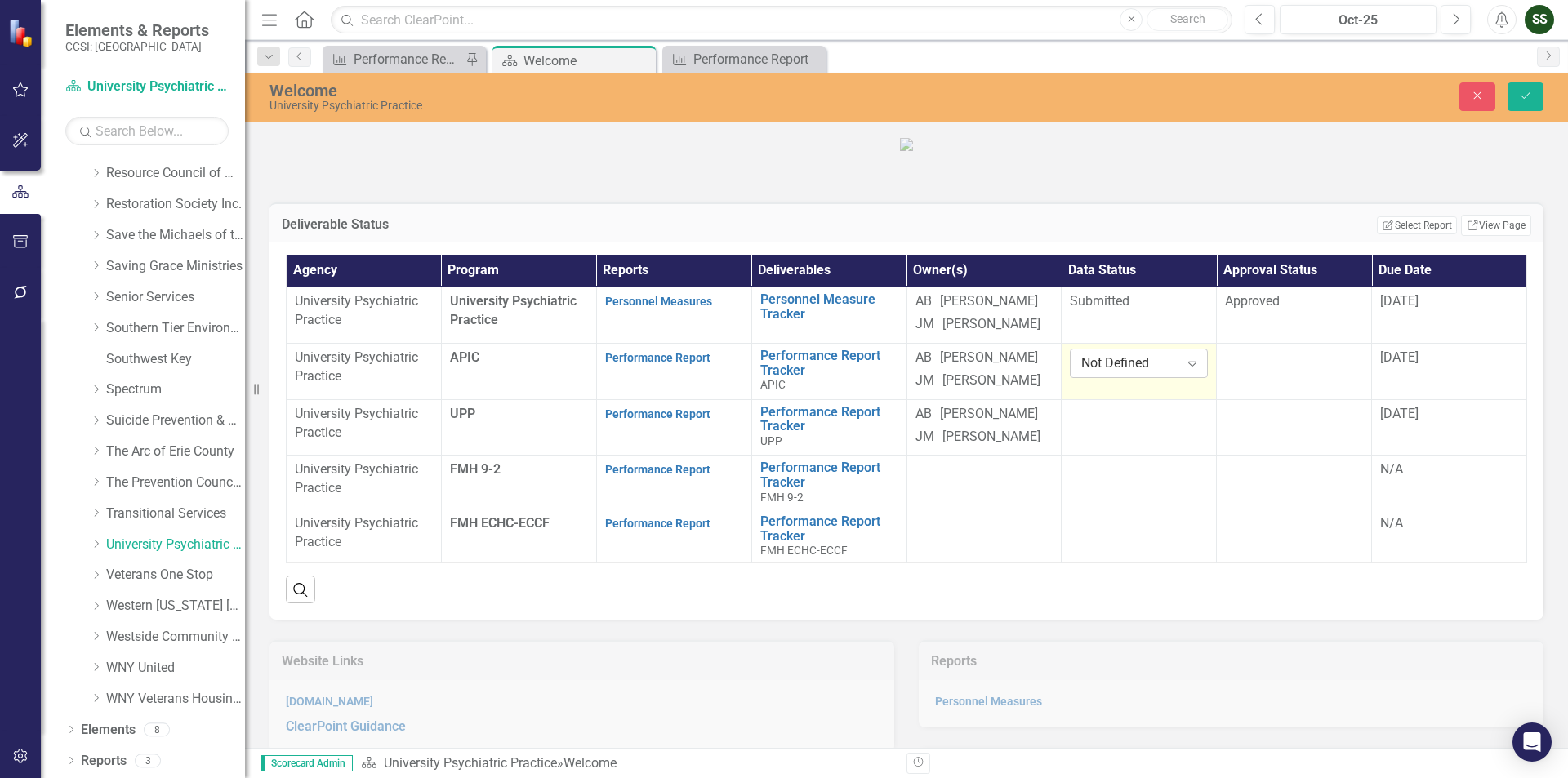
click at [1185, 370] on icon "Expand" at bounding box center [1192, 363] width 16 height 13
click at [1301, 400] on td at bounding box center [1294, 371] width 155 height 56
click at [1339, 370] on icon "Expand" at bounding box center [1347, 363] width 16 height 13
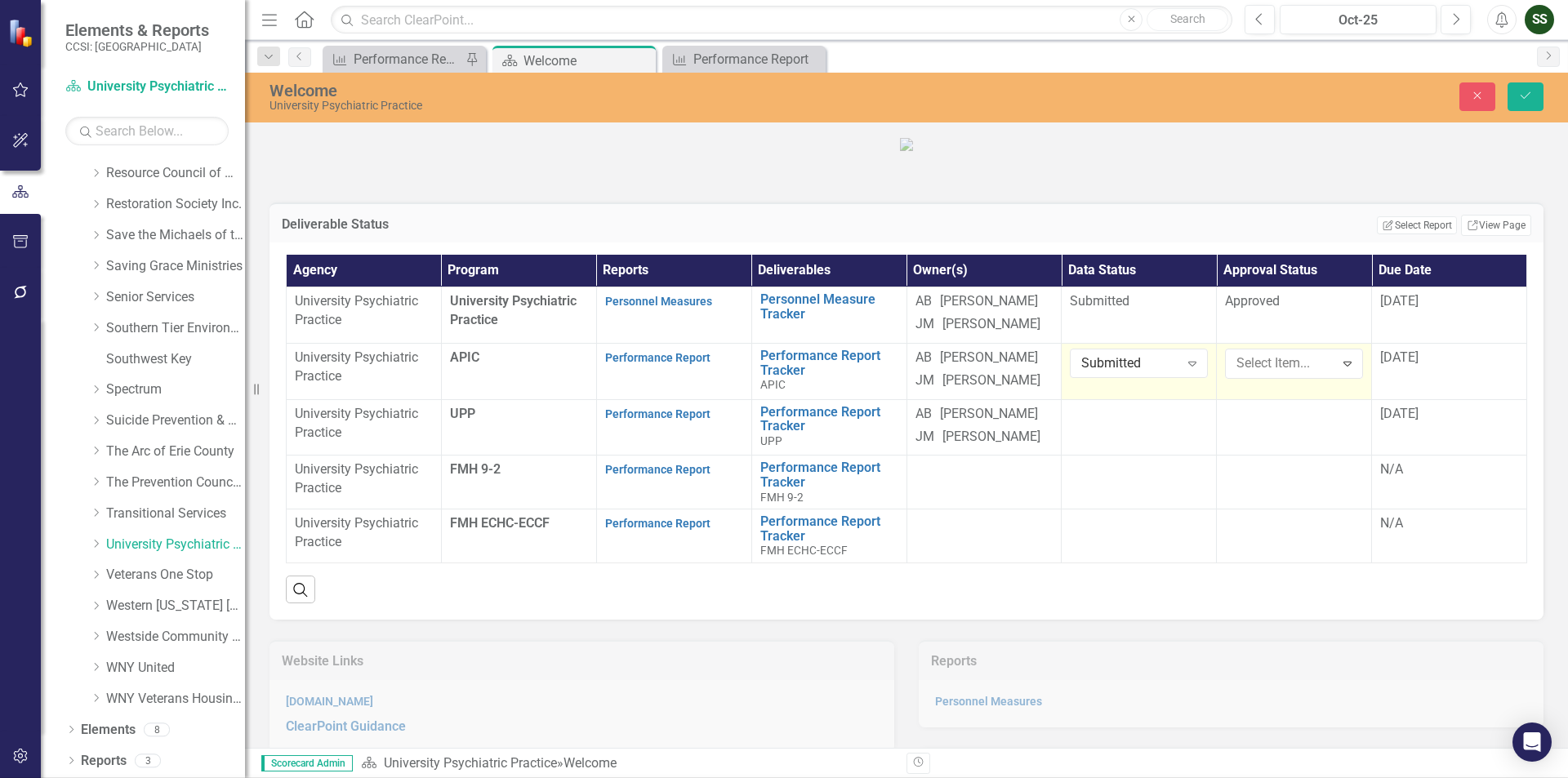
click at [1139, 456] on td at bounding box center [1139, 428] width 155 height 56
click at [1185, 426] on icon "Expand" at bounding box center [1192, 419] width 16 height 13
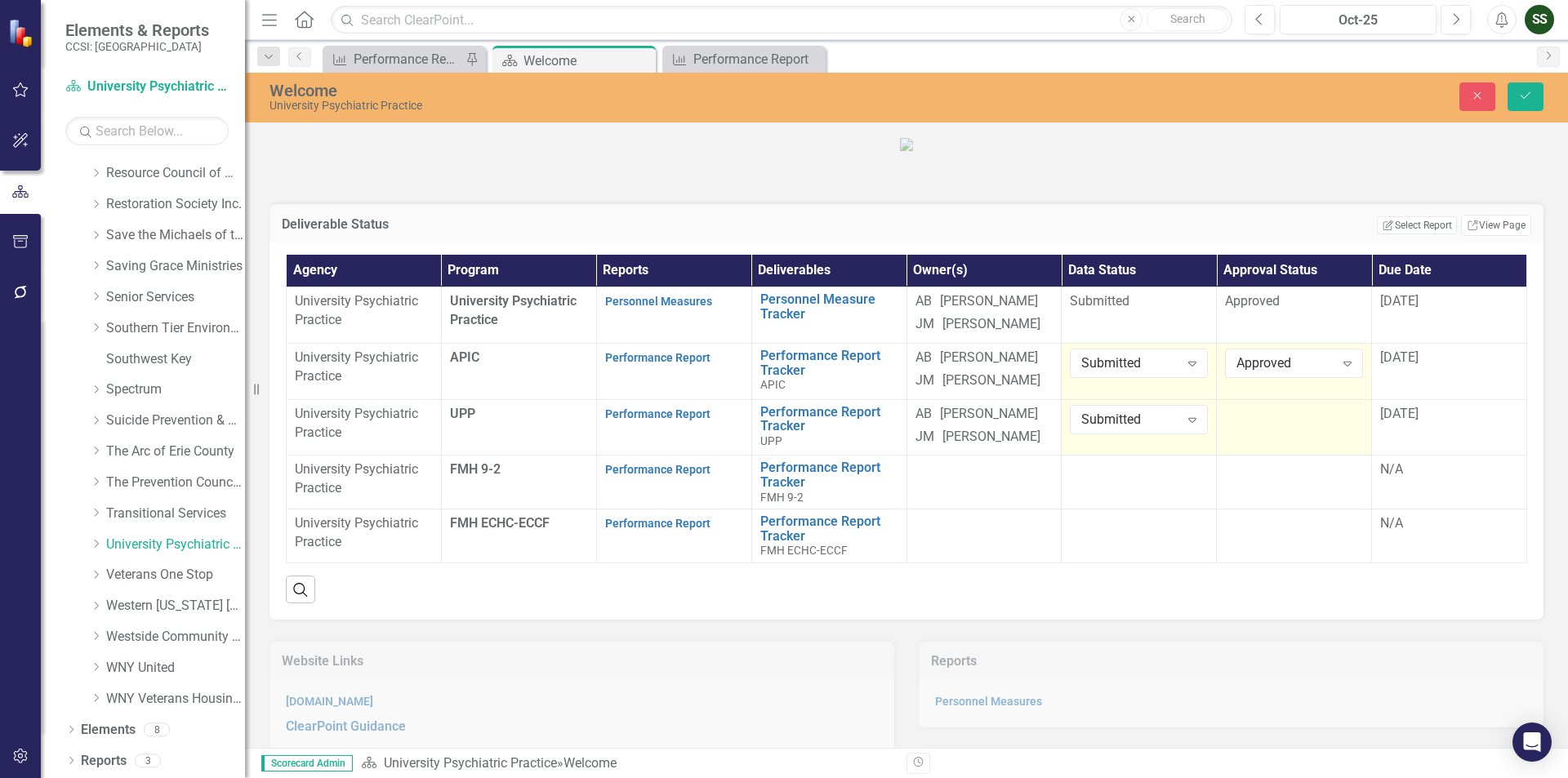
click at [1331, 456] on td at bounding box center [1294, 428] width 155 height 56
click at [1339, 426] on icon "Expand" at bounding box center [1347, 419] width 16 height 13
click at [1422, 367] on div "[DATE]" at bounding box center [1449, 358] width 138 height 19
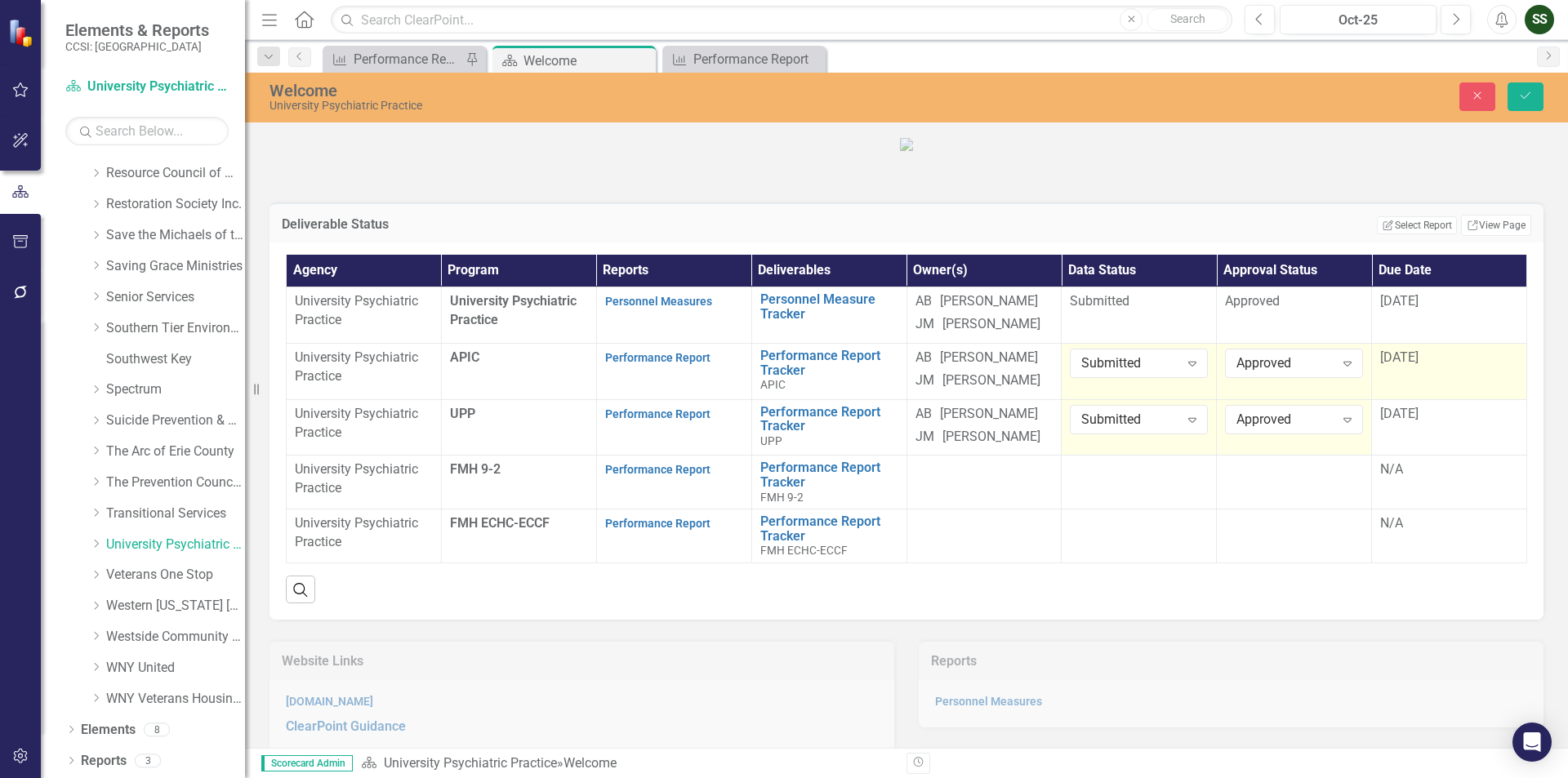
click at [1422, 367] on div "[DATE]" at bounding box center [1449, 358] width 138 height 19
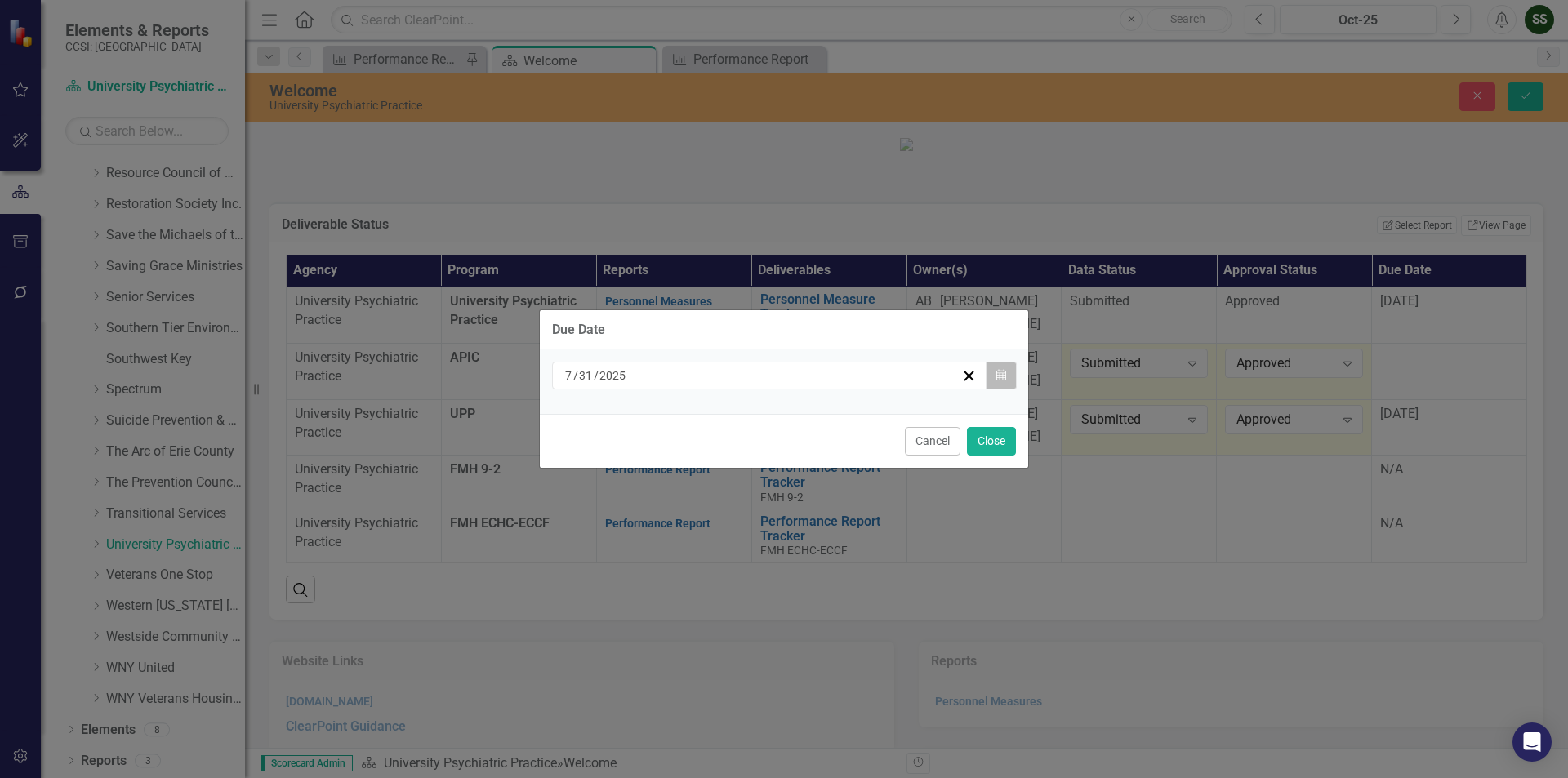
click at [1007, 370] on button "Calendar" at bounding box center [1001, 375] width 31 height 28
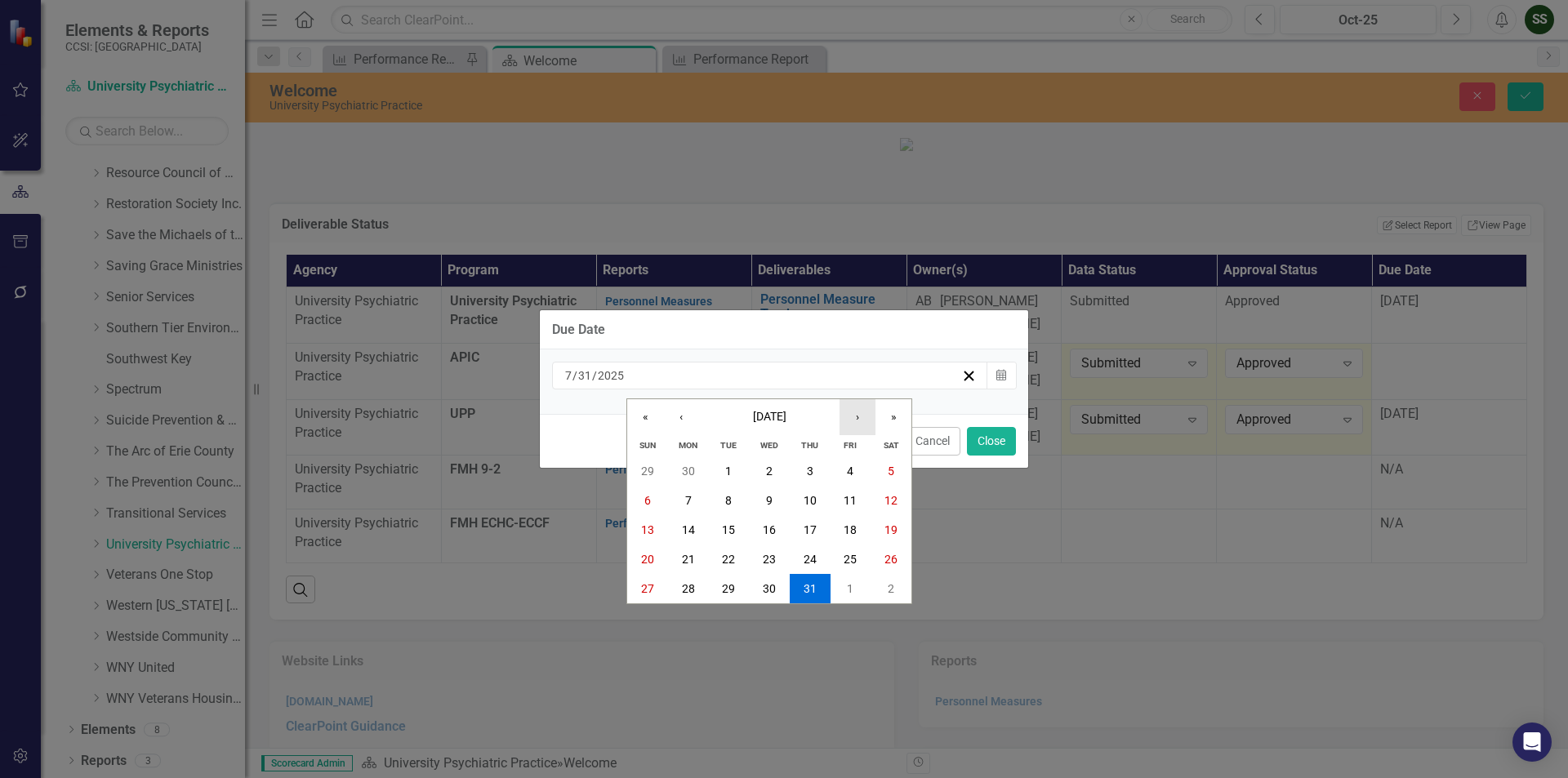
click at [852, 419] on button "›" at bounding box center [857, 417] width 36 height 36
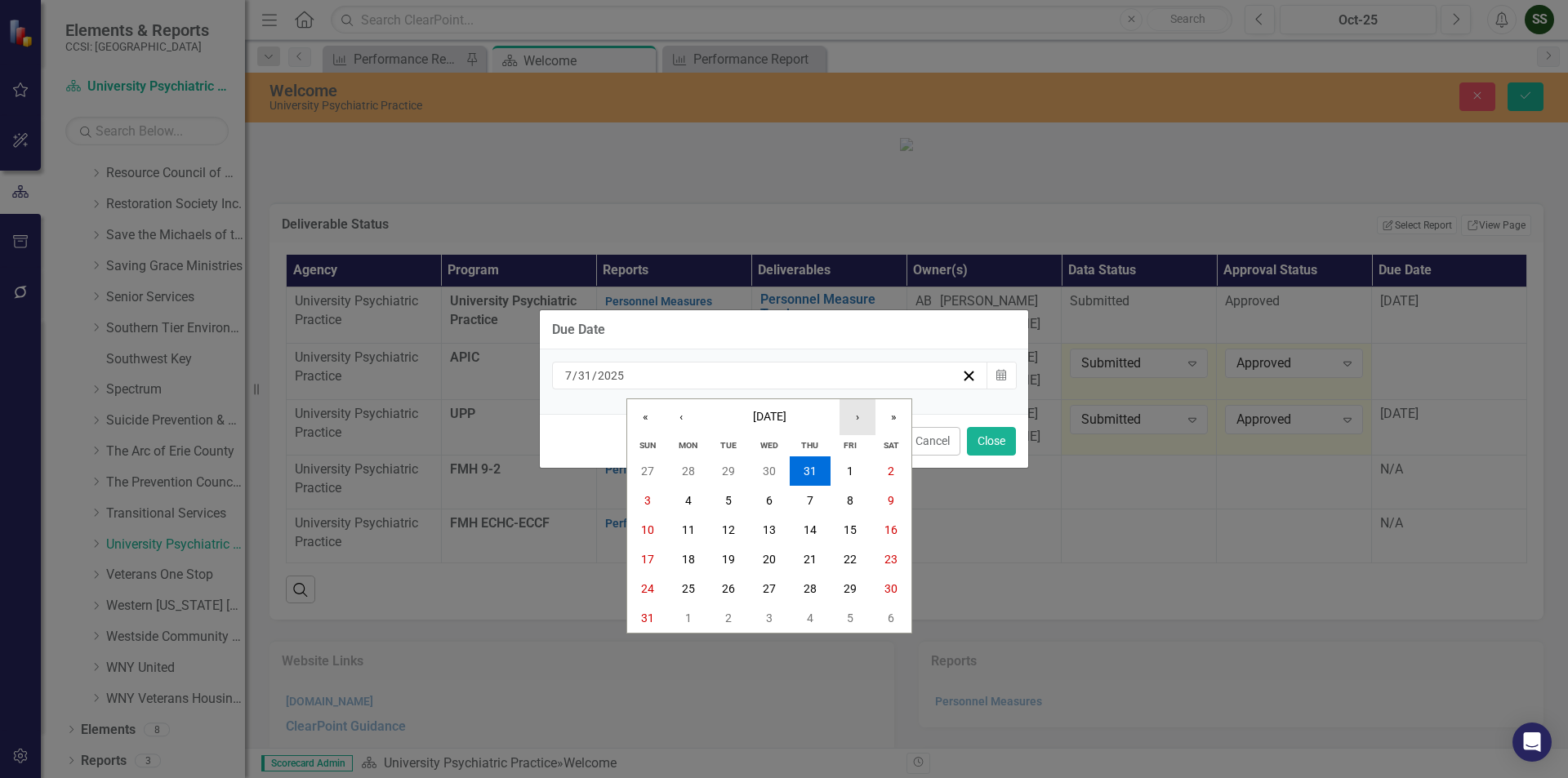
click at [852, 419] on button "›" at bounding box center [857, 417] width 36 height 36
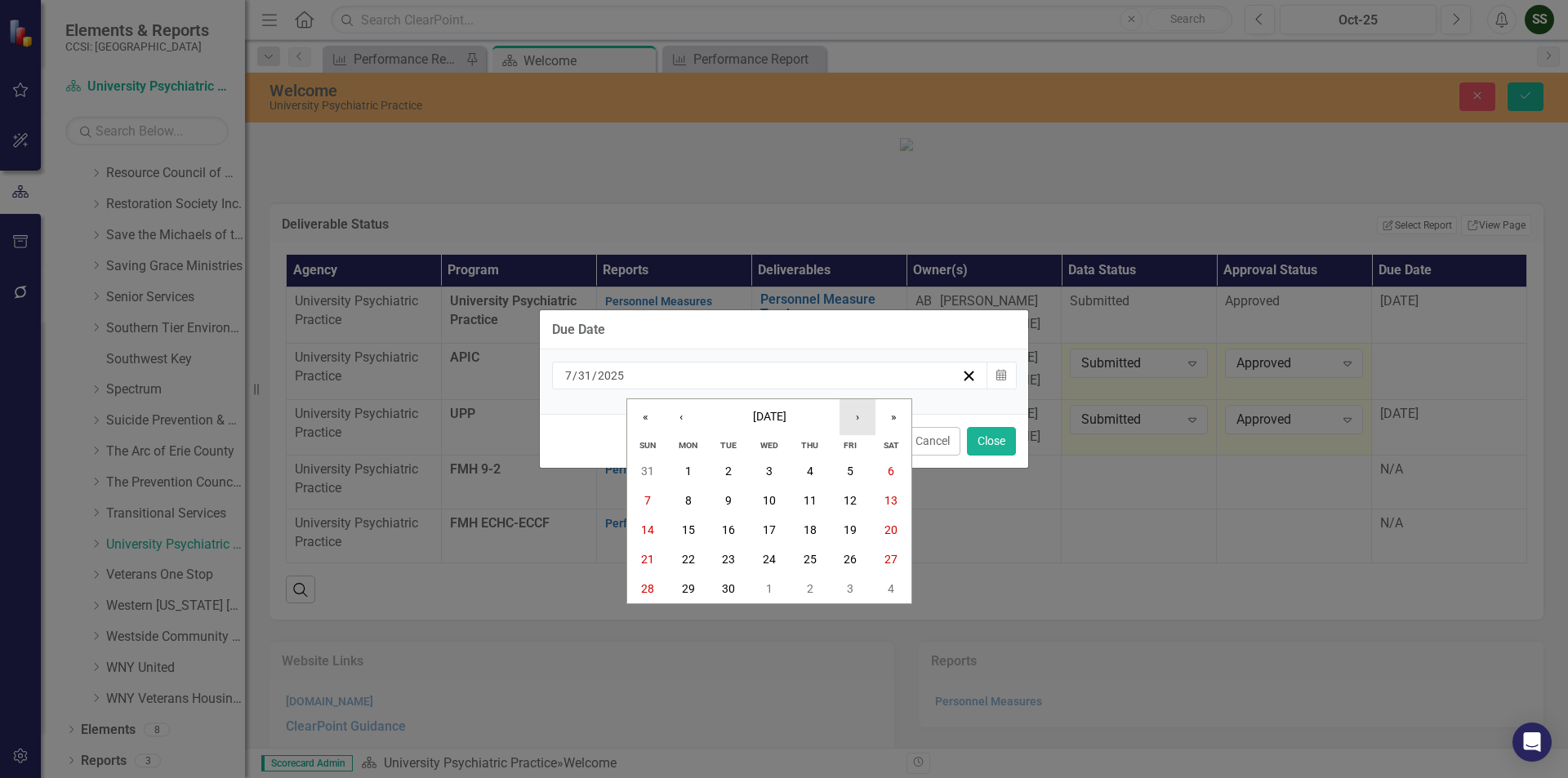
click at [852, 419] on button "›" at bounding box center [857, 417] width 36 height 36
click at [841, 579] on button "31" at bounding box center [851, 588] width 41 height 30
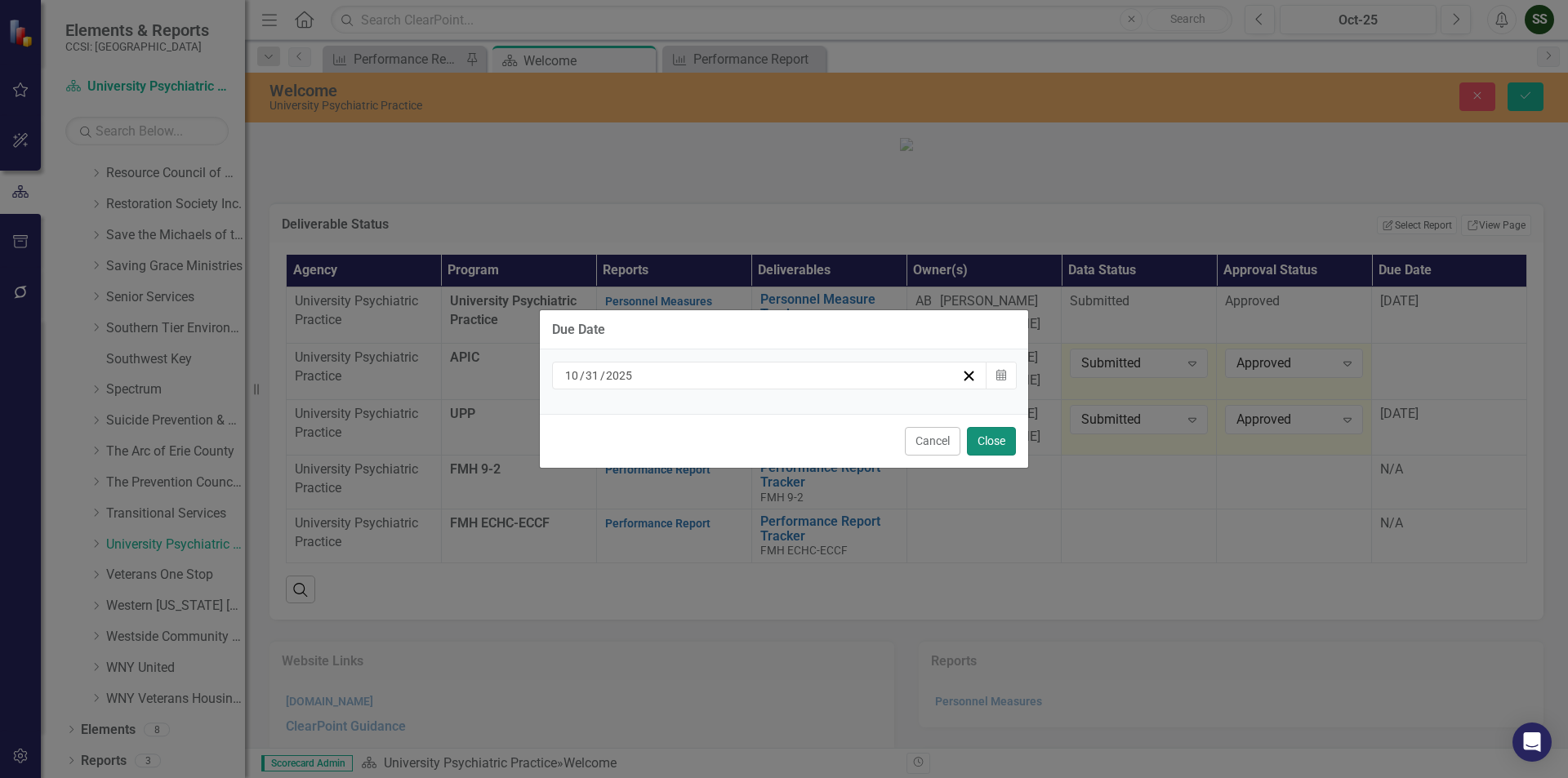
click at [995, 440] on button "Close" at bounding box center [991, 441] width 49 height 29
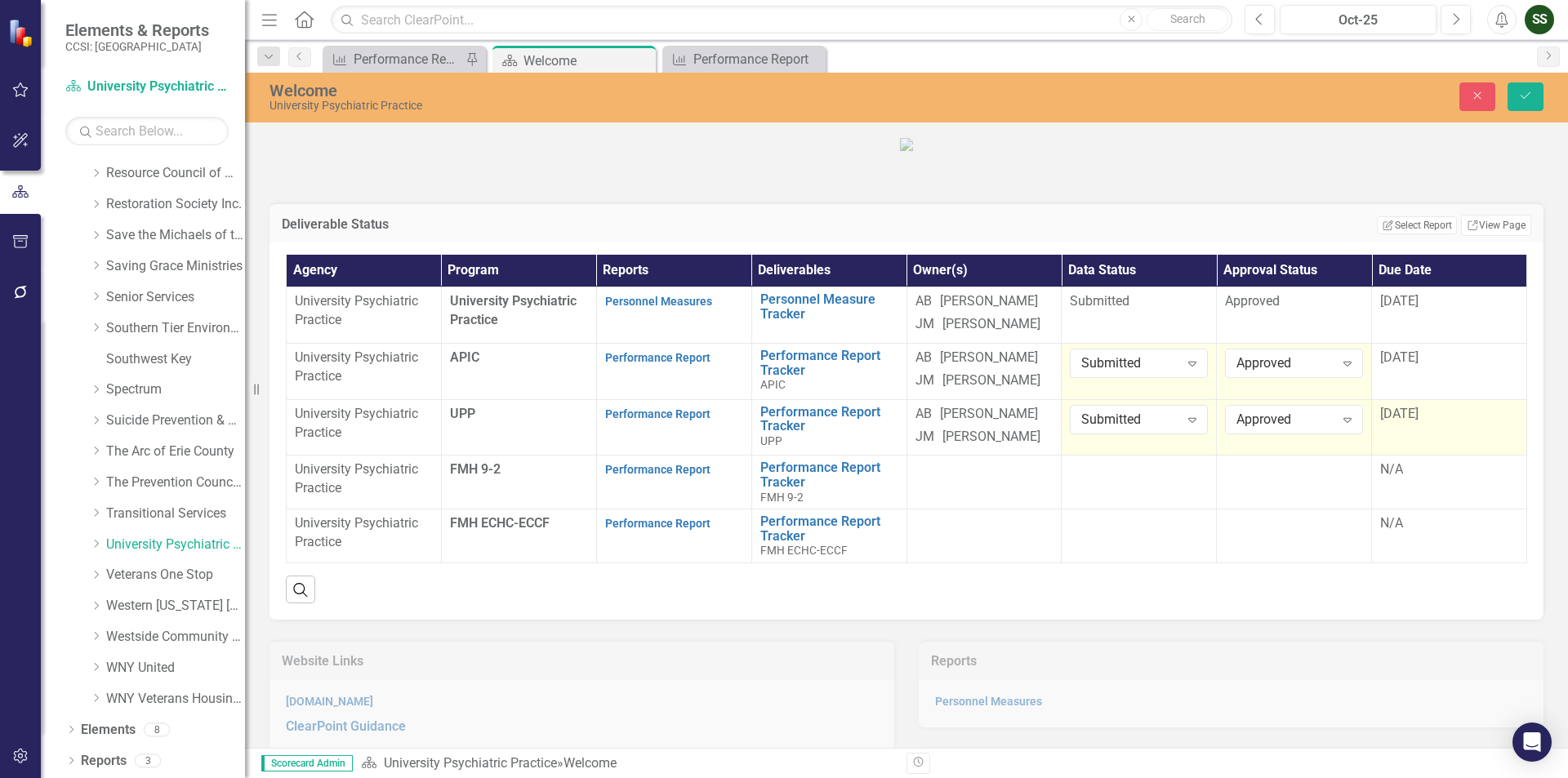
click at [1395, 456] on td "[DATE]" at bounding box center [1449, 428] width 155 height 56
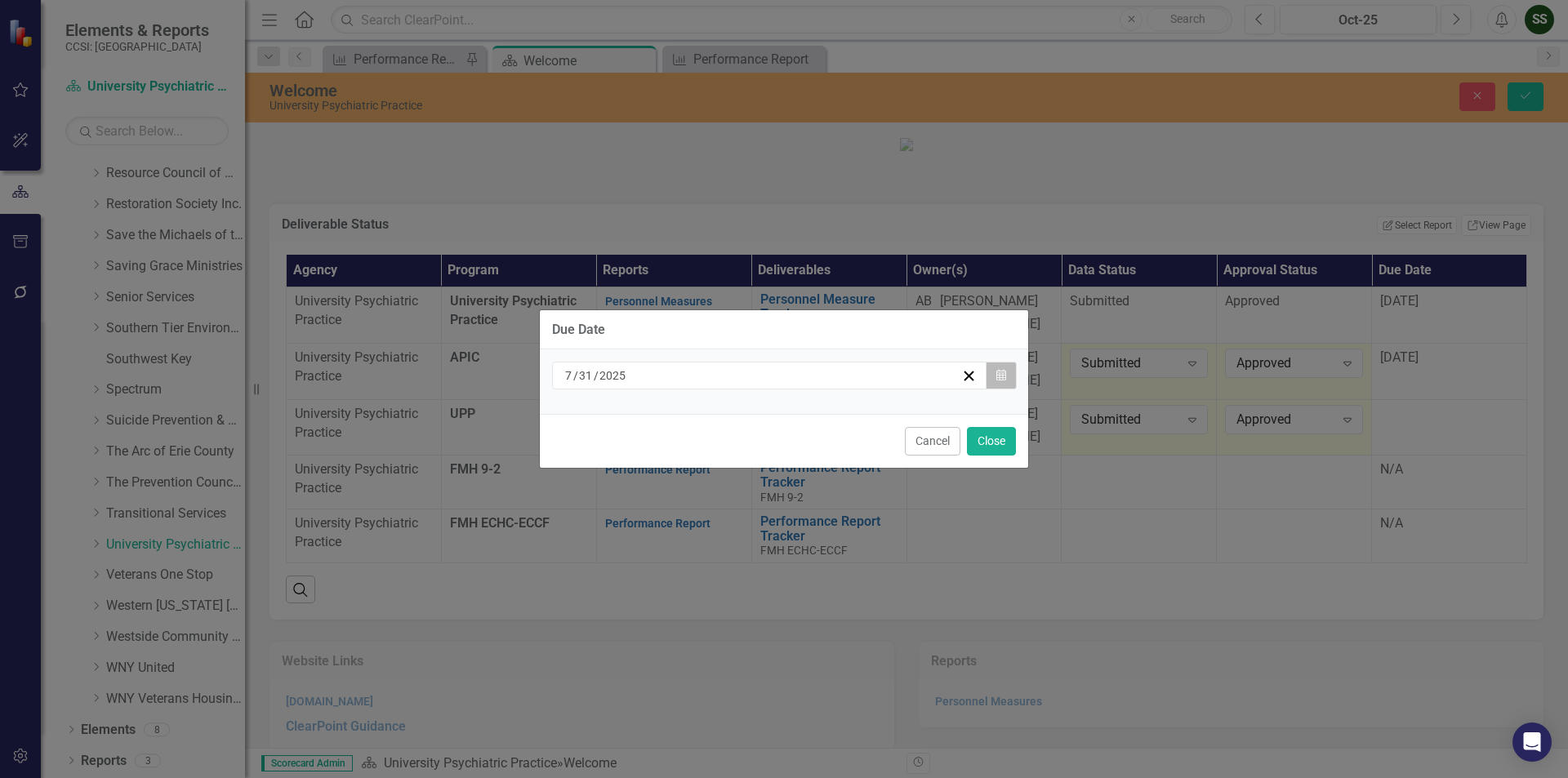
click at [1003, 376] on icon "button" at bounding box center [1002, 374] width 10 height 11
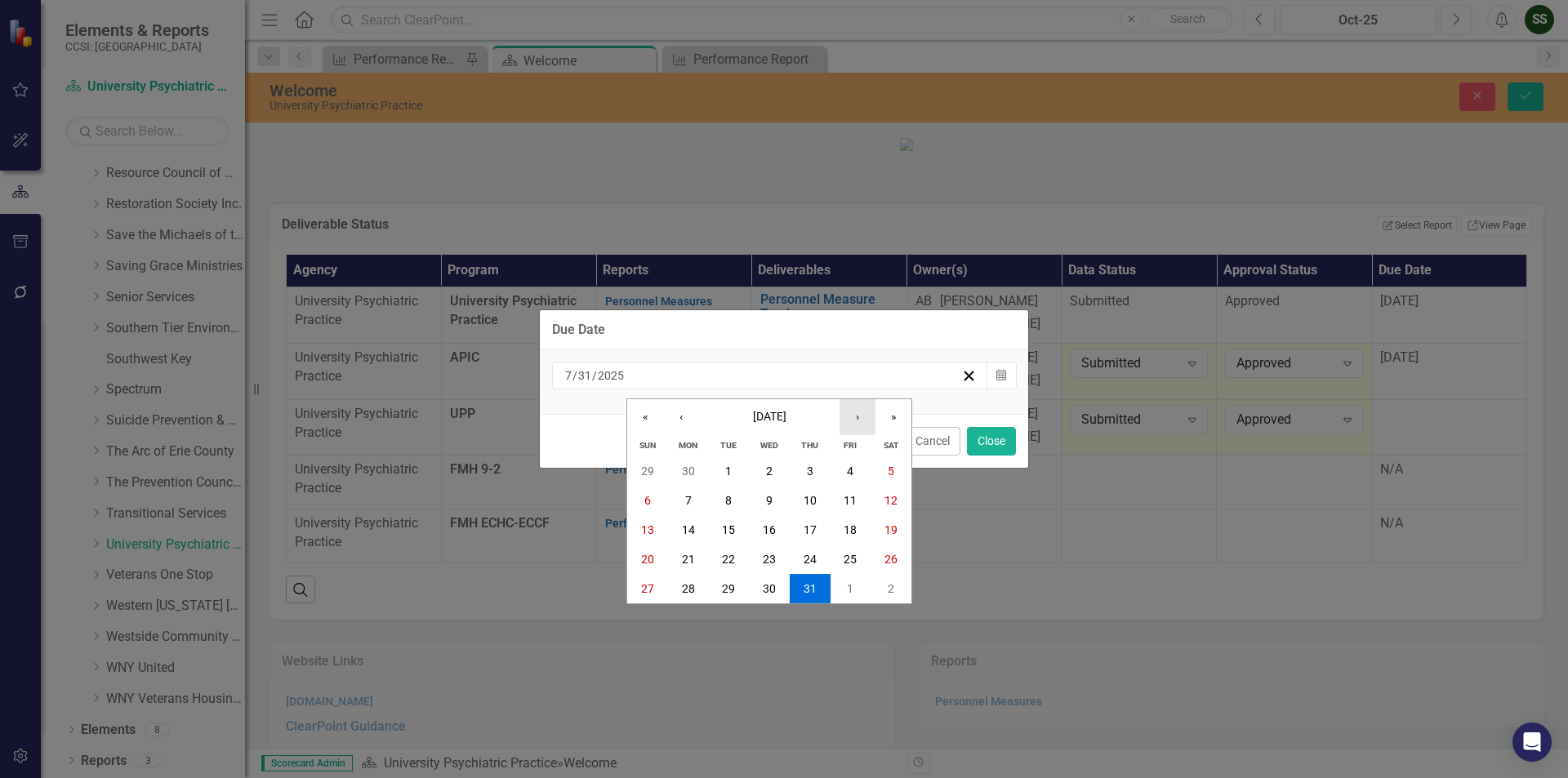
click at [852, 417] on button "›" at bounding box center [857, 417] width 36 height 36
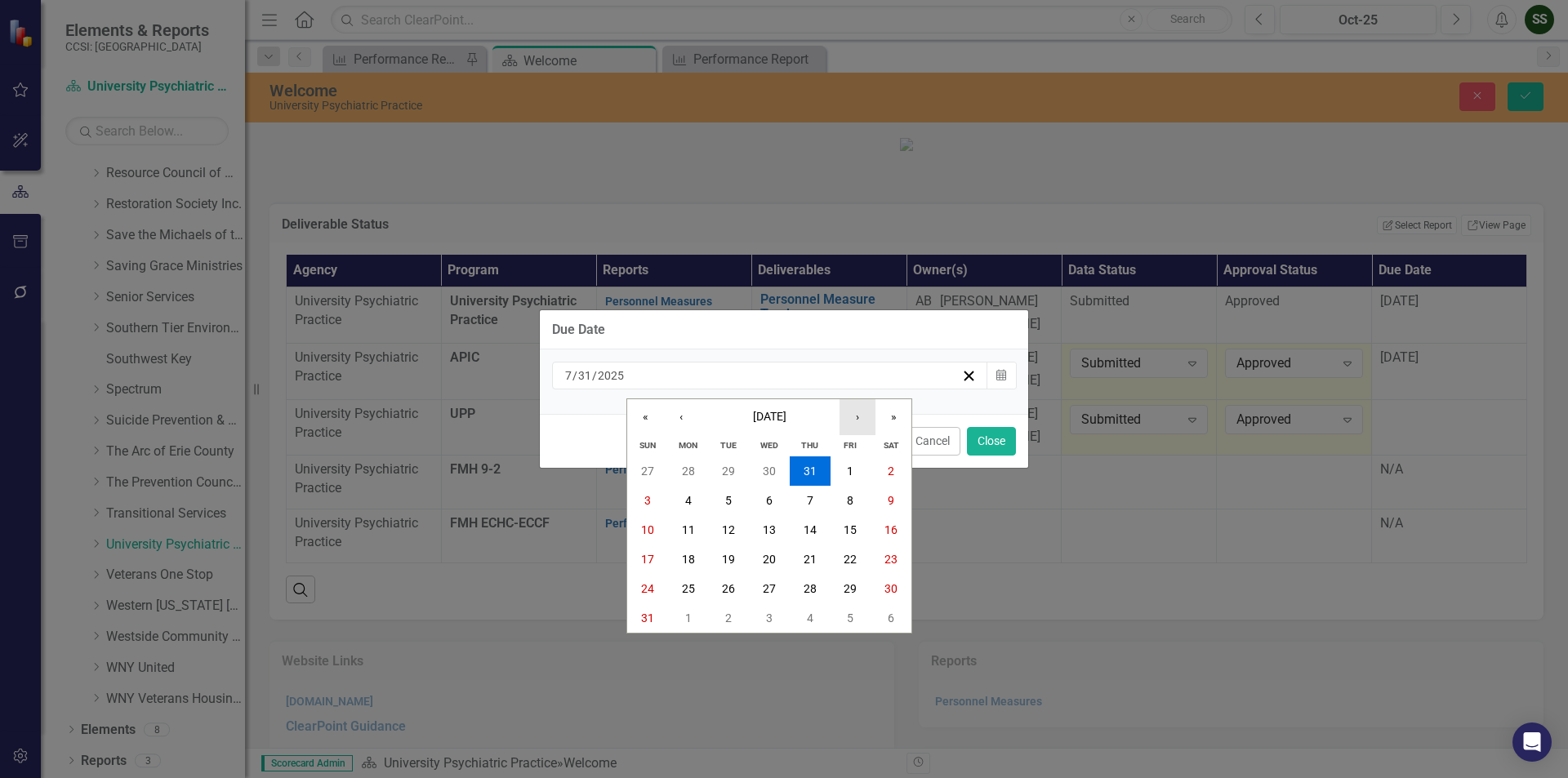
click at [852, 417] on button "›" at bounding box center [857, 417] width 36 height 36
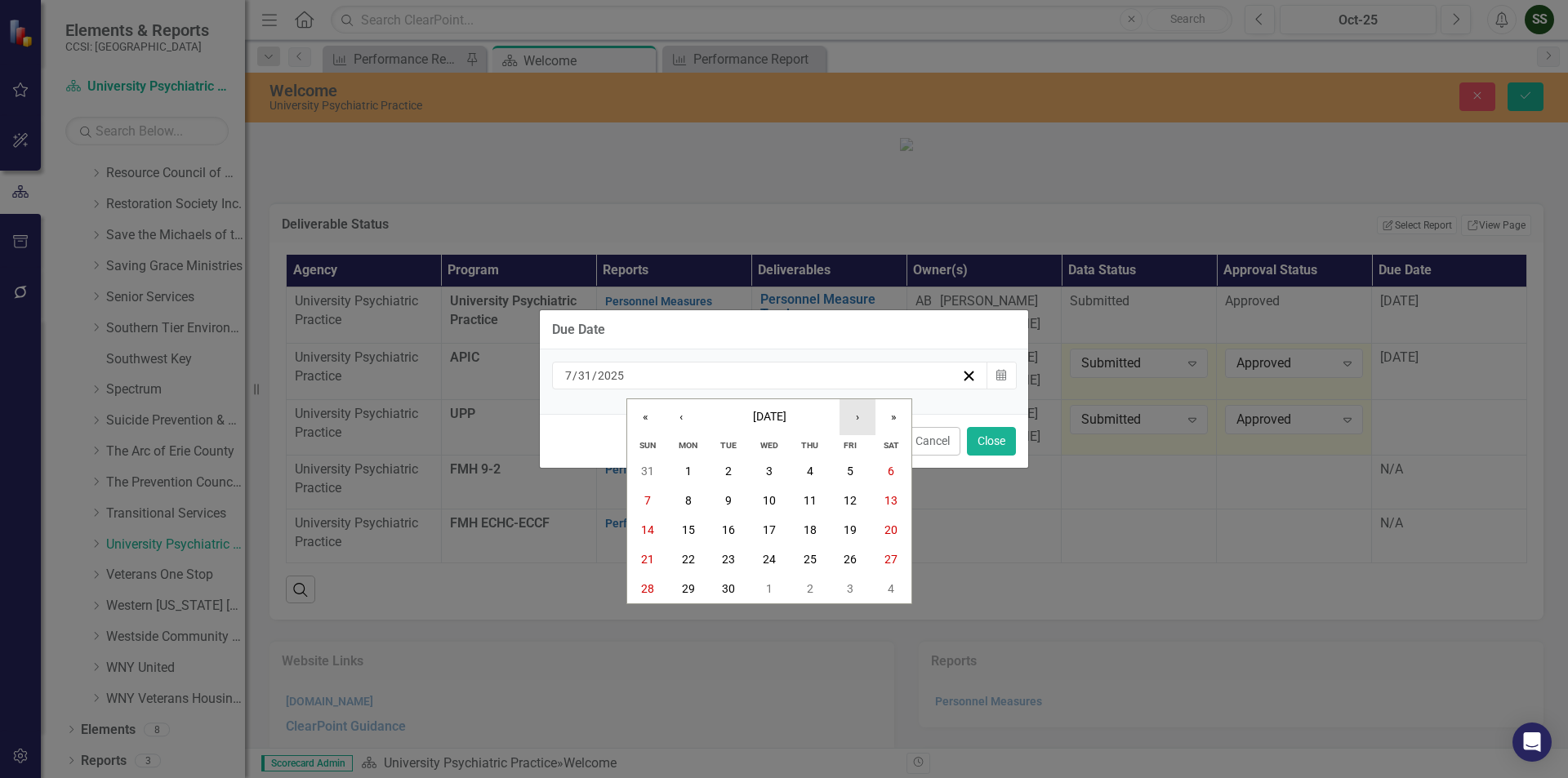
click at [852, 417] on button "›" at bounding box center [857, 417] width 36 height 36
click at [844, 582] on abbr "31" at bounding box center [849, 588] width 13 height 13
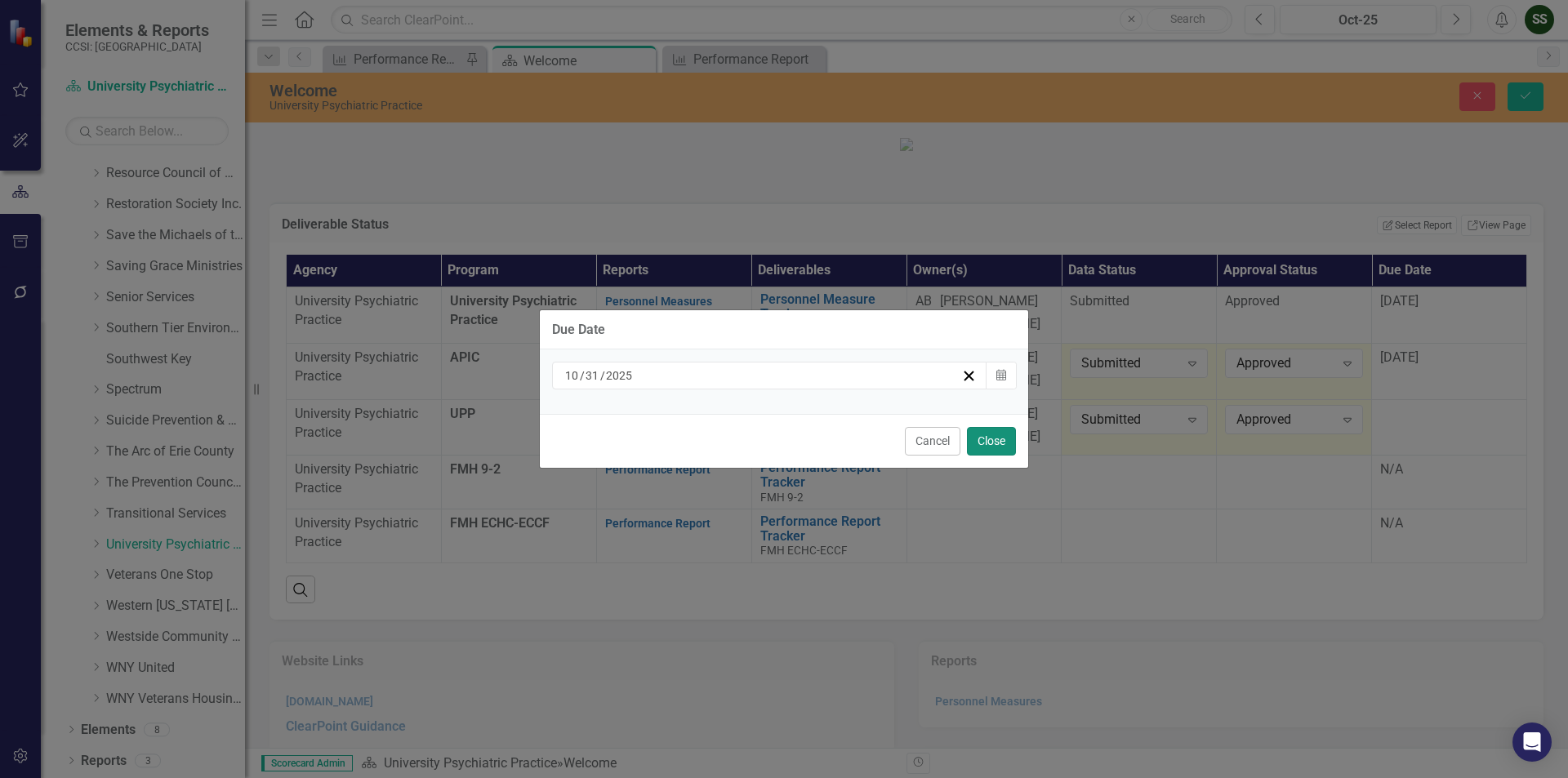
click at [993, 436] on button "Close" at bounding box center [991, 441] width 49 height 29
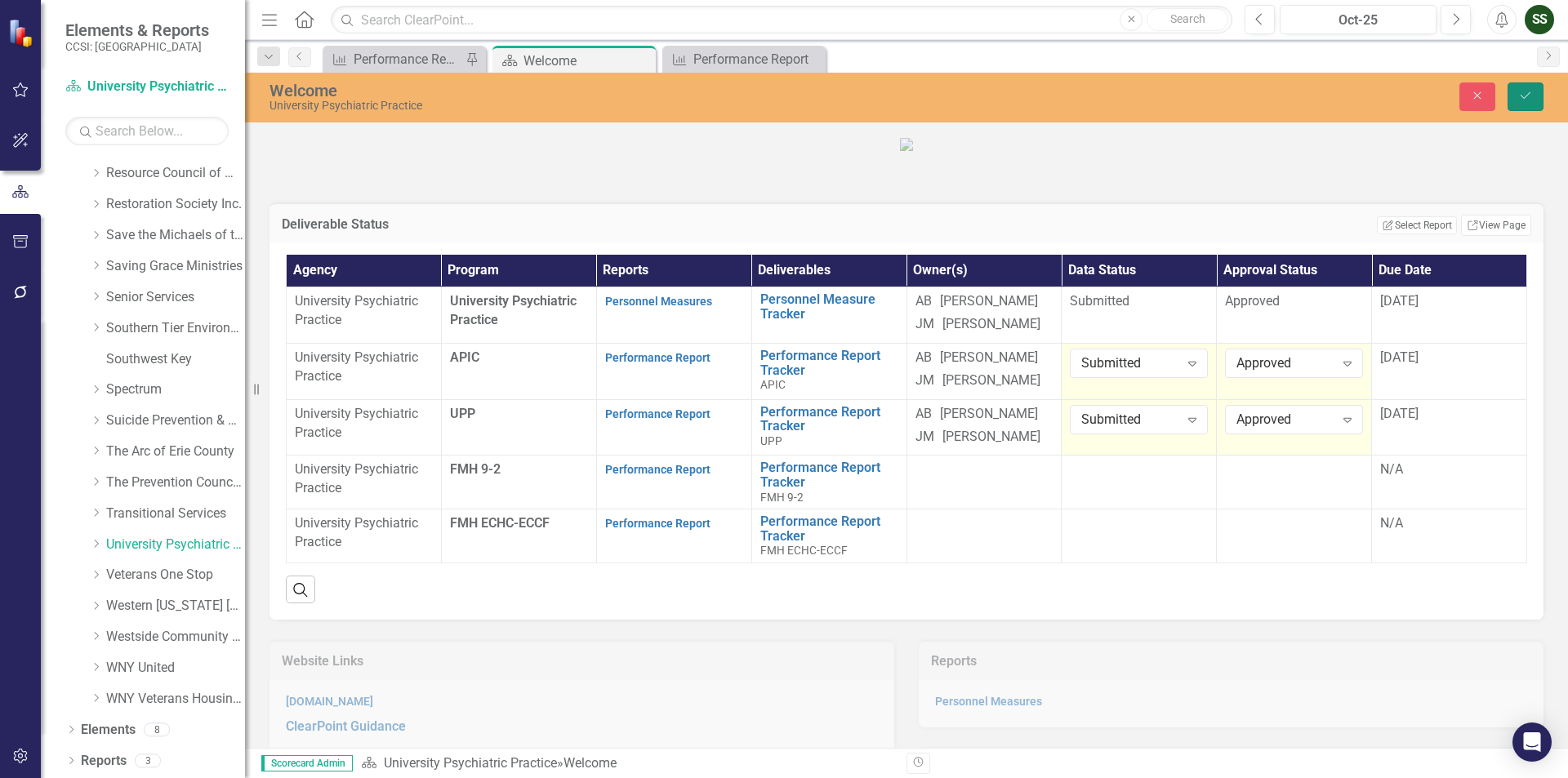
click at [1524, 94] on icon "Save" at bounding box center [1525, 95] width 14 height 11
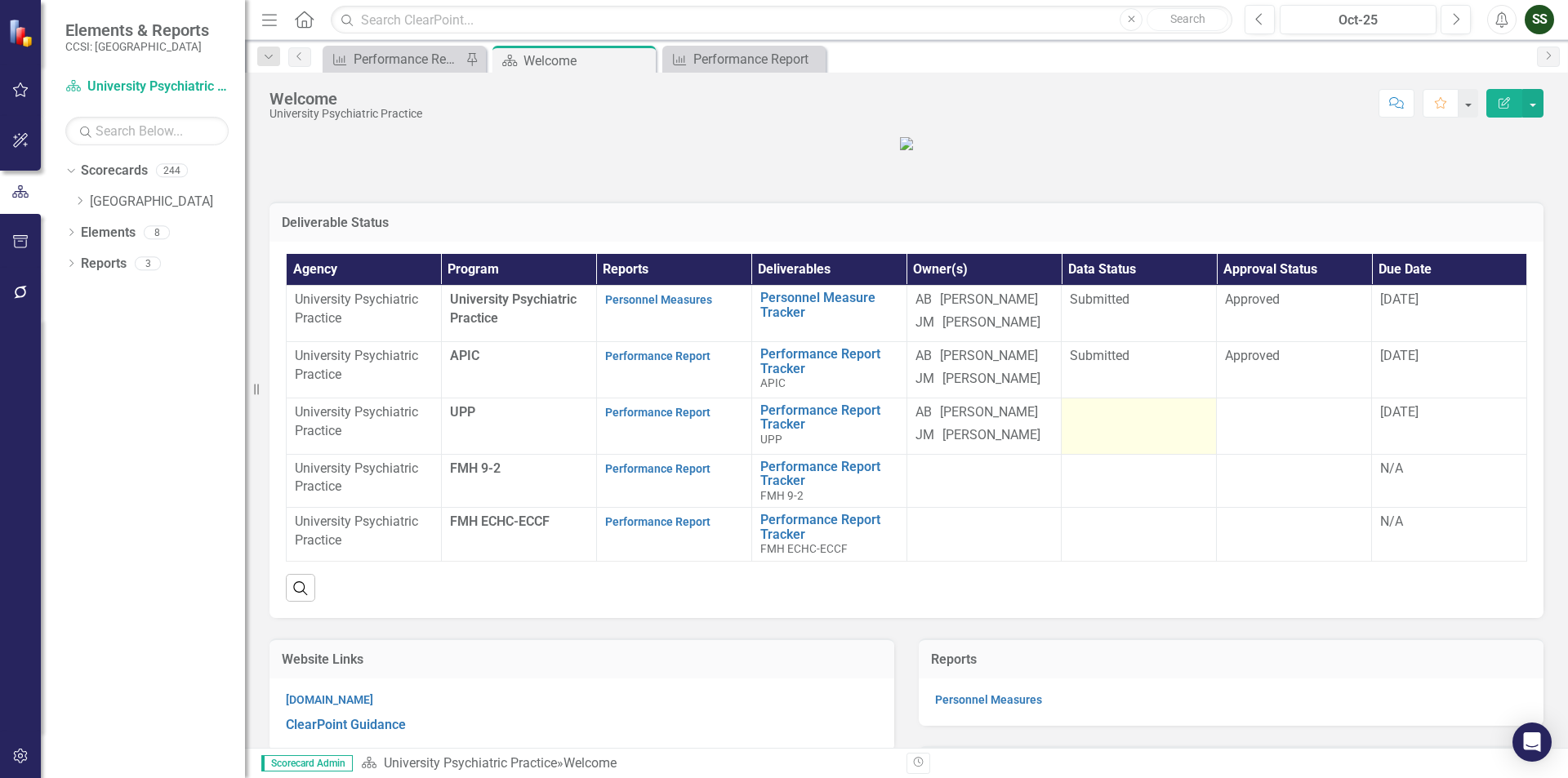
click at [1099, 454] on td at bounding box center [1139, 426] width 155 height 56
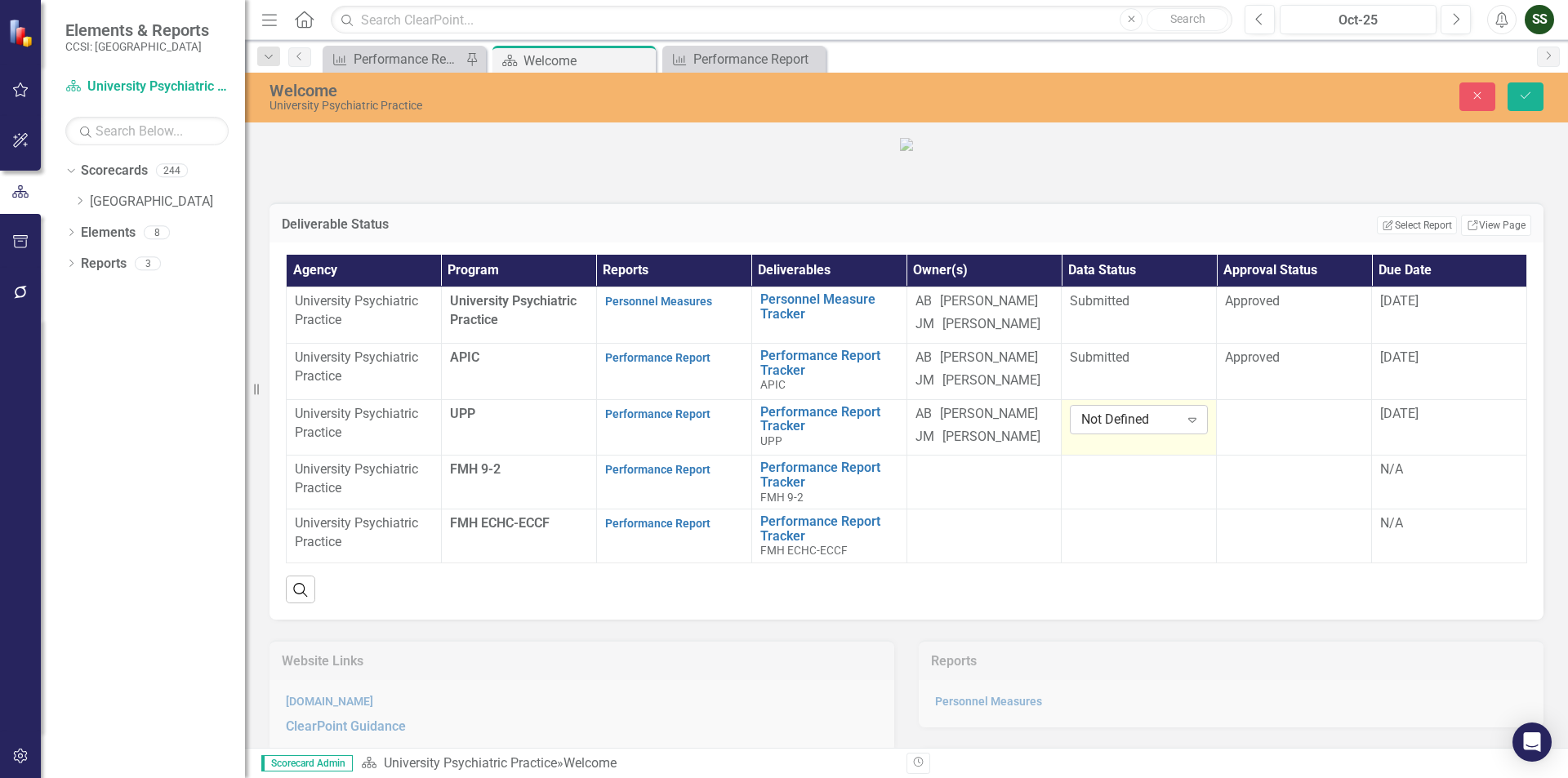
click at [1185, 426] on icon "Expand" at bounding box center [1192, 419] width 16 height 13
click at [1327, 424] on div at bounding box center [1294, 414] width 138 height 20
click at [1345, 433] on div "Expand" at bounding box center [1347, 419] width 30 height 26
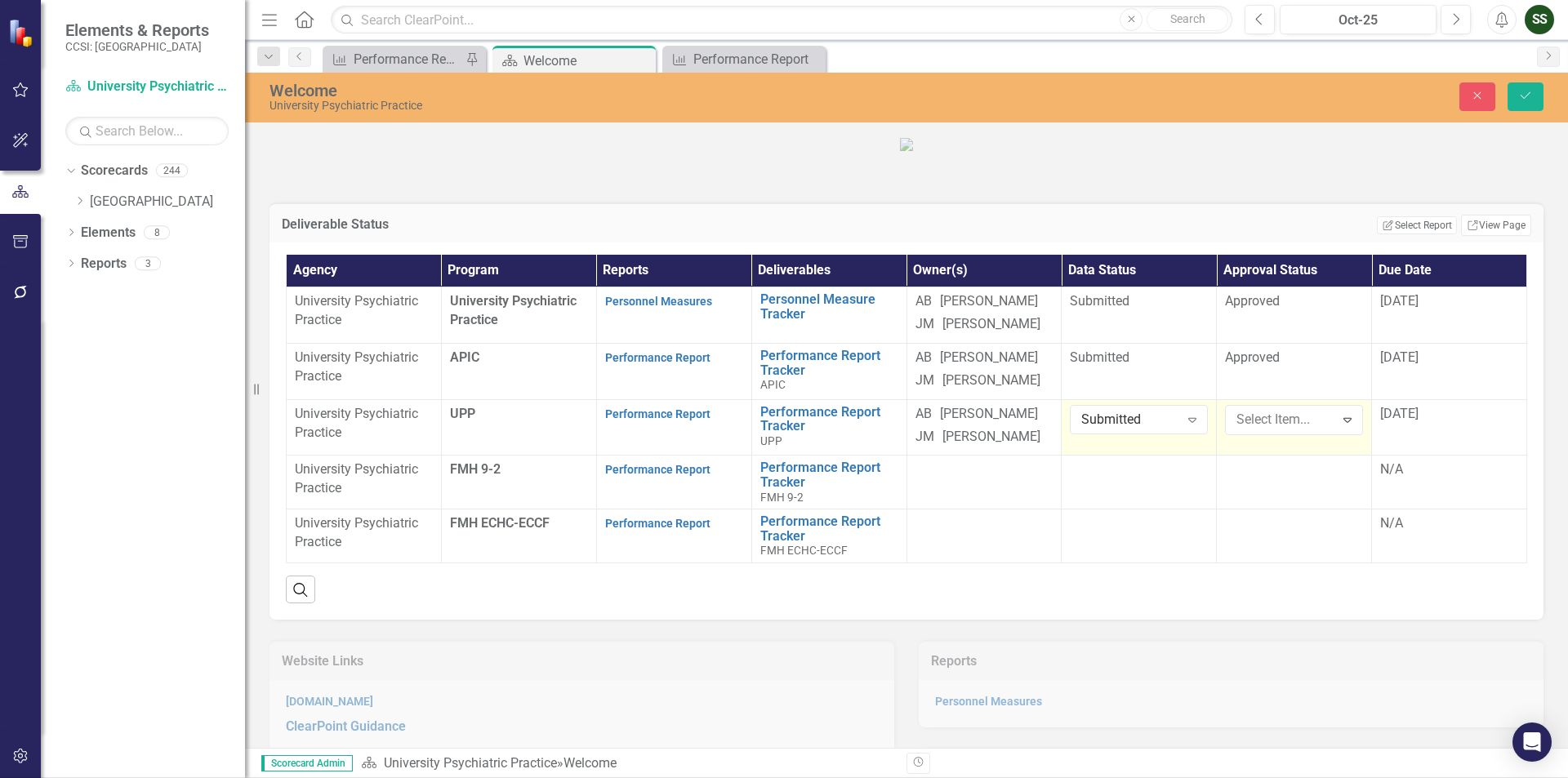
click at [1526, 92] on icon "Save" at bounding box center [1525, 95] width 14 height 11
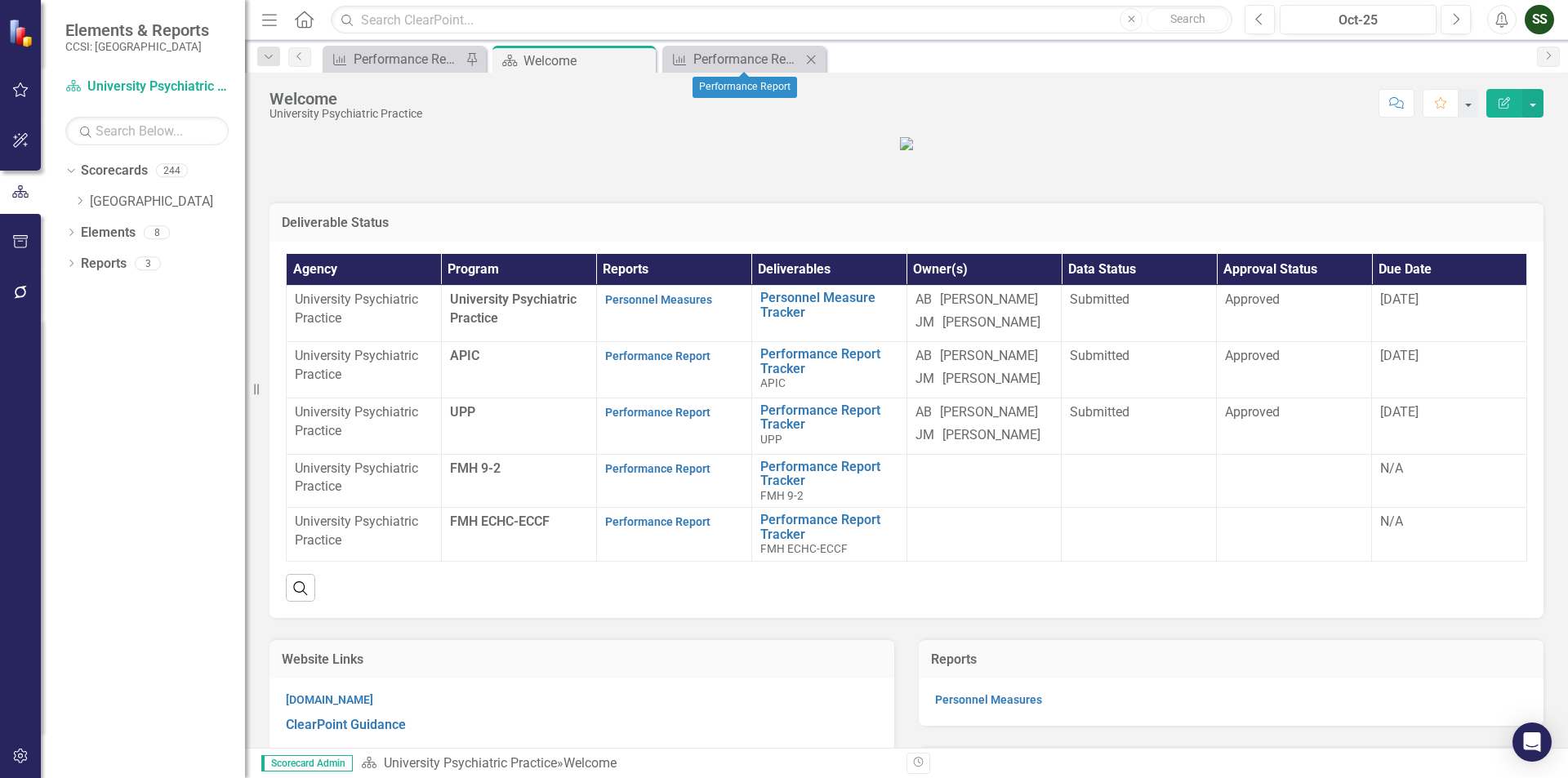
click at [808, 57] on icon "Close" at bounding box center [810, 59] width 16 height 13
click at [643, 57] on icon "Close" at bounding box center [639, 60] width 16 height 13
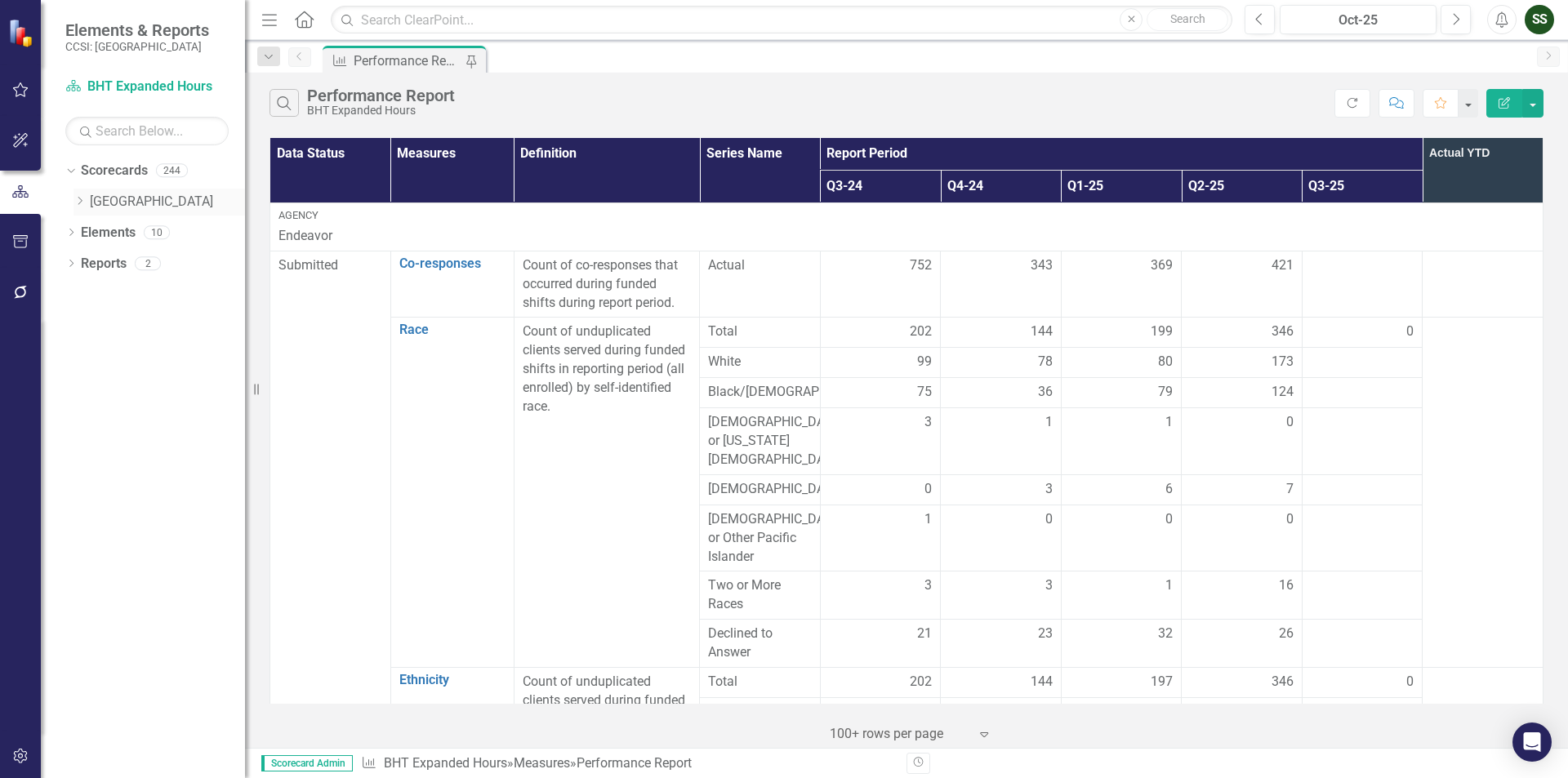
click at [77, 197] on icon "Dropdown" at bounding box center [79, 201] width 12 height 10
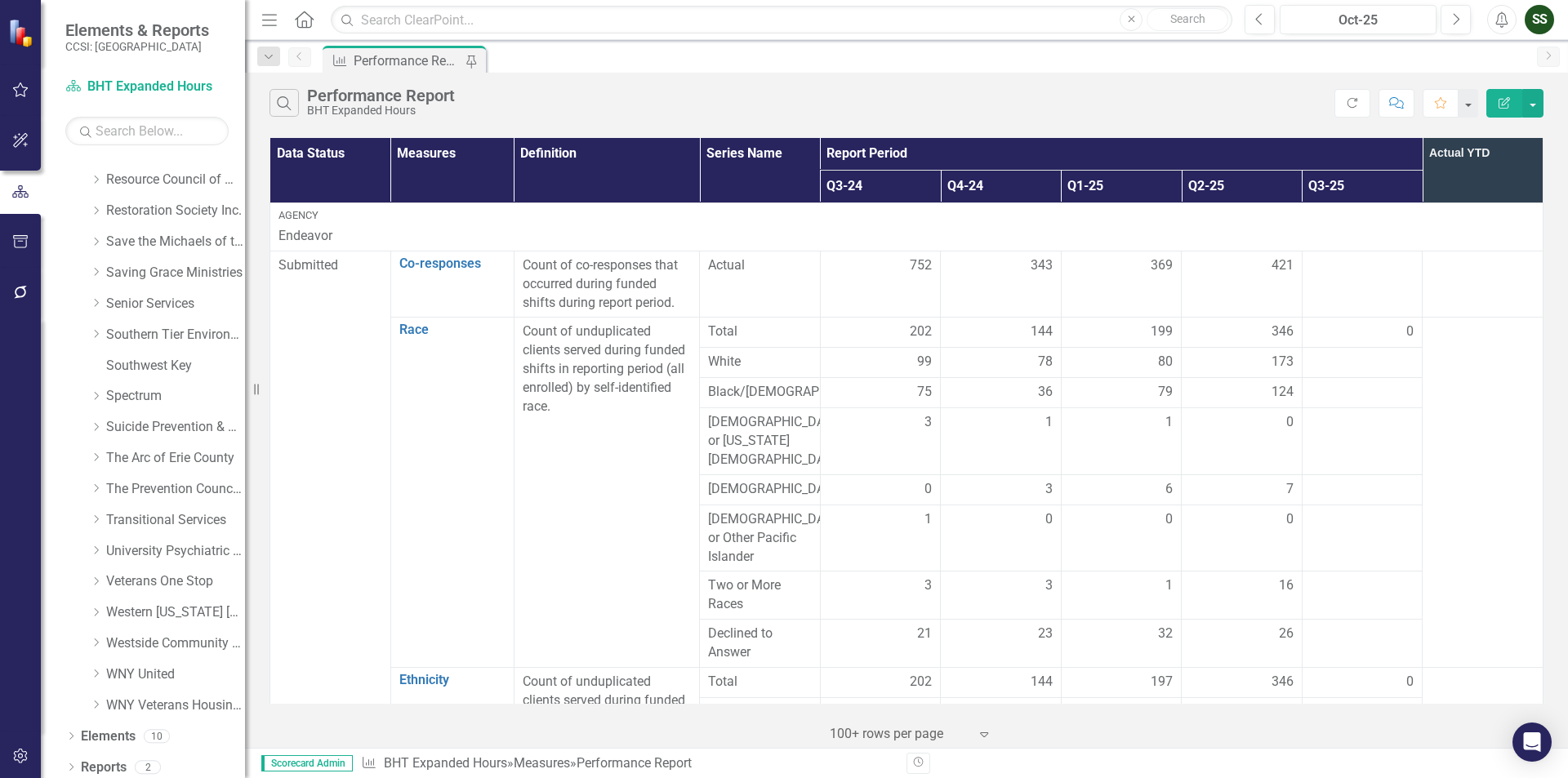
scroll to position [894, 0]
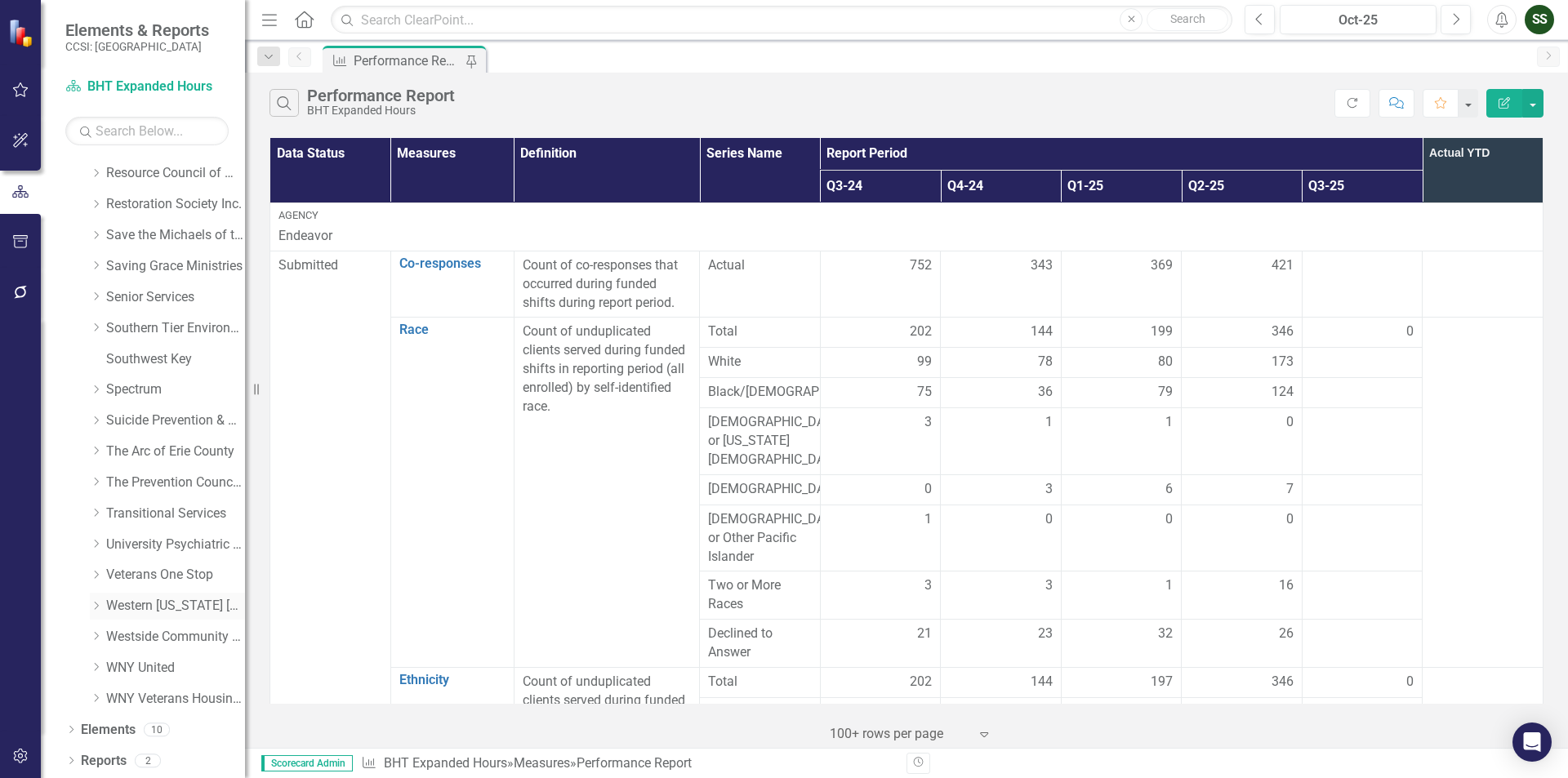
click at [172, 609] on link "Western [US_STATE] [GEOGRAPHIC_DATA]" at bounding box center [175, 606] width 139 height 19
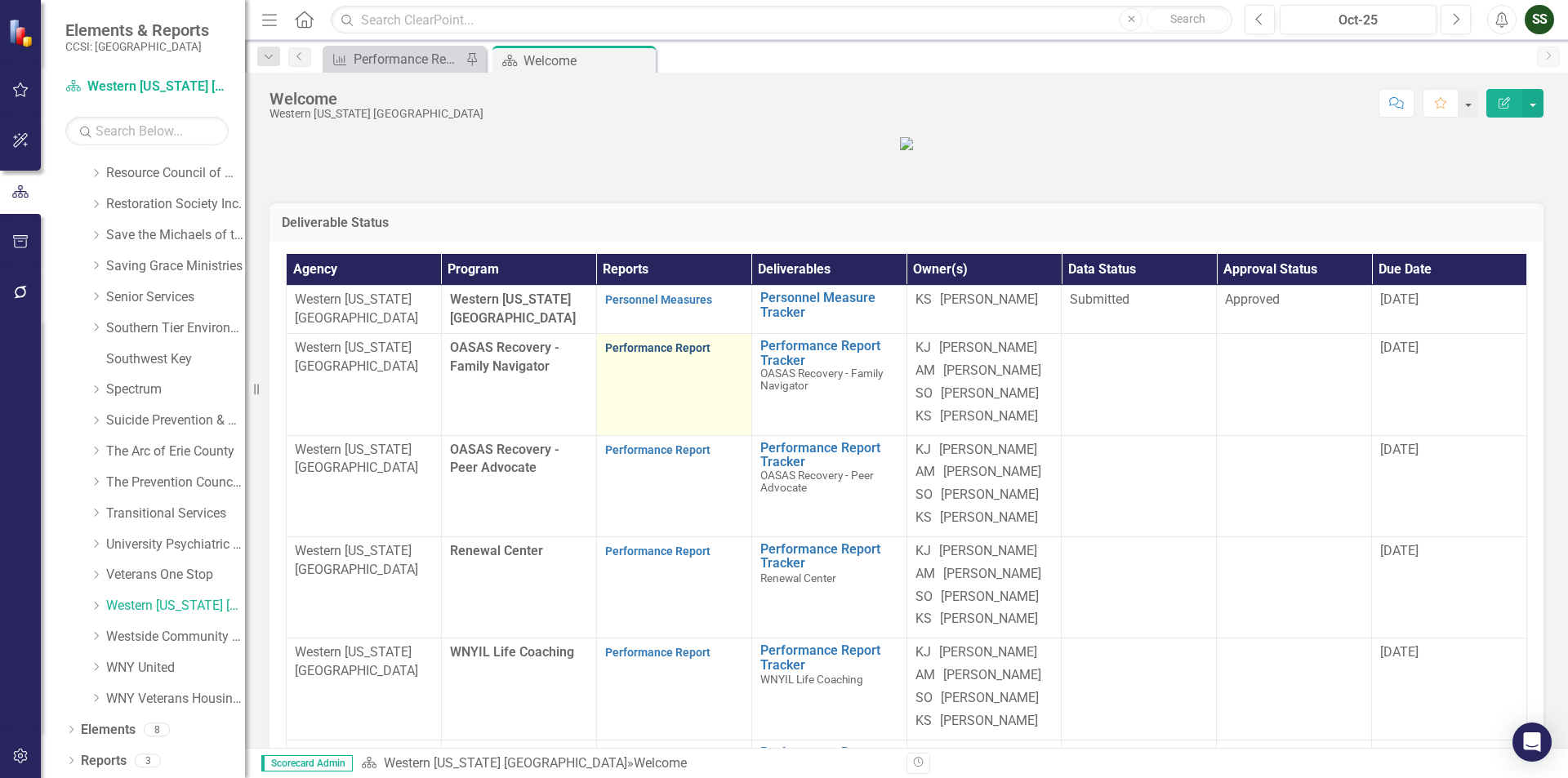
click at [639, 355] on link "Performance Report" at bounding box center [658, 347] width 105 height 13
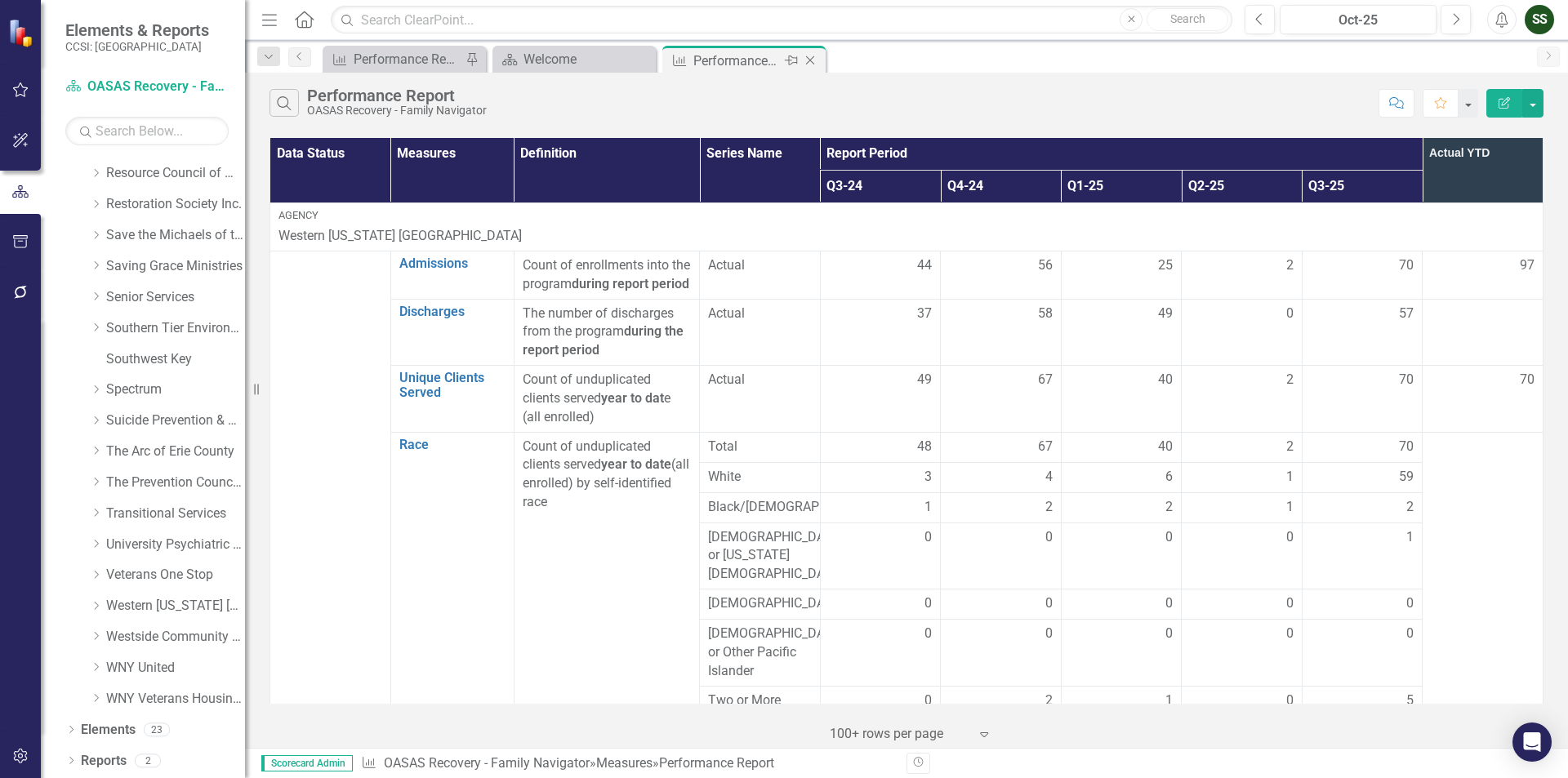
click at [807, 52] on div "Close" at bounding box center [811, 61] width 20 height 20
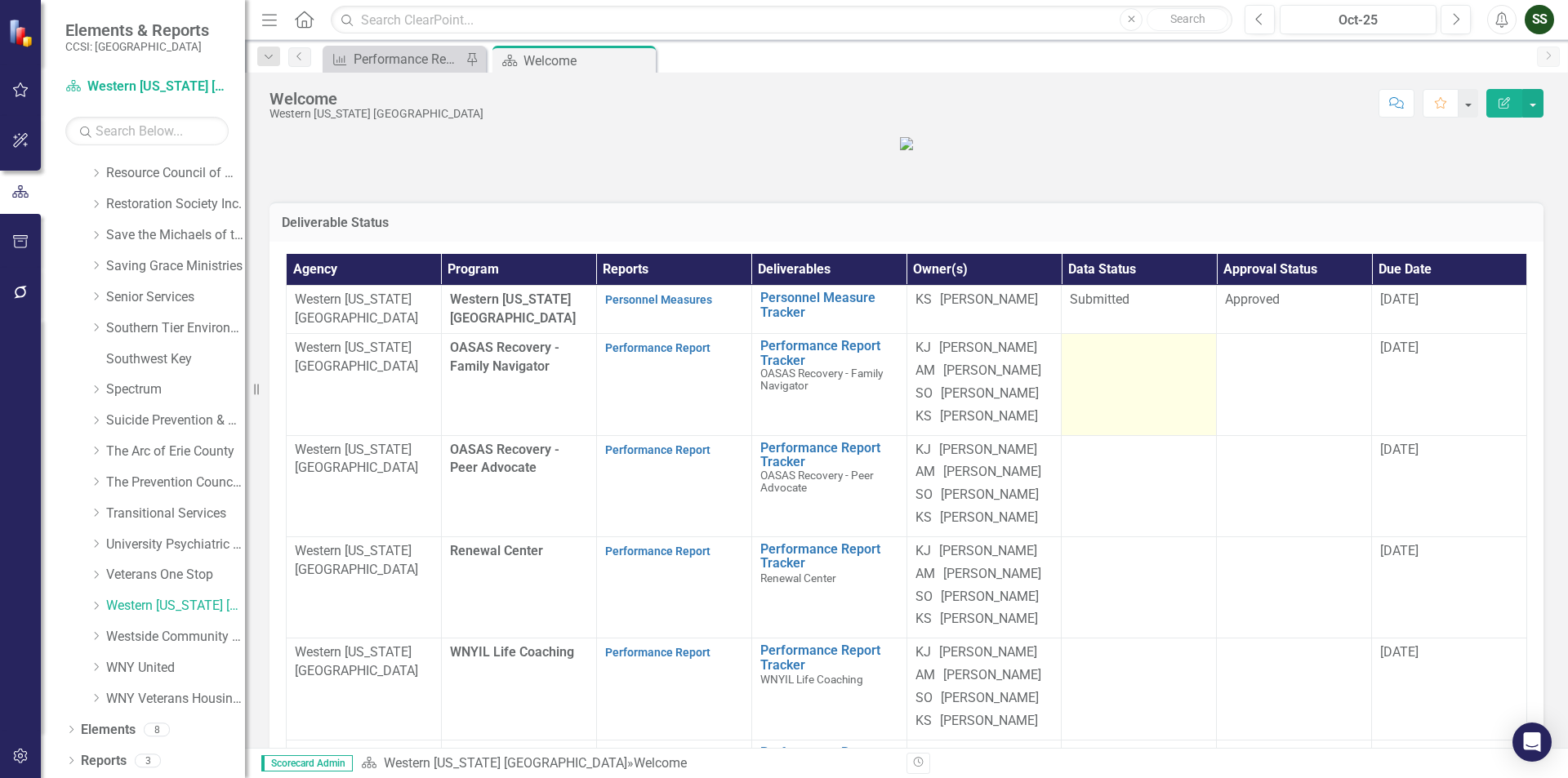
click at [1120, 359] on div at bounding box center [1139, 349] width 138 height 20
click at [1121, 359] on div at bounding box center [1139, 349] width 138 height 20
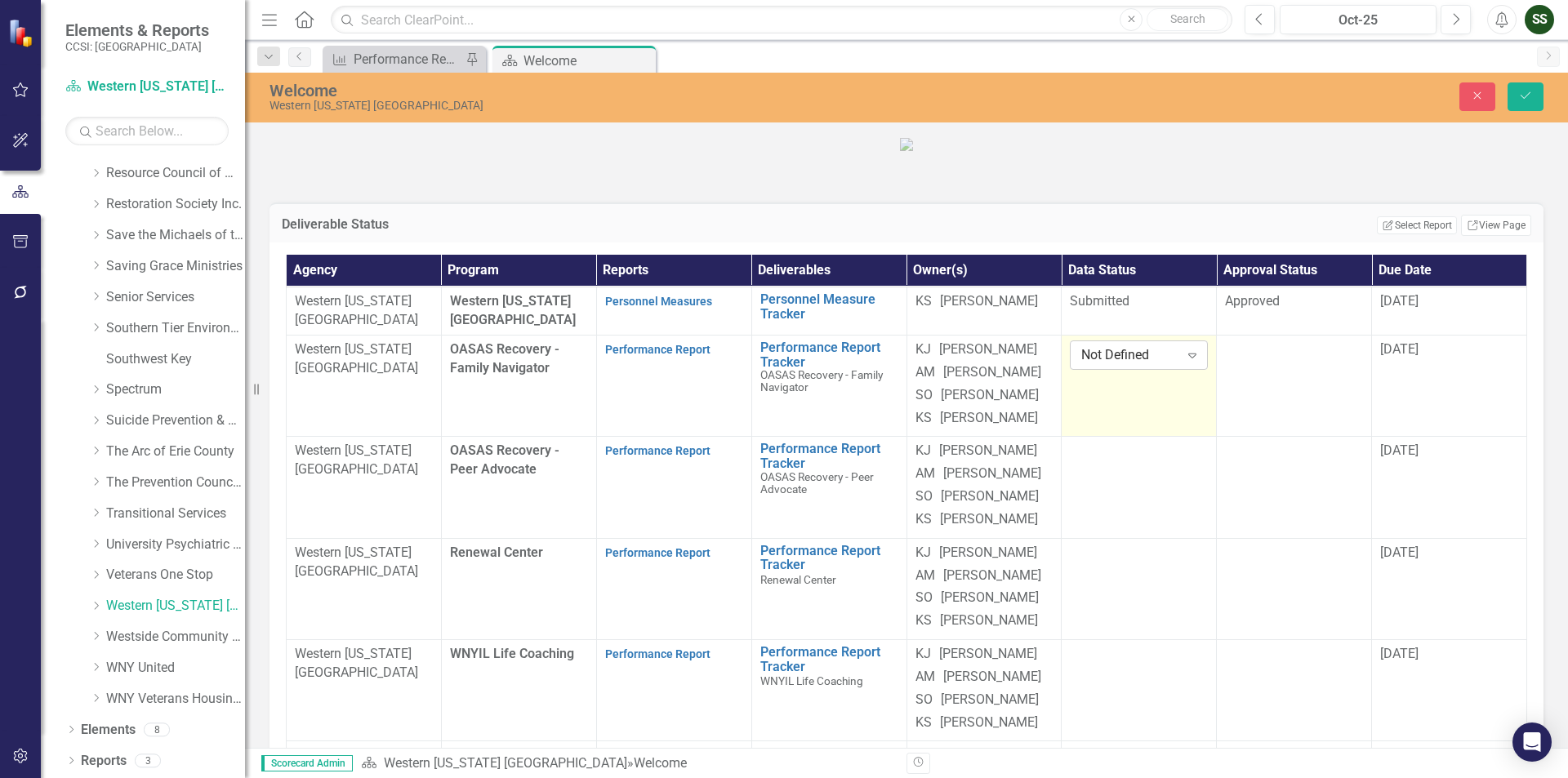
click at [1167, 365] on div "Not Defined" at bounding box center [1130, 355] width 97 height 19
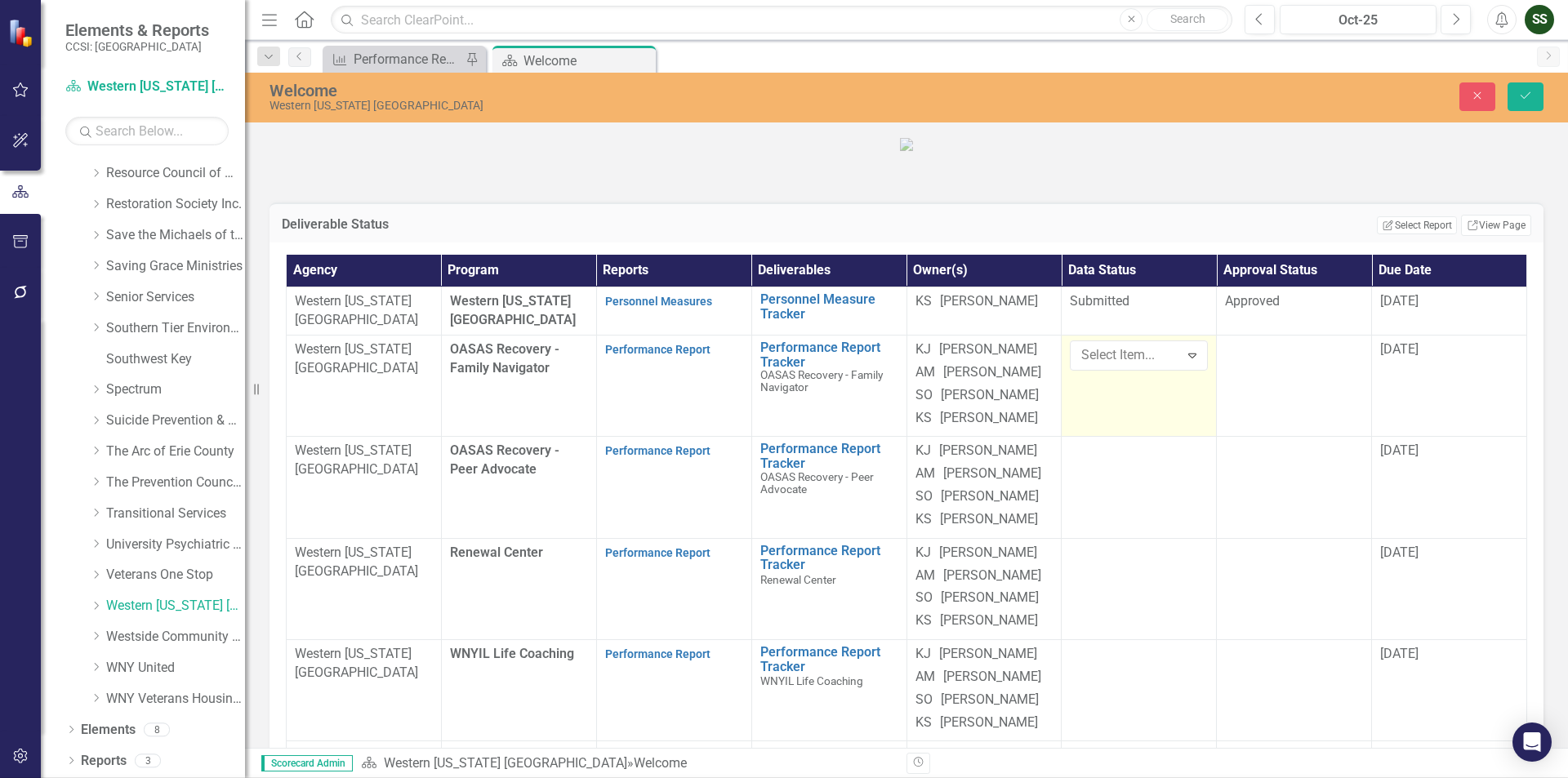
click at [1275, 406] on td at bounding box center [1294, 385] width 155 height 101
click at [1339, 361] on icon "Expand" at bounding box center [1347, 355] width 16 height 13
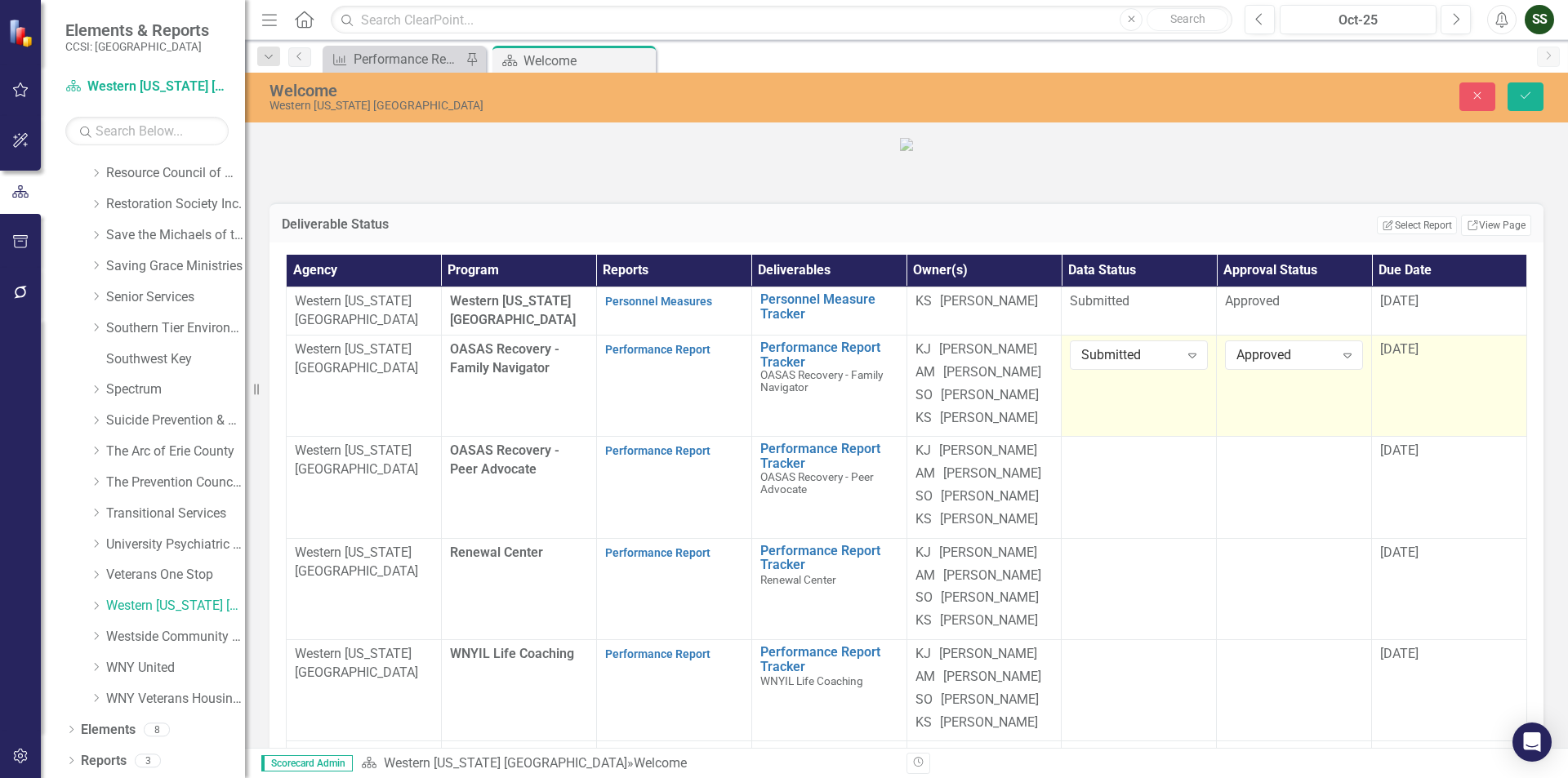
click at [1408, 357] on span "[DATE]" at bounding box center [1399, 349] width 38 height 15
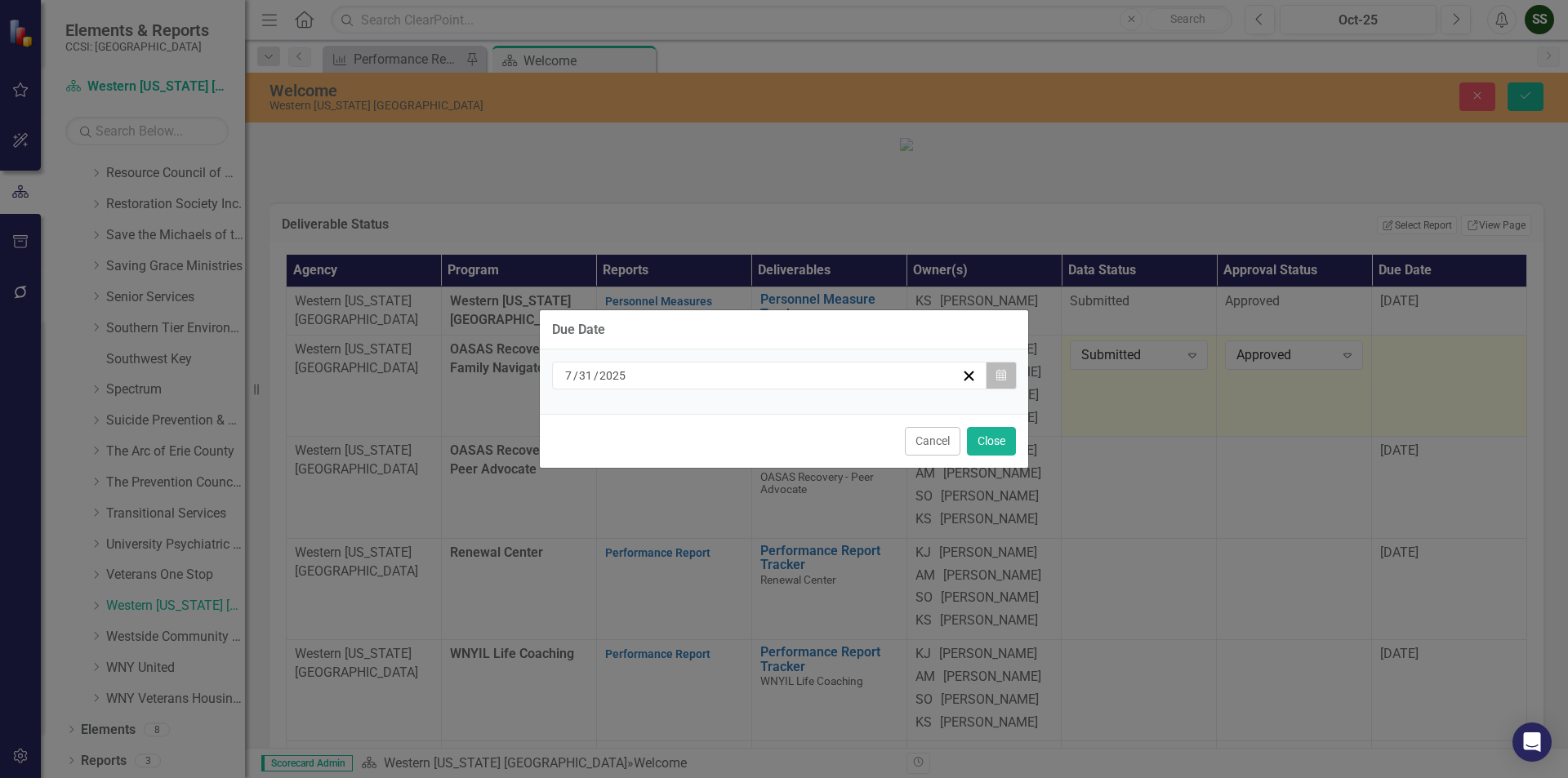
click at [999, 381] on icon "button" at bounding box center [1002, 374] width 10 height 11
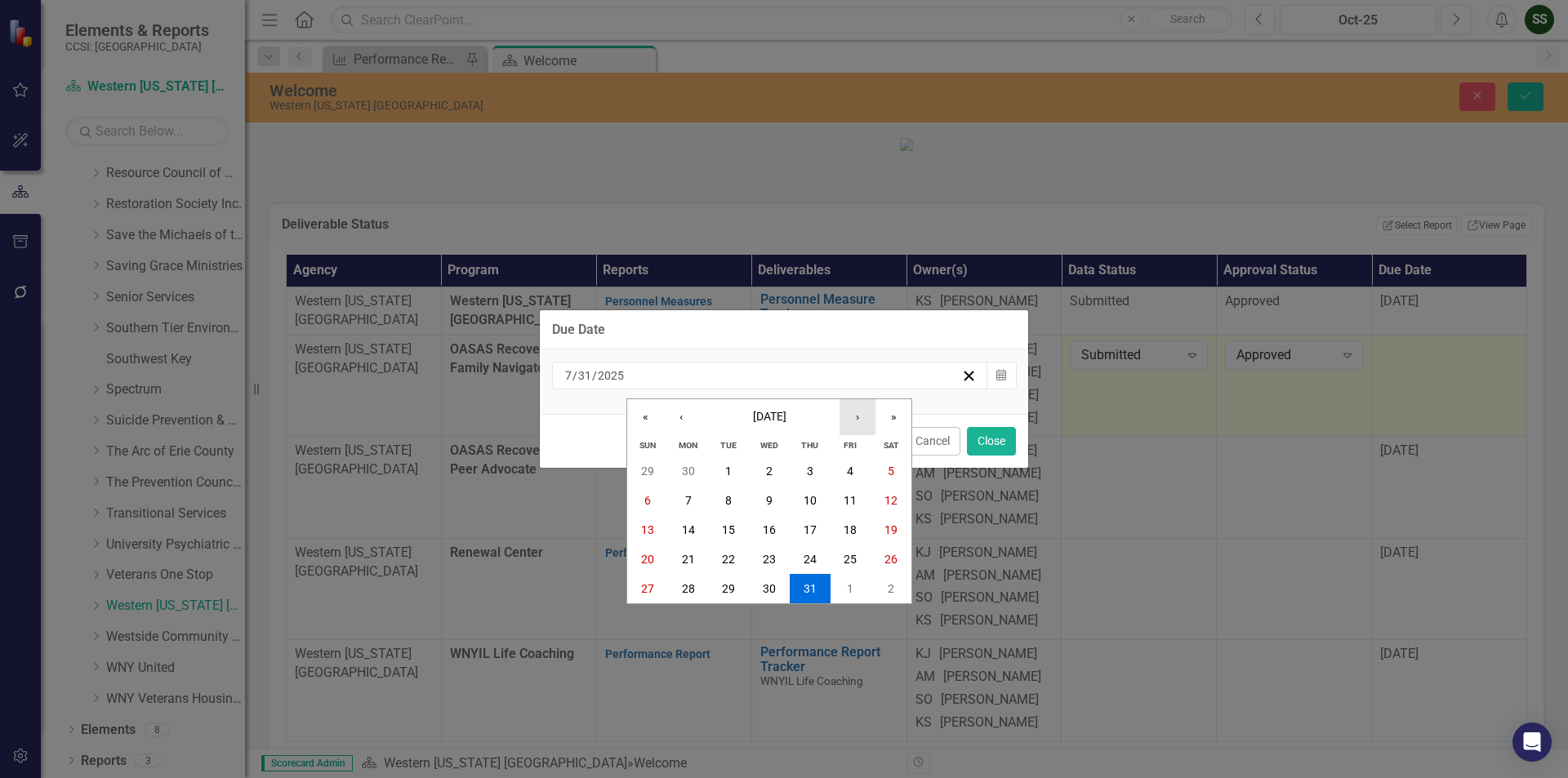
click at [863, 427] on button "›" at bounding box center [857, 417] width 36 height 36
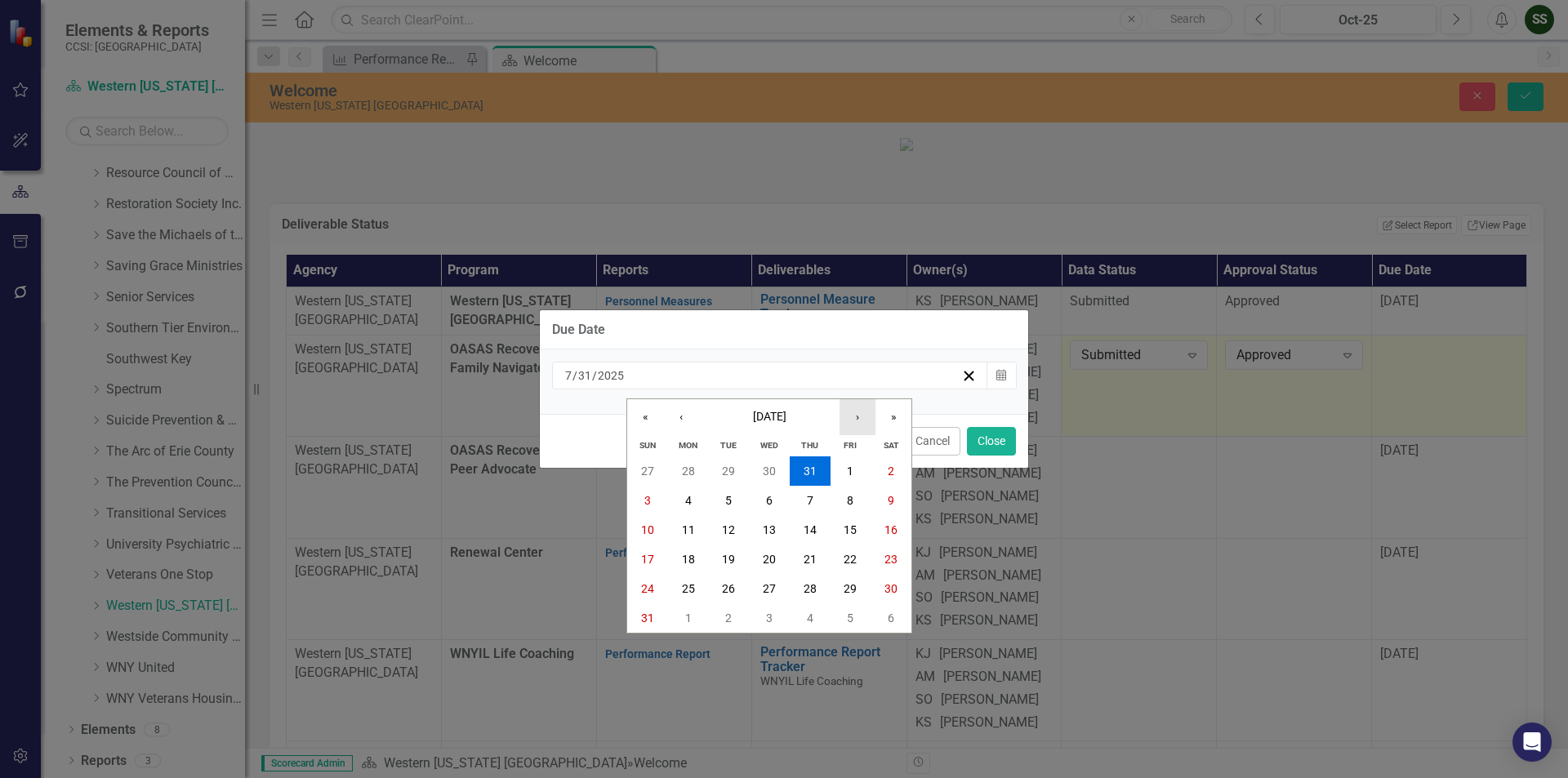
click at [863, 426] on button "›" at bounding box center [857, 417] width 36 height 36
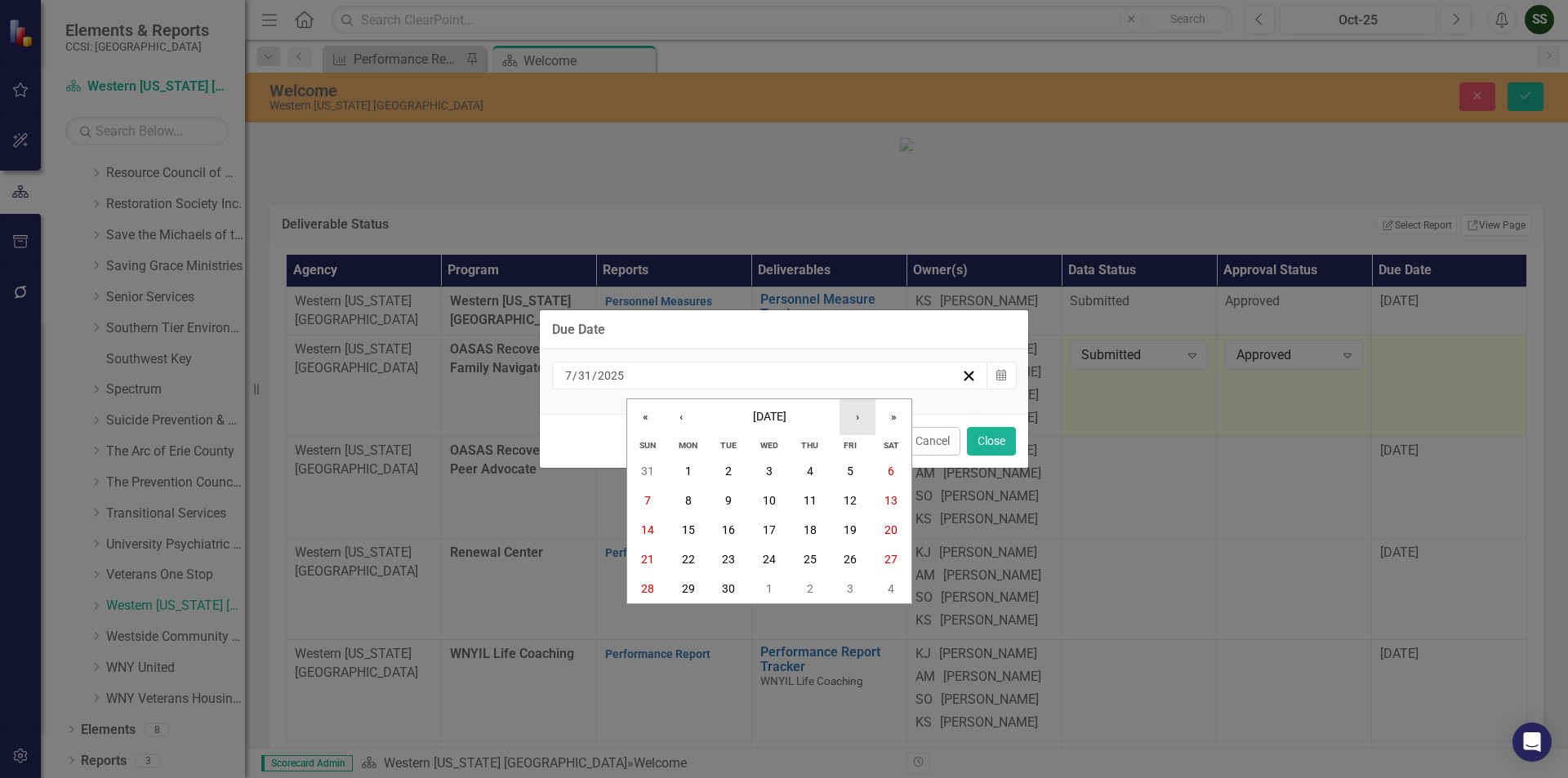
click at [863, 426] on button "›" at bounding box center [857, 417] width 36 height 36
click at [844, 588] on abbr "31" at bounding box center [849, 588] width 13 height 13
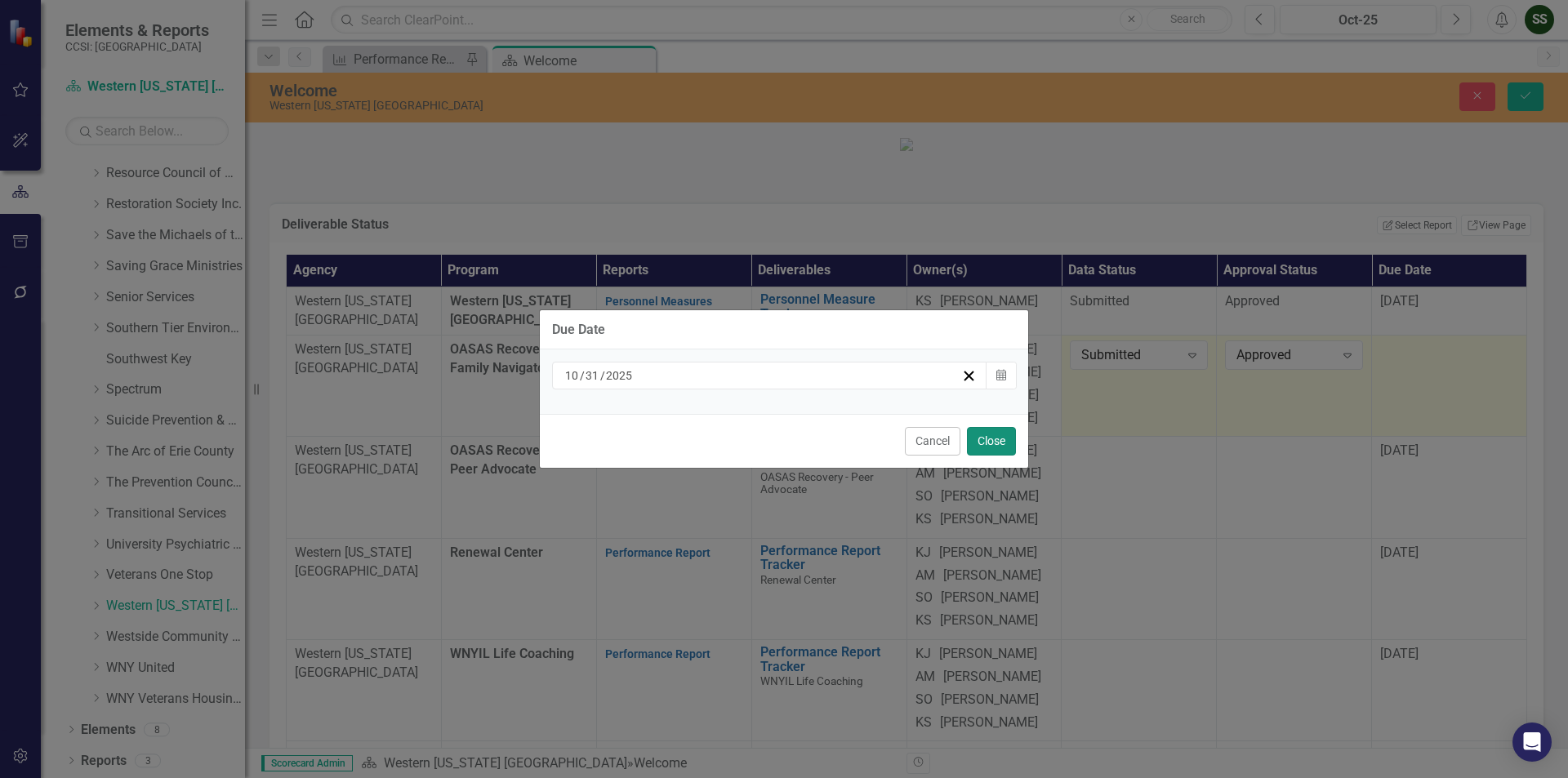
click at [997, 440] on button "Close" at bounding box center [991, 441] width 49 height 29
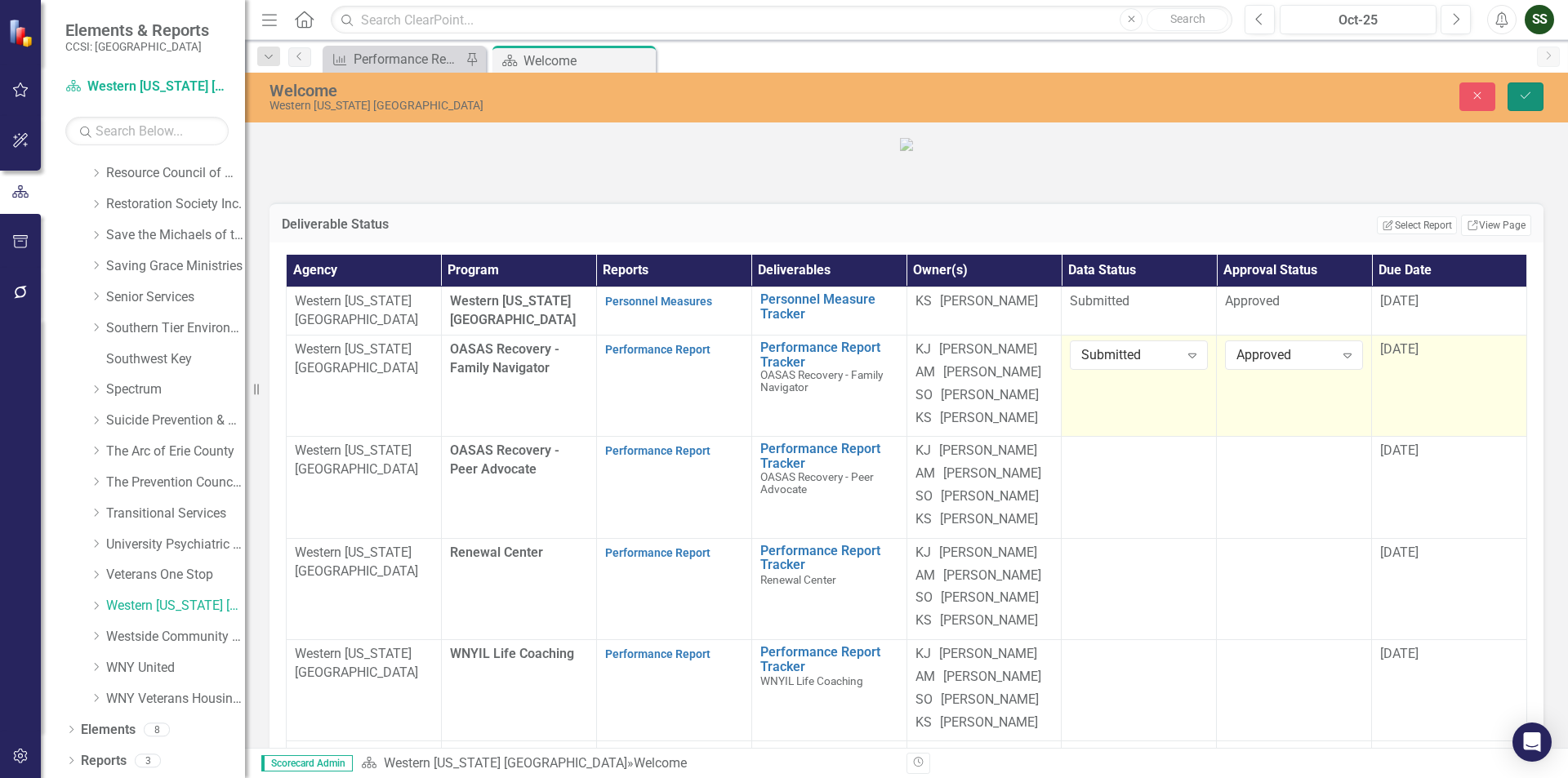
click at [1520, 94] on icon "Save" at bounding box center [1525, 95] width 14 height 11
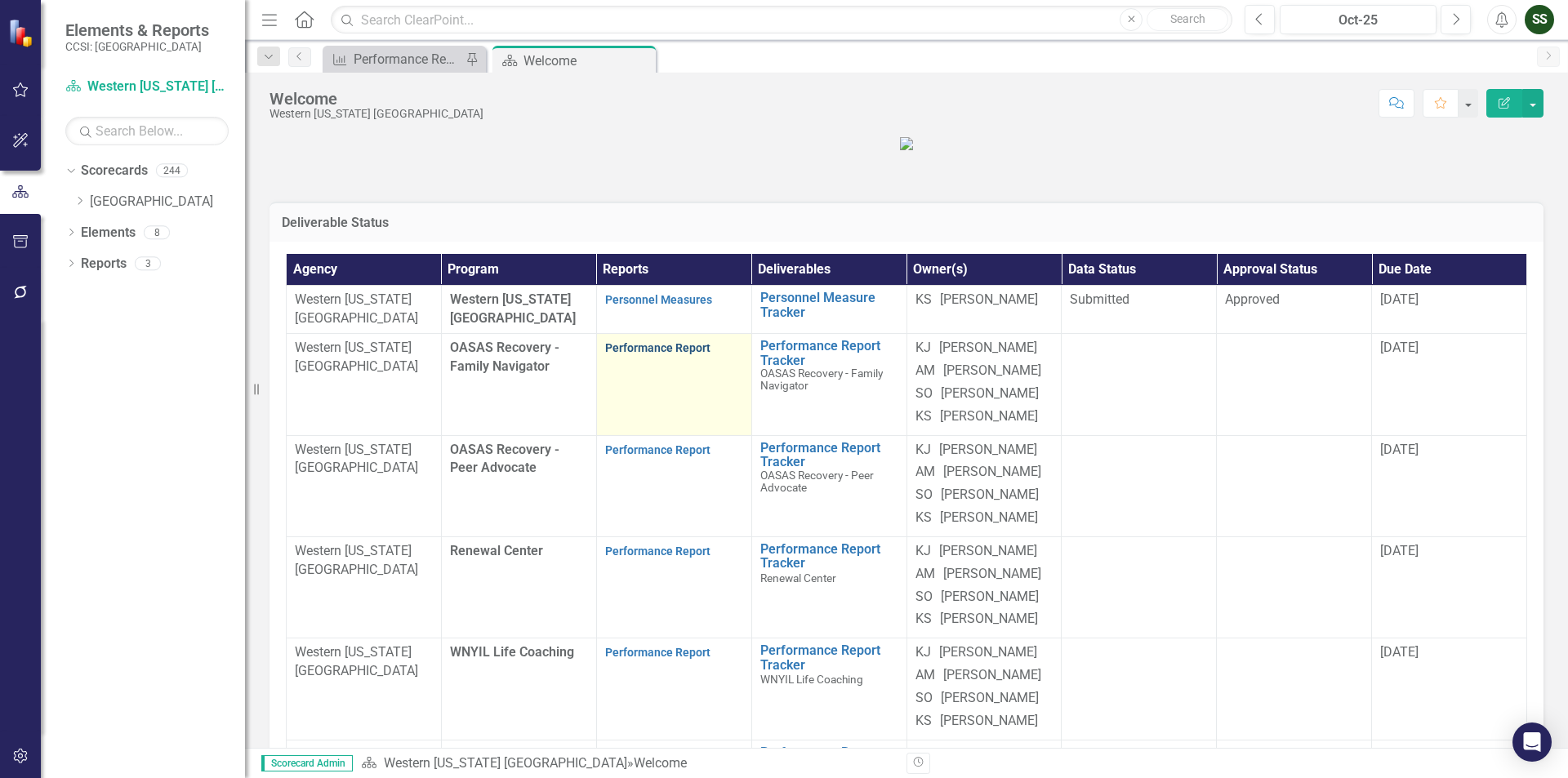
click at [654, 355] on link "Performance Report" at bounding box center [658, 347] width 105 height 13
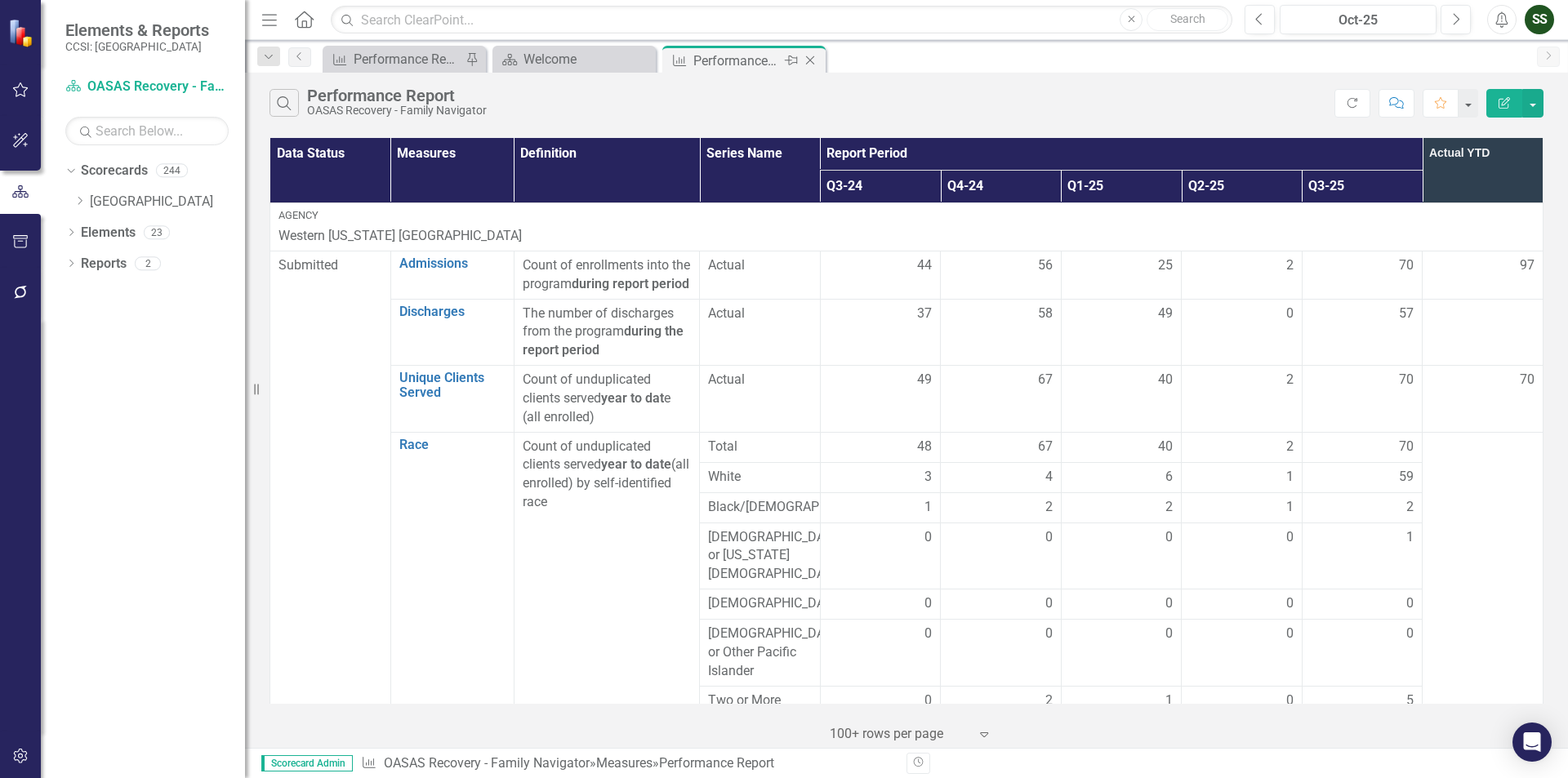
click at [812, 60] on icon "Close" at bounding box center [810, 60] width 16 height 13
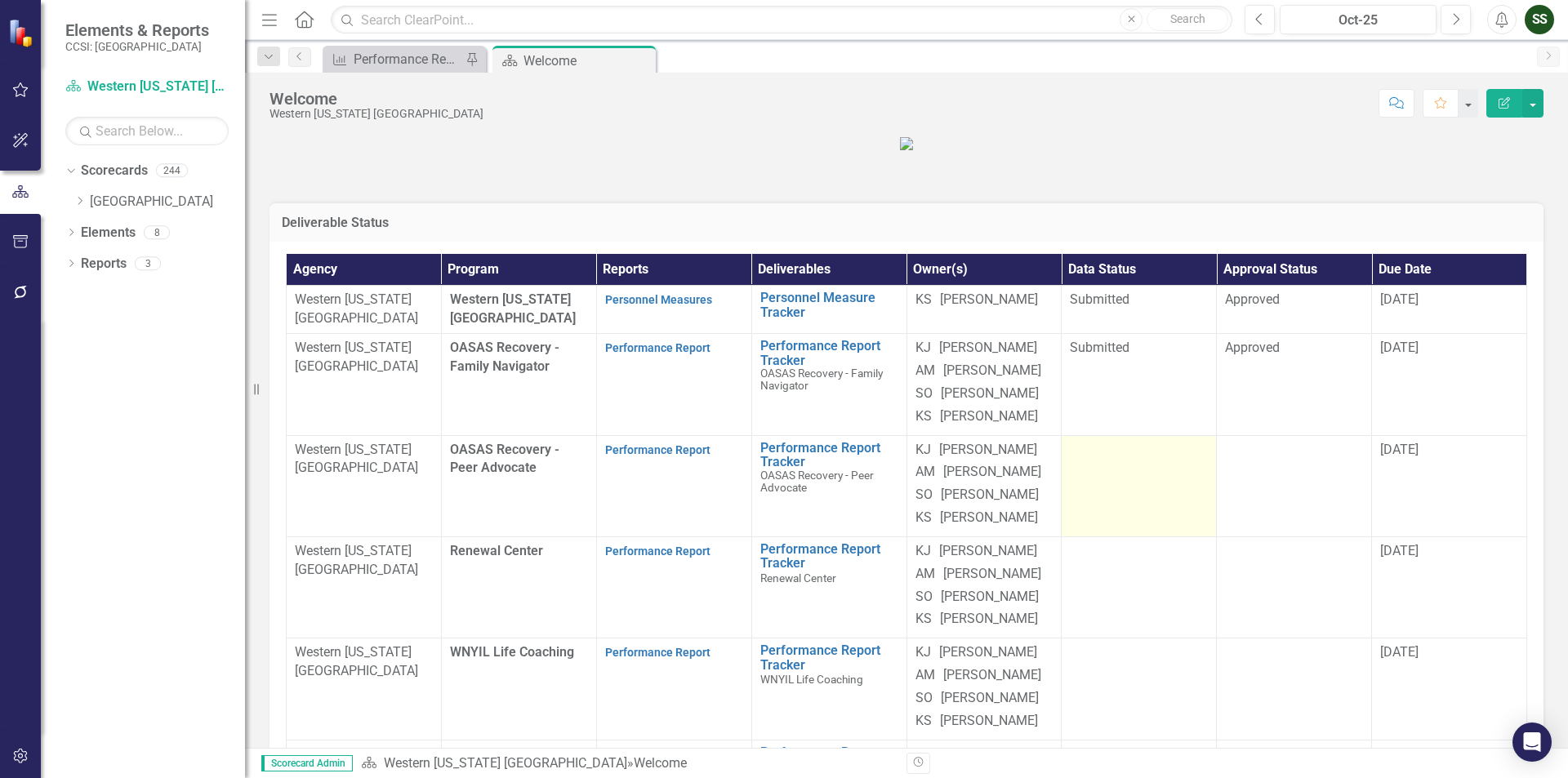
click at [1119, 537] on td at bounding box center [1139, 486] width 155 height 101
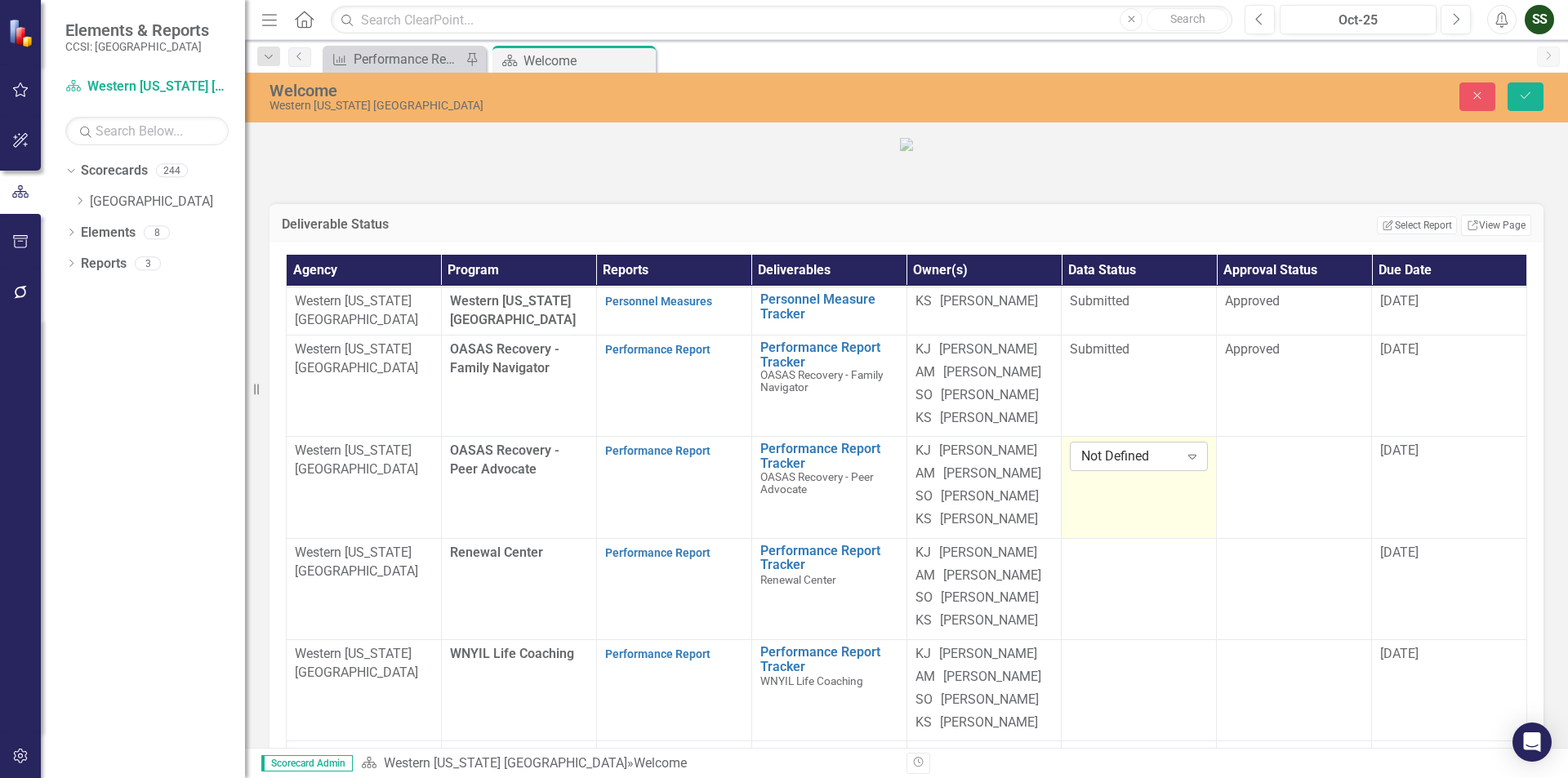
click at [1188, 460] on icon at bounding box center [1192, 457] width 9 height 5
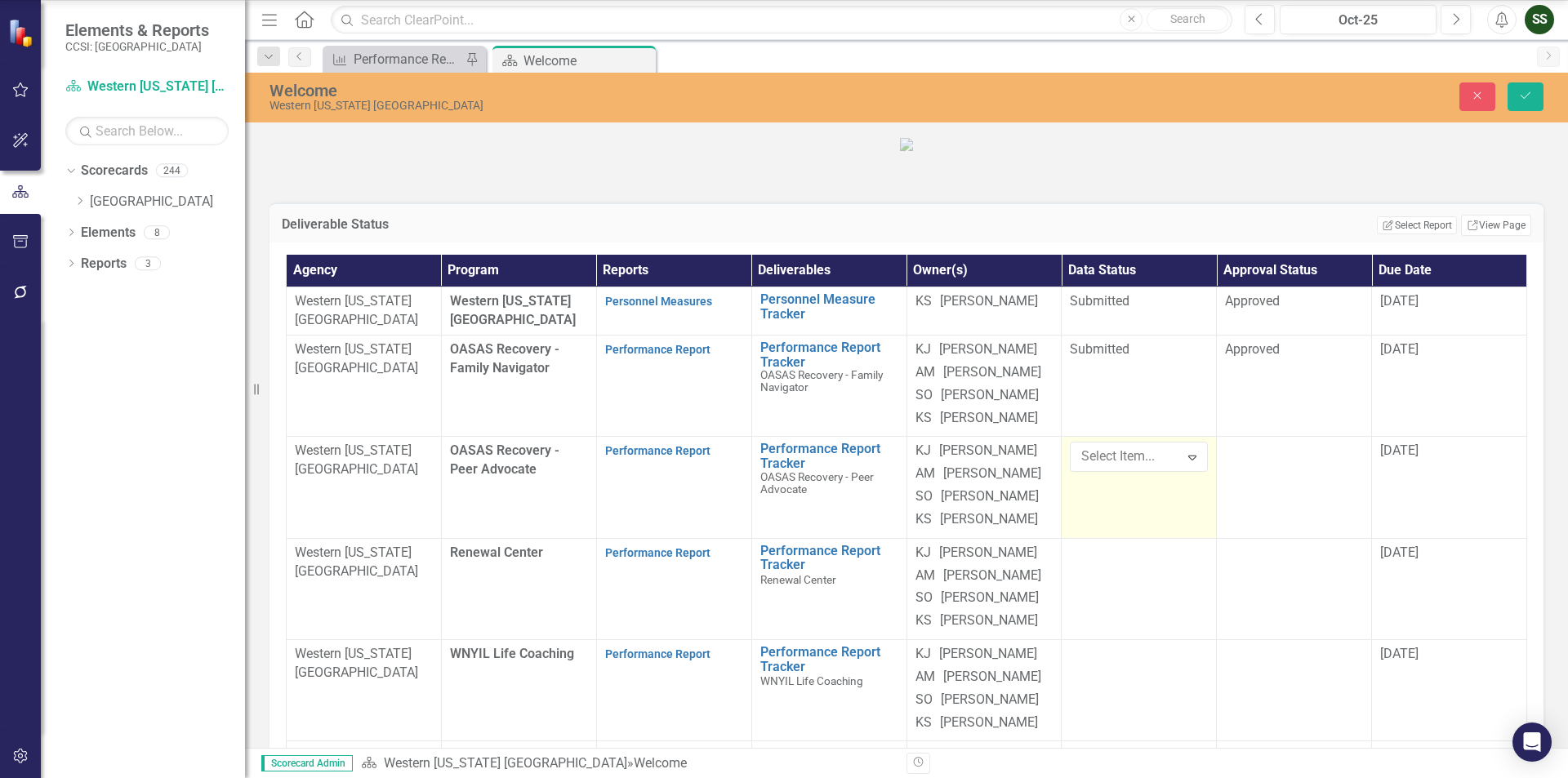
click at [1315, 538] on td at bounding box center [1294, 487] width 155 height 101
click at [1339, 463] on icon "Expand" at bounding box center [1347, 456] width 16 height 13
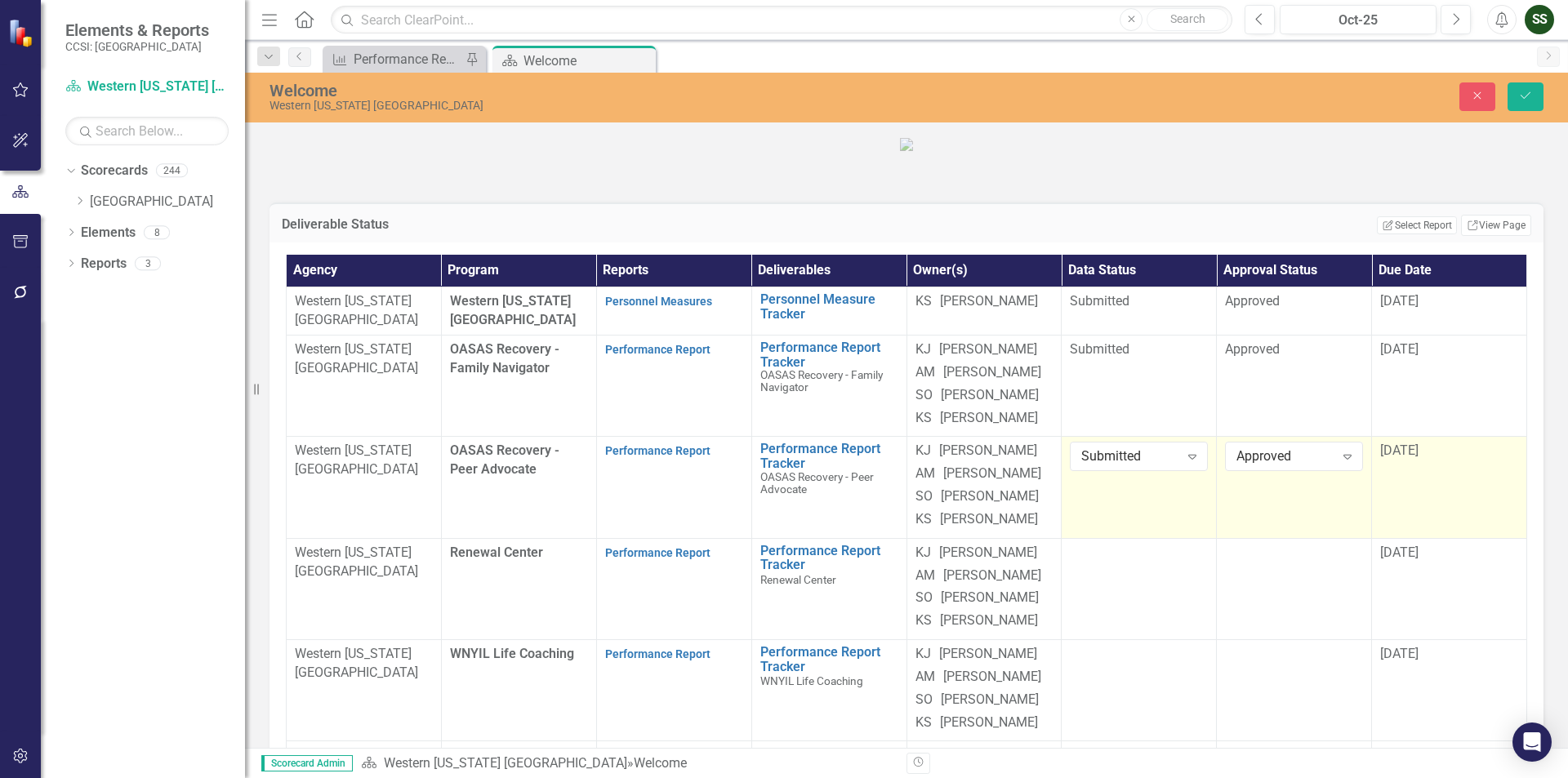
click at [1407, 458] on span "[DATE]" at bounding box center [1399, 451] width 38 height 15
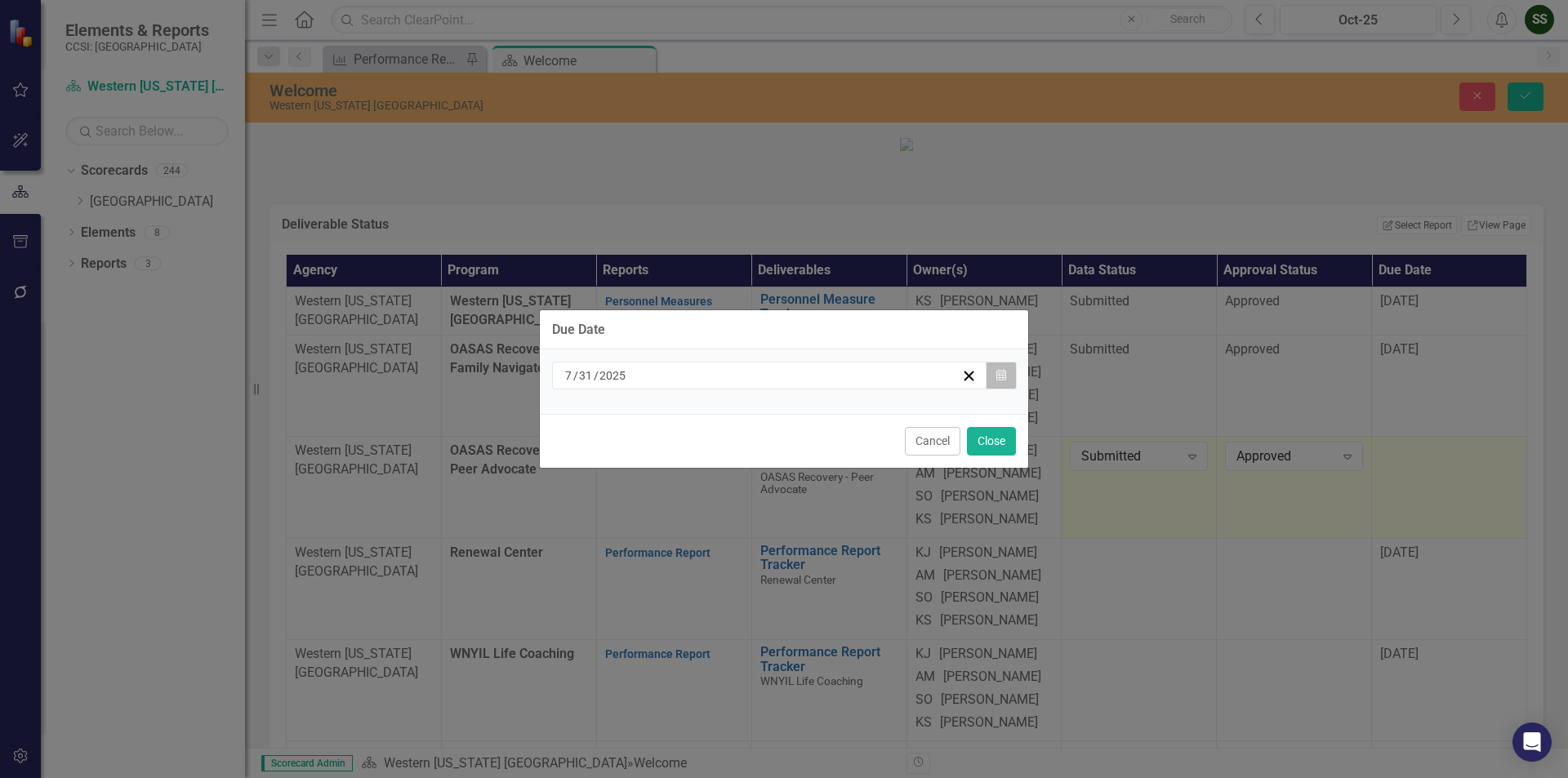
click at [1008, 376] on button "Calendar" at bounding box center [1001, 375] width 31 height 28
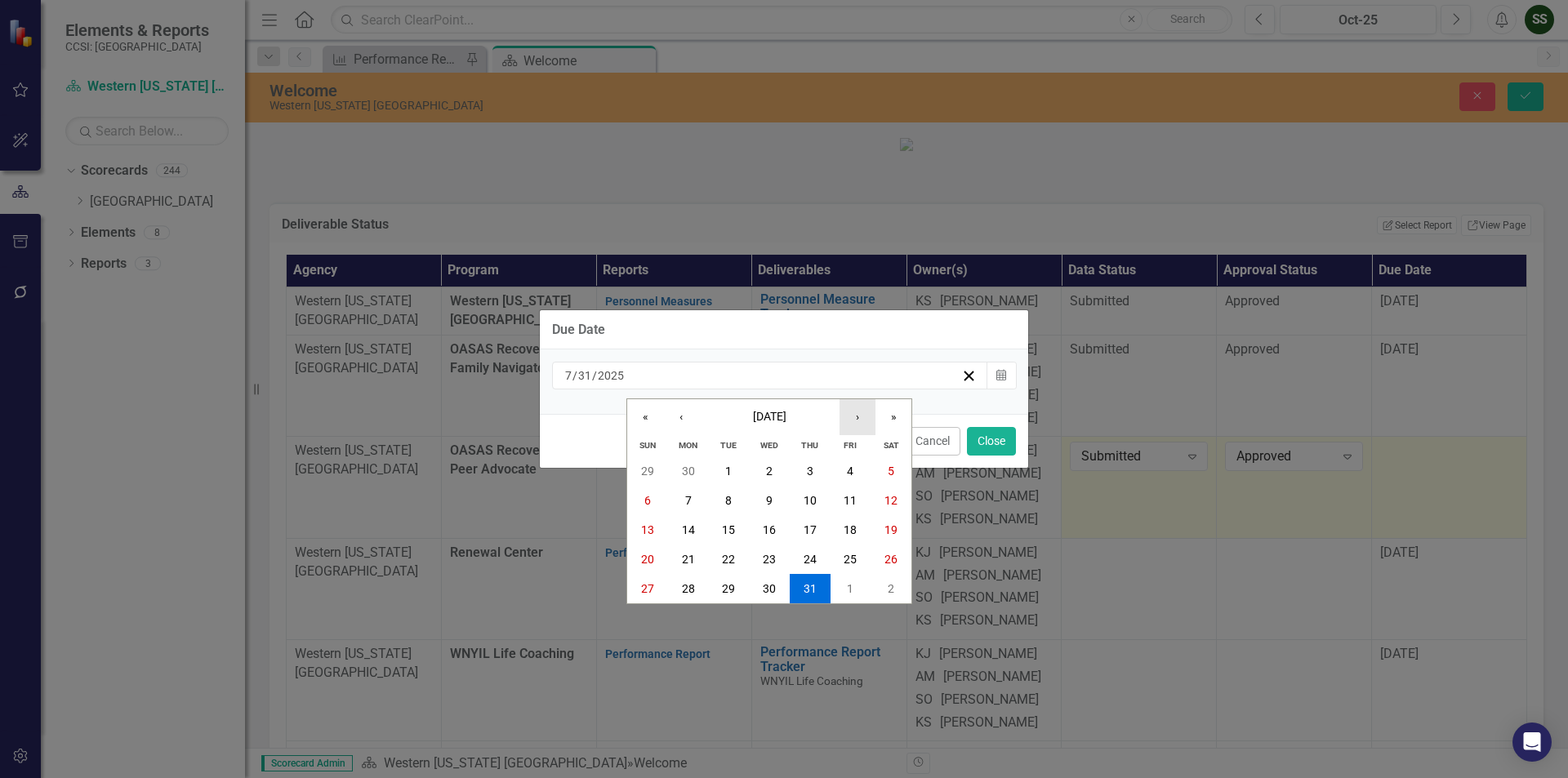
click at [857, 417] on button "›" at bounding box center [857, 417] width 36 height 36
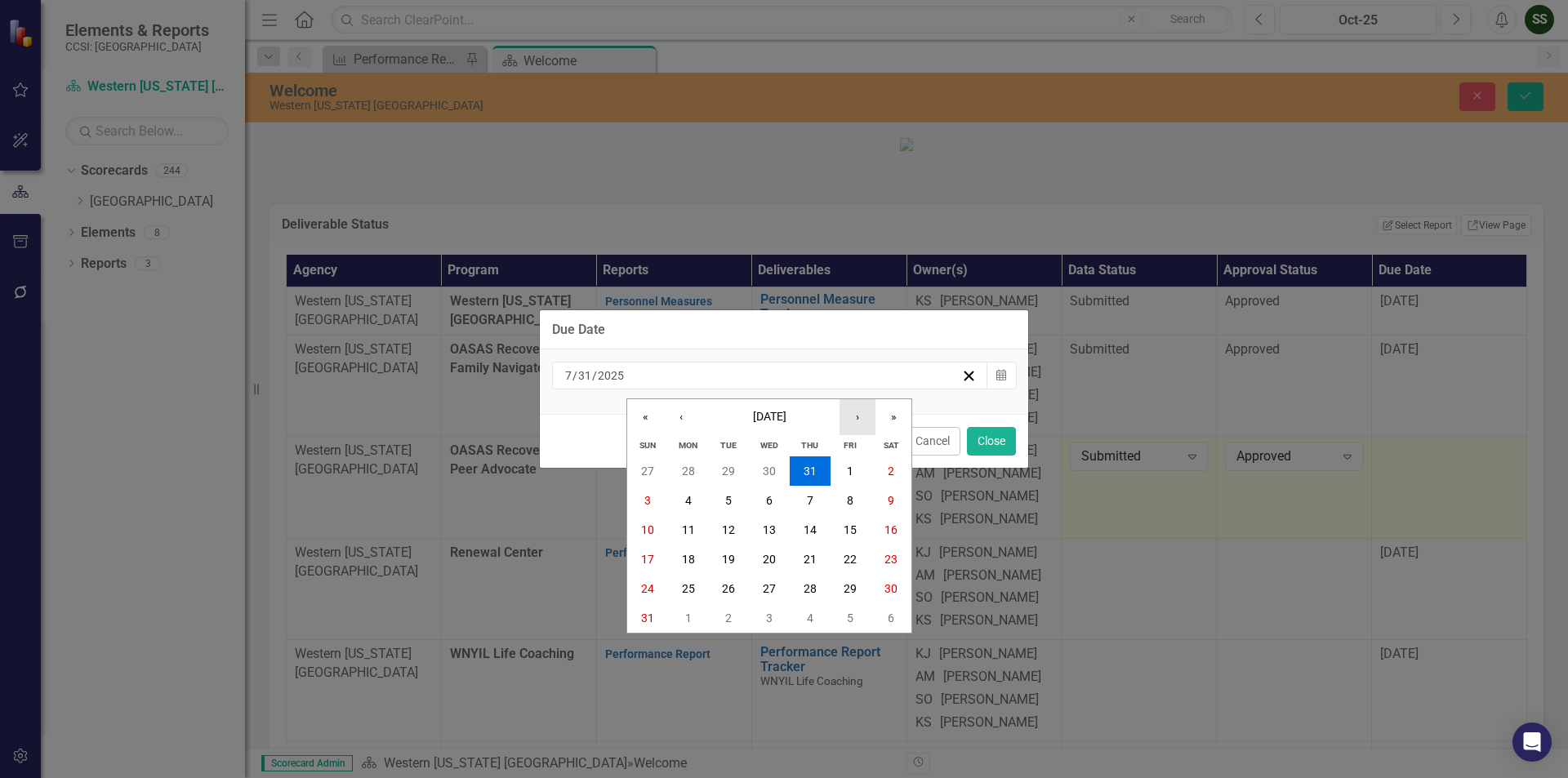
click at [857, 417] on button "›" at bounding box center [857, 417] width 36 height 36
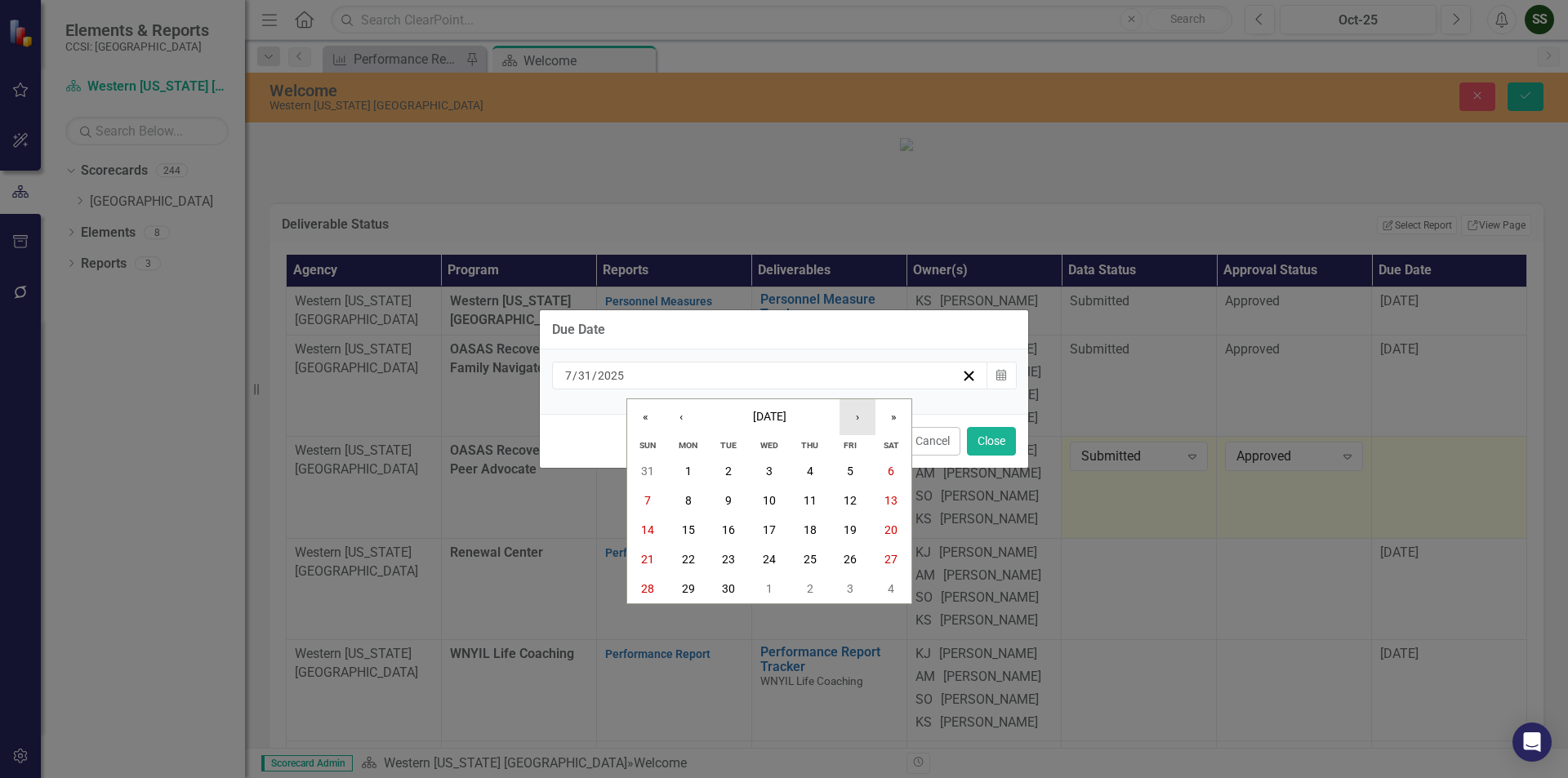
click at [858, 416] on button "›" at bounding box center [857, 417] width 36 height 36
click at [850, 582] on abbr "31" at bounding box center [849, 588] width 13 height 13
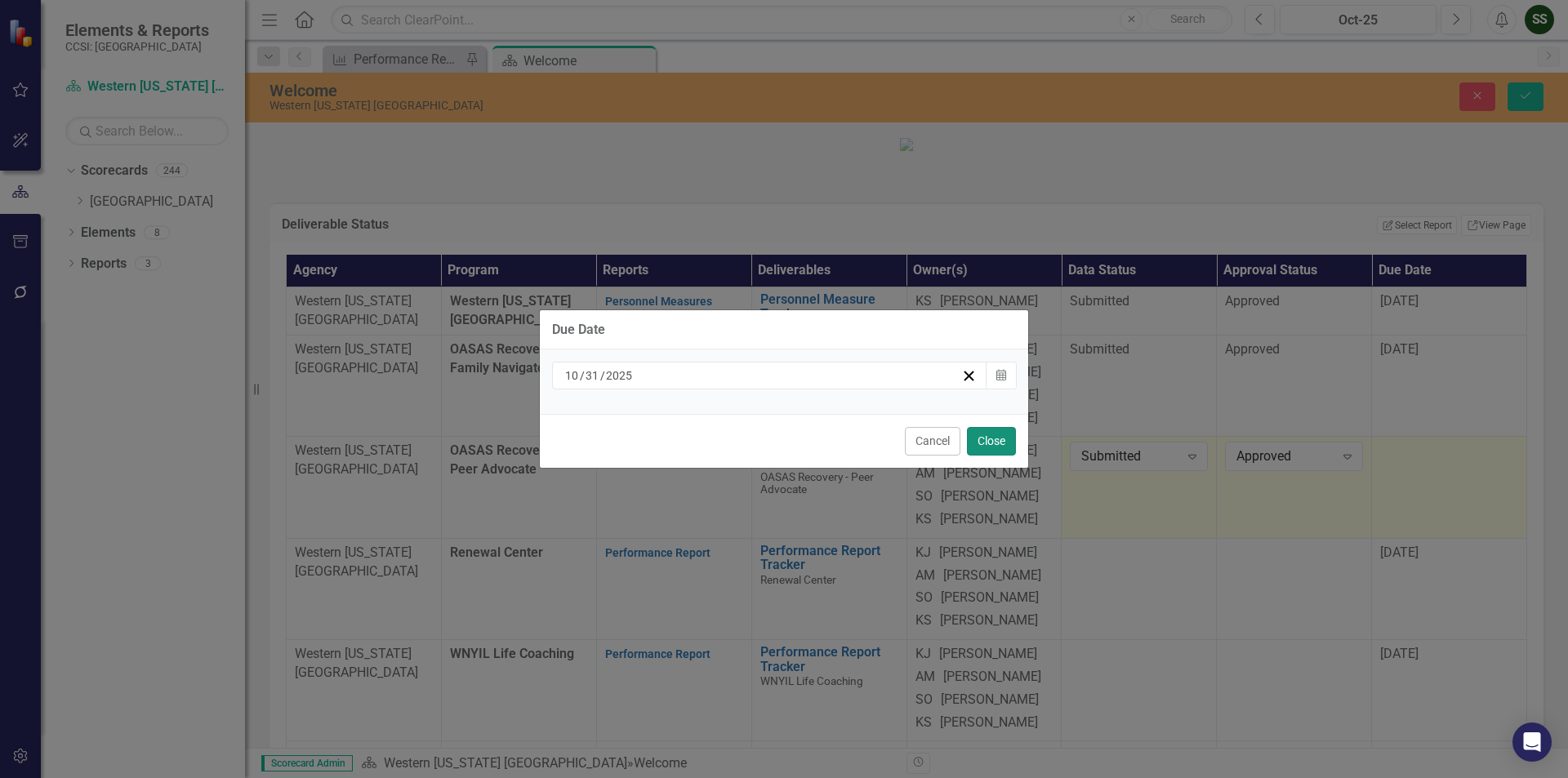
click at [994, 434] on button "Close" at bounding box center [991, 441] width 49 height 29
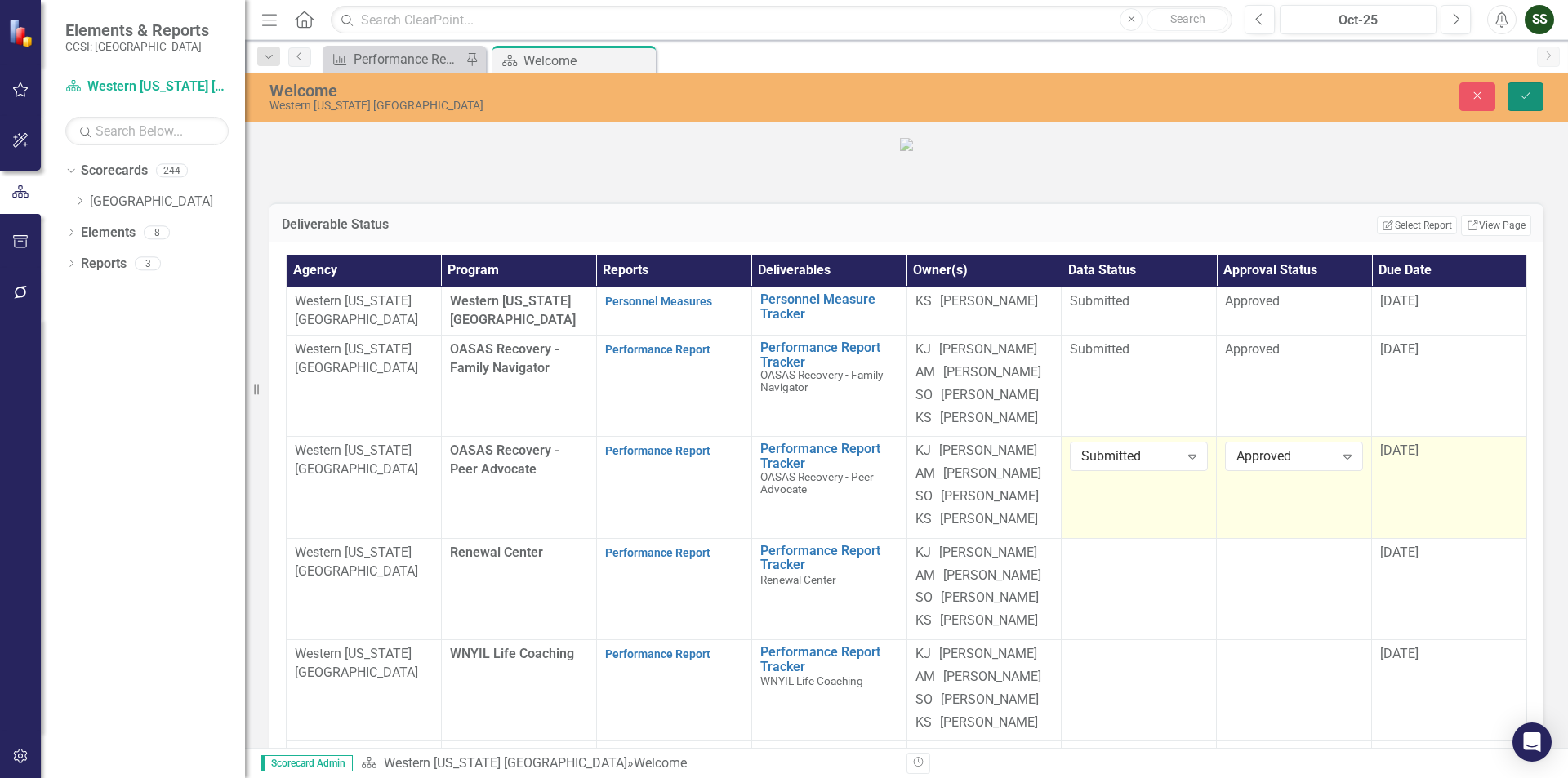
click at [1527, 88] on button "Save" at bounding box center [1525, 97] width 36 height 29
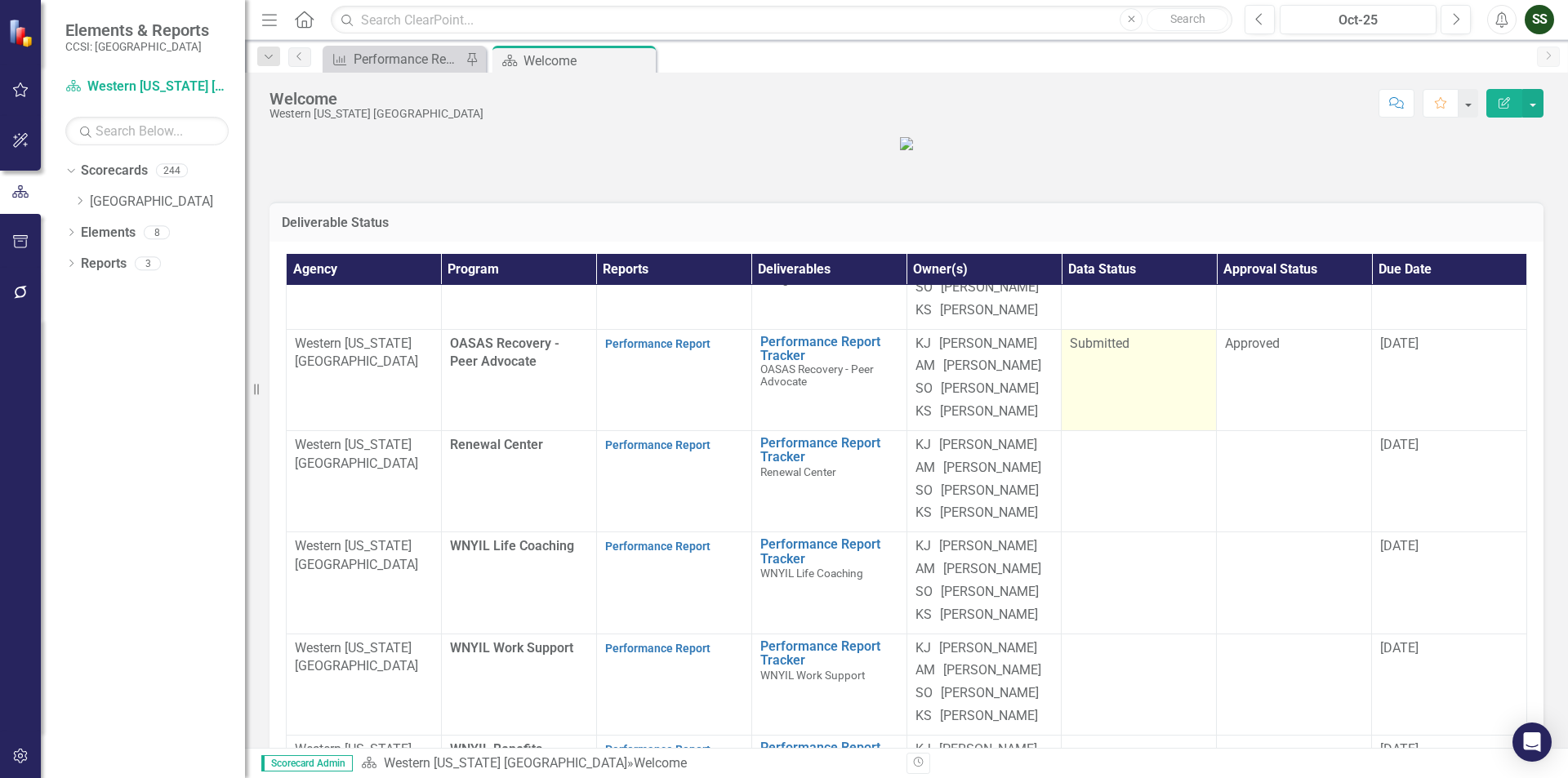
scroll to position [285, 0]
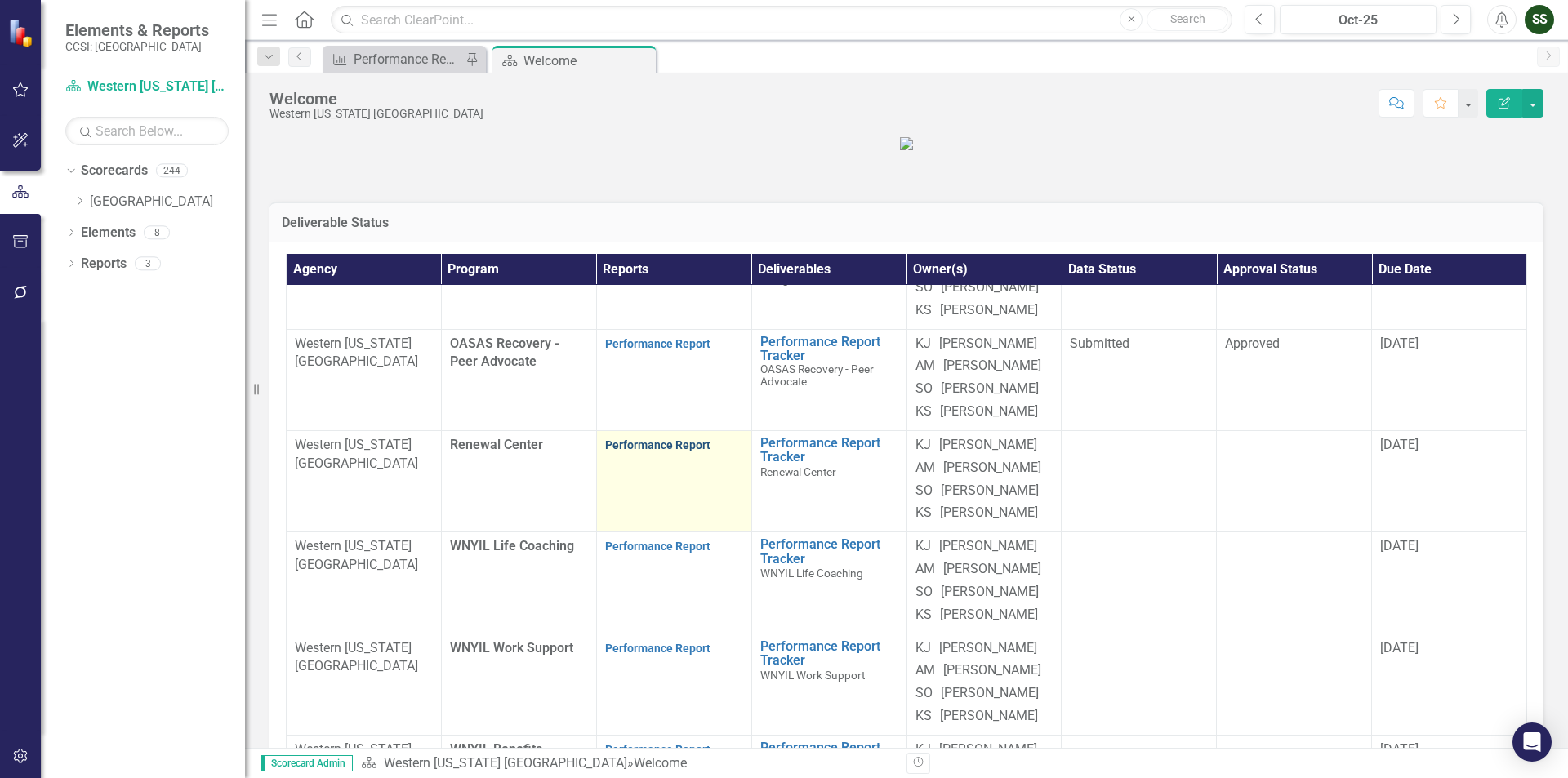
click at [649, 439] on link "Performance Report" at bounding box center [658, 445] width 105 height 13
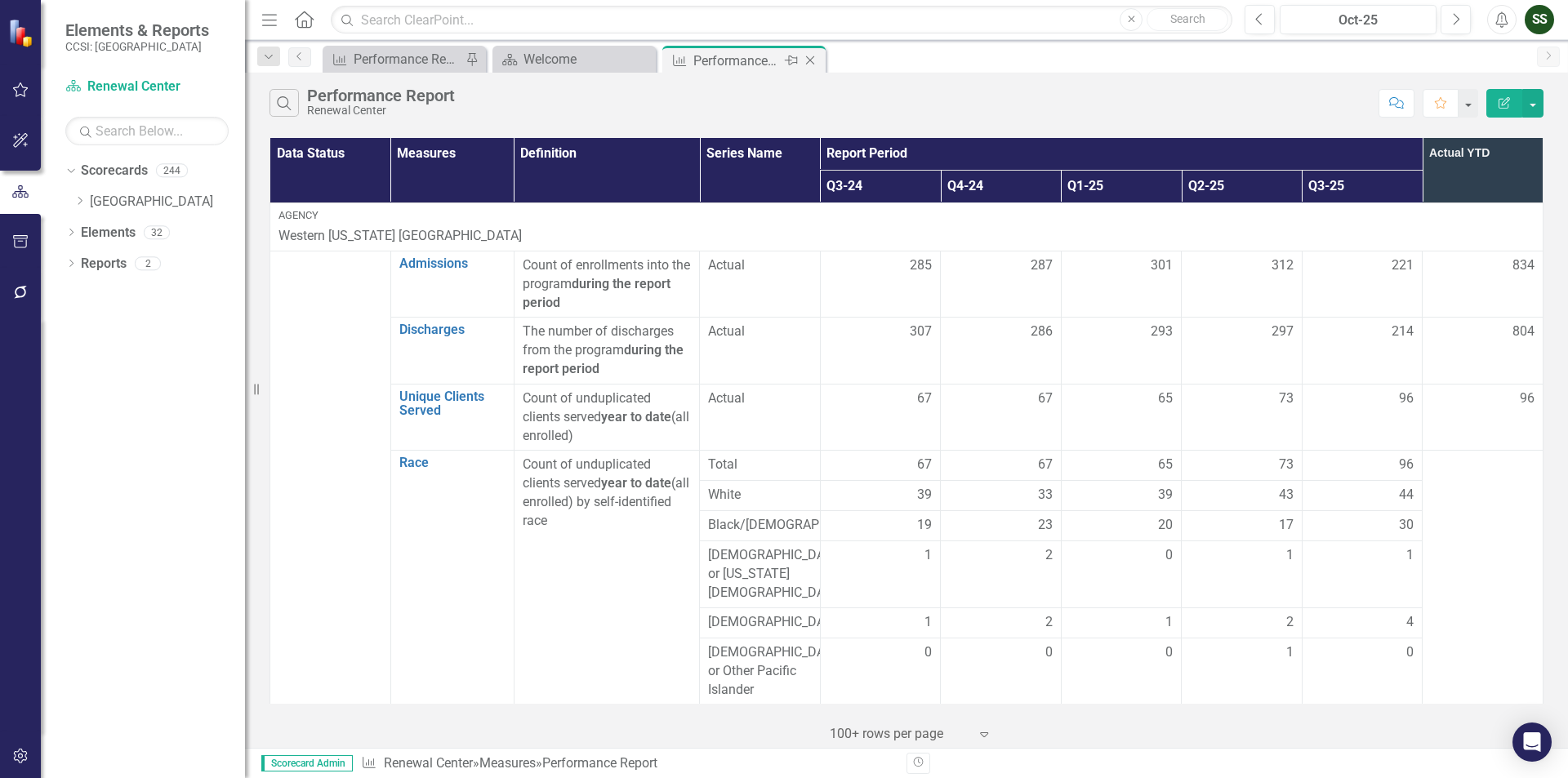
click at [815, 66] on icon "Close" at bounding box center [810, 60] width 16 height 13
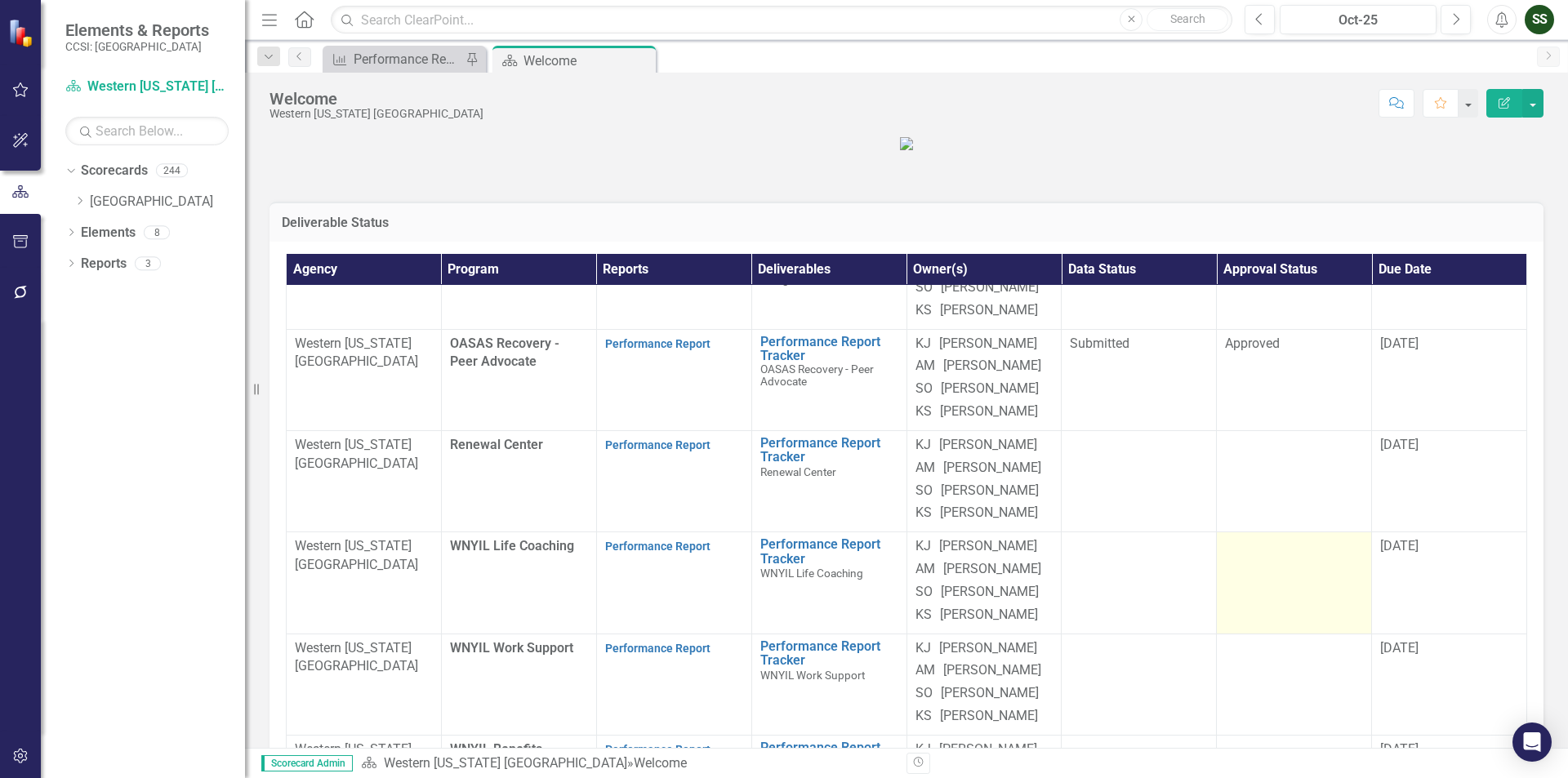
scroll to position [245, 0]
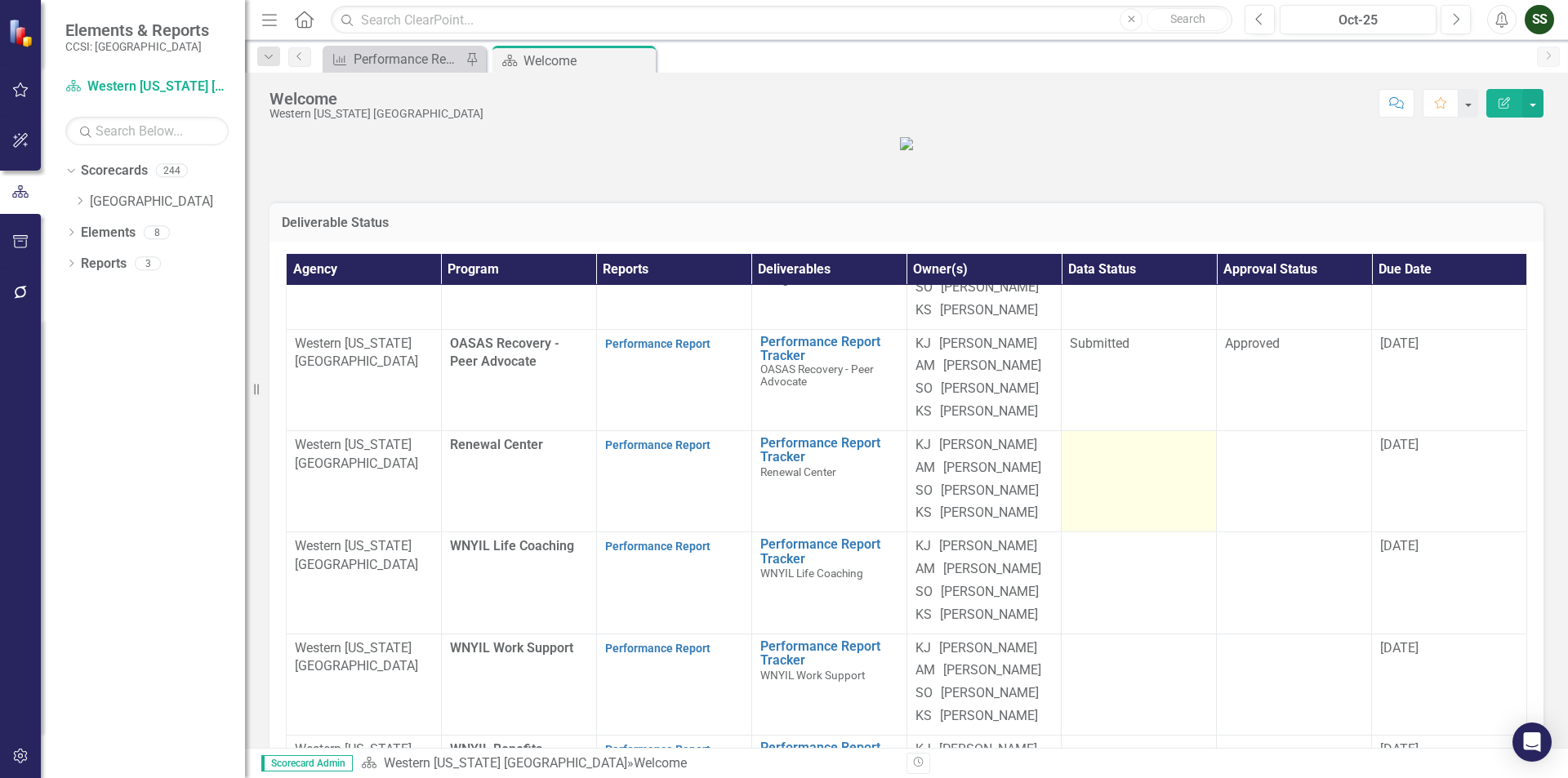
click at [1162, 436] on div at bounding box center [1139, 446] width 138 height 20
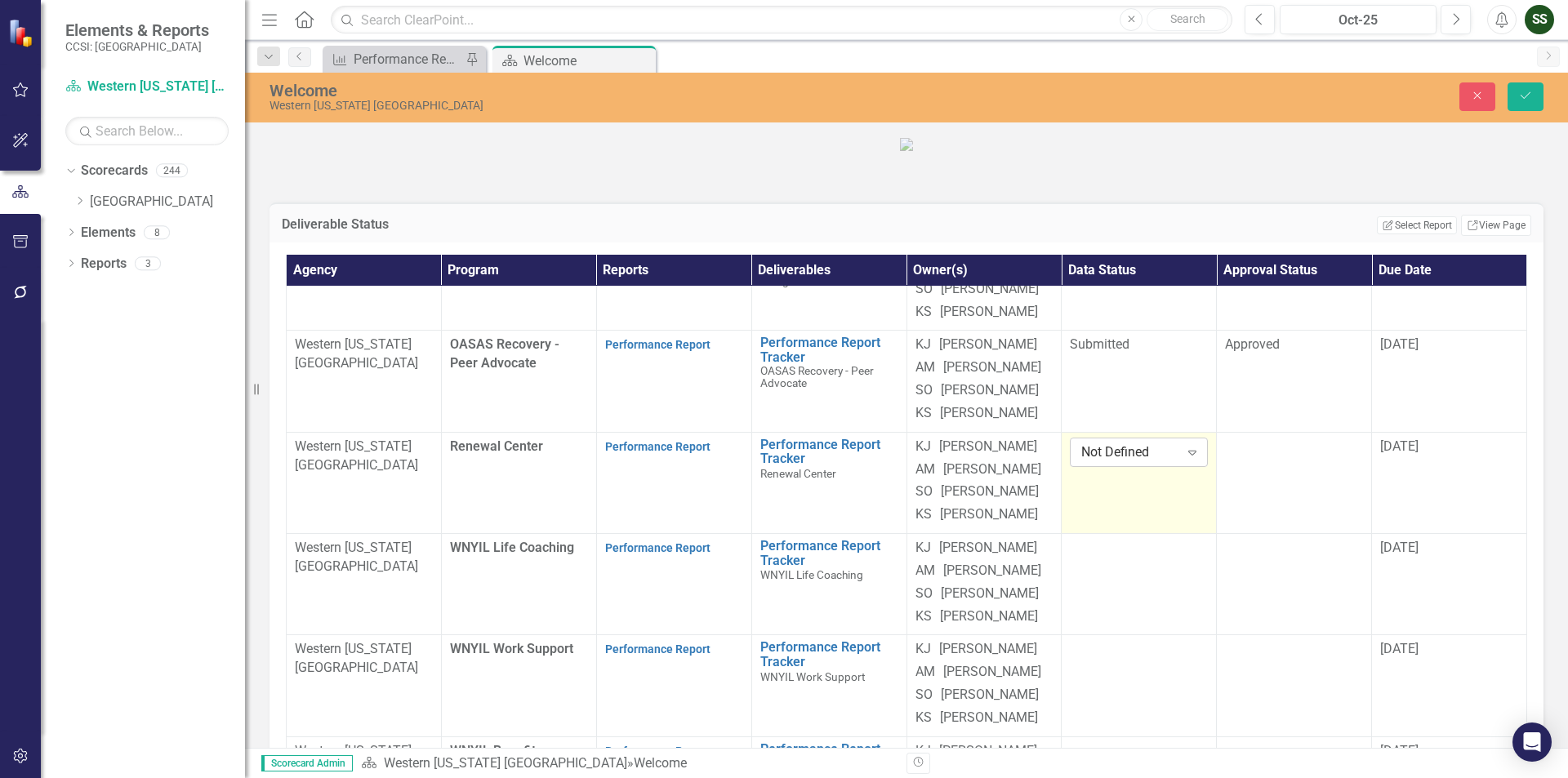
click at [1186, 446] on icon "Expand" at bounding box center [1192, 451] width 16 height 13
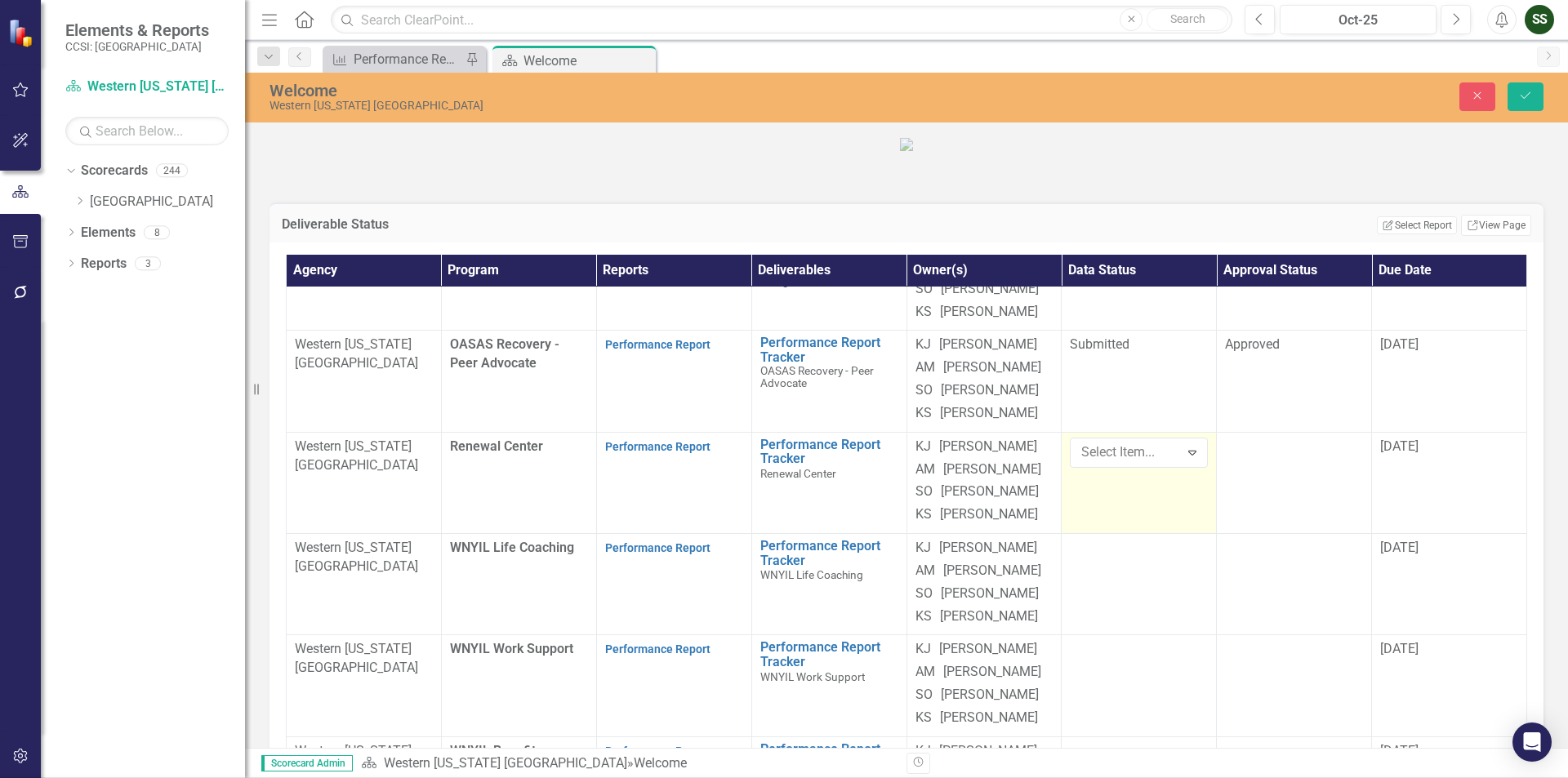
click at [1280, 434] on td at bounding box center [1294, 482] width 155 height 101
click at [1339, 446] on icon "Expand" at bounding box center [1347, 451] width 16 height 13
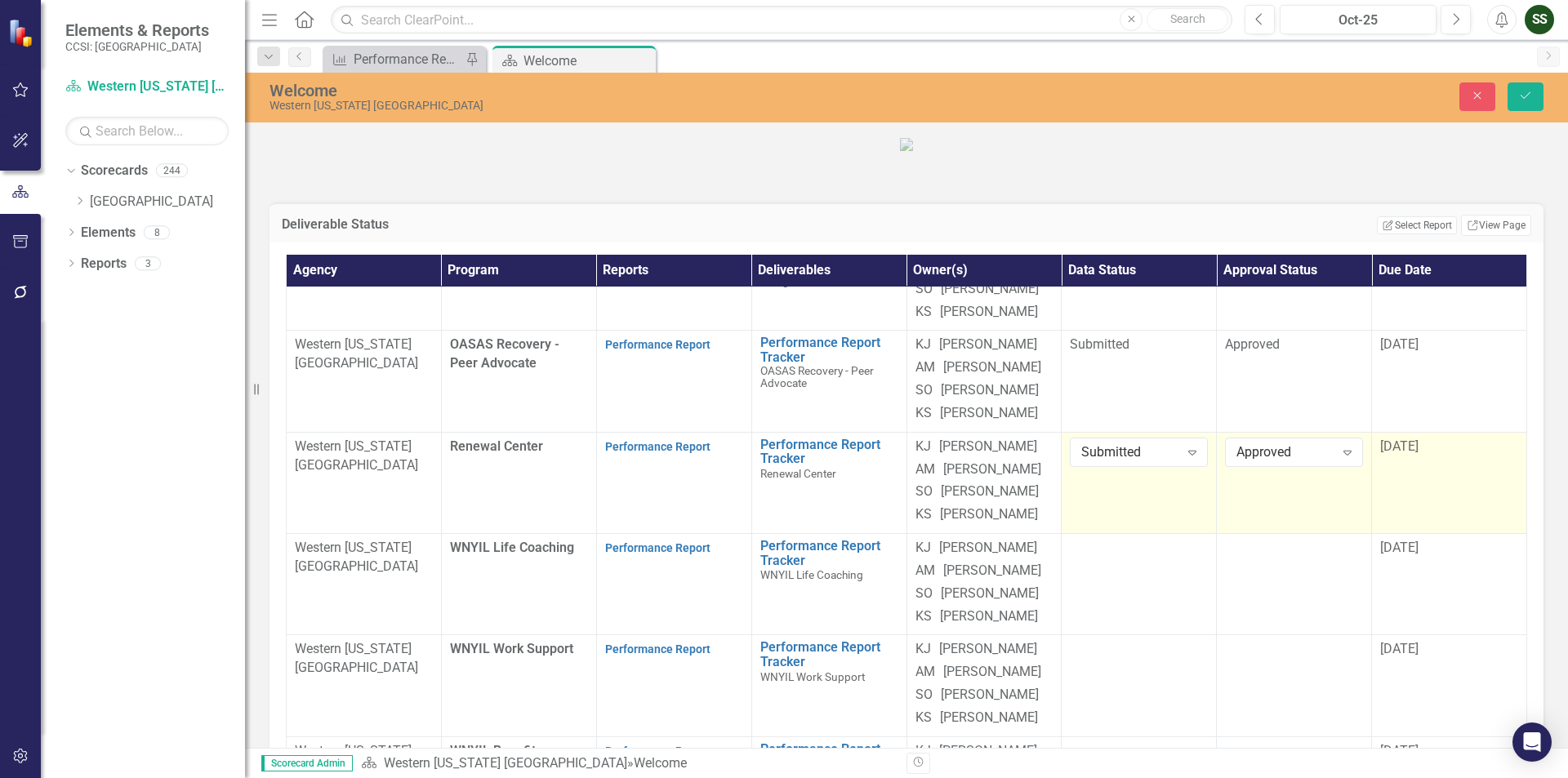
click at [1402, 439] on span "[DATE]" at bounding box center [1399, 446] width 38 height 15
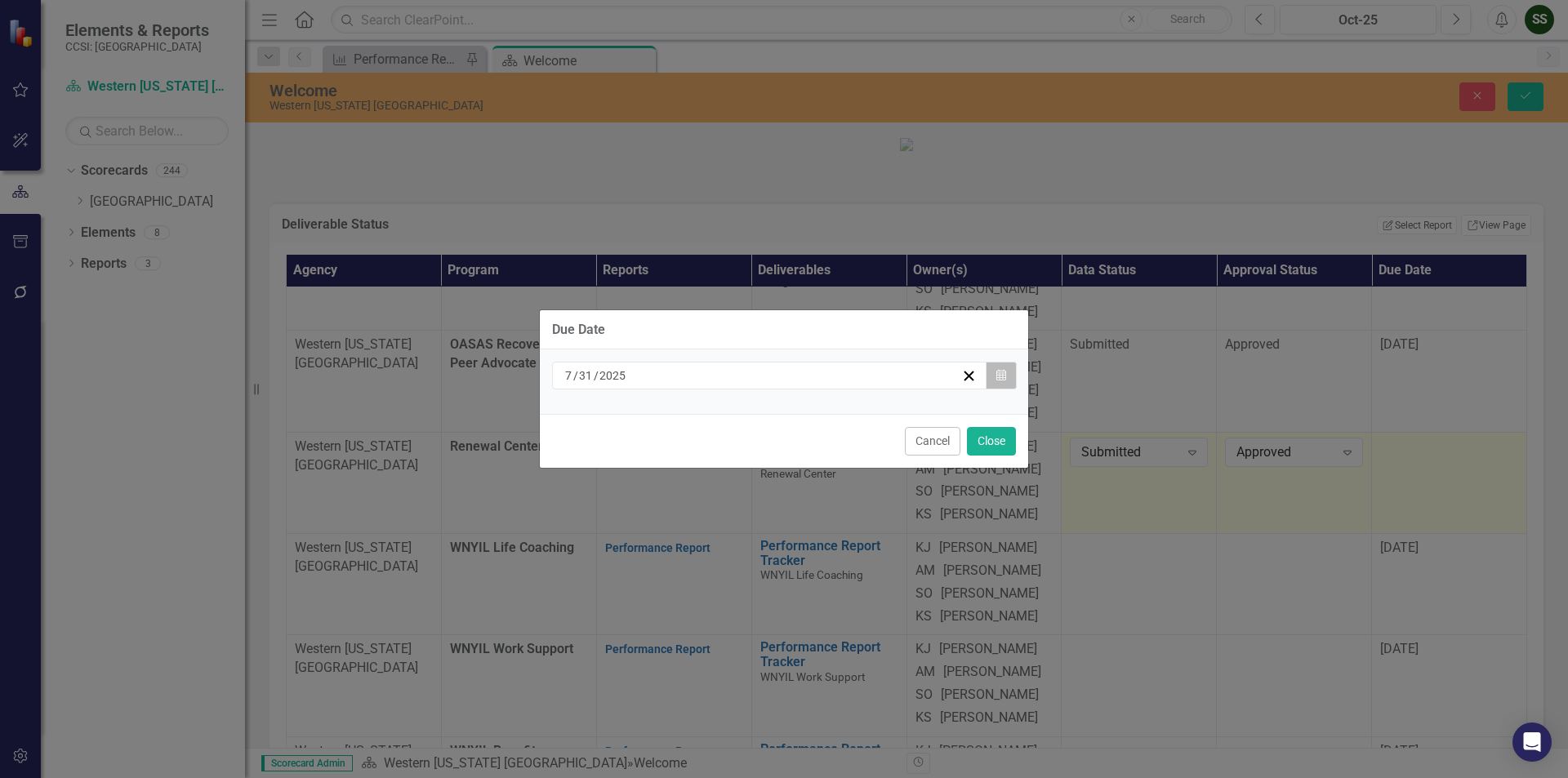
click at [1002, 380] on icon "Calendar" at bounding box center [1002, 375] width 10 height 11
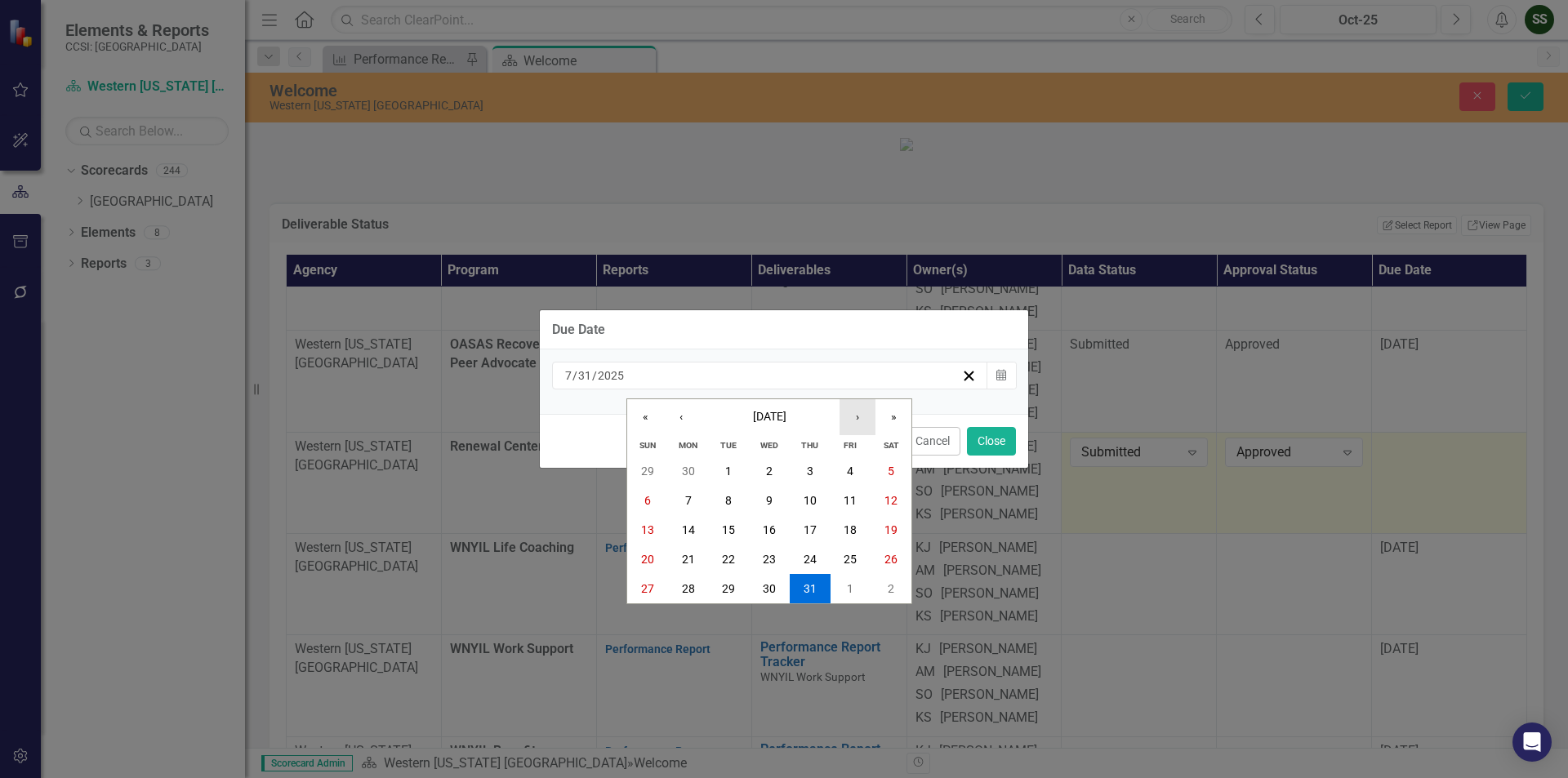
click at [864, 423] on button "›" at bounding box center [857, 417] width 36 height 36
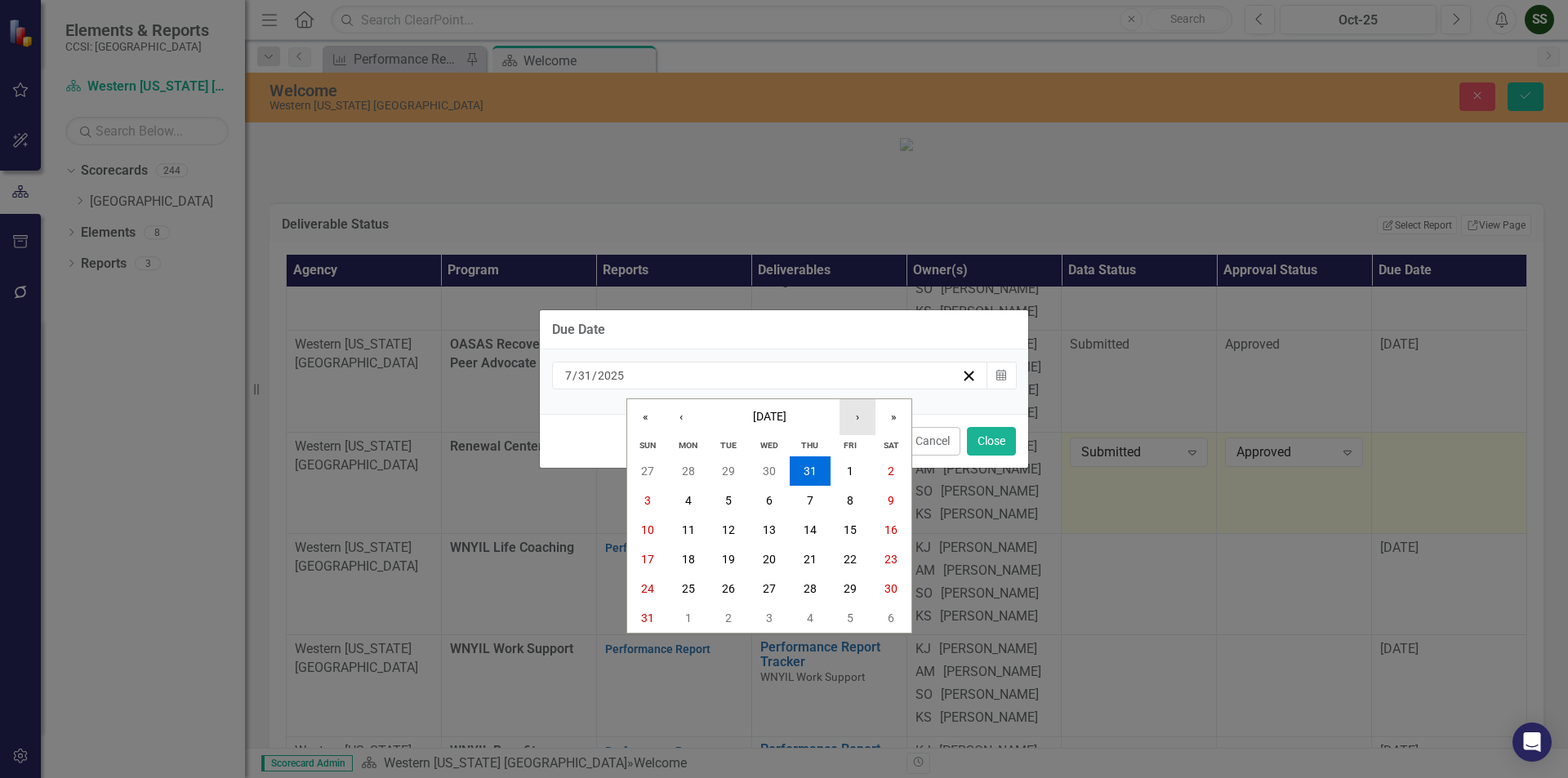
click at [864, 423] on button "›" at bounding box center [857, 417] width 36 height 36
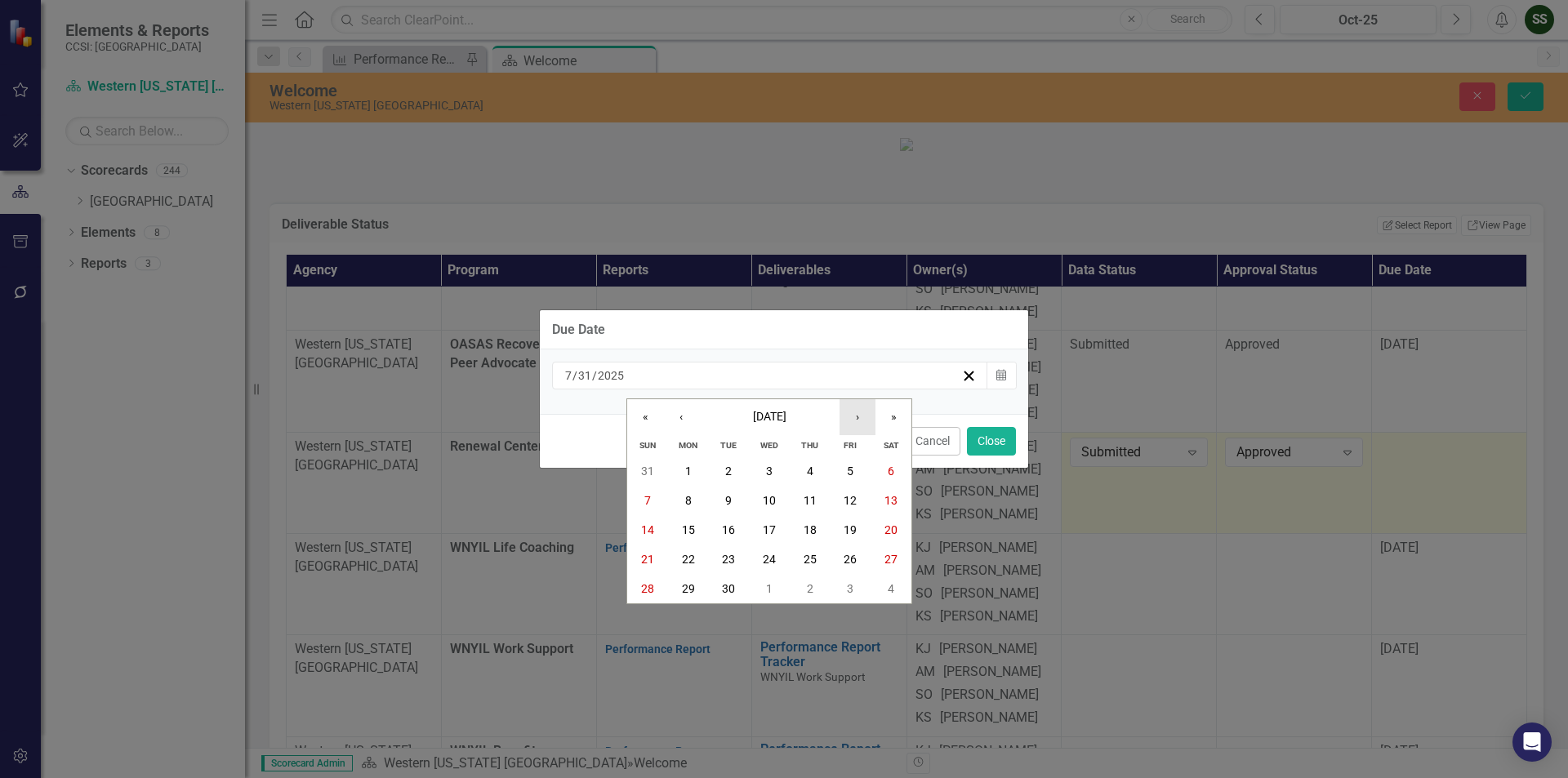
click at [864, 423] on button "›" at bounding box center [857, 417] width 36 height 36
click at [858, 590] on button "31" at bounding box center [851, 588] width 41 height 30
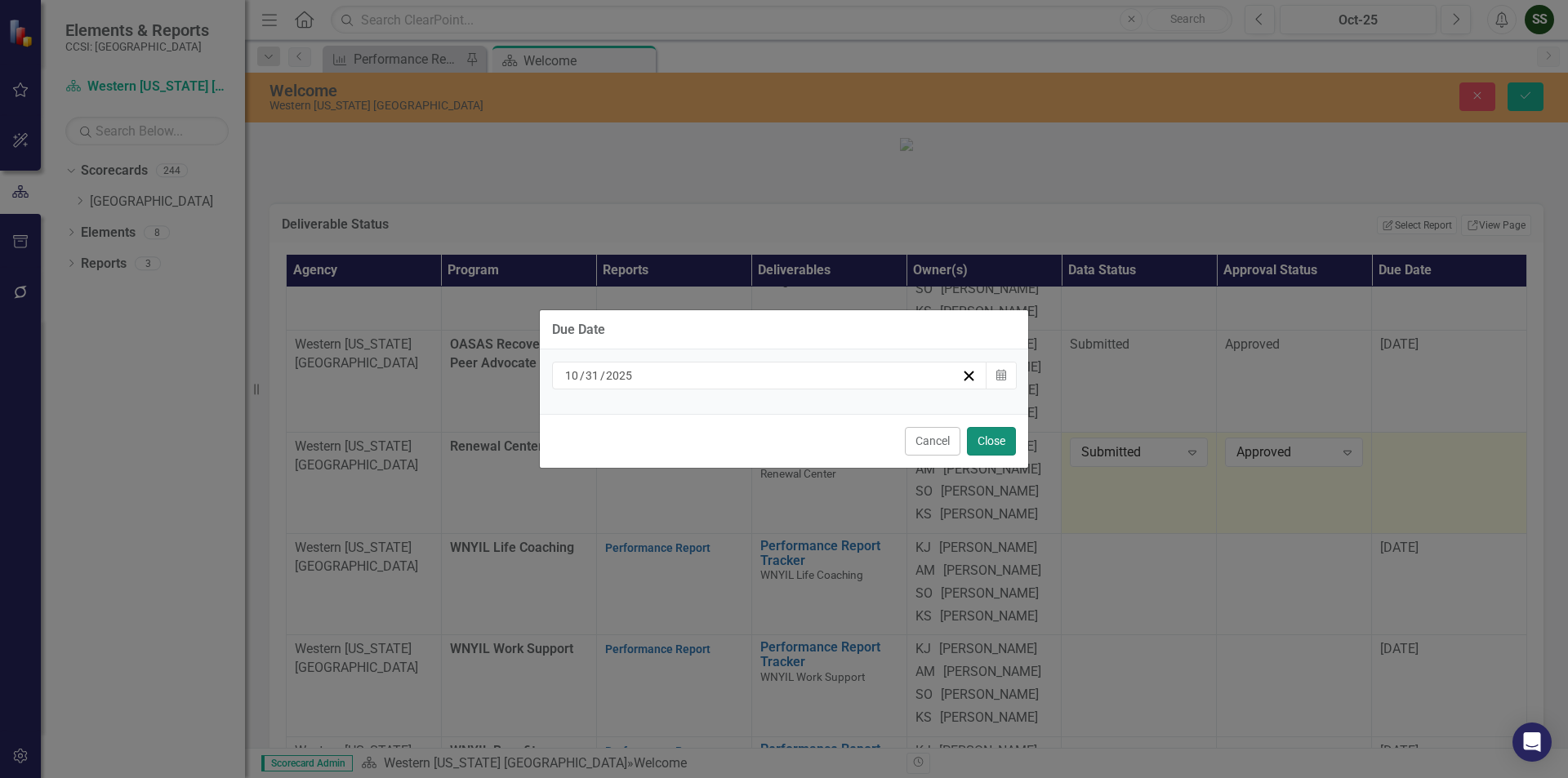
click at [983, 440] on button "Close" at bounding box center [991, 441] width 49 height 29
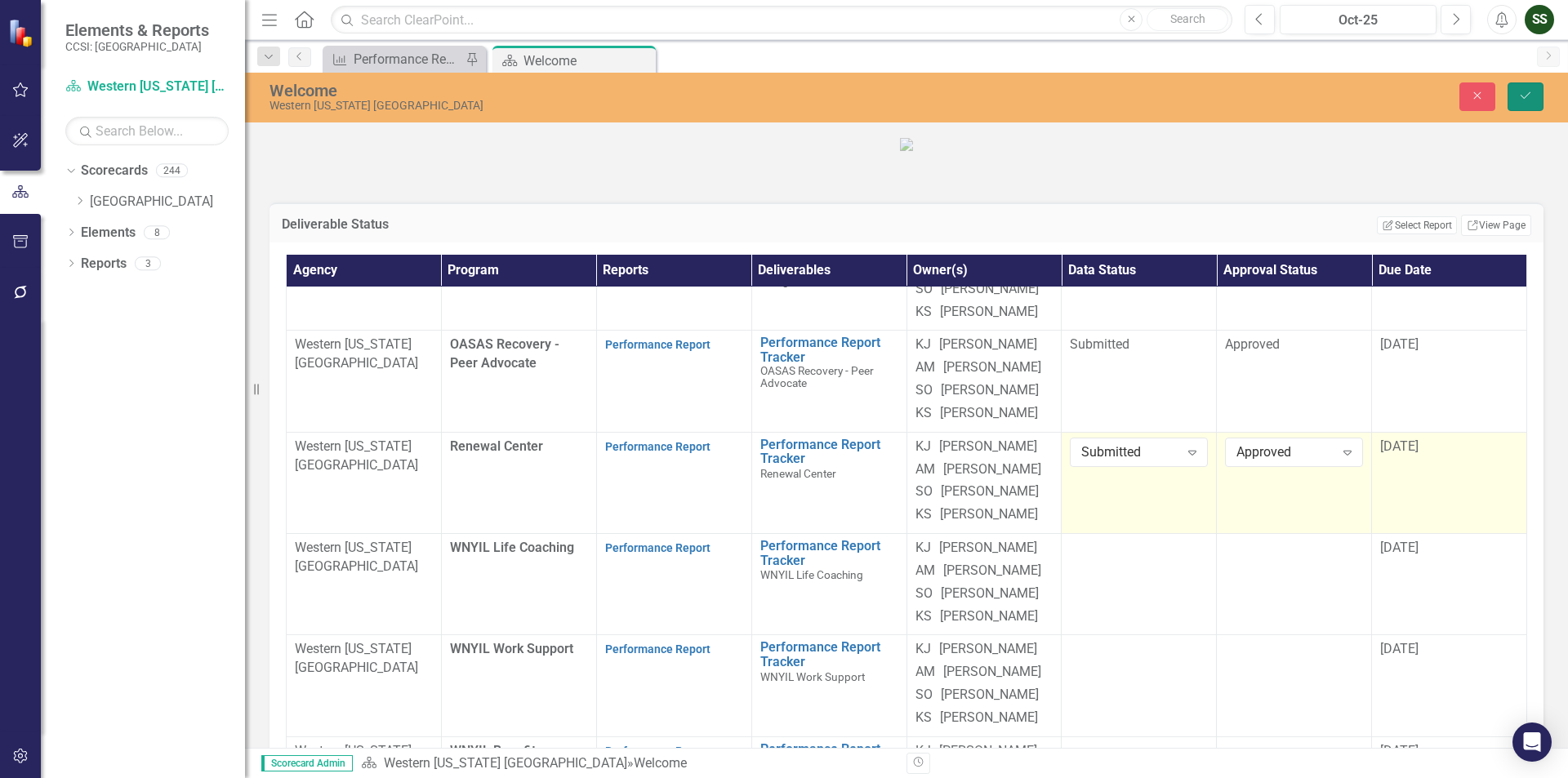
click at [1524, 109] on button "Save" at bounding box center [1525, 97] width 36 height 29
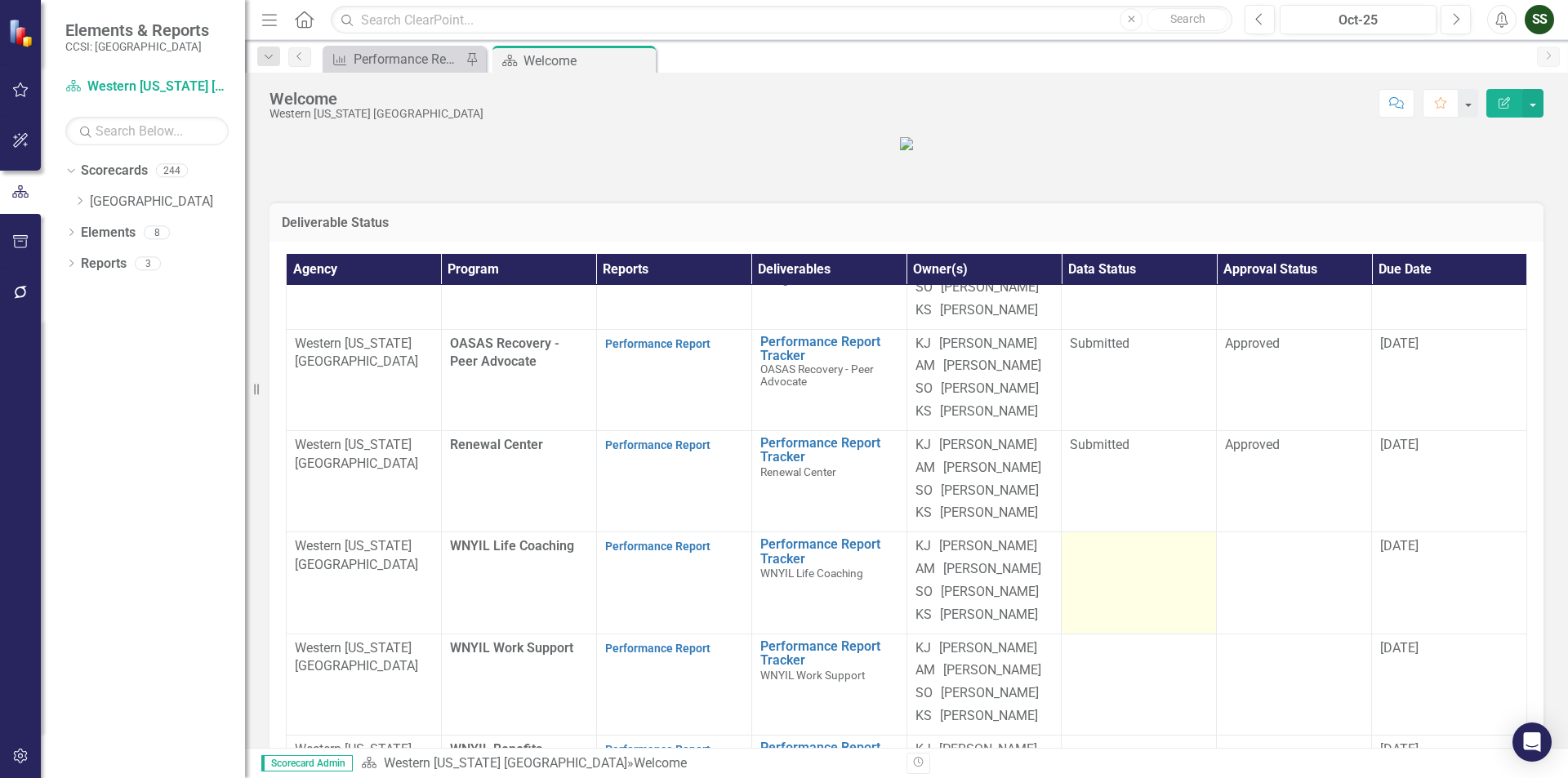
scroll to position [285, 0]
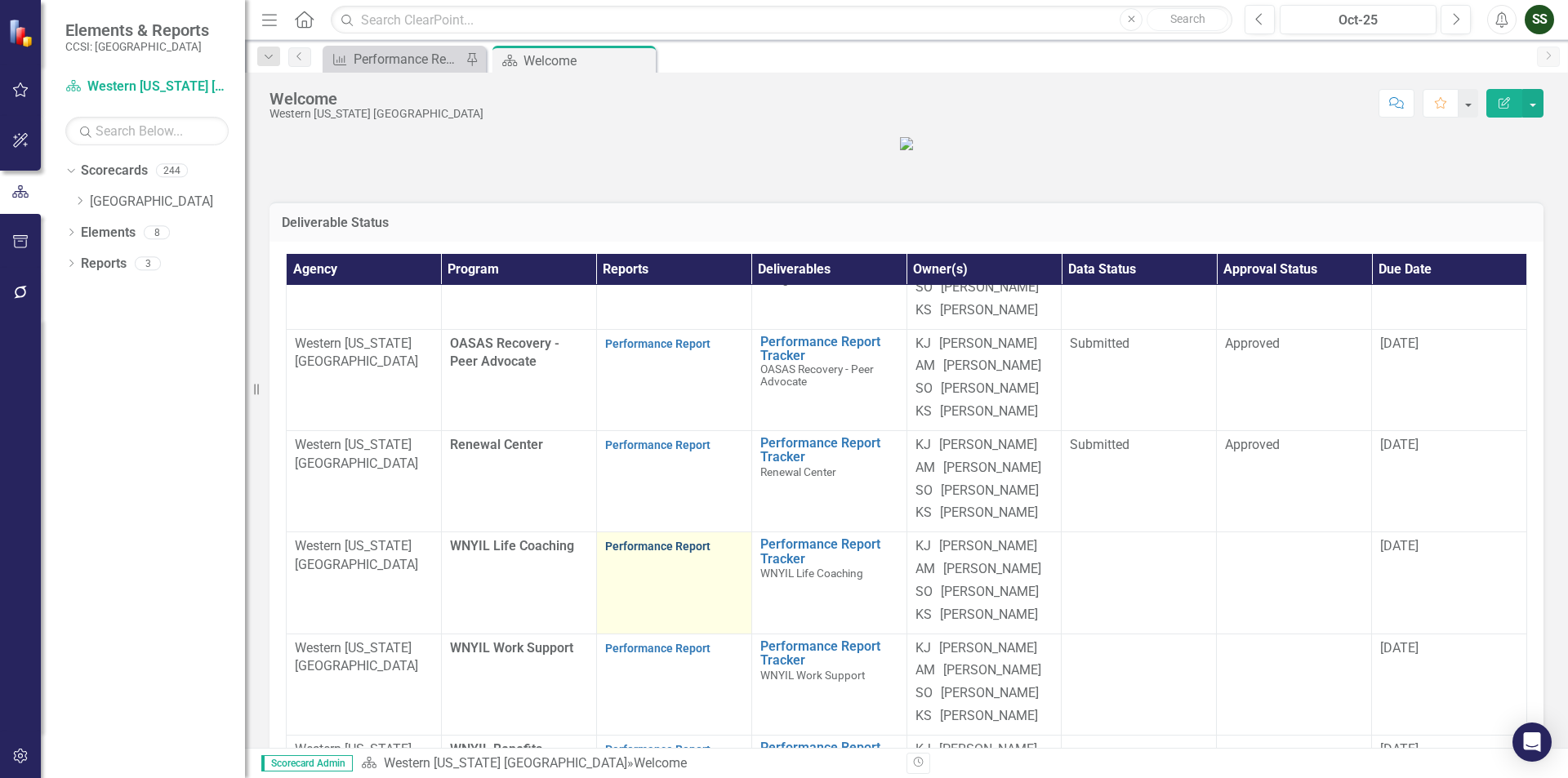
click at [673, 540] on link "Performance Report" at bounding box center [658, 546] width 105 height 13
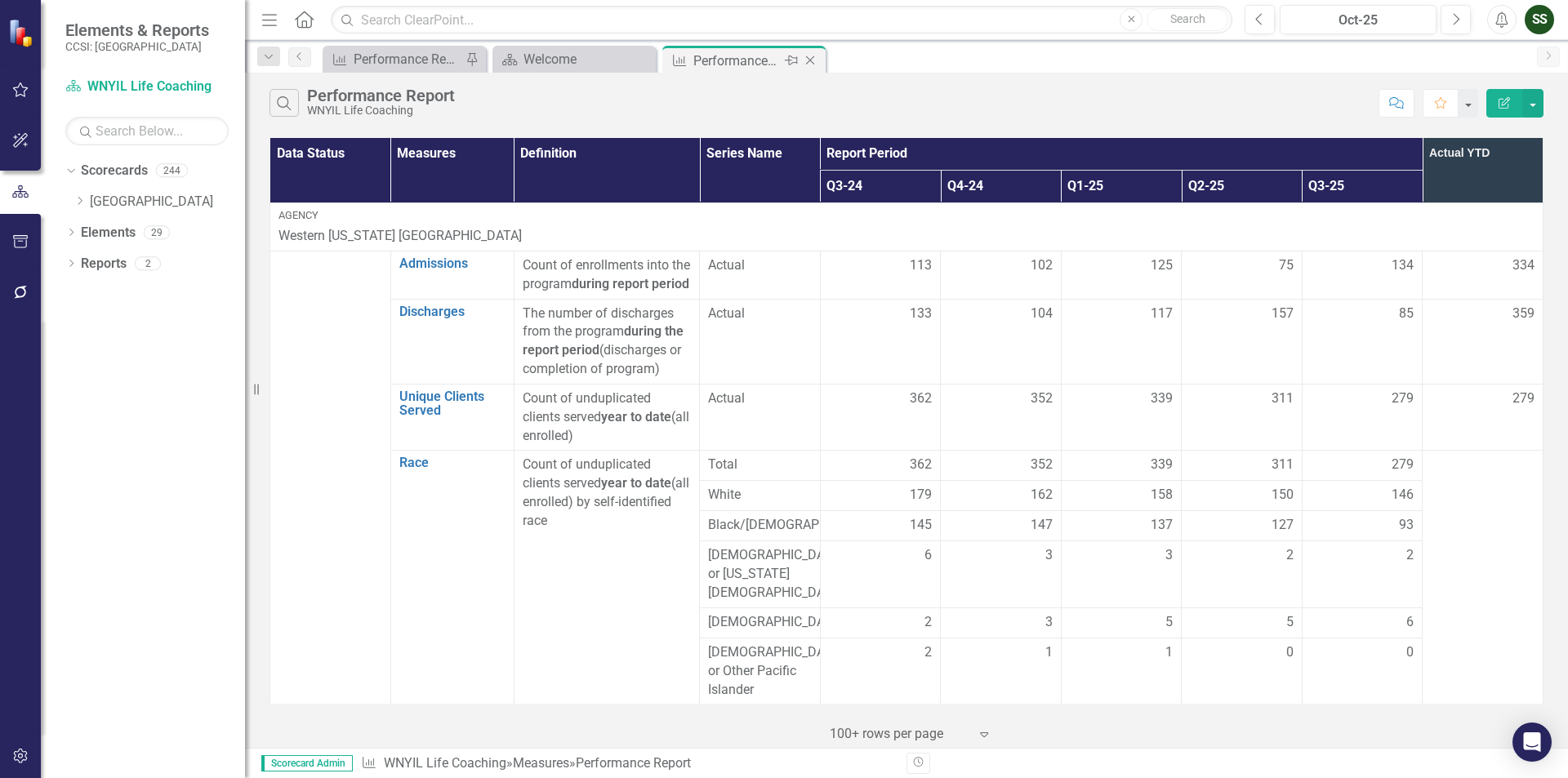
click at [805, 60] on icon "Close" at bounding box center [810, 60] width 16 height 13
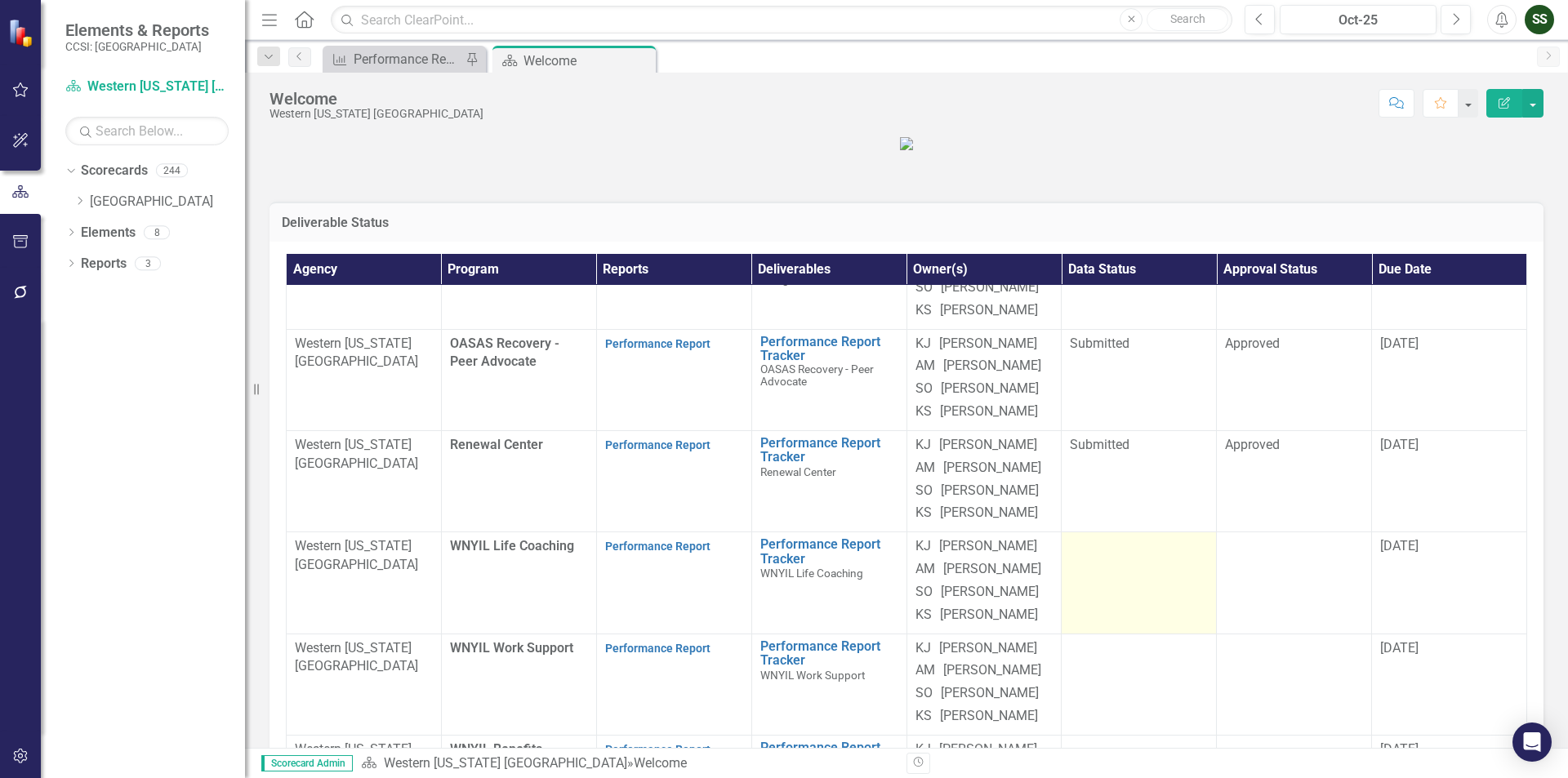
scroll to position [285, 0]
click at [1132, 537] on div at bounding box center [1139, 547] width 138 height 20
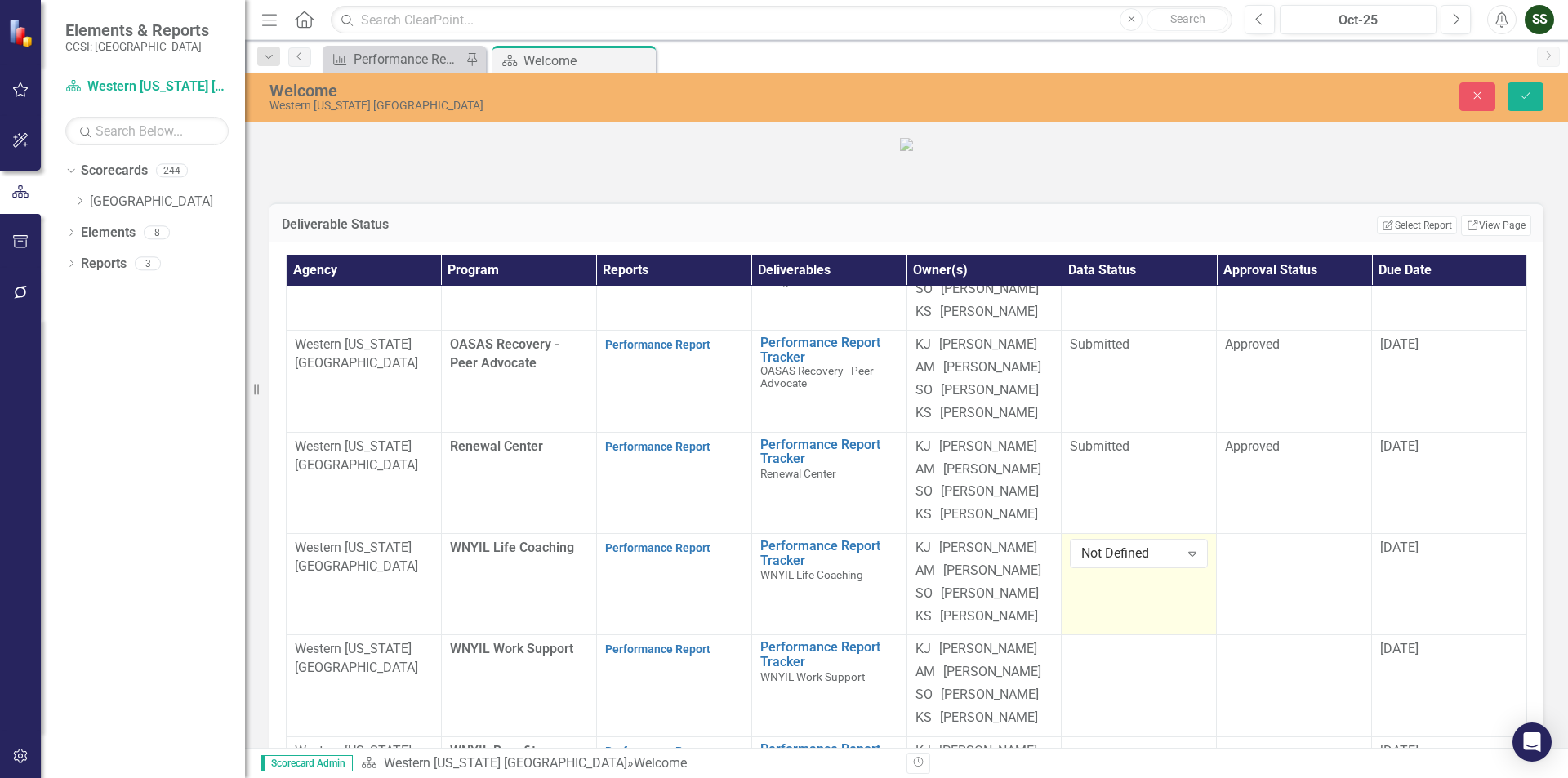
click at [1185, 547] on icon "Expand" at bounding box center [1192, 553] width 16 height 13
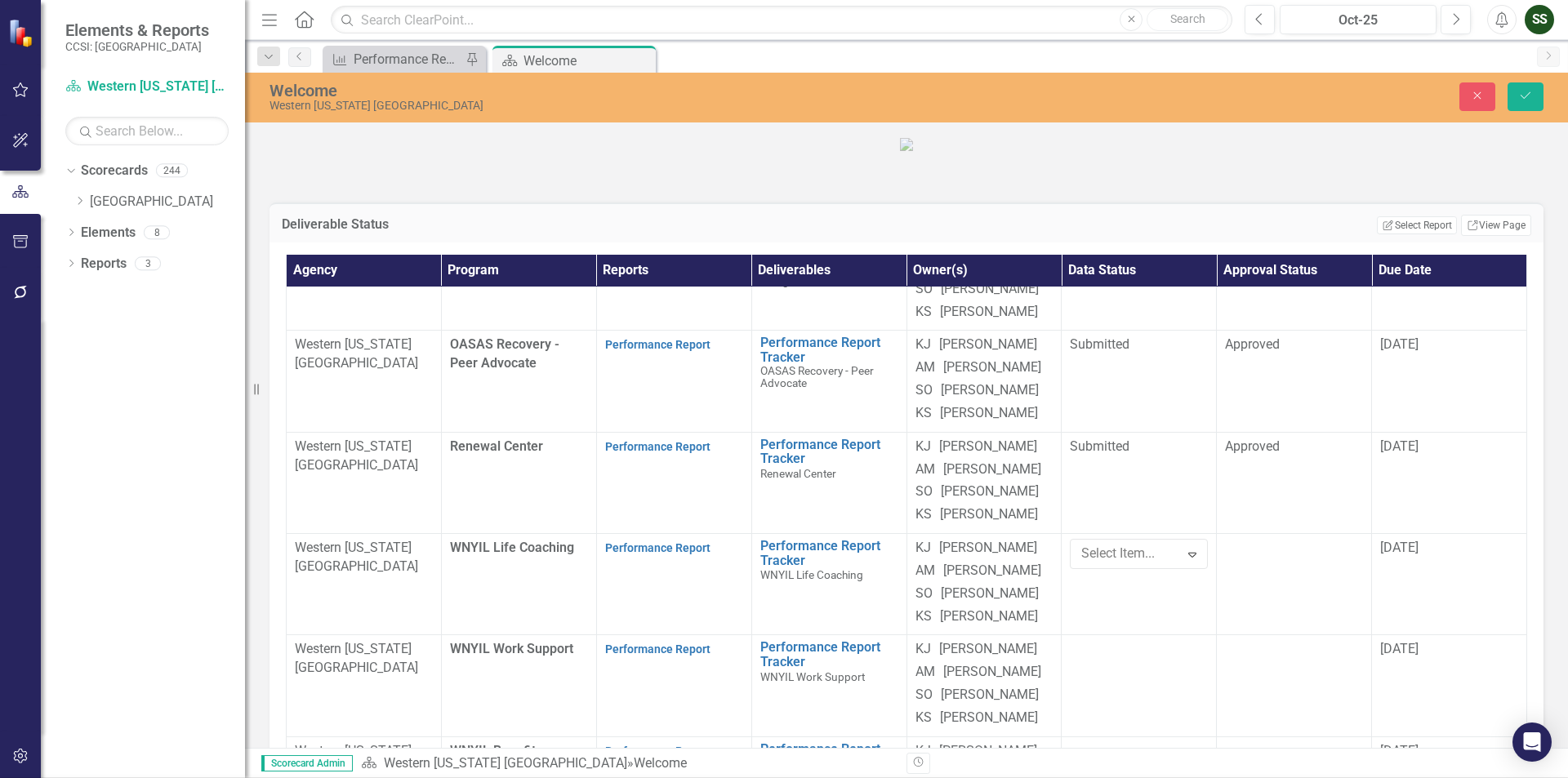
click at [1286, 534] on td at bounding box center [1294, 584] width 155 height 101
click at [1343, 547] on icon "Expand" at bounding box center [1347, 553] width 16 height 13
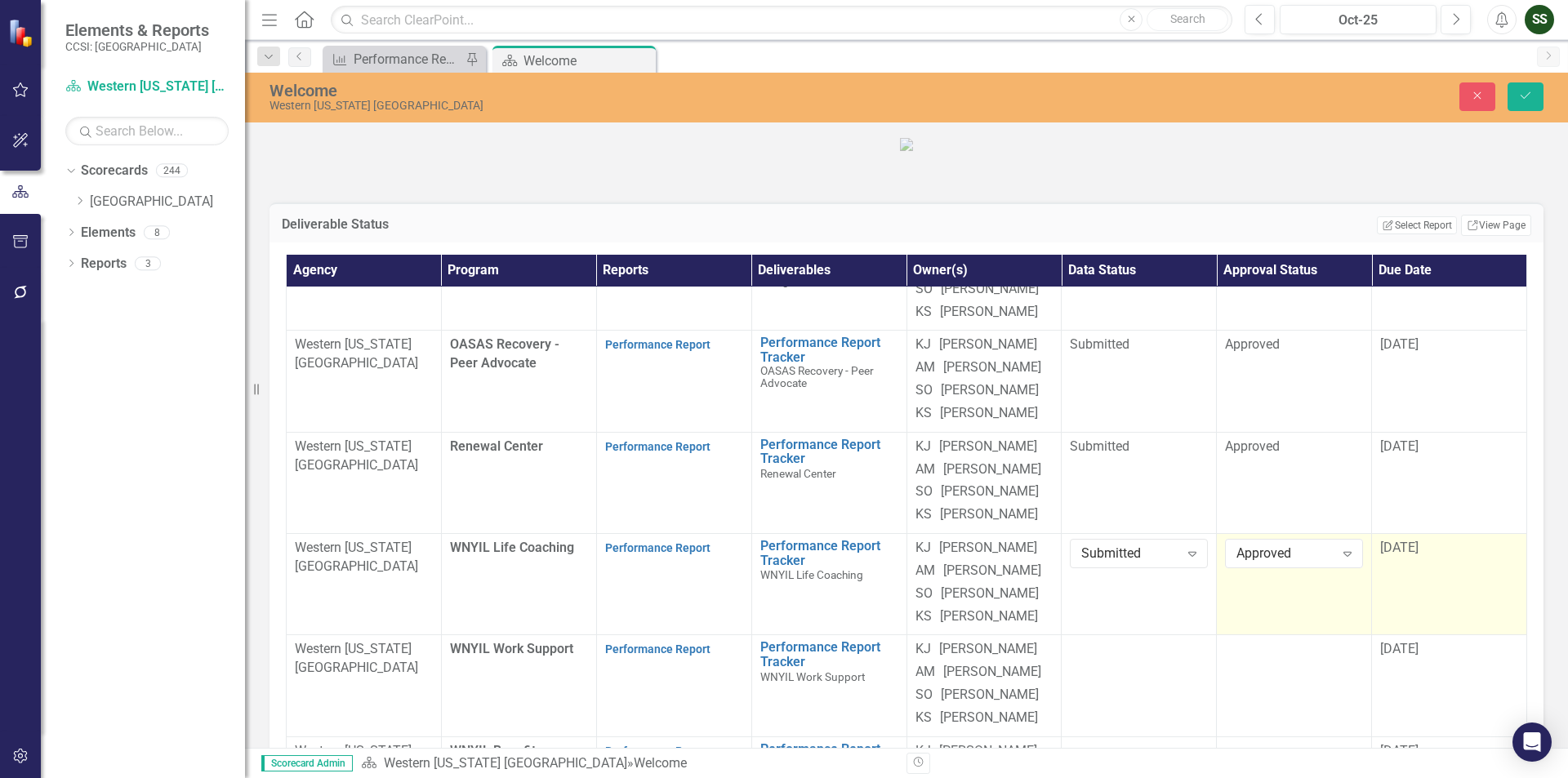
click at [1400, 540] on span "[DATE]" at bounding box center [1399, 548] width 38 height 15
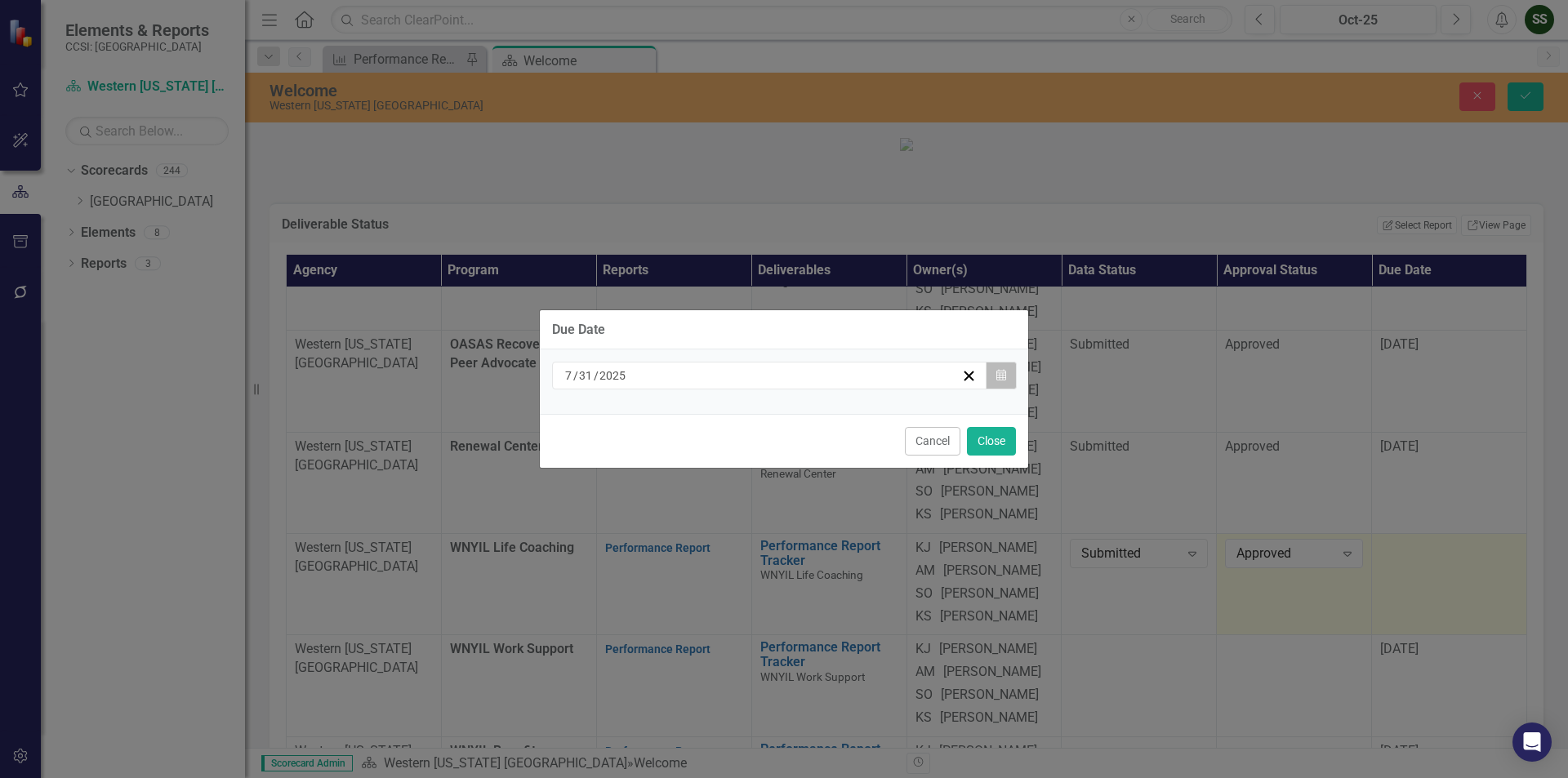
click at [1011, 376] on button "Calendar" at bounding box center [1001, 375] width 31 height 28
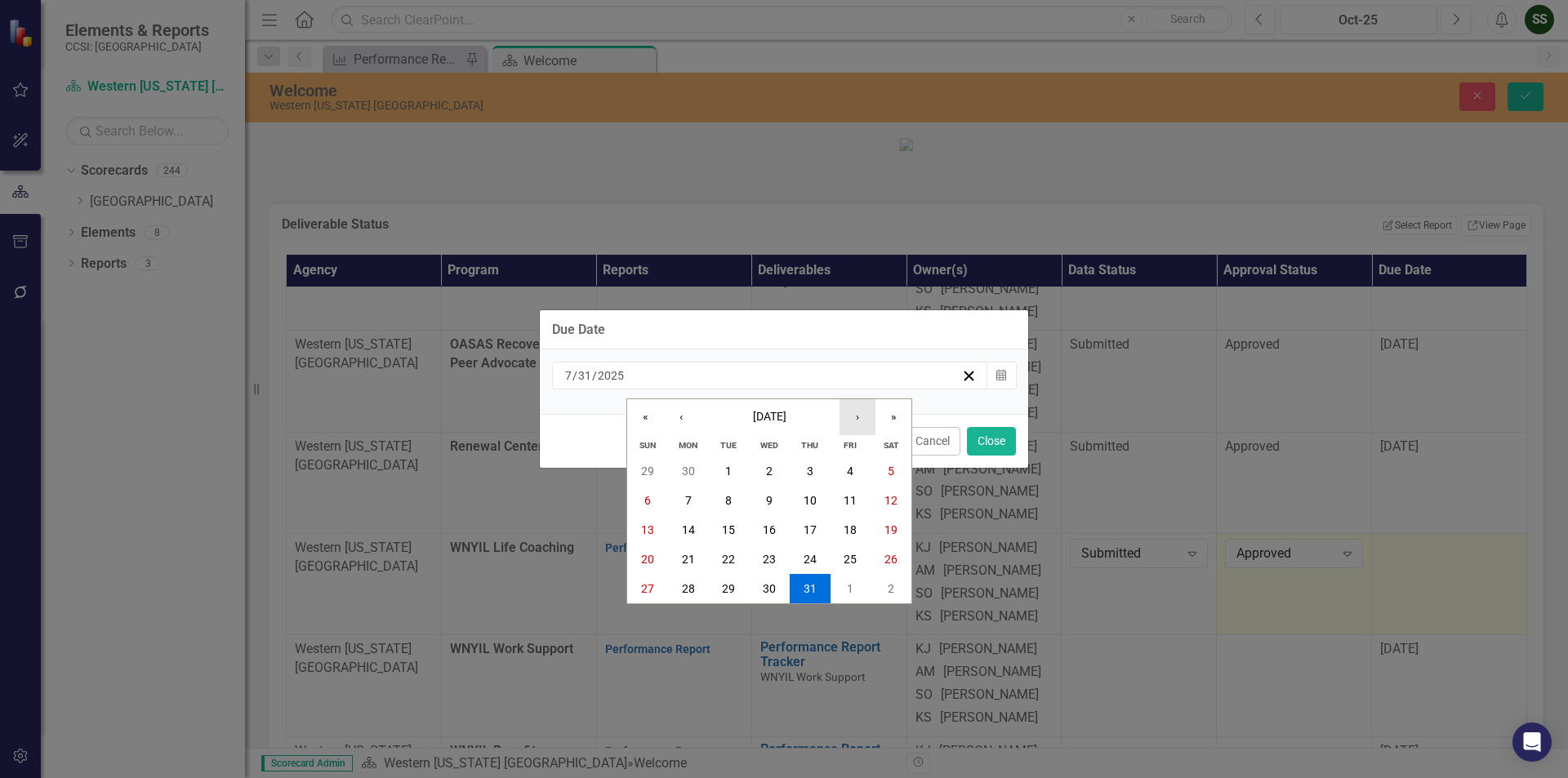
click at [856, 413] on button "›" at bounding box center [857, 417] width 36 height 36
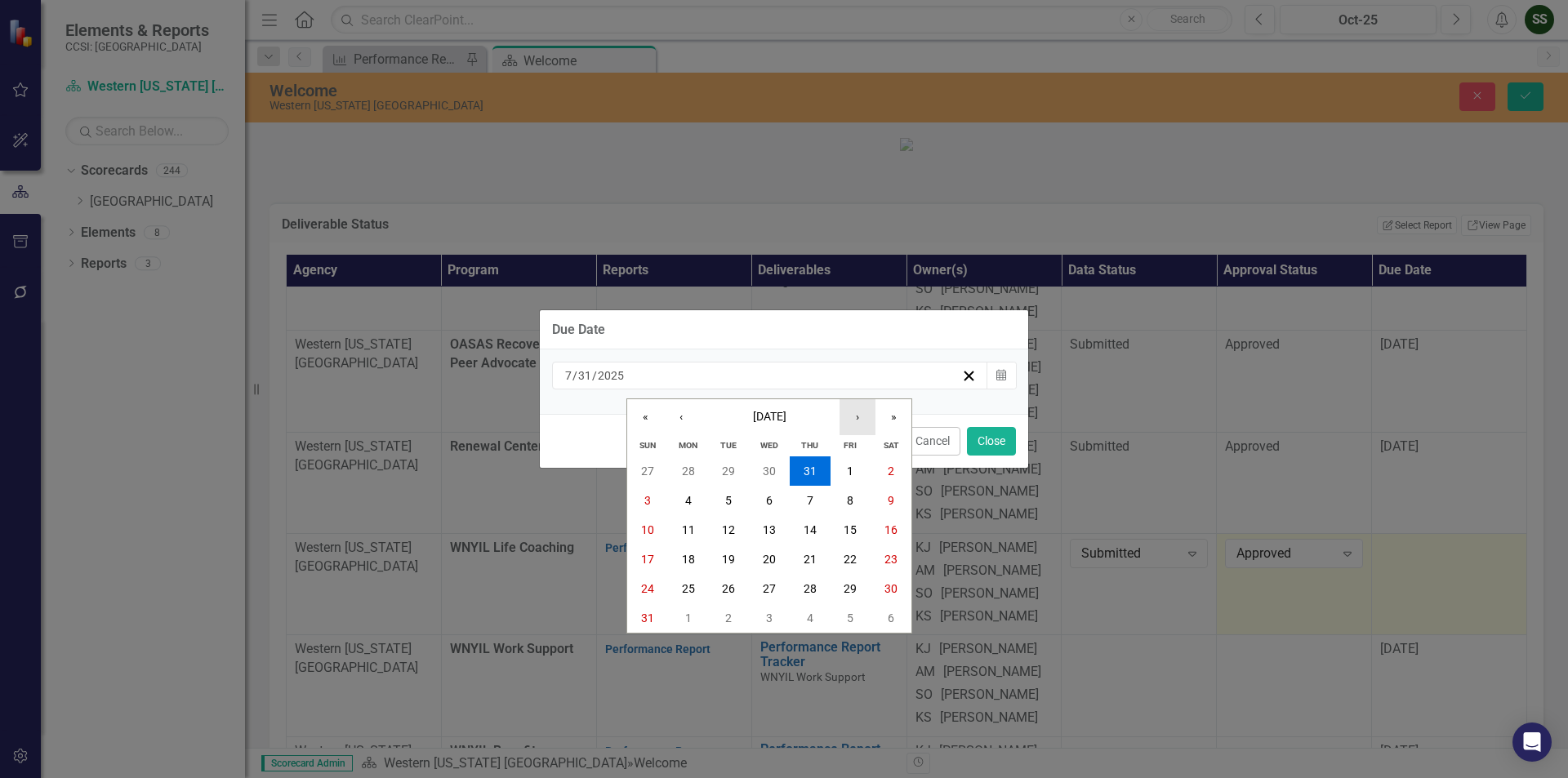
click at [856, 413] on button "›" at bounding box center [857, 417] width 36 height 36
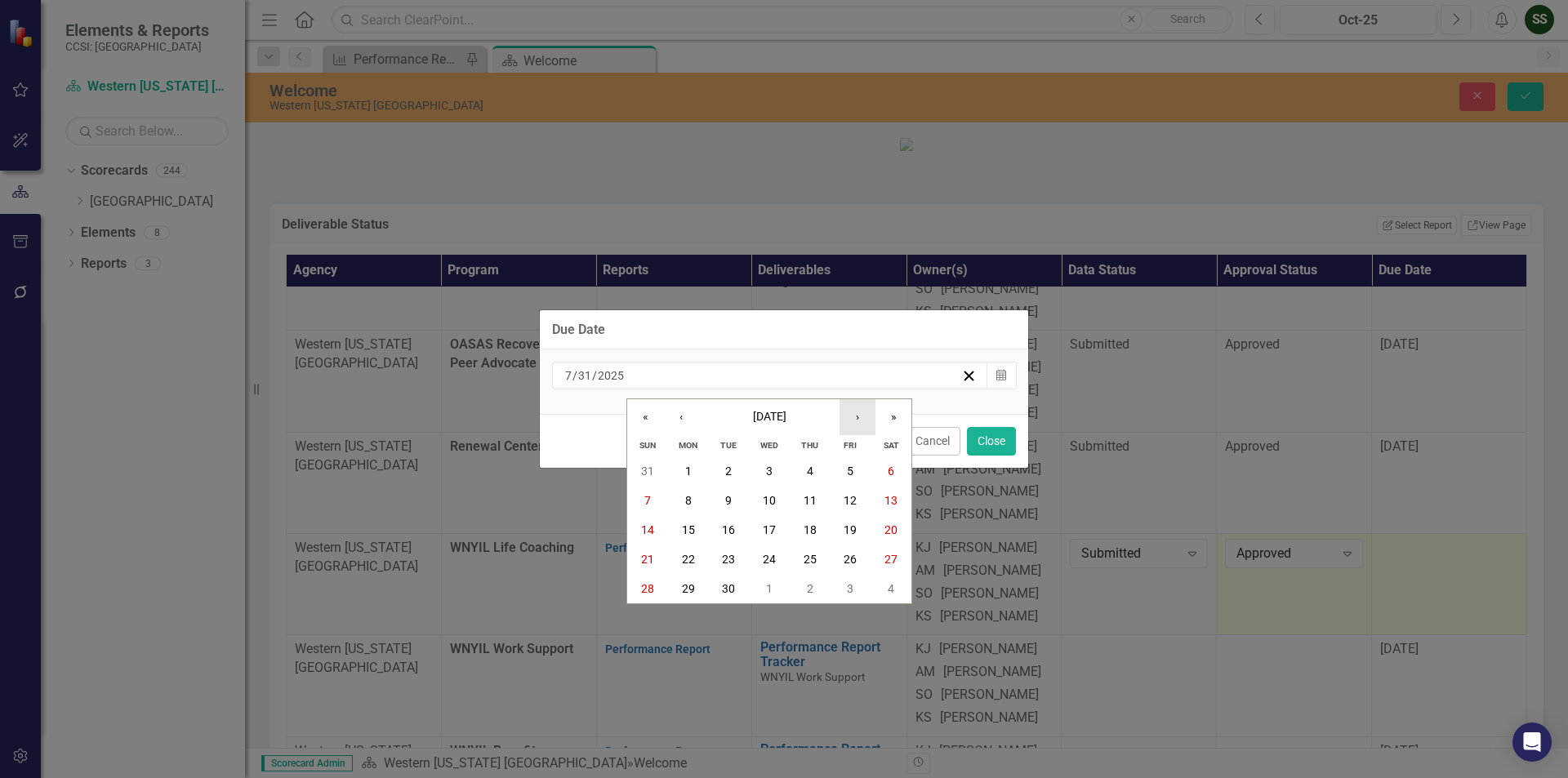
click at [856, 413] on button "›" at bounding box center [857, 417] width 36 height 36
click at [853, 582] on abbr "31" at bounding box center [849, 588] width 13 height 13
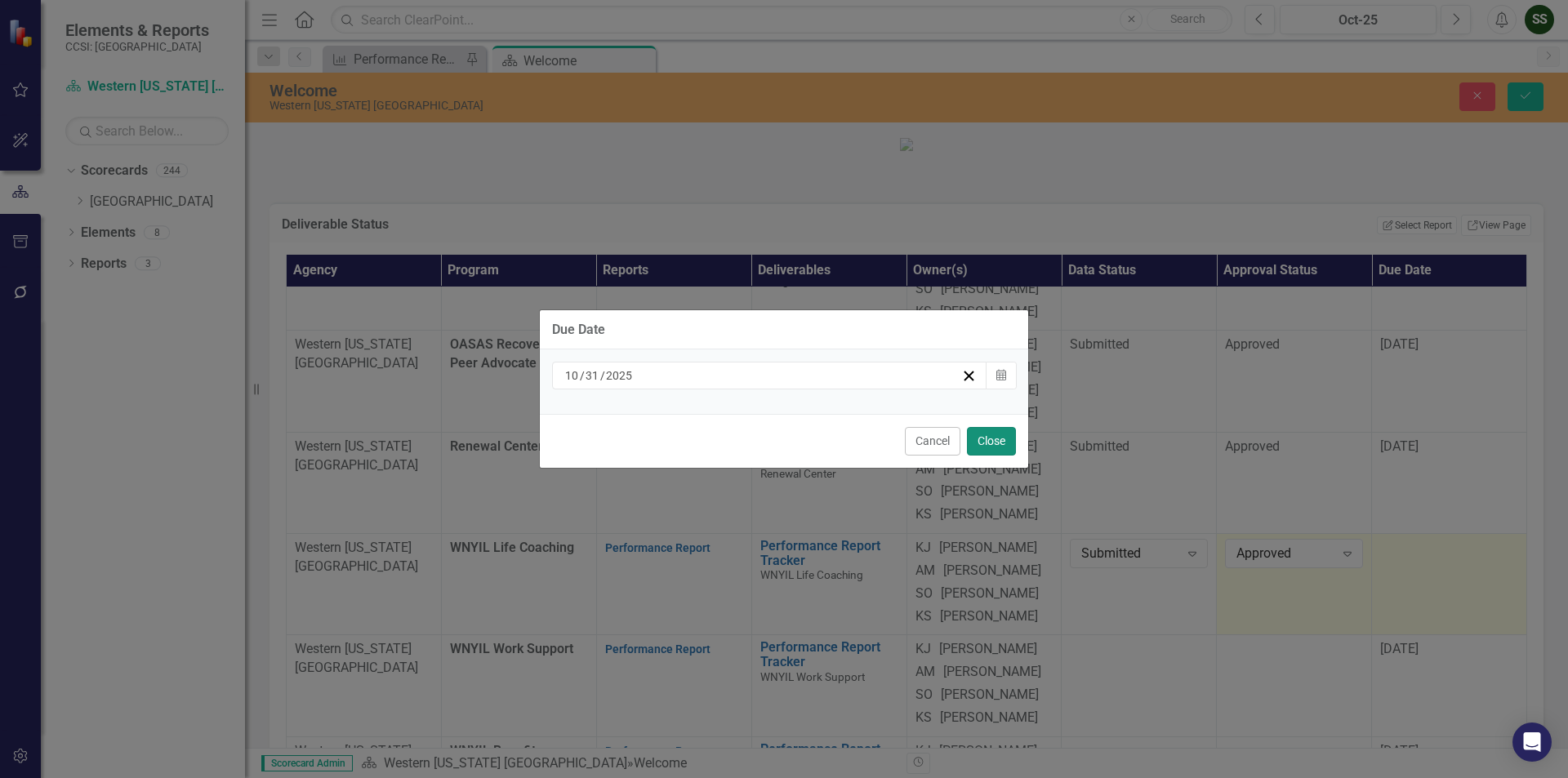
click at [1001, 439] on button "Close" at bounding box center [991, 441] width 49 height 29
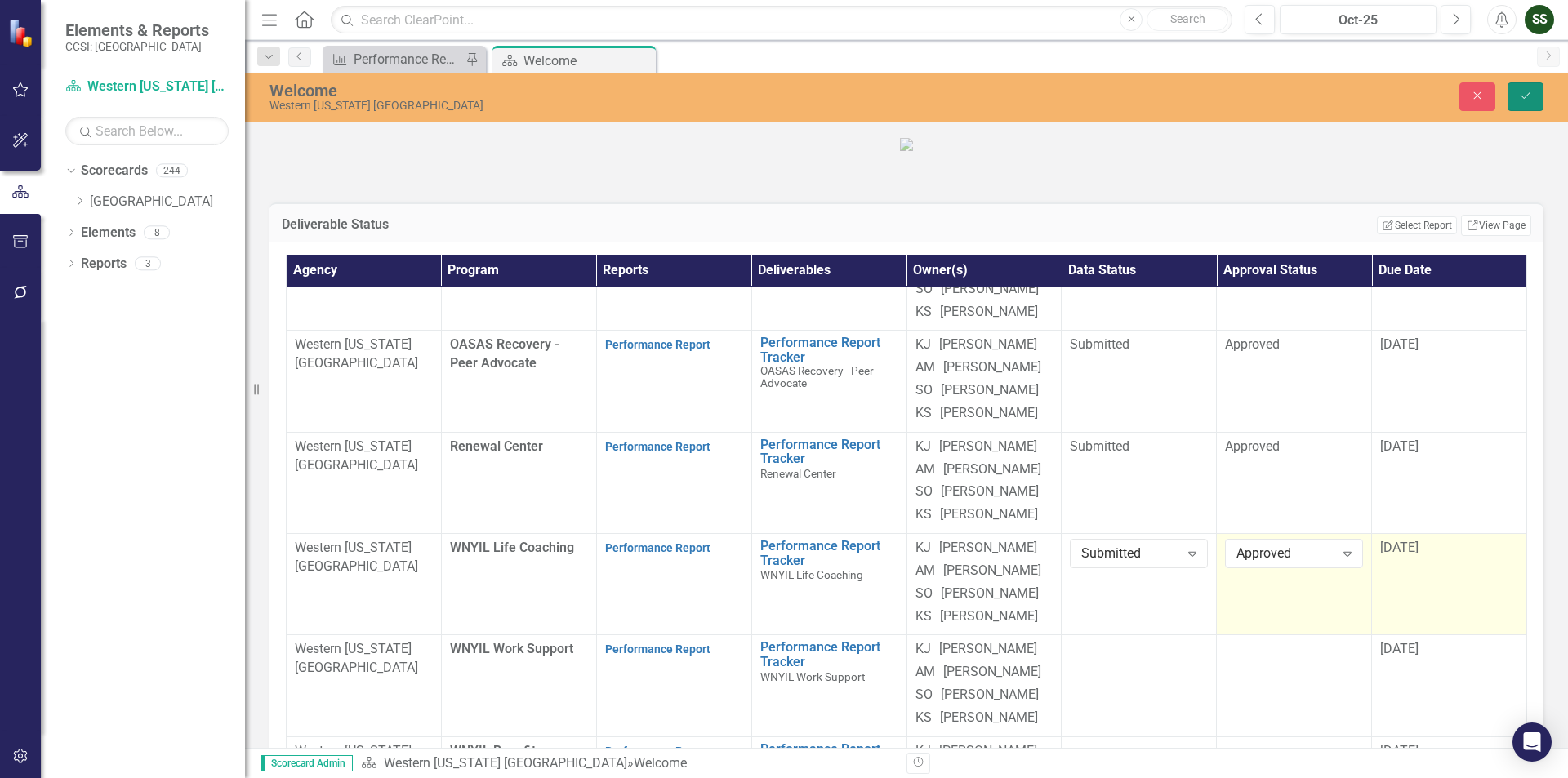
click at [1517, 98] on button "Save" at bounding box center [1525, 97] width 36 height 29
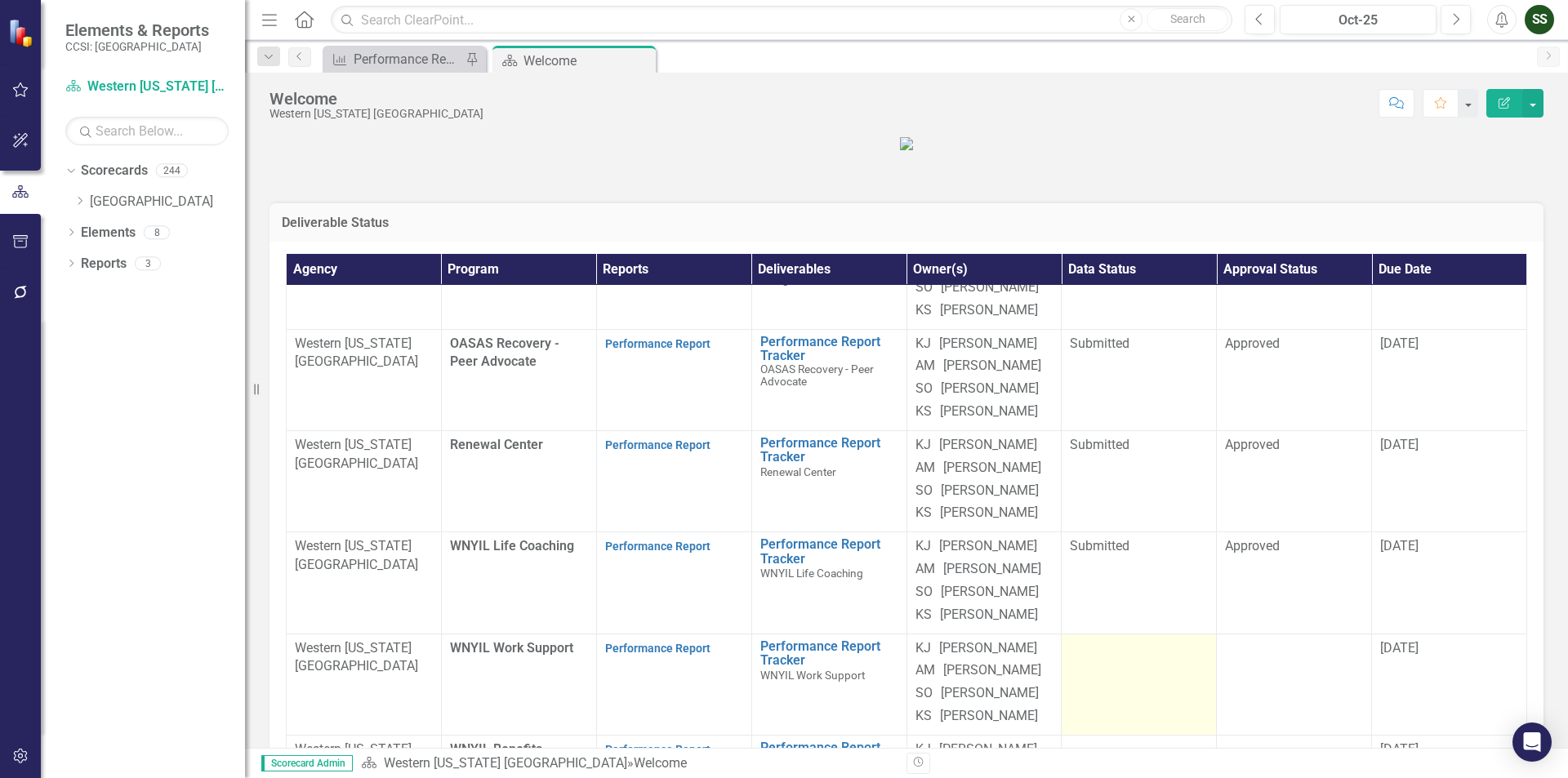
click at [1116, 671] on td at bounding box center [1139, 684] width 155 height 101
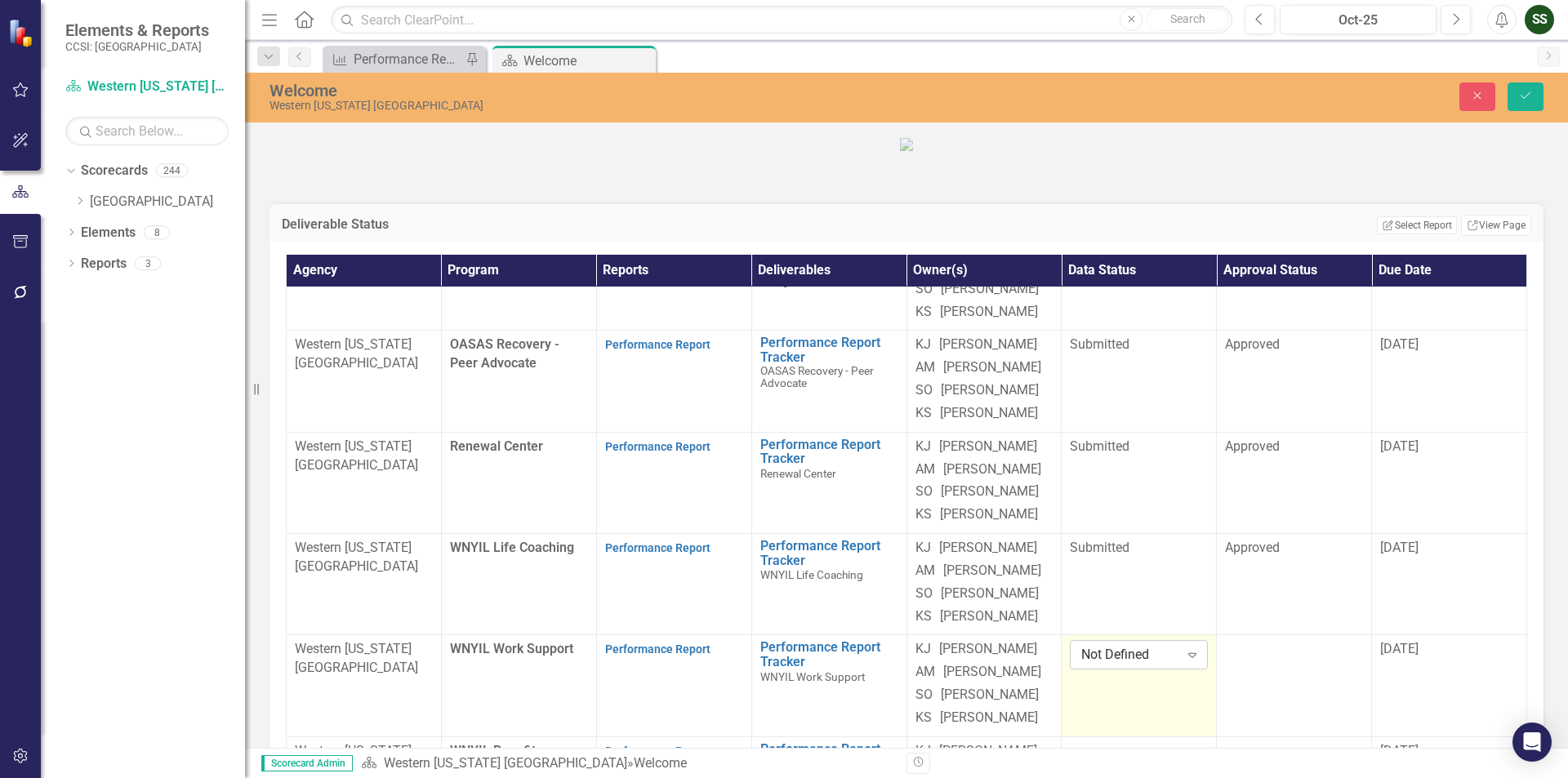
click at [1185, 649] on icon "Expand" at bounding box center [1192, 655] width 16 height 13
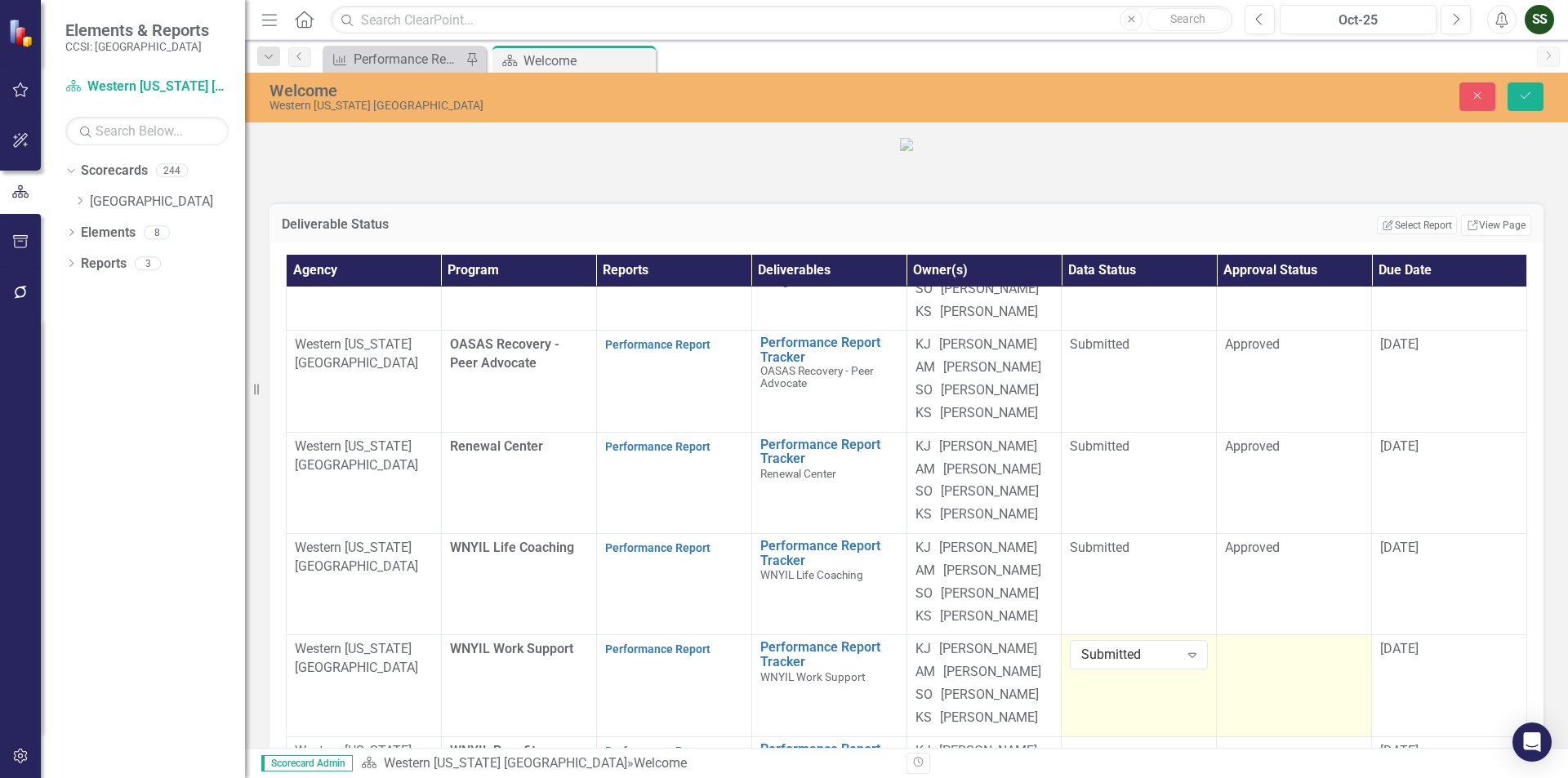
click at [1299, 640] on div at bounding box center [1294, 650] width 138 height 20
click at [1339, 649] on icon "Expand" at bounding box center [1347, 655] width 16 height 13
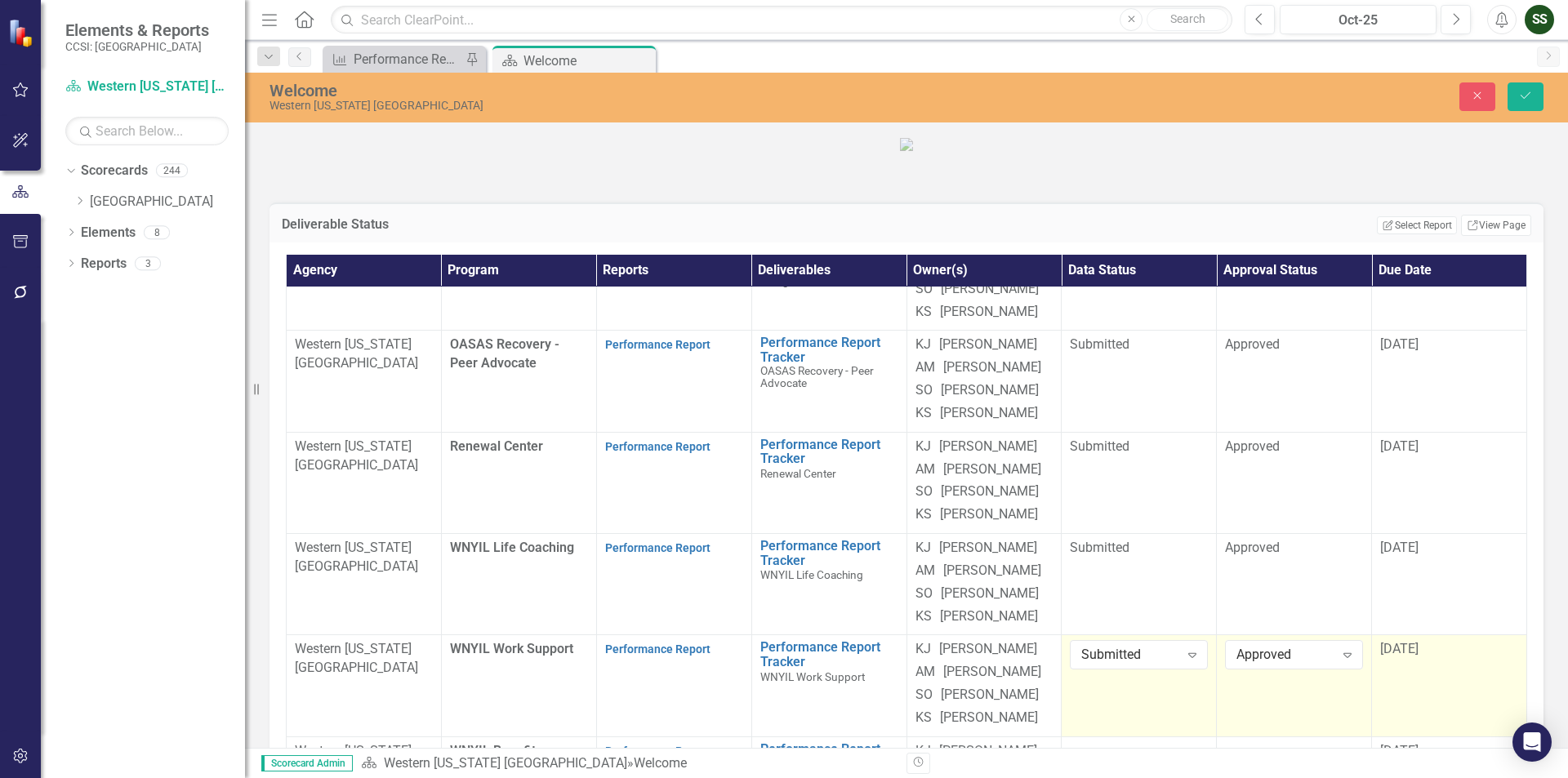
click at [1383, 641] on span "[DATE]" at bounding box center [1399, 649] width 38 height 15
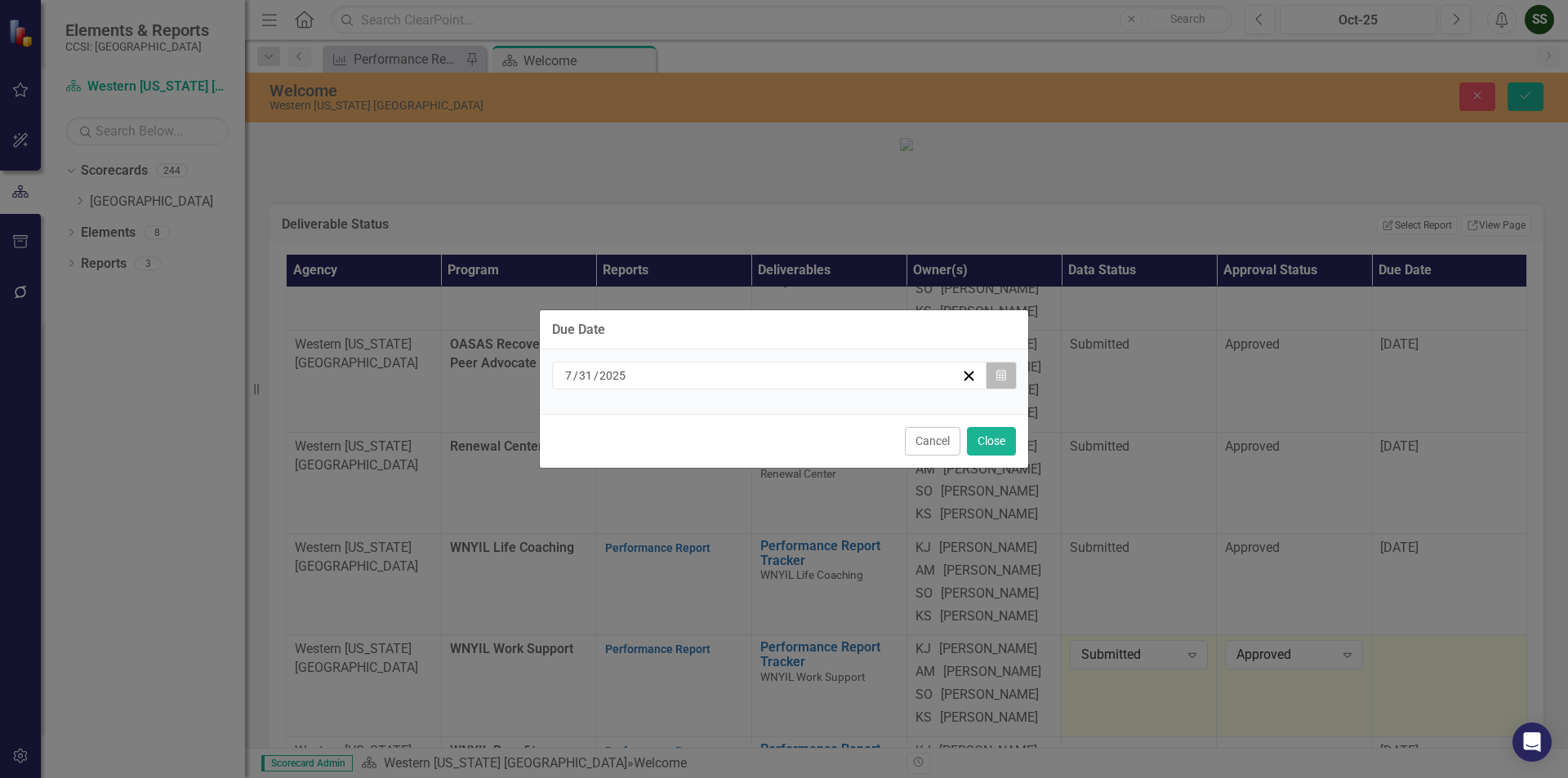
click at [1006, 382] on button "Calendar" at bounding box center [1001, 375] width 31 height 28
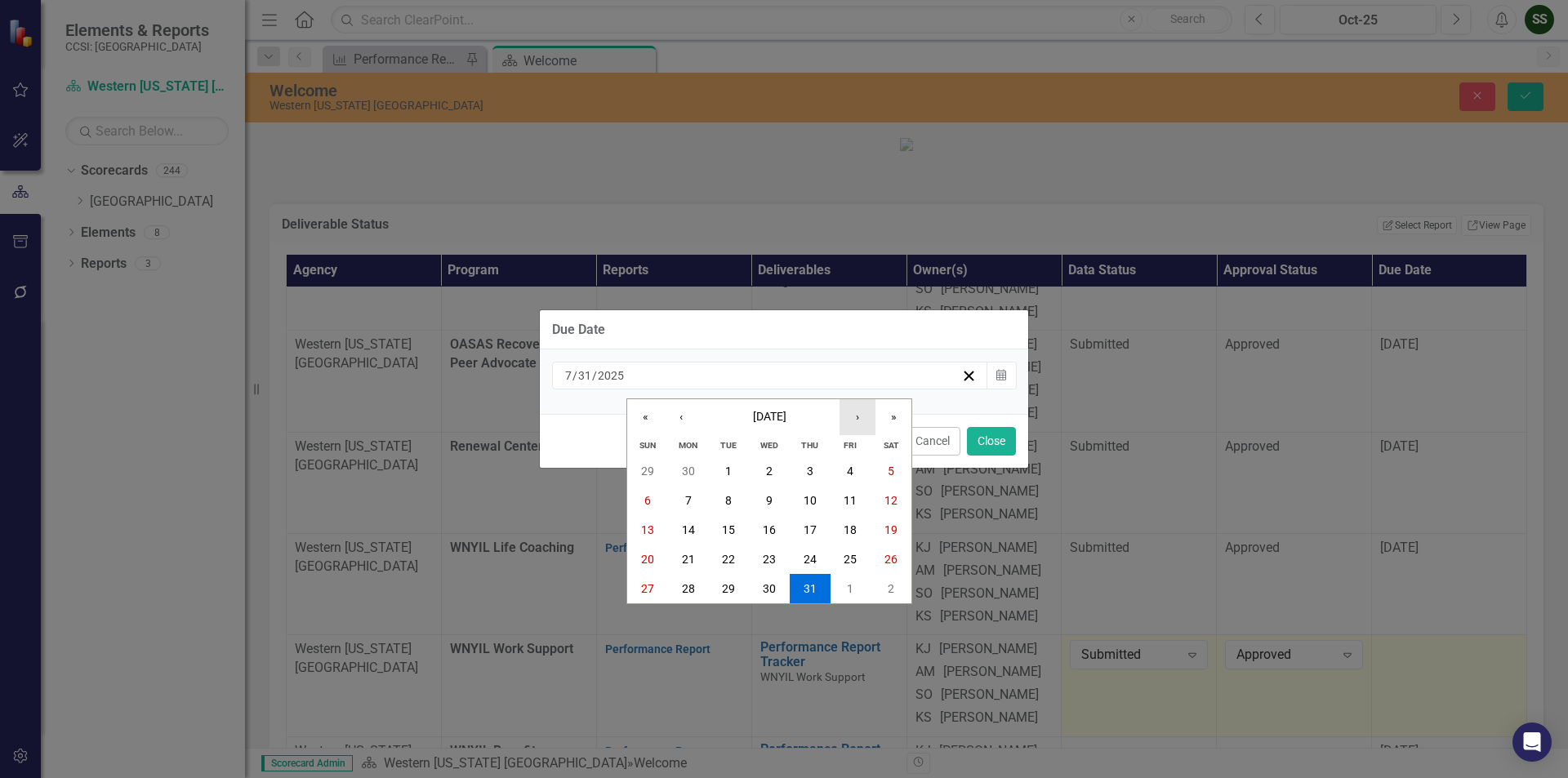
click at [851, 423] on button "›" at bounding box center [857, 417] width 36 height 36
click at [838, 589] on button "31" at bounding box center [851, 588] width 41 height 30
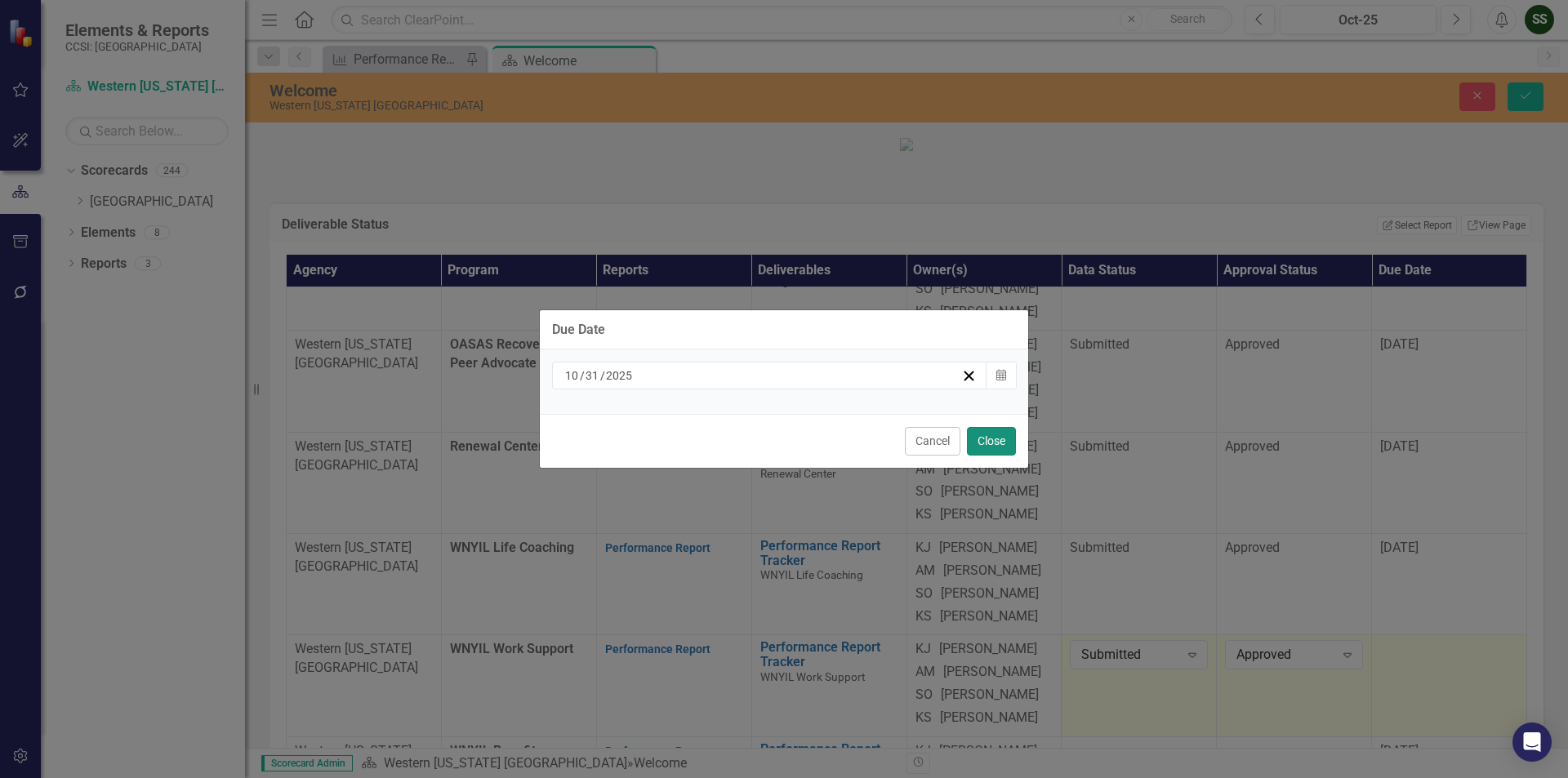
click at [982, 451] on button "Close" at bounding box center [991, 441] width 49 height 29
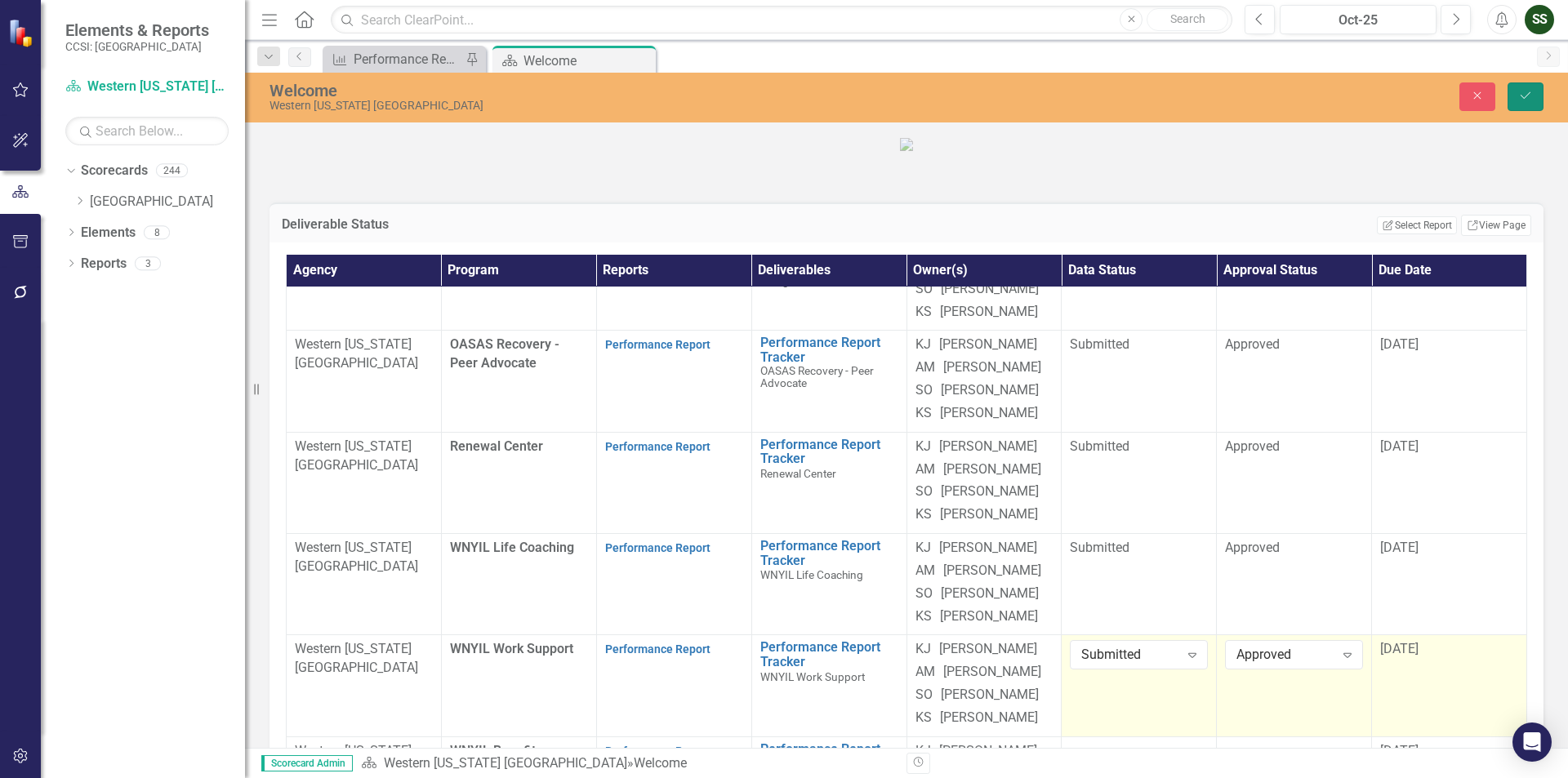
click at [1525, 91] on icon "Save" at bounding box center [1525, 95] width 14 height 11
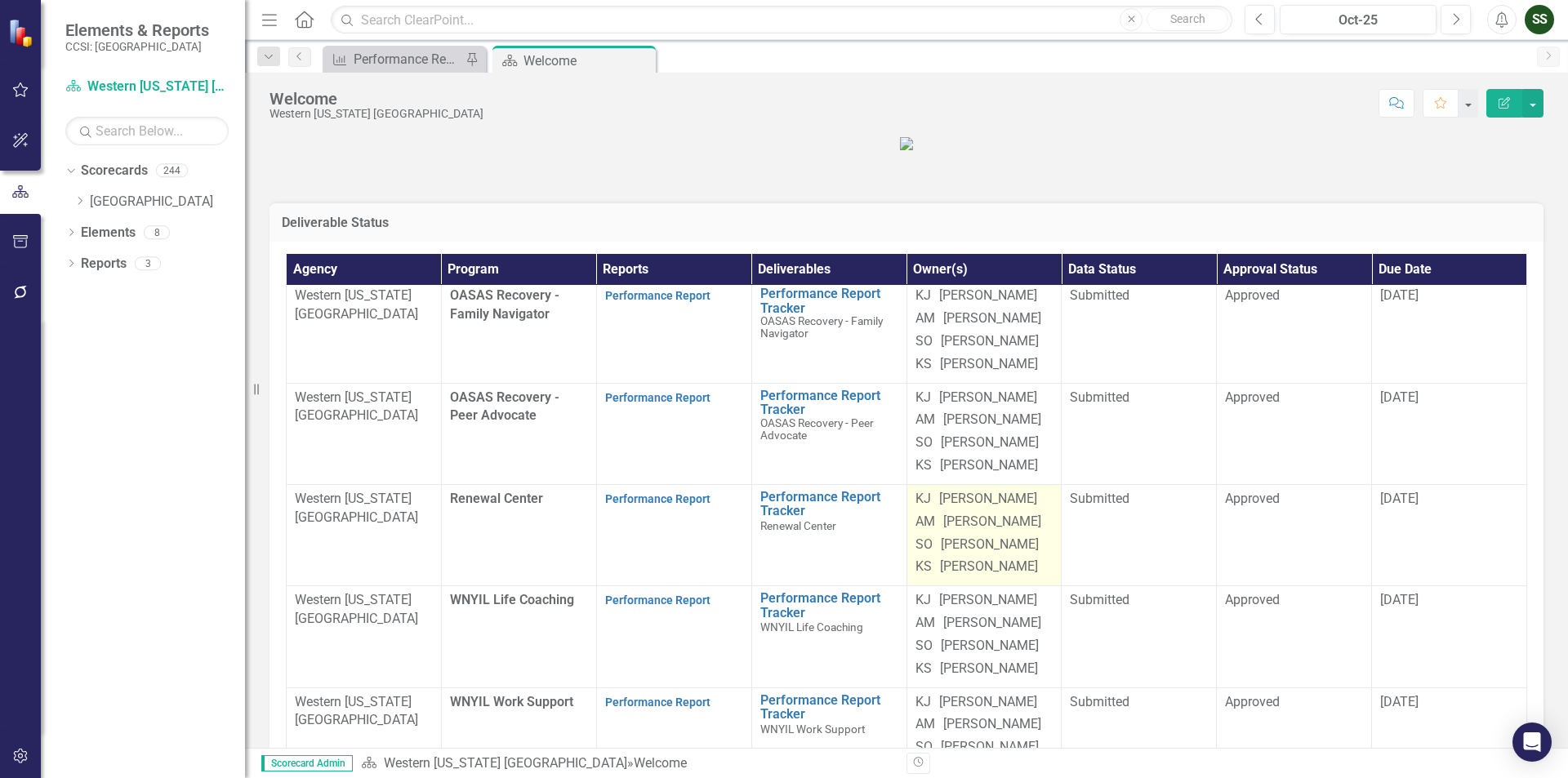
scroll to position [0, 0]
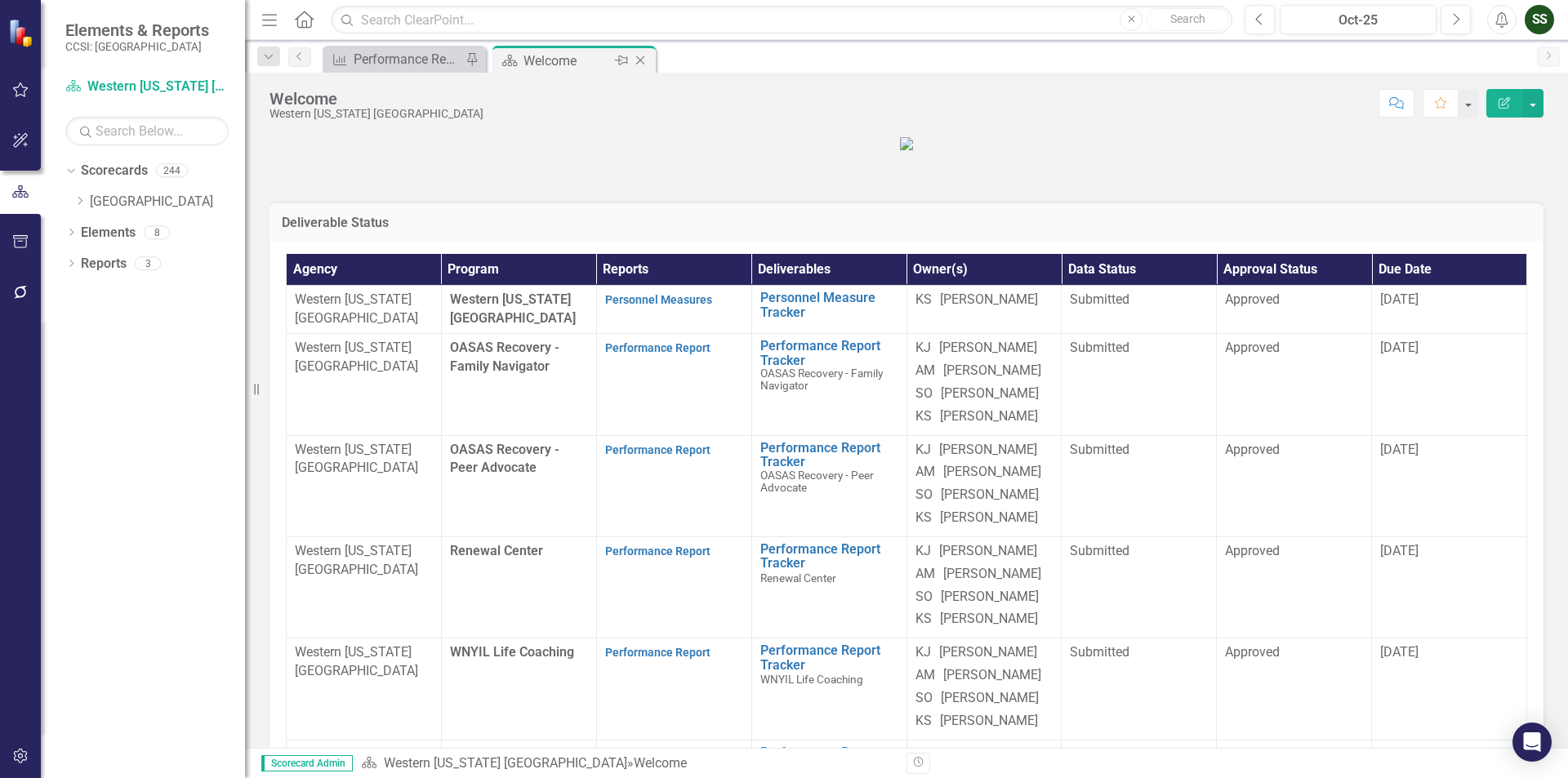
click at [641, 57] on icon "Close" at bounding box center [639, 60] width 16 height 13
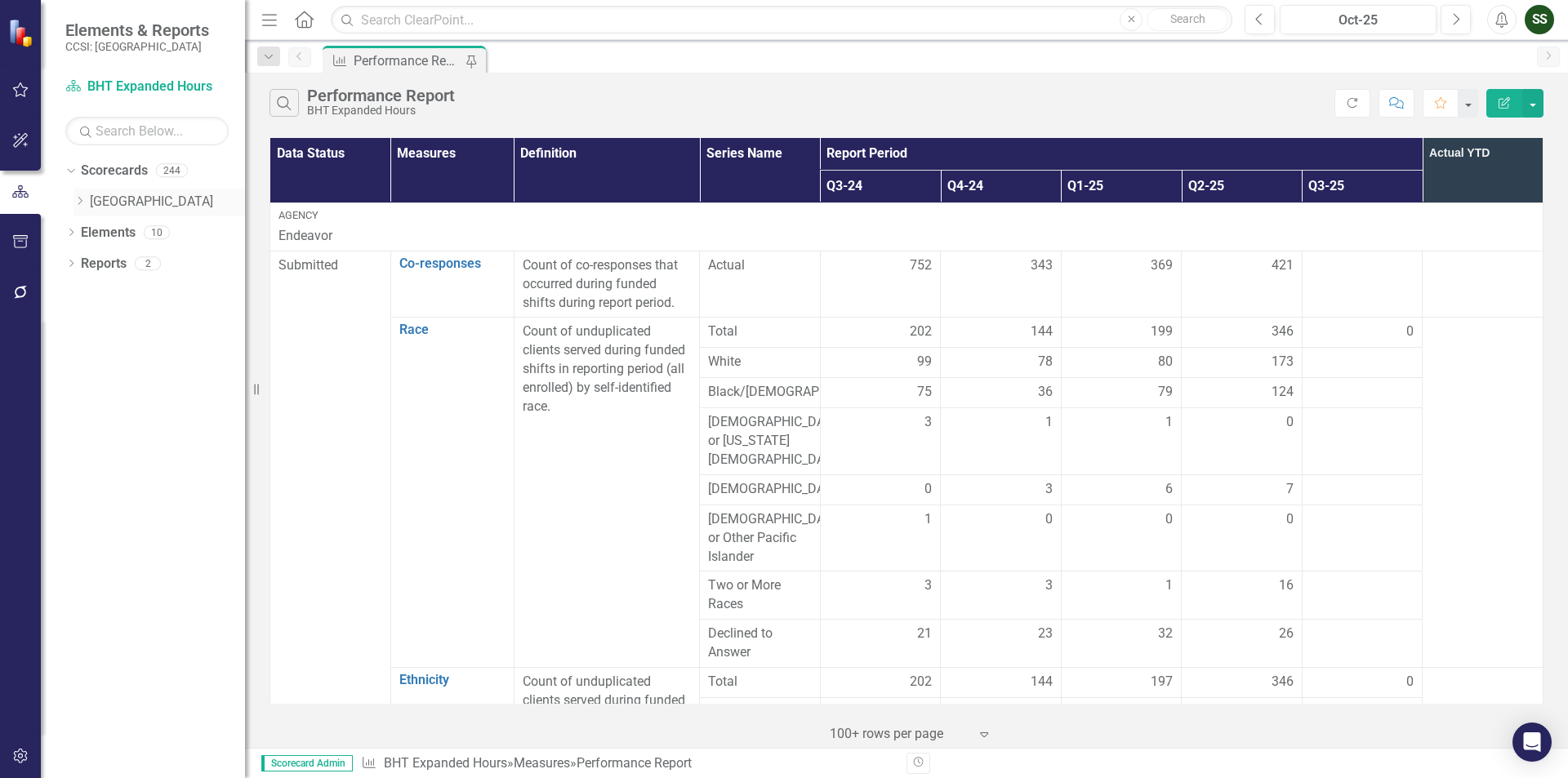
click at [86, 196] on div "Dropdown" at bounding box center [79, 202] width 12 height 14
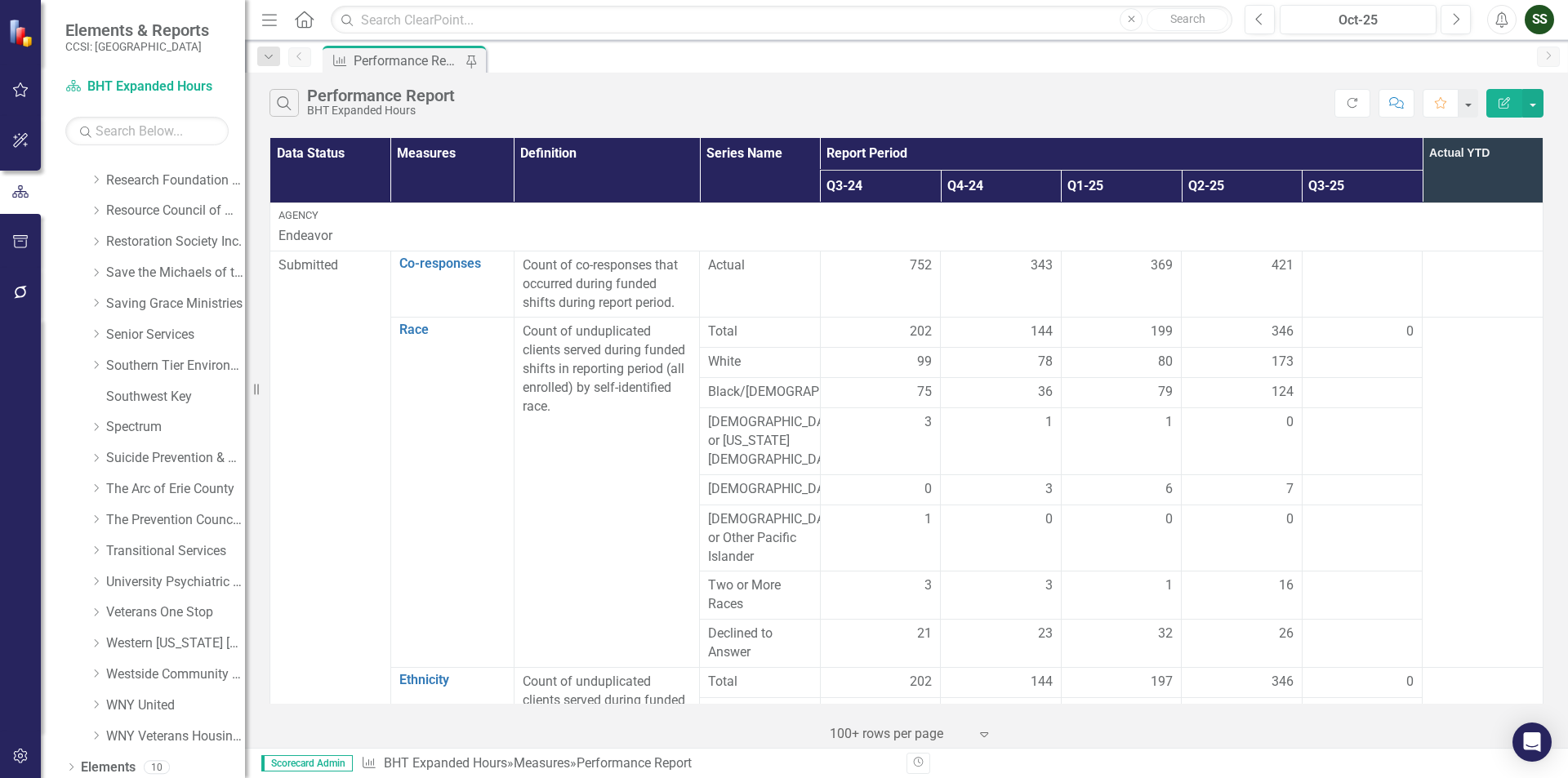
scroll to position [894, 0]
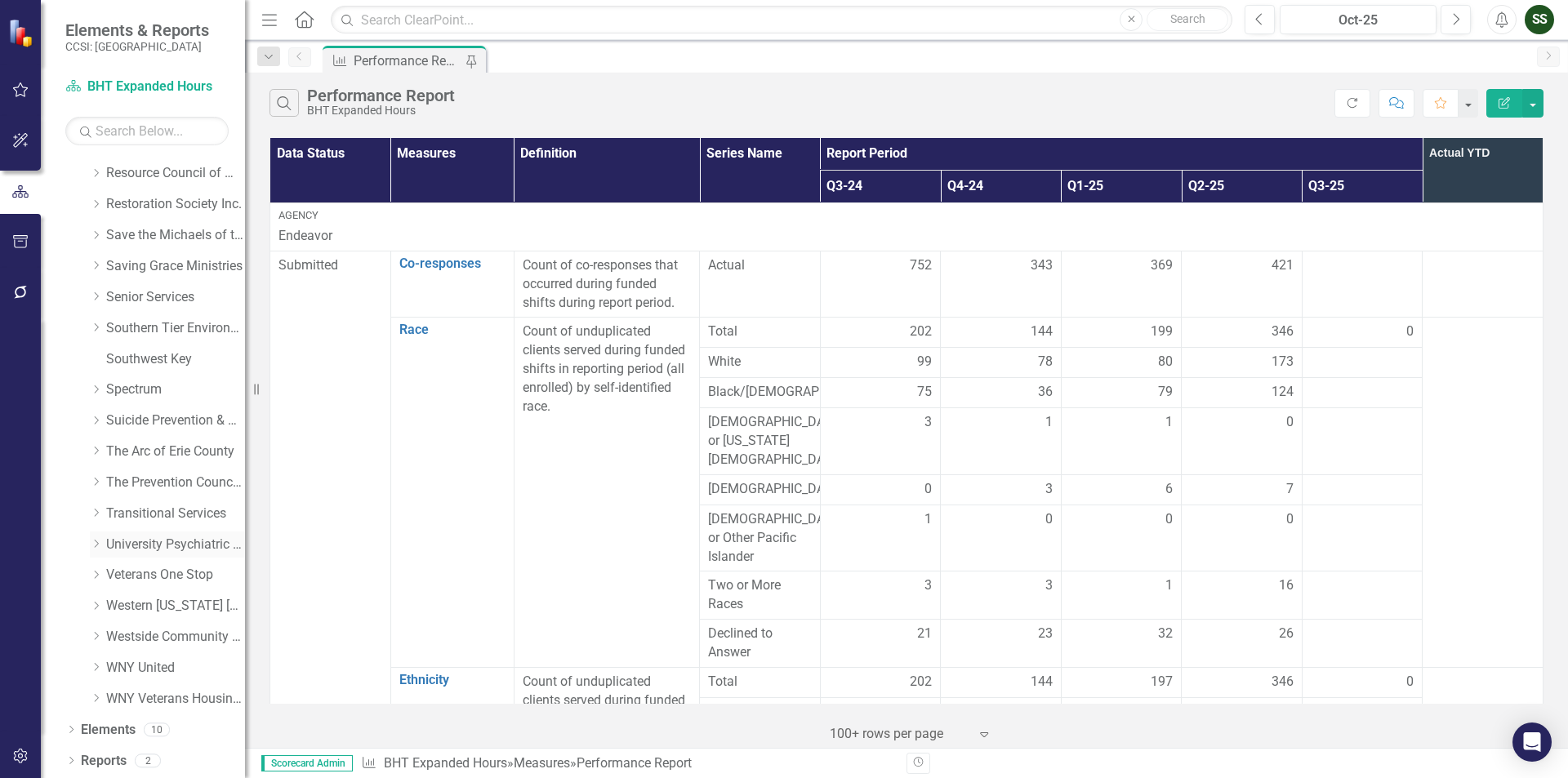
click at [181, 542] on link "University Psychiatric Practice" at bounding box center [175, 545] width 139 height 19
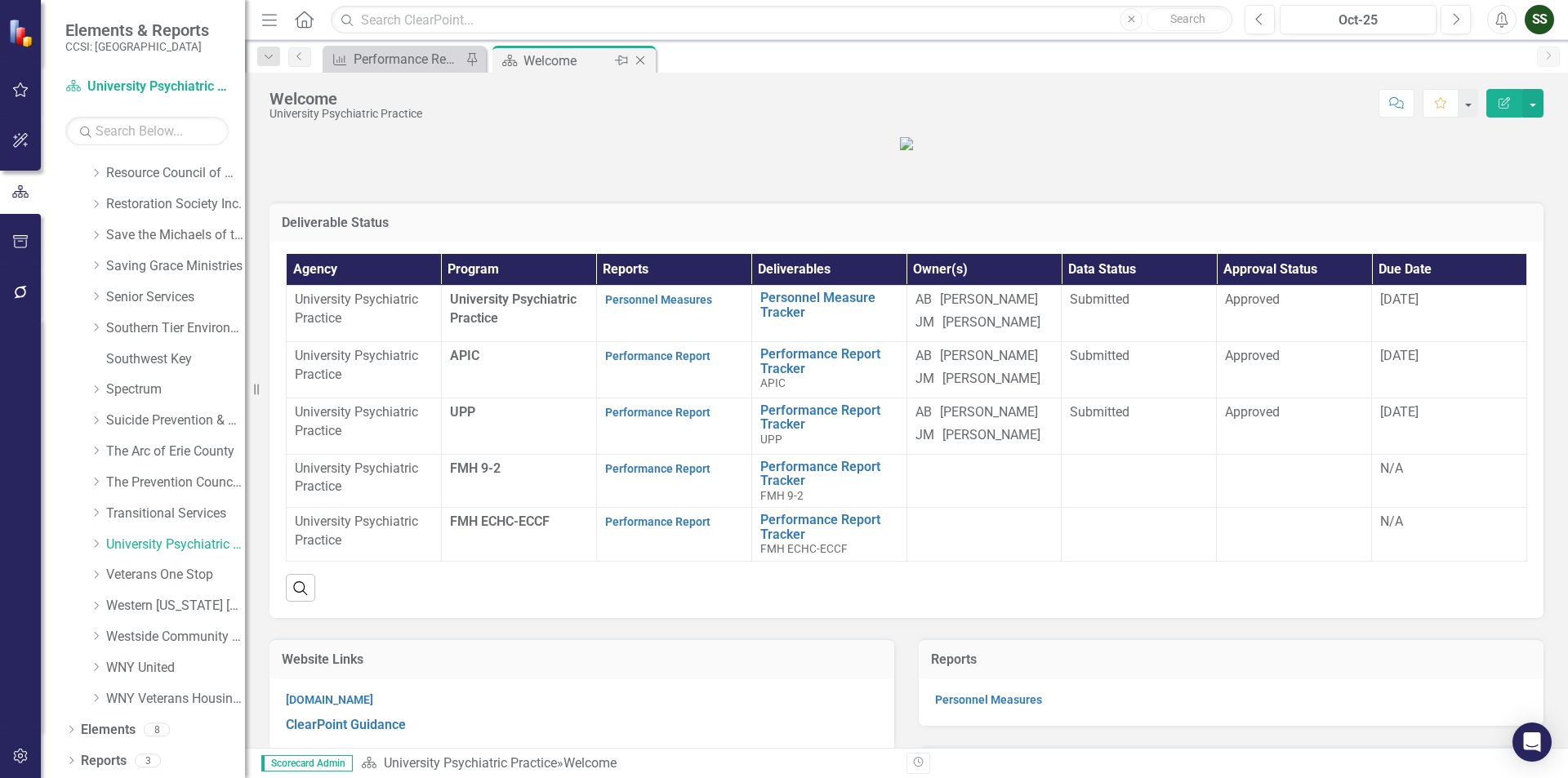
click at [646, 57] on icon "Close" at bounding box center [639, 60] width 16 height 13
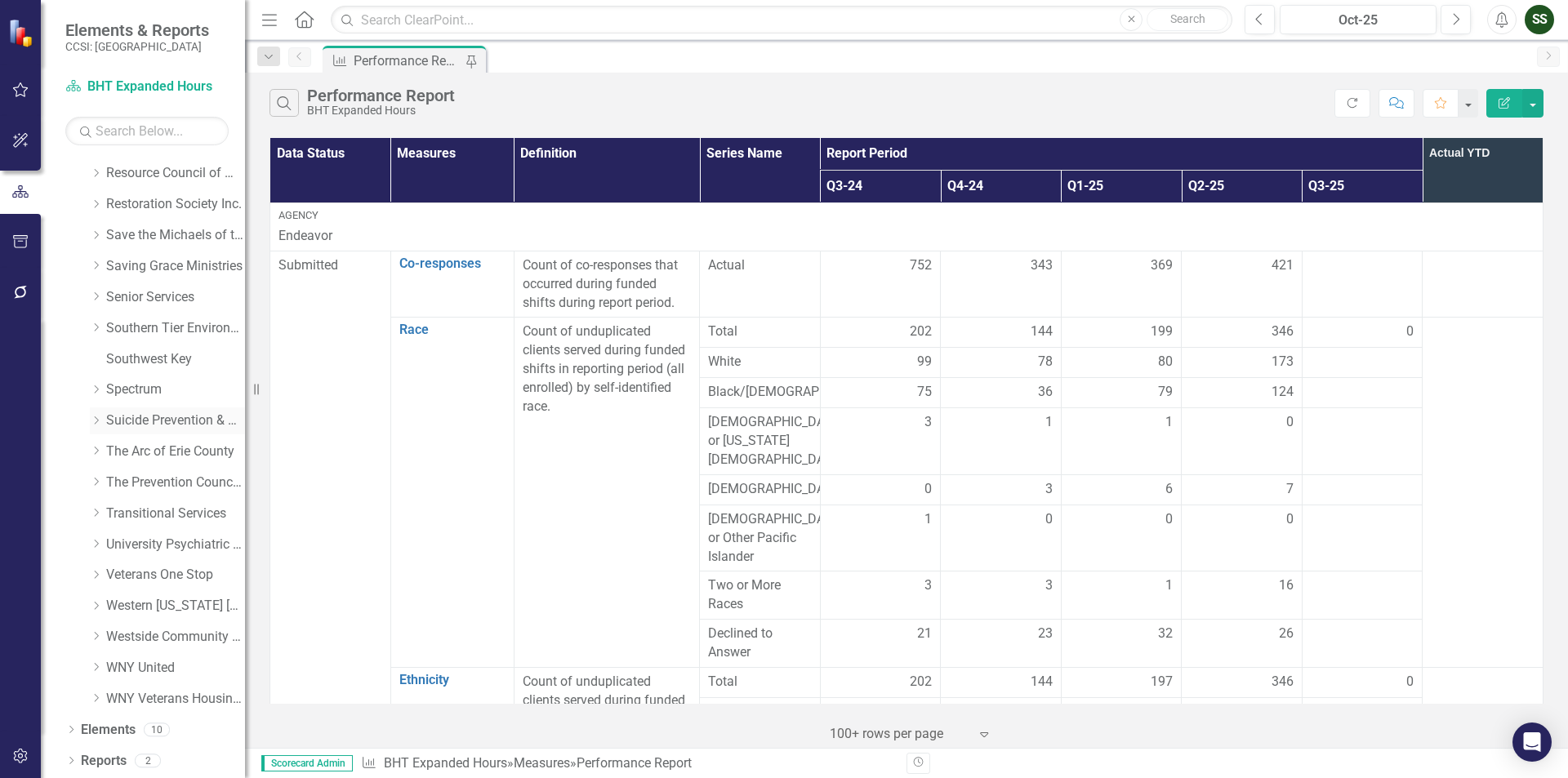
click at [175, 424] on link "Suicide Prevention & Crisis Services" at bounding box center [175, 421] width 139 height 19
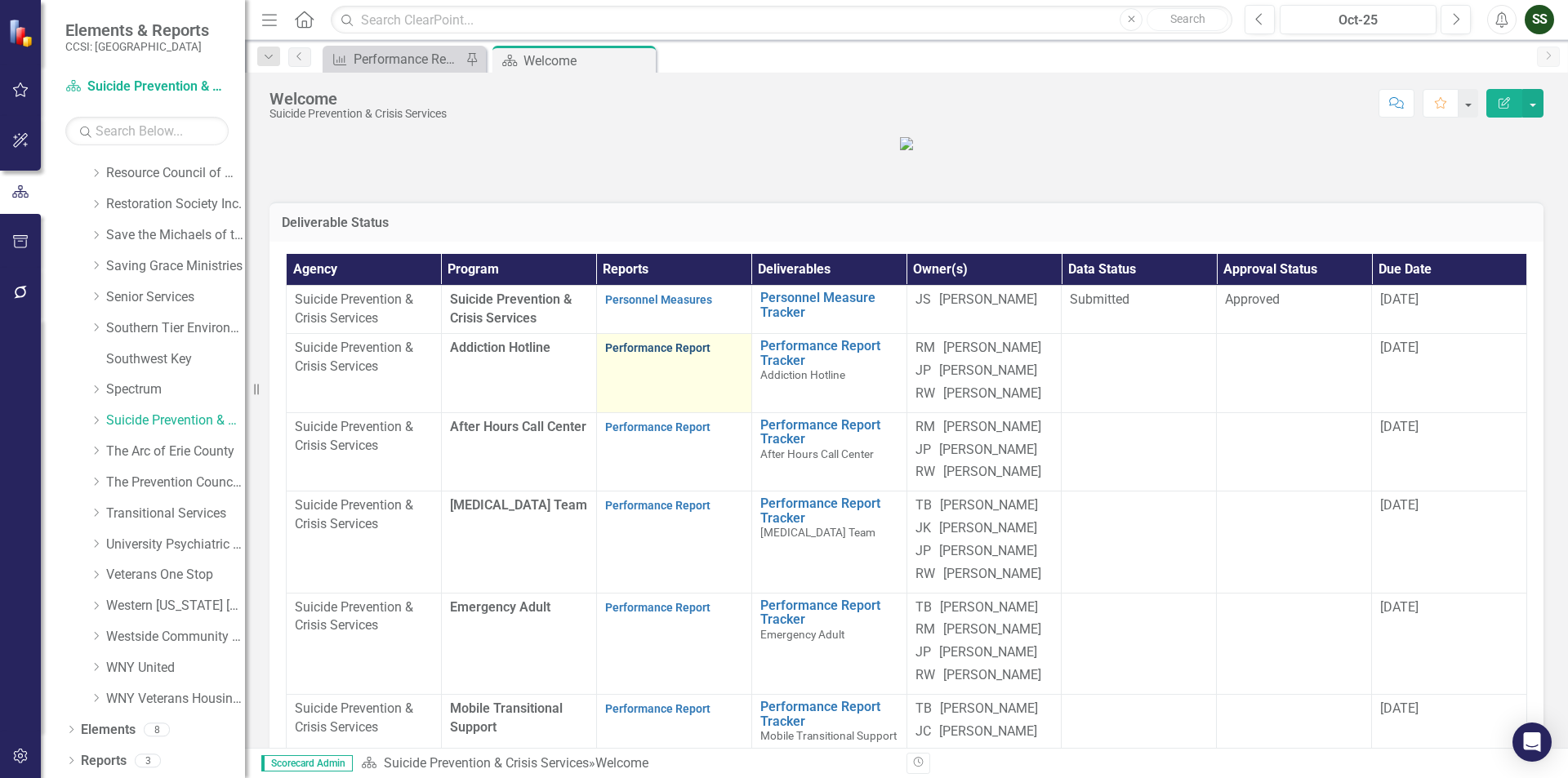
click at [651, 355] on link "Performance Report" at bounding box center [658, 347] width 105 height 13
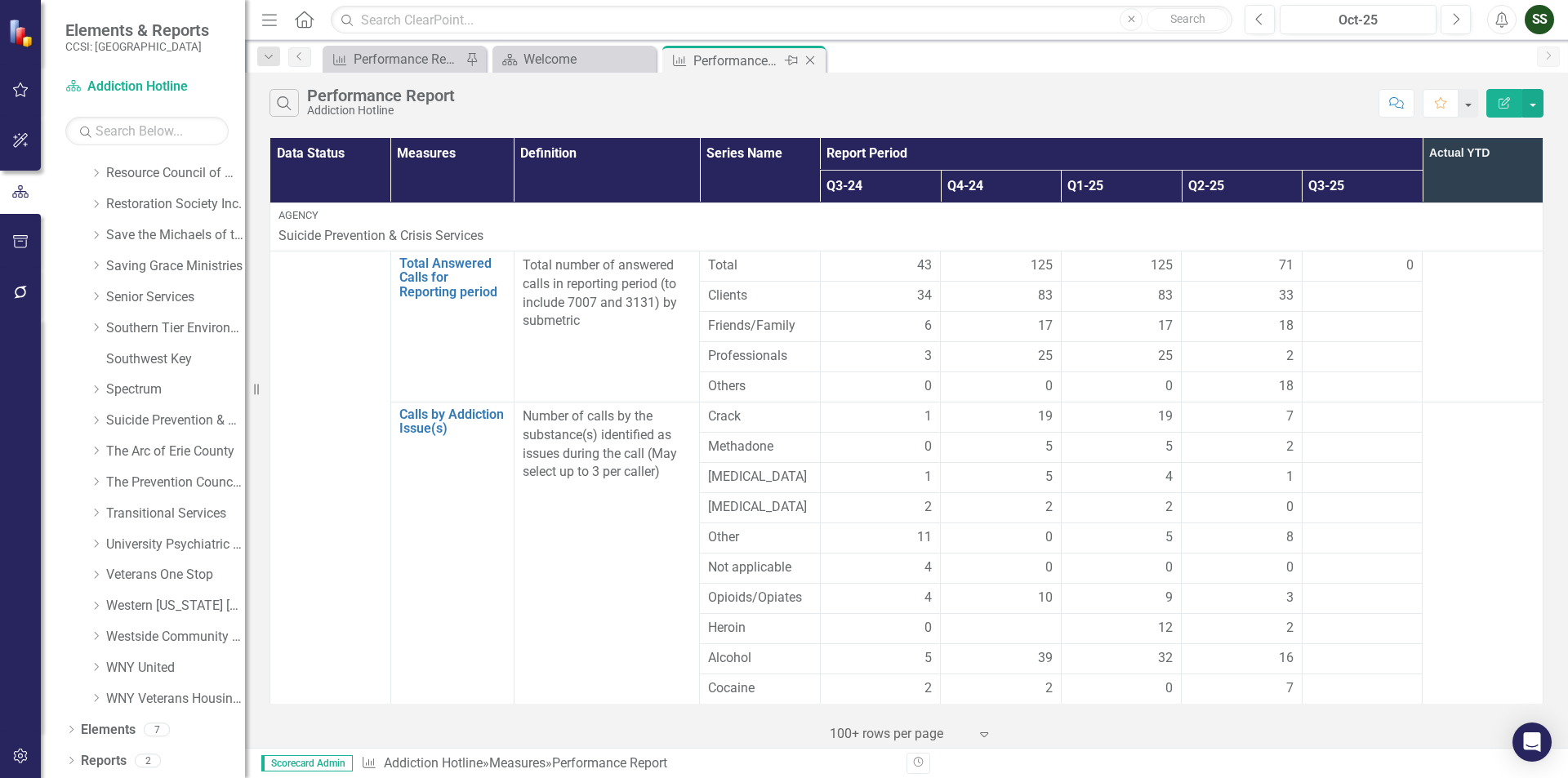
click at [811, 61] on icon at bounding box center [810, 60] width 9 height 9
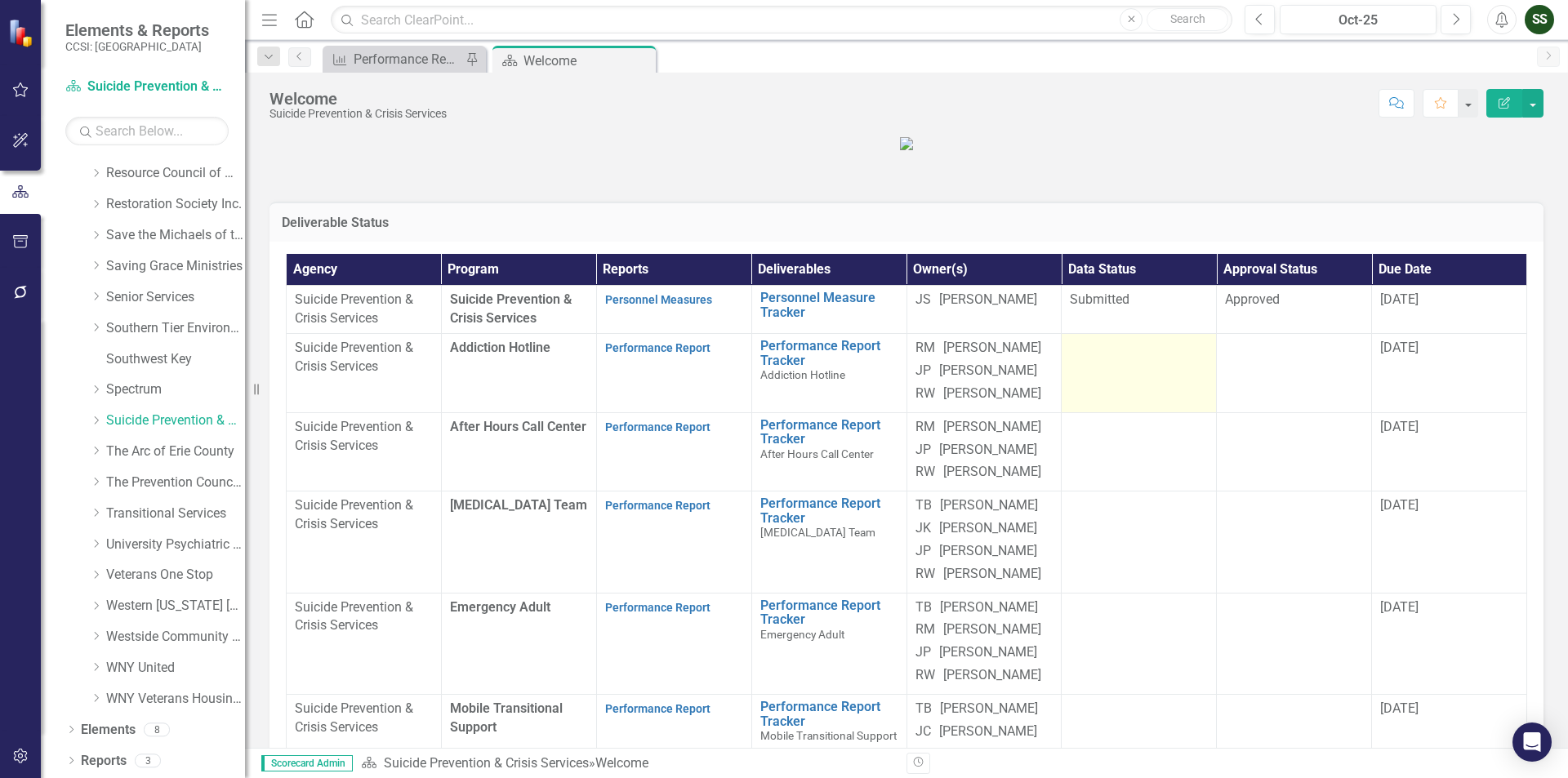
click at [1128, 413] on td at bounding box center [1139, 373] width 155 height 79
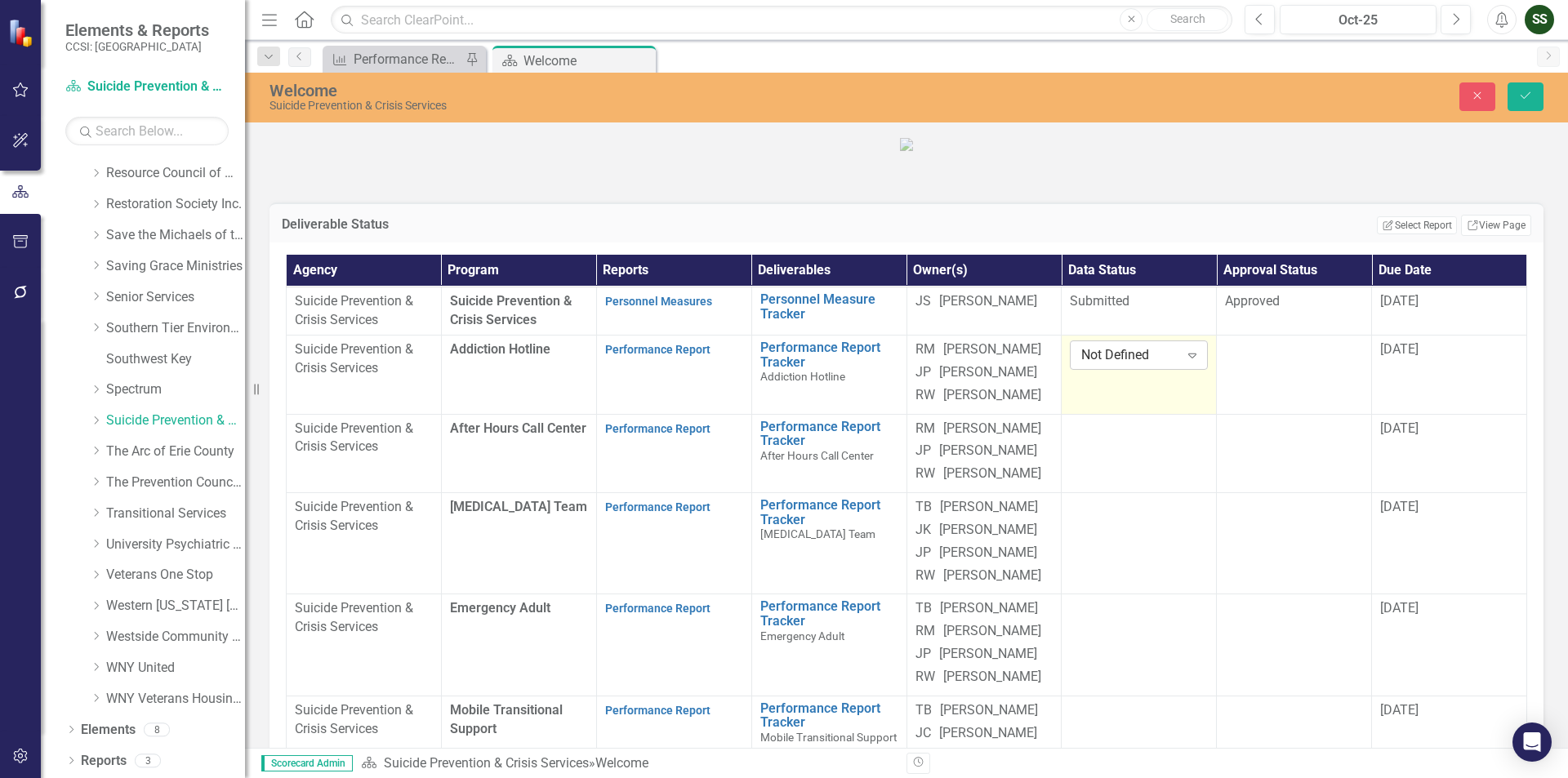
click at [1188, 359] on icon at bounding box center [1192, 356] width 9 height 5
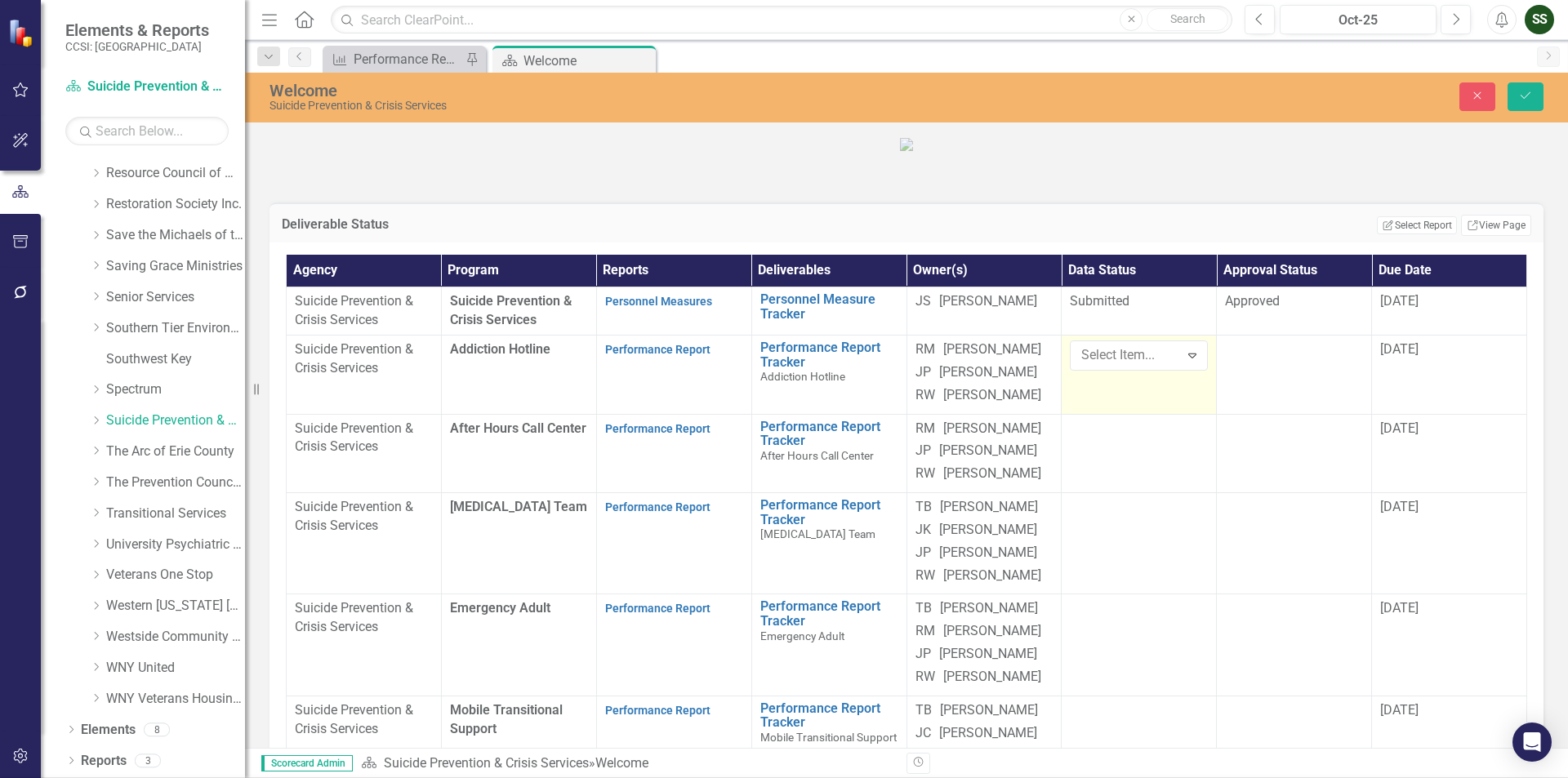
click at [1277, 361] on div at bounding box center [1294, 349] width 138 height 20
click at [1344, 361] on icon "Expand" at bounding box center [1347, 355] width 16 height 13
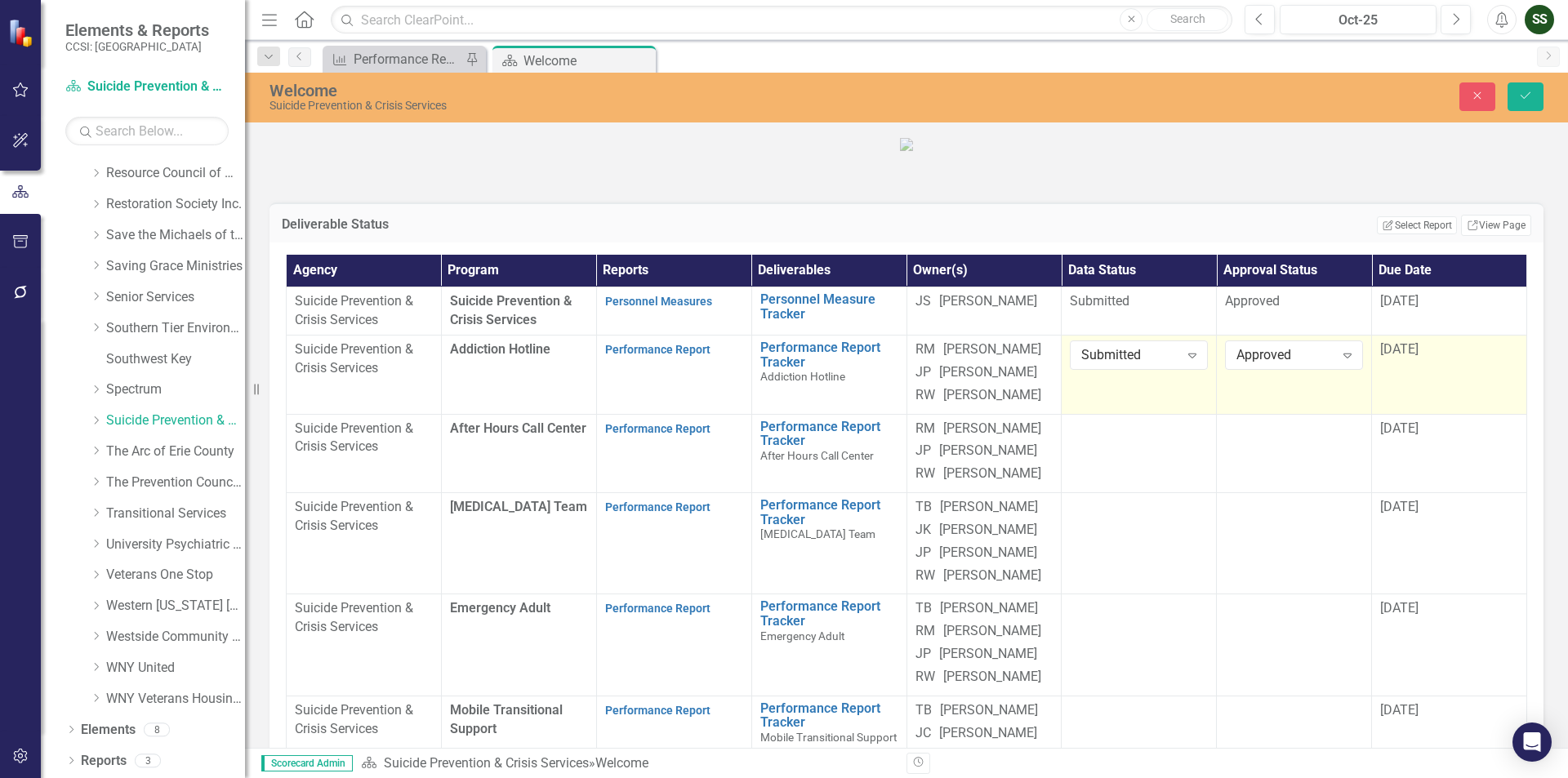
click at [1386, 357] on span "[DATE]" at bounding box center [1399, 349] width 38 height 15
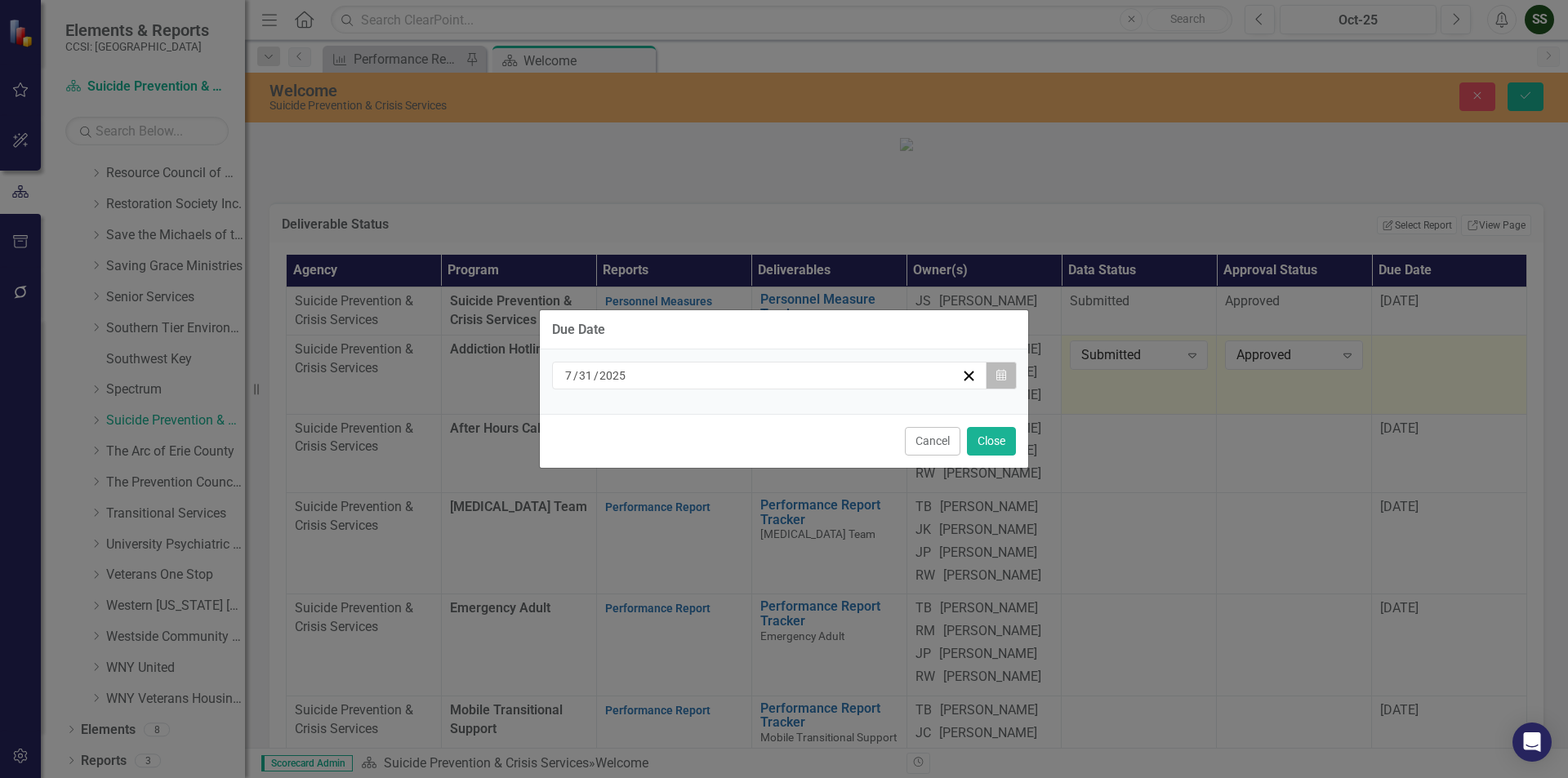
click at [1010, 377] on button "Calendar" at bounding box center [1001, 375] width 31 height 28
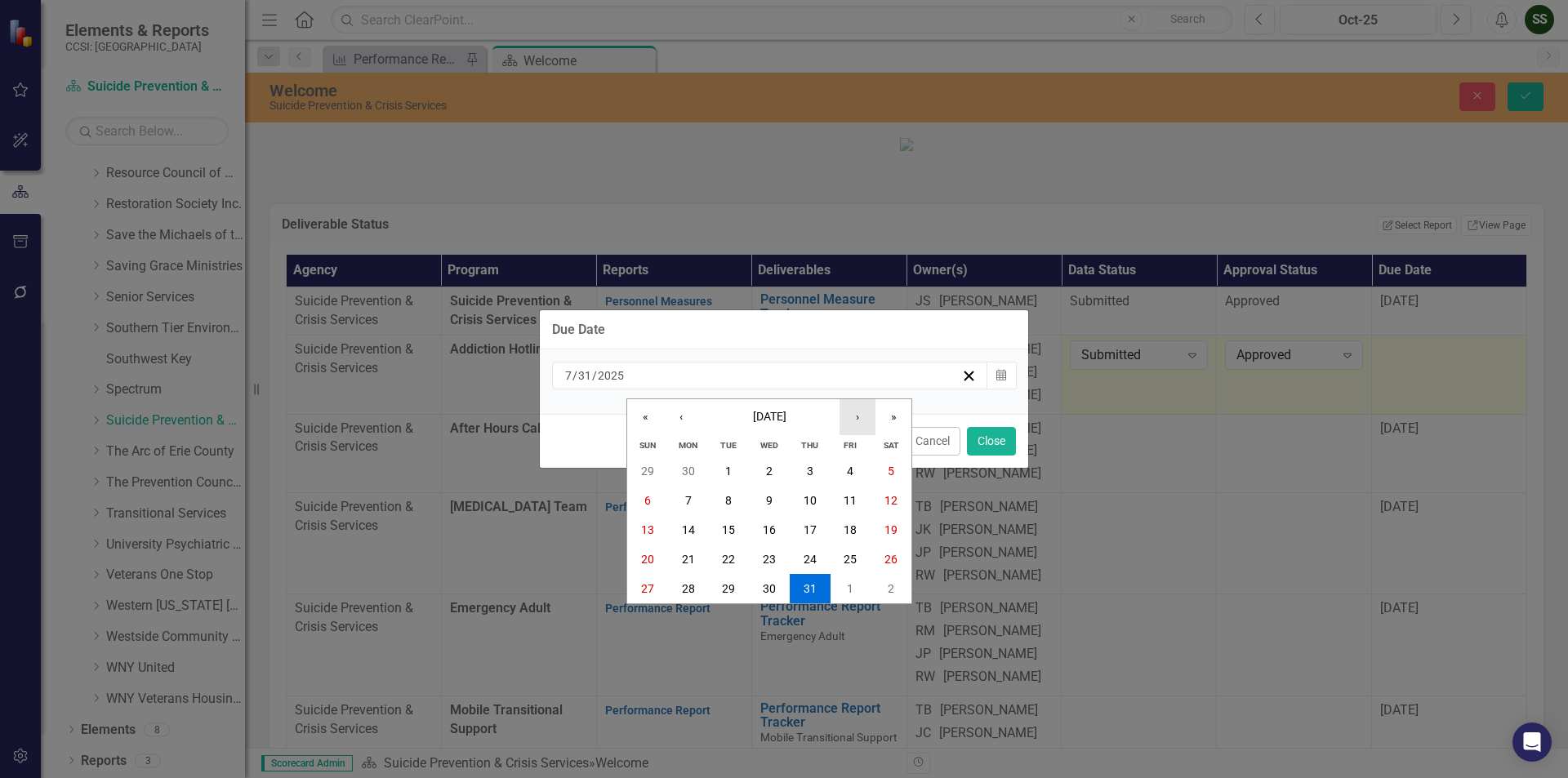
click at [850, 419] on button "›" at bounding box center [857, 417] width 36 height 36
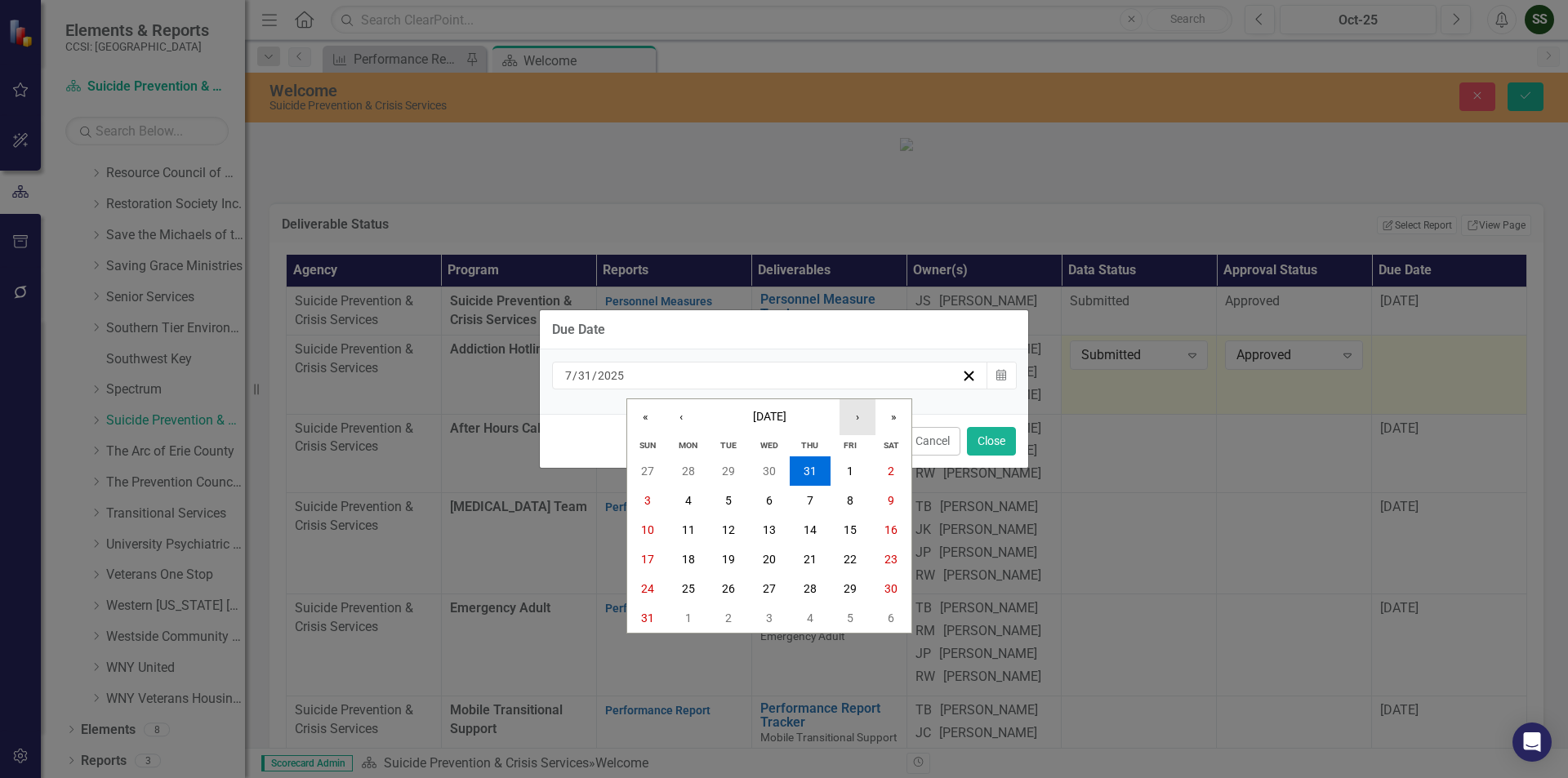
click at [850, 419] on button "›" at bounding box center [857, 417] width 36 height 36
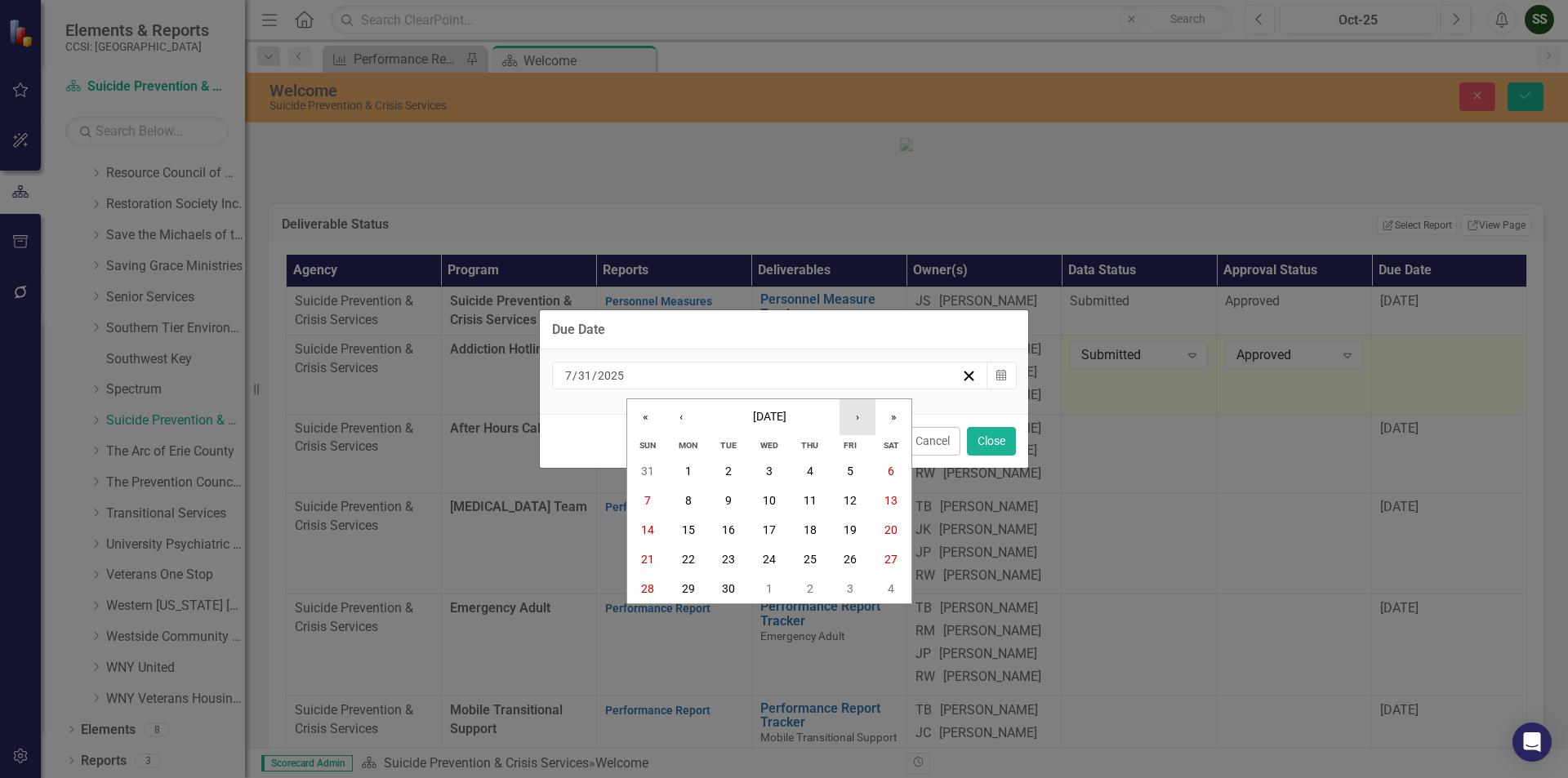
click at [850, 419] on button "›" at bounding box center [857, 417] width 36 height 36
click at [850, 582] on abbr "31" at bounding box center [849, 588] width 13 height 13
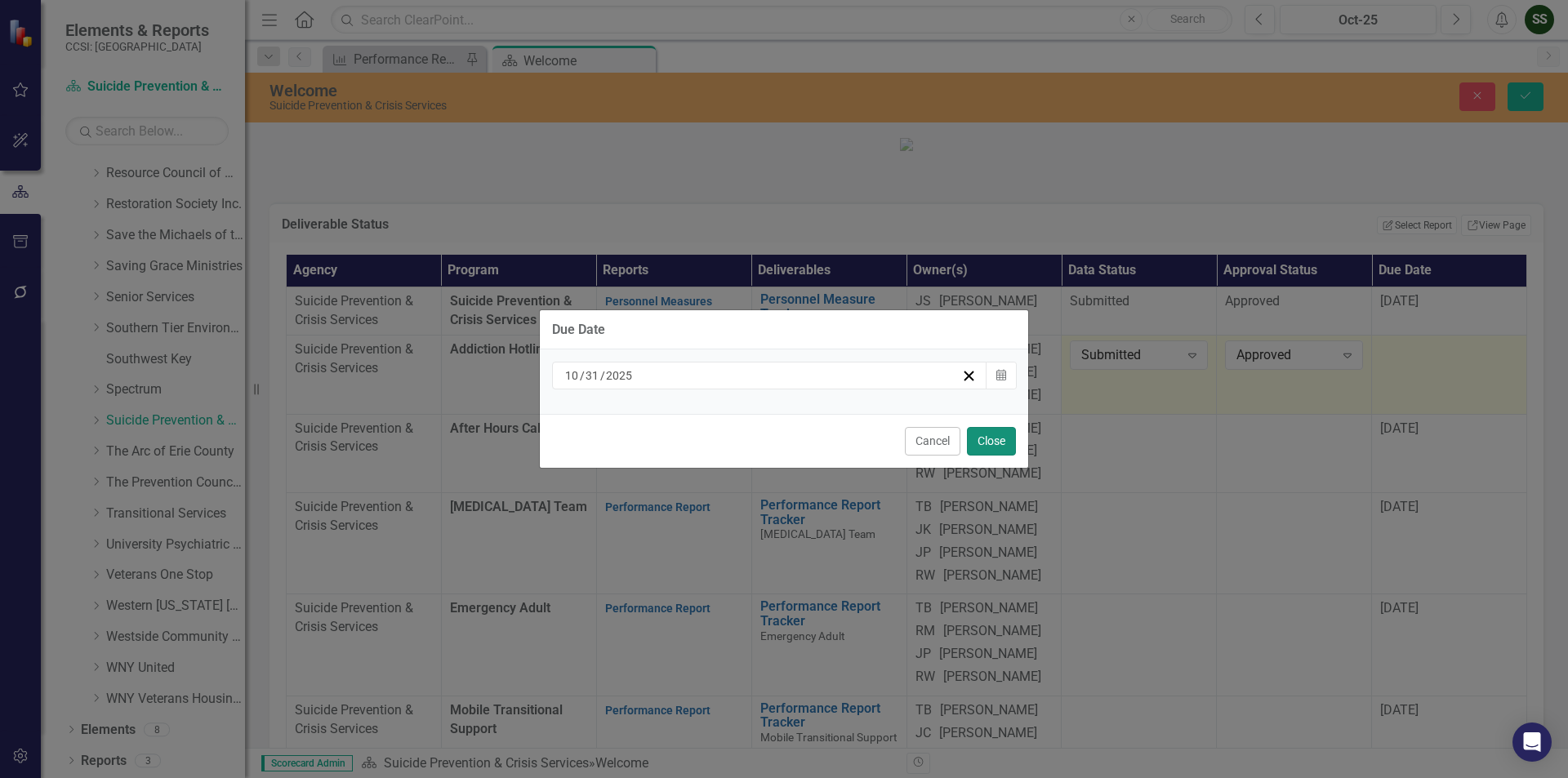
click at [1004, 435] on button "Close" at bounding box center [991, 441] width 49 height 29
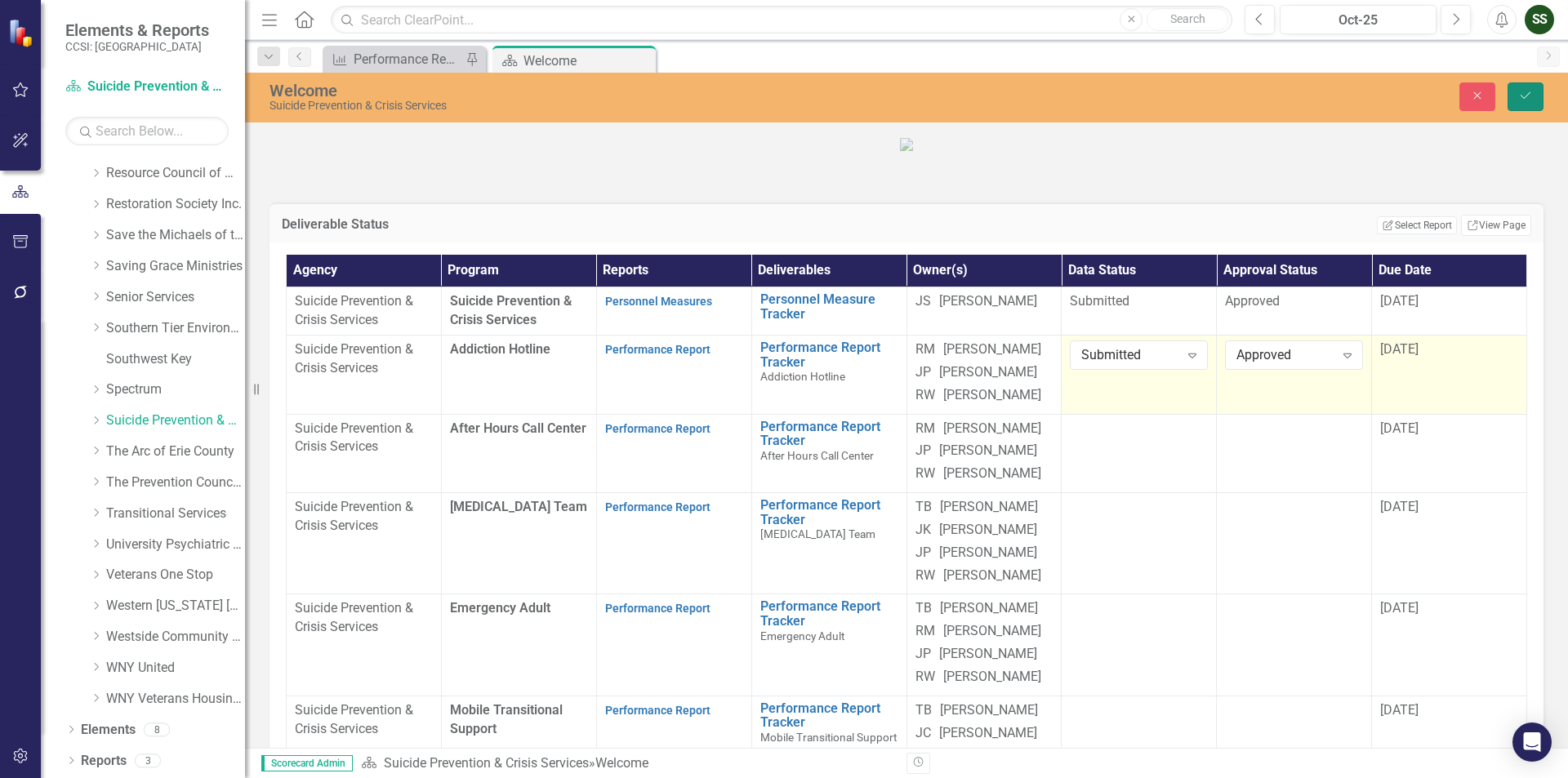
click at [1520, 105] on button "Save" at bounding box center [1525, 97] width 36 height 29
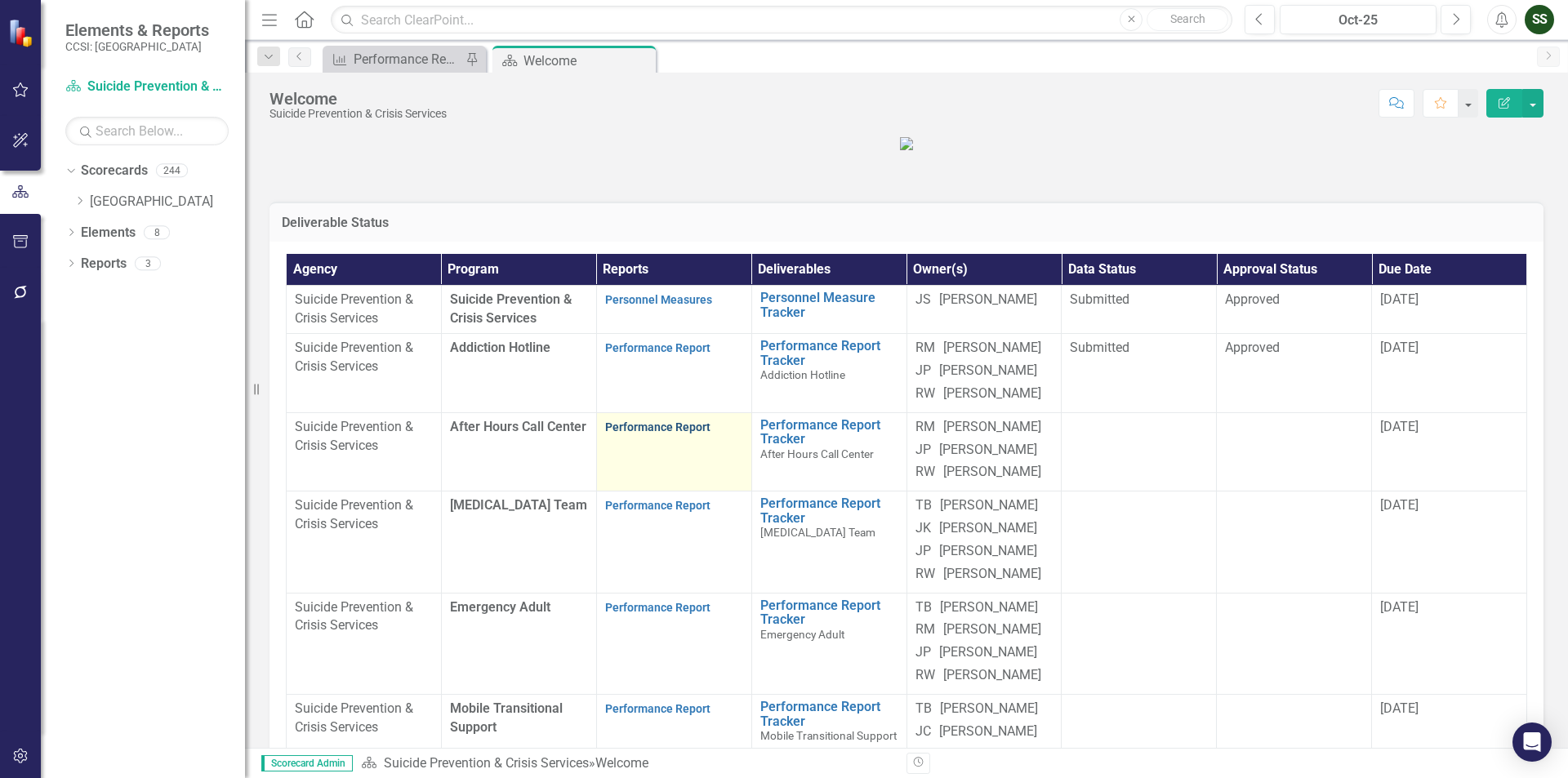
click at [667, 434] on link "Performance Report" at bounding box center [658, 427] width 105 height 13
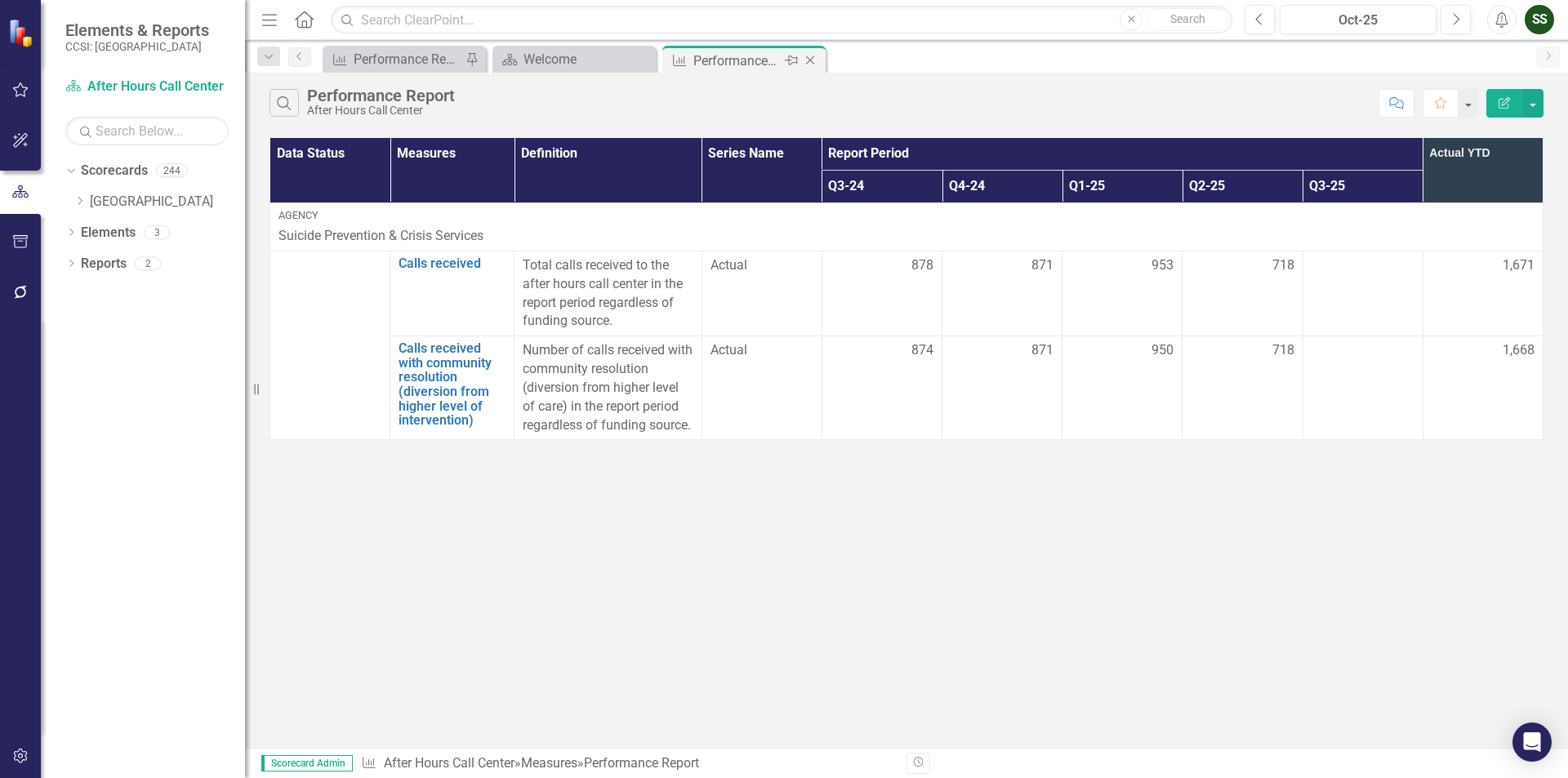
click at [814, 54] on icon "Close" at bounding box center [810, 60] width 16 height 13
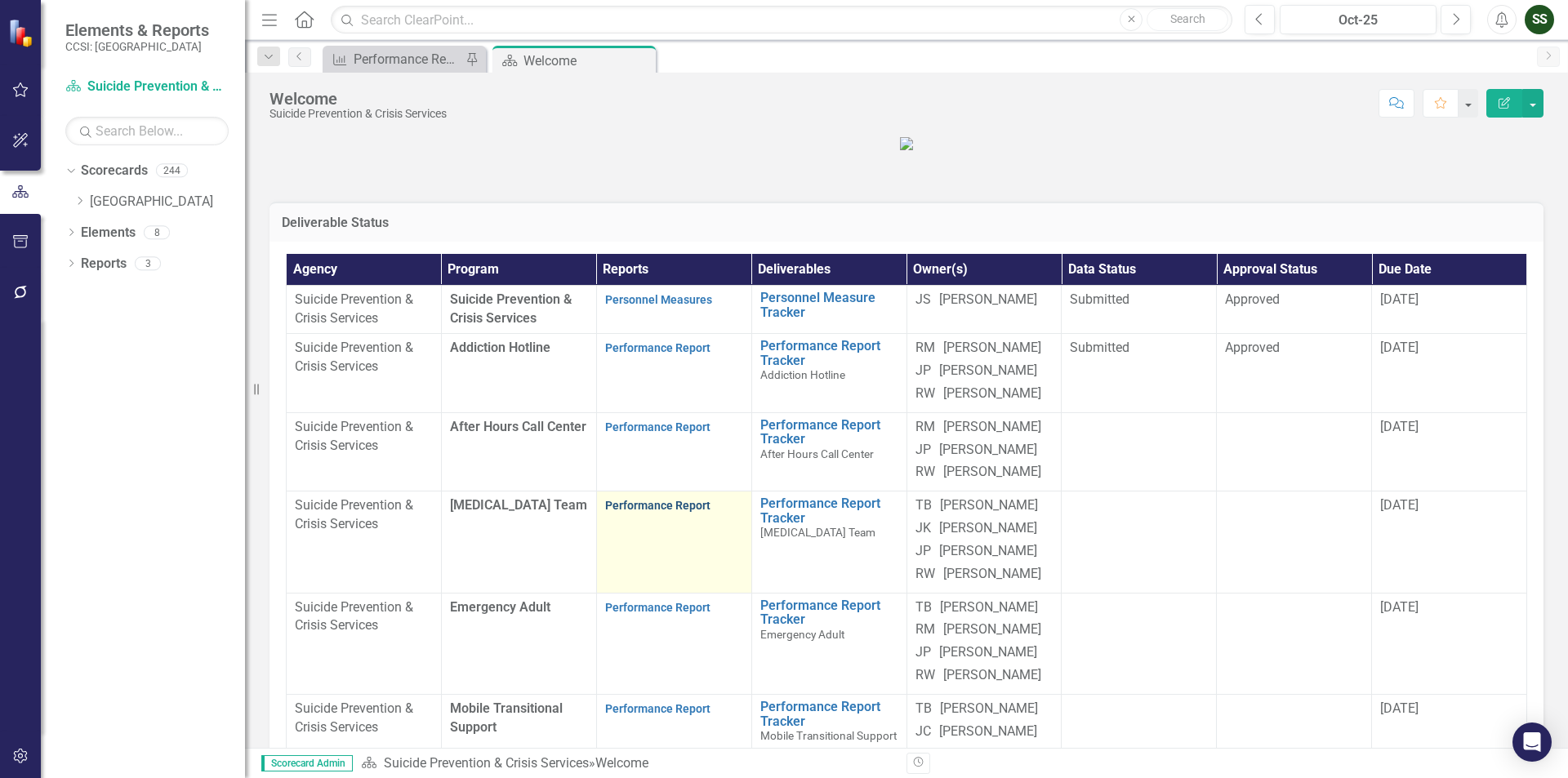
click at [647, 512] on link "Performance Report" at bounding box center [658, 505] width 105 height 13
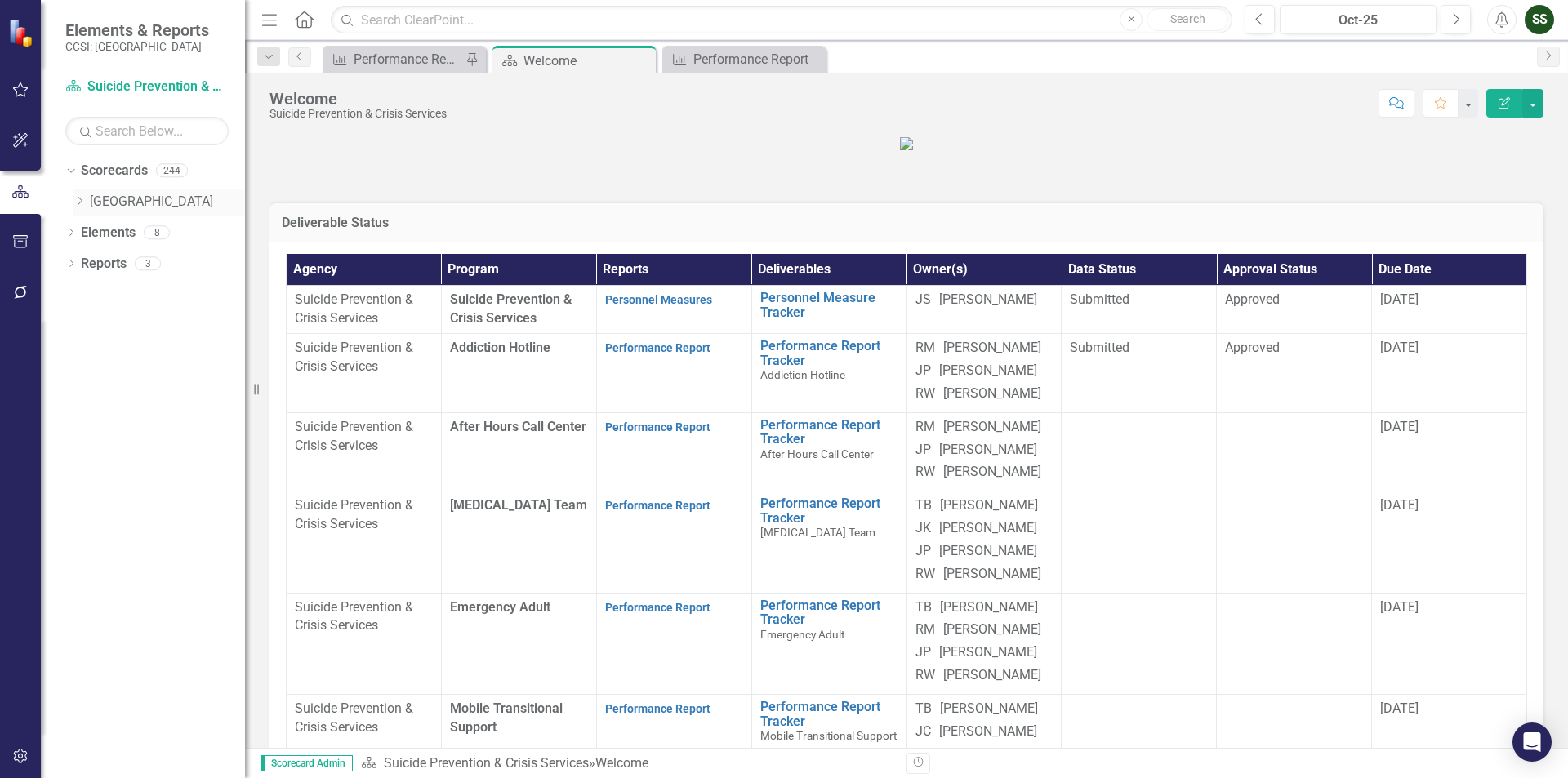
click at [75, 201] on icon "Dropdown" at bounding box center [79, 201] width 12 height 10
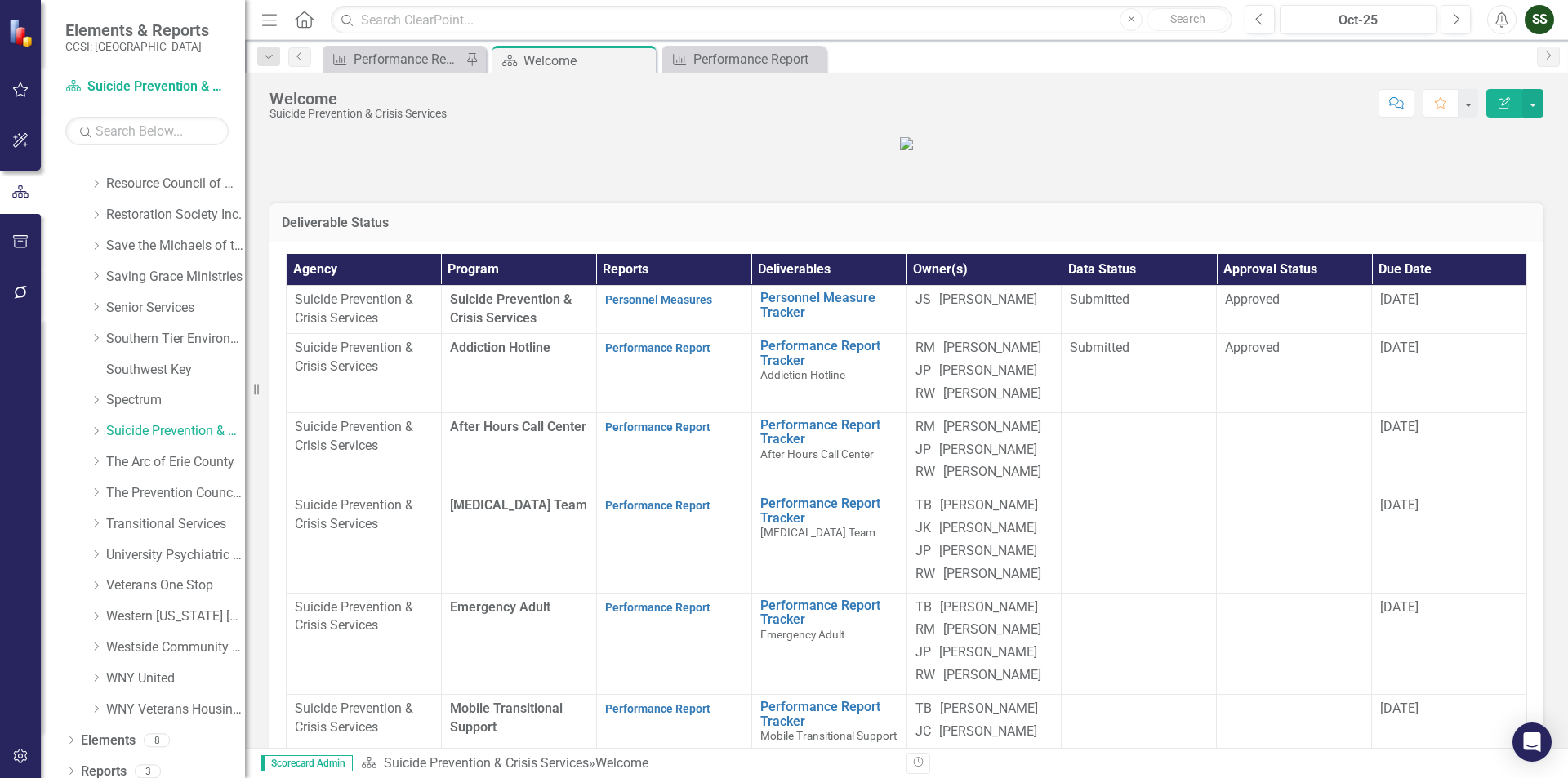
scroll to position [894, 0]
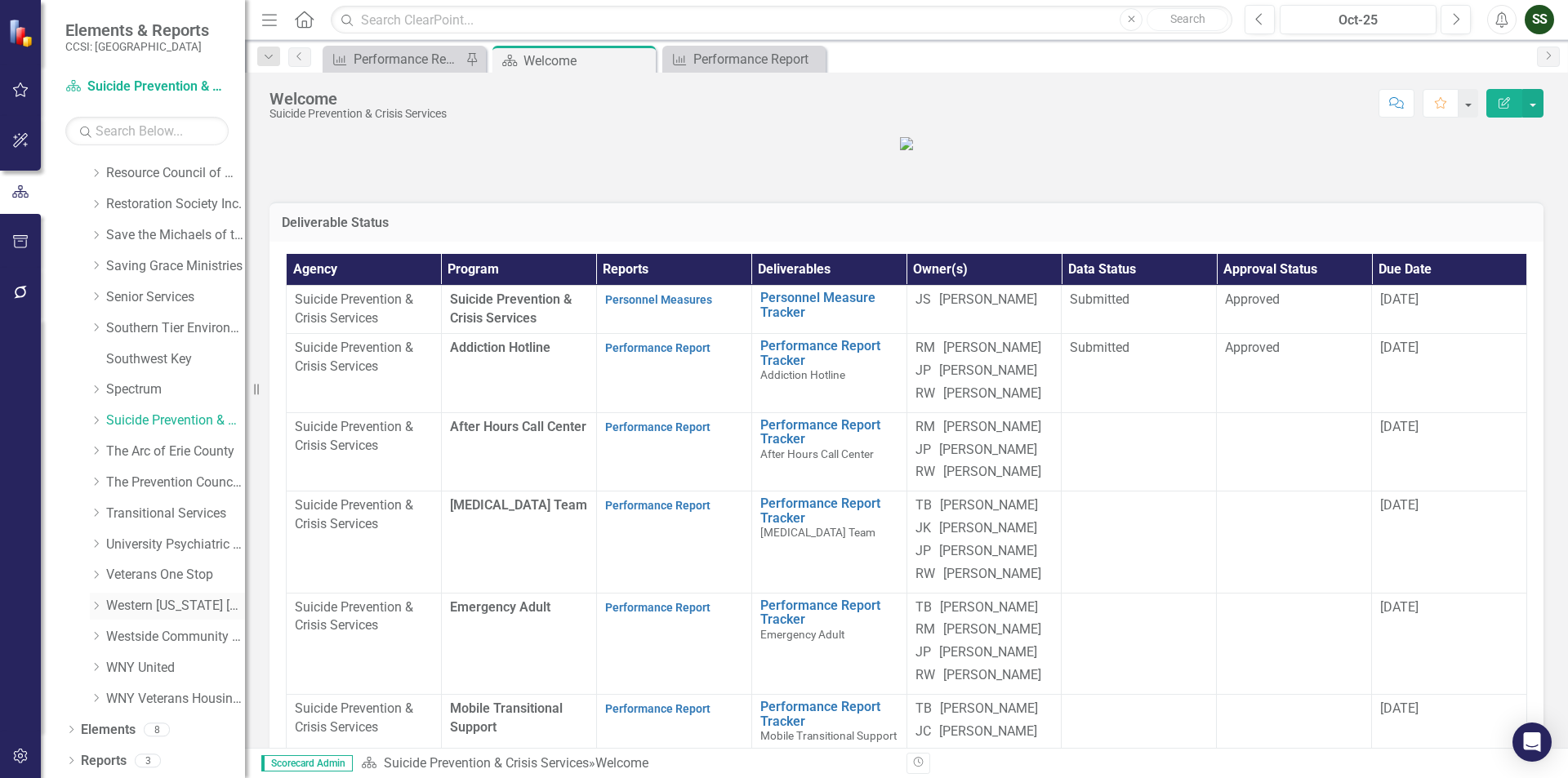
click at [167, 605] on link "Western [US_STATE] [GEOGRAPHIC_DATA]" at bounding box center [175, 606] width 139 height 19
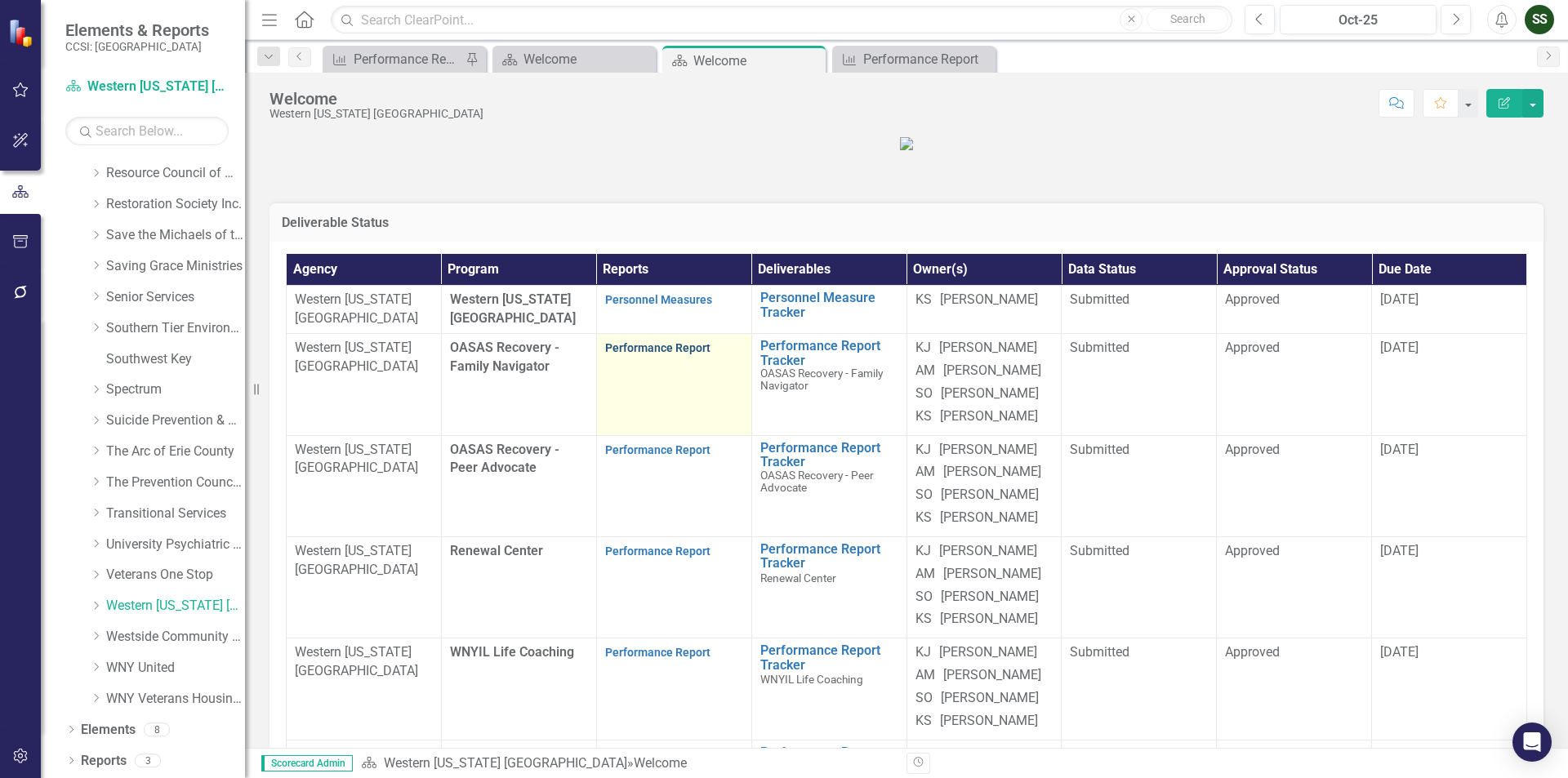
click at [665, 355] on link "Performance Report" at bounding box center [658, 347] width 105 height 13
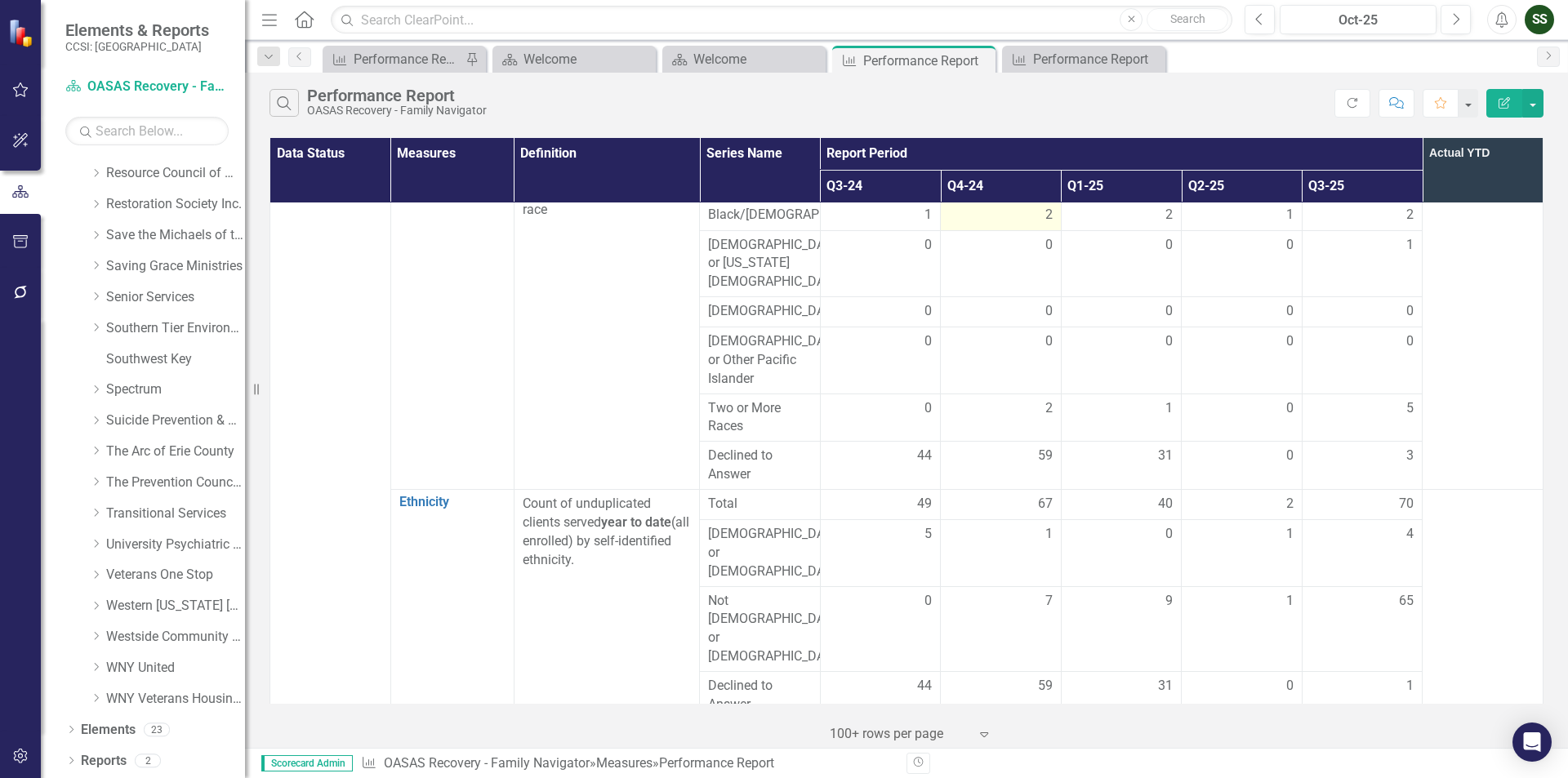
scroll to position [111, 0]
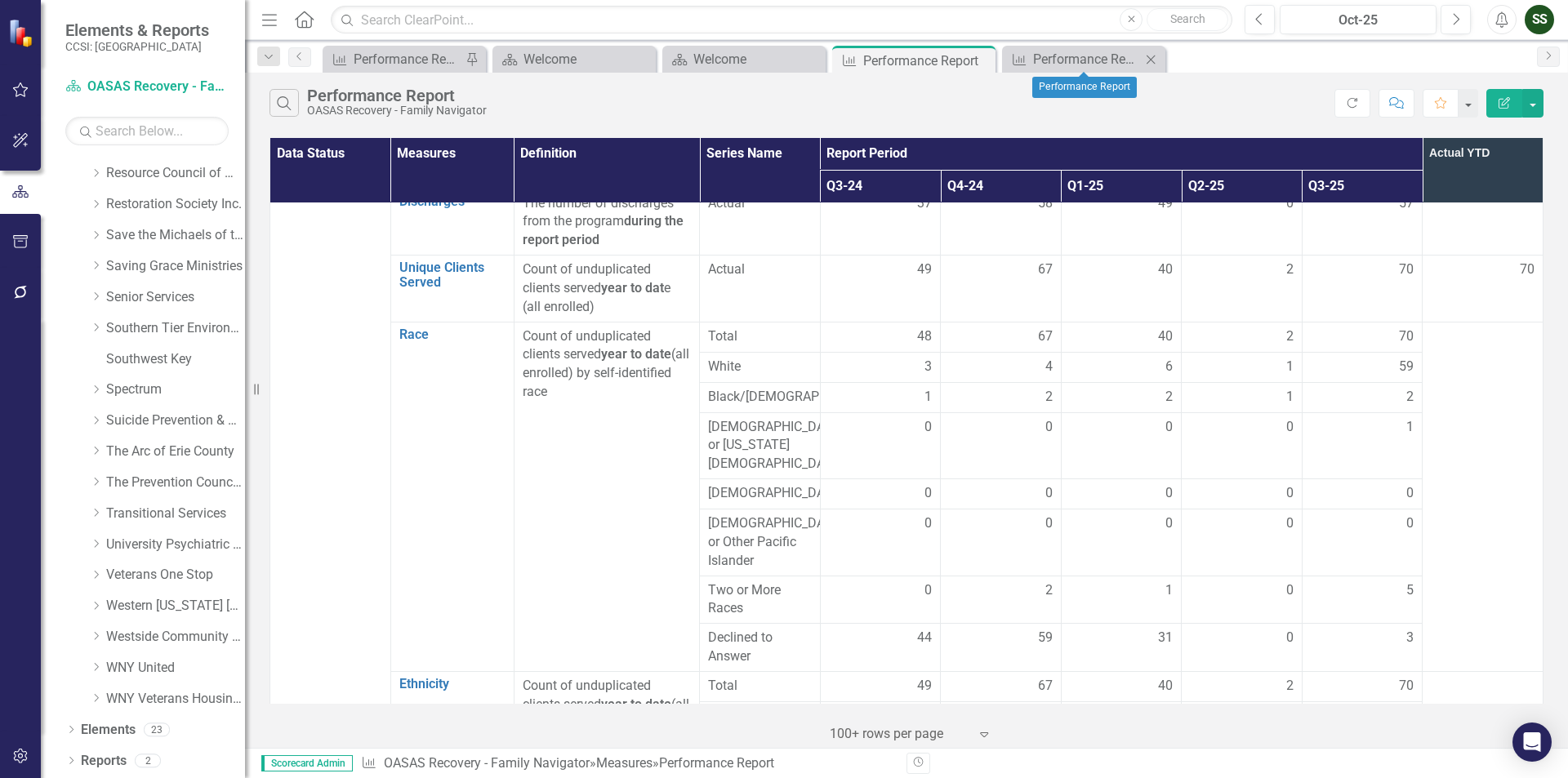
click at [1152, 57] on icon "Close" at bounding box center [1150, 59] width 16 height 13
click at [156, 416] on link "Suicide Prevention & Crisis Services" at bounding box center [175, 421] width 139 height 19
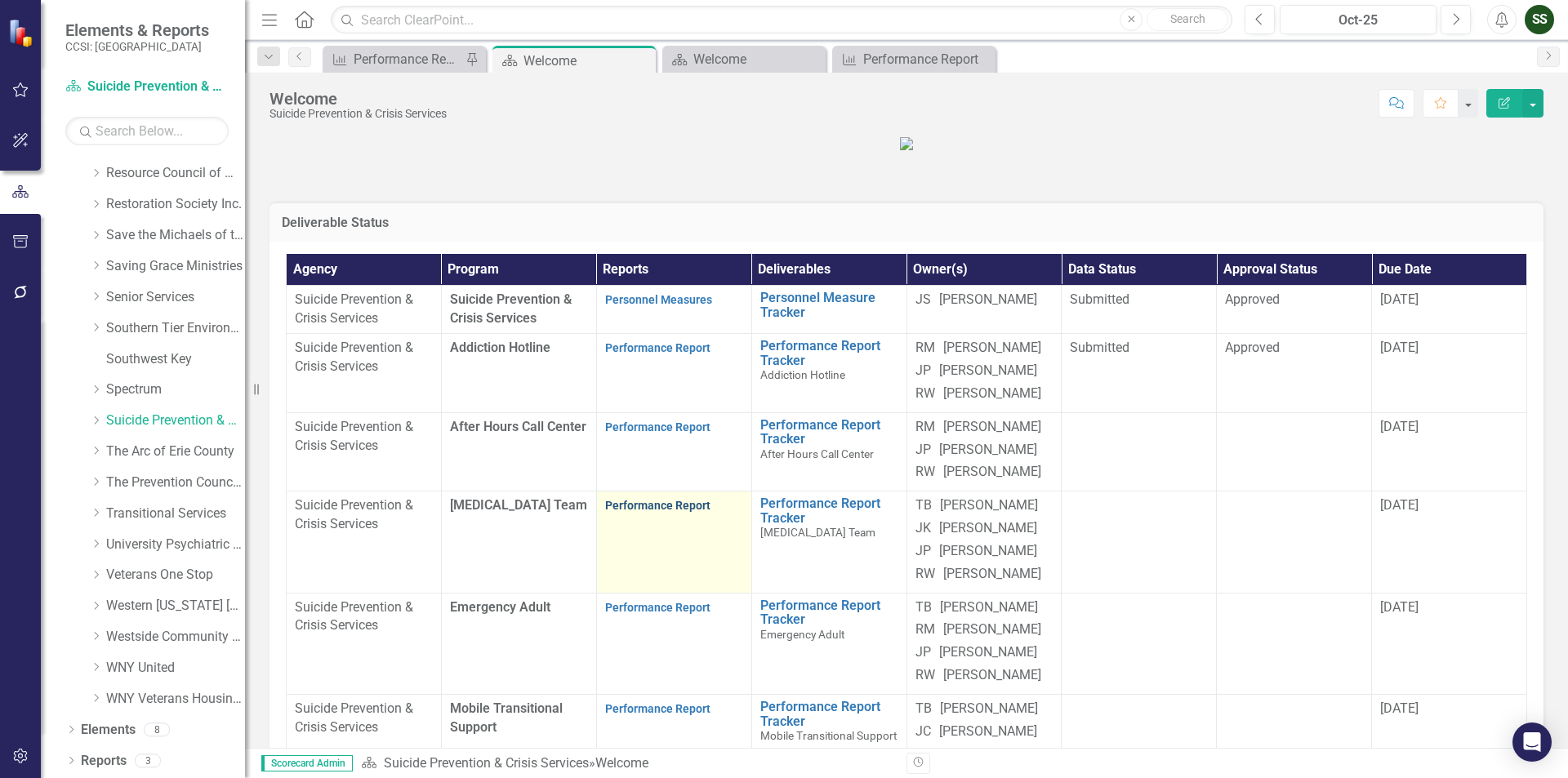
click at [652, 512] on link "Performance Report" at bounding box center [658, 505] width 105 height 13
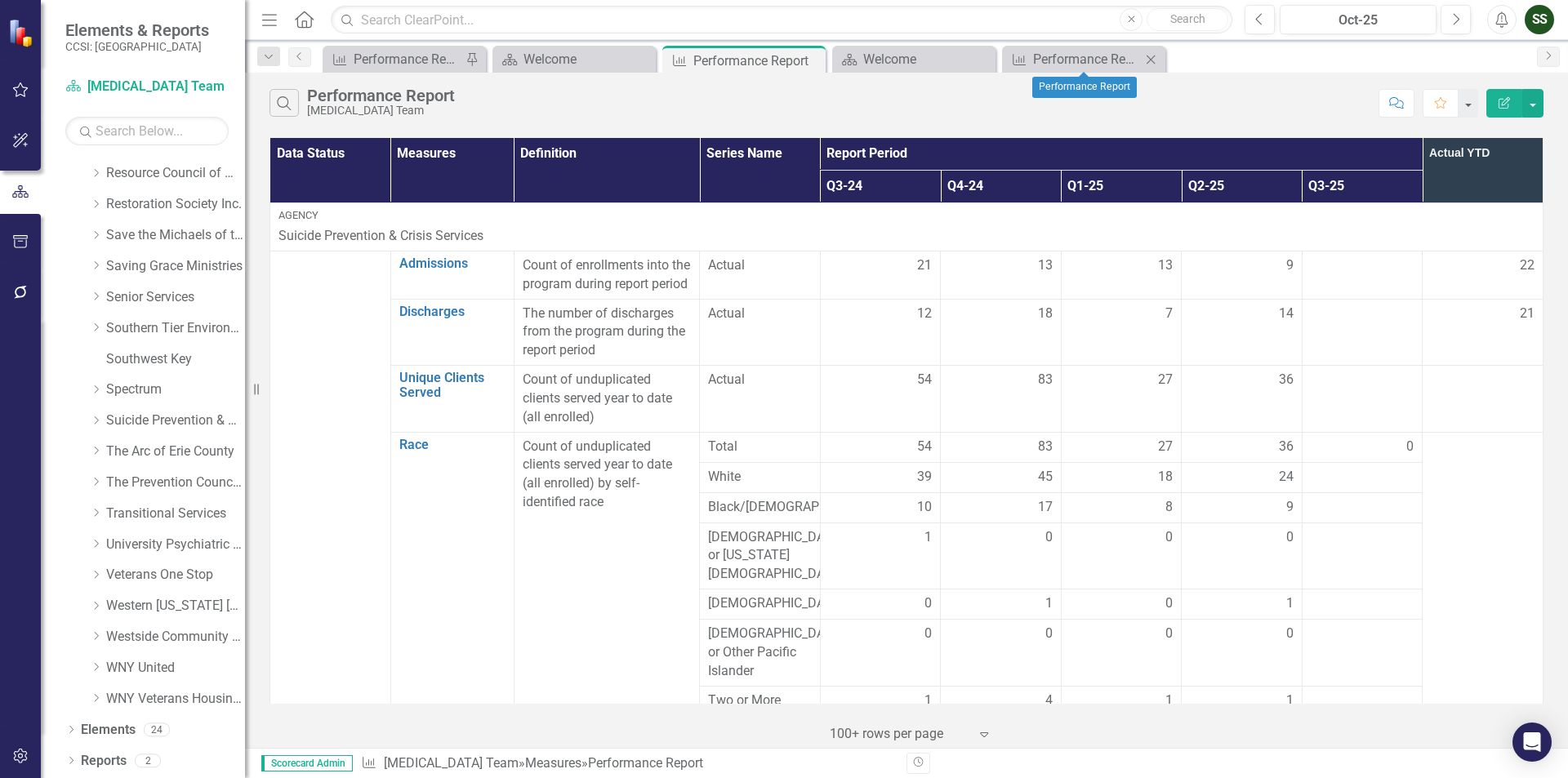
click at [1150, 55] on icon "Close" at bounding box center [1150, 59] width 16 height 13
click at [980, 59] on icon "Close" at bounding box center [980, 59] width 16 height 13
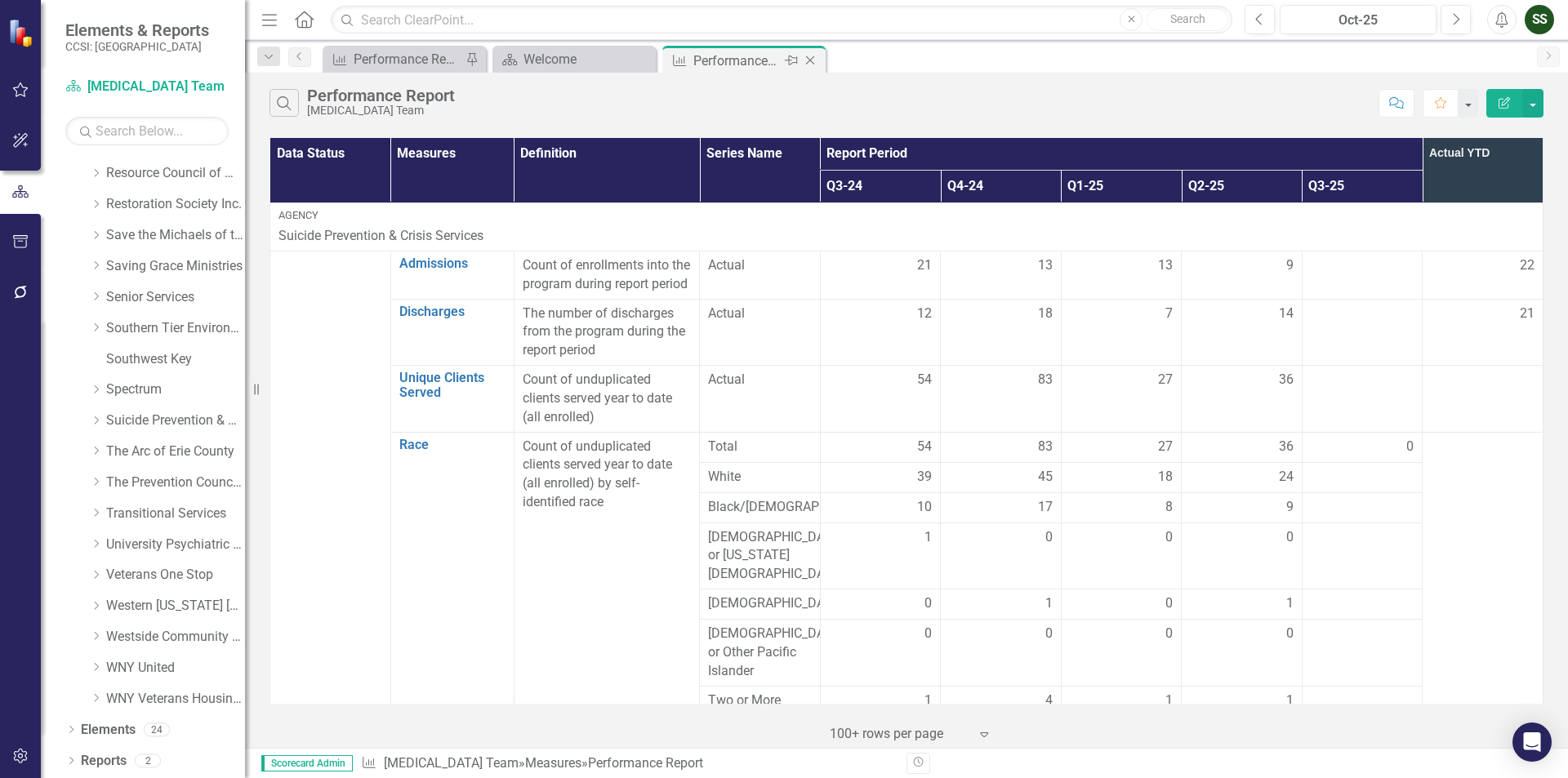
click at [817, 62] on icon "Close" at bounding box center [810, 60] width 16 height 13
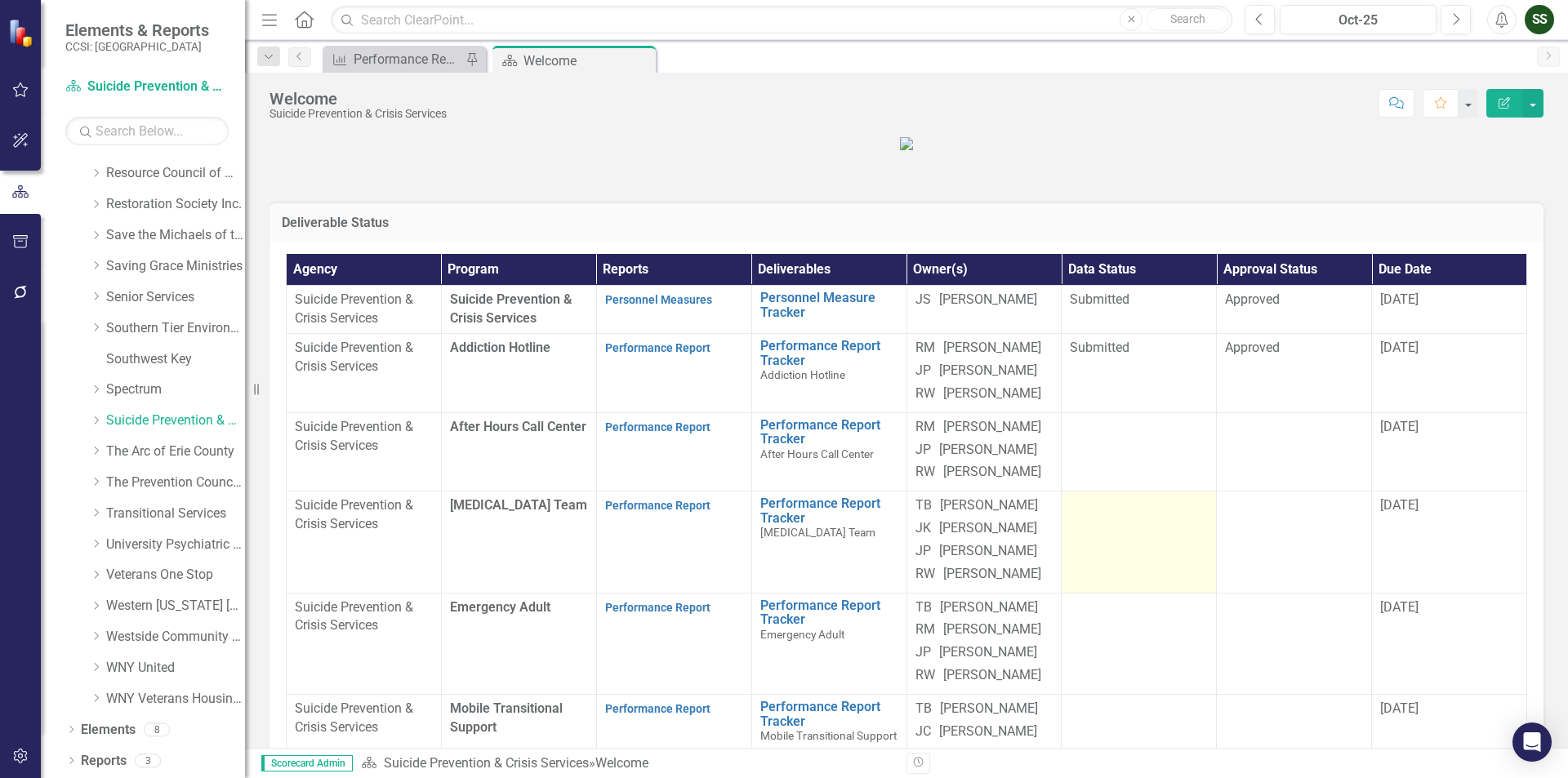
click at [1123, 593] on td at bounding box center [1139, 542] width 155 height 101
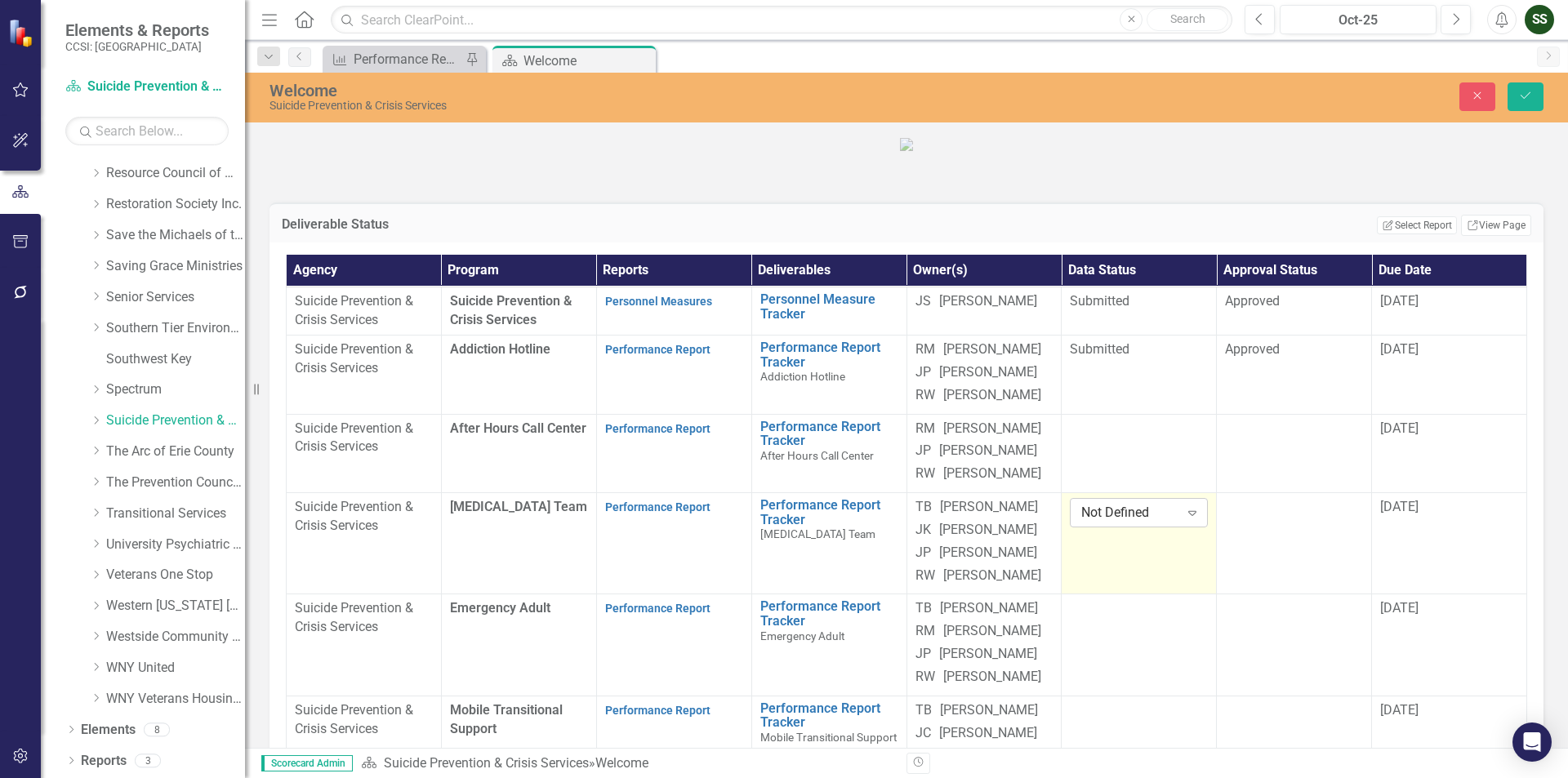
click at [1186, 520] on icon "Expand" at bounding box center [1192, 512] width 16 height 13
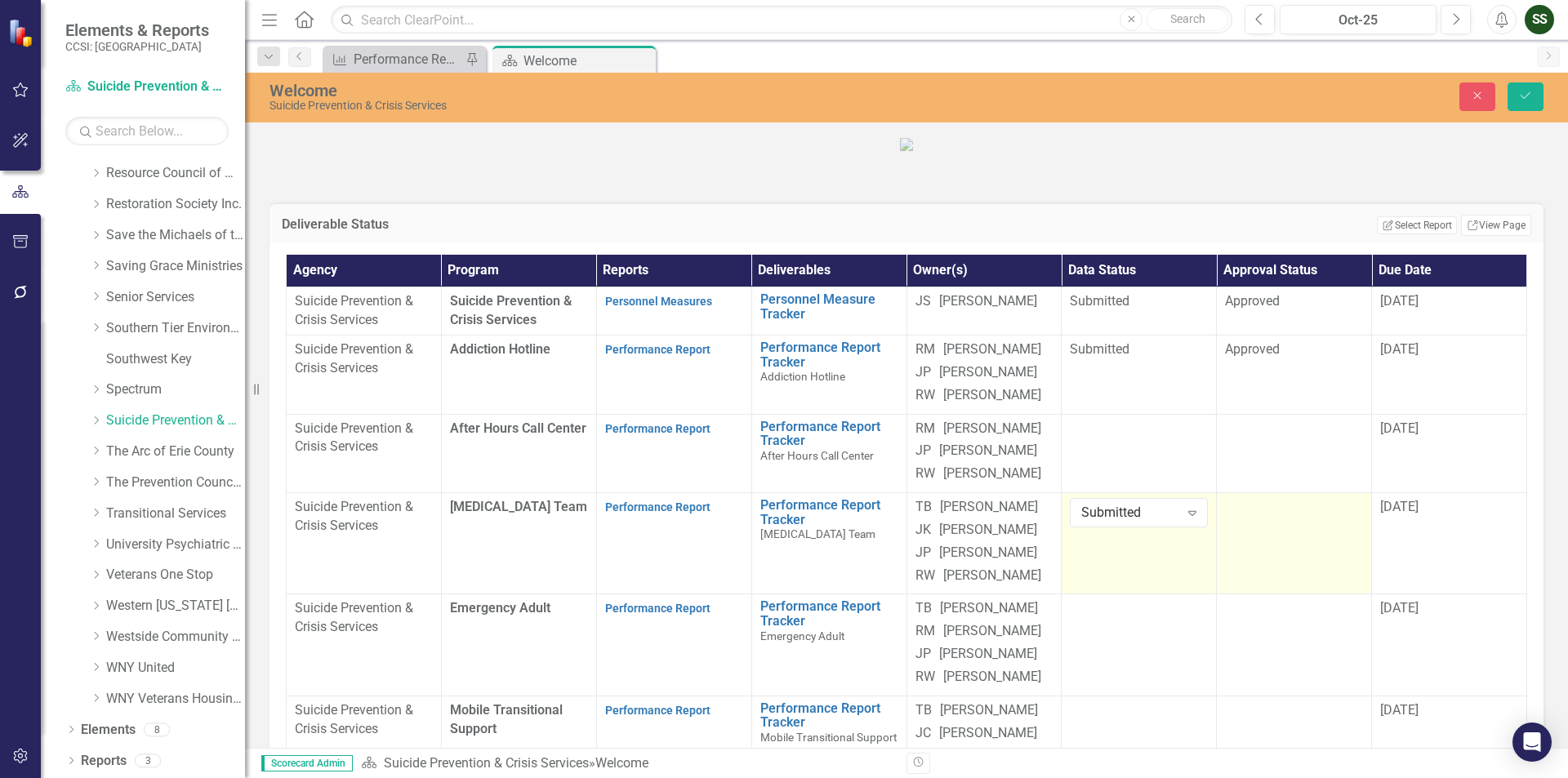
click at [1306, 518] on div at bounding box center [1294, 508] width 138 height 20
click at [1332, 526] on div "Expand" at bounding box center [1347, 513] width 30 height 26
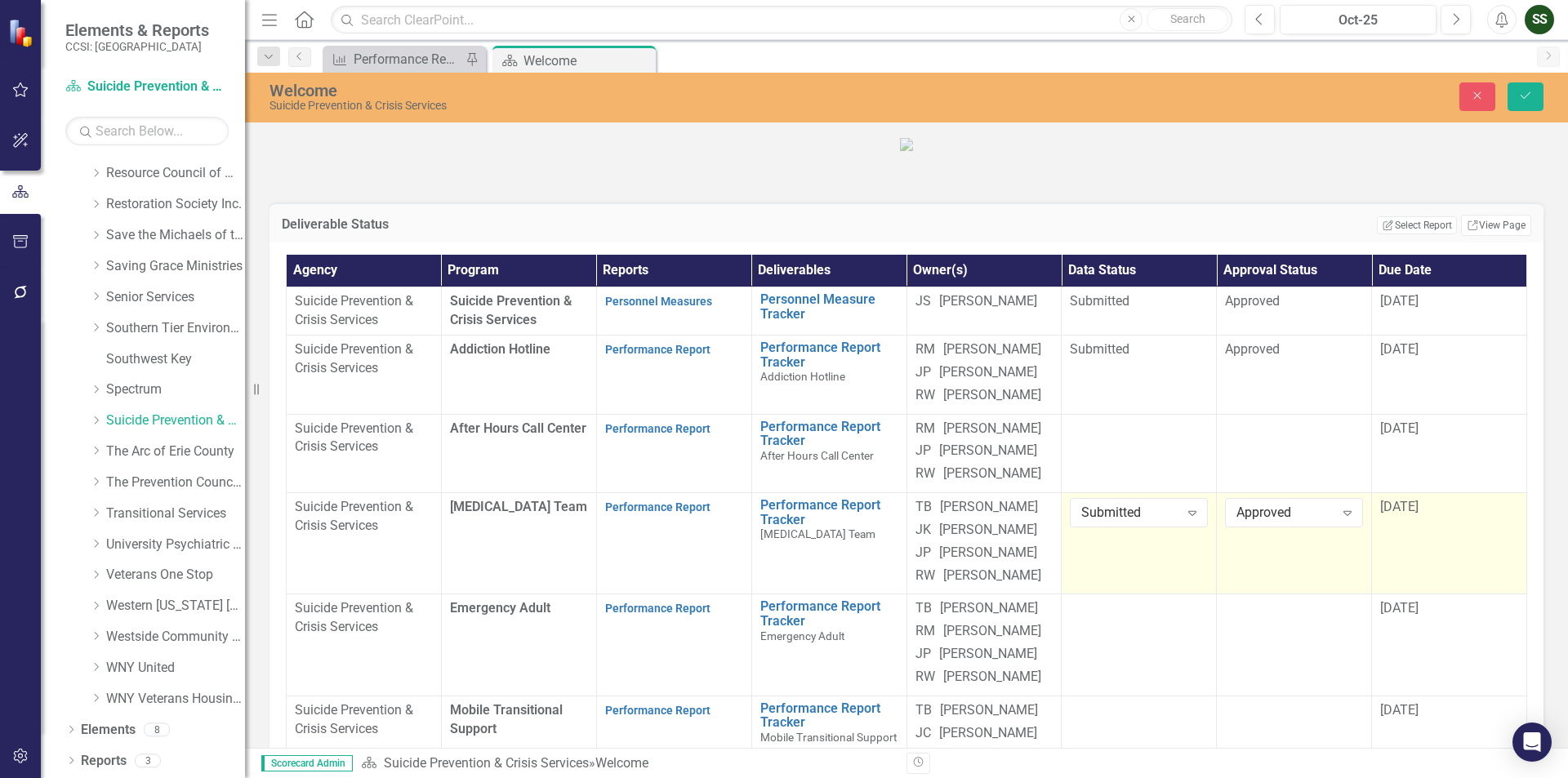
click at [1399, 514] on span "[DATE]" at bounding box center [1399, 507] width 38 height 15
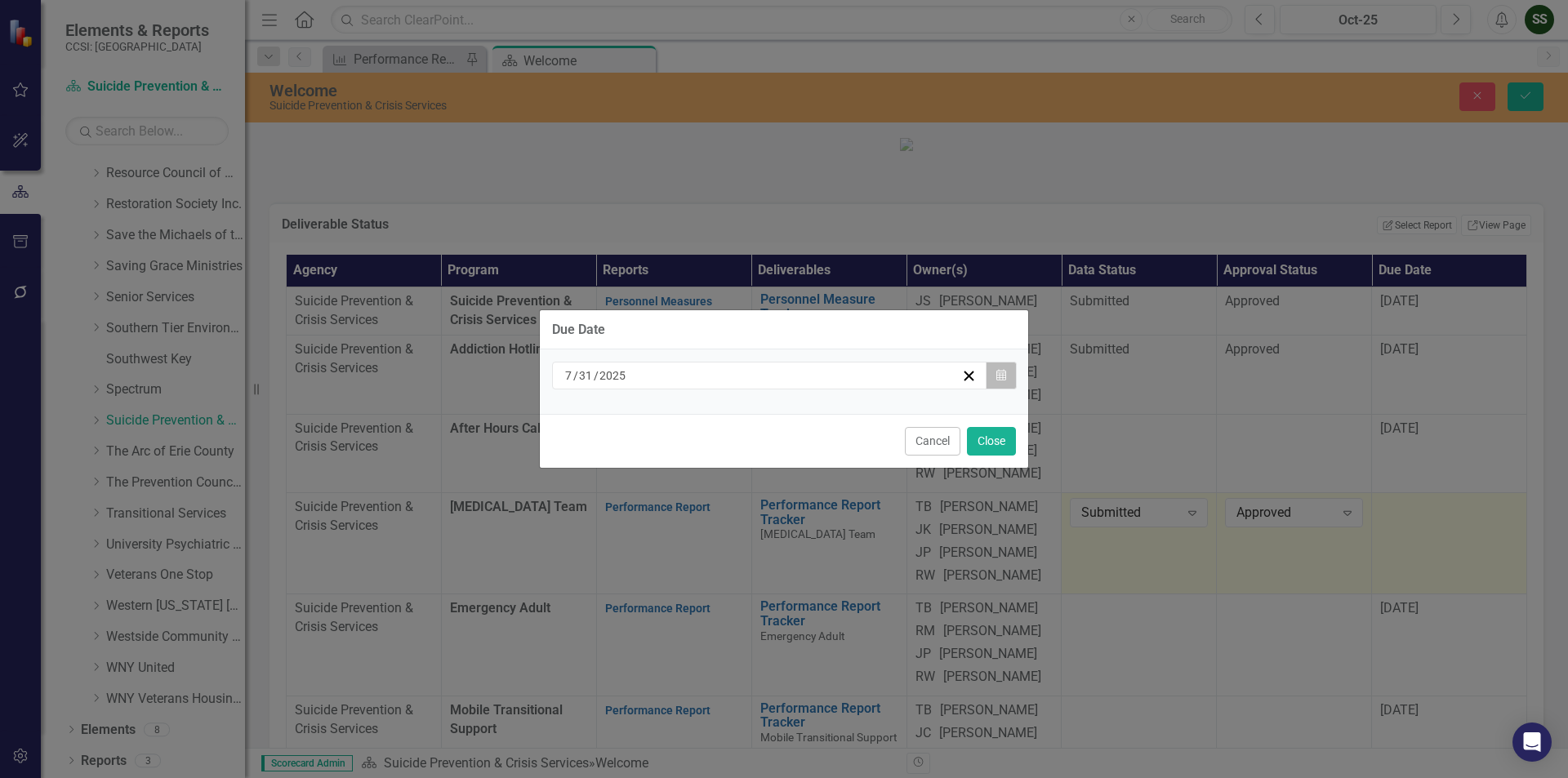
click at [995, 370] on button "Calendar" at bounding box center [1001, 375] width 31 height 28
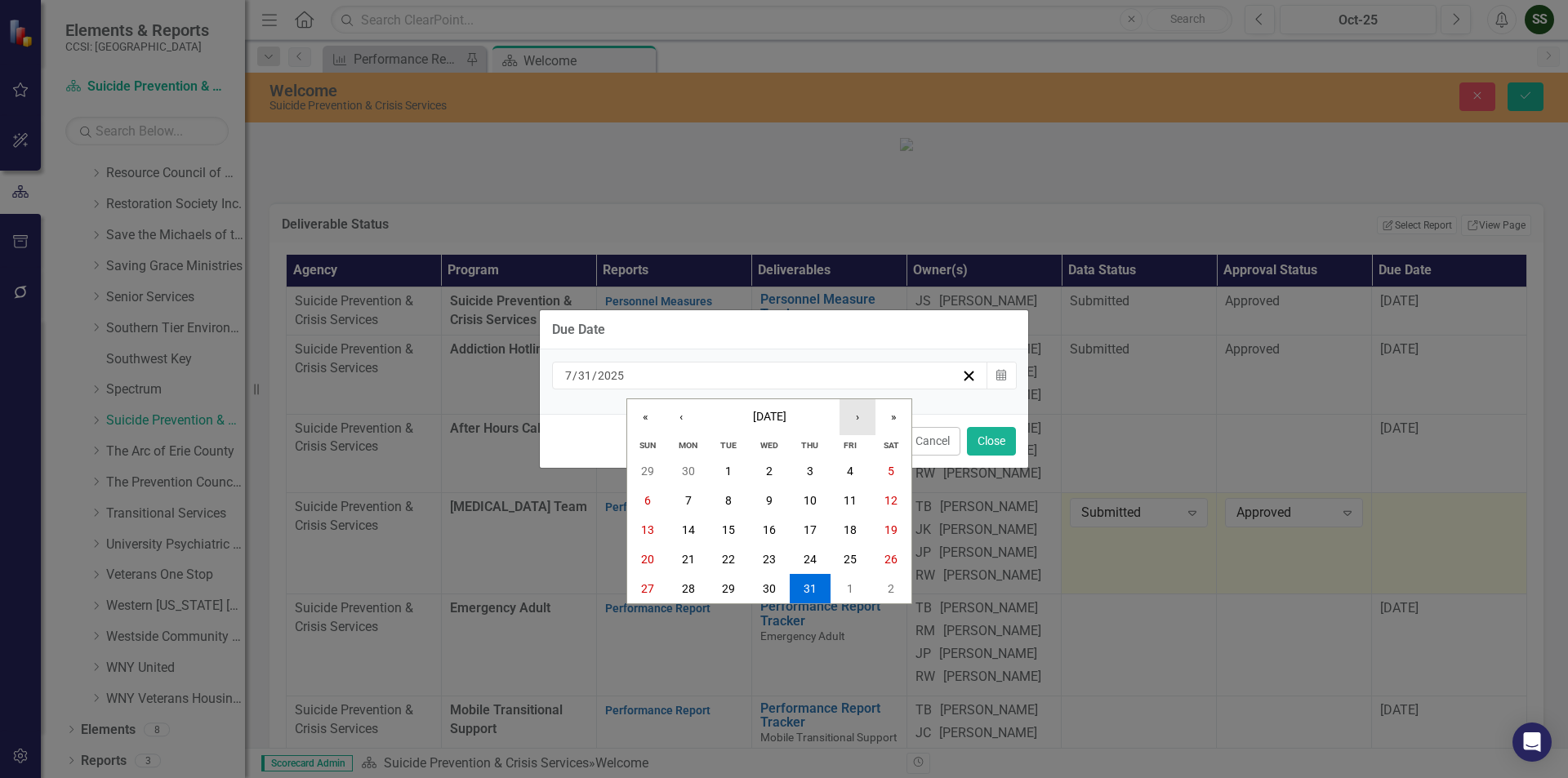
click at [866, 408] on button "›" at bounding box center [857, 417] width 36 height 36
click at [853, 590] on abbr "31" at bounding box center [849, 588] width 13 height 13
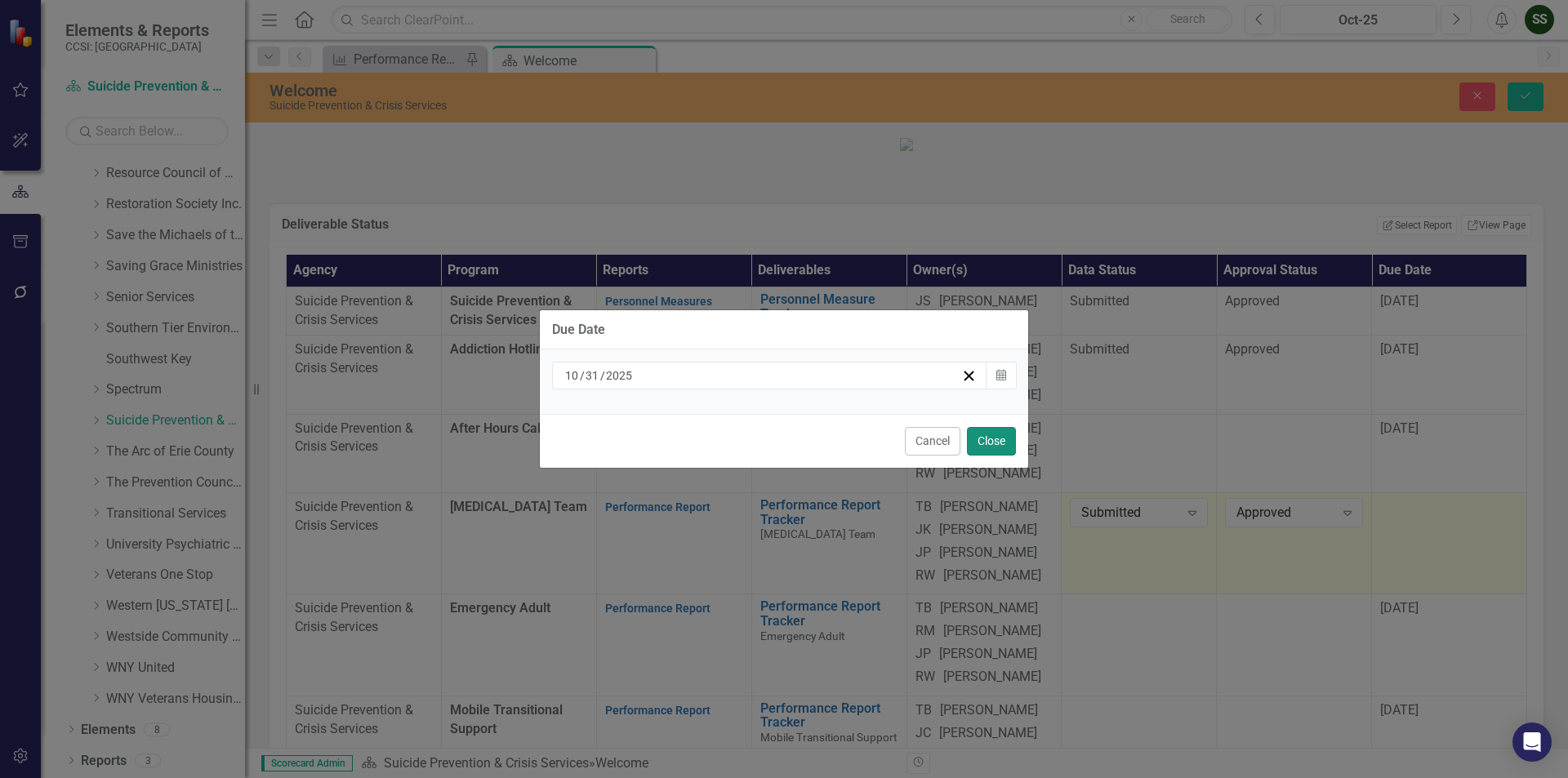
click at [993, 434] on button "Close" at bounding box center [991, 441] width 49 height 29
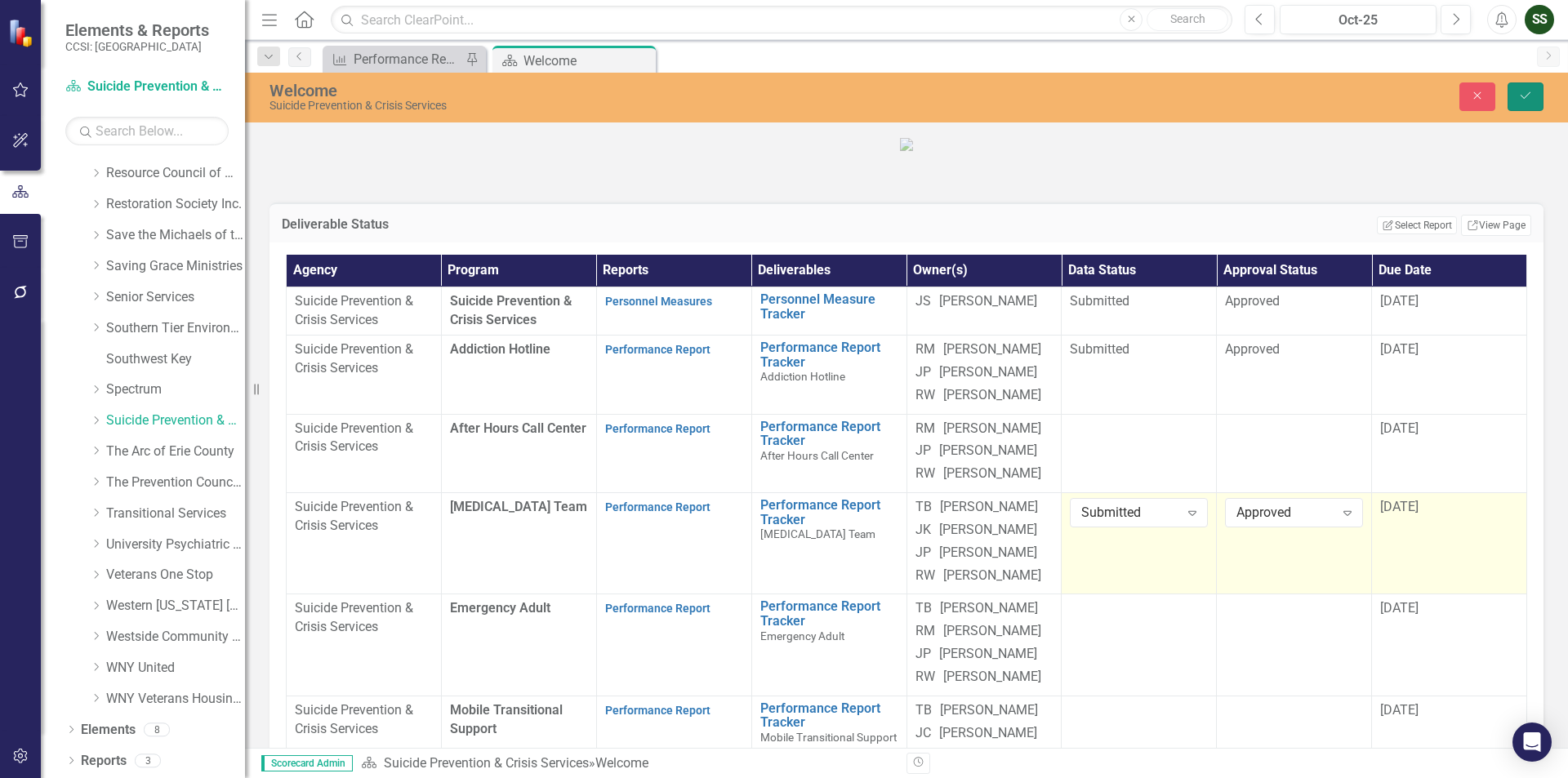
click at [1526, 90] on icon "Save" at bounding box center [1525, 95] width 14 height 11
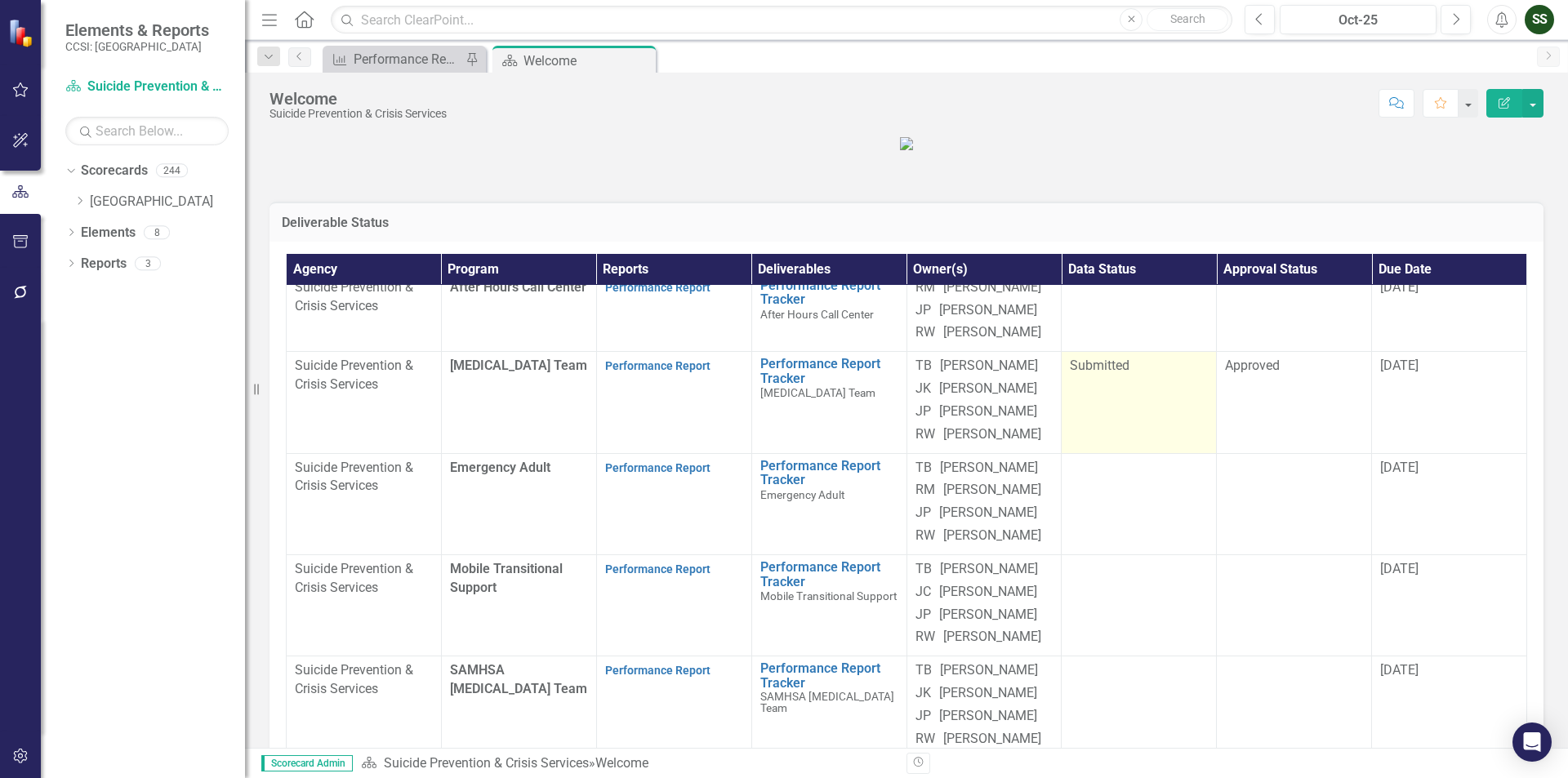
scroll to position [245, 0]
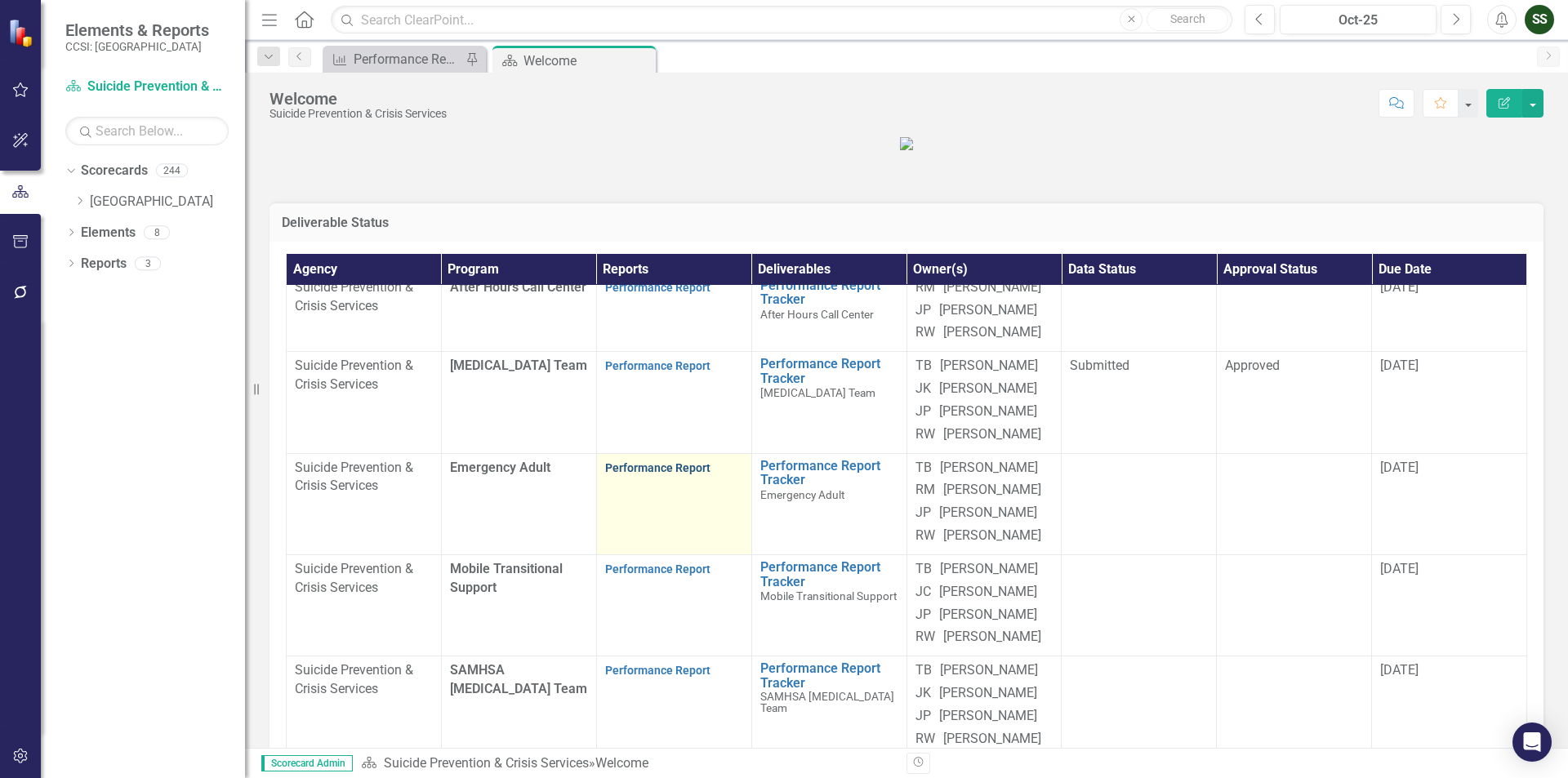
click at [641, 474] on link "Performance Report" at bounding box center [658, 468] width 105 height 13
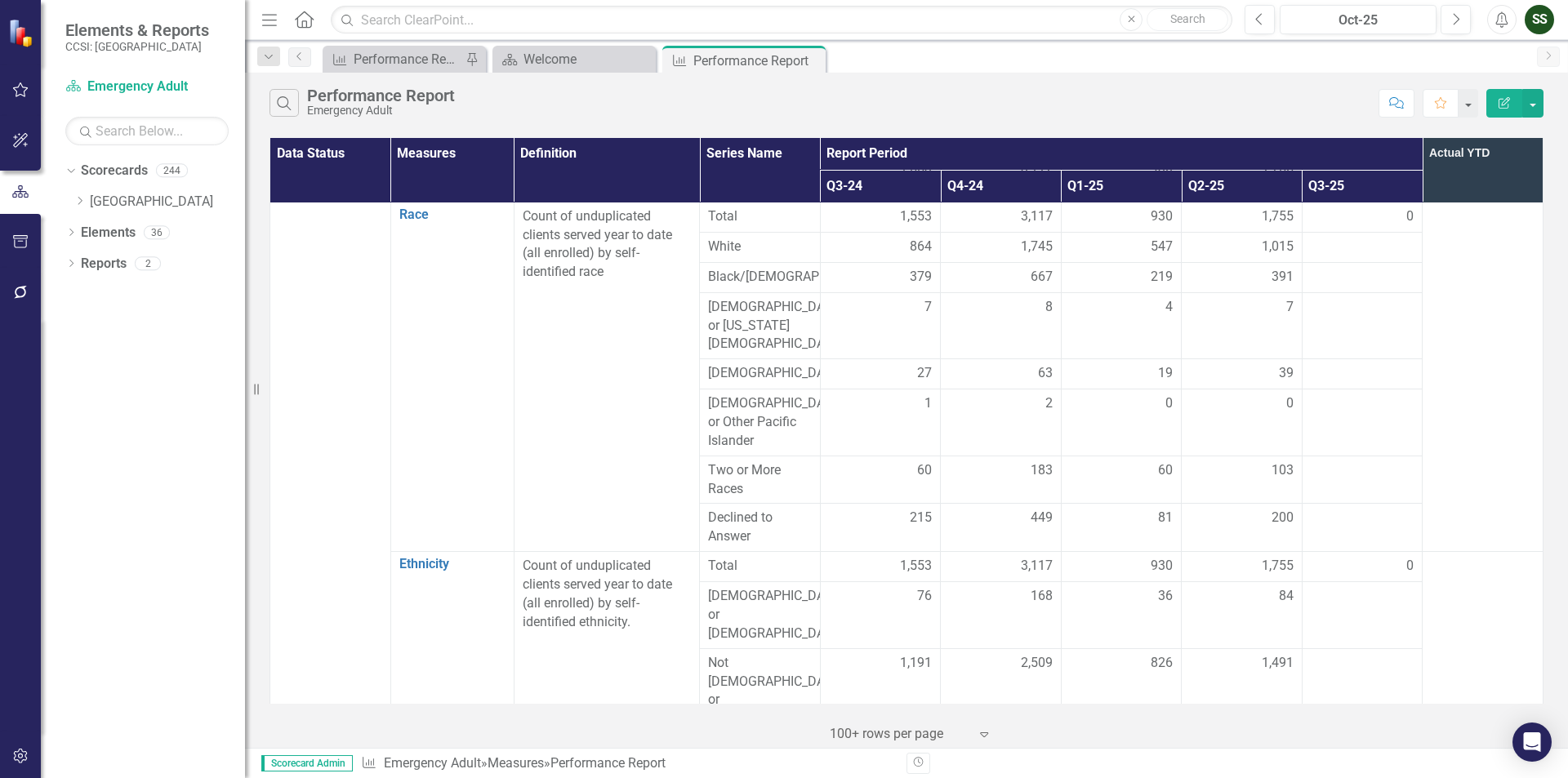
scroll to position [252, 0]
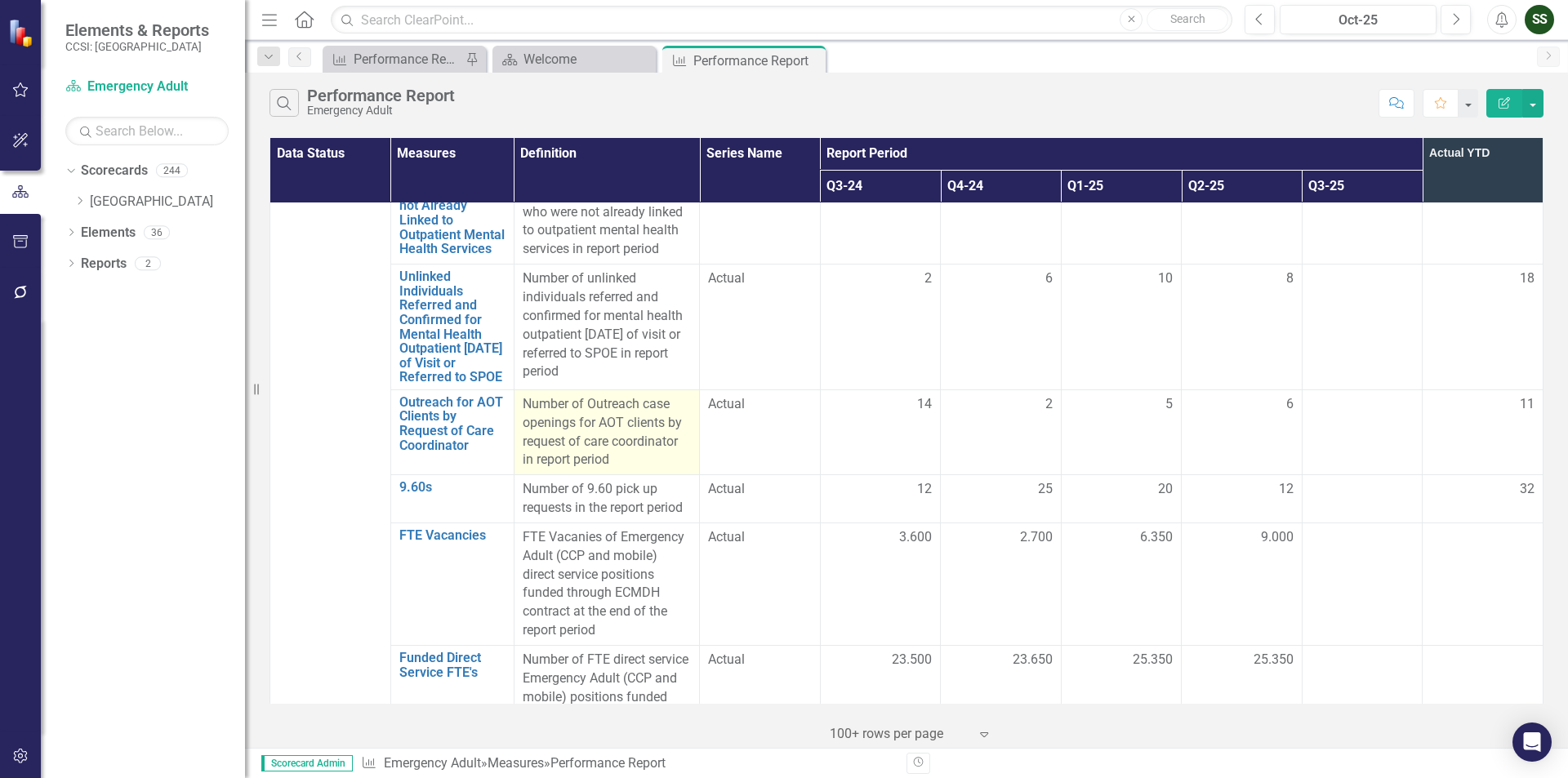
scroll to position [3477, 0]
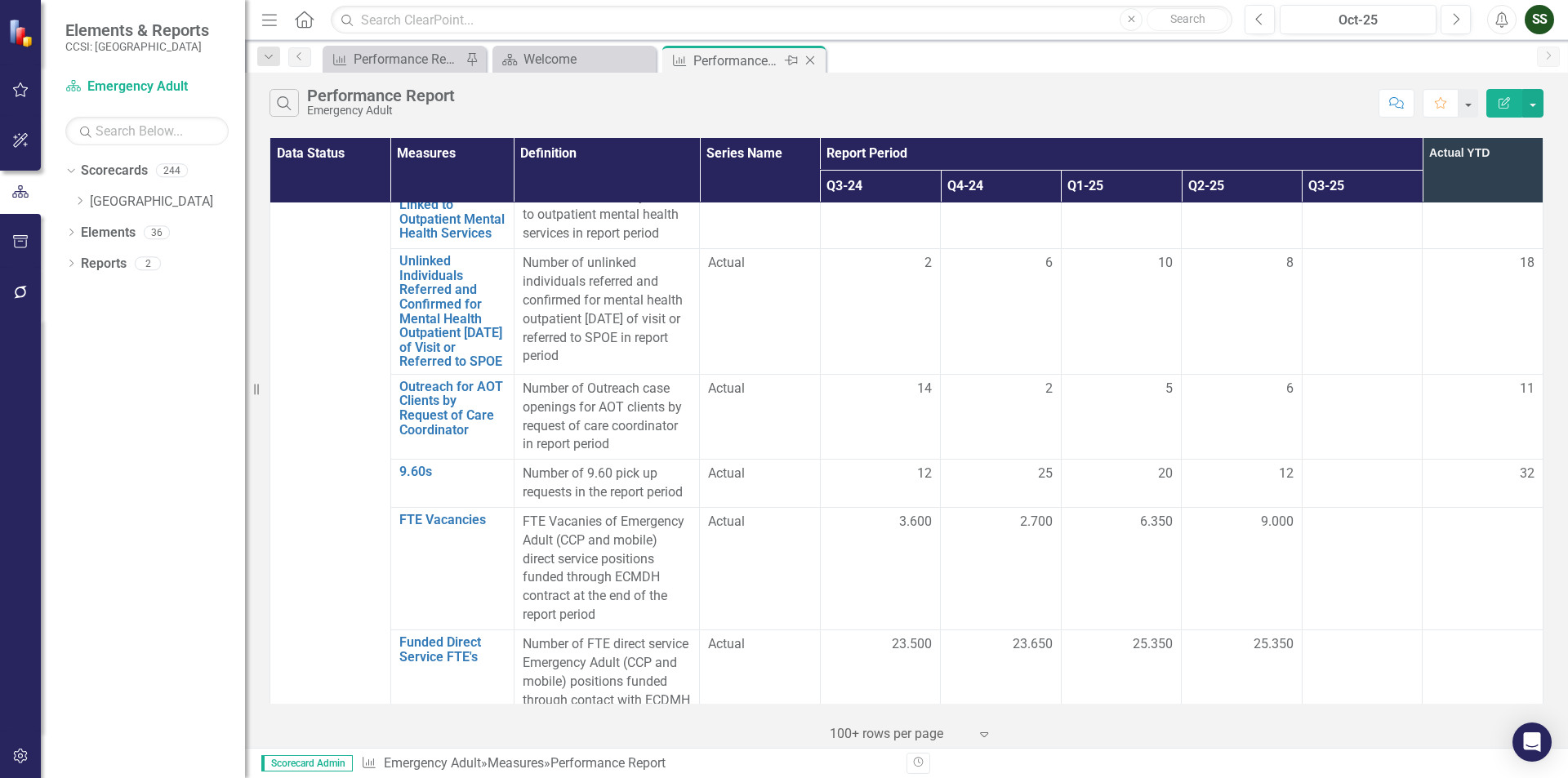
click at [815, 60] on icon "Close" at bounding box center [810, 60] width 16 height 13
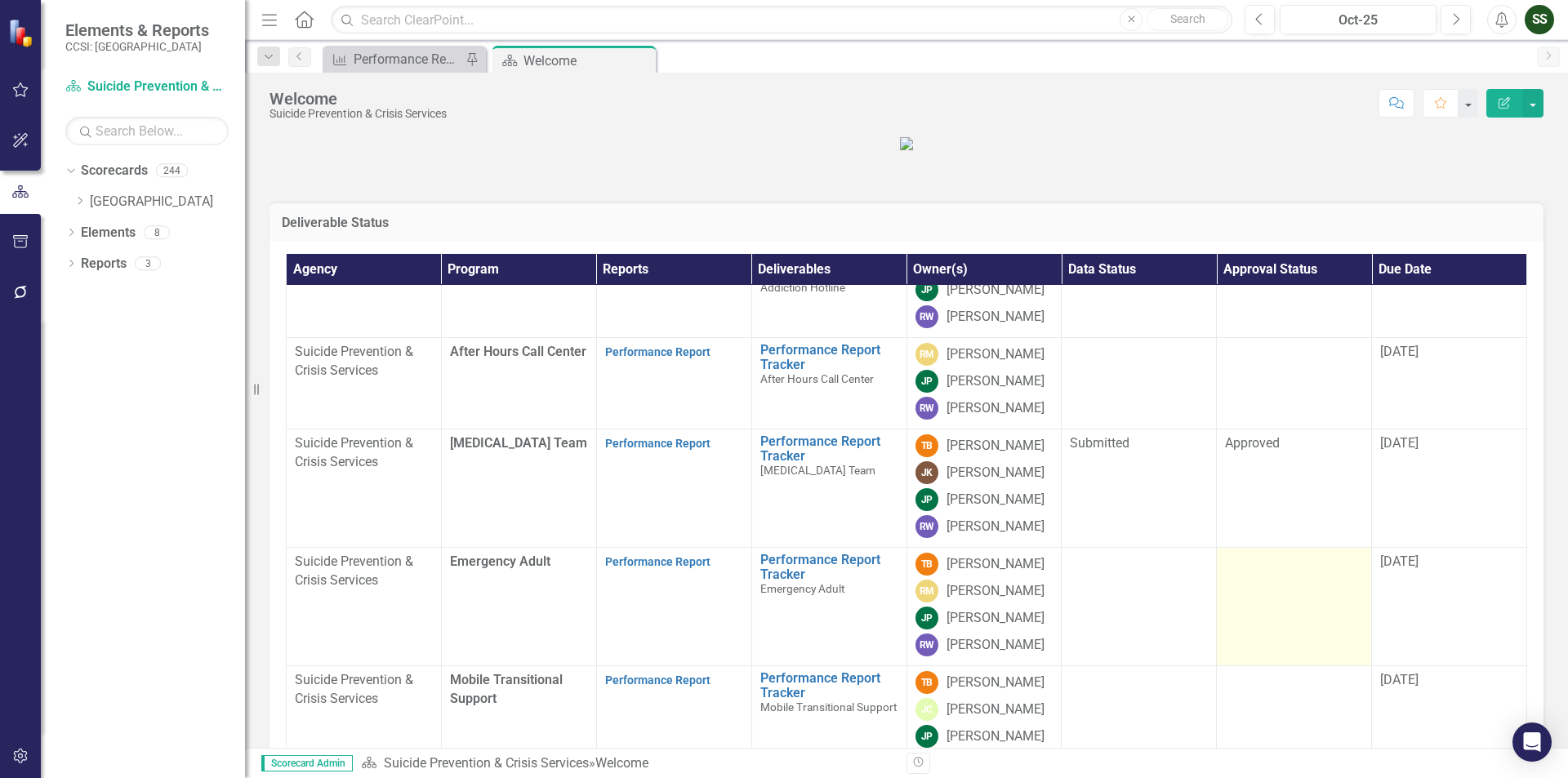
scroll to position [163, 0]
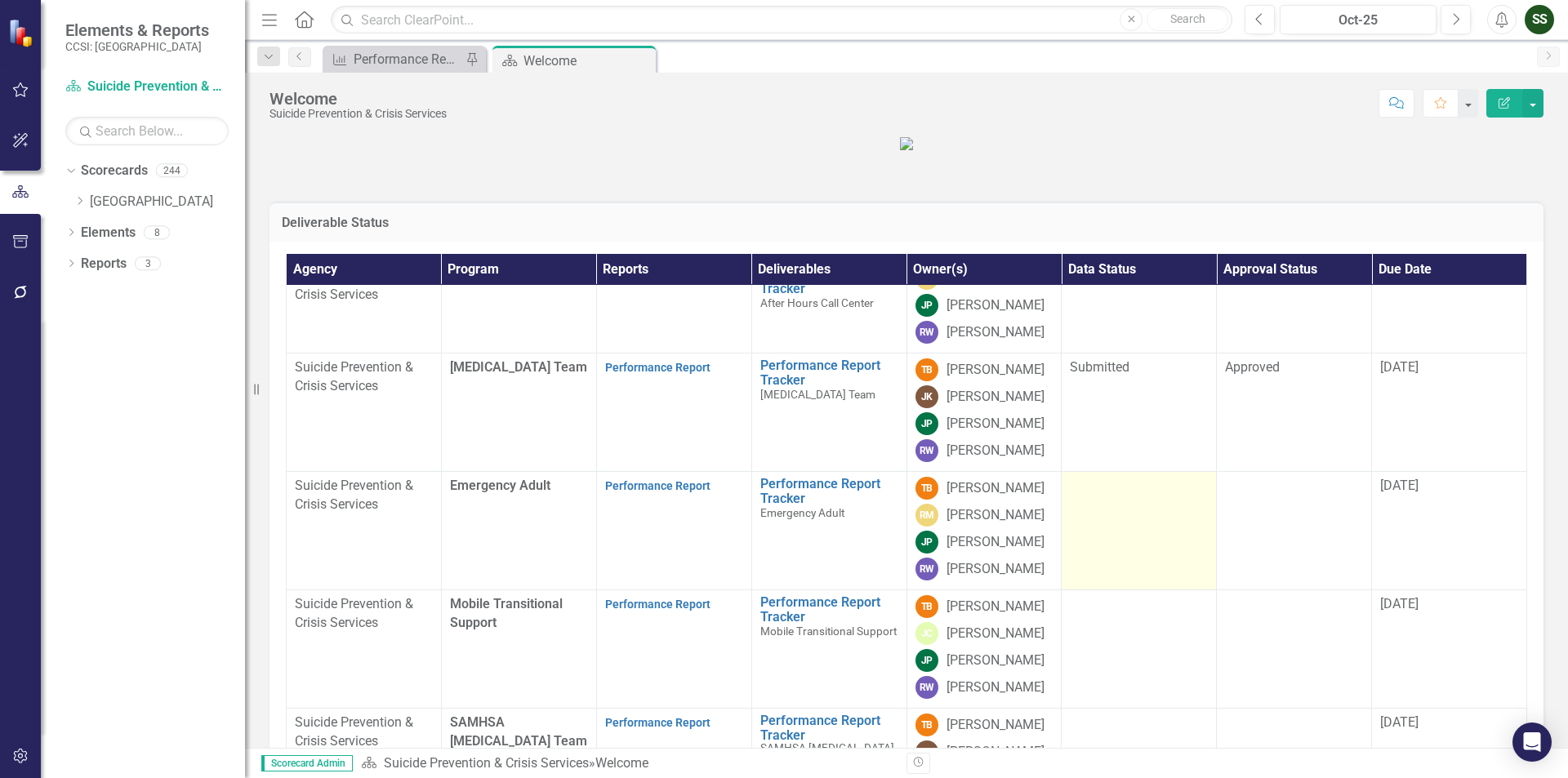
click at [1126, 497] on div at bounding box center [1139, 486] width 138 height 20
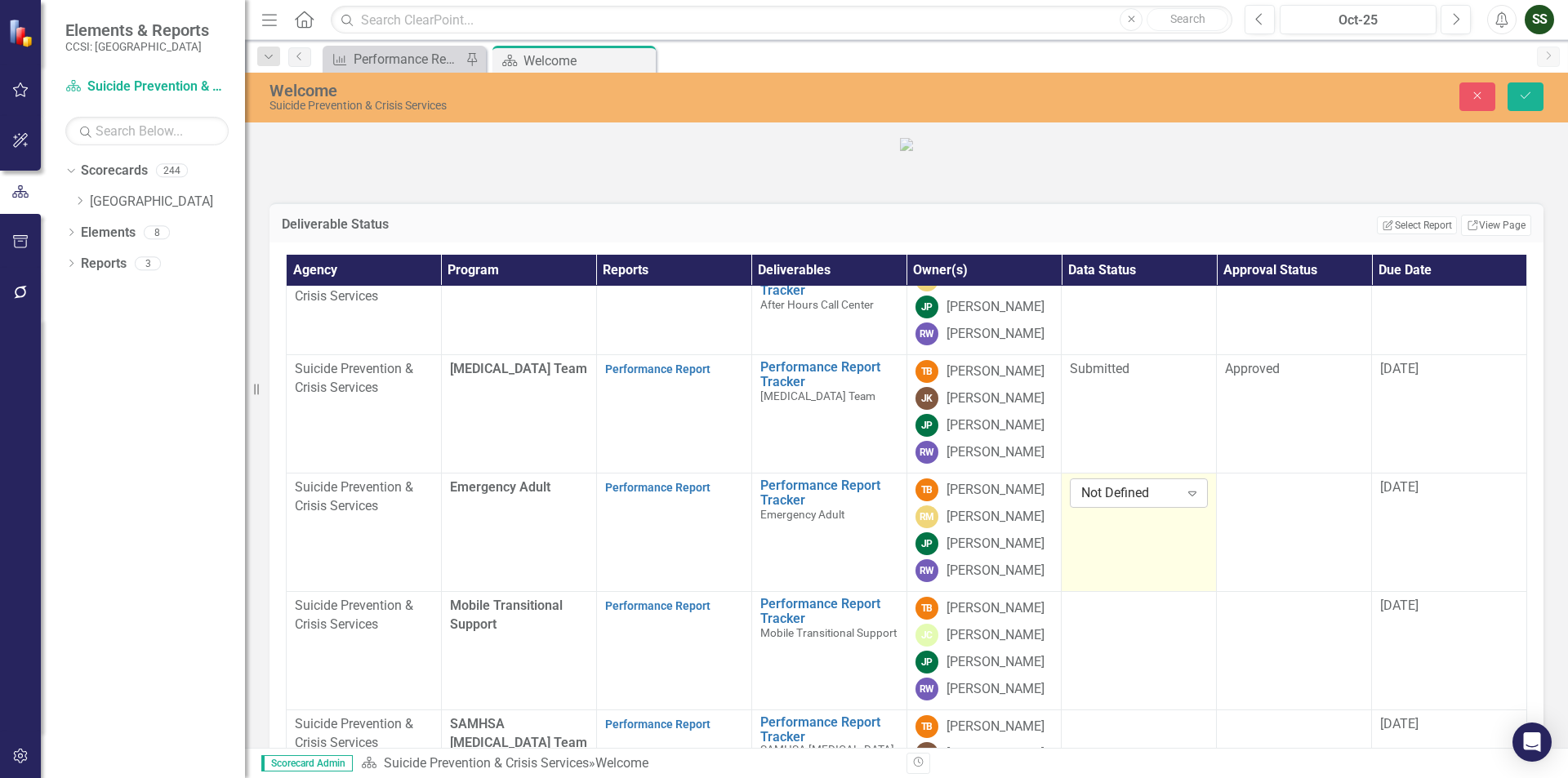
click at [1185, 500] on icon "Expand" at bounding box center [1192, 492] width 16 height 13
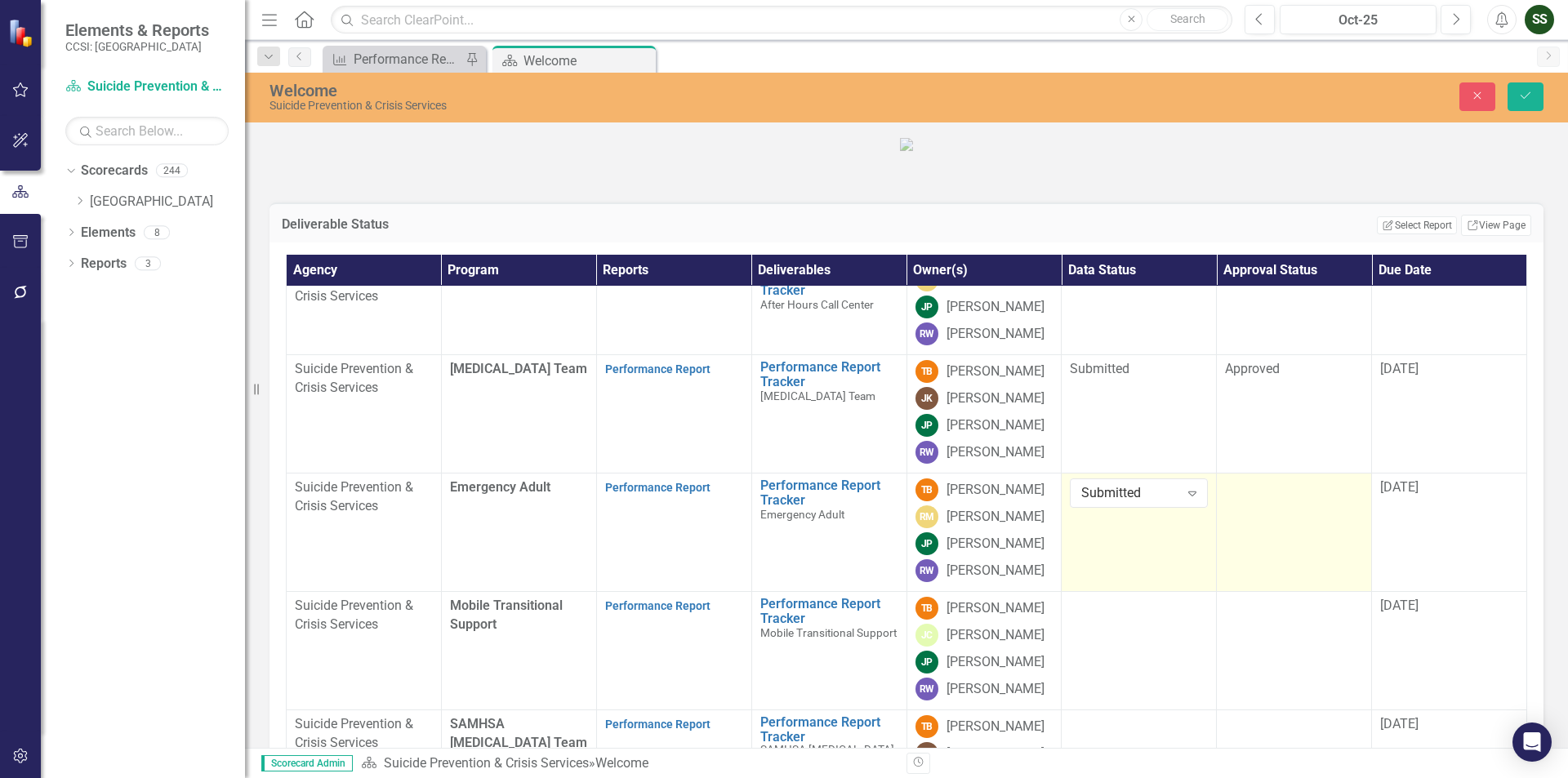
click at [1269, 591] on td at bounding box center [1294, 531] width 155 height 118
click at [1339, 500] on icon "Expand" at bounding box center [1347, 492] width 16 height 13
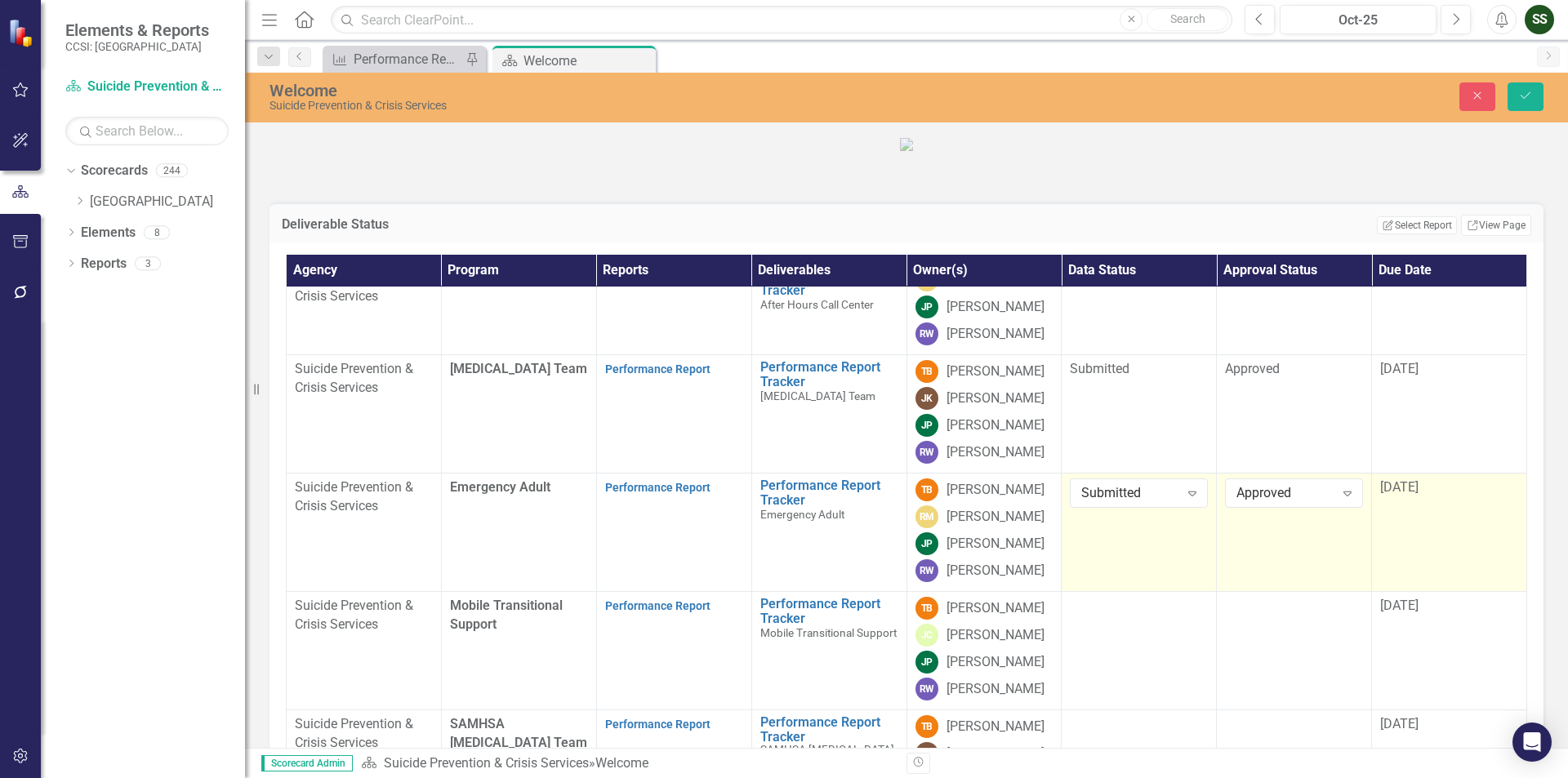
click at [1400, 495] on span "[DATE]" at bounding box center [1399, 487] width 38 height 15
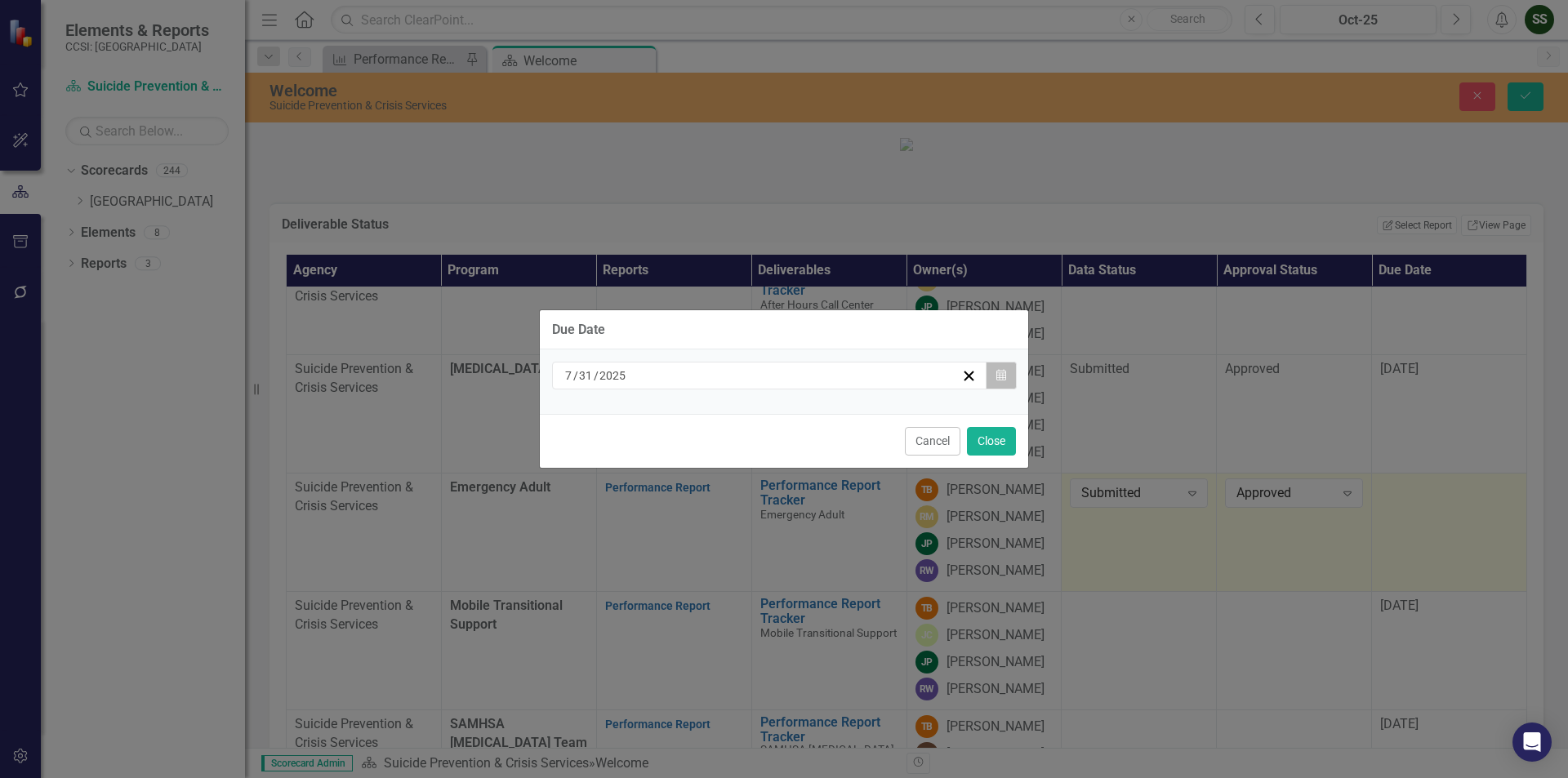
click at [1009, 383] on button "Calendar" at bounding box center [1001, 375] width 31 height 28
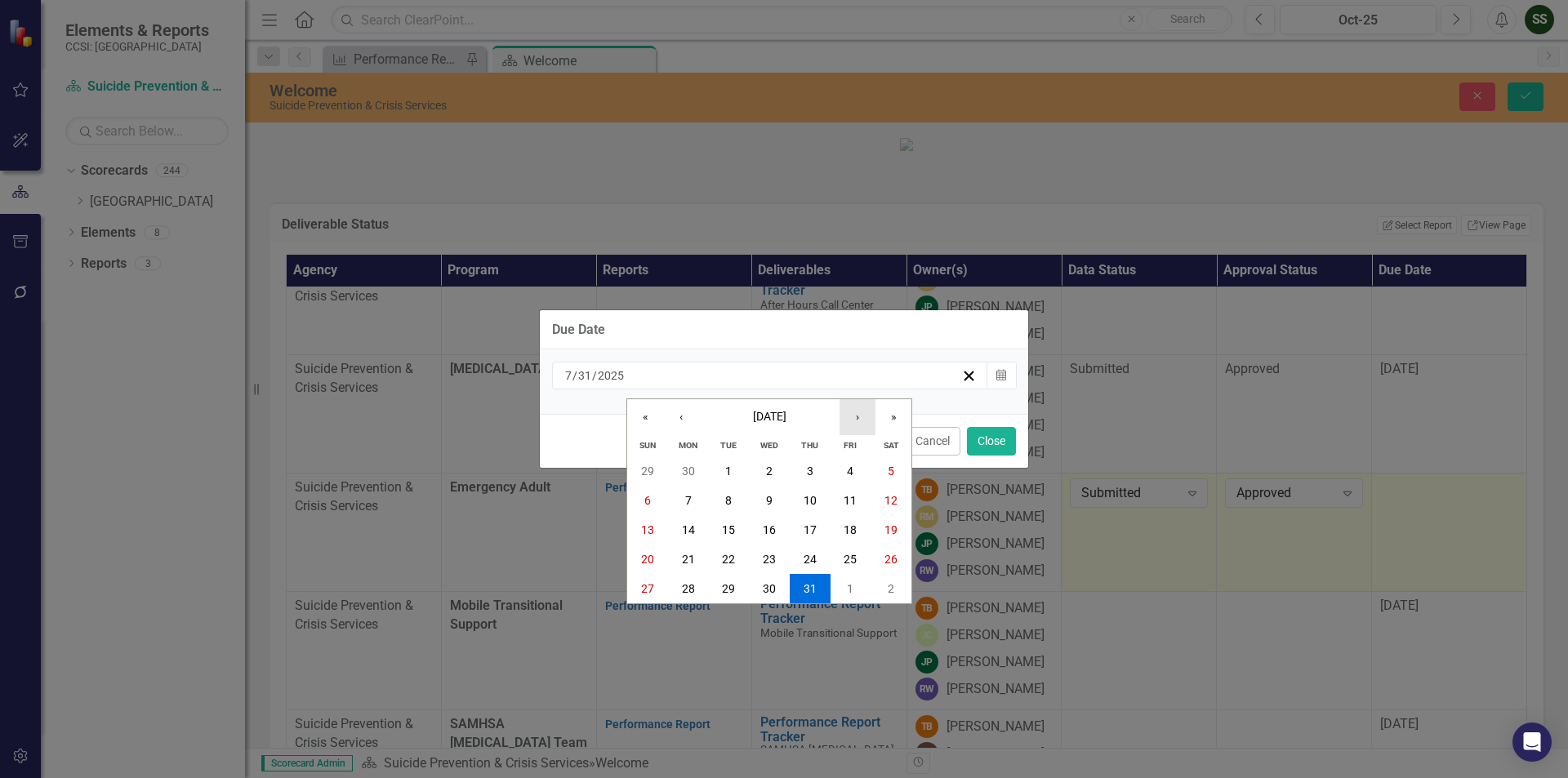
click at [851, 412] on button "›" at bounding box center [857, 417] width 36 height 36
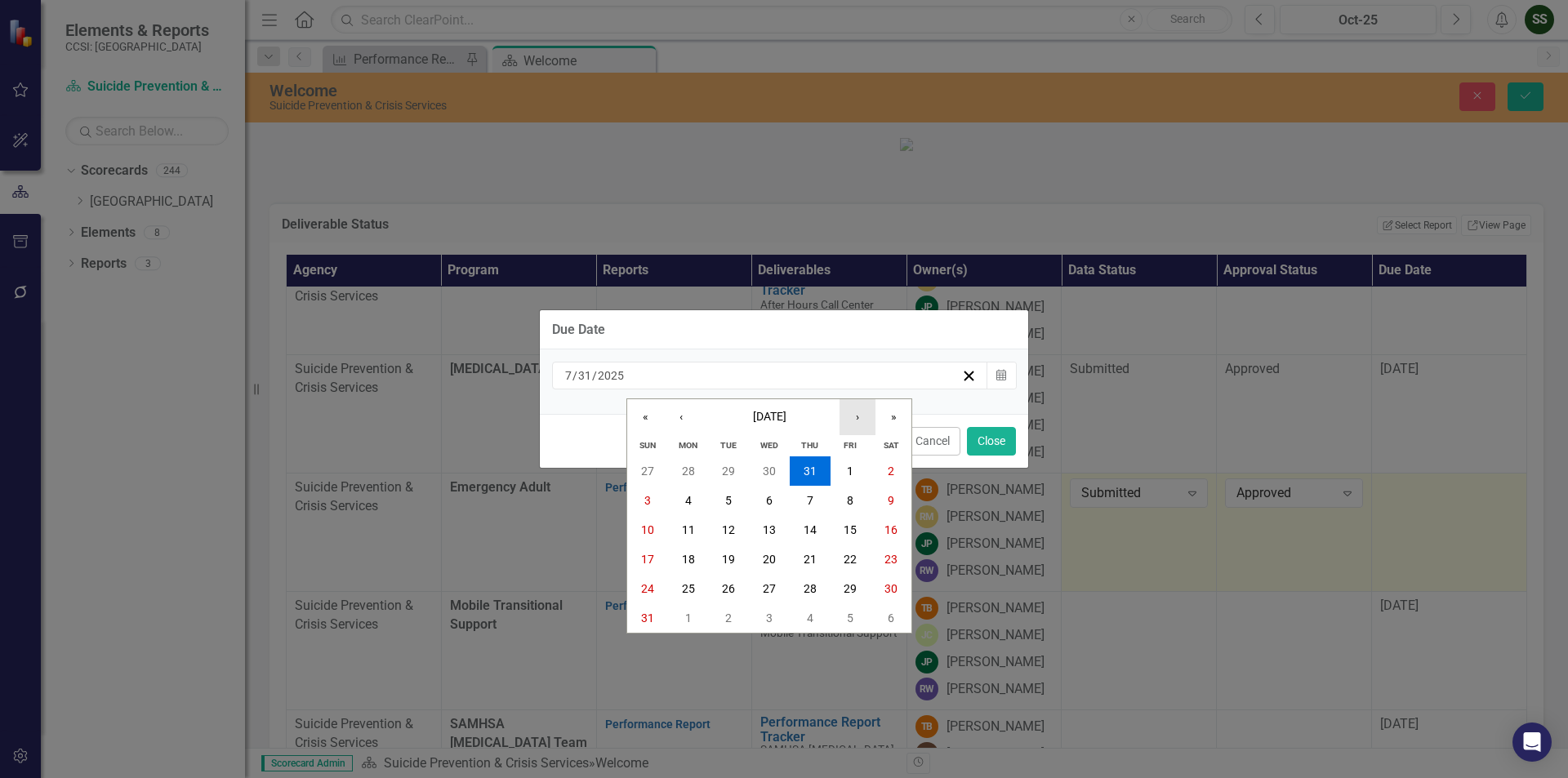
click at [851, 412] on button "›" at bounding box center [857, 417] width 36 height 36
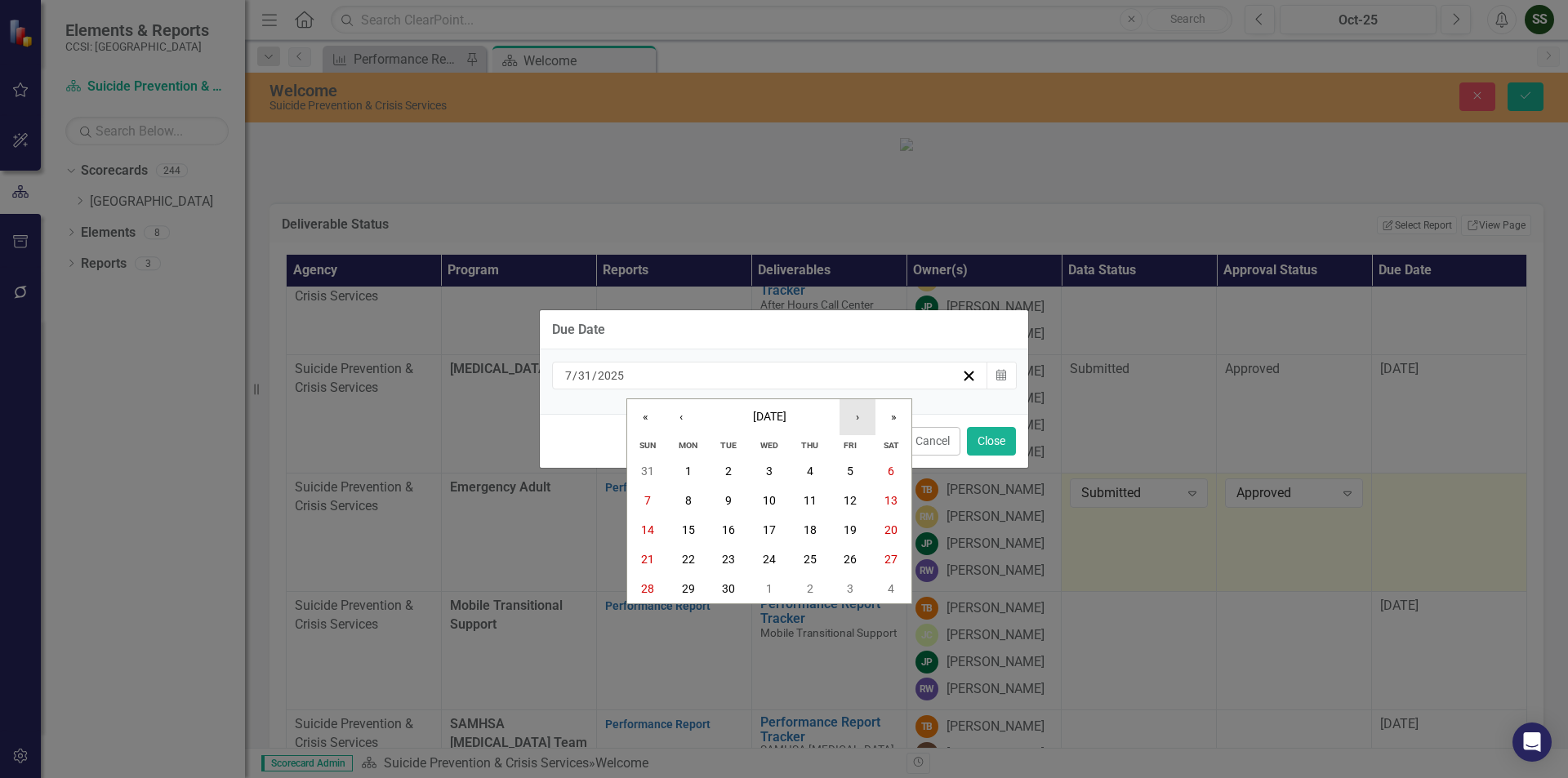
click at [851, 412] on button "›" at bounding box center [857, 417] width 36 height 36
click at [849, 595] on button "31" at bounding box center [851, 588] width 41 height 30
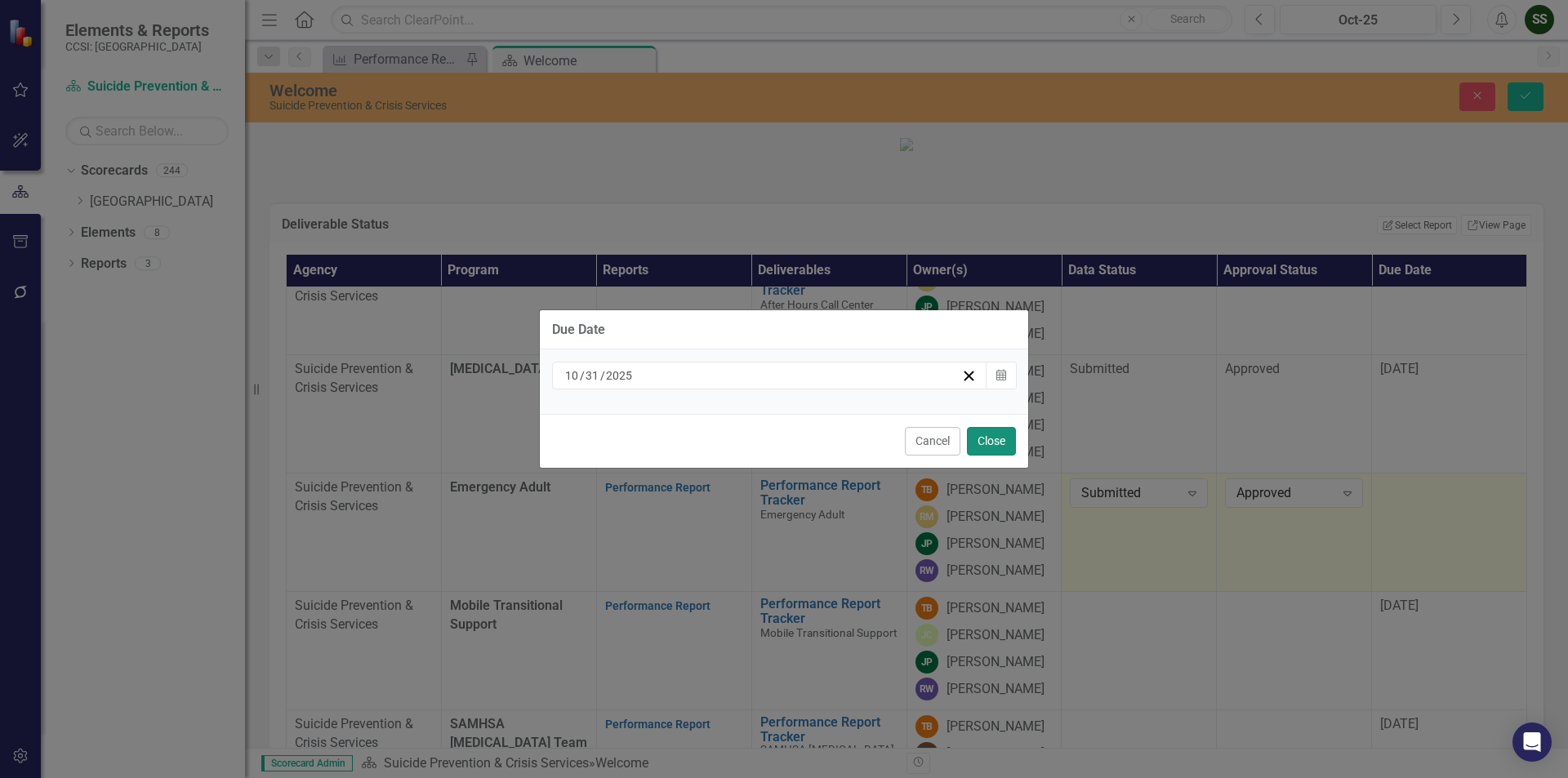
click at [995, 443] on button "Close" at bounding box center [991, 441] width 49 height 29
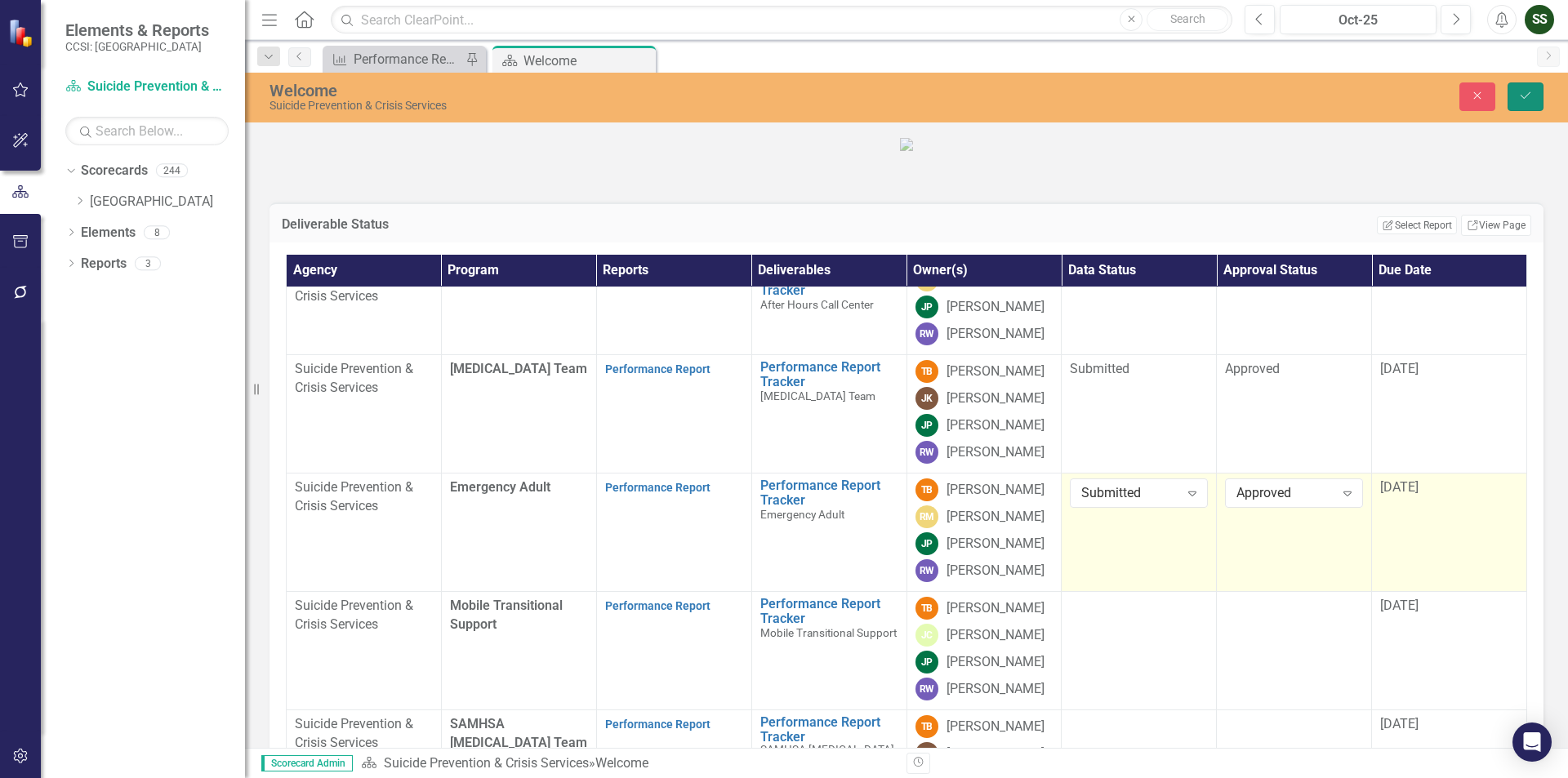
click at [1520, 101] on icon "Save" at bounding box center [1525, 95] width 14 height 11
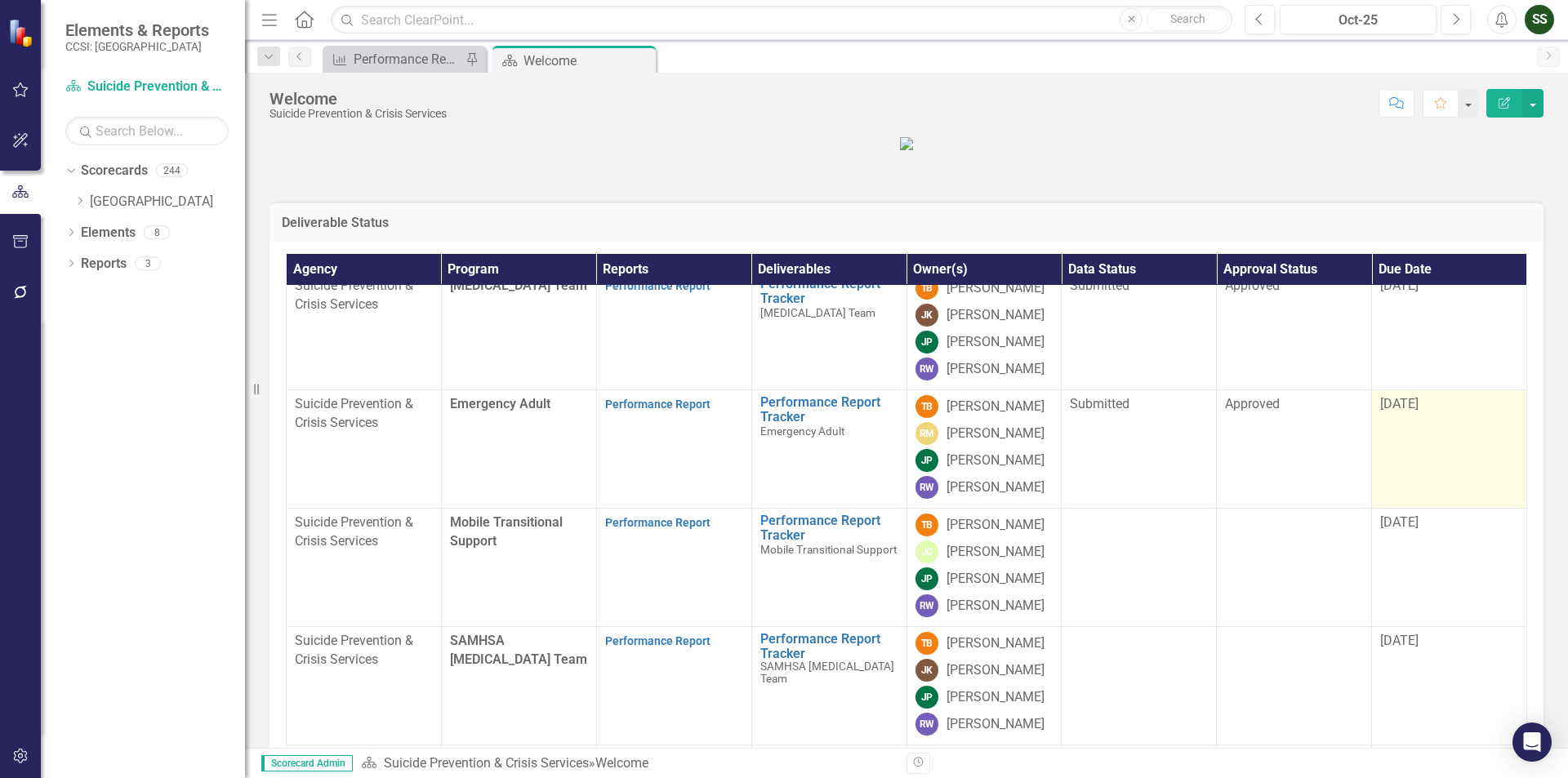
scroll to position [379, 0]
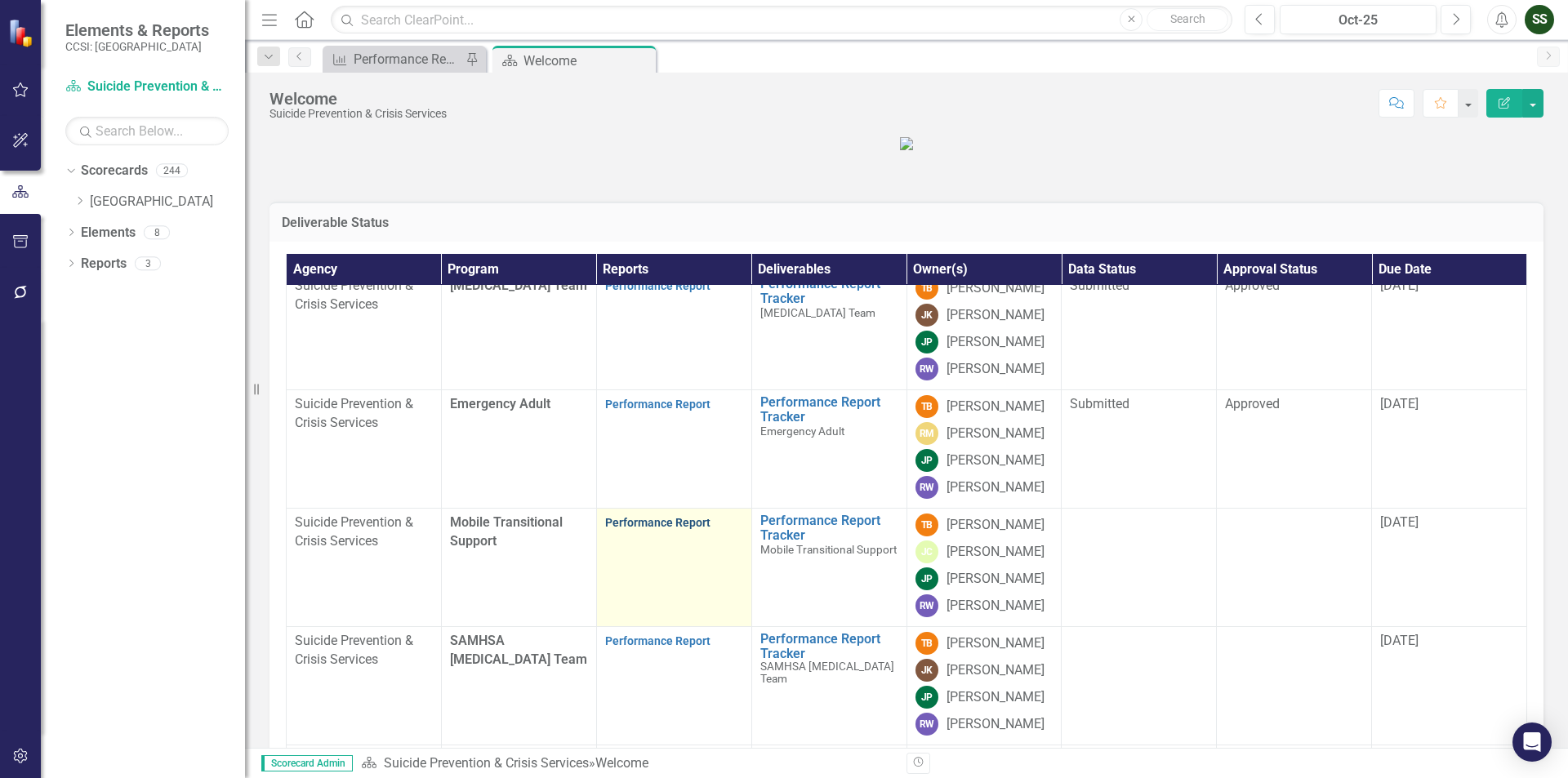
click at [638, 516] on link "Performance Report" at bounding box center [658, 522] width 105 height 13
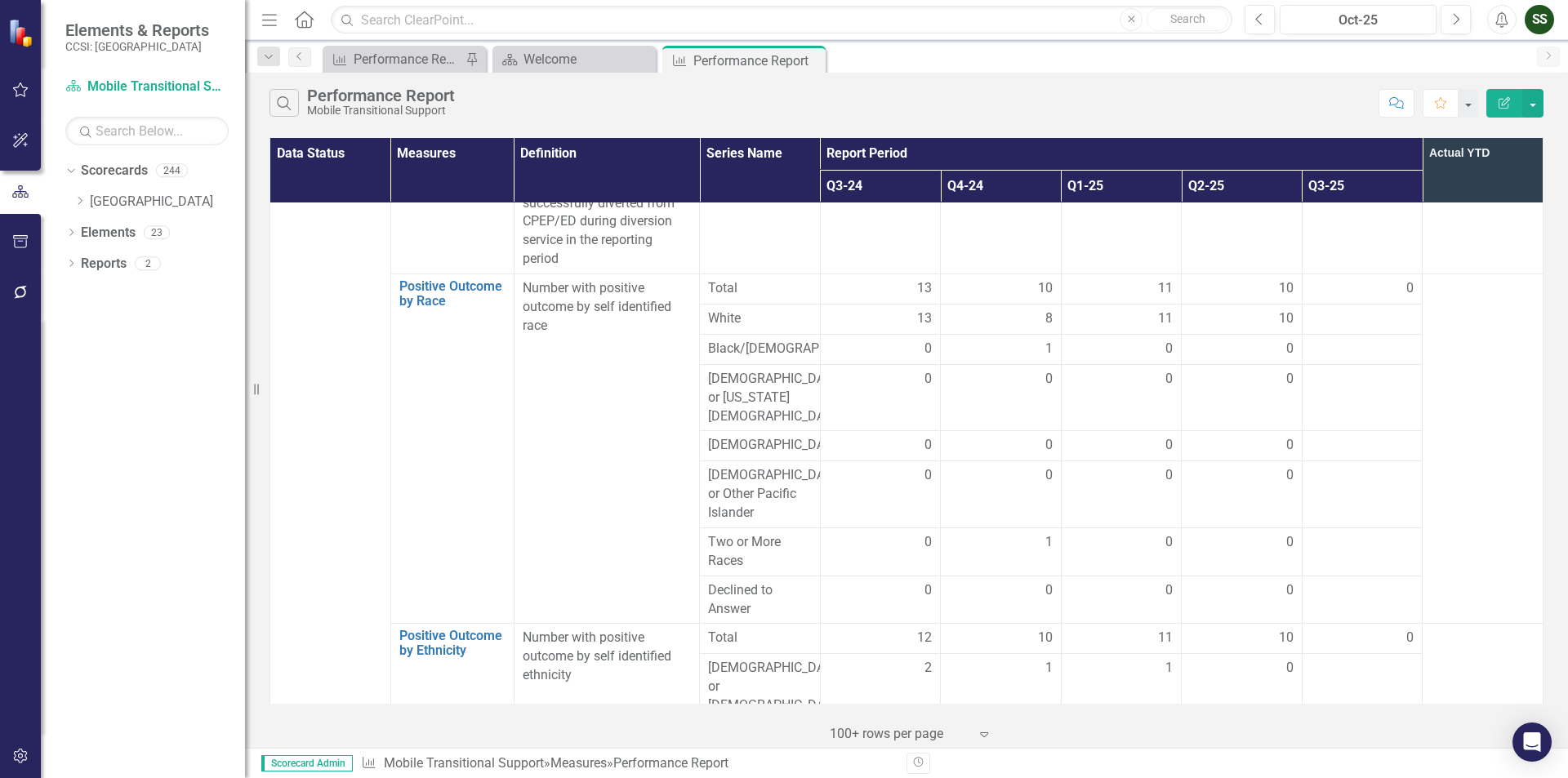
scroll to position [1225, 0]
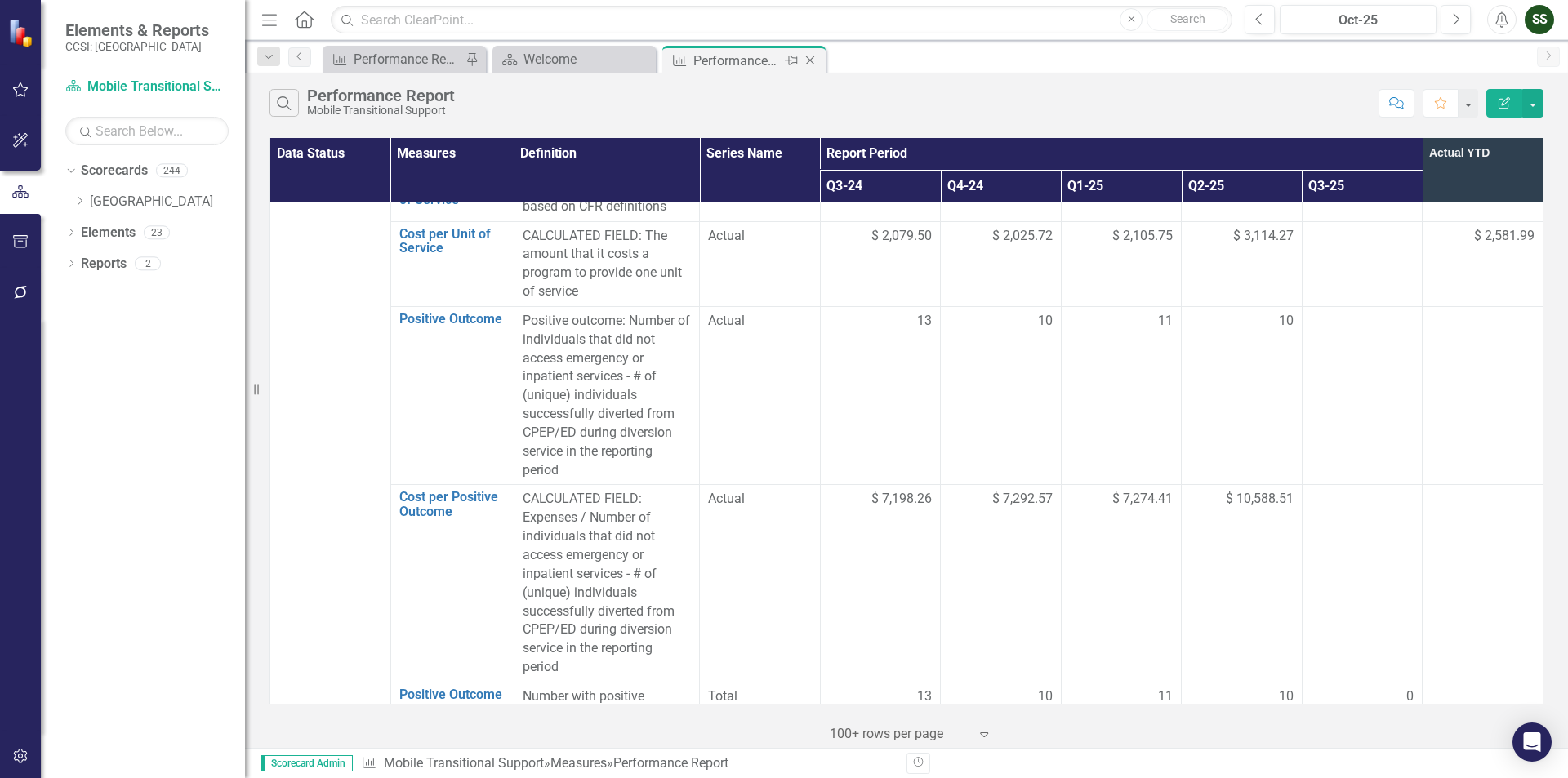
click at [808, 60] on icon "Close" at bounding box center [810, 60] width 16 height 13
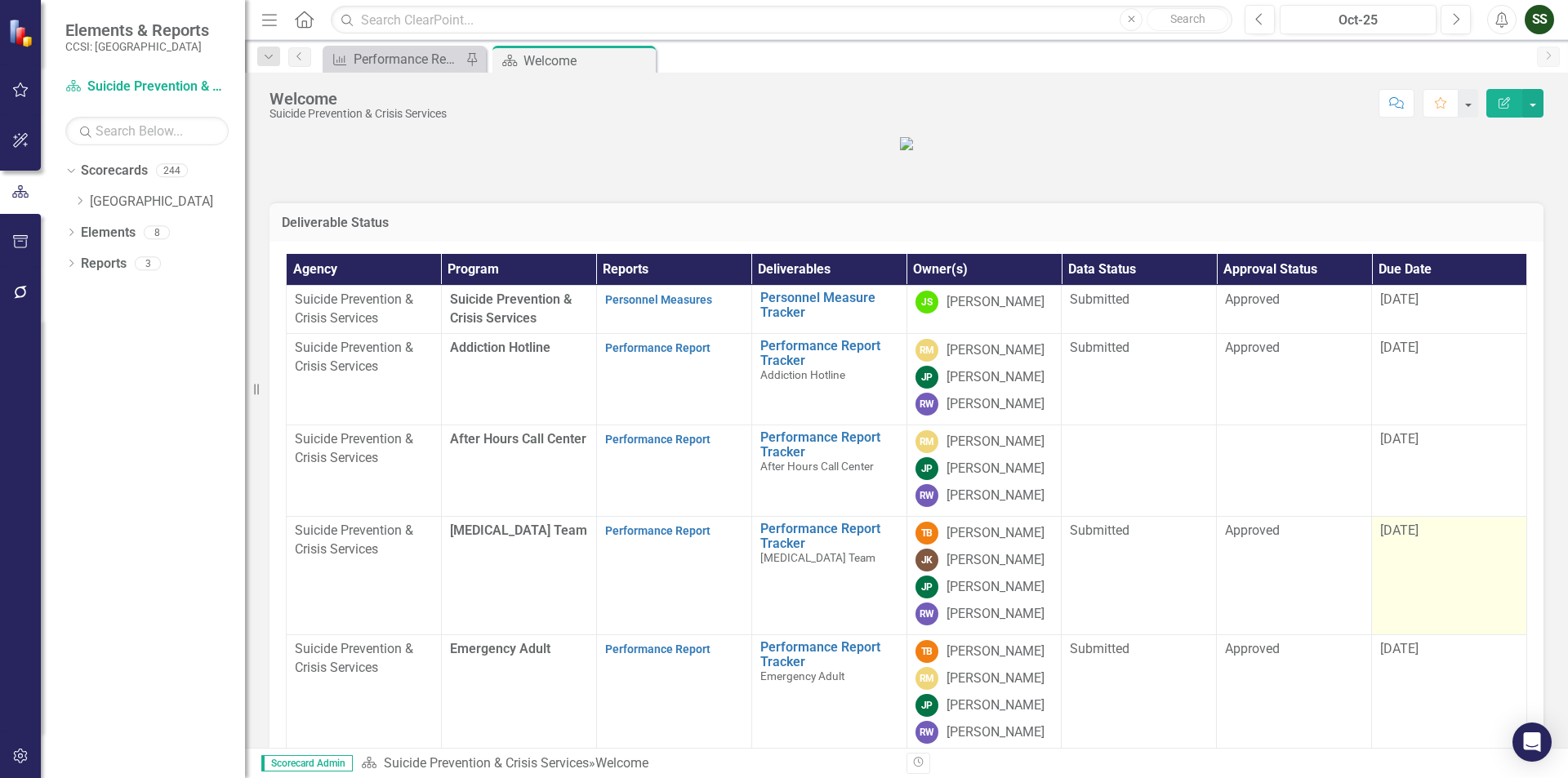
scroll to position [327, 0]
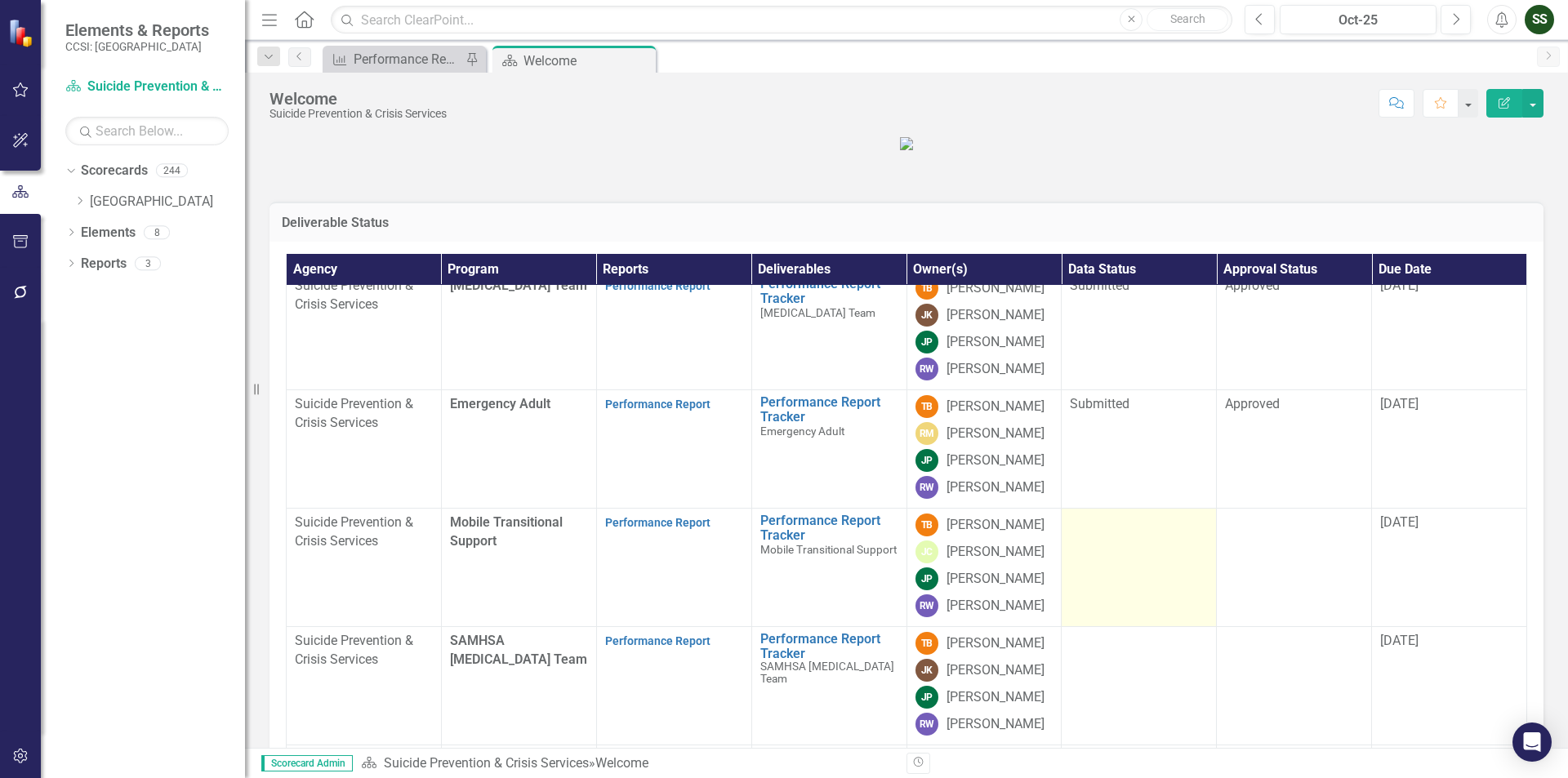
click at [1180, 568] on td at bounding box center [1139, 567] width 155 height 118
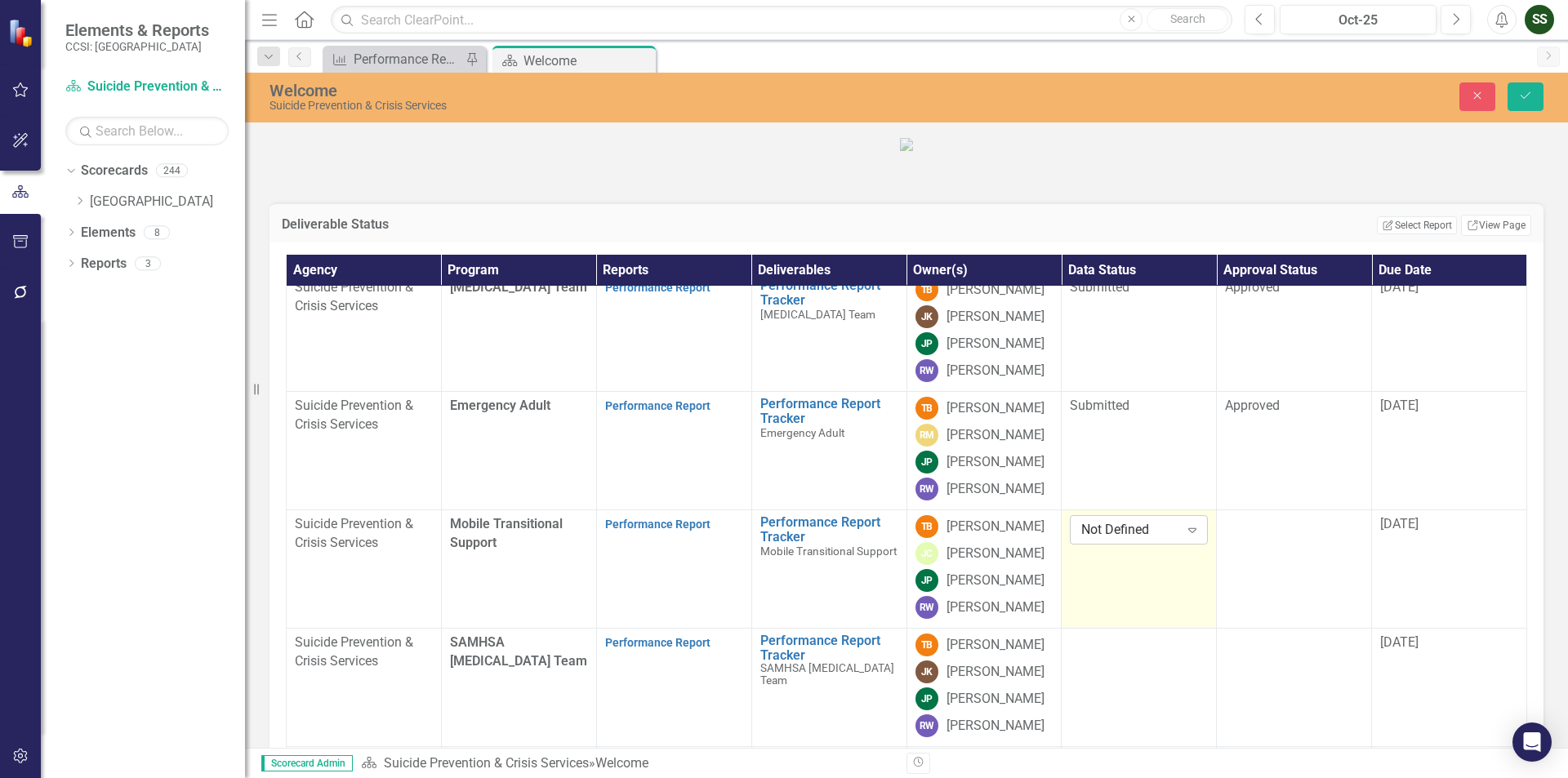
click at [1185, 537] on icon "Expand" at bounding box center [1192, 530] width 16 height 13
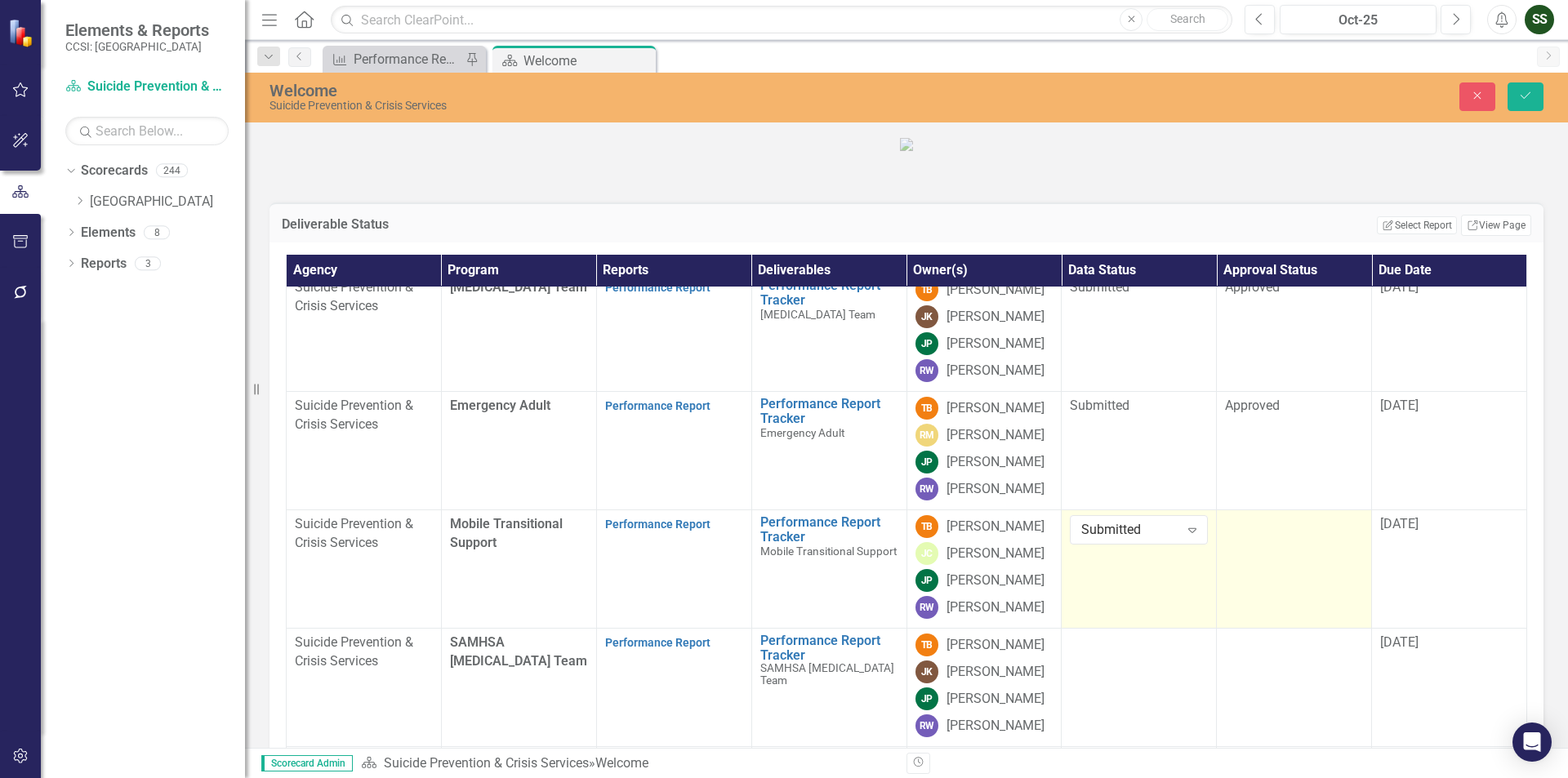
click at [1271, 535] on div at bounding box center [1294, 525] width 138 height 20
click at [1340, 537] on icon "Expand" at bounding box center [1347, 530] width 16 height 13
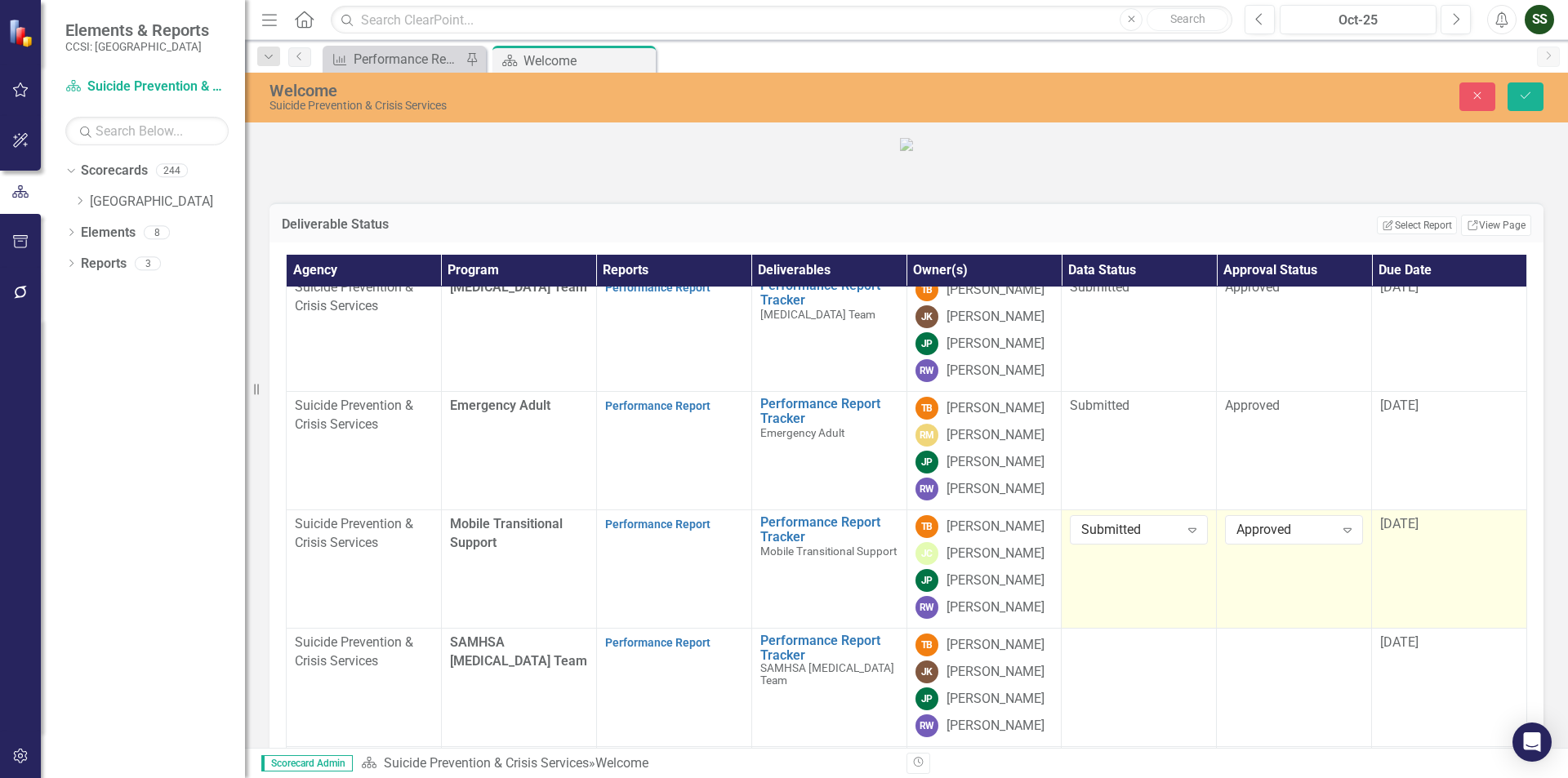
click at [1395, 531] on span "[DATE]" at bounding box center [1399, 524] width 38 height 15
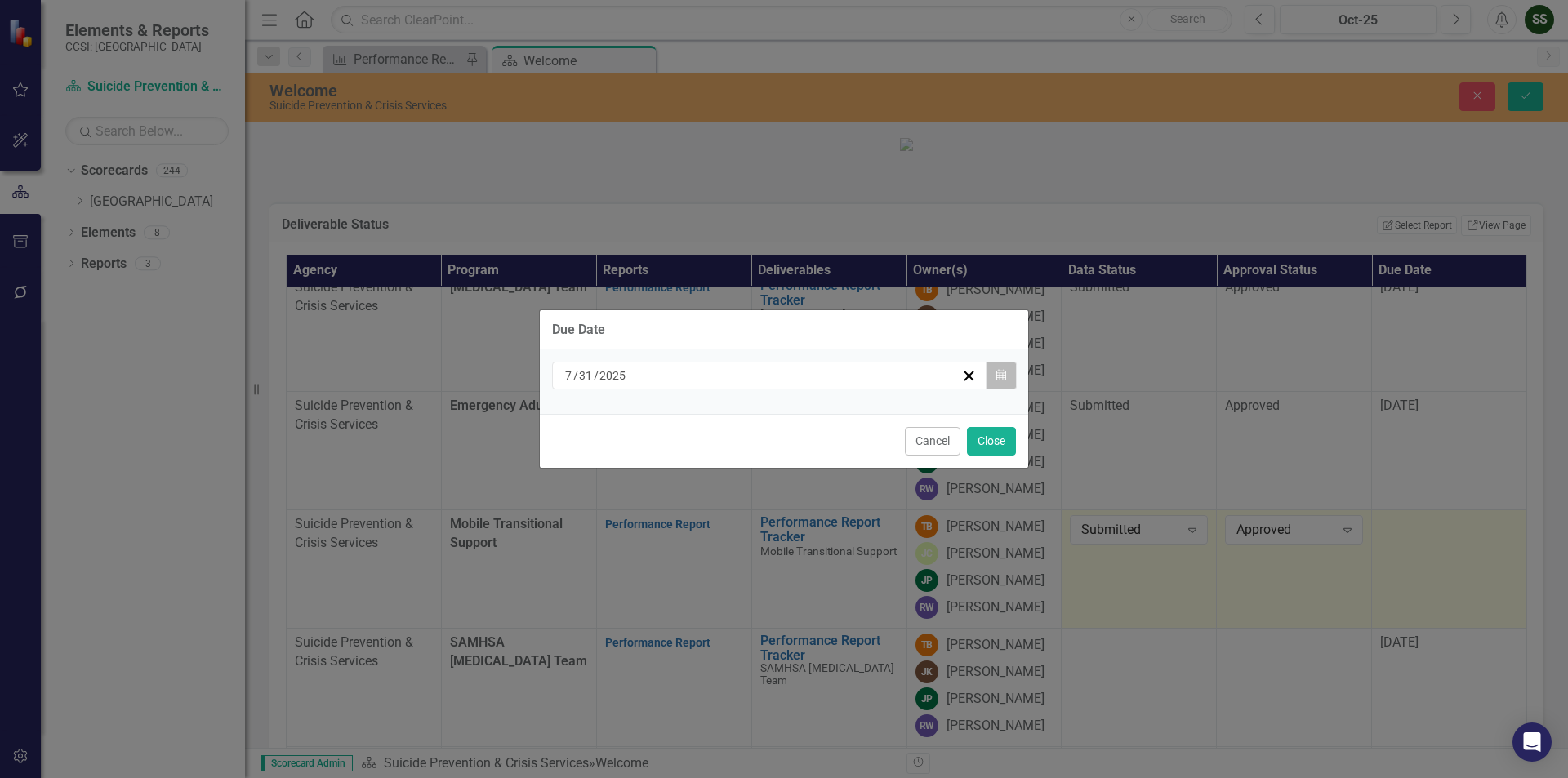
click at [1002, 366] on button "Calendar" at bounding box center [1001, 375] width 31 height 28
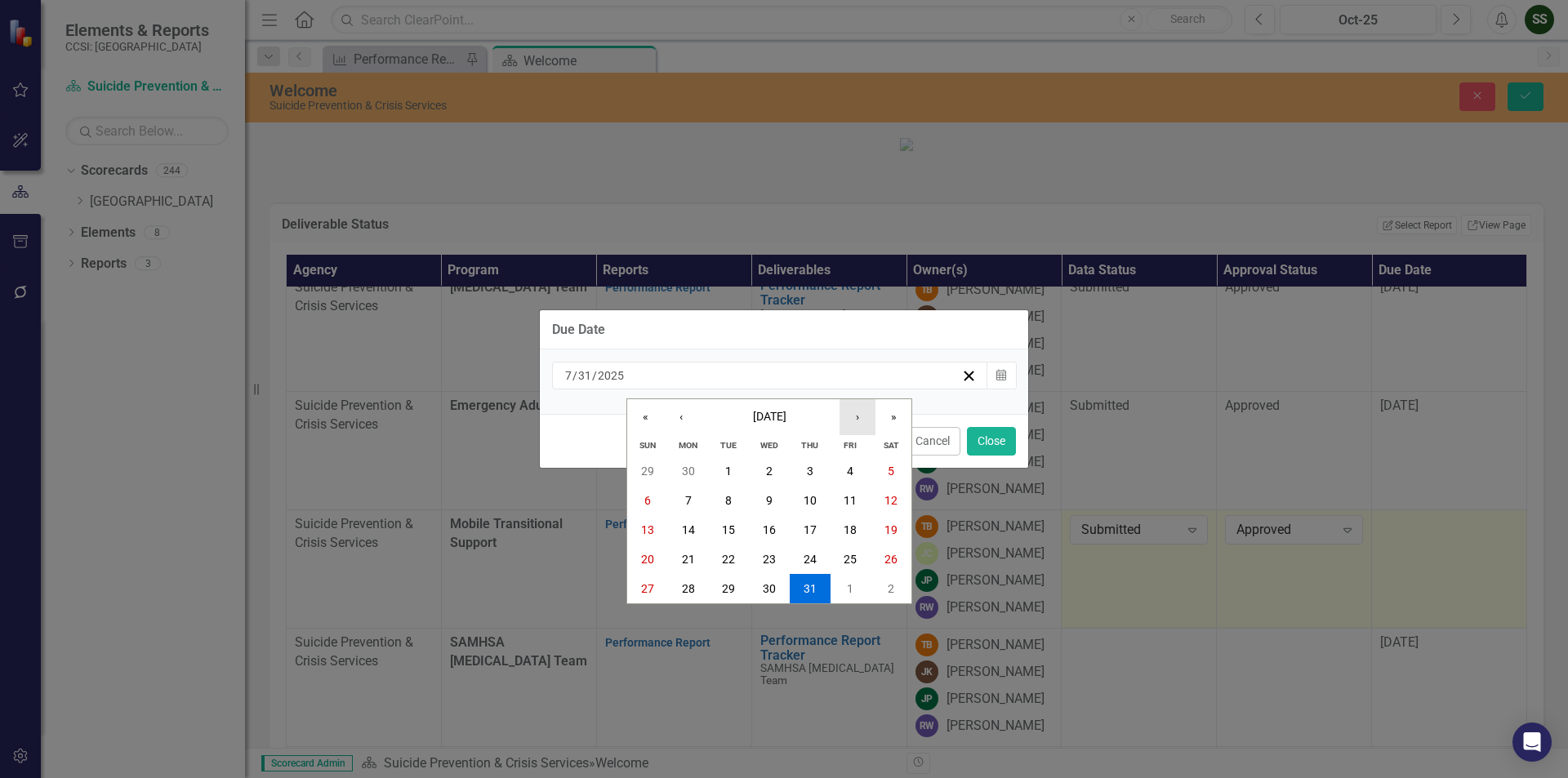
click at [859, 423] on button "›" at bounding box center [857, 417] width 36 height 36
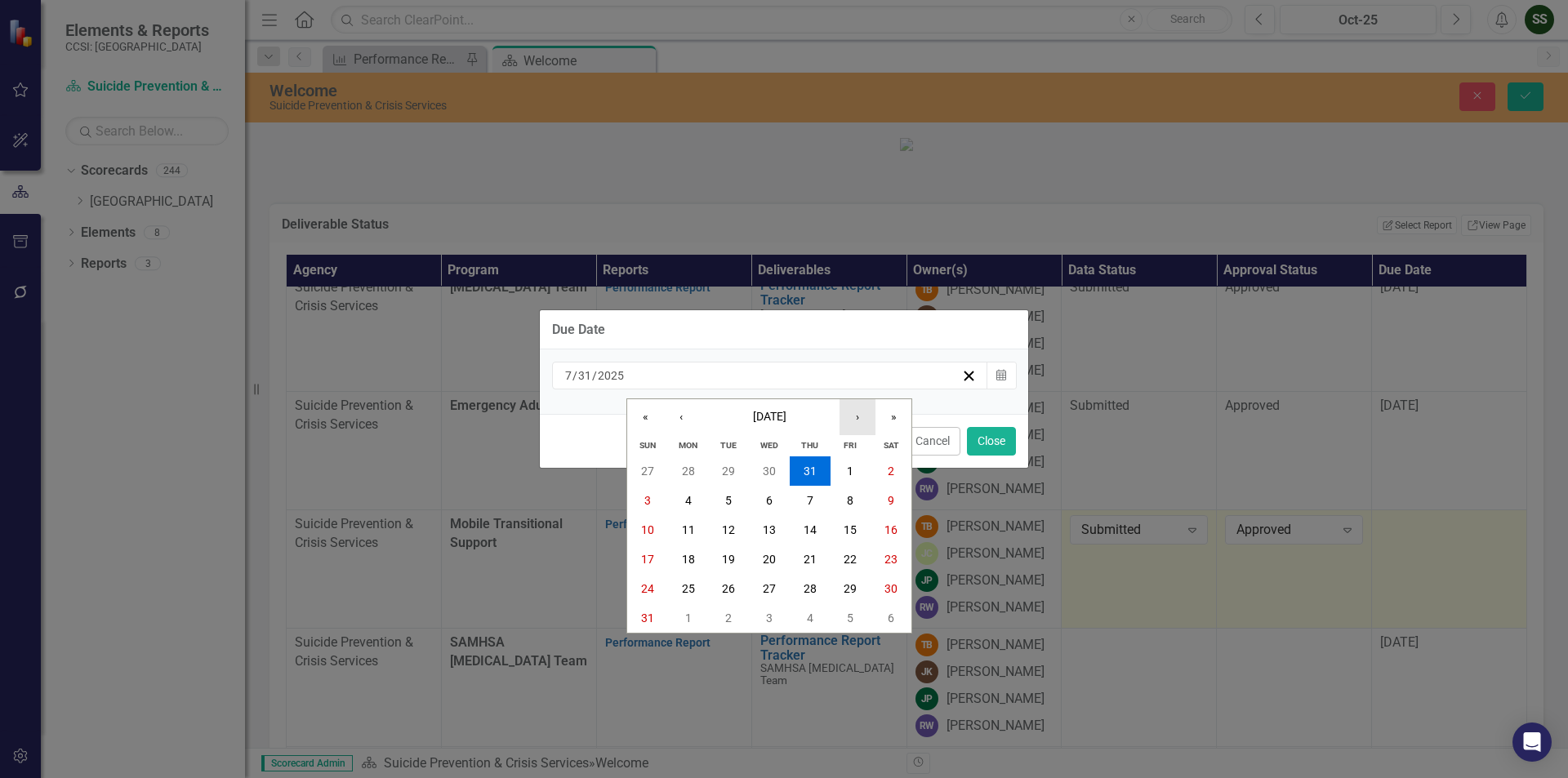
click at [859, 423] on button "›" at bounding box center [857, 417] width 36 height 36
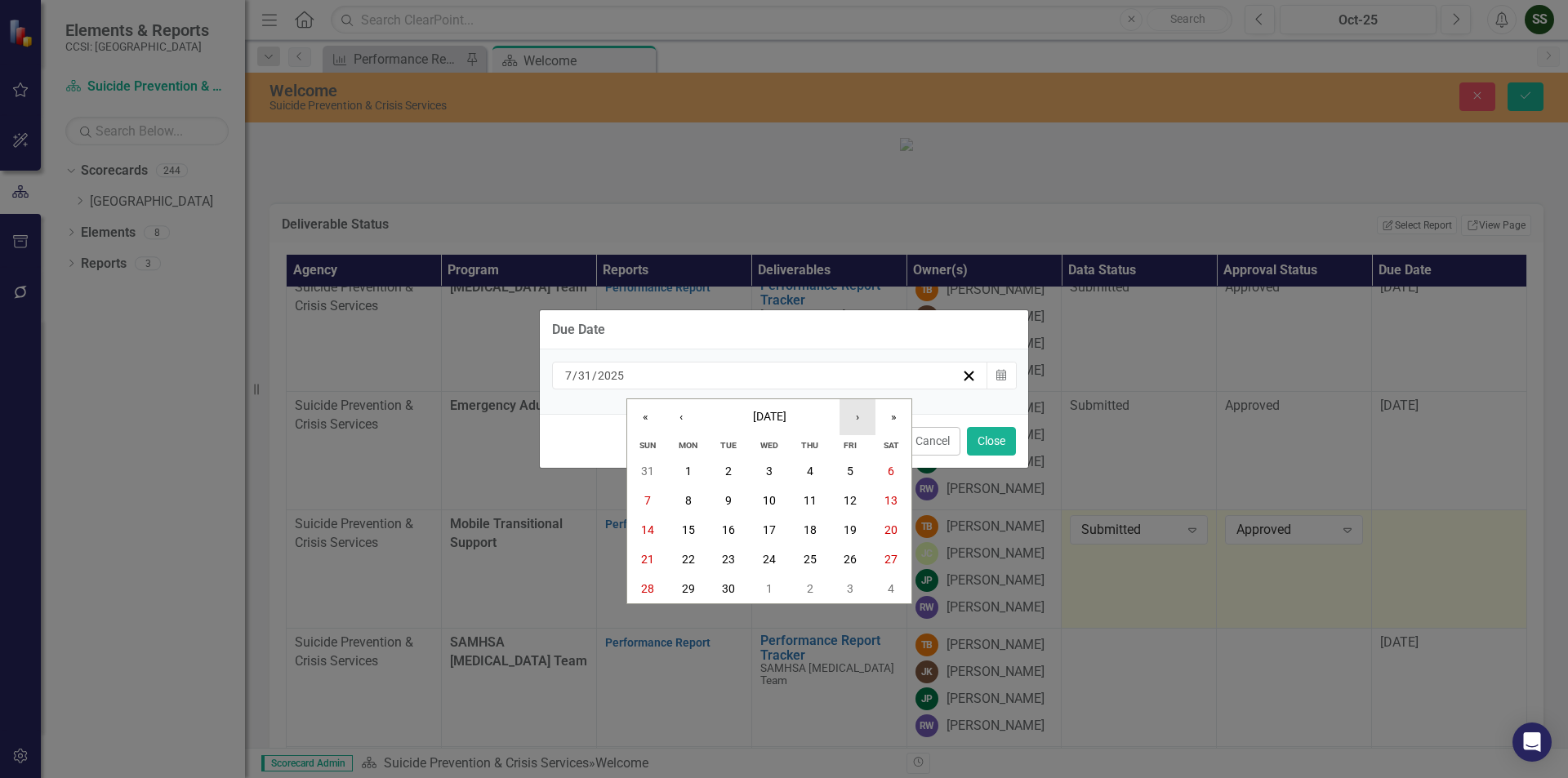
click at [859, 423] on button "›" at bounding box center [857, 417] width 36 height 36
click at [845, 595] on button "31" at bounding box center [851, 588] width 41 height 30
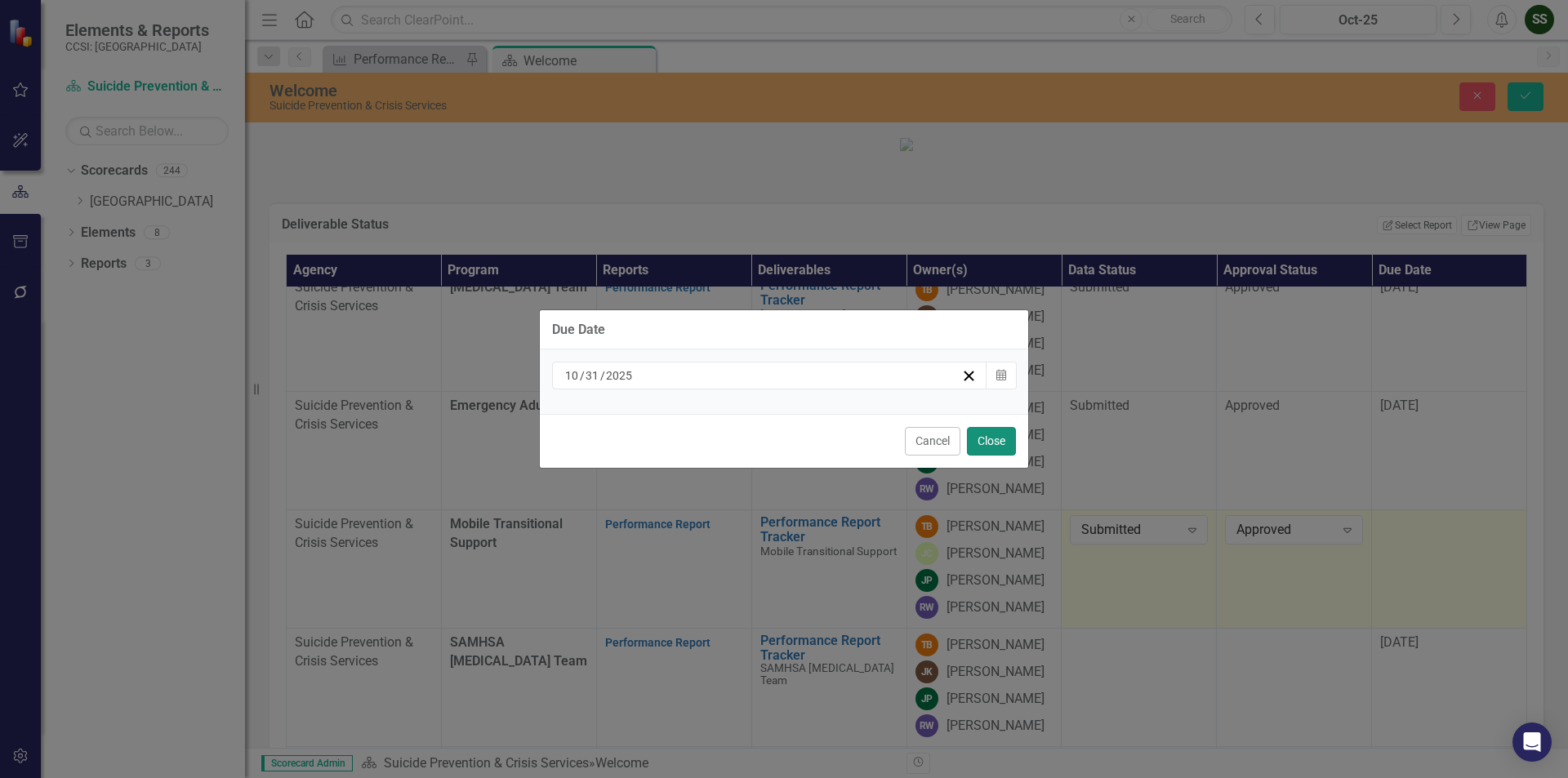
click at [997, 431] on button "Close" at bounding box center [991, 441] width 49 height 29
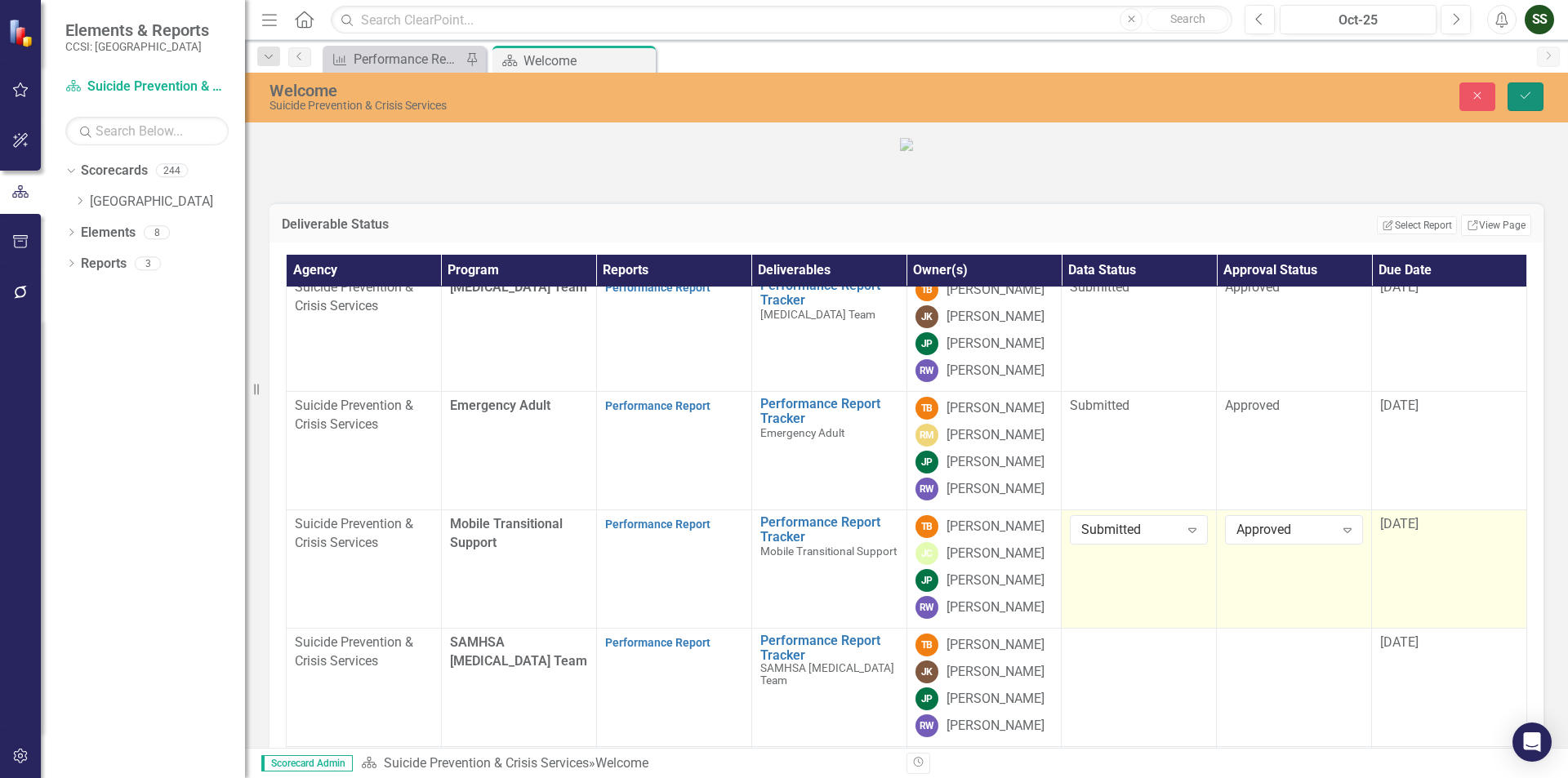
click at [1527, 100] on icon "Save" at bounding box center [1525, 95] width 14 height 11
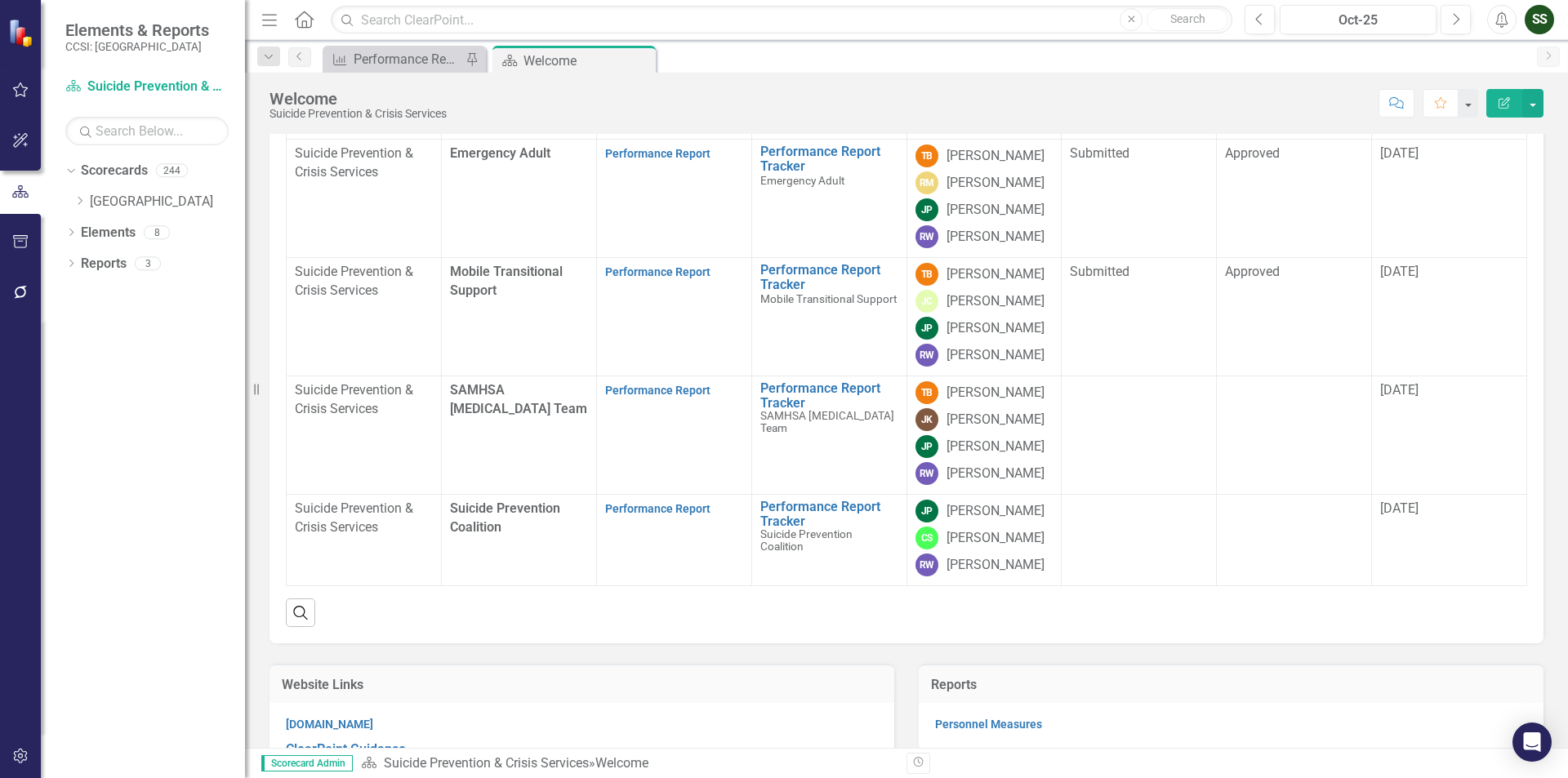
scroll to position [243, 0]
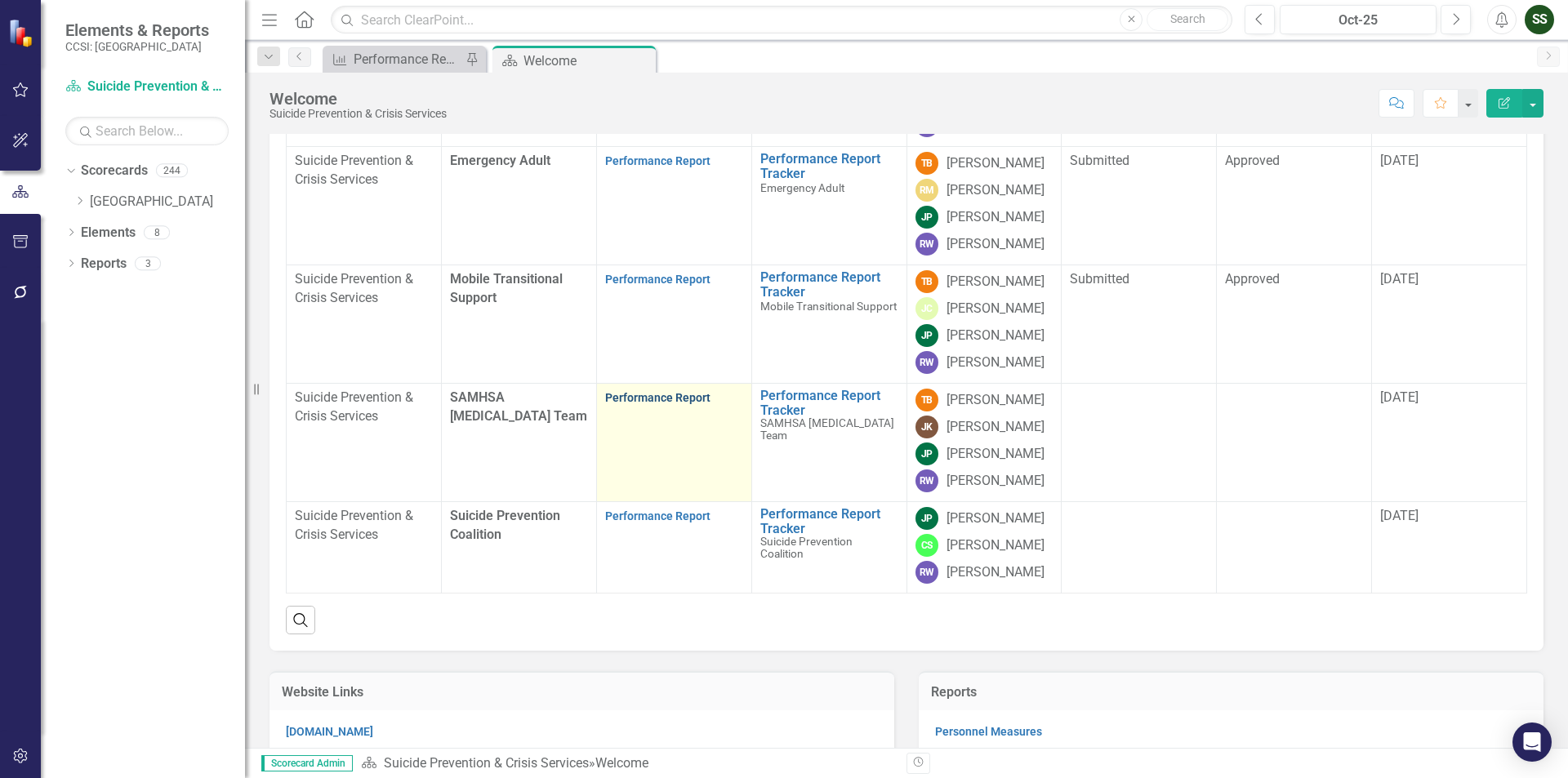
click at [656, 395] on link "Performance Report" at bounding box center [658, 397] width 105 height 13
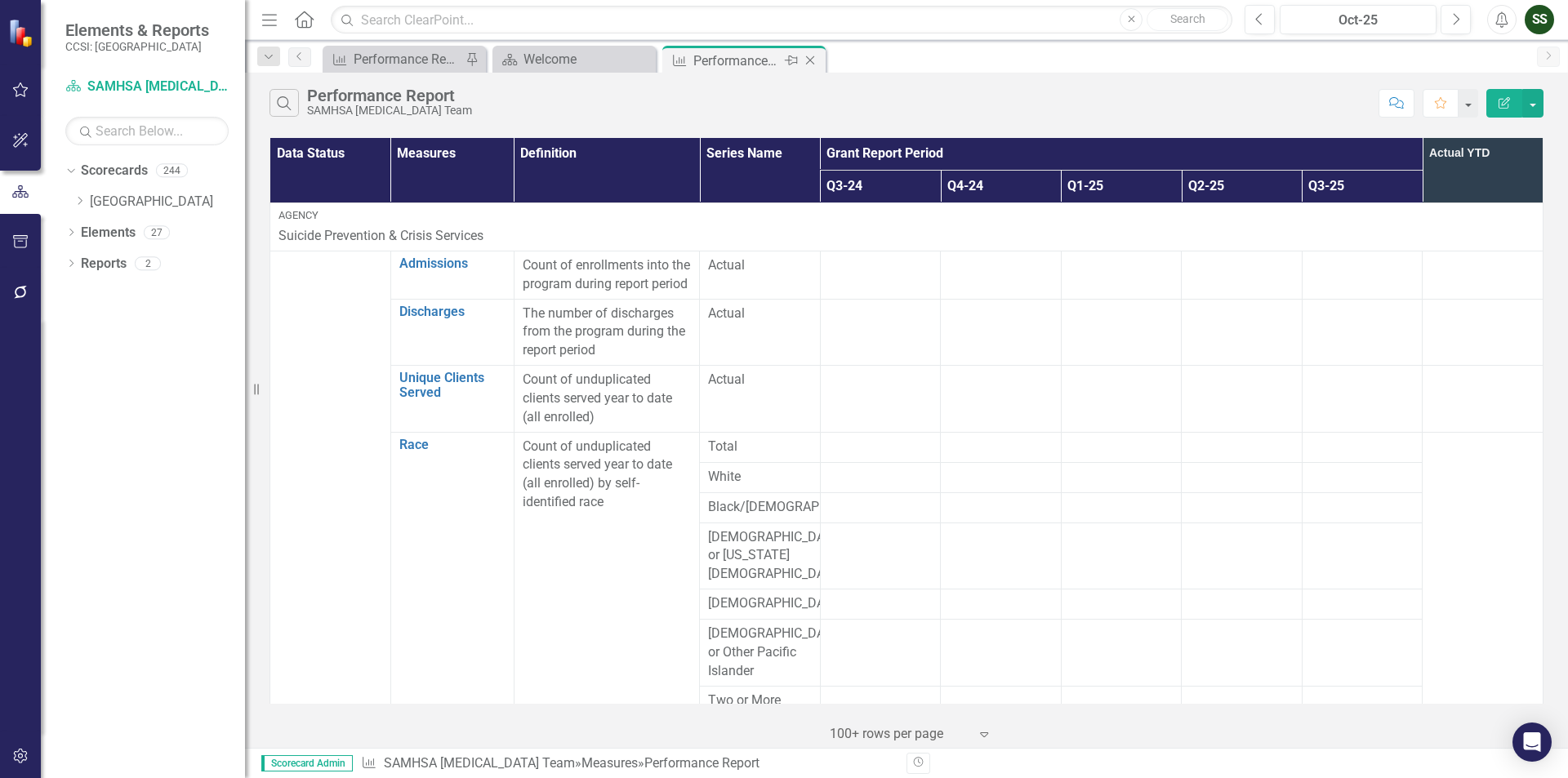
click at [807, 61] on icon "Close" at bounding box center [810, 60] width 16 height 13
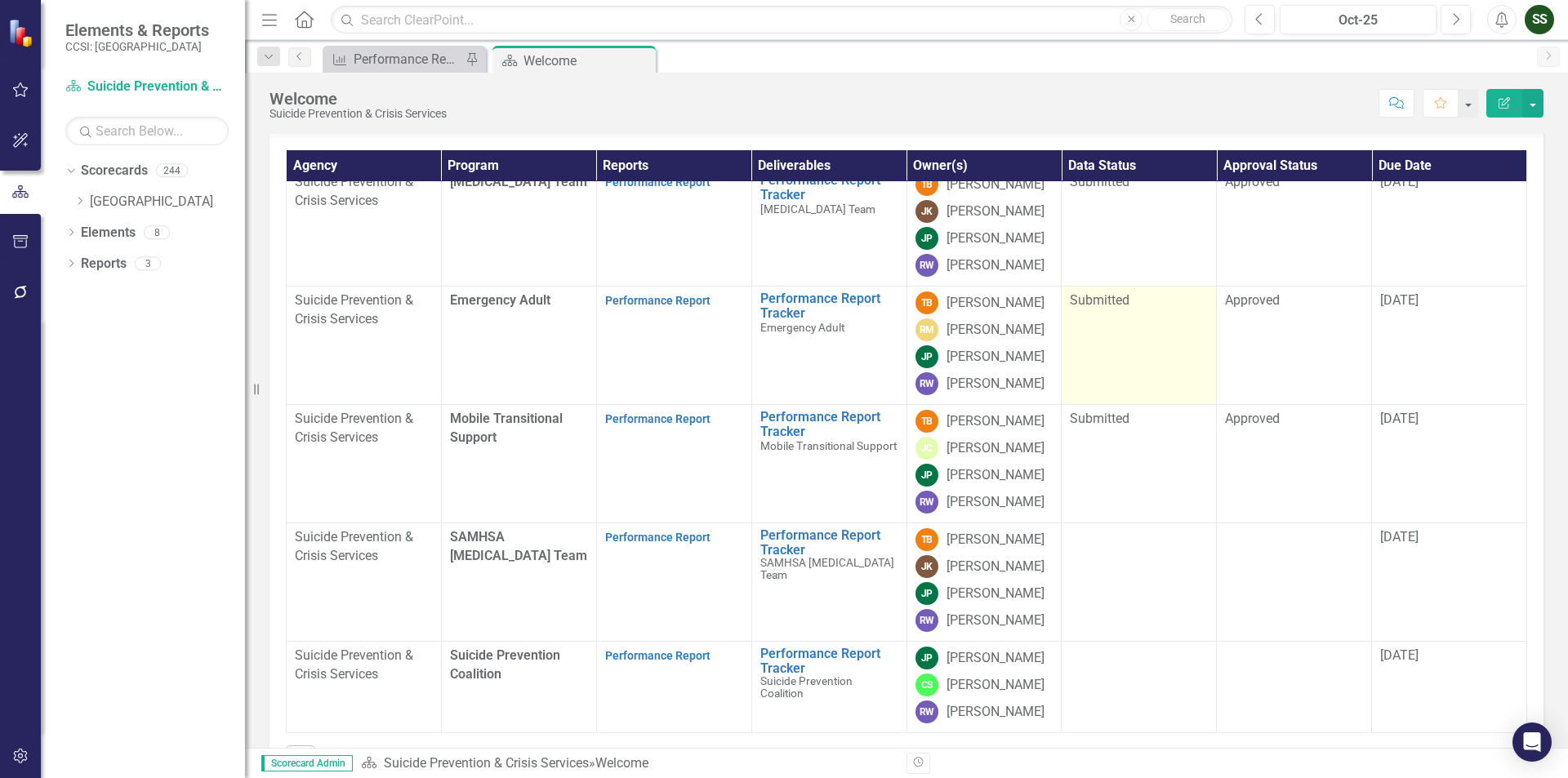
scroll to position [163, 0]
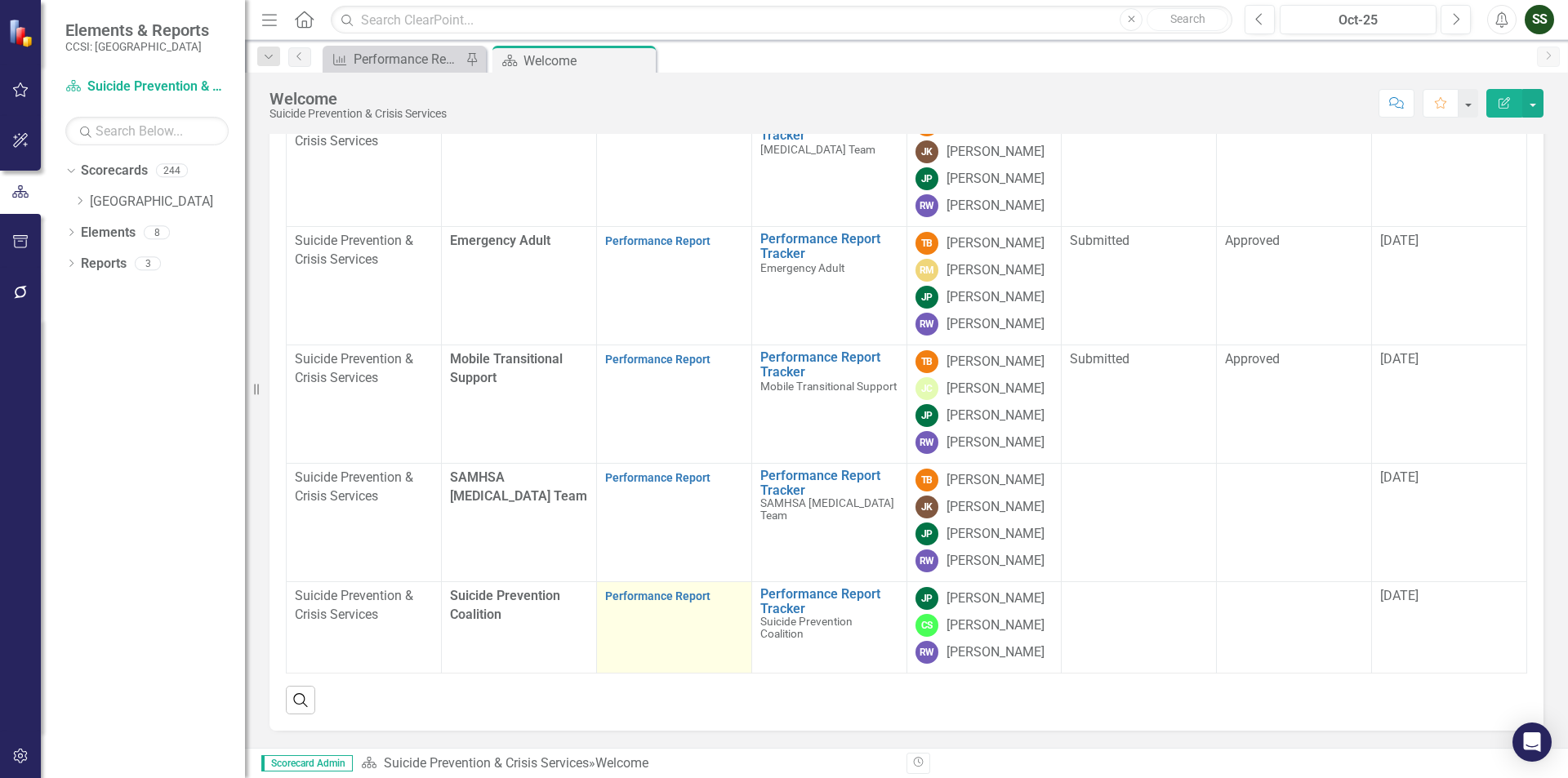
click at [664, 606] on p "Performance Report" at bounding box center [674, 597] width 138 height 19
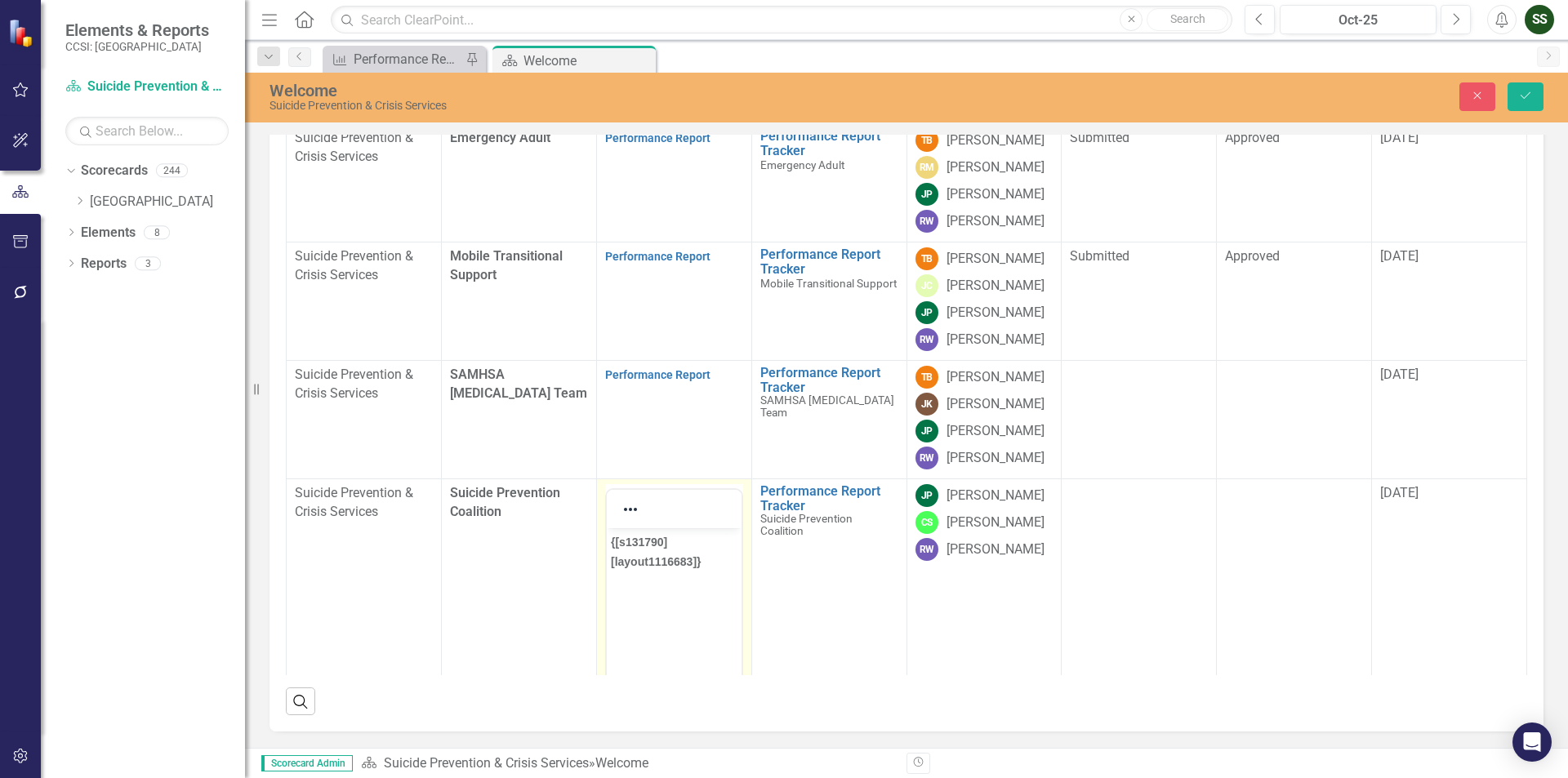
scroll to position [0, 0]
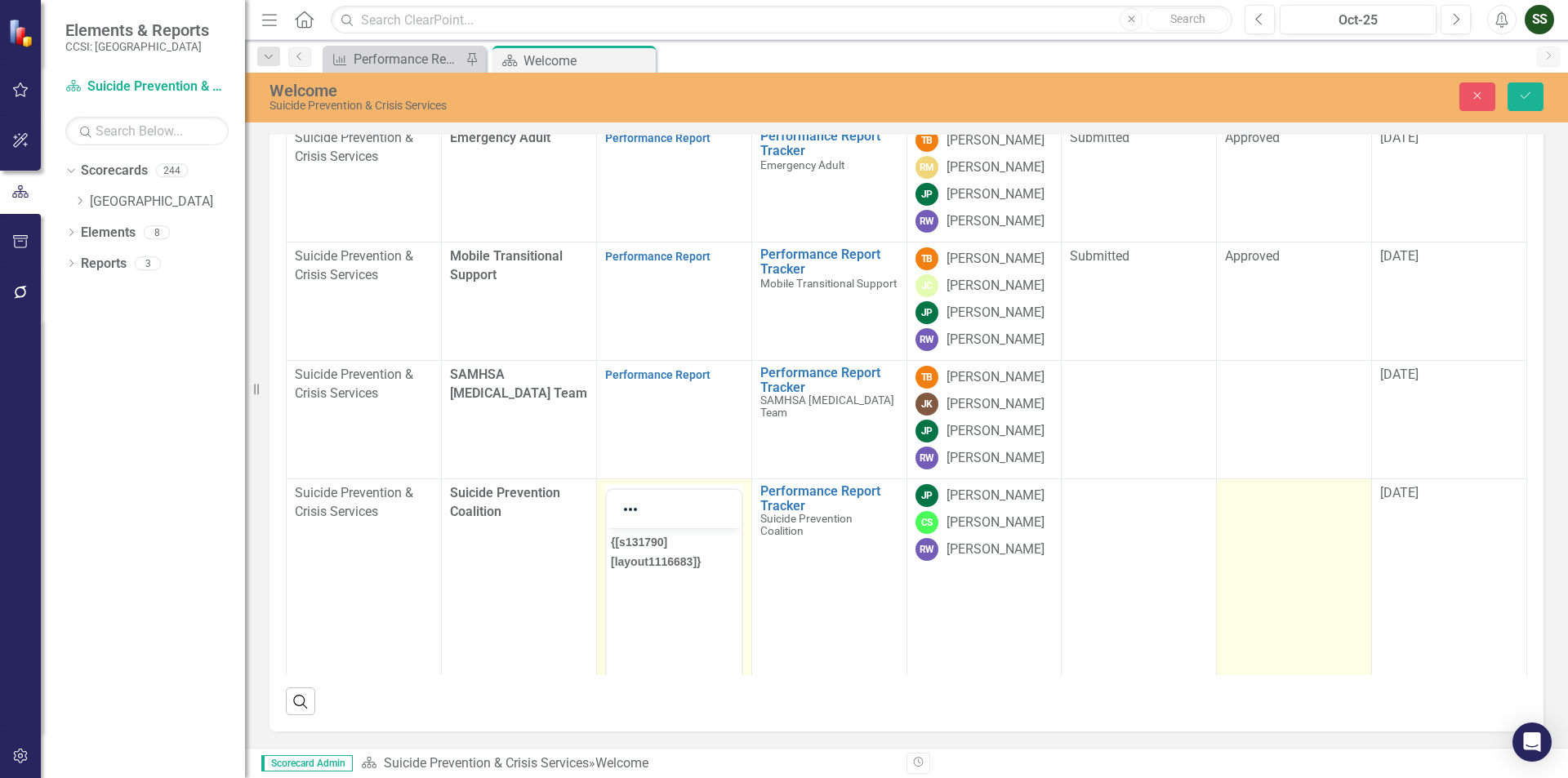
click at [1292, 639] on td at bounding box center [1294, 704] width 155 height 451
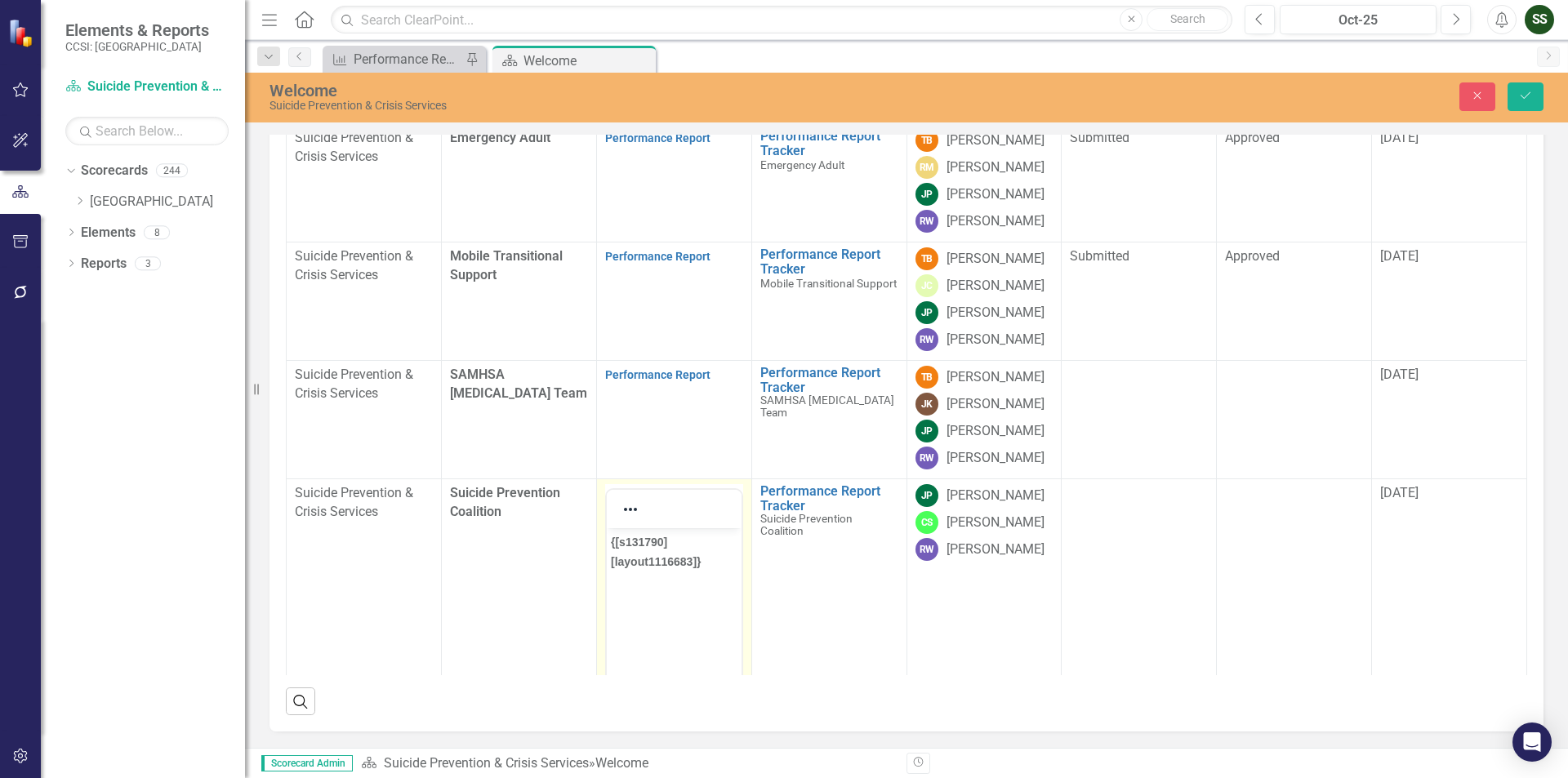
click at [495, 681] on td "Suicide Prevention Coalition" at bounding box center [519, 704] width 155 height 451
click at [1479, 97] on icon "button" at bounding box center [1478, 96] width 8 height 8
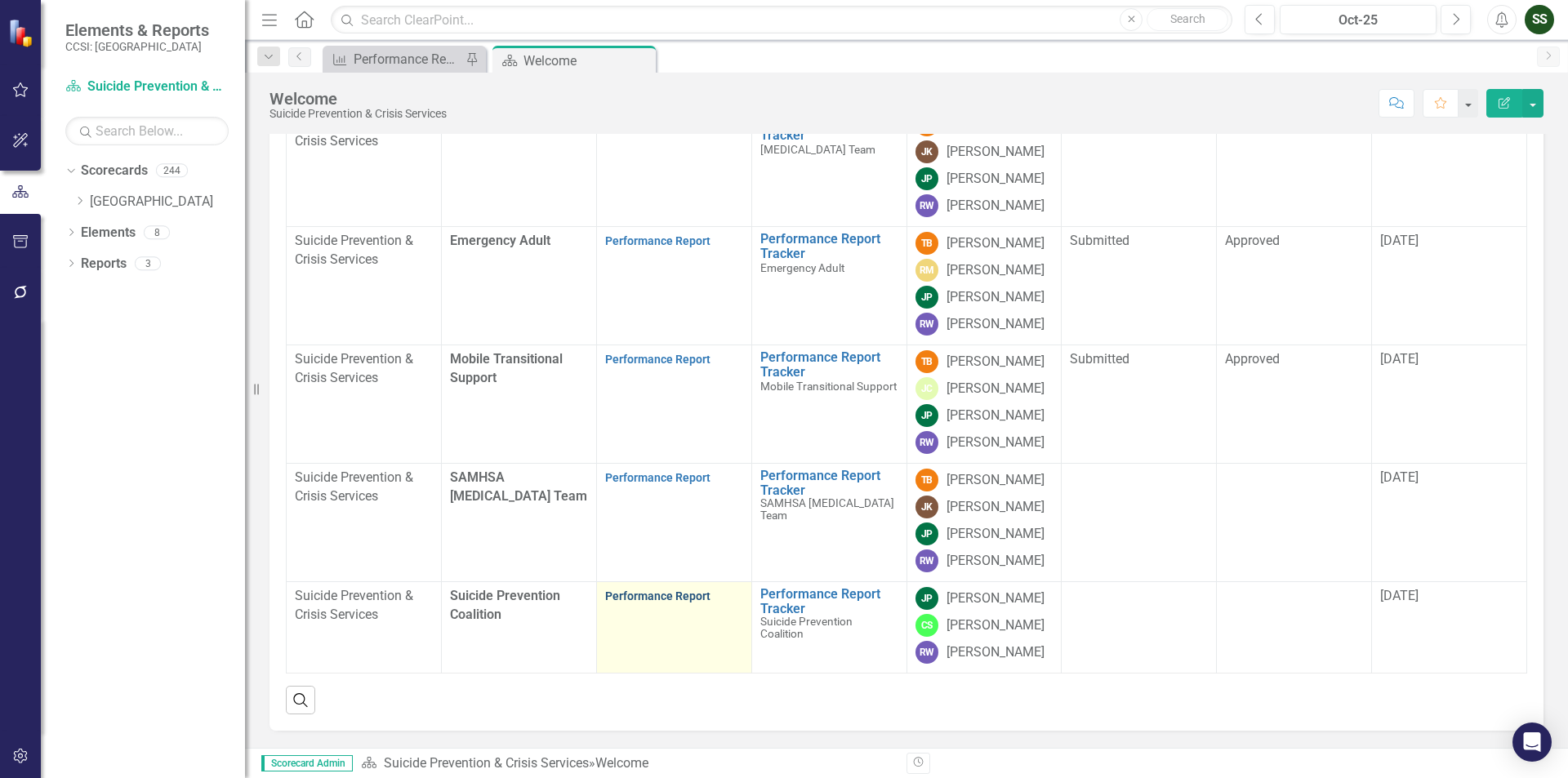
click at [661, 603] on link "Performance Report" at bounding box center [658, 595] width 105 height 13
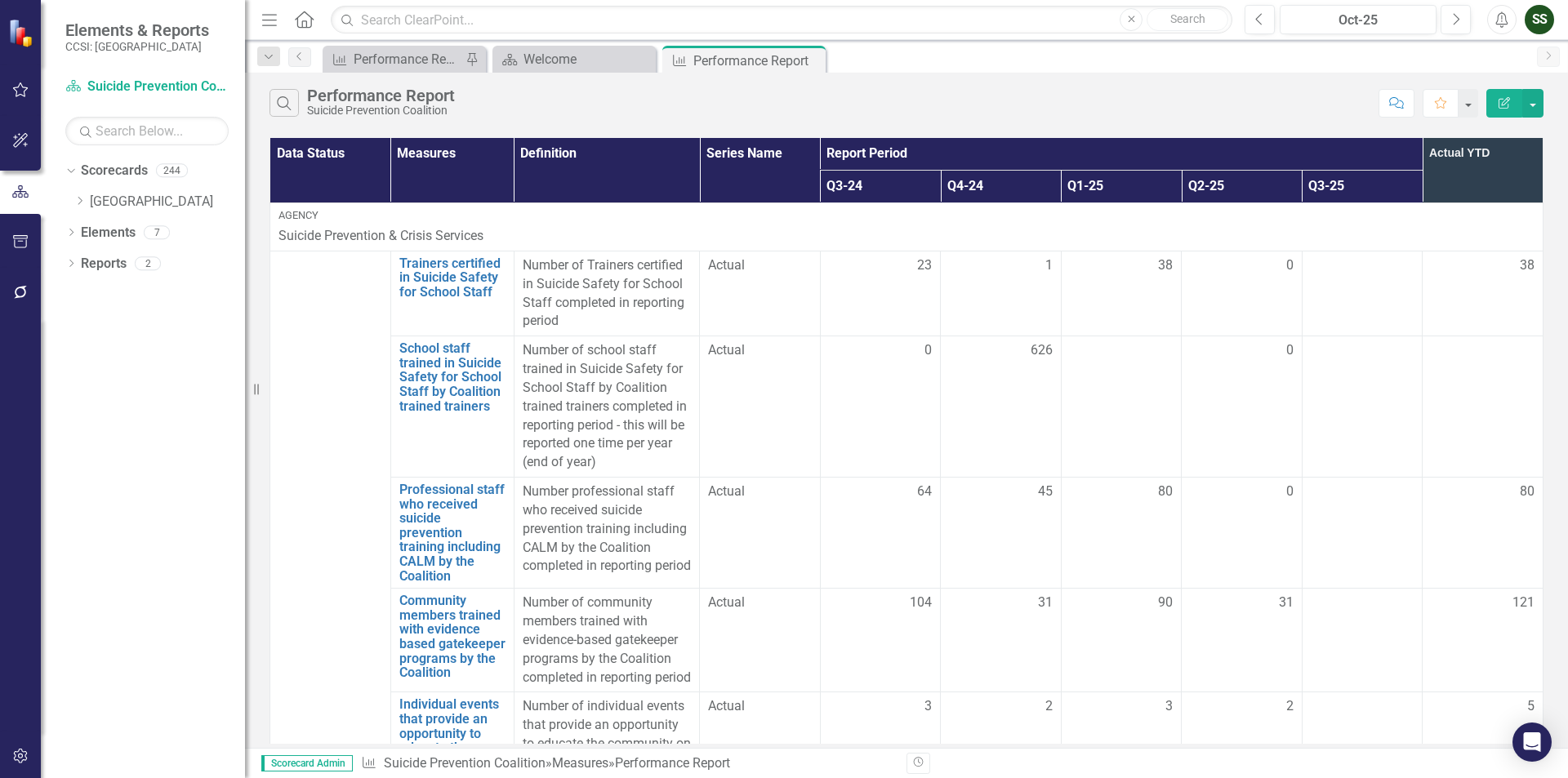
click at [0, 0] on icon "Close" at bounding box center [0, 0] width 0 height 0
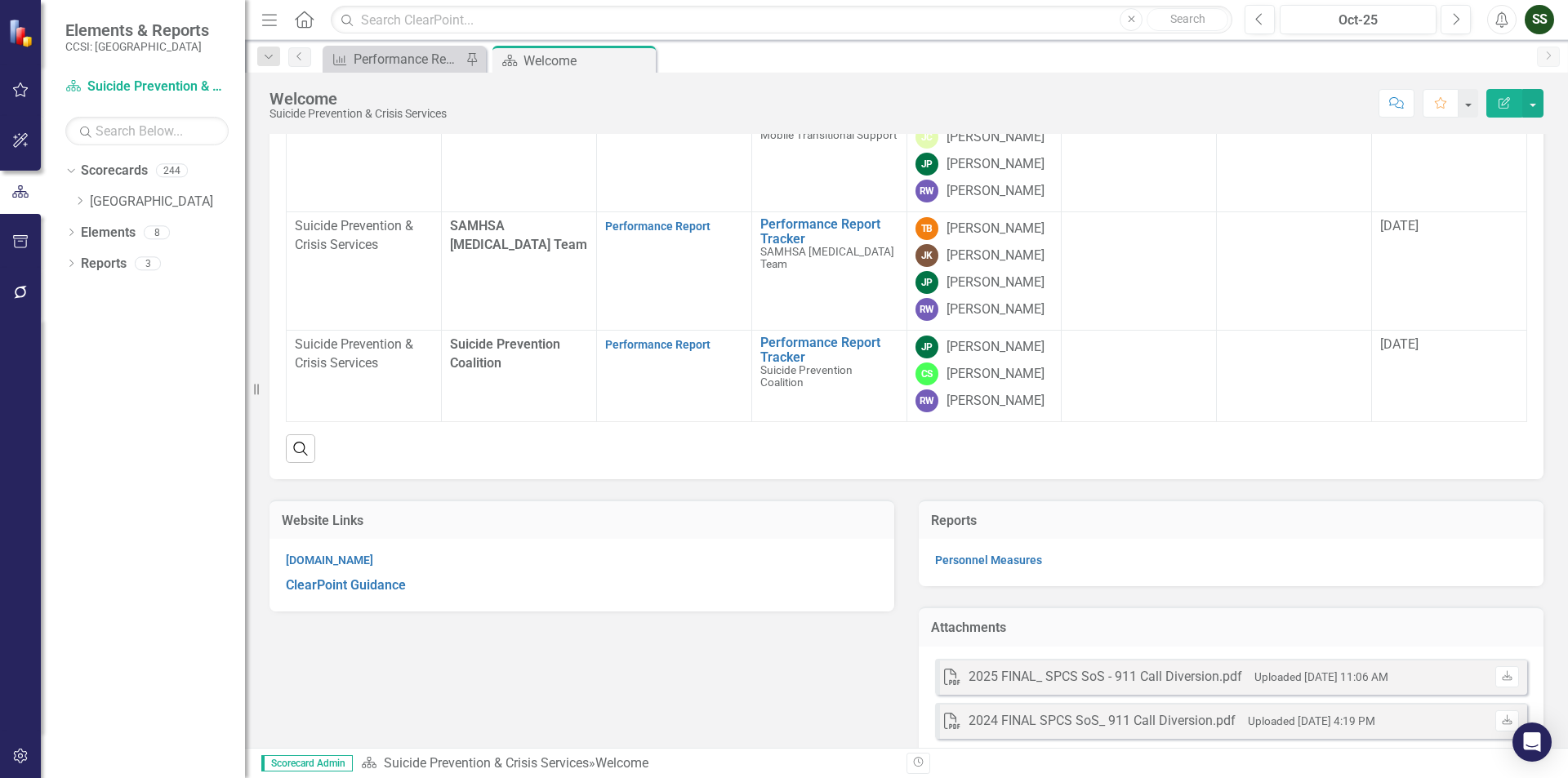
scroll to position [490, 0]
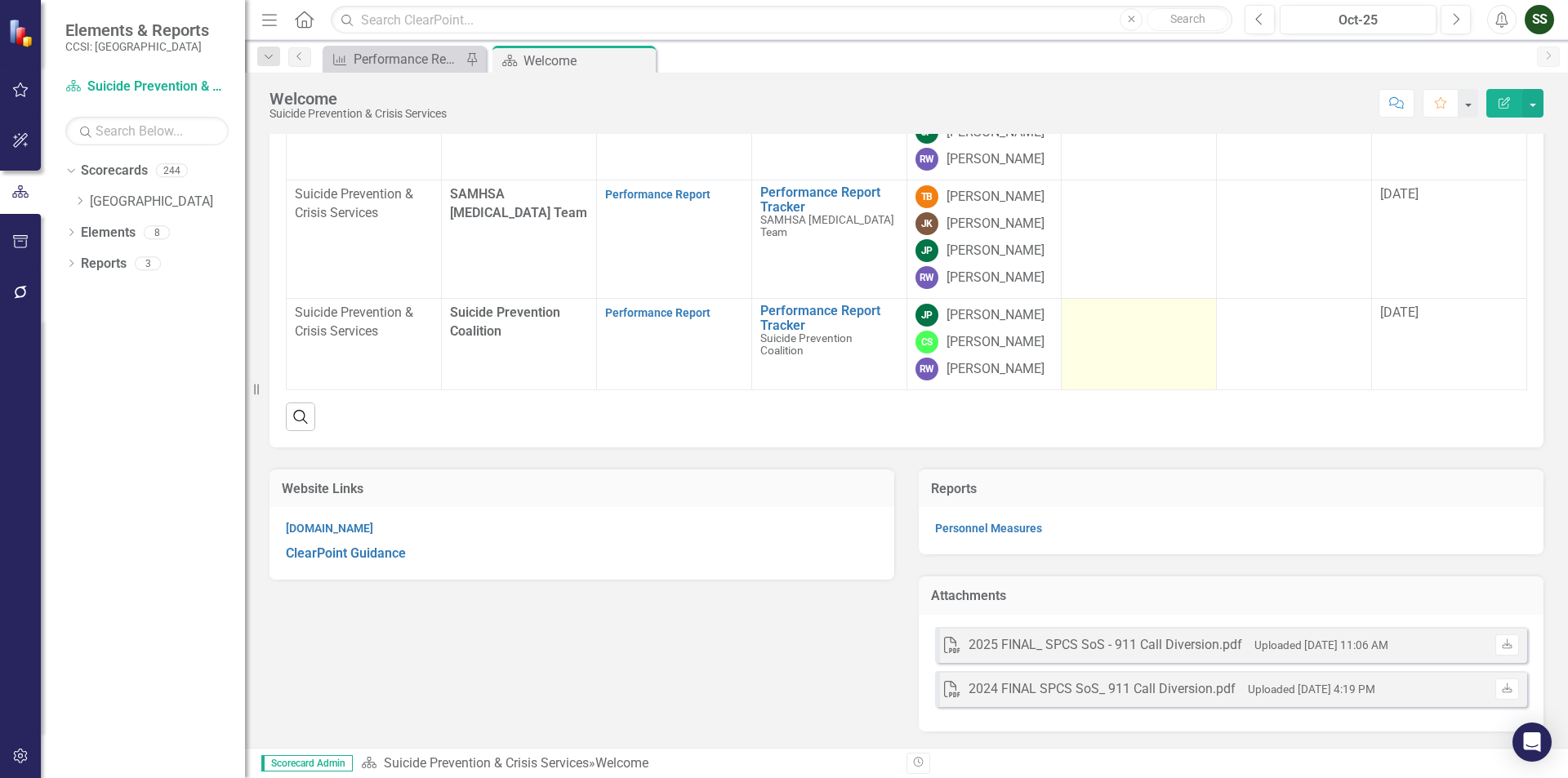
click at [1099, 337] on td at bounding box center [1139, 345] width 155 height 92
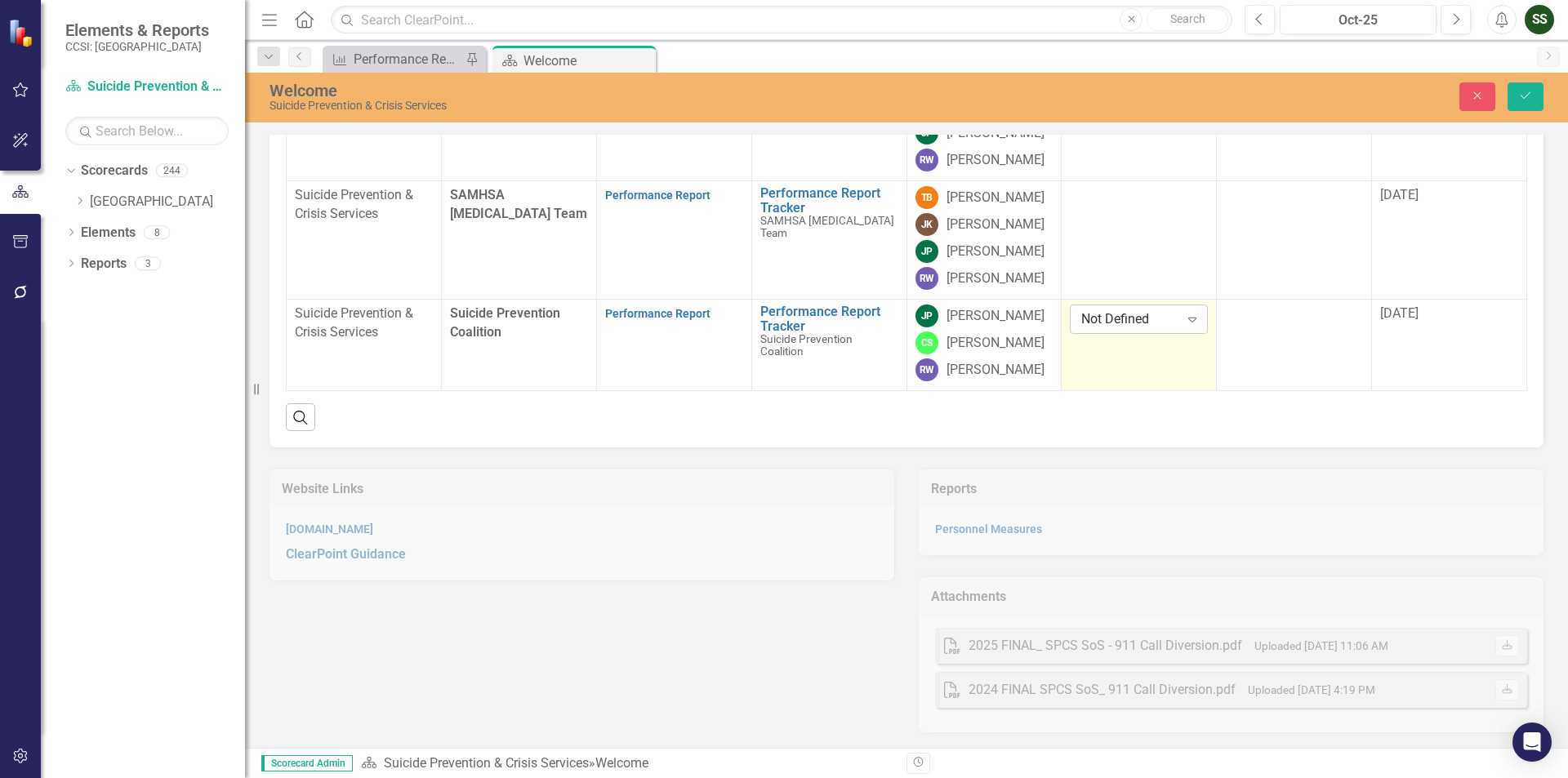
click at [1185, 313] on icon "Expand" at bounding box center [1192, 319] width 16 height 13
click at [1290, 313] on td at bounding box center [1294, 345] width 155 height 92
click at [1344, 318] on icon at bounding box center [1348, 321] width 9 height 5
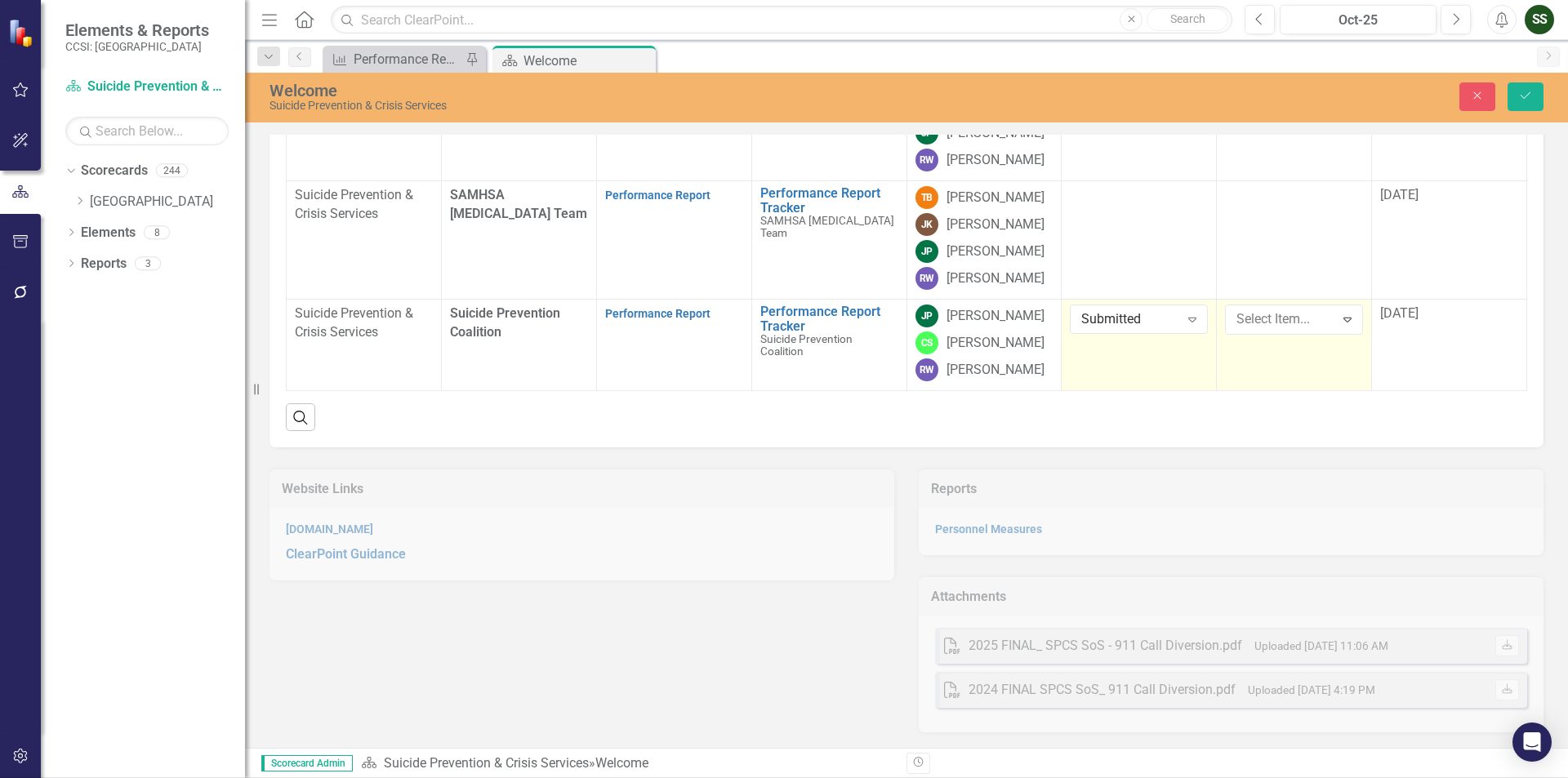
click at [1400, 305] on span "[DATE]" at bounding box center [1399, 313] width 38 height 15
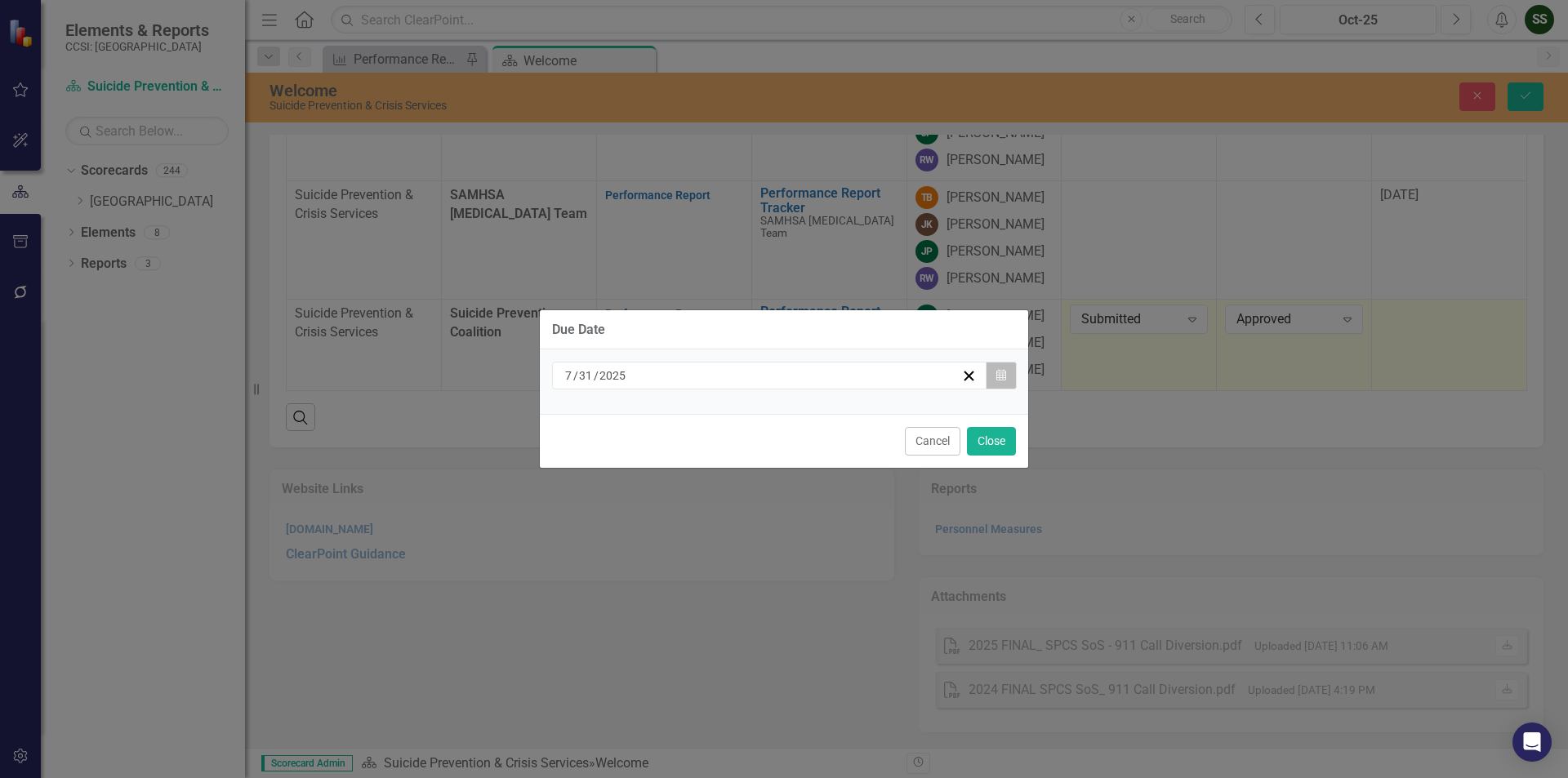
click at [1000, 369] on button "Calendar" at bounding box center [1001, 375] width 31 height 28
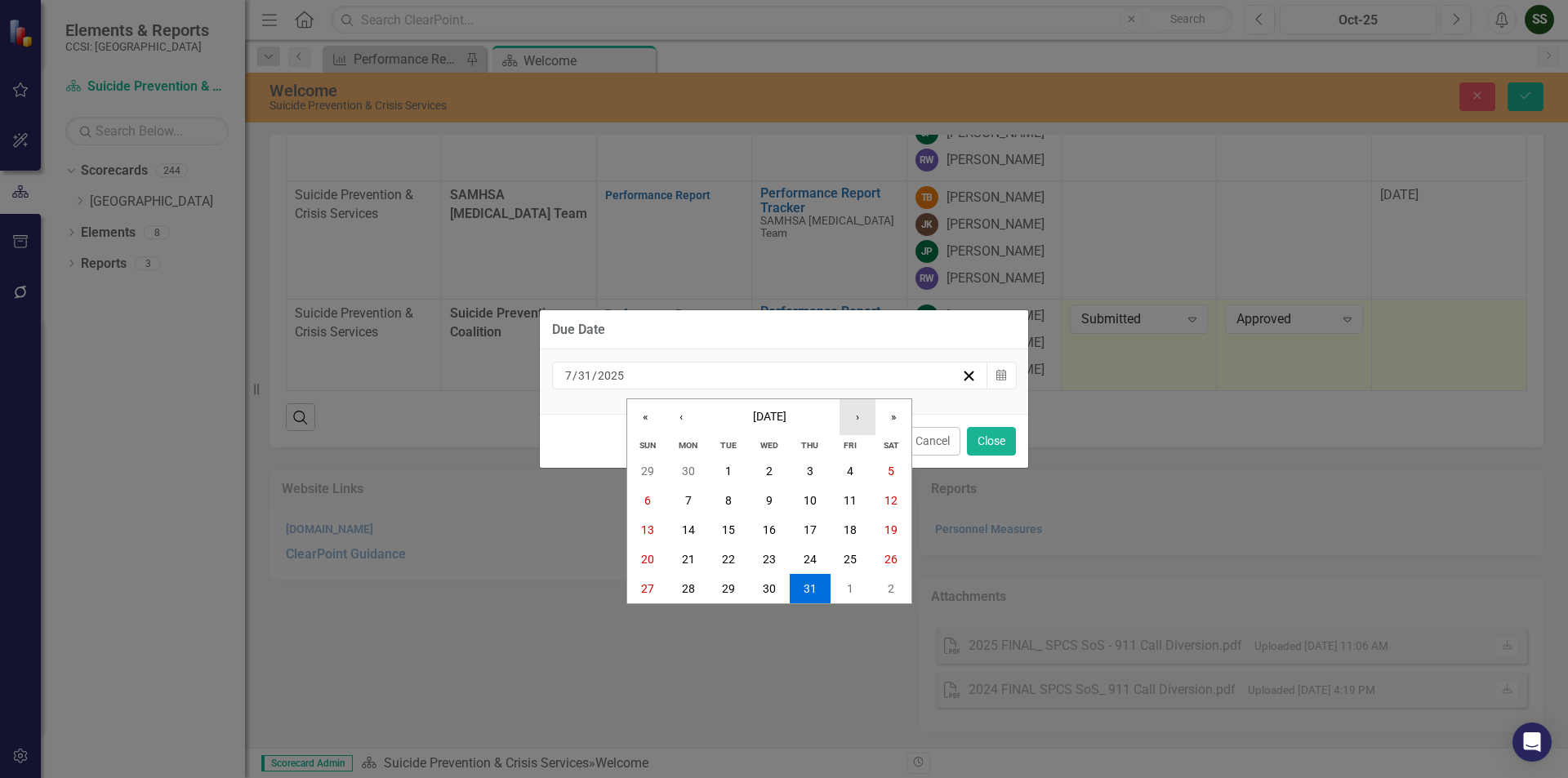
click at [861, 417] on button "›" at bounding box center [857, 417] width 36 height 36
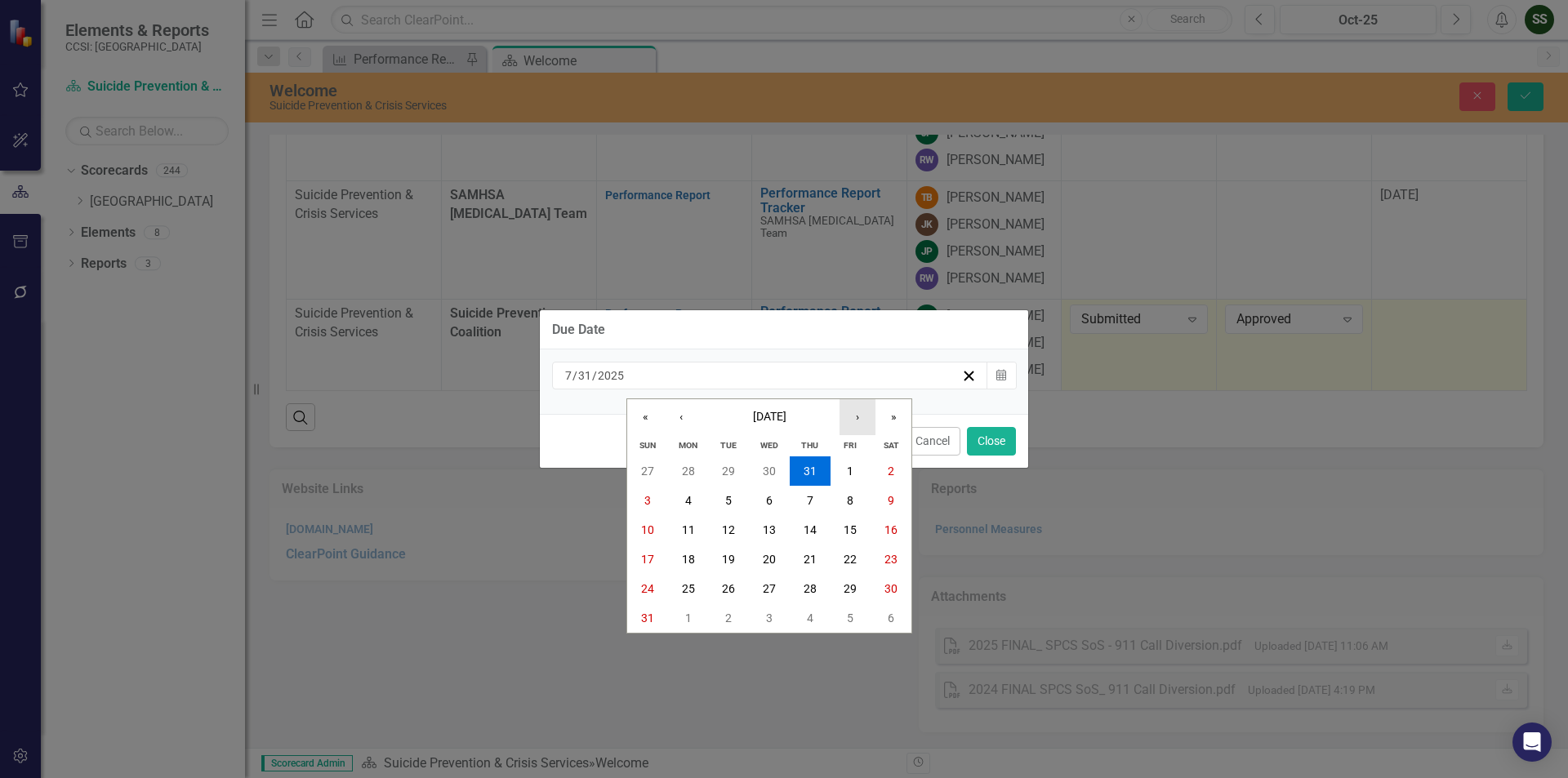
click at [861, 417] on button "›" at bounding box center [857, 417] width 36 height 36
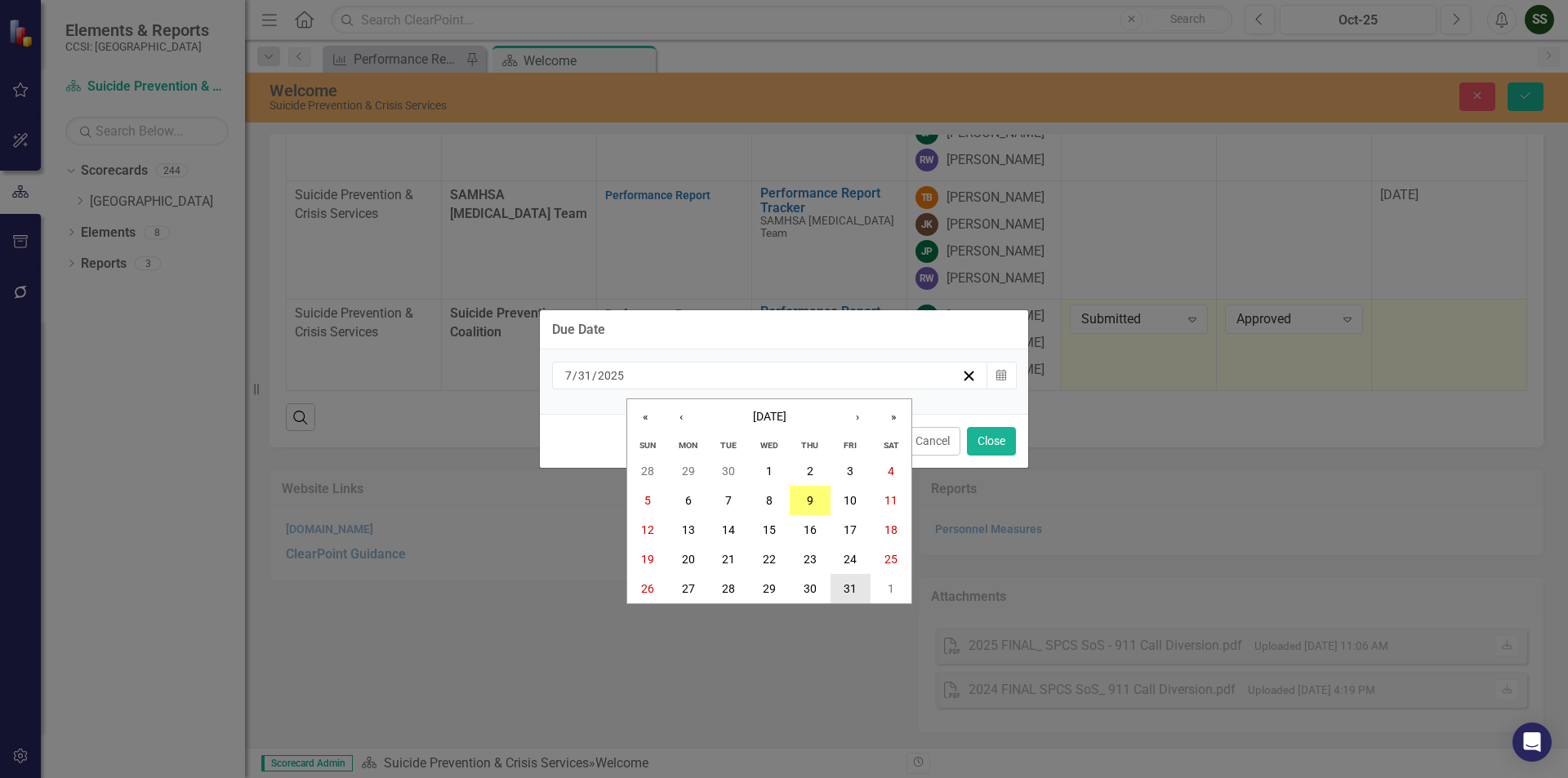
click at [842, 588] on button "31" at bounding box center [851, 588] width 41 height 30
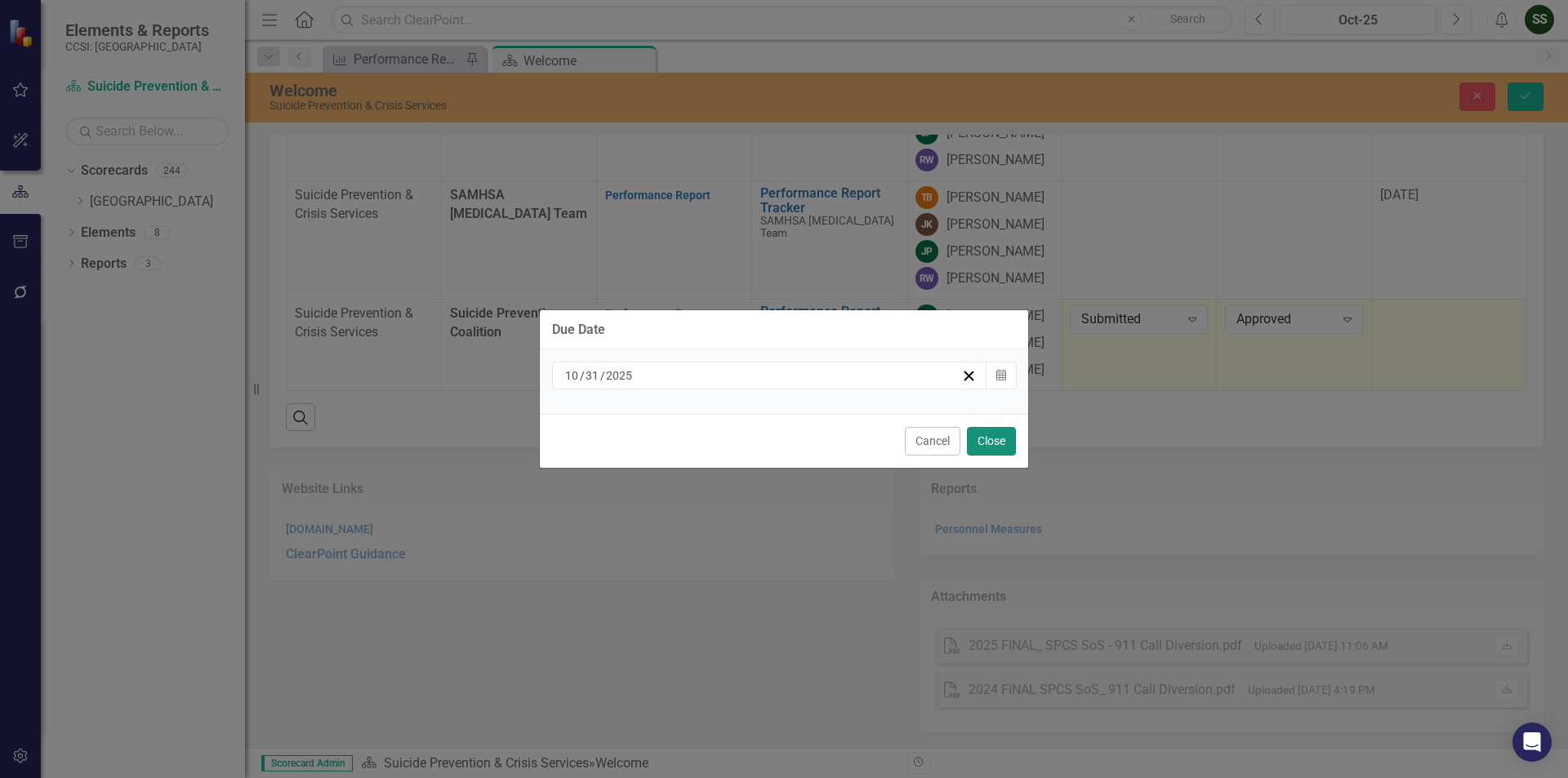
click at [997, 438] on button "Close" at bounding box center [991, 441] width 49 height 29
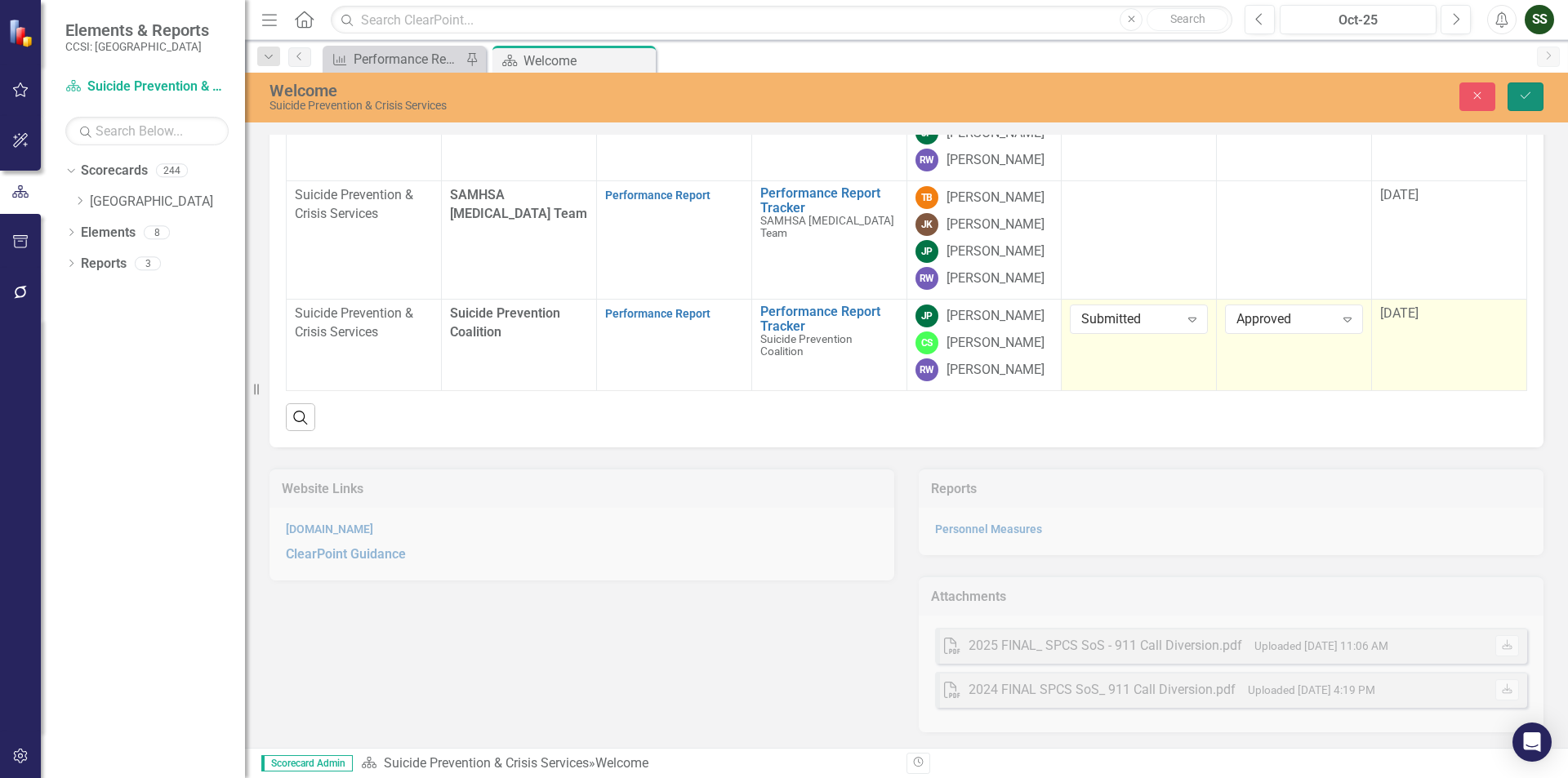
click at [1527, 99] on icon "Save" at bounding box center [1525, 95] width 14 height 11
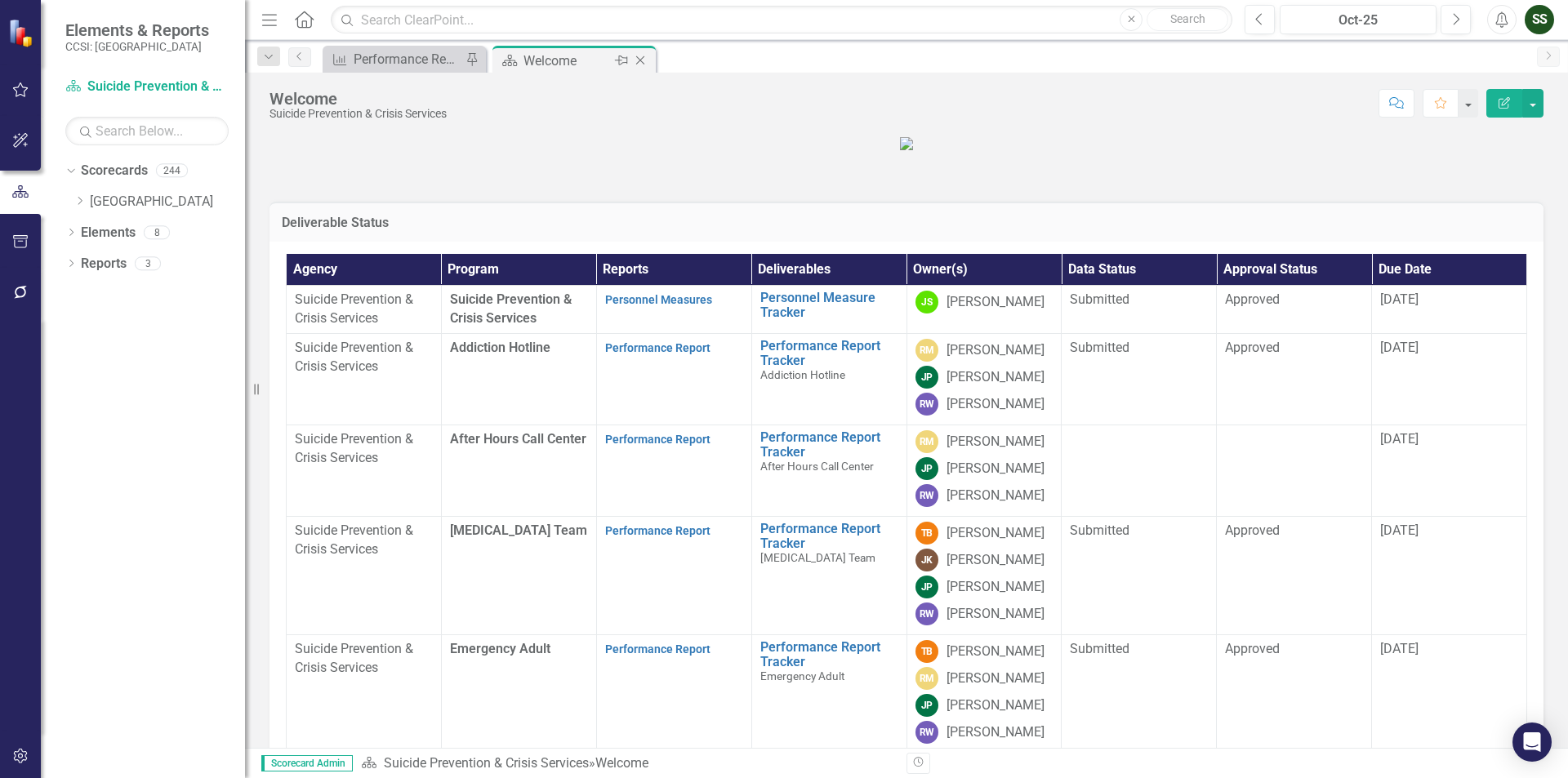
click at [642, 60] on icon "Close" at bounding box center [639, 60] width 16 height 13
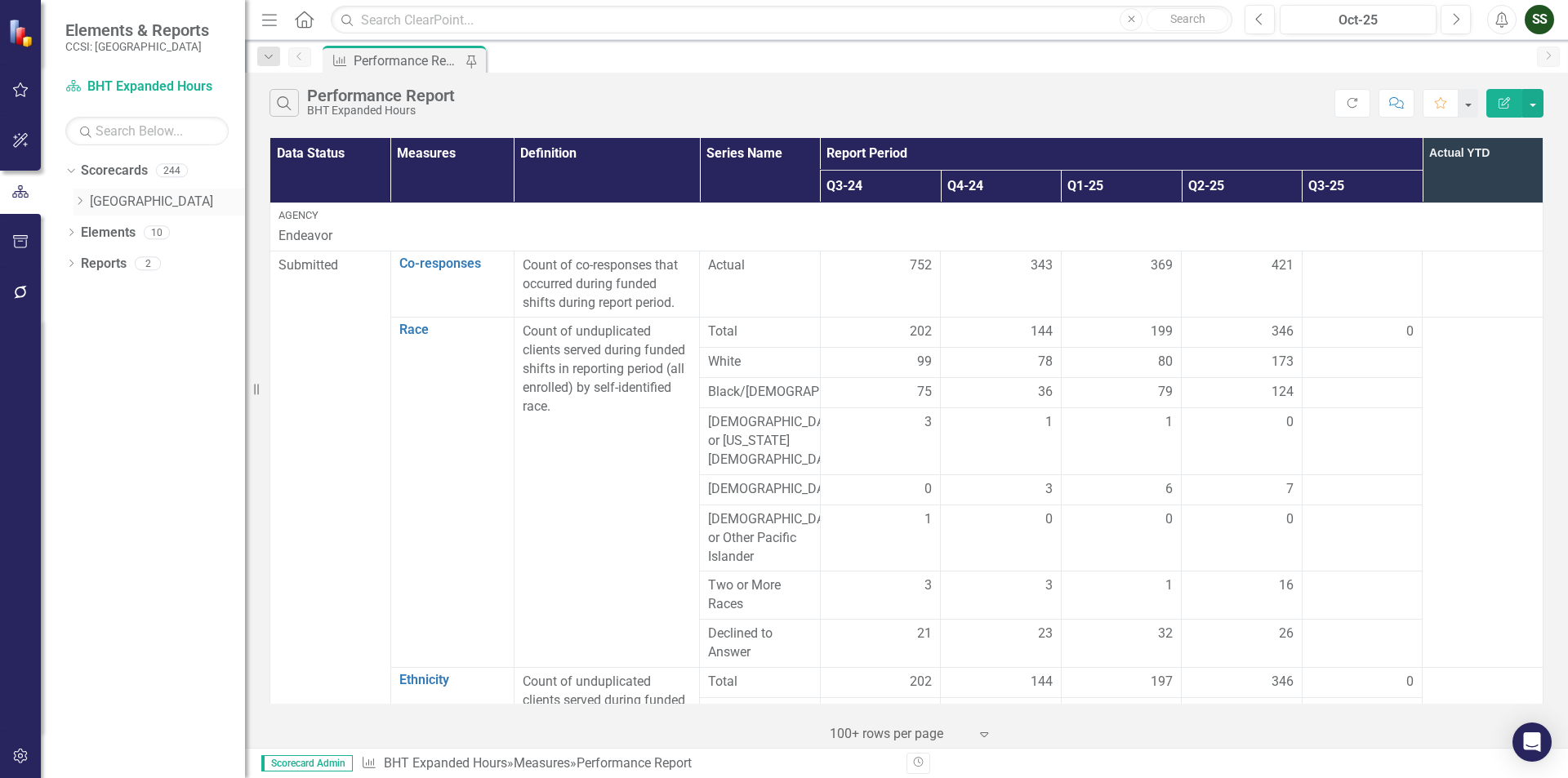
click at [82, 199] on icon "Dropdown" at bounding box center [79, 201] width 12 height 10
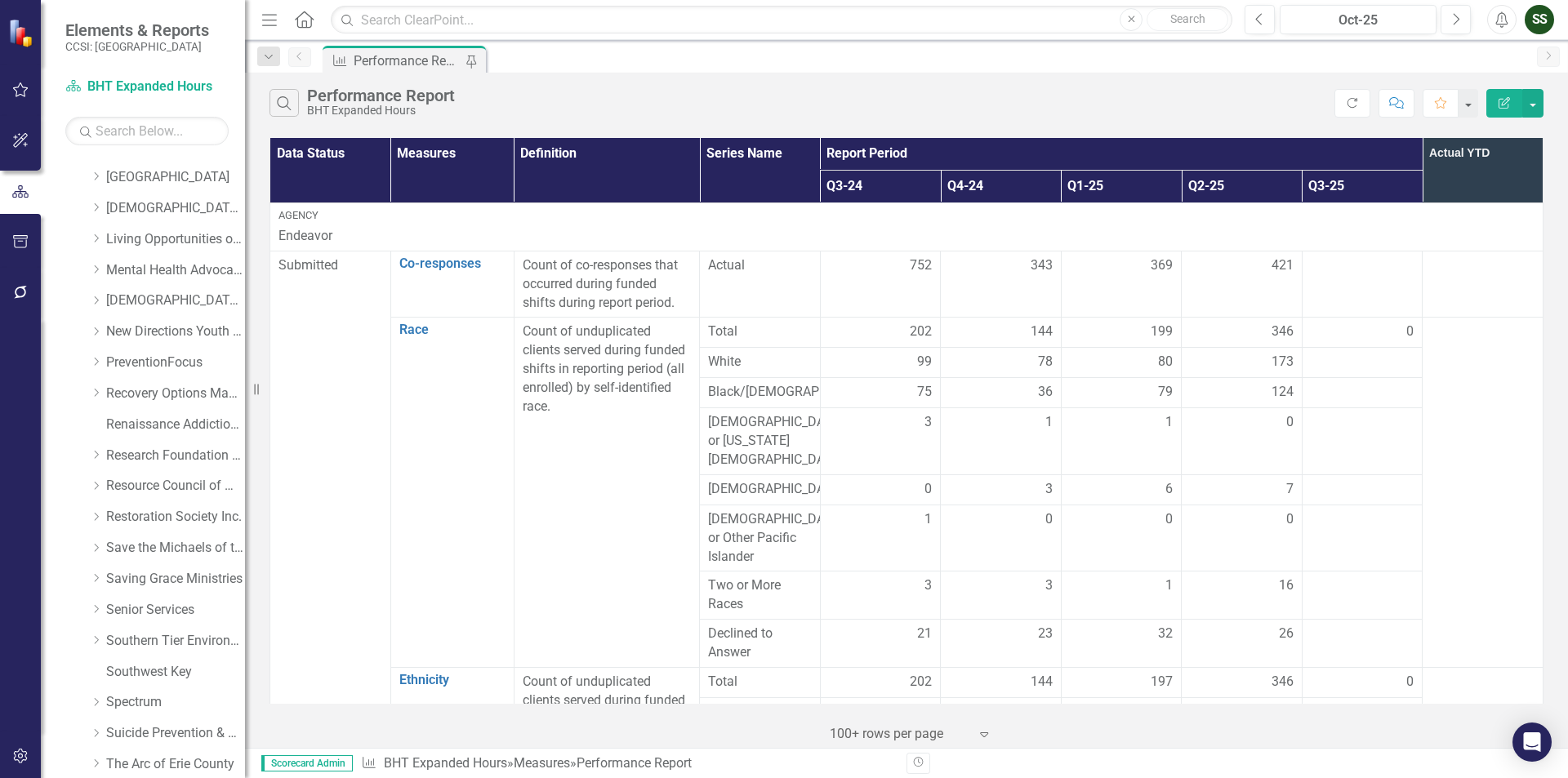
scroll to position [894, 0]
click at [204, 694] on link "WNY Veterans Housing Coalition" at bounding box center [175, 700] width 139 height 19
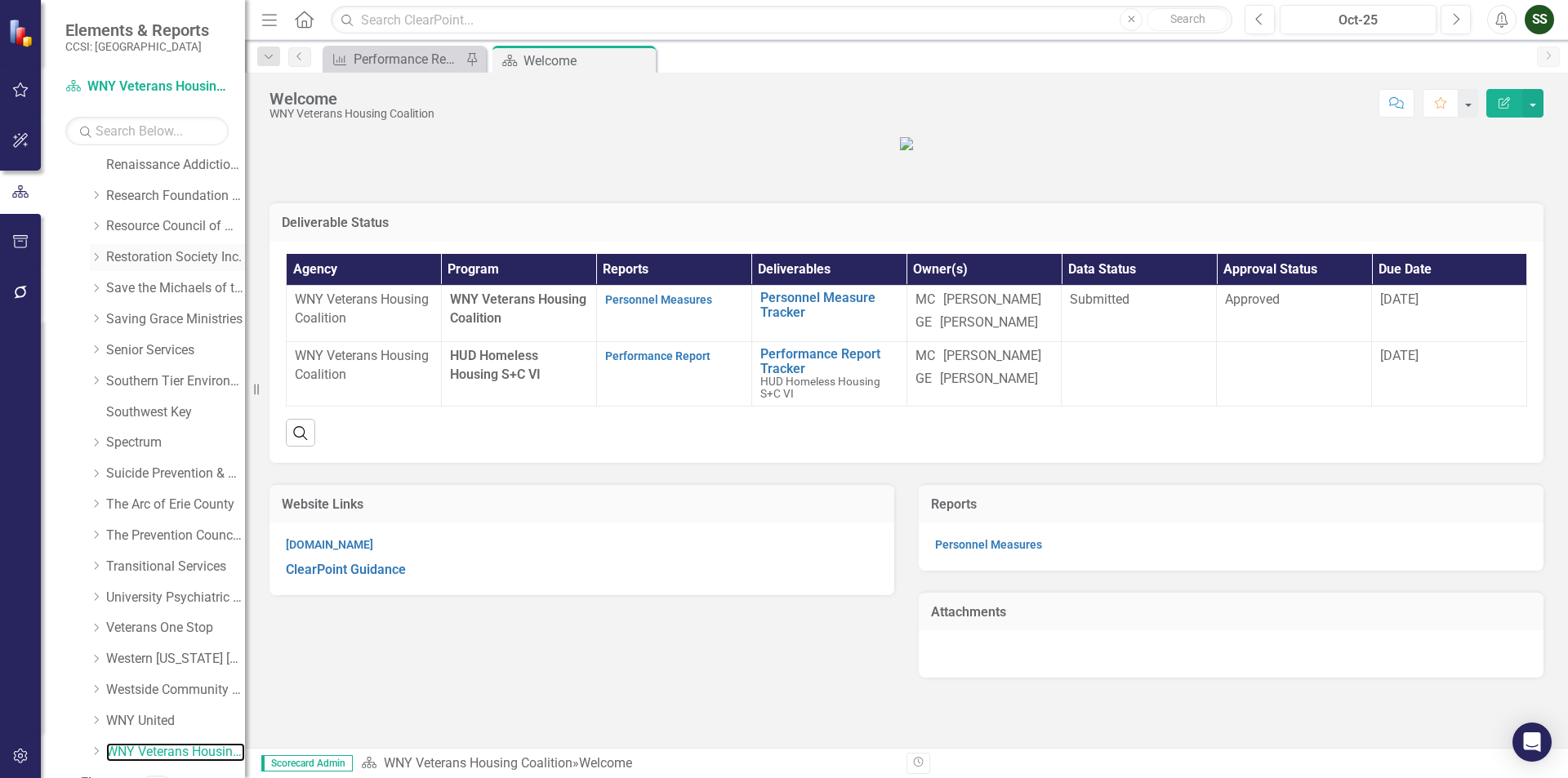
scroll to position [812, 0]
click at [188, 219] on link "Research Foundation of SUNY" at bounding box center [175, 225] width 139 height 19
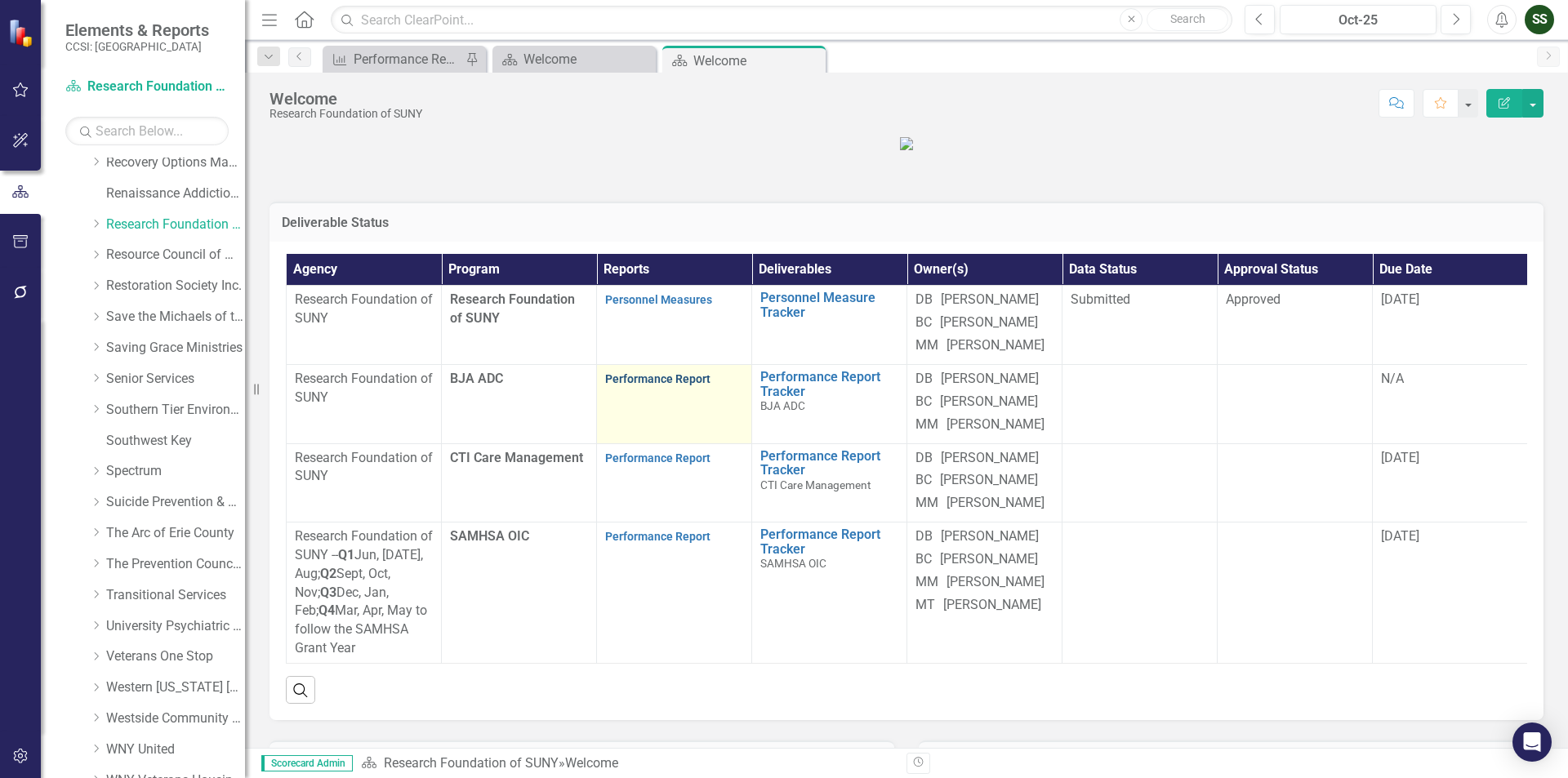
click at [680, 385] on link "Performance Report" at bounding box center [658, 378] width 105 height 13
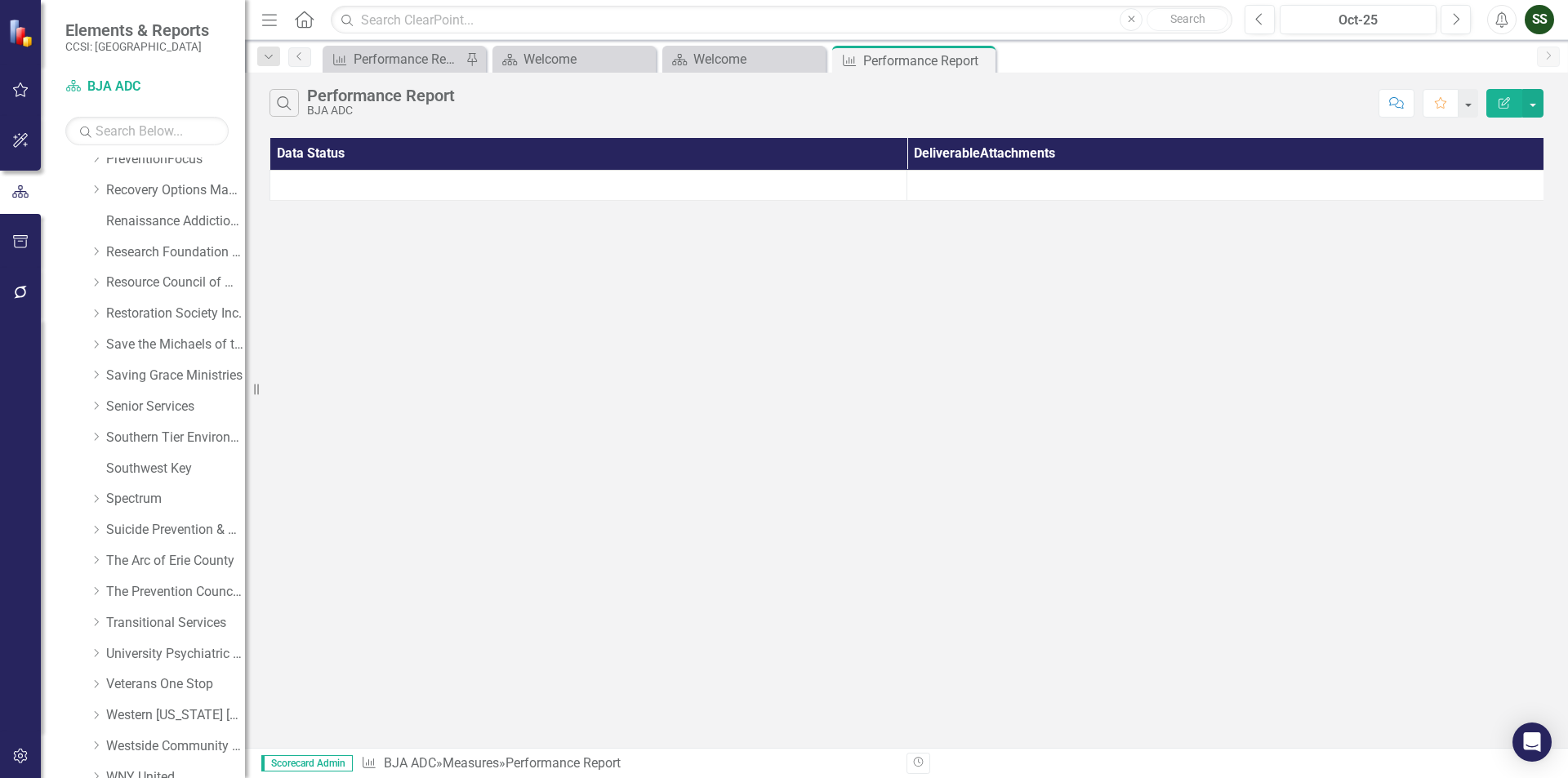
scroll to position [894, 0]
